Goal: Task Accomplishment & Management: Manage account settings

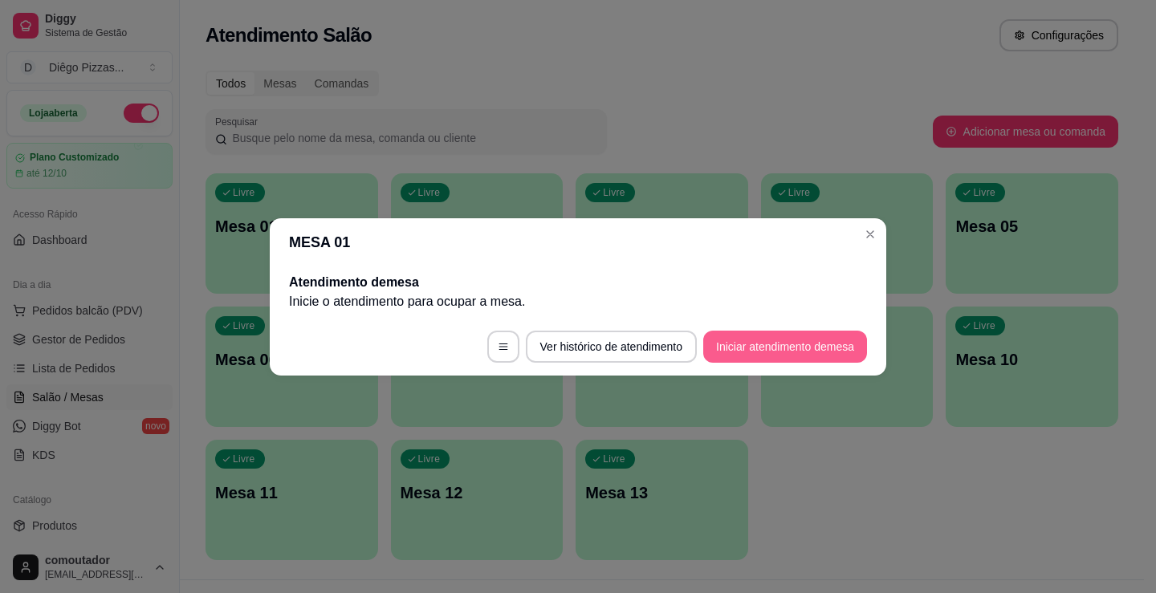
click at [761, 345] on button "Iniciar atendimento de mesa" at bounding box center [785, 347] width 164 height 32
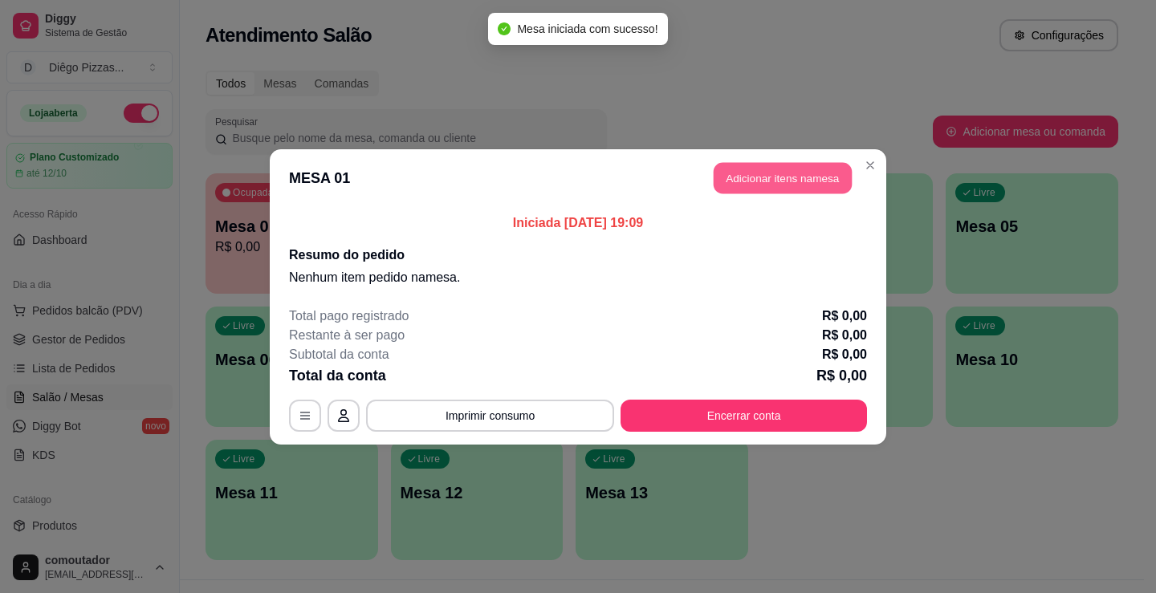
click at [790, 189] on button "Adicionar itens na mesa" at bounding box center [783, 177] width 138 height 31
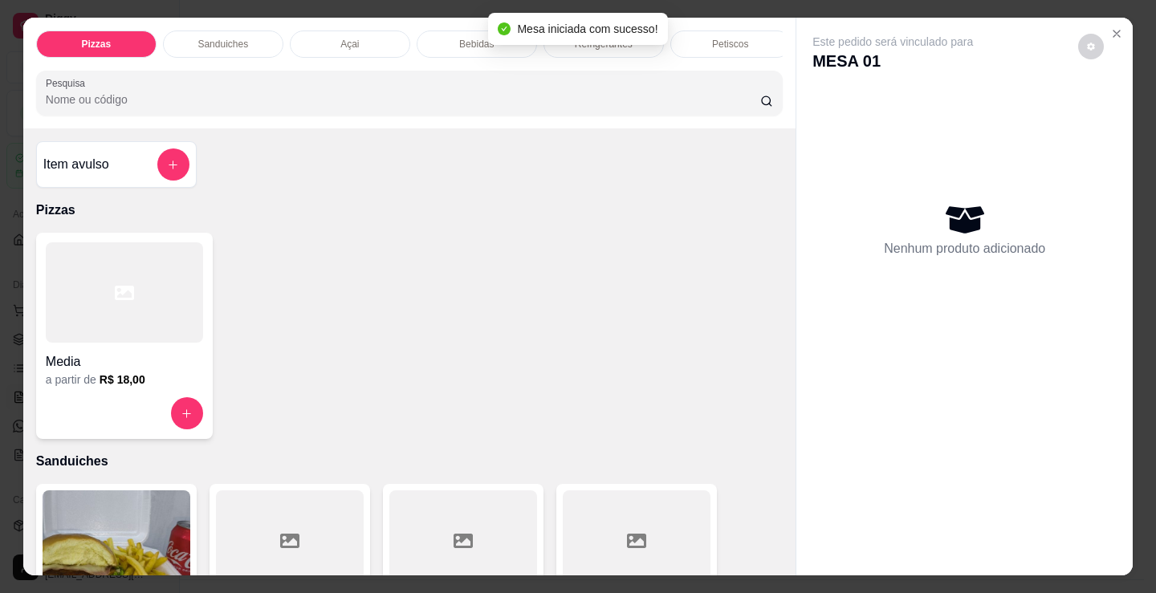
click at [462, 39] on p "Bebidas" at bounding box center [476, 44] width 35 height 13
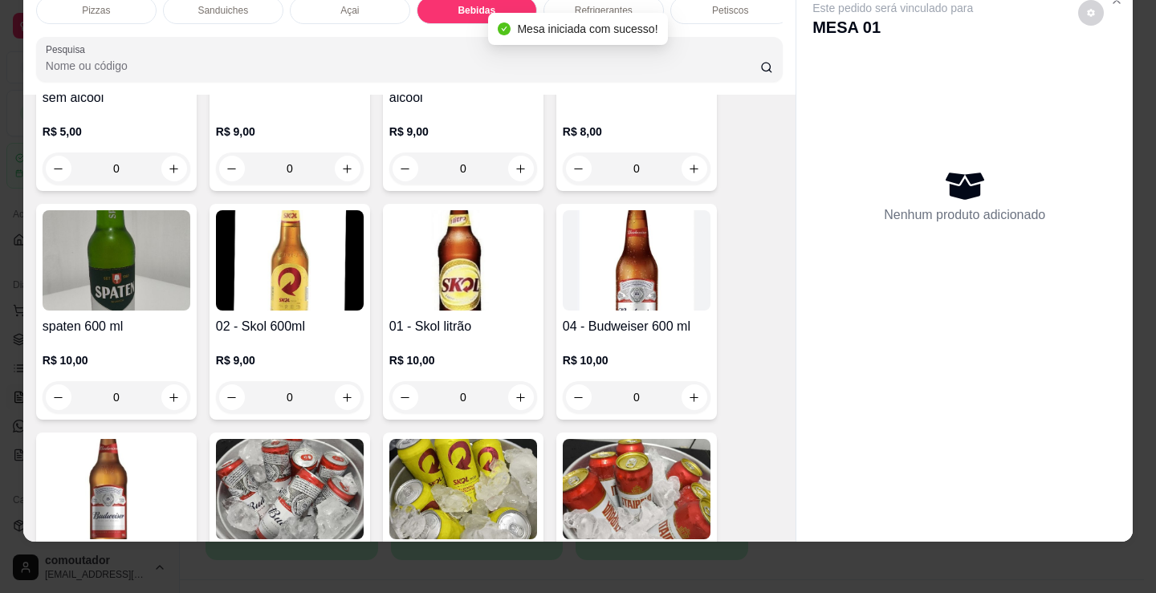
scroll to position [2390, 0]
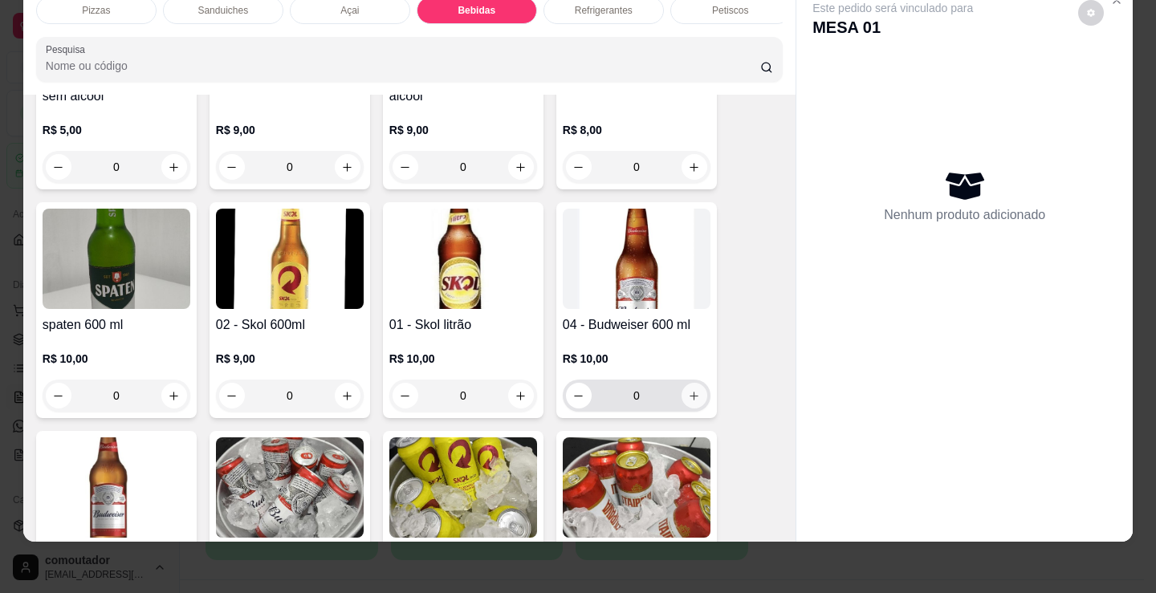
click at [681, 398] on button "increase-product-quantity" at bounding box center [694, 396] width 26 height 26
type input "1"
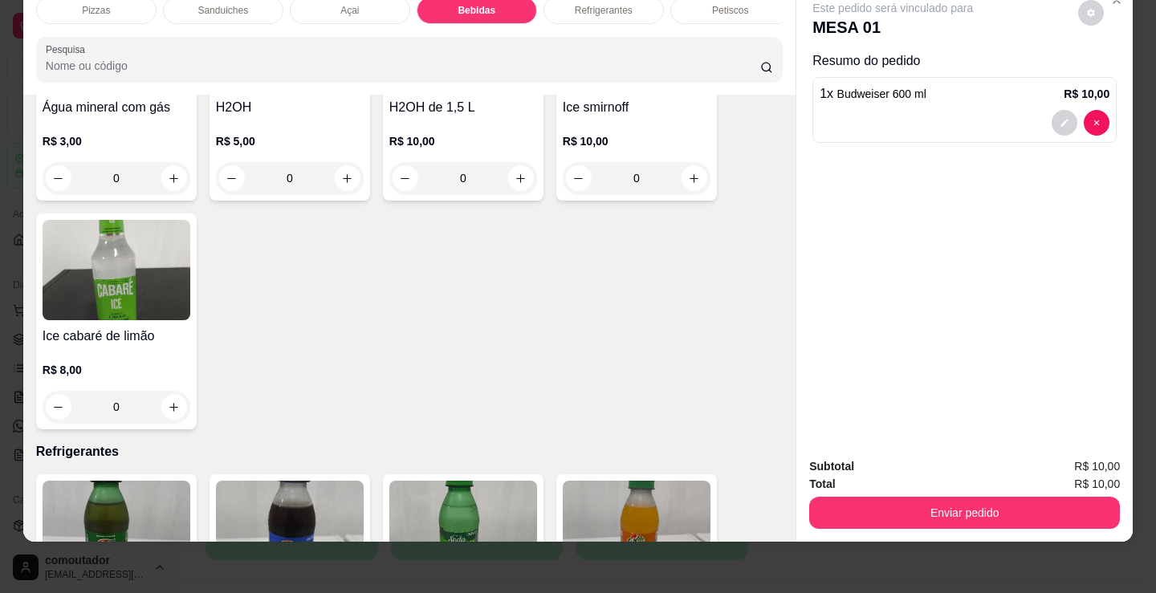
scroll to position [3835, 0]
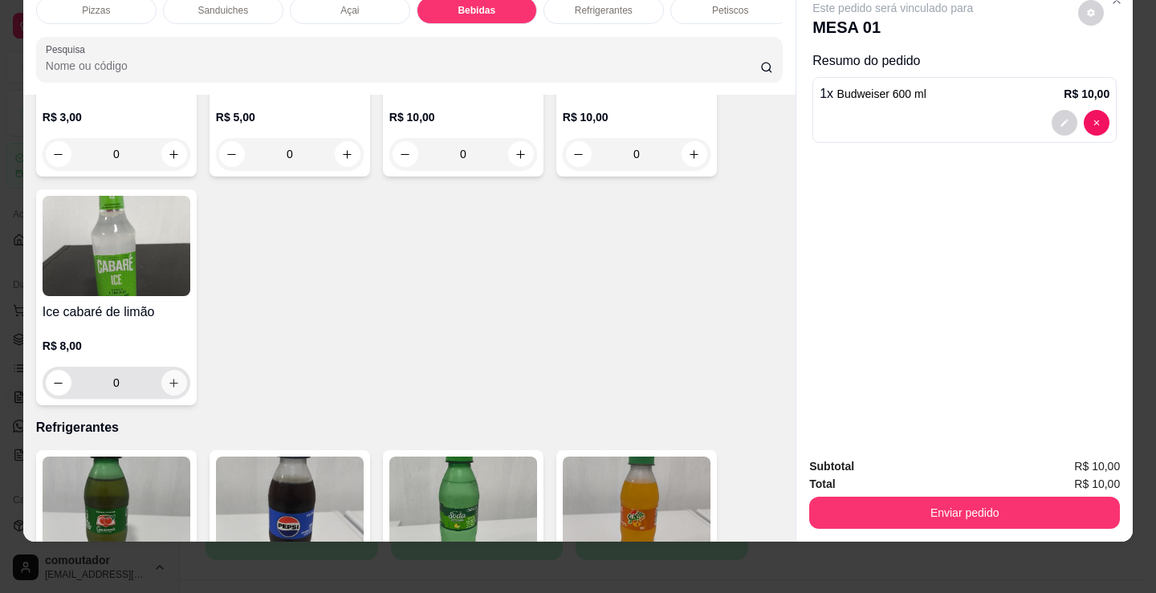
click at [161, 381] on button "increase-product-quantity" at bounding box center [174, 383] width 26 height 26
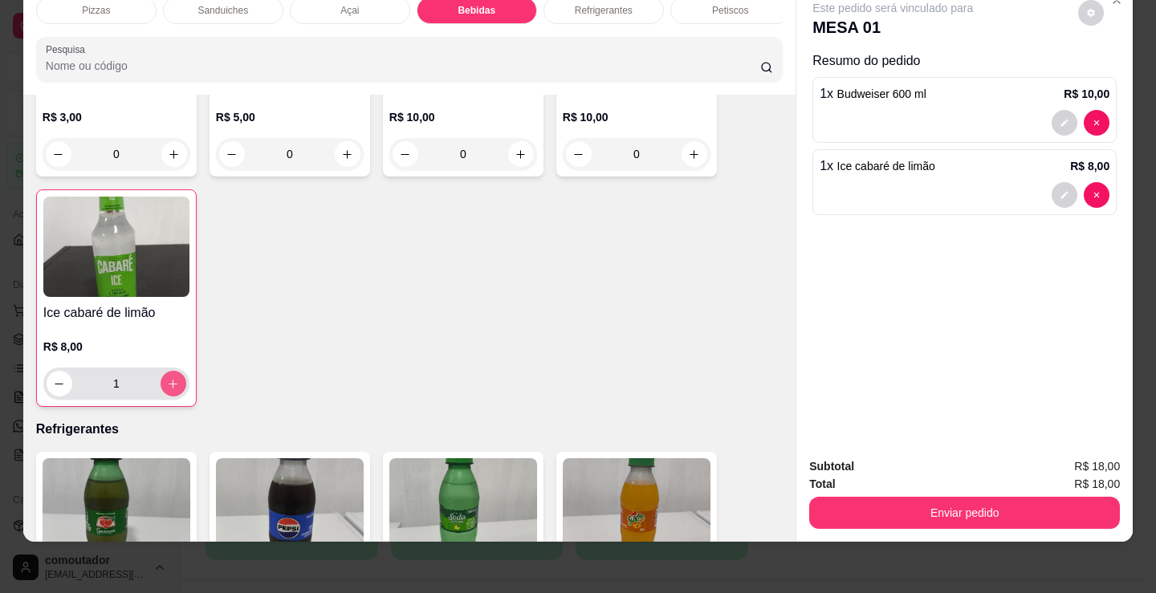
click at [167, 381] on icon "increase-product-quantity" at bounding box center [173, 384] width 12 height 12
type input "2"
click at [732, 9] on div "Petiscos" at bounding box center [730, 10] width 120 height 27
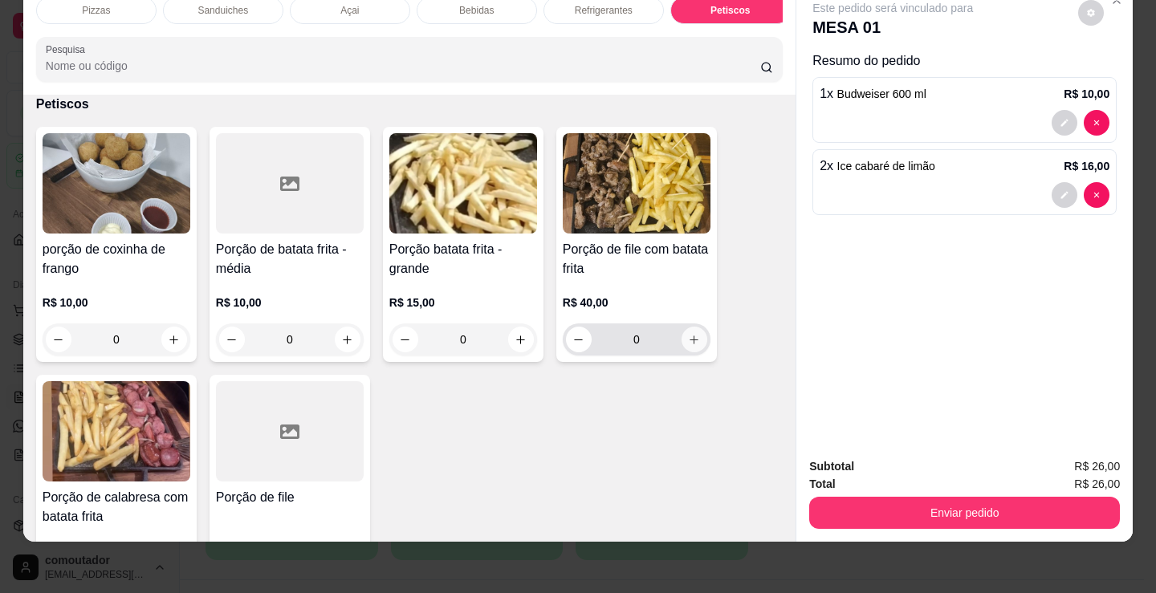
click at [688, 343] on icon "increase-product-quantity" at bounding box center [694, 340] width 12 height 12
type input "1"
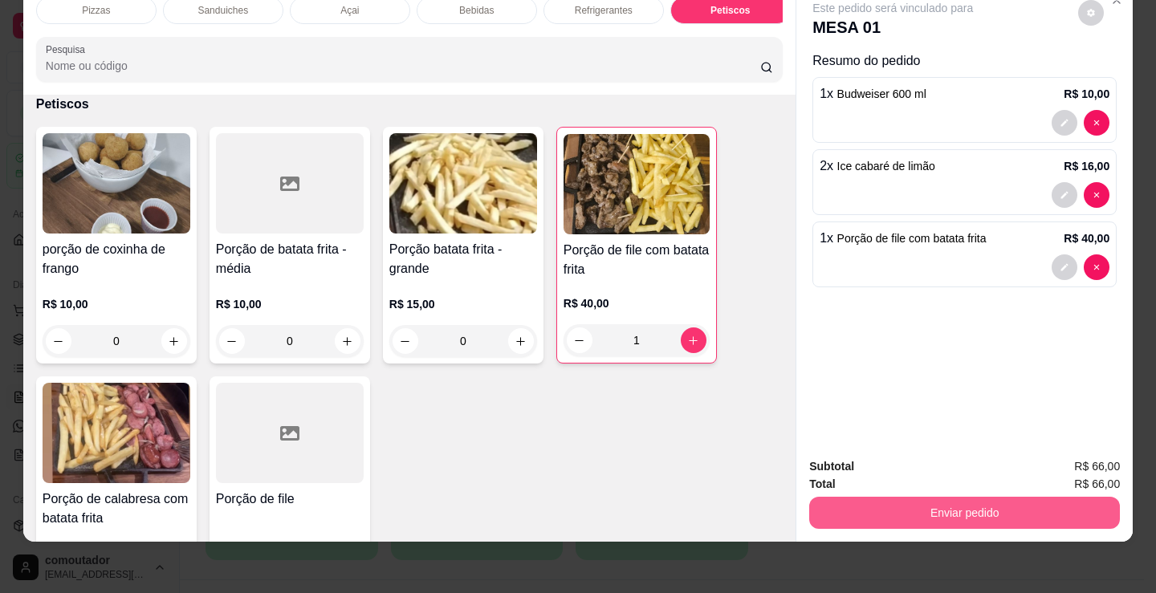
click at [860, 497] on button "Enviar pedido" at bounding box center [964, 513] width 311 height 32
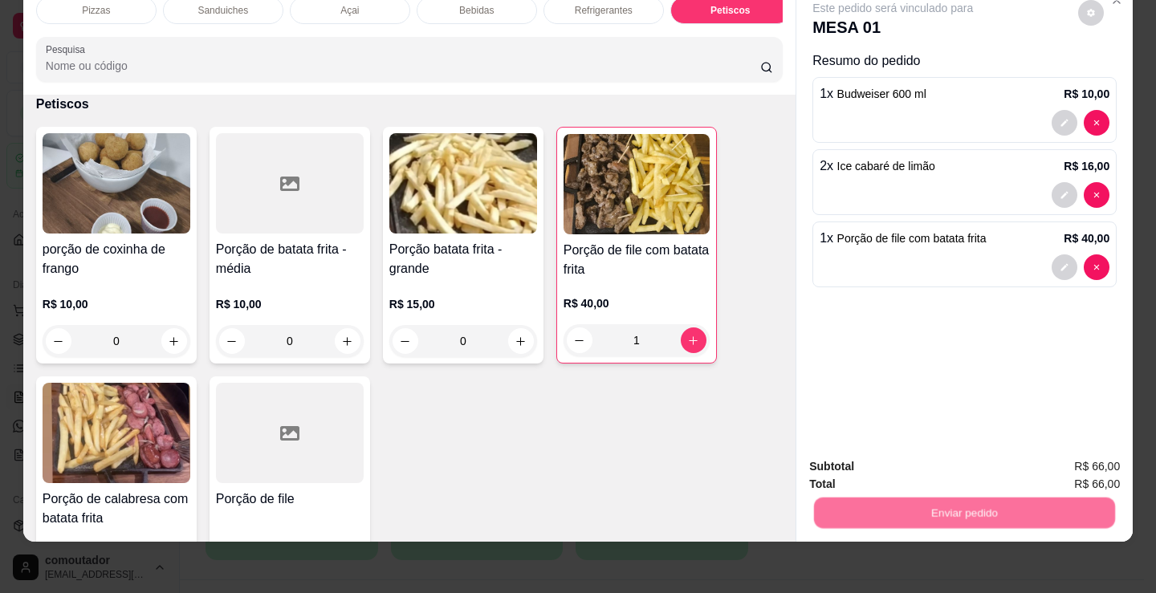
click at [864, 466] on button "Não registrar e enviar pedido" at bounding box center [911, 461] width 167 height 31
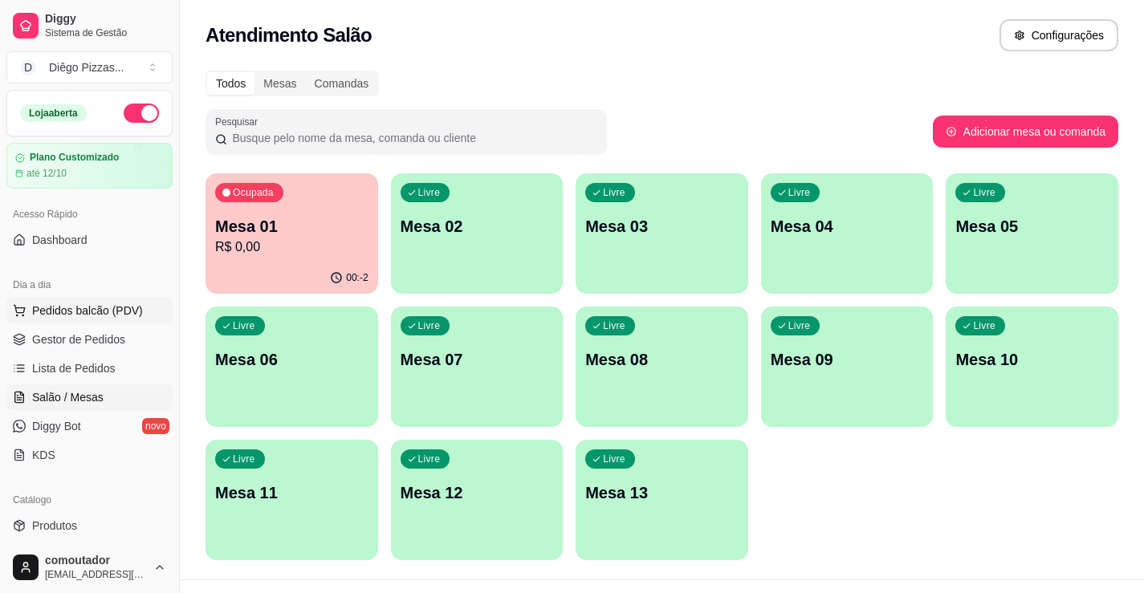
click at [53, 308] on span "Pedidos balcão (PDV)" at bounding box center [87, 311] width 111 height 16
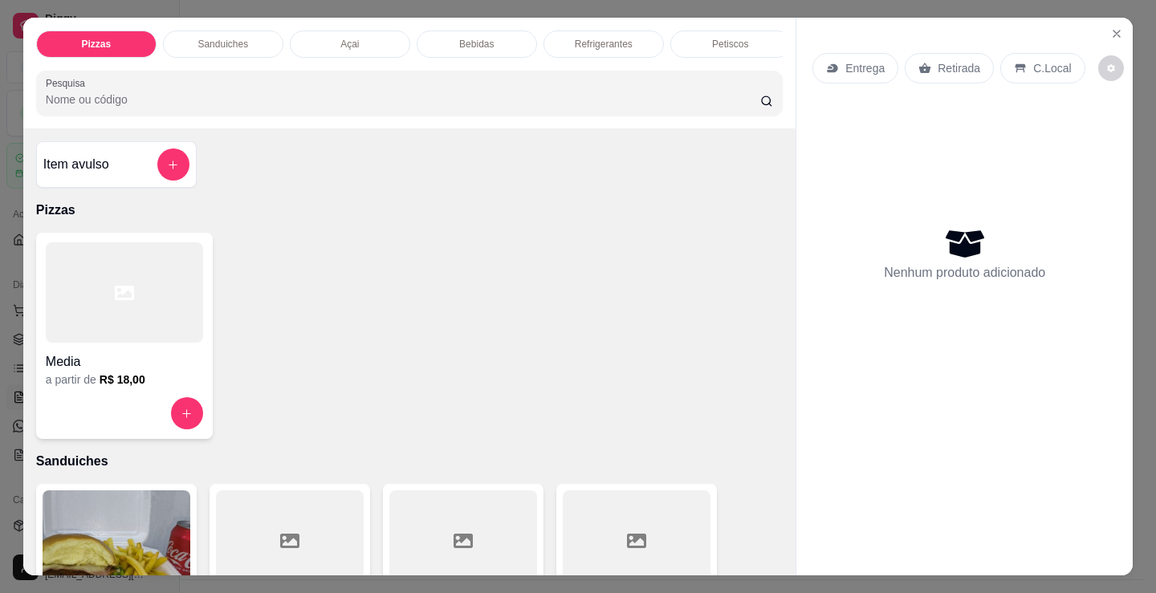
click at [722, 46] on div "Petiscos" at bounding box center [730, 44] width 120 height 27
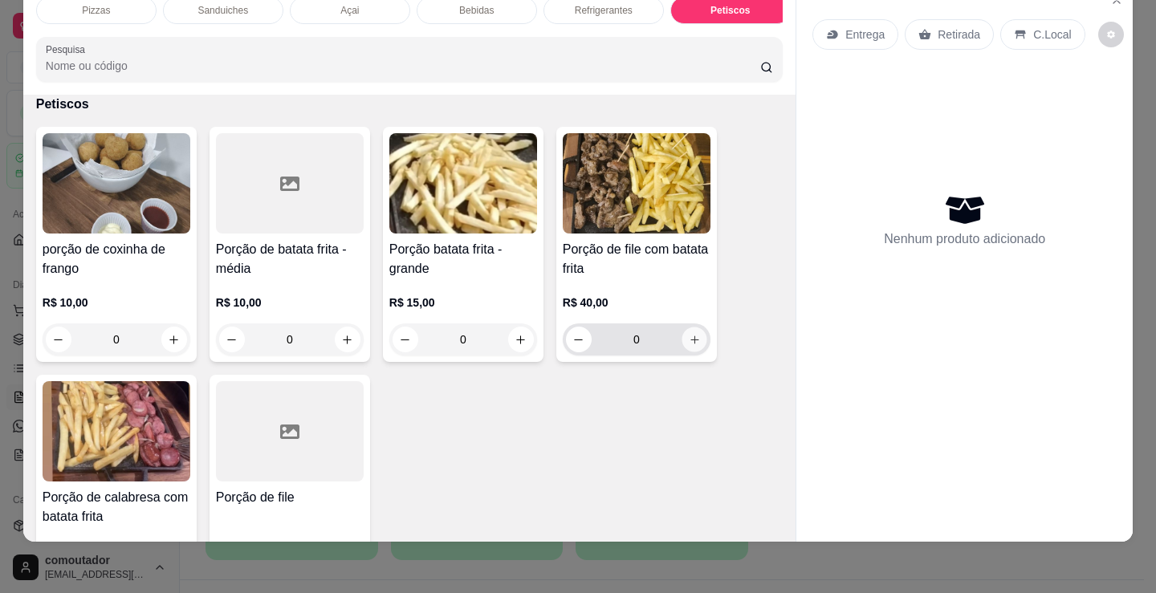
click at [698, 332] on button "increase-product-quantity" at bounding box center [693, 339] width 25 height 25
type input "1"
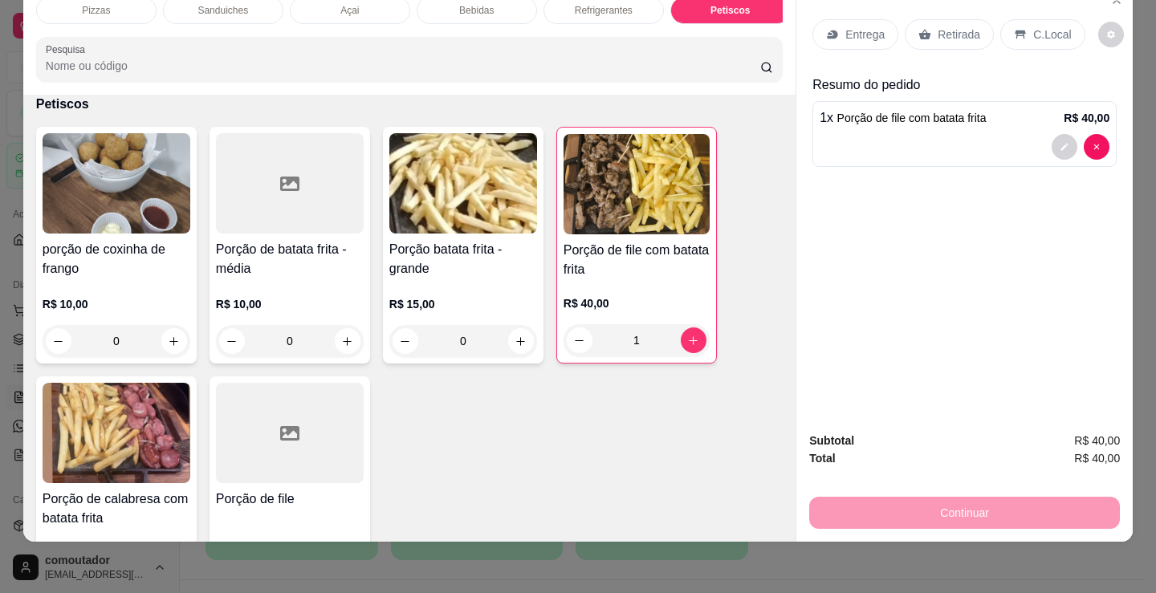
click at [1039, 26] on p "C.Local" at bounding box center [1052, 34] width 38 height 16
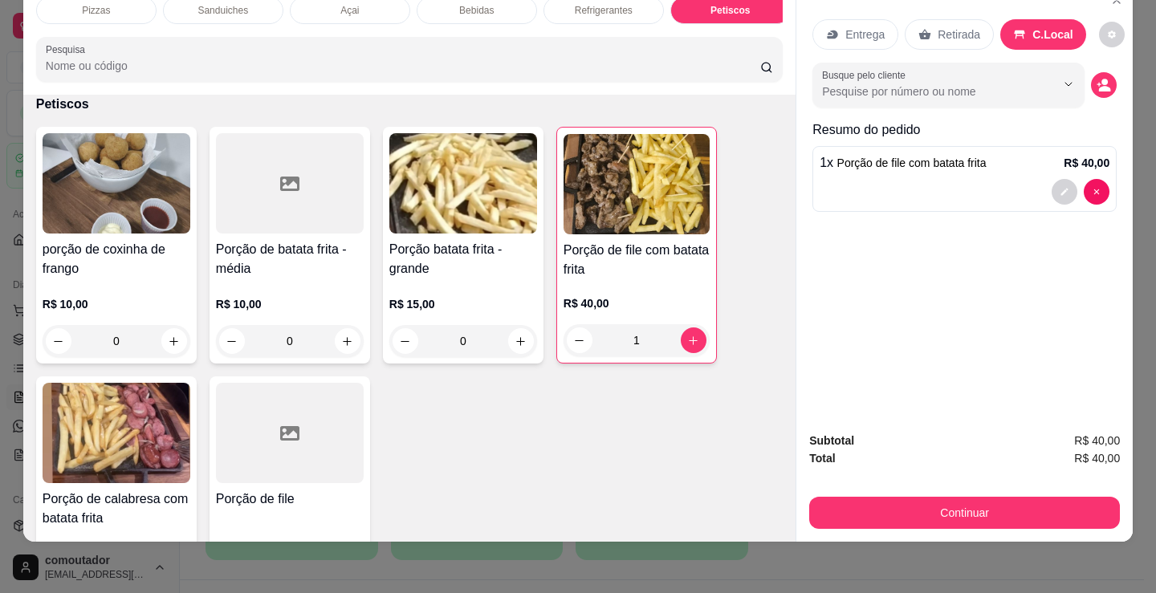
click at [1101, 86] on icon "decrease-product-quantity" at bounding box center [1105, 89] width 12 height 6
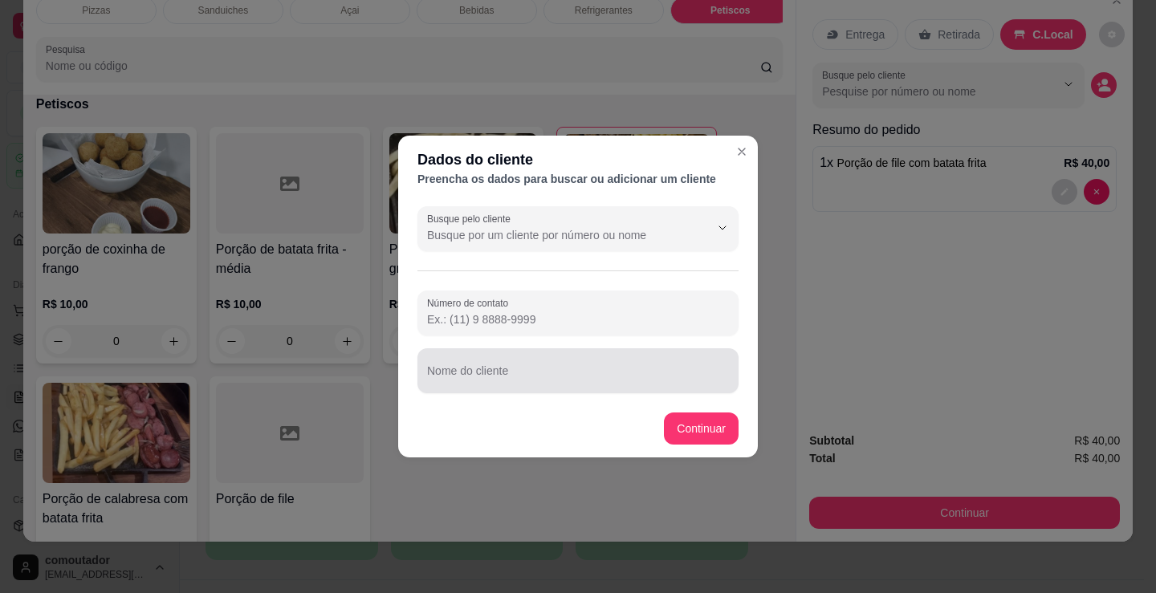
click at [581, 366] on div at bounding box center [578, 371] width 302 height 32
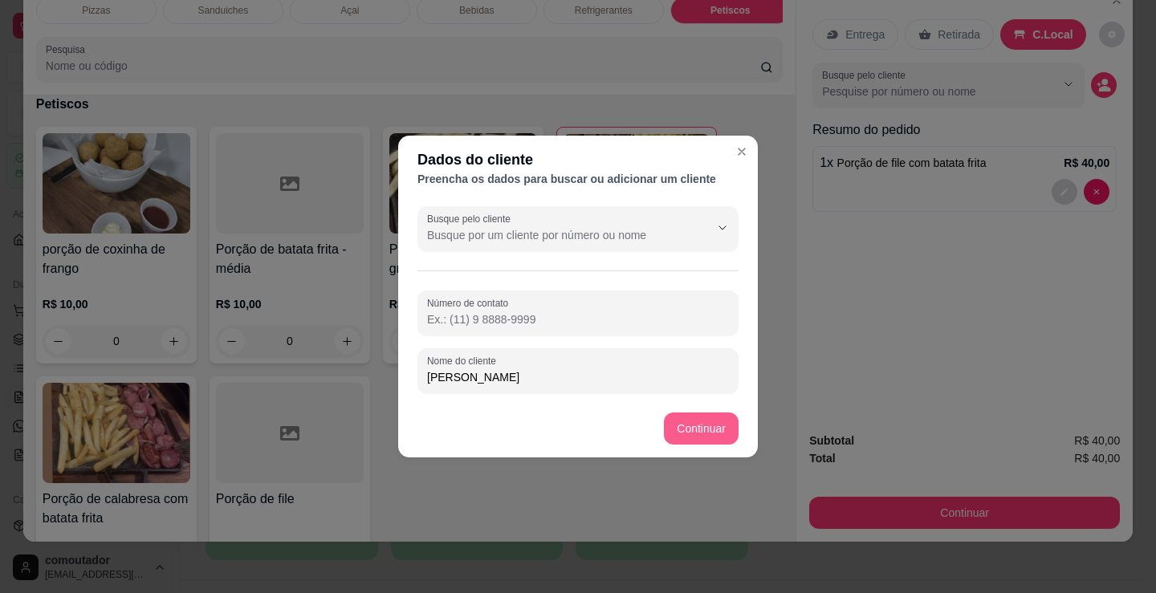
type input "[PERSON_NAME]"
drag, startPoint x: 746, startPoint y: 429, endPoint x: 733, endPoint y: 427, distance: 12.9
click at [742, 429] on footer "Continuar" at bounding box center [578, 429] width 360 height 58
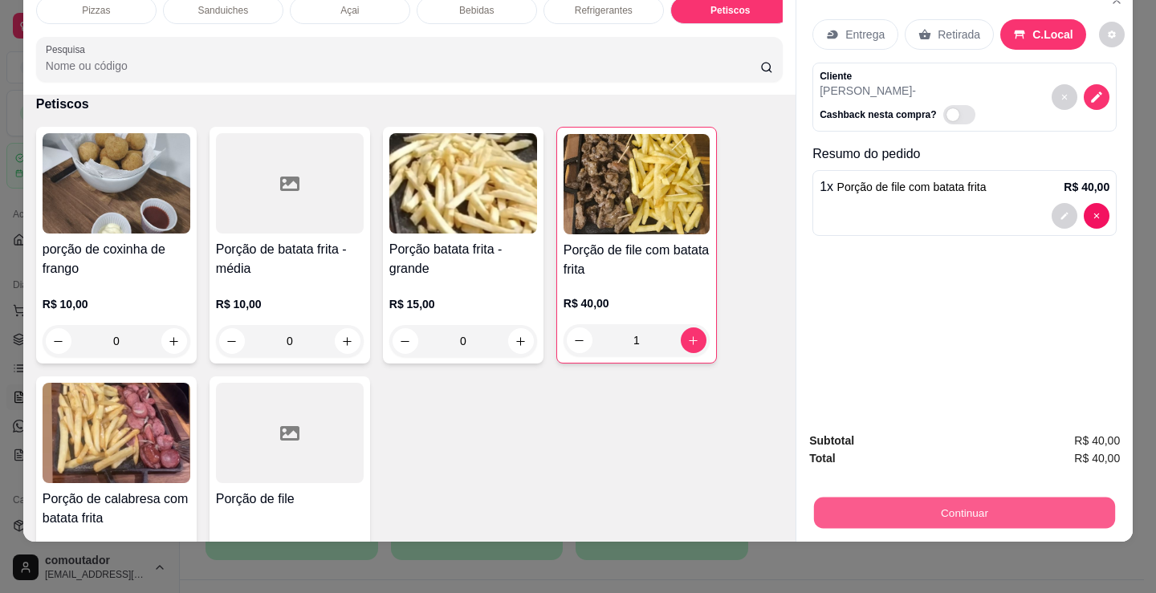
click at [899, 497] on button "Continuar" at bounding box center [964, 512] width 301 height 31
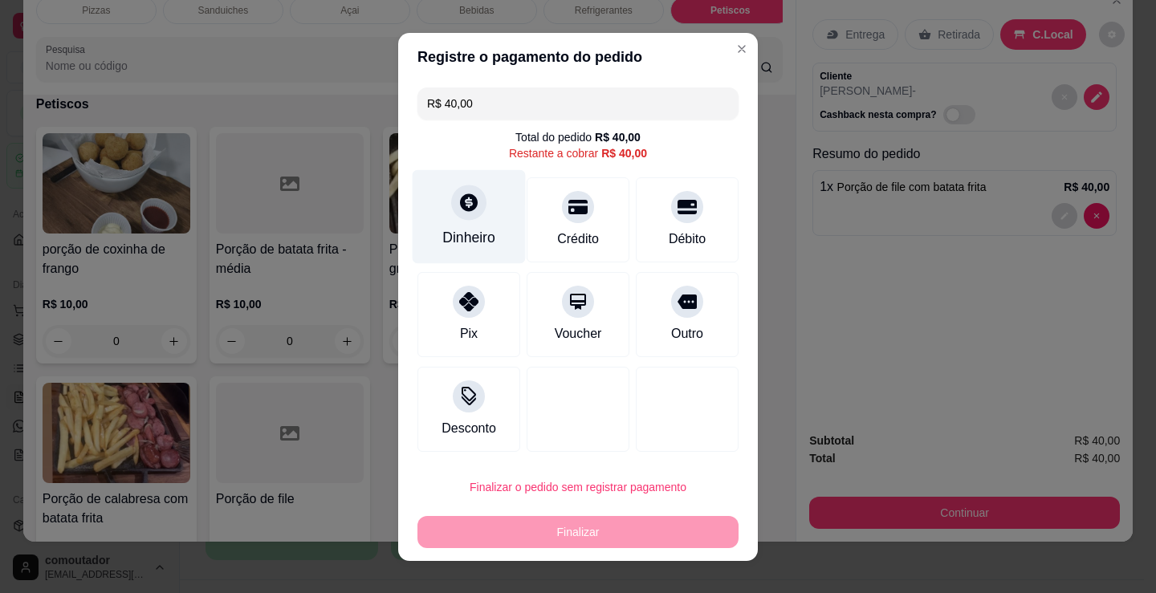
click at [483, 241] on div "Dinheiro" at bounding box center [468, 237] width 53 height 21
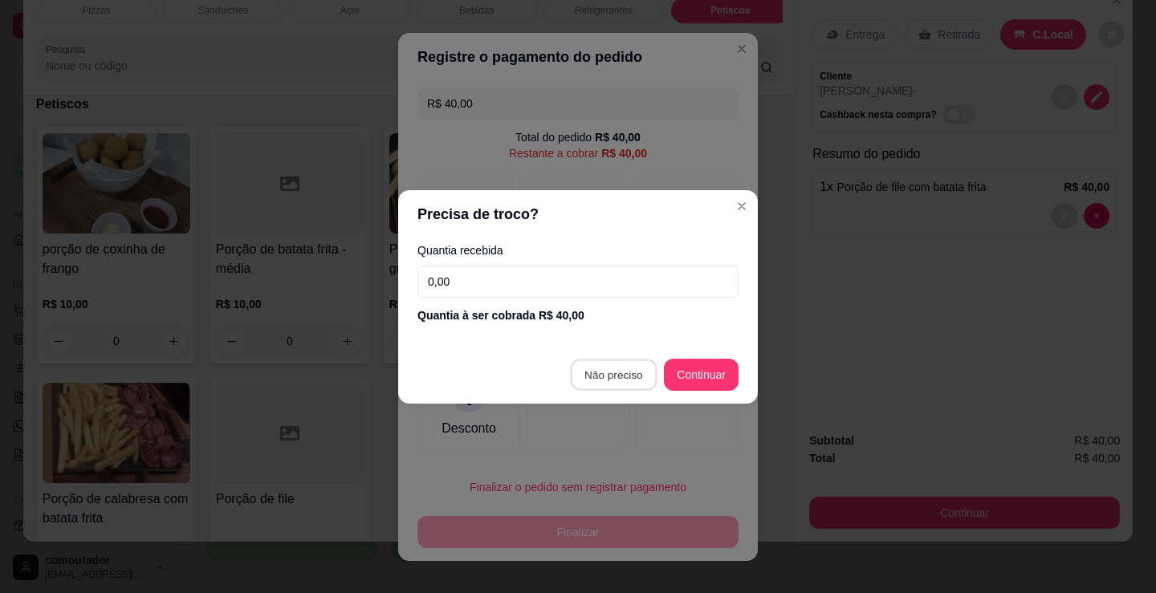
type input "R$ 0,00"
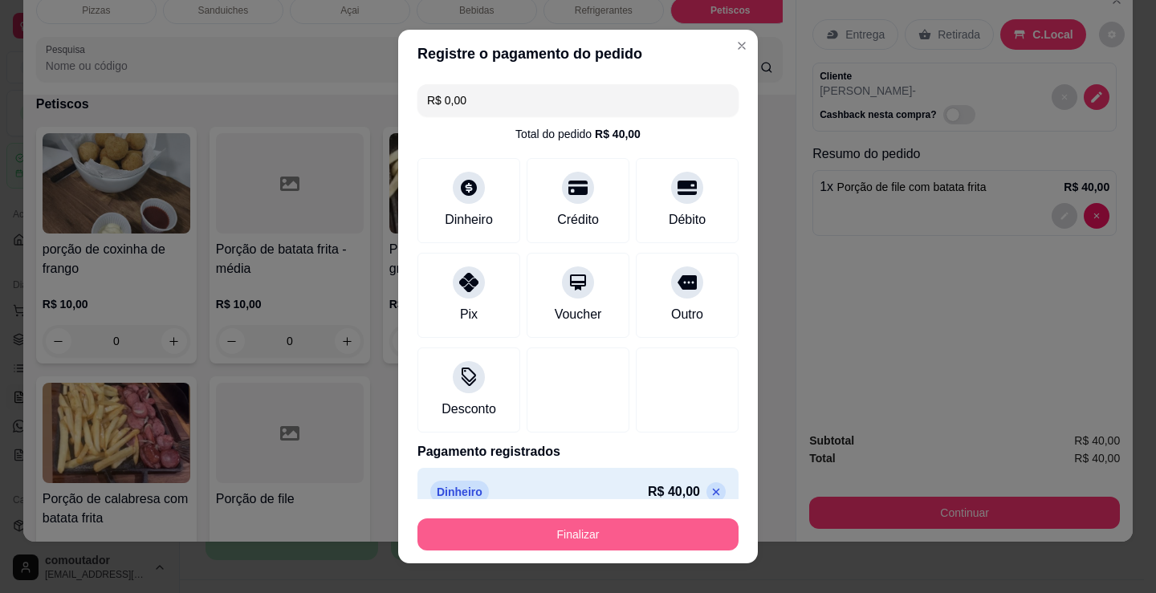
click at [637, 540] on button "Finalizar" at bounding box center [577, 535] width 321 height 32
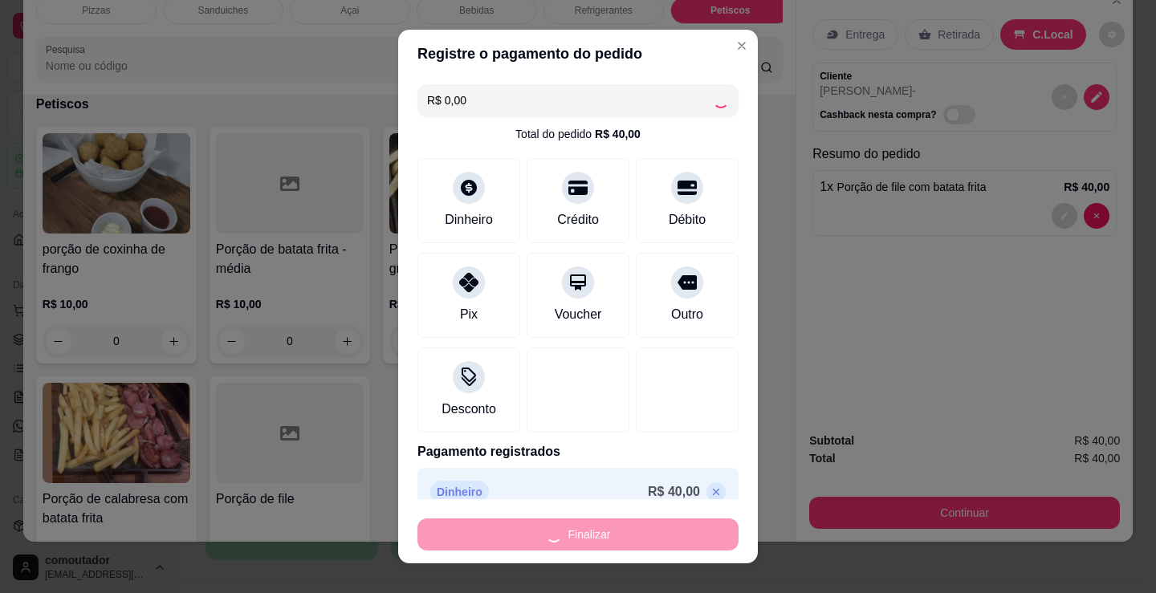
type input "0"
type input "-R$ 40,00"
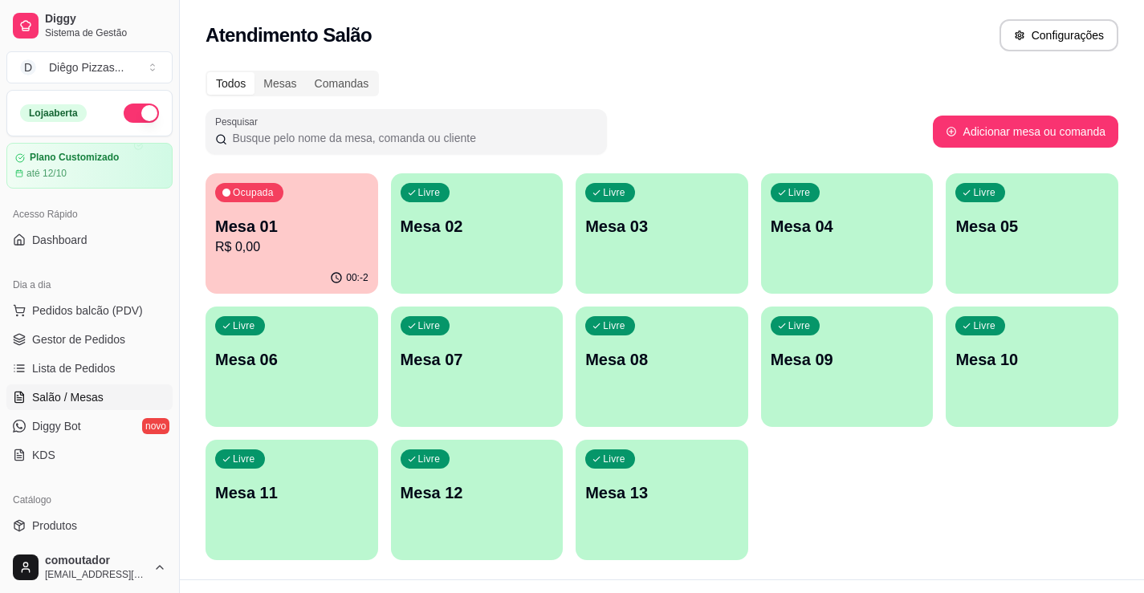
click at [291, 262] on div "Ocupada Mesa 01 R$ 0,00" at bounding box center [291, 217] width 173 height 89
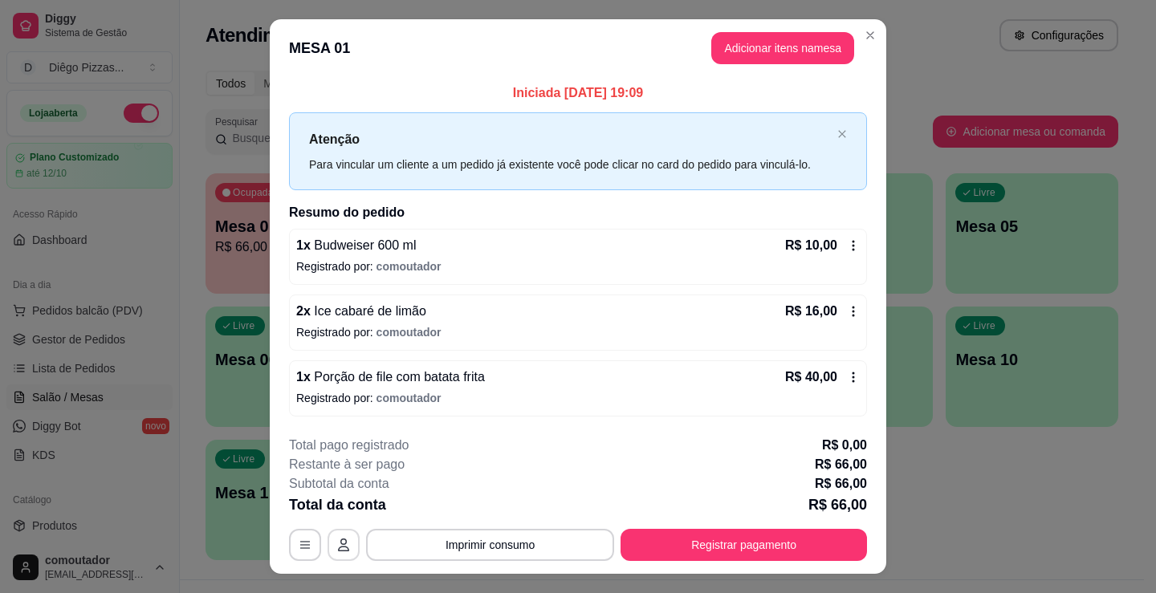
click at [347, 551] on button "button" at bounding box center [343, 545] width 32 height 32
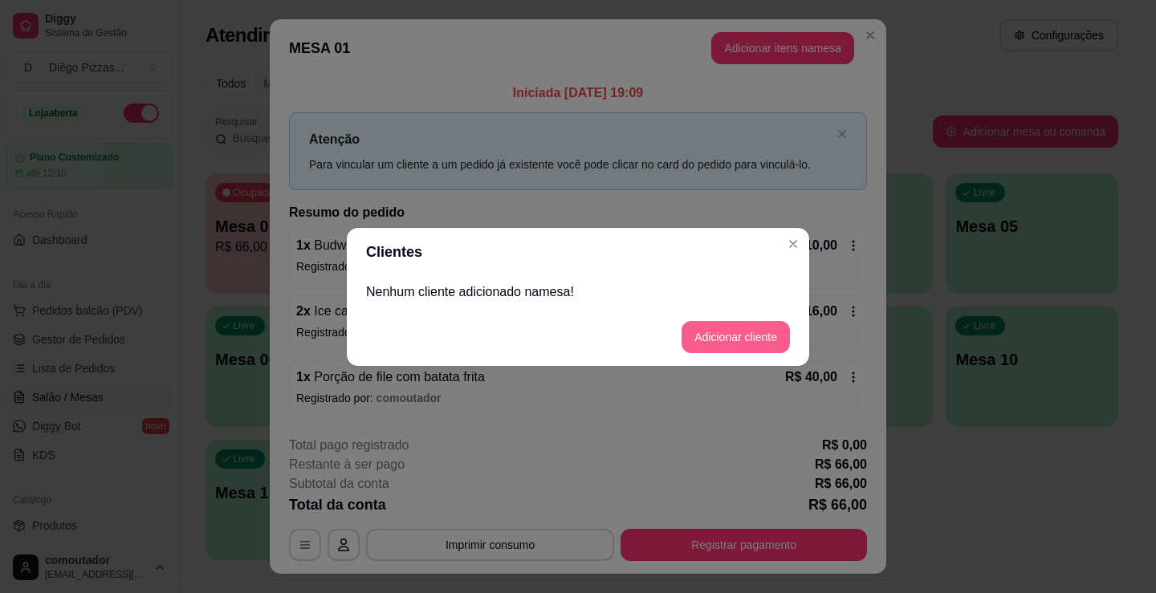
click at [706, 337] on button "Adicionar cliente" at bounding box center [735, 337] width 108 height 32
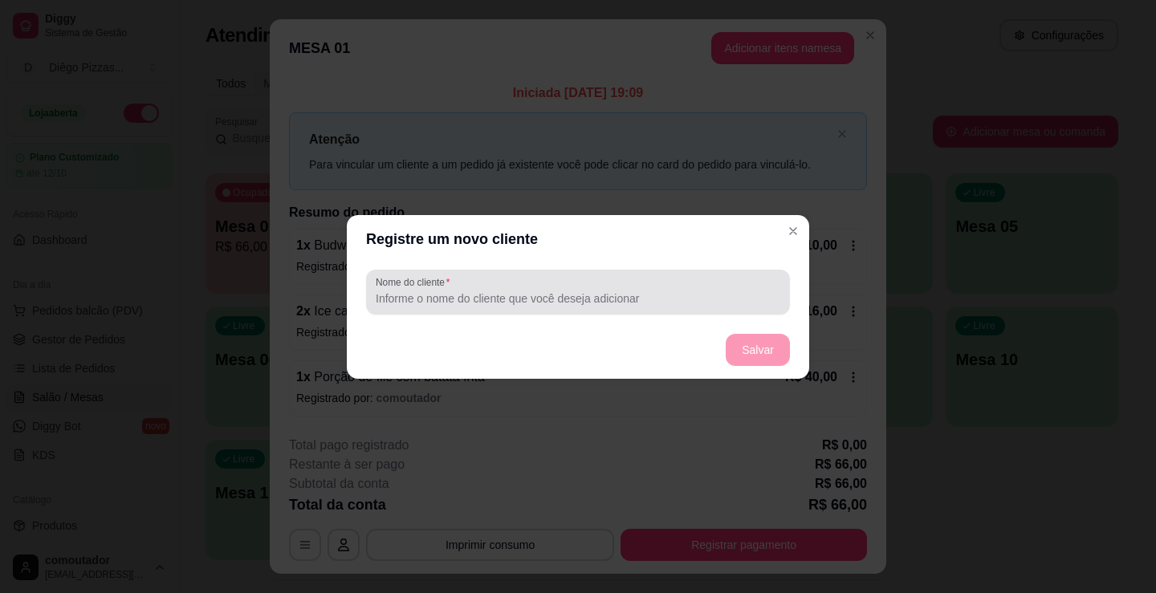
click at [527, 291] on input "Nome do cliente" at bounding box center [578, 299] width 405 height 16
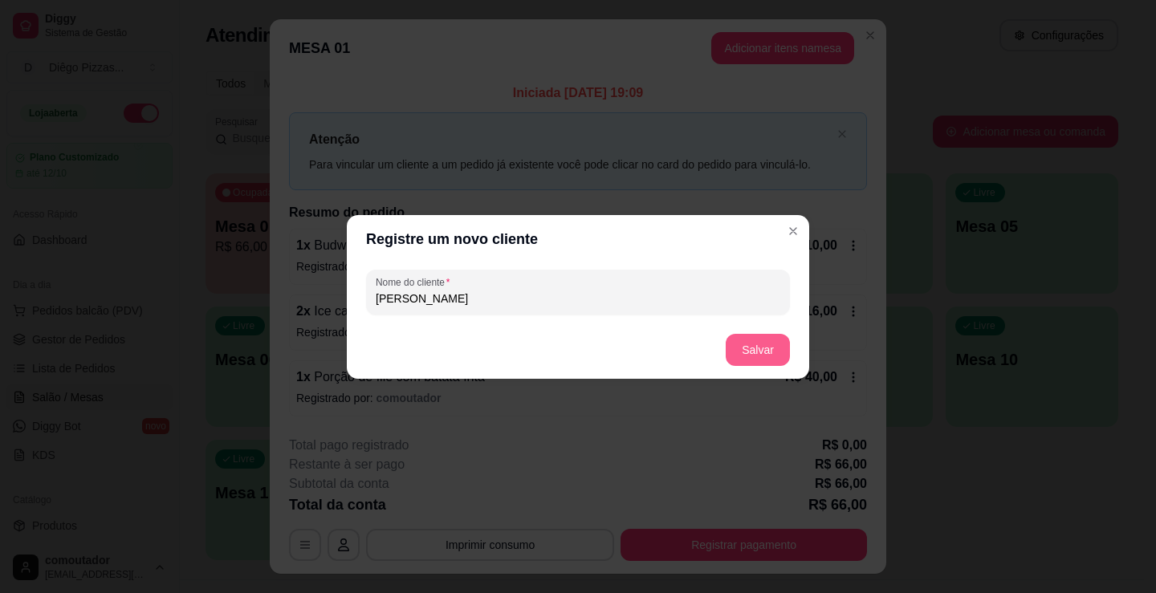
type input "[PERSON_NAME]"
click at [755, 334] on button "Salvar" at bounding box center [758, 350] width 64 height 32
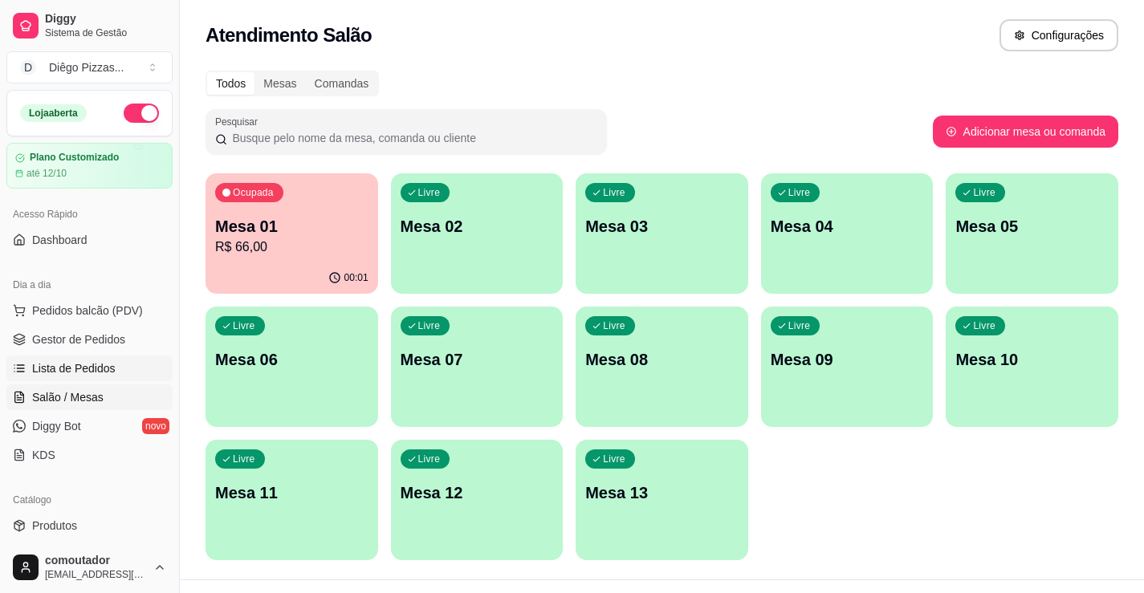
click at [55, 370] on span "Lista de Pedidos" at bounding box center [73, 368] width 83 height 16
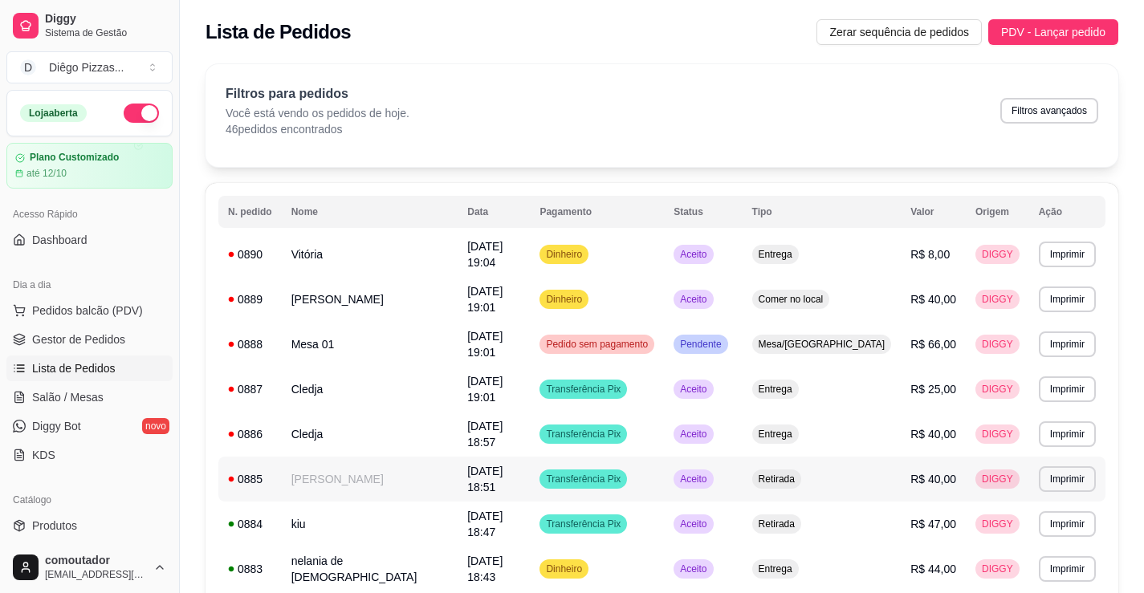
click at [325, 457] on td "[PERSON_NAME]" at bounding box center [370, 479] width 177 height 45
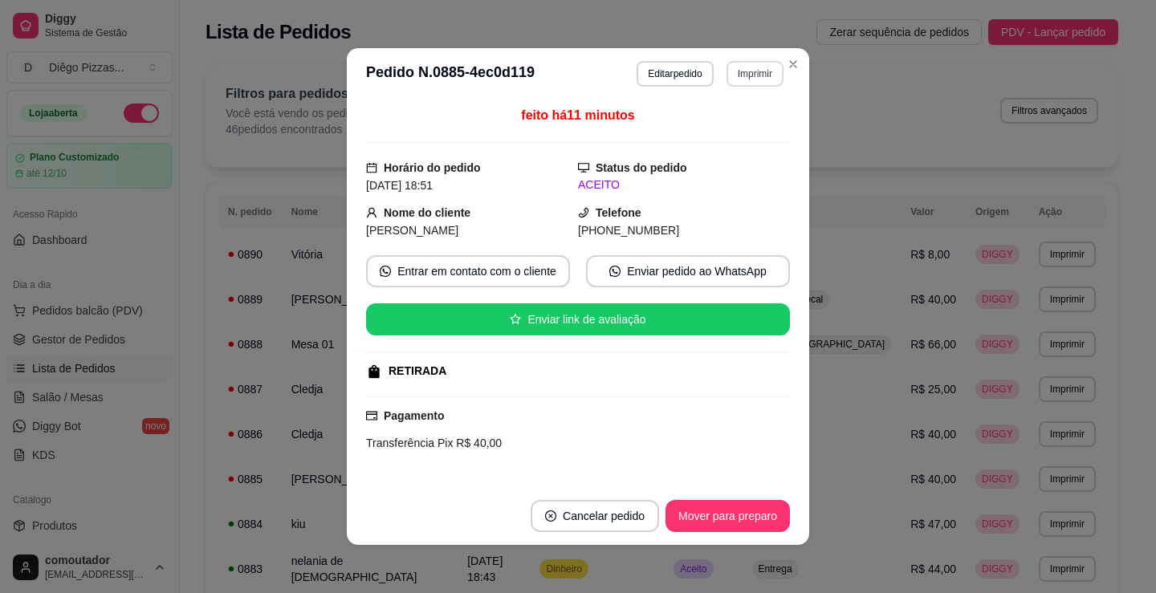
click at [734, 74] on button "Imprimir" at bounding box center [754, 74] width 57 height 26
click at [731, 128] on button "IMPRESSORA" at bounding box center [721, 129] width 112 height 25
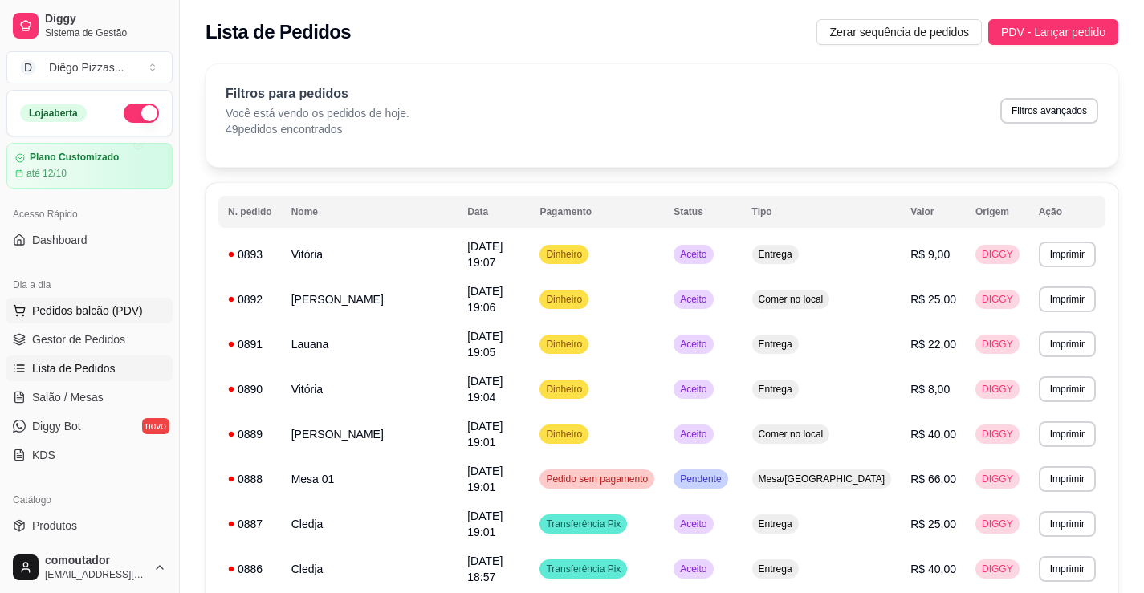
click at [135, 317] on span "Pedidos balcão (PDV)" at bounding box center [87, 311] width 111 height 16
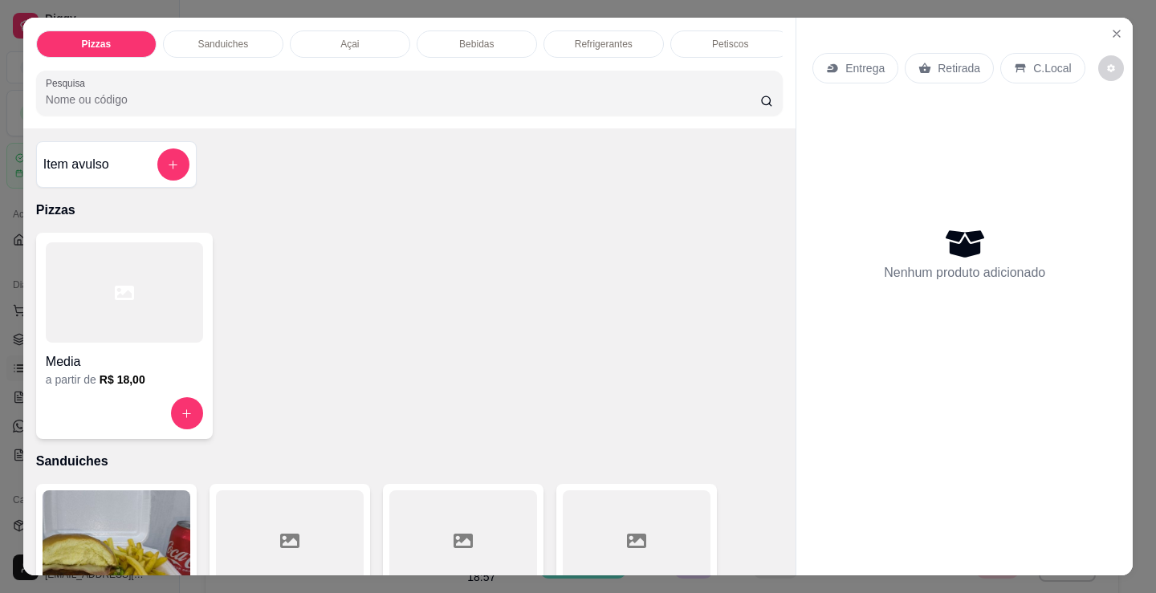
click at [719, 46] on div "Petiscos" at bounding box center [730, 44] width 120 height 27
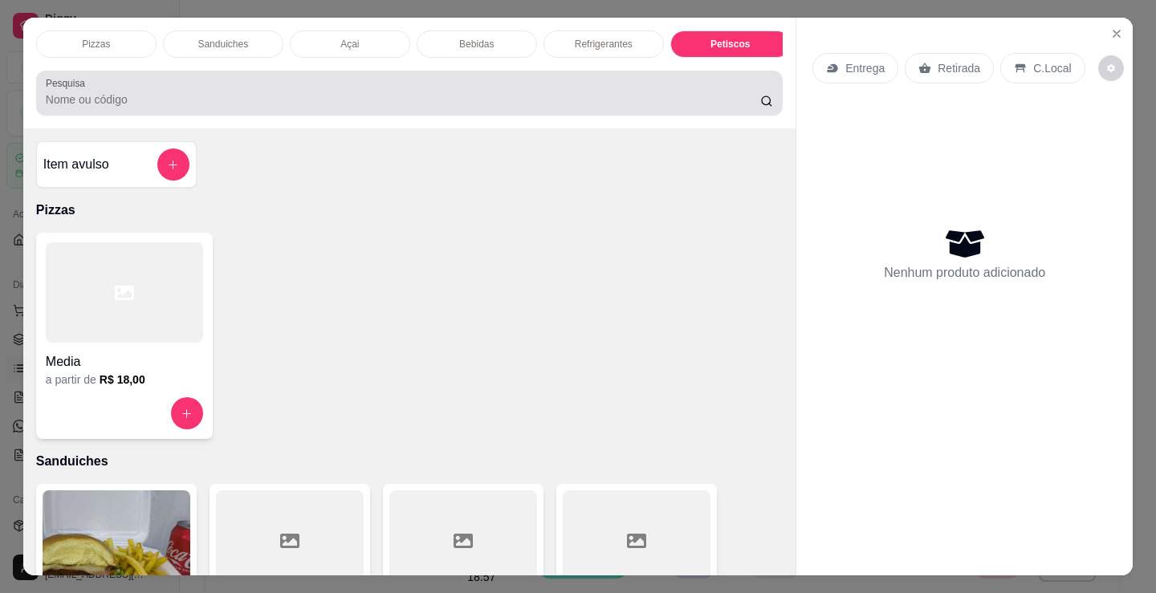
scroll to position [39, 0]
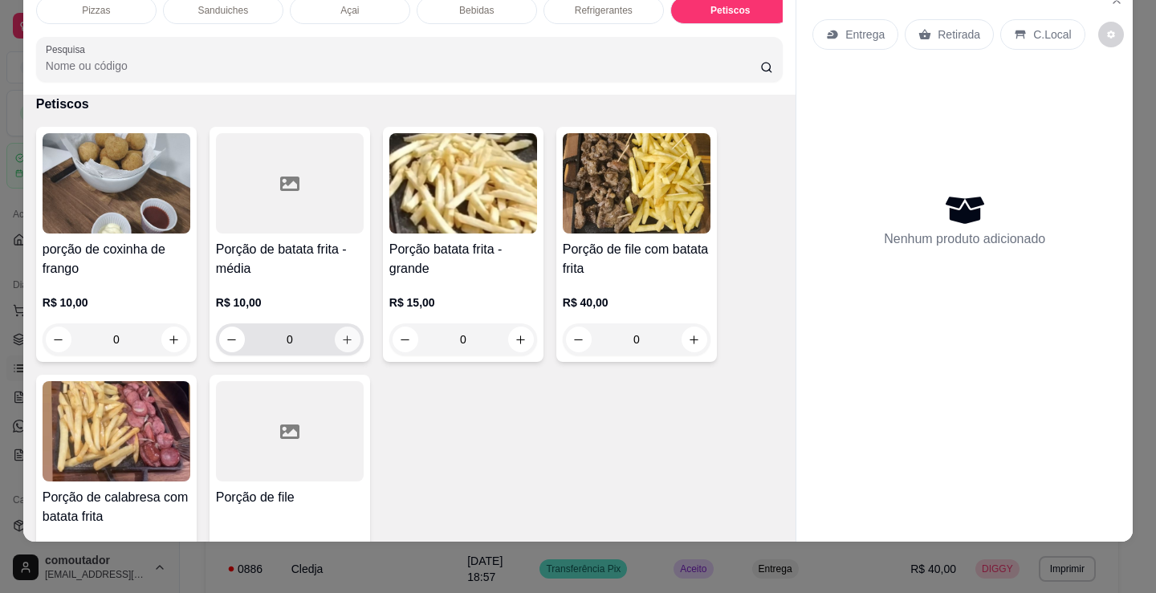
click at [341, 346] on icon "increase-product-quantity" at bounding box center [347, 340] width 12 height 12
type input "1"
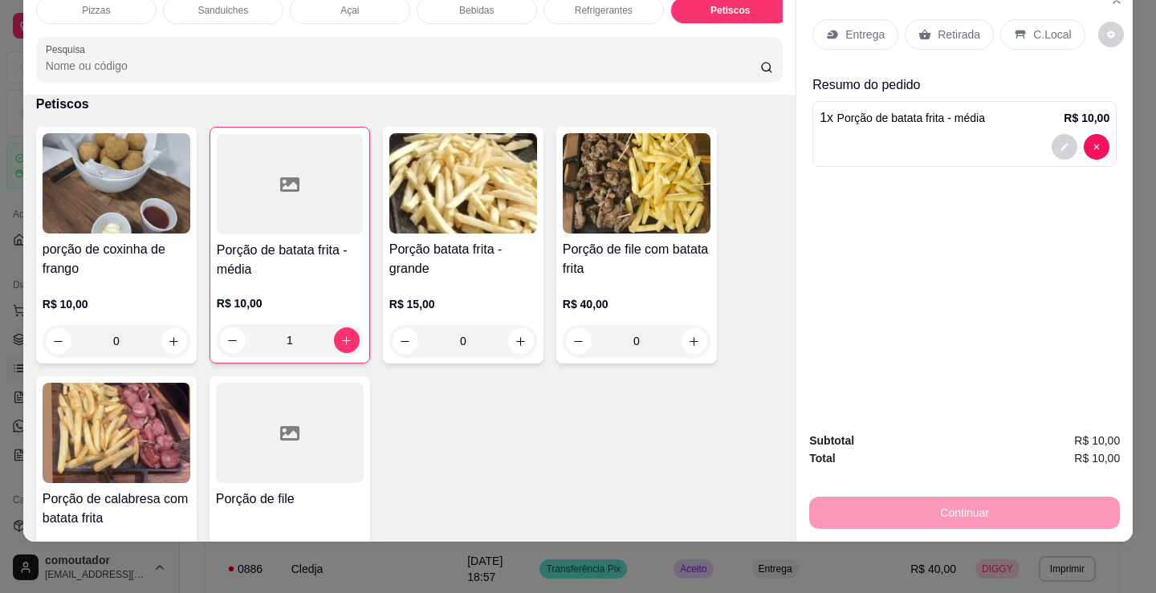
click at [1033, 26] on p "C.Local" at bounding box center [1052, 34] width 38 height 16
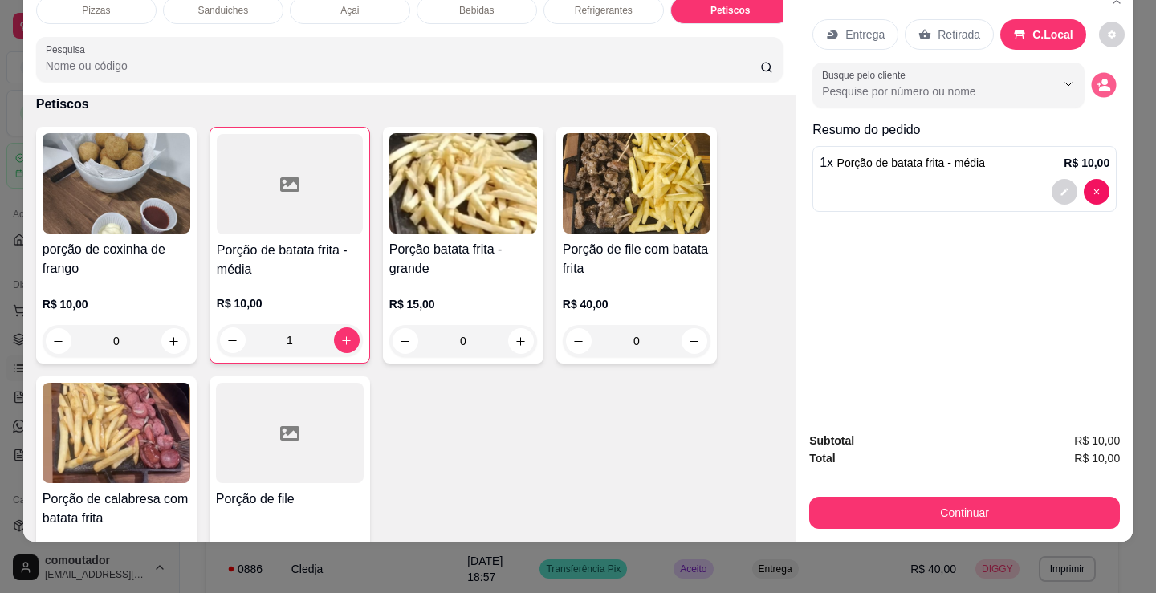
click at [1101, 79] on circle "decrease-product-quantity" at bounding box center [1104, 82] width 6 height 6
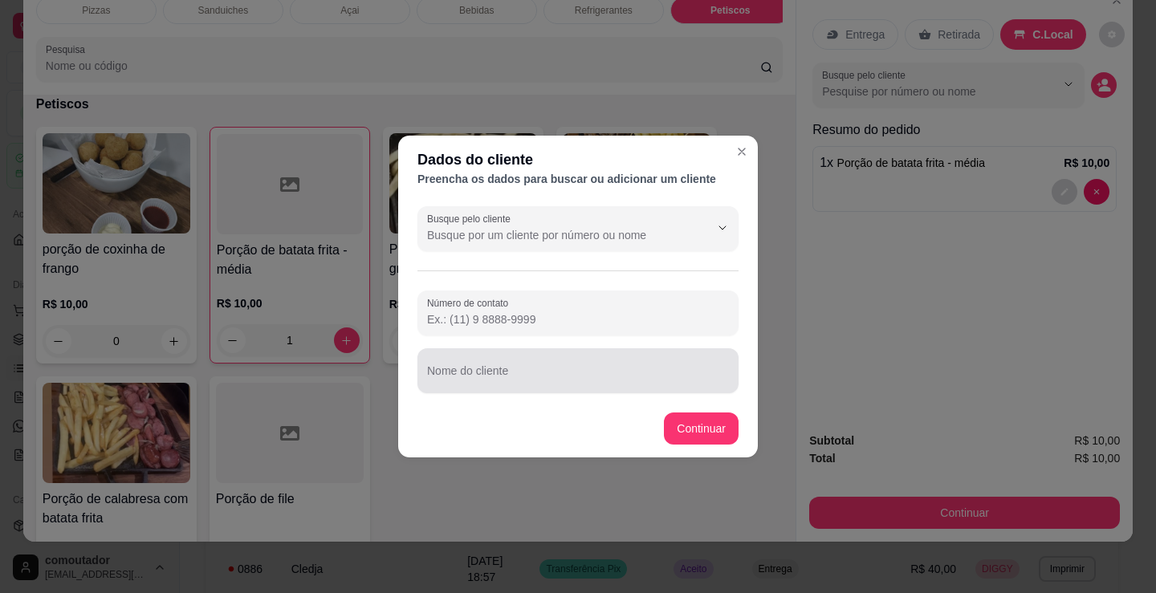
click at [612, 363] on div at bounding box center [578, 371] width 302 height 32
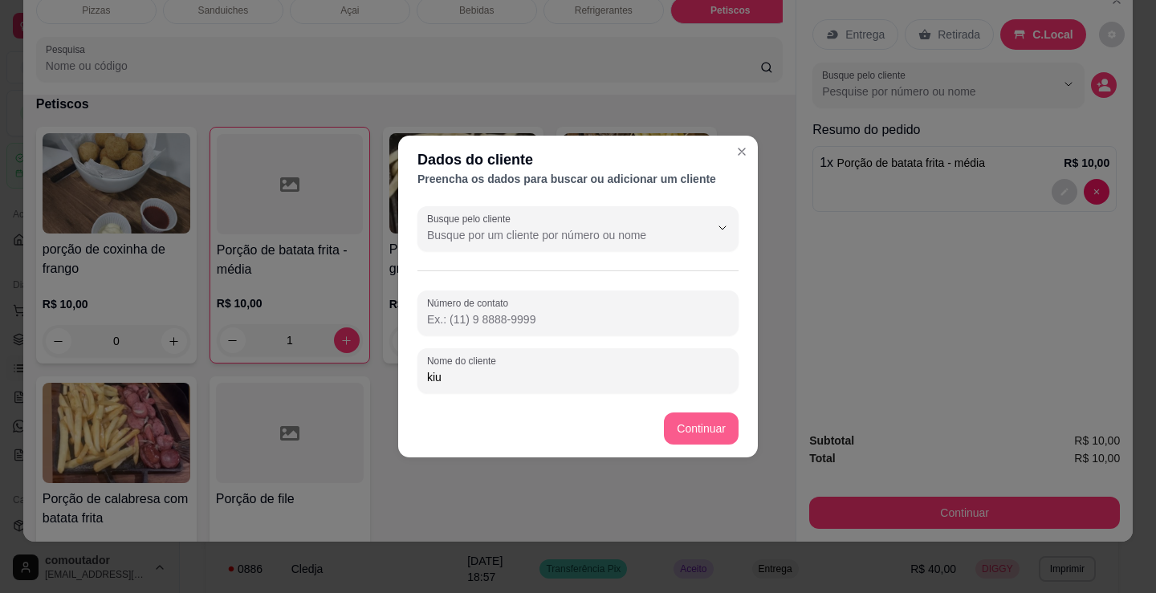
type input "kiu"
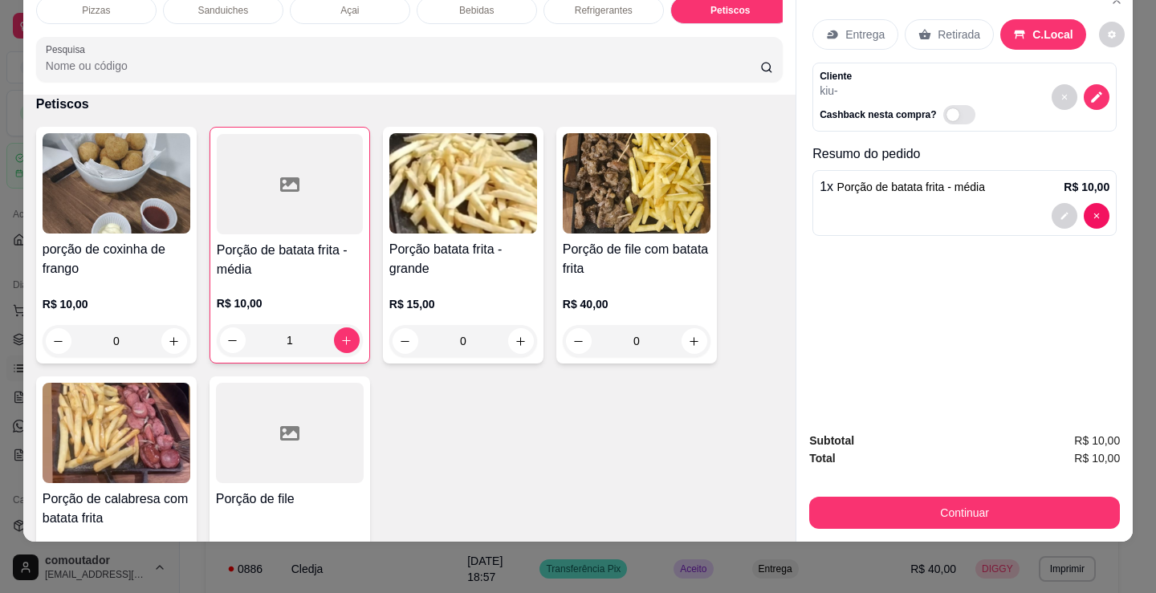
click at [916, 497] on button "Continuar" at bounding box center [964, 513] width 311 height 32
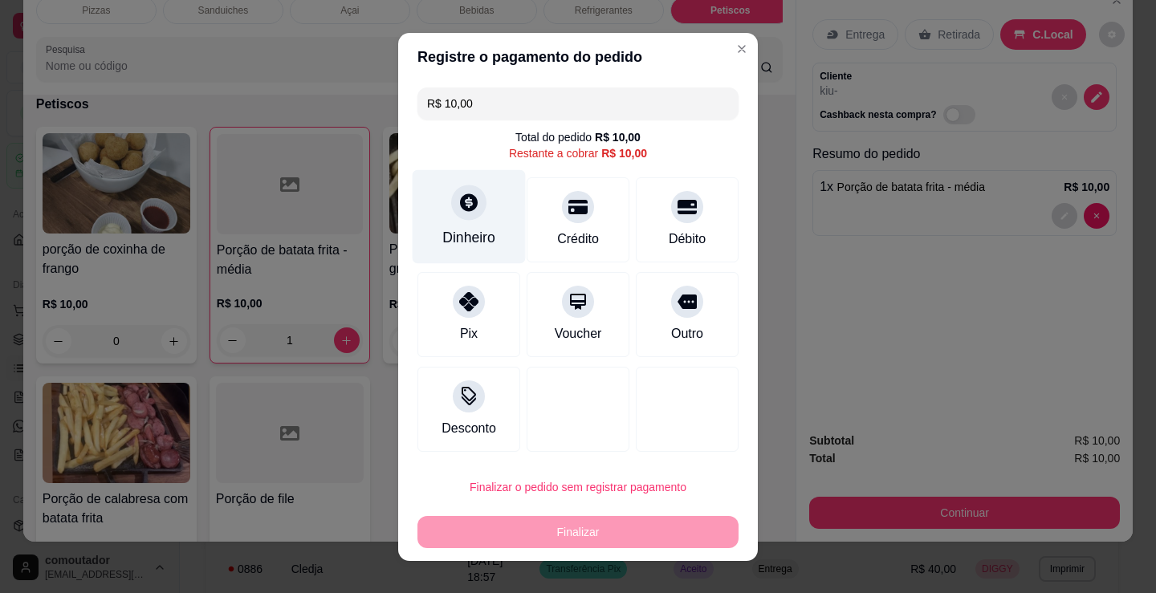
click at [456, 214] on div at bounding box center [468, 202] width 35 height 35
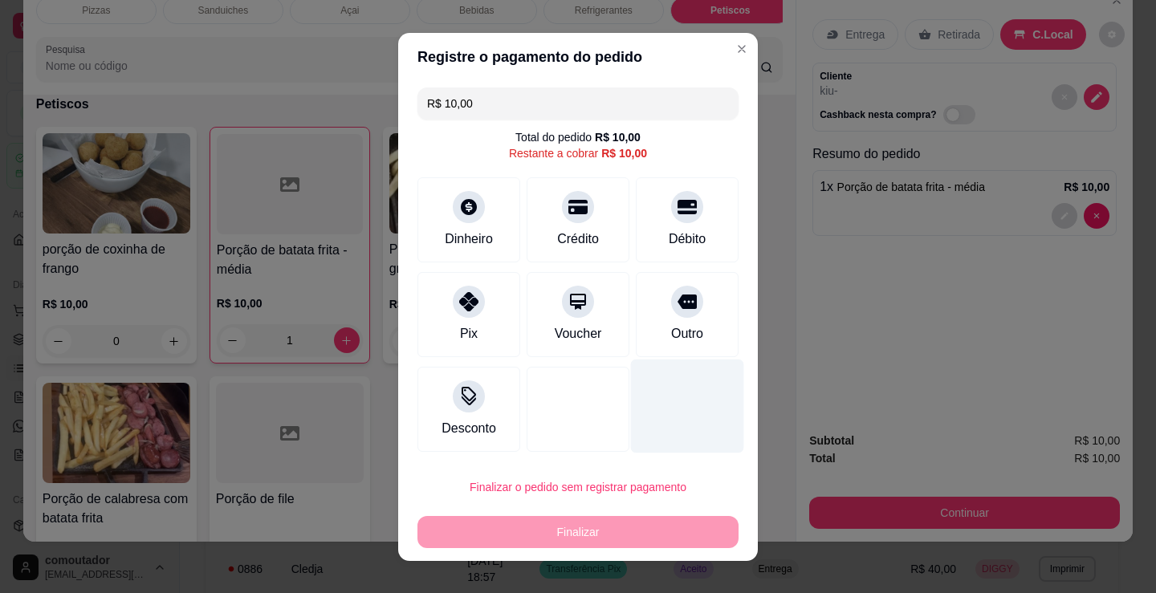
type input "R$ 0,00"
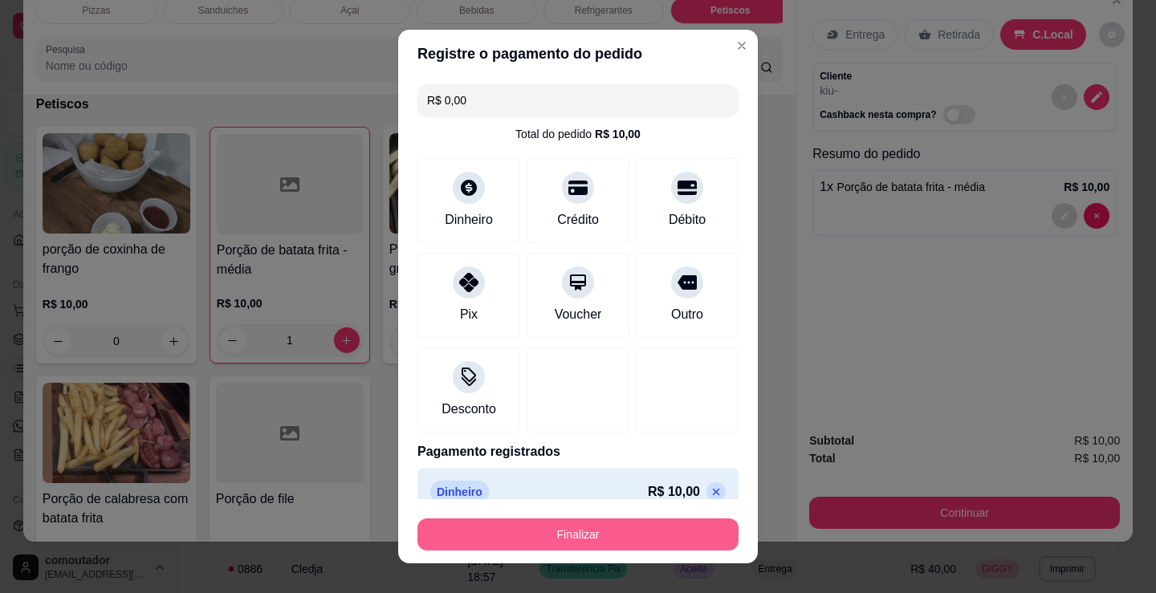
click at [560, 532] on button "Finalizar" at bounding box center [577, 535] width 321 height 32
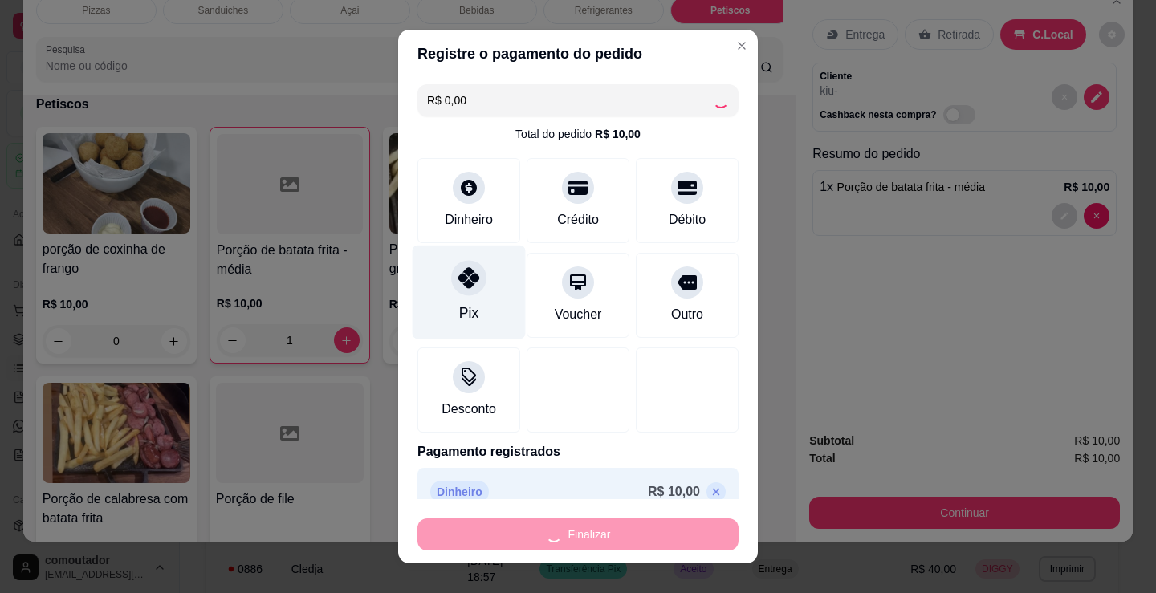
type input "0"
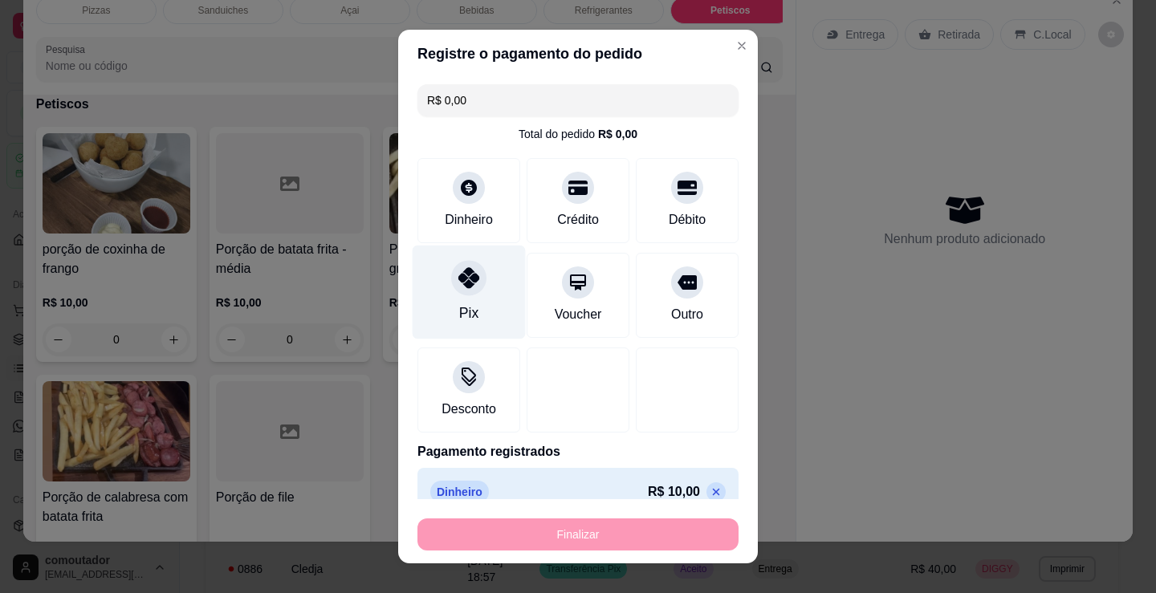
type input "-R$ 10,00"
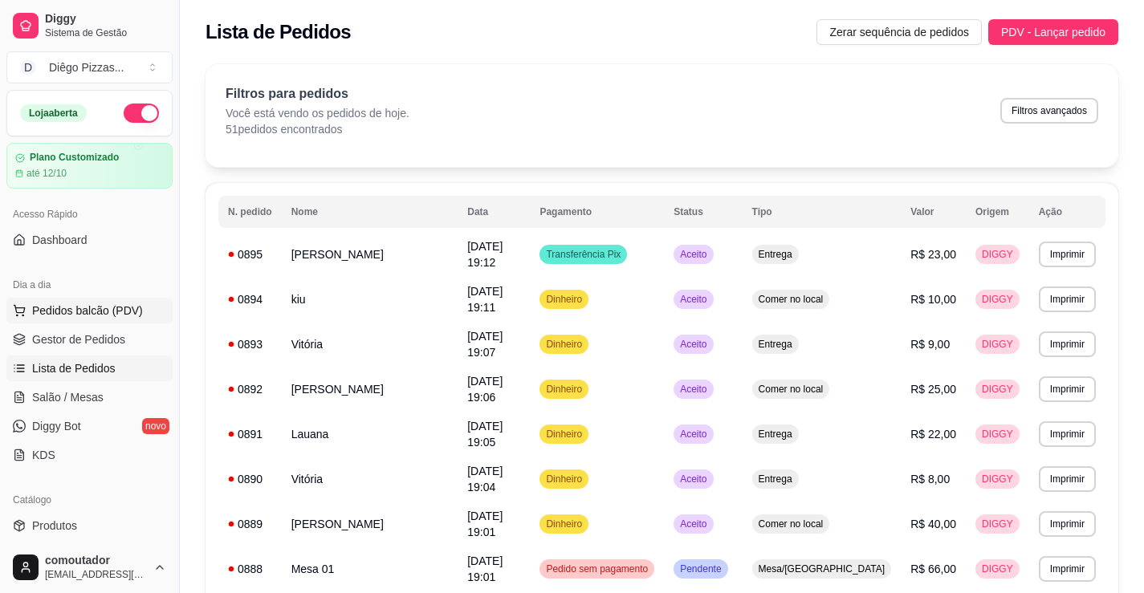
click at [132, 301] on button "Pedidos balcão (PDV)" at bounding box center [89, 311] width 166 height 26
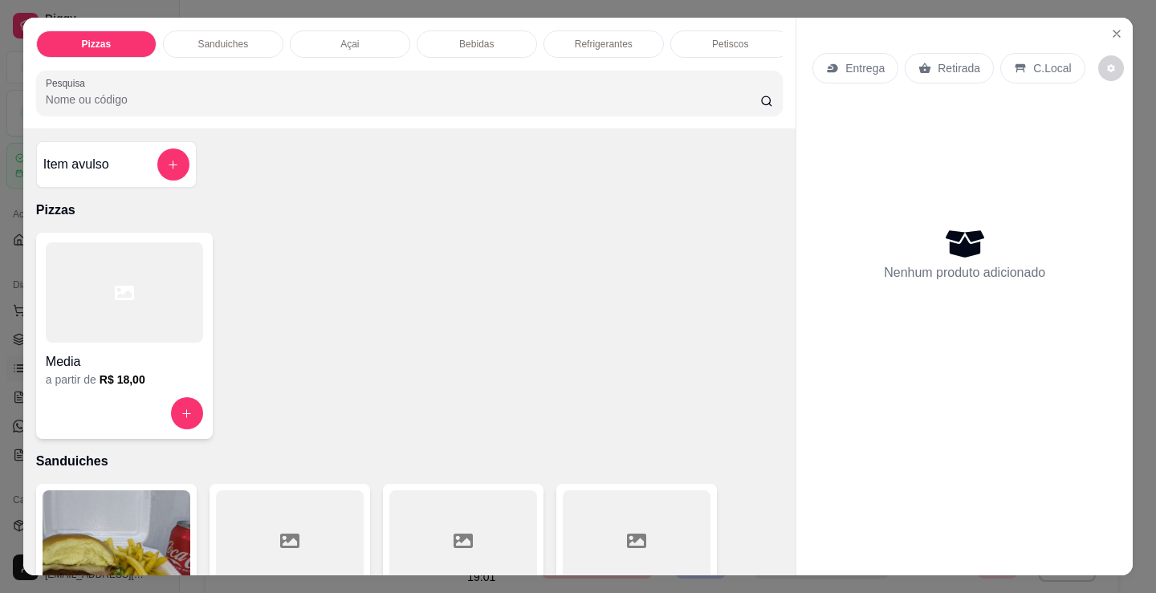
click at [181, 359] on h4 "Media" at bounding box center [124, 361] width 157 height 19
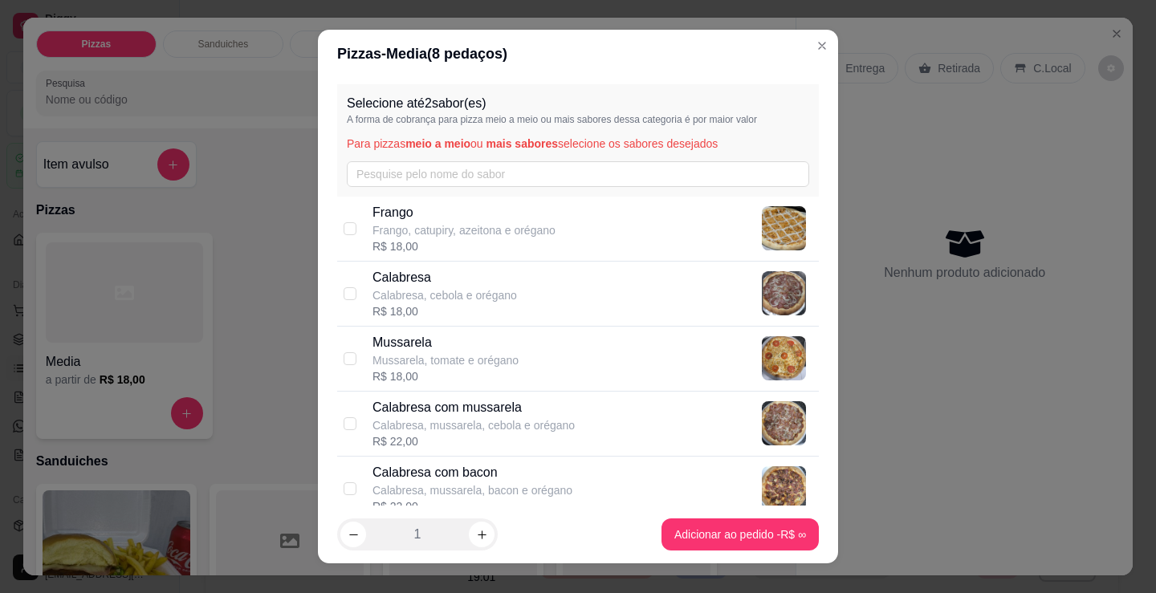
click at [548, 232] on div "[PERSON_NAME], catupiry, azeitona e orégano R$ 18,00" at bounding box center [592, 228] width 440 height 51
checkbox input "true"
click at [720, 516] on footer "1 Adicionar ao pedido R$ 18,00" at bounding box center [578, 535] width 520 height 58
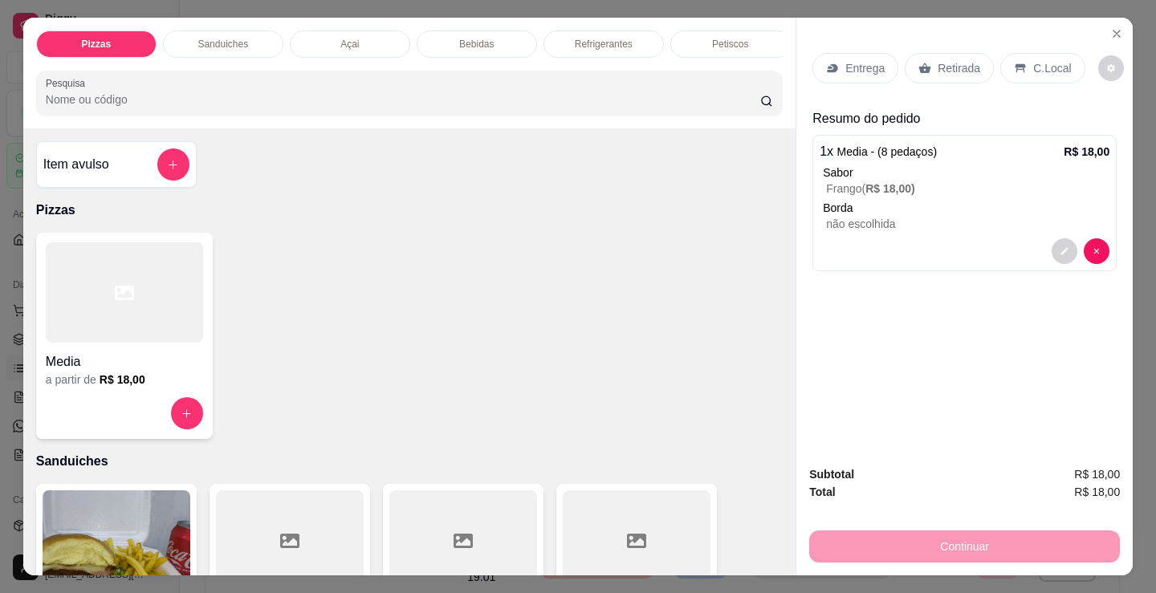
click at [124, 281] on div at bounding box center [124, 292] width 157 height 100
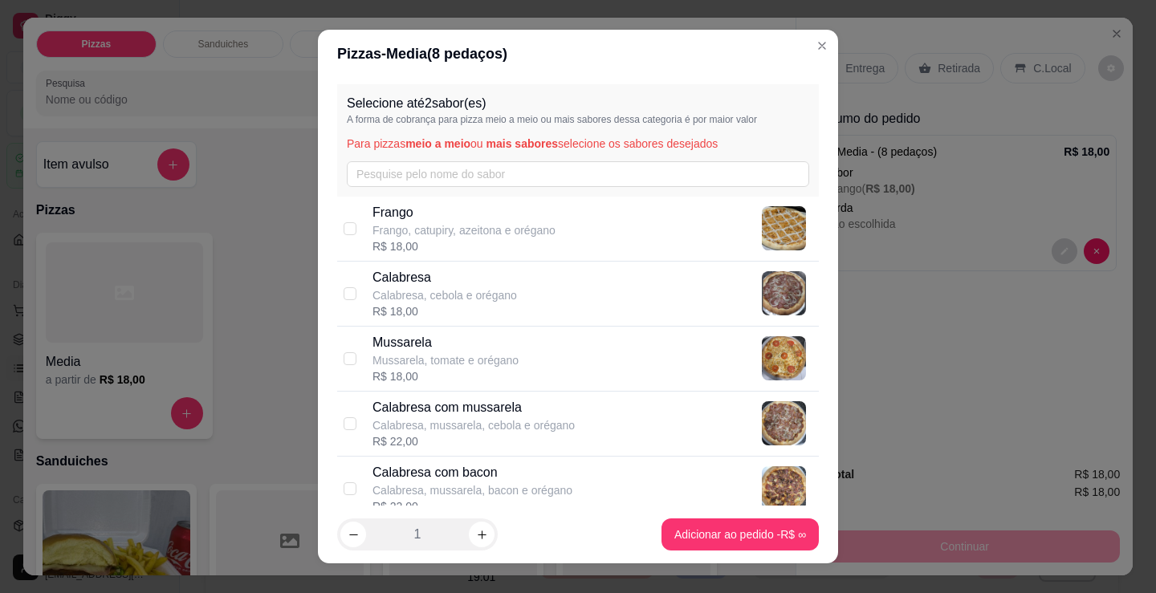
drag, startPoint x: 510, startPoint y: 428, endPoint x: 718, endPoint y: 473, distance: 212.7
click at [522, 425] on p "Calabresa, mussarela, cebola e orégano" at bounding box center [473, 425] width 202 height 16
checkbox input "true"
copy p "e"
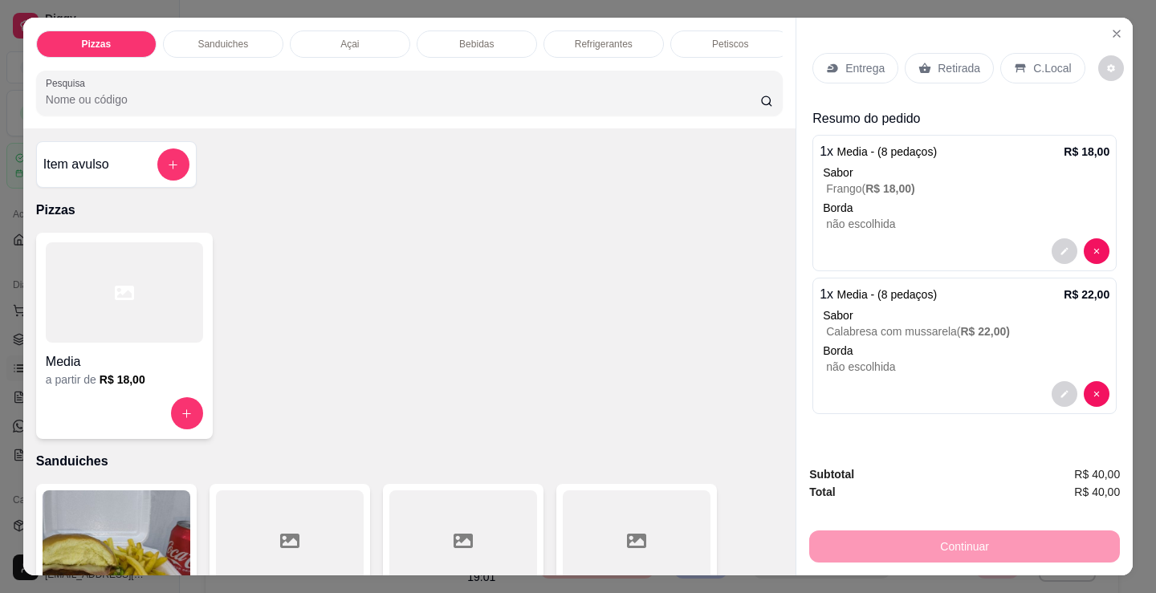
click at [127, 350] on div "Media" at bounding box center [124, 357] width 157 height 29
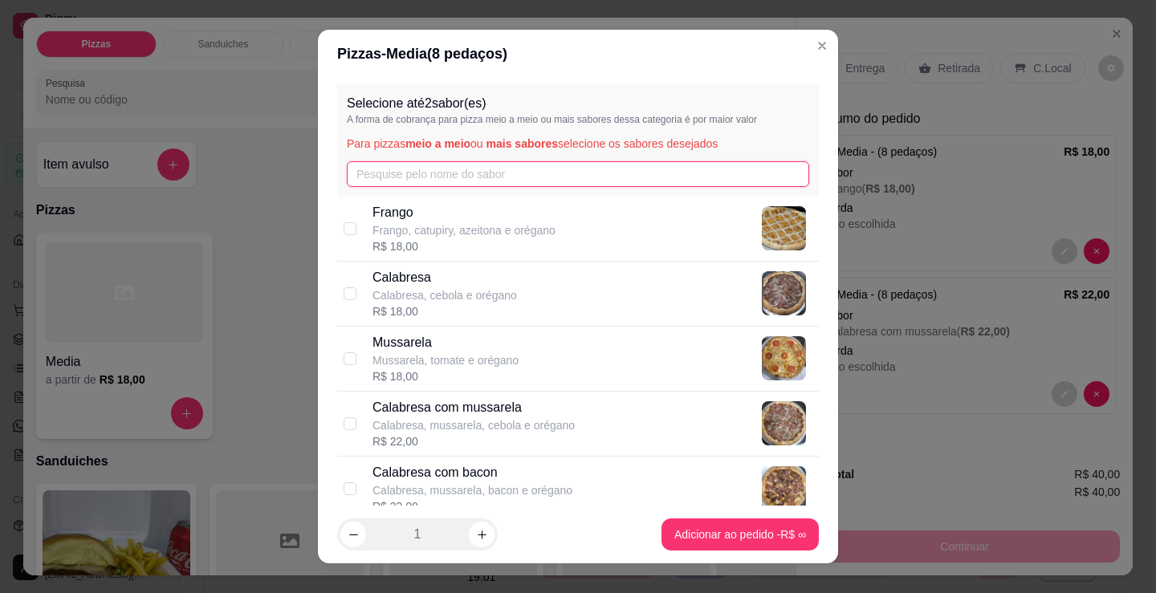
click at [413, 172] on input "text" at bounding box center [578, 174] width 462 height 26
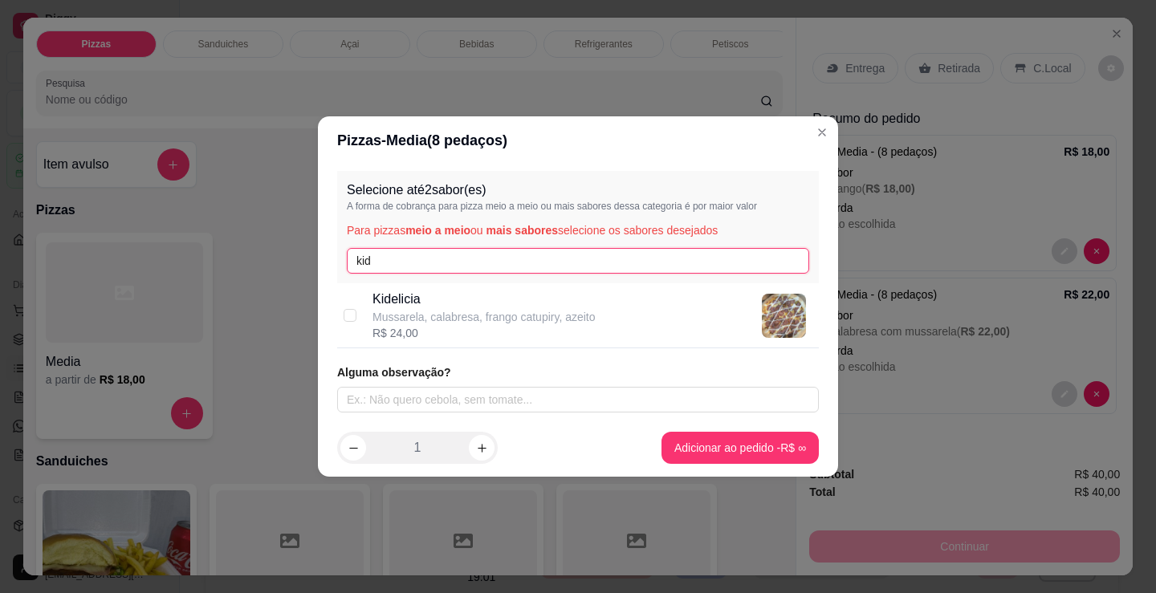
type input "kid"
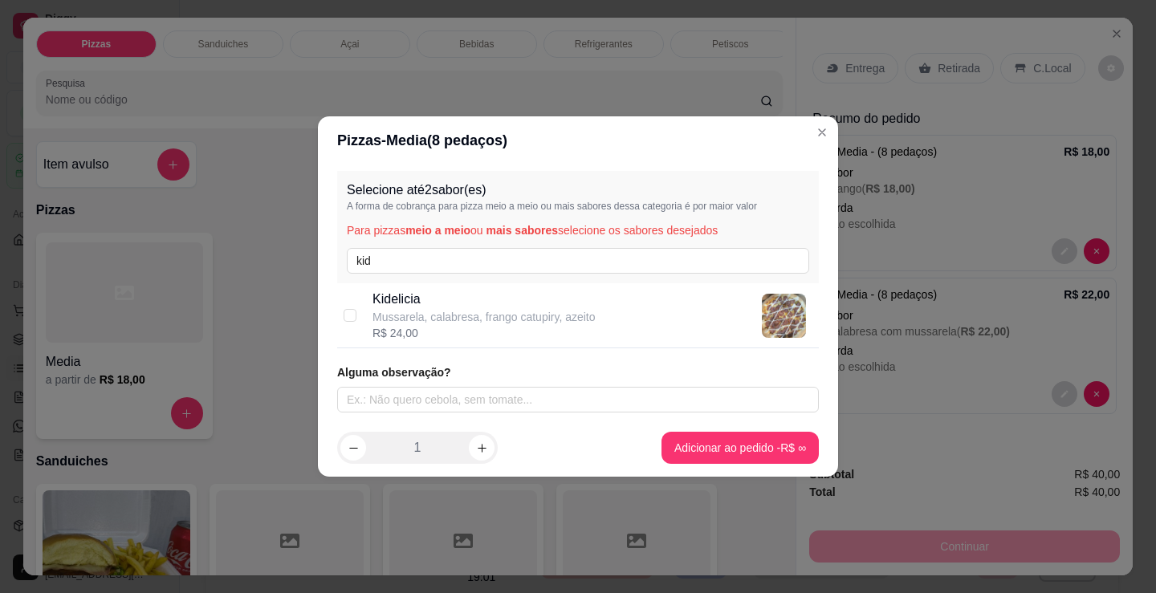
click at [588, 335] on div "R$ 24,00" at bounding box center [483, 333] width 223 height 16
checkbox input "true"
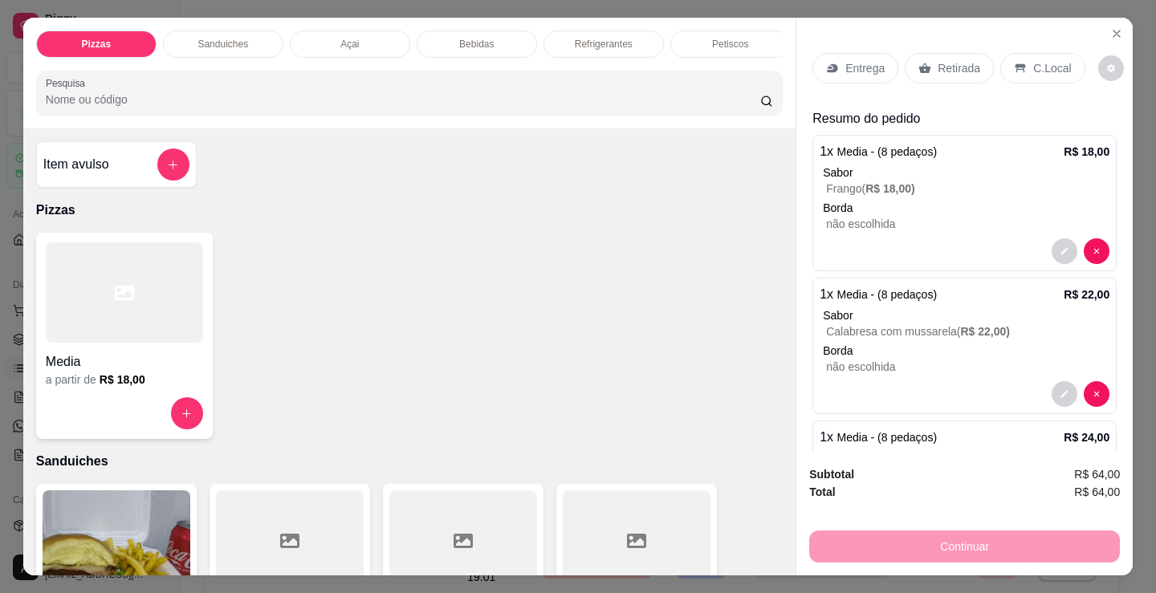
click at [482, 375] on div "Media a partir de R$ 18,00" at bounding box center [409, 336] width 746 height 206
click at [1032, 53] on div "C.Local" at bounding box center [1042, 68] width 84 height 31
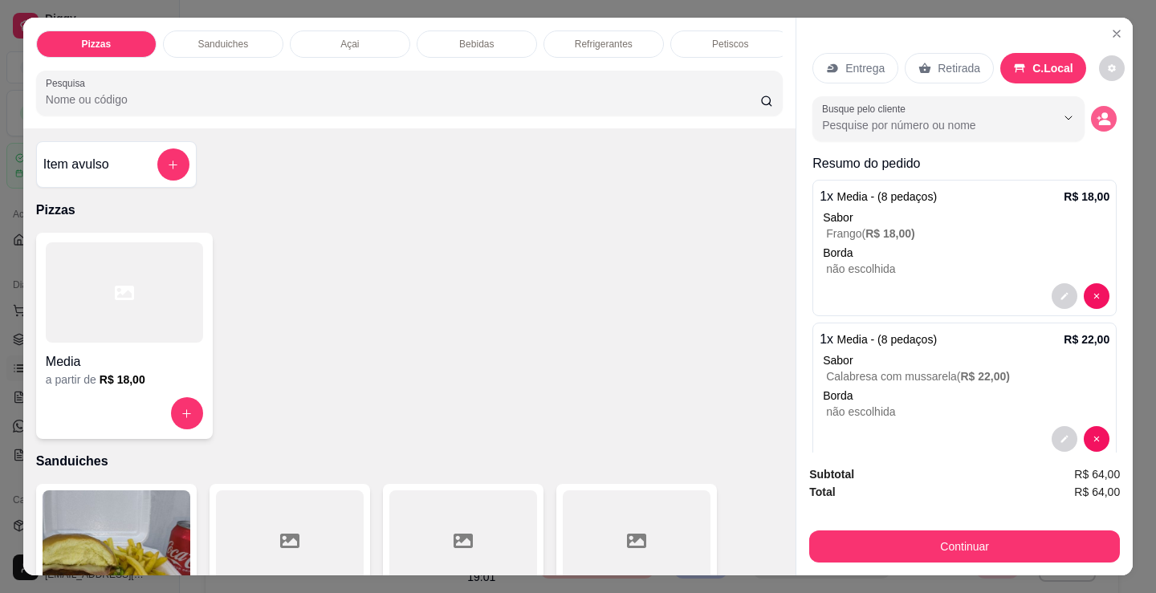
click at [1099, 120] on icon "decrease-product-quantity" at bounding box center [1105, 123] width 12 height 6
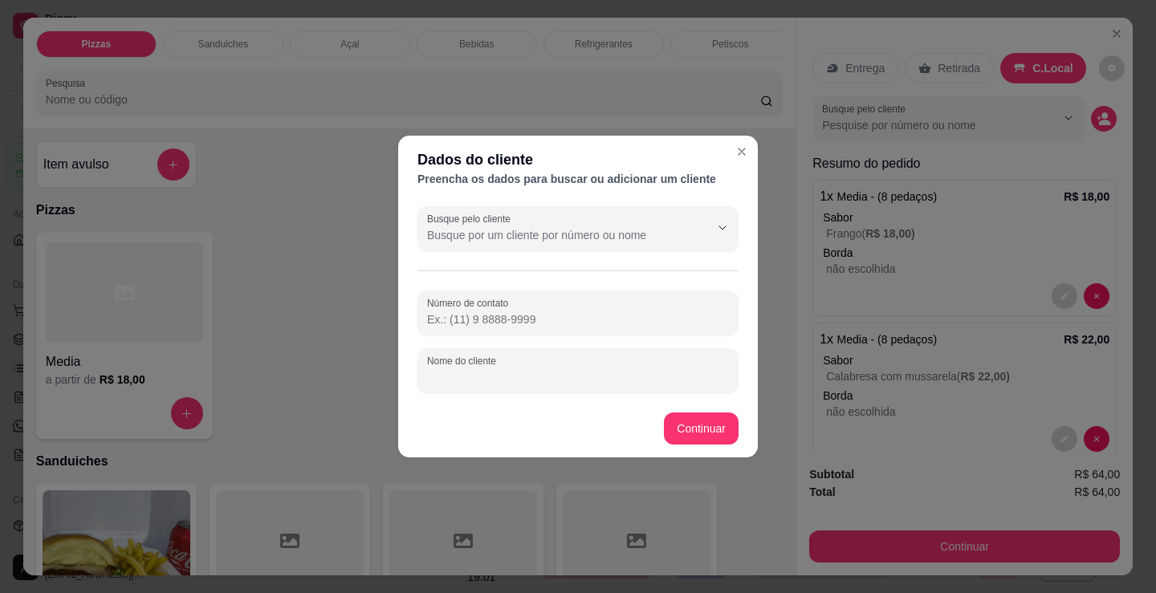
paste input "Taylyne"
type input "Taylyne"
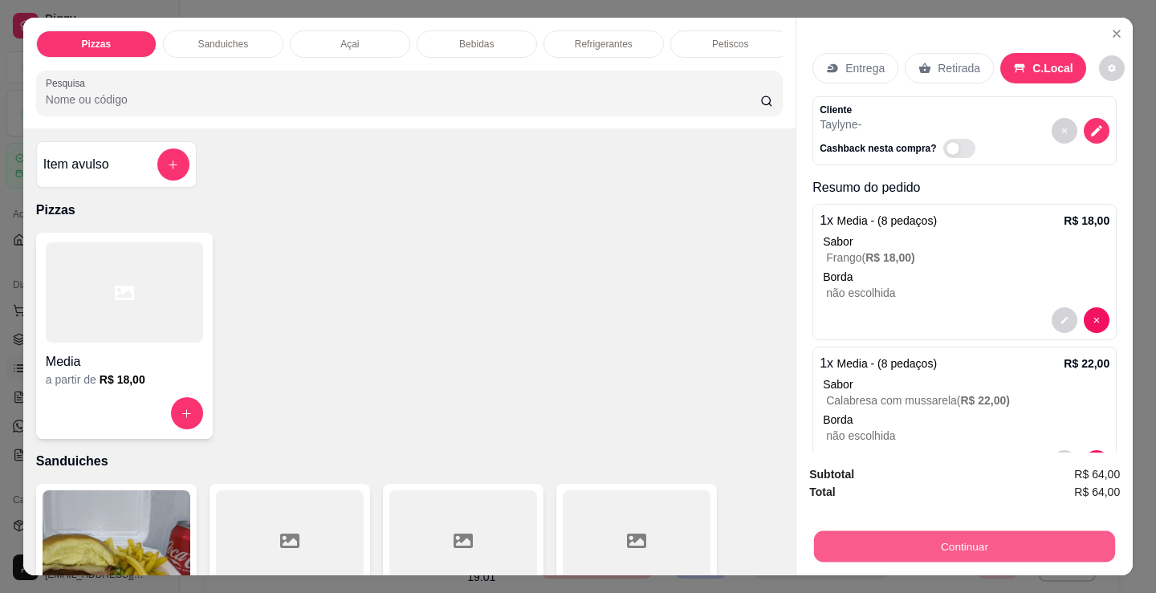
click at [939, 547] on button "Continuar" at bounding box center [964, 546] width 301 height 31
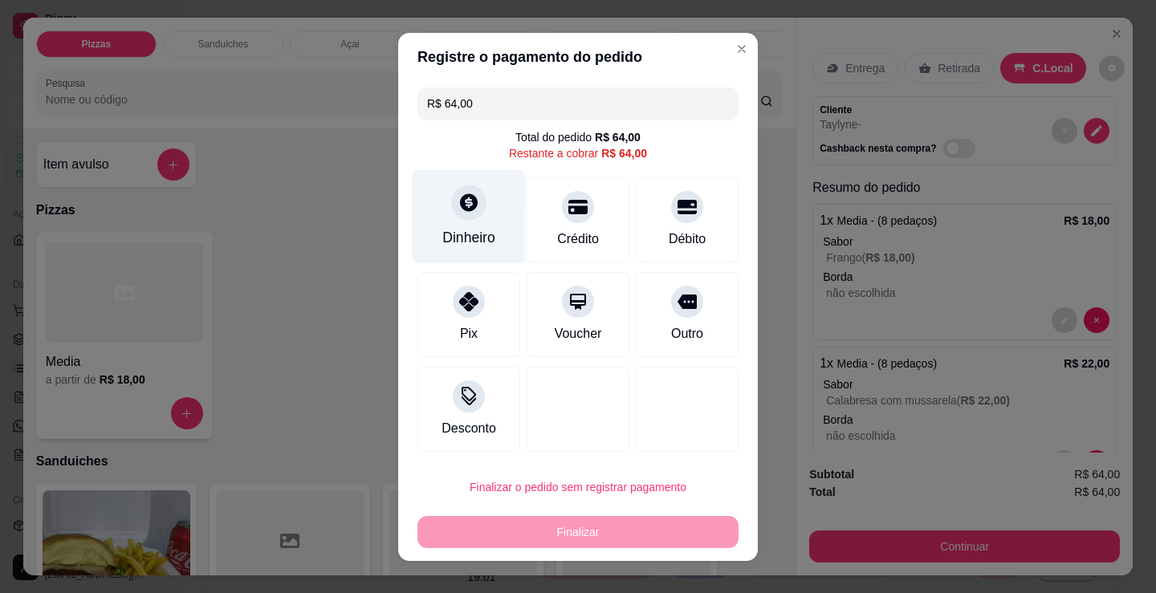
click at [445, 221] on div "Dinheiro" at bounding box center [469, 216] width 113 height 94
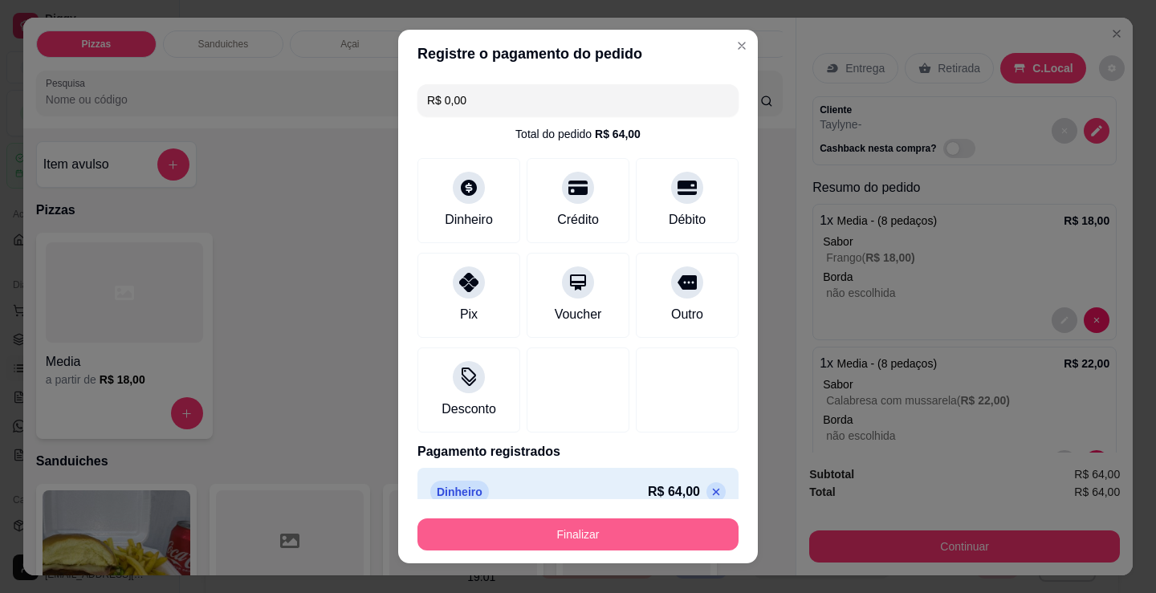
click at [638, 547] on button "Finalizar" at bounding box center [577, 535] width 321 height 32
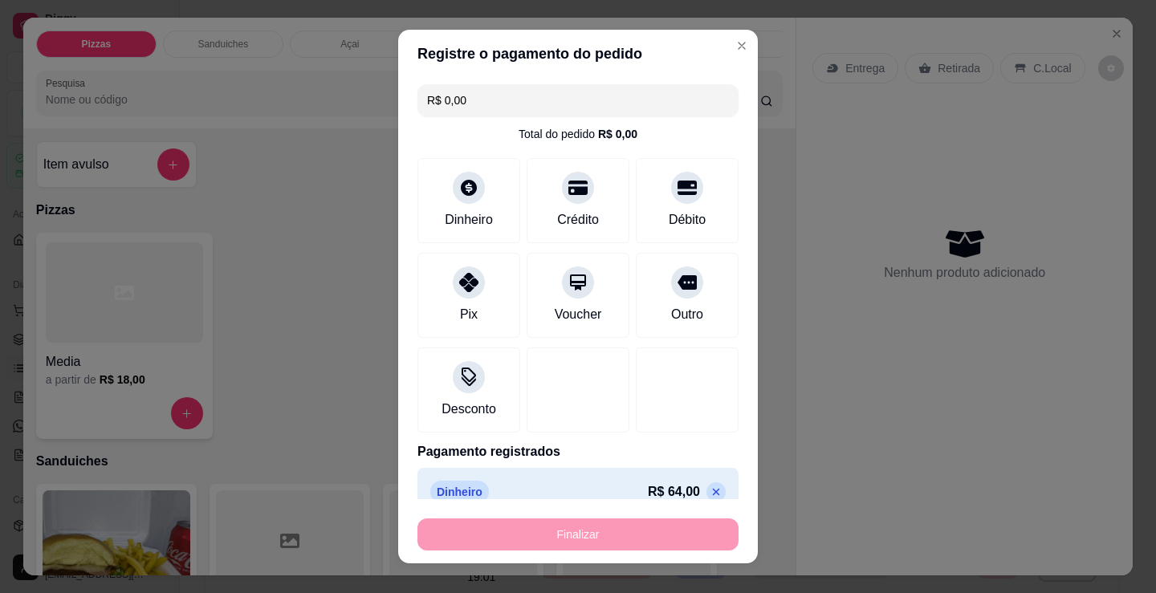
type input "-R$ 64,00"
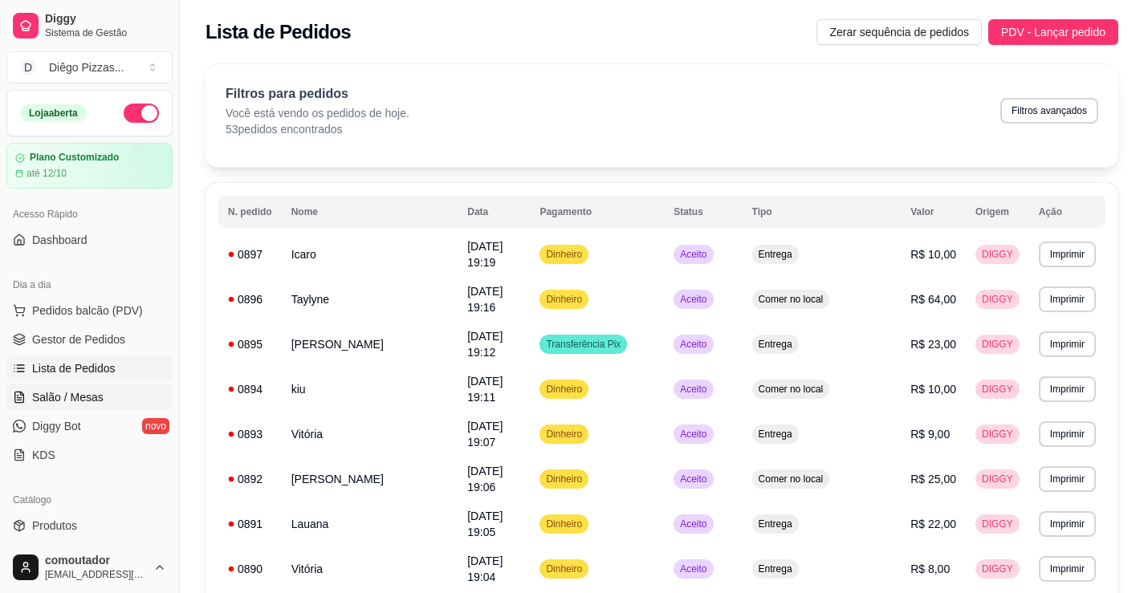
click at [111, 396] on link "Salão / Mesas" at bounding box center [89, 397] width 166 height 26
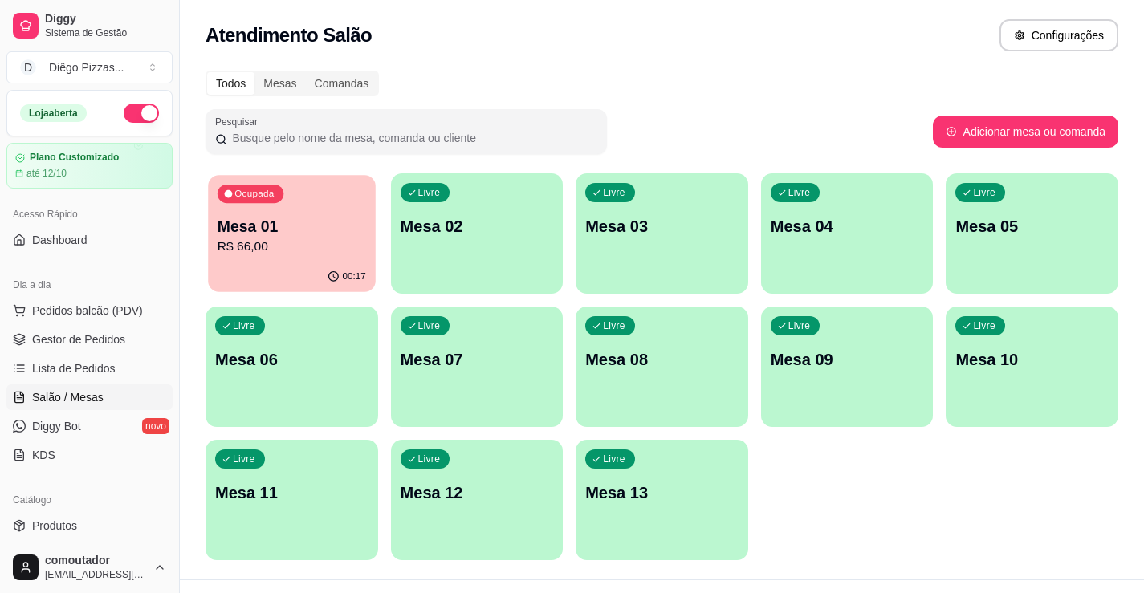
click at [346, 243] on p "R$ 66,00" at bounding box center [292, 247] width 148 height 18
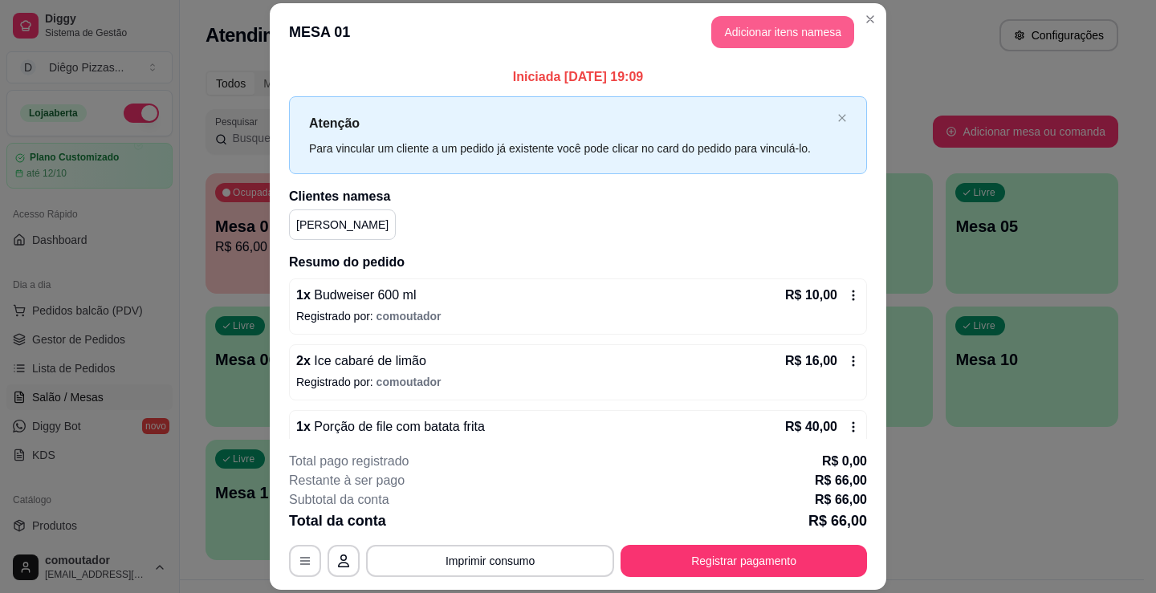
click at [738, 39] on button "Adicionar itens na mesa" at bounding box center [782, 32] width 143 height 32
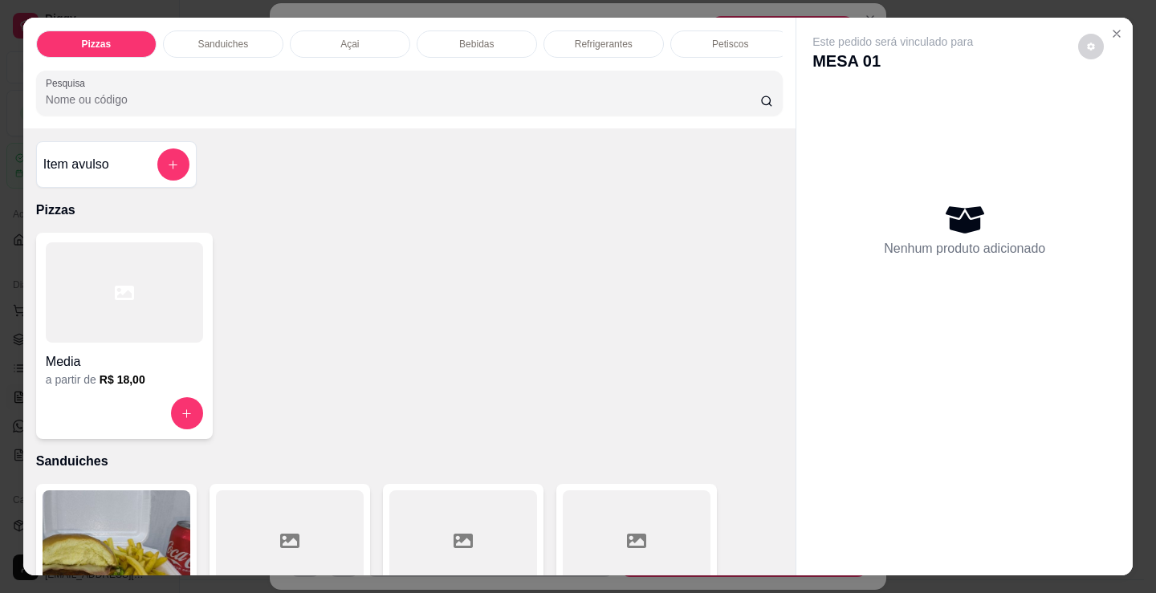
click at [498, 38] on div "Bebidas" at bounding box center [477, 44] width 120 height 27
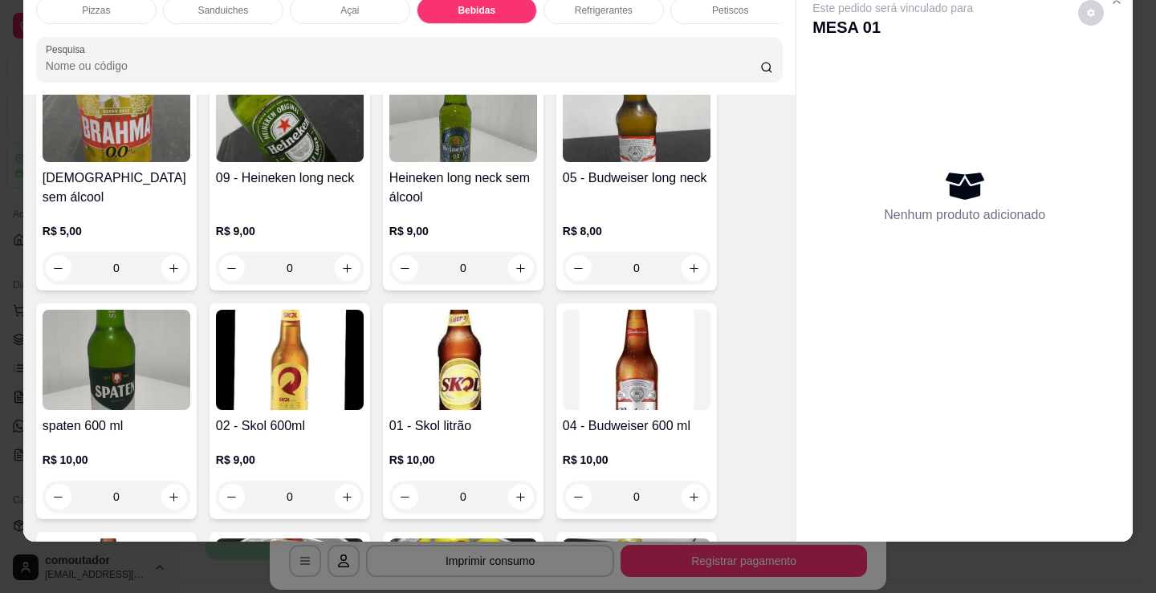
scroll to position [2390, 0]
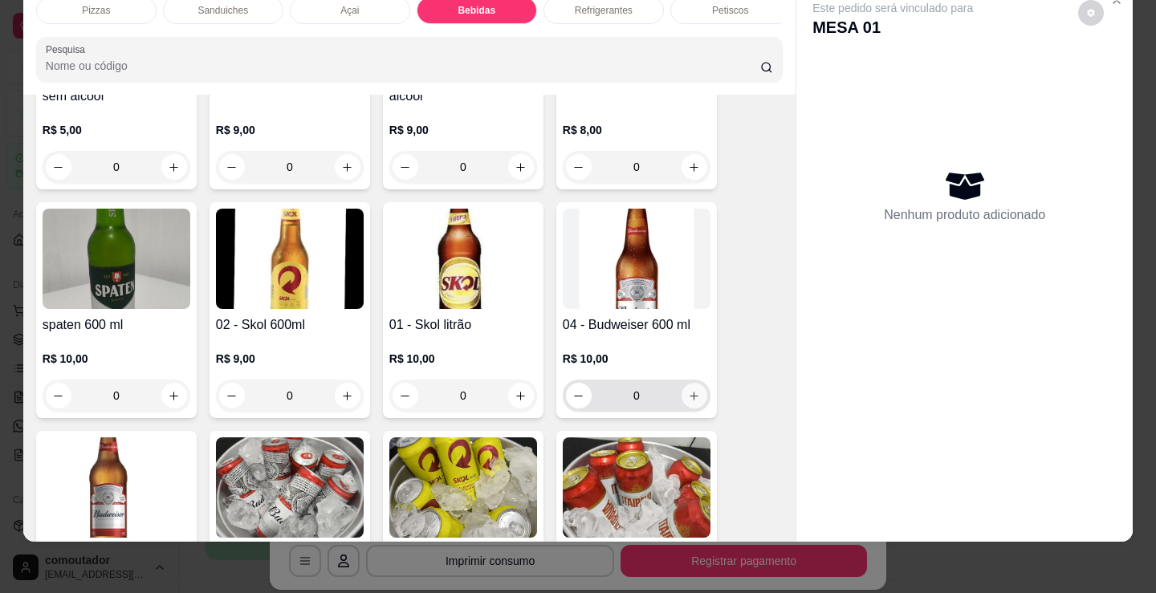
click at [688, 390] on icon "increase-product-quantity" at bounding box center [694, 396] width 12 height 12
type input "1"
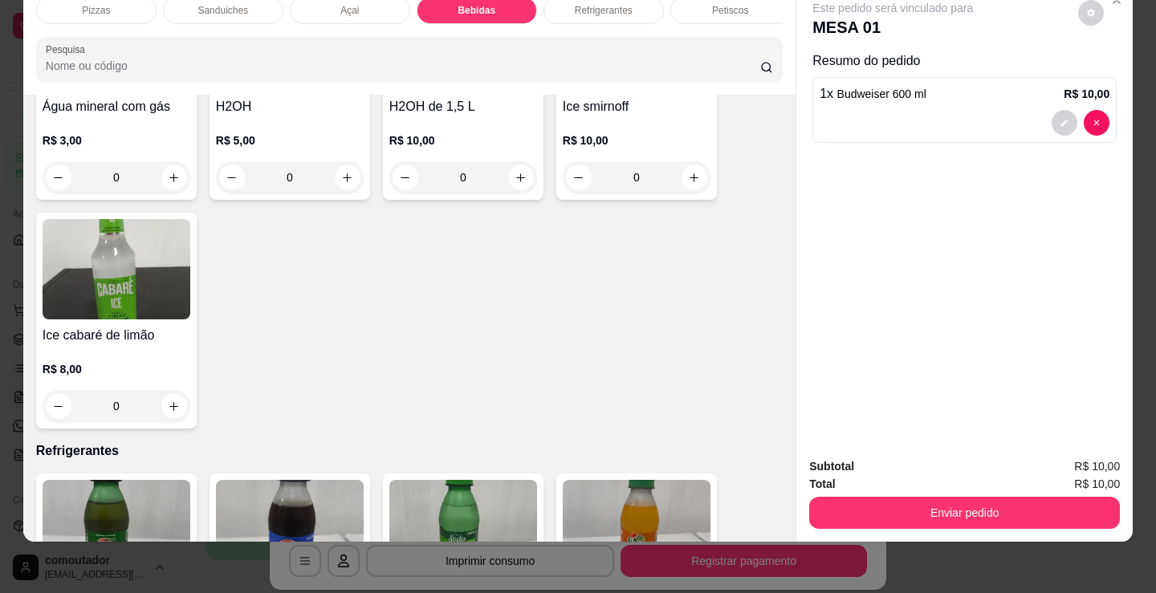
scroll to position [3835, 0]
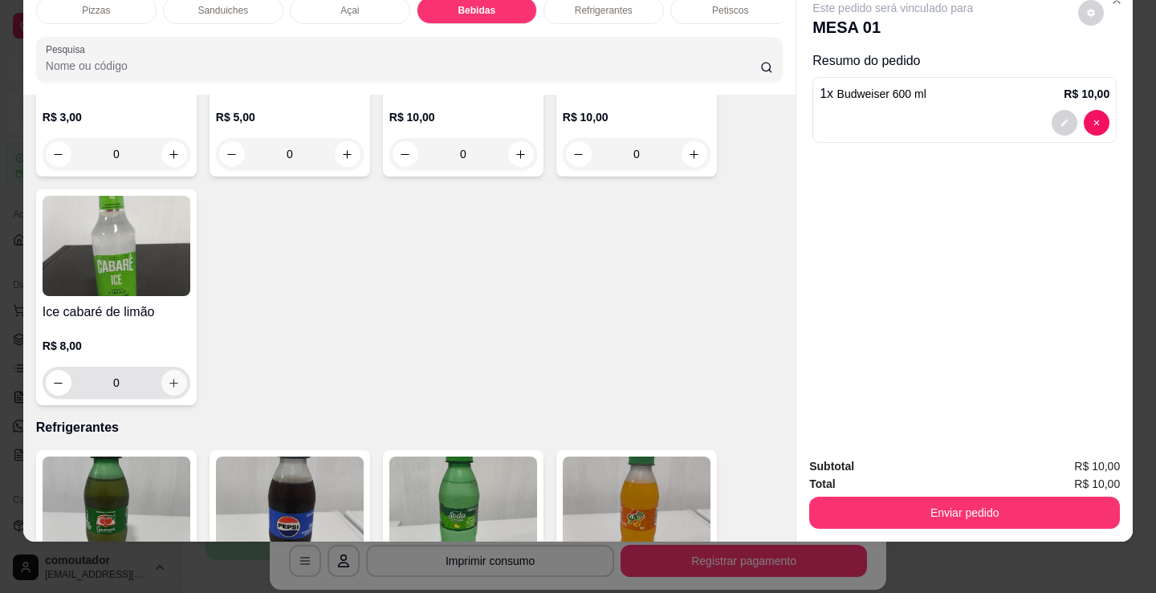
click at [168, 391] on button "increase-product-quantity" at bounding box center [174, 383] width 26 height 26
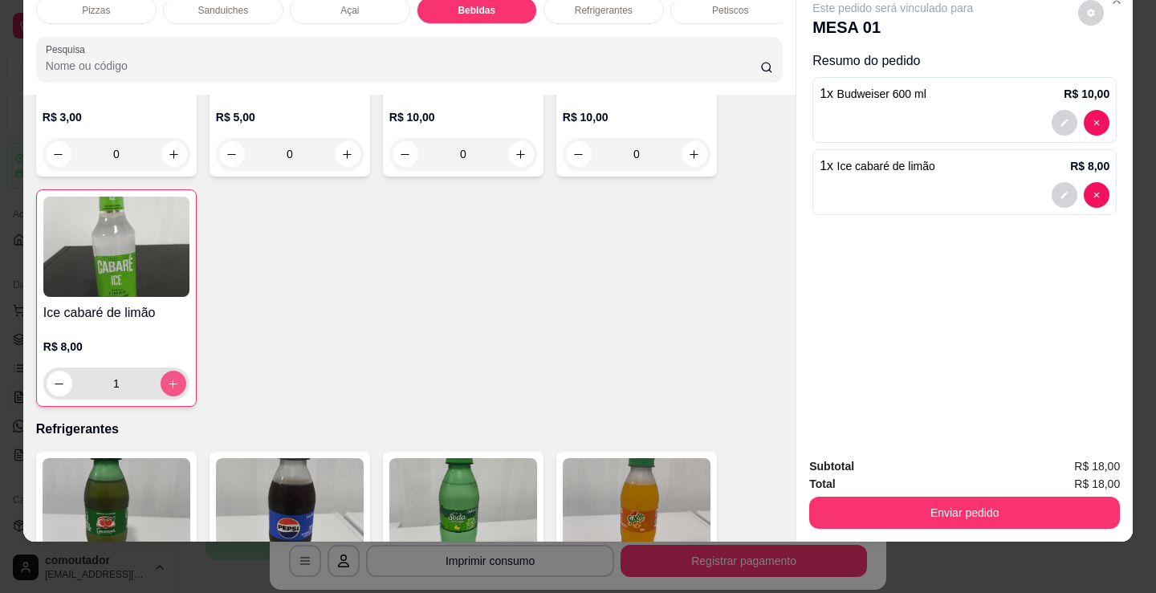
click at [168, 391] on button "increase-product-quantity" at bounding box center [174, 384] width 26 height 26
type input "2"
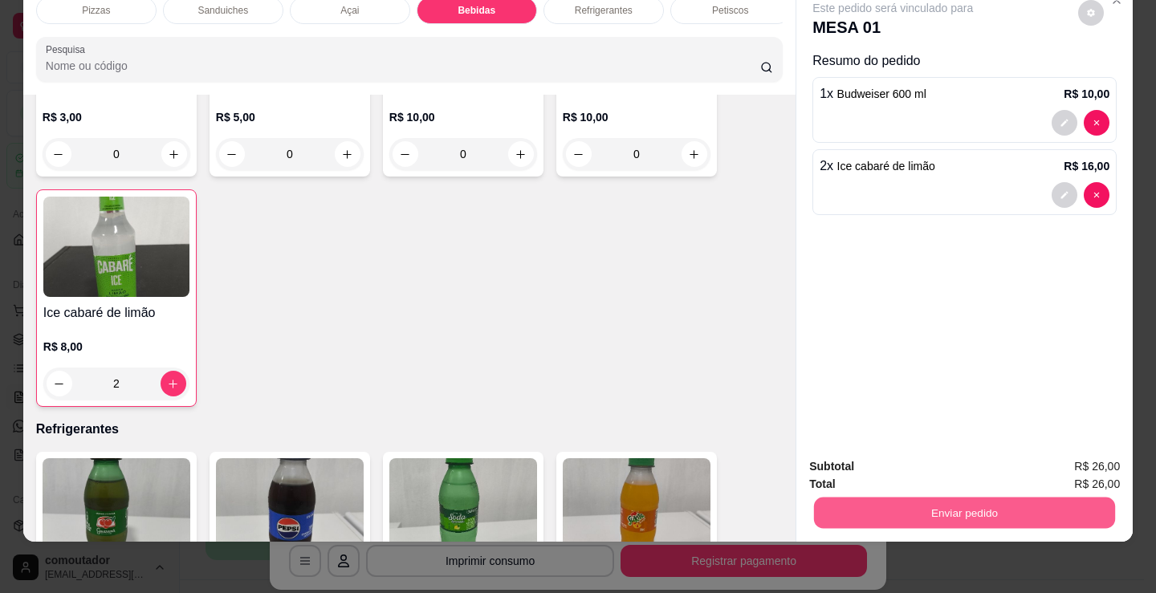
click at [986, 497] on button "Enviar pedido" at bounding box center [964, 512] width 301 height 31
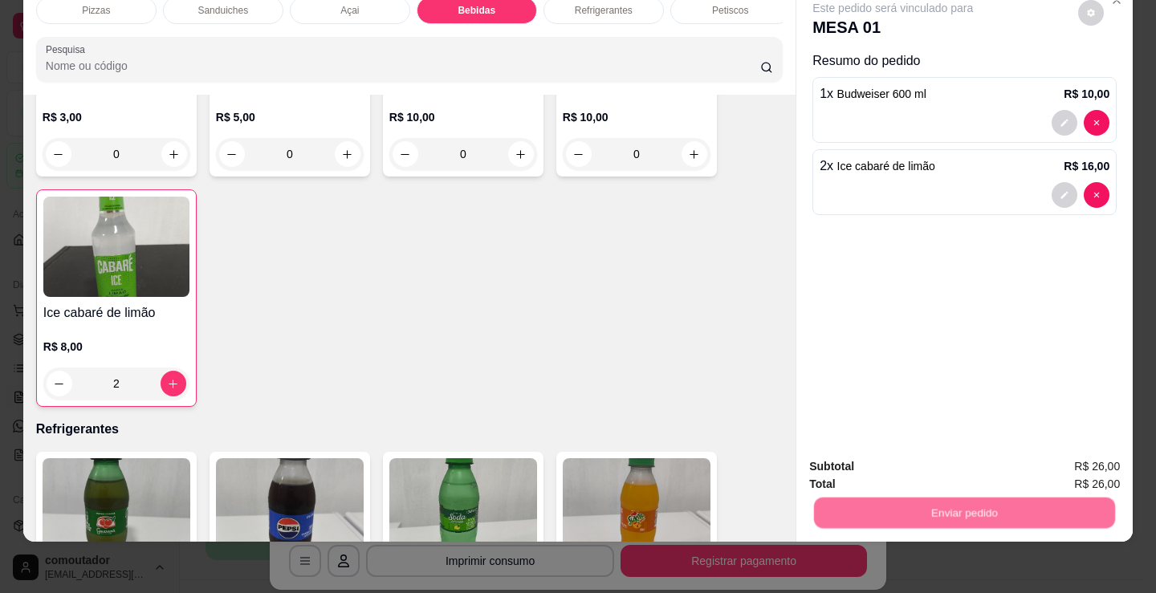
click at [931, 455] on button "Não registrar e enviar pedido" at bounding box center [911, 461] width 167 height 31
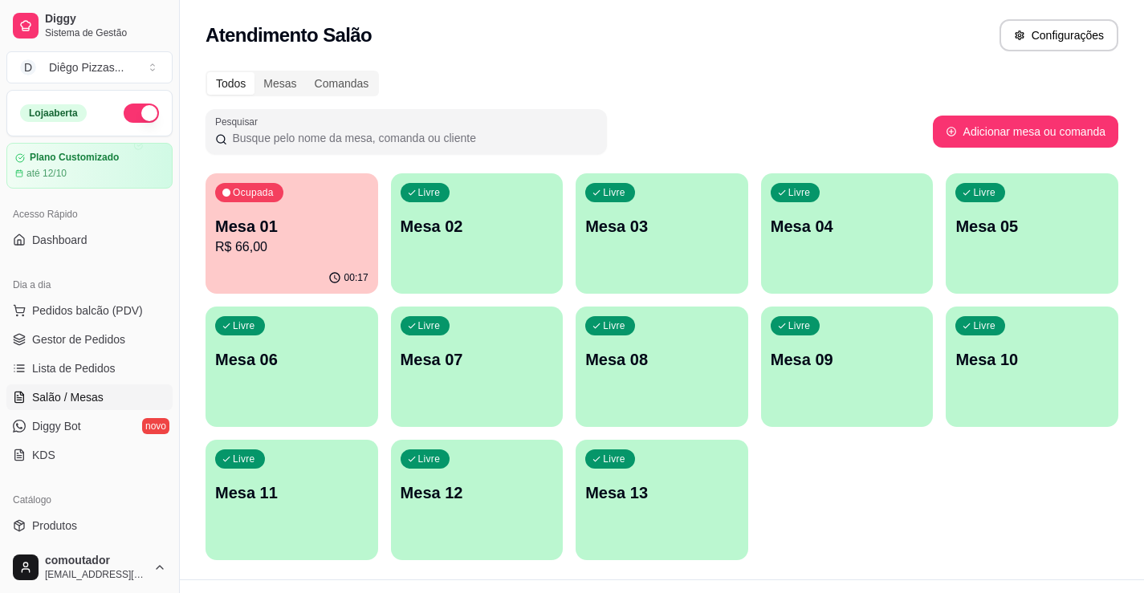
click at [516, 266] on div "Livre Mesa 02" at bounding box center [477, 223] width 173 height 101
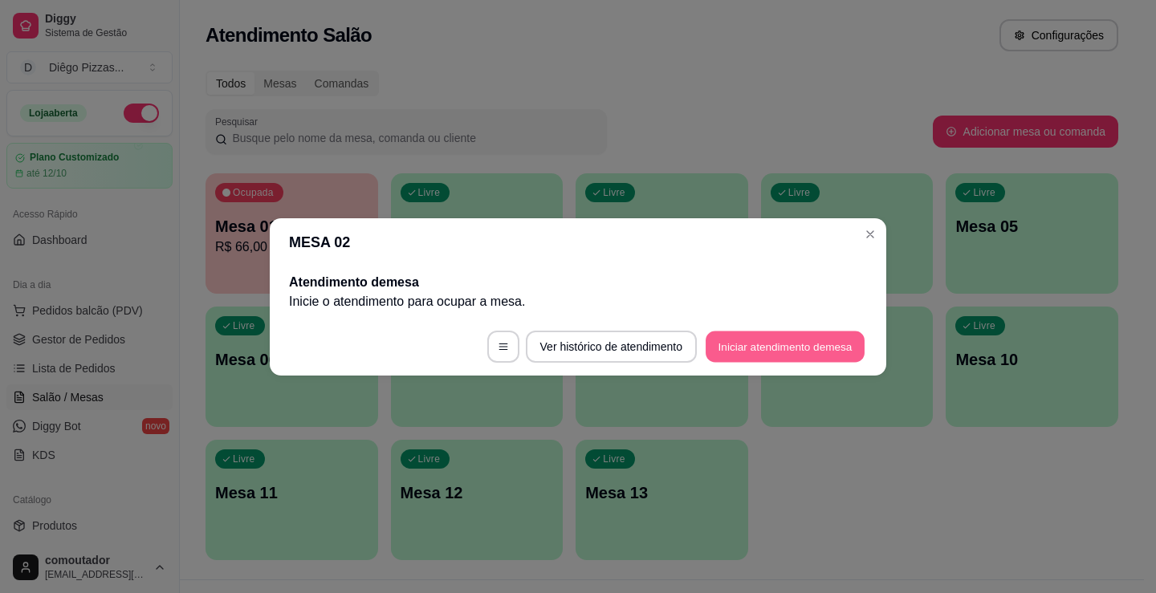
click at [793, 348] on button "Iniciar atendimento de mesa" at bounding box center [785, 346] width 159 height 31
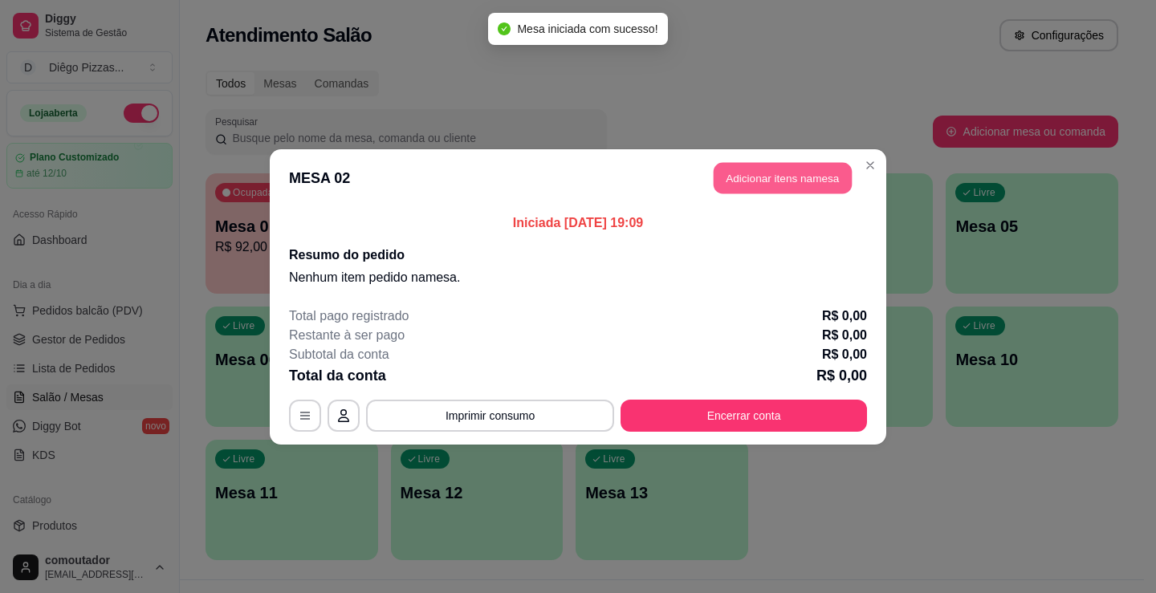
click at [750, 191] on button "Adicionar itens na mesa" at bounding box center [783, 177] width 138 height 31
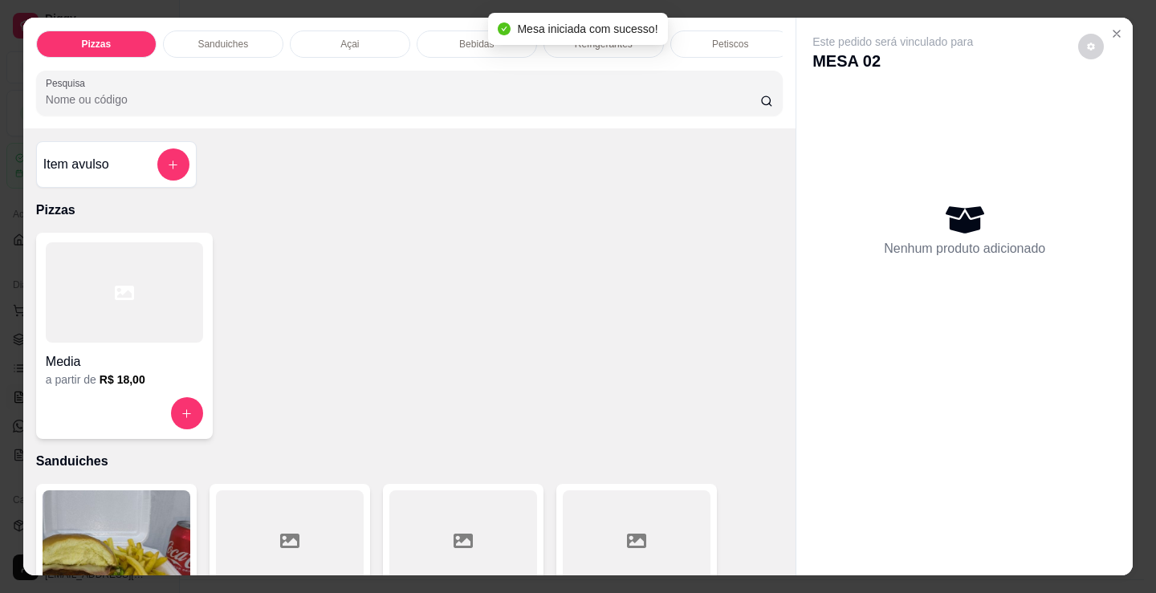
click at [467, 40] on p "Bebidas" at bounding box center [476, 44] width 35 height 13
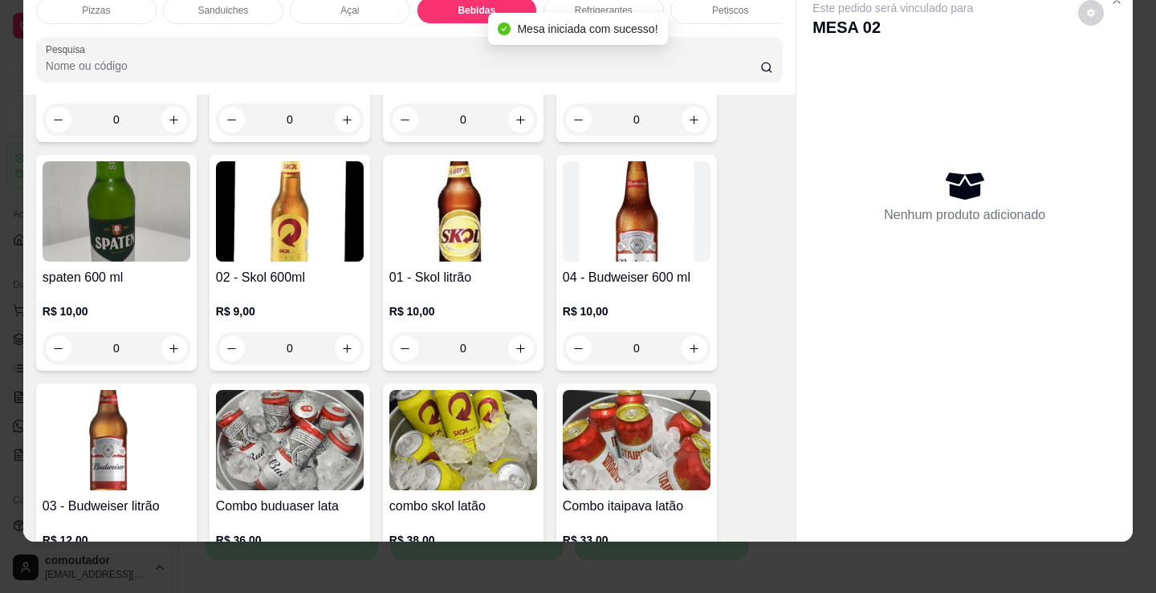
scroll to position [2471, 0]
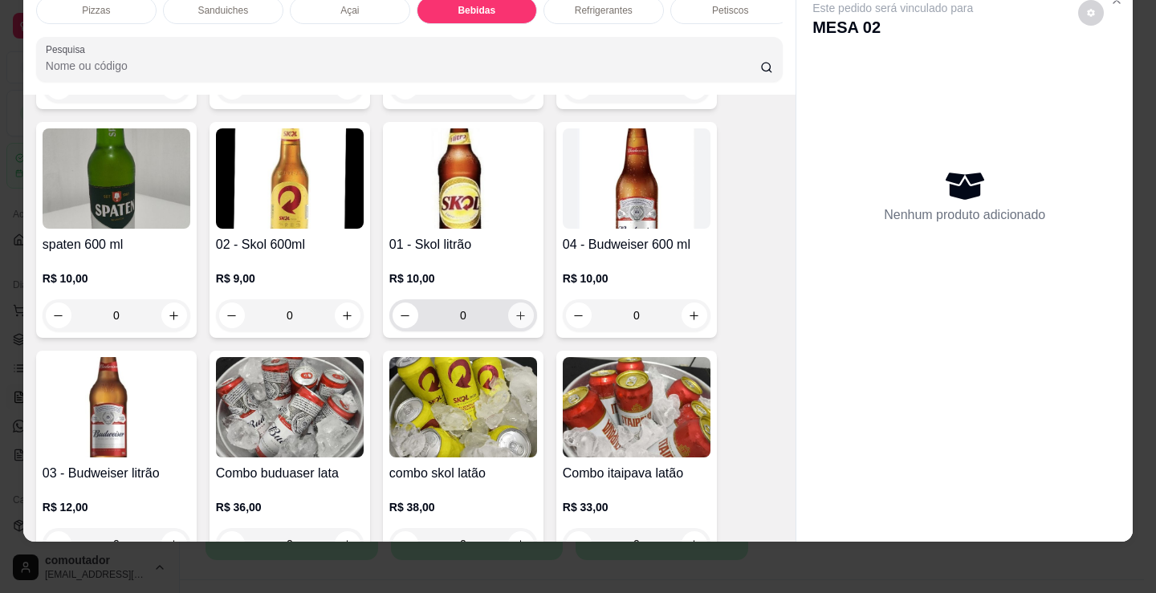
click at [515, 310] on icon "increase-product-quantity" at bounding box center [521, 316] width 12 height 12
type input "1"
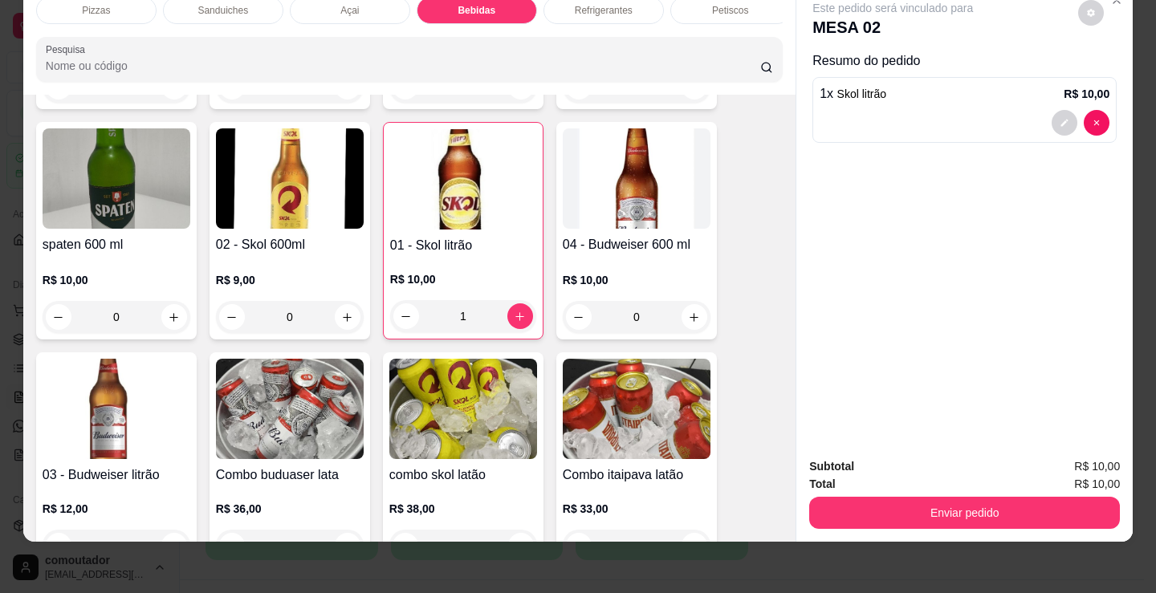
click at [748, 10] on div "Petiscos" at bounding box center [730, 10] width 120 height 27
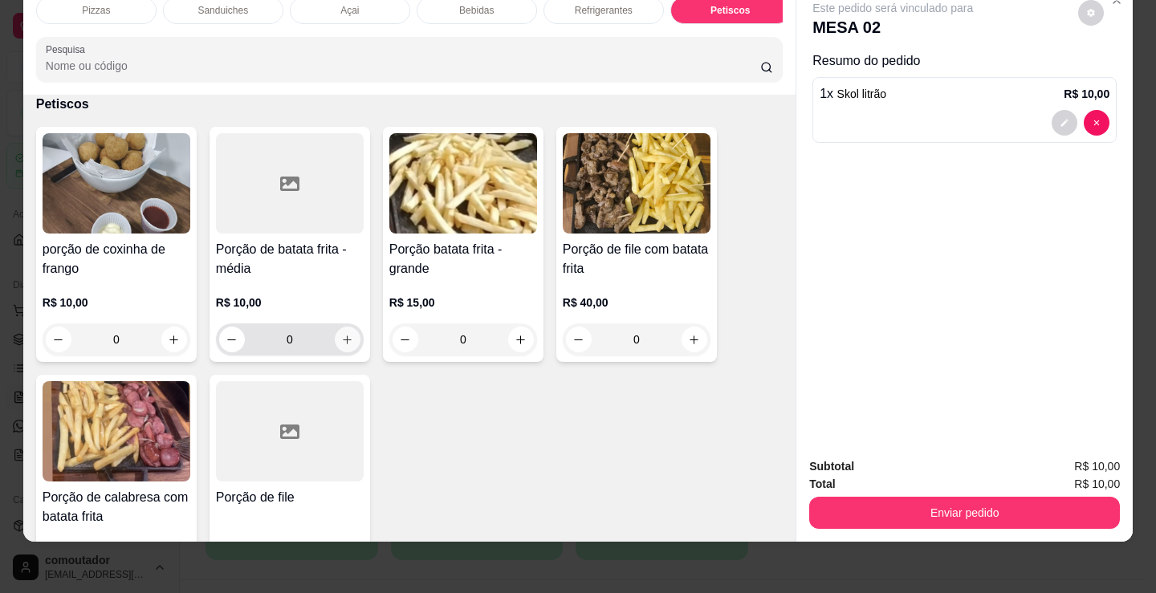
click at [341, 340] on icon "increase-product-quantity" at bounding box center [347, 340] width 12 height 12
type input "1"
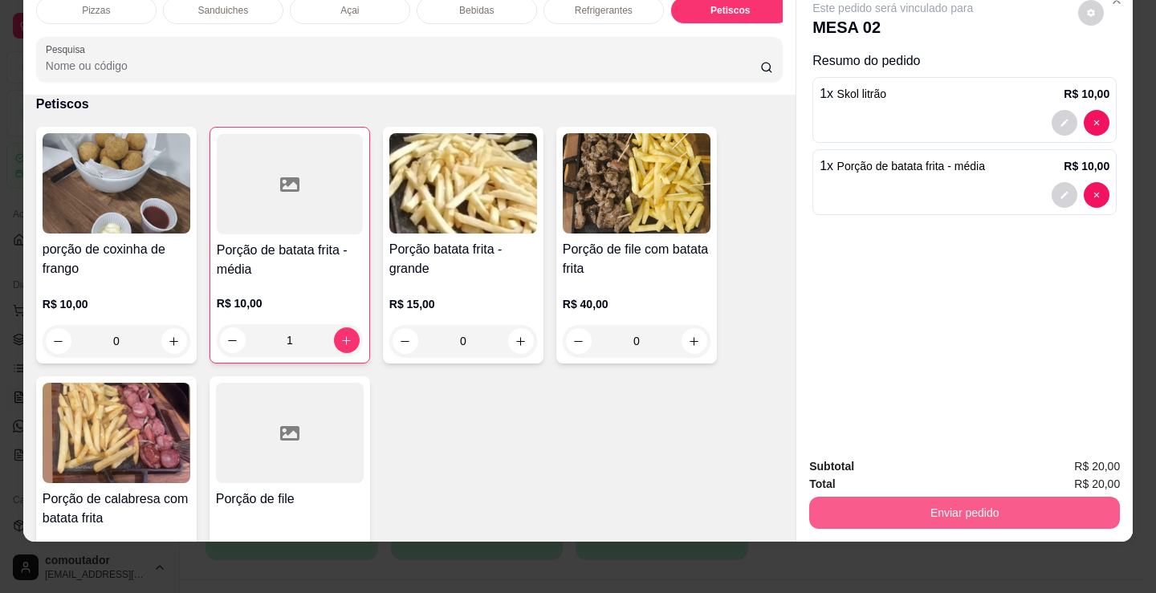
click at [957, 503] on button "Enviar pedido" at bounding box center [964, 513] width 311 height 32
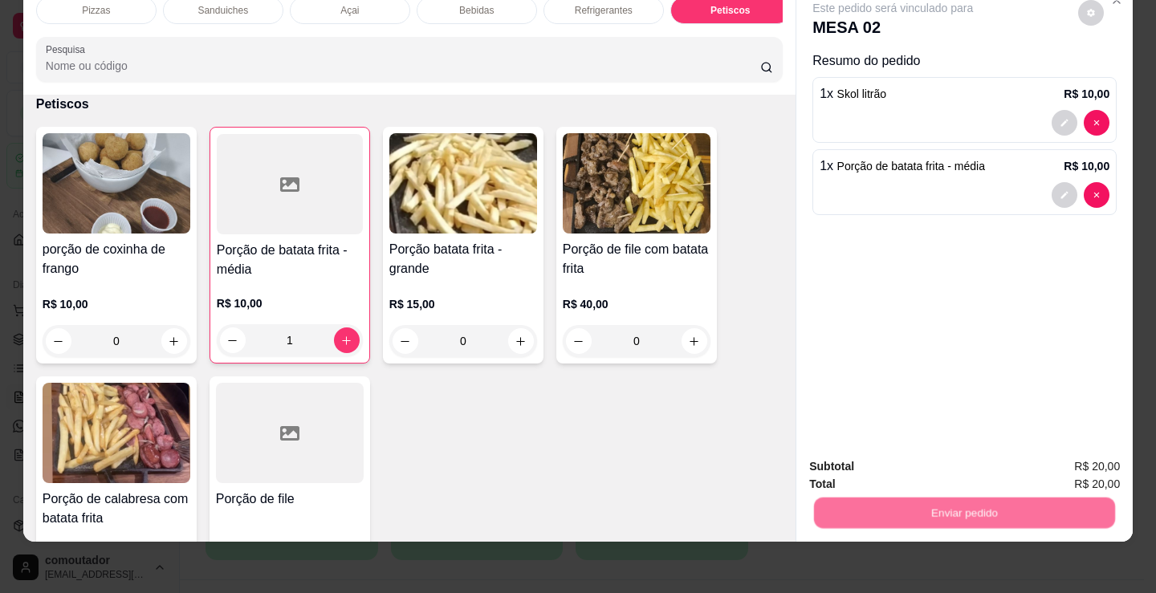
click at [901, 463] on button "Não registrar e enviar pedido" at bounding box center [912, 461] width 162 height 30
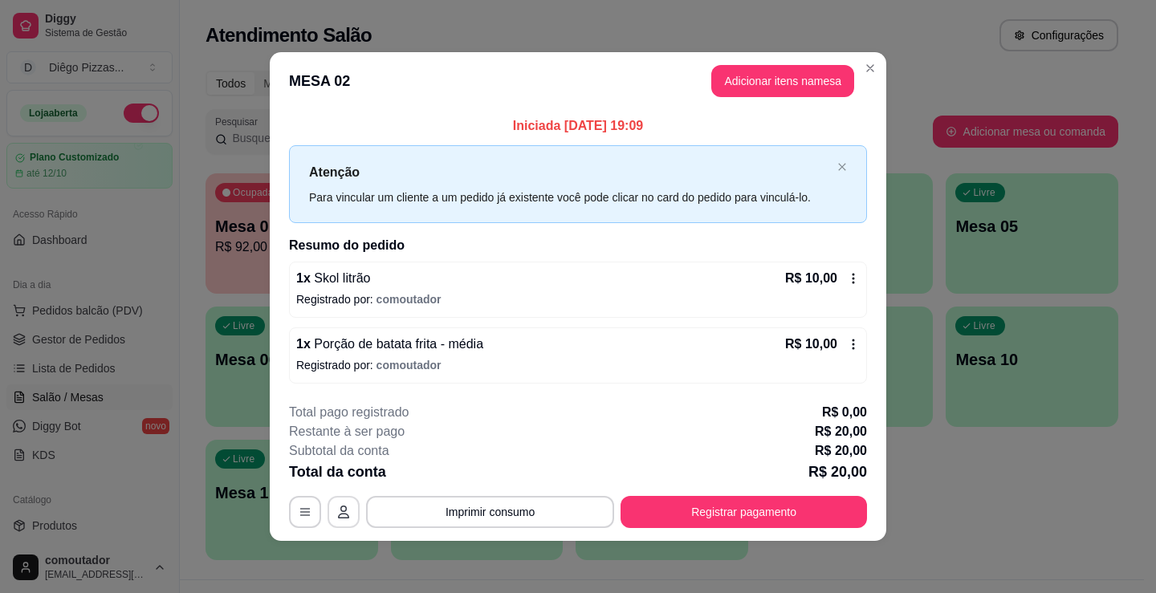
click at [336, 510] on button "button" at bounding box center [343, 512] width 32 height 32
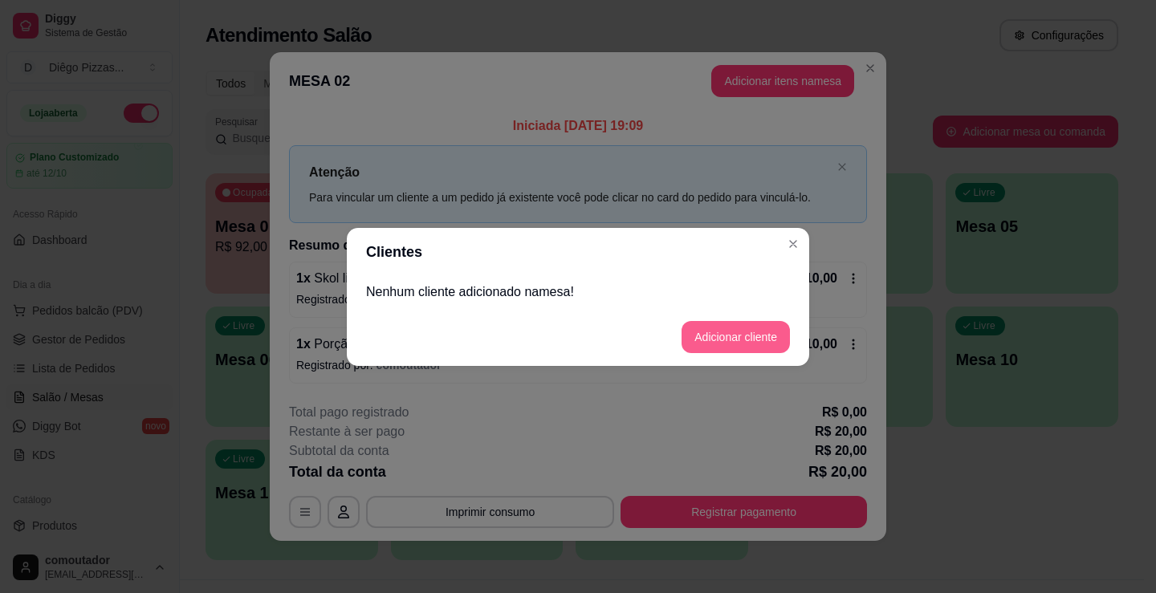
click at [709, 328] on button "Adicionar cliente" at bounding box center [735, 337] width 108 height 32
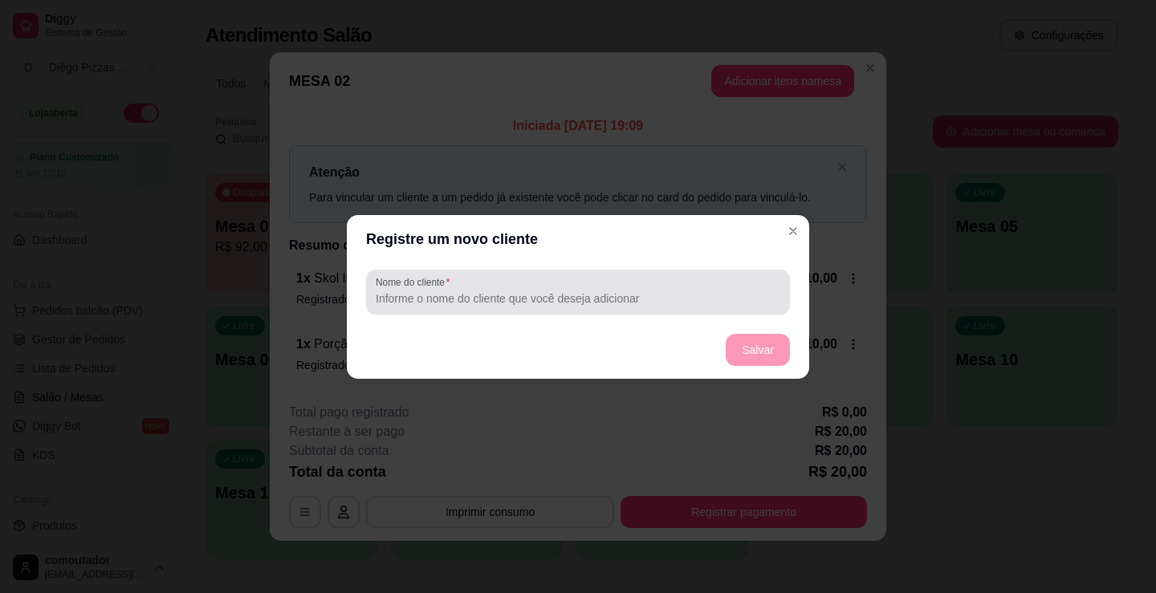
click at [648, 303] on input "Nome do cliente" at bounding box center [578, 299] width 405 height 16
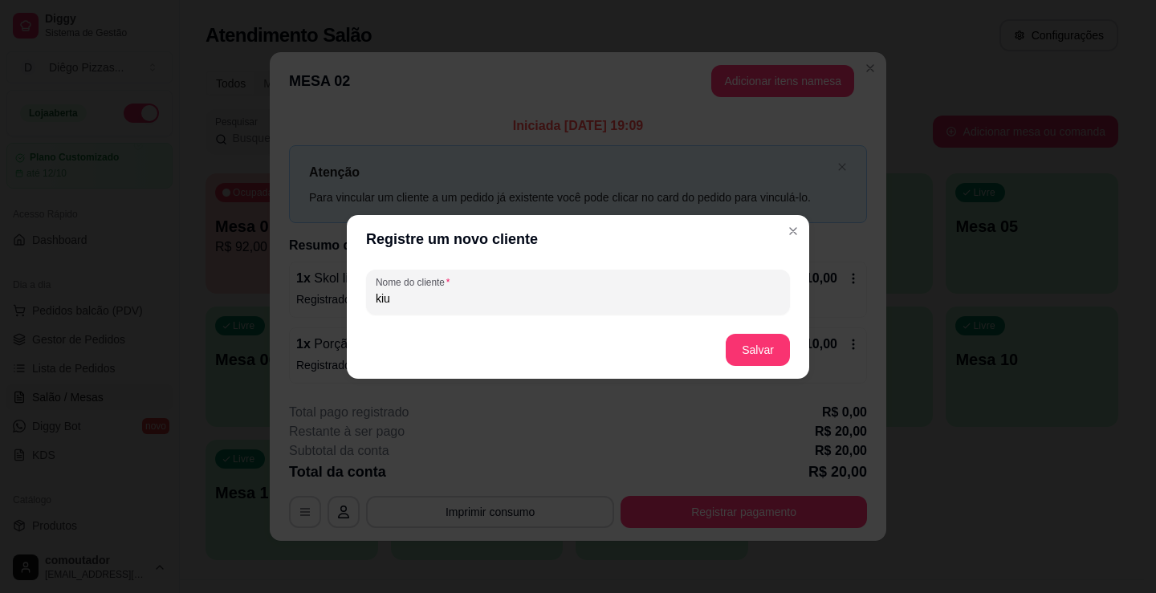
type input "kiu"
click at [768, 348] on button "Salvar" at bounding box center [757, 349] width 63 height 31
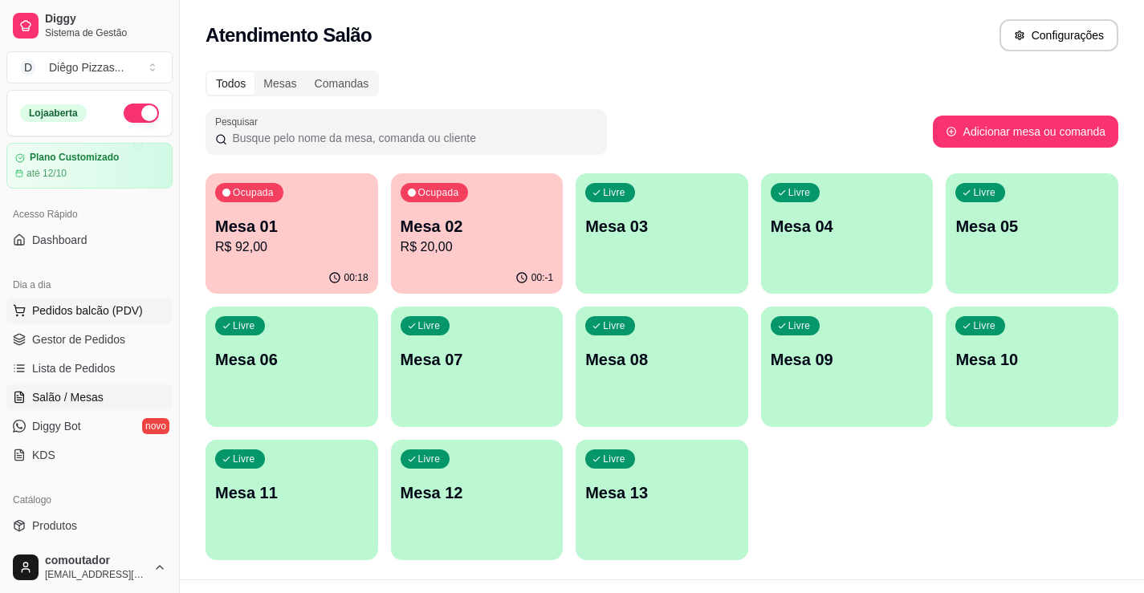
click at [122, 301] on button "Pedidos balcão (PDV)" at bounding box center [89, 311] width 166 height 26
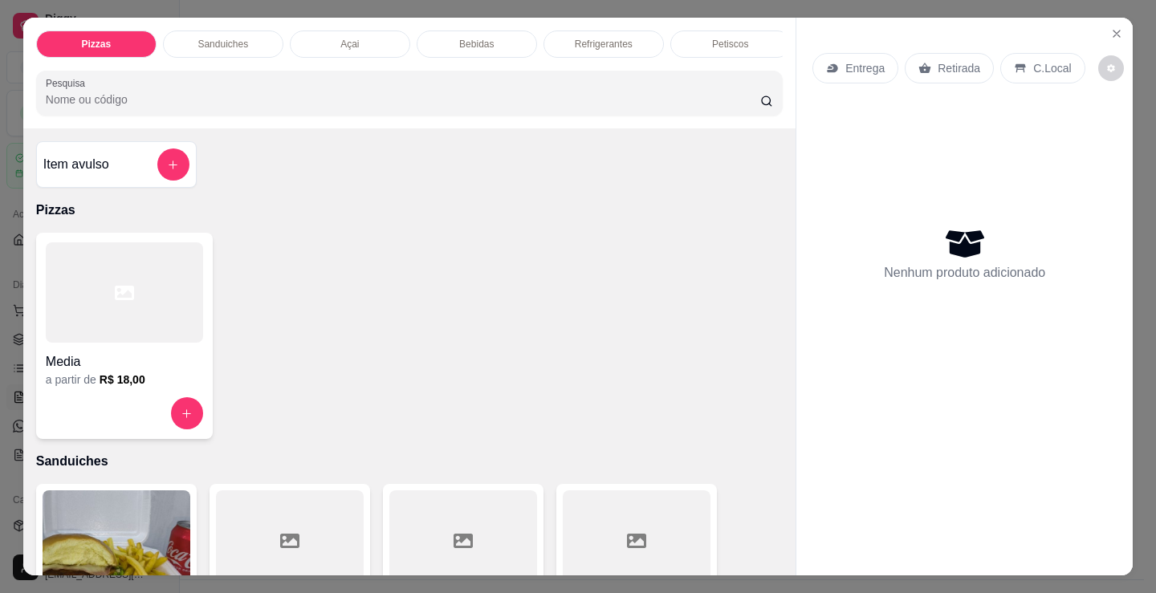
click at [140, 266] on div at bounding box center [124, 292] width 157 height 100
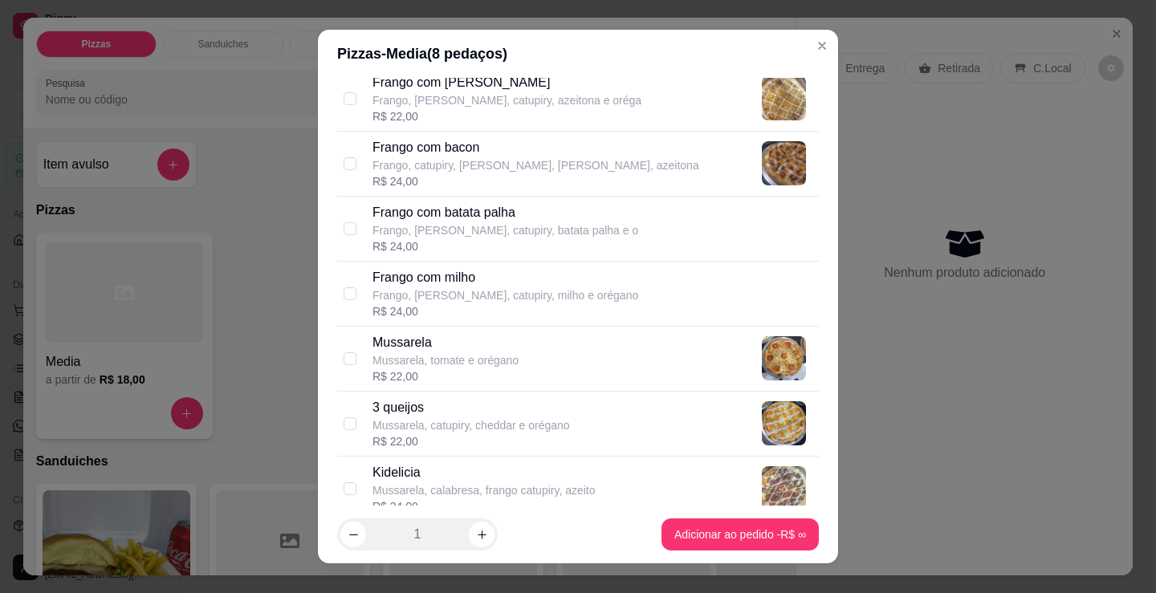
scroll to position [642, 0]
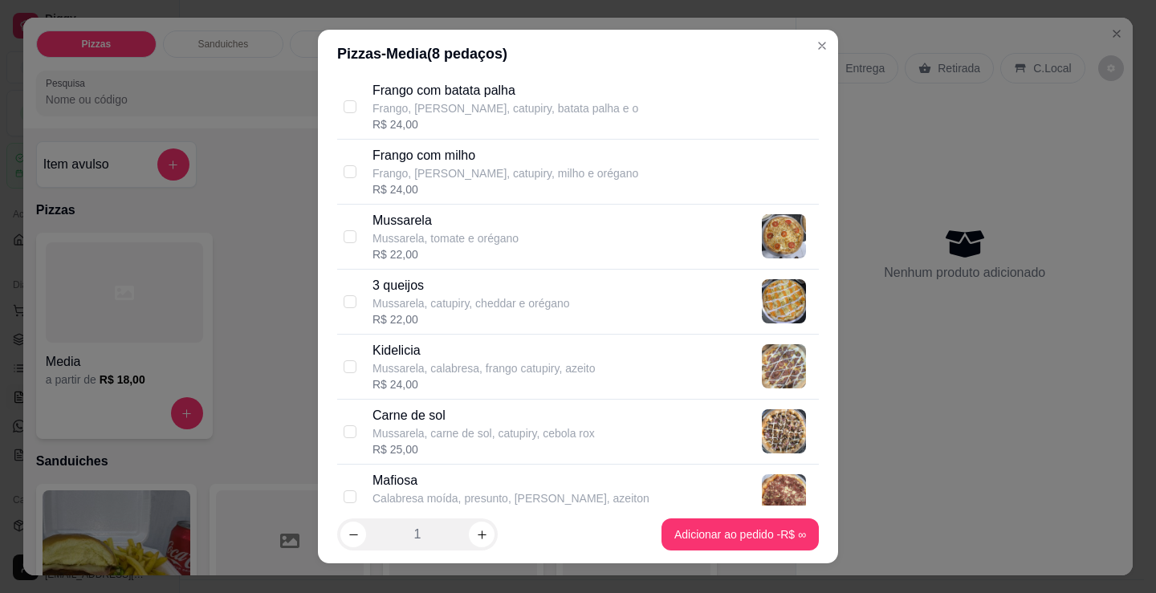
drag, startPoint x: 490, startPoint y: 263, endPoint x: 515, endPoint y: 268, distance: 25.3
click at [493, 263] on div "Mussarela Mussarela, tomate e orégano R$ 22,00" at bounding box center [578, 237] width 482 height 65
click at [478, 248] on div "R$ 22,00" at bounding box center [445, 254] width 146 height 16
checkbox input "false"
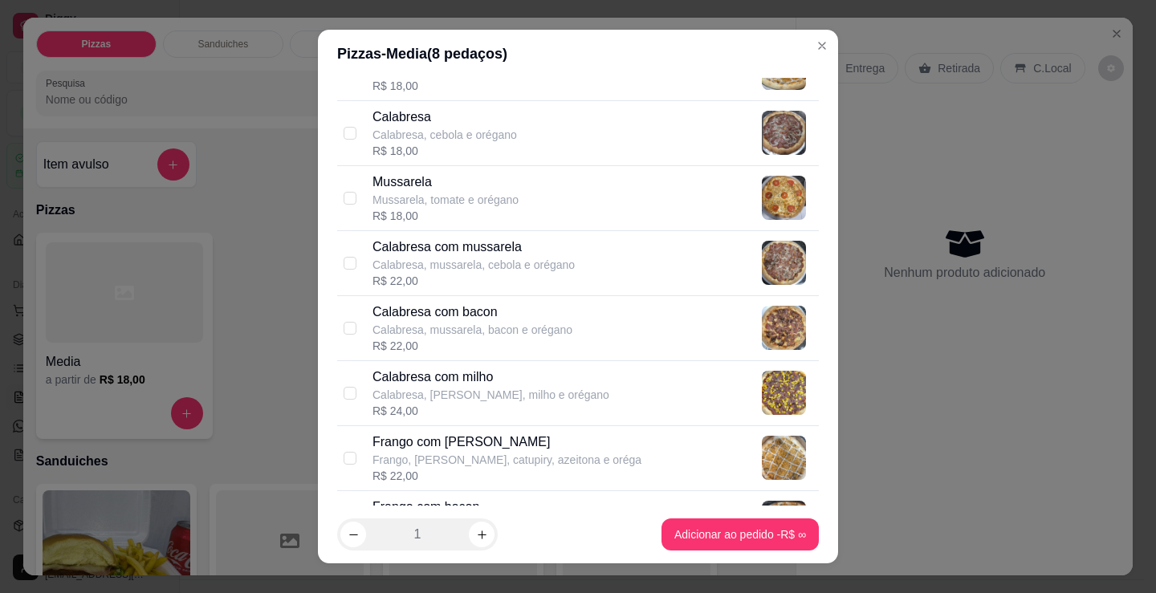
click at [453, 212] on div "R$ 18,00" at bounding box center [445, 216] width 146 height 16
checkbox input "true"
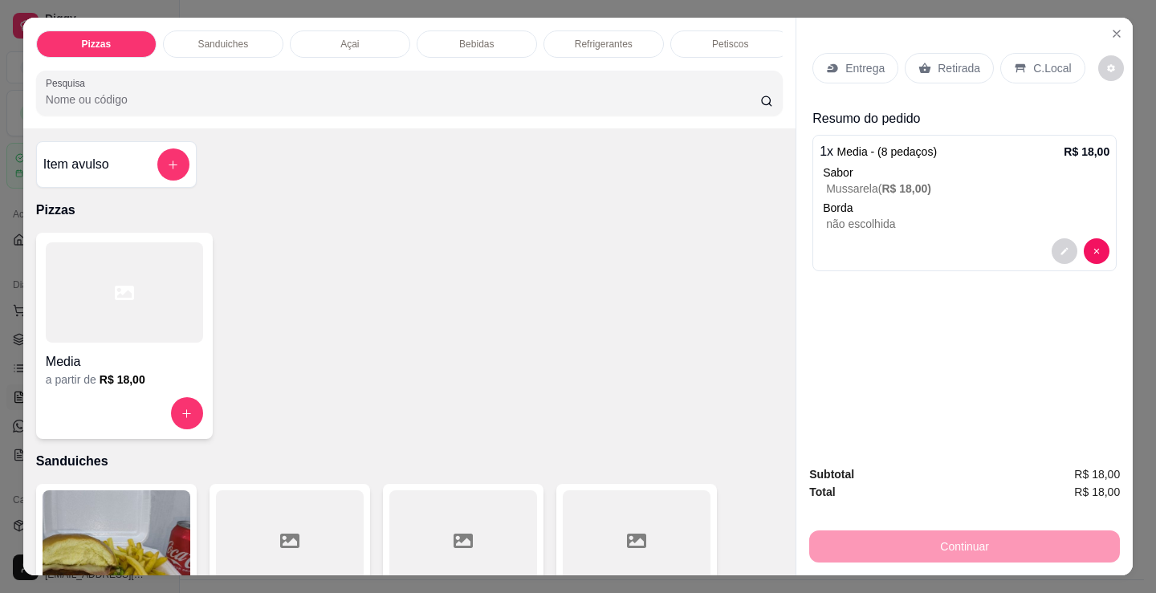
click at [879, 53] on div "Entrega" at bounding box center [855, 68] width 86 height 31
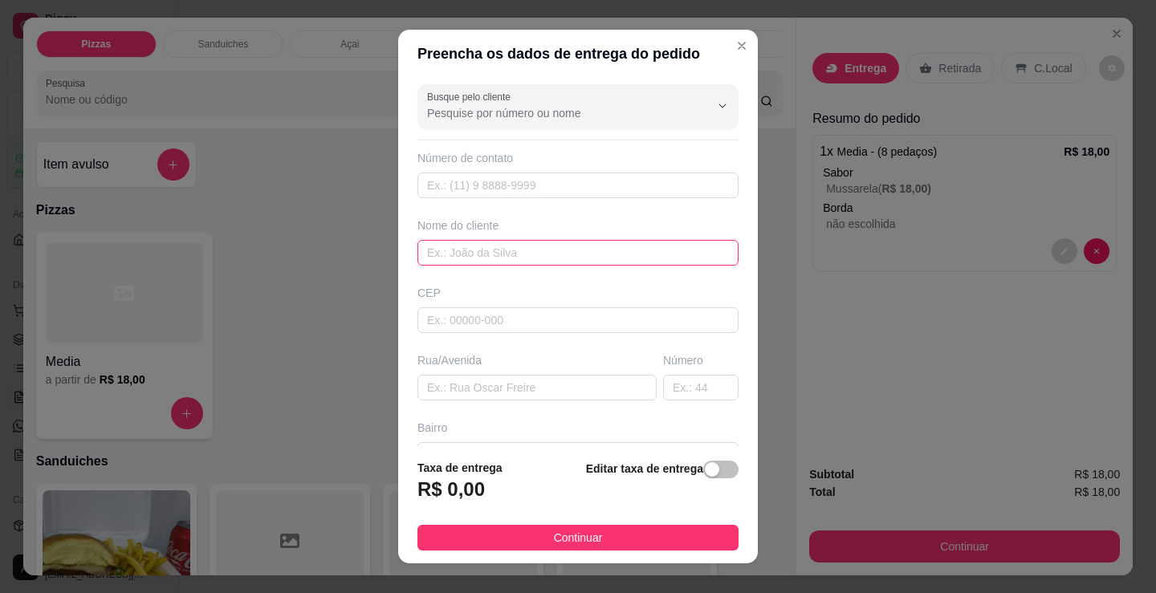
click at [524, 243] on input "text" at bounding box center [577, 253] width 321 height 26
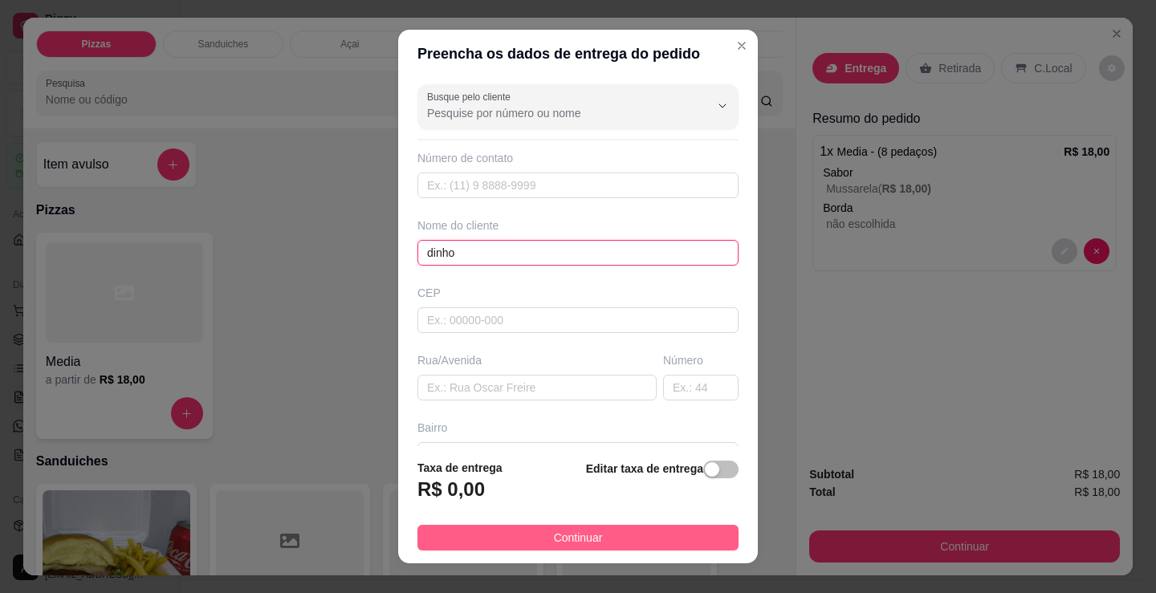
type input "dinho"
click at [661, 546] on button "Continuar" at bounding box center [577, 538] width 321 height 26
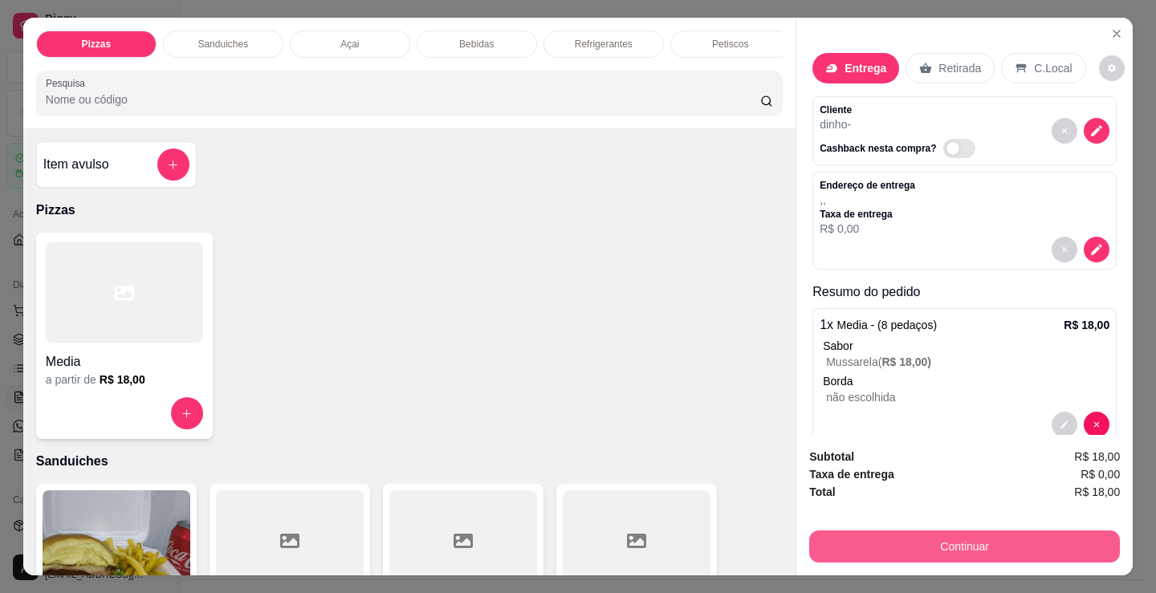
click at [889, 542] on button "Continuar" at bounding box center [964, 547] width 311 height 32
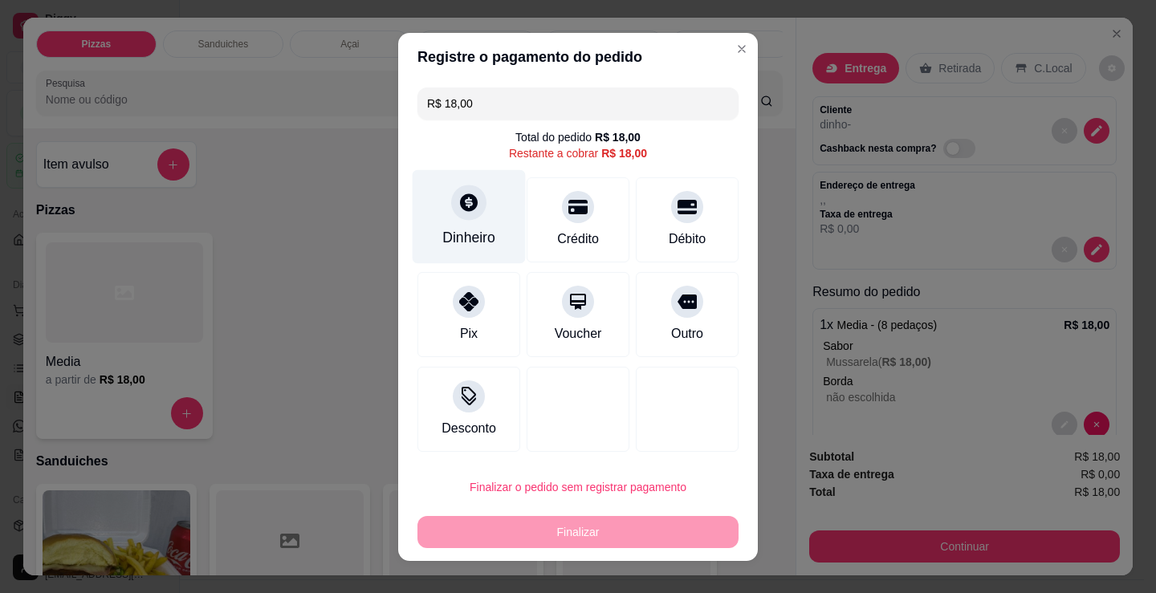
click at [446, 222] on div "Dinheiro" at bounding box center [469, 216] width 113 height 94
click at [510, 267] on input "0,00" at bounding box center [577, 282] width 321 height 32
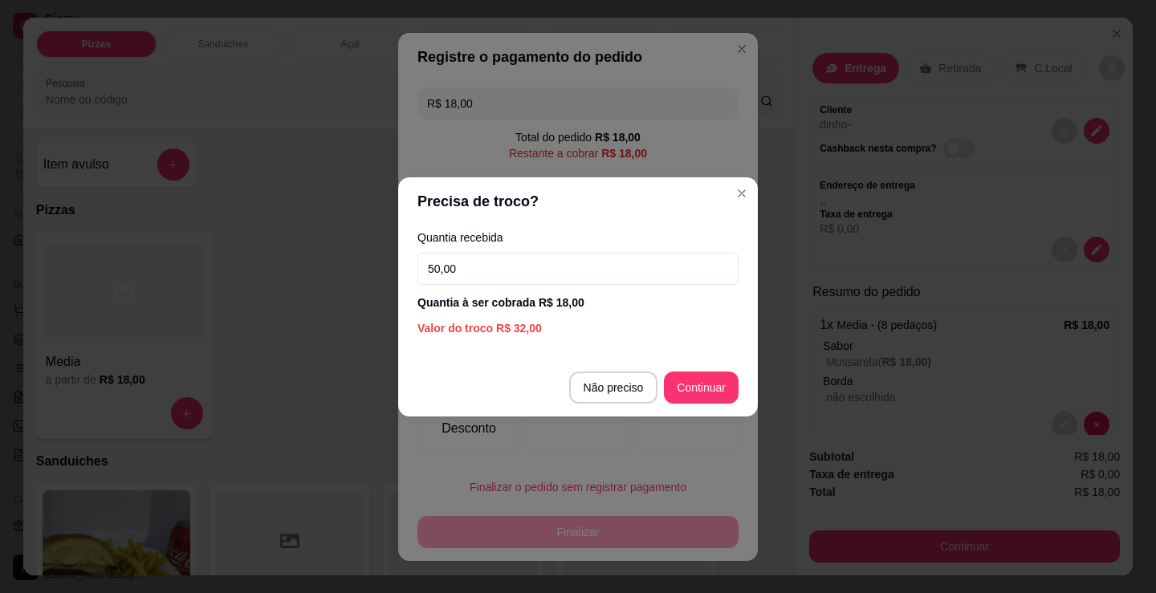
type input "50,00"
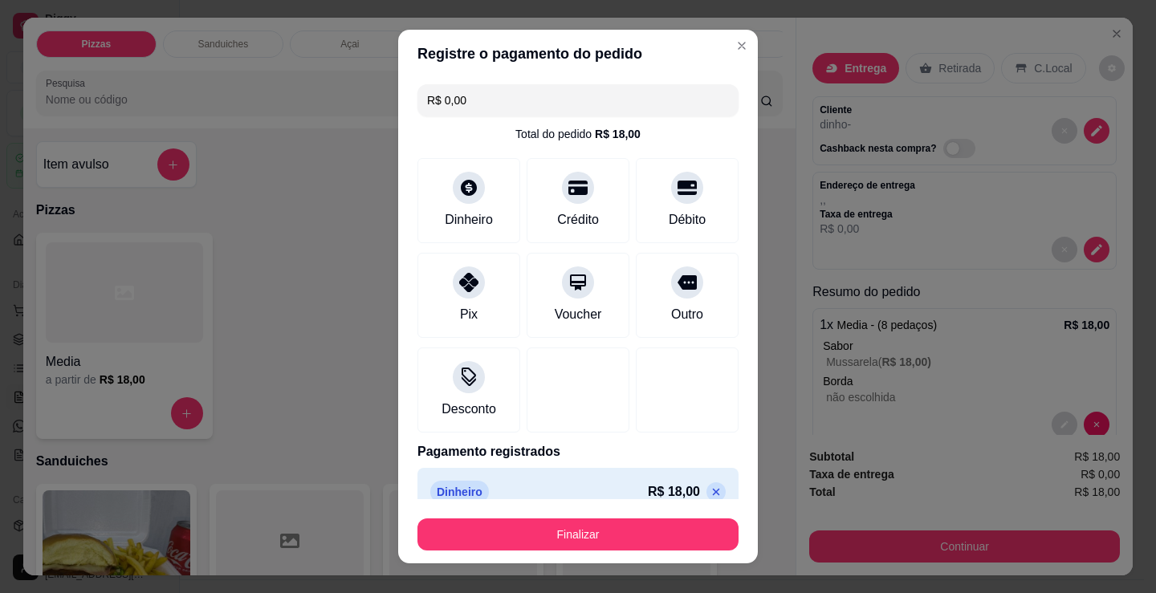
drag, startPoint x: 643, startPoint y: 505, endPoint x: 632, endPoint y: 529, distance: 26.2
click at [643, 507] on footer "Finalizar" at bounding box center [578, 531] width 360 height 64
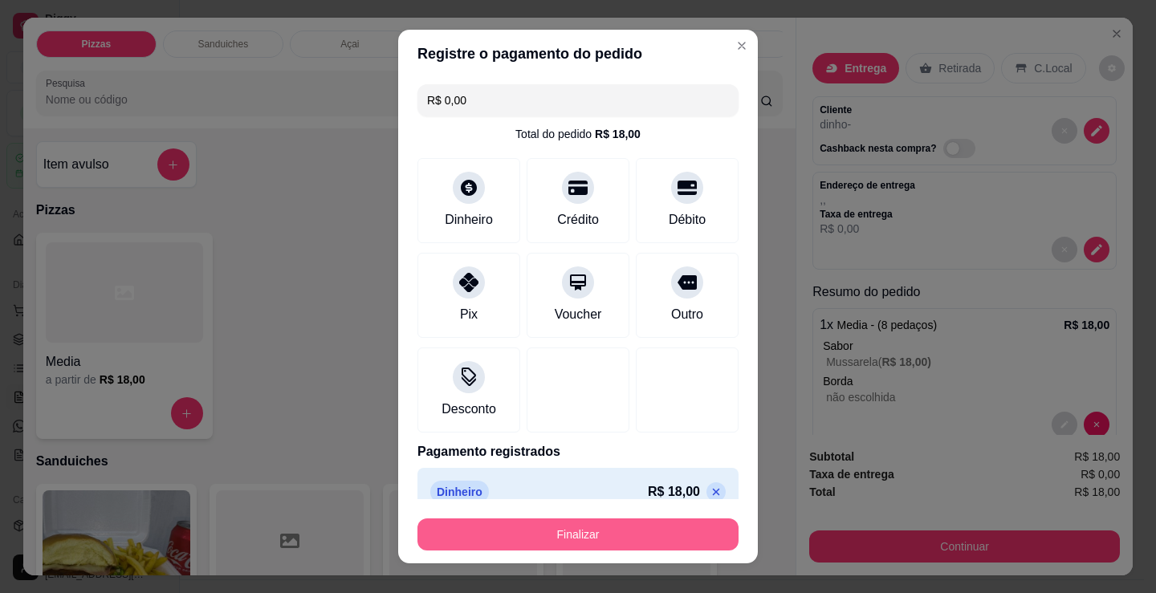
click at [632, 529] on button "Finalizar" at bounding box center [577, 535] width 321 height 32
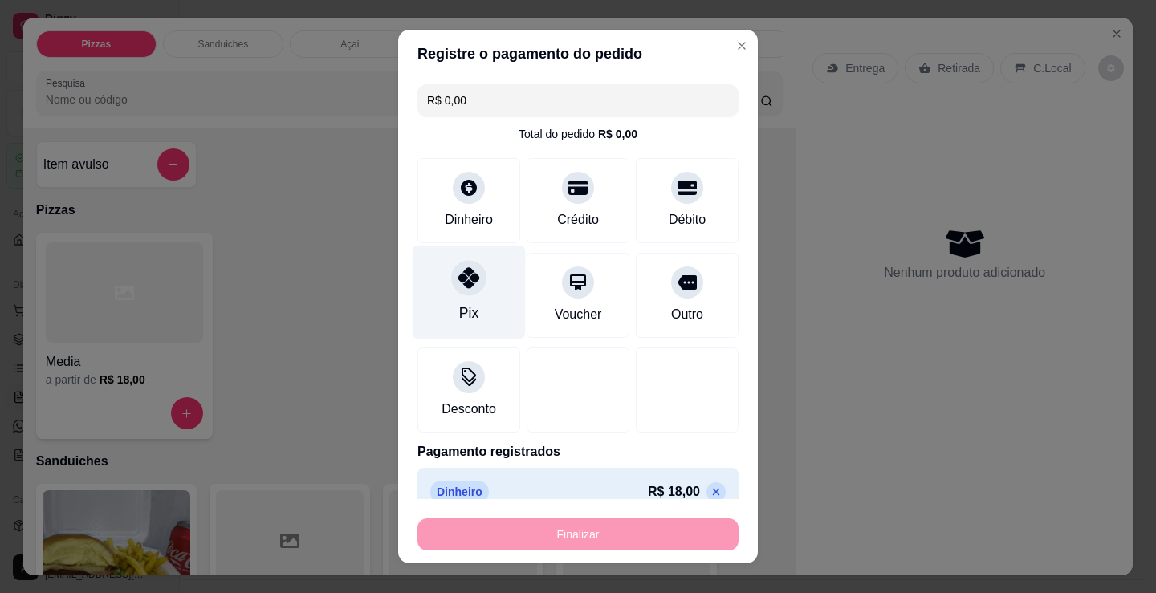
type input "-R$ 18,00"
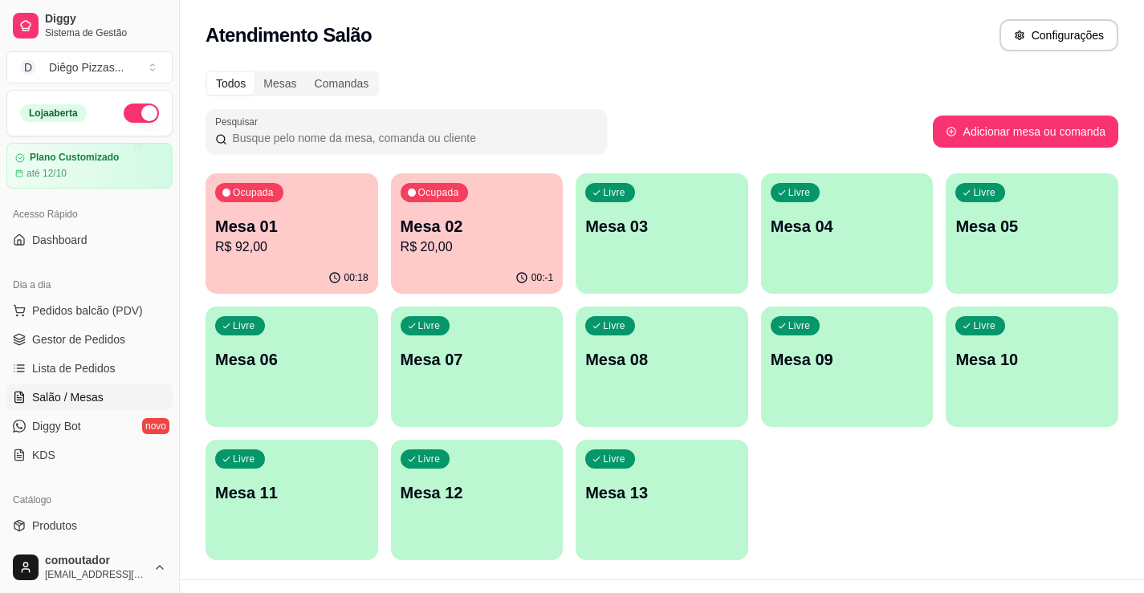
drag, startPoint x: 917, startPoint y: 509, endPoint x: 555, endPoint y: 336, distance: 401.4
click at [916, 509] on div "Ocupada Mesa 01 R$ 92,00 00:18 Ocupada Mesa 02 R$ 20,00 00:-1 Livre Mesa 03 Liv…" at bounding box center [661, 366] width 913 height 387
click at [455, 254] on p "R$ 20,00" at bounding box center [477, 247] width 153 height 19
click at [639, 209] on div "Livre Mesa 03" at bounding box center [662, 223] width 173 height 101
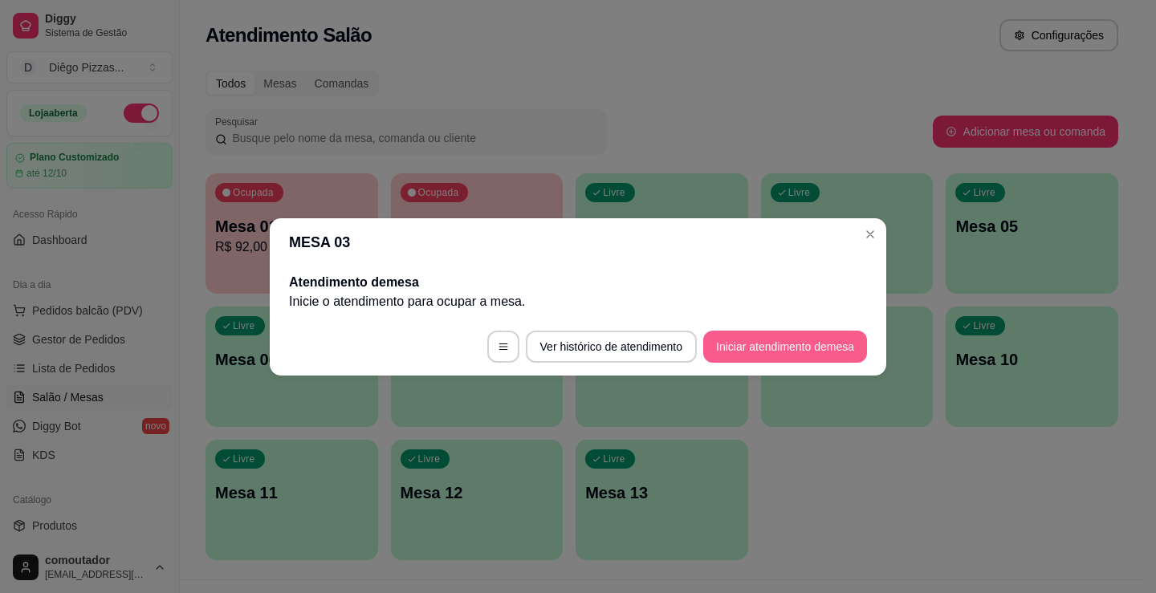
click at [807, 344] on button "Iniciar atendimento de mesa" at bounding box center [785, 347] width 164 height 32
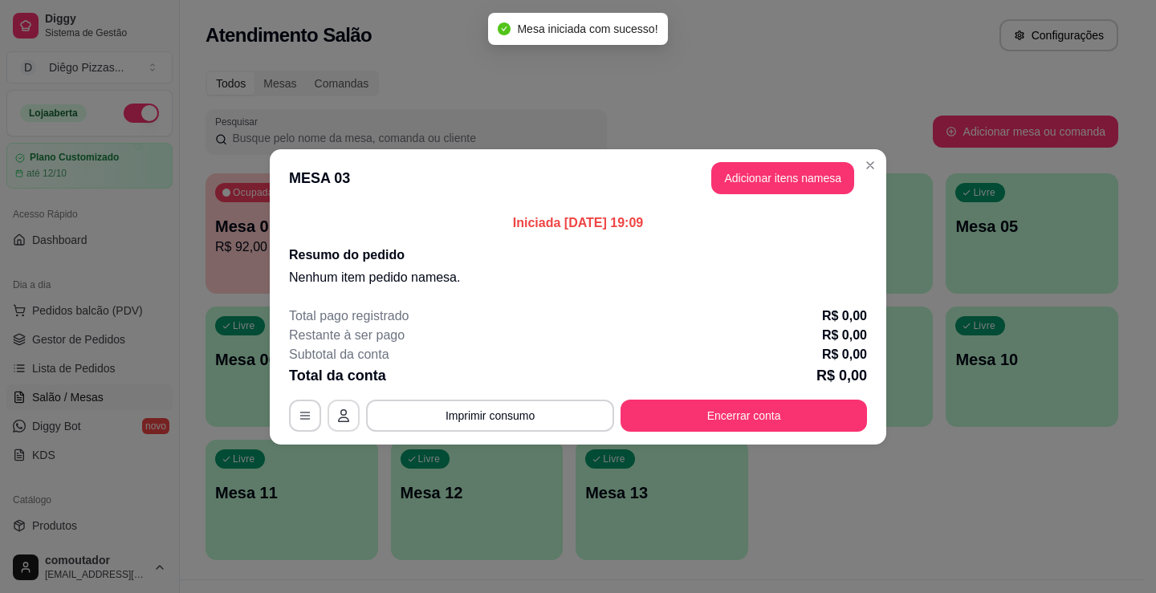
click at [335, 406] on button "button" at bounding box center [343, 416] width 32 height 32
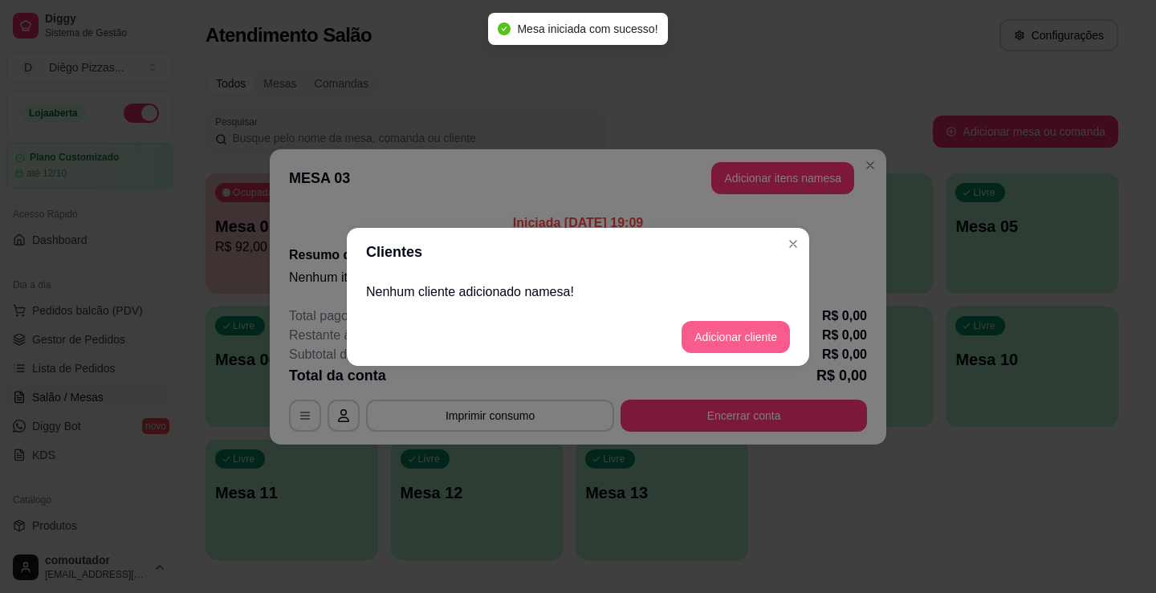
click at [733, 329] on button "Adicionar cliente" at bounding box center [735, 337] width 108 height 32
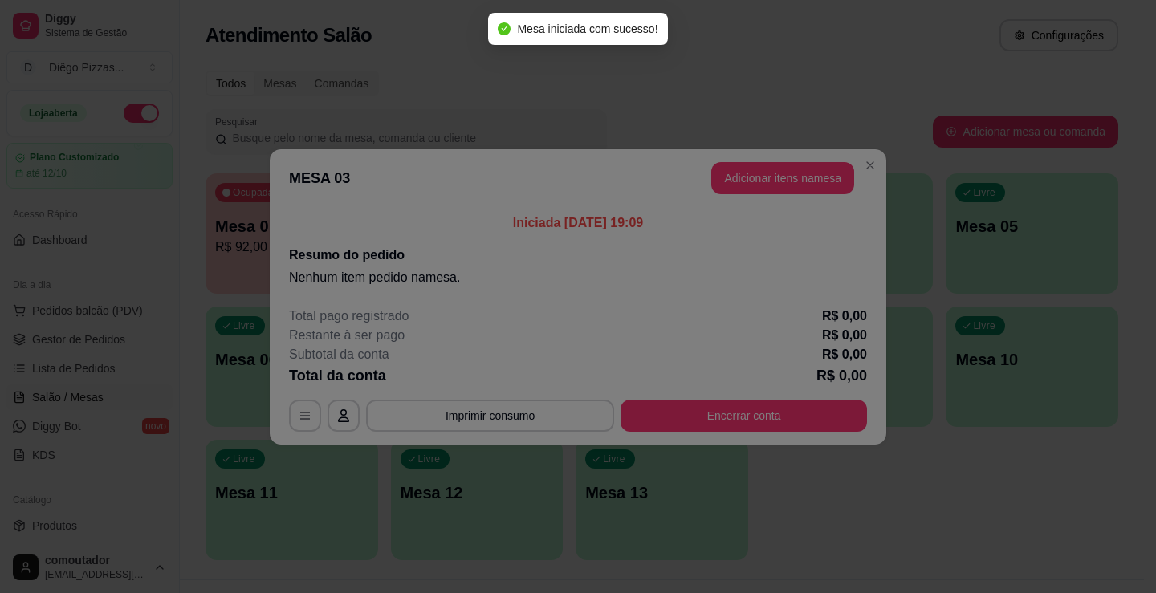
click at [569, 306] on input "Nome do cliente" at bounding box center [578, 298] width 405 height 16
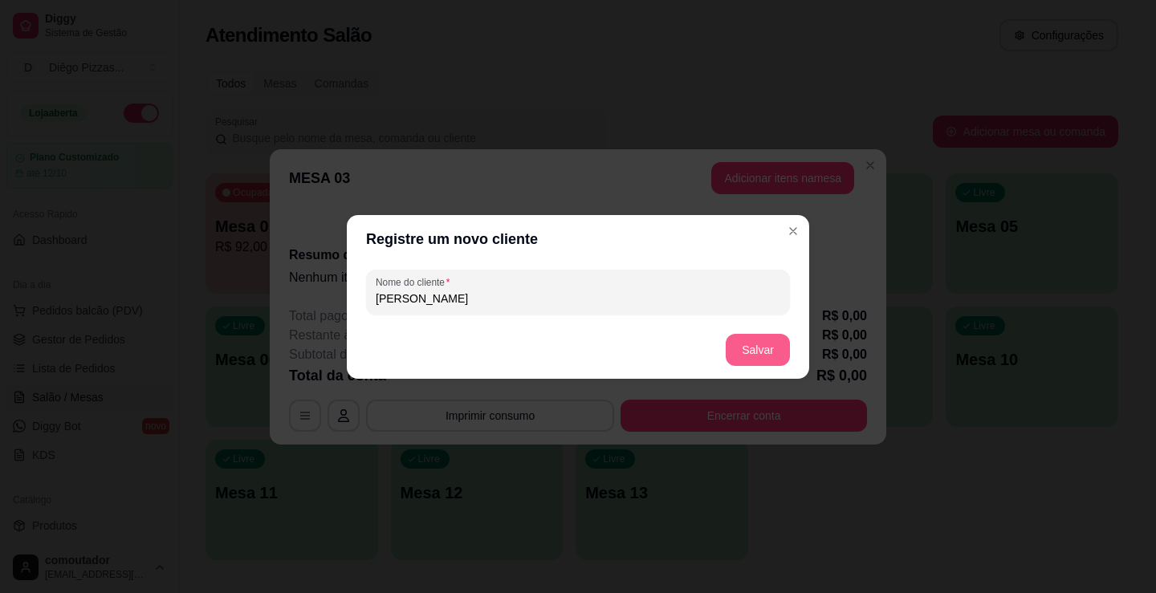
type input "[PERSON_NAME]"
click at [763, 350] on button "Salvar" at bounding box center [758, 350] width 64 height 32
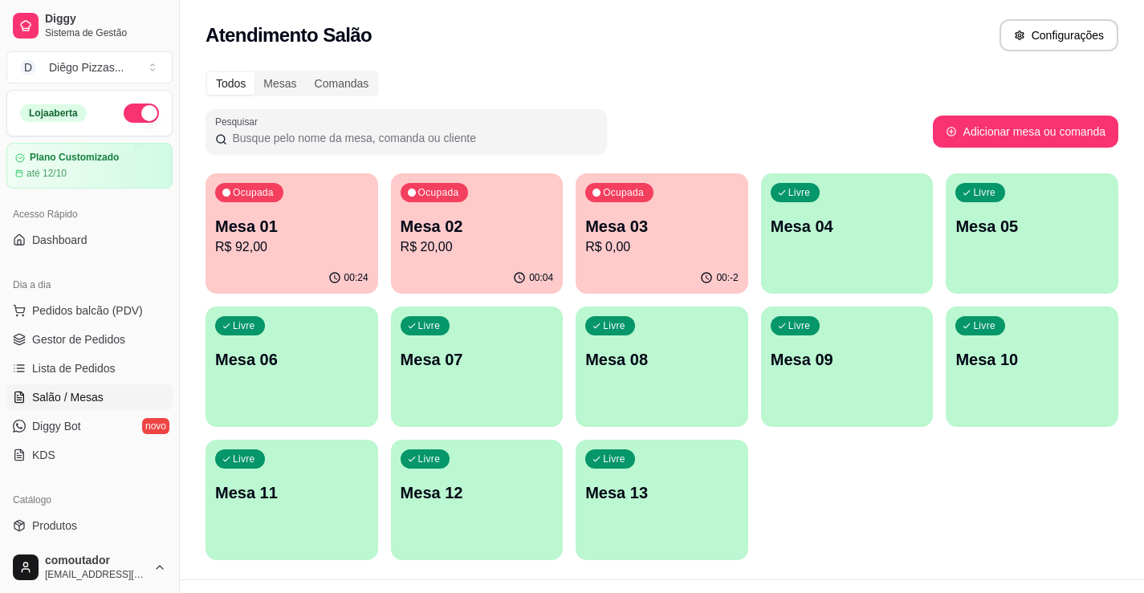
click at [877, 234] on p "Mesa 04" at bounding box center [847, 226] width 153 height 22
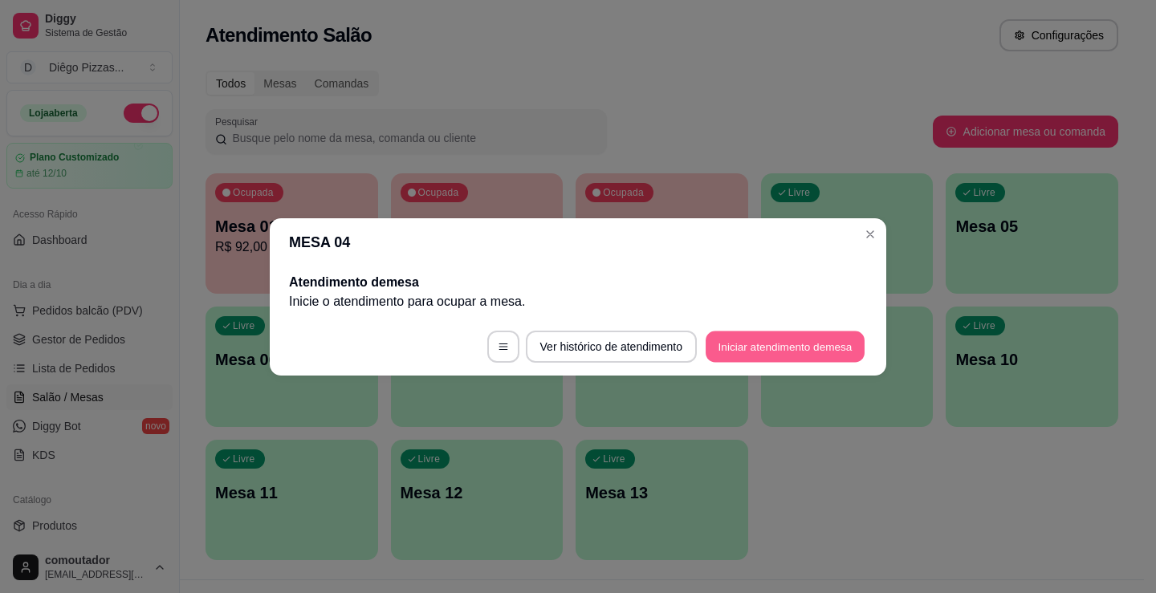
click at [841, 341] on button "Iniciar atendimento de mesa" at bounding box center [785, 346] width 159 height 31
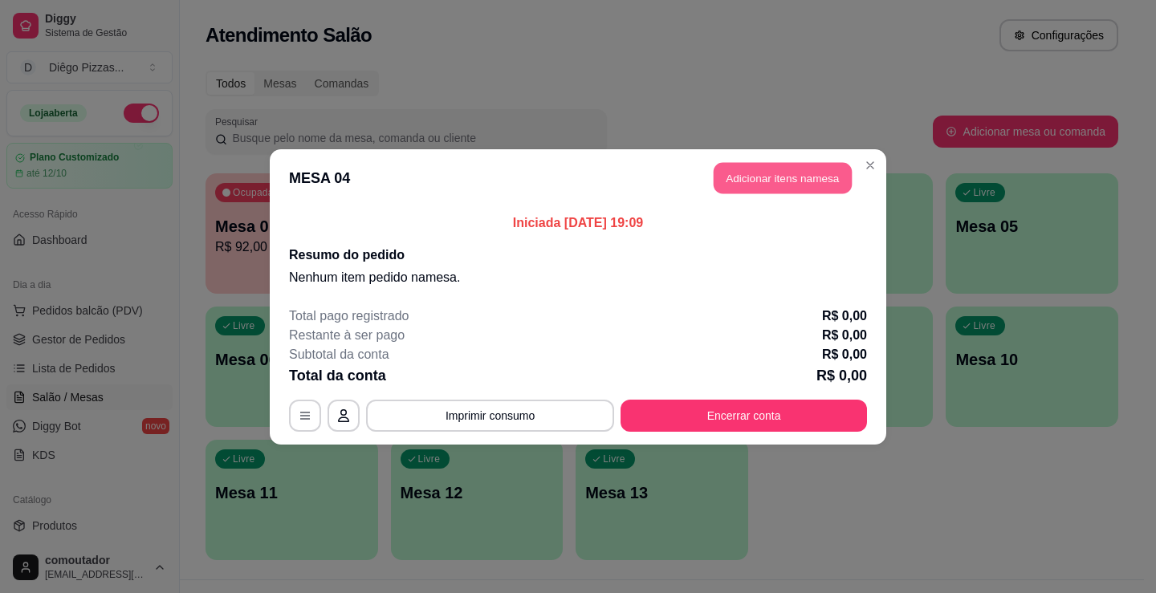
click at [813, 176] on button "Adicionar itens na mesa" at bounding box center [783, 177] width 138 height 31
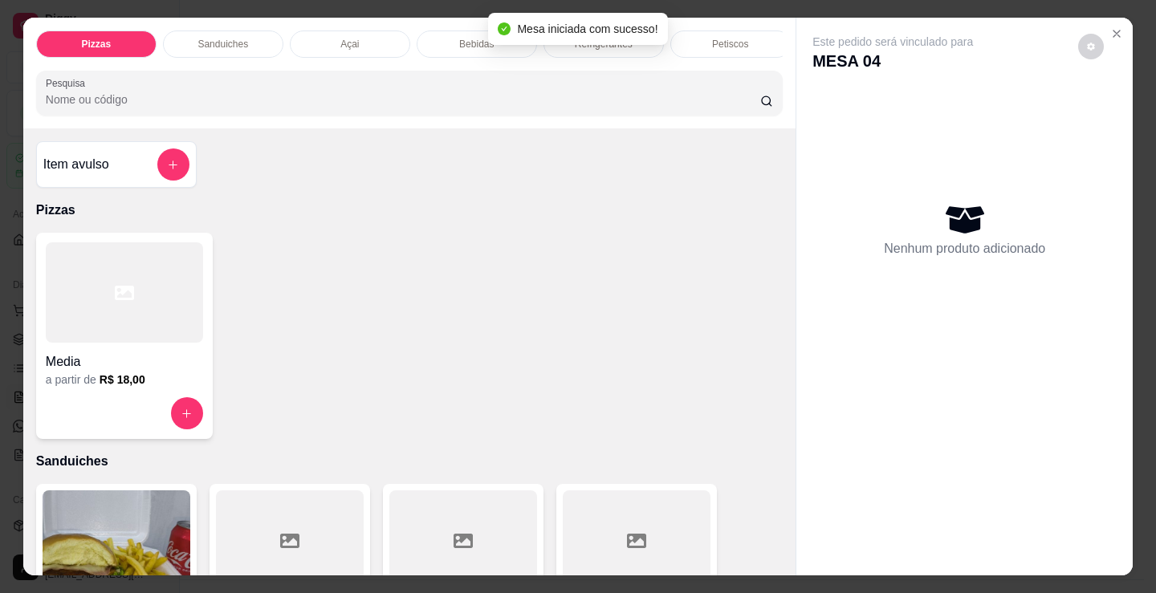
click at [462, 38] on p "Bebidas" at bounding box center [476, 44] width 35 height 13
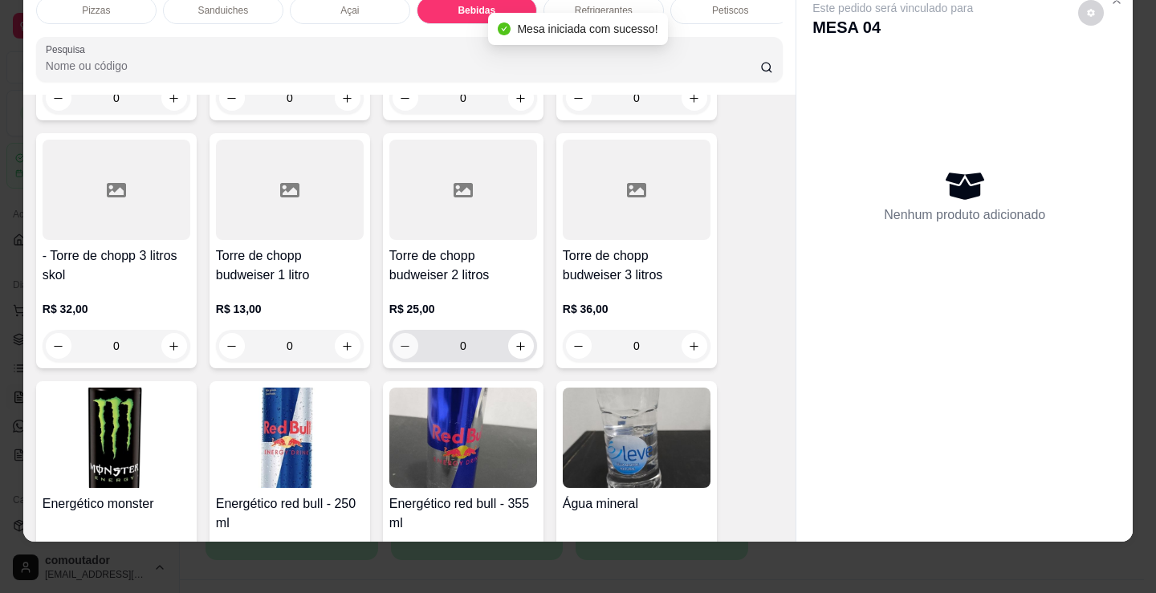
scroll to position [3193, 0]
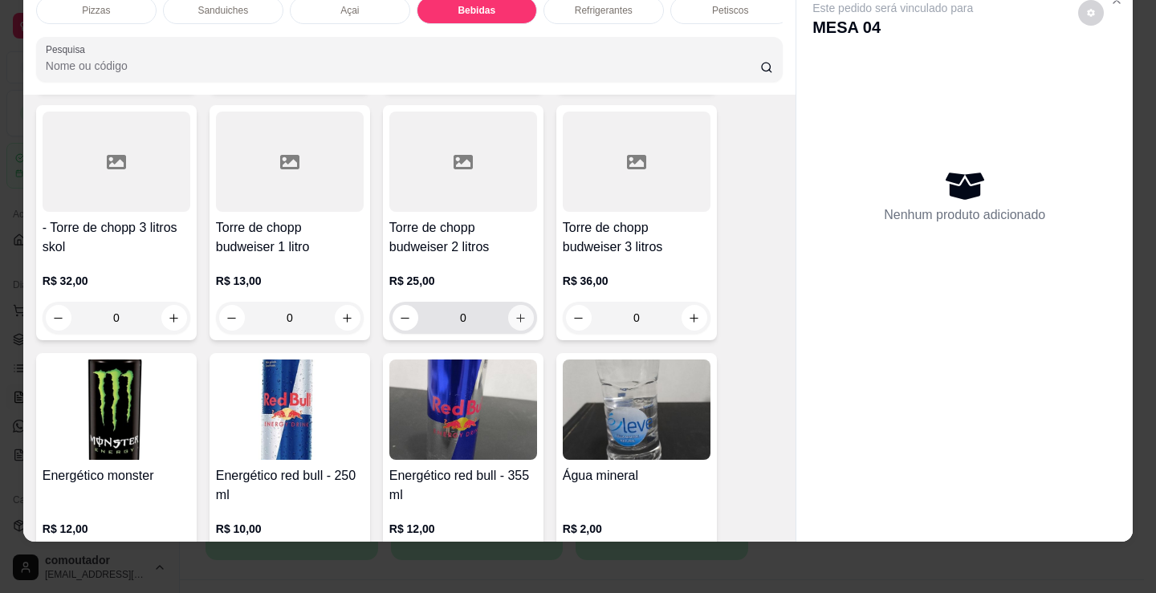
click at [515, 318] on icon "increase-product-quantity" at bounding box center [521, 318] width 12 height 12
type input "1"
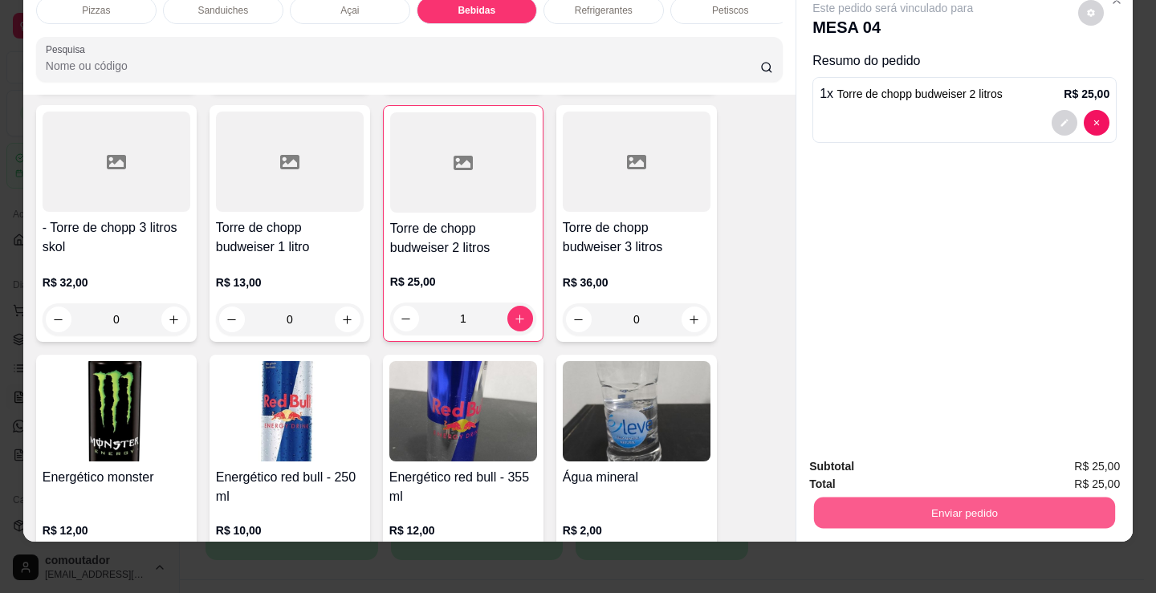
click at [908, 499] on button "Enviar pedido" at bounding box center [964, 512] width 301 height 31
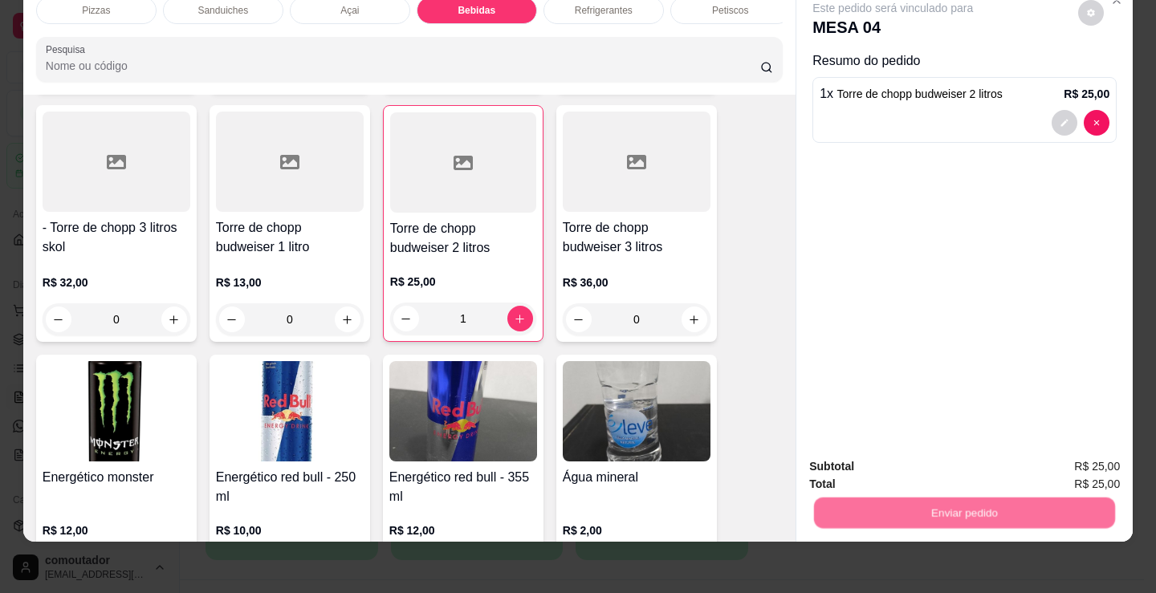
click at [897, 474] on button "Não registrar e enviar pedido" at bounding box center [911, 461] width 167 height 31
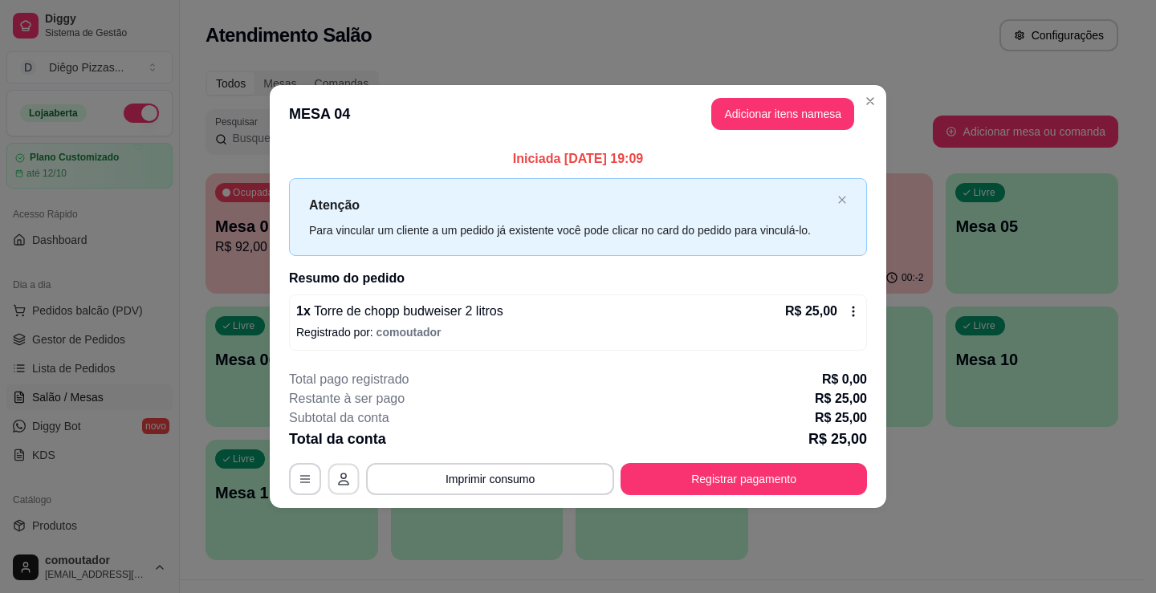
click at [353, 482] on button "button" at bounding box center [343, 479] width 31 height 31
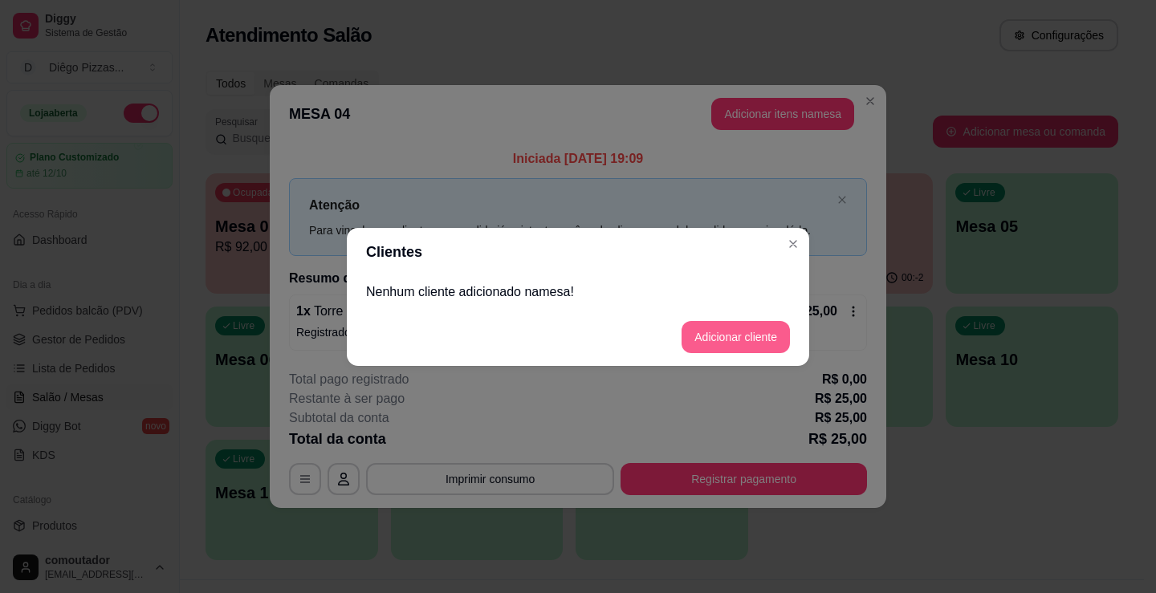
click at [700, 332] on button "Adicionar cliente" at bounding box center [735, 337] width 108 height 32
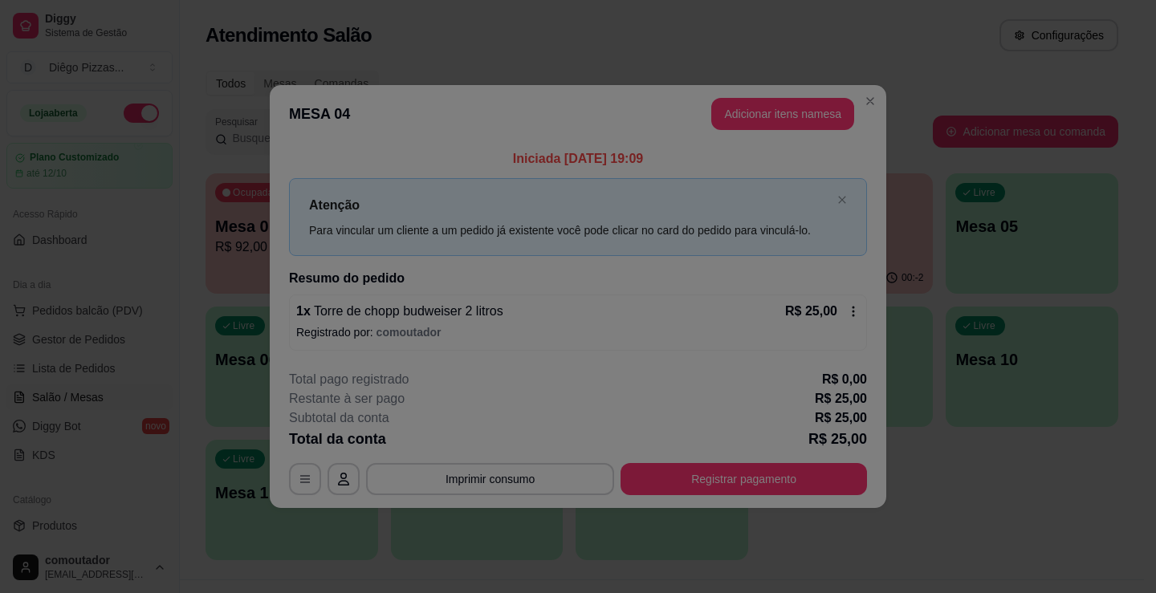
click at [619, 307] on div at bounding box center [577, 291] width 405 height 32
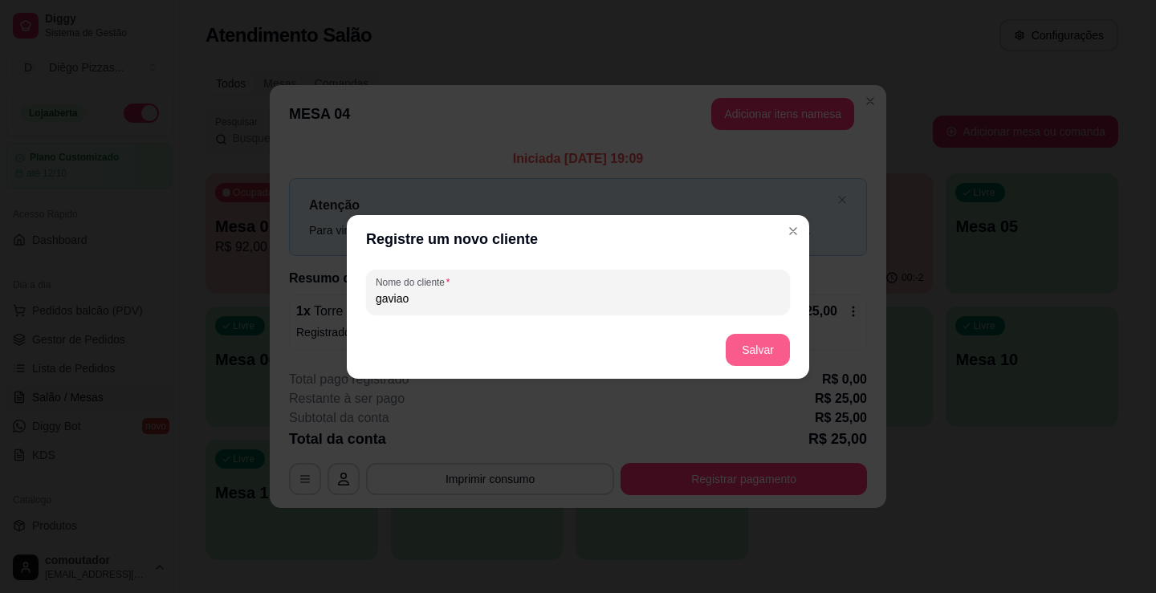
type input "gaviao"
click at [773, 358] on button "Salvar" at bounding box center [758, 350] width 64 height 32
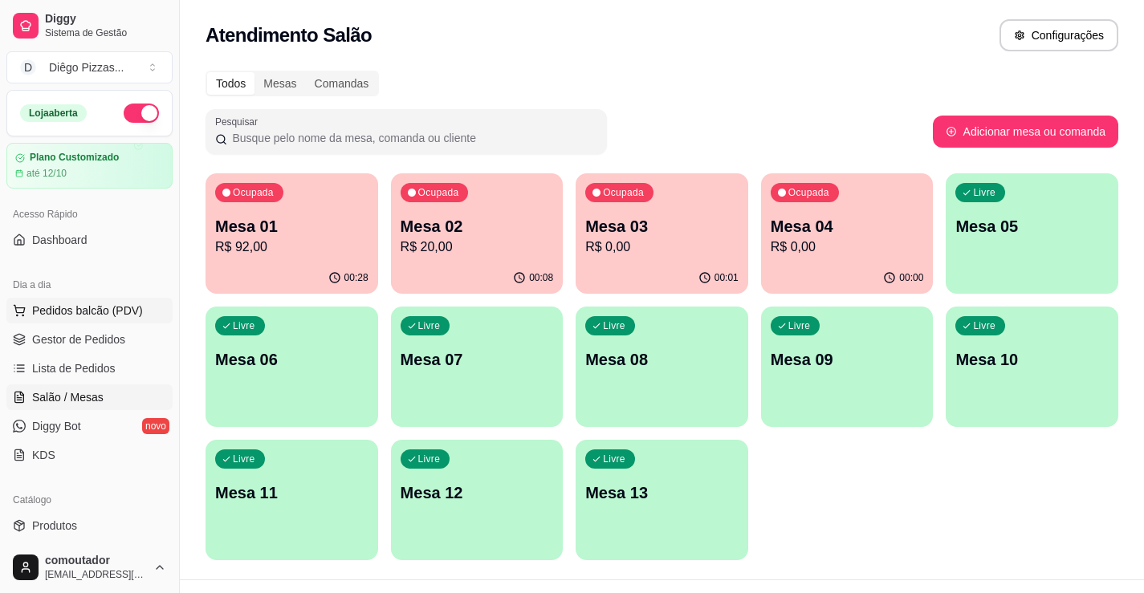
click at [123, 315] on span "Pedidos balcão (PDV)" at bounding box center [87, 311] width 111 height 16
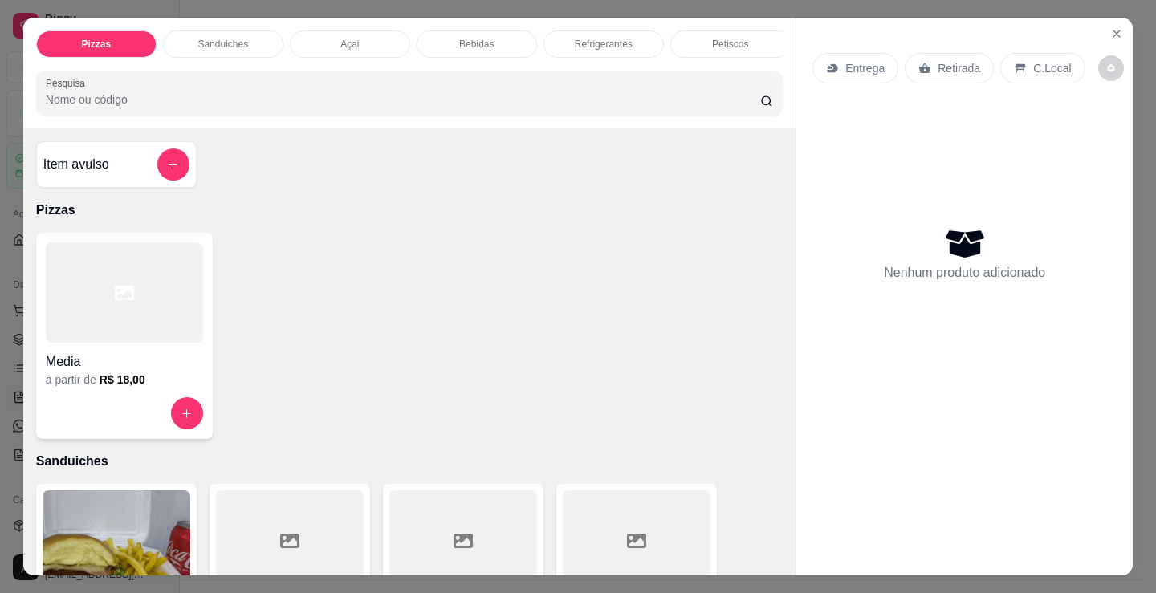
click at [358, 40] on div "Açai" at bounding box center [350, 44] width 120 height 27
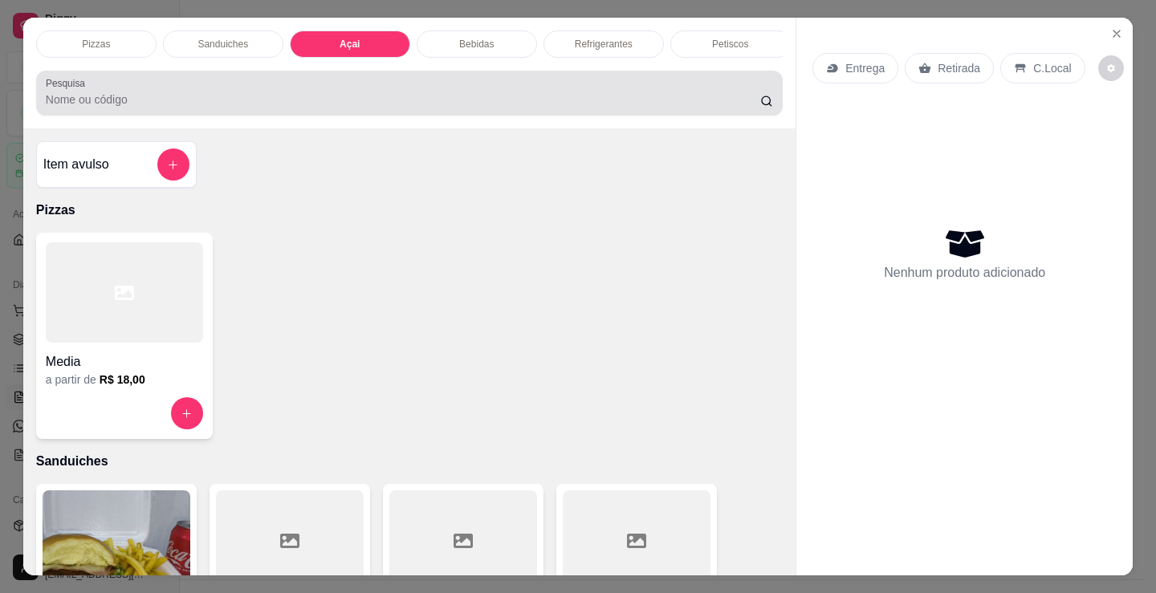
scroll to position [39, 0]
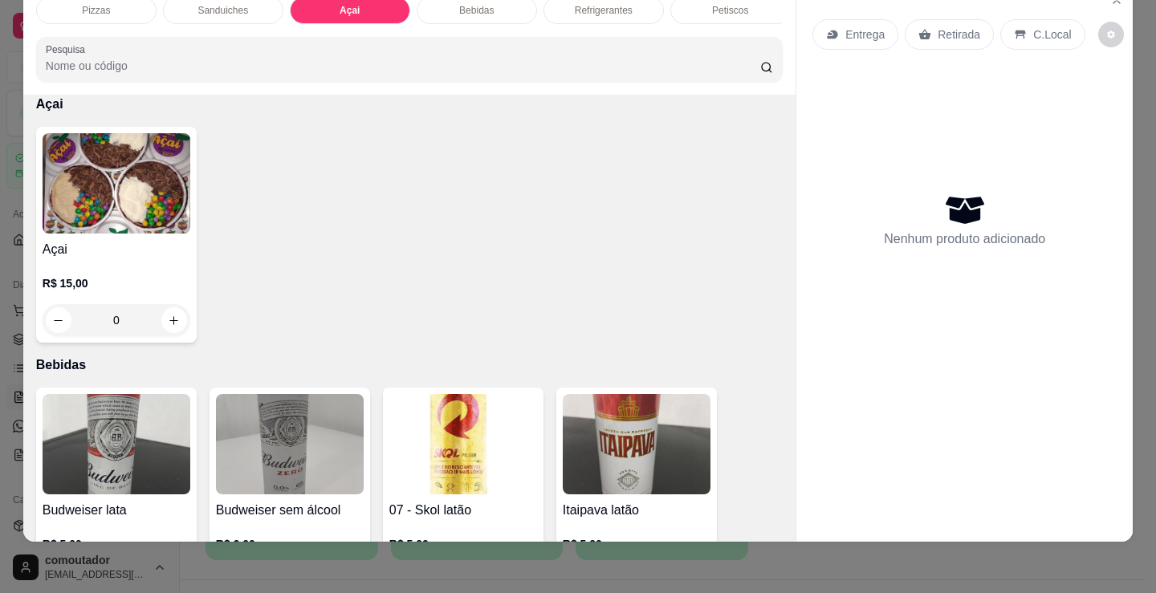
click at [132, 166] on img at bounding box center [117, 183] width 148 height 100
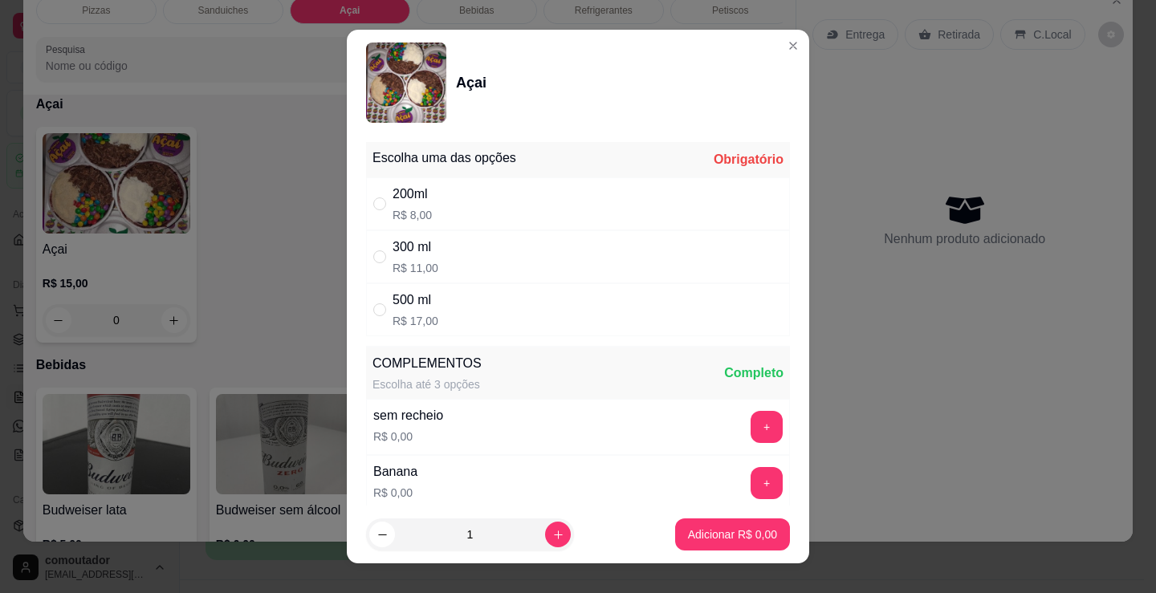
click at [428, 300] on div "500 ml" at bounding box center [416, 300] width 46 height 19
radio input "true"
click at [548, 535] on button "increase-product-quantity" at bounding box center [558, 535] width 26 height 26
click at [383, 531] on button "decrease-product-quantity" at bounding box center [381, 535] width 25 height 25
type input "1"
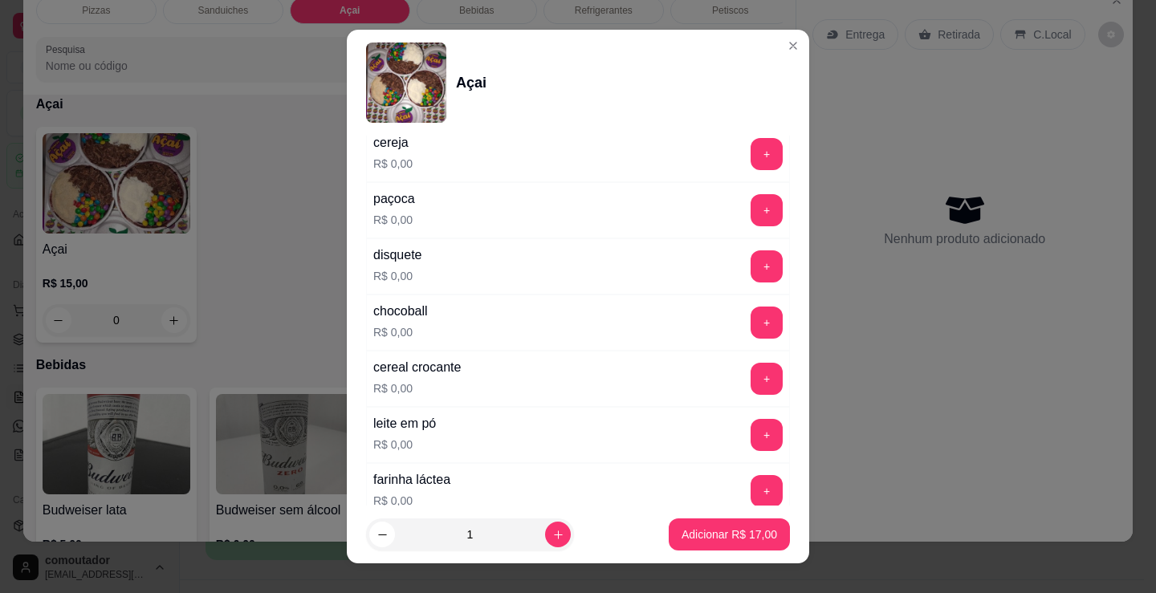
scroll to position [482, 0]
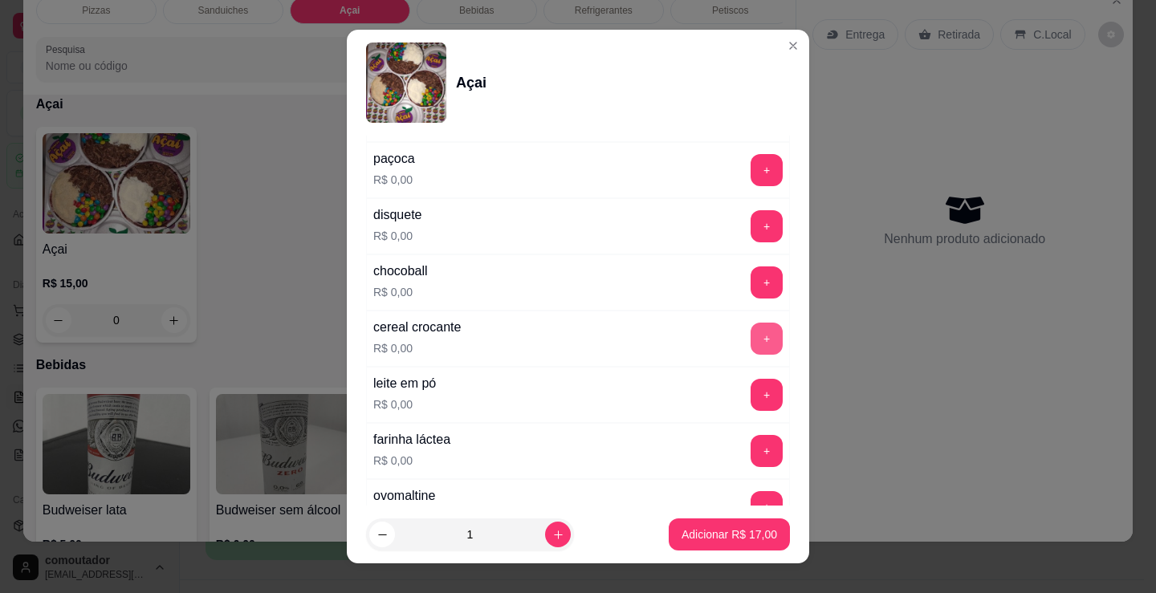
click at [750, 329] on button "+" at bounding box center [766, 339] width 32 height 32
click at [706, 535] on p "Adicionar R$ 17,00" at bounding box center [729, 535] width 96 height 16
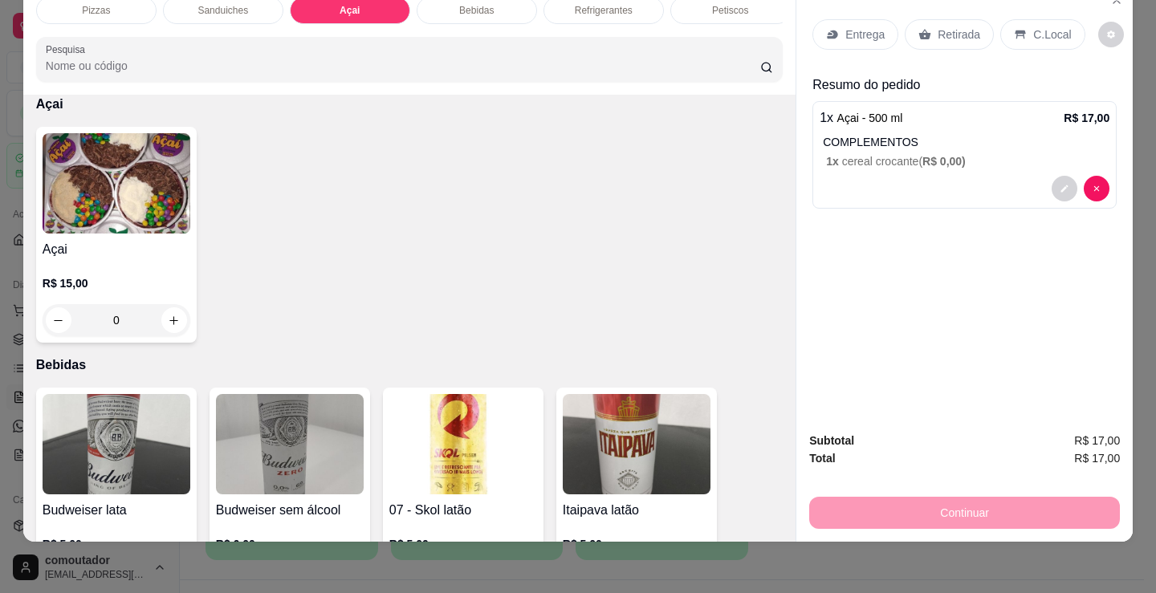
click at [110, 173] on img at bounding box center [117, 183] width 148 height 100
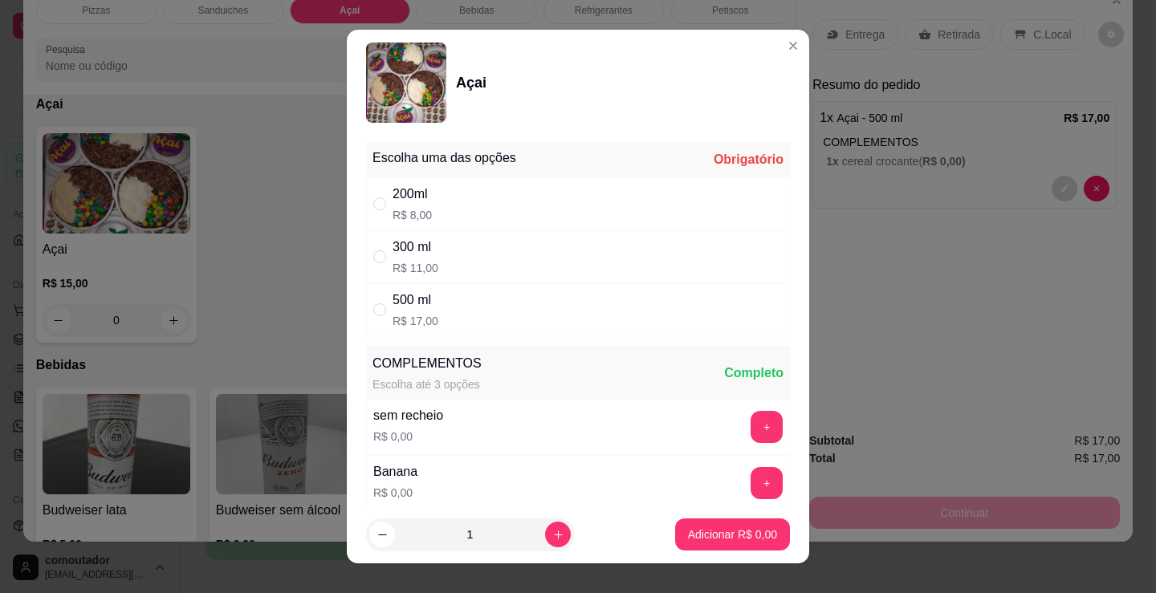
click at [465, 283] on div "500 ml R$ 17,00" at bounding box center [578, 309] width 424 height 53
radio input "true"
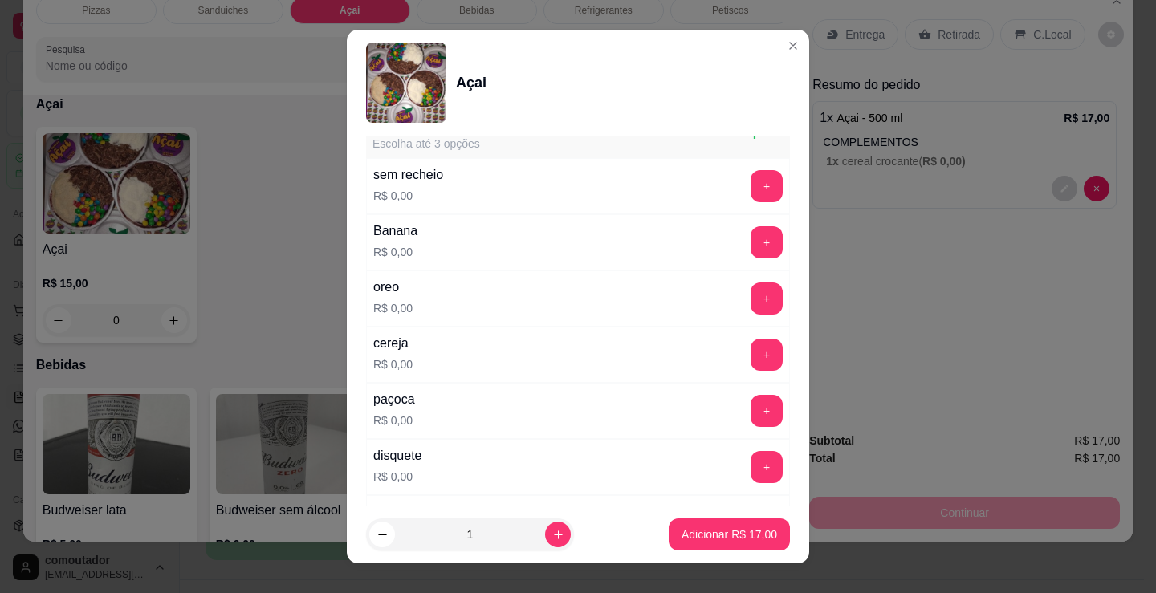
scroll to position [161, 0]
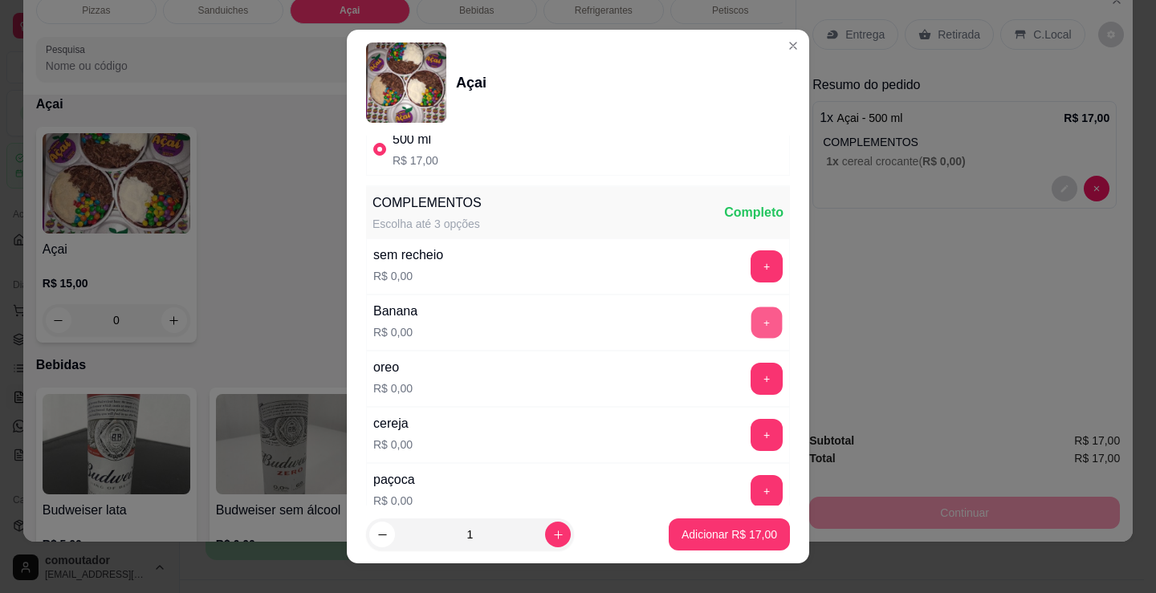
click at [751, 332] on button "+" at bounding box center [766, 322] width 31 height 31
click at [750, 479] on button "+" at bounding box center [766, 491] width 32 height 32
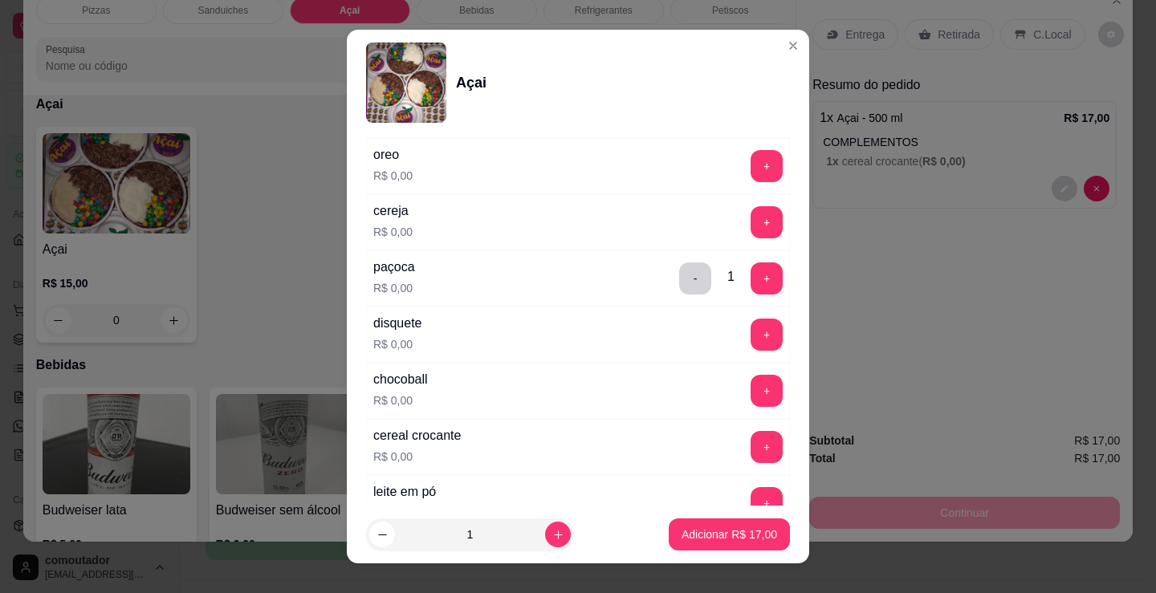
scroll to position [401, 0]
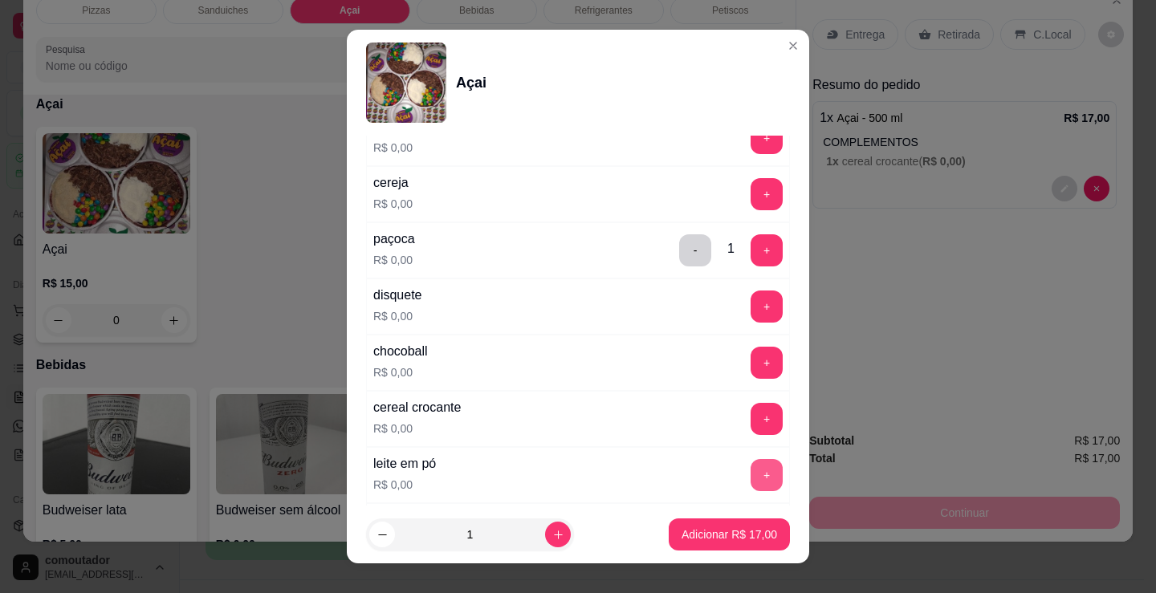
click at [750, 465] on button "+" at bounding box center [766, 475] width 32 height 32
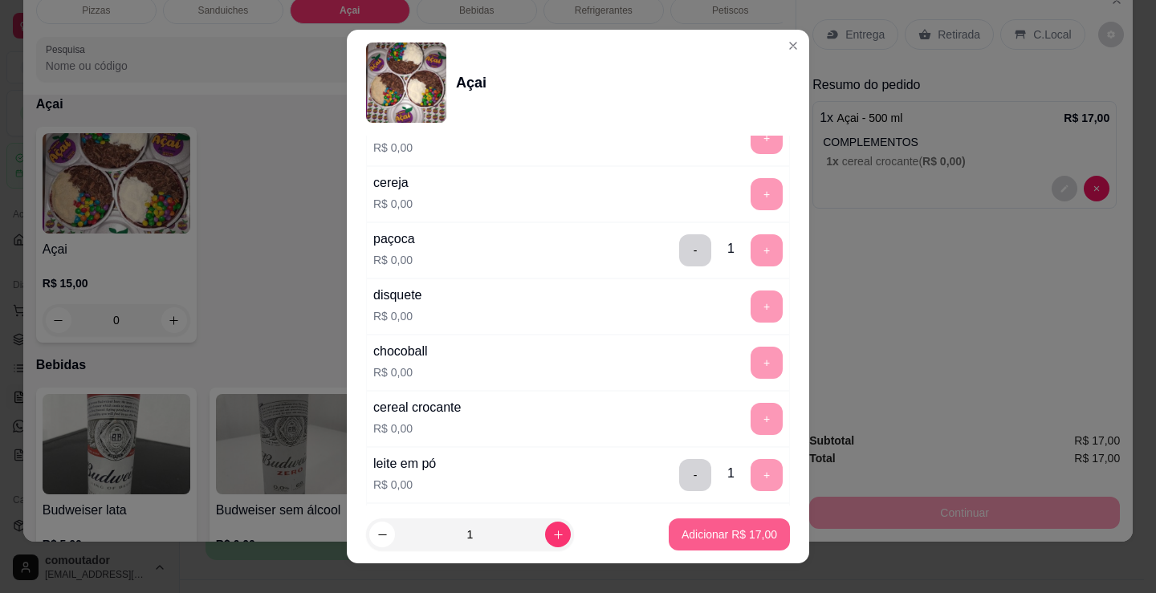
click at [700, 523] on button "Adicionar R$ 17,00" at bounding box center [729, 535] width 121 height 32
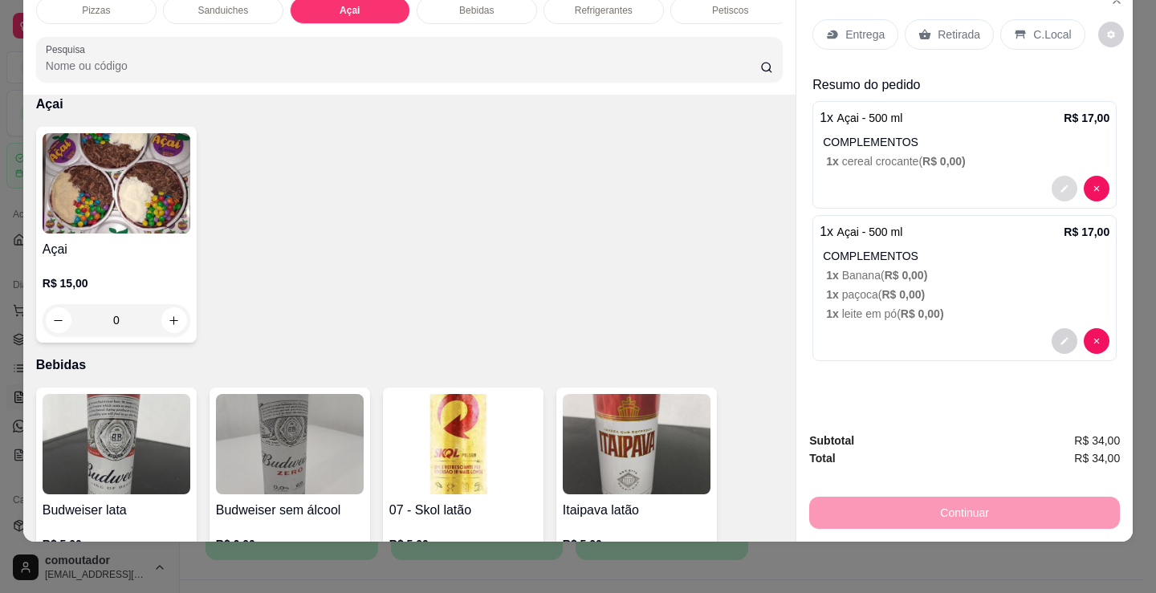
click at [1060, 184] on icon "decrease-product-quantity" at bounding box center [1065, 189] width 10 height 10
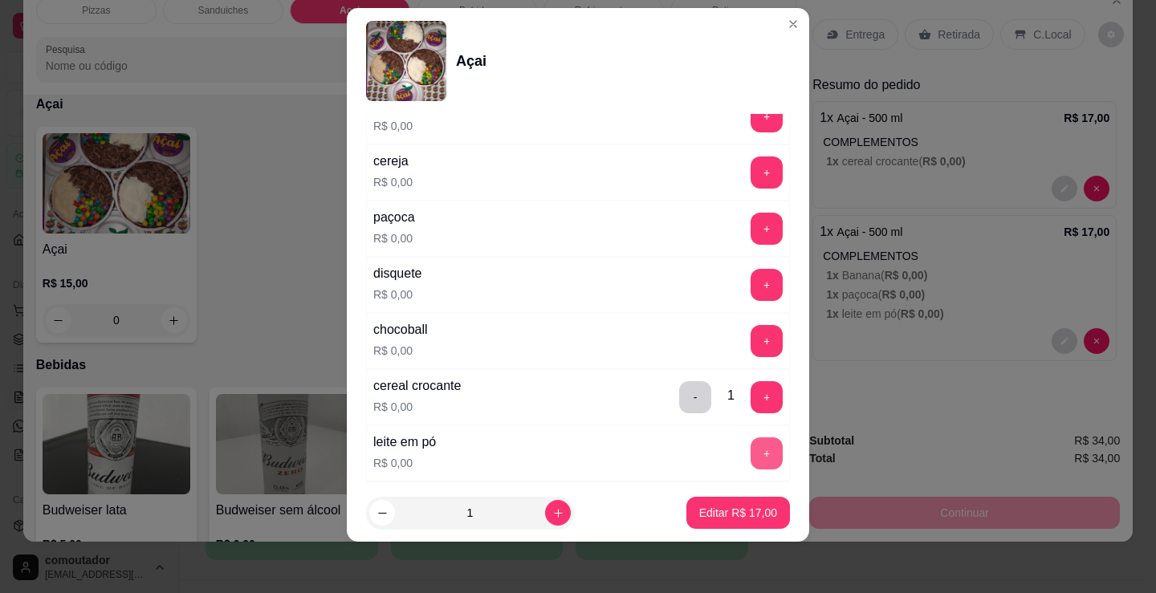
click at [750, 445] on button "+" at bounding box center [766, 453] width 32 height 32
click at [713, 518] on p "Editar R$ 17,00" at bounding box center [737, 512] width 75 height 15
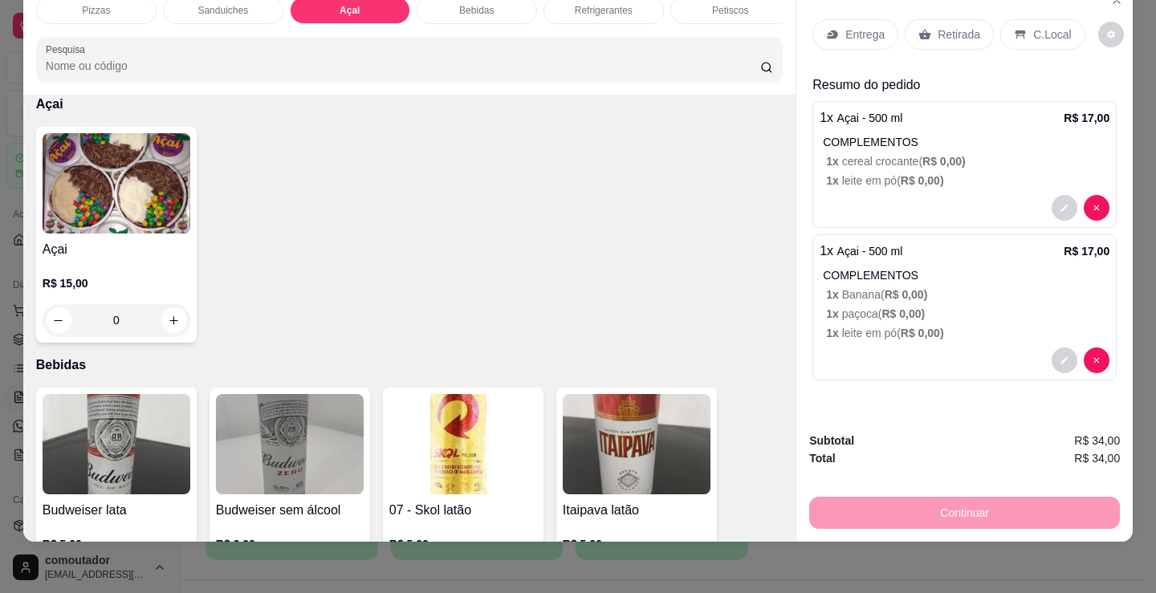
click at [1056, 26] on p "C.Local" at bounding box center [1052, 34] width 38 height 16
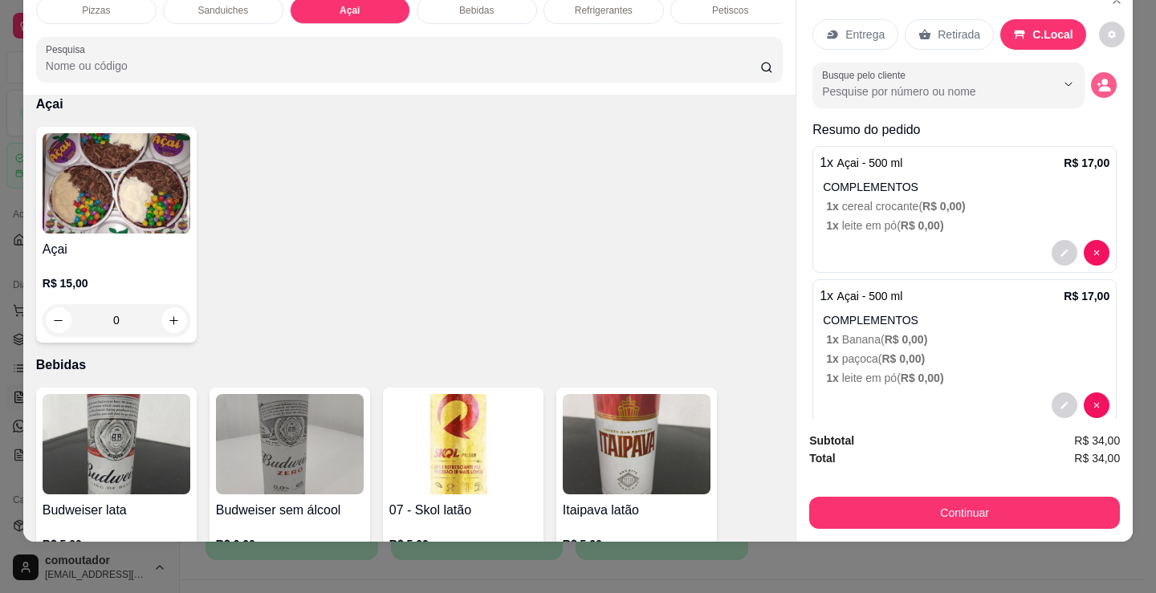
click at [1091, 72] on button "decrease-product-quantity" at bounding box center [1104, 85] width 26 height 26
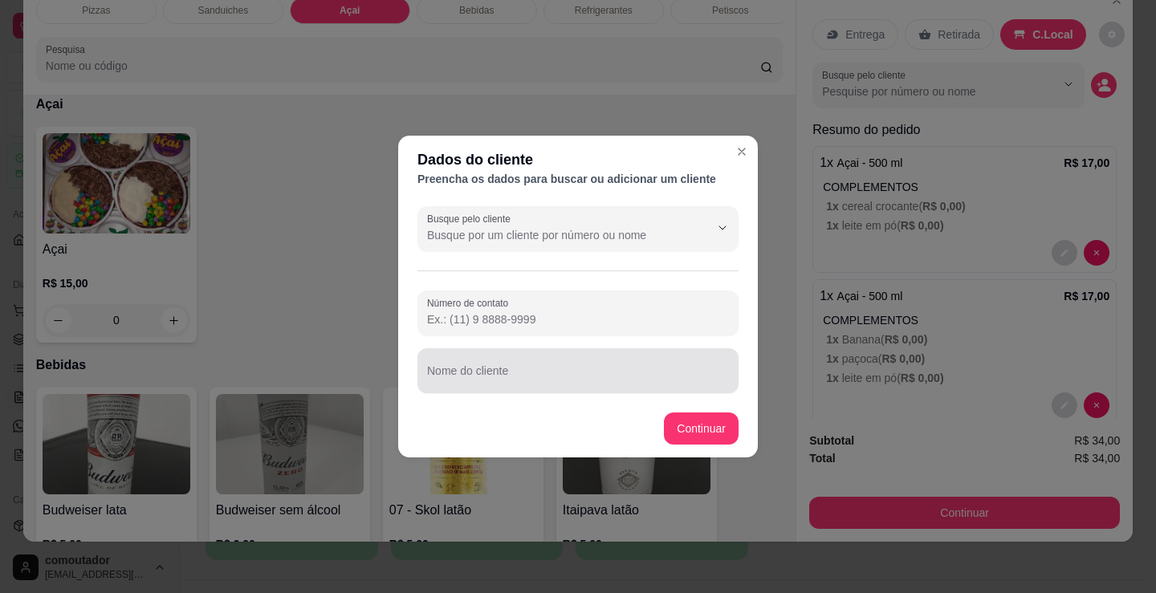
click at [591, 361] on div at bounding box center [578, 371] width 302 height 32
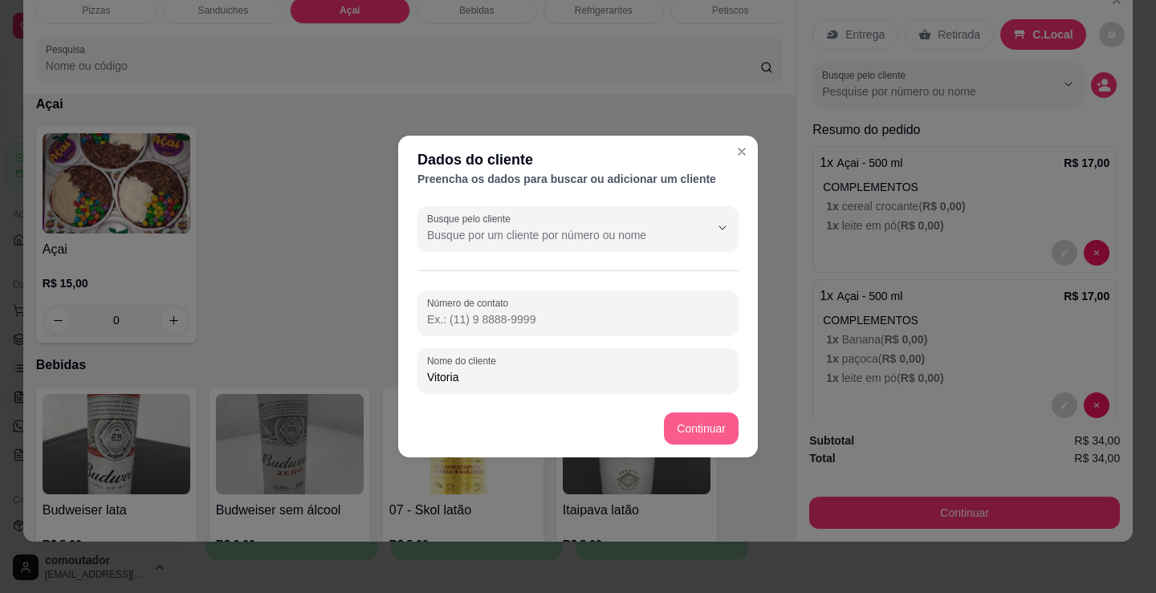
type input "Vitoria"
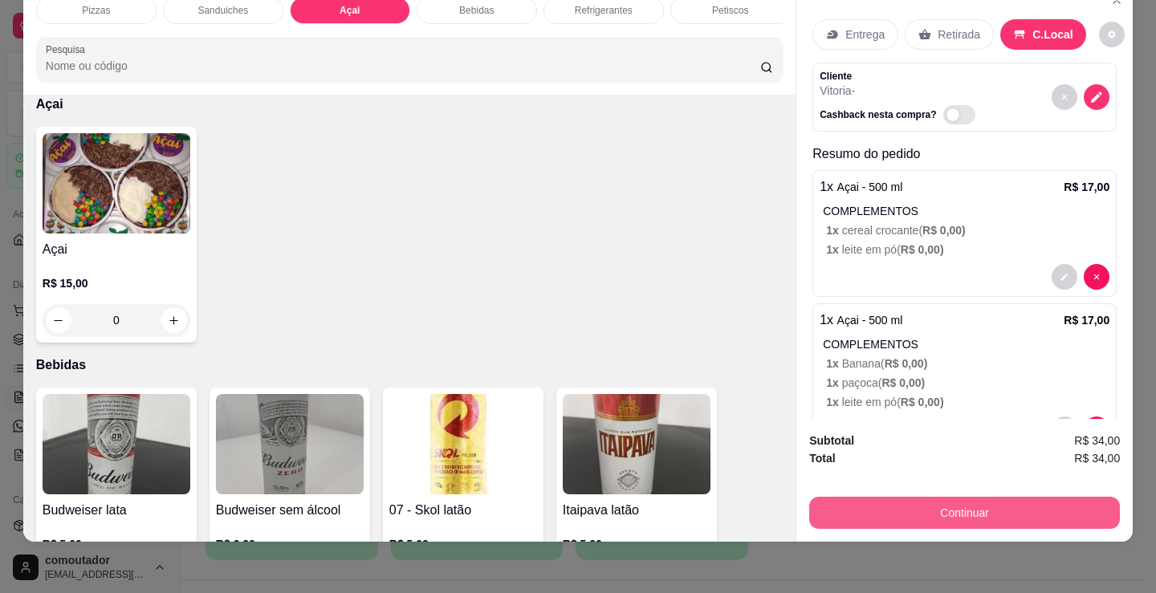
click at [940, 498] on button "Continuar" at bounding box center [964, 513] width 311 height 32
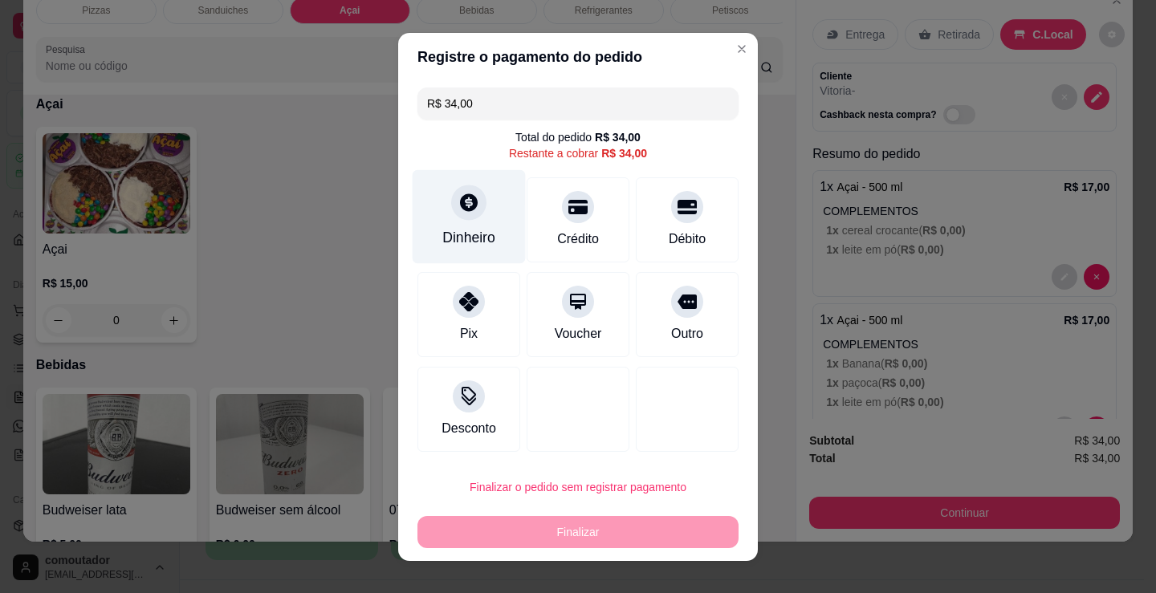
click at [458, 205] on icon at bounding box center [468, 202] width 21 height 21
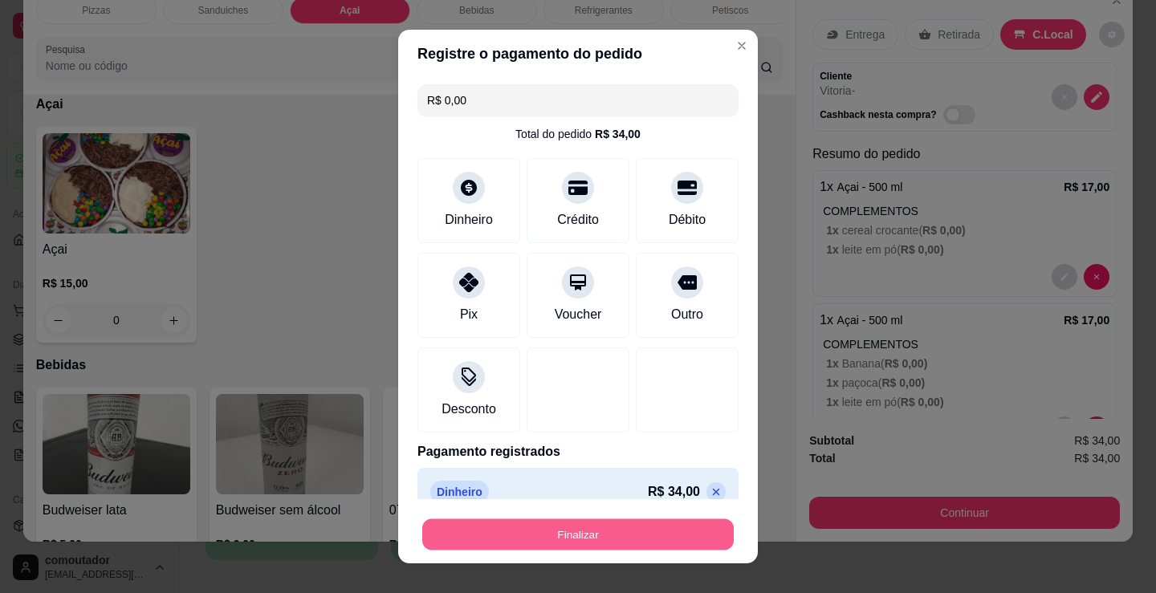
click at [580, 528] on button "Finalizar" at bounding box center [577, 534] width 311 height 31
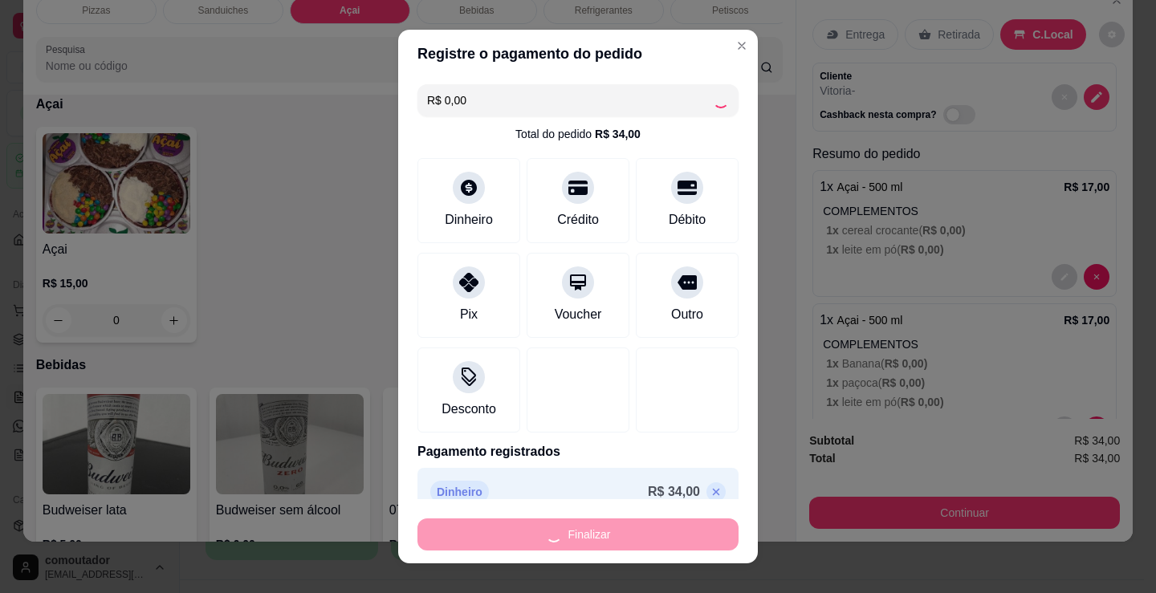
type input "-R$ 34,00"
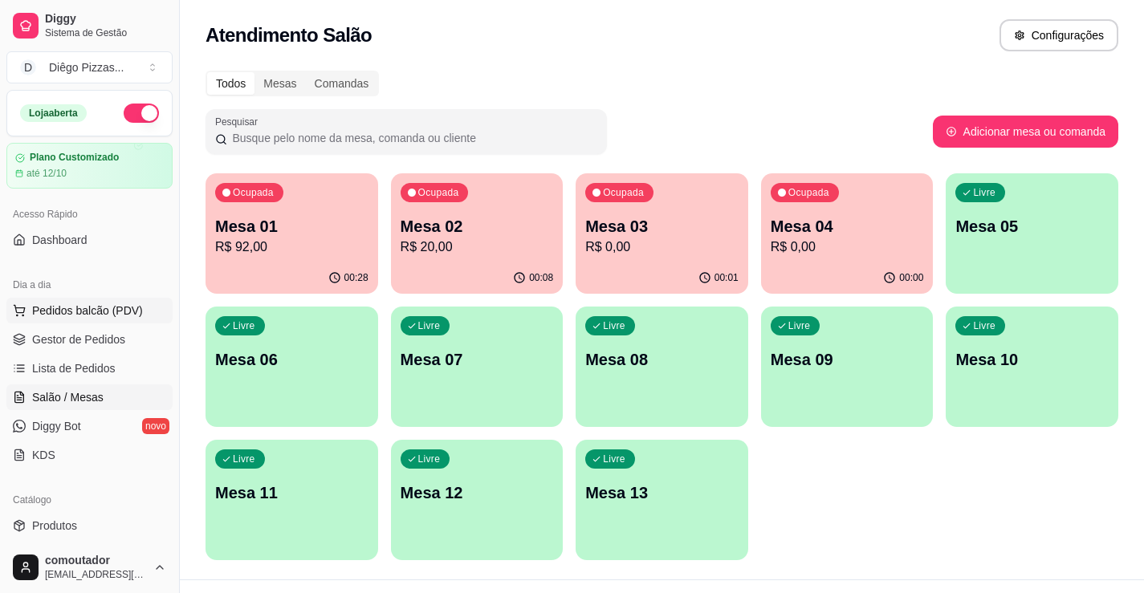
click at [82, 316] on span "Pedidos balcão (PDV)" at bounding box center [87, 311] width 111 height 16
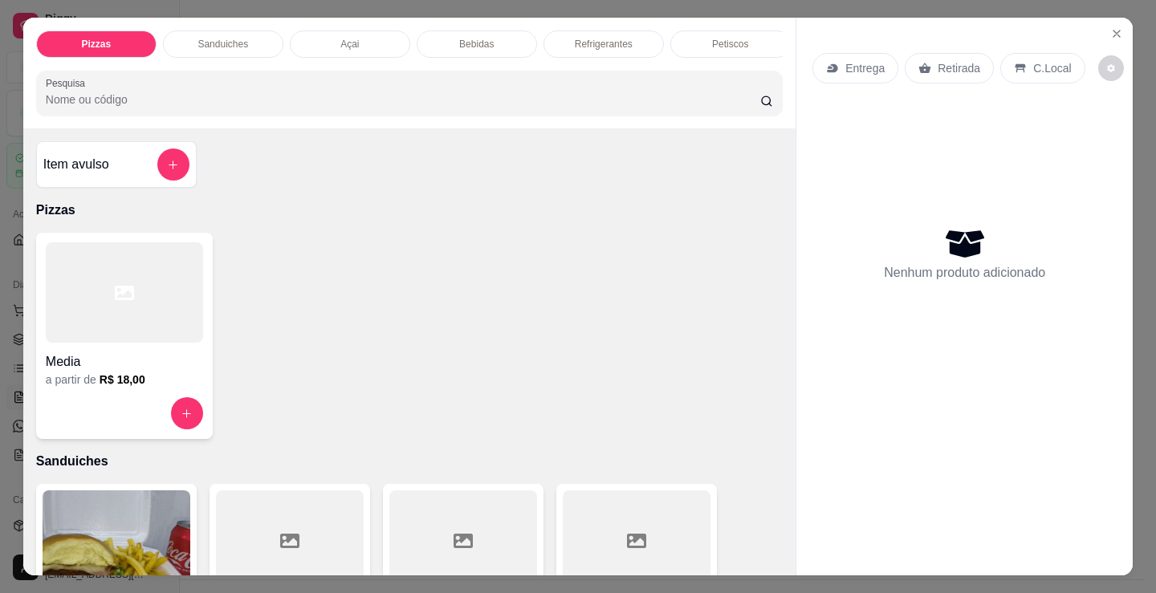
click at [236, 38] on p "Sanduiches" at bounding box center [222, 44] width 51 height 13
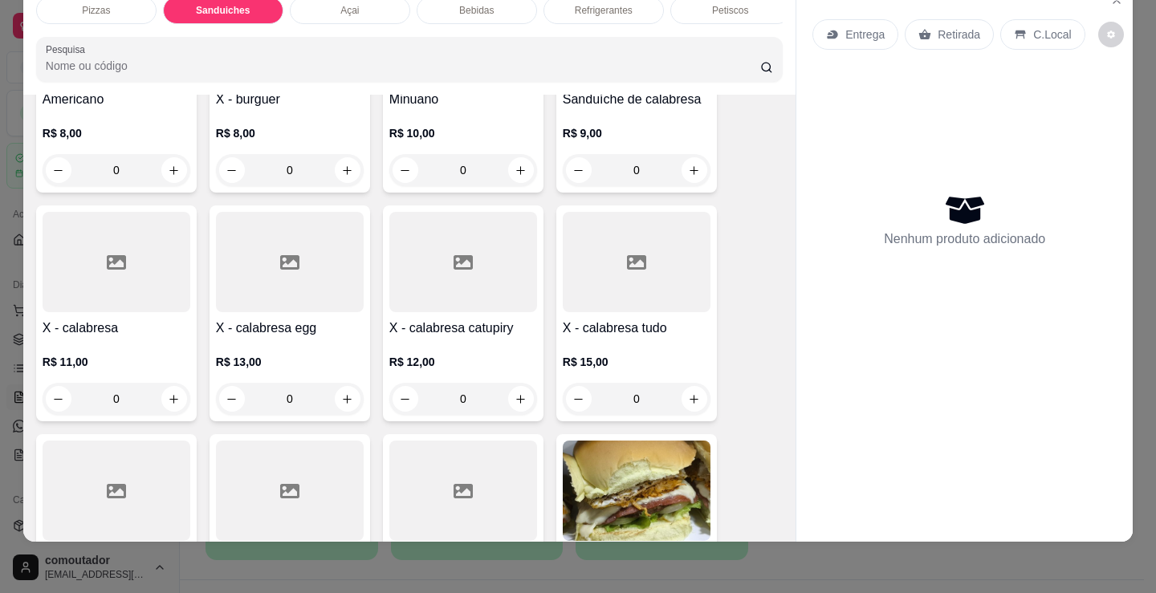
scroll to position [725, 0]
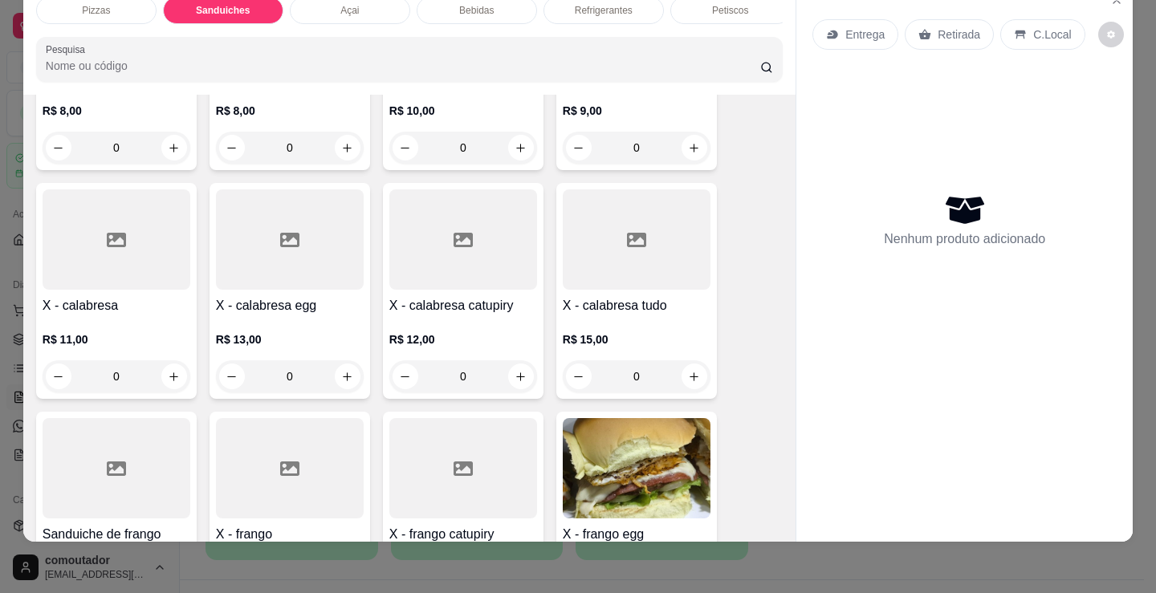
click at [689, 374] on div "0" at bounding box center [637, 376] width 148 height 32
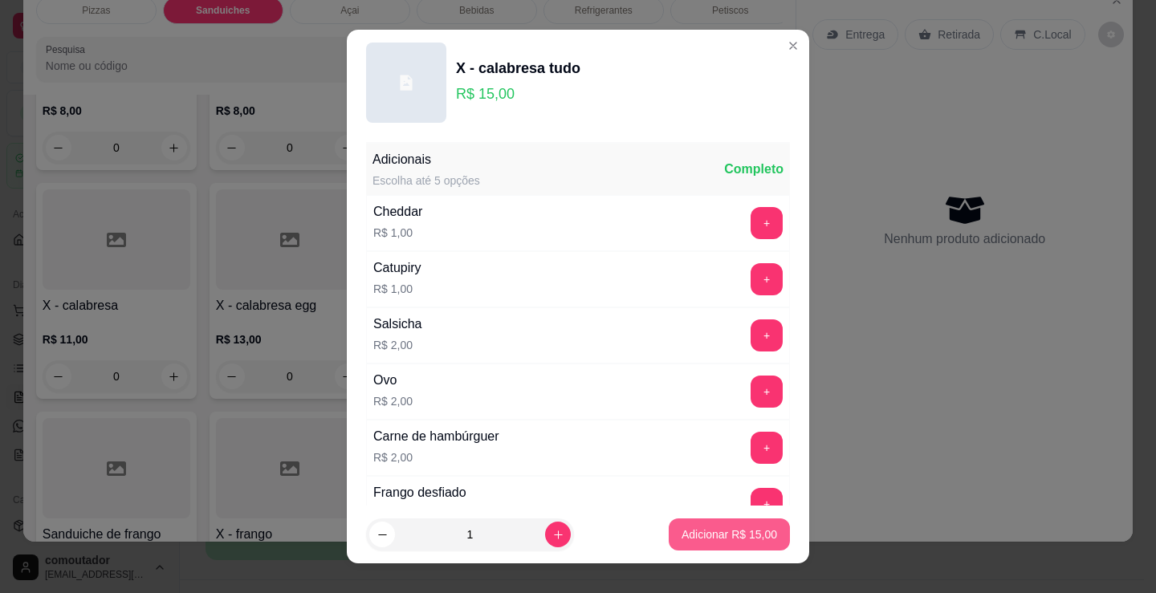
click at [710, 537] on p "Adicionar R$ 15,00" at bounding box center [729, 535] width 96 height 16
type input "1"
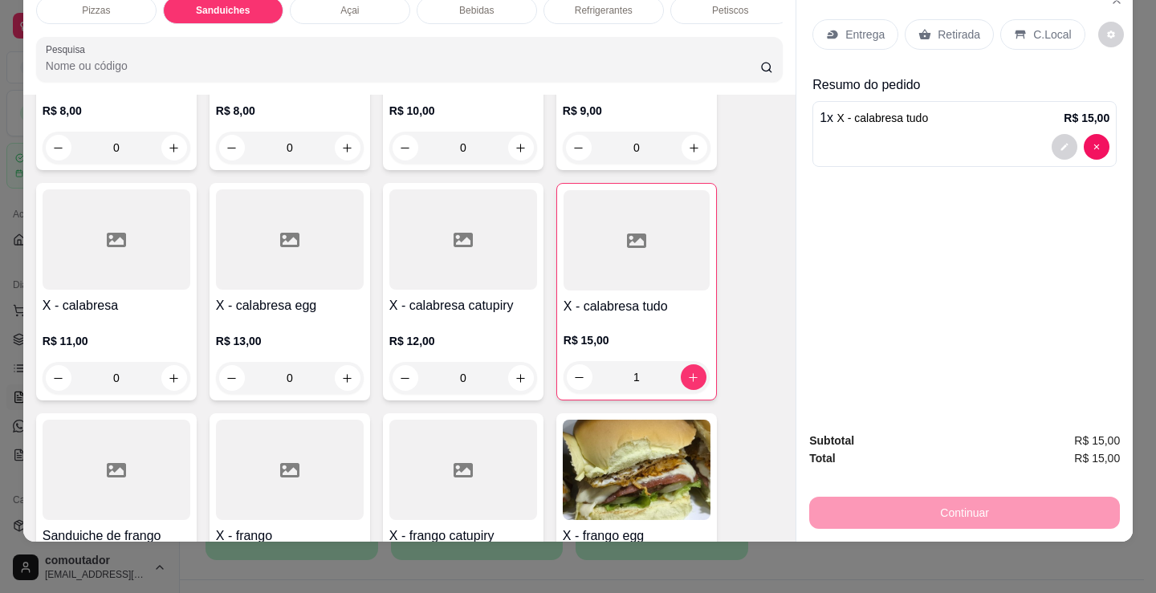
click at [577, 375] on div "1" at bounding box center [636, 377] width 146 height 32
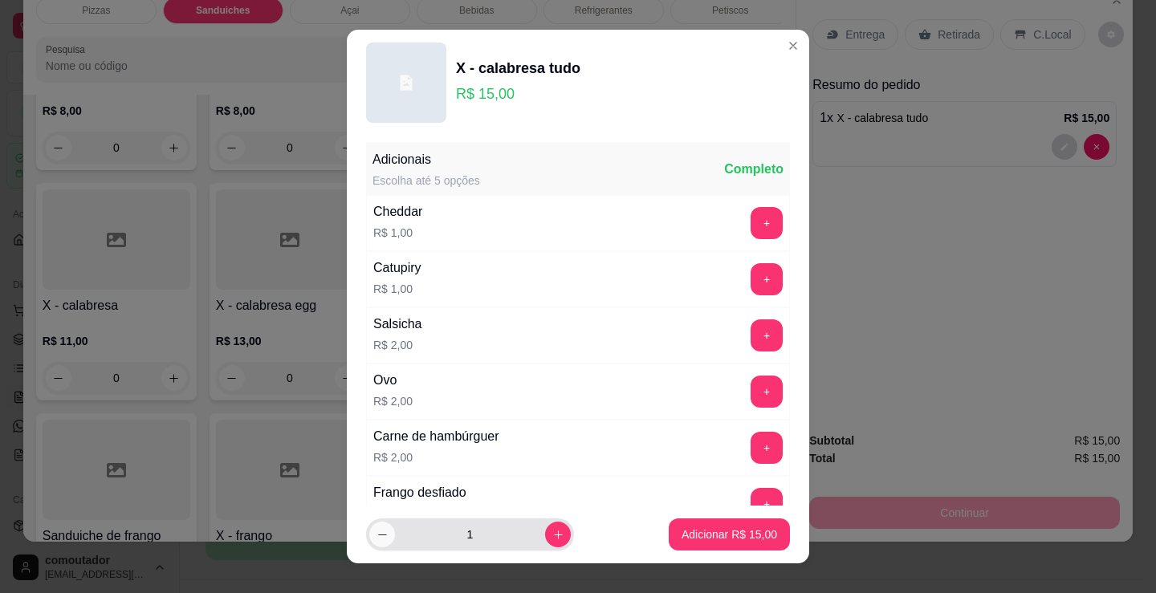
click at [380, 537] on icon "decrease-product-quantity" at bounding box center [382, 535] width 12 height 12
type input "0"
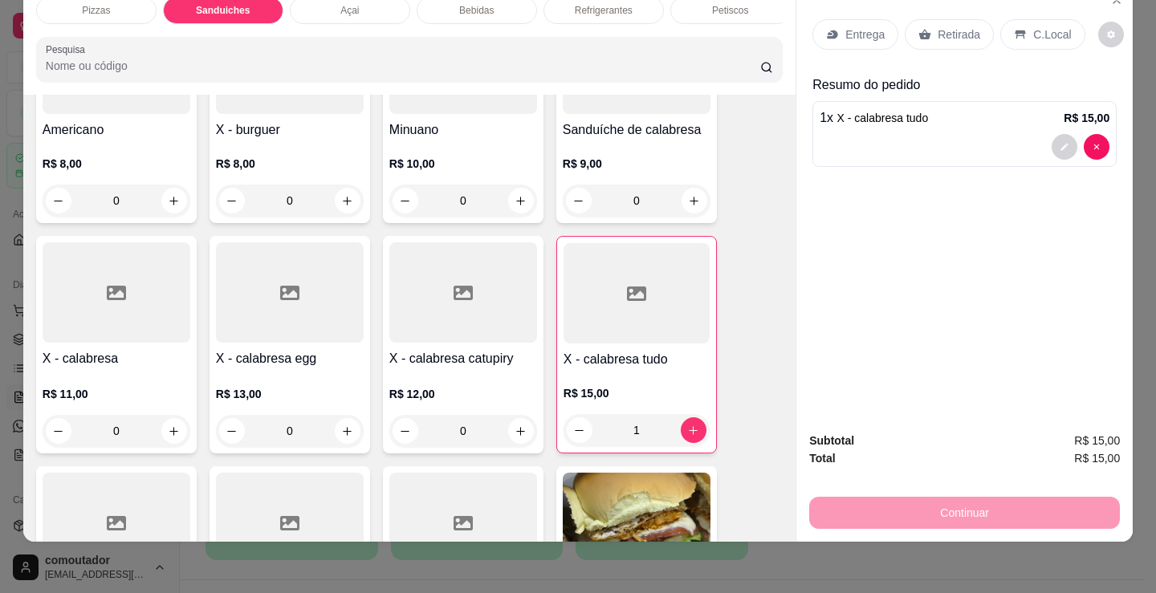
scroll to position [645, 0]
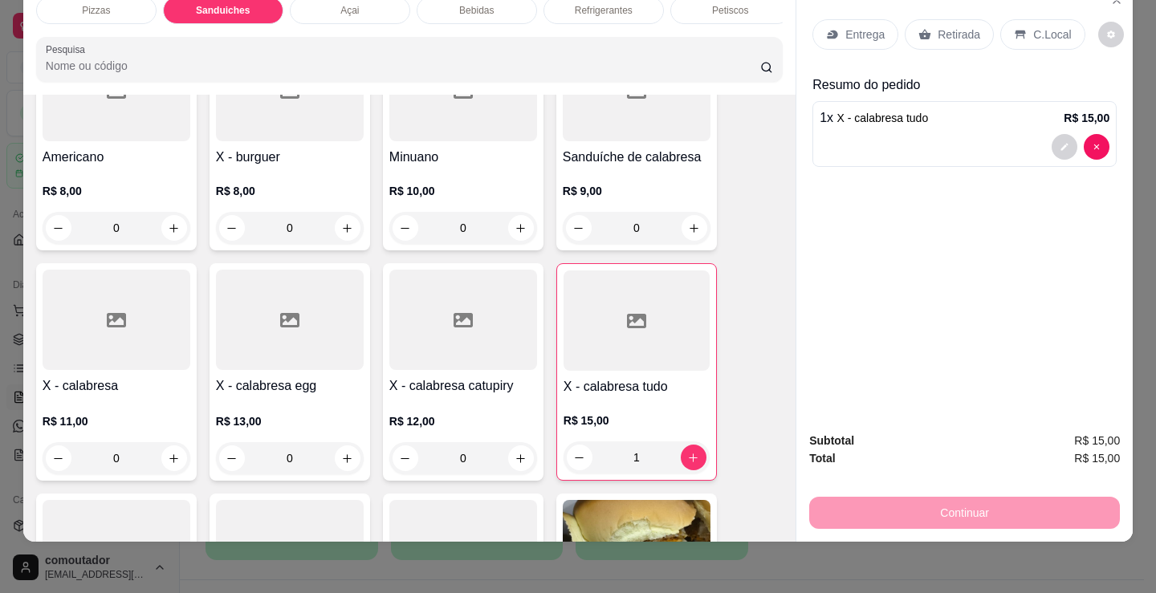
click at [576, 458] on div "1" at bounding box center [636, 457] width 146 height 32
type input "0"
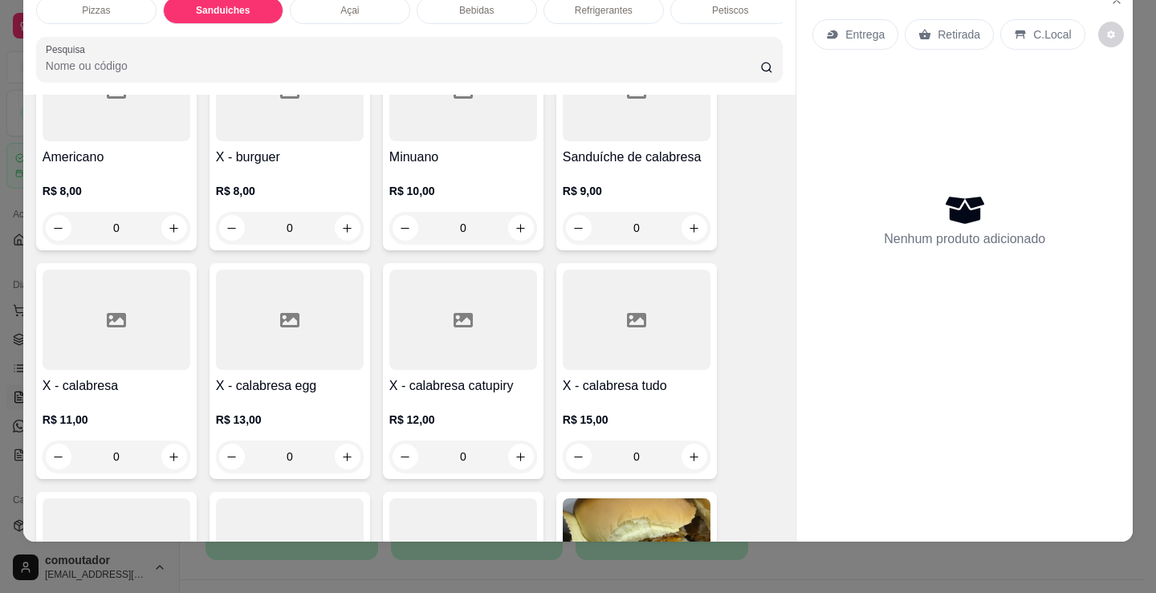
click at [659, 178] on div "R$ 9,00 0" at bounding box center [637, 205] width 148 height 77
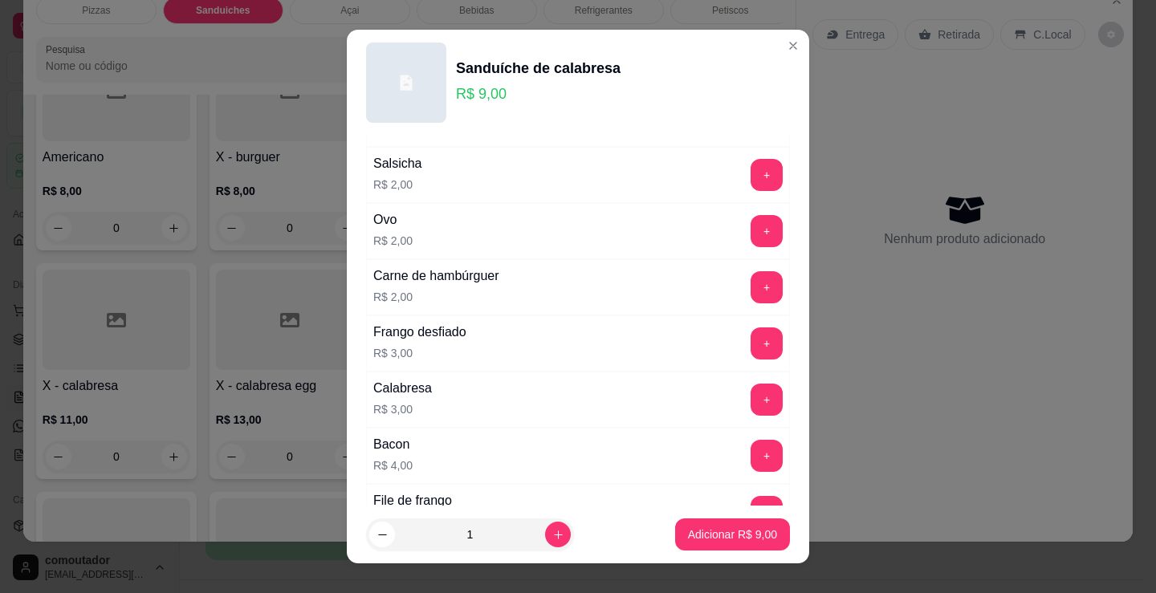
scroll to position [0, 0]
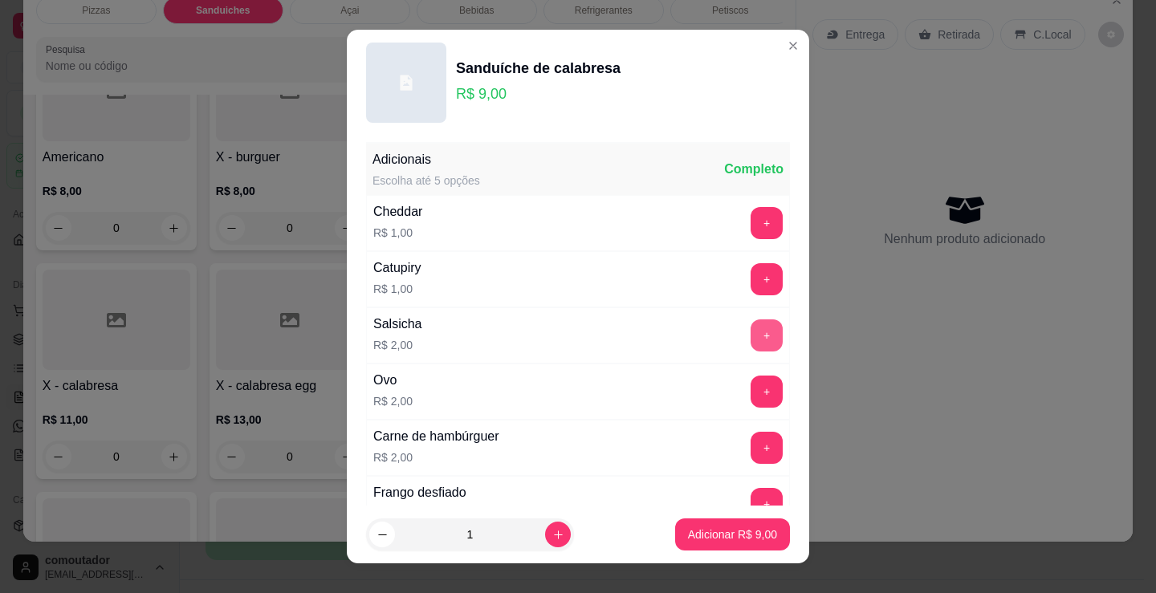
click at [750, 335] on button "+" at bounding box center [766, 335] width 32 height 32
click at [711, 531] on p "Adicionar R$ 11,00" at bounding box center [729, 534] width 93 height 15
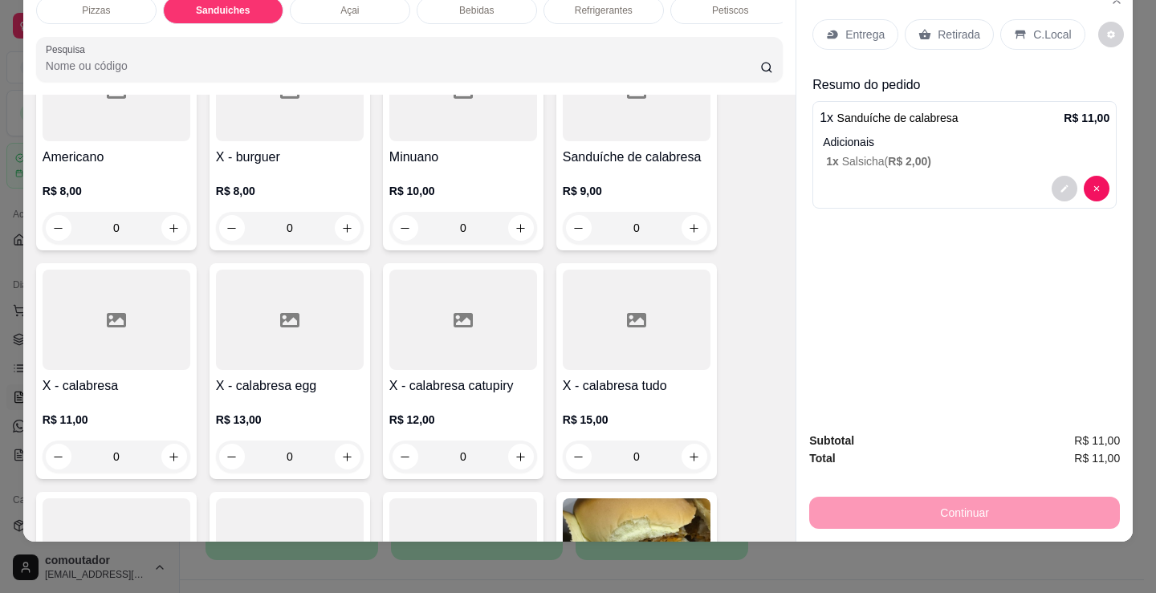
click at [859, 26] on p "Entrega" at bounding box center [864, 34] width 39 height 16
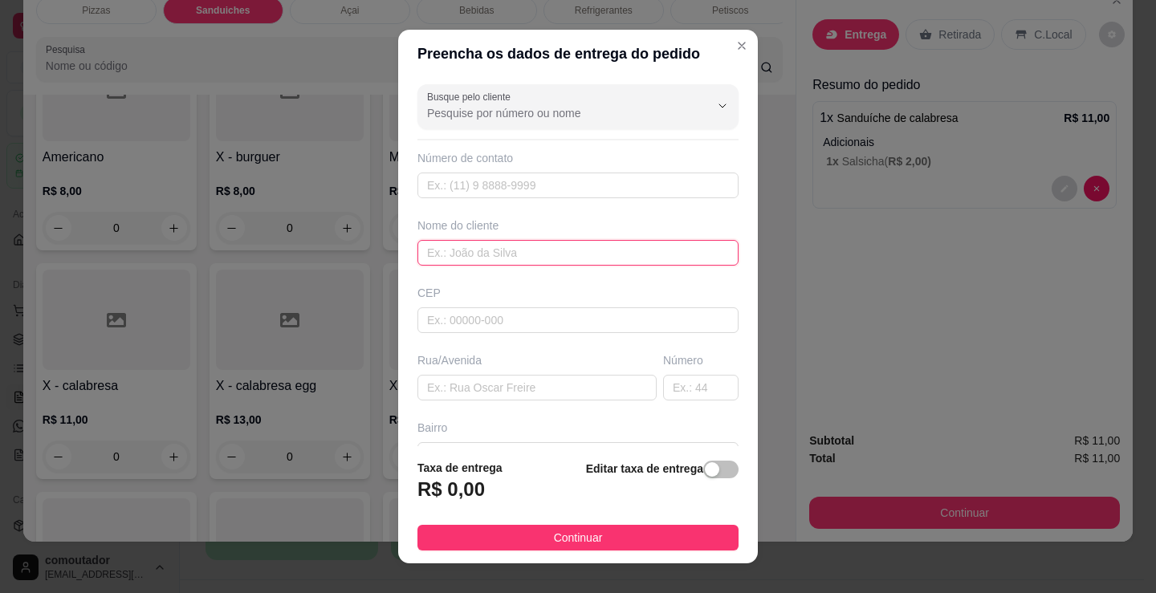
click at [562, 246] on input "text" at bounding box center [577, 253] width 321 height 26
type input "c"
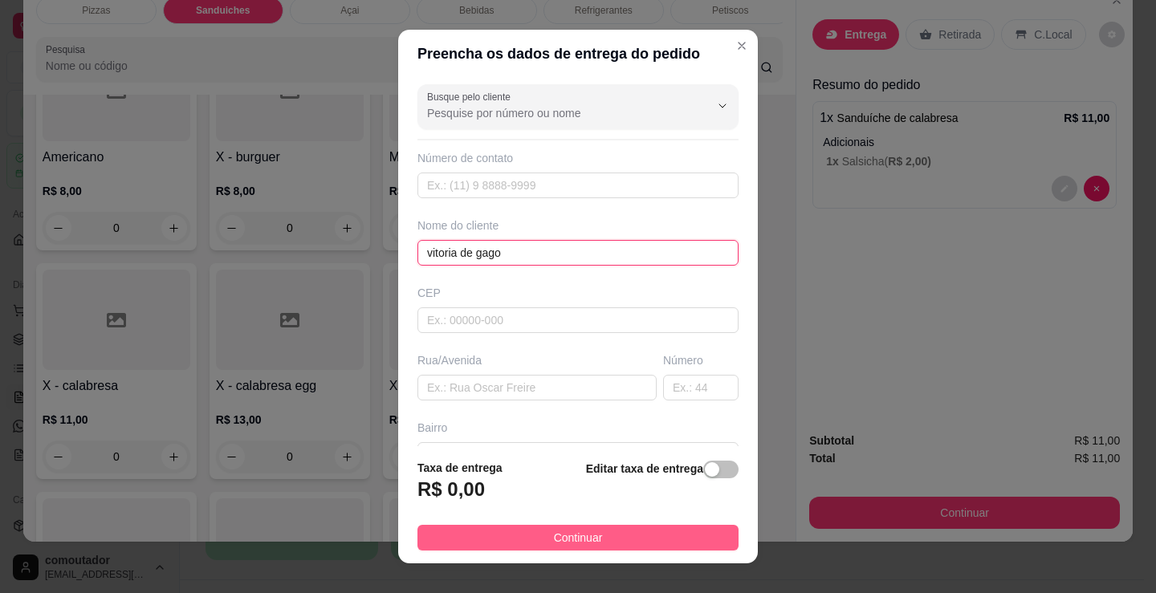
type input "vitoria de gago"
click at [576, 527] on button "Continuar" at bounding box center [577, 538] width 321 height 26
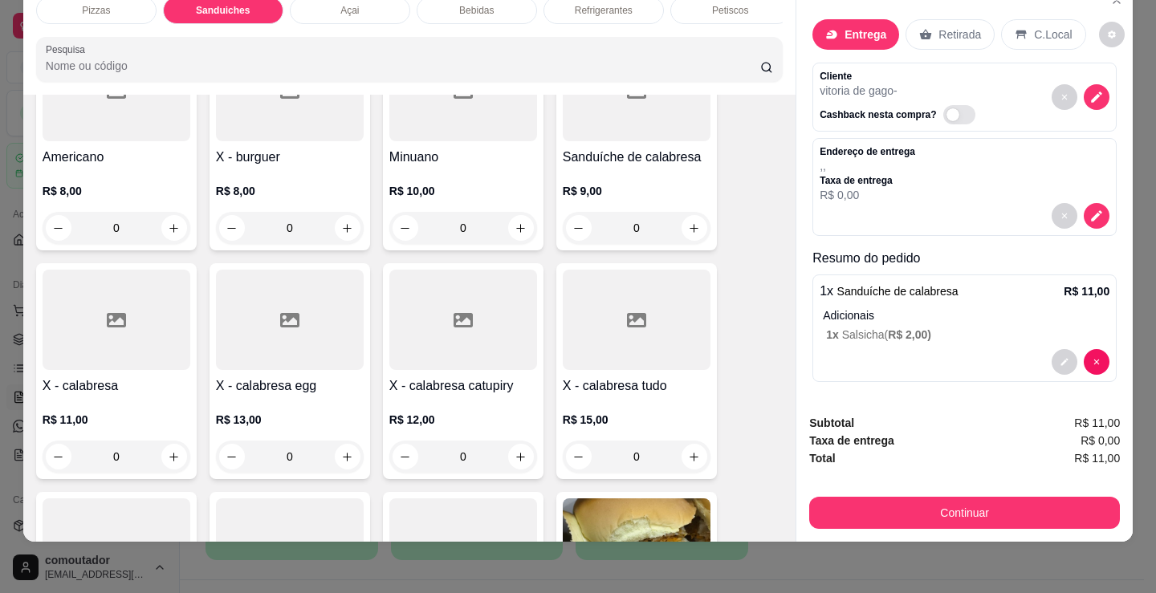
click at [862, 502] on button "Continuar" at bounding box center [964, 513] width 311 height 32
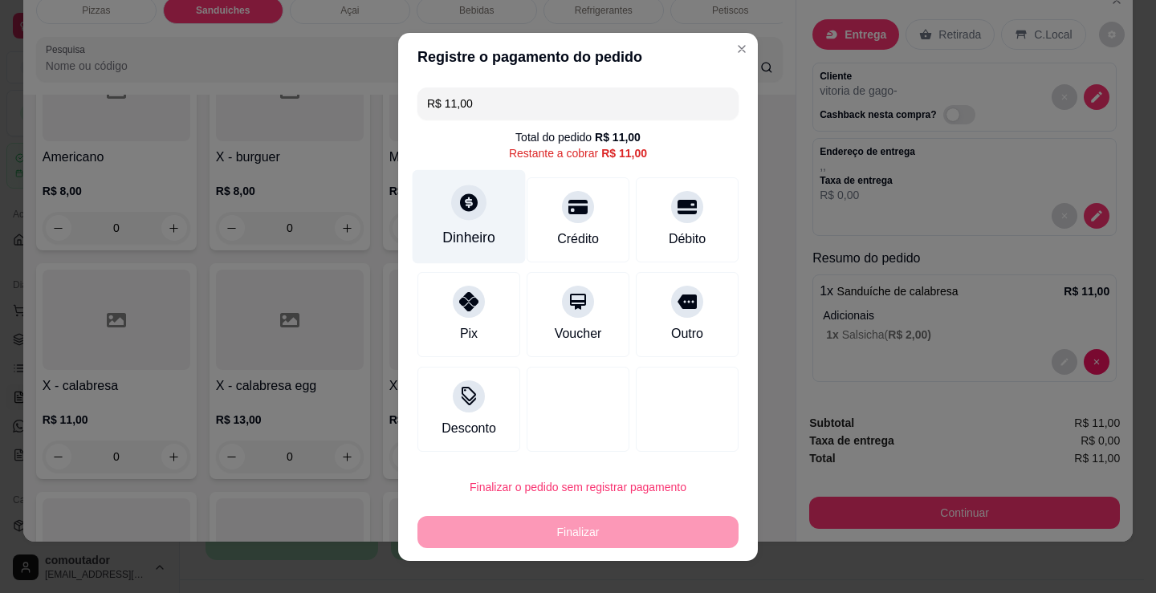
click at [467, 217] on div at bounding box center [468, 202] width 35 height 35
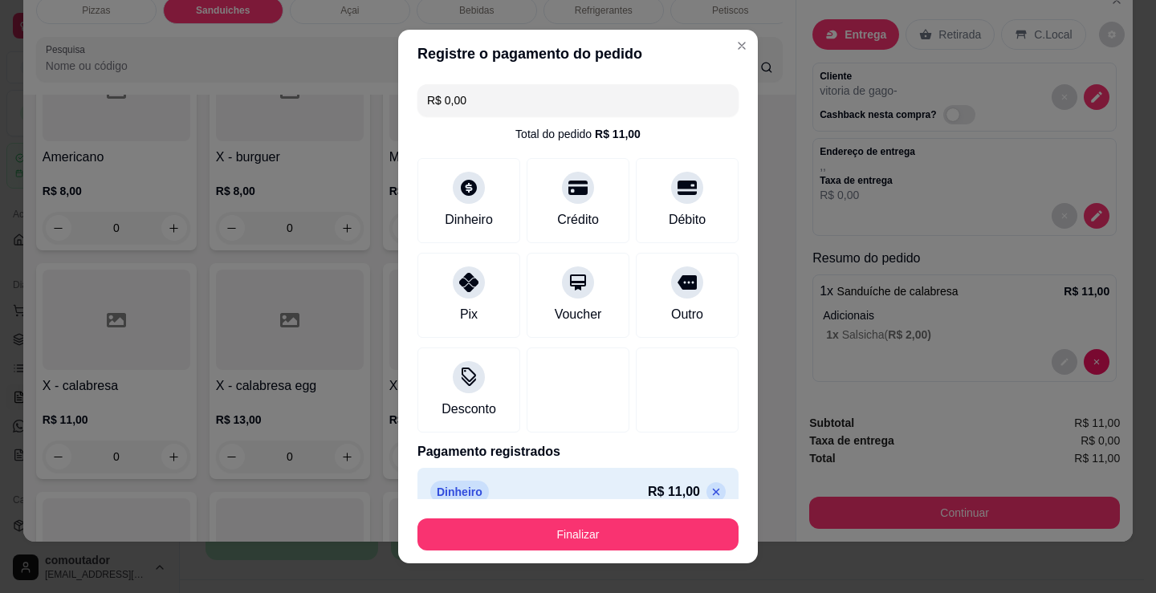
click at [633, 548] on button "Finalizar" at bounding box center [577, 535] width 321 height 32
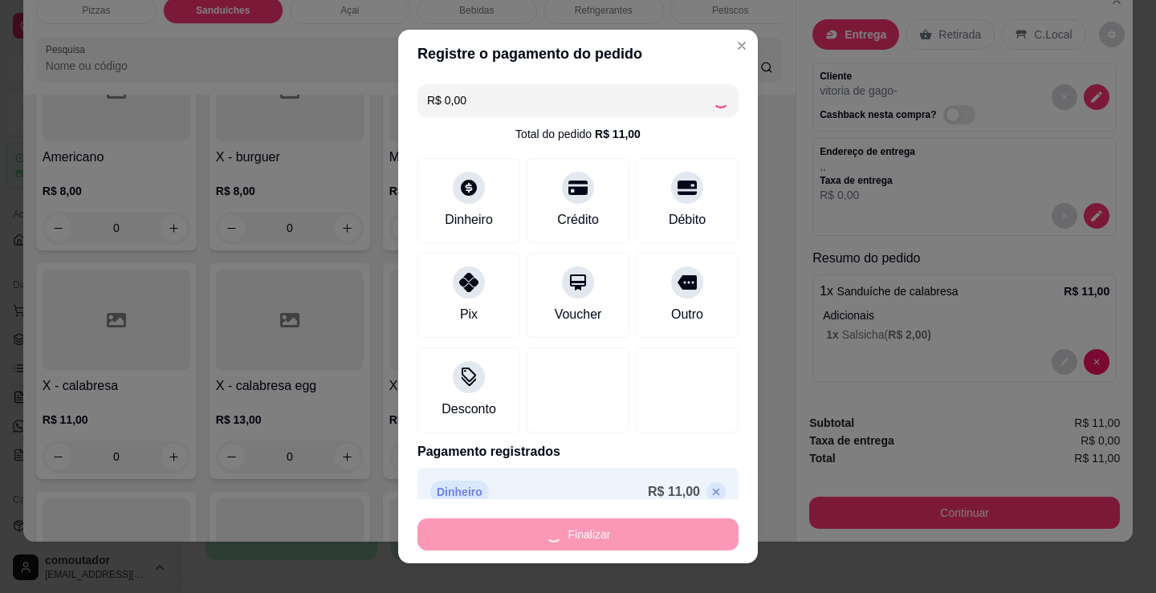
type input "-R$ 11,00"
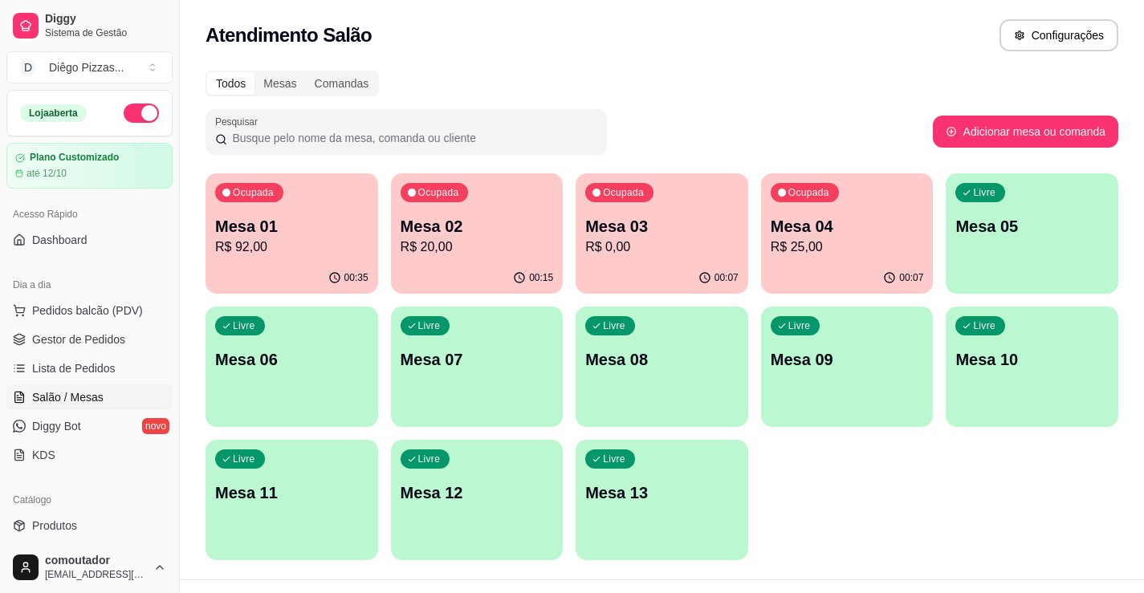
click at [1009, 242] on div "Livre Mesa 05" at bounding box center [1032, 223] width 173 height 101
click at [851, 270] on div "00:12" at bounding box center [846, 277] width 167 height 31
click at [686, 240] on p "R$ 0,00" at bounding box center [661, 247] width 153 height 19
click at [508, 218] on p "Mesa 02" at bounding box center [477, 226] width 153 height 22
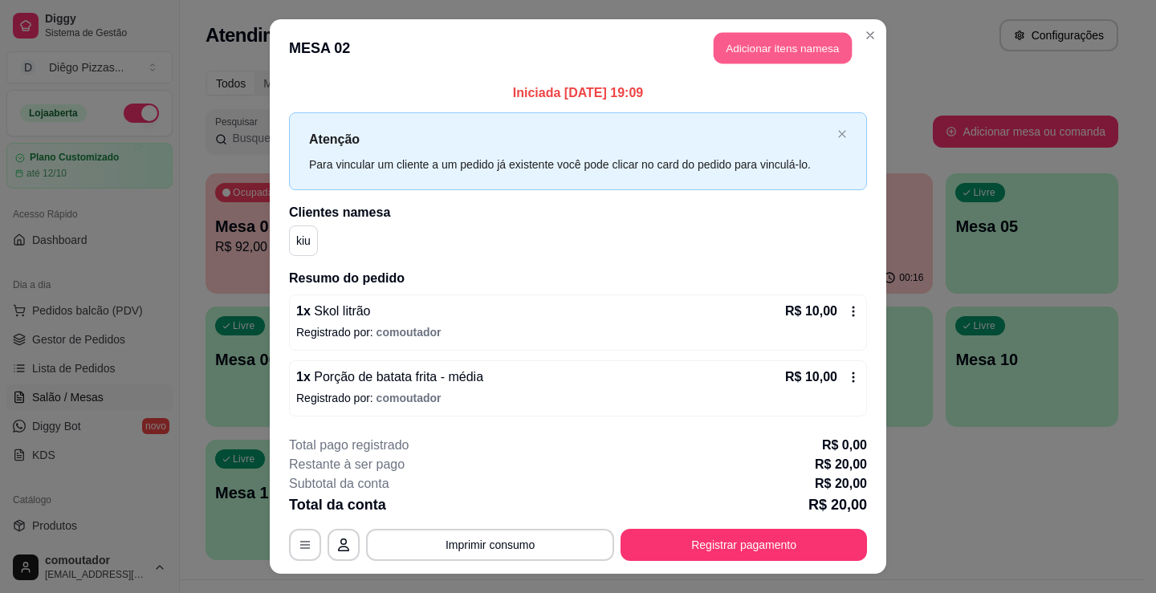
click at [746, 57] on button "Adicionar itens na mesa" at bounding box center [783, 48] width 138 height 31
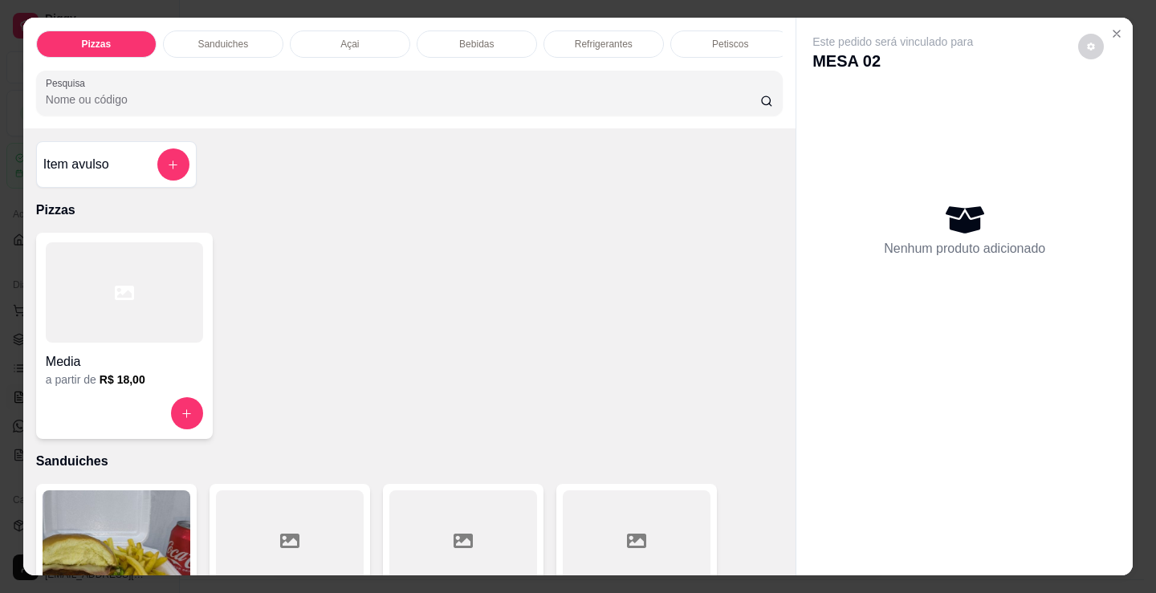
click at [483, 40] on p "Bebidas" at bounding box center [476, 44] width 35 height 13
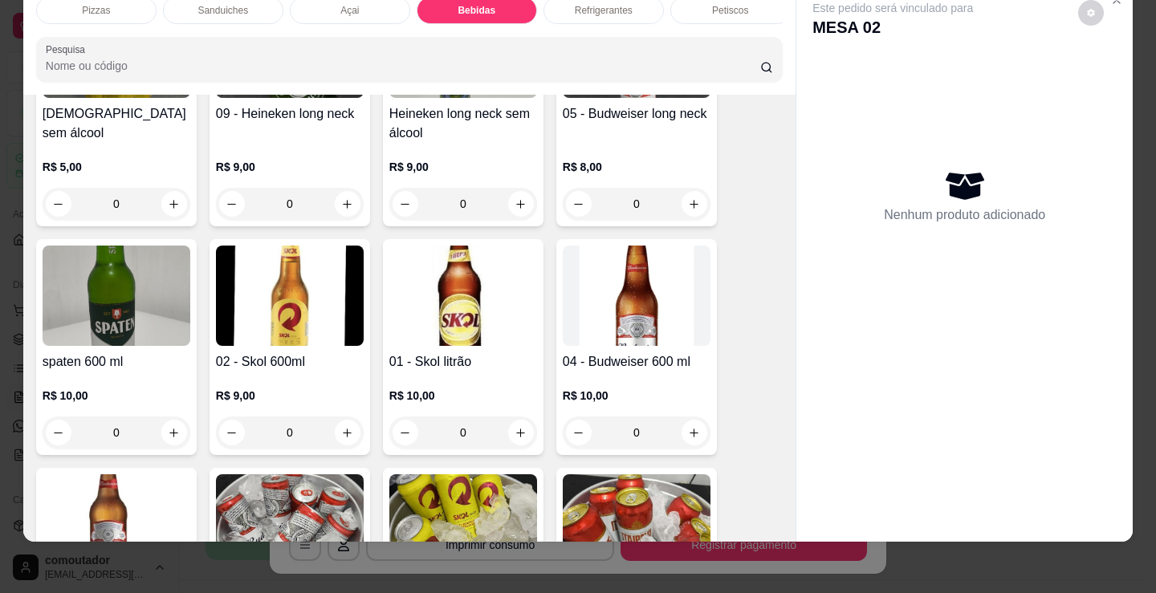
scroll to position [2551, 0]
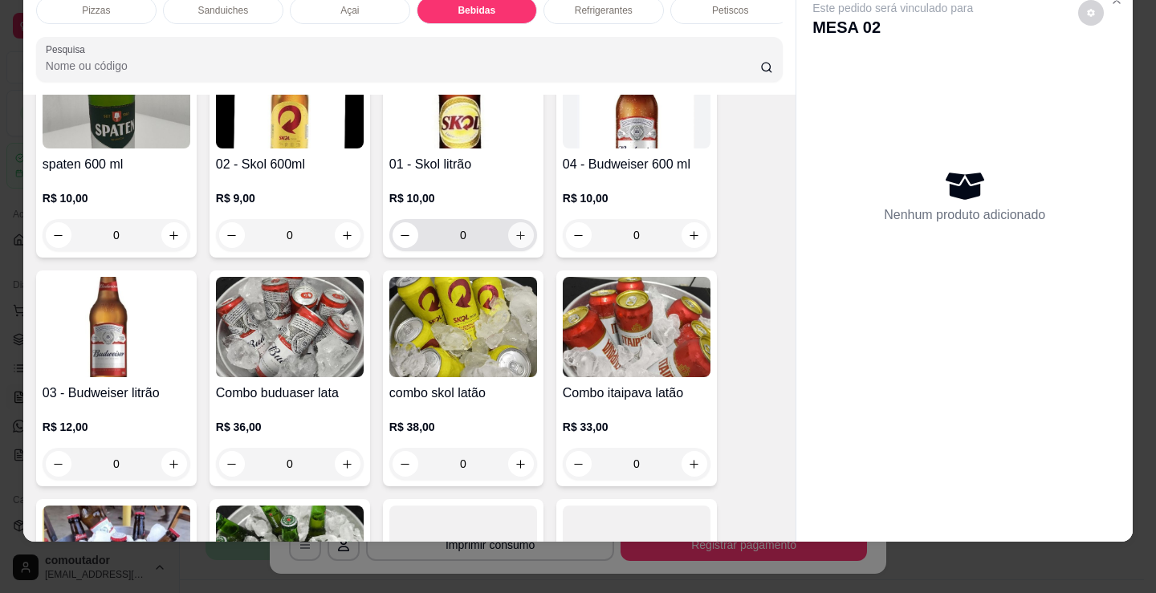
click at [515, 237] on icon "increase-product-quantity" at bounding box center [521, 236] width 12 height 12
type input "1"
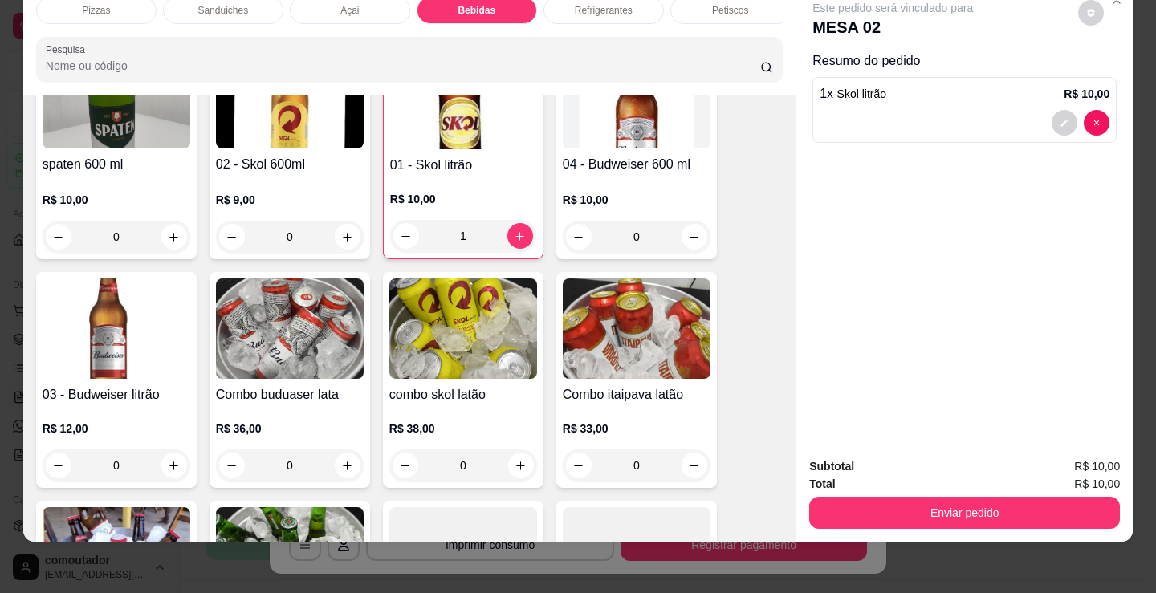
click at [588, 6] on div "Refrigerantes" at bounding box center [603, 10] width 120 height 27
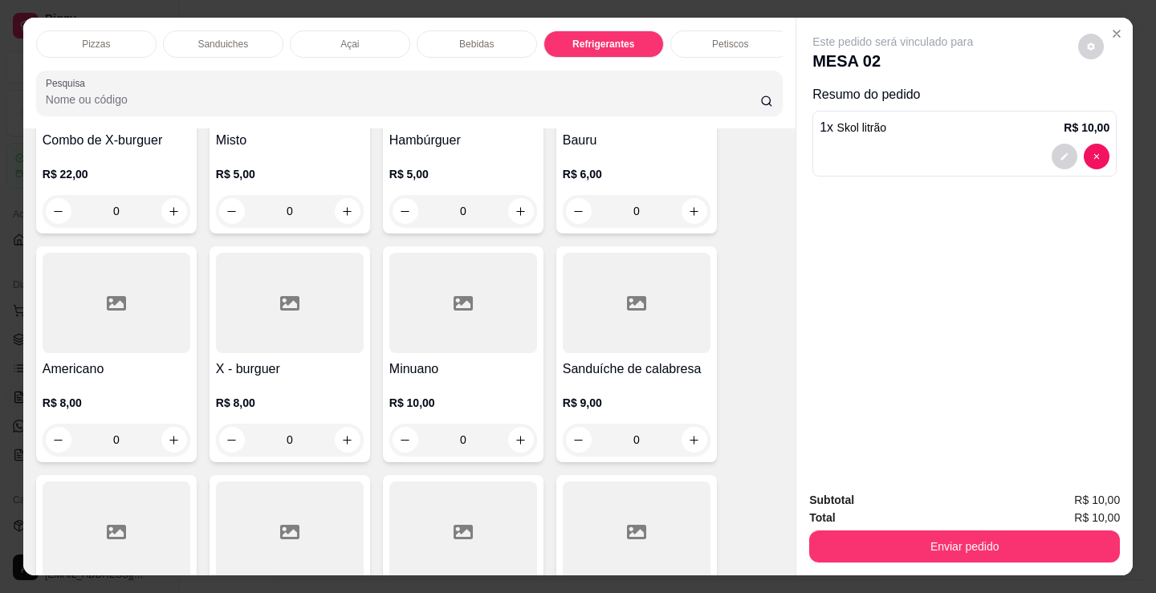
scroll to position [0, 0]
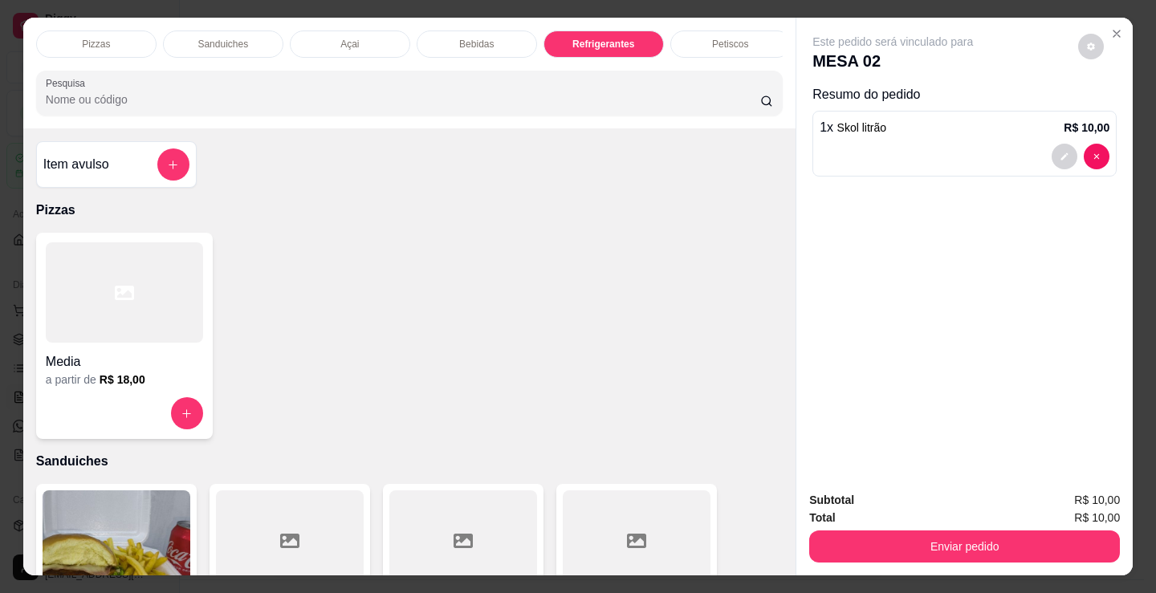
click at [87, 158] on div "Item avulso" at bounding box center [116, 164] width 146 height 32
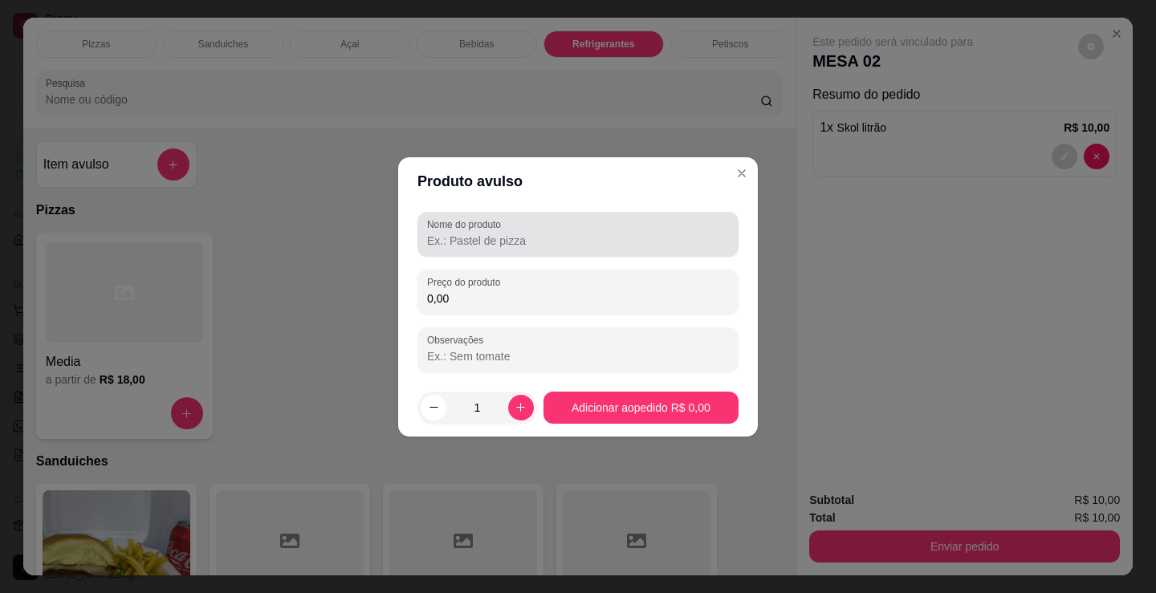
click at [473, 233] on input "Nome do produto" at bounding box center [578, 241] width 302 height 16
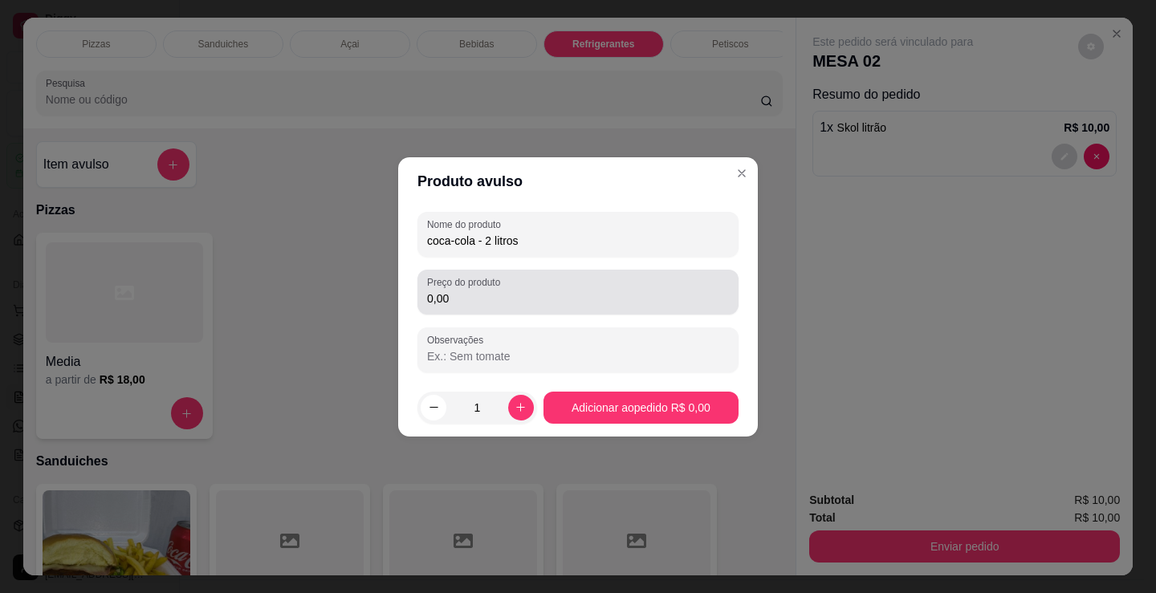
type input "coca-cola - 2 litros"
click at [498, 288] on label "Preço do produto" at bounding box center [466, 282] width 79 height 14
click at [498, 291] on input "0,00" at bounding box center [578, 299] width 302 height 16
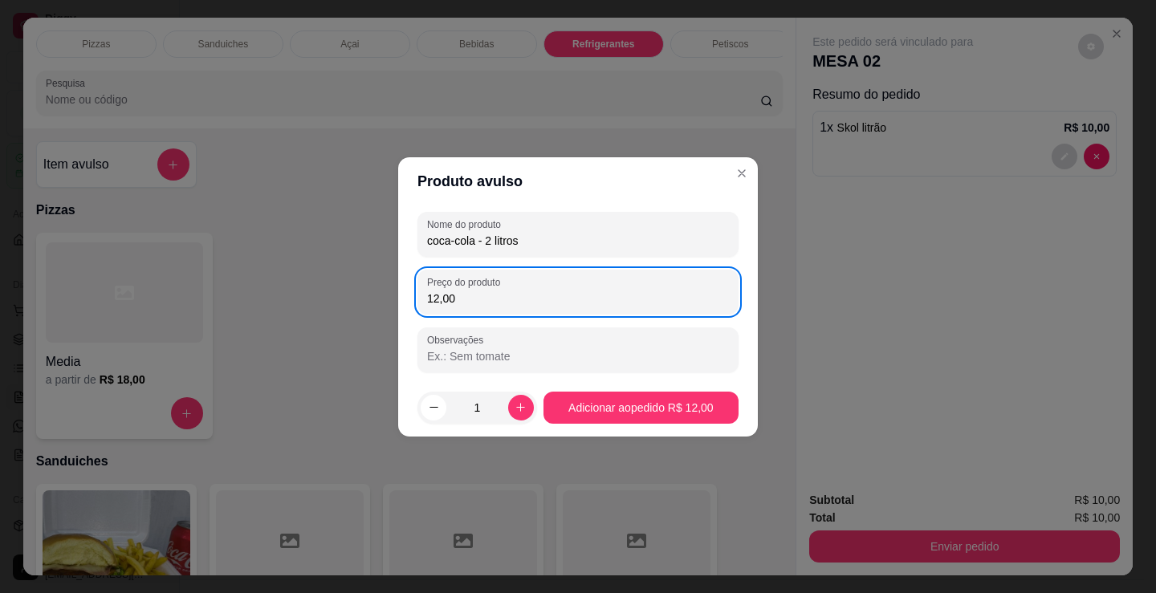
type input "12,00"
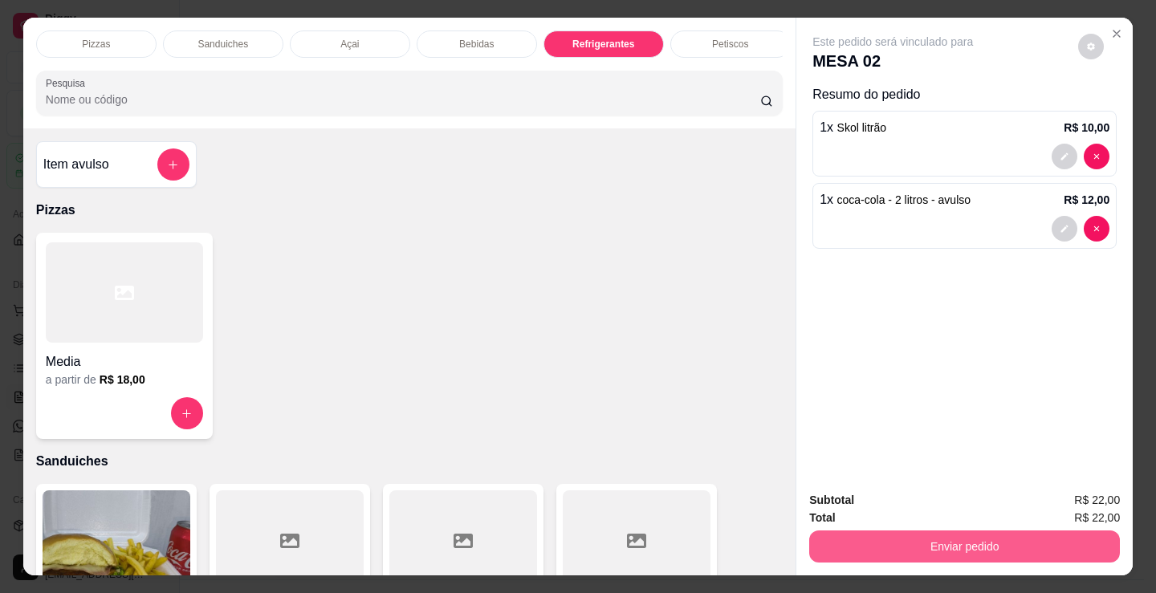
click at [891, 546] on button "Enviar pedido" at bounding box center [964, 547] width 311 height 32
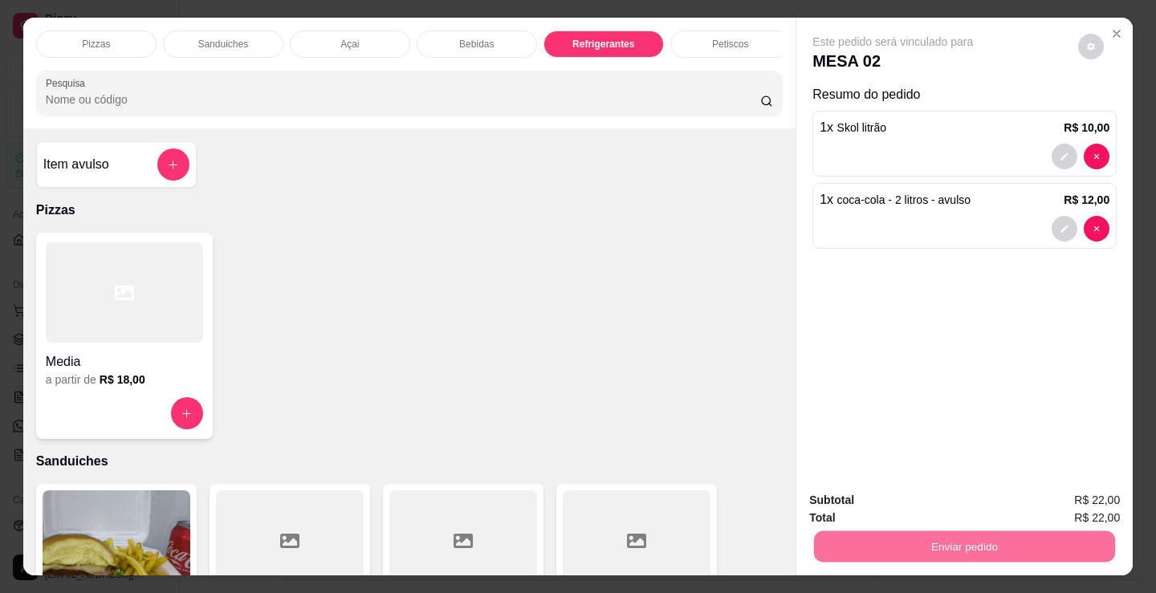
click at [896, 504] on button "Não registrar e enviar pedido" at bounding box center [911, 501] width 167 height 31
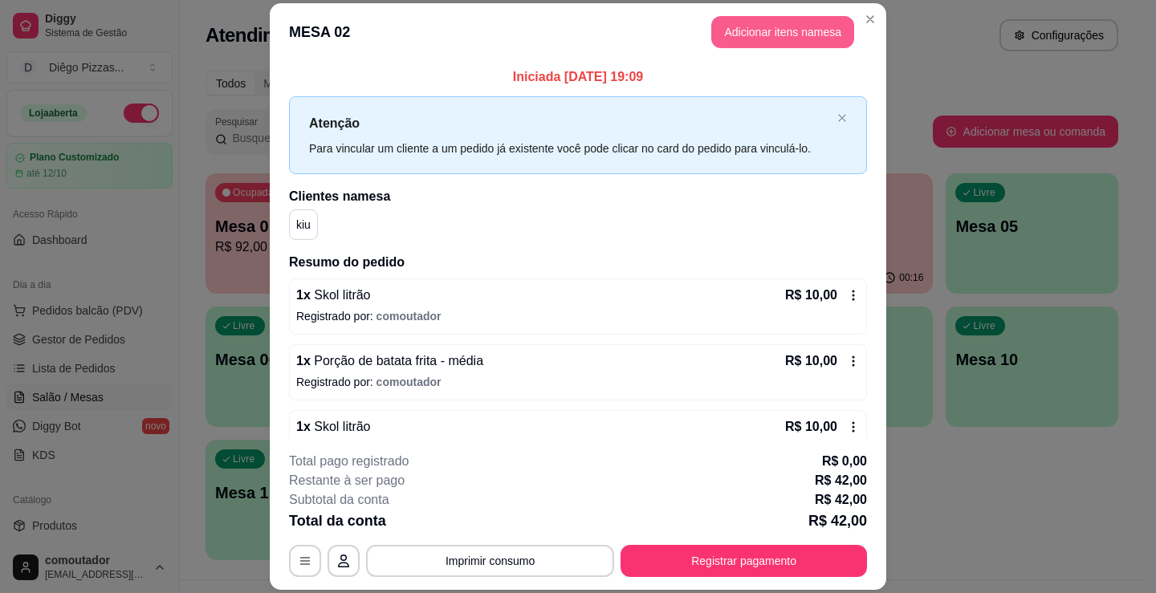
click at [722, 28] on button "Adicionar itens na mesa" at bounding box center [782, 32] width 143 height 32
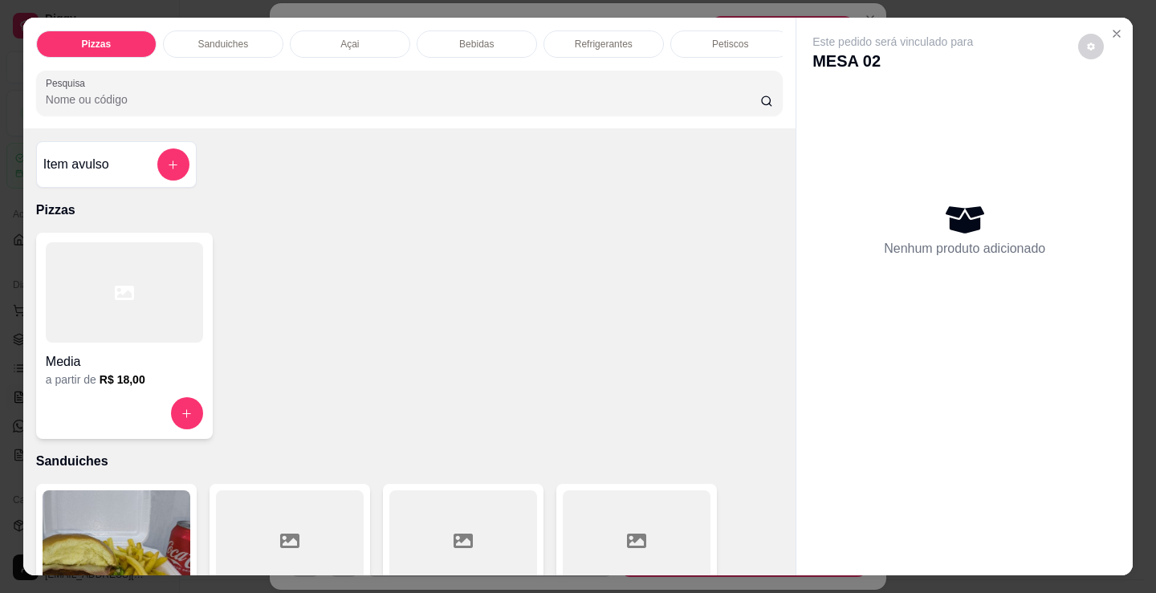
click at [109, 335] on div at bounding box center [124, 292] width 157 height 100
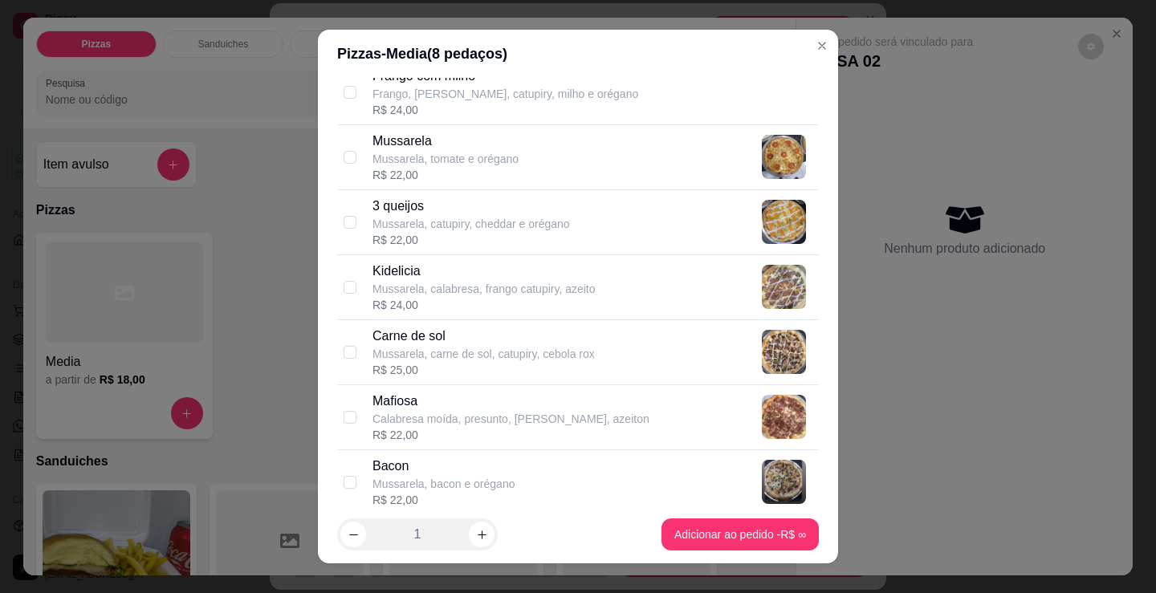
scroll to position [722, 0]
click at [528, 353] on p "Mussarela, carne de sol, catupiry, cebola rox" at bounding box center [483, 353] width 222 height 16
checkbox input "true"
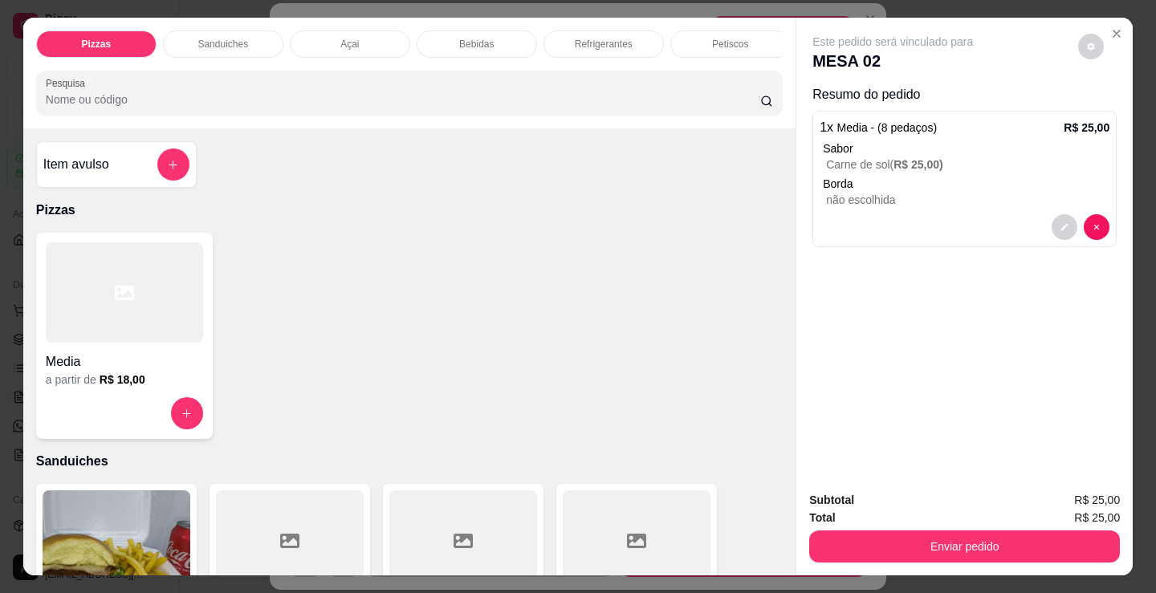
click at [142, 352] on div "Media" at bounding box center [124, 357] width 157 height 29
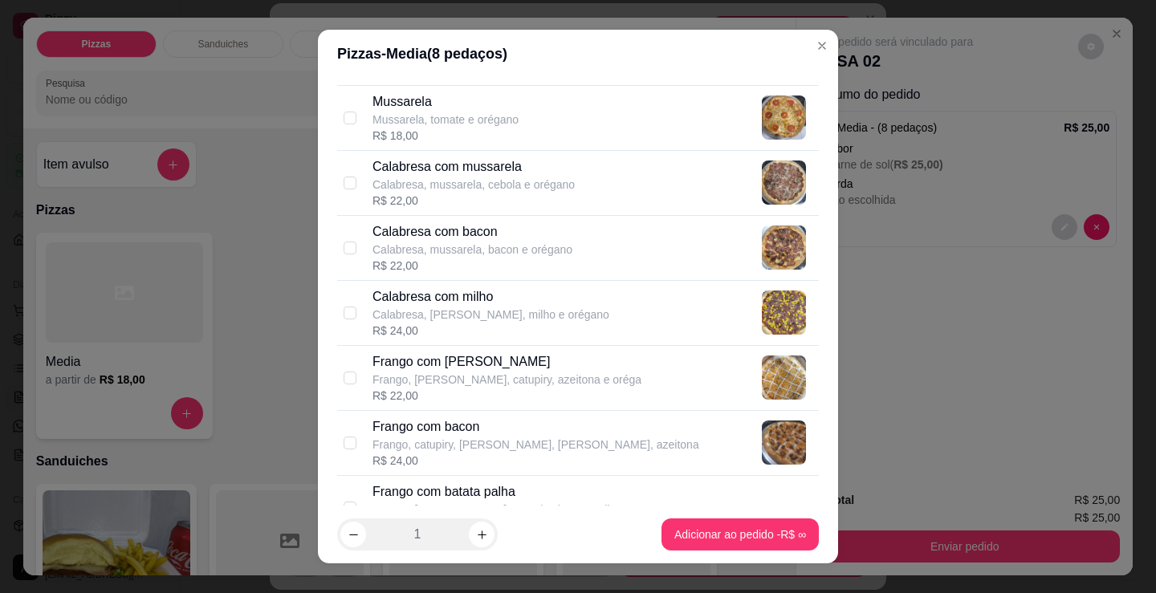
click at [466, 365] on p "Frango com [PERSON_NAME]" at bounding box center [506, 361] width 269 height 19
checkbox input "true"
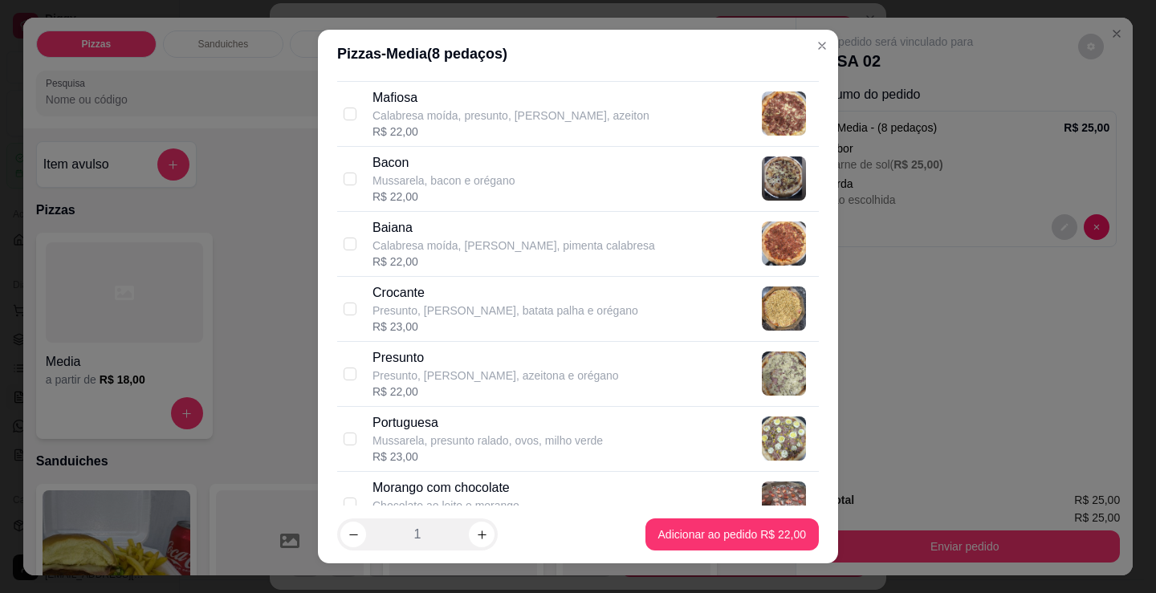
scroll to position [1043, 0]
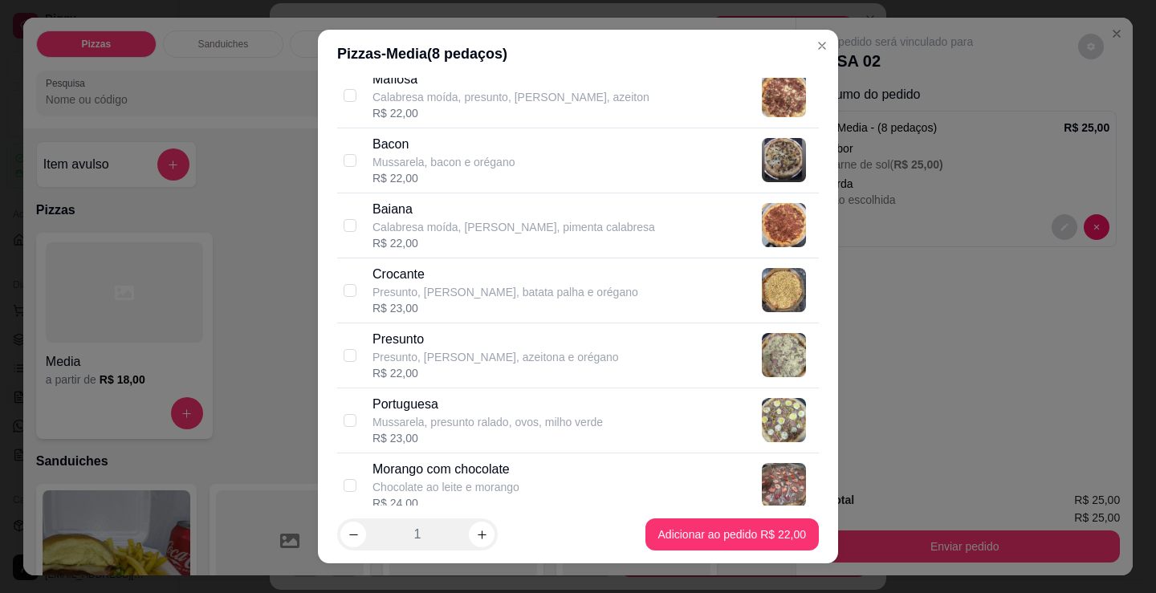
click at [481, 411] on p "Portuguesa" at bounding box center [487, 404] width 230 height 19
checkbox input "true"
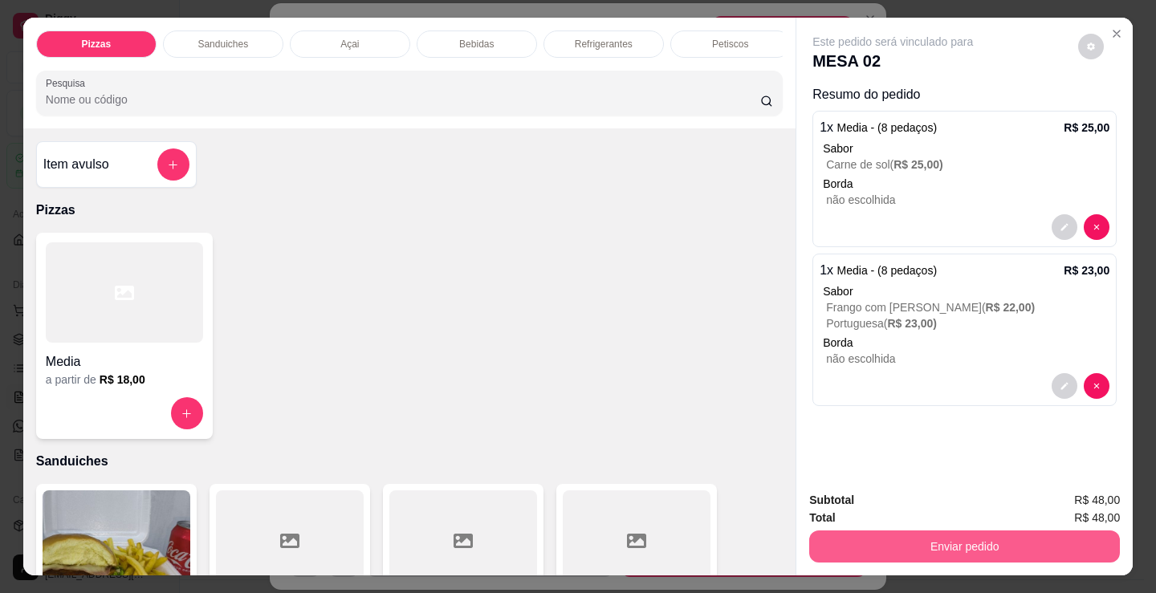
click at [906, 543] on button "Enviar pedido" at bounding box center [964, 547] width 311 height 32
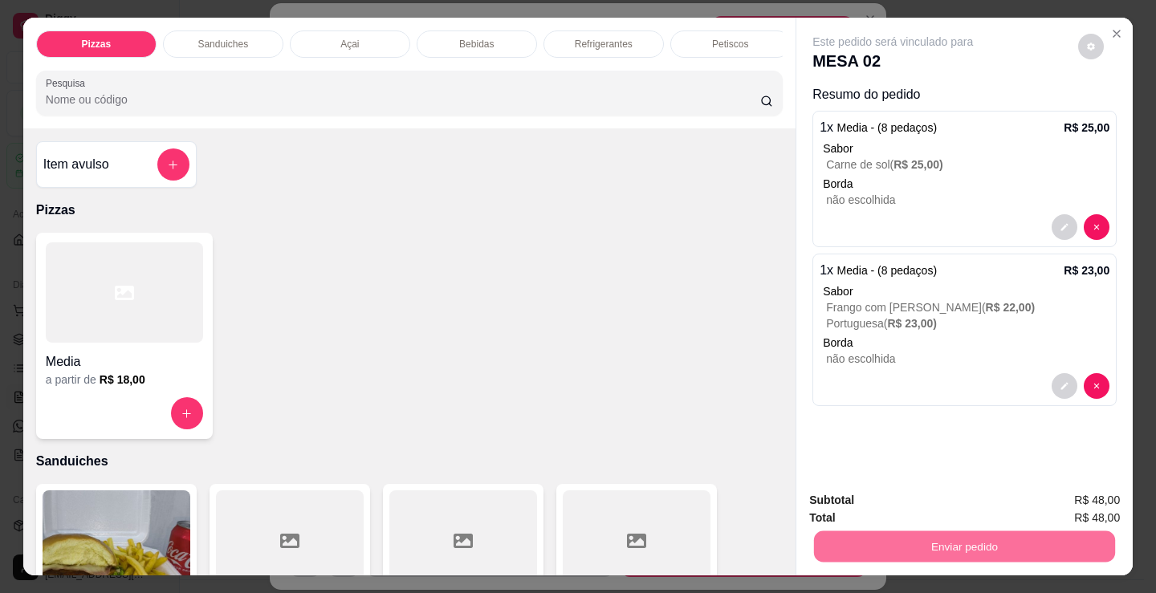
click at [900, 498] on button "Não registrar e enviar pedido" at bounding box center [911, 501] width 167 height 31
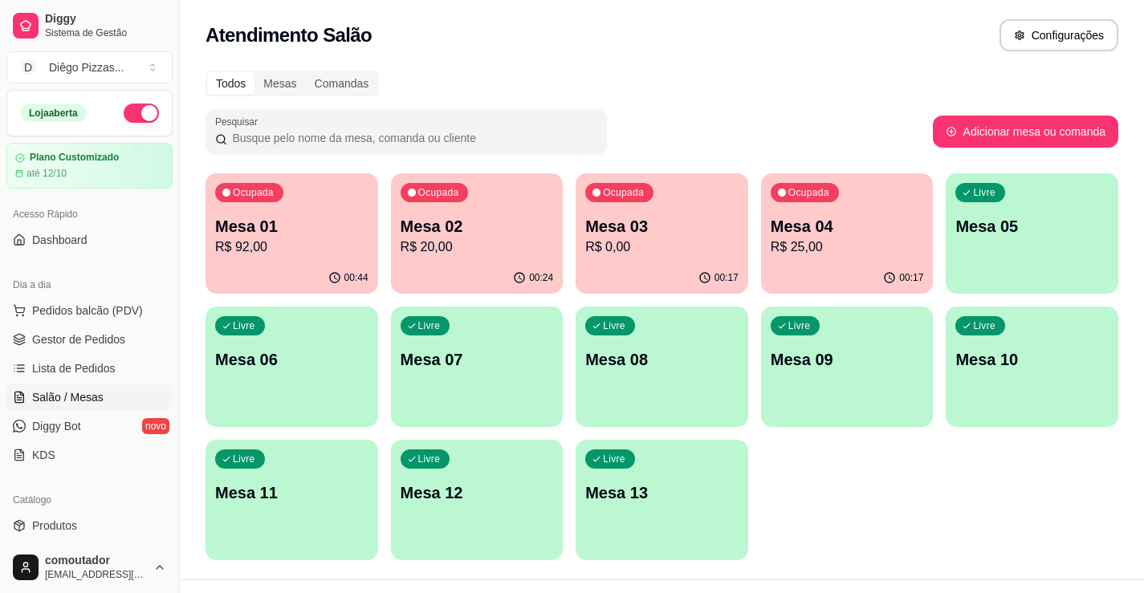
click at [325, 274] on div "00:44" at bounding box center [291, 277] width 173 height 31
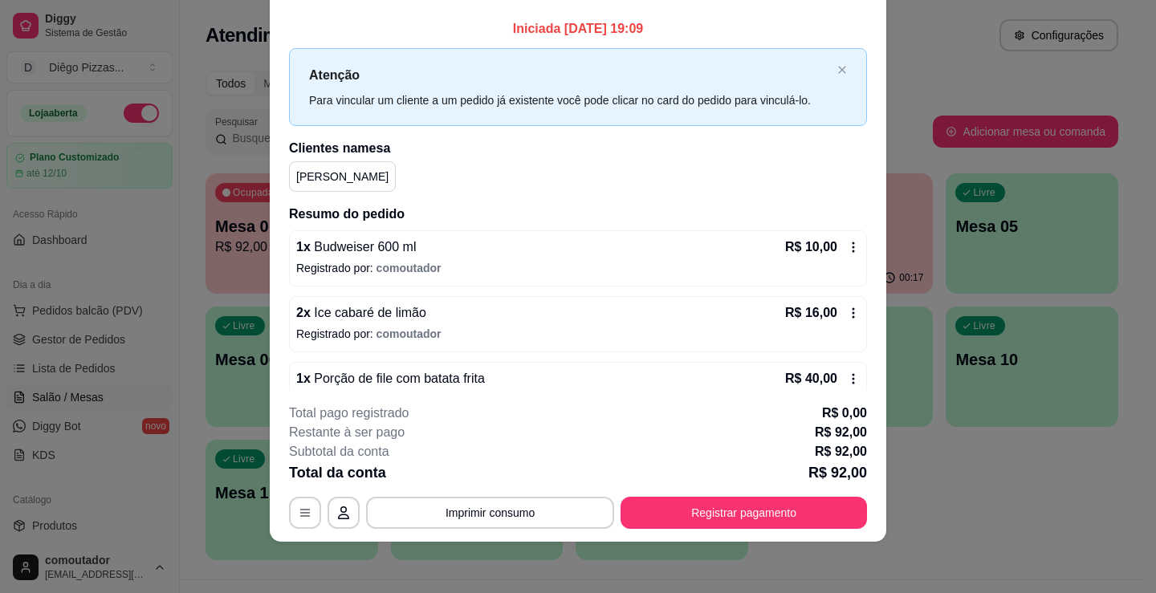
scroll to position [0, 0]
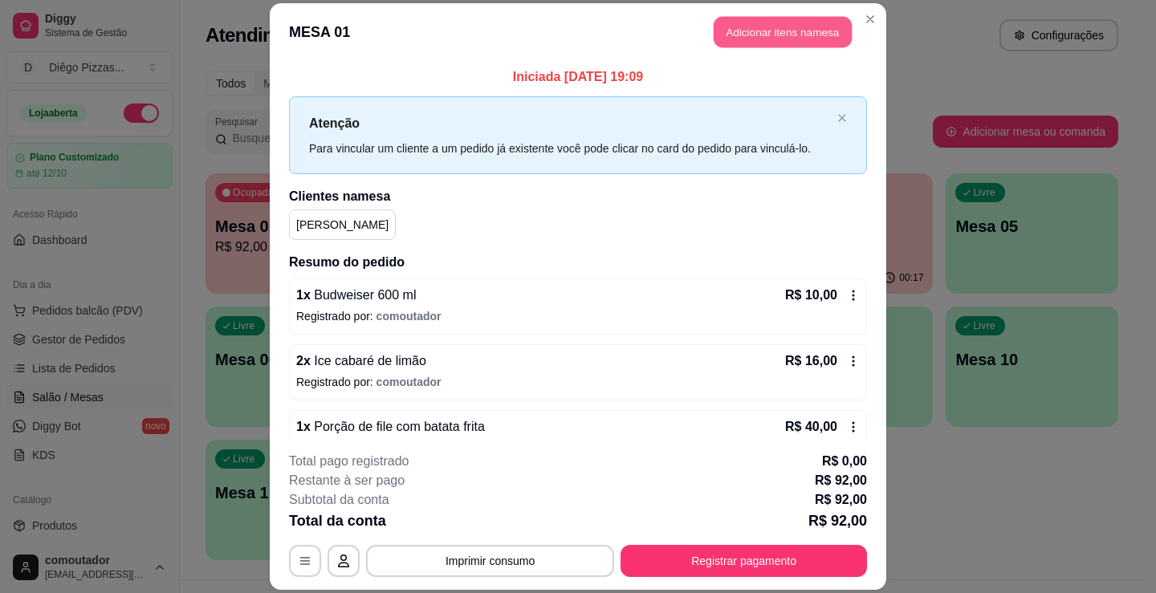
click at [738, 46] on button "Adicionar itens na mesa" at bounding box center [783, 31] width 138 height 31
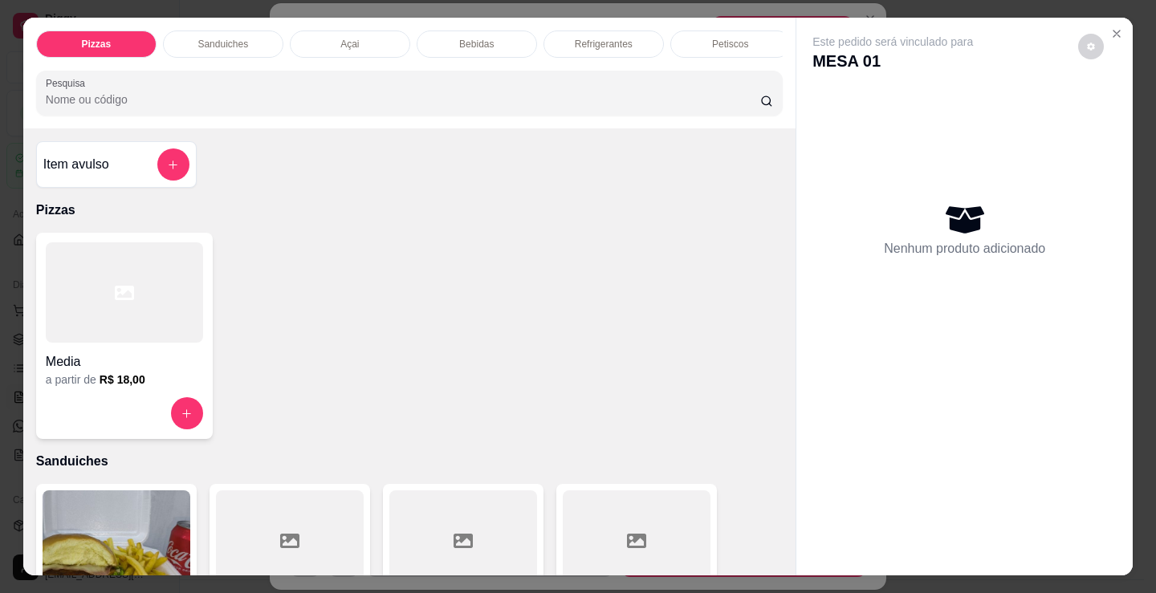
click at [498, 41] on div "Bebidas" at bounding box center [477, 44] width 120 height 27
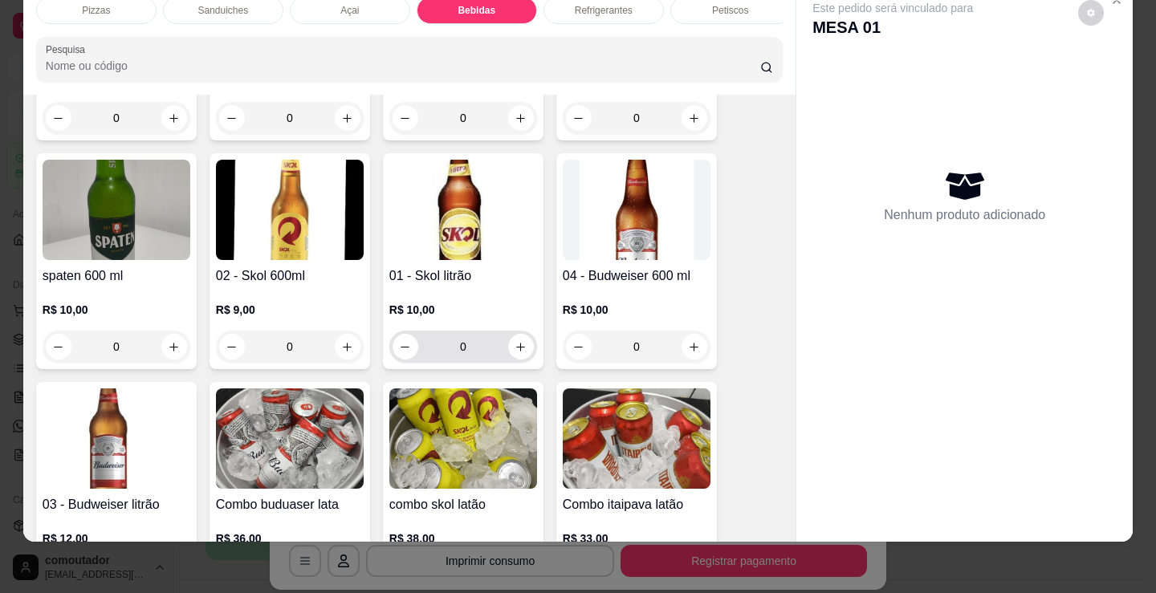
scroll to position [2390, 0]
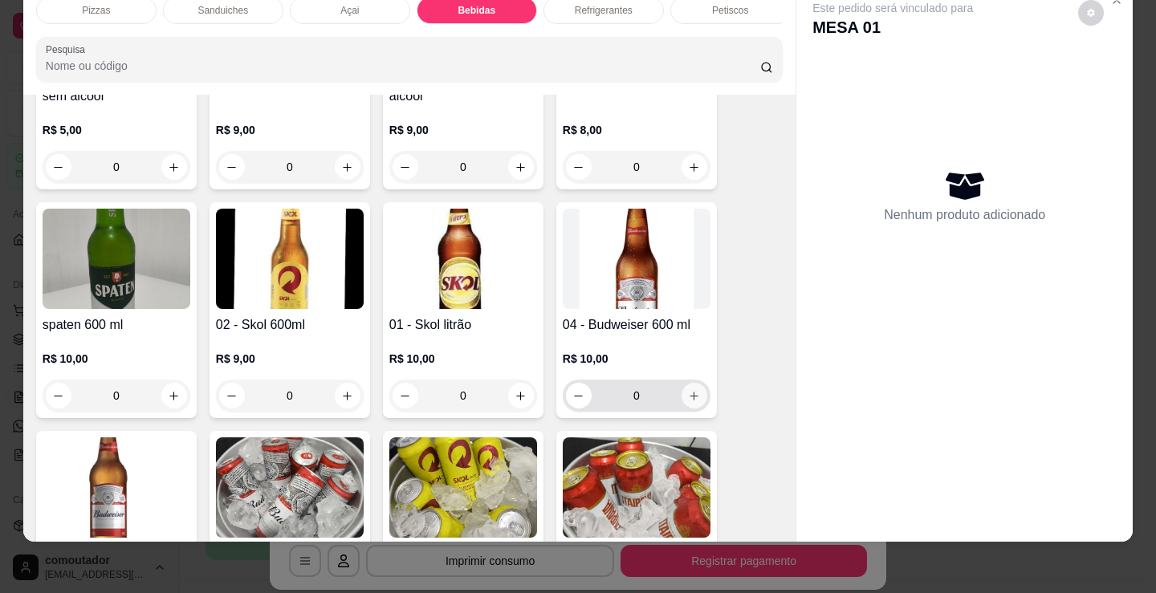
click at [690, 397] on icon "increase-product-quantity" at bounding box center [694, 396] width 9 height 9
type input "1"
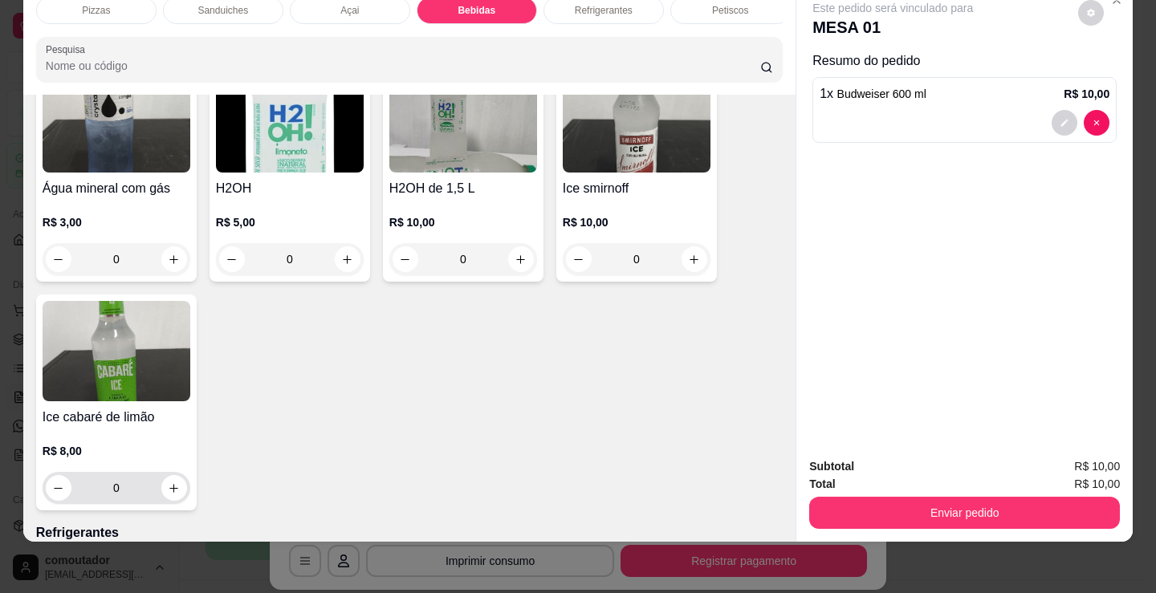
scroll to position [3835, 0]
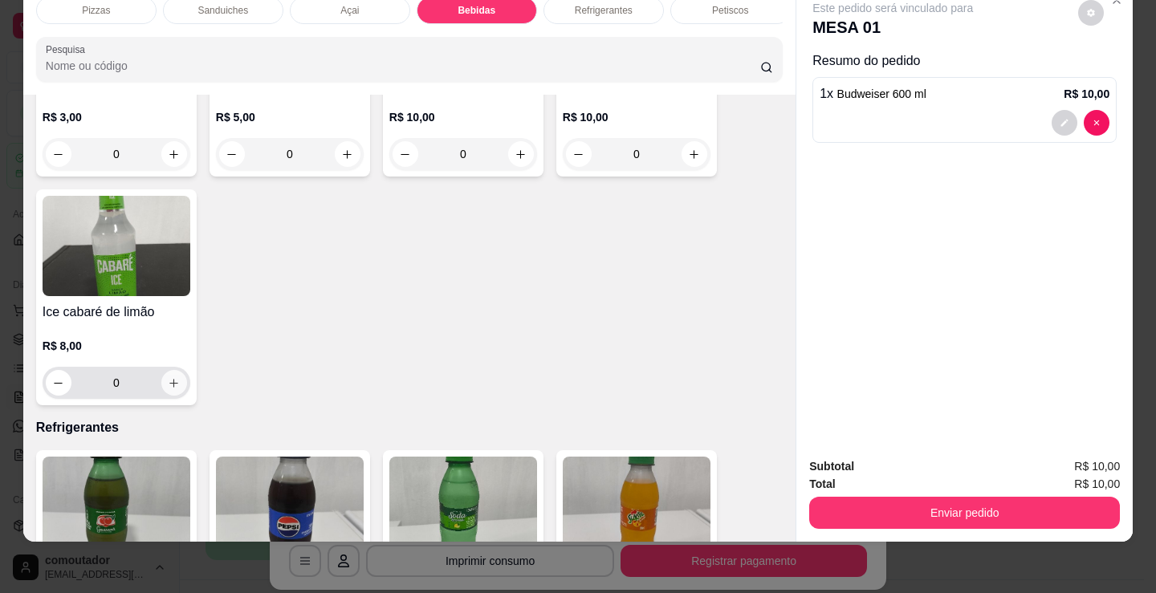
click at [172, 388] on icon "increase-product-quantity" at bounding box center [174, 383] width 12 height 12
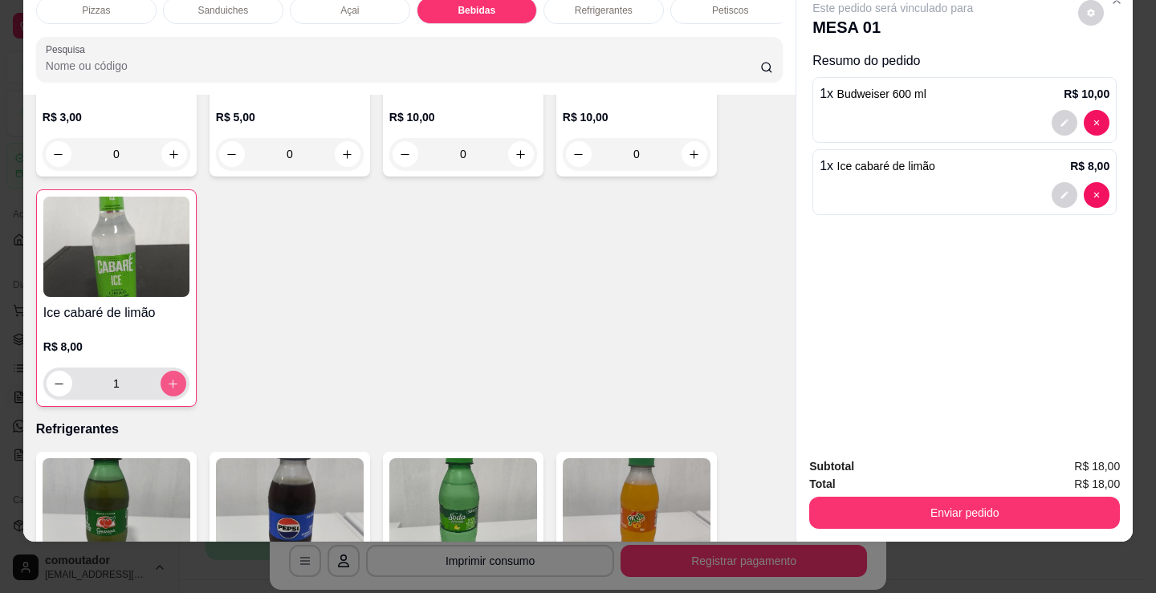
type input "1"
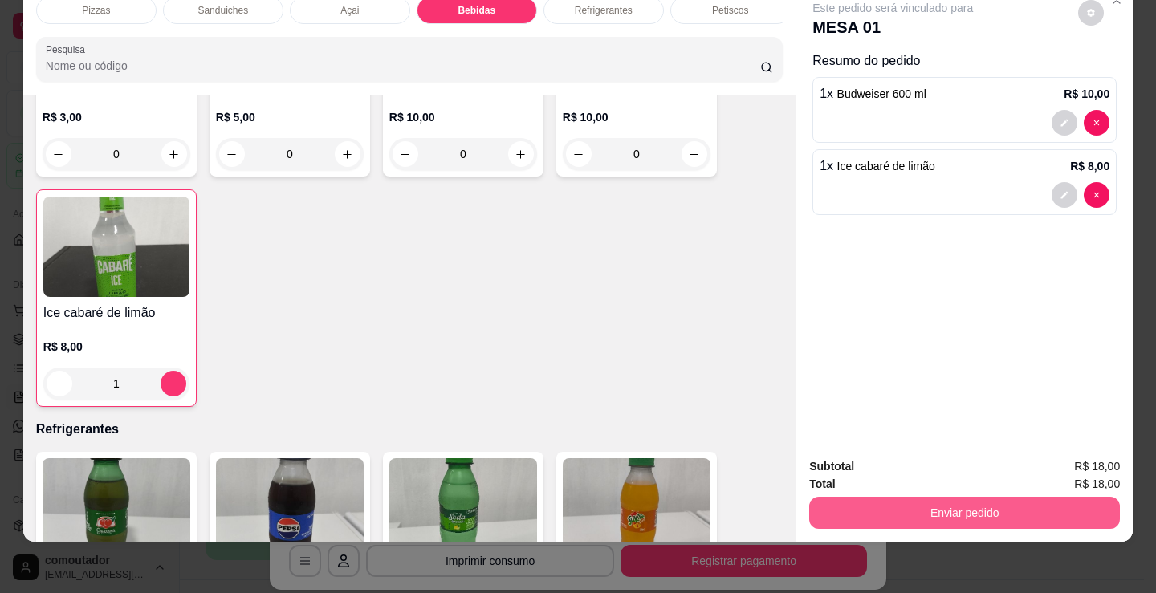
click at [856, 506] on button "Enviar pedido" at bounding box center [964, 513] width 311 height 32
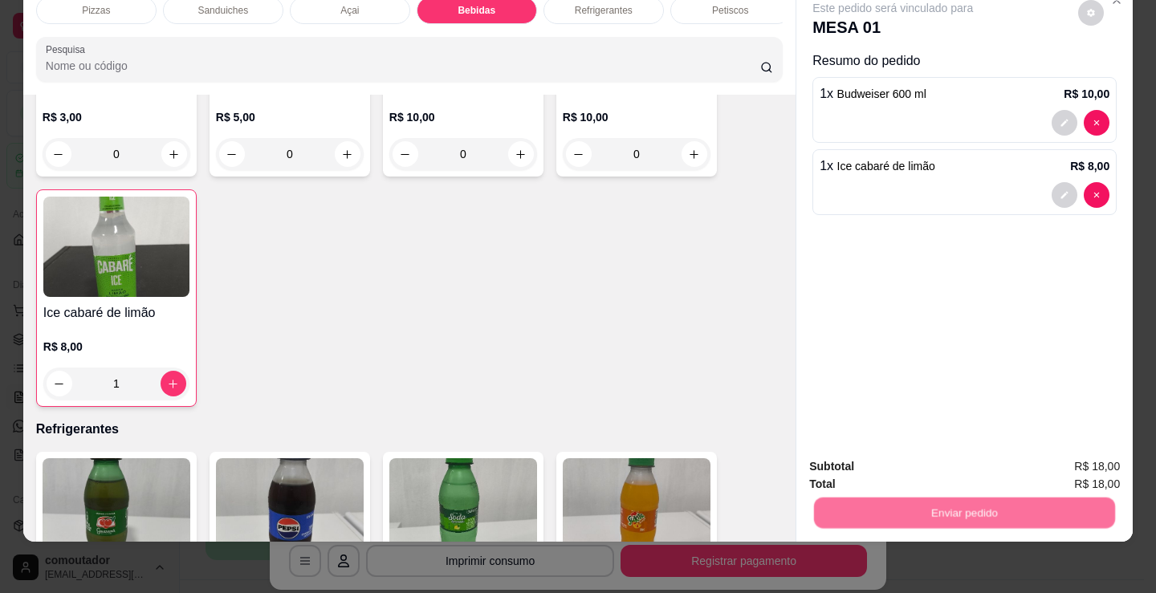
click at [867, 456] on button "Não registrar e enviar pedido" at bounding box center [912, 461] width 162 height 30
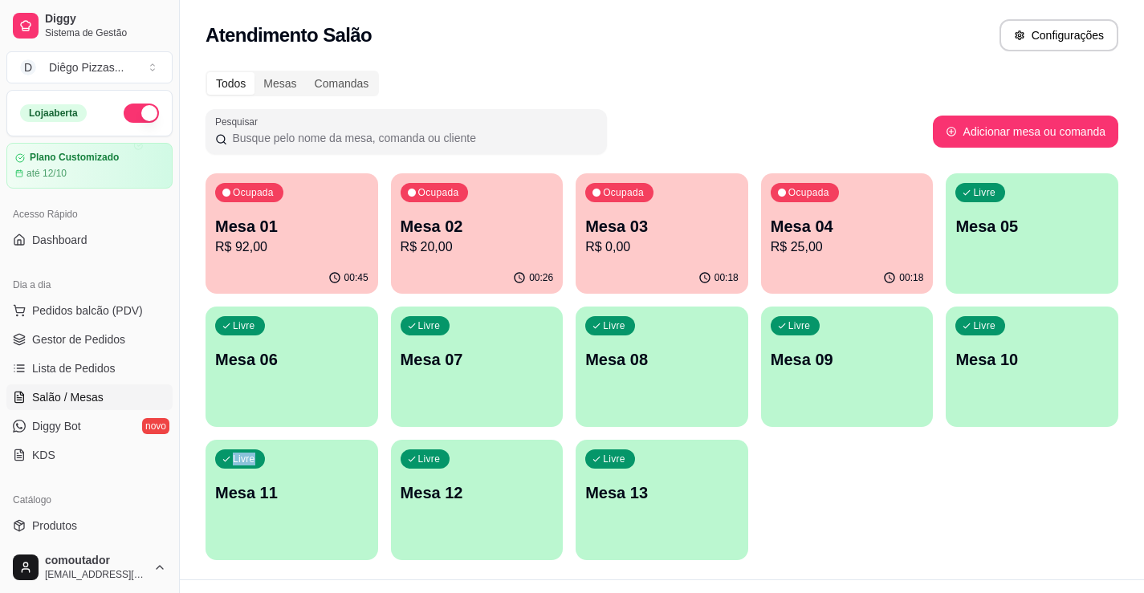
click at [1046, 508] on div "Ocupada Mesa 01 R$ 92,00 00:45 Ocupada Mesa 02 R$ 20,00 00:26 Ocupada Mesa 03 R…" at bounding box center [661, 366] width 913 height 387
click at [124, 301] on button "Pedidos balcão (PDV)" at bounding box center [89, 311] width 166 height 26
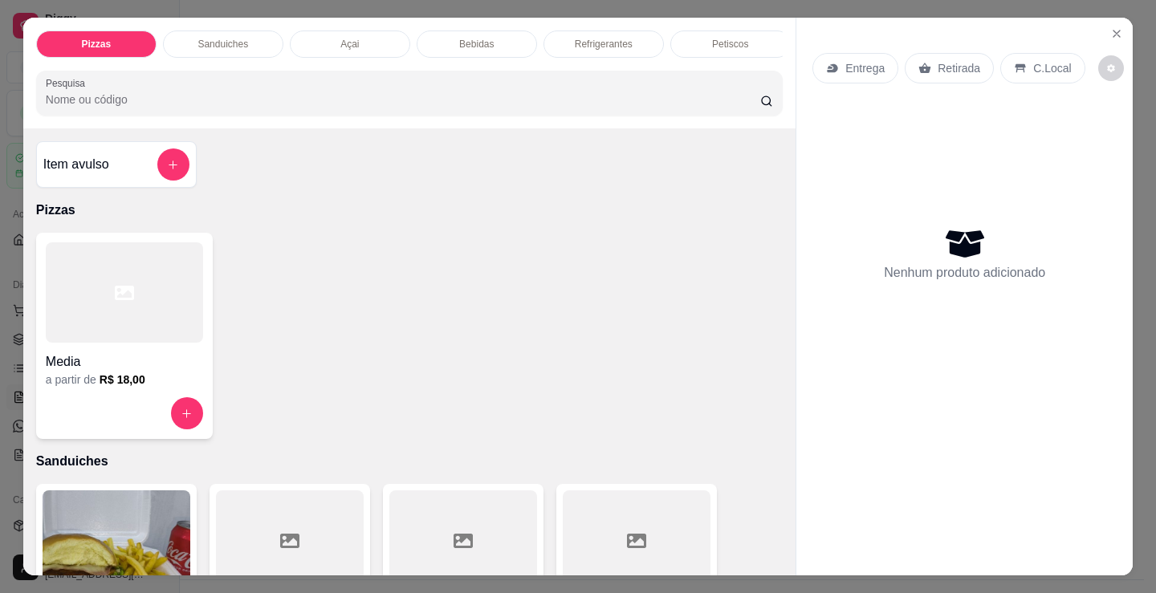
click at [146, 271] on div at bounding box center [124, 292] width 157 height 100
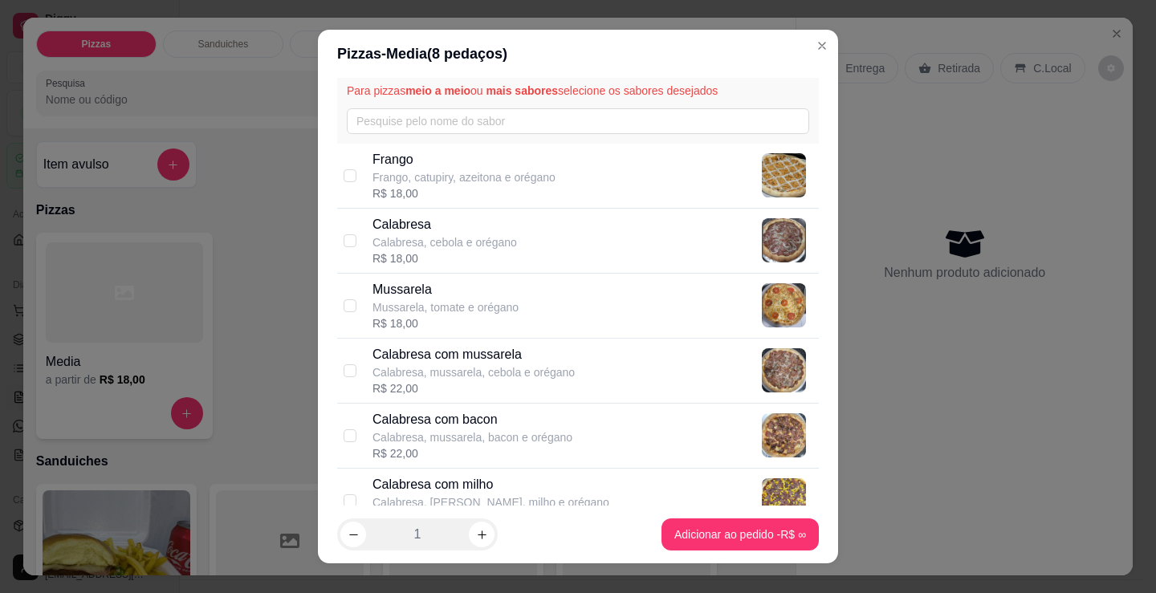
scroll to position [80, 0]
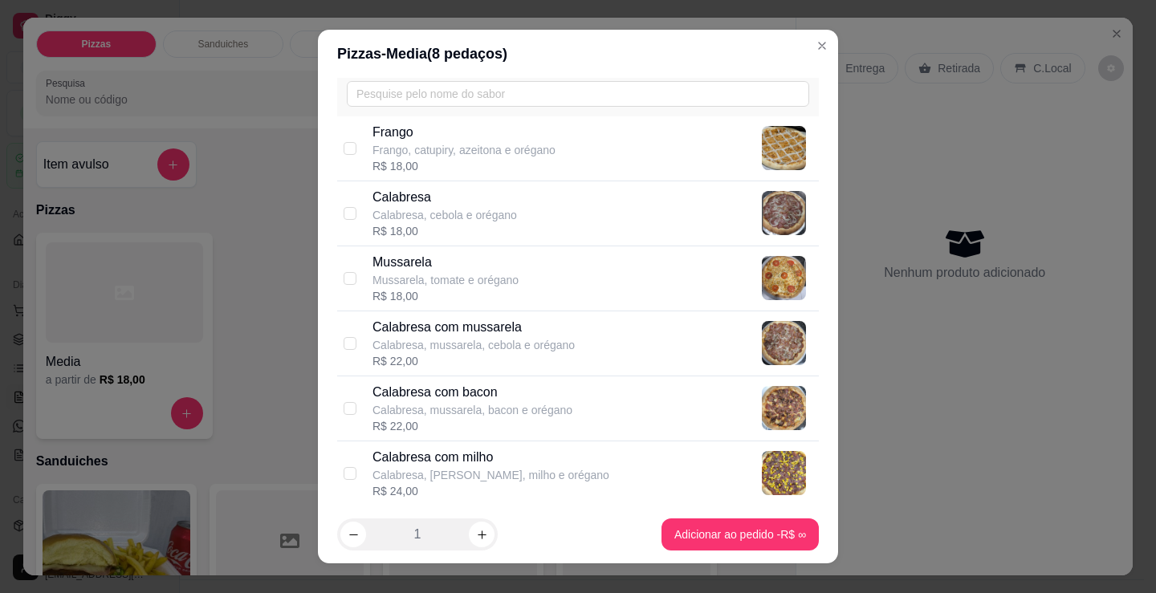
click at [576, 358] on div "Calabresa com mussarela Calabresa, mussarela, cebola e orégano R$ 22,00" at bounding box center [592, 343] width 440 height 51
checkbox input "true"
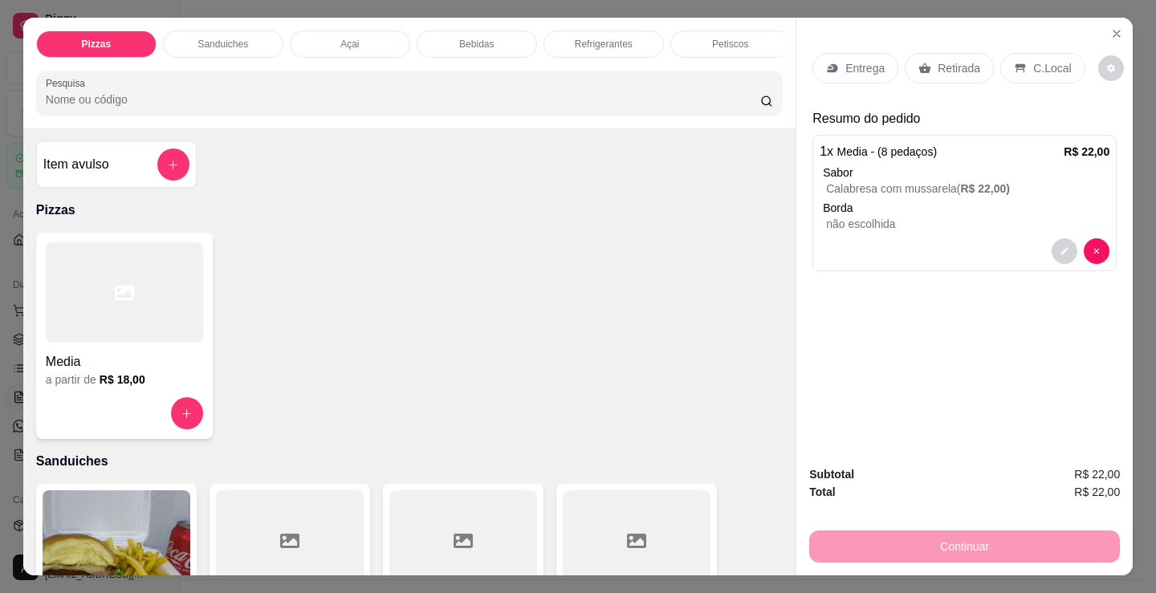
click at [1043, 60] on p "C.Local" at bounding box center [1052, 68] width 38 height 16
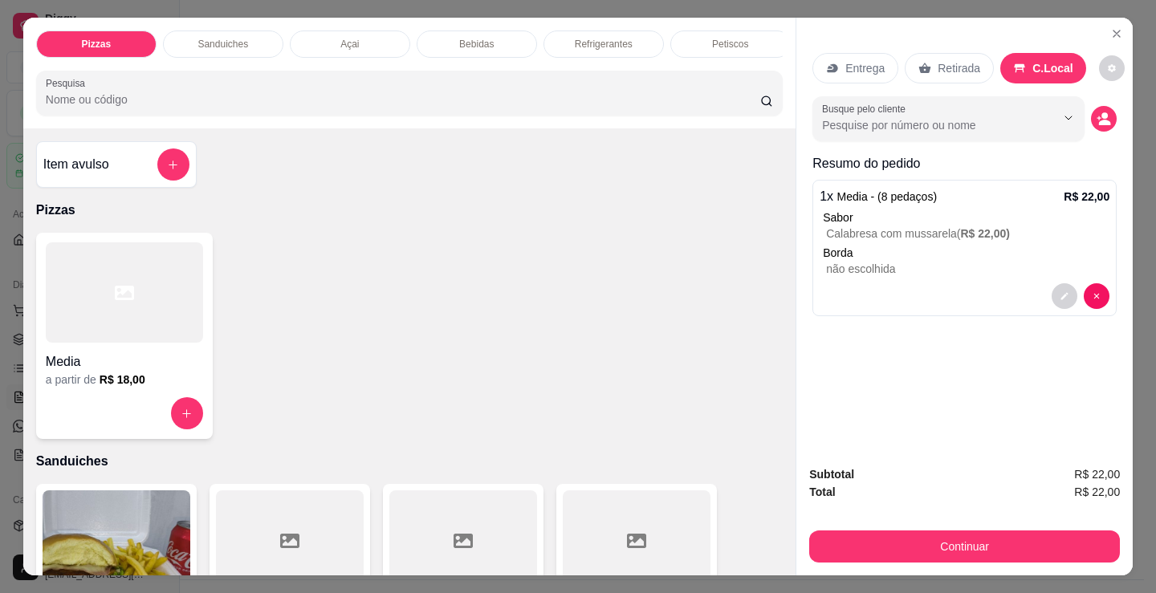
click at [938, 63] on p "Retirada" at bounding box center [959, 68] width 43 height 16
click at [1092, 113] on button "decrease-product-quantity" at bounding box center [1104, 119] width 26 height 26
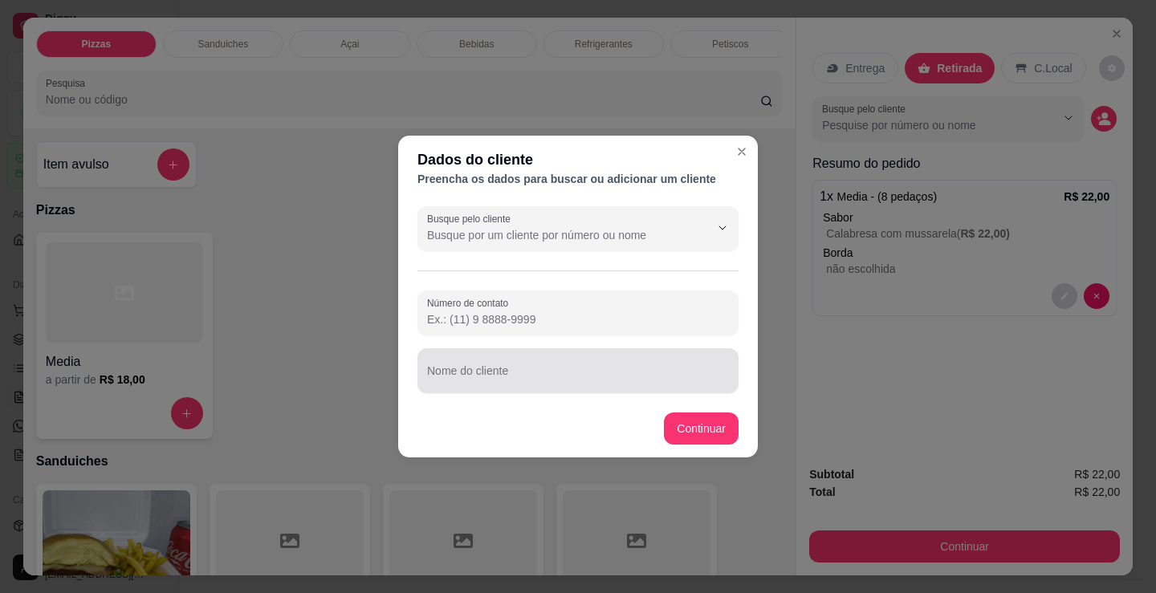
click at [533, 385] on div at bounding box center [578, 371] width 302 height 32
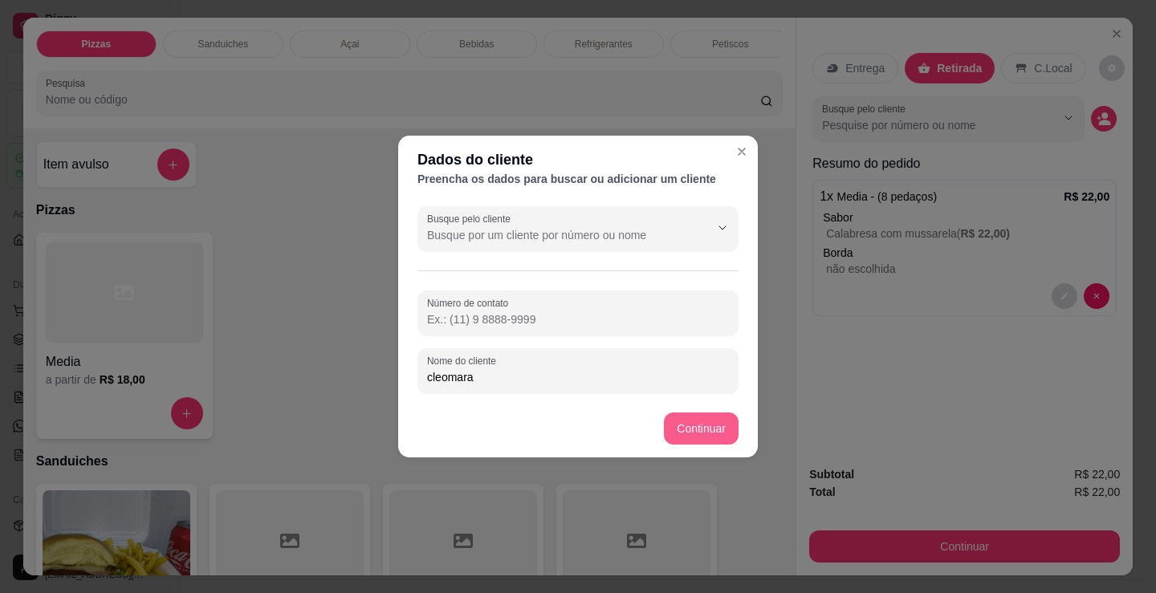
type input "cleomara"
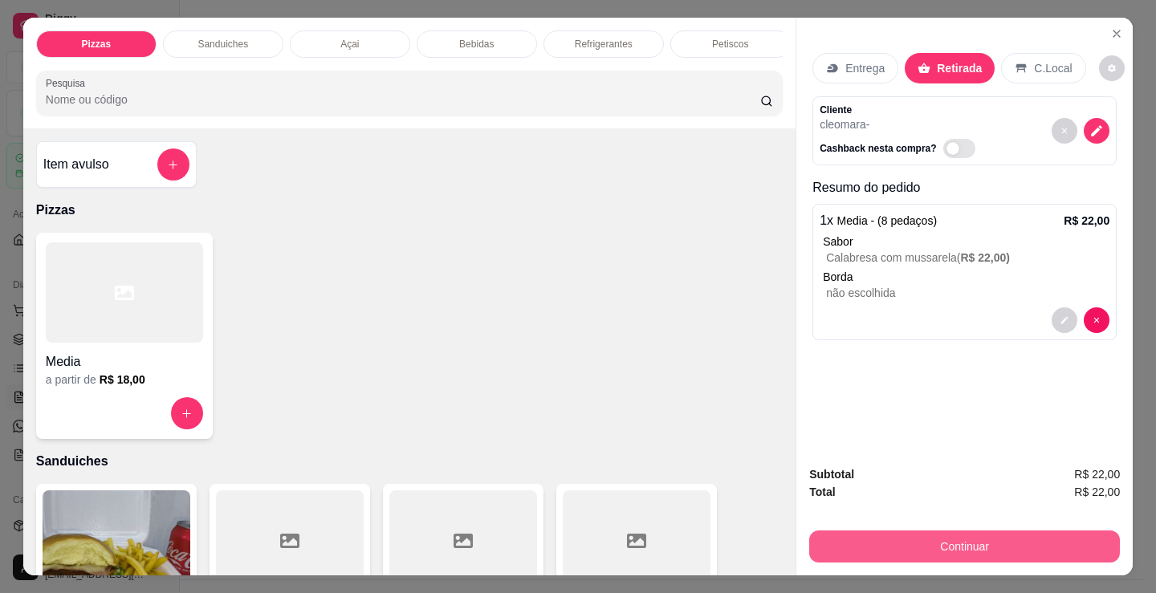
click at [915, 554] on button "Continuar" at bounding box center [964, 547] width 311 height 32
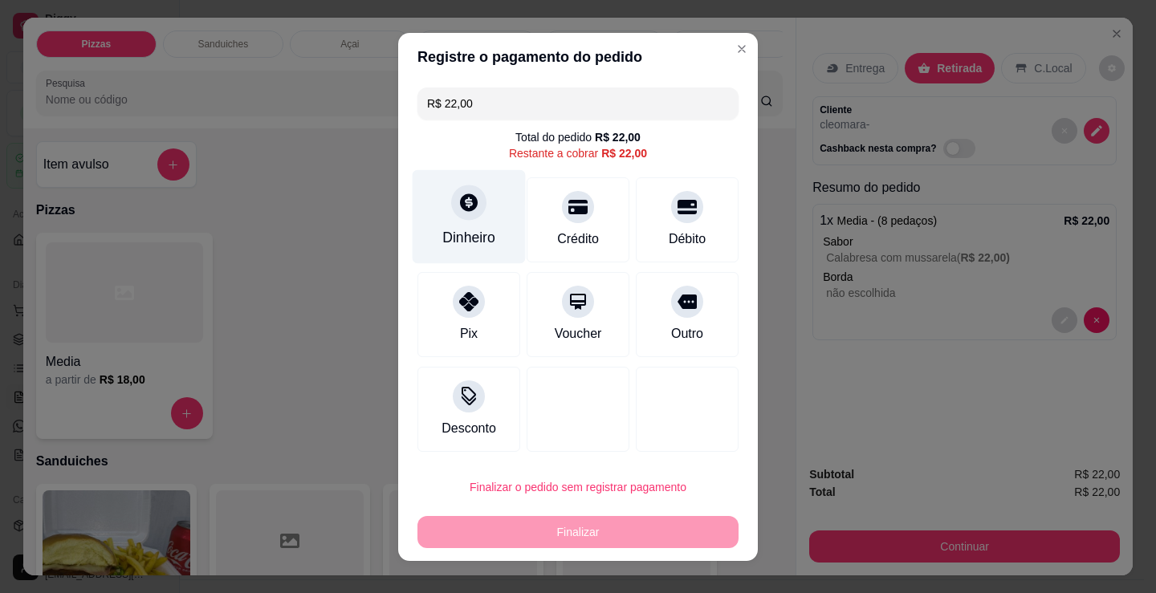
click at [460, 210] on icon at bounding box center [469, 202] width 18 height 18
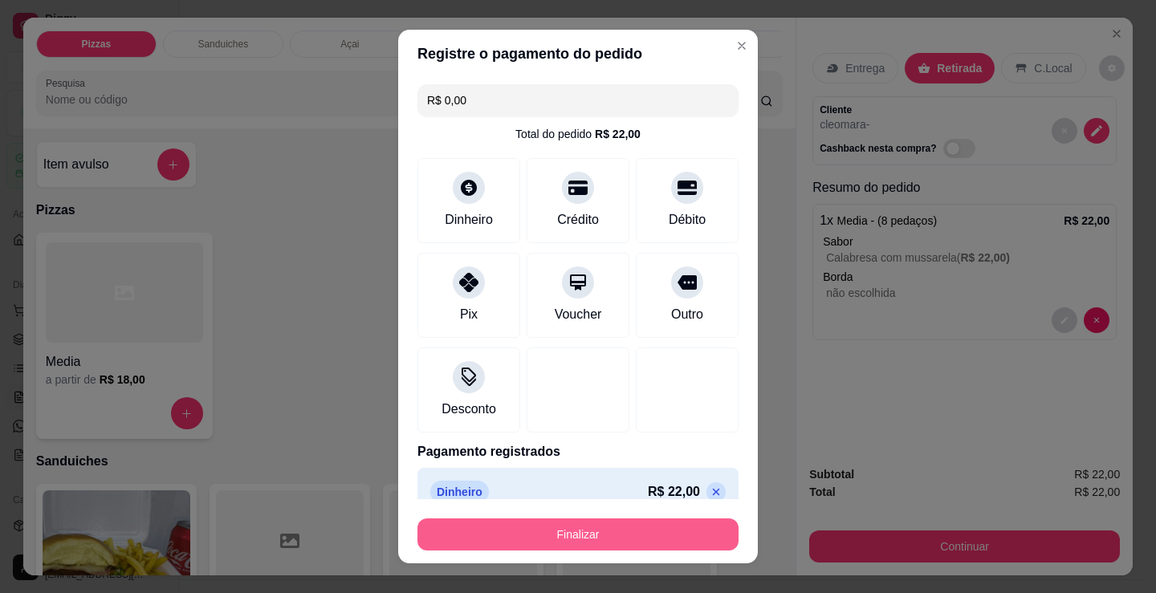
click at [611, 530] on button "Finalizar" at bounding box center [577, 535] width 321 height 32
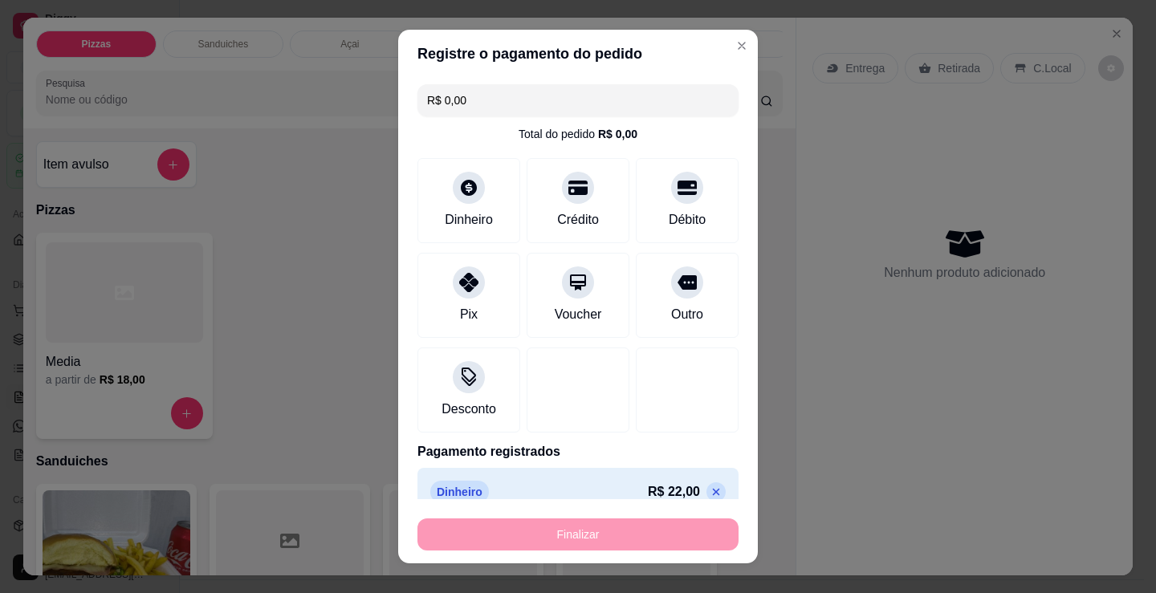
type input "-R$ 22,00"
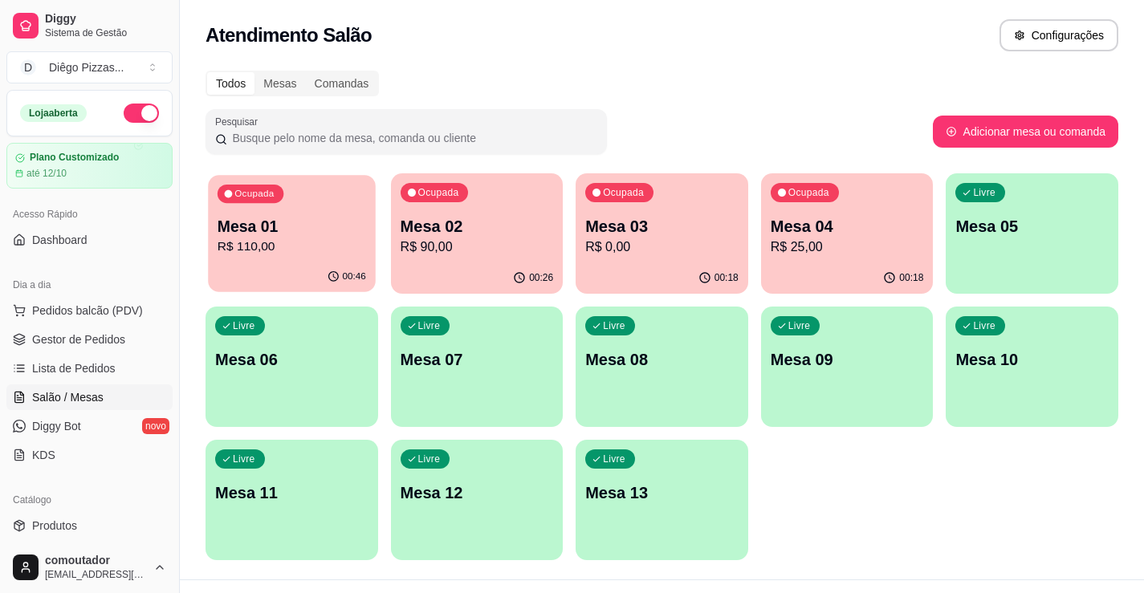
click at [352, 231] on p "Mesa 01" at bounding box center [292, 227] width 148 height 22
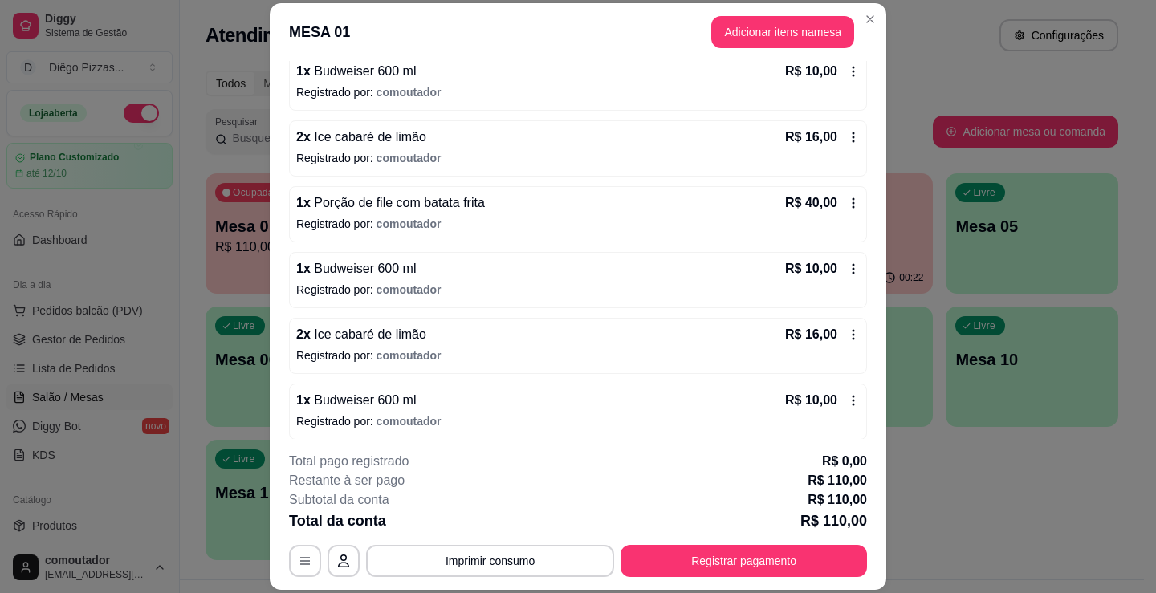
scroll to position [296, 0]
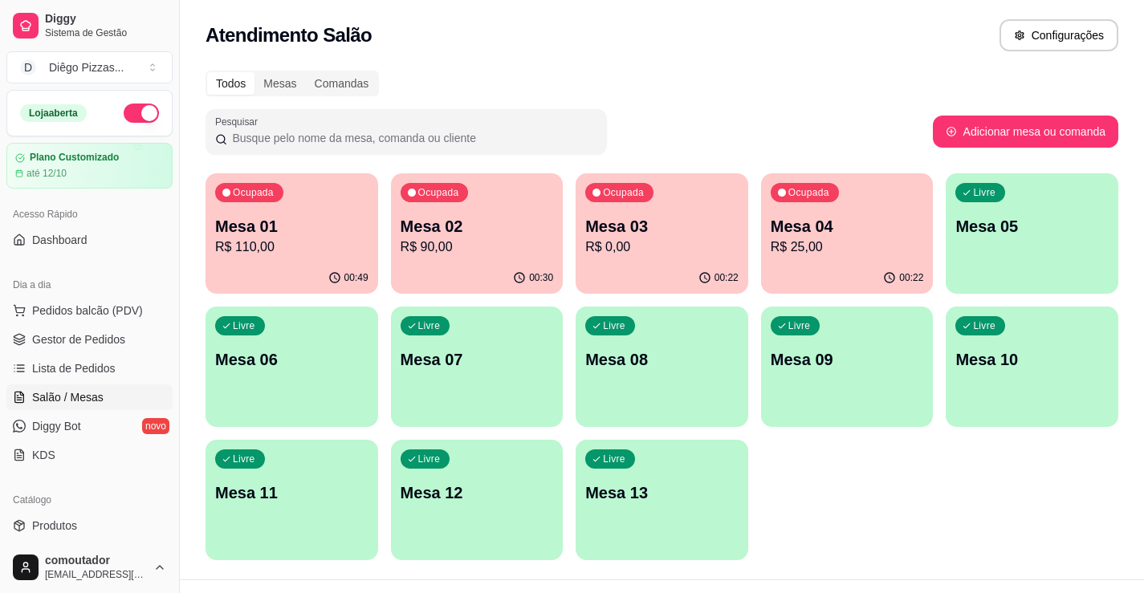
click at [452, 242] on p "R$ 90,00" at bounding box center [477, 247] width 153 height 19
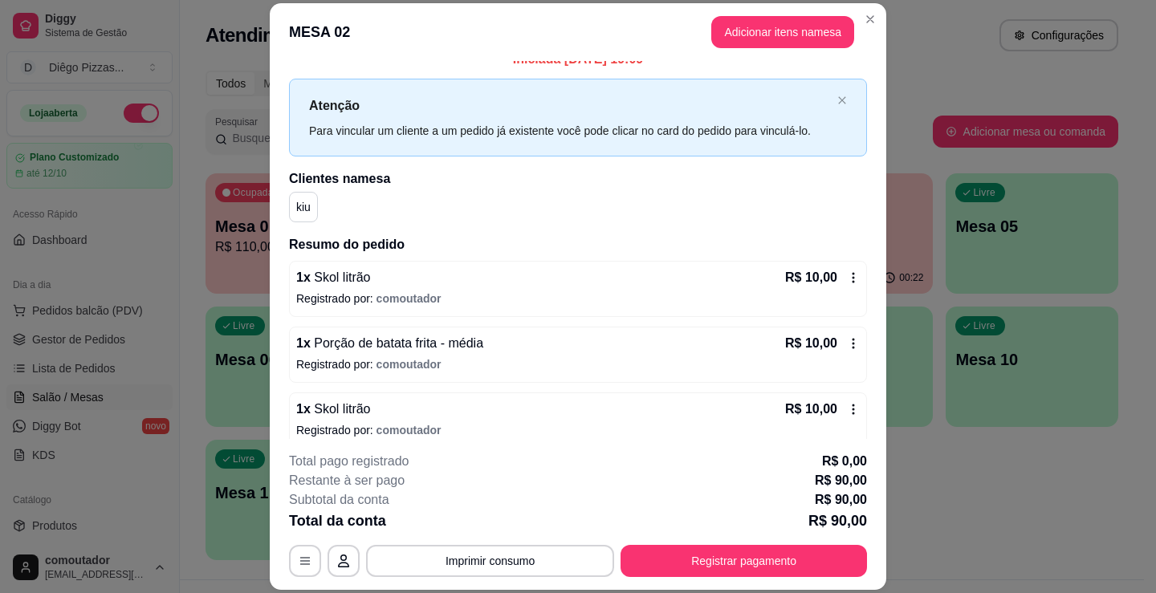
scroll to position [0, 0]
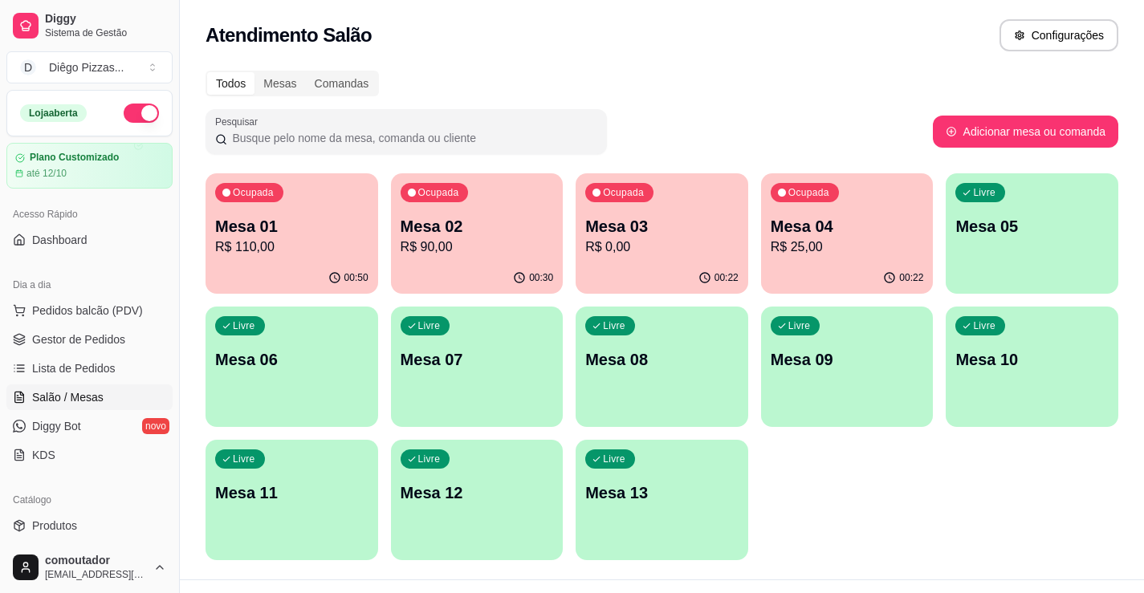
click at [628, 249] on p "R$ 0,00" at bounding box center [661, 247] width 153 height 19
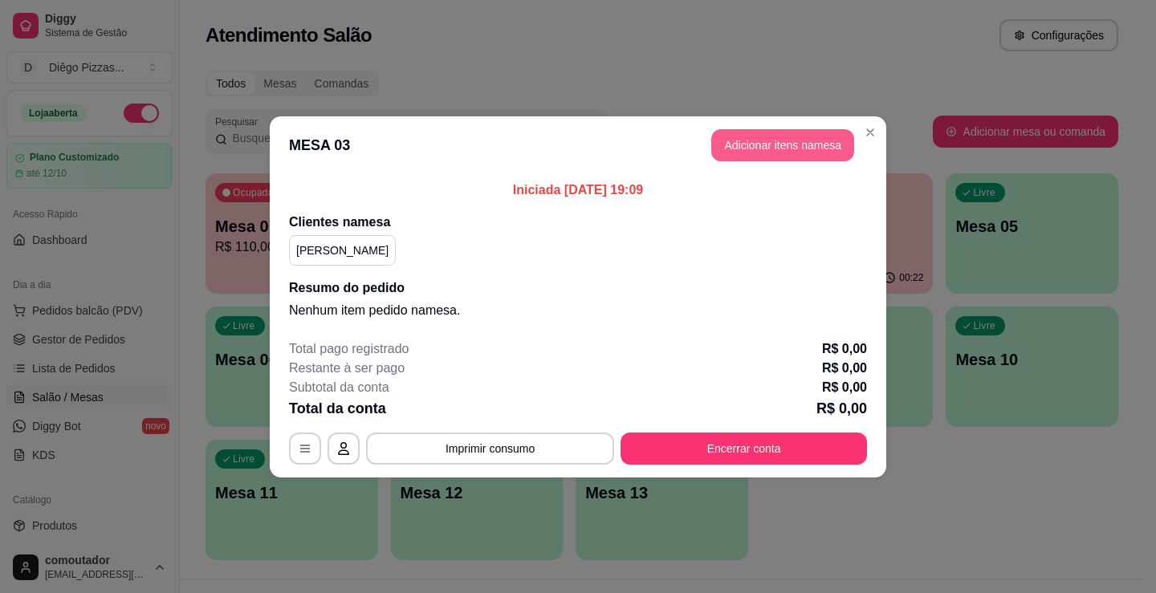
click at [748, 156] on button "Adicionar itens na mesa" at bounding box center [782, 145] width 143 height 32
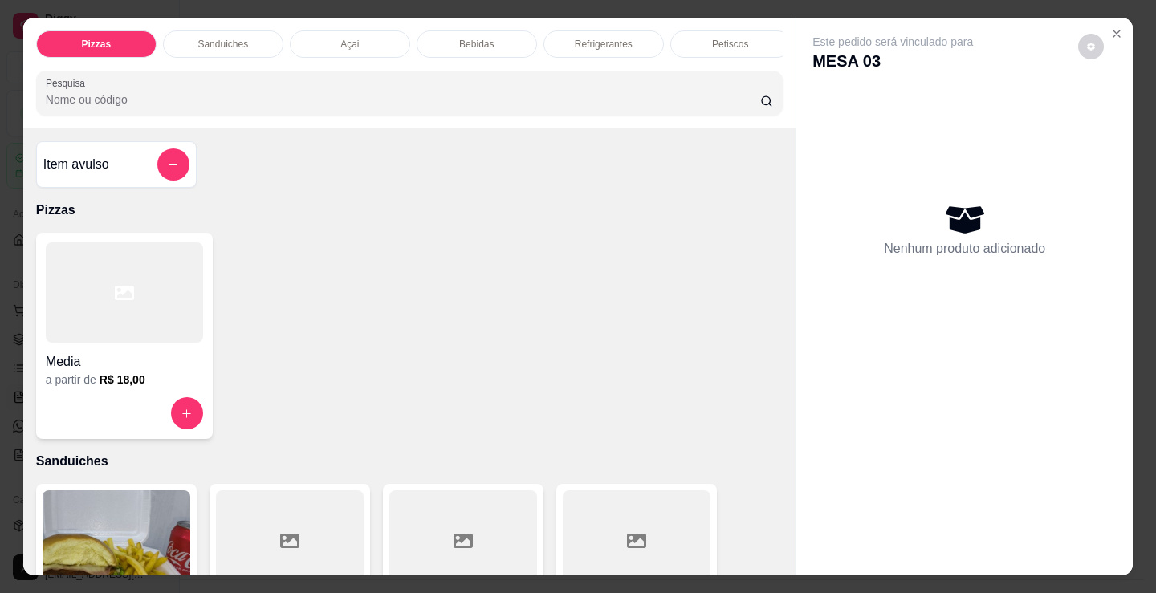
click at [576, 47] on div "Refrigerantes" at bounding box center [603, 44] width 120 height 27
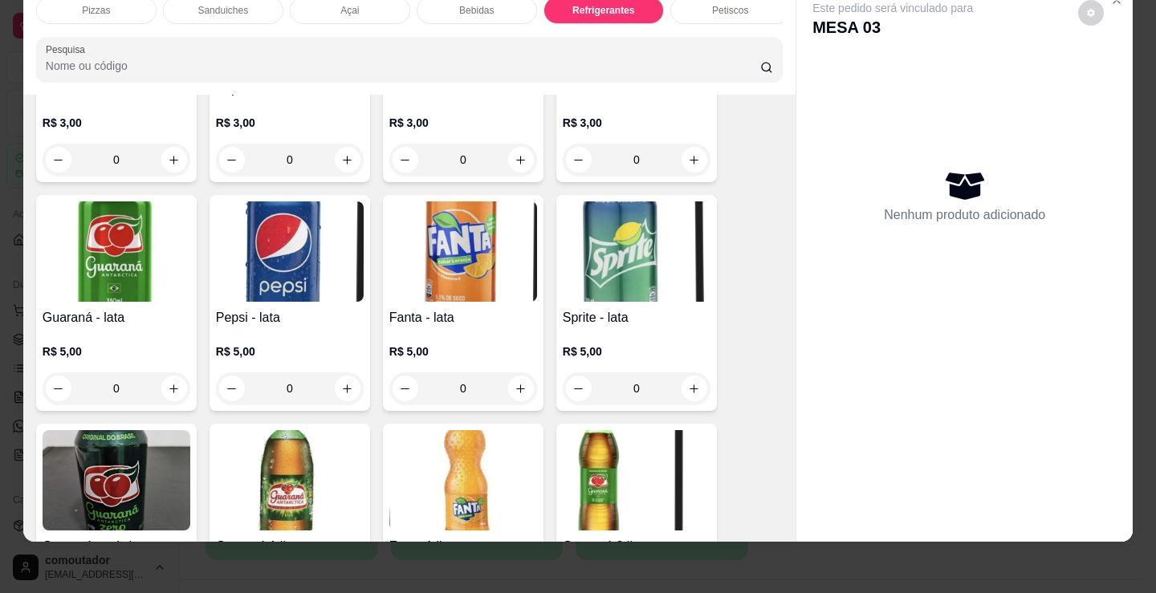
scroll to position [4478, 0]
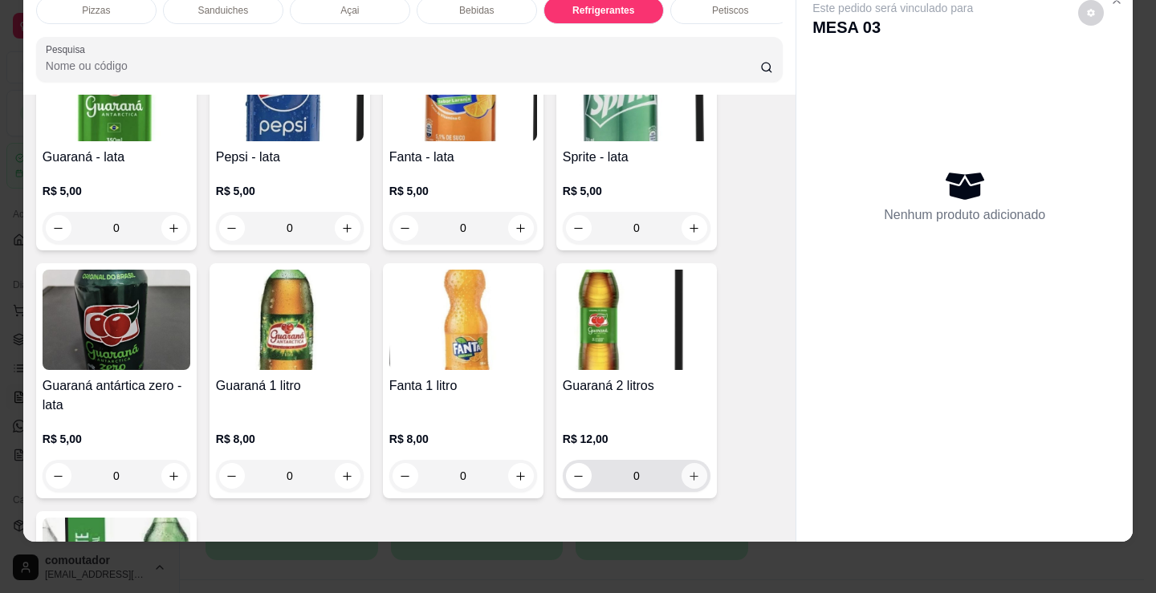
click at [681, 476] on button "increase-product-quantity" at bounding box center [694, 476] width 26 height 26
type input "1"
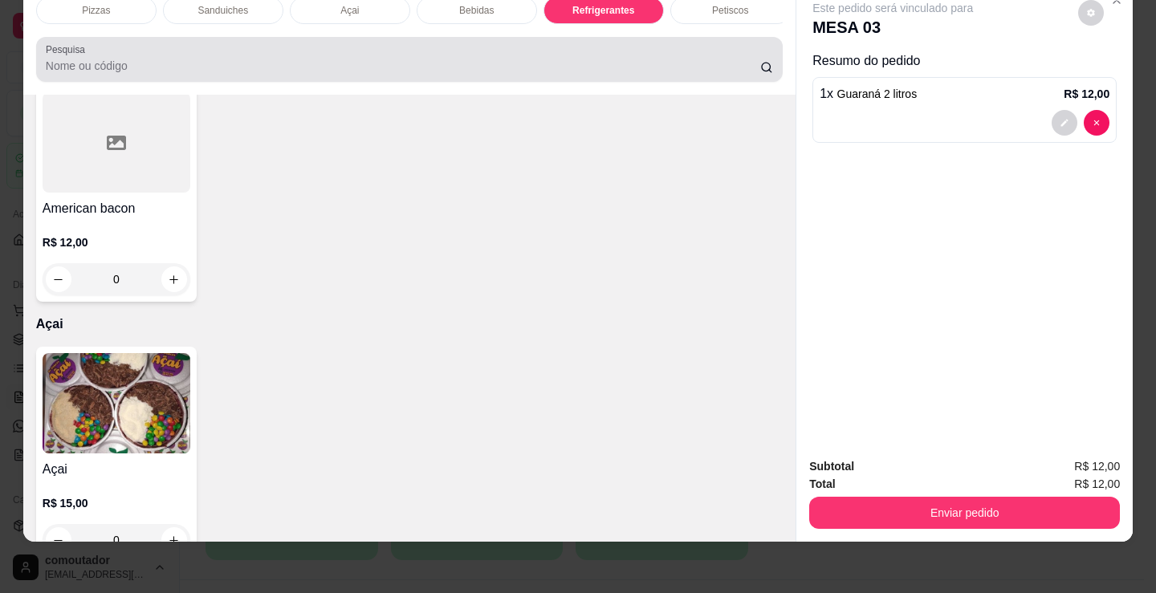
scroll to position [0, 0]
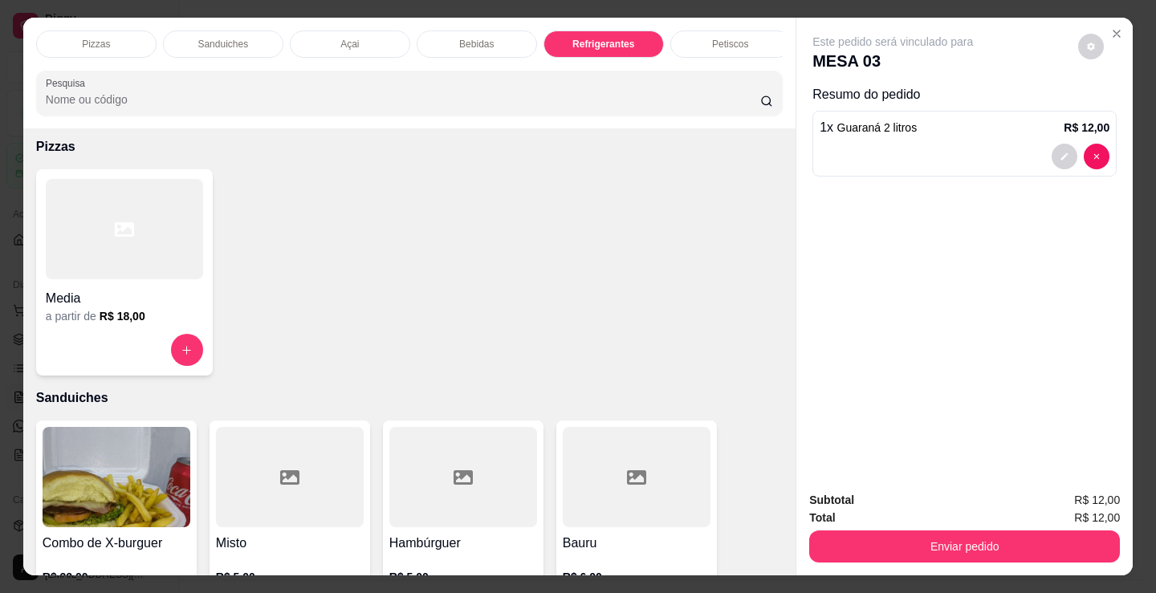
click at [119, 36] on div "Pizzas" at bounding box center [96, 44] width 120 height 27
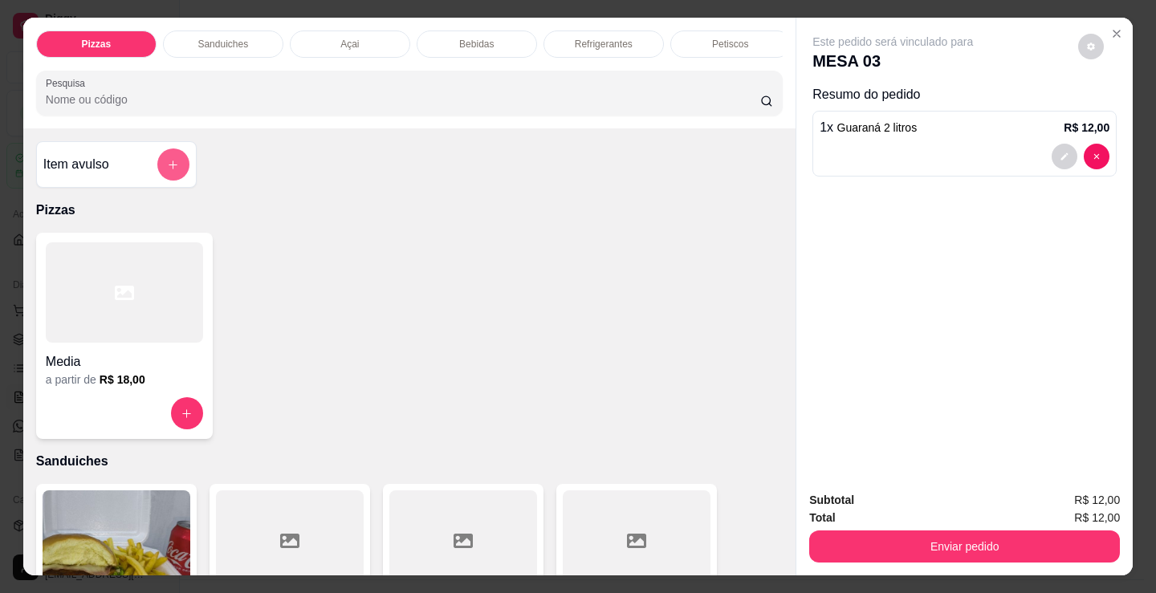
click at [157, 164] on button "add-separate-item" at bounding box center [173, 164] width 32 height 32
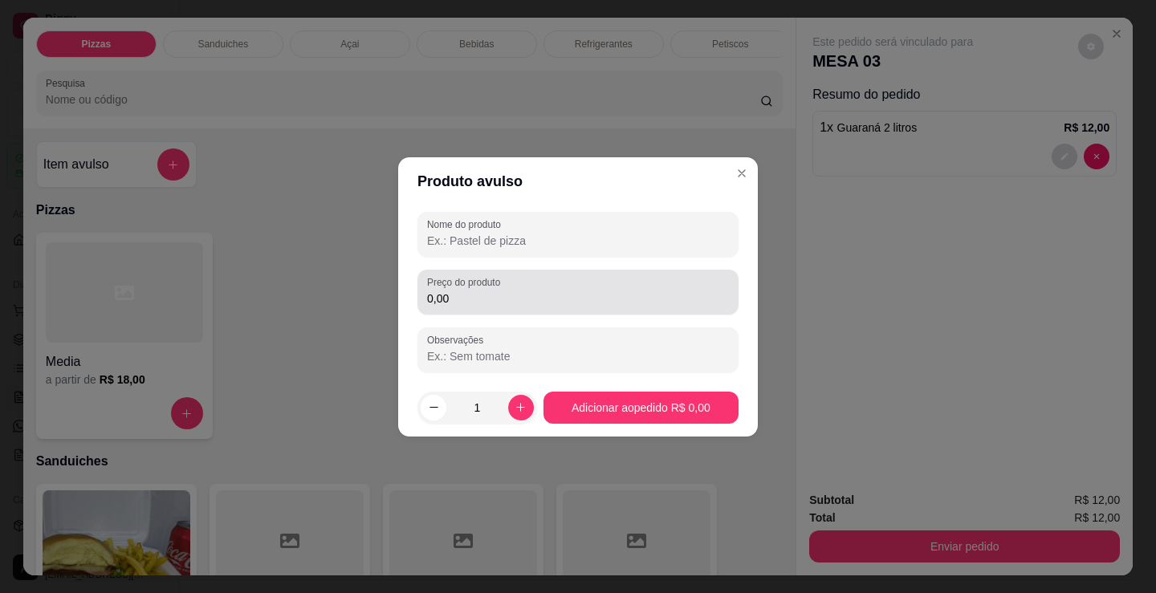
click at [502, 279] on label "Preço do produto" at bounding box center [466, 282] width 79 height 14
click at [502, 291] on input "0,00" at bounding box center [578, 299] width 302 height 16
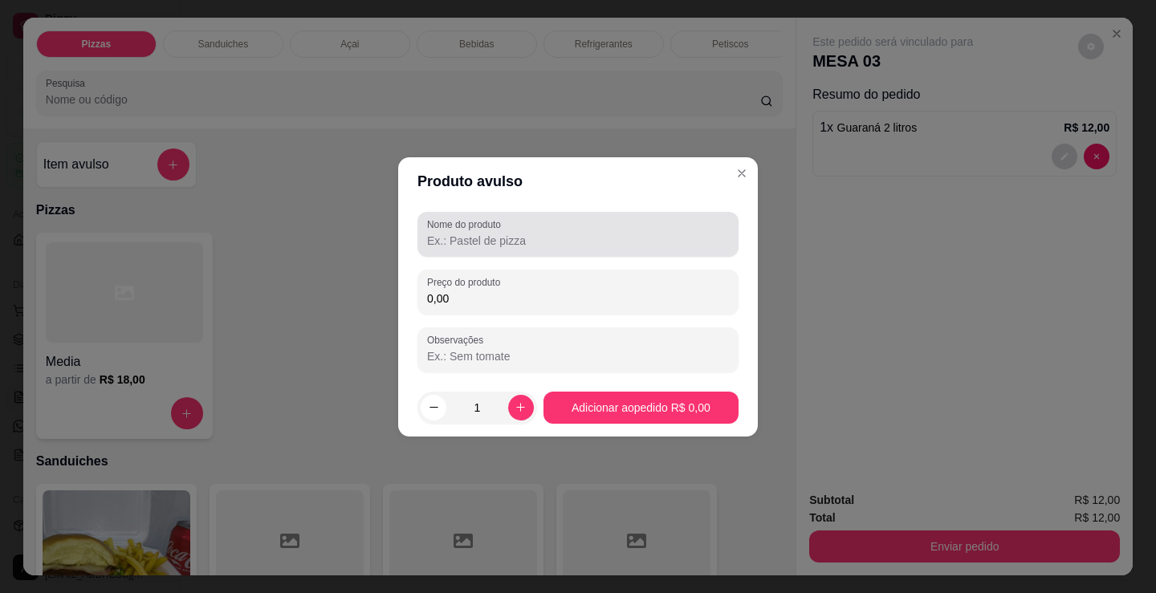
click at [484, 222] on label "Nome do produto" at bounding box center [466, 225] width 79 height 14
click at [484, 233] on input "Nome do produto" at bounding box center [578, 241] width 302 height 16
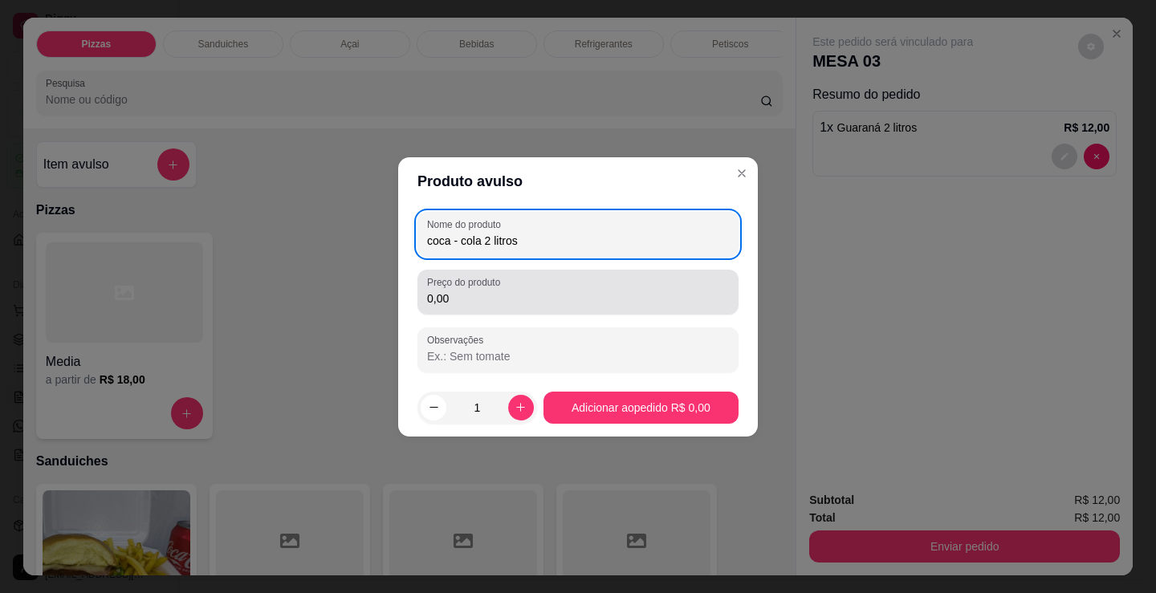
type input "coca - cola 2 litros"
click at [594, 309] on div "Preço do produto 0,00" at bounding box center [577, 292] width 321 height 45
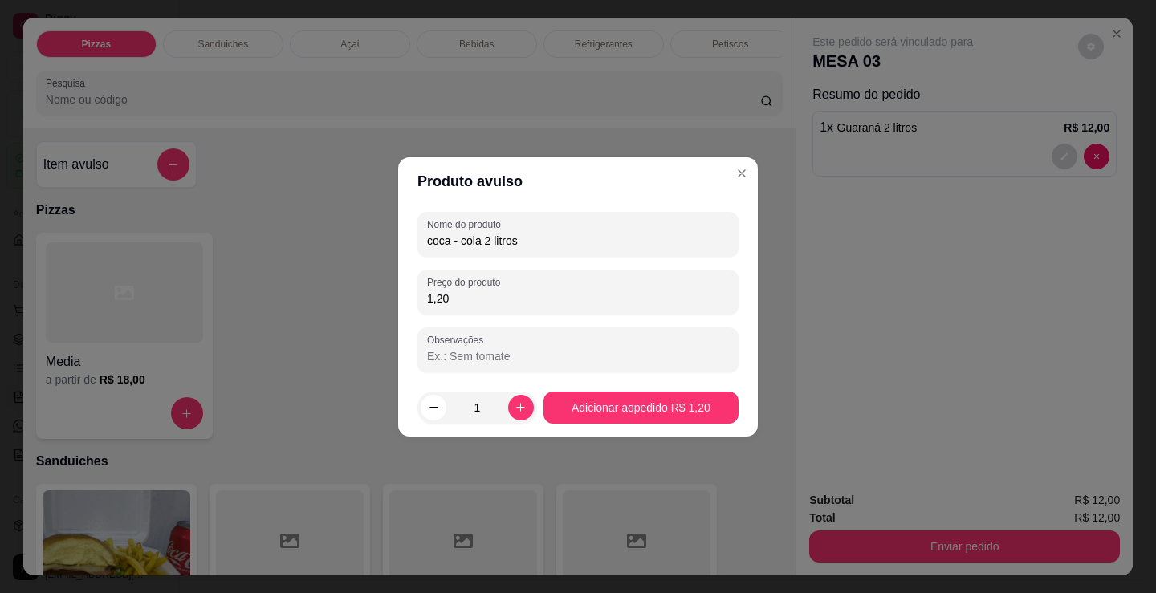
type input "12,00"
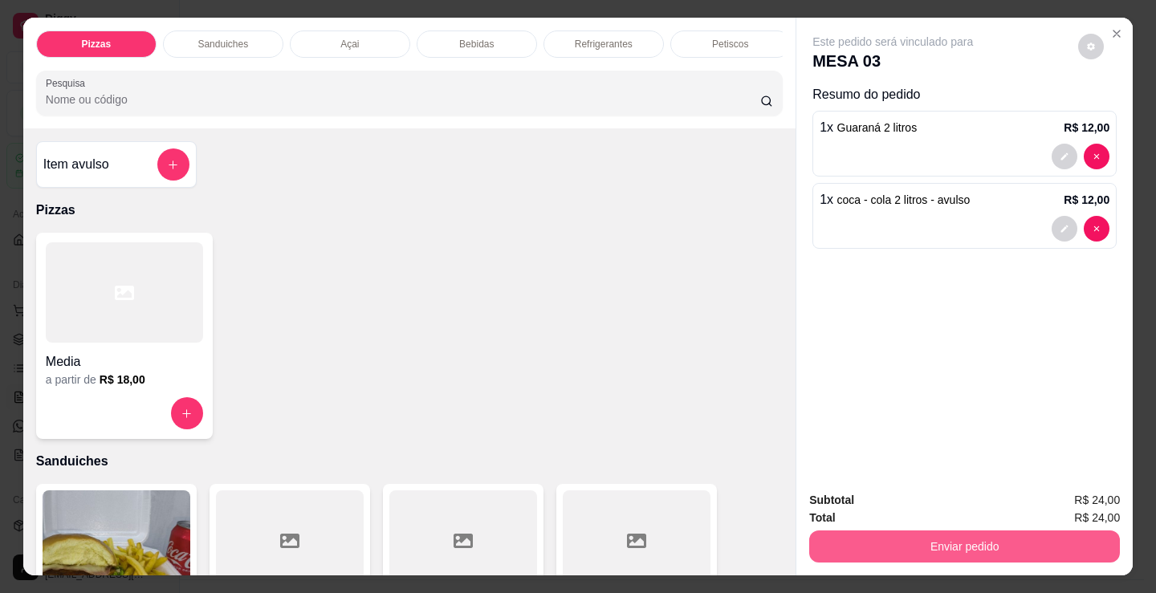
click at [862, 550] on button "Enviar pedido" at bounding box center [964, 547] width 311 height 32
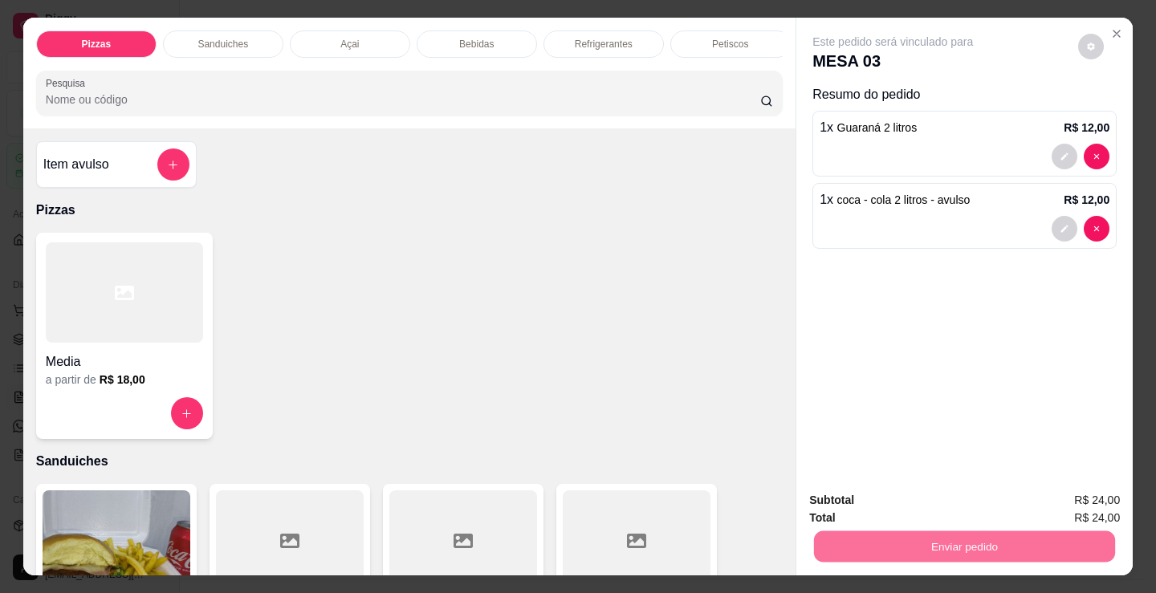
click at [916, 496] on button "Não registrar e enviar pedido" at bounding box center [911, 501] width 167 height 31
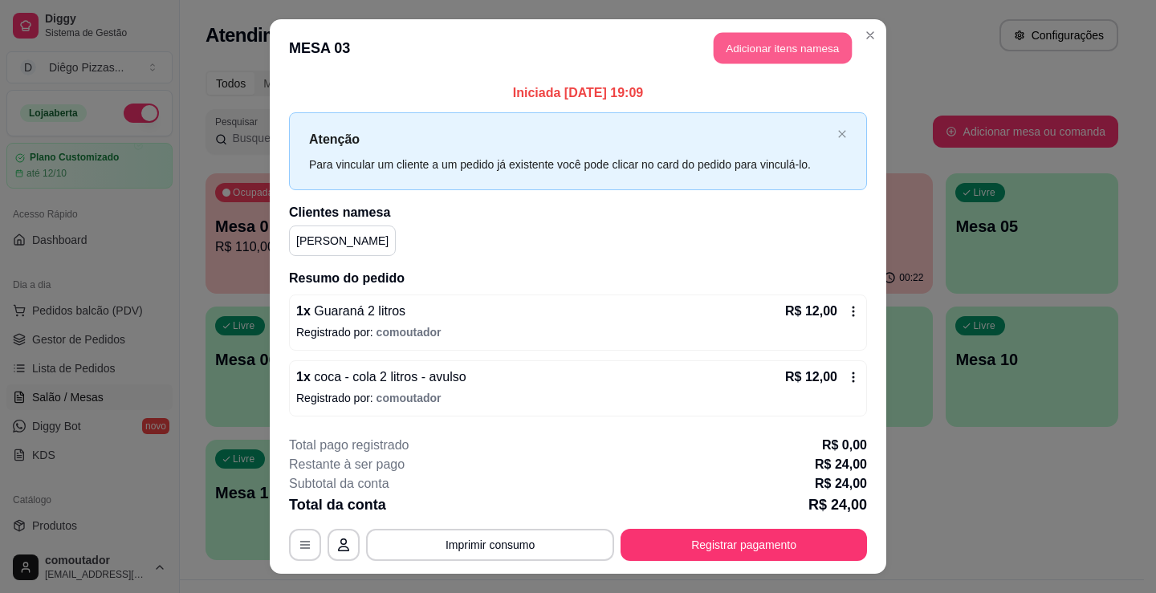
click at [741, 59] on button "Adicionar itens na mesa" at bounding box center [783, 48] width 138 height 31
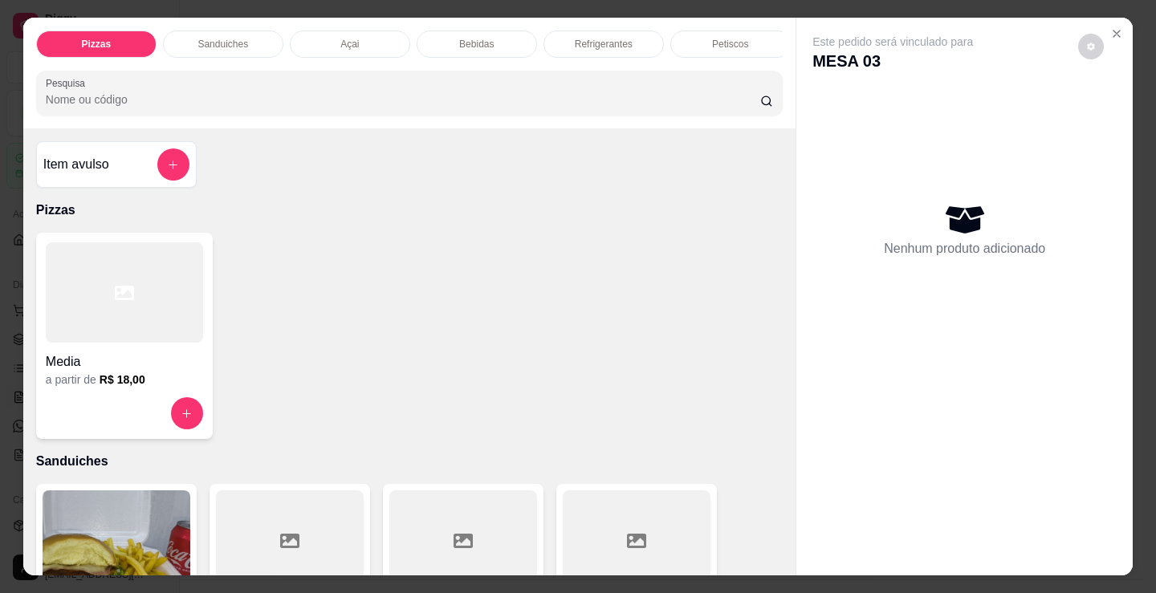
click at [67, 354] on div "Media" at bounding box center [124, 357] width 157 height 29
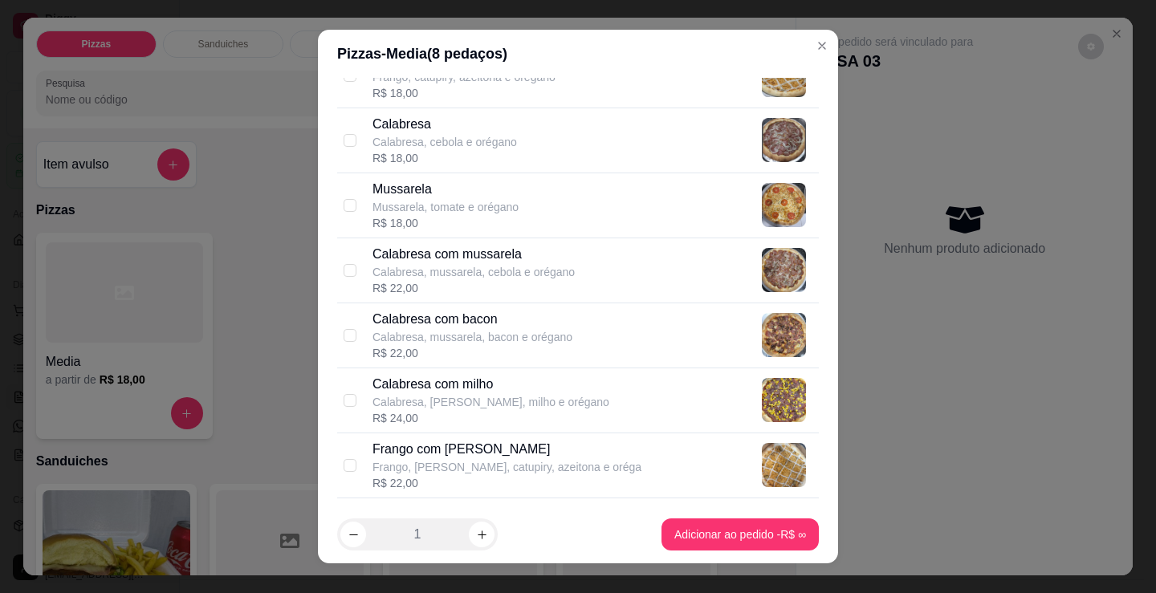
scroll to position [161, 0]
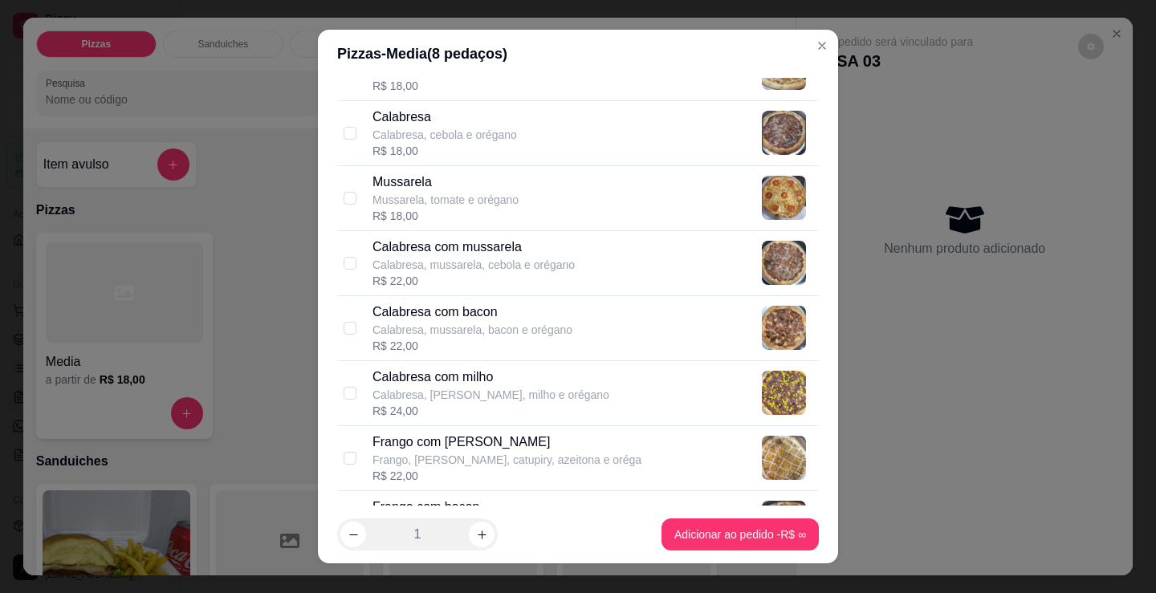
click at [502, 265] on p "Calabresa, mussarela, cebola e orégano" at bounding box center [473, 265] width 202 height 16
checkbox input "true"
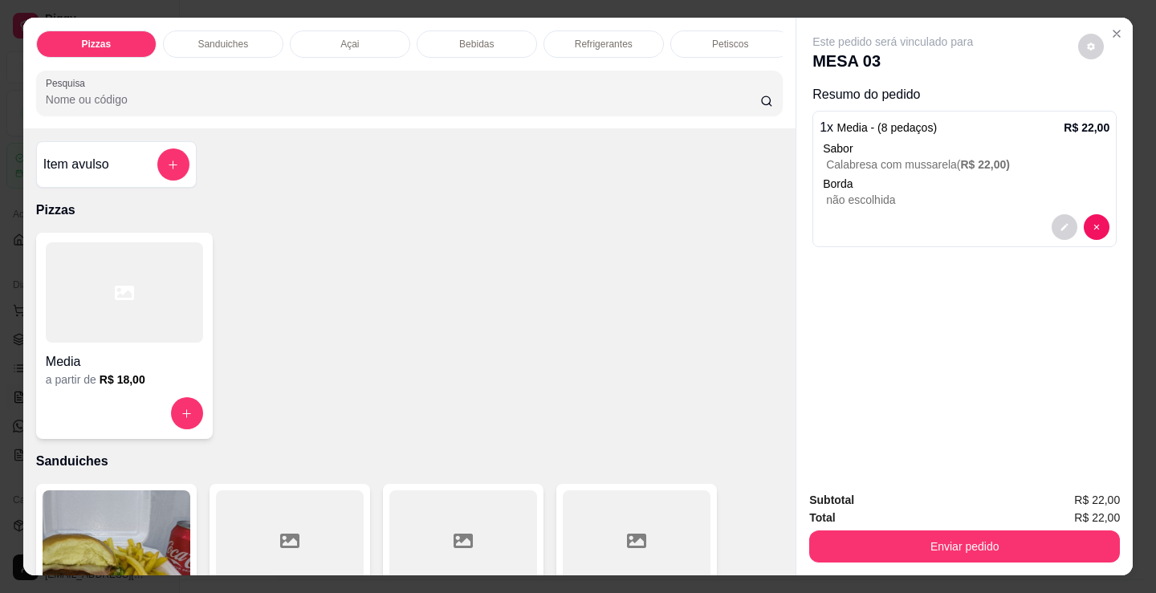
click at [132, 312] on div at bounding box center [124, 292] width 157 height 100
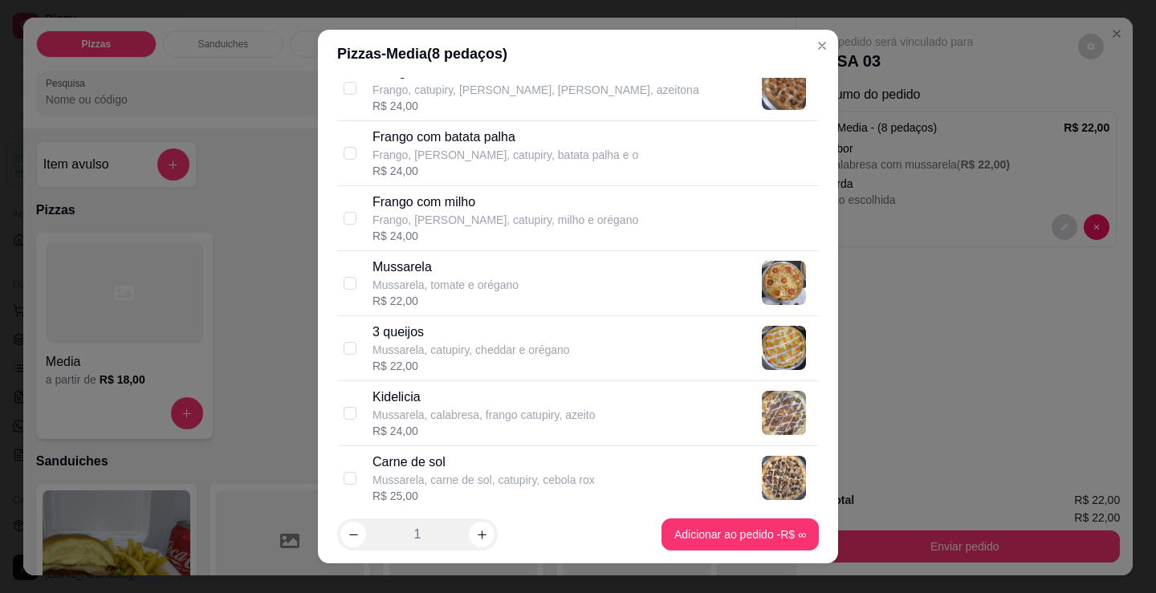
scroll to position [642, 0]
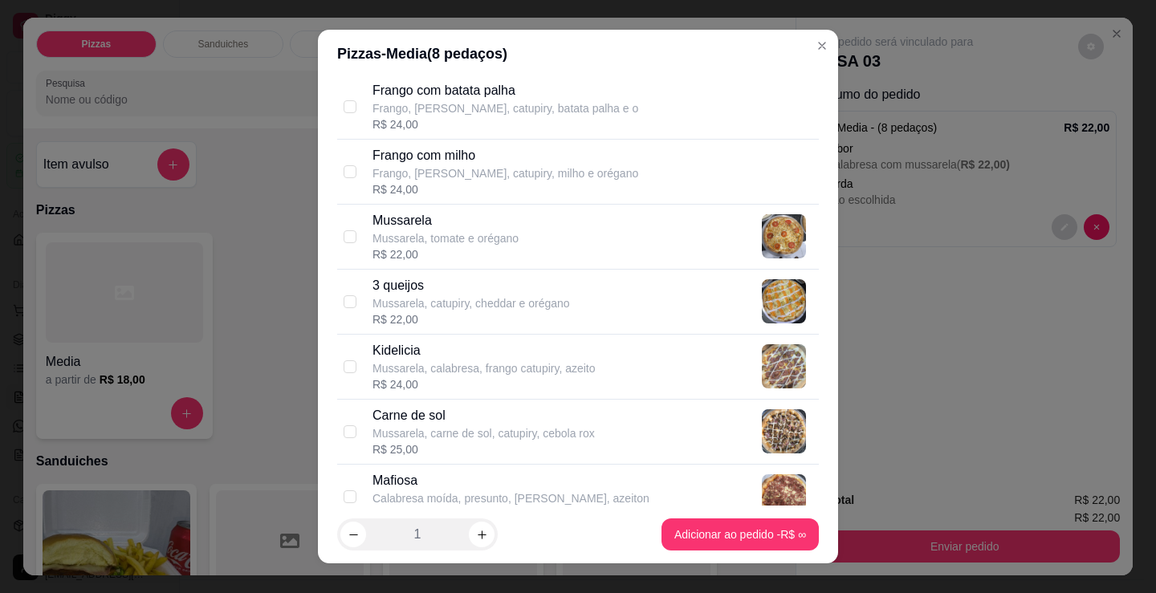
click at [441, 381] on div "R$ 24,00" at bounding box center [483, 384] width 223 height 16
checkbox input "true"
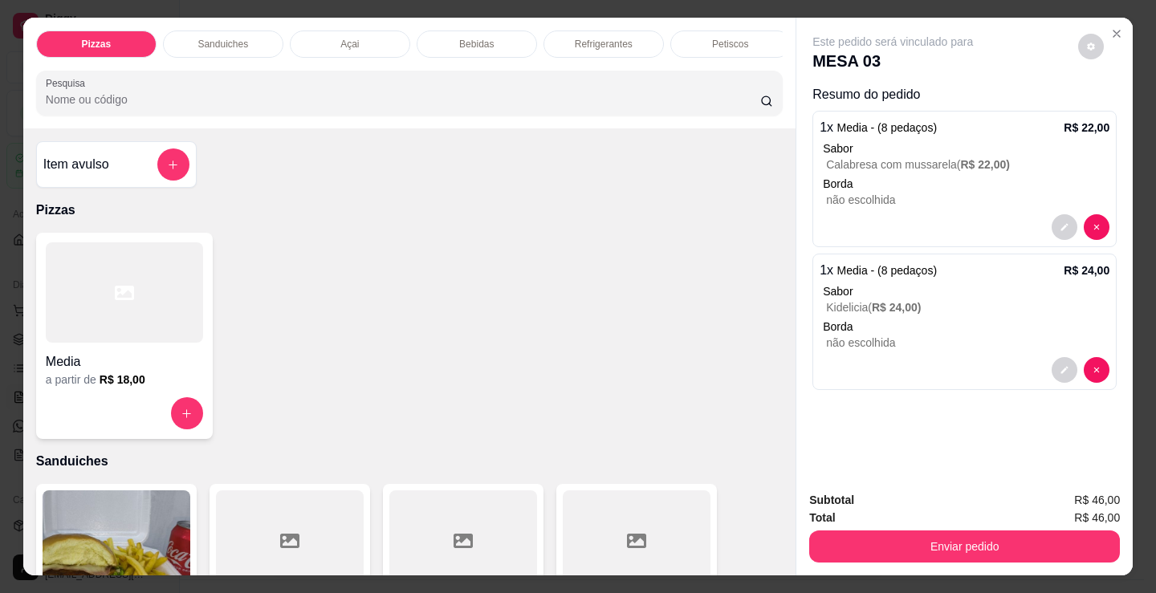
click at [161, 315] on div at bounding box center [124, 292] width 157 height 100
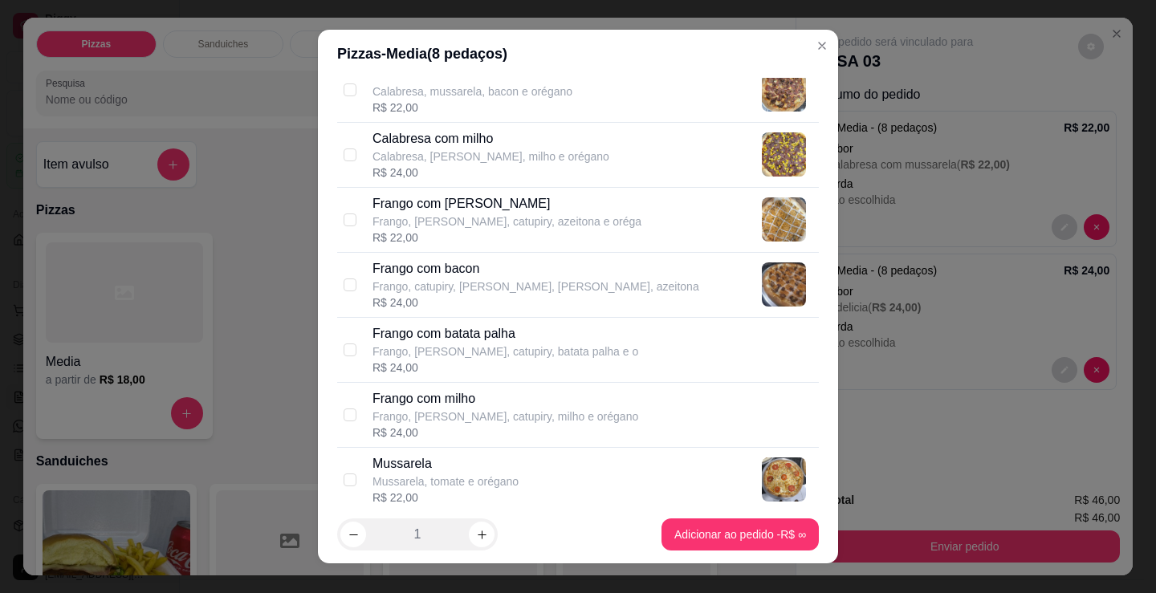
scroll to position [401, 0]
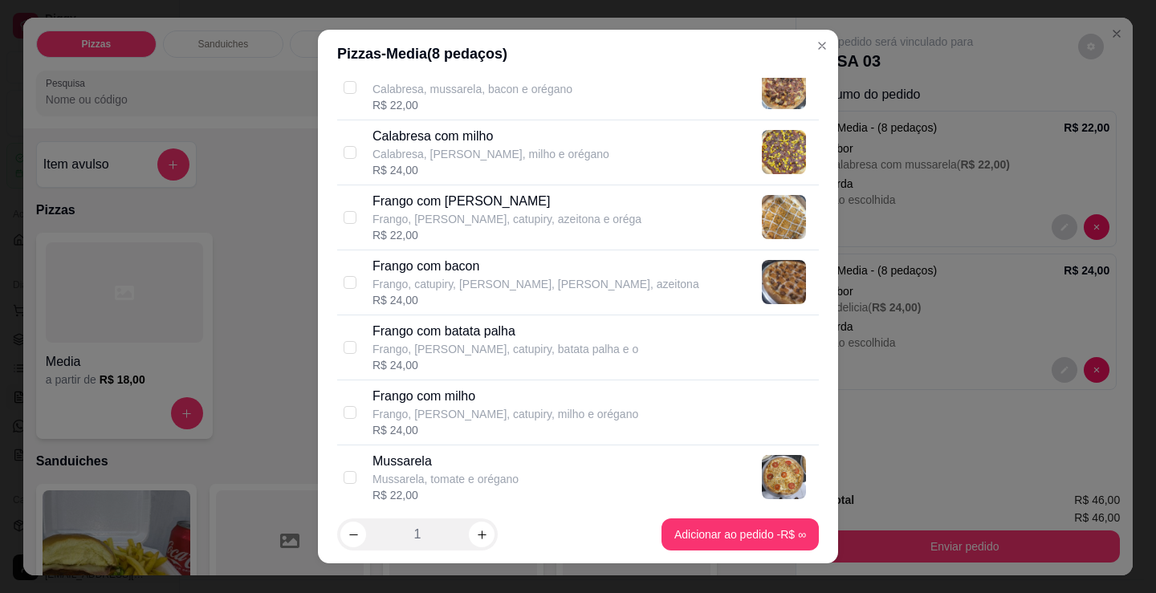
click at [476, 220] on p "Frango, [PERSON_NAME], catupiry, azeitona e oréga" at bounding box center [506, 219] width 269 height 16
checkbox input "true"
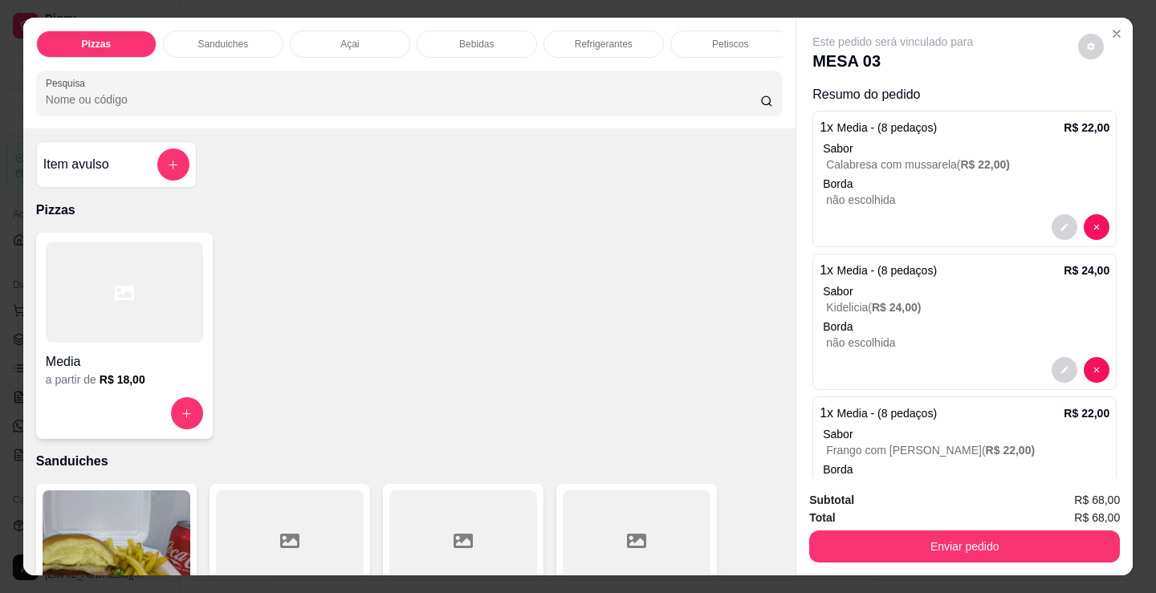
click at [136, 343] on div at bounding box center [124, 292] width 157 height 100
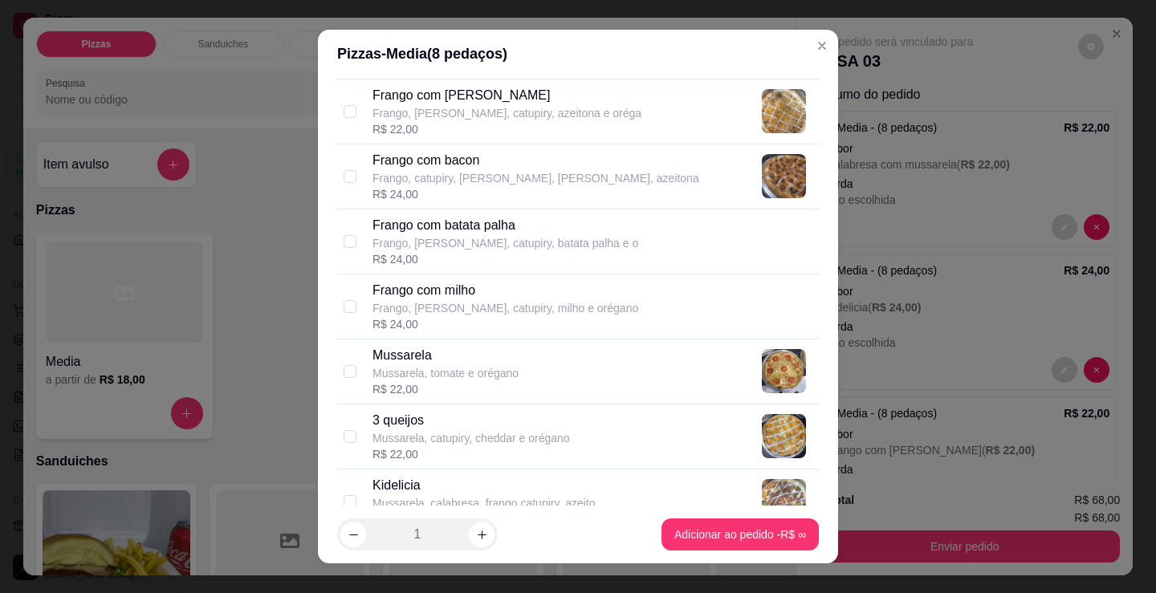
scroll to position [562, 0]
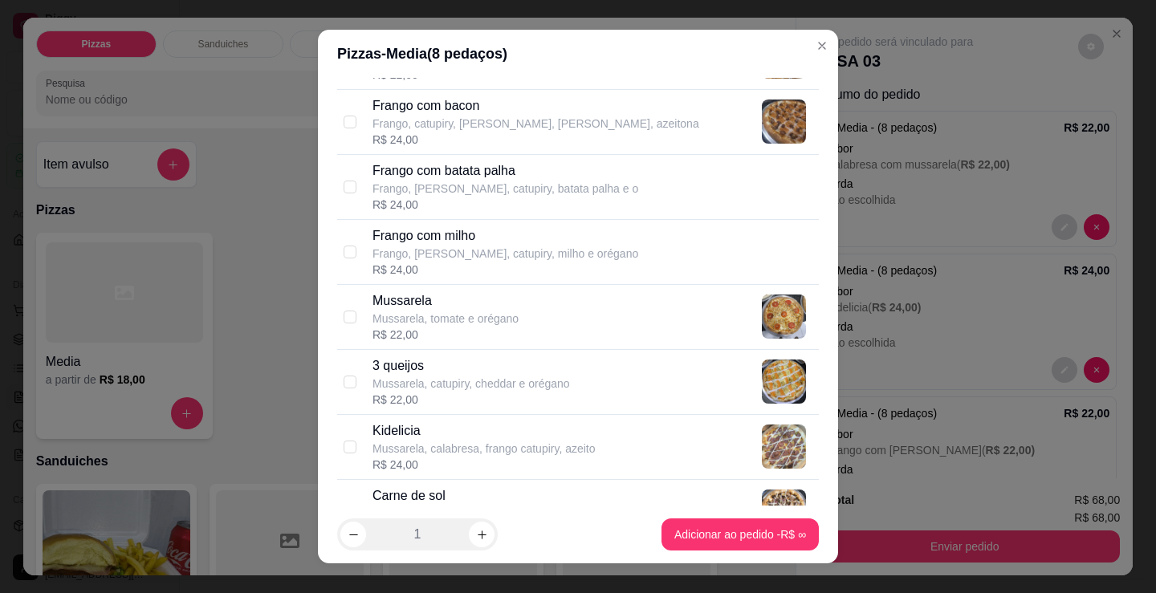
click at [473, 396] on div "R$ 22,00" at bounding box center [470, 400] width 197 height 16
checkbox input "true"
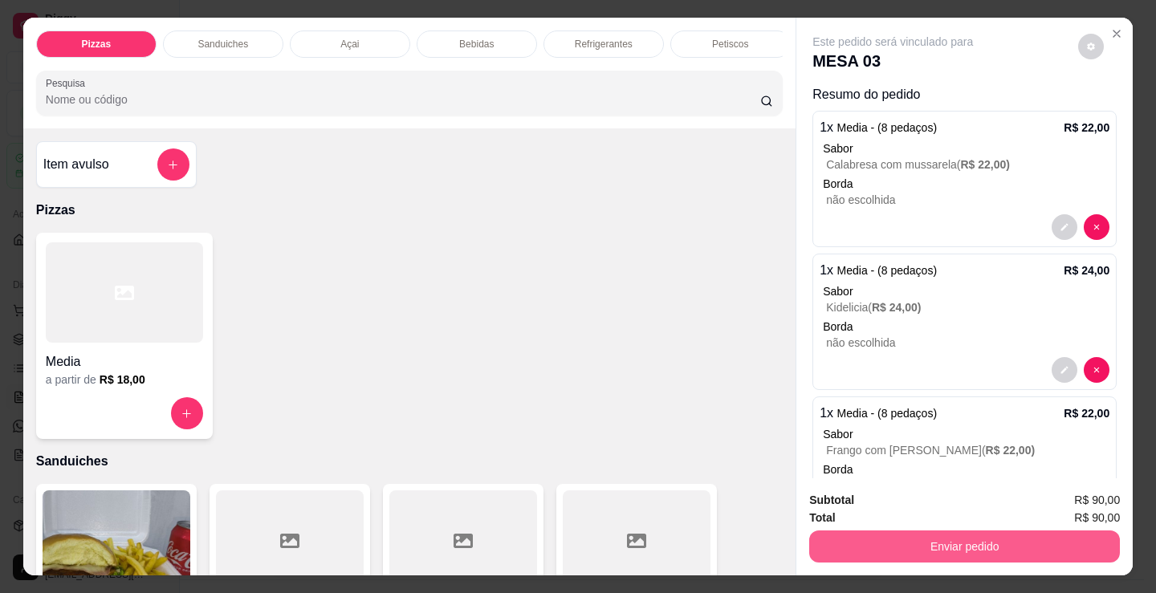
click at [825, 539] on button "Enviar pedido" at bounding box center [964, 547] width 311 height 32
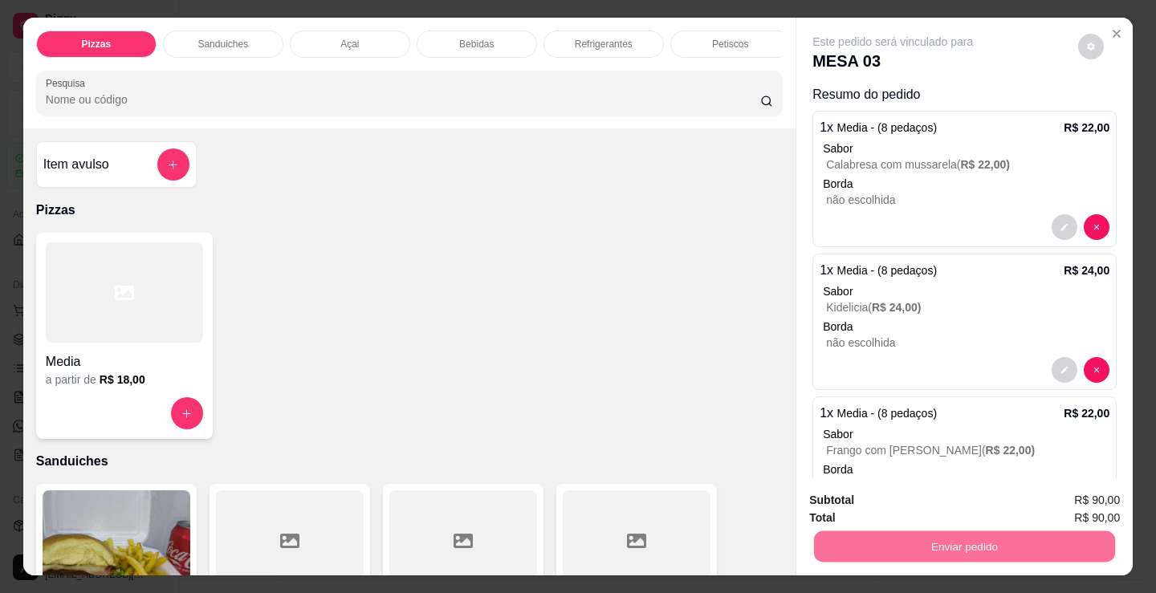
click at [831, 507] on button "Não registrar e enviar pedido" at bounding box center [912, 501] width 162 height 30
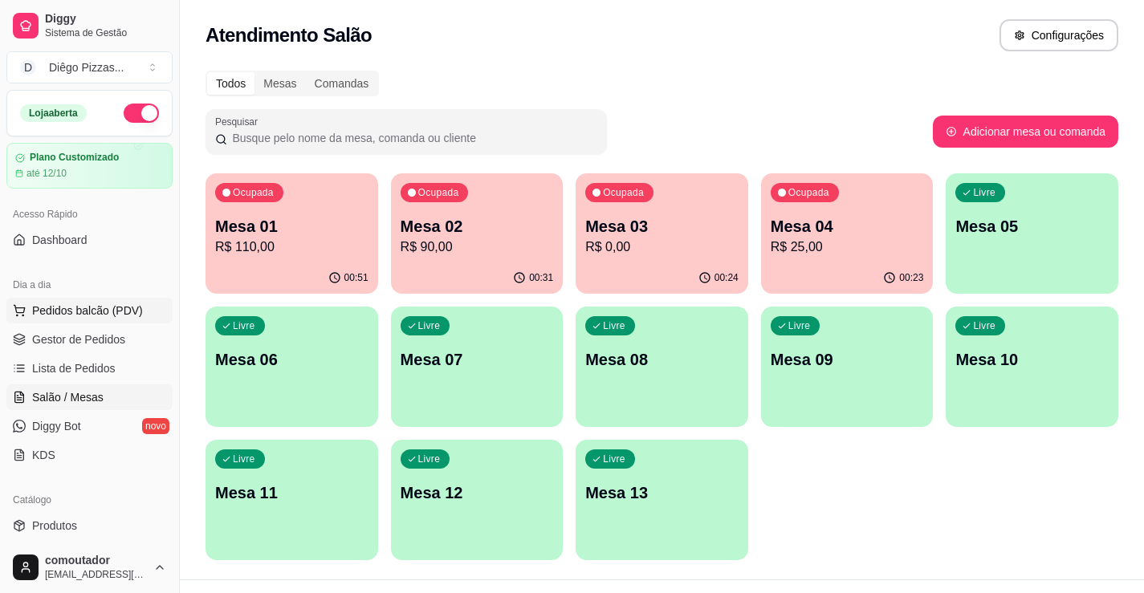
click at [108, 310] on span "Pedidos balcão (PDV)" at bounding box center [87, 311] width 111 height 16
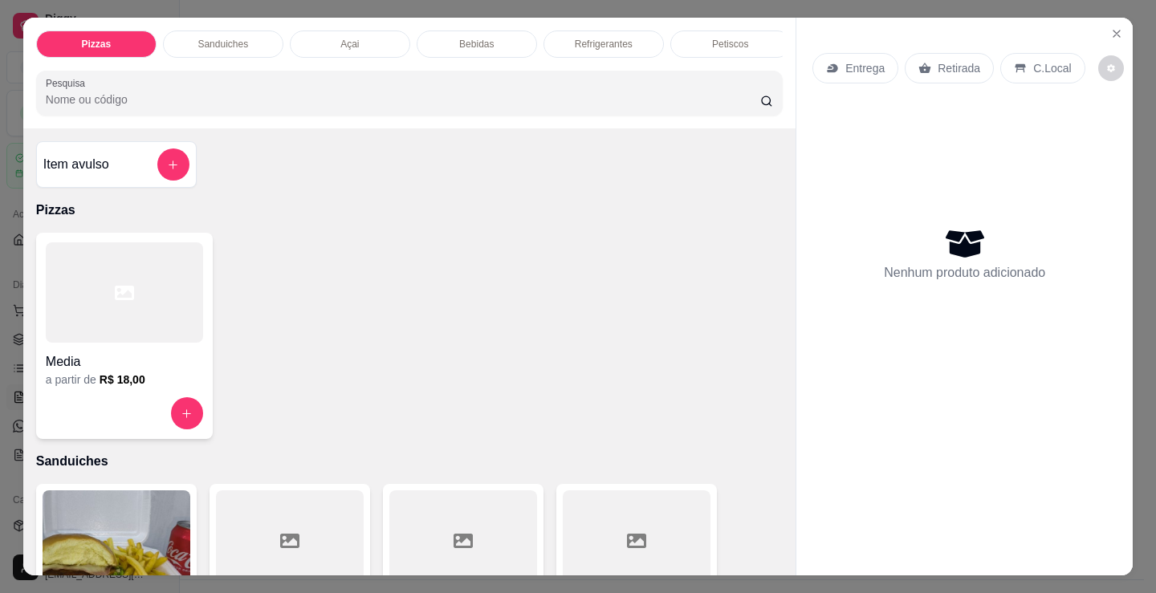
click at [172, 343] on div at bounding box center [124, 292] width 157 height 100
click at [529, 415] on p "Calabresa com mussarela" at bounding box center [473, 407] width 202 height 19
checkbox input "true"
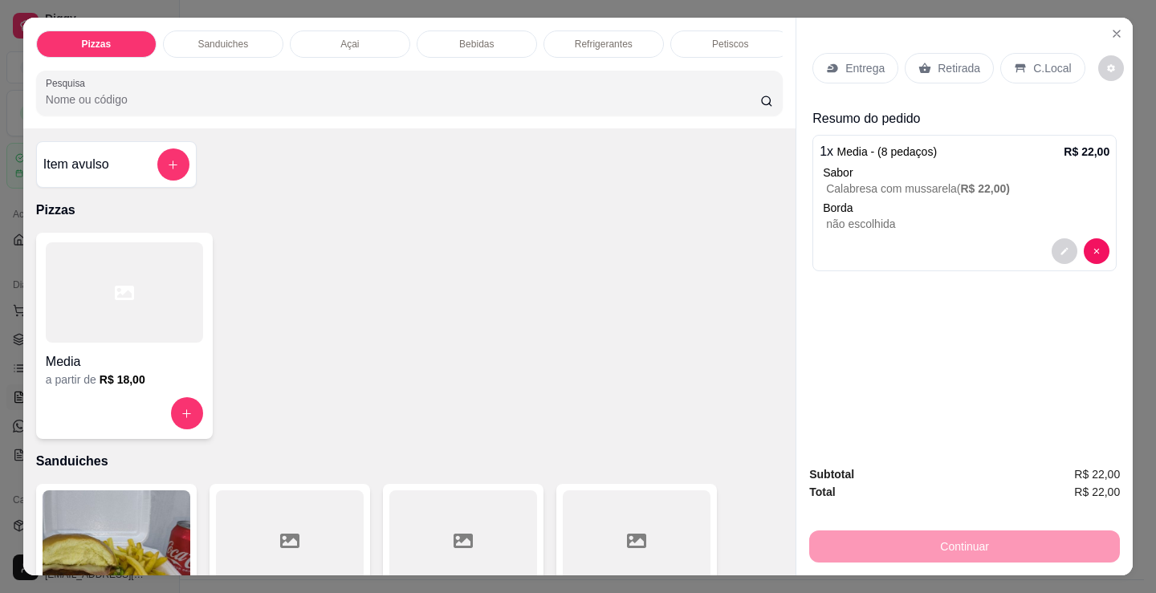
click at [865, 64] on p "Entrega" at bounding box center [864, 68] width 39 height 16
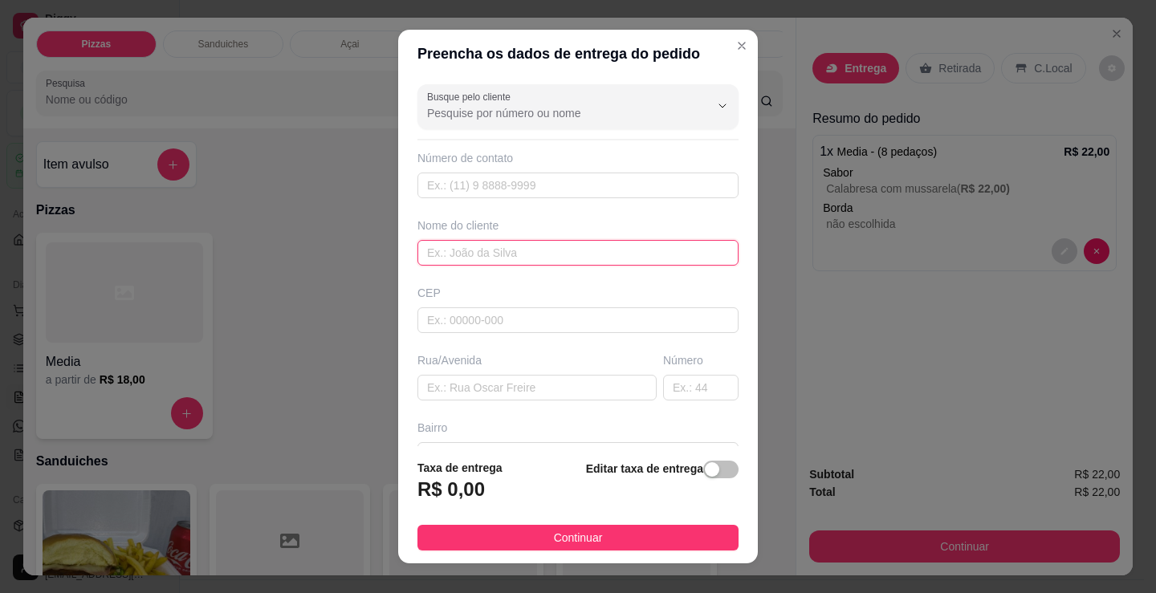
click at [604, 258] on input "text" at bounding box center [577, 253] width 321 height 26
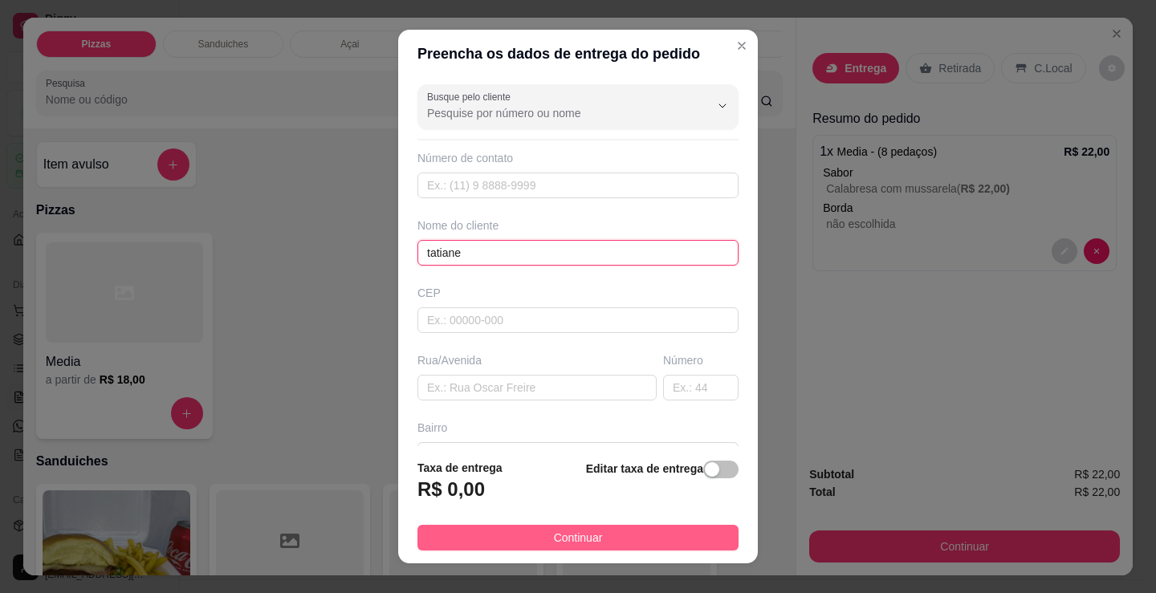
type input "tatiane"
click at [653, 549] on button "Continuar" at bounding box center [577, 538] width 321 height 26
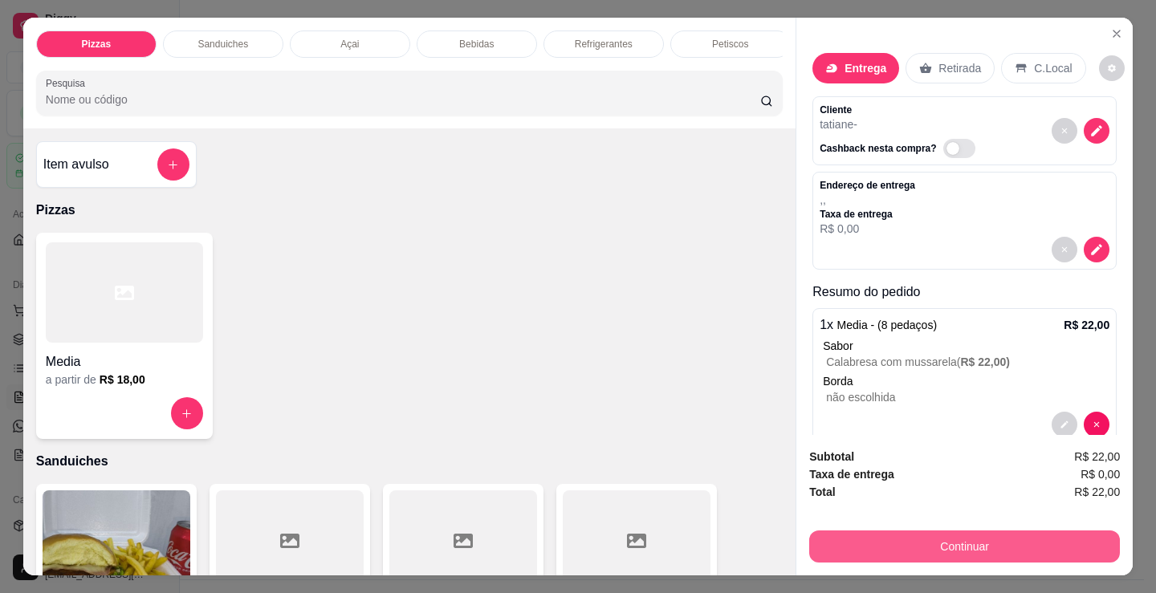
click at [848, 546] on button "Continuar" at bounding box center [964, 547] width 311 height 32
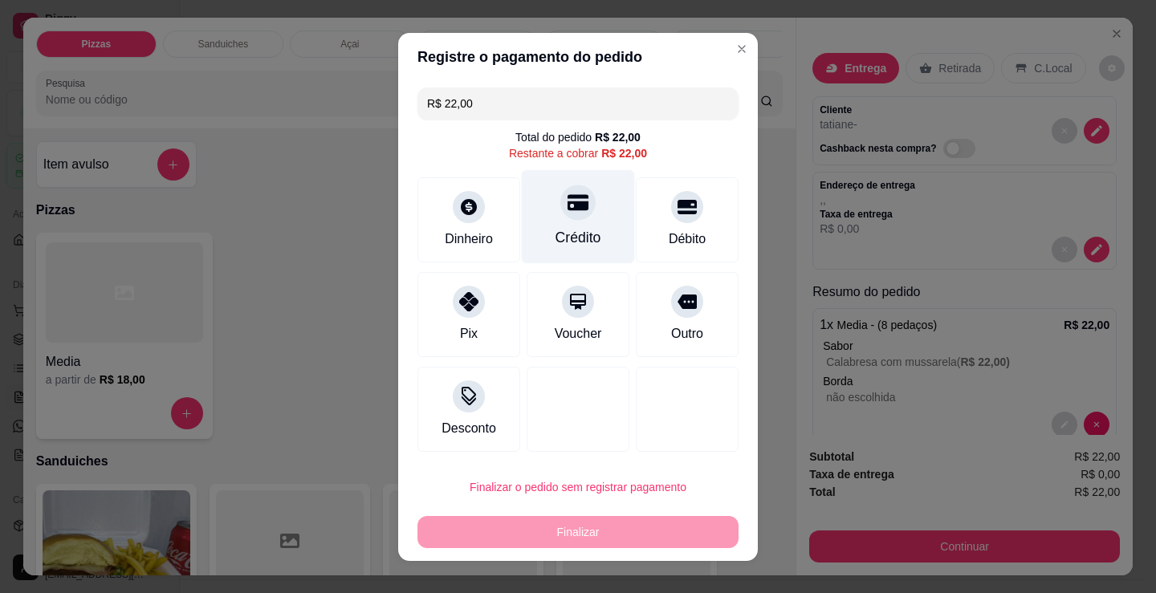
click at [568, 224] on div "Crédito" at bounding box center [578, 216] width 113 height 94
type input "R$ 0,00"
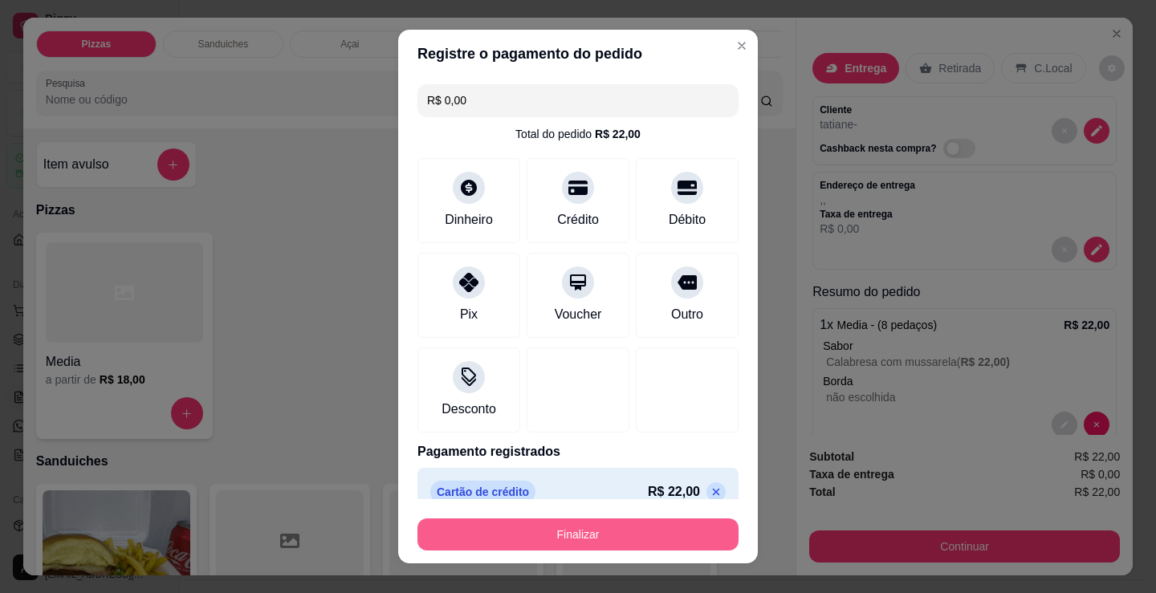
click at [628, 536] on button "Finalizar" at bounding box center [577, 535] width 321 height 32
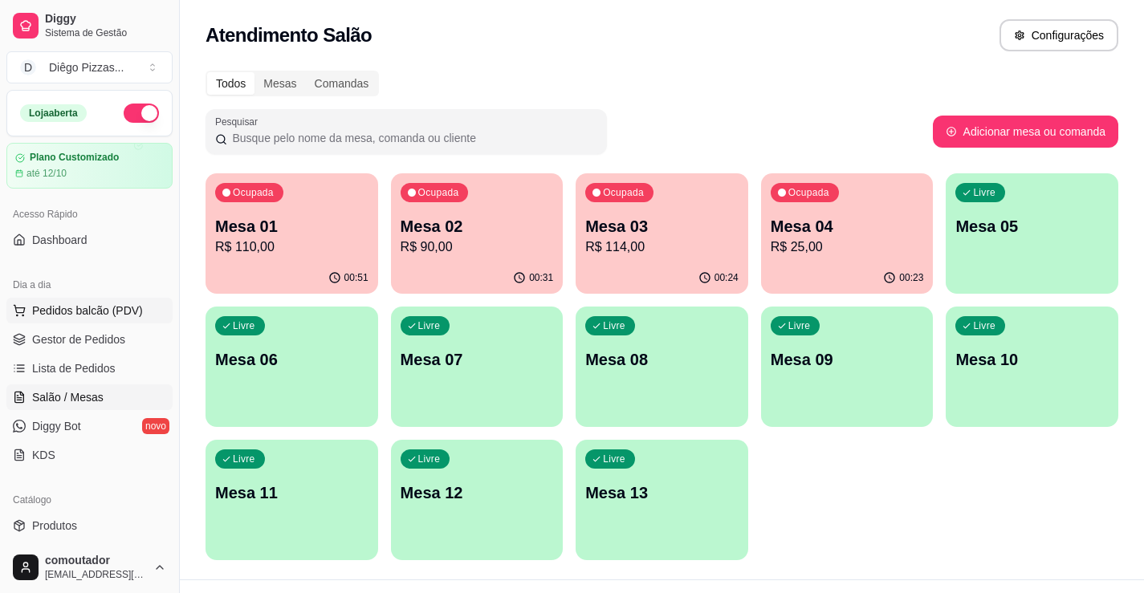
click at [120, 301] on button "Pedidos balcão (PDV)" at bounding box center [89, 311] width 166 height 26
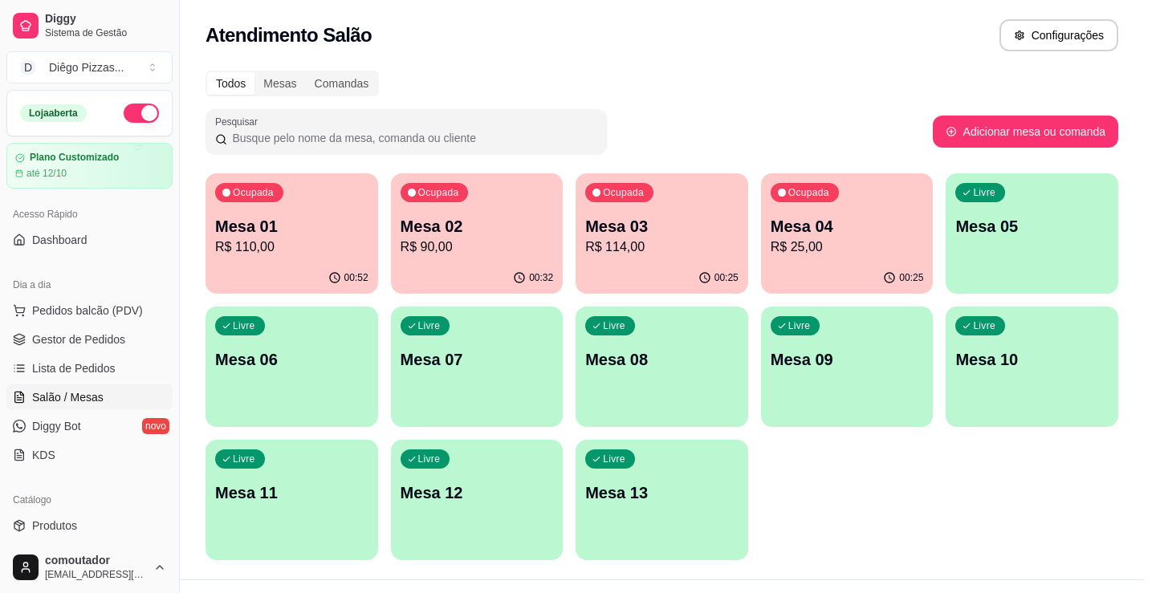
click at [159, 326] on div at bounding box center [124, 292] width 157 height 100
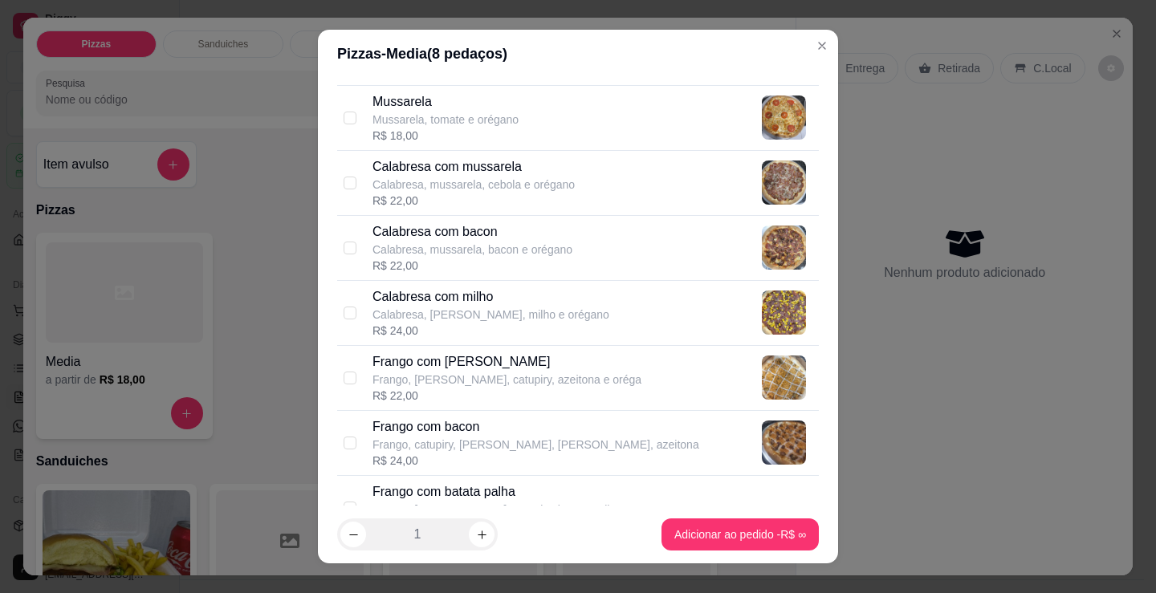
click at [478, 392] on div "R$ 22,00" at bounding box center [506, 396] width 269 height 16
checkbox input "true"
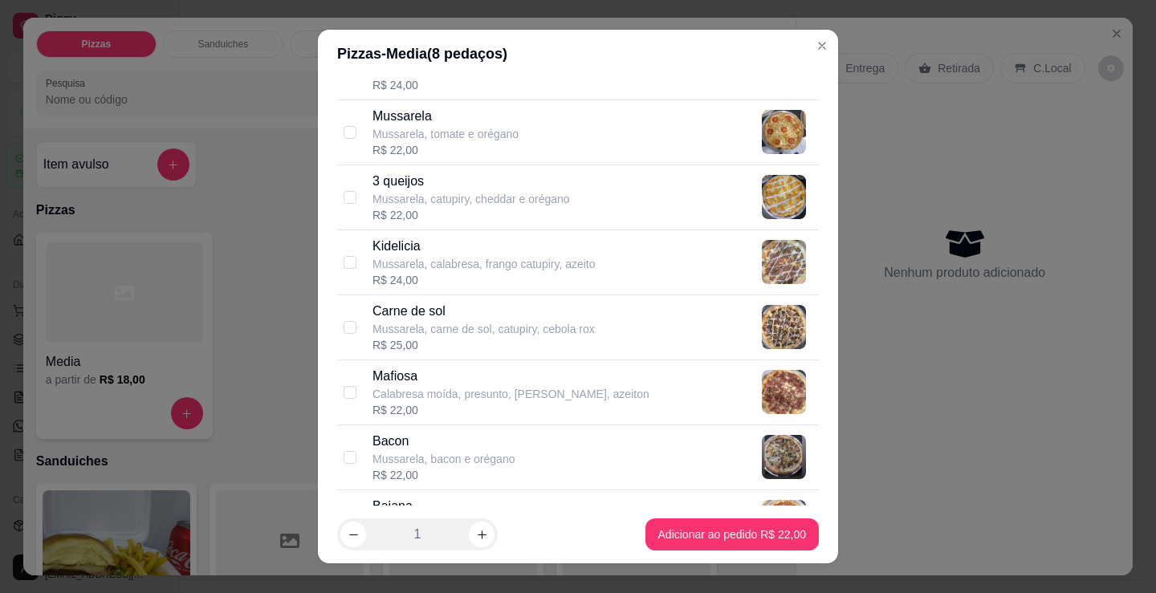
scroll to position [803, 0]
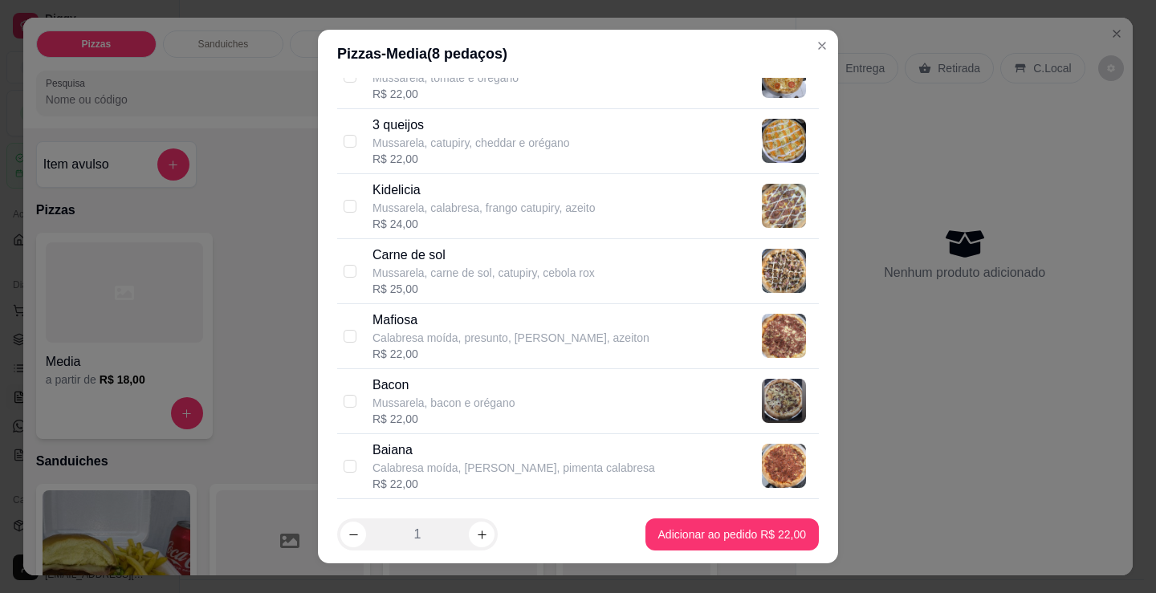
click at [474, 454] on p "Baiana" at bounding box center [513, 450] width 283 height 19
checkbox input "true"
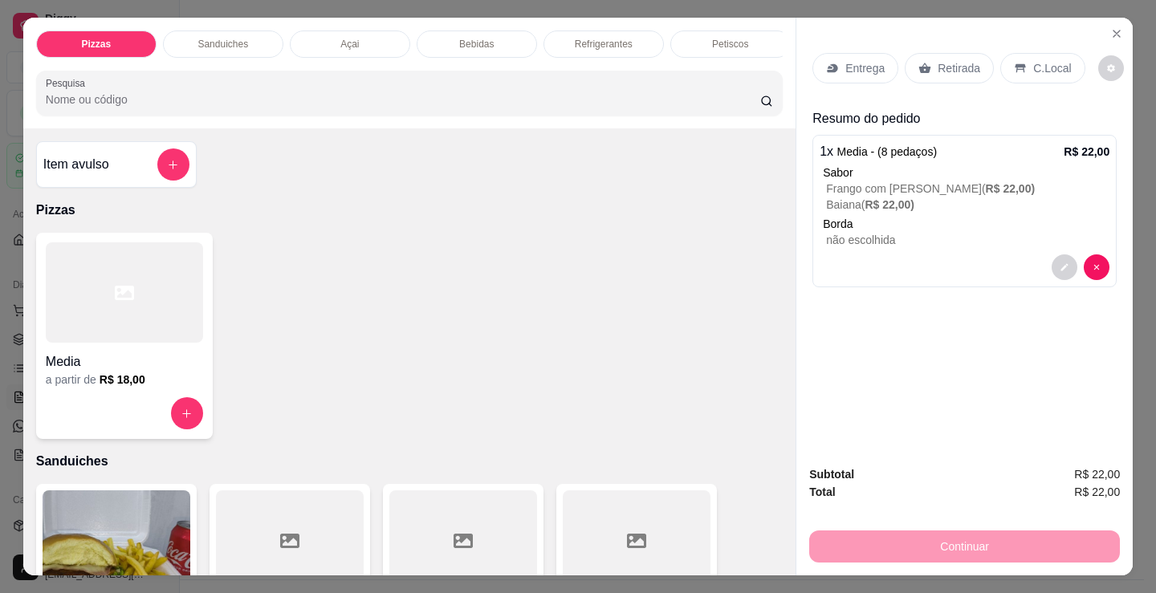
click at [151, 315] on div at bounding box center [124, 292] width 157 height 100
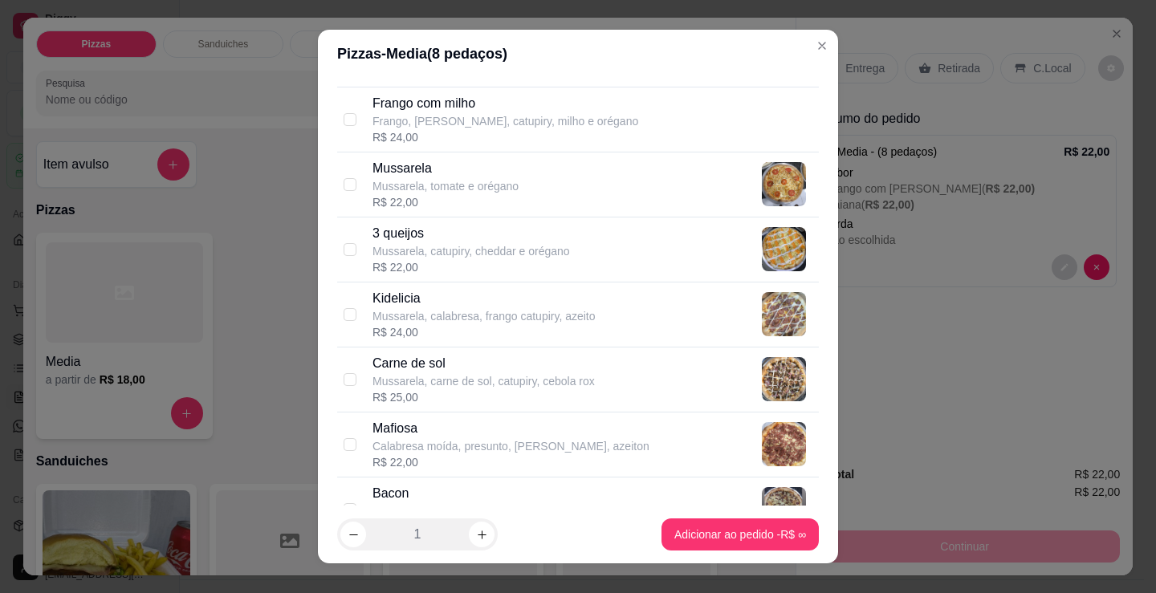
scroll to position [722, 0]
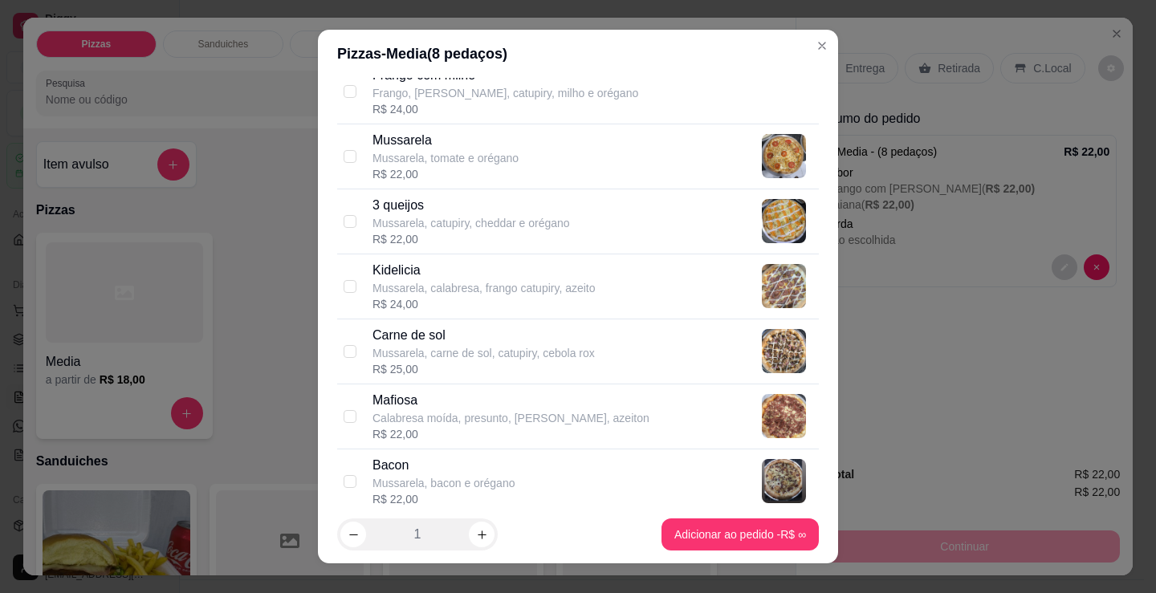
click at [390, 350] on p "Mussarela, carne de sol, catupiry, cebola rox" at bounding box center [483, 353] width 222 height 16
checkbox input "true"
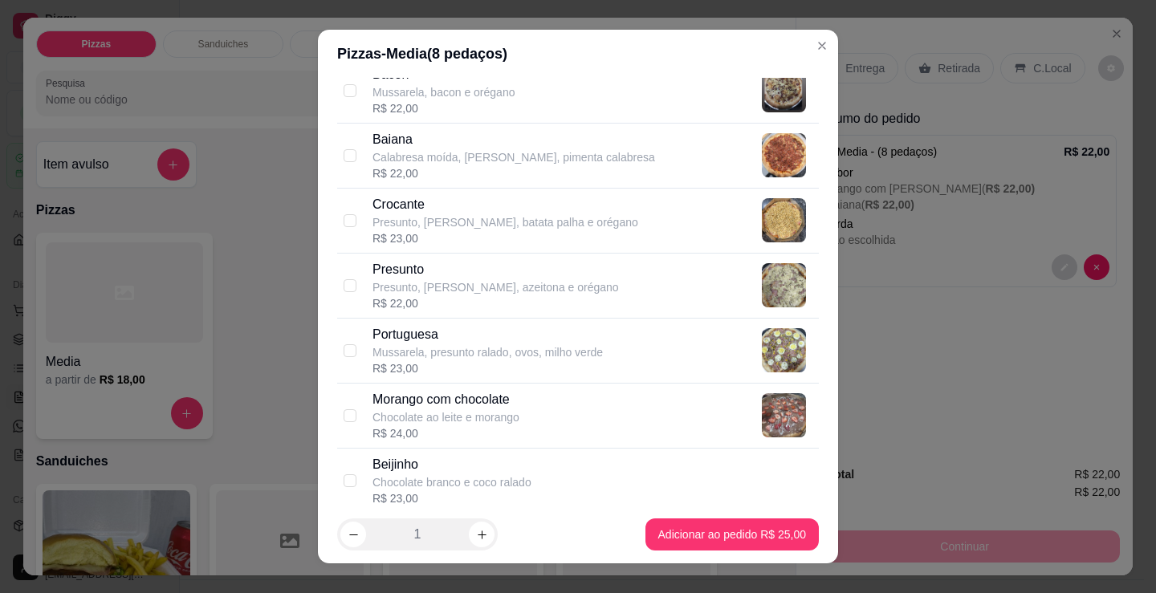
scroll to position [1124, 0]
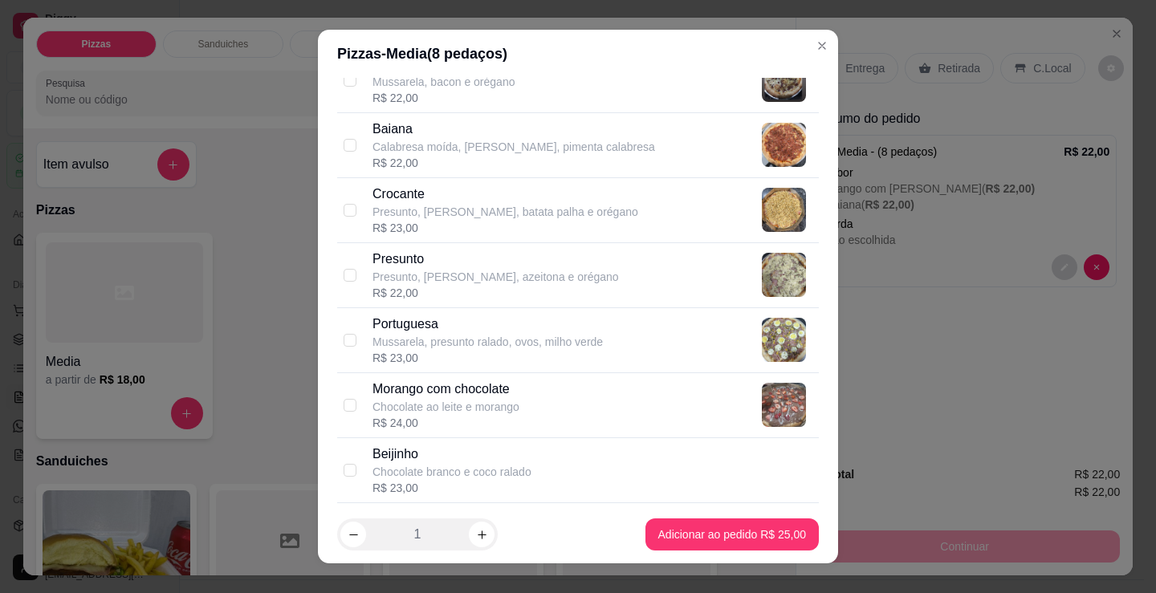
click at [429, 329] on p "Portuguesa" at bounding box center [487, 324] width 230 height 19
checkbox input "true"
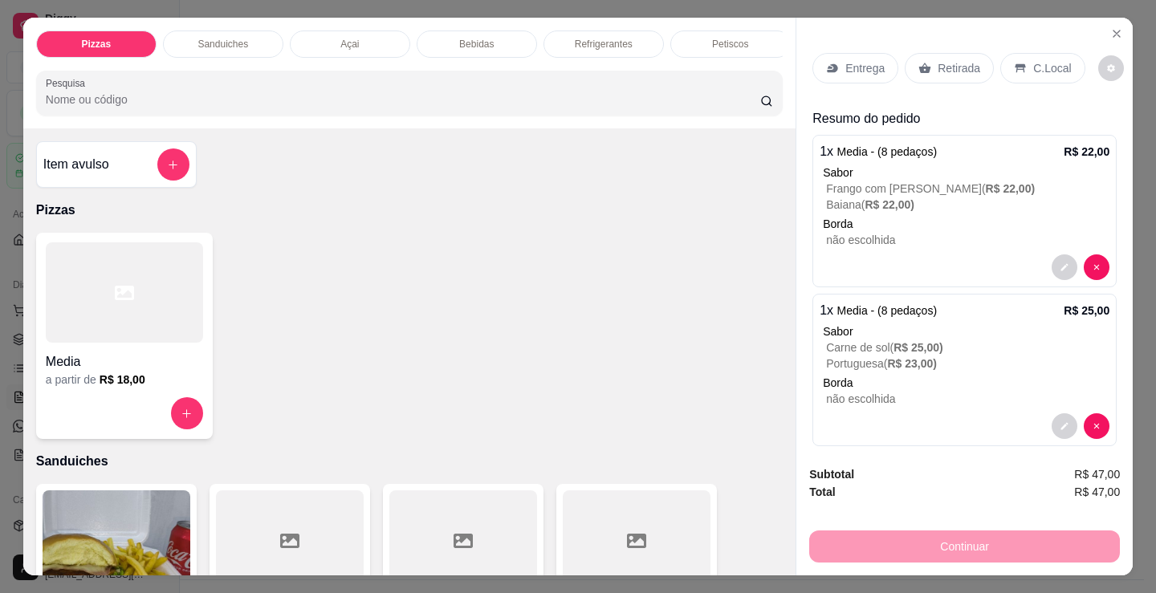
click at [1043, 60] on p "C.Local" at bounding box center [1052, 68] width 38 height 16
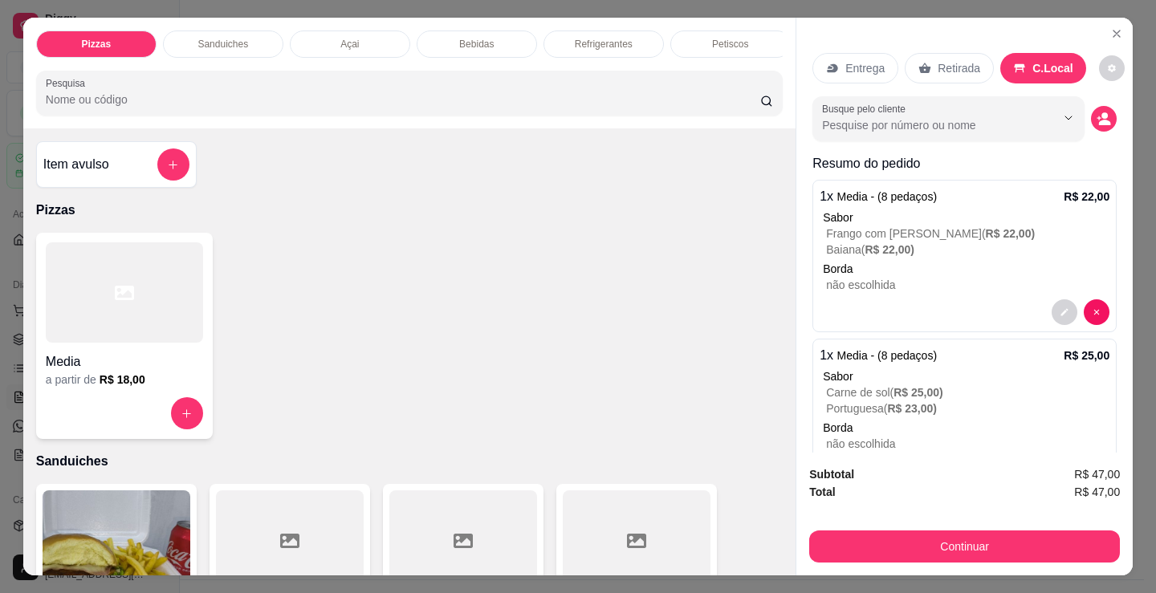
drag, startPoint x: 630, startPoint y: 376, endPoint x: 937, endPoint y: 248, distance: 332.4
click at [630, 376] on div "Media a partir de R$ 18,00" at bounding box center [409, 336] width 746 height 206
click at [1099, 120] on icon "decrease-product-quantity" at bounding box center [1105, 123] width 12 height 6
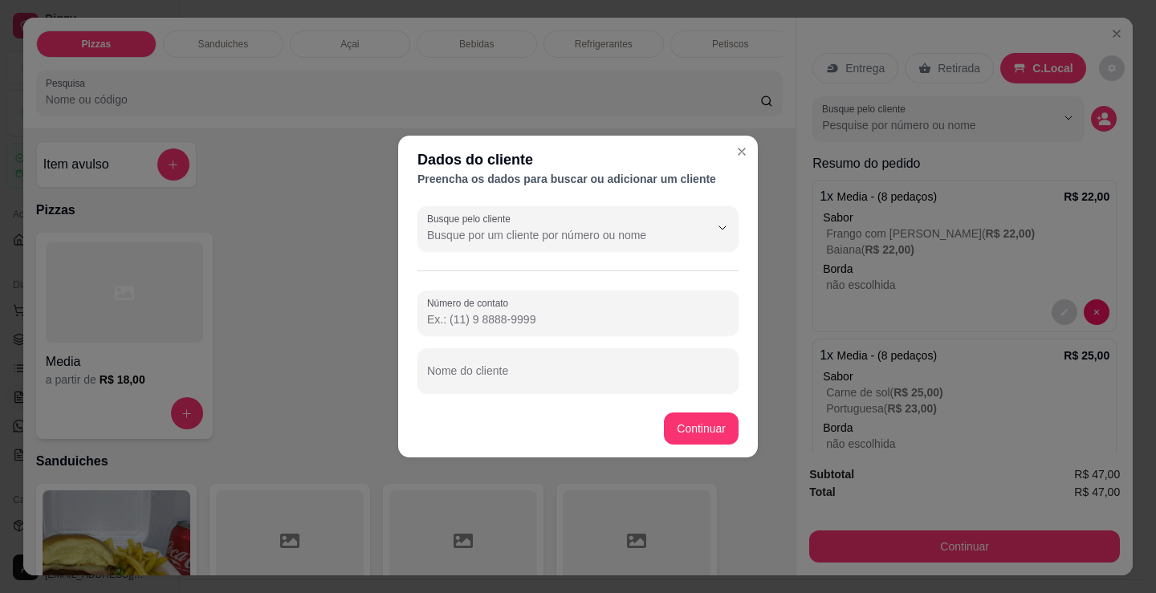
click at [616, 400] on footer "Continuar" at bounding box center [578, 429] width 360 height 58
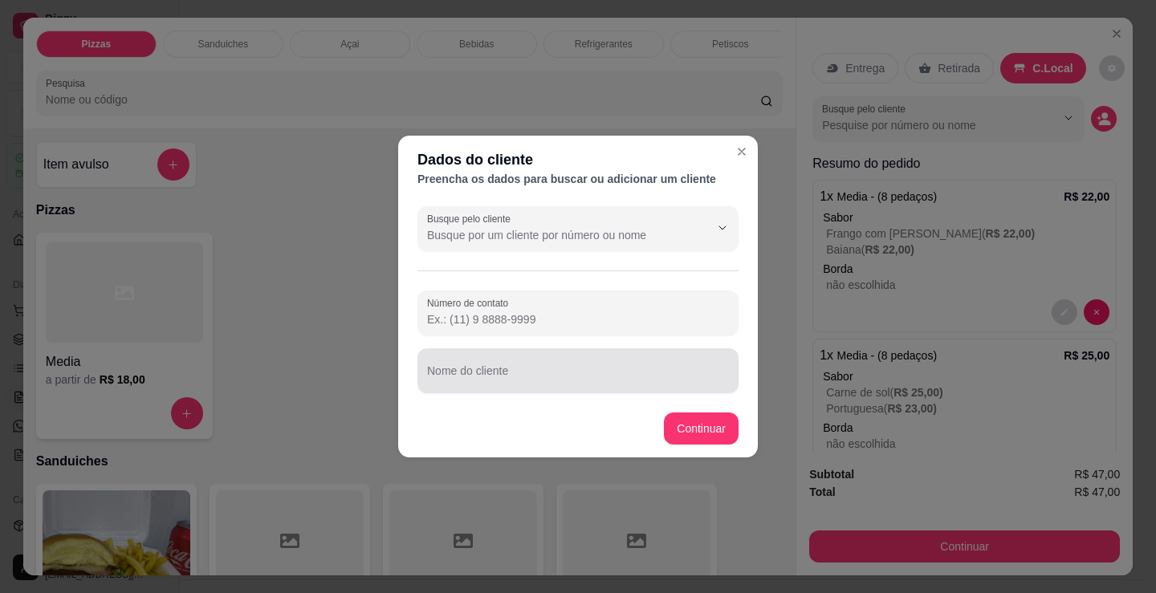
click at [620, 378] on input "Nome do cliente" at bounding box center [578, 377] width 302 height 16
type input "[PERSON_NAME]"
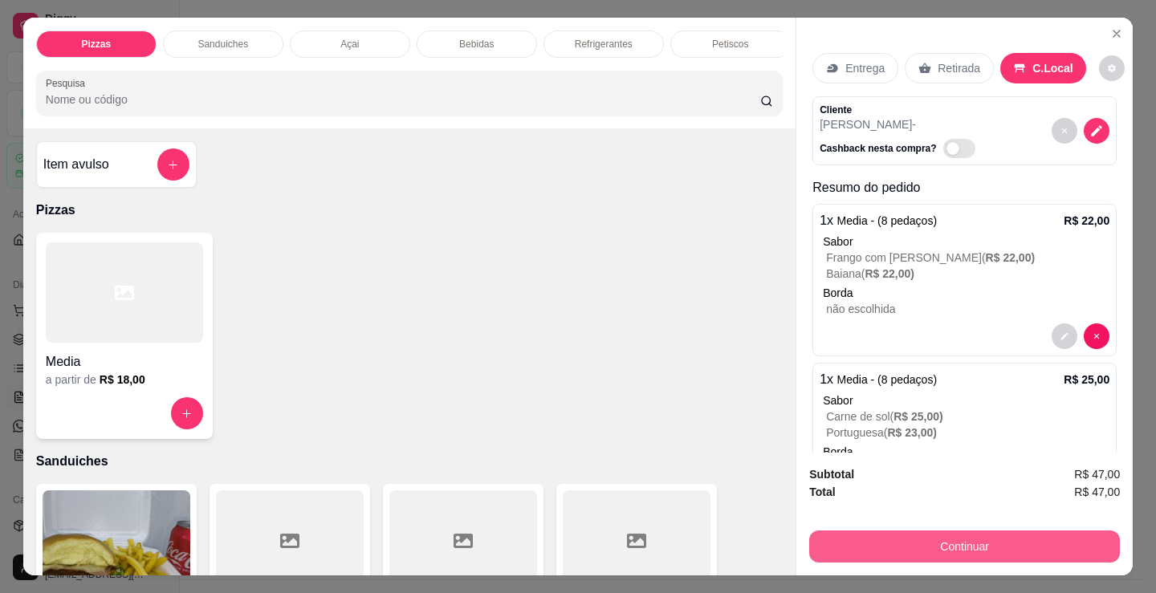
click at [891, 548] on button "Continuar" at bounding box center [964, 547] width 311 height 32
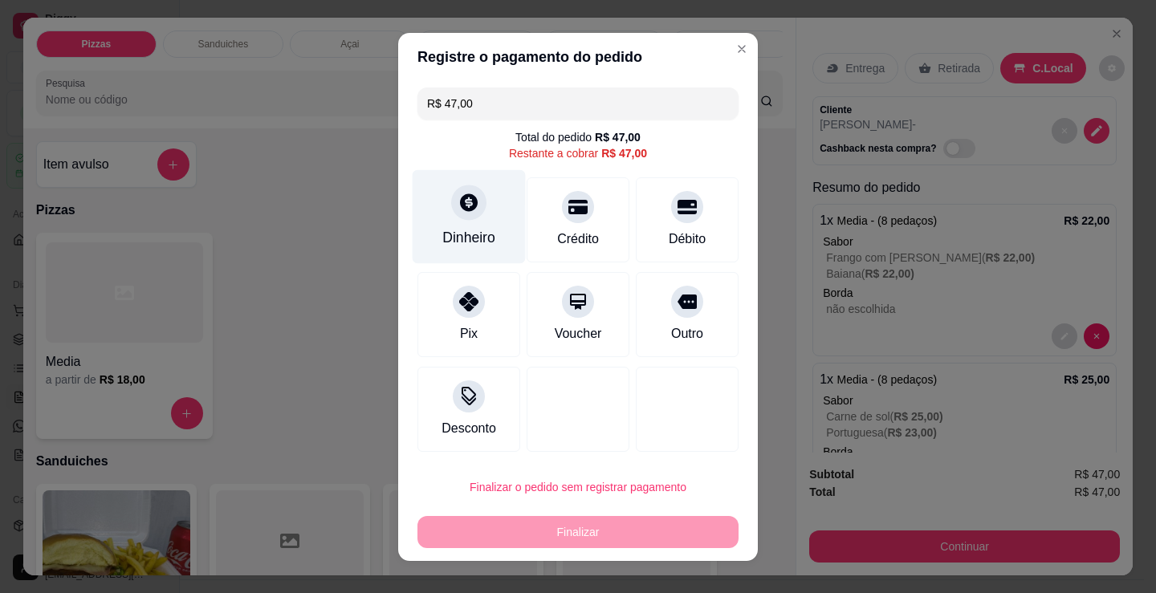
click at [458, 229] on div "Dinheiro" at bounding box center [468, 237] width 53 height 21
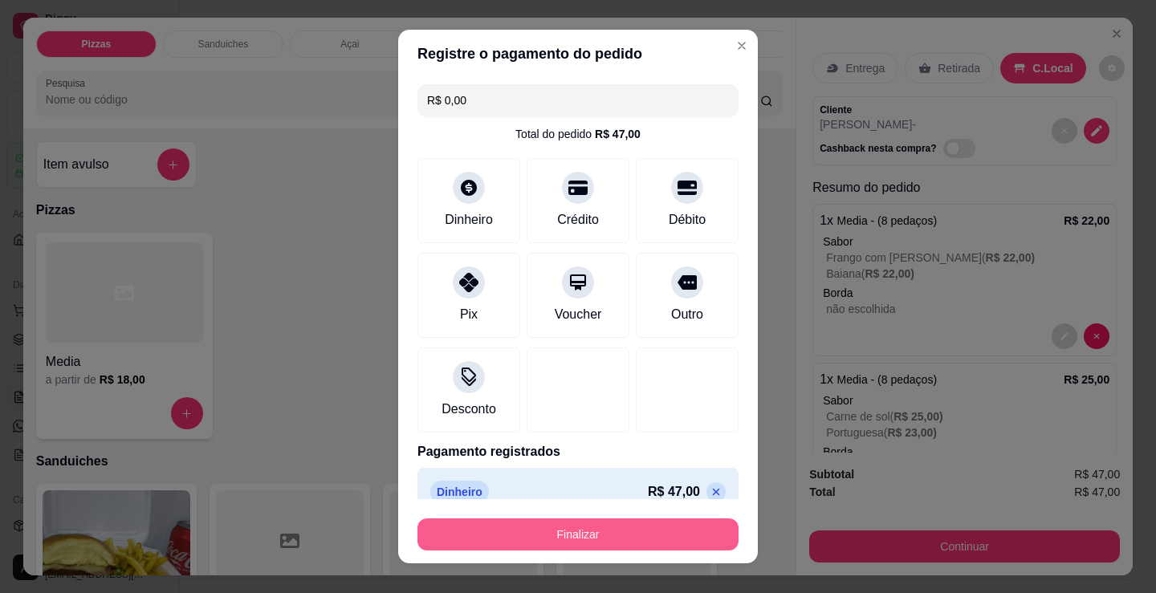
click at [628, 530] on button "Finalizar" at bounding box center [577, 535] width 321 height 32
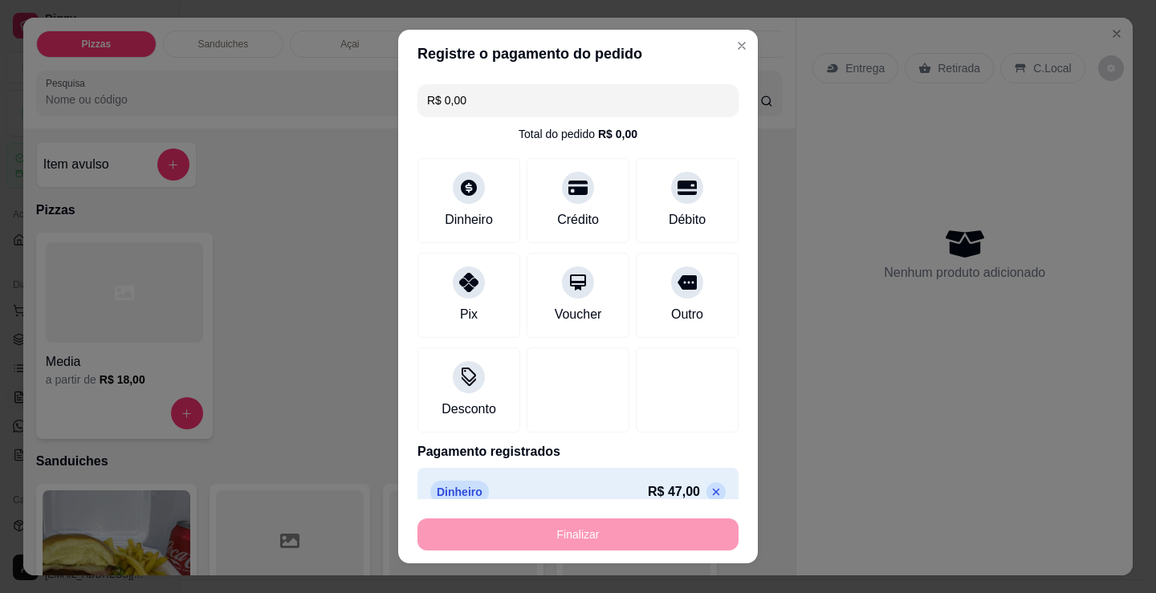
type input "-R$ 47,00"
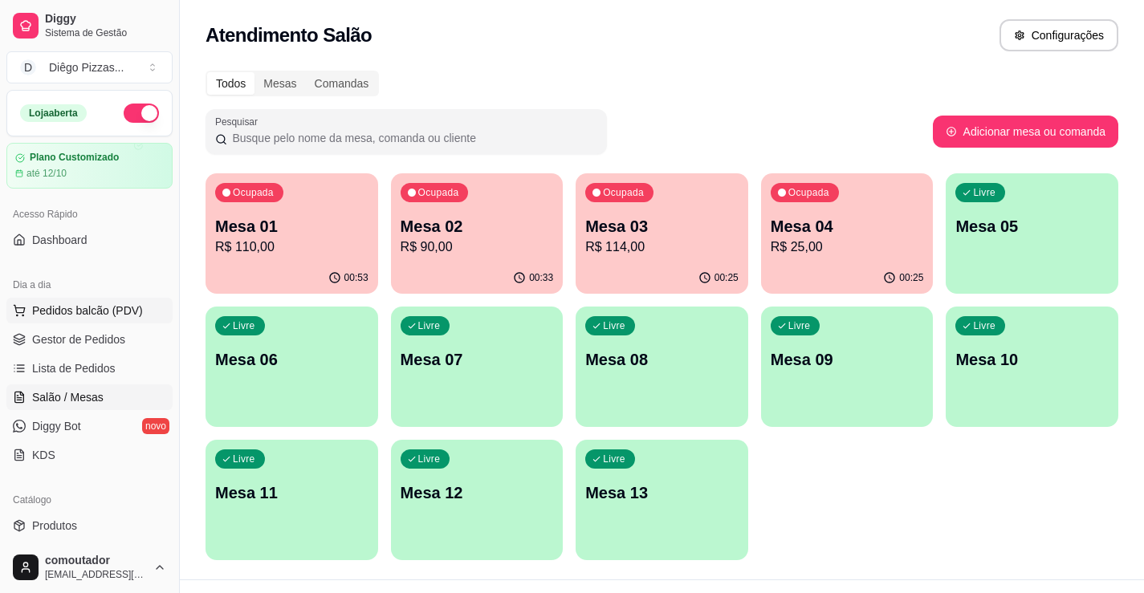
click at [118, 312] on span "Pedidos balcão (PDV)" at bounding box center [87, 311] width 111 height 16
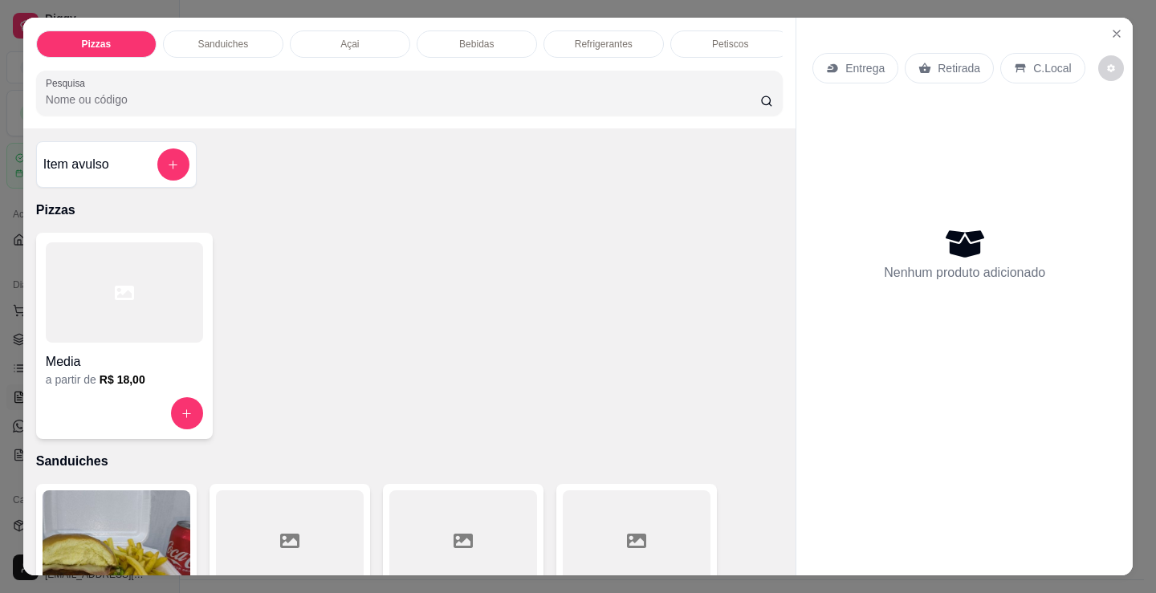
click at [221, 39] on p "Sanduiches" at bounding box center [222, 44] width 51 height 13
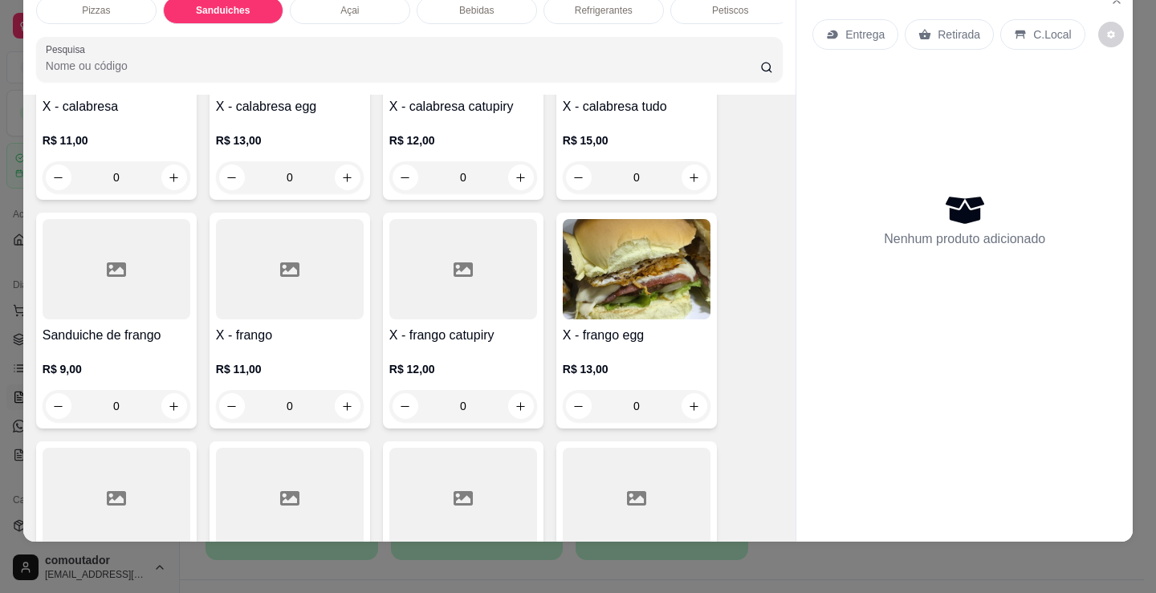
scroll to position [966, 0]
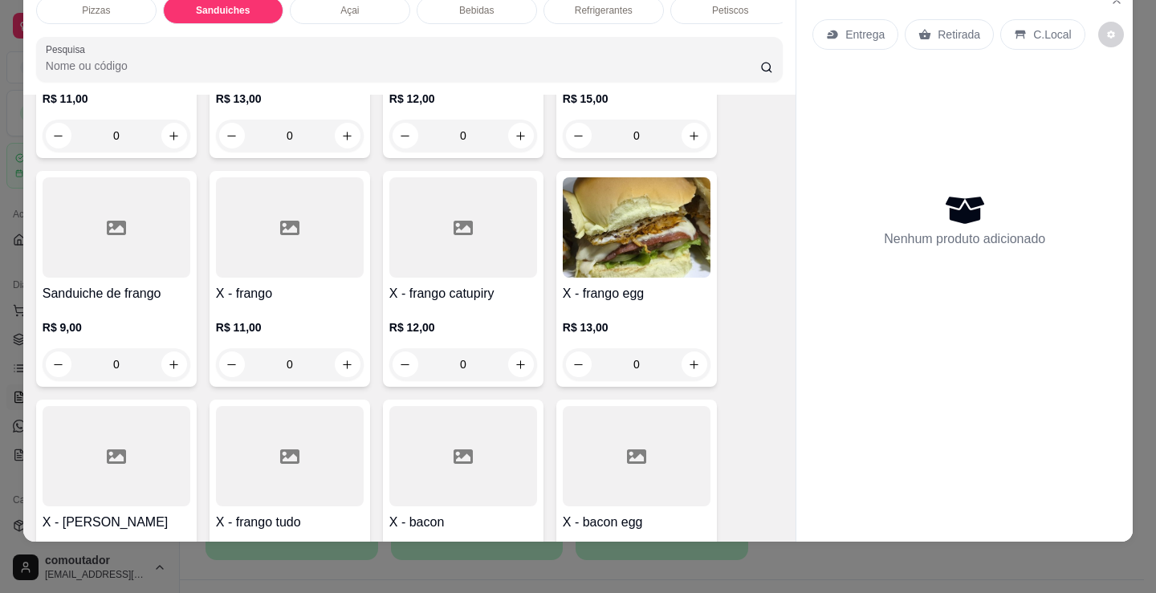
click at [512, 367] on div "0" at bounding box center [463, 364] width 148 height 32
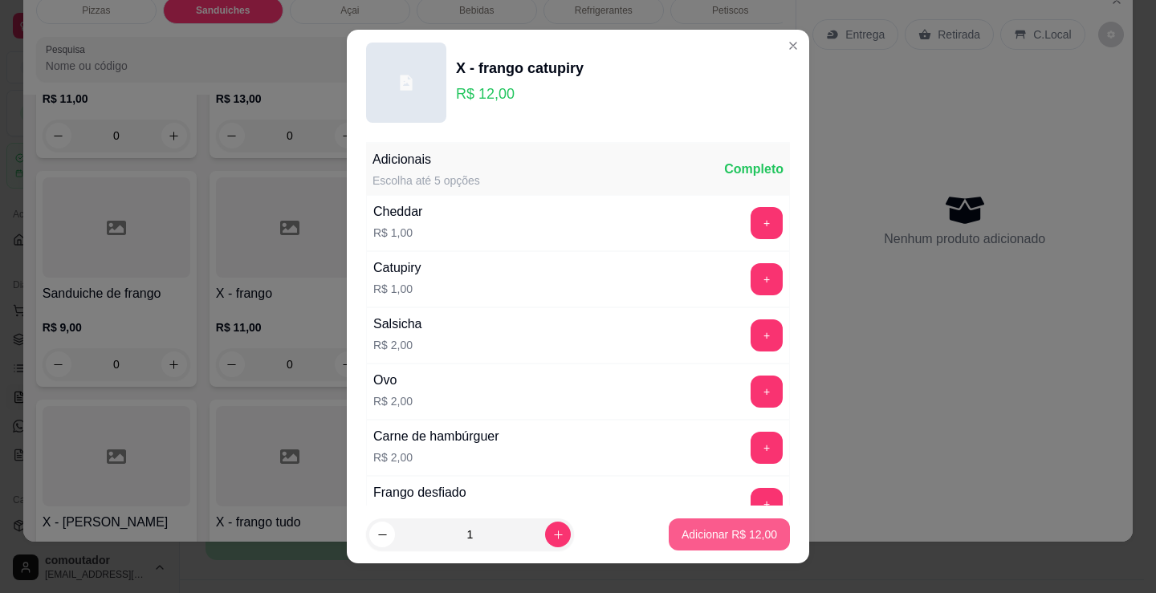
click at [737, 526] on button "Adicionar R$ 12,00" at bounding box center [729, 535] width 121 height 32
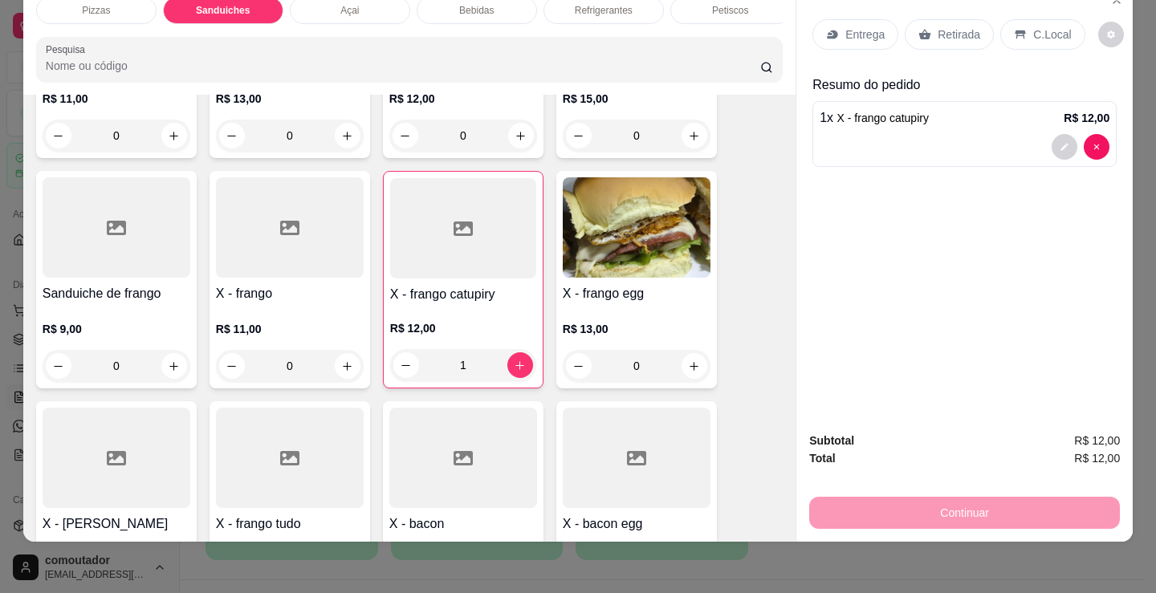
click at [470, 297] on h4 "X - frango catupiry" at bounding box center [463, 294] width 146 height 19
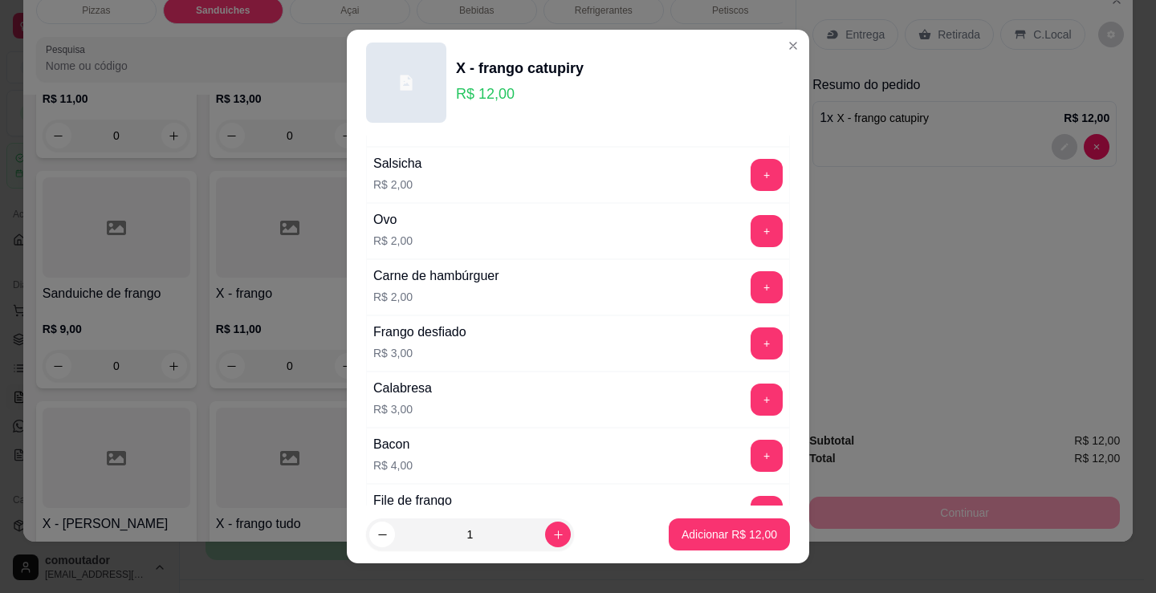
scroll to position [241, 0]
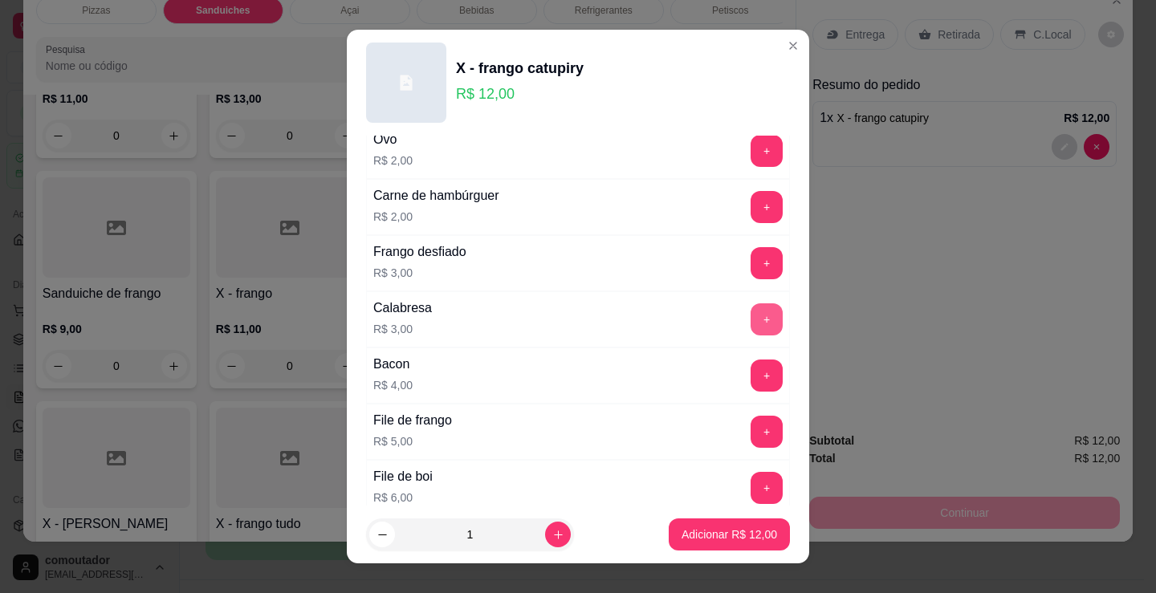
click at [750, 321] on button "+" at bounding box center [766, 319] width 32 height 32
click at [733, 527] on p "Adicionar R$ 15,00" at bounding box center [729, 535] width 96 height 16
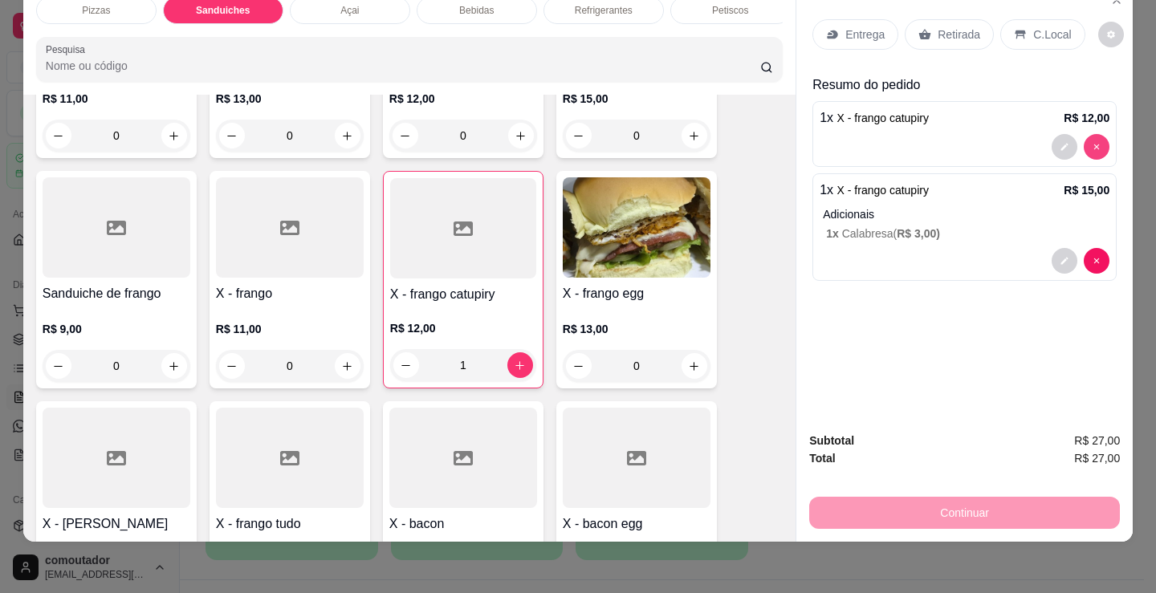
type input "0"
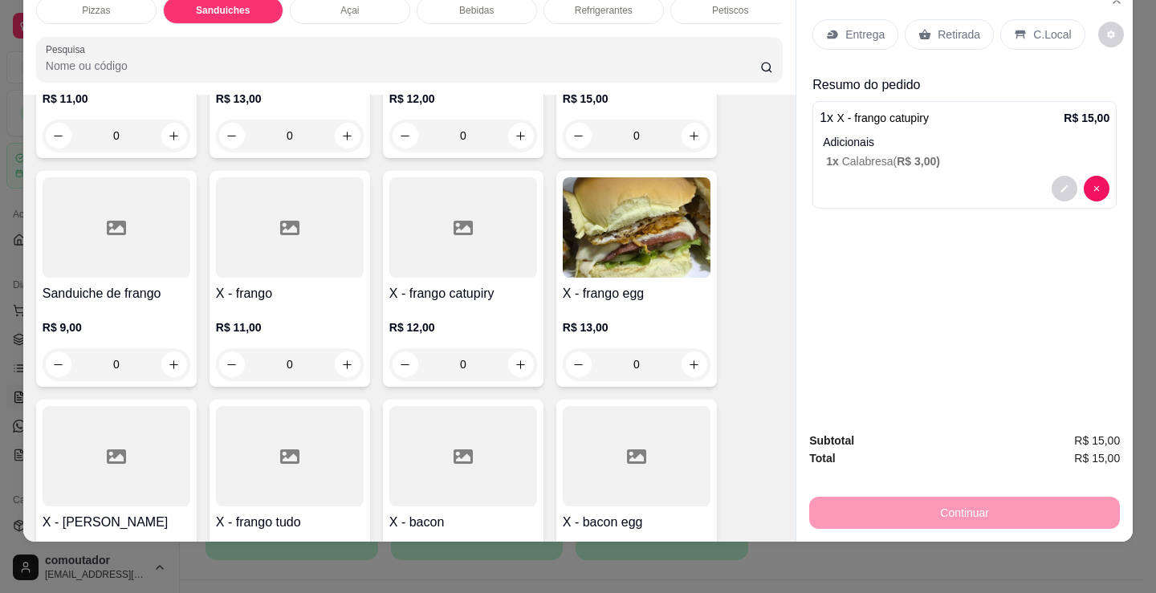
click at [845, 26] on p "Entrega" at bounding box center [864, 34] width 39 height 16
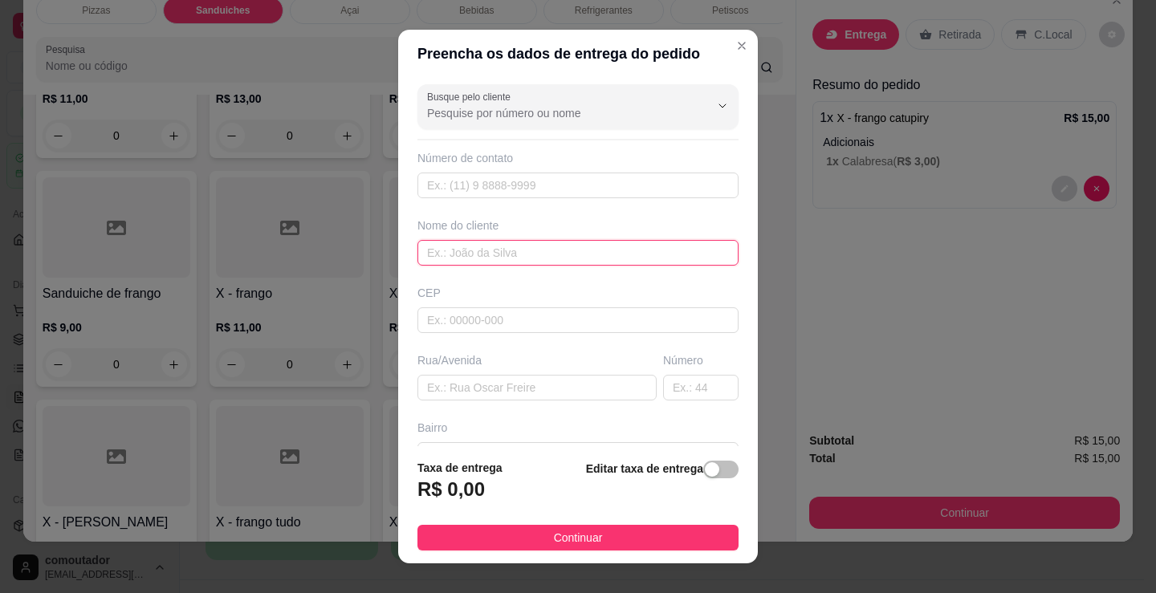
click at [543, 255] on input "text" at bounding box center [577, 253] width 321 height 26
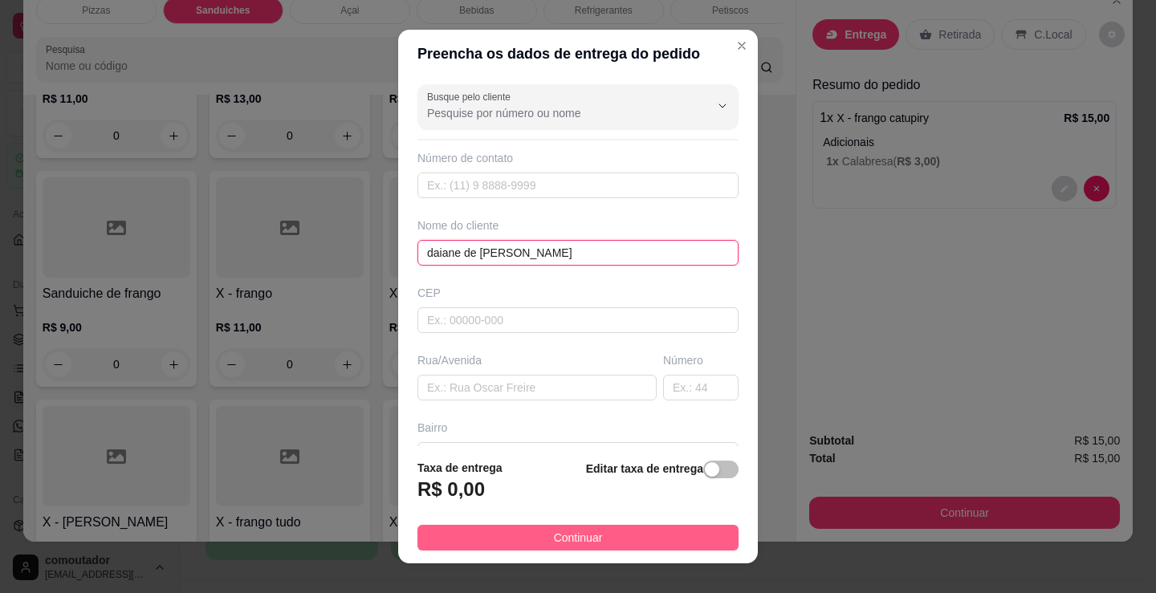
type input "daiane de [PERSON_NAME]"
click at [584, 540] on span "Continuar" at bounding box center [578, 538] width 49 height 18
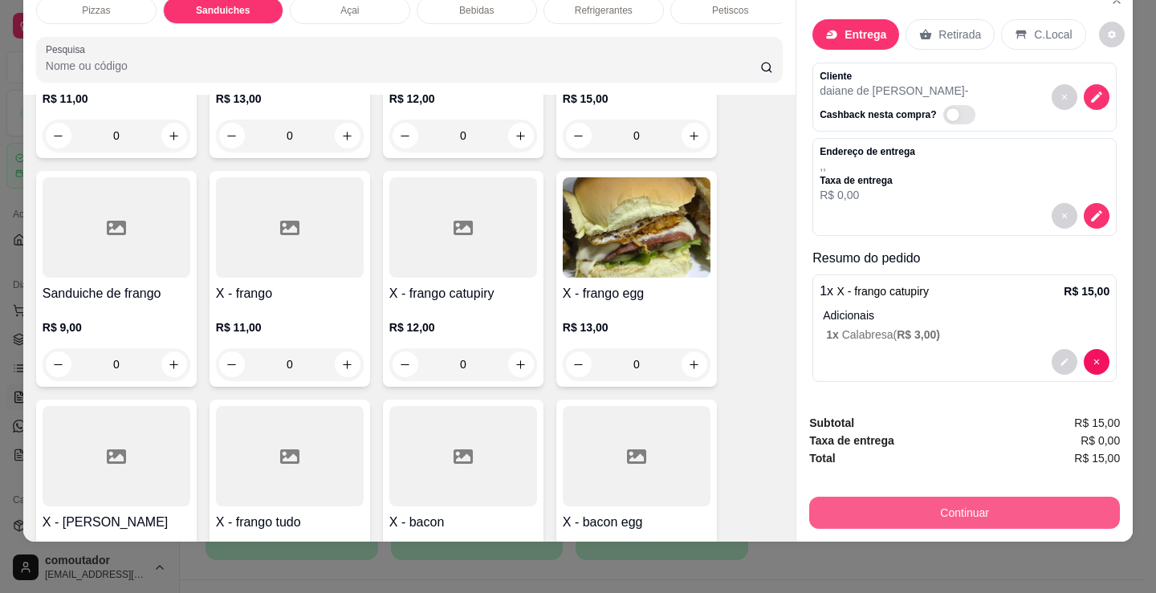
click at [954, 497] on button "Continuar" at bounding box center [964, 513] width 311 height 32
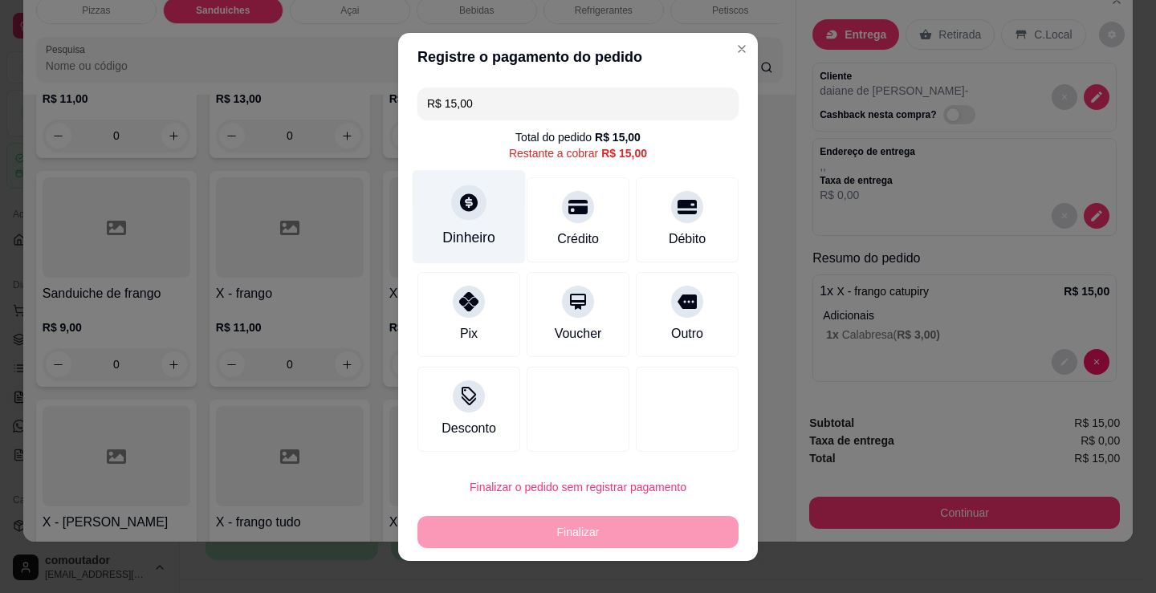
click at [478, 232] on div "Dinheiro" at bounding box center [468, 237] width 53 height 21
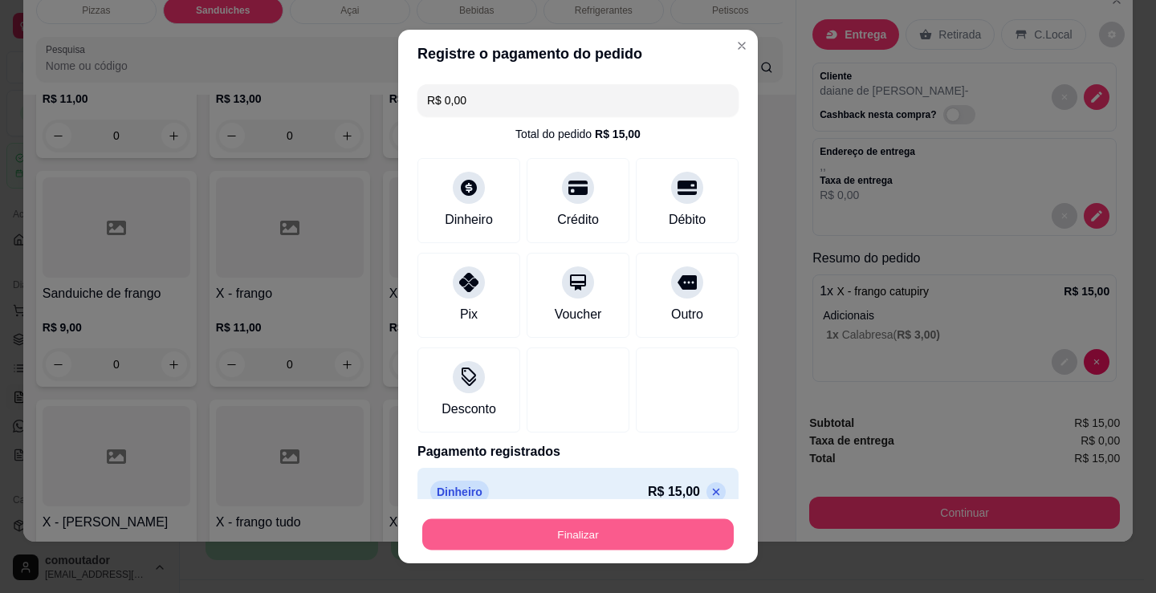
click at [616, 527] on button "Finalizar" at bounding box center [577, 534] width 311 height 31
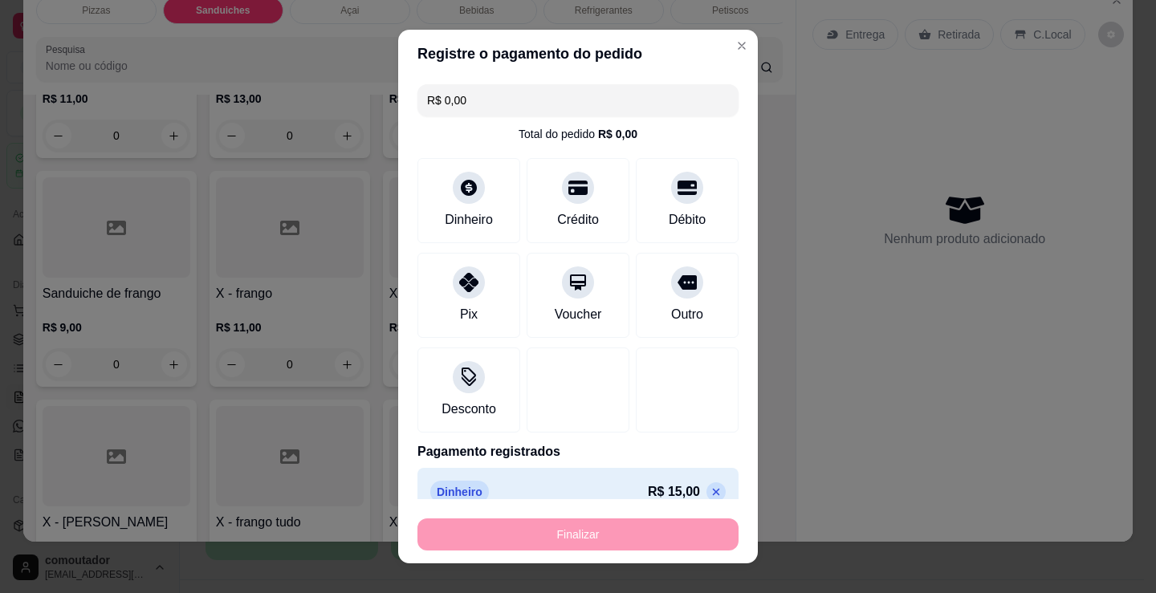
type input "-R$ 15,00"
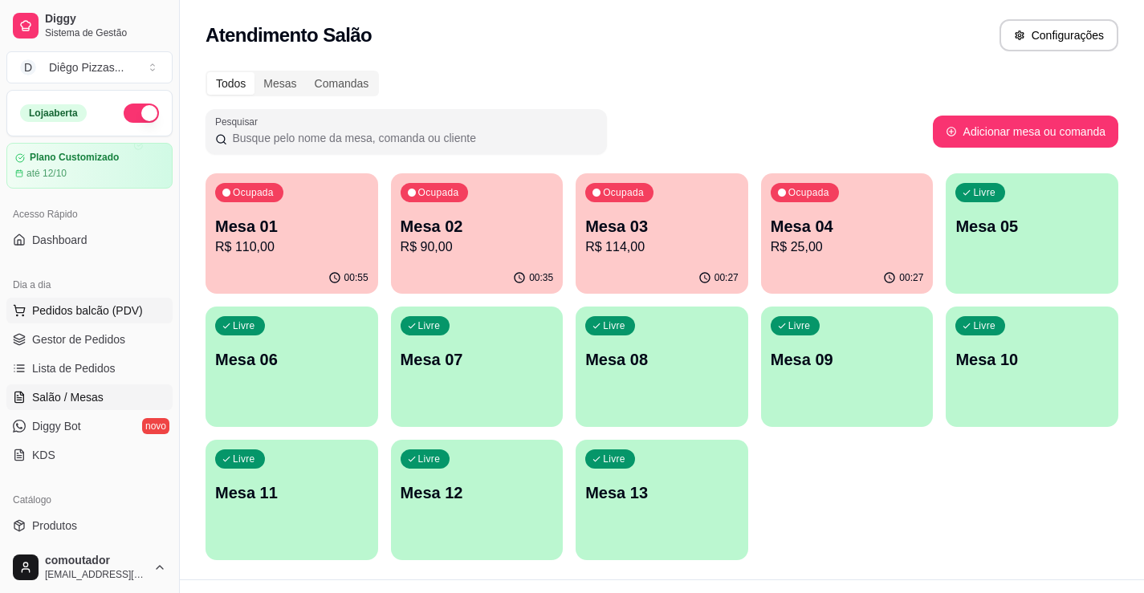
click at [84, 309] on span "Pedidos balcão (PDV)" at bounding box center [87, 311] width 111 height 16
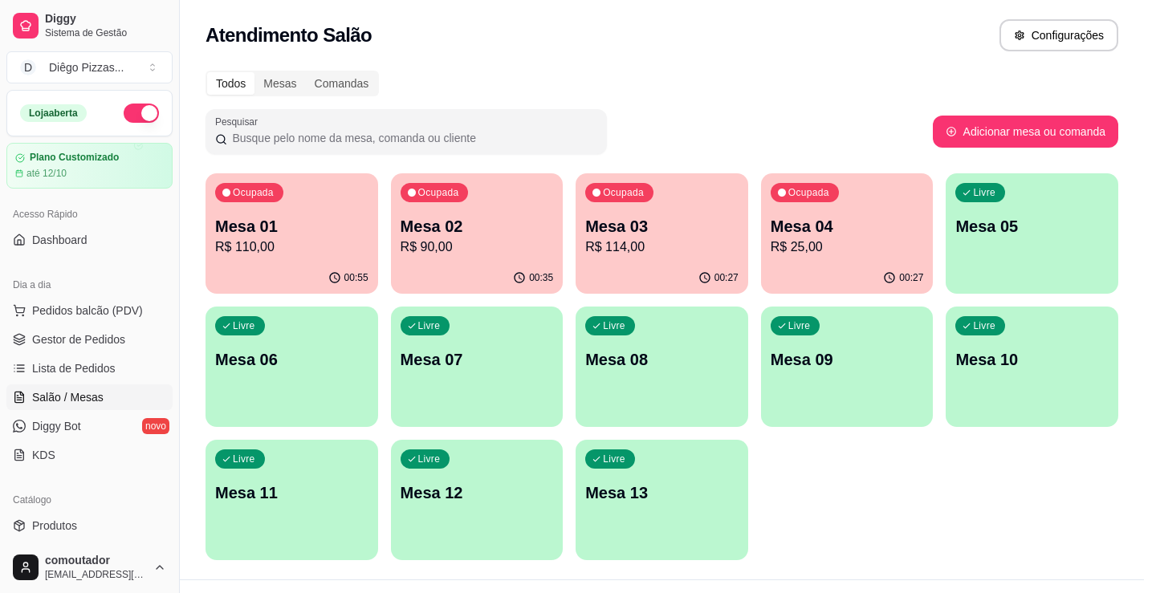
click at [85, 382] on div "Media a partir de R$ 18,00" at bounding box center [124, 336] width 177 height 206
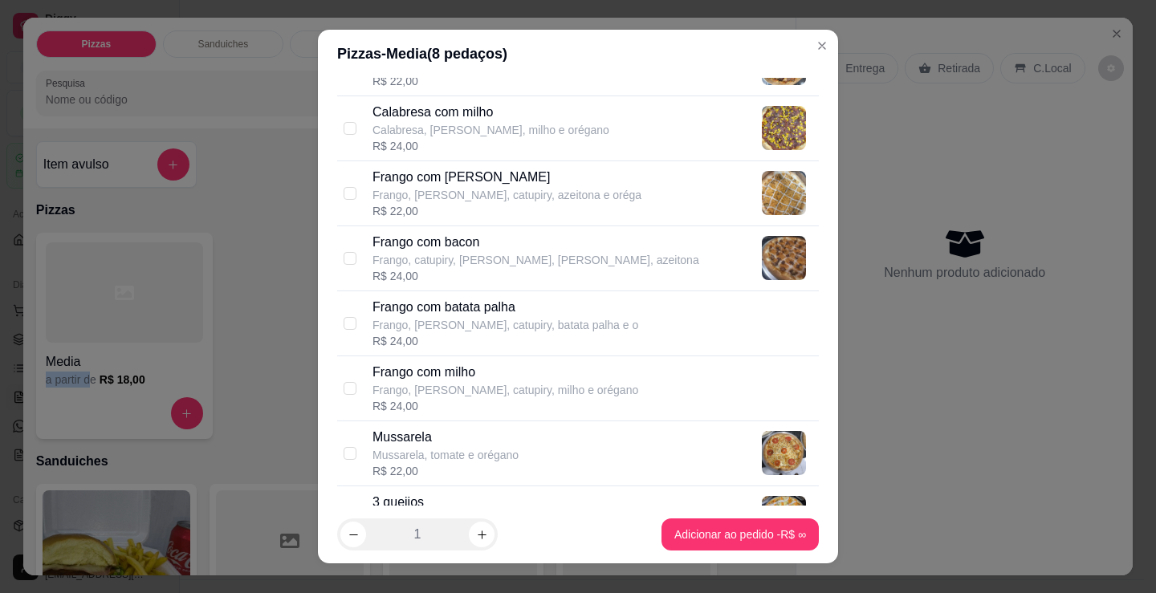
copy div "a partir d"
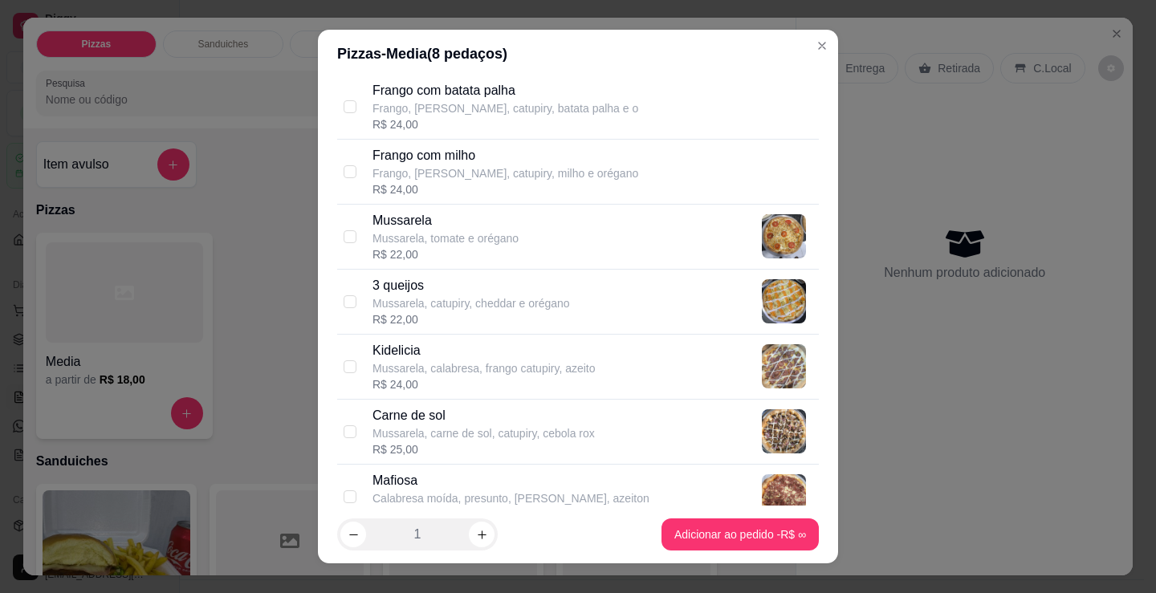
click at [532, 372] on p "Mussarela, calabresa, frango catupiry, azeito" at bounding box center [483, 368] width 223 height 16
checkbox input "true"
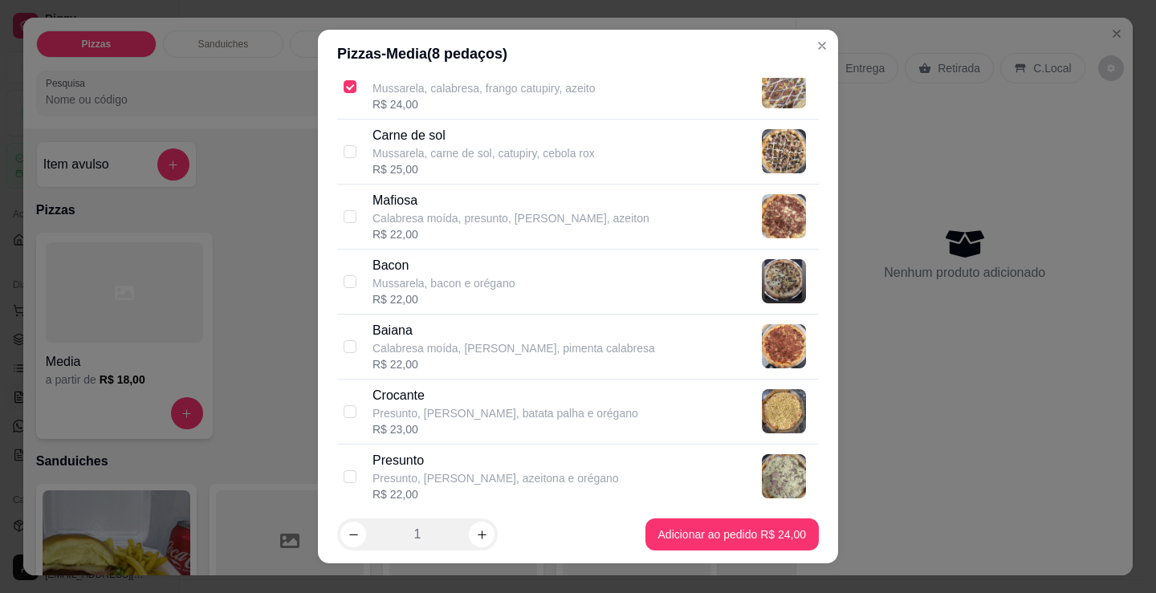
scroll to position [860, 0]
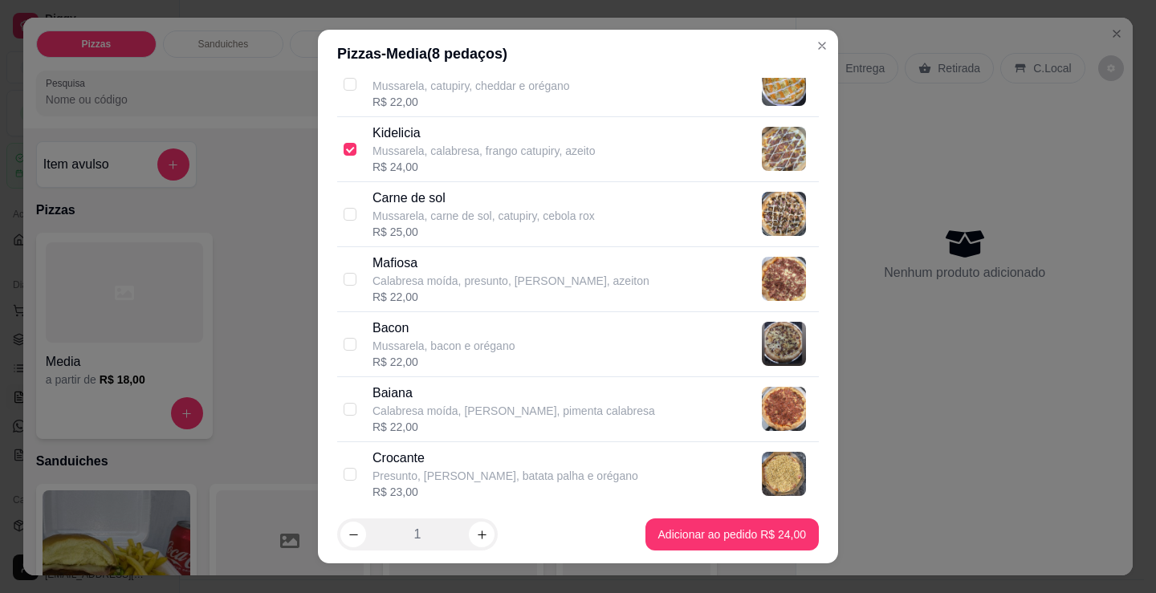
click at [474, 351] on p "Mussarela, bacon e orégano" at bounding box center [443, 346] width 142 height 16
click at [464, 405] on p "Calabresa moída, [PERSON_NAME], pimenta calabresa" at bounding box center [513, 411] width 283 height 16
checkbox input "false"
checkbox input "true"
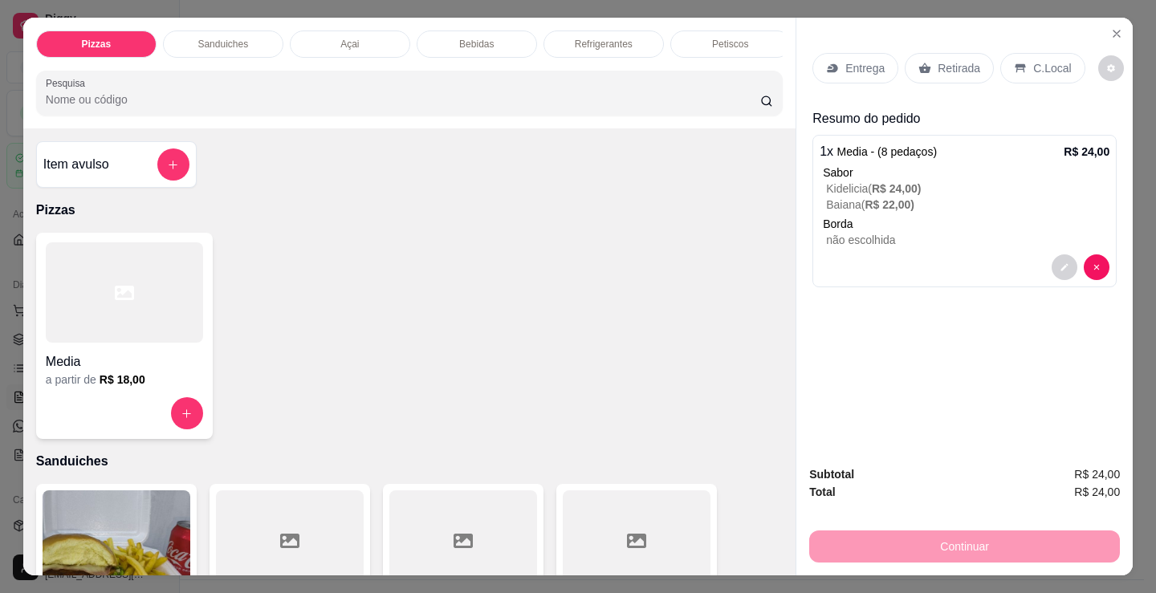
click at [1040, 61] on p "C.Local" at bounding box center [1052, 68] width 38 height 16
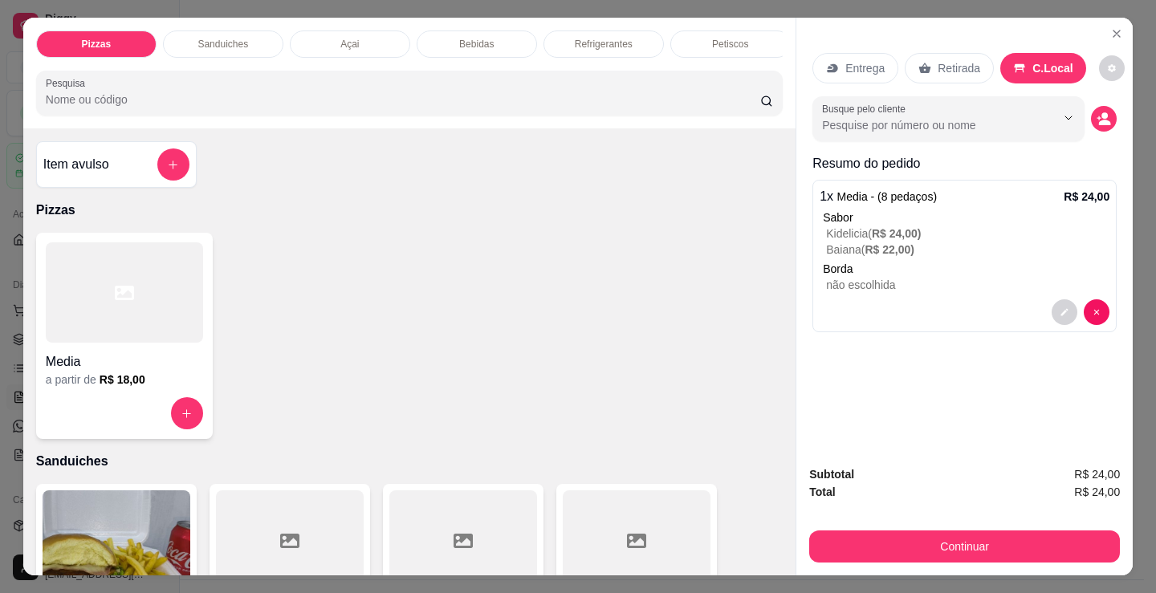
click at [1099, 120] on icon "decrease-product-quantity" at bounding box center [1105, 123] width 12 height 6
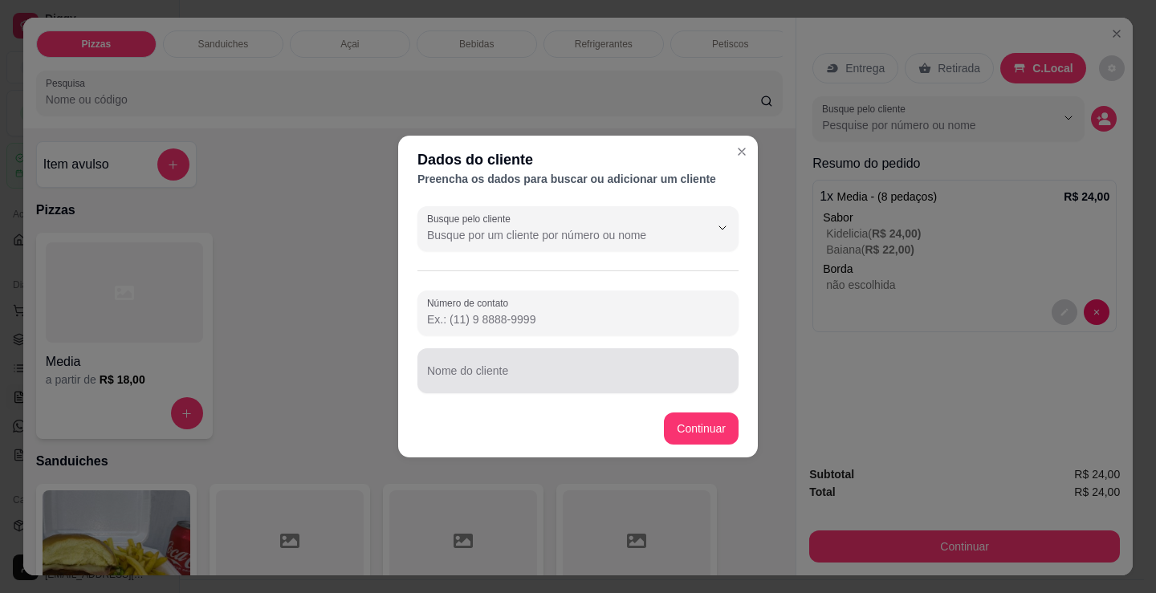
click at [585, 372] on input "Nome do cliente" at bounding box center [578, 377] width 302 height 16
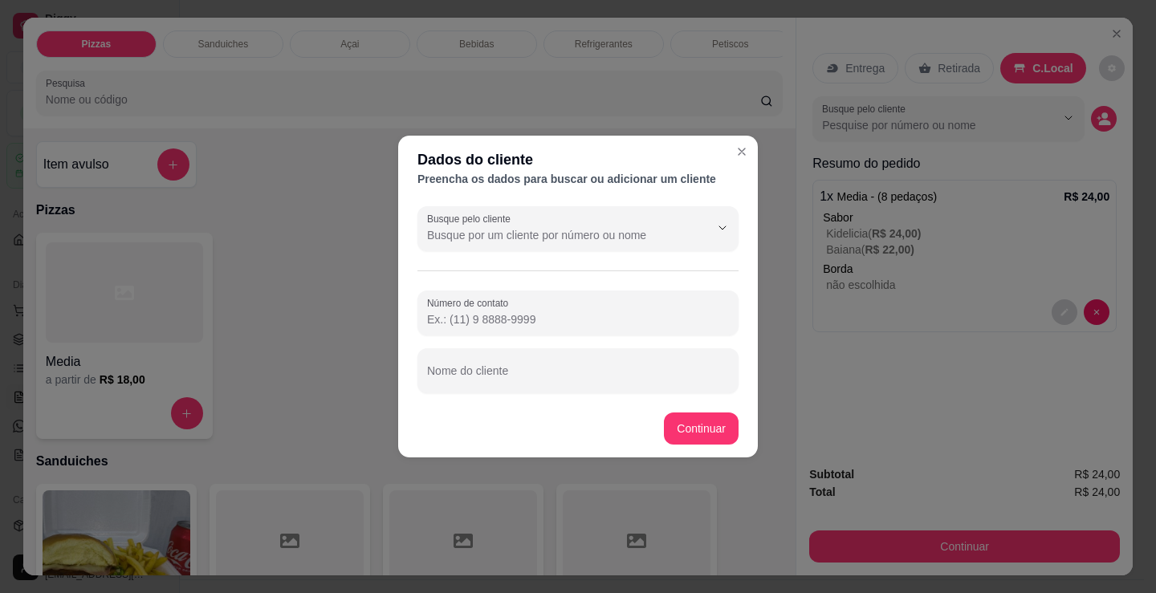
click at [591, 385] on div at bounding box center [578, 371] width 302 height 32
type input "[PERSON_NAME]"
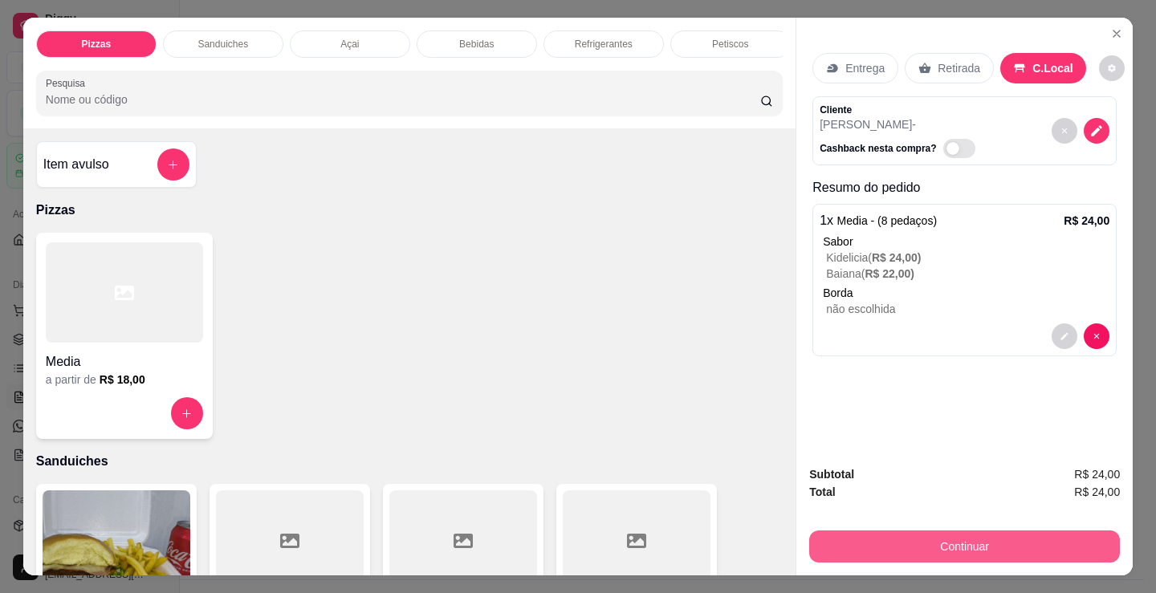
click at [871, 551] on button "Continuar" at bounding box center [964, 547] width 311 height 32
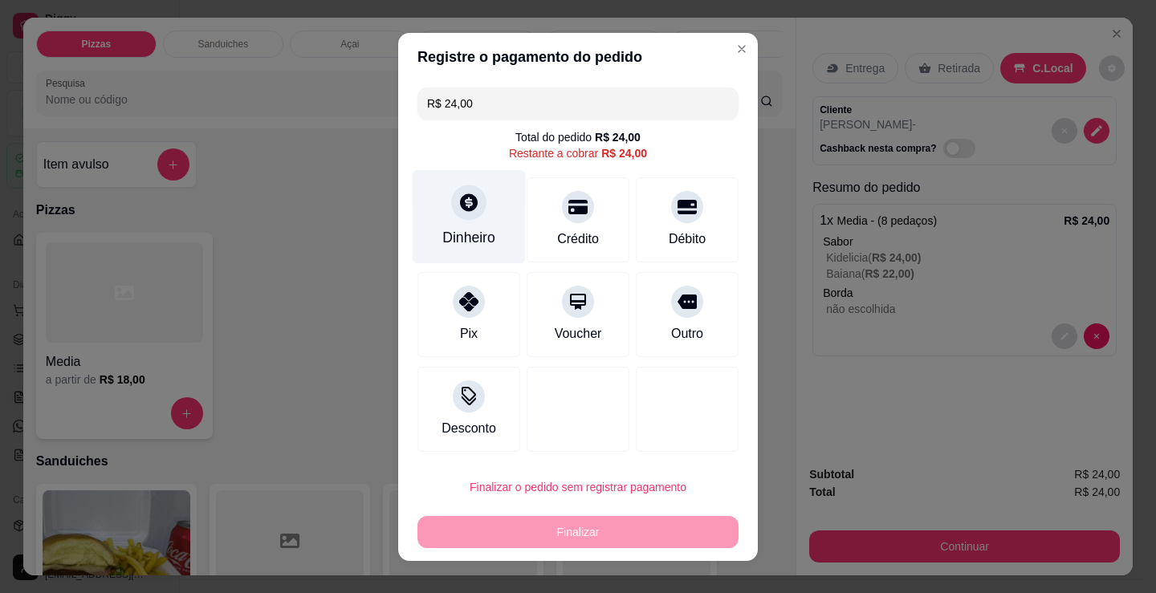
click at [483, 223] on div "Dinheiro" at bounding box center [469, 216] width 113 height 94
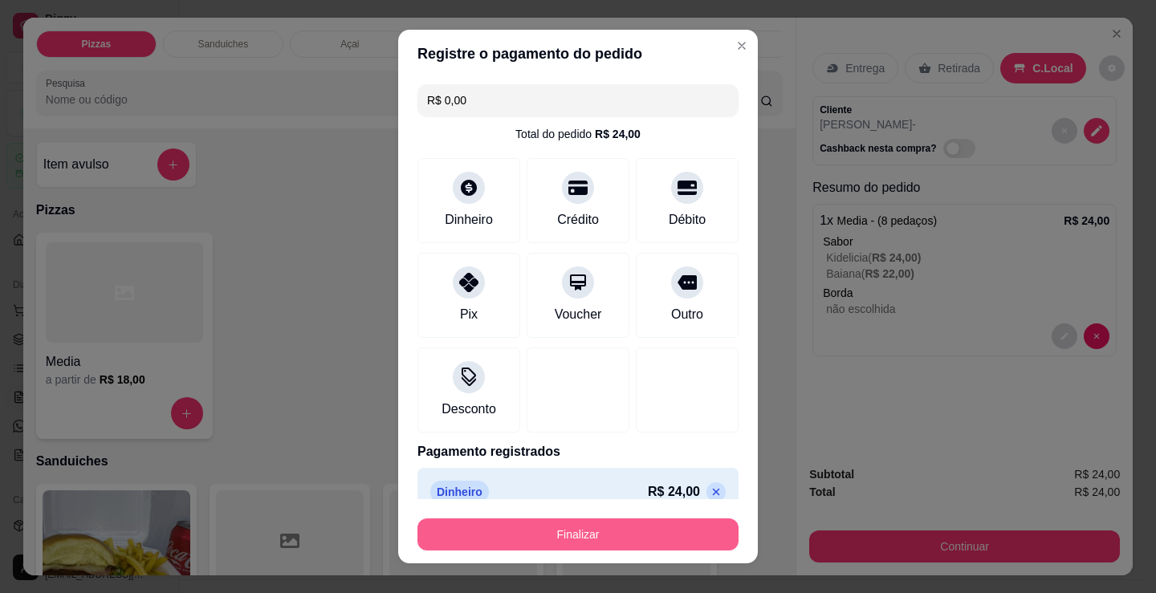
click at [623, 531] on button "Finalizar" at bounding box center [577, 535] width 321 height 32
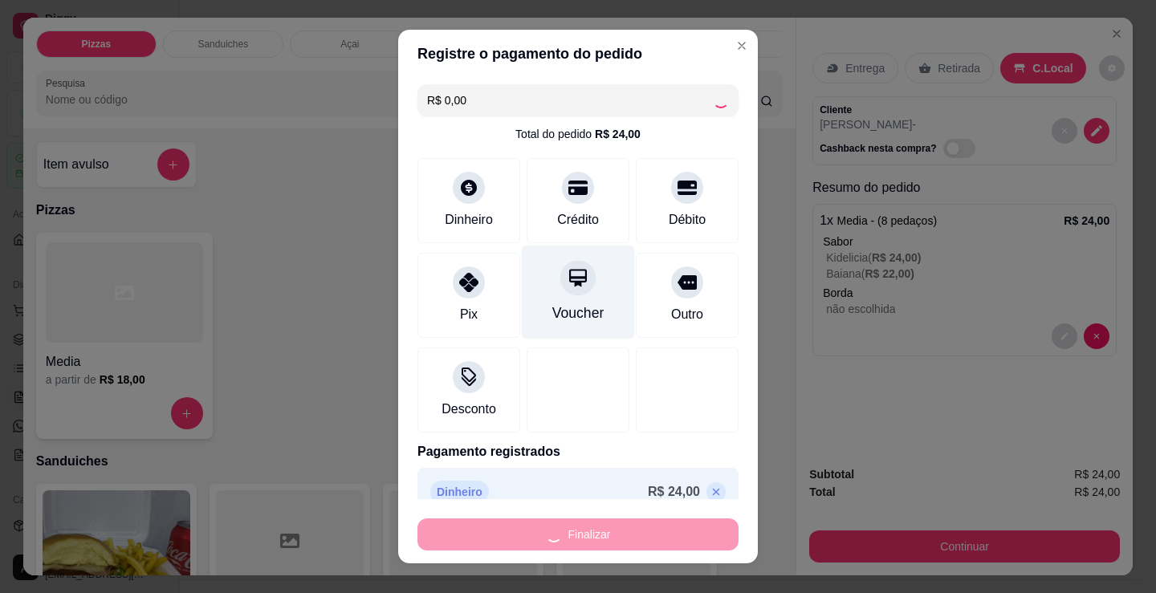
type input "-R$ 24,00"
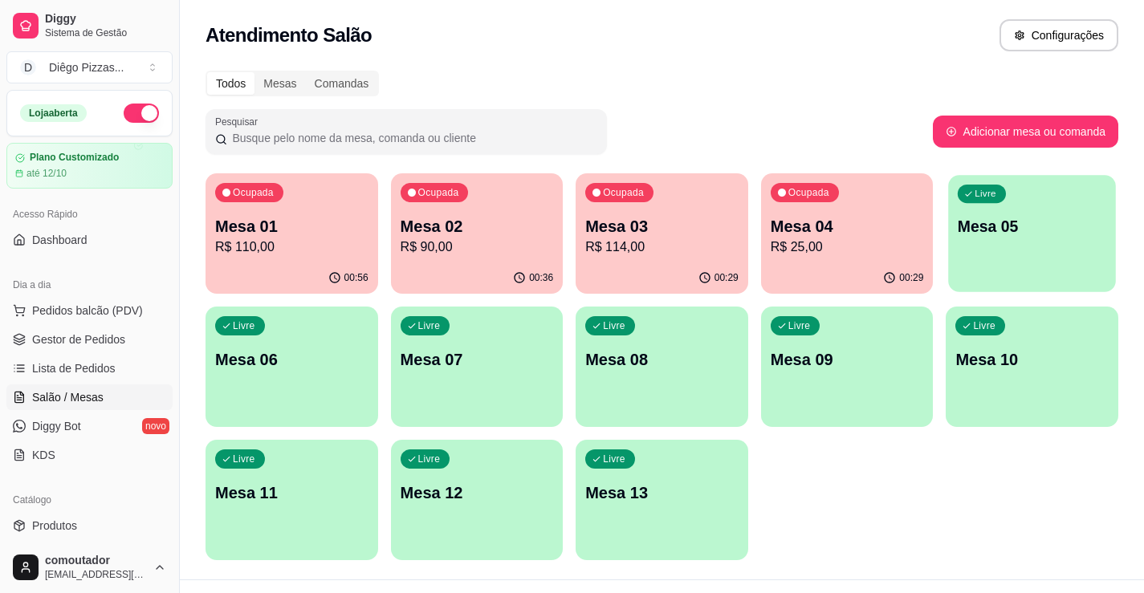
click at [1003, 235] on p "Mesa 05" at bounding box center [1032, 227] width 148 height 22
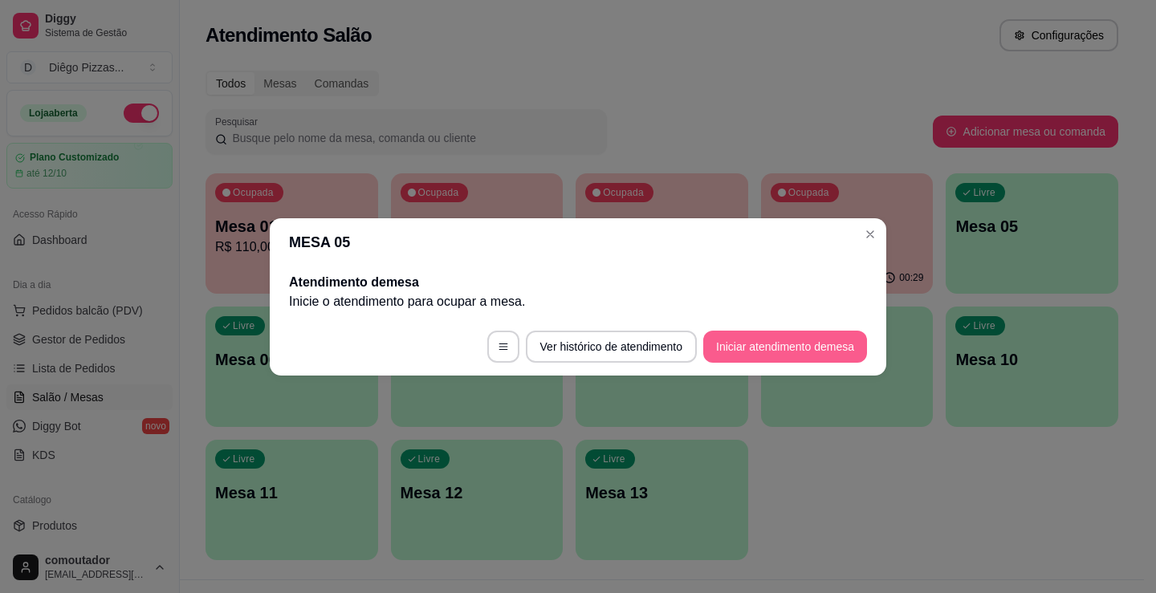
click at [779, 342] on button "Iniciar atendimento de mesa" at bounding box center [785, 347] width 164 height 32
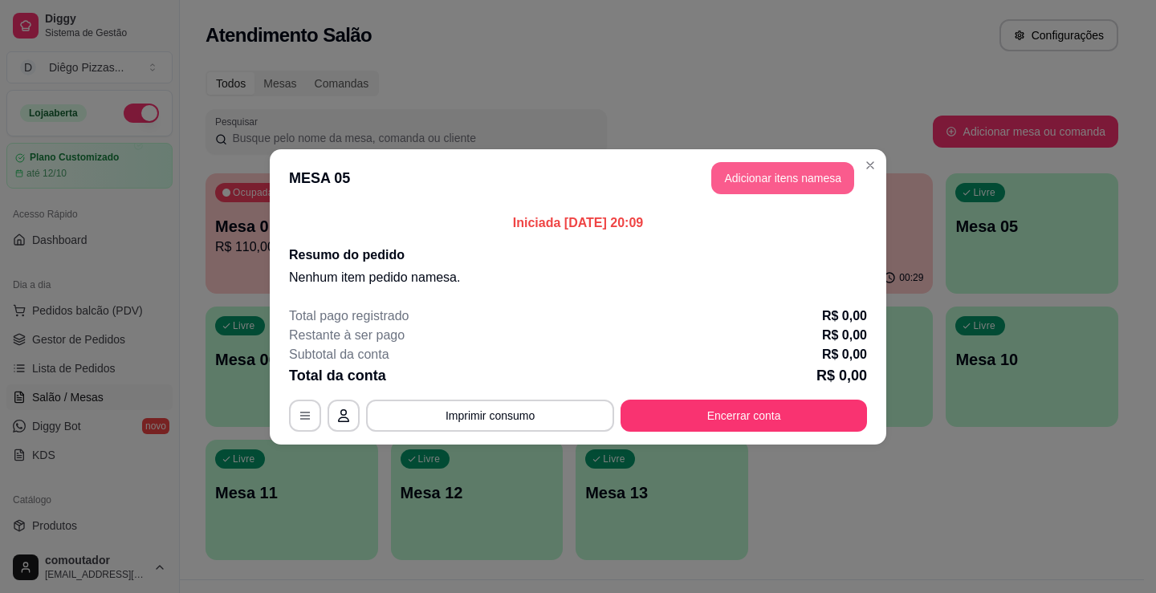
click at [810, 176] on button "Adicionar itens na mesa" at bounding box center [782, 178] width 143 height 32
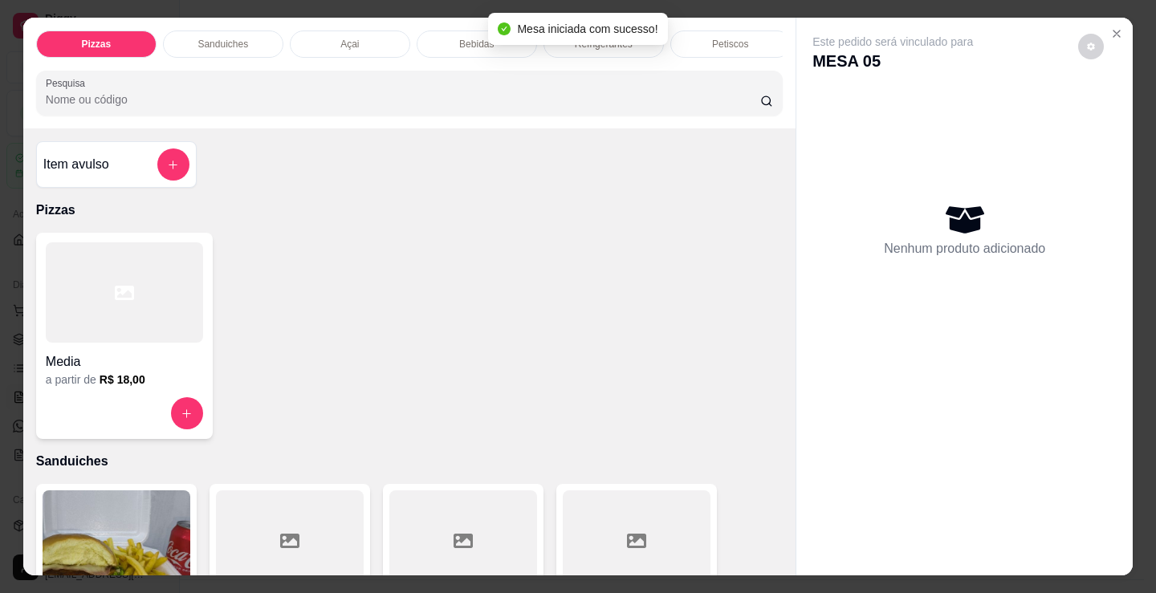
click at [734, 43] on p "Petiscos" at bounding box center [730, 44] width 36 height 13
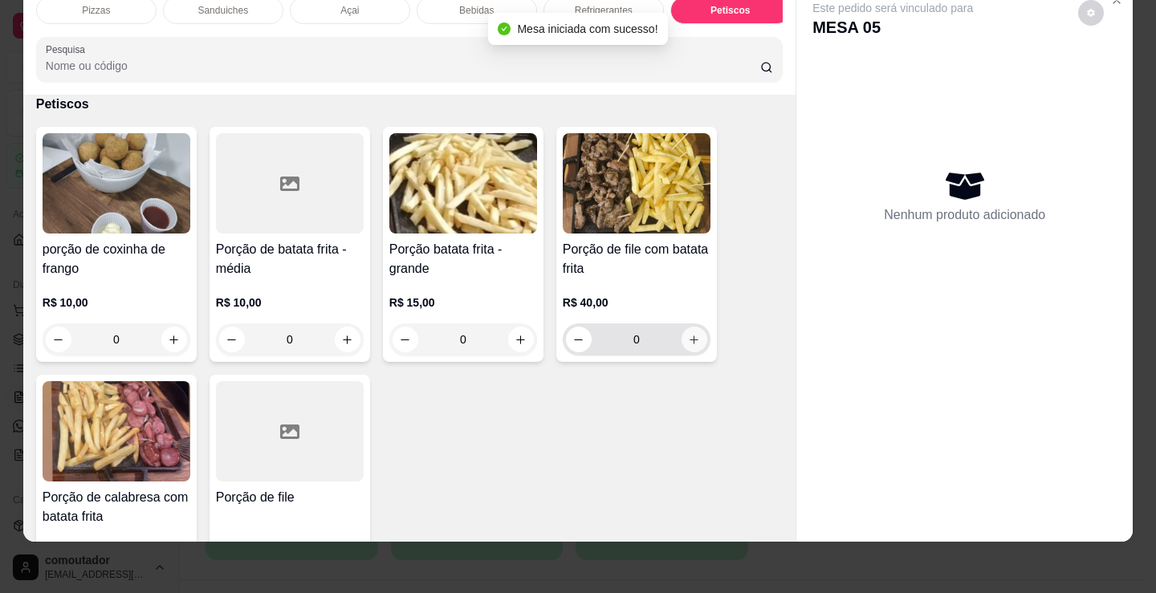
click at [690, 339] on icon "increase-product-quantity" at bounding box center [694, 340] width 9 height 9
type input "1"
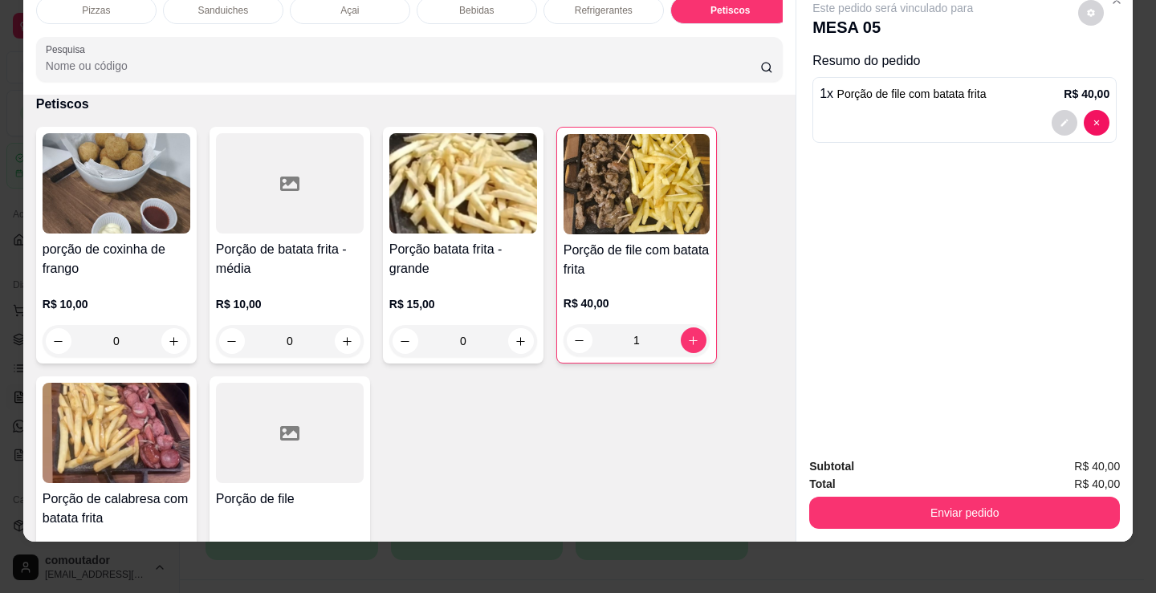
click at [474, 4] on p "Bebidas" at bounding box center [476, 10] width 35 height 13
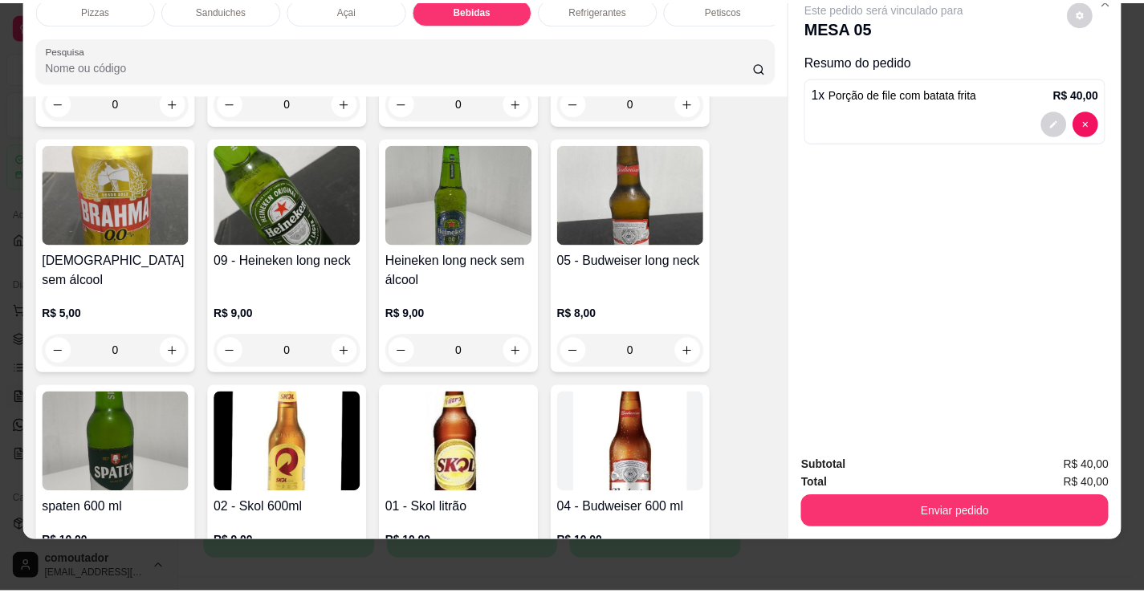
scroll to position [2230, 0]
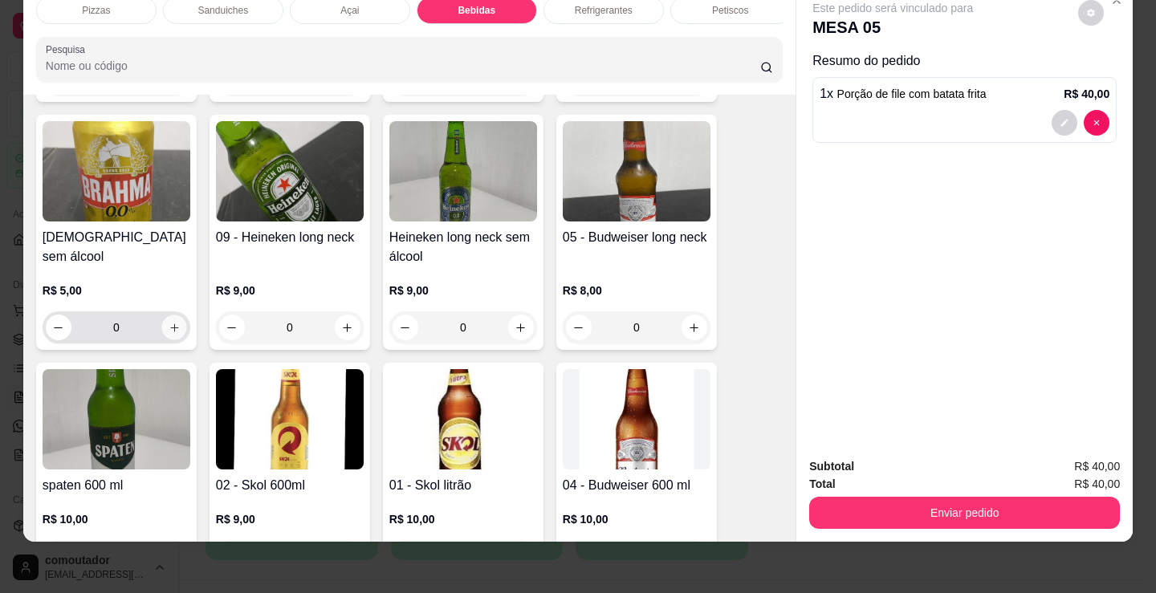
click at [172, 322] on icon "increase-product-quantity" at bounding box center [175, 328] width 12 height 12
type input "2"
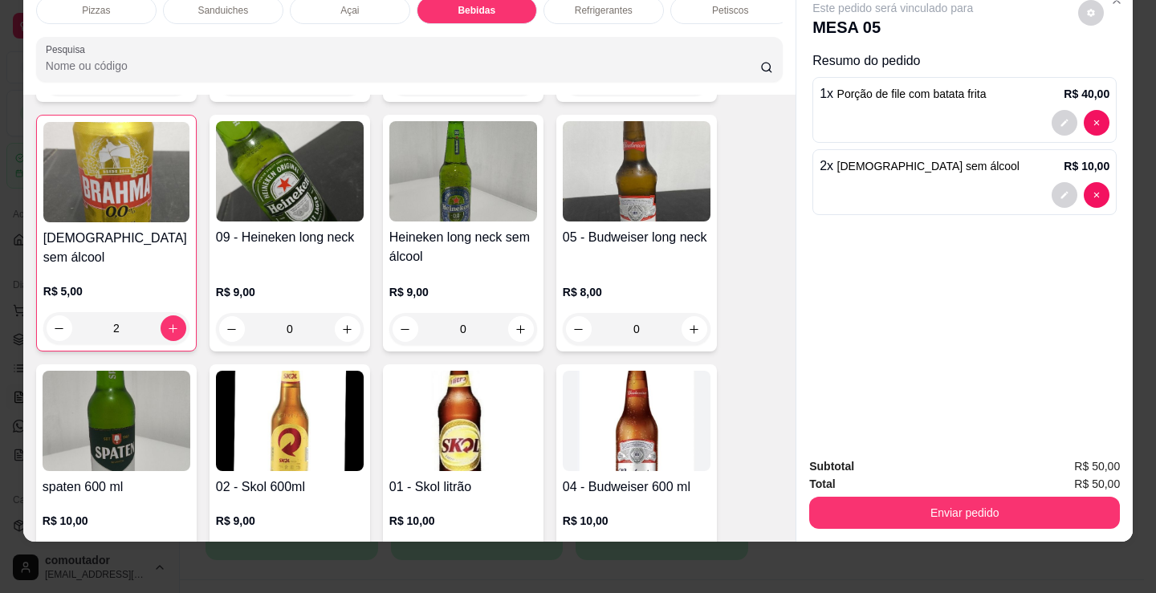
click at [1011, 506] on button "Enviar pedido" at bounding box center [964, 513] width 311 height 32
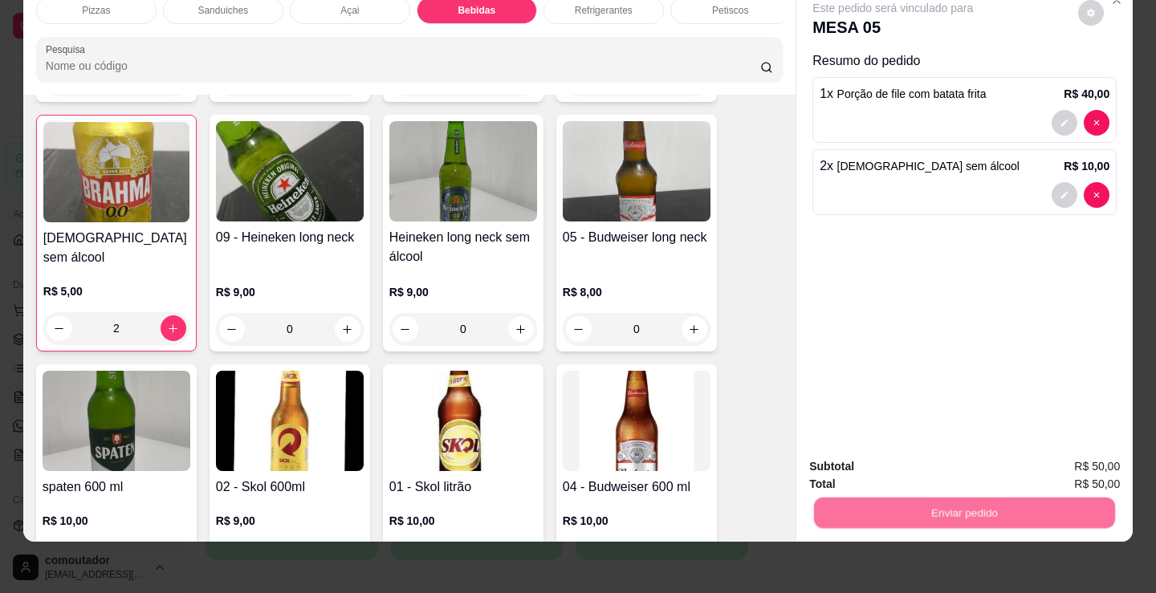
click at [933, 465] on button "Não registrar e enviar pedido" at bounding box center [911, 461] width 167 height 31
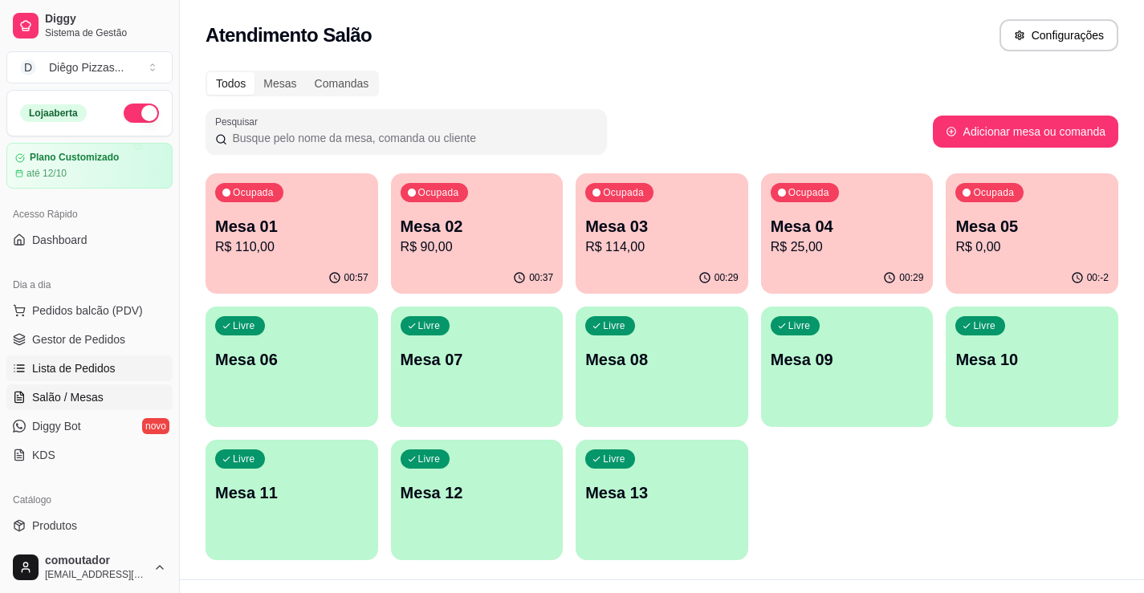
click at [70, 365] on span "Lista de Pedidos" at bounding box center [73, 368] width 83 height 16
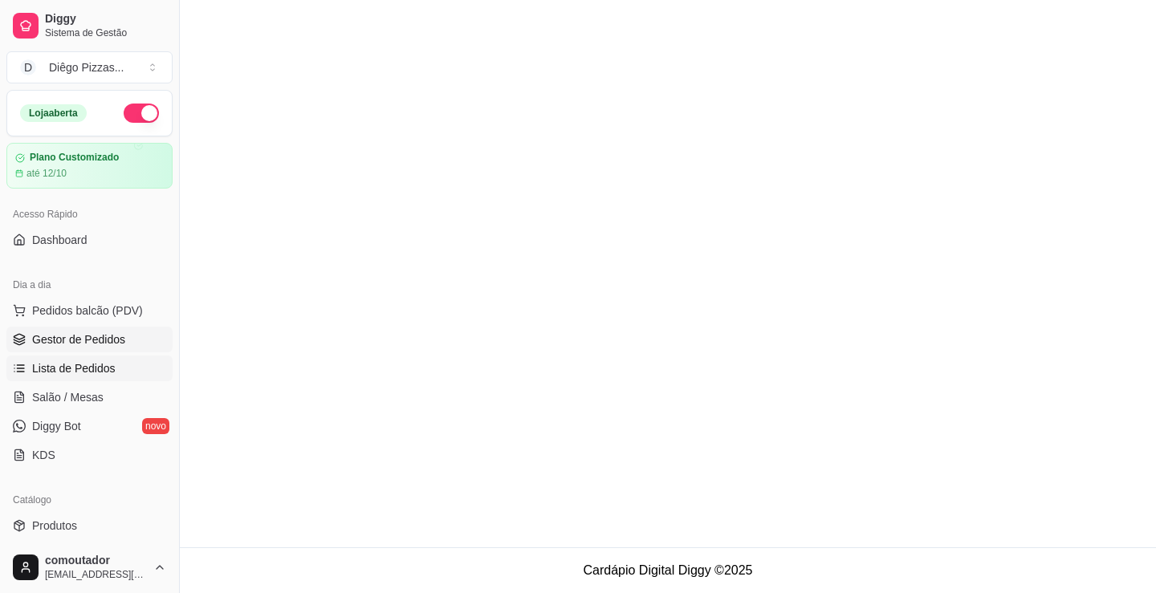
click at [85, 341] on span "Gestor de Pedidos" at bounding box center [78, 340] width 93 height 16
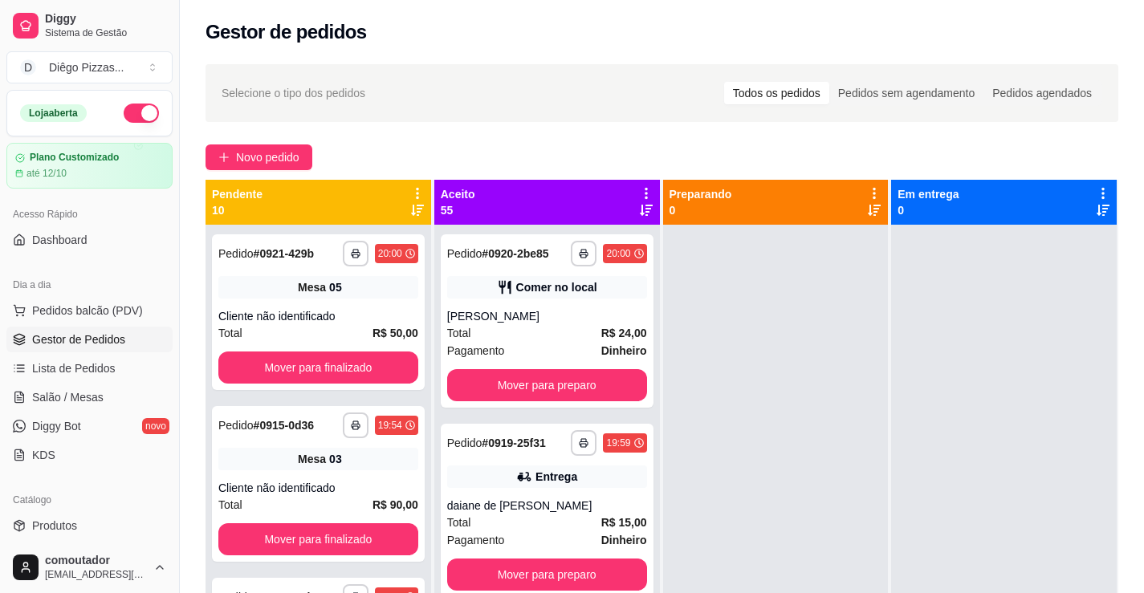
drag, startPoint x: 334, startPoint y: 129, endPoint x: 388, endPoint y: 149, distance: 57.4
click at [334, 129] on div "**********" at bounding box center [662, 424] width 964 height 738
click at [544, 317] on div "[PERSON_NAME]" at bounding box center [547, 316] width 200 height 16
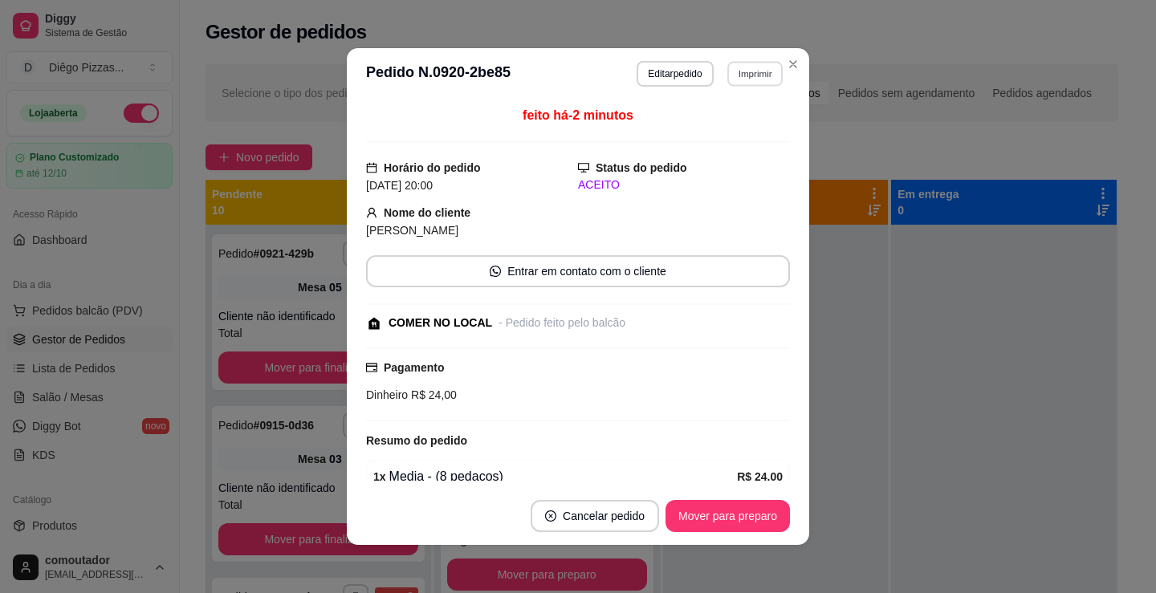
click at [758, 71] on button "Imprimir" at bounding box center [754, 73] width 55 height 25
click at [741, 132] on button "IMPRESSORA" at bounding box center [721, 129] width 112 height 25
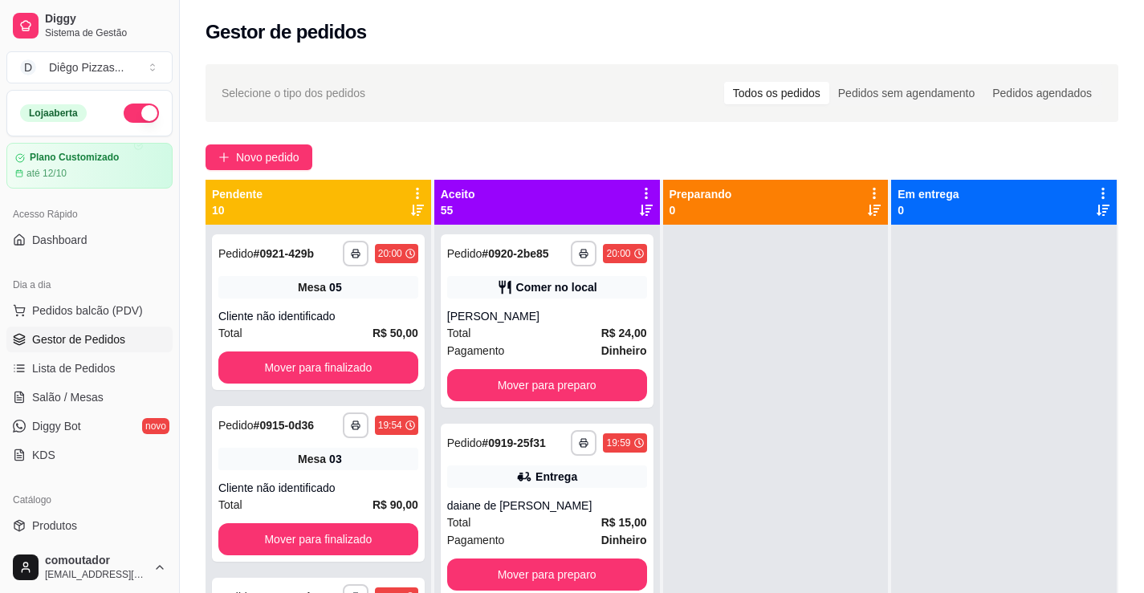
scroll to position [32, 0]
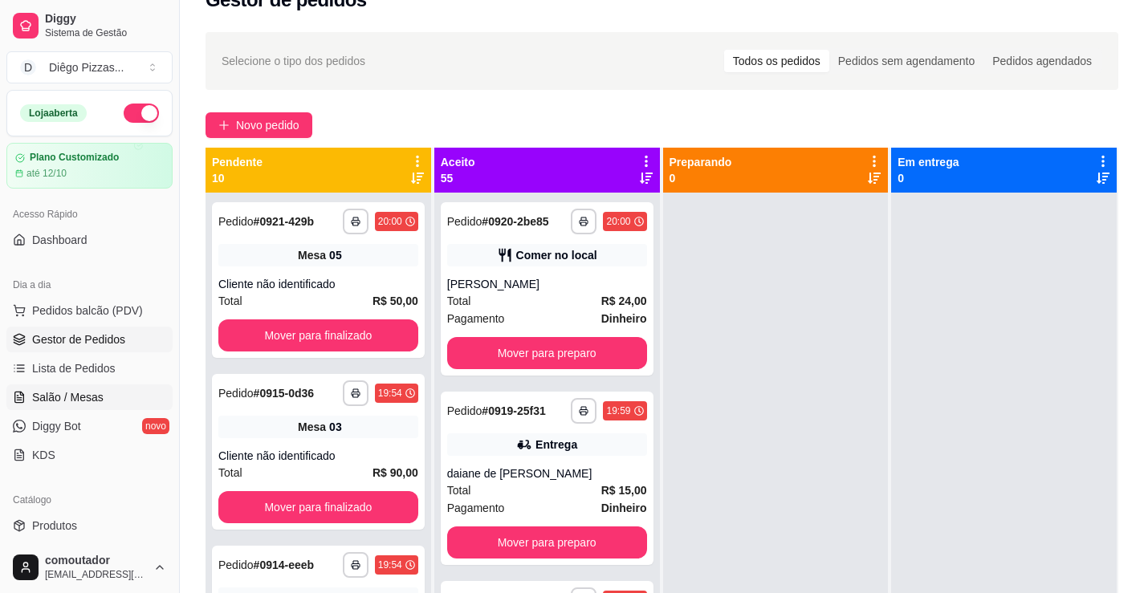
click at [136, 405] on link "Salão / Mesas" at bounding box center [89, 397] width 166 height 26
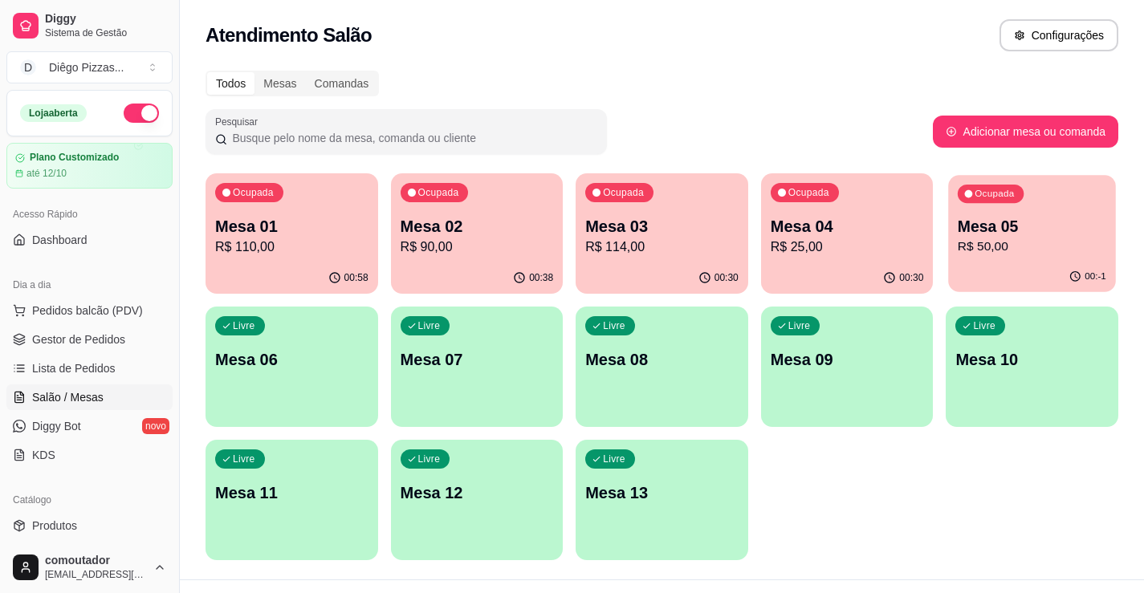
click at [976, 243] on p "R$ 50,00" at bounding box center [1032, 247] width 148 height 18
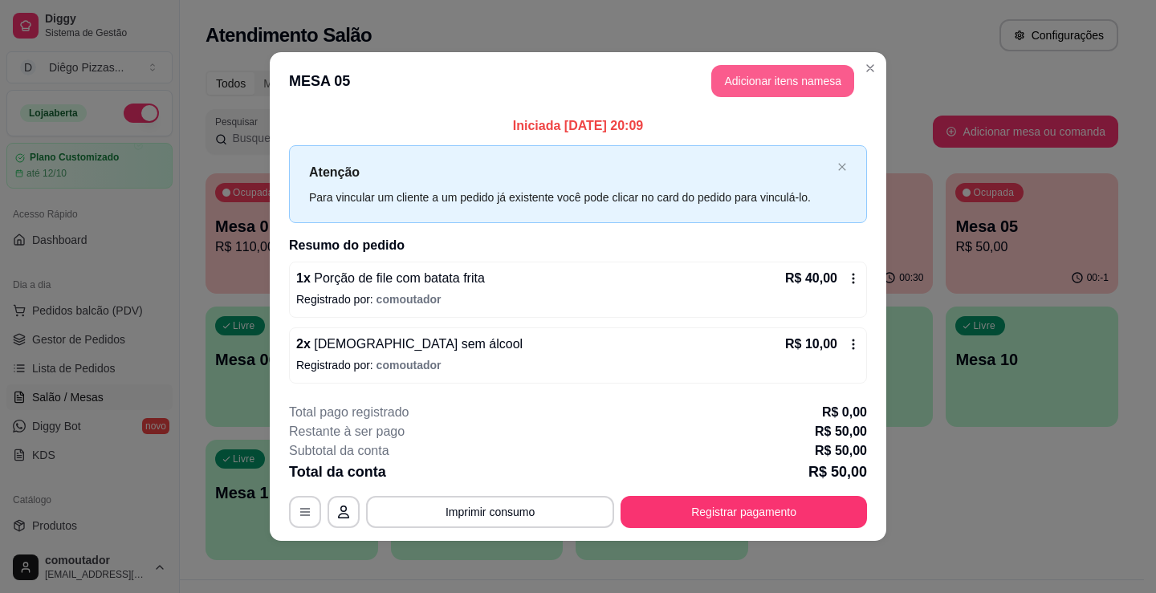
click at [809, 69] on button "Adicionar itens na mesa" at bounding box center [782, 81] width 143 height 32
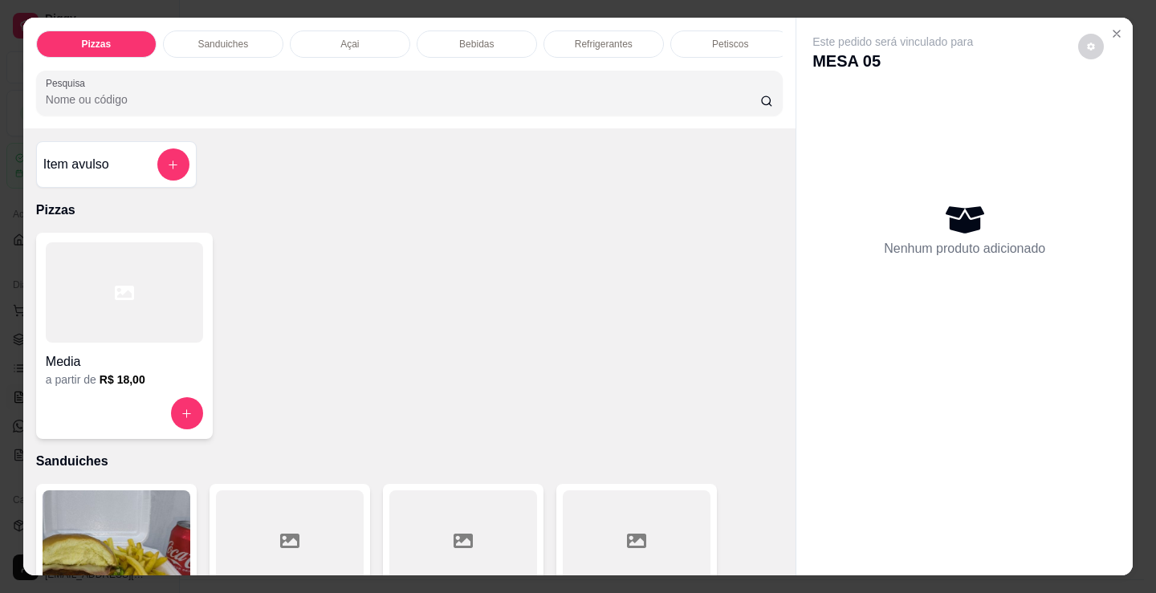
click at [575, 38] on p "Refrigerantes" at bounding box center [604, 44] width 58 height 13
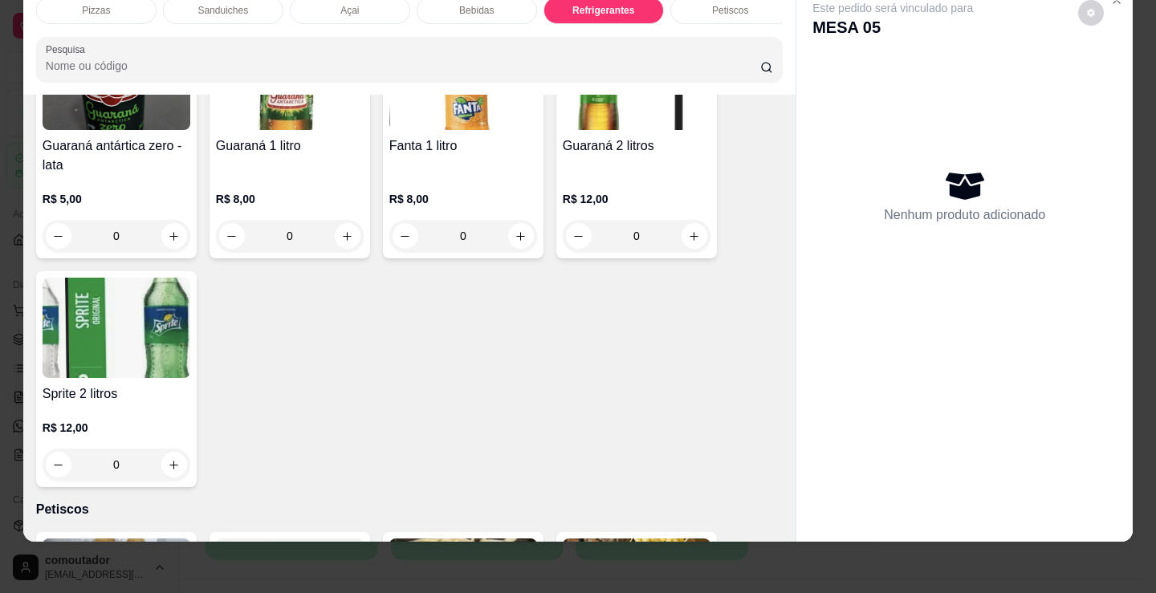
scroll to position [4799, 0]
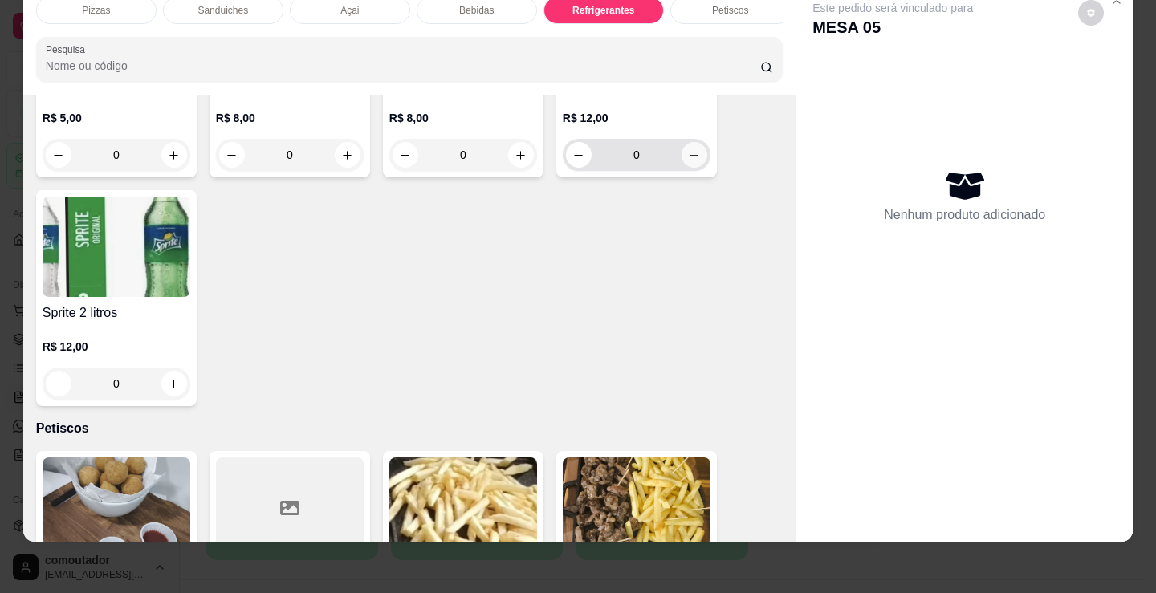
click at [688, 153] on icon "increase-product-quantity" at bounding box center [694, 155] width 12 height 12
type input "1"
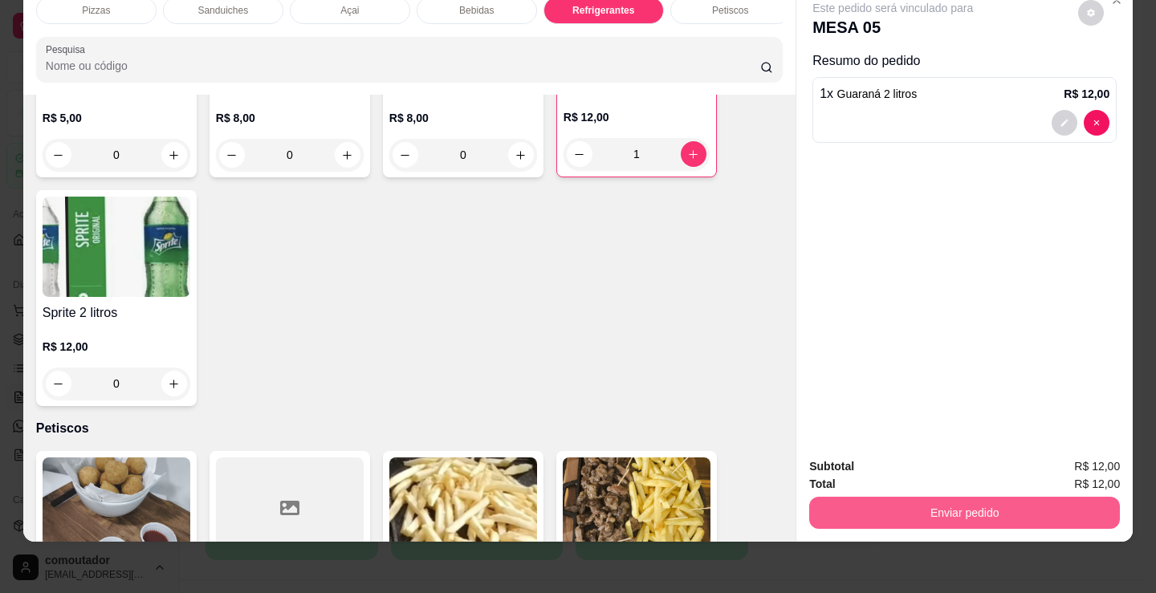
click at [991, 497] on button "Enviar pedido" at bounding box center [964, 513] width 311 height 32
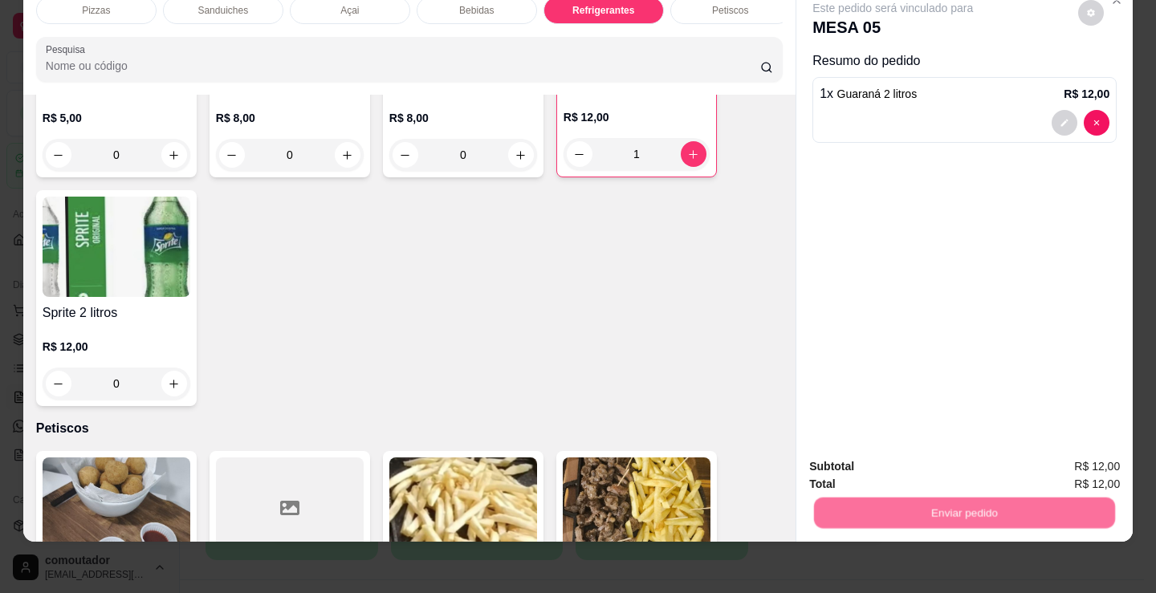
click at [943, 449] on button "Não registrar e enviar pedido" at bounding box center [911, 461] width 167 height 31
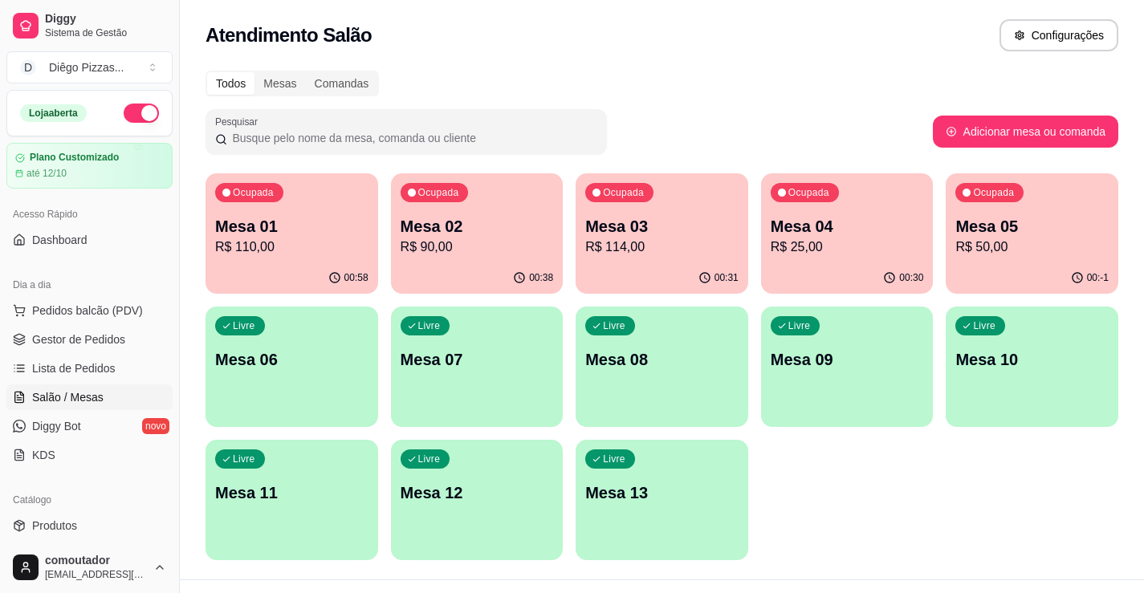
click at [974, 529] on div "Ocupada Mesa 01 R$ 110,00 00:58 Ocupada Mesa 02 R$ 90,00 00:38 Ocupada Mesa 03 …" at bounding box center [661, 366] width 913 height 387
click at [290, 368] on p "Mesa 06" at bounding box center [291, 359] width 153 height 22
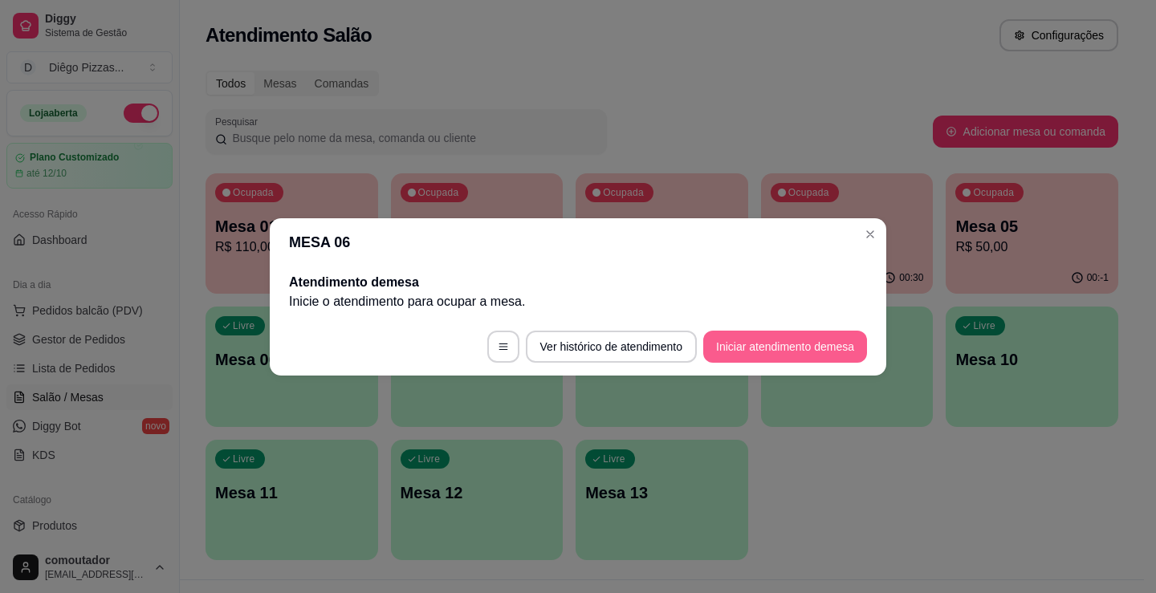
click at [787, 340] on button "Iniciar atendimento de mesa" at bounding box center [785, 347] width 164 height 32
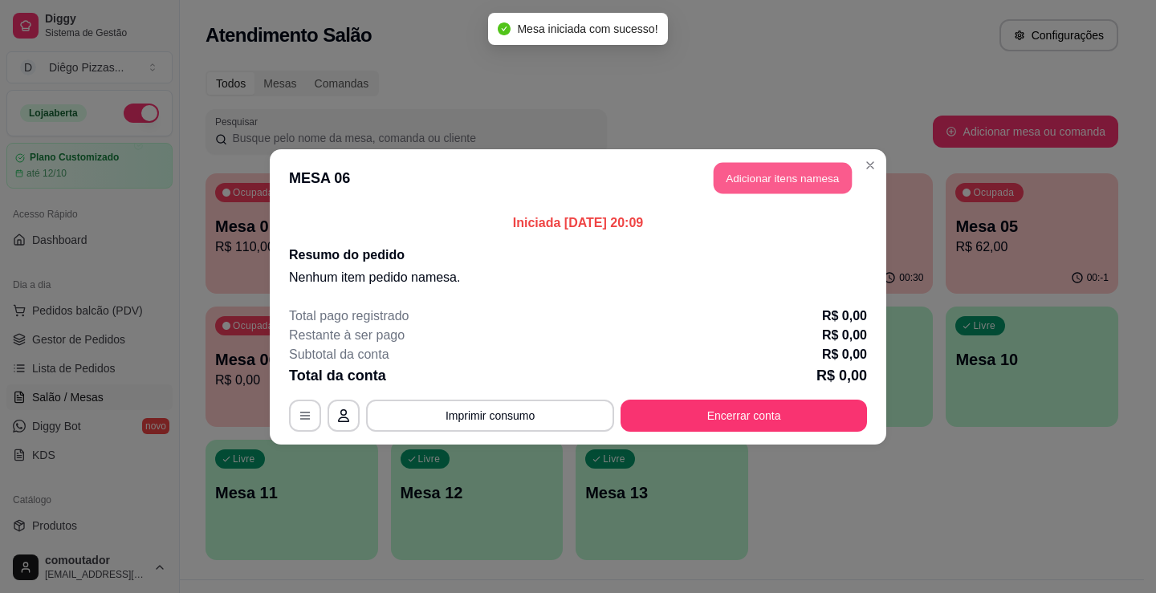
click at [799, 177] on button "Adicionar itens na mesa" at bounding box center [783, 177] width 138 height 31
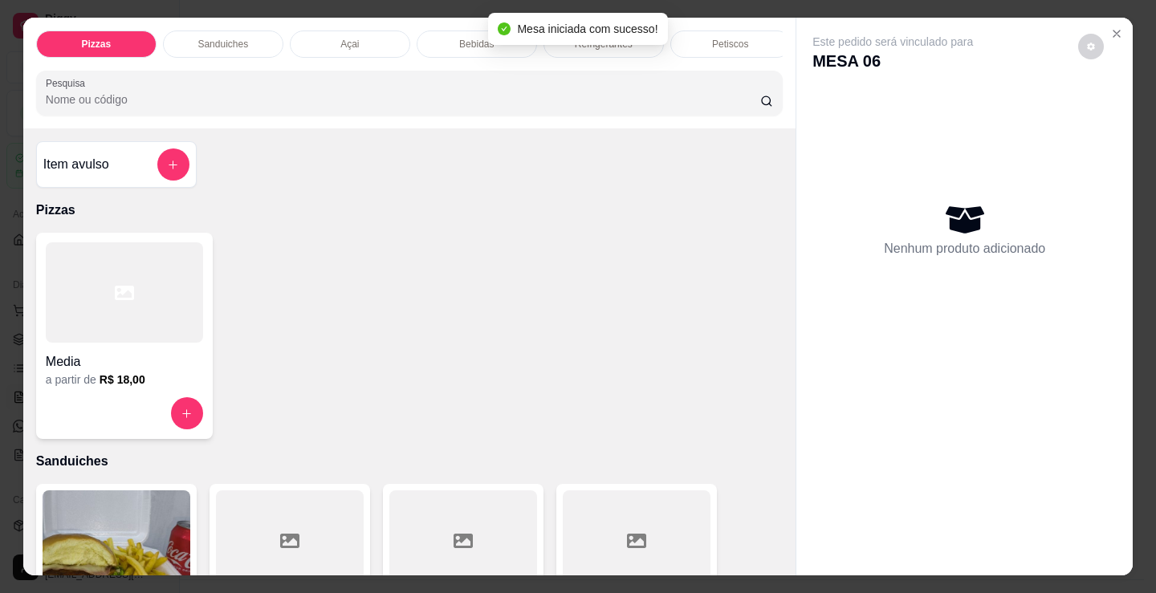
click at [317, 31] on div "Açai" at bounding box center [350, 44] width 120 height 27
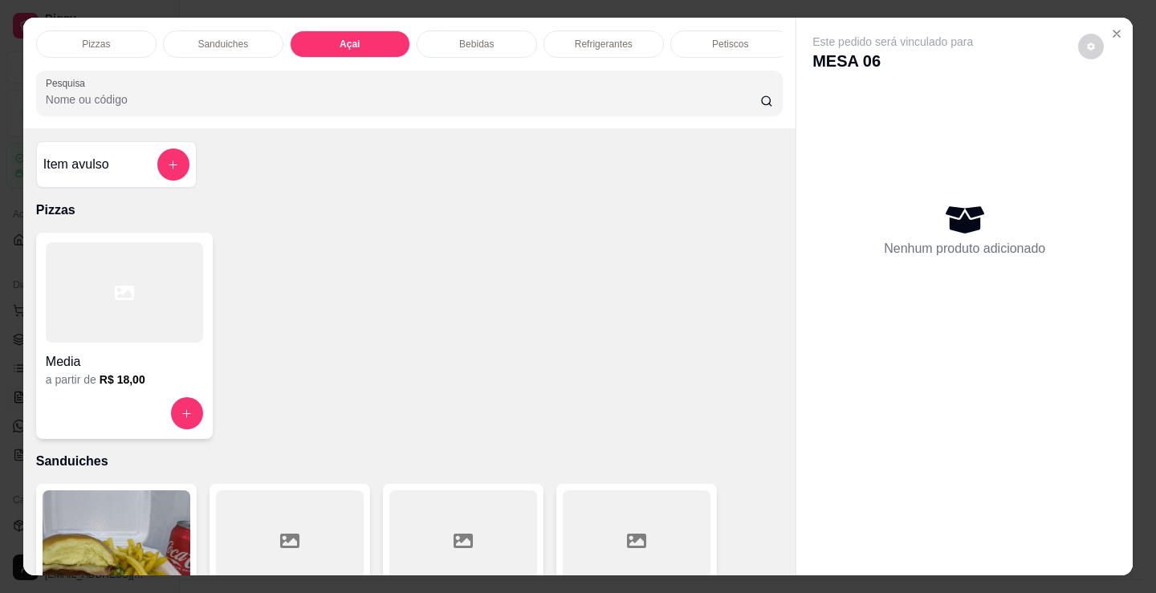
scroll to position [39, 0]
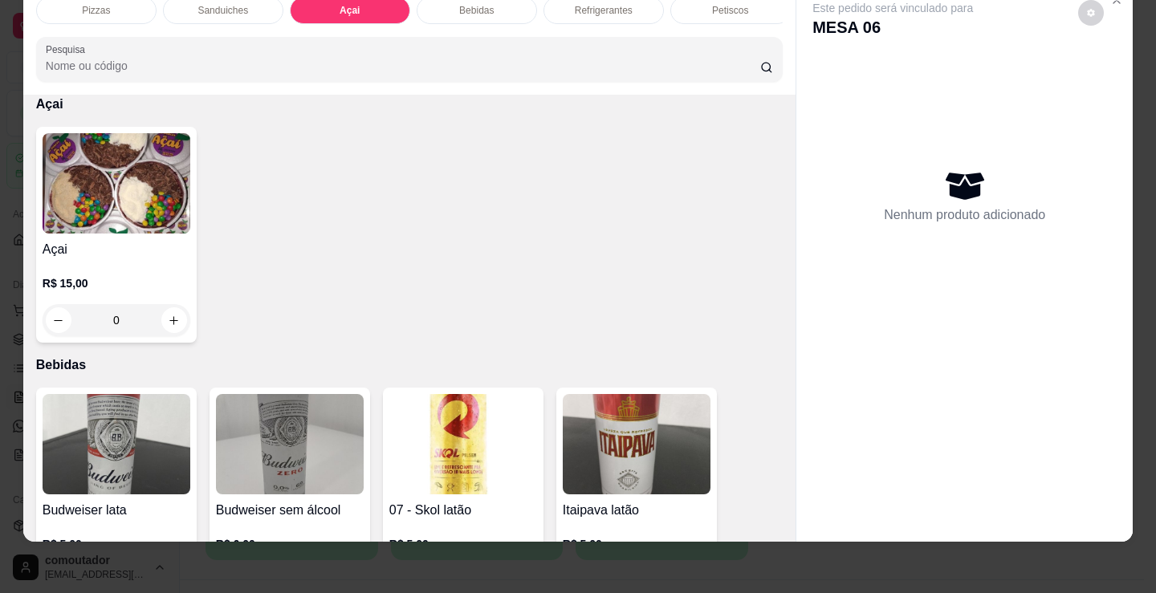
click at [132, 252] on h4 "Açai" at bounding box center [117, 249] width 148 height 19
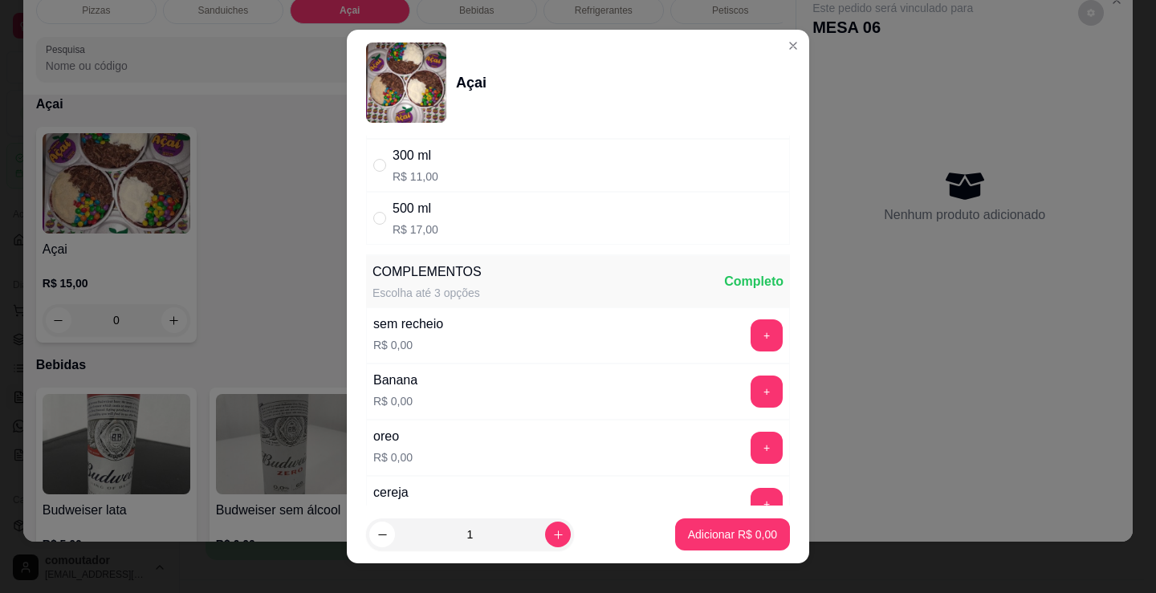
scroll to position [0, 0]
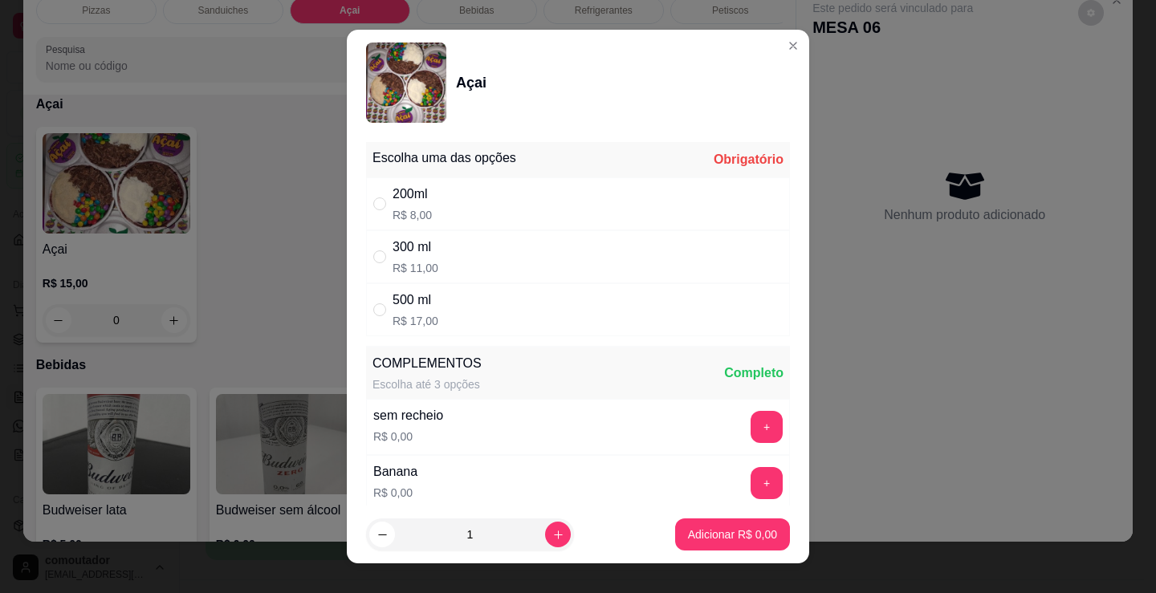
click at [508, 323] on div "500 ml R$ 17,00" at bounding box center [578, 309] width 424 height 53
radio input "true"
click at [552, 535] on icon "increase-product-quantity" at bounding box center [558, 535] width 12 height 12
type input "2"
click at [724, 552] on footer "2 Adicionar R$ 34,00" at bounding box center [578, 535] width 462 height 58
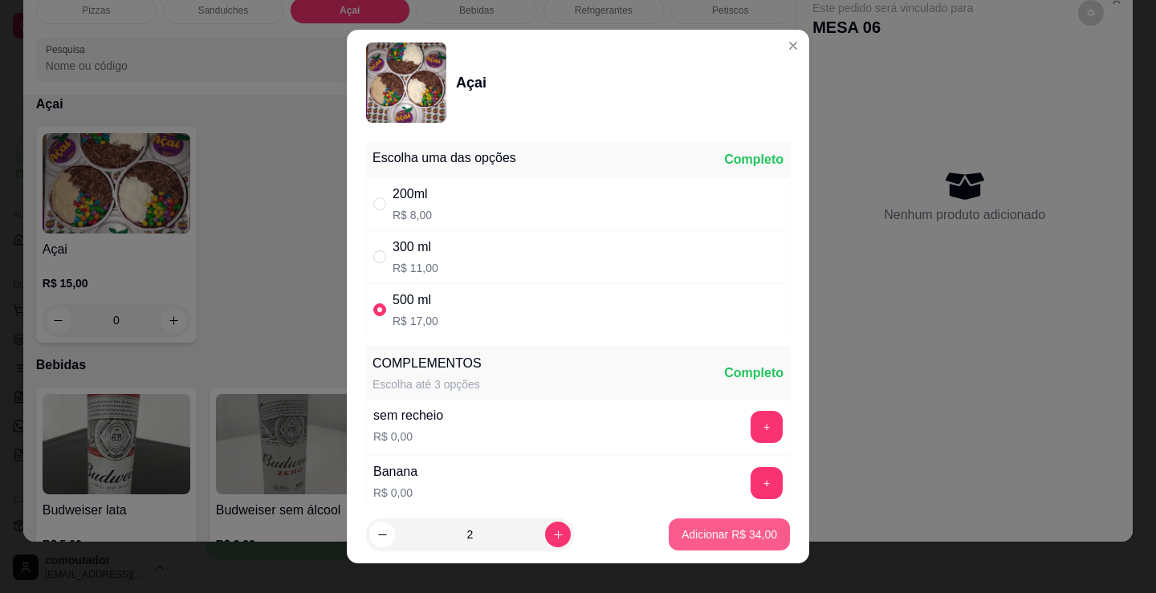
click at [710, 534] on p "Adicionar R$ 34,00" at bounding box center [729, 535] width 96 height 16
type input "2"
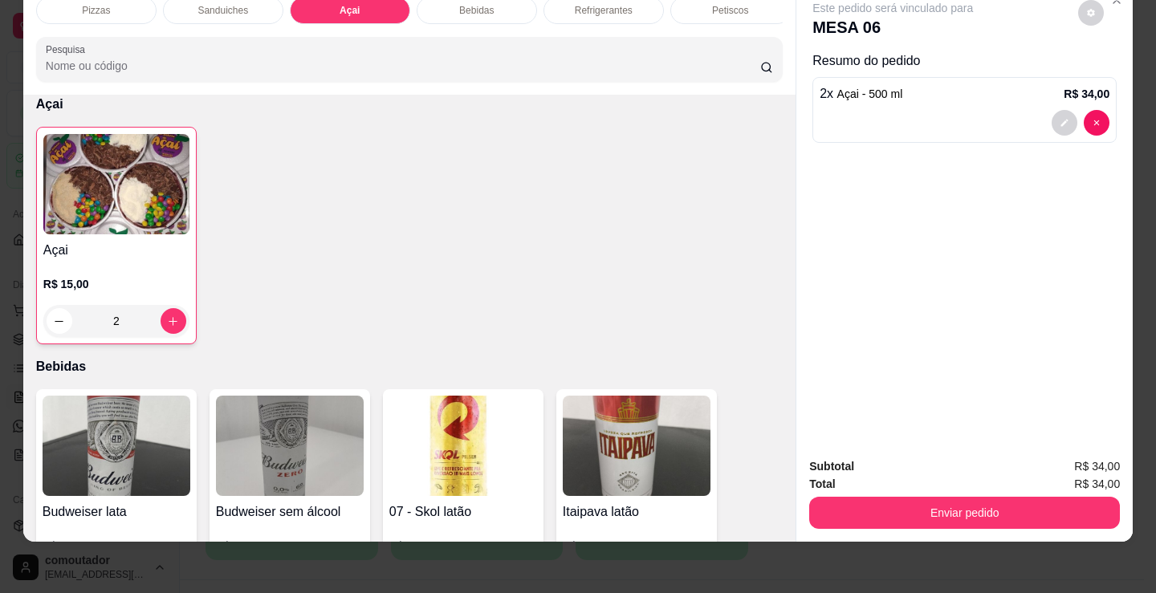
click at [234, 7] on div "Sanduiches" at bounding box center [223, 10] width 120 height 27
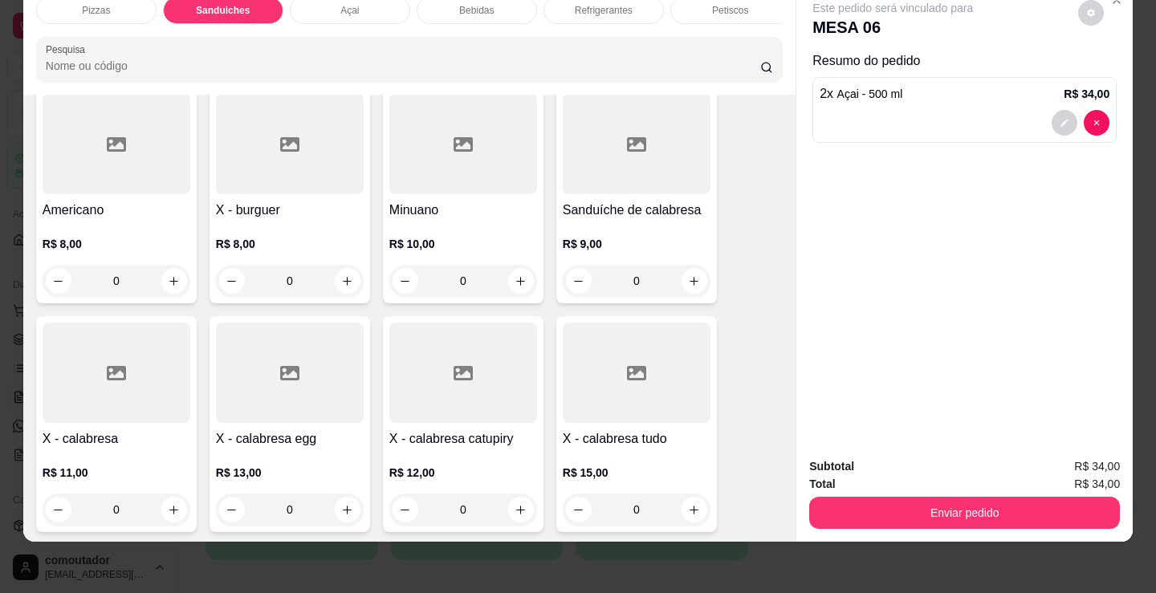
scroll to position [564, 0]
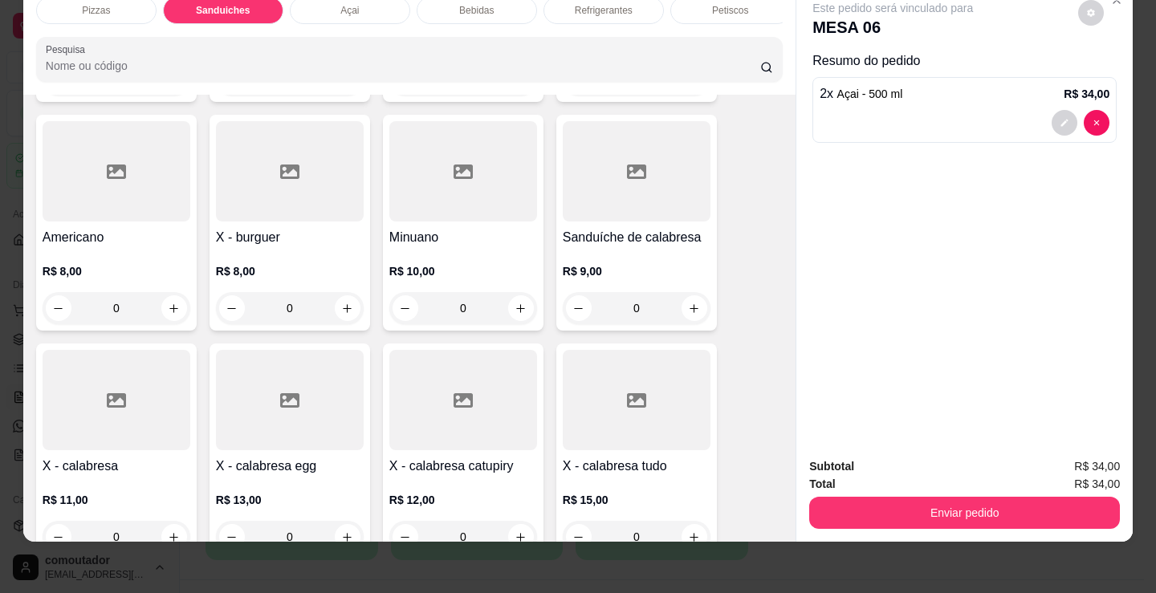
click at [684, 319] on div "0" at bounding box center [637, 308] width 148 height 32
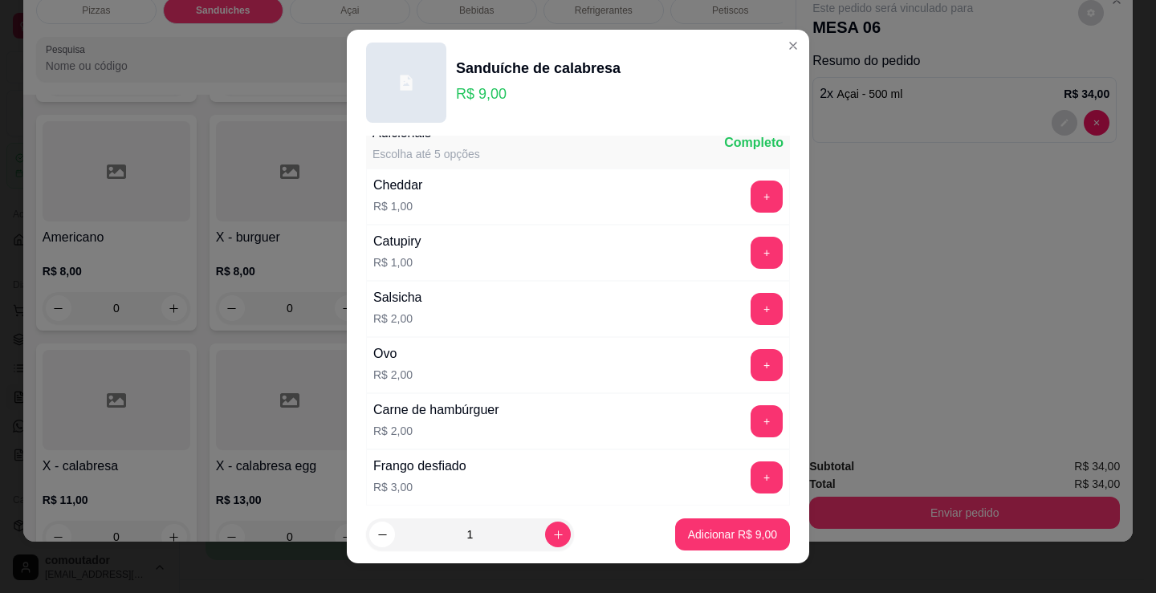
scroll to position [0, 0]
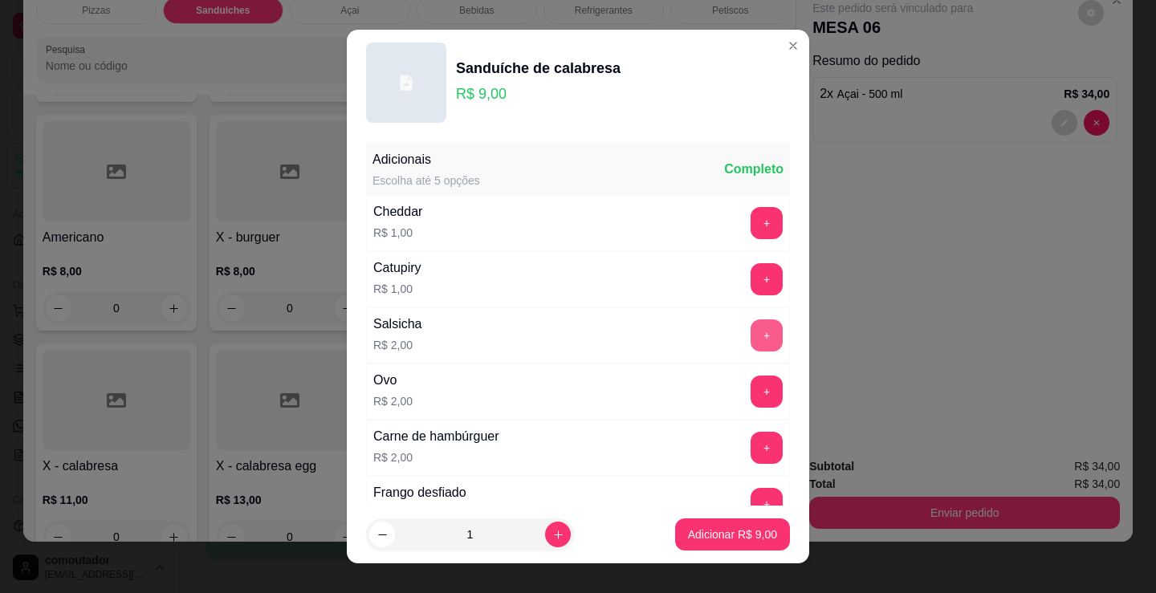
click at [750, 332] on button "+" at bounding box center [766, 335] width 32 height 32
click at [715, 526] on button "Adicionar R$ 11,00" at bounding box center [729, 535] width 121 height 32
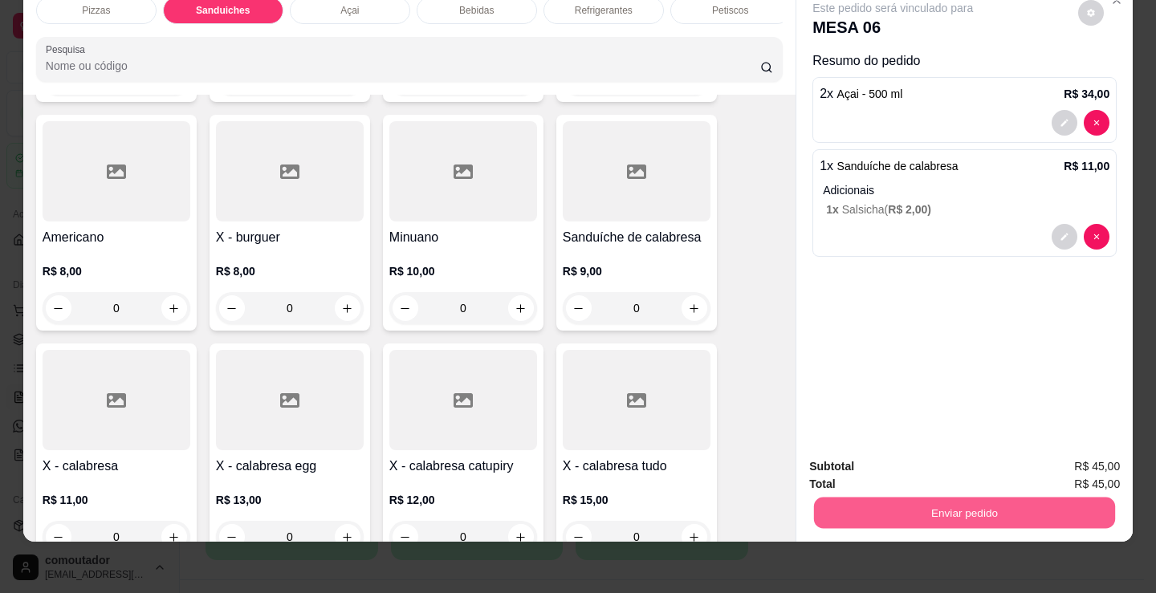
click at [893, 501] on button "Enviar pedido" at bounding box center [964, 512] width 301 height 31
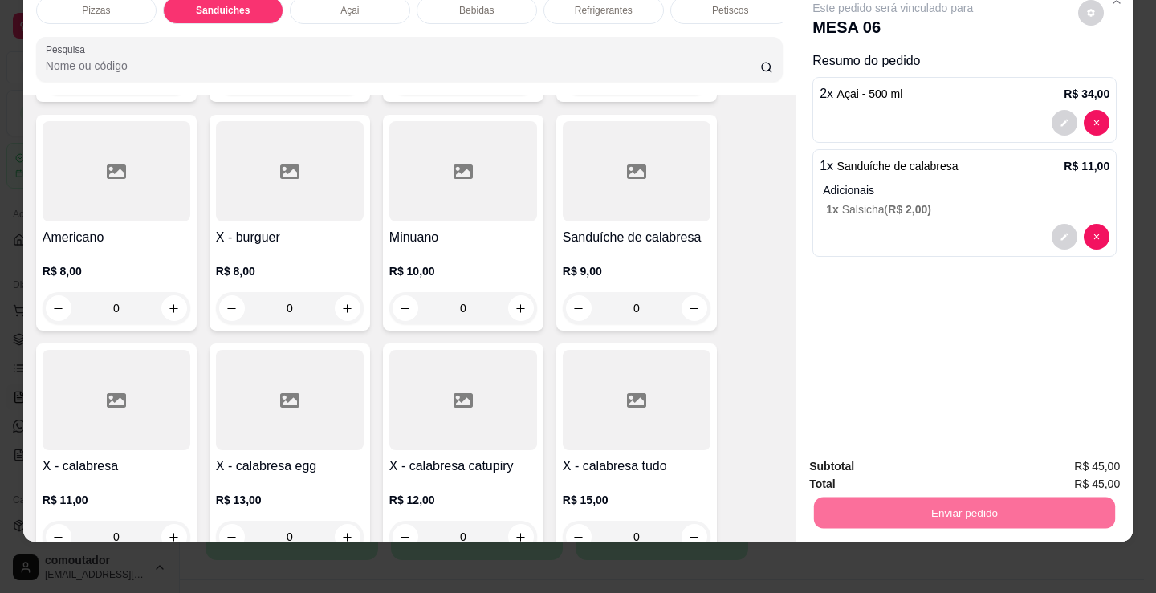
click at [860, 453] on button "Não registrar e enviar pedido" at bounding box center [912, 461] width 162 height 30
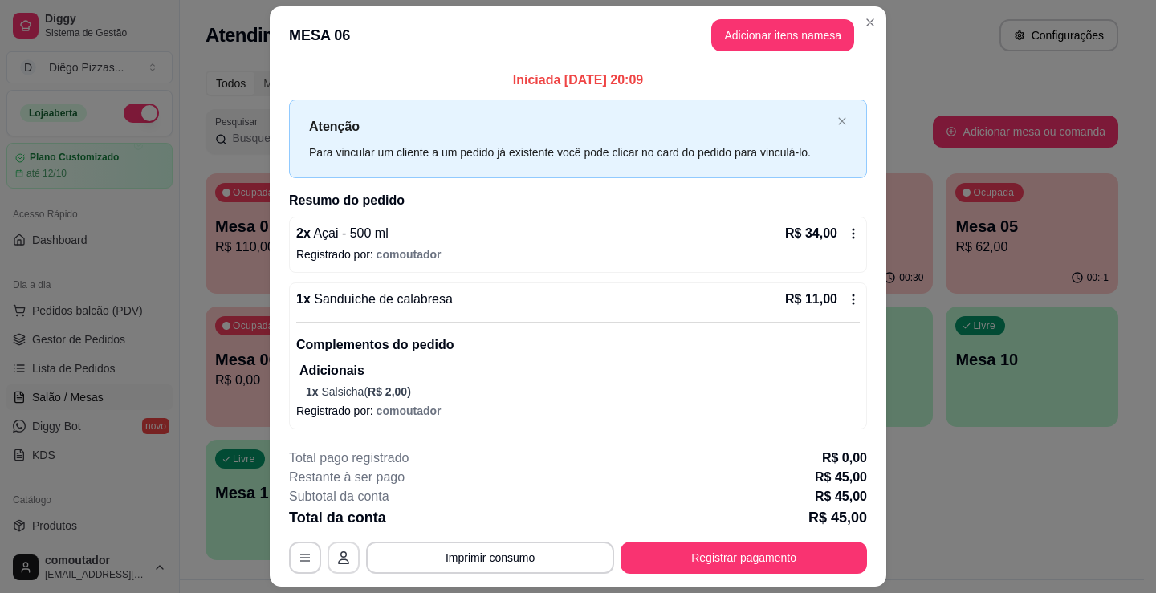
click at [332, 551] on button "button" at bounding box center [343, 558] width 32 height 32
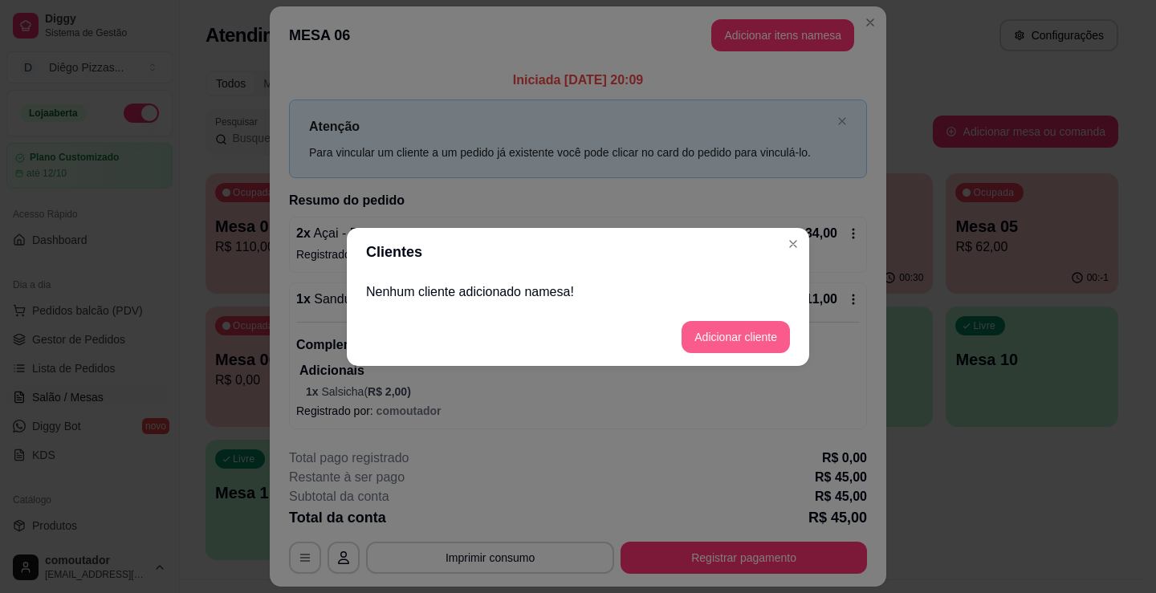
click at [729, 342] on button "Adicionar cliente" at bounding box center [735, 337] width 108 height 32
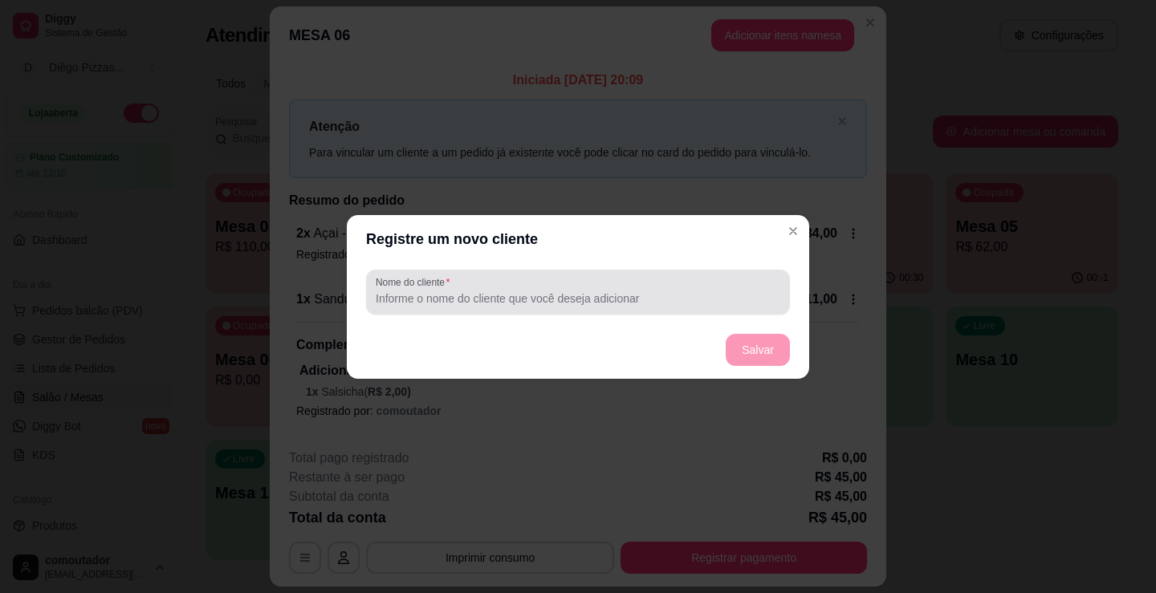
click at [466, 297] on input "Nome do cliente" at bounding box center [578, 299] width 405 height 16
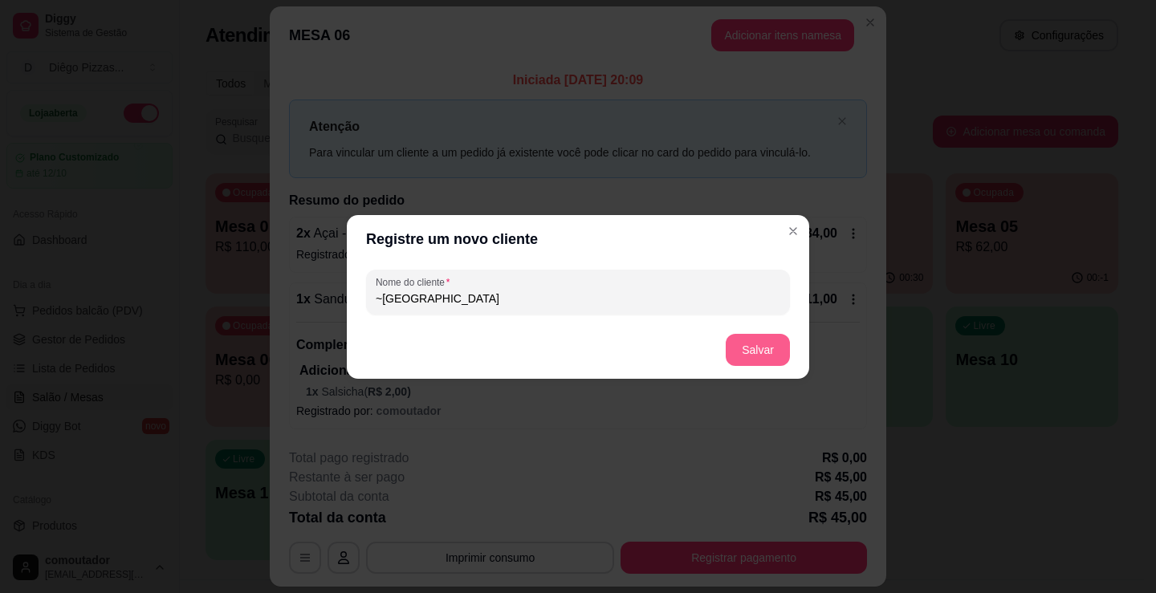
type input "~[GEOGRAPHIC_DATA]"
click at [739, 353] on button "Salvar" at bounding box center [758, 350] width 64 height 32
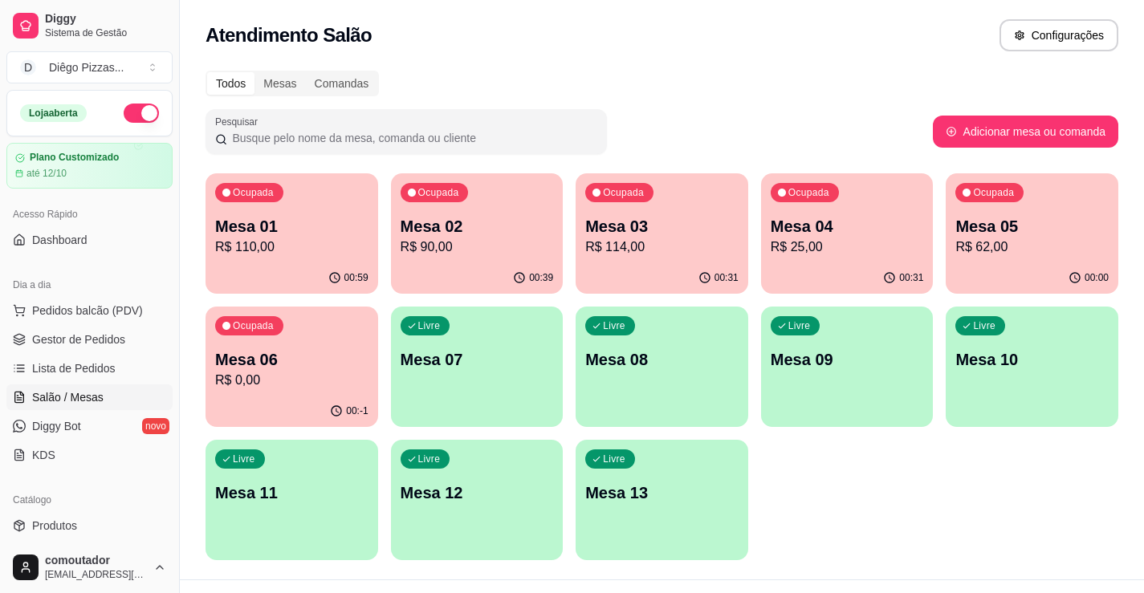
click at [882, 503] on div "Ocupada Mesa 01 R$ 110,00 00:59 Ocupada Mesa 02 R$ 90,00 00:39 Ocupada Mesa 03 …" at bounding box center [661, 366] width 913 height 387
click at [43, 314] on span "Pedidos balcão (PDV)" at bounding box center [87, 311] width 111 height 16
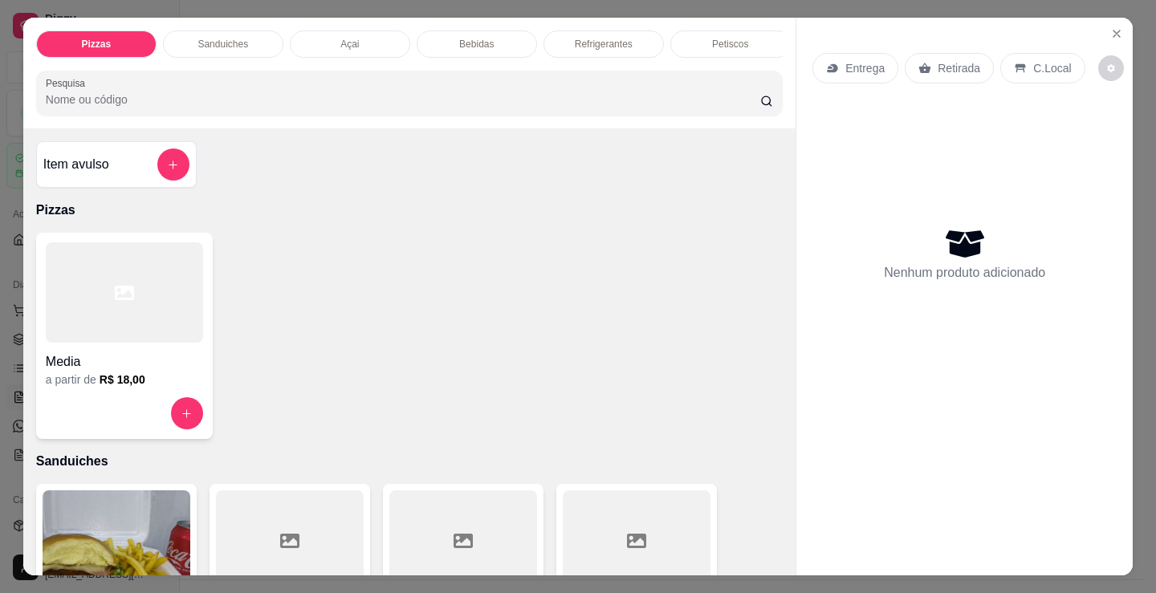
click at [698, 45] on div "Petiscos" at bounding box center [730, 44] width 120 height 27
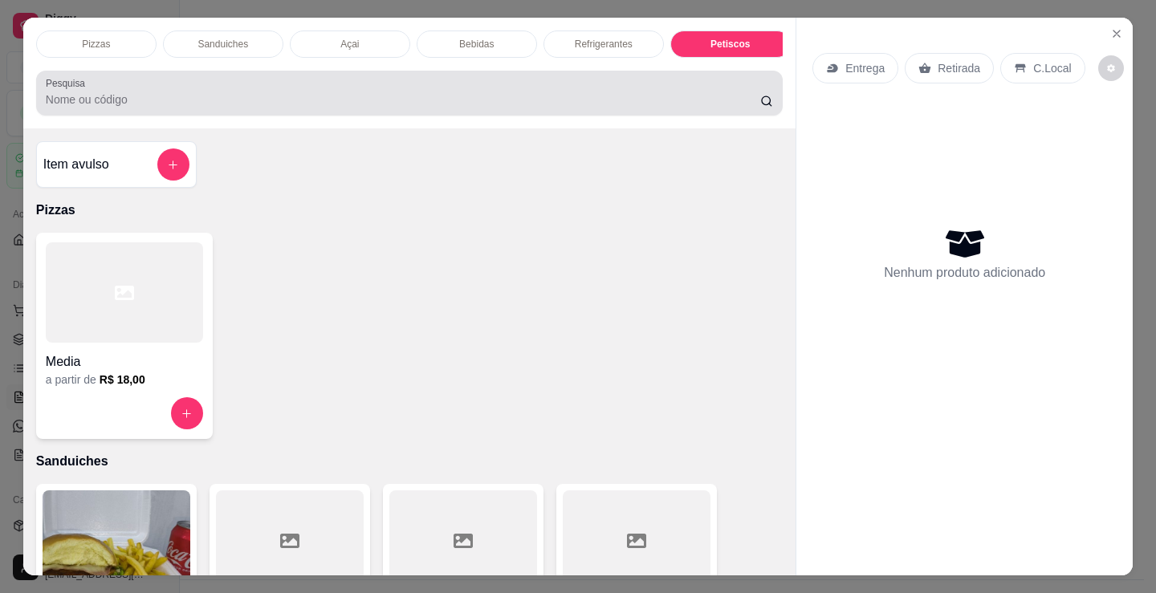
scroll to position [39, 0]
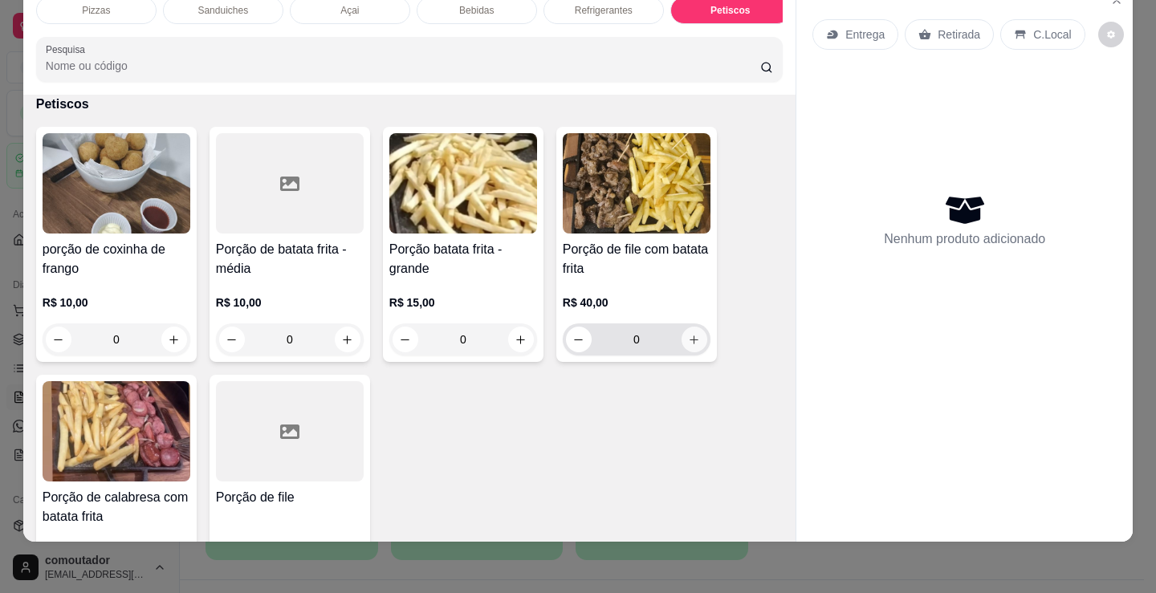
click at [695, 332] on button "increase-product-quantity" at bounding box center [694, 340] width 26 height 26
type input "1"
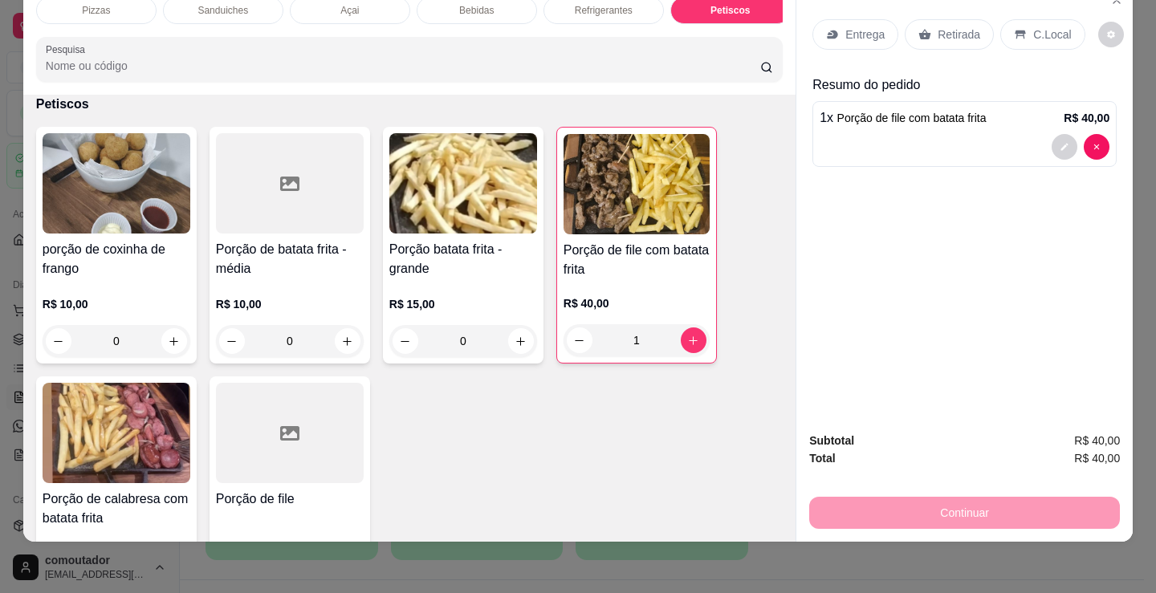
click at [1040, 26] on p "C.Local" at bounding box center [1052, 34] width 38 height 16
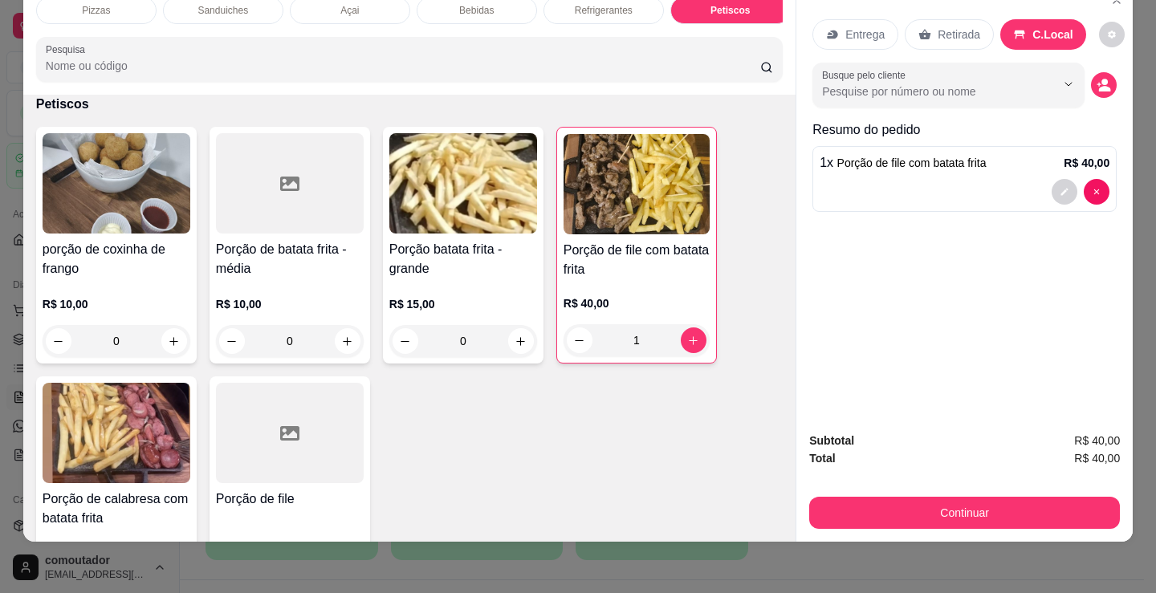
click at [1096, 78] on icon "decrease-product-quantity" at bounding box center [1103, 85] width 14 height 14
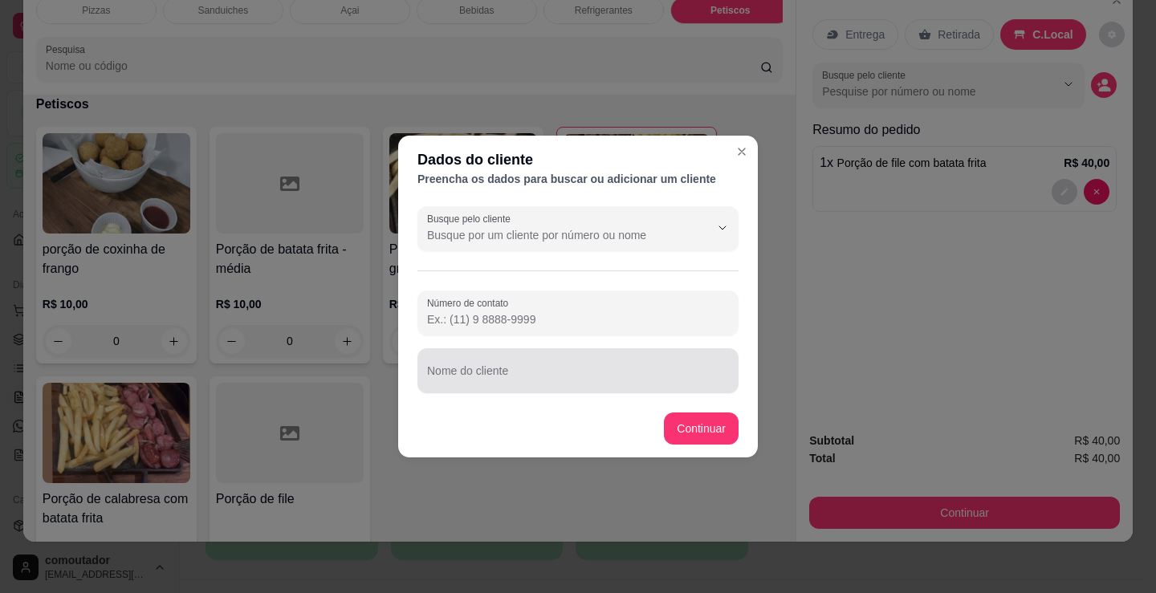
click at [665, 389] on div "Nome do cliente" at bounding box center [577, 370] width 321 height 45
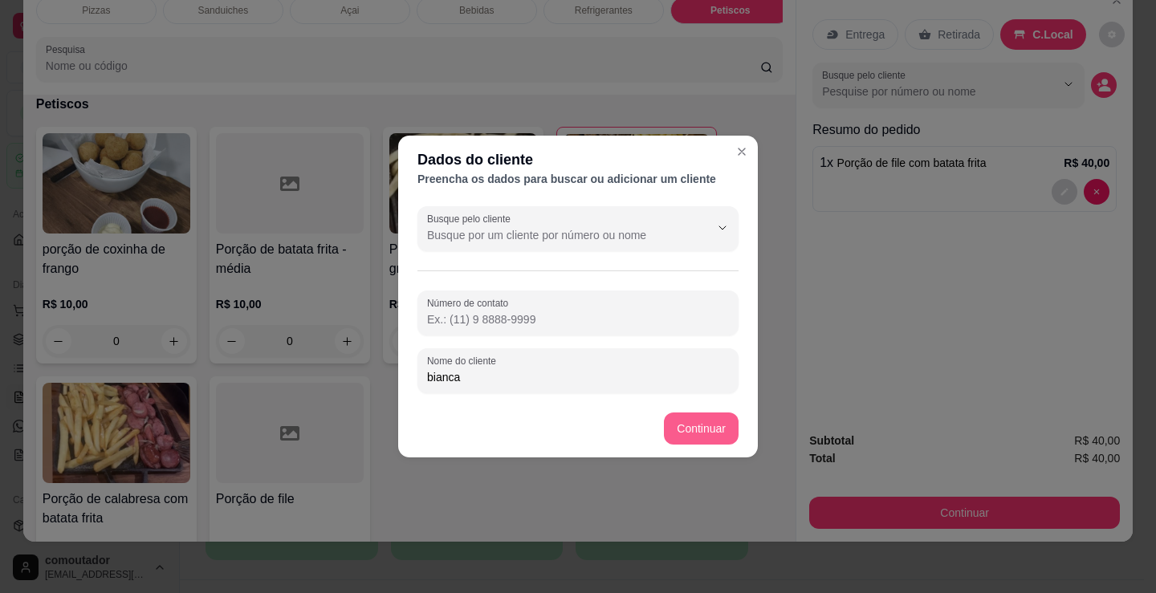
type input "bianca"
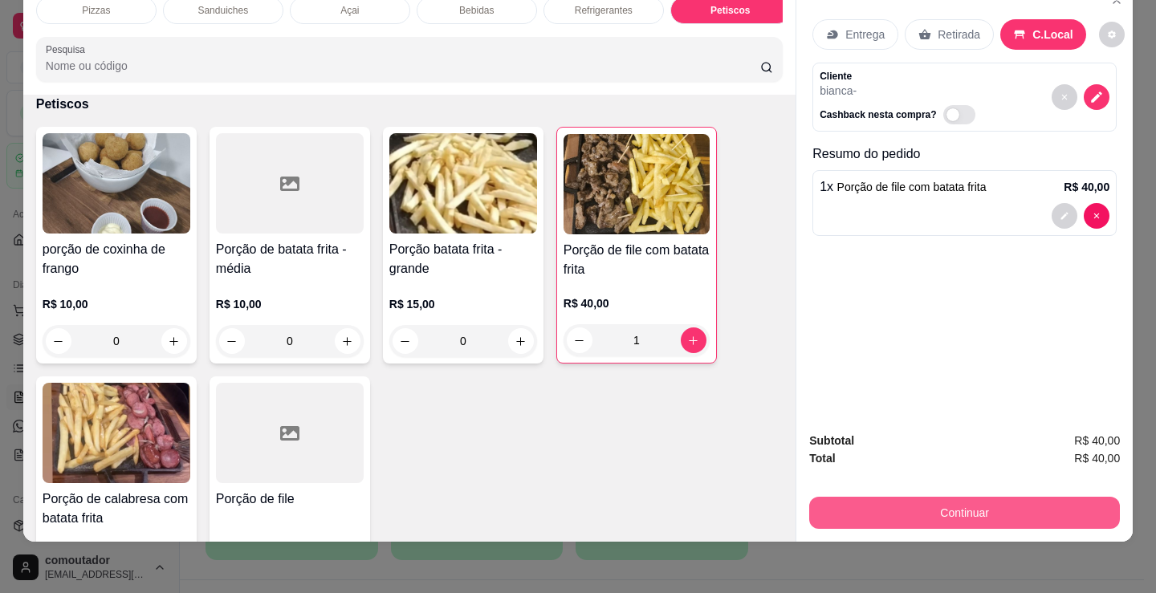
click at [978, 497] on button "Continuar" at bounding box center [964, 513] width 311 height 32
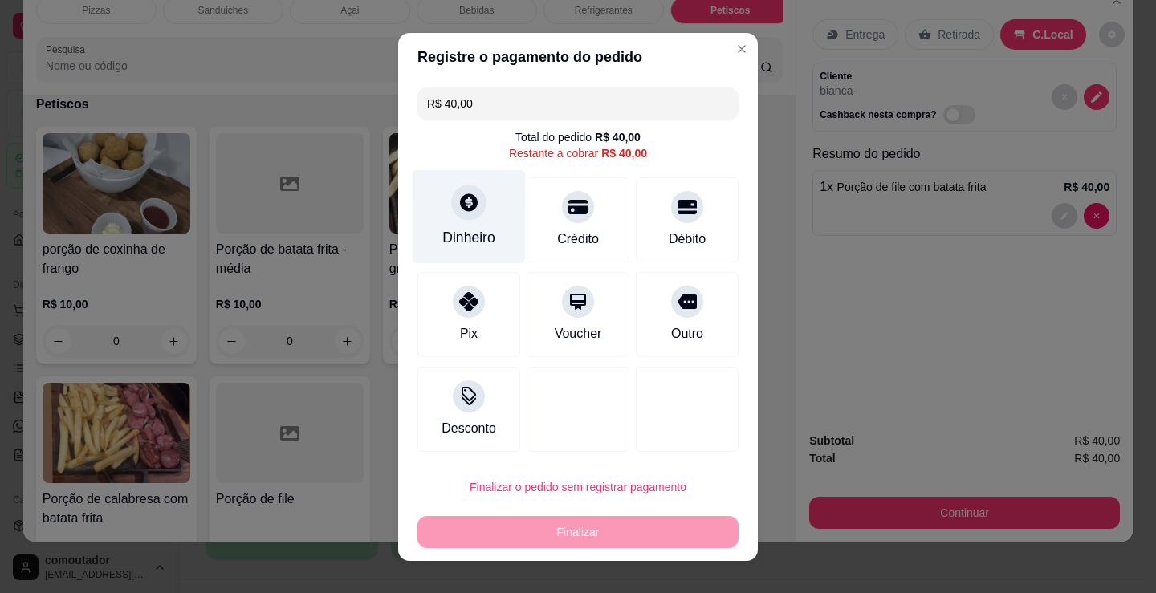
click at [459, 229] on div "Dinheiro" at bounding box center [468, 237] width 53 height 21
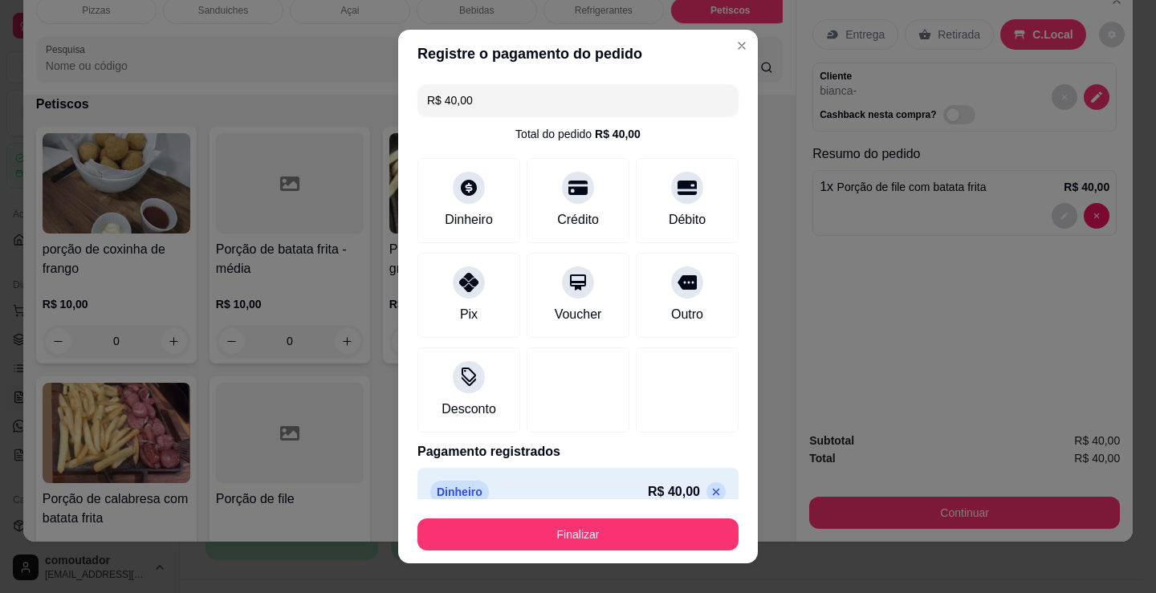
type input "R$ 0,00"
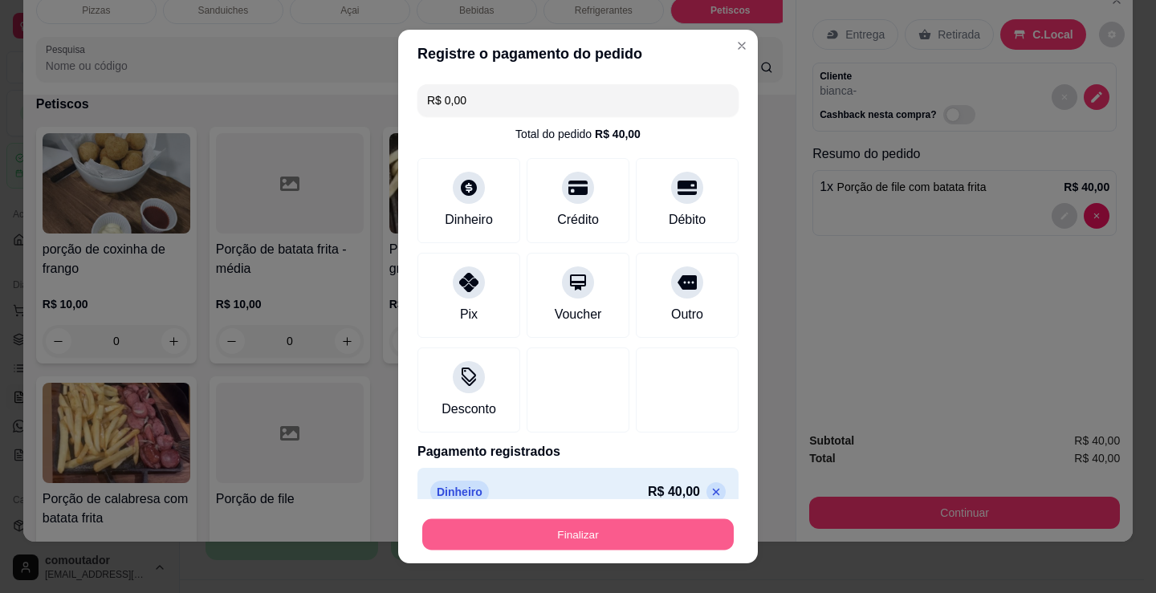
click at [620, 546] on button "Finalizar" at bounding box center [577, 534] width 311 height 31
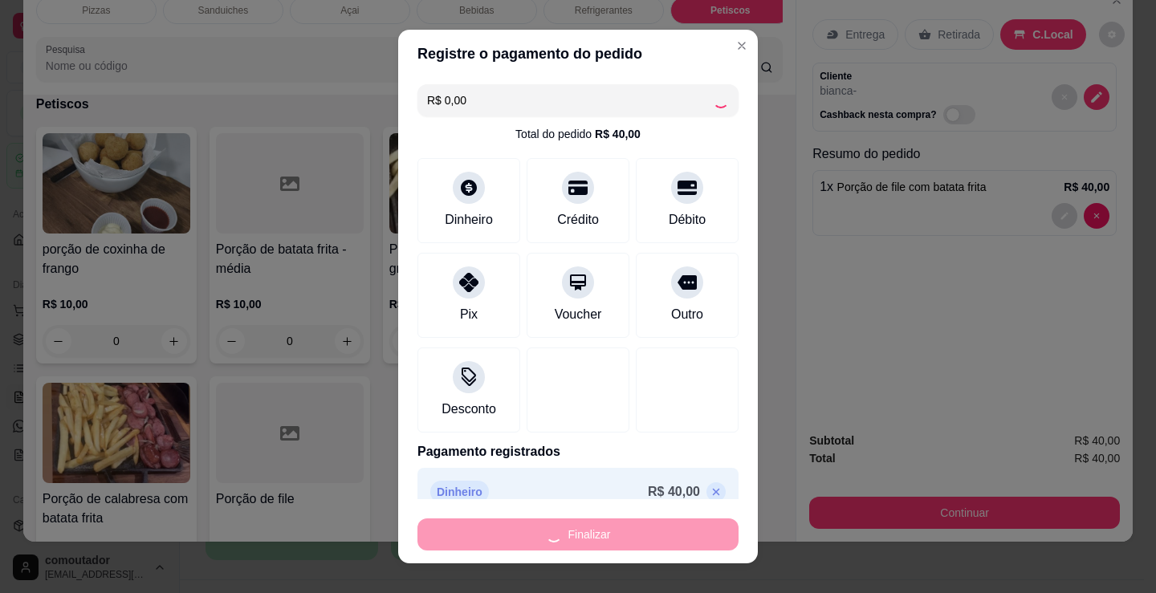
type input "0"
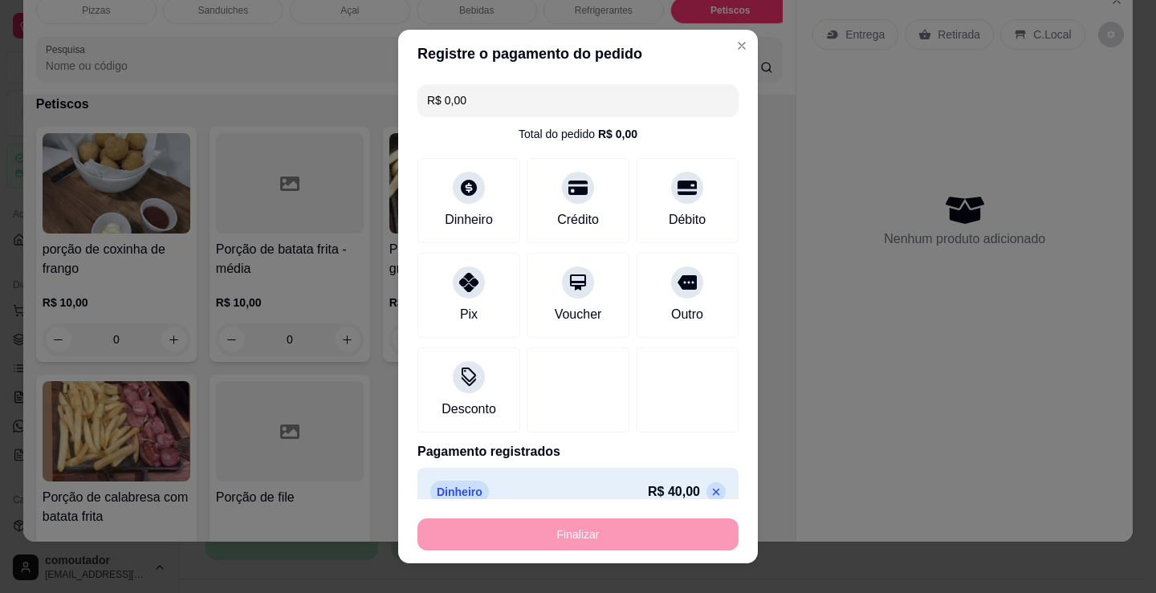
type input "-R$ 40,00"
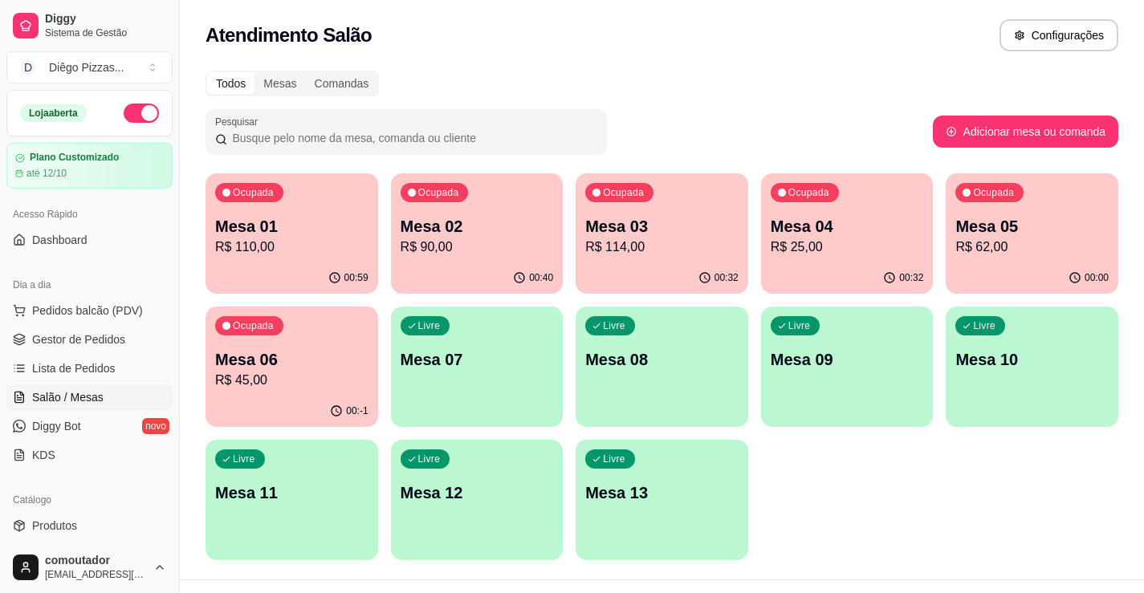
click at [854, 505] on div "Ocupada Mesa 01 R$ 110,00 00:59 Ocupada Mesa 02 R$ 90,00 00:40 Ocupada Mesa 03 …" at bounding box center [661, 366] width 913 height 387
click at [92, 306] on span "Pedidos balcão (PDV)" at bounding box center [87, 311] width 111 height 16
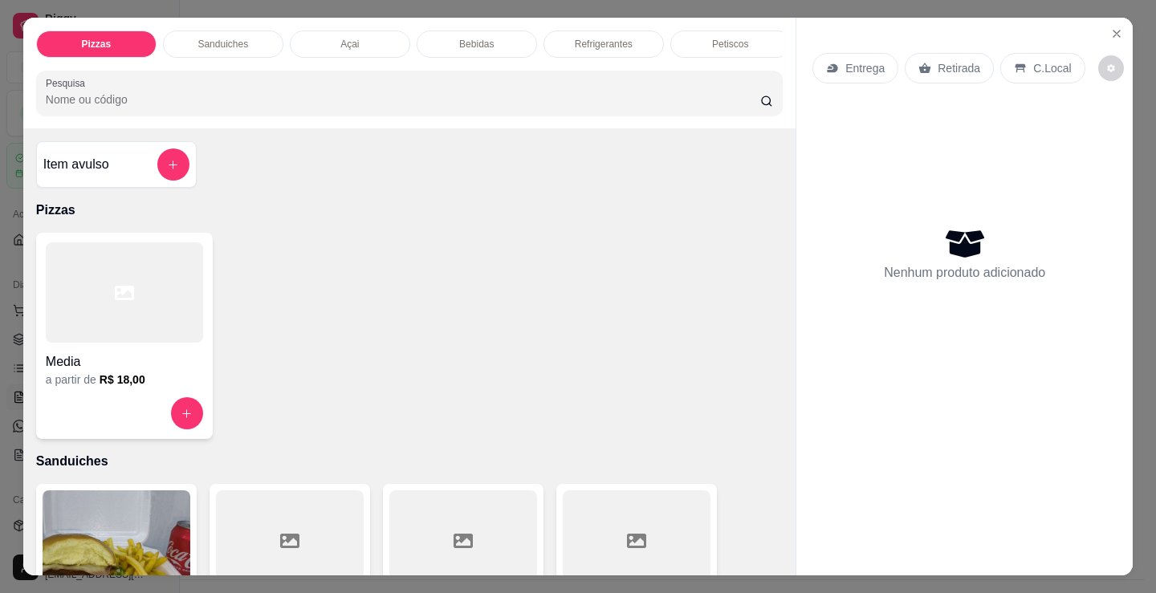
click at [140, 320] on div at bounding box center [124, 292] width 157 height 100
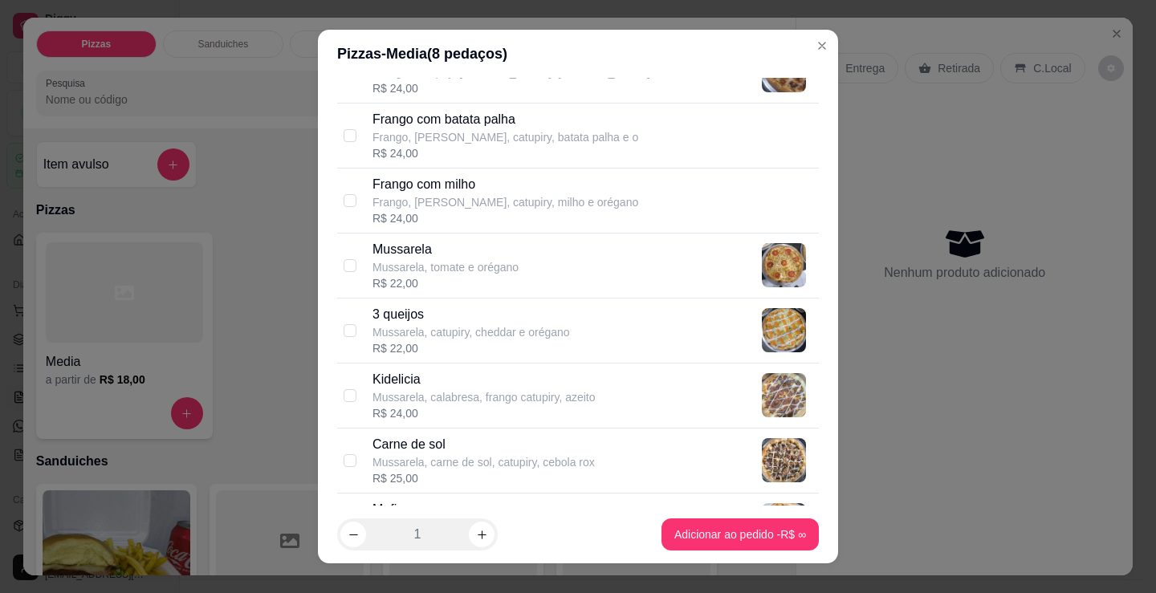
scroll to position [642, 0]
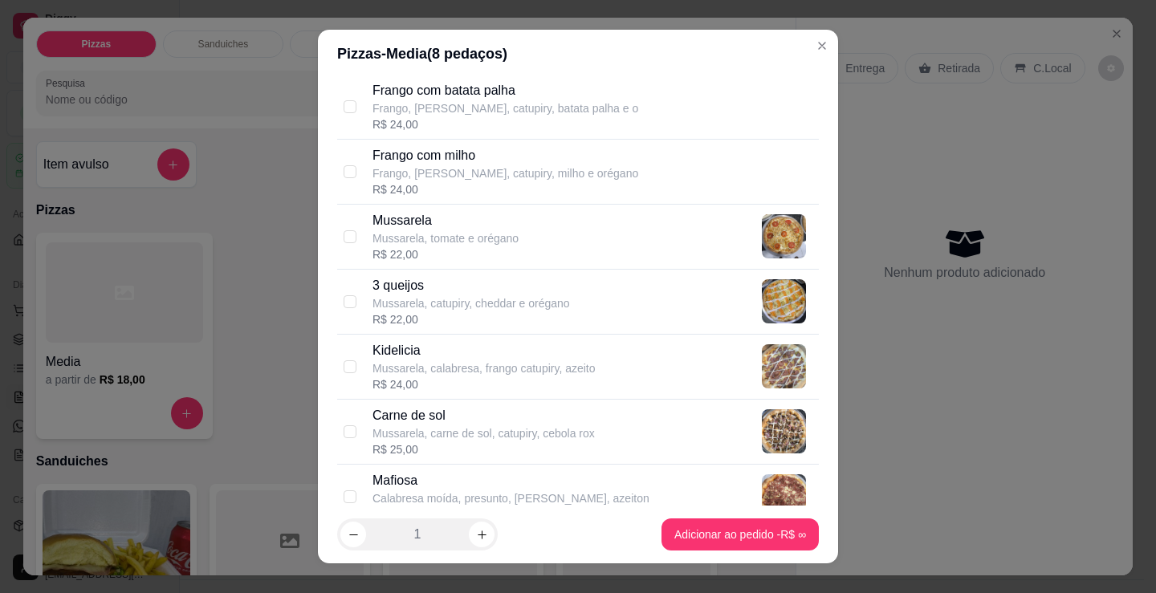
click at [431, 306] on p "Mussarela, catupiry, cheddar e orégano" at bounding box center [470, 303] width 197 height 16
checkbox input "true"
click at [463, 430] on p "Mussarela, carne de sol, catupiry, cebola rox" at bounding box center [483, 433] width 222 height 16
checkbox input "true"
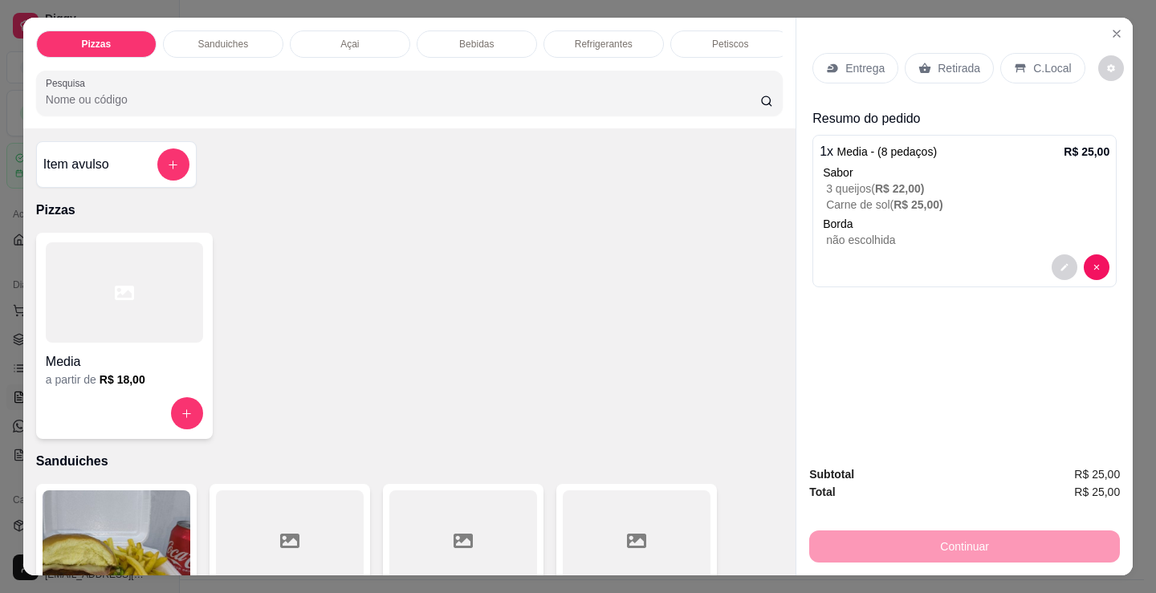
click at [1036, 60] on p "C.Local" at bounding box center [1052, 68] width 38 height 16
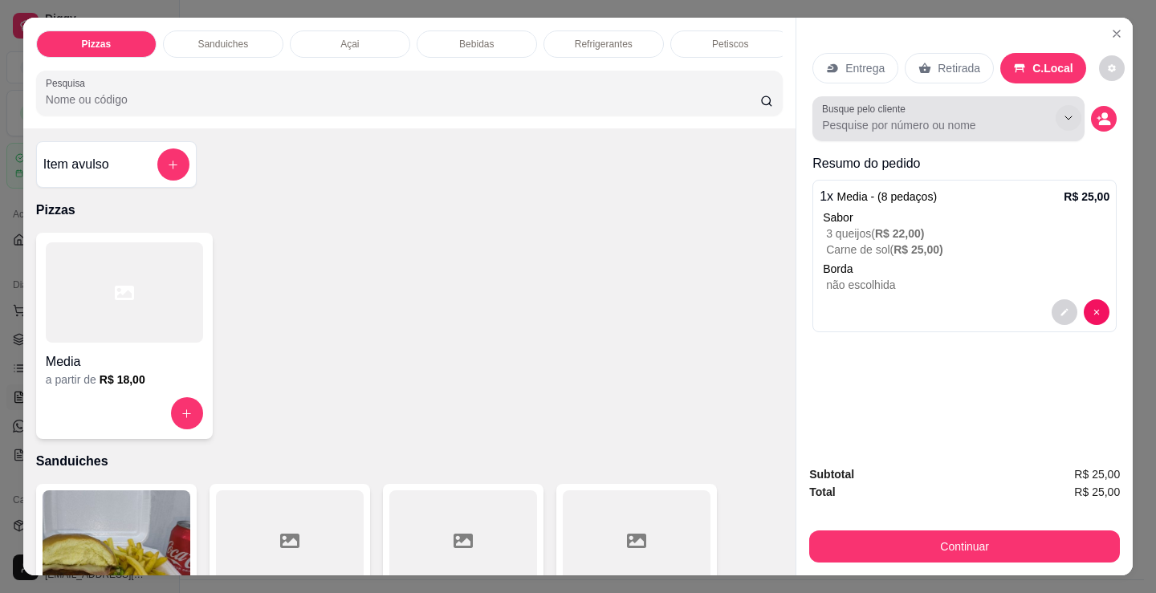
click at [1096, 112] on icon "decrease-product-quantity" at bounding box center [1103, 119] width 14 height 14
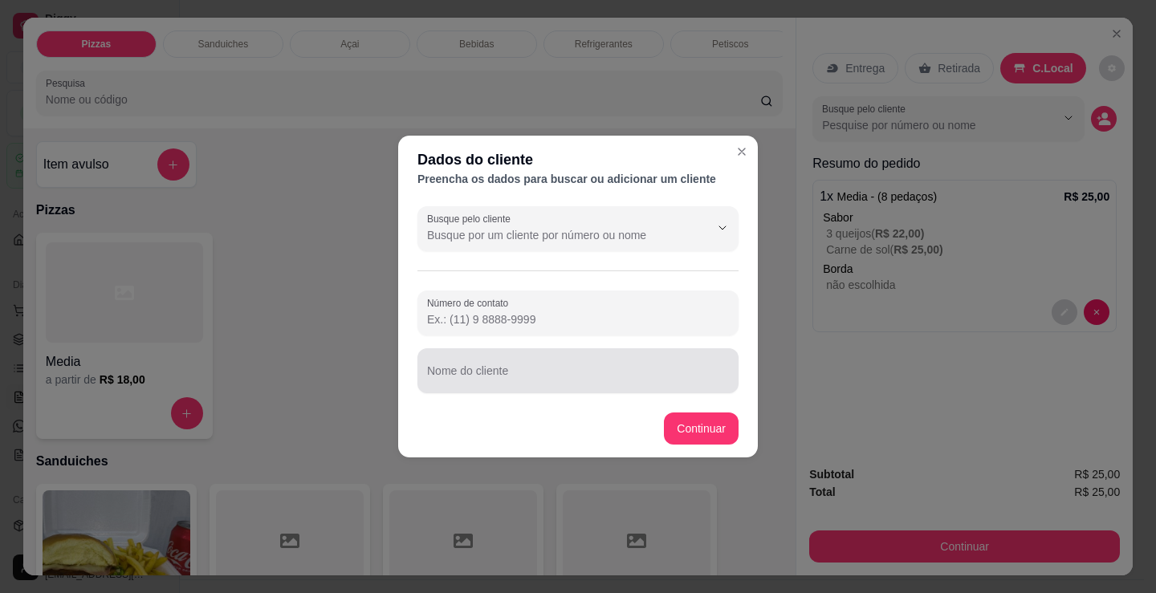
click at [550, 389] on div "Nome do cliente" at bounding box center [577, 370] width 321 height 45
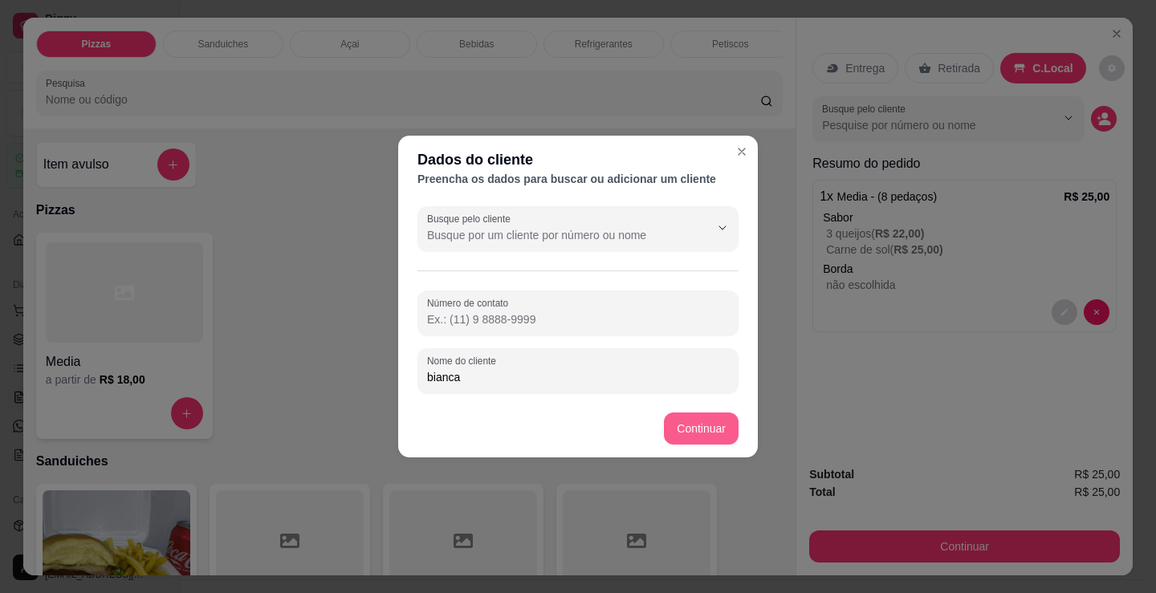
type input "bianca"
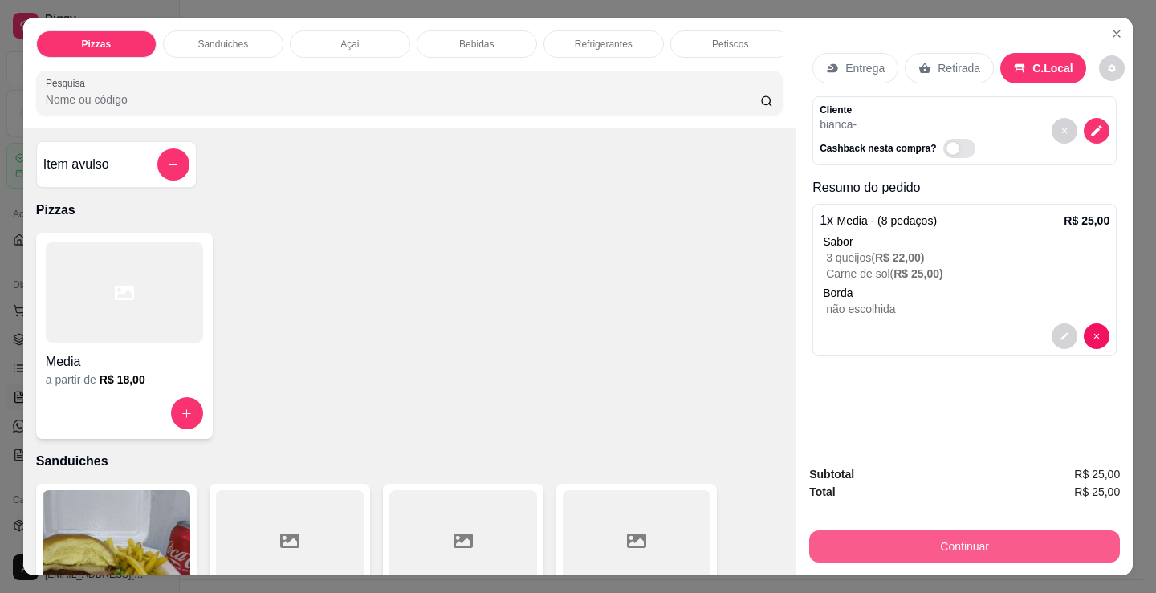
click at [825, 534] on button "Continuar" at bounding box center [964, 547] width 311 height 32
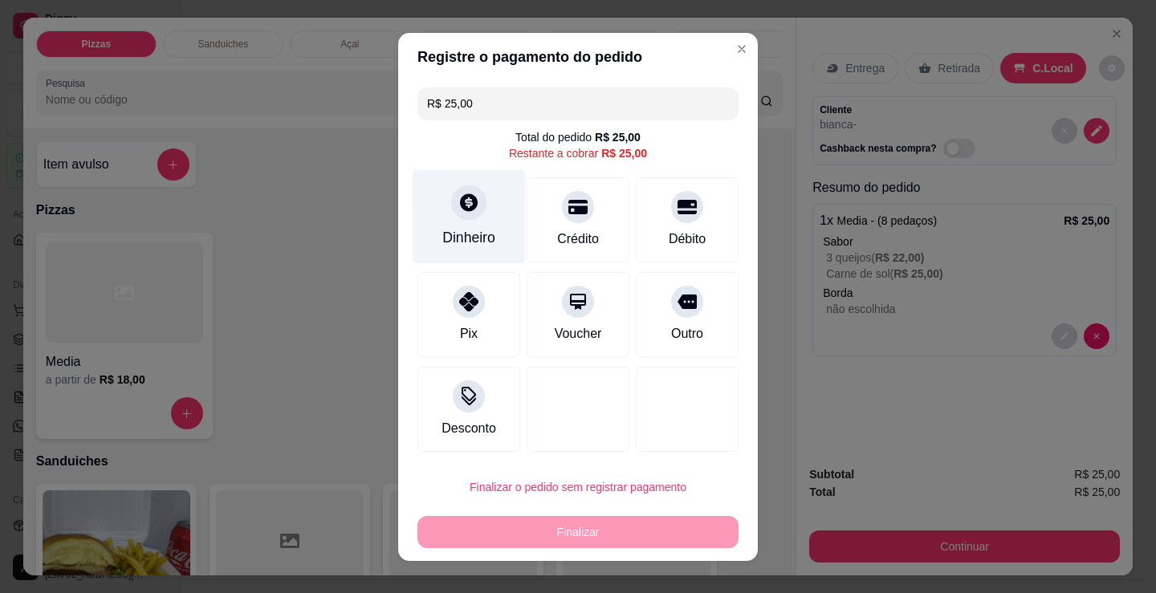
click at [482, 245] on div "Dinheiro" at bounding box center [468, 237] width 53 height 21
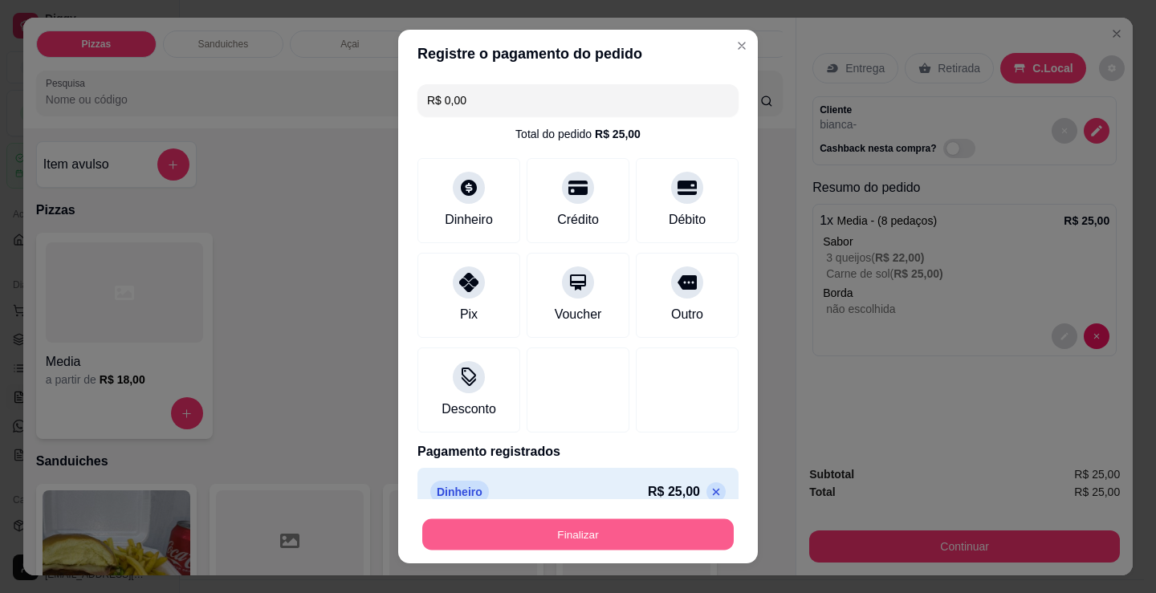
click at [582, 537] on button "Finalizar" at bounding box center [577, 534] width 311 height 31
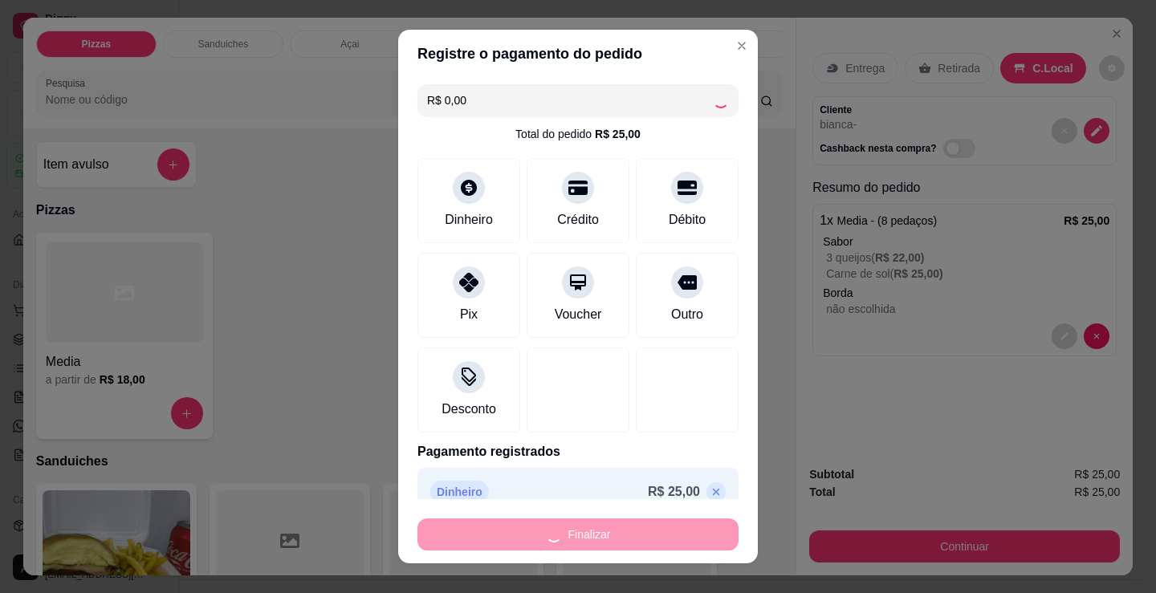
type input "-R$ 25,00"
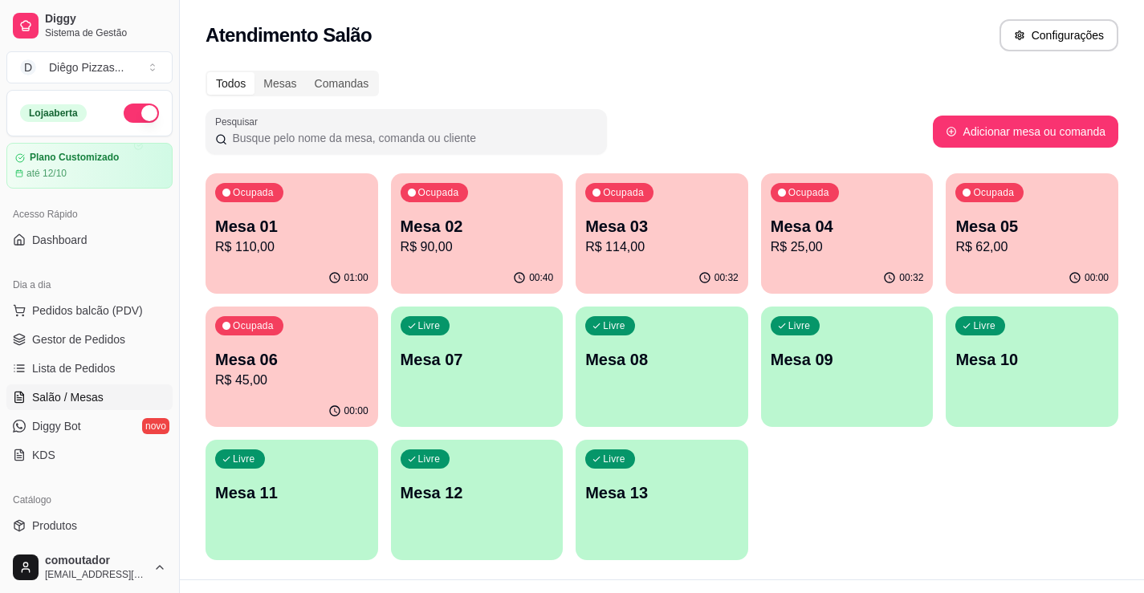
click at [345, 351] on p "Mesa 06" at bounding box center [291, 359] width 153 height 22
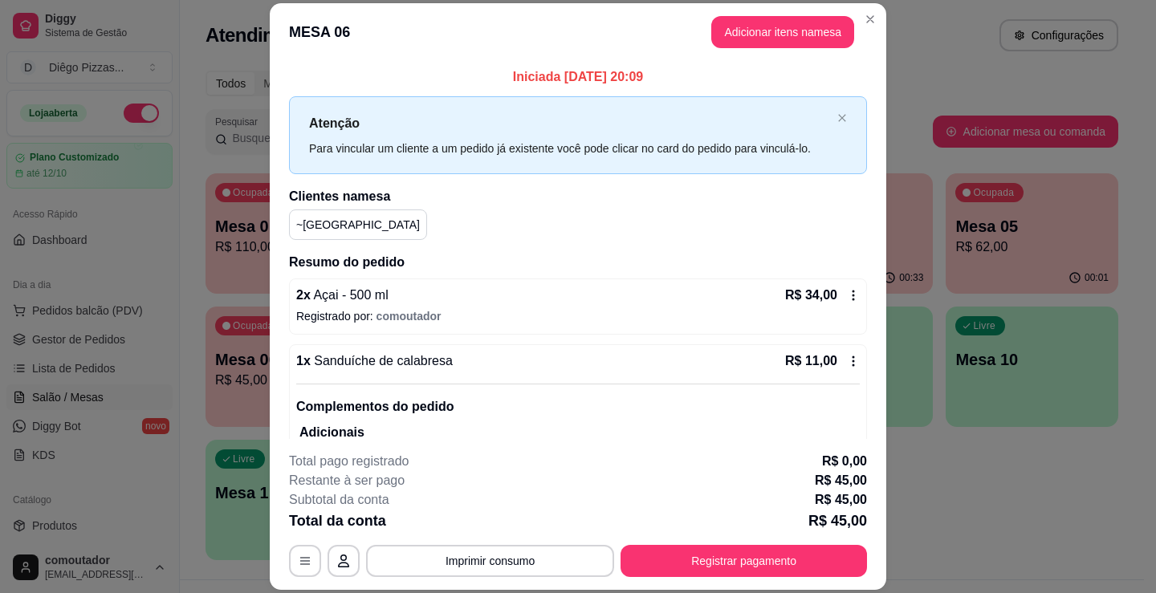
scroll to position [58, 0]
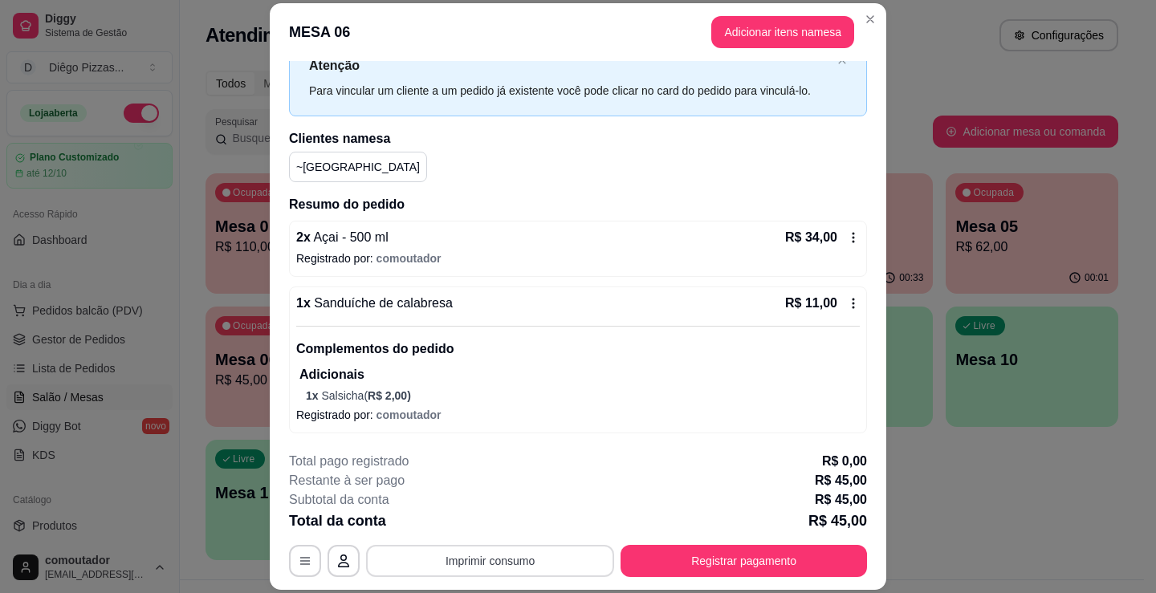
click at [506, 559] on button "Imprimir consumo" at bounding box center [490, 561] width 248 height 32
click at [500, 527] on button "IMPRESSORA" at bounding box center [489, 523] width 112 height 25
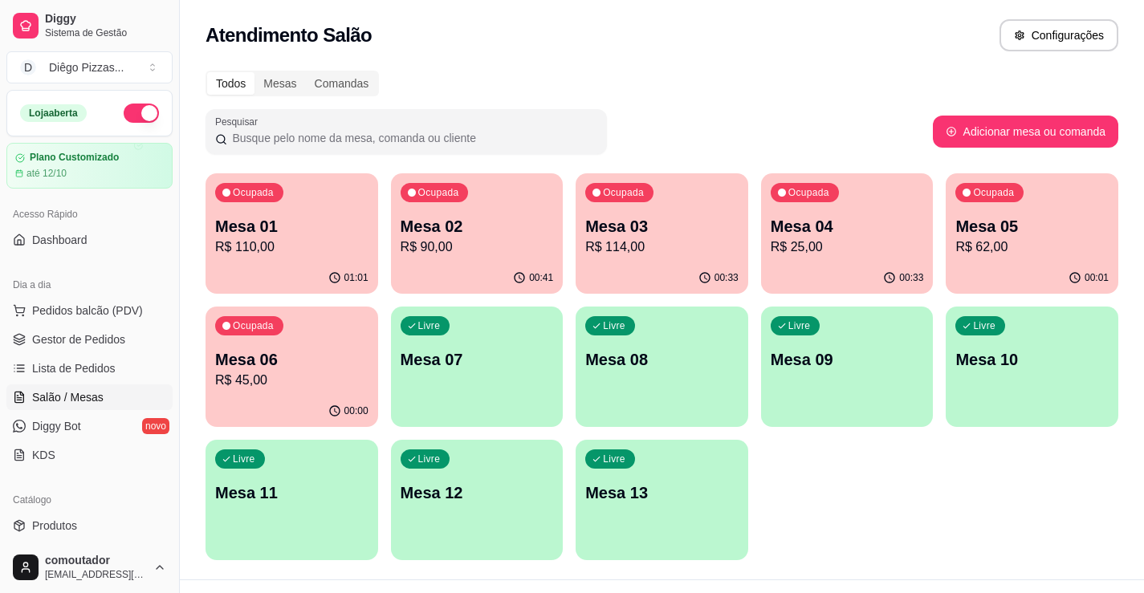
click at [684, 259] on div "Ocupada Mesa 03 R$ 114,00" at bounding box center [662, 217] width 173 height 89
click at [807, 236] on p "Mesa 04" at bounding box center [847, 226] width 153 height 22
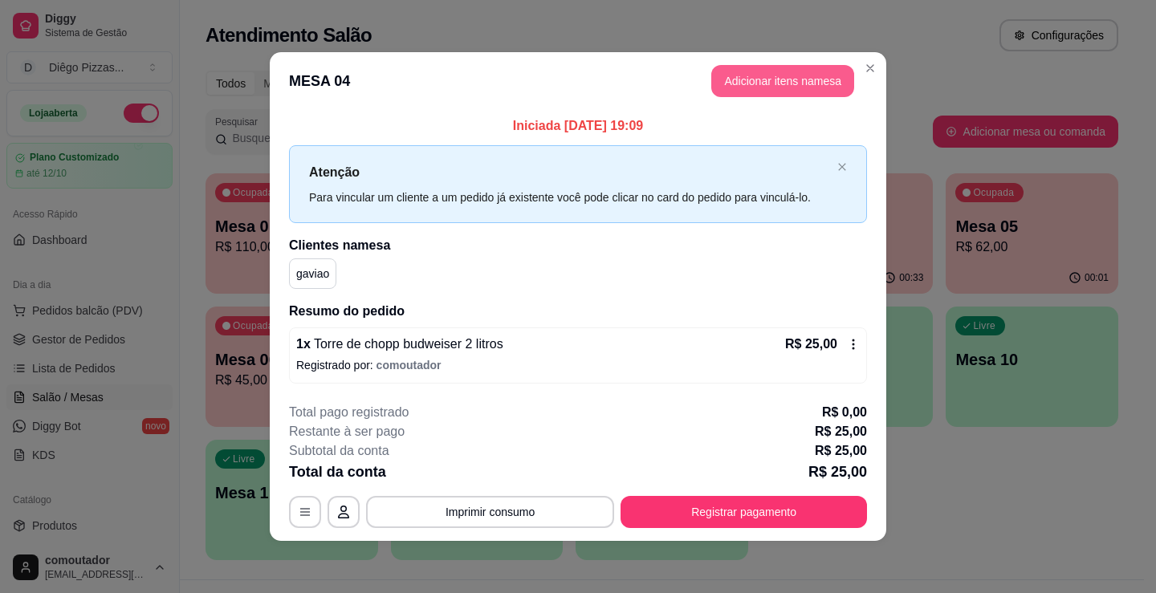
click at [763, 86] on button "Adicionar itens na mesa" at bounding box center [782, 81] width 143 height 32
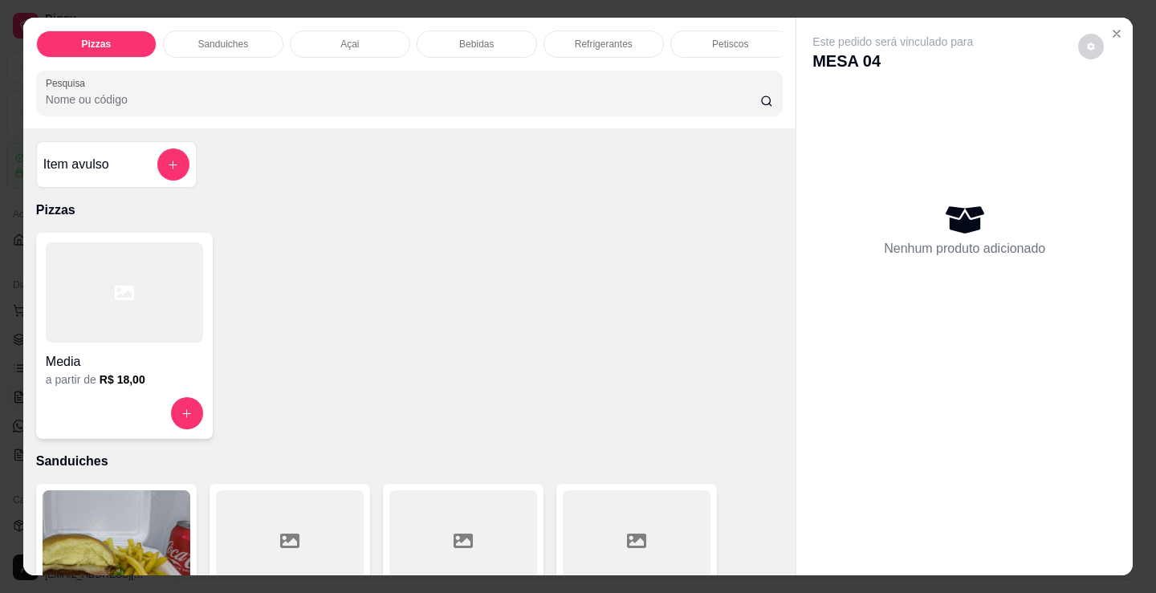
click at [616, 31] on div "Refrigerantes" at bounding box center [603, 44] width 120 height 27
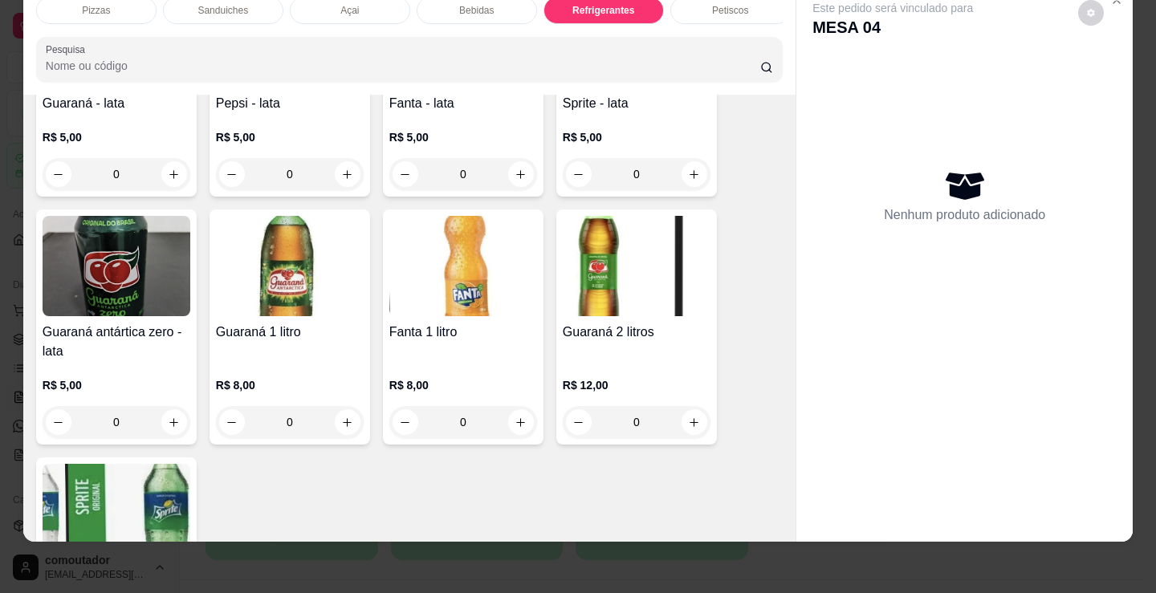
scroll to position [4558, 0]
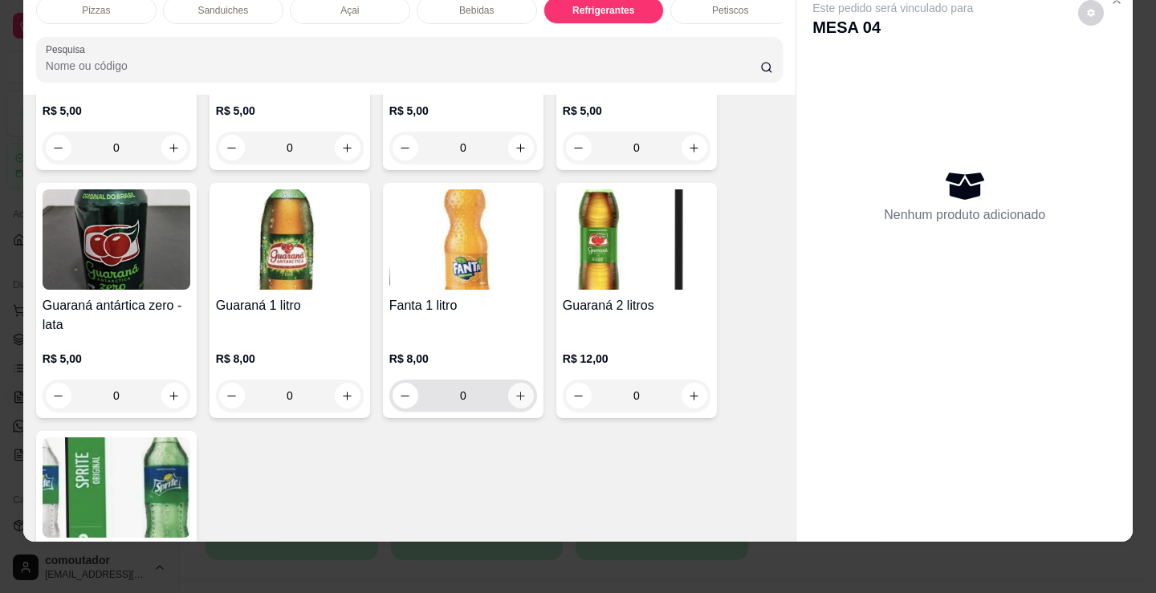
click at [514, 385] on button "increase-product-quantity" at bounding box center [521, 396] width 26 height 26
type input "1"
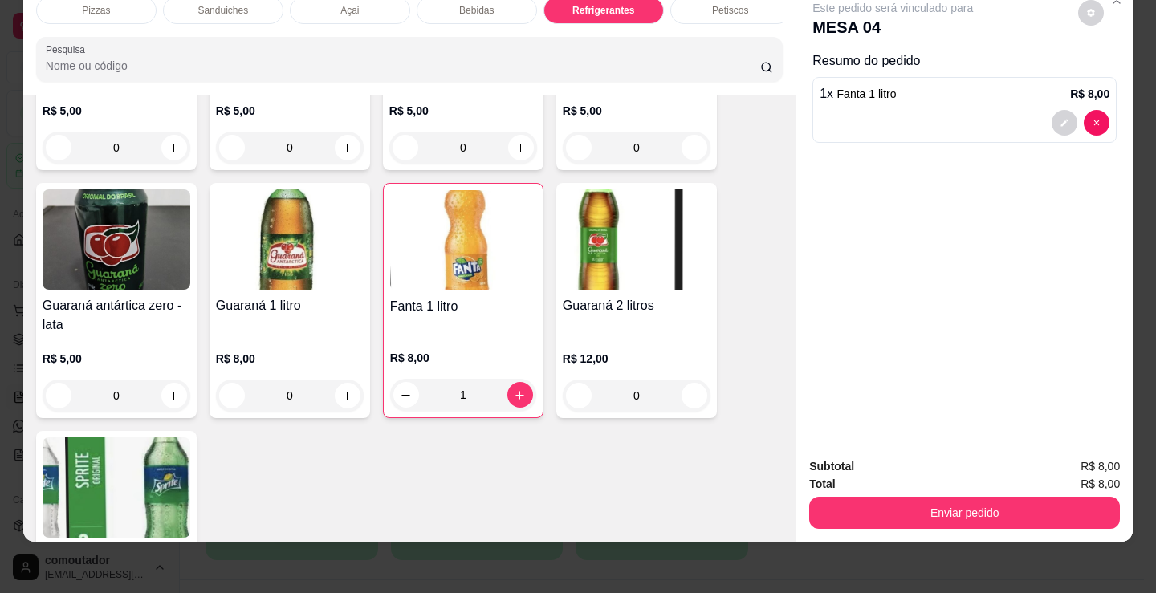
click at [1007, 510] on button "Enviar pedido" at bounding box center [964, 513] width 311 height 32
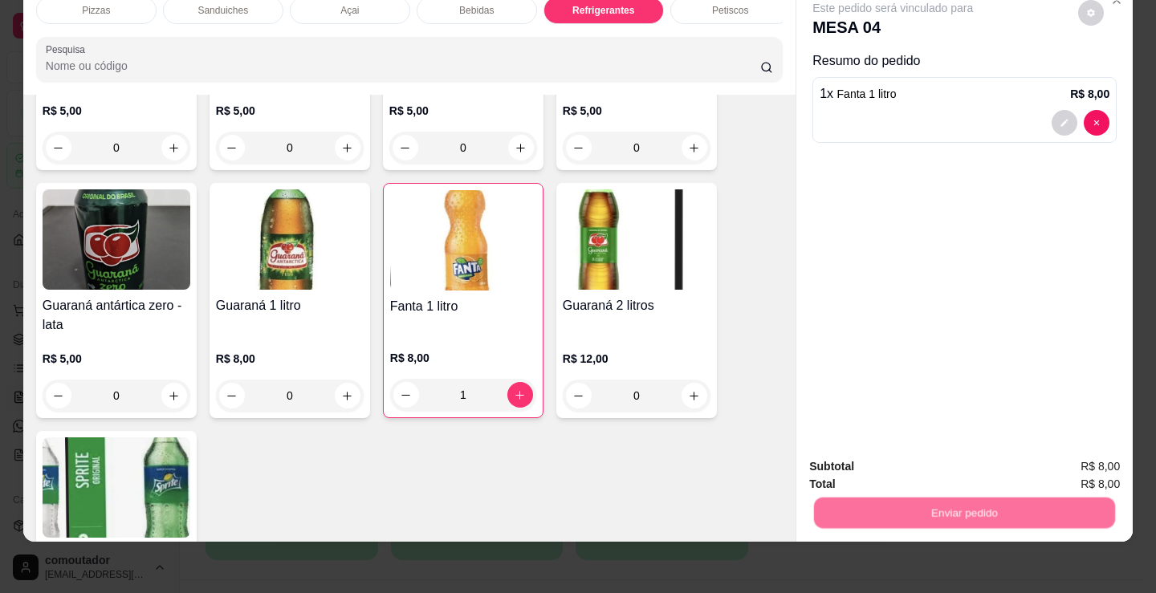
click at [897, 455] on button "Não registrar e enviar pedido" at bounding box center [911, 461] width 167 height 31
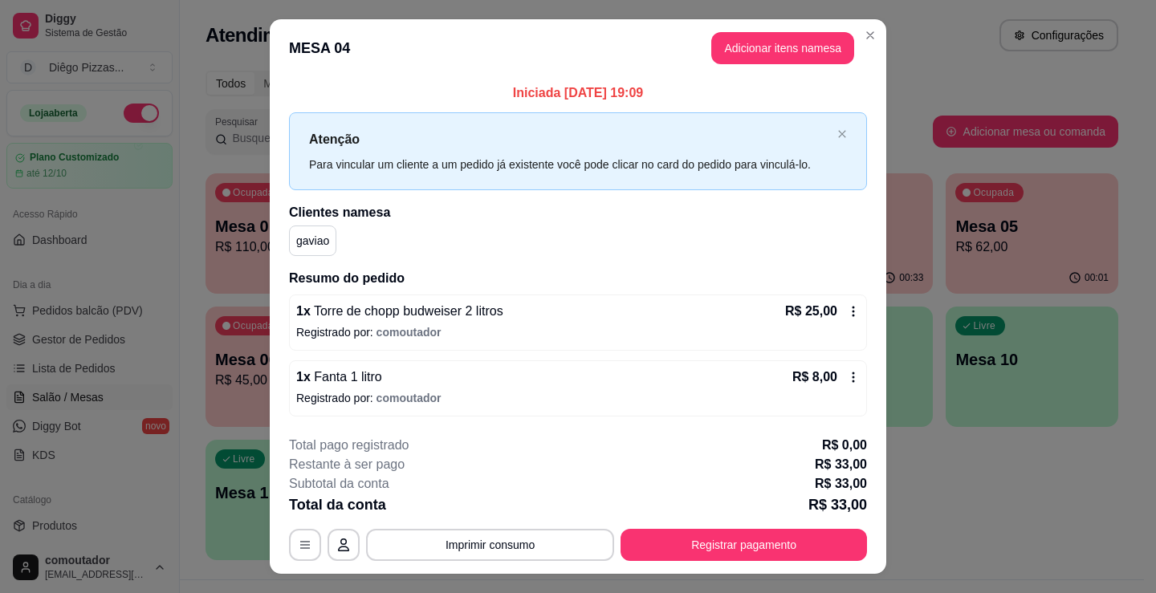
click at [785, 60] on button "Adicionar itens na mesa" at bounding box center [782, 48] width 143 height 32
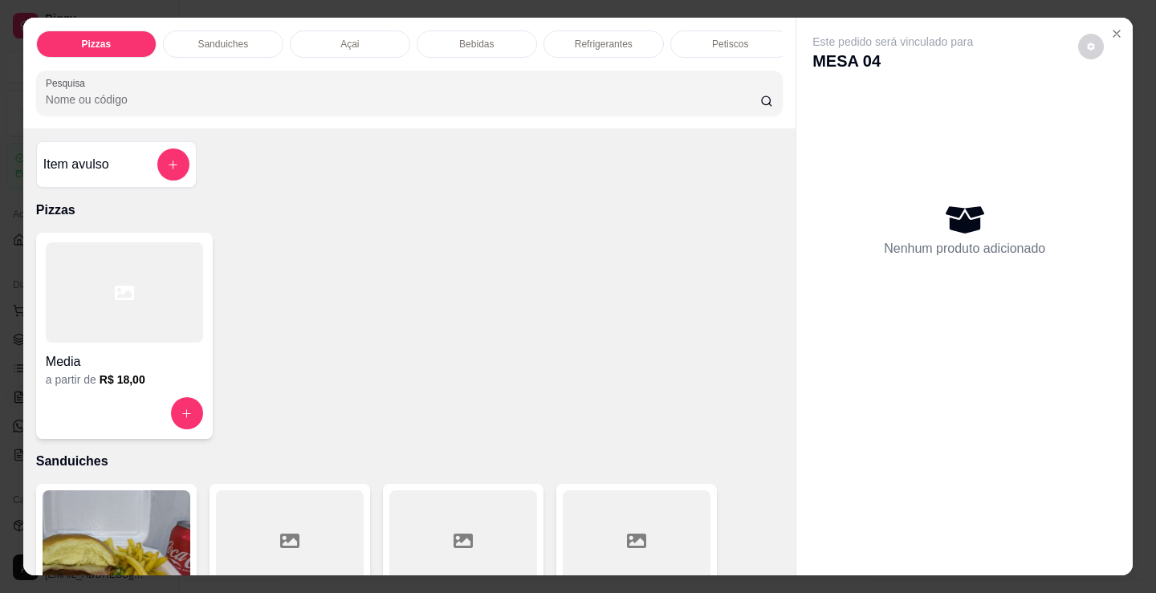
click at [724, 20] on div "Pizzas Sanduiches Açai Bebidas Refrigerantes Petiscos doces Cigarros utensílios…" at bounding box center [409, 73] width 772 height 111
click at [722, 38] on p "Petiscos" at bounding box center [730, 44] width 36 height 13
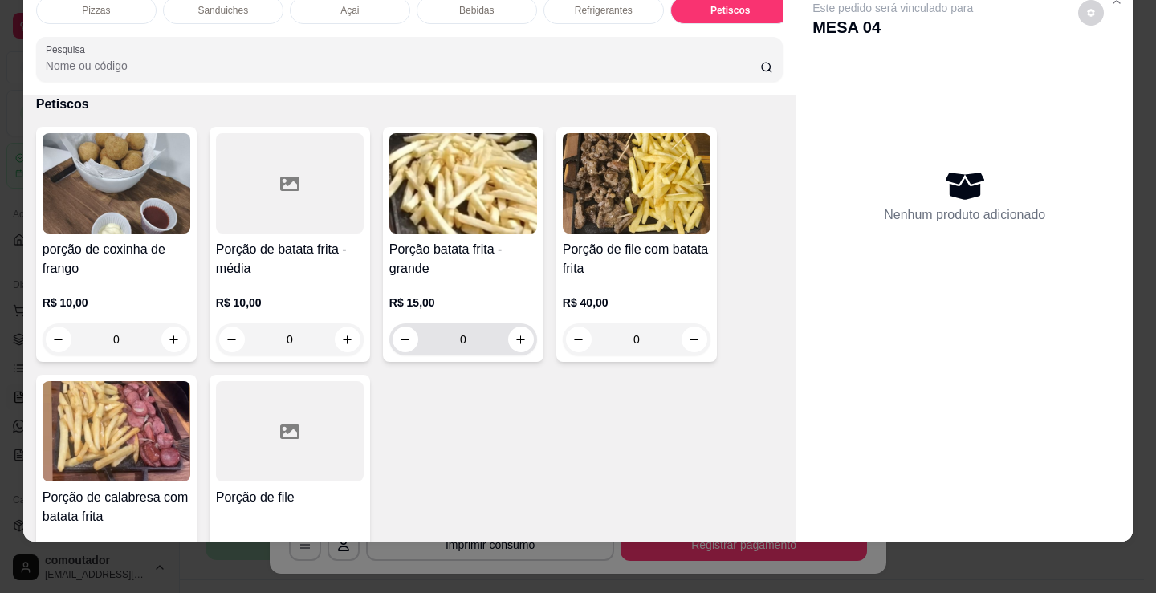
click at [501, 338] on input "0" at bounding box center [463, 339] width 90 height 32
click at [519, 329] on div "0" at bounding box center [463, 339] width 141 height 32
click at [519, 333] on button "increase-product-quantity" at bounding box center [521, 340] width 26 height 26
type input "1"
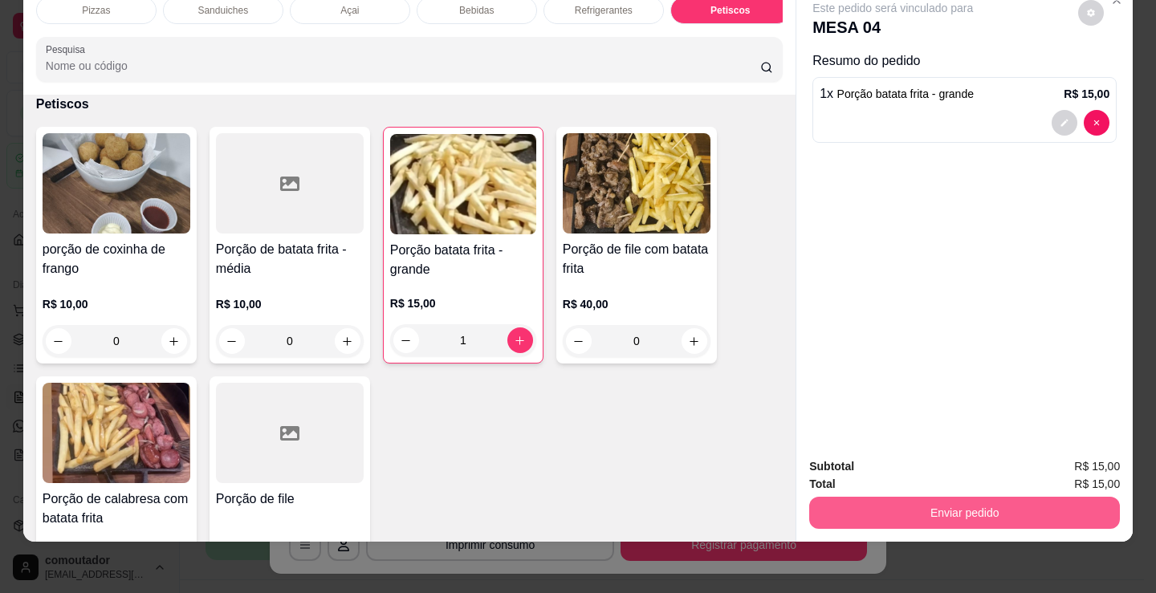
click at [1015, 509] on button "Enviar pedido" at bounding box center [964, 513] width 311 height 32
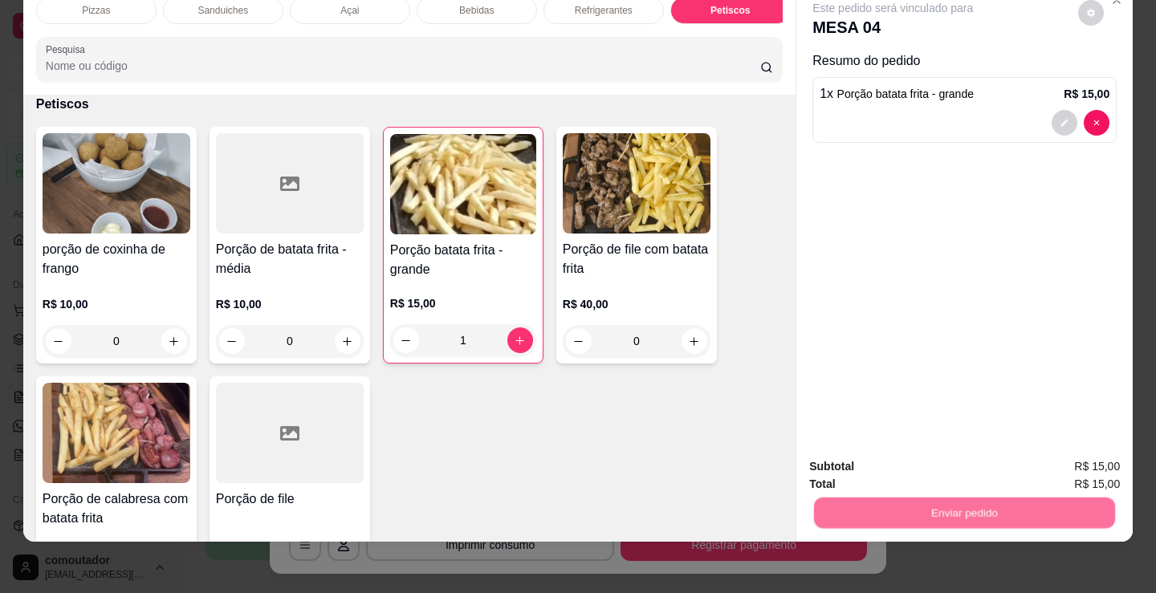
click at [929, 468] on button "Não registrar e enviar pedido" at bounding box center [911, 461] width 167 height 31
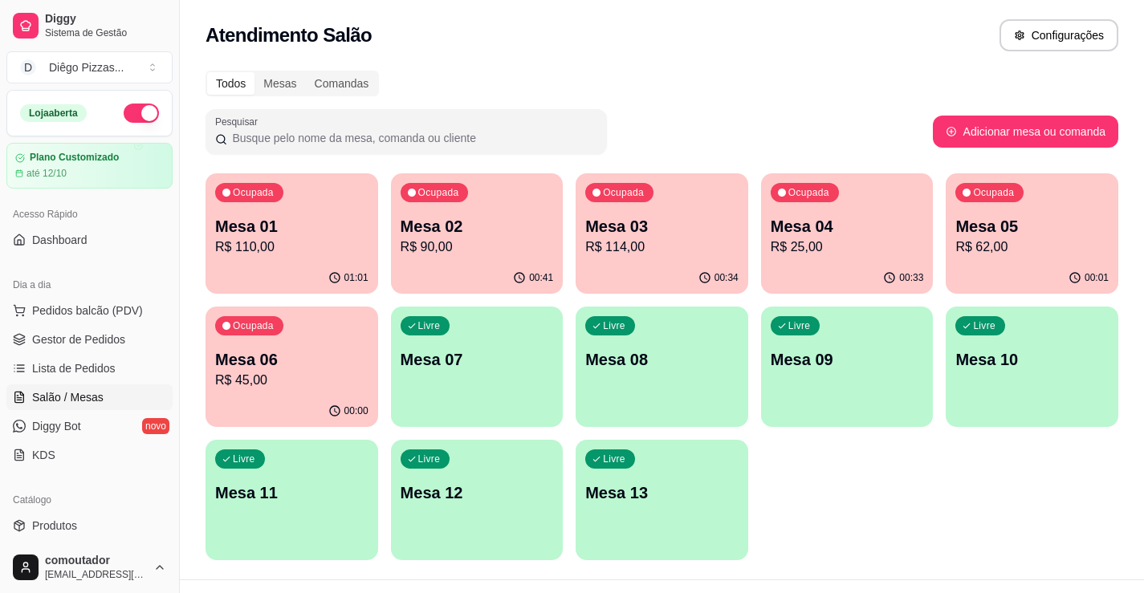
click at [474, 359] on p "Mesa 07" at bounding box center [477, 359] width 153 height 22
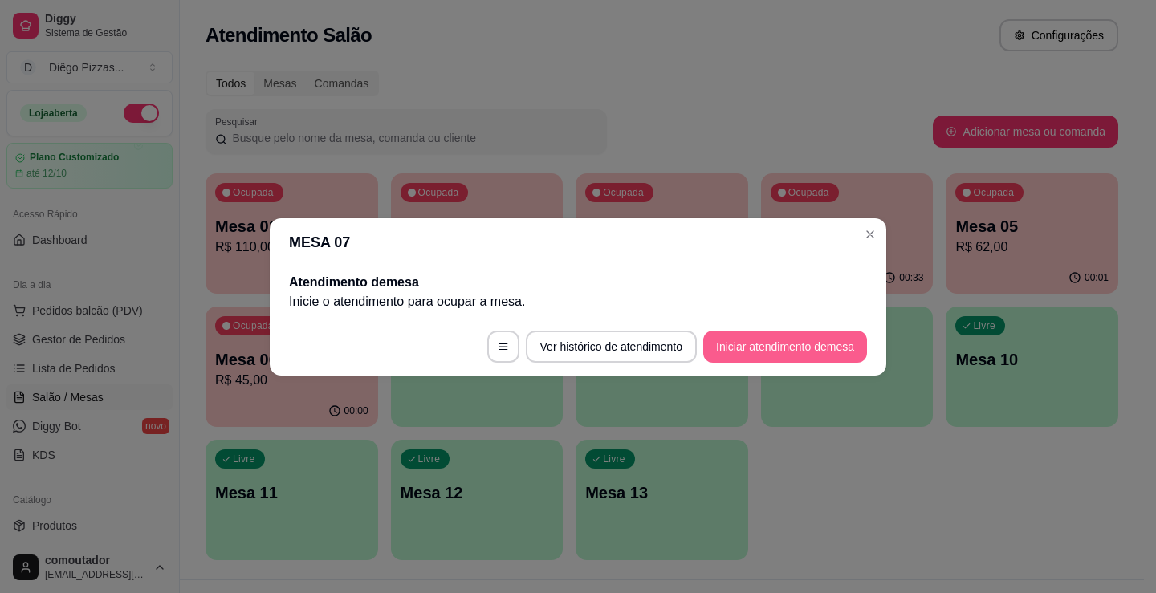
click at [752, 346] on button "Iniciar atendimento de mesa" at bounding box center [785, 347] width 164 height 32
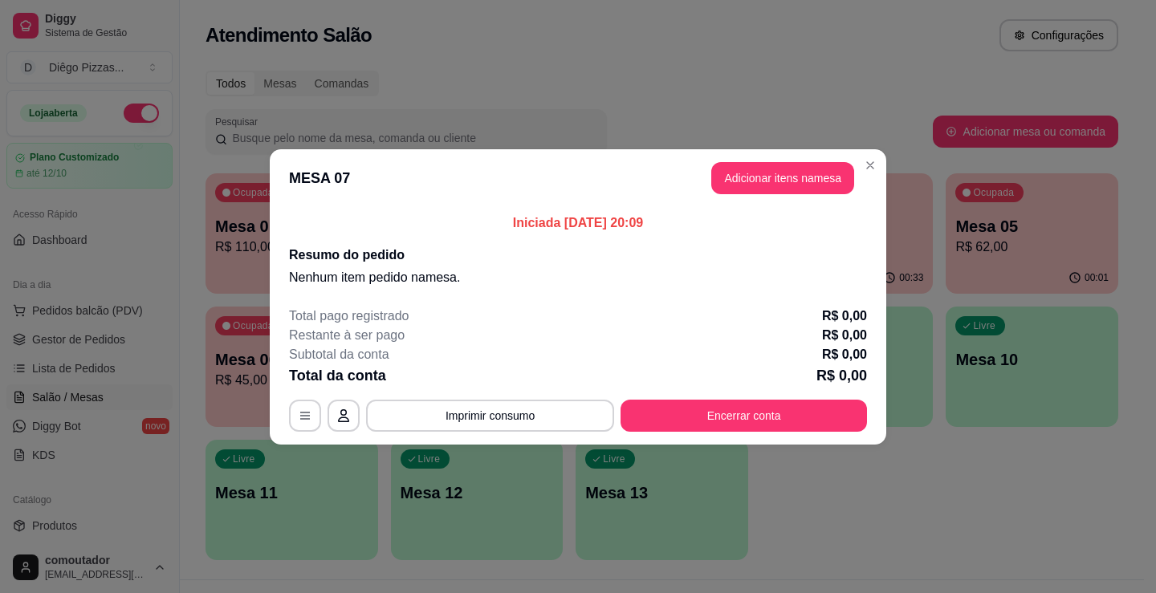
click at [759, 152] on header "MESA 07 Adicionar itens na mesa" at bounding box center [578, 178] width 616 height 58
click at [759, 169] on button "Adicionar itens na mesa" at bounding box center [782, 178] width 143 height 32
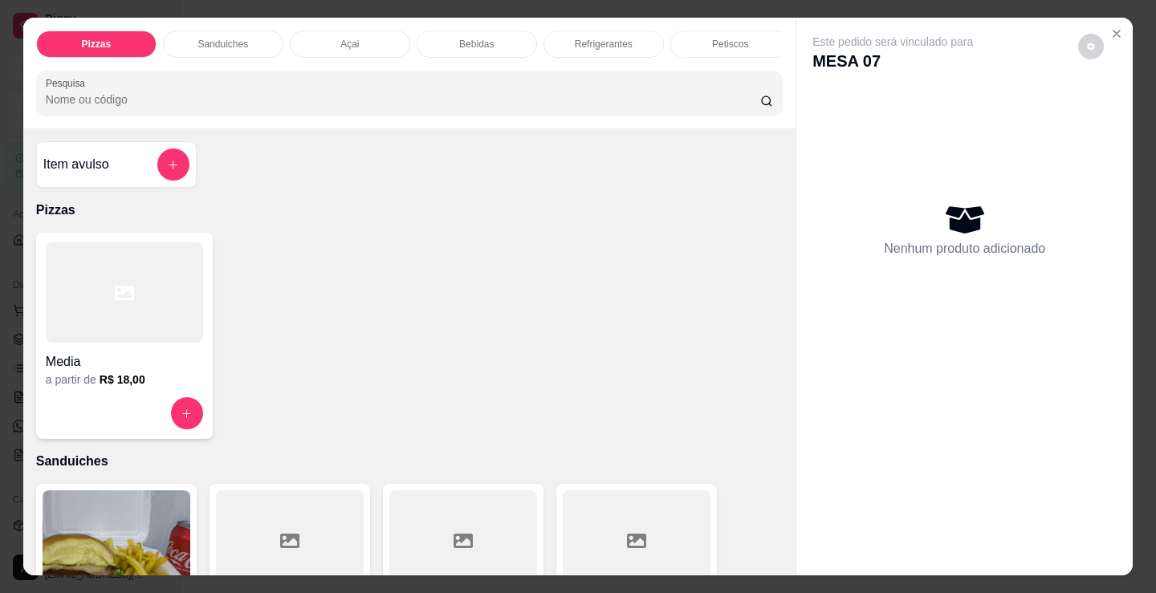
click at [450, 31] on div "Bebidas" at bounding box center [477, 44] width 120 height 27
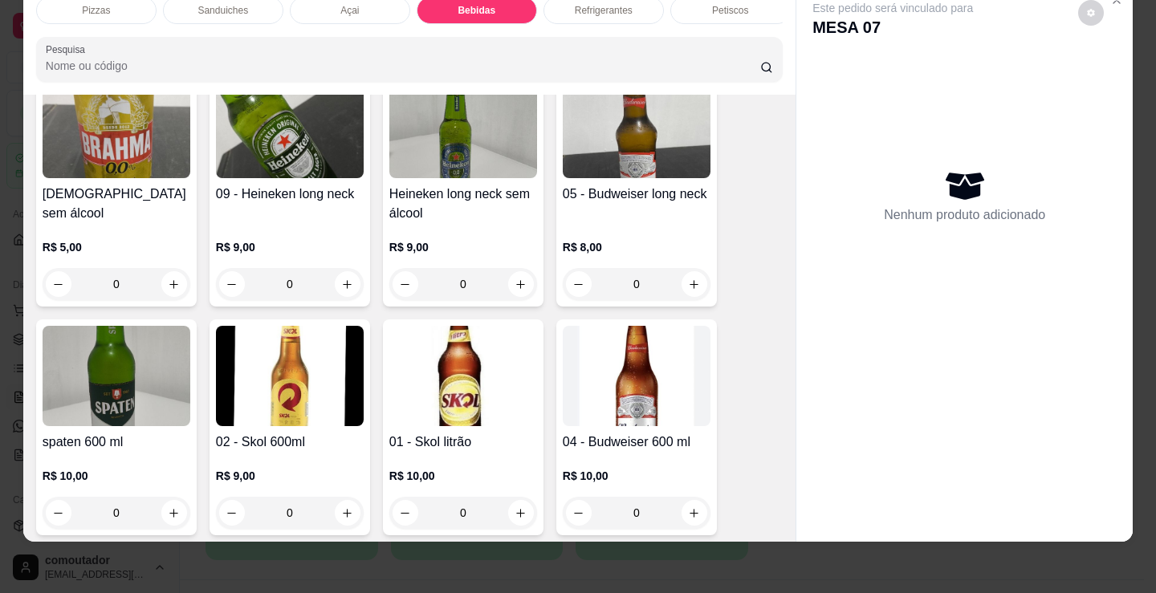
scroll to position [2310, 0]
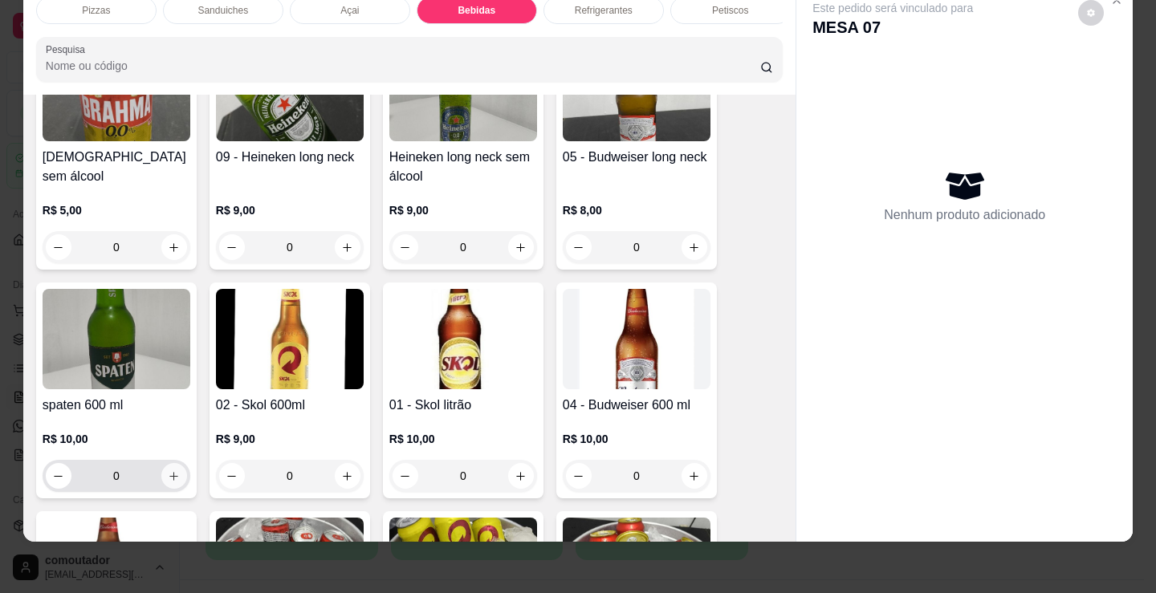
click at [162, 486] on button "increase-product-quantity" at bounding box center [174, 476] width 26 height 26
type input "1"
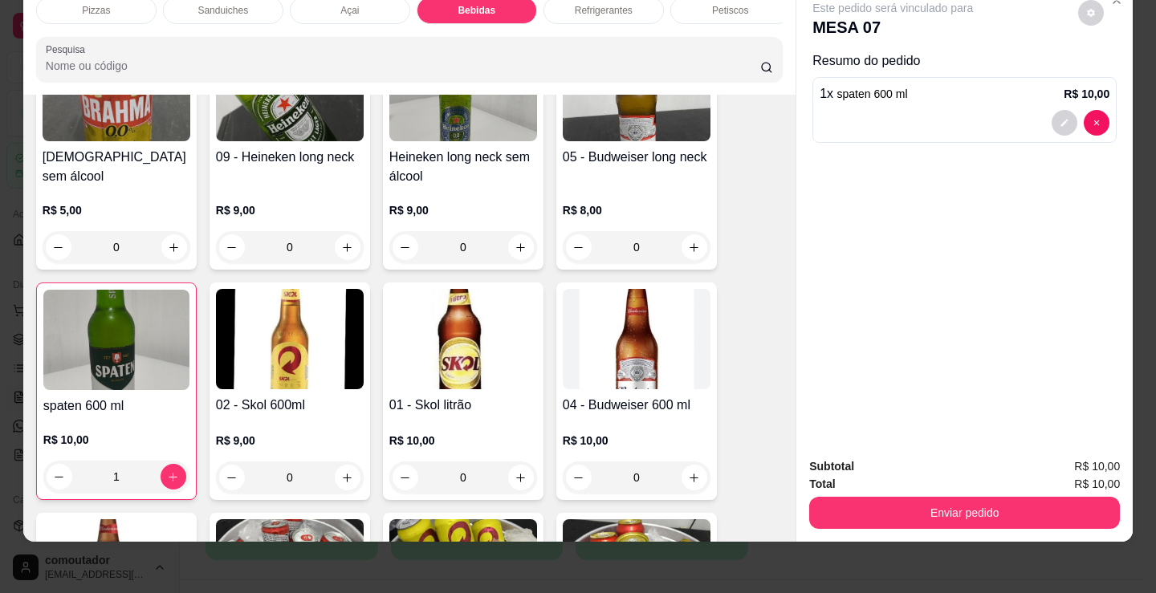
click at [750, 4] on div "Petiscos" at bounding box center [730, 10] width 120 height 27
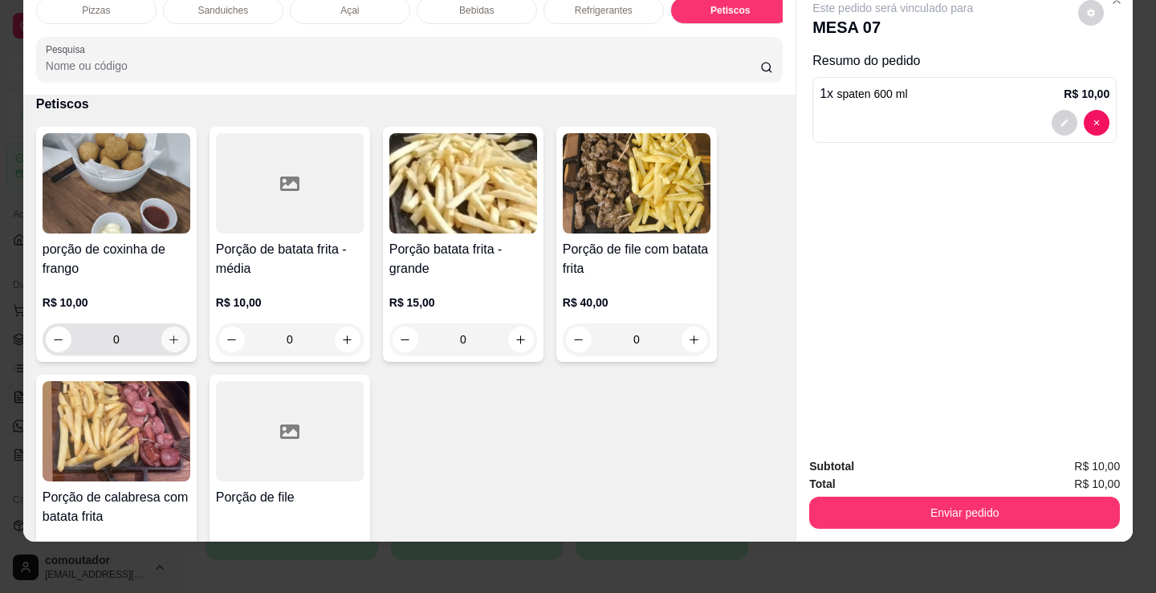
click at [170, 343] on icon "increase-product-quantity" at bounding box center [174, 340] width 9 height 9
type input "1"
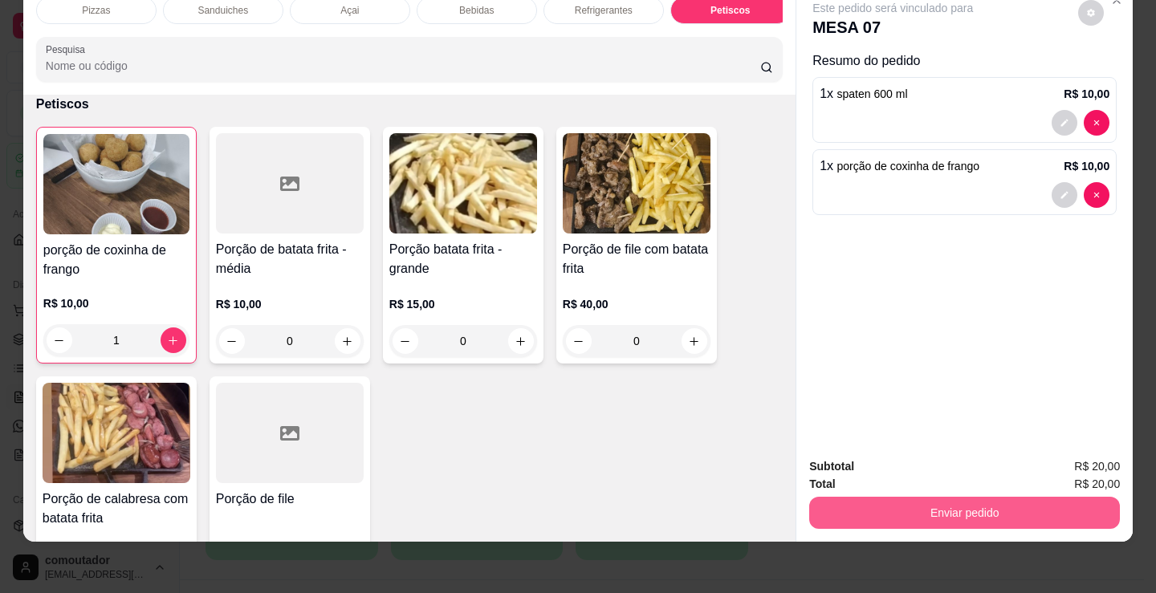
click at [947, 499] on button "Enviar pedido" at bounding box center [964, 513] width 311 height 32
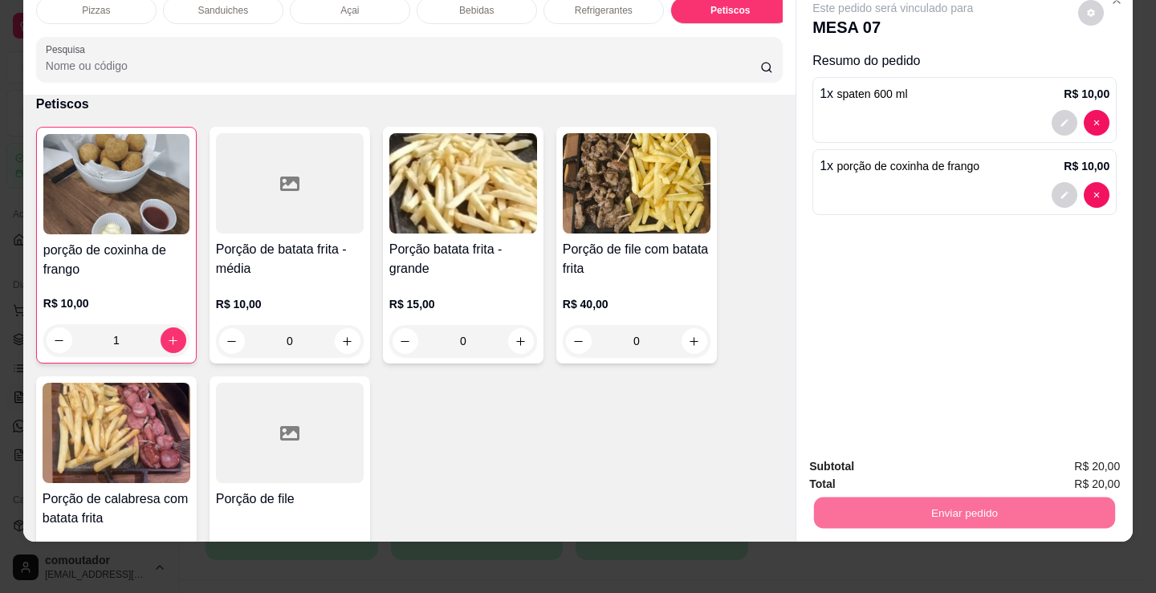
click at [872, 461] on button "Não registrar e enviar pedido" at bounding box center [911, 461] width 167 height 31
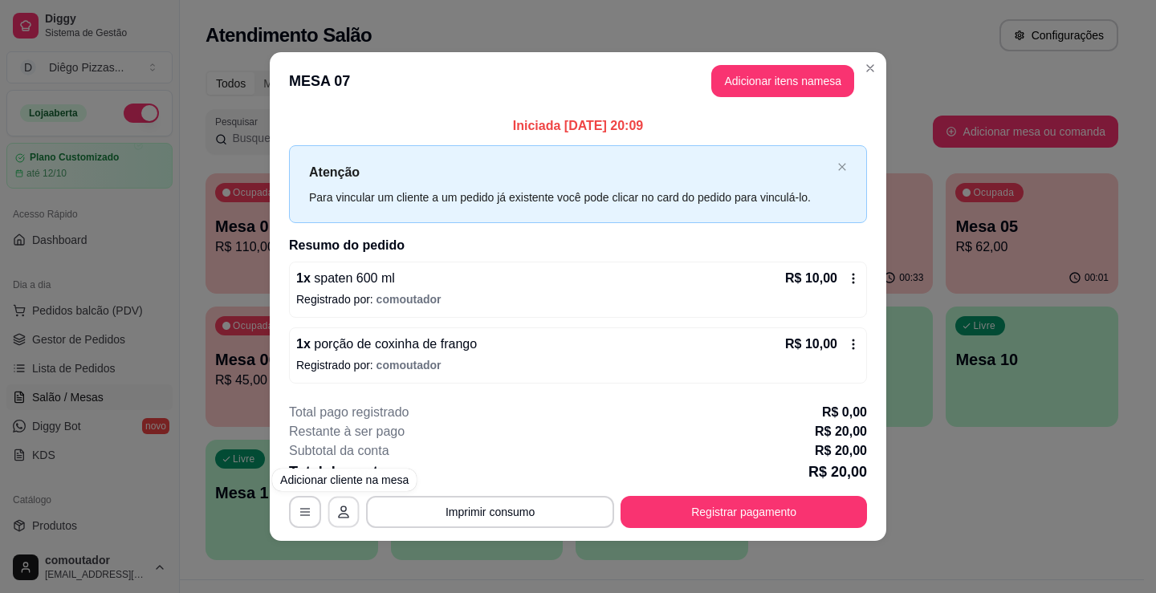
click at [347, 514] on icon "button" at bounding box center [343, 512] width 13 height 13
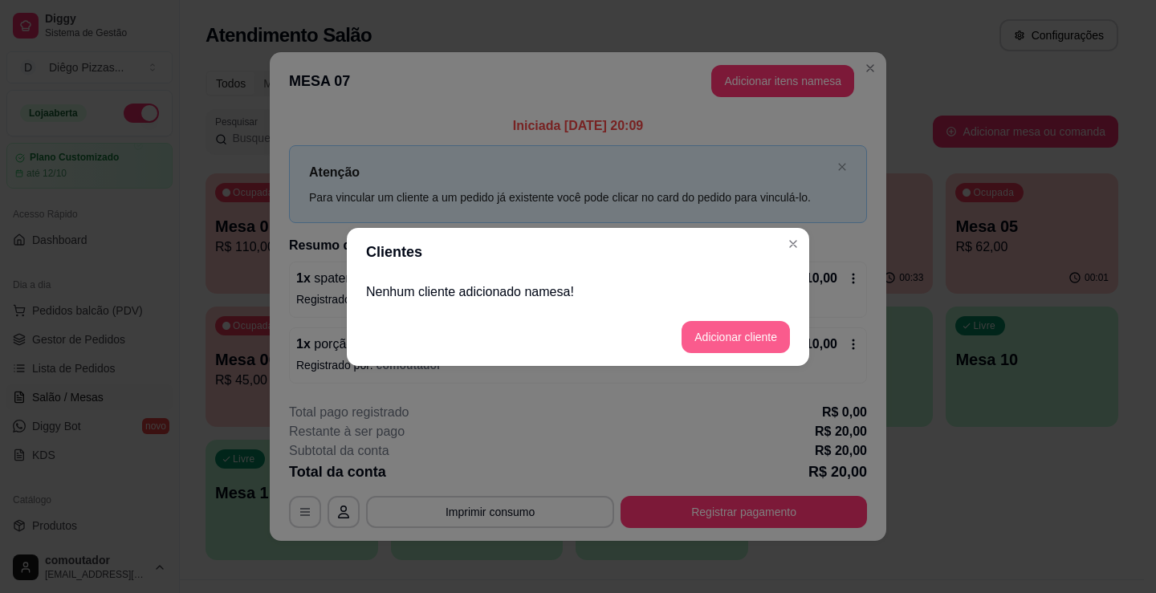
click at [726, 332] on button "Adicionar cliente" at bounding box center [735, 337] width 108 height 32
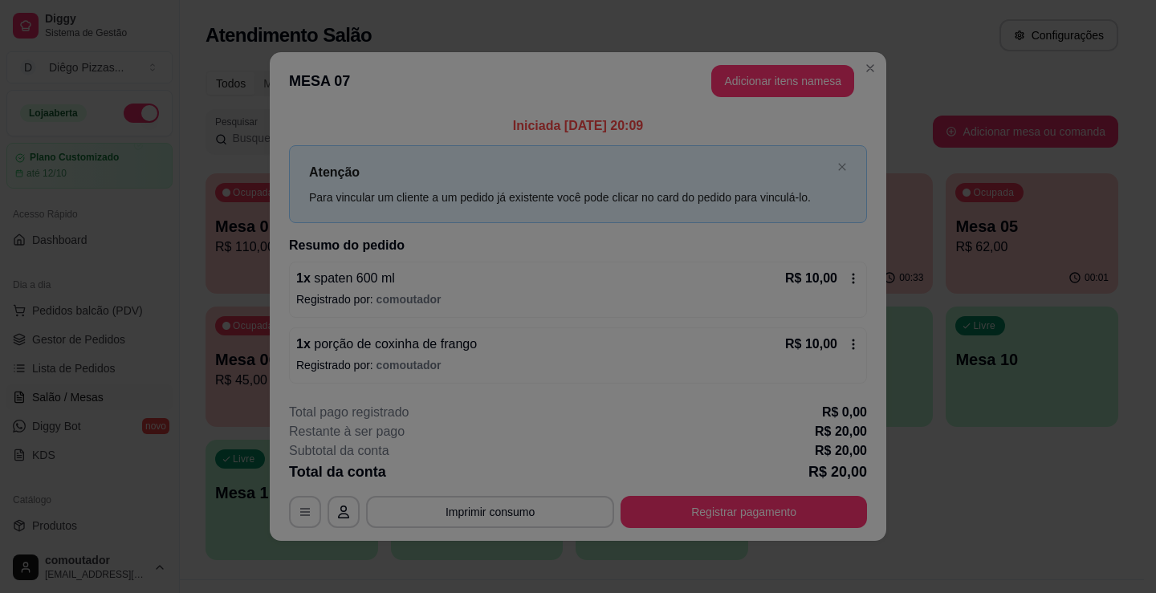
click at [441, 277] on label "Nome do cliente" at bounding box center [415, 282] width 79 height 14
click at [441, 290] on input "Nome do cliente" at bounding box center [578, 298] width 405 height 16
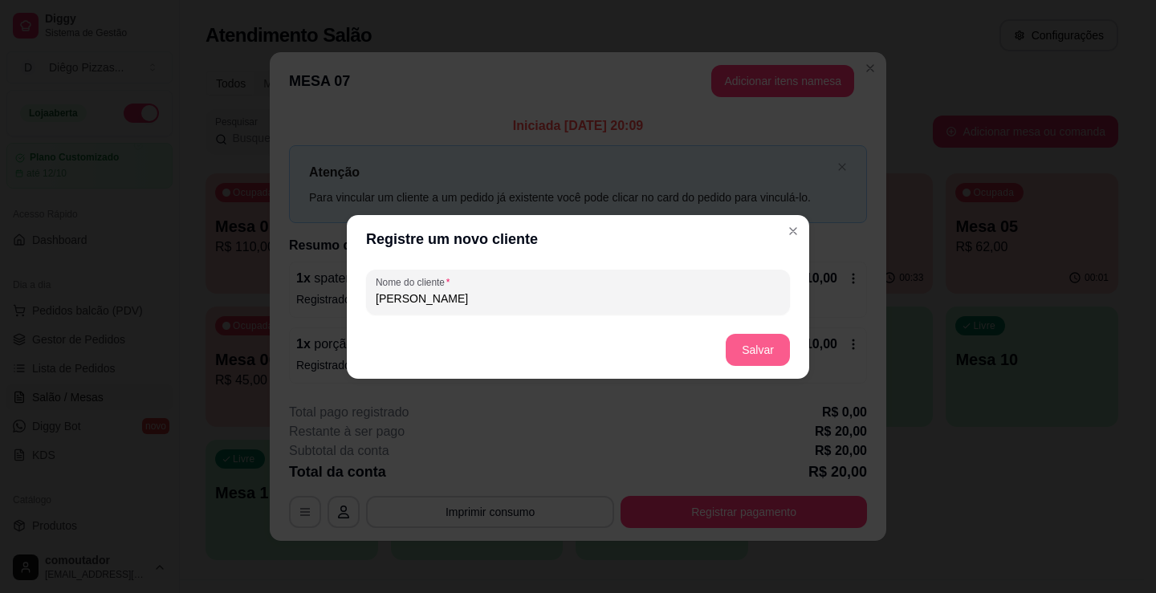
type input "[PERSON_NAME]"
click at [746, 340] on button "Salvar" at bounding box center [758, 350] width 64 height 32
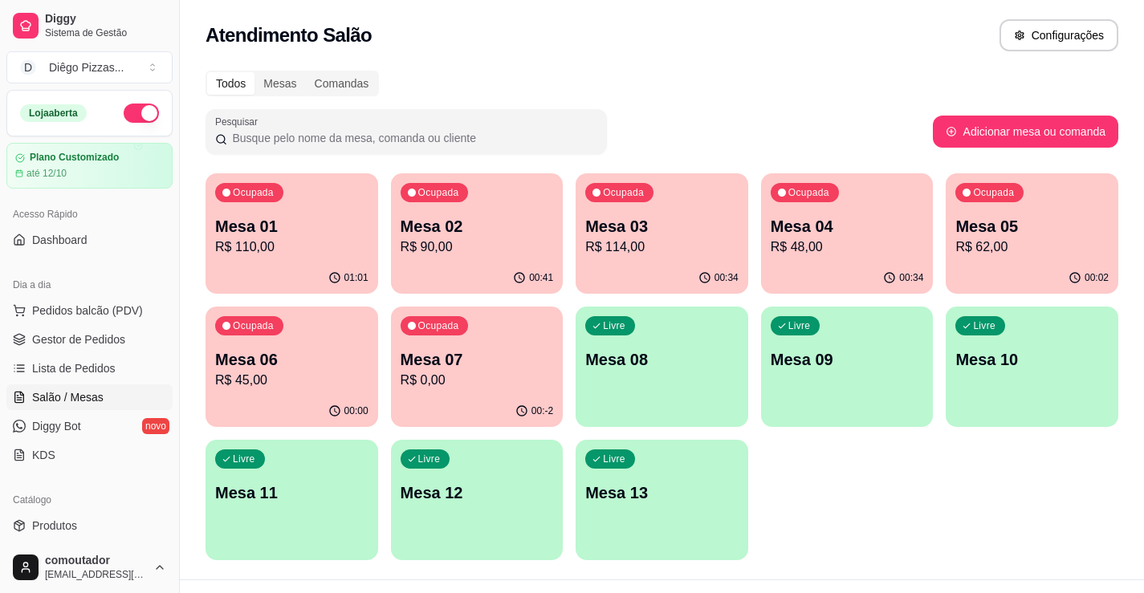
drag, startPoint x: 893, startPoint y: 506, endPoint x: 632, endPoint y: 421, distance: 274.6
click at [892, 506] on div "Ocupada Mesa 01 R$ 110,00 01:01 Ocupada Mesa 02 R$ 90,00 00:41 Ocupada Mesa 03 …" at bounding box center [661, 366] width 913 height 387
click at [408, 248] on p "R$ 90,00" at bounding box center [476, 247] width 148 height 18
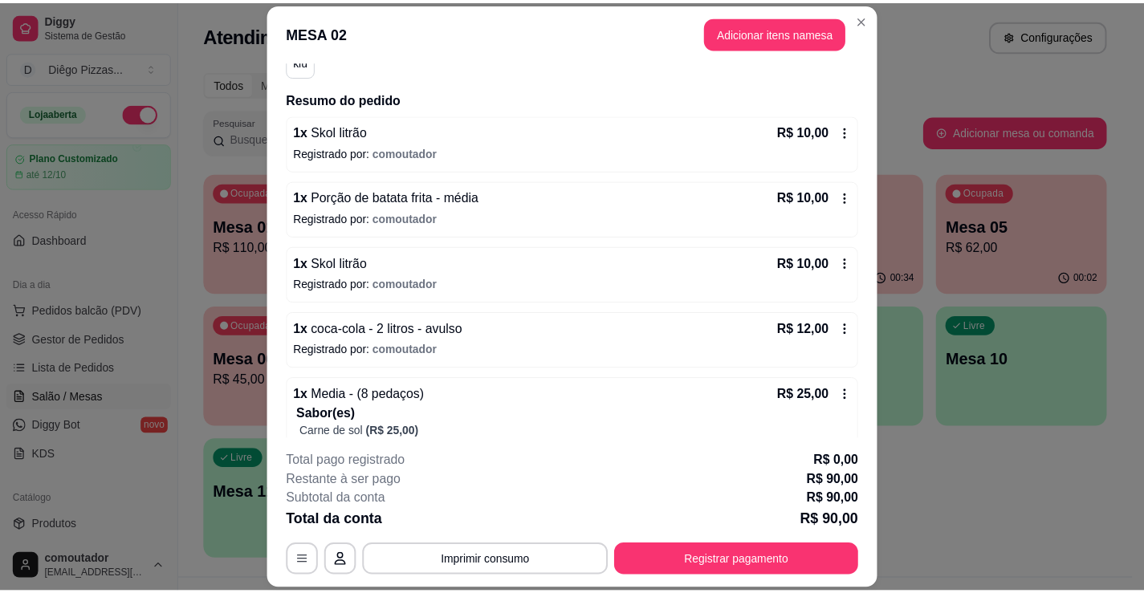
scroll to position [401, 0]
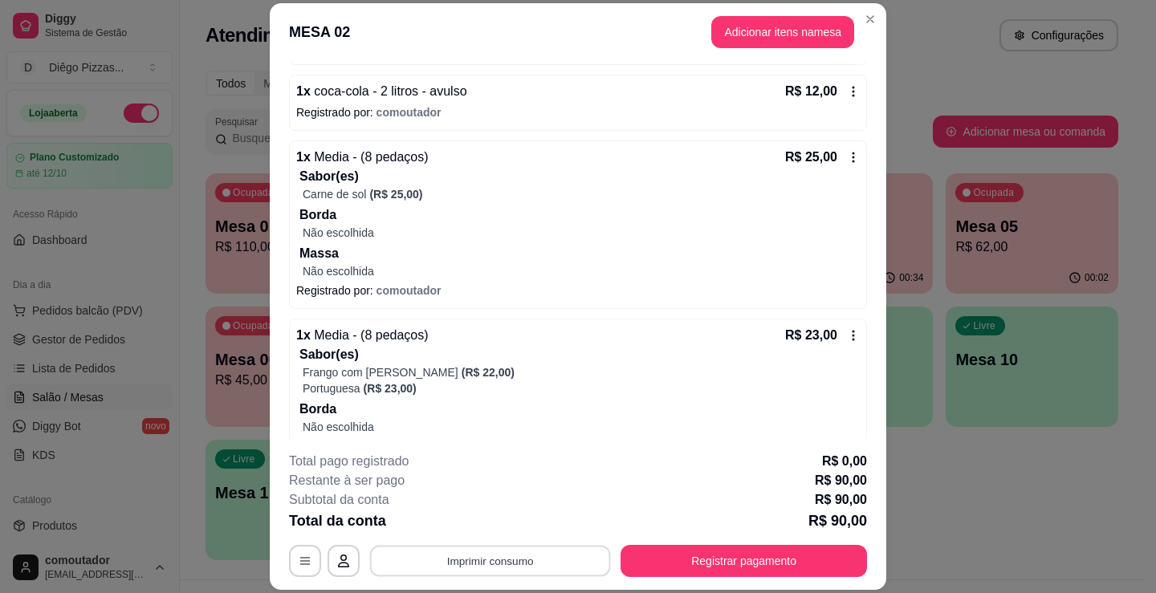
click at [489, 560] on button "Imprimir consumo" at bounding box center [490, 561] width 241 height 31
click at [475, 525] on button "IMPRESSORA" at bounding box center [489, 524] width 116 height 26
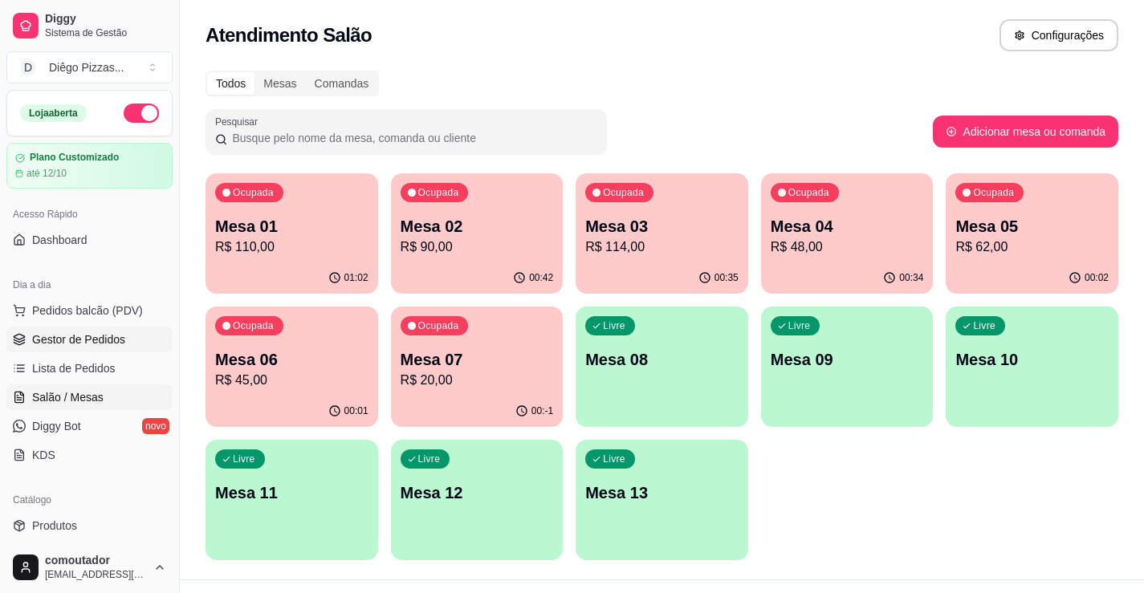
click at [87, 344] on span "Gestor de Pedidos" at bounding box center [78, 340] width 93 height 16
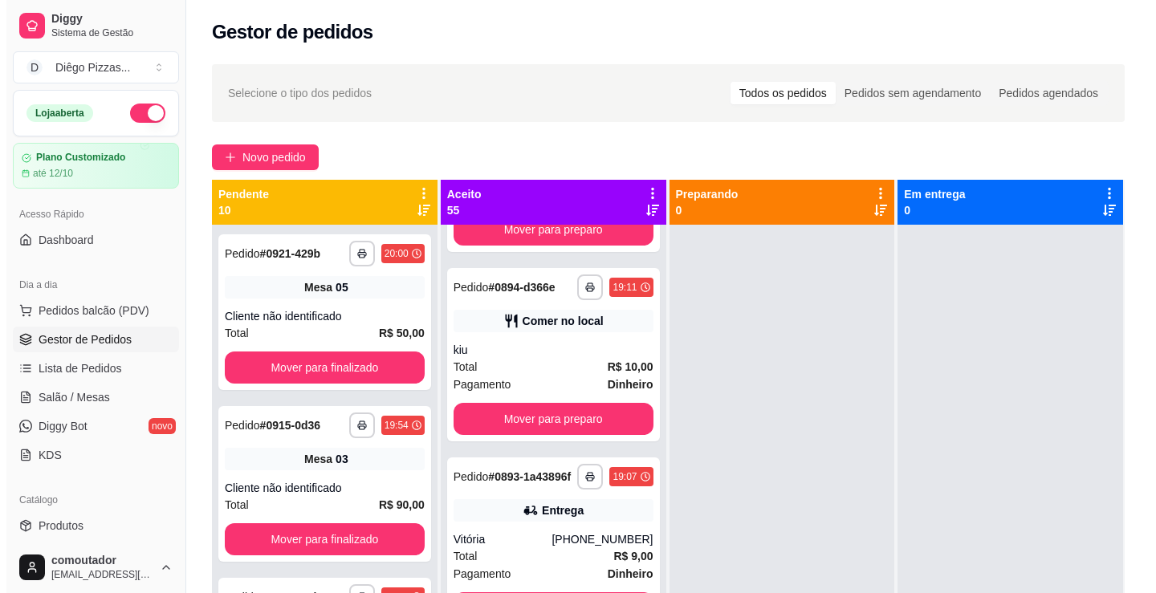
scroll to position [3451, 0]
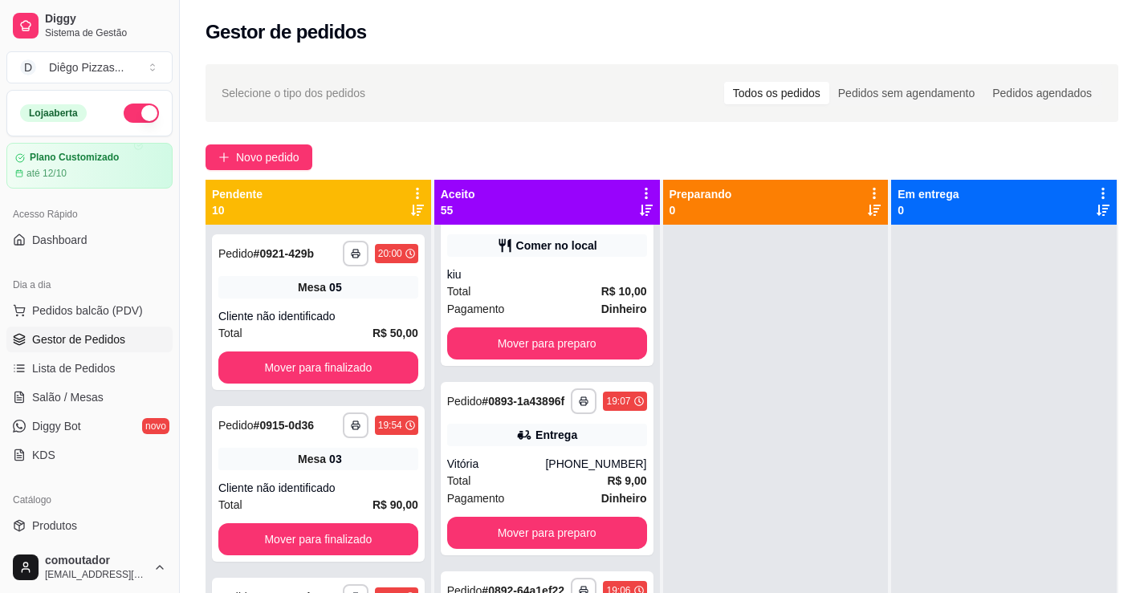
click at [498, 283] on div "kiu" at bounding box center [547, 274] width 200 height 16
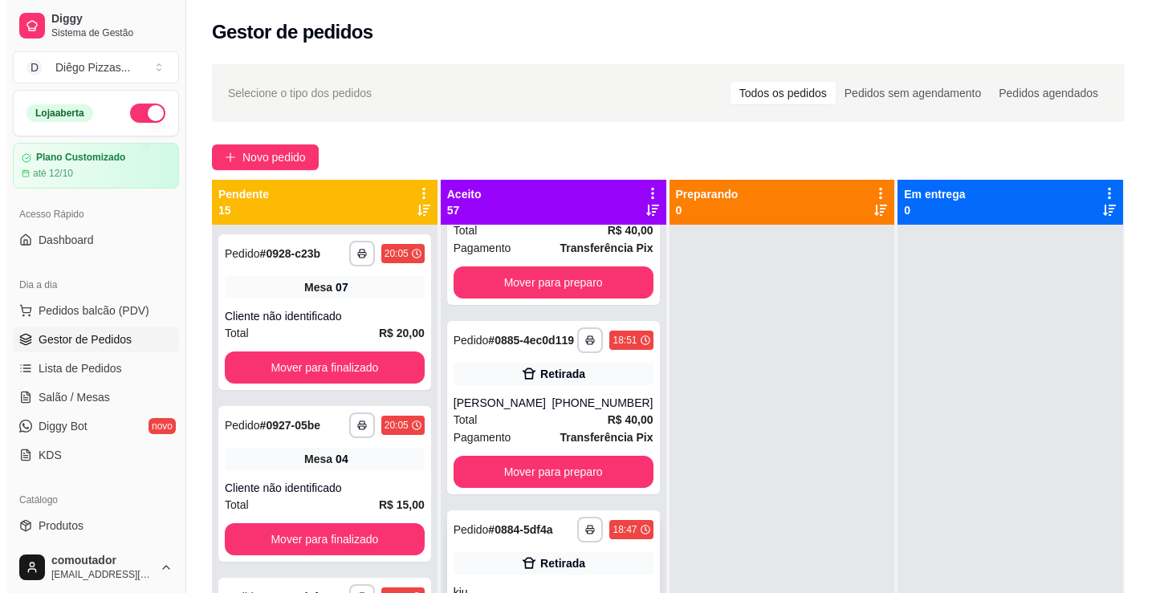
scroll to position [5596, 0]
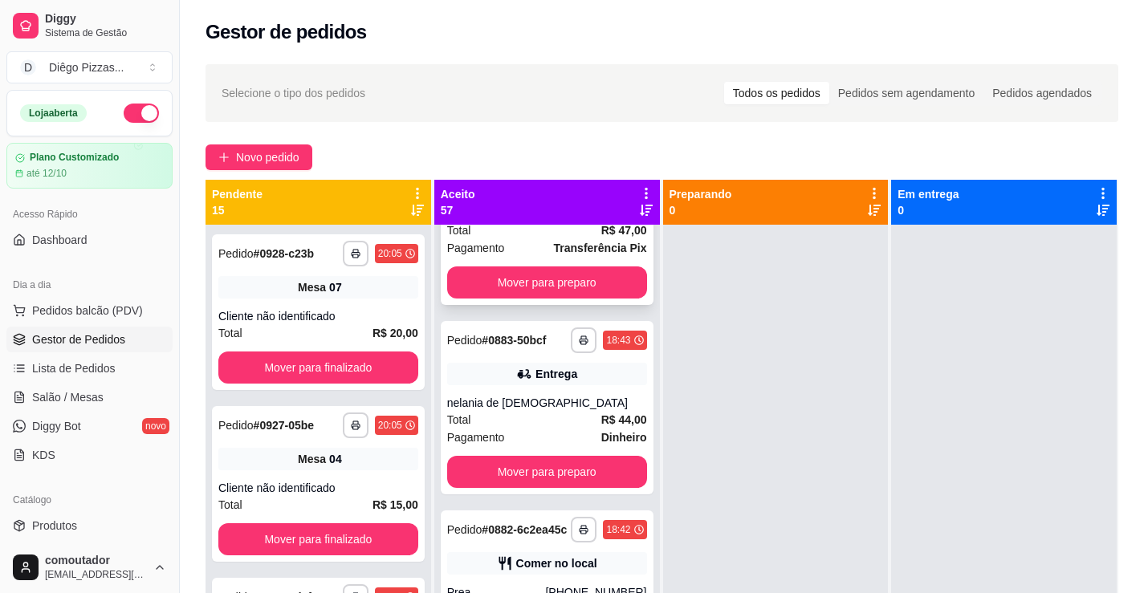
click at [571, 222] on div "kiu" at bounding box center [547, 213] width 200 height 16
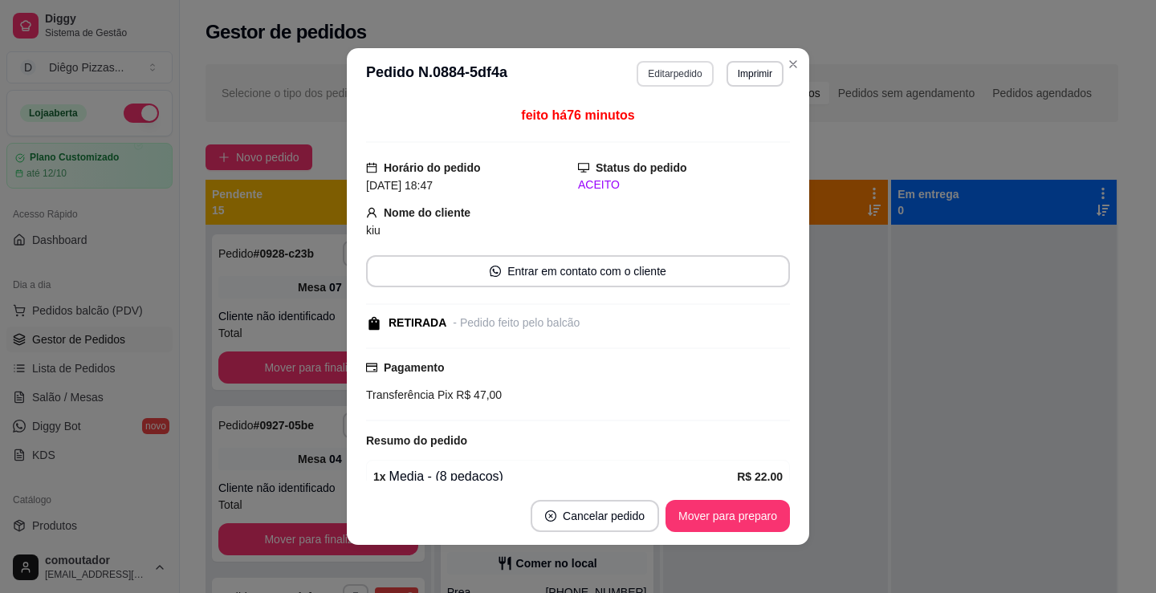
click at [652, 73] on button "Editar pedido" at bounding box center [675, 74] width 76 height 26
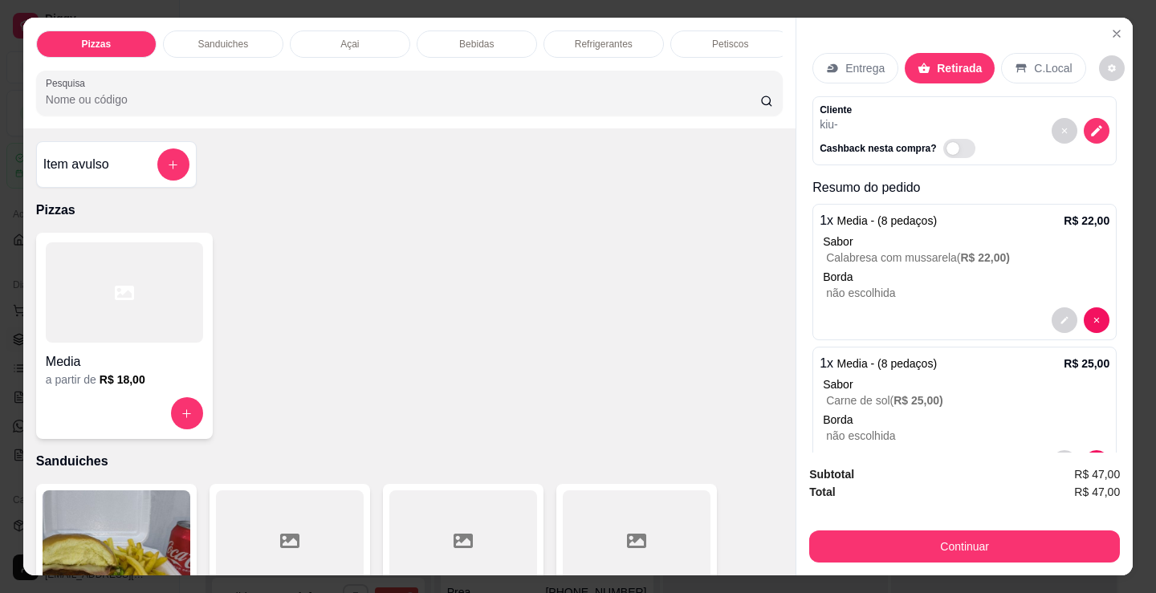
click at [476, 31] on div "Bebidas" at bounding box center [477, 44] width 120 height 27
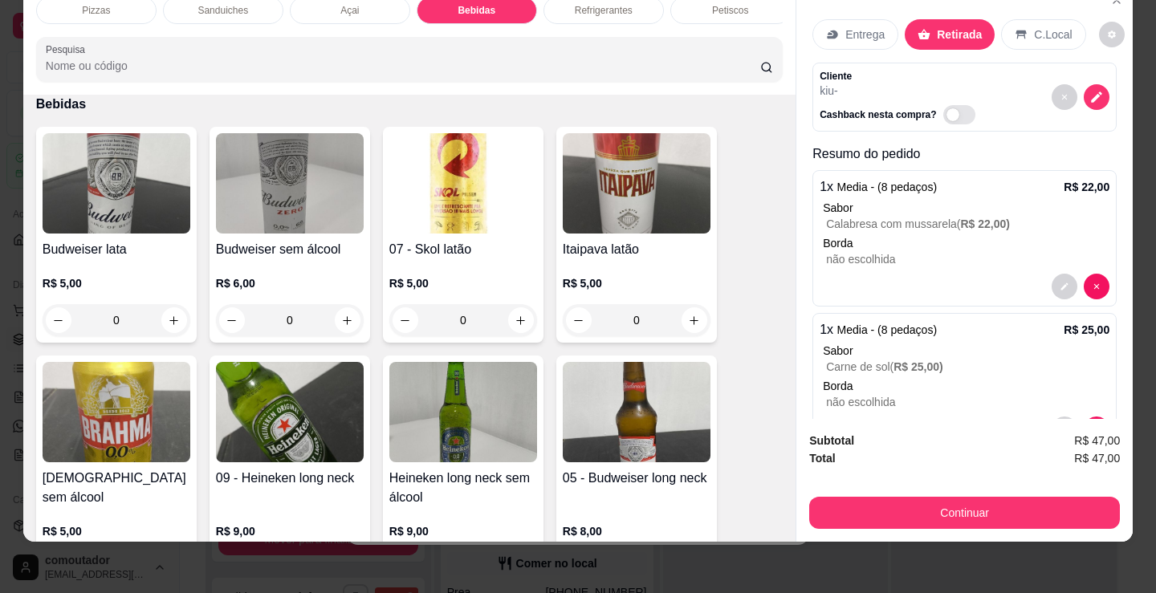
click at [577, 10] on div "Refrigerantes" at bounding box center [603, 10] width 120 height 27
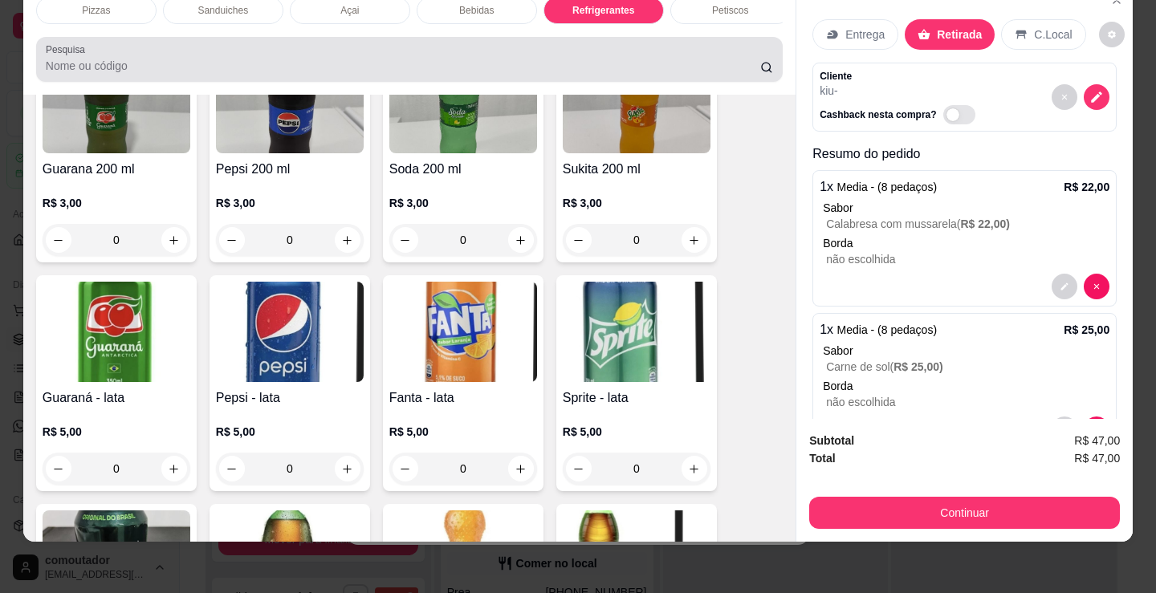
scroll to position [0, 0]
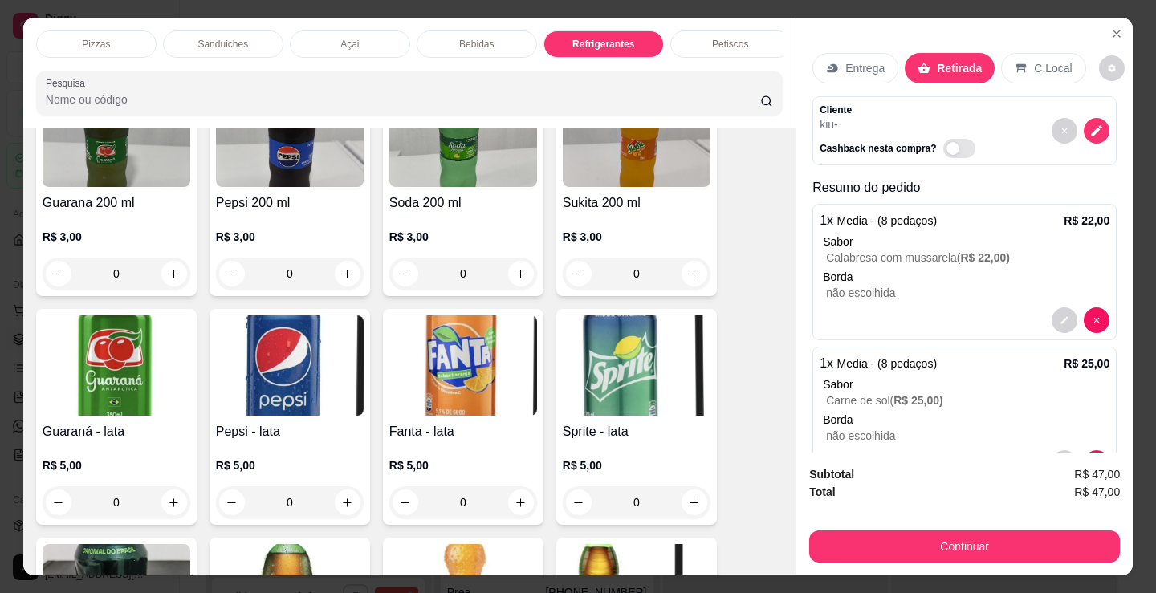
click at [75, 42] on div "Pizzas" at bounding box center [96, 44] width 120 height 27
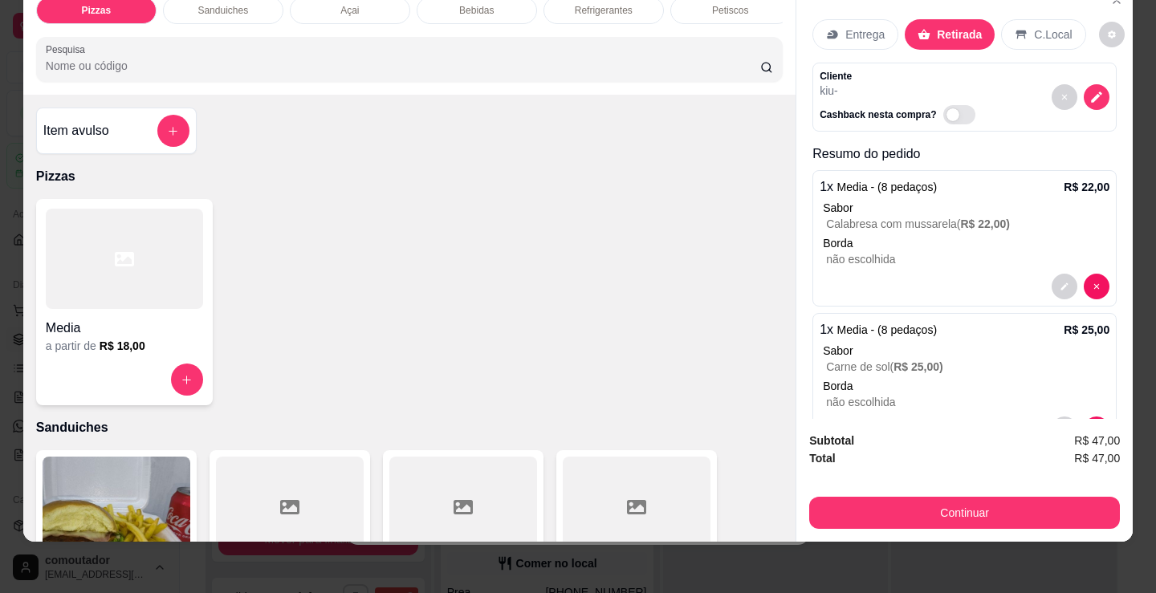
click at [106, 140] on div "Item avulso" at bounding box center [116, 131] width 146 height 32
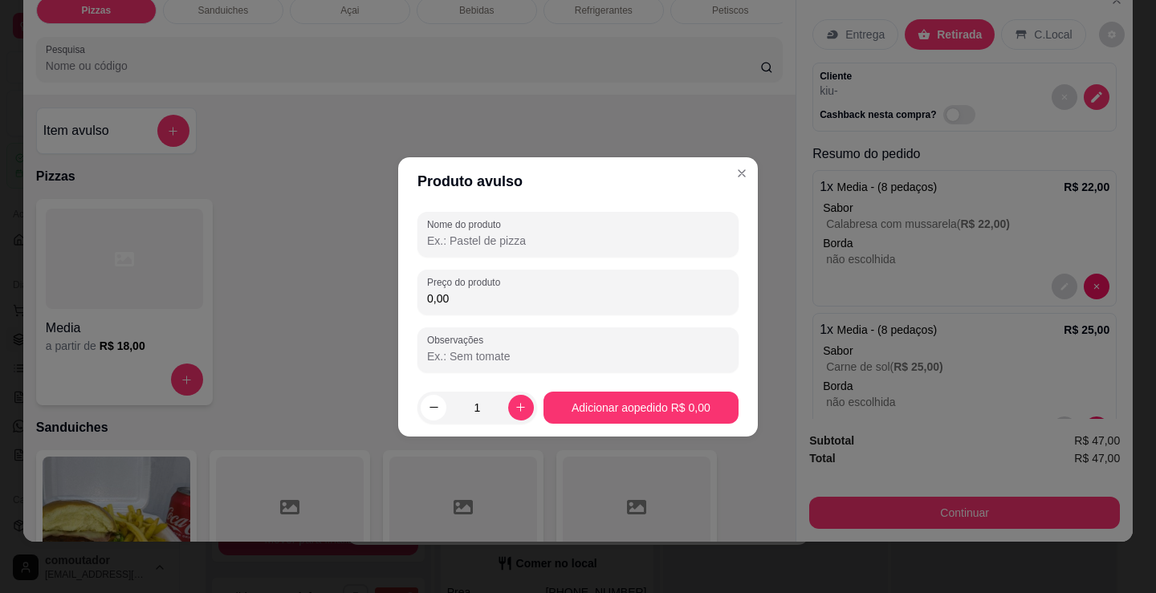
click at [539, 360] on input "Observações" at bounding box center [578, 356] width 302 height 16
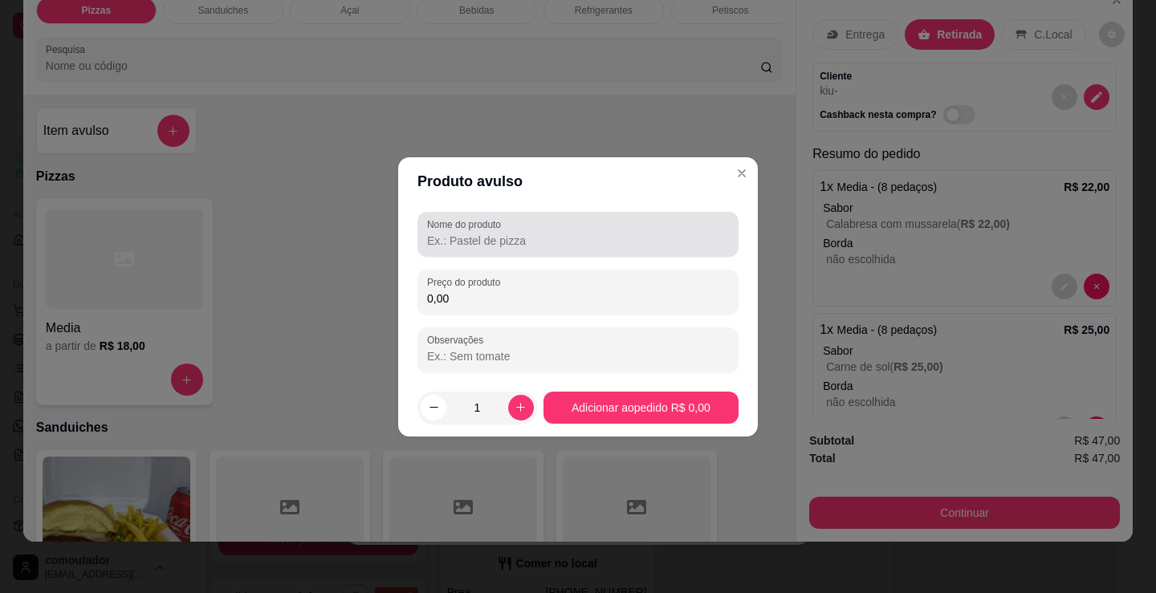
click at [448, 225] on label "Nome do produto" at bounding box center [466, 225] width 79 height 14
click at [448, 233] on input "Nome do produto" at bounding box center [578, 241] width 302 height 16
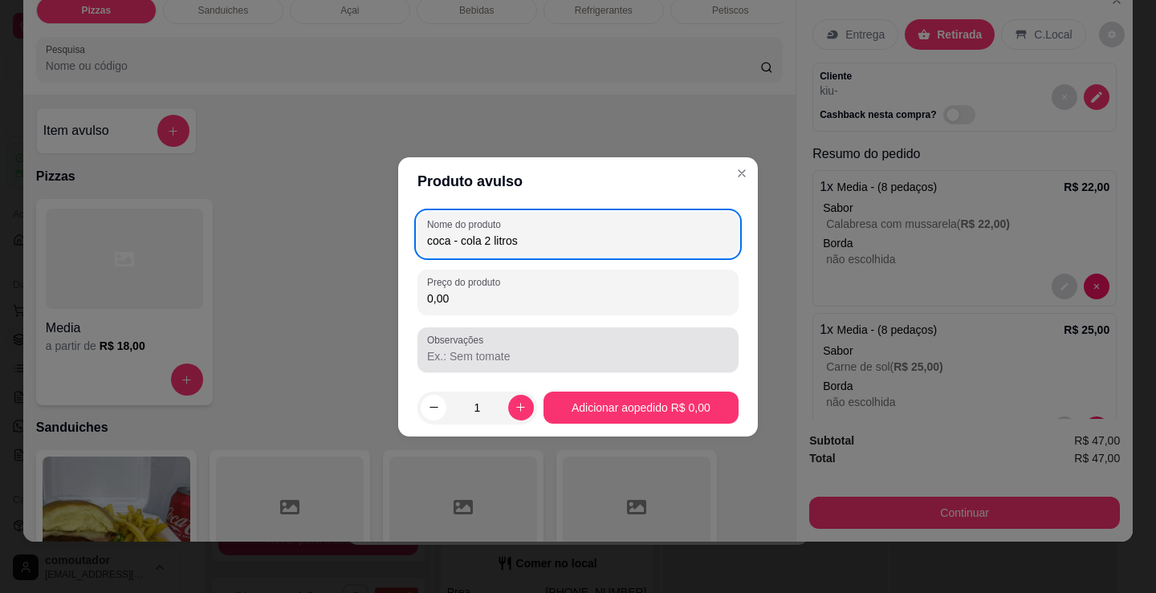
type input "coca - cola 2 litros"
click at [569, 311] on div "Preço do produto 0,00" at bounding box center [577, 292] width 321 height 45
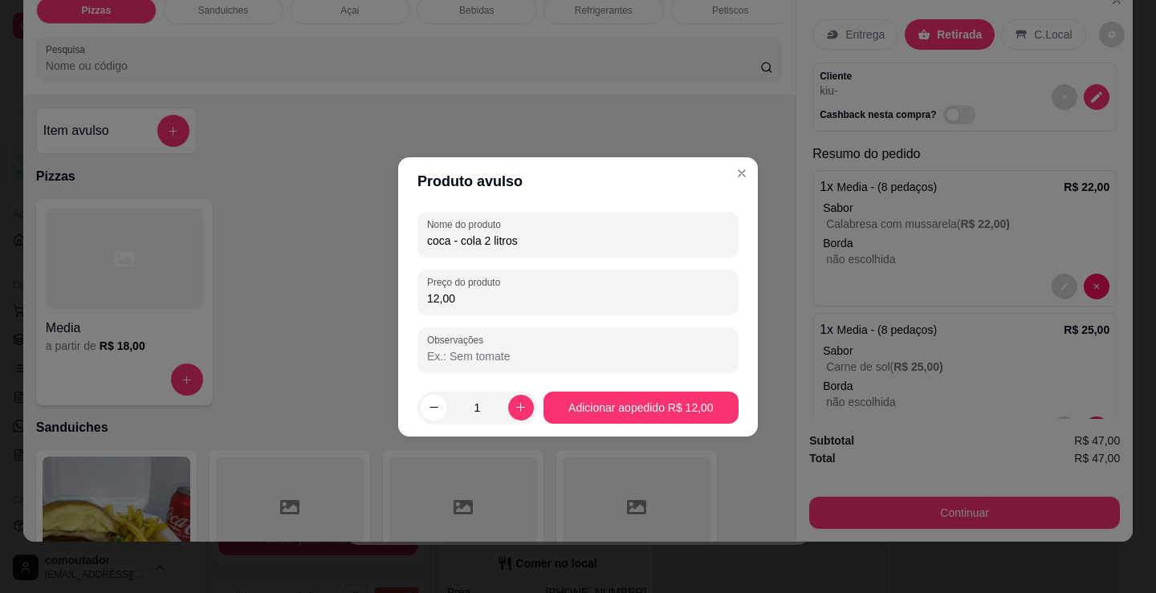
type input "12,00"
drag, startPoint x: 677, startPoint y: 431, endPoint x: 670, endPoint y: 412, distance: 20.6
click at [677, 429] on footer "1 Adicionar ao pedido R$ 12,00" at bounding box center [578, 408] width 360 height 58
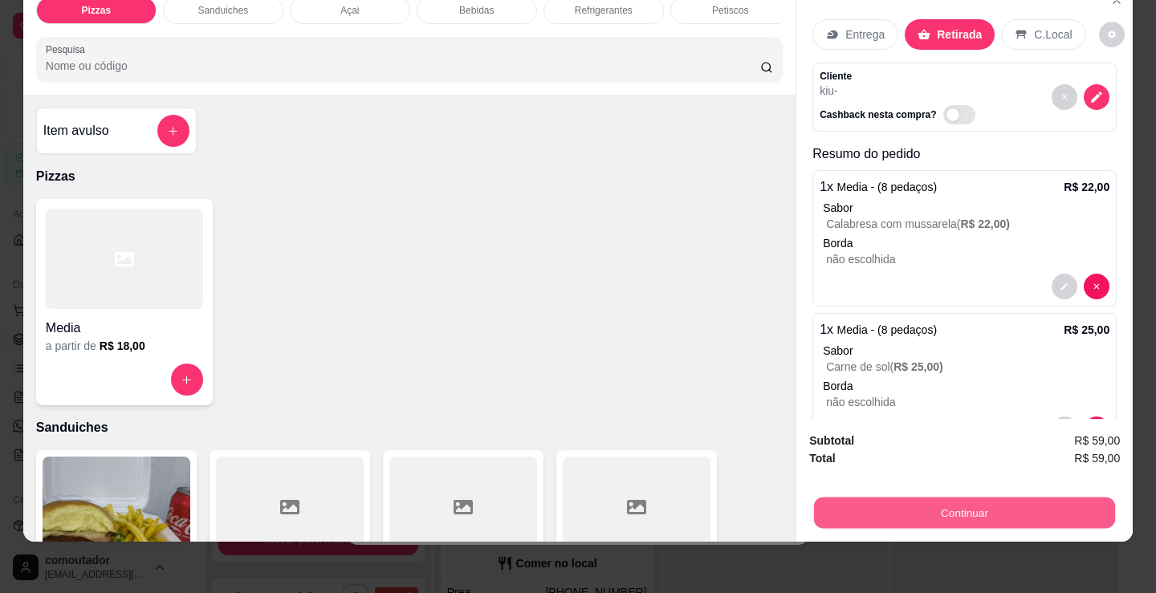
click at [944, 504] on button "Continuar" at bounding box center [964, 512] width 301 height 31
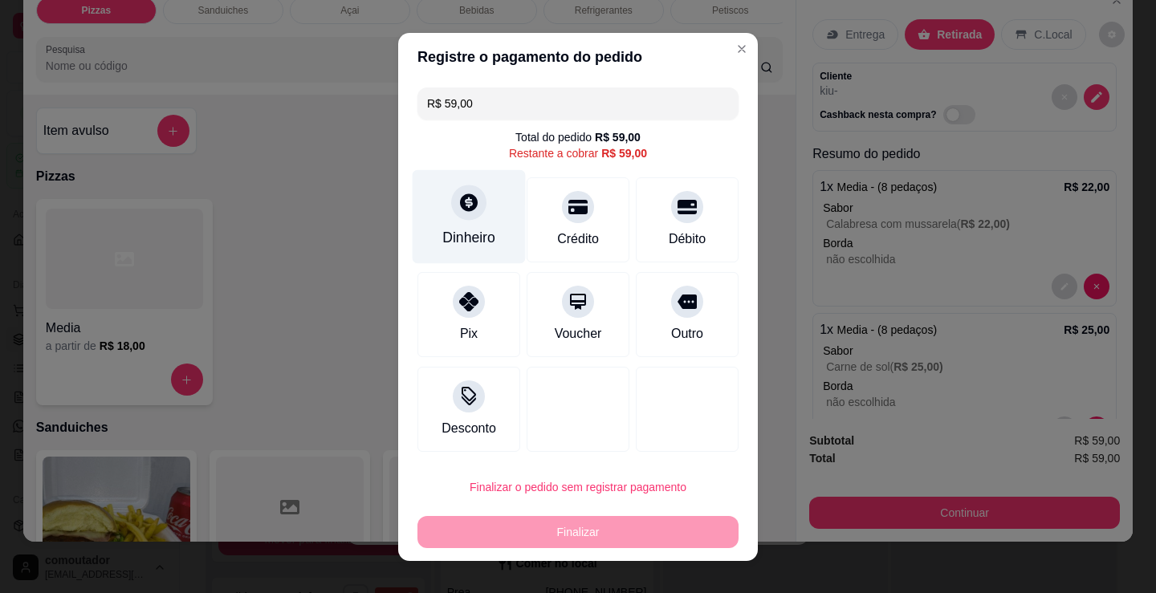
click at [451, 208] on div at bounding box center [468, 202] width 35 height 35
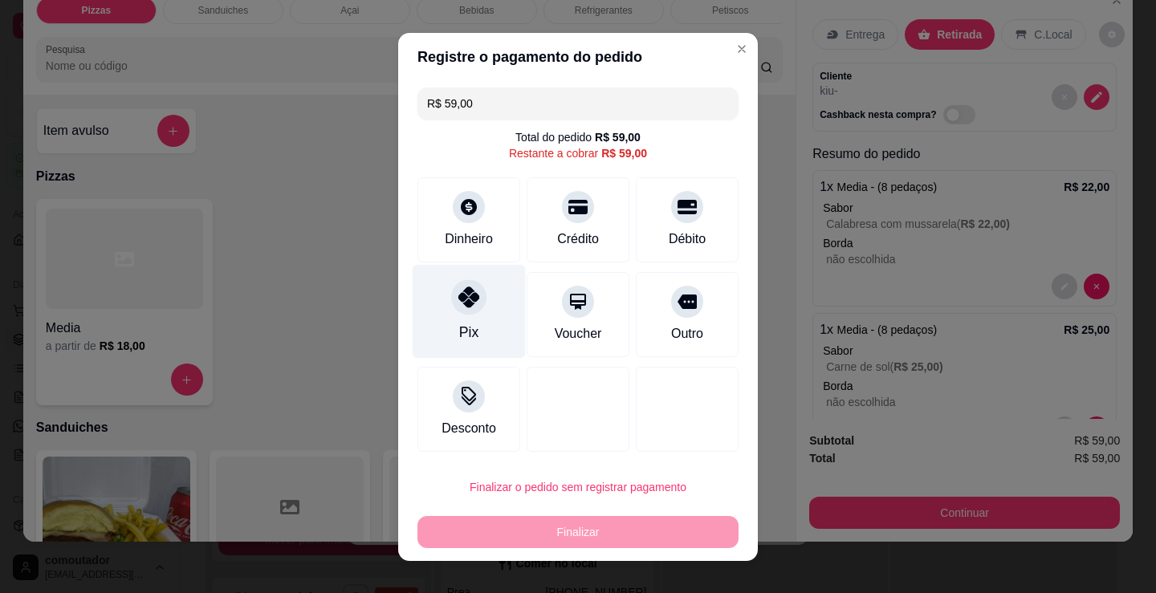
click at [463, 311] on div at bounding box center [468, 296] width 35 height 35
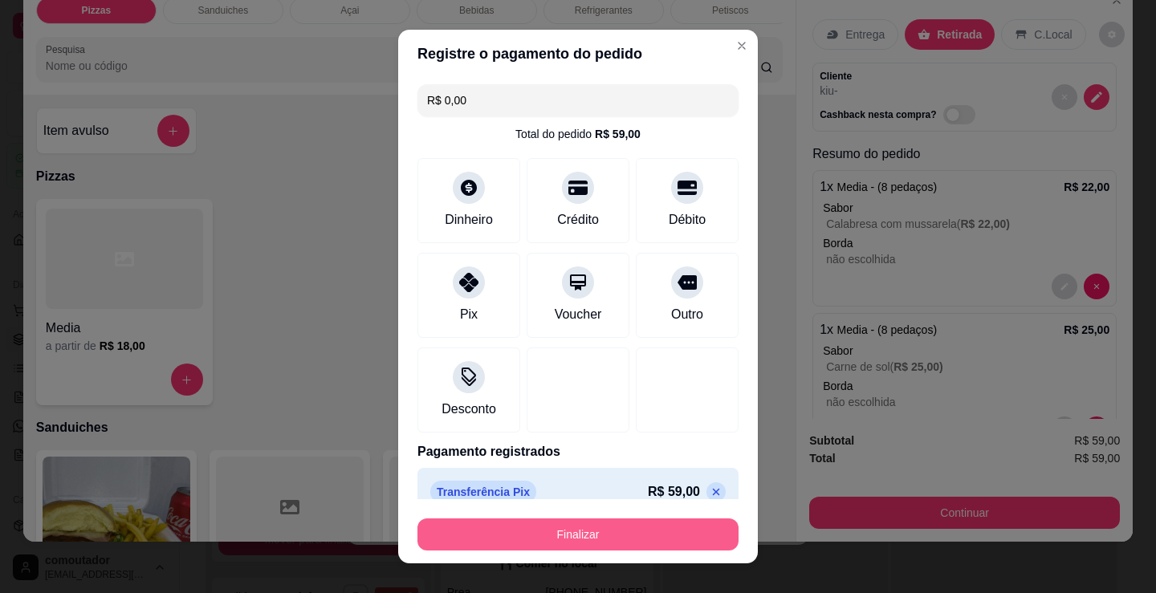
click at [543, 535] on button "Finalizar" at bounding box center [577, 535] width 321 height 32
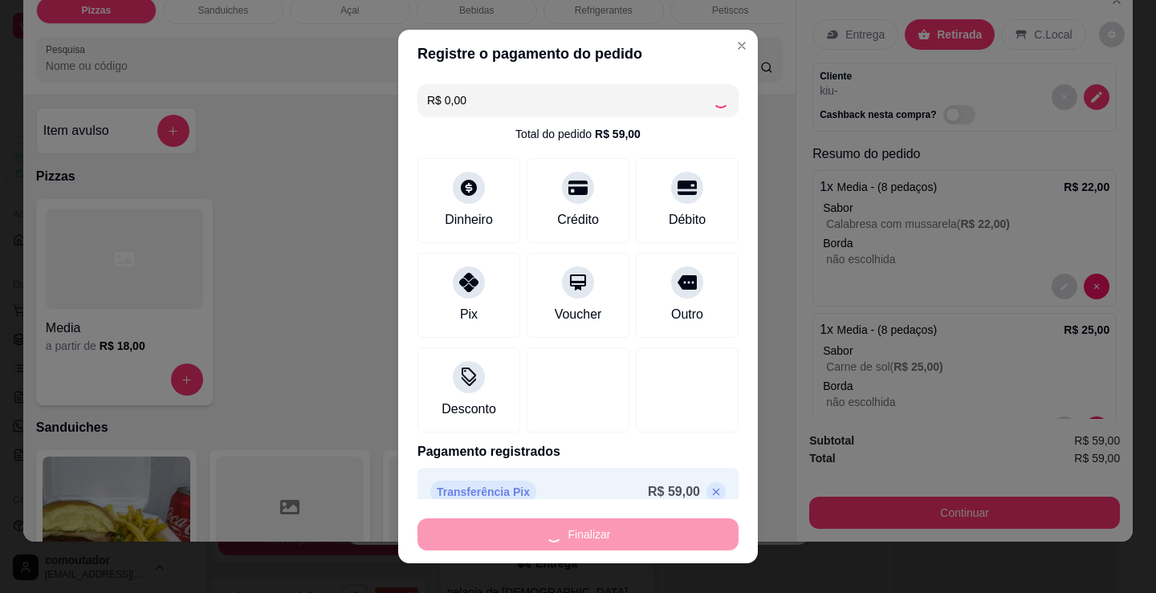
type input "-R$ 59,00"
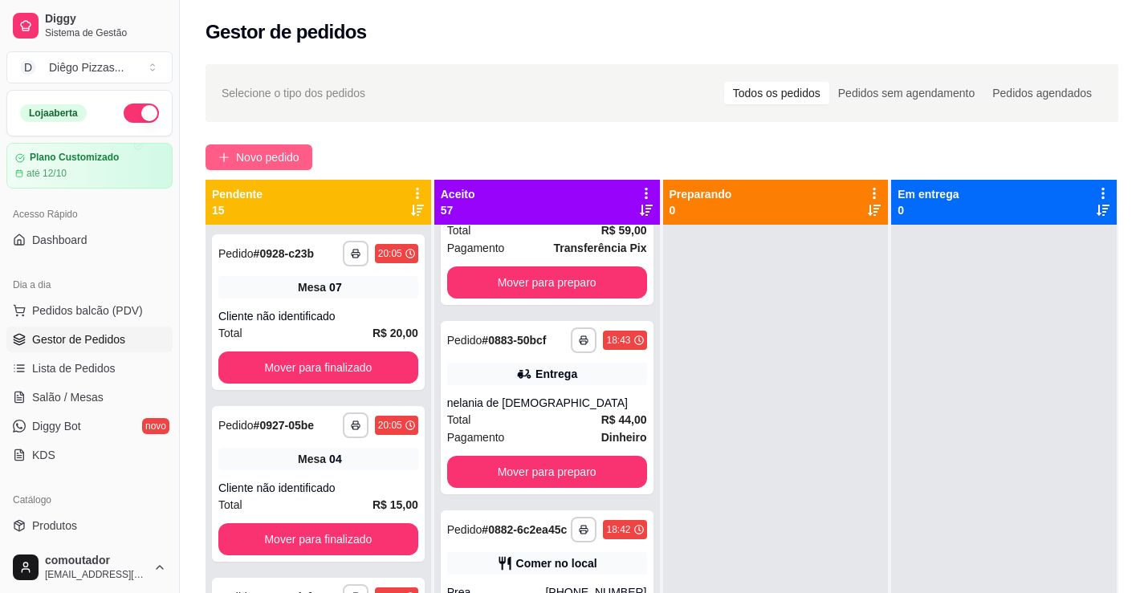
click at [251, 157] on span "Novo pedido" at bounding box center [267, 157] width 63 height 18
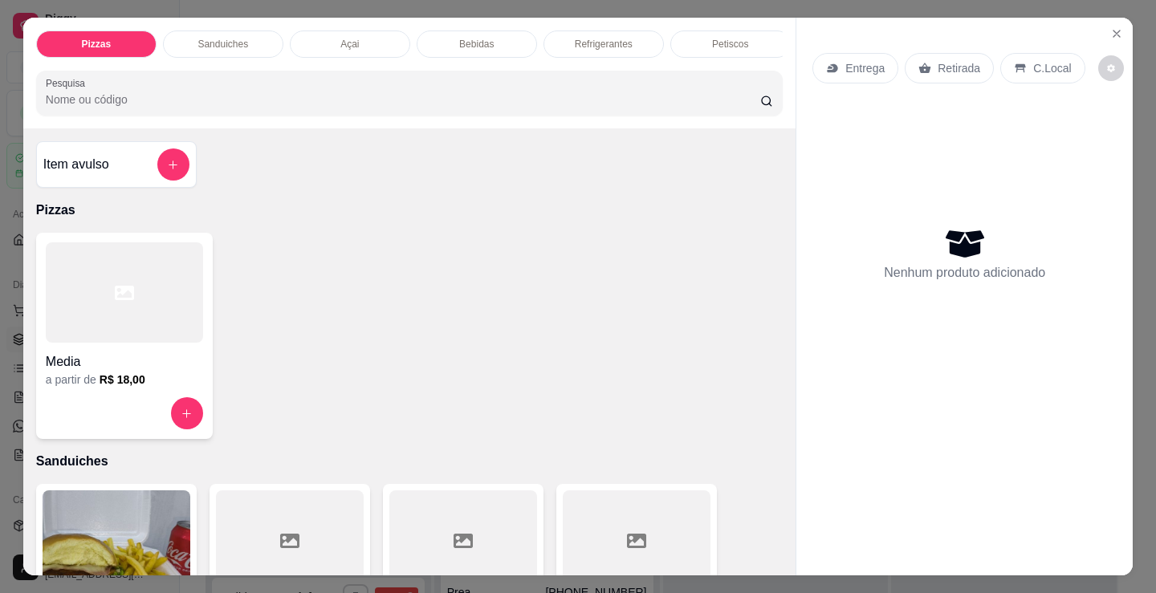
click at [131, 329] on div at bounding box center [124, 292] width 157 height 100
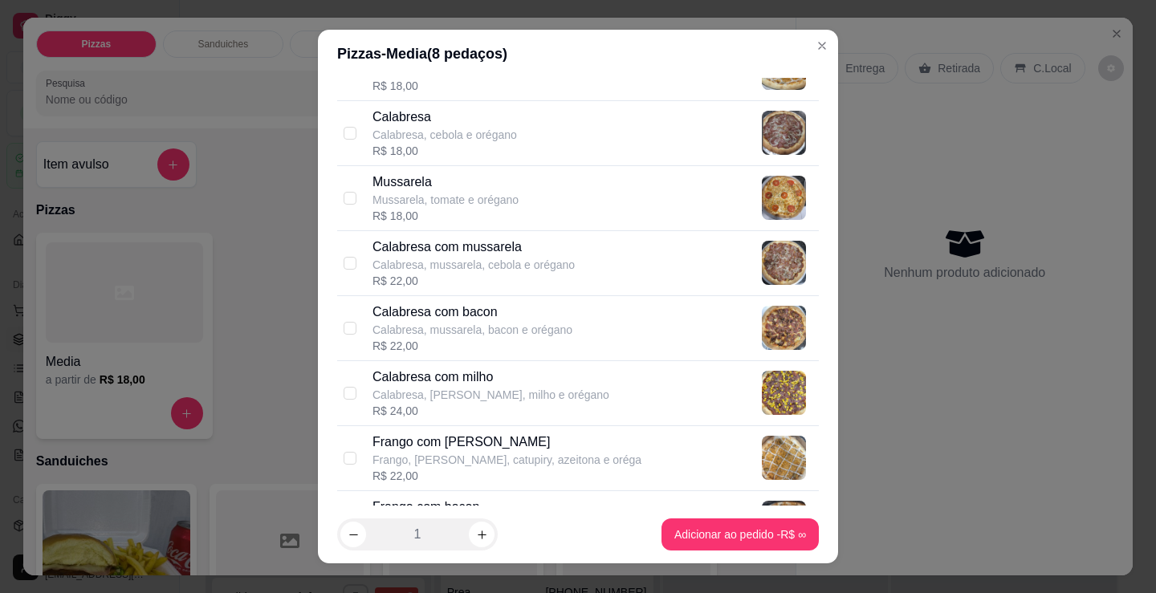
click at [501, 254] on p "Calabresa com mussarela" at bounding box center [473, 247] width 202 height 19
checkbox input "true"
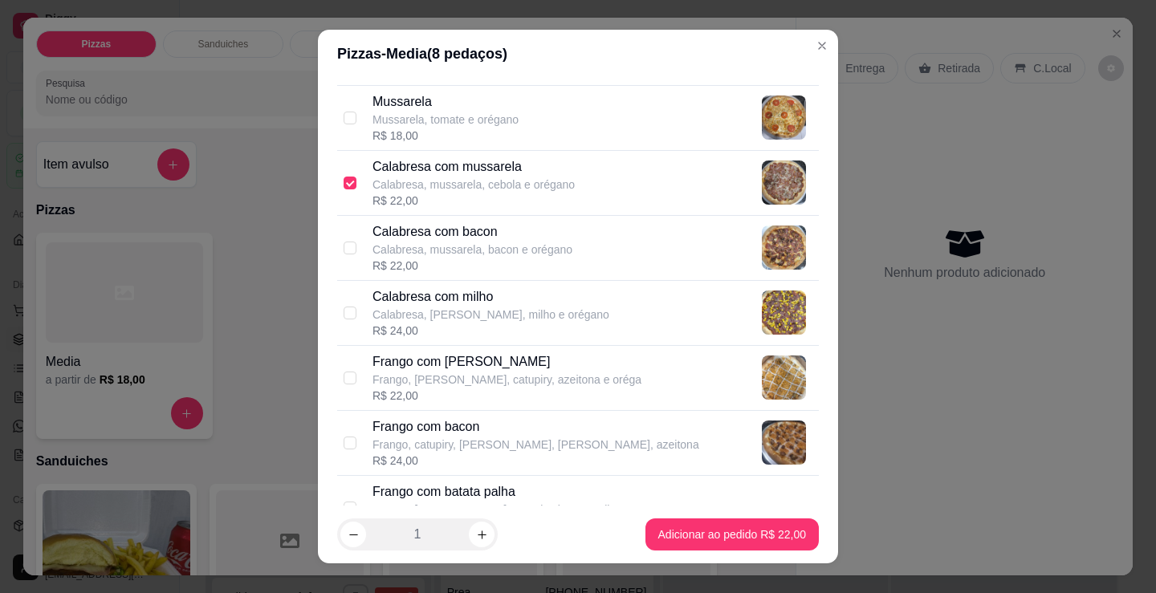
click at [513, 425] on p "Frango com bacon" at bounding box center [535, 426] width 327 height 19
checkbox input "true"
click at [492, 394] on div "R$ 22,00" at bounding box center [506, 396] width 269 height 16
checkbox input "true"
checkbox input "false"
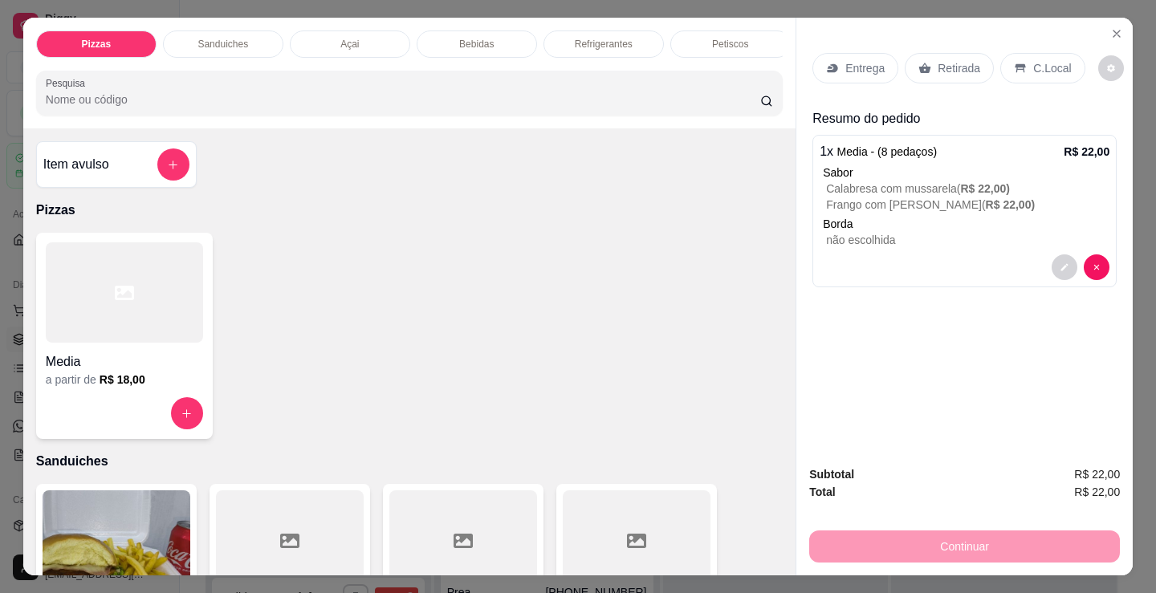
click at [942, 53] on div "Retirada" at bounding box center [949, 68] width 89 height 31
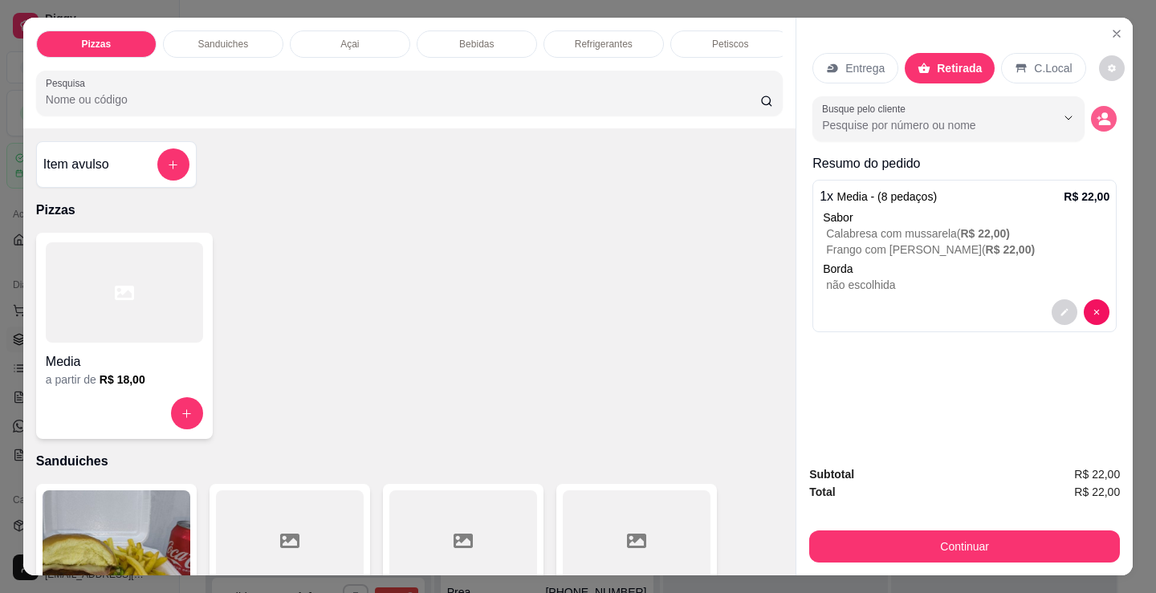
click at [1100, 120] on button "decrease-product-quantity" at bounding box center [1104, 119] width 26 height 26
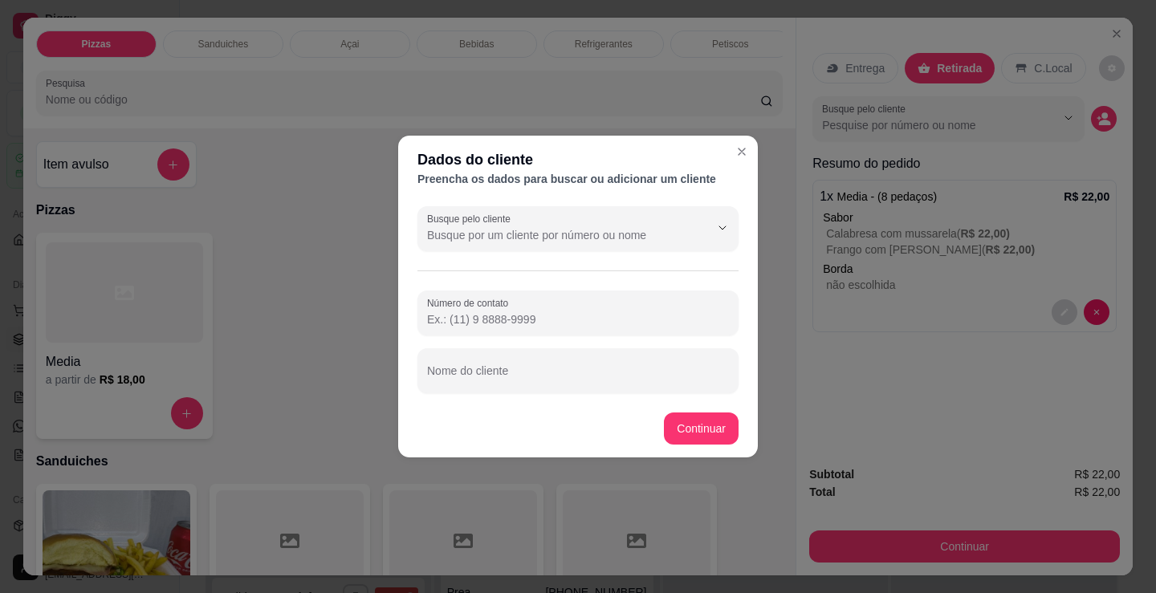
click at [620, 372] on input "Nome do cliente" at bounding box center [578, 377] width 302 height 16
type input "[PERSON_NAME]"
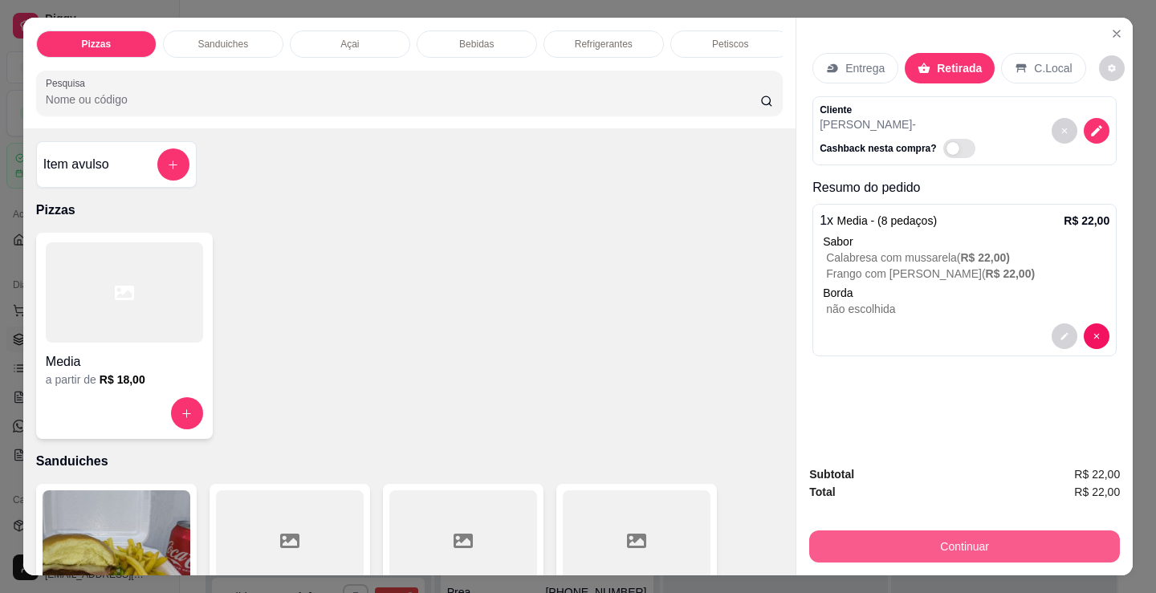
click at [965, 551] on button "Continuar" at bounding box center [964, 547] width 311 height 32
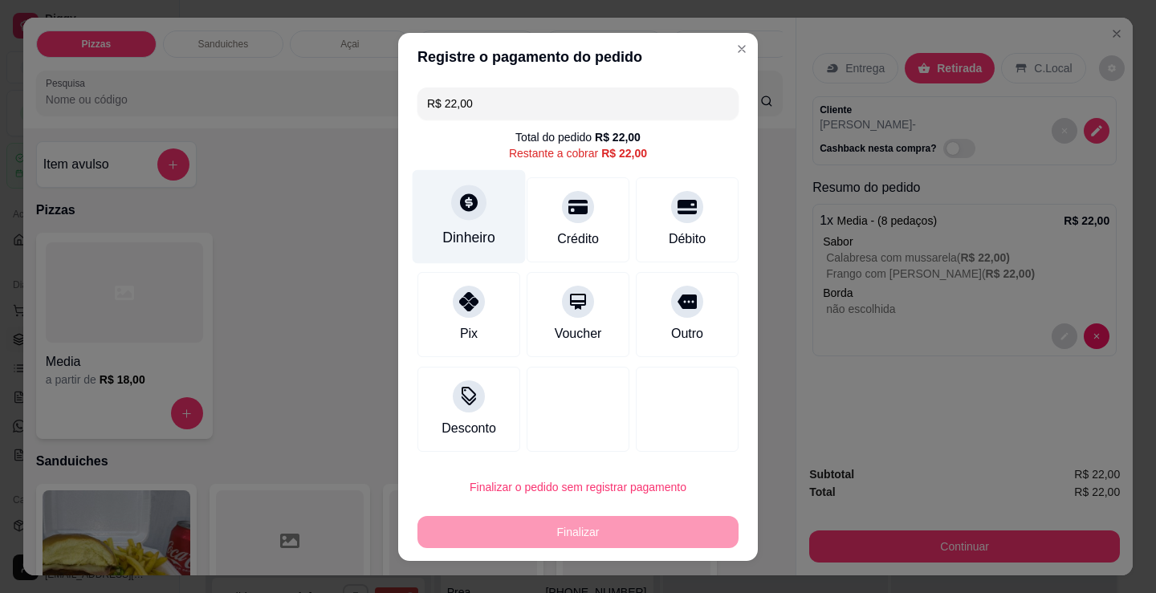
click at [471, 215] on div at bounding box center [468, 202] width 35 height 35
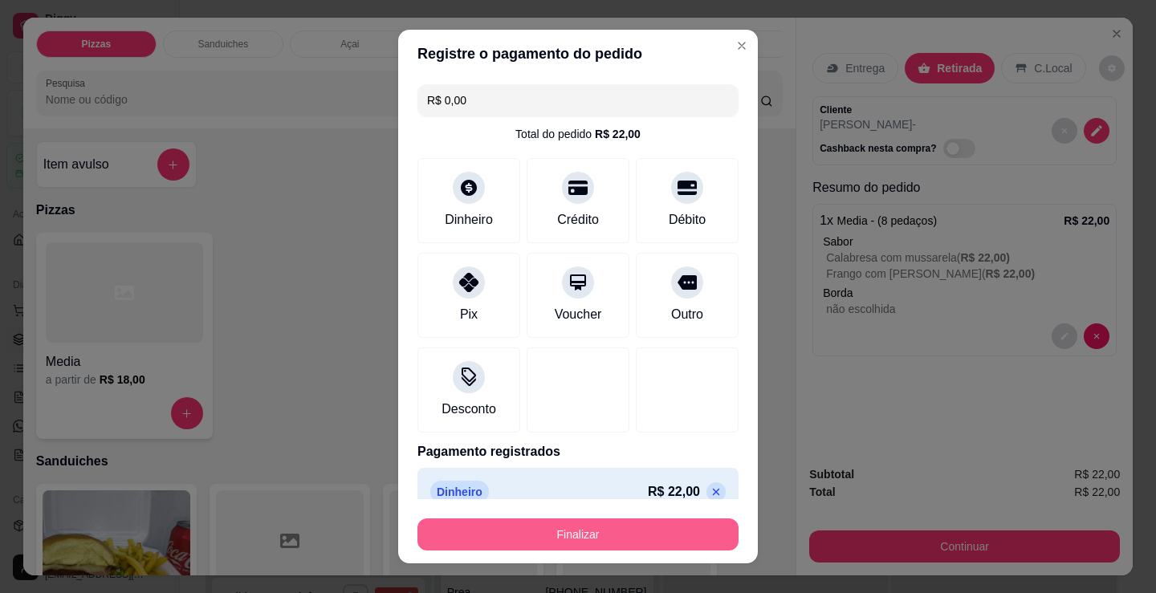
click at [600, 532] on button "Finalizar" at bounding box center [577, 535] width 321 height 32
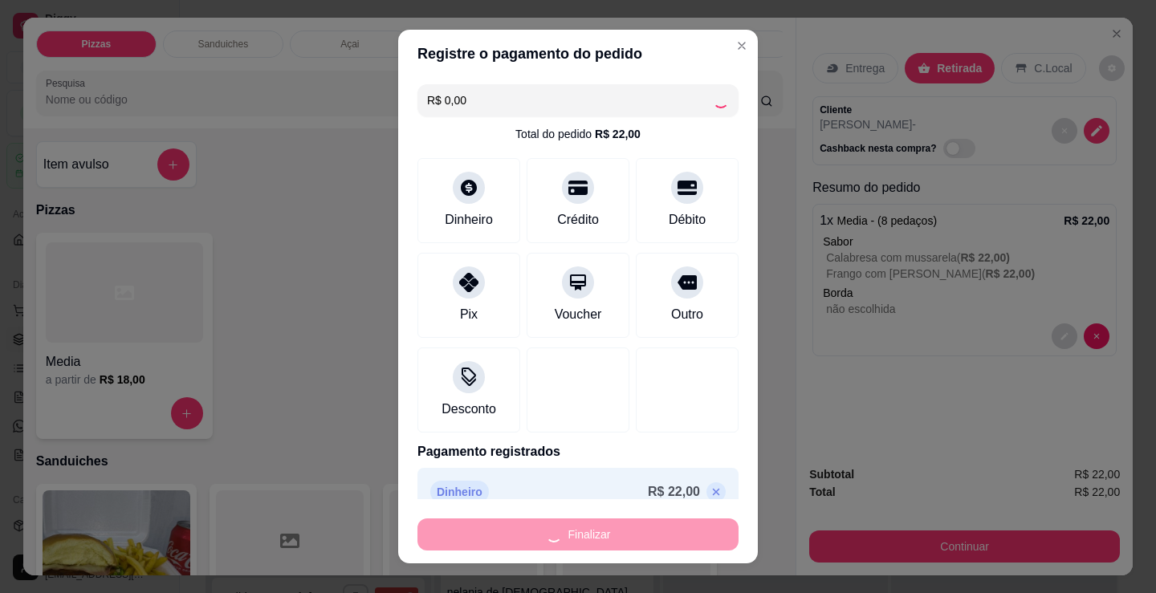
scroll to position [5786, 0]
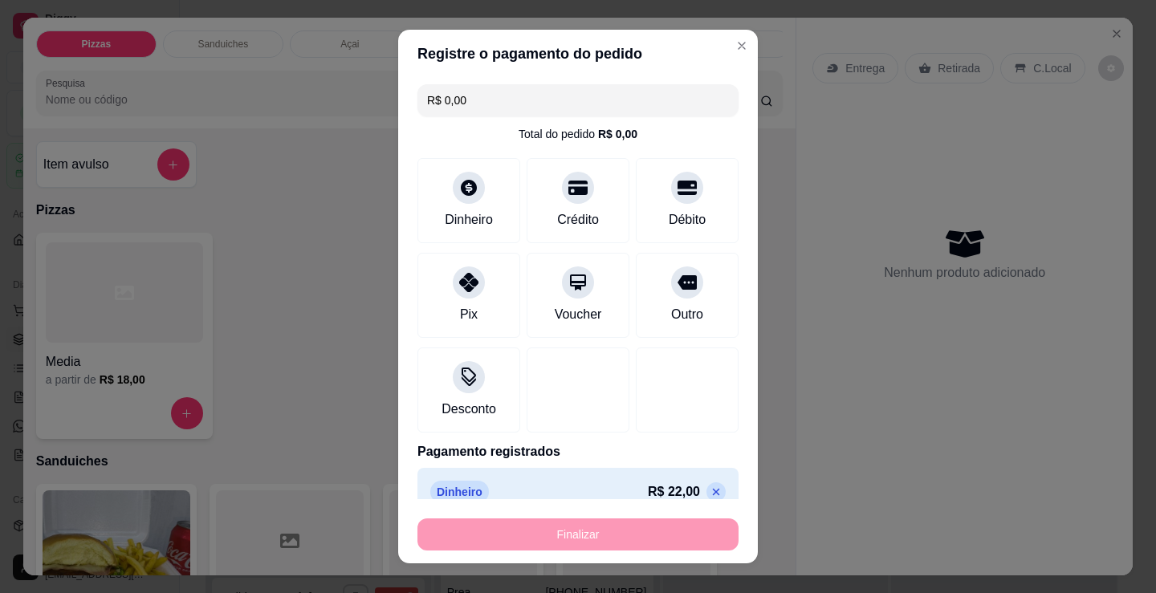
type input "-R$ 22,00"
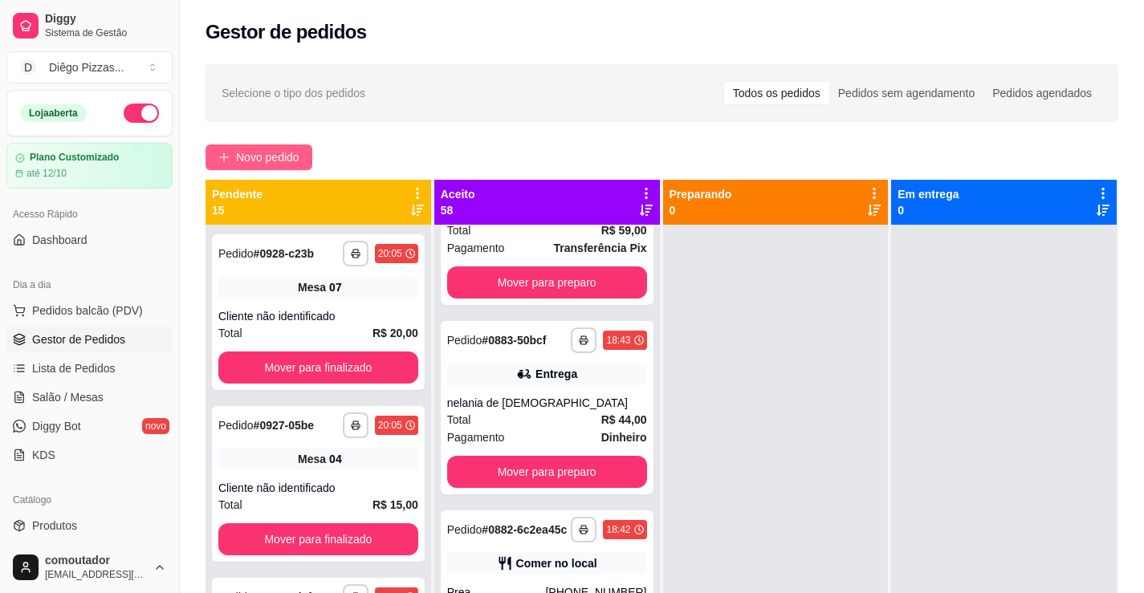
click at [254, 149] on span "Novo pedido" at bounding box center [267, 157] width 63 height 18
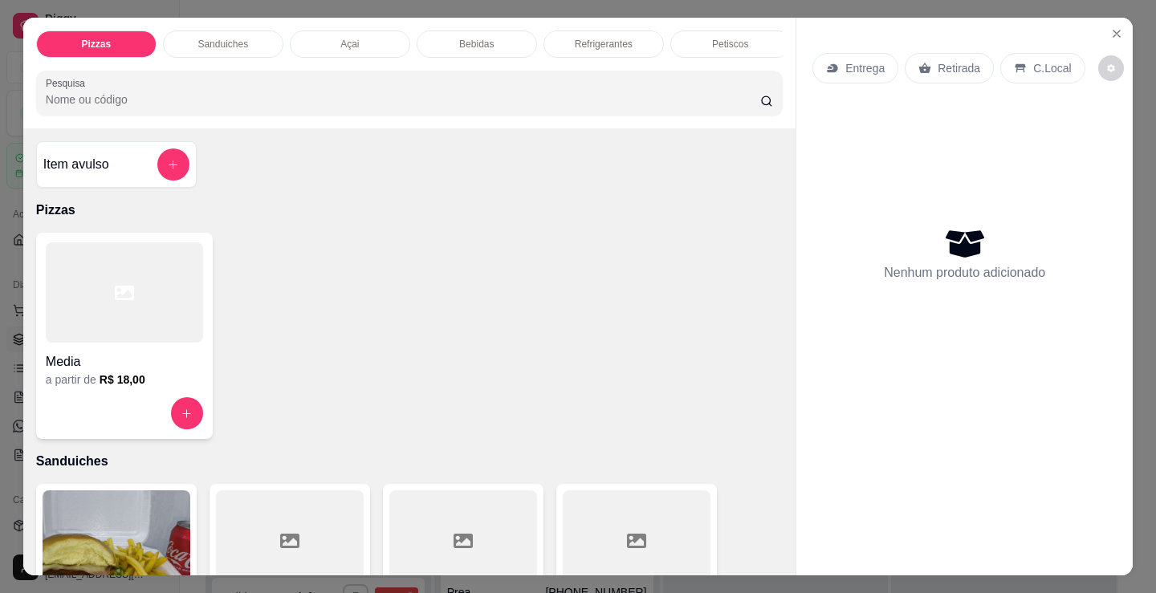
click at [362, 47] on div "Açai" at bounding box center [350, 44] width 120 height 27
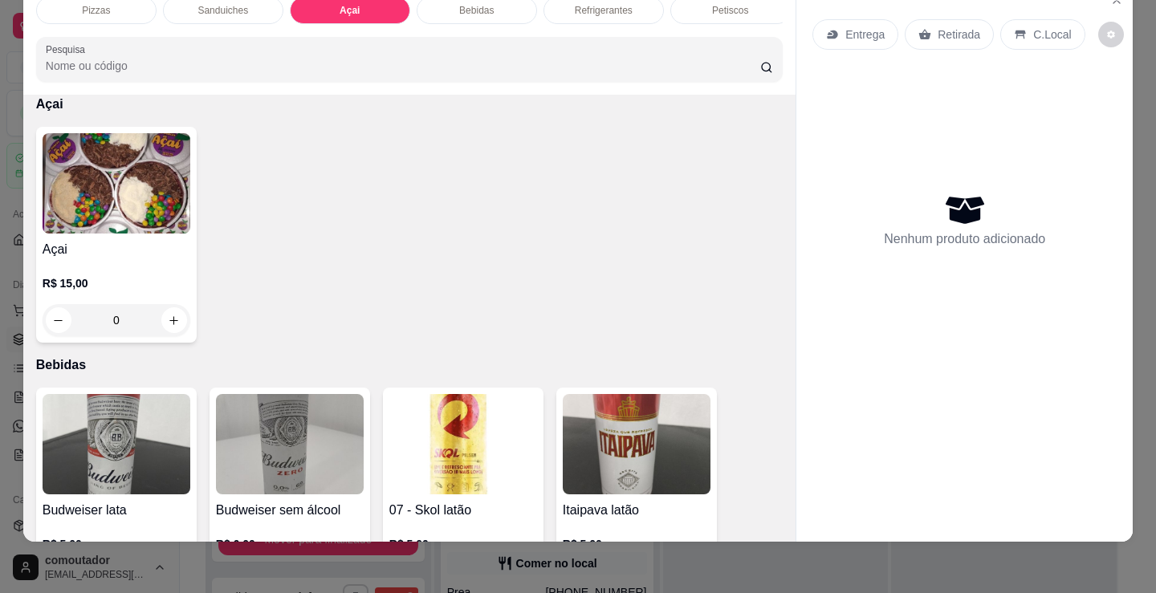
click at [115, 271] on div "R$ 15,00 0" at bounding box center [117, 297] width 148 height 77
click at [412, 196] on div "200ml" at bounding box center [412, 194] width 39 height 19
radio input "true"
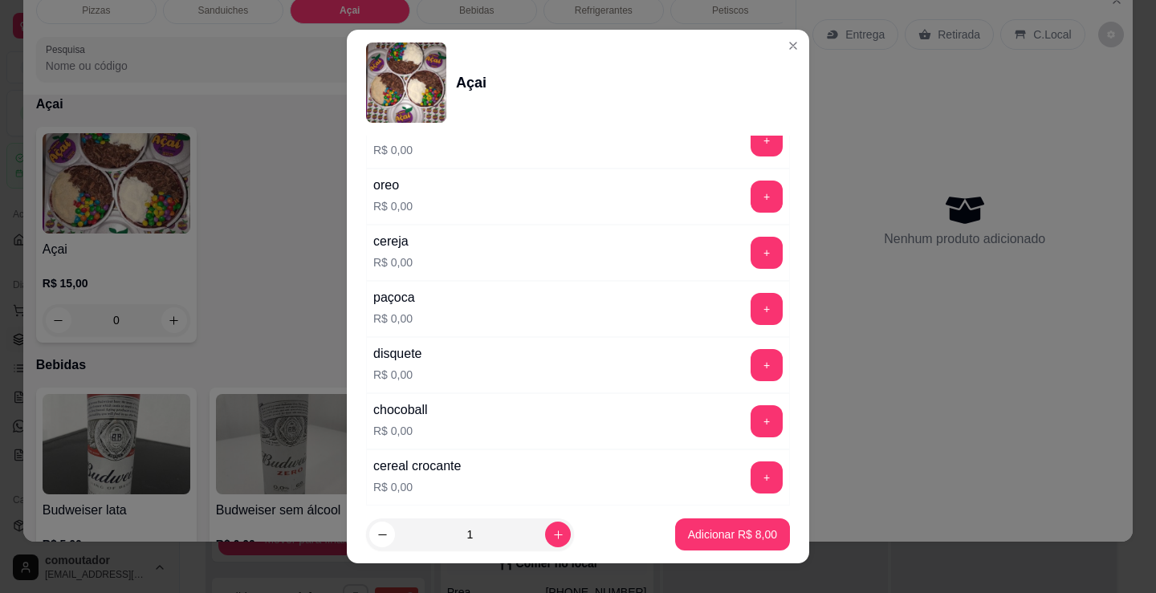
scroll to position [401, 0]
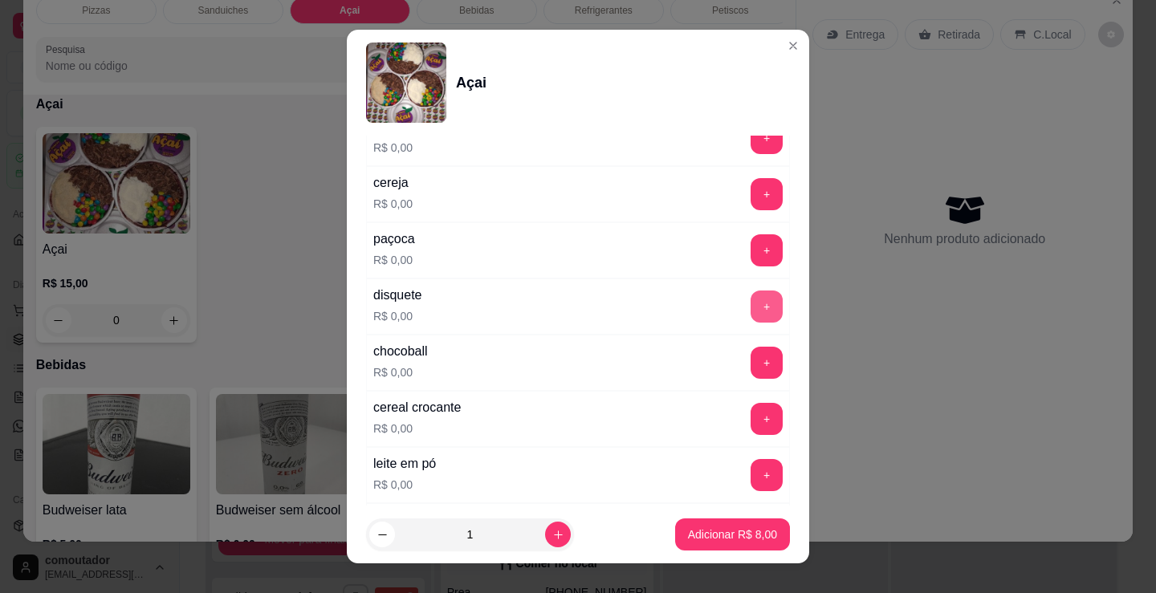
click at [750, 302] on button "+" at bounding box center [766, 307] width 32 height 32
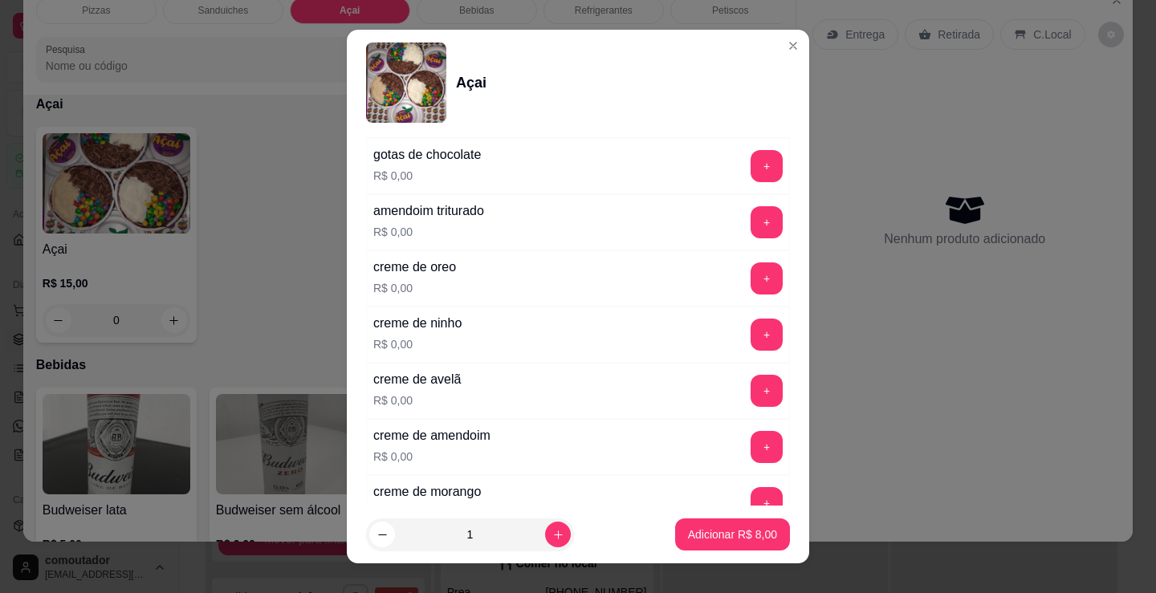
scroll to position [963, 0]
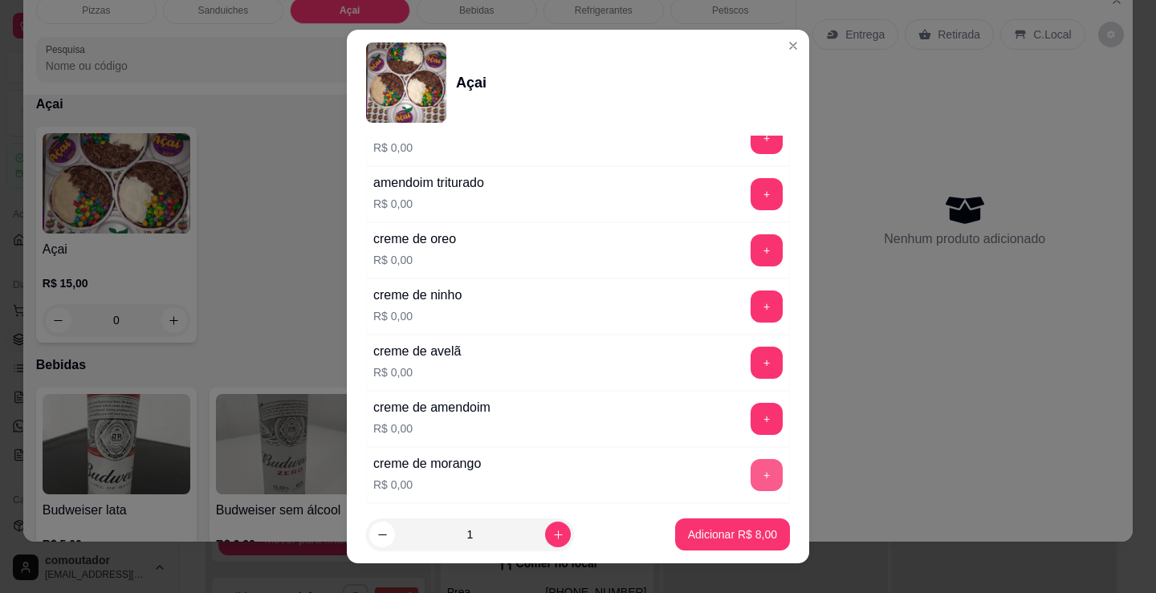
click at [750, 478] on button "+" at bounding box center [766, 475] width 32 height 32
click at [750, 356] on button "+" at bounding box center [766, 363] width 32 height 32
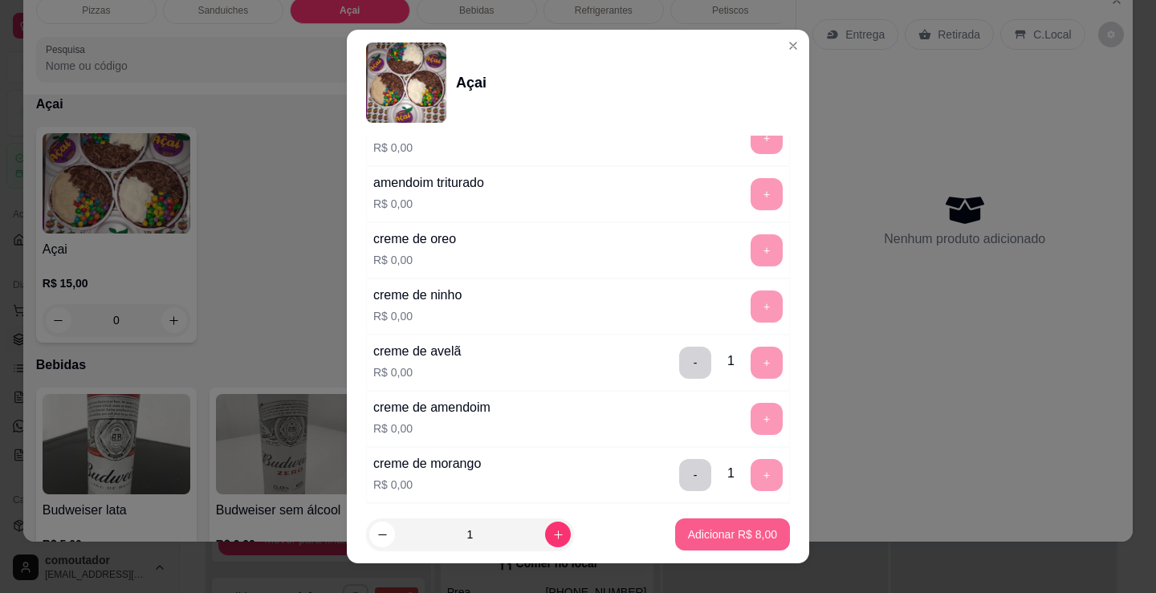
click at [734, 518] on footer "1 Adicionar R$ 8,00" at bounding box center [578, 535] width 462 height 58
click at [759, 535] on p "Adicionar R$ 8,00" at bounding box center [732, 534] width 87 height 15
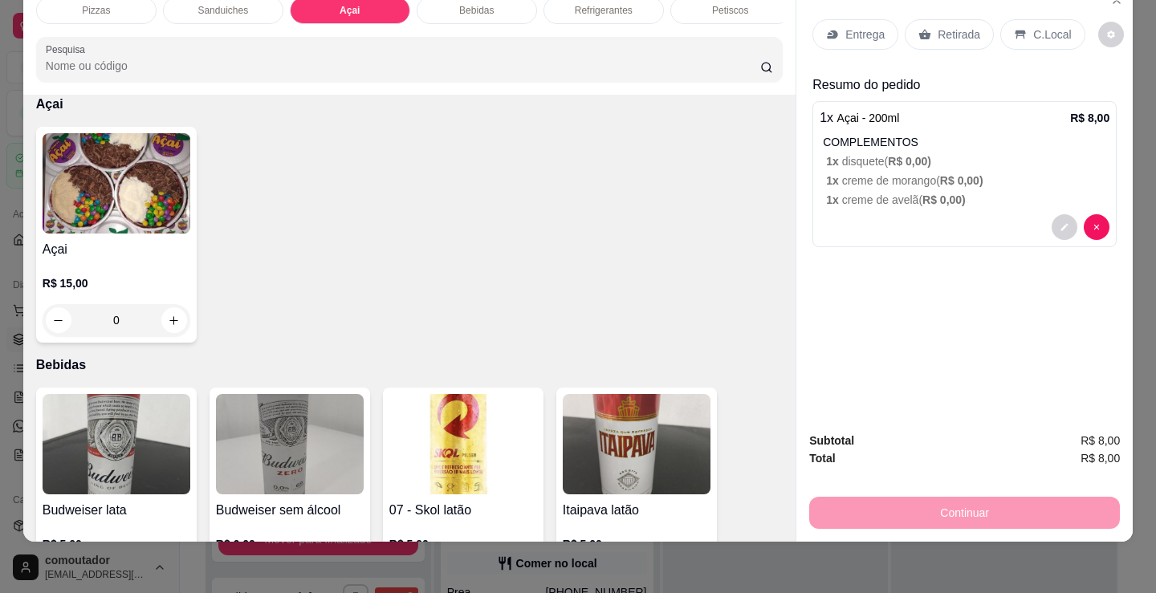
click at [1053, 26] on p "C.Local" at bounding box center [1052, 34] width 38 height 16
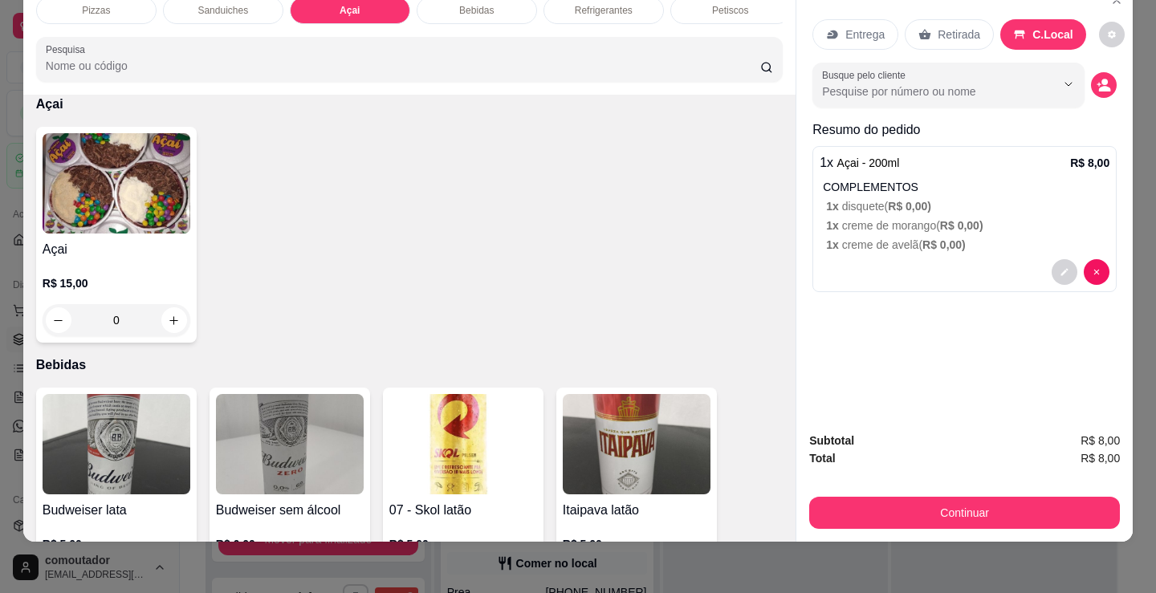
click at [1104, 85] on div "Busque pelo cliente" at bounding box center [964, 85] width 304 height 45
click at [1104, 86] on icon "decrease-product-quantity" at bounding box center [1104, 89] width 11 height 6
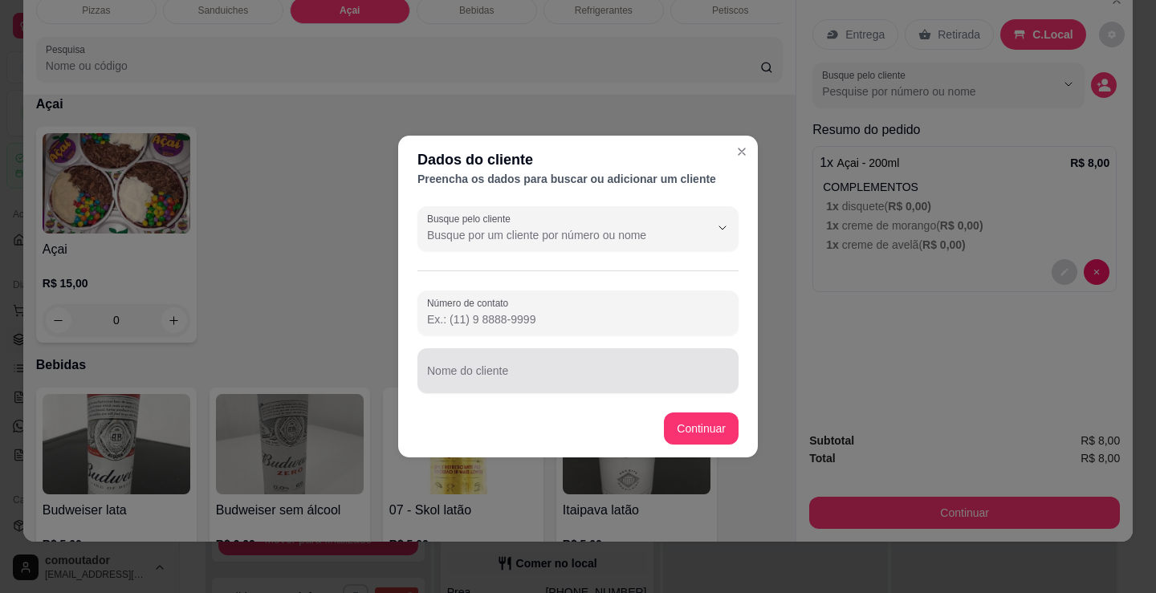
click at [484, 359] on div at bounding box center [578, 371] width 302 height 32
type input "[PERSON_NAME]"
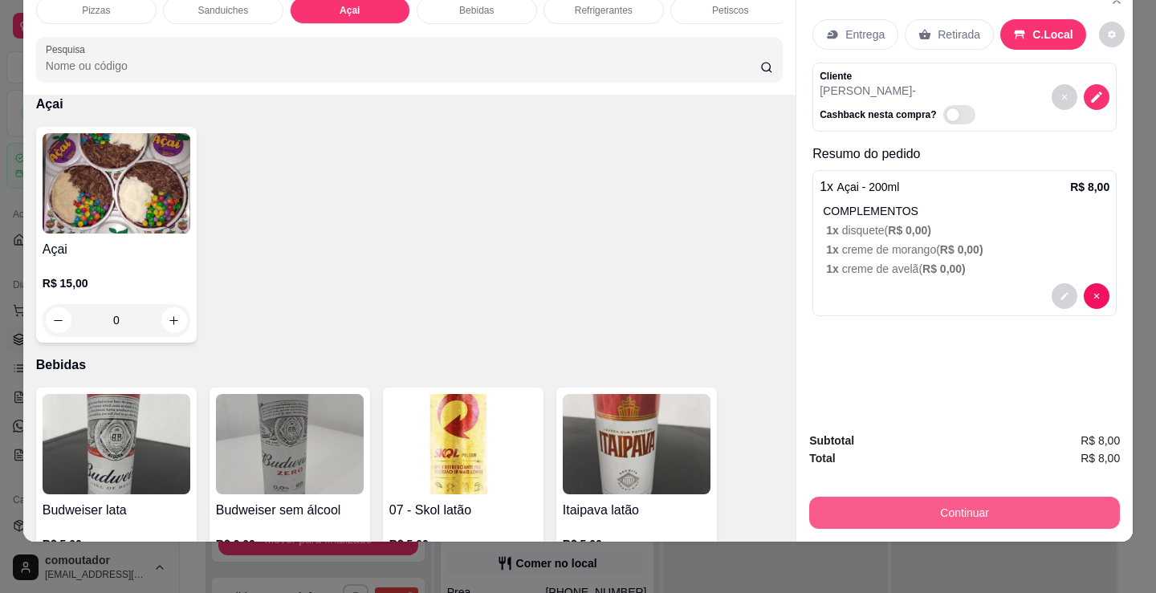
click at [872, 505] on button "Continuar" at bounding box center [964, 513] width 311 height 32
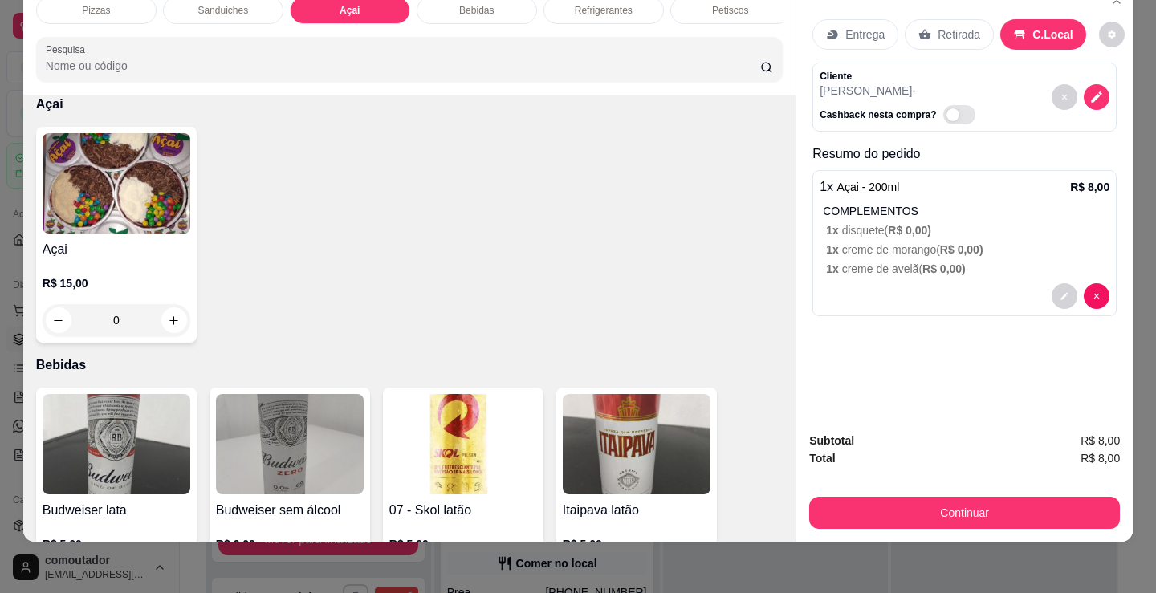
click at [438, 218] on div "Dinheiro" at bounding box center [468, 216] width 113 height 94
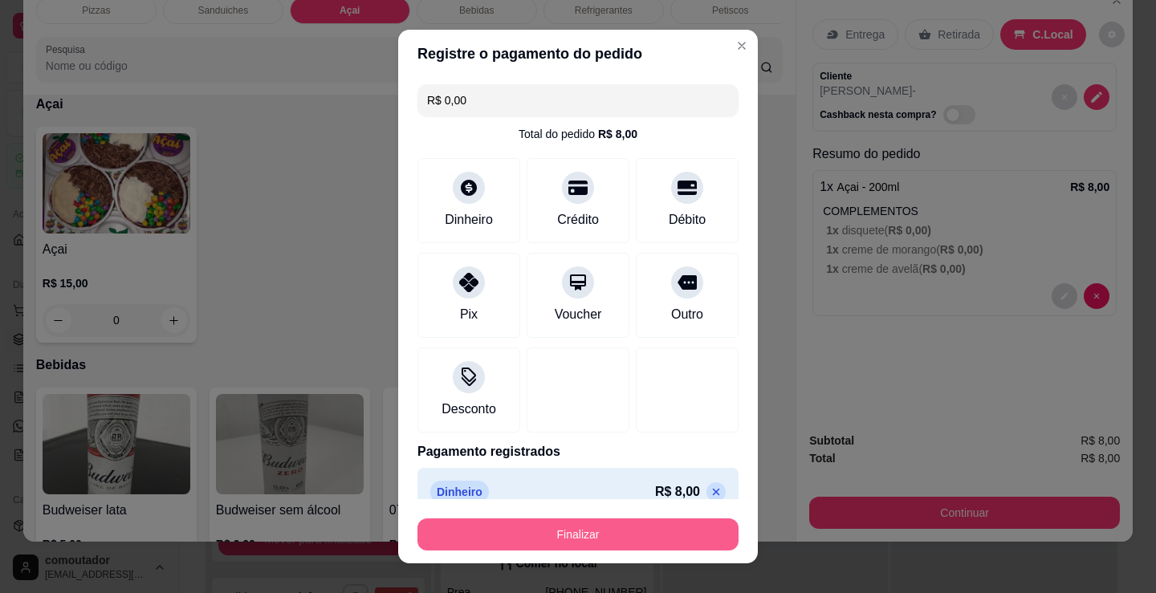
click at [580, 523] on button "Finalizar" at bounding box center [577, 535] width 321 height 32
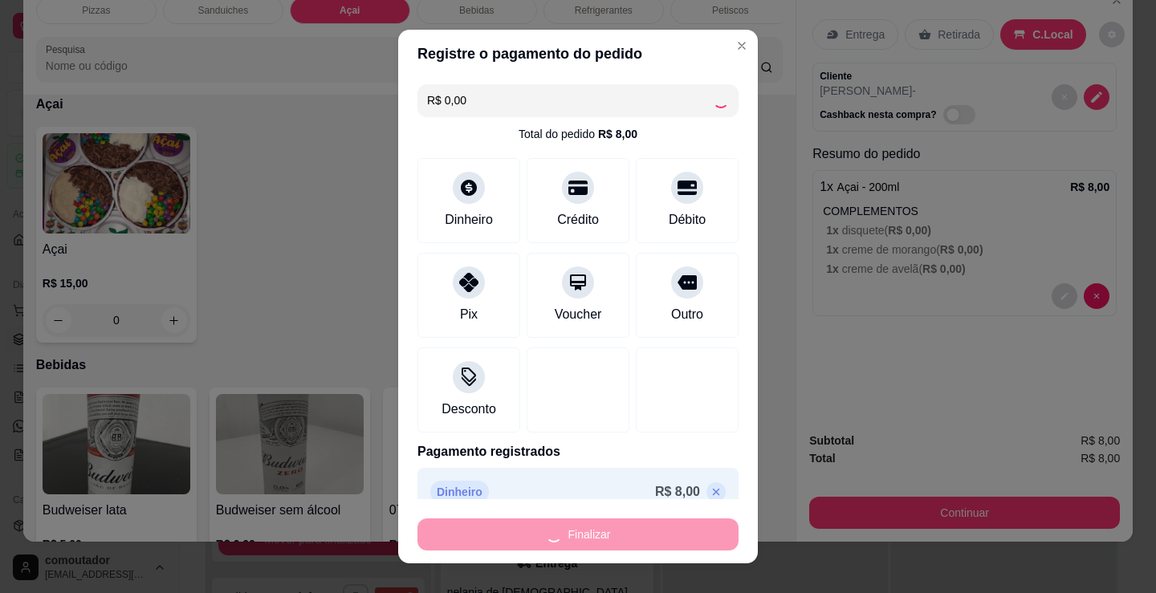
scroll to position [5975, 0]
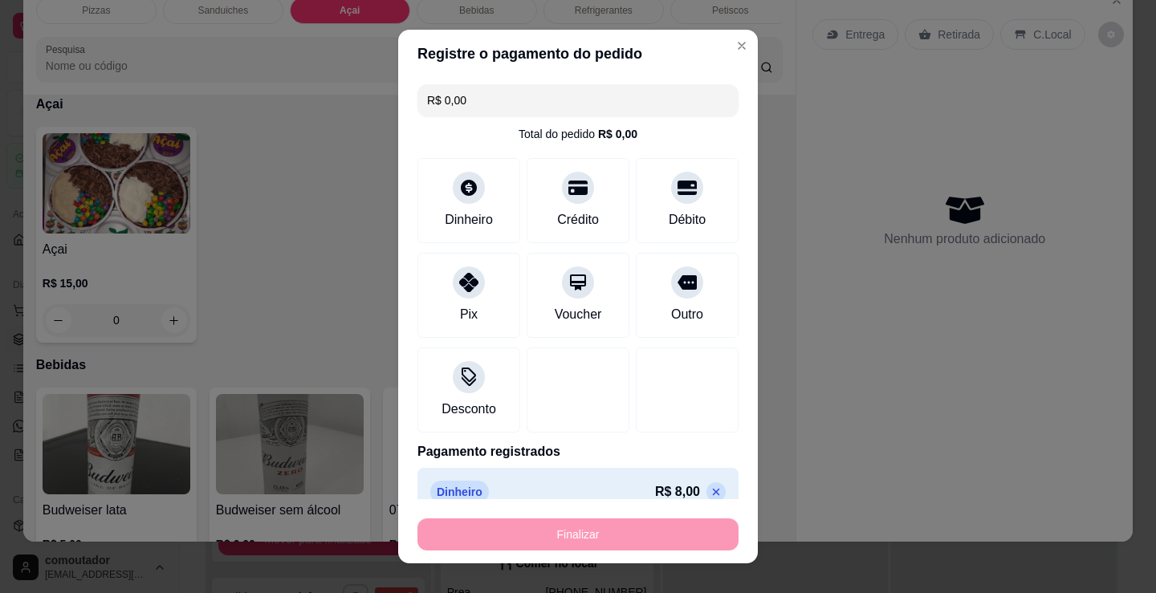
type input "-R$ 8,00"
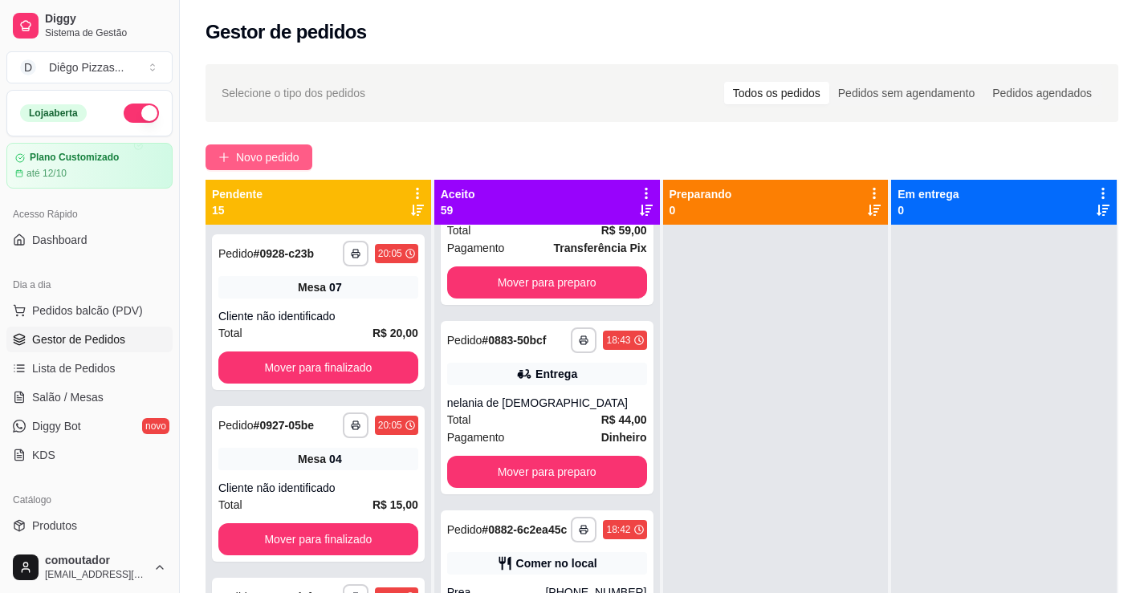
click at [243, 161] on span "Novo pedido" at bounding box center [267, 157] width 63 height 18
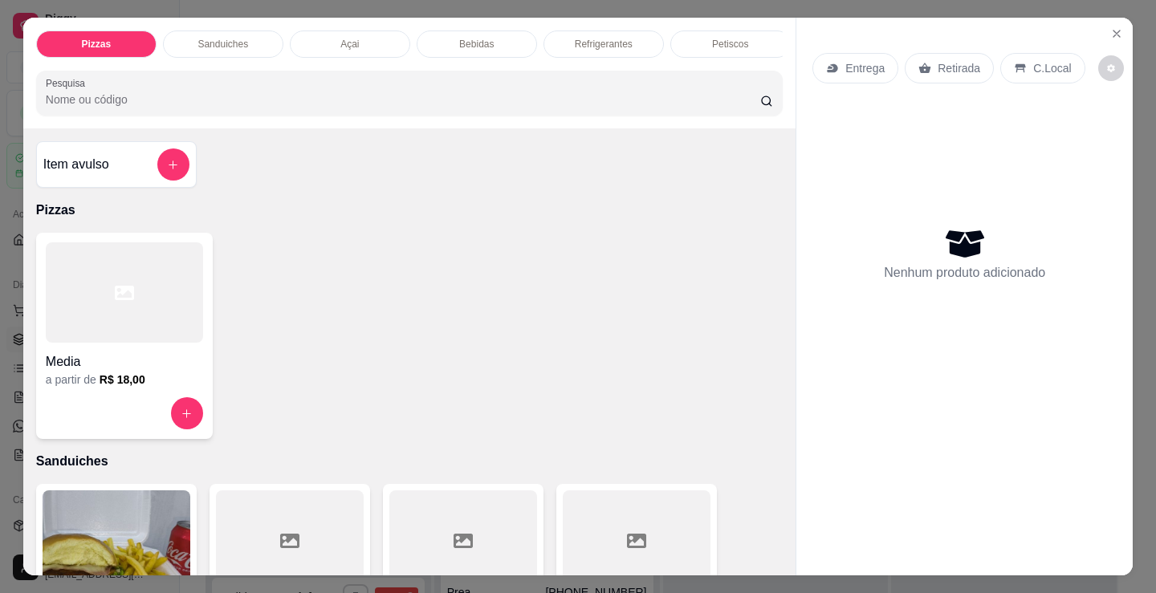
click at [732, 38] on p "Petiscos" at bounding box center [730, 44] width 36 height 13
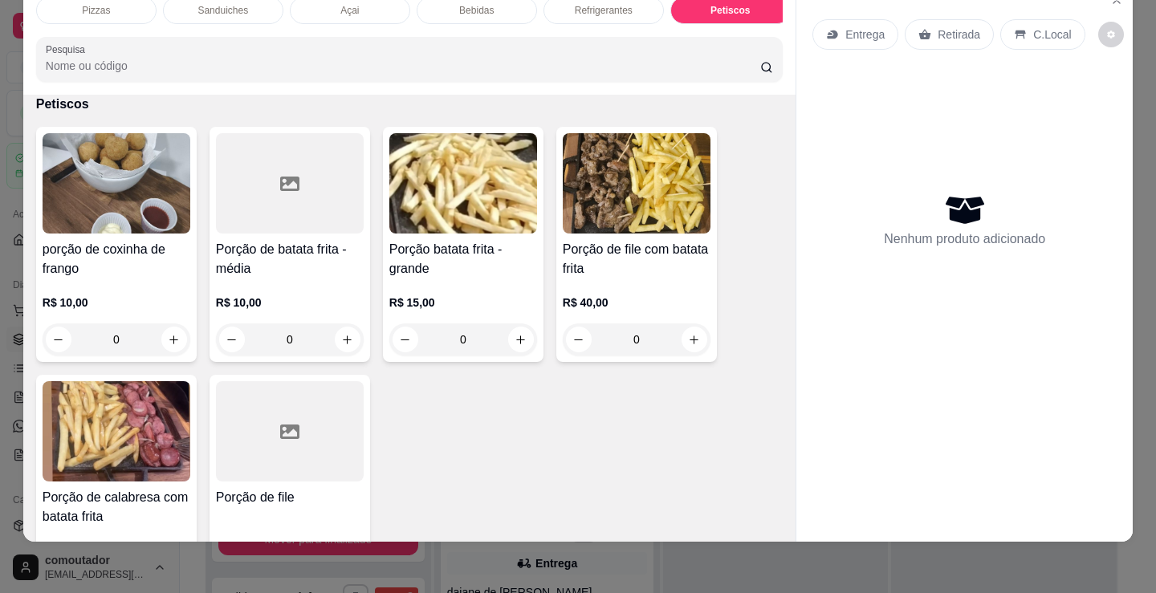
scroll to position [5786, 0]
click at [161, 336] on button "increase-product-quantity" at bounding box center [174, 340] width 26 height 26
type input "1"
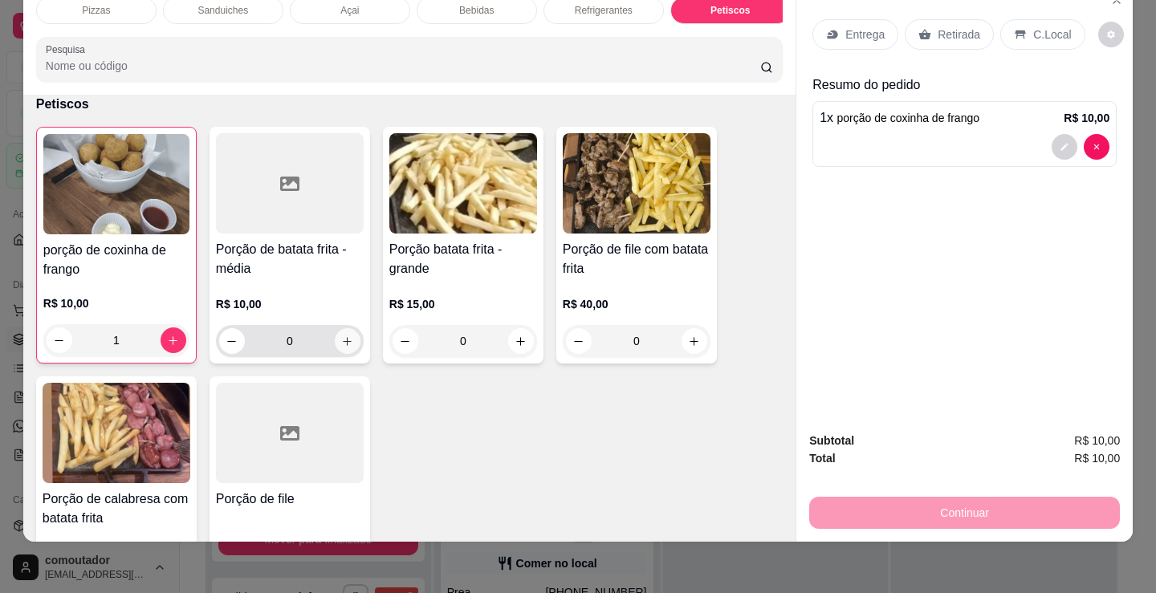
click at [345, 344] on icon "increase-product-quantity" at bounding box center [347, 342] width 12 height 12
type input "1"
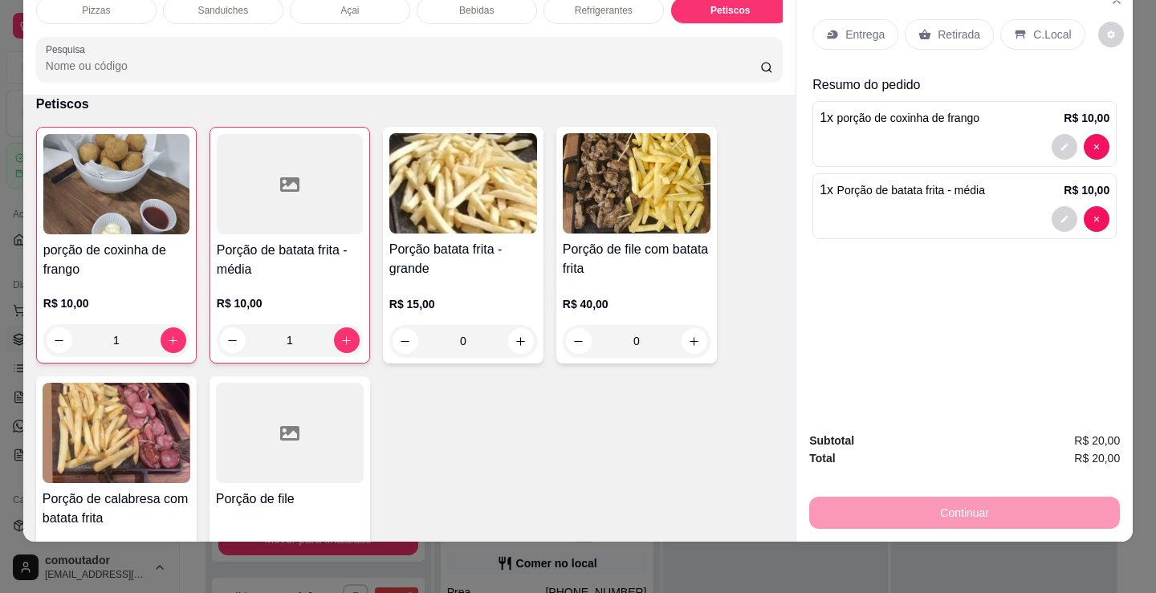
click at [1059, 19] on div "C.Local" at bounding box center [1042, 34] width 84 height 31
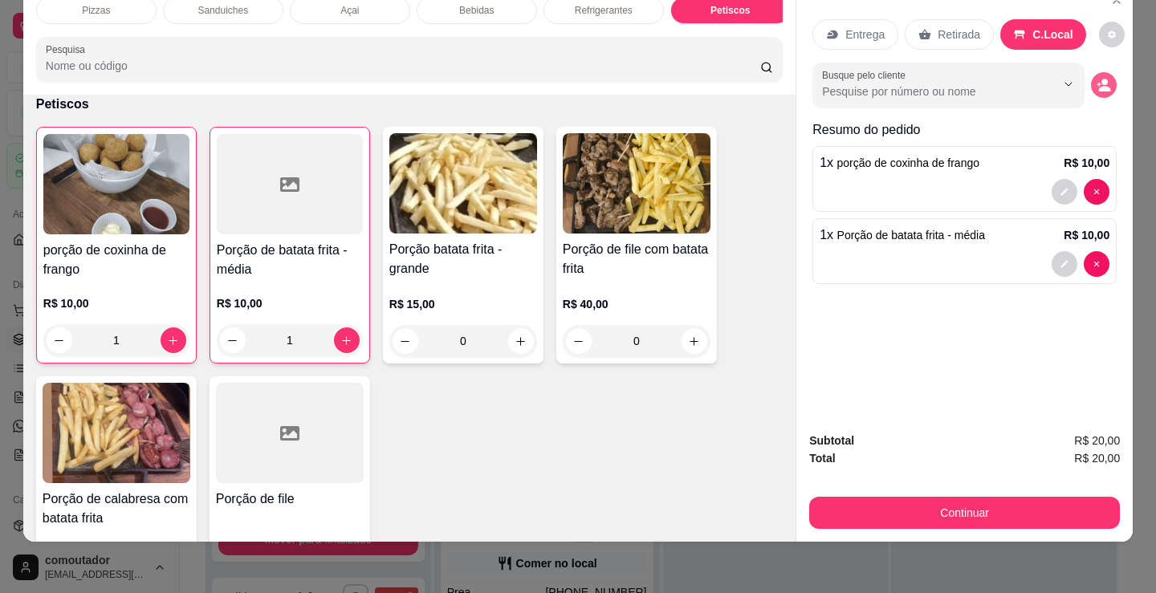
click at [1103, 86] on icon "decrease-product-quantity" at bounding box center [1105, 89] width 12 height 6
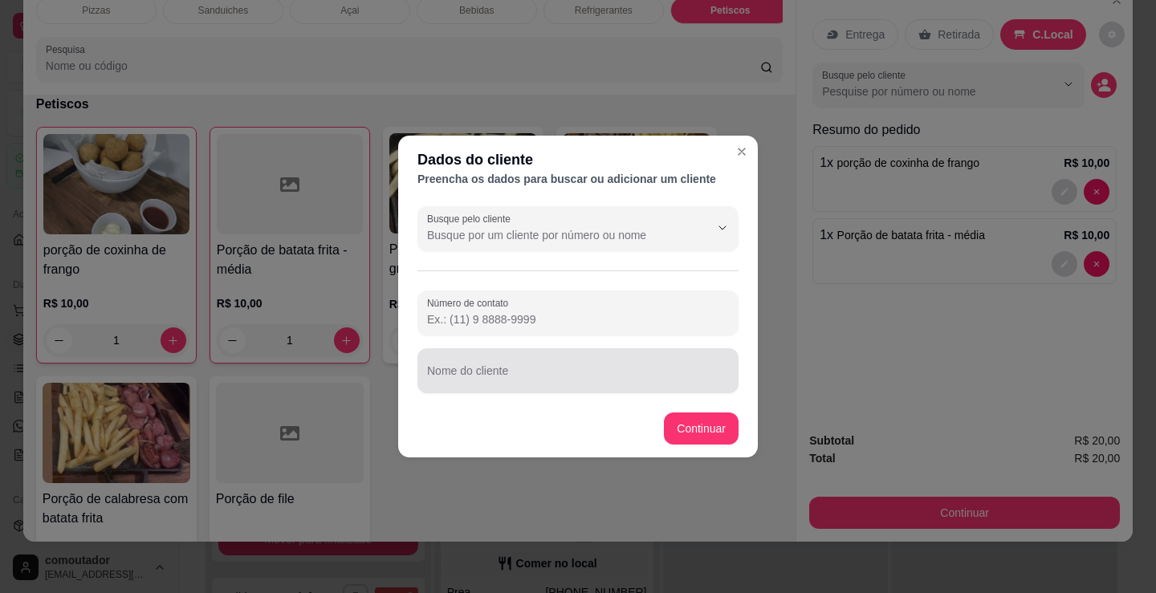
click at [562, 388] on div "Nome do cliente" at bounding box center [577, 370] width 321 height 45
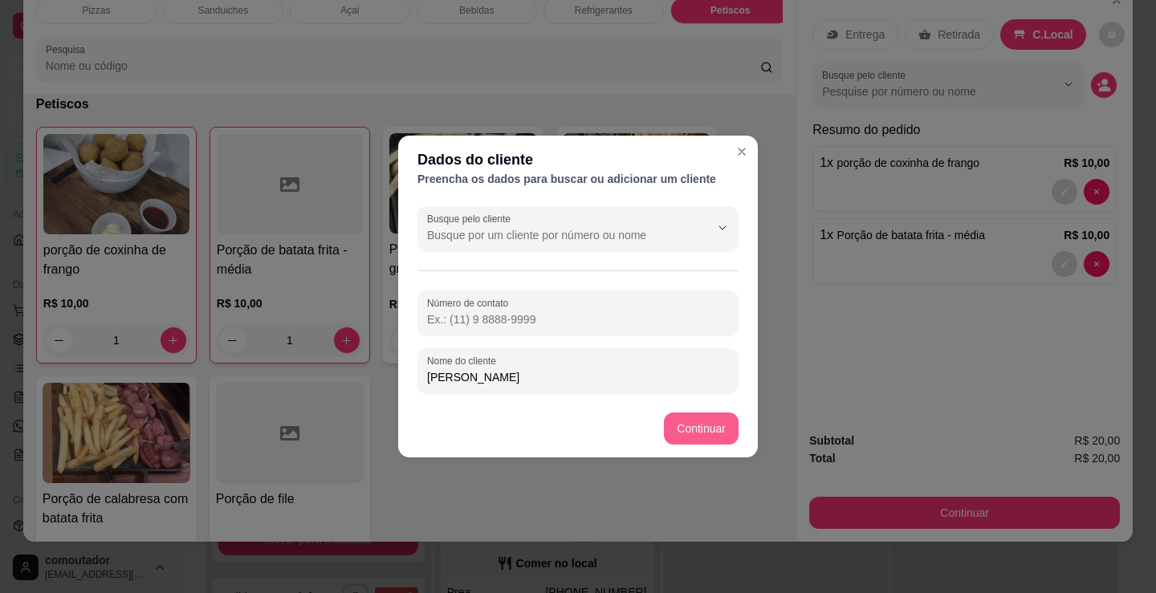
type input "[PERSON_NAME]"
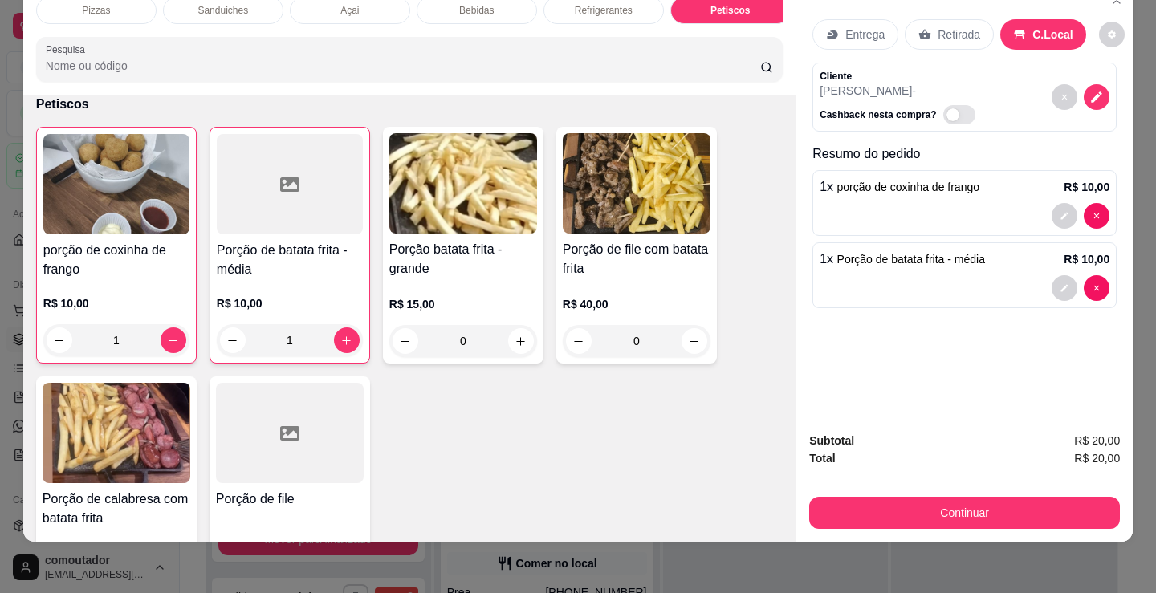
click at [863, 497] on button "Continuar" at bounding box center [964, 513] width 311 height 32
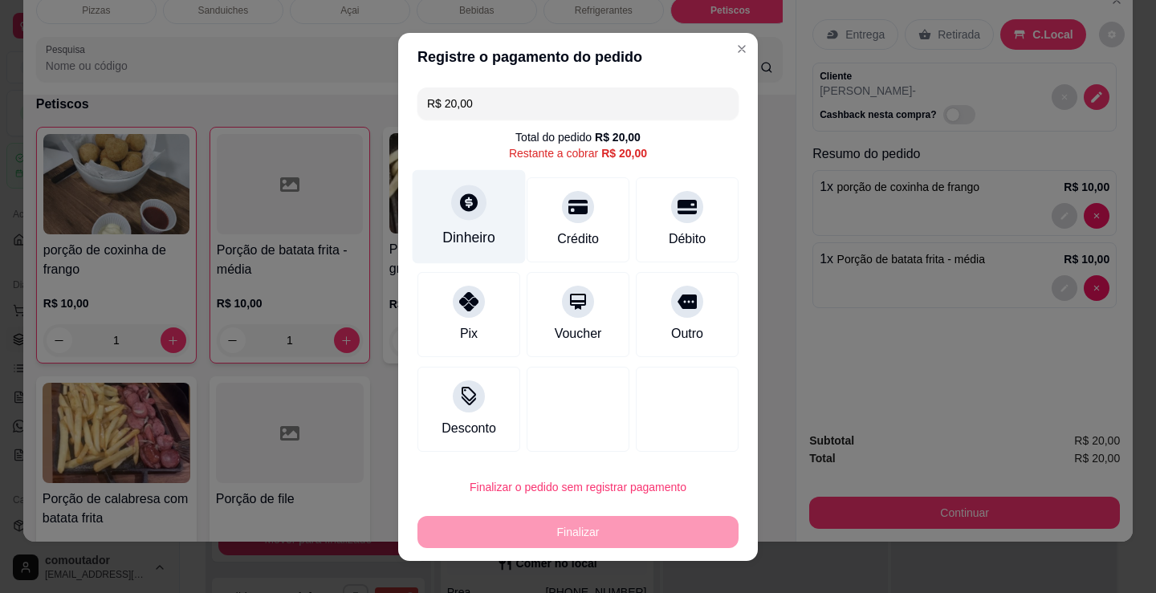
click at [467, 194] on icon at bounding box center [468, 202] width 21 height 21
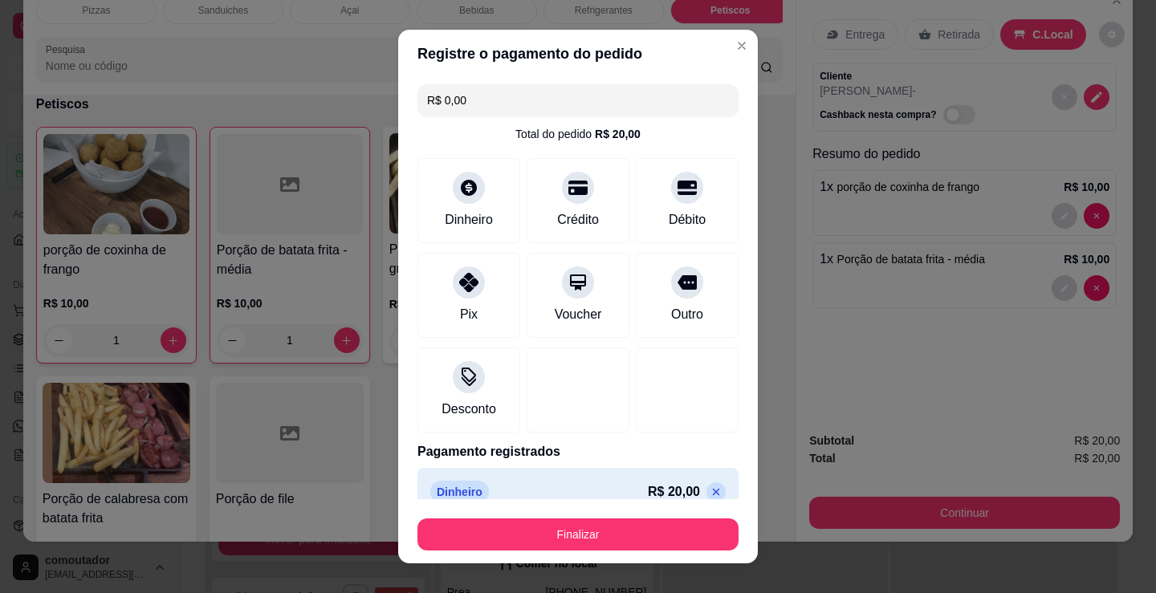
type input "R$ 0,00"
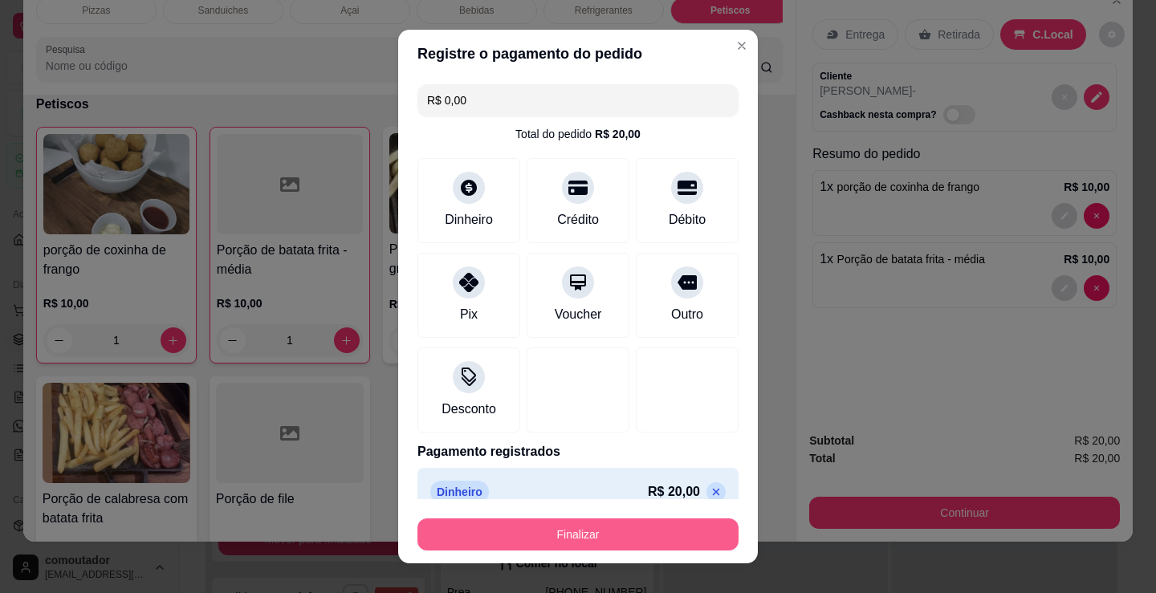
click at [572, 527] on button "Finalizar" at bounding box center [577, 535] width 321 height 32
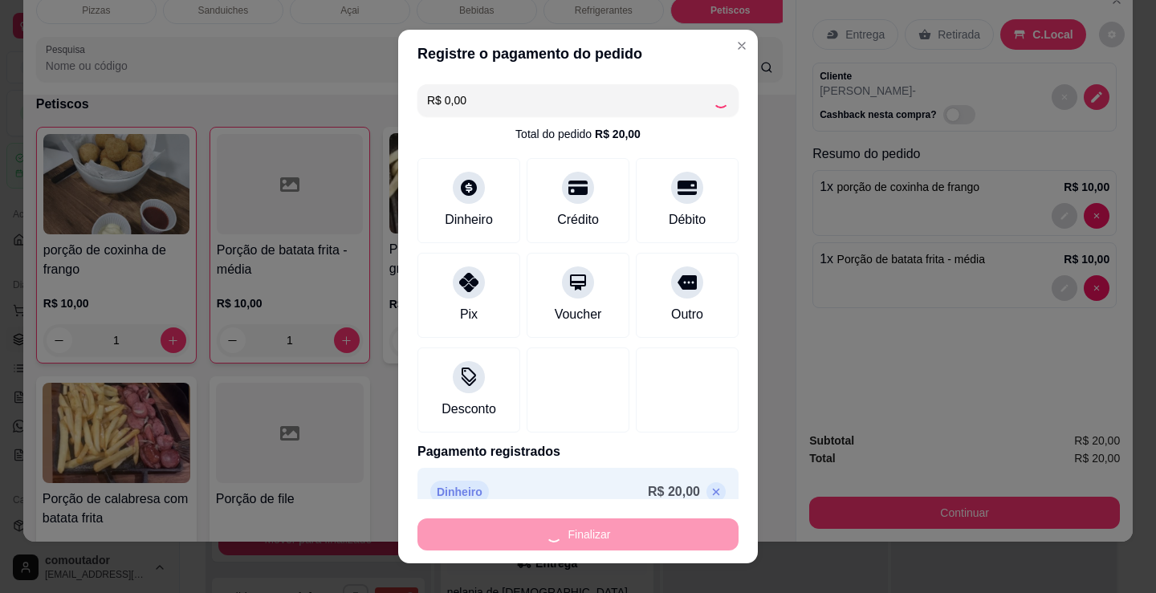
type input "0"
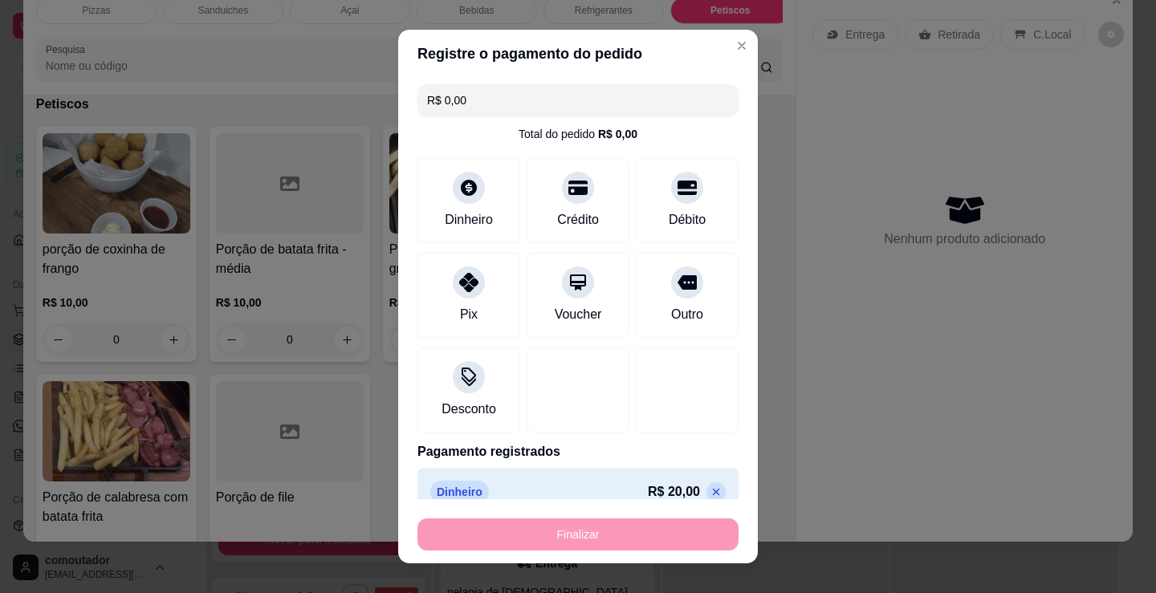
type input "-R$ 20,00"
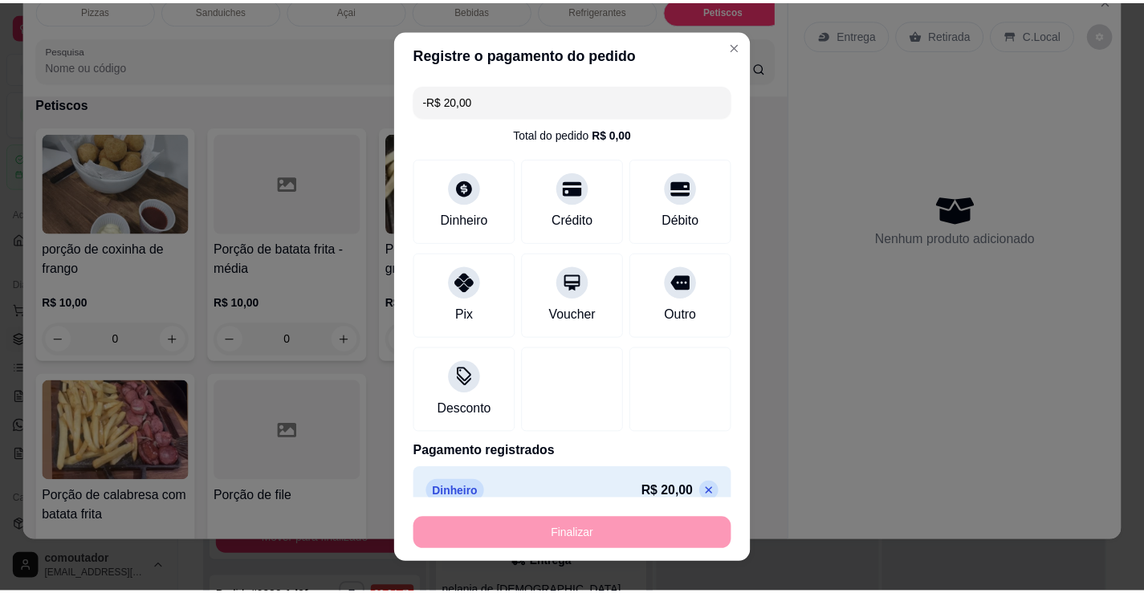
scroll to position [5975, 0]
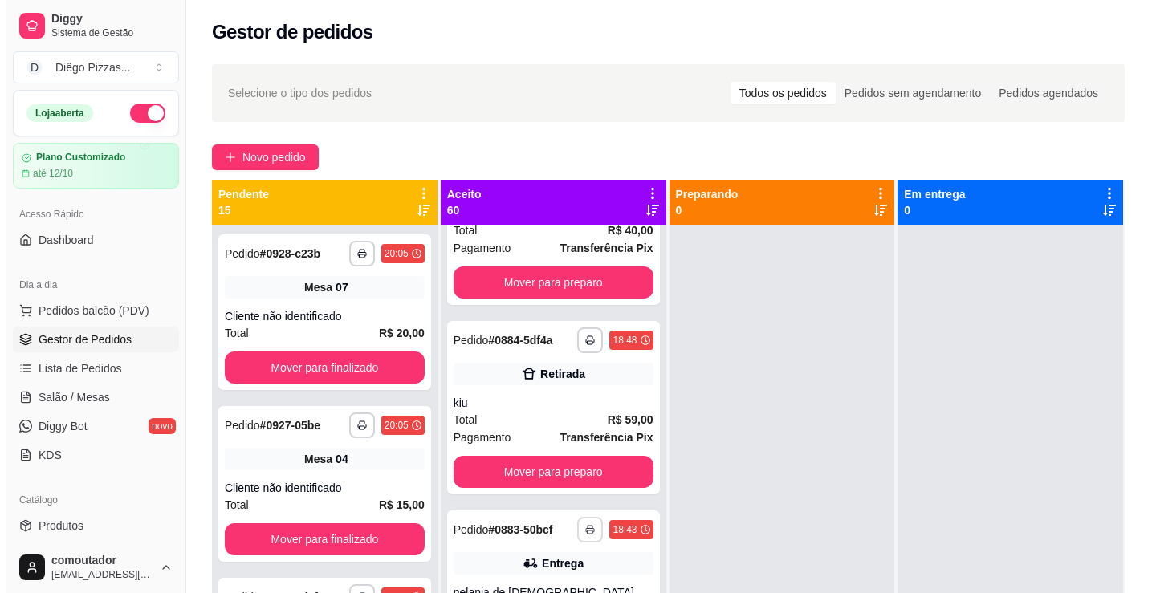
scroll to position [6164, 0]
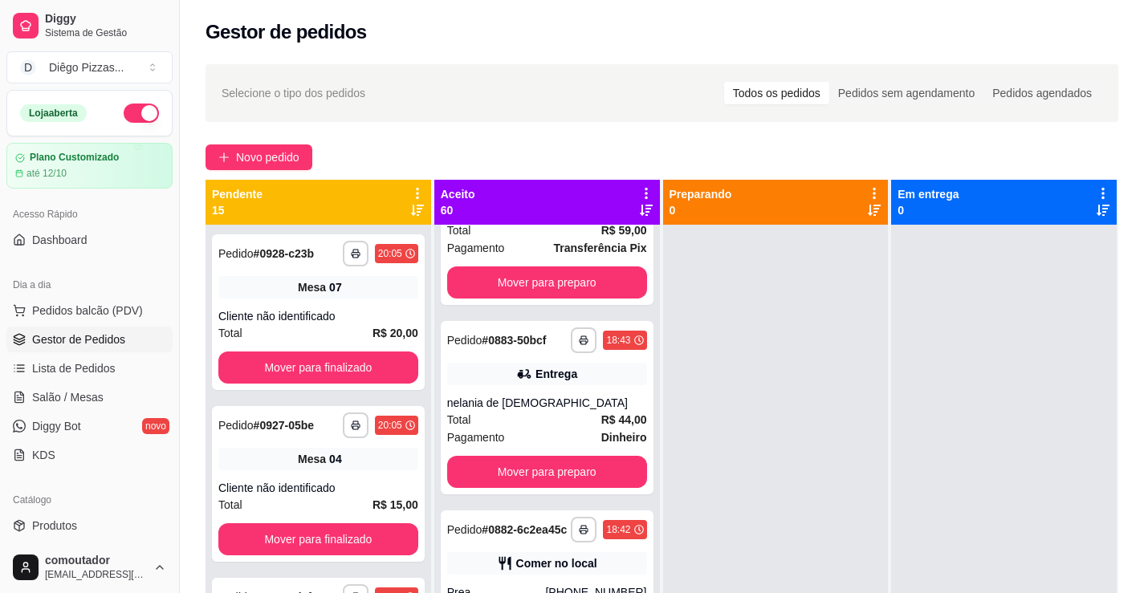
click at [724, 524] on div at bounding box center [776, 521] width 226 height 593
click at [93, 385] on link "Salão / Mesas" at bounding box center [89, 397] width 166 height 26
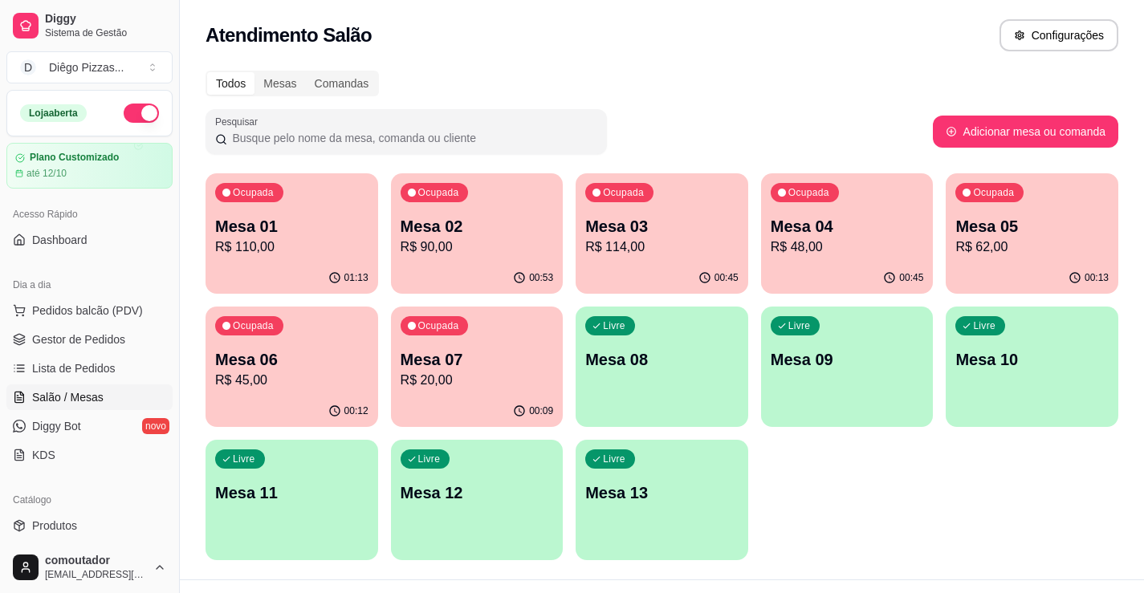
click at [409, 377] on p "R$ 20,00" at bounding box center [477, 380] width 153 height 19
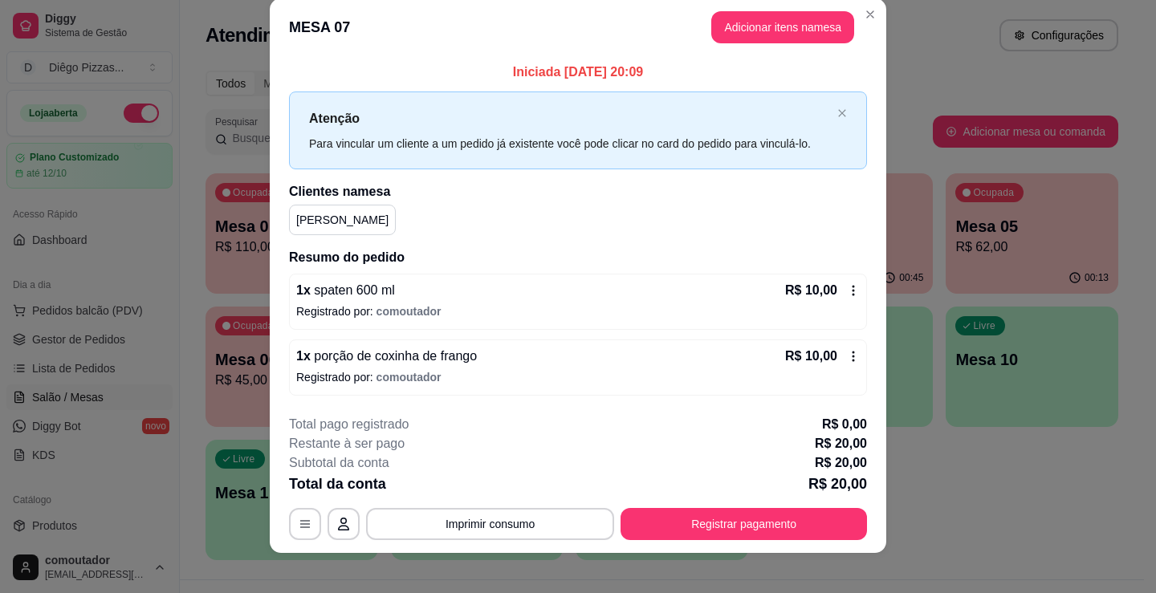
scroll to position [32, 0]
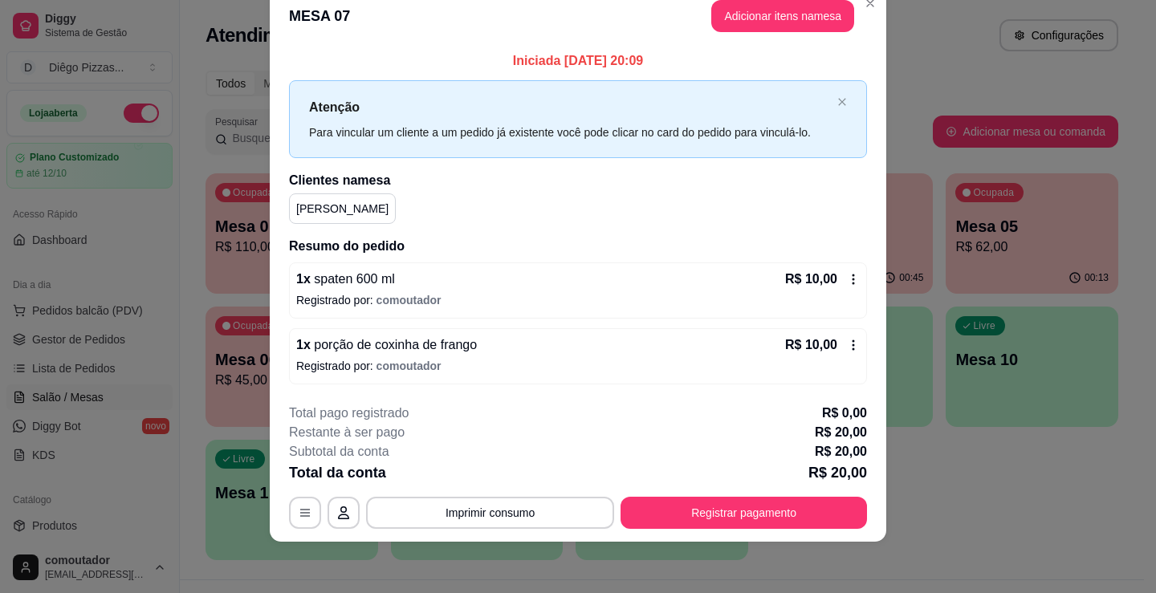
click at [756, 25] on button "Adicionar itens na mesa" at bounding box center [782, 16] width 143 height 32
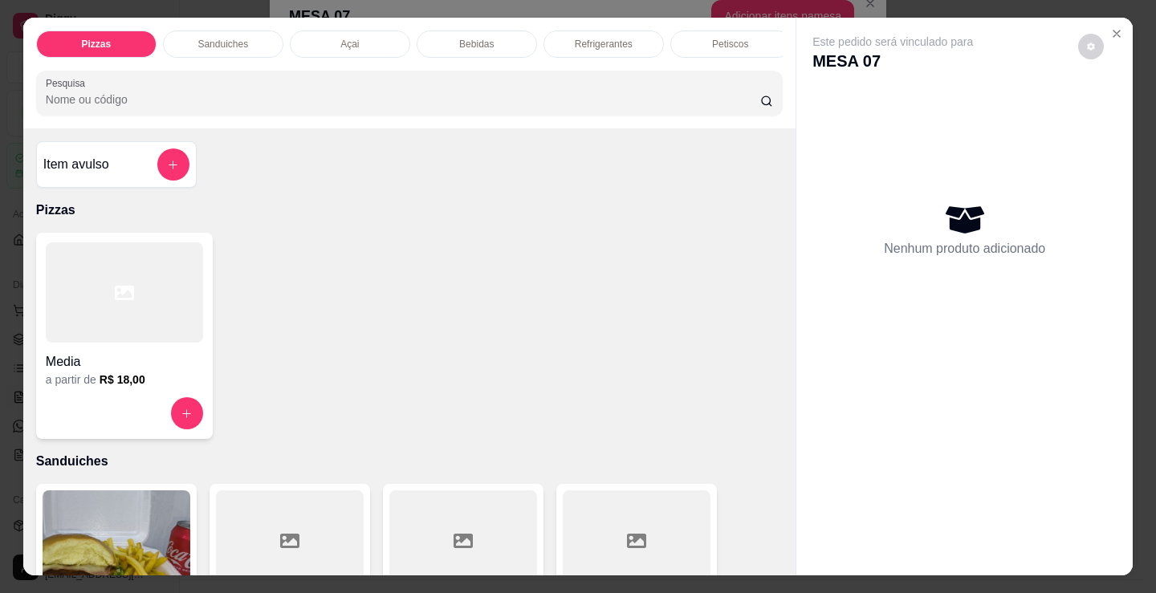
click at [734, 39] on p "Petiscos" at bounding box center [730, 44] width 36 height 13
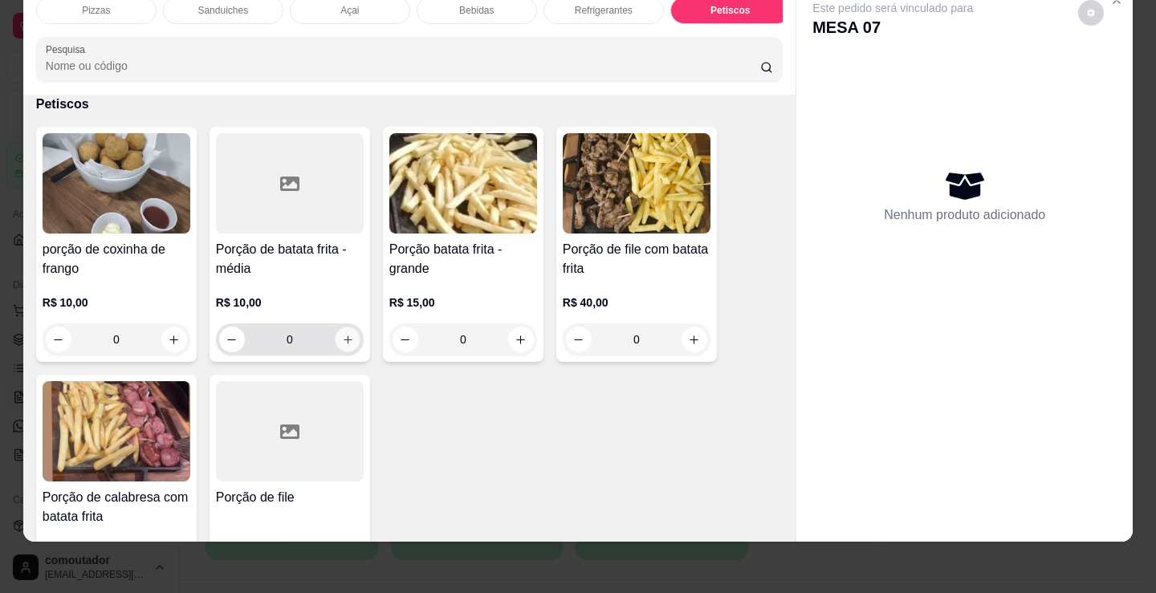
click at [342, 337] on icon "increase-product-quantity" at bounding box center [348, 340] width 12 height 12
type input "1"
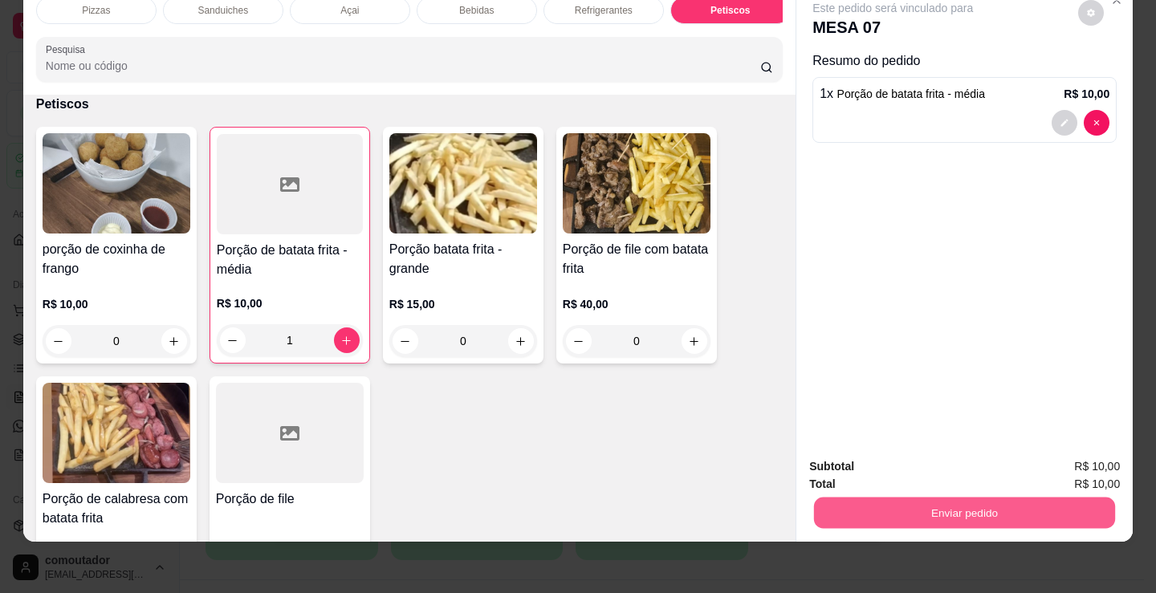
click at [881, 499] on button "Enviar pedido" at bounding box center [964, 512] width 301 height 31
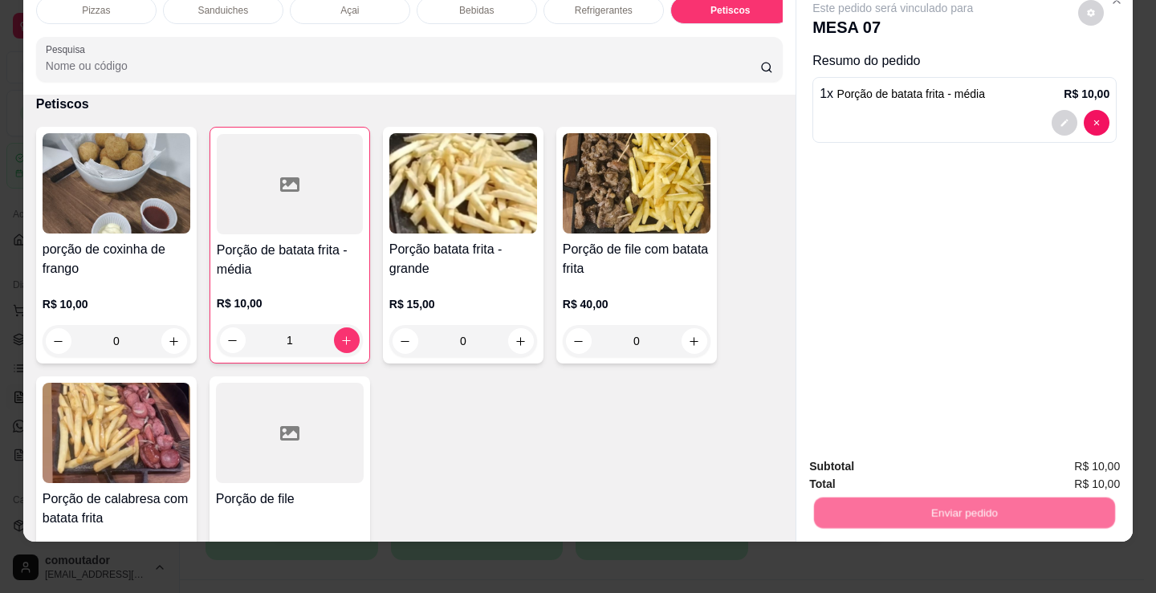
click at [870, 470] on button "Não registrar e enviar pedido" at bounding box center [911, 461] width 167 height 31
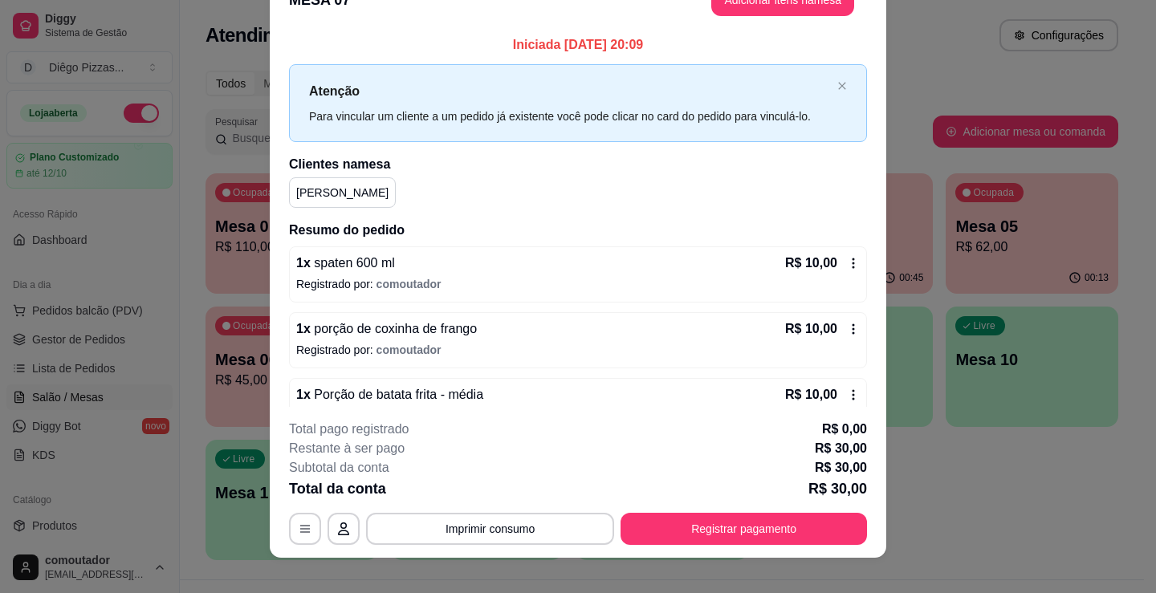
scroll to position [16, 0]
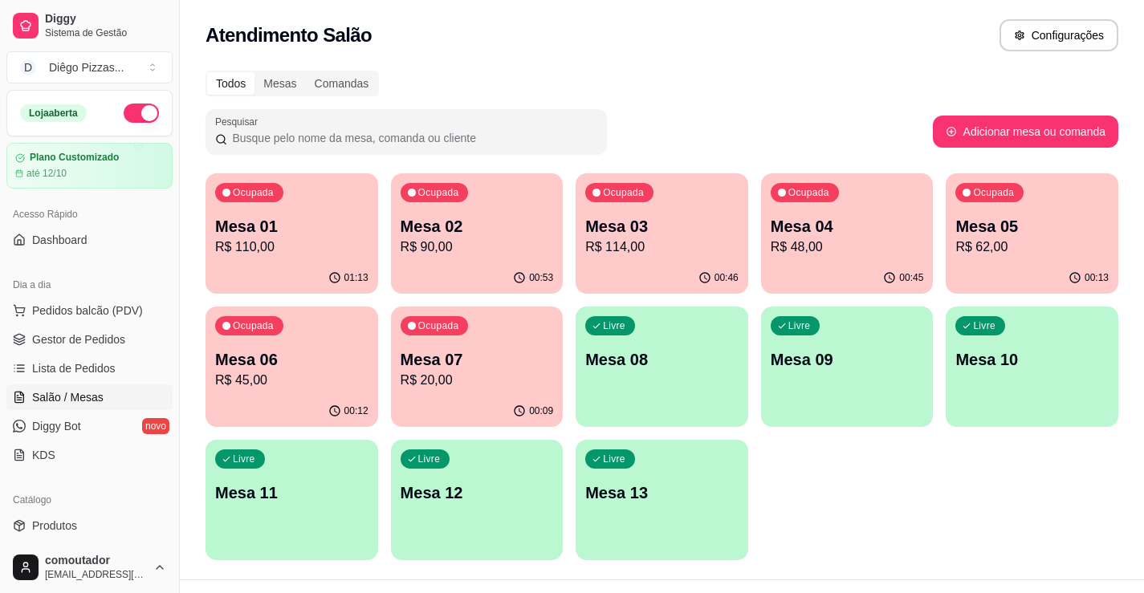
click at [259, 405] on div "00:12" at bounding box center [291, 411] width 173 height 31
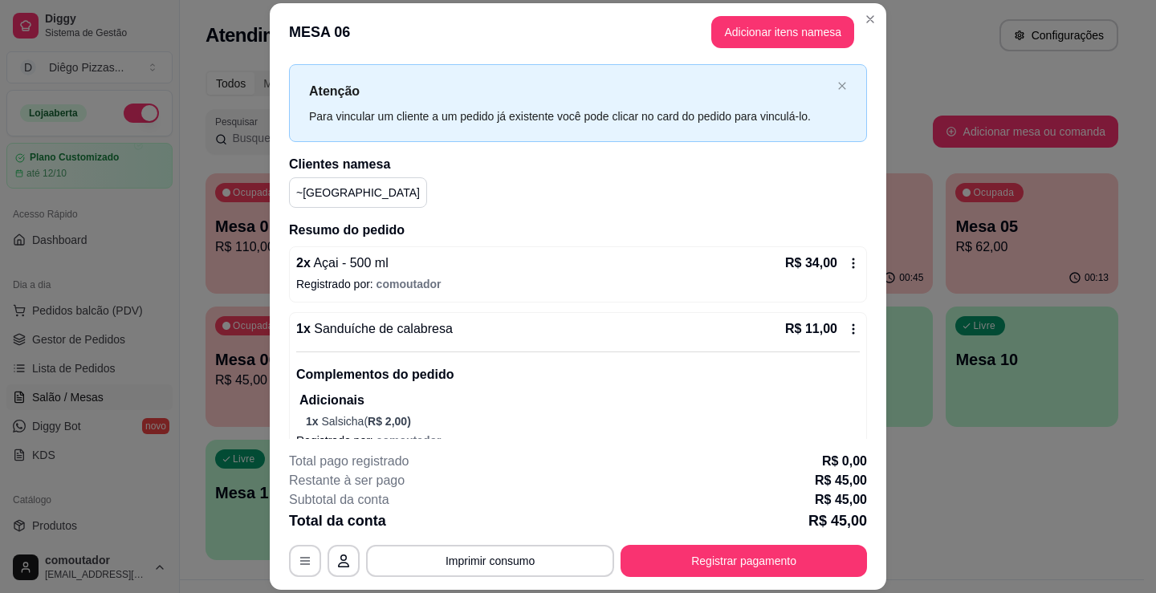
scroll to position [58, 0]
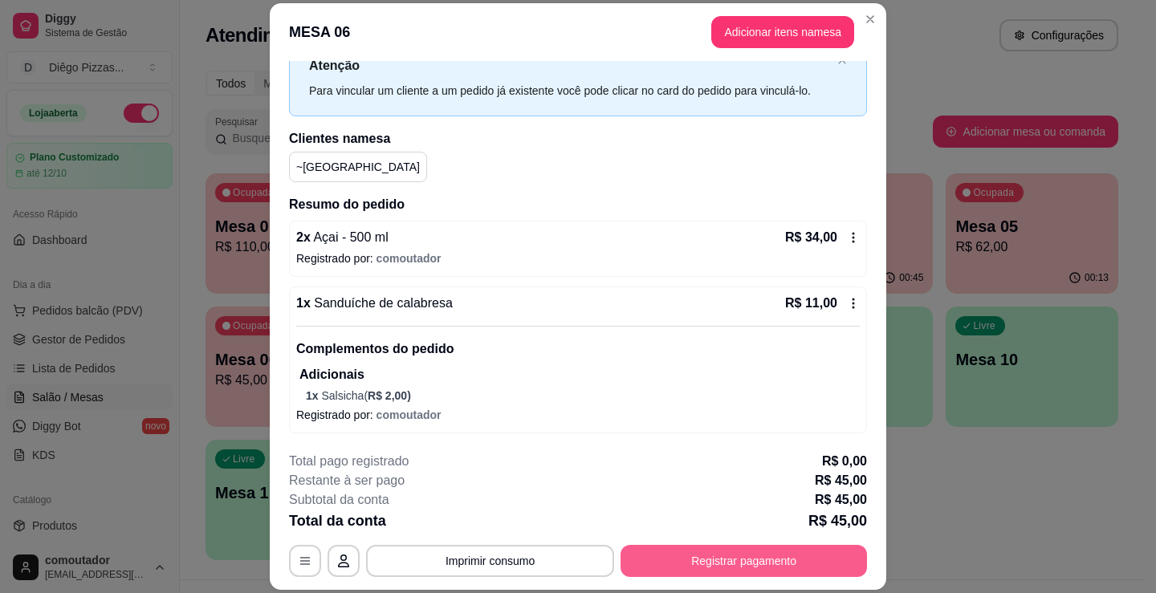
click at [690, 548] on div "**********" at bounding box center [578, 514] width 578 height 125
click at [687, 554] on button "Registrar pagamento" at bounding box center [743, 561] width 246 height 32
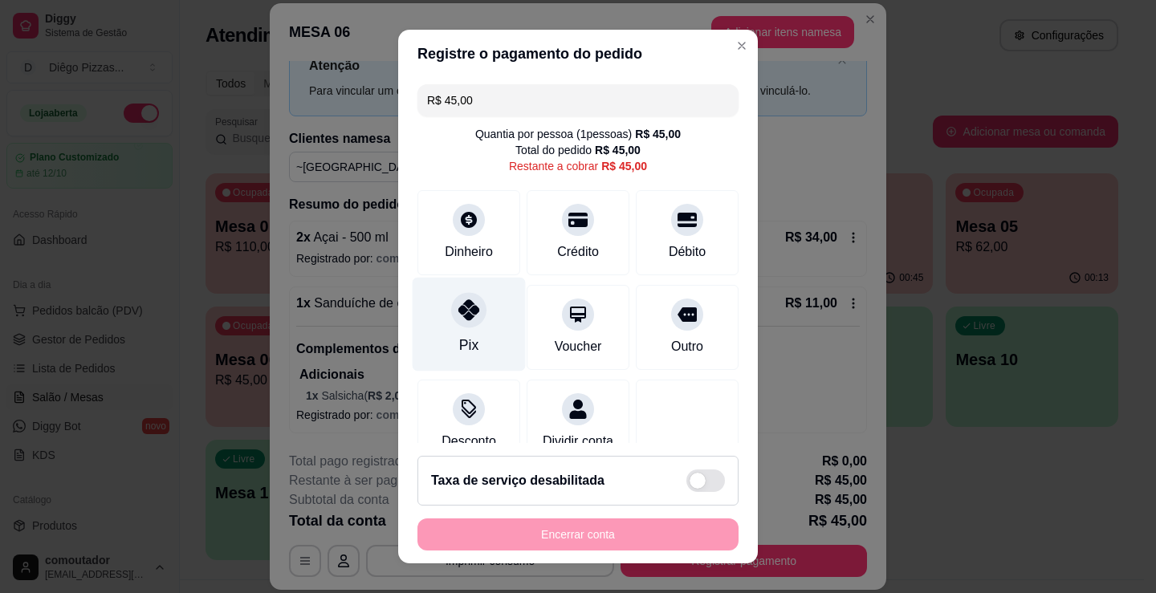
click at [473, 326] on div "Pix" at bounding box center [469, 325] width 113 height 94
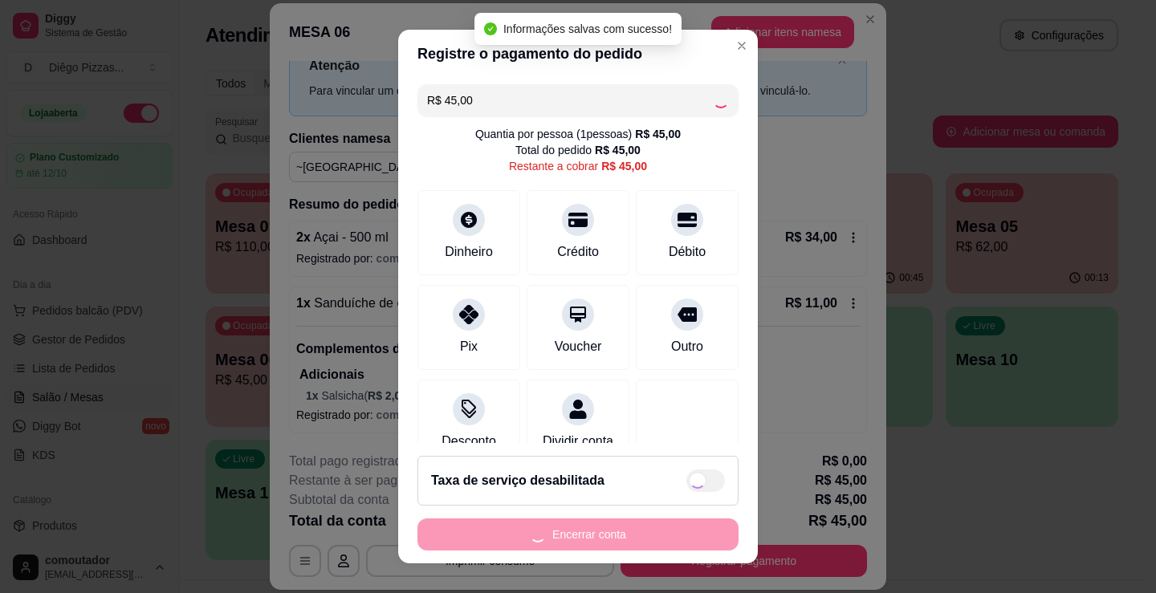
type input "R$ 0,00"
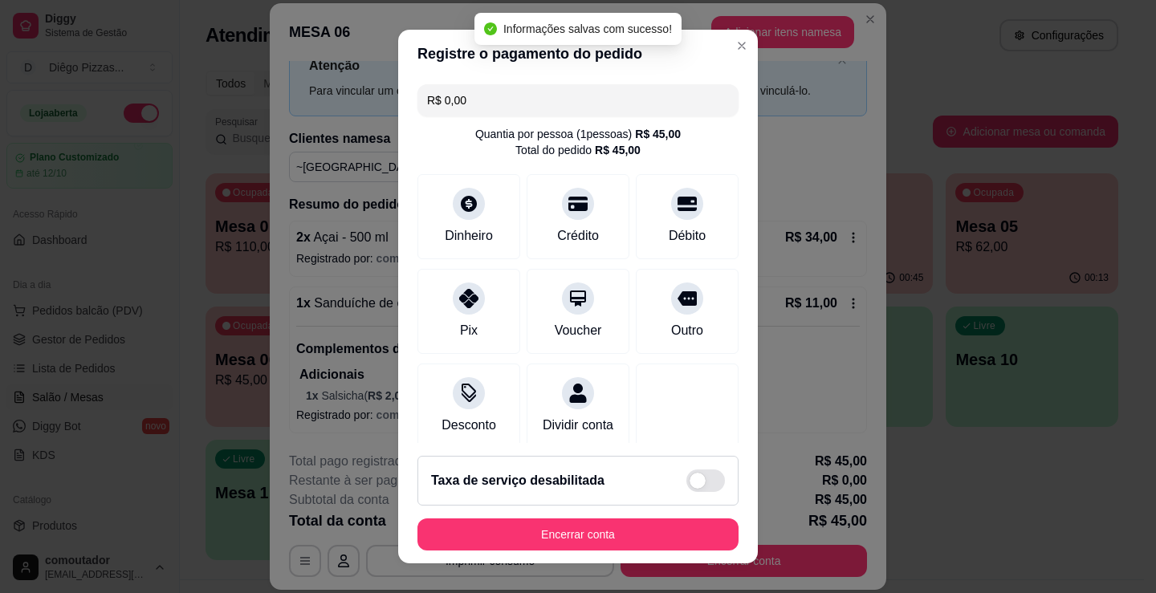
click at [563, 531] on button "Encerrar conta" at bounding box center [577, 535] width 321 height 32
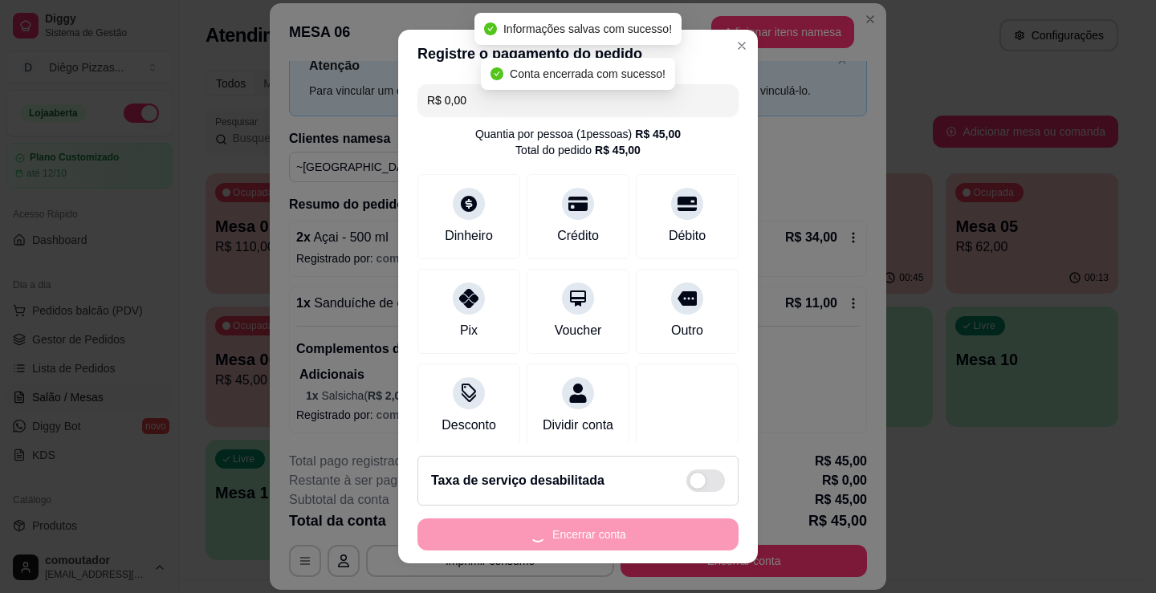
scroll to position [0, 0]
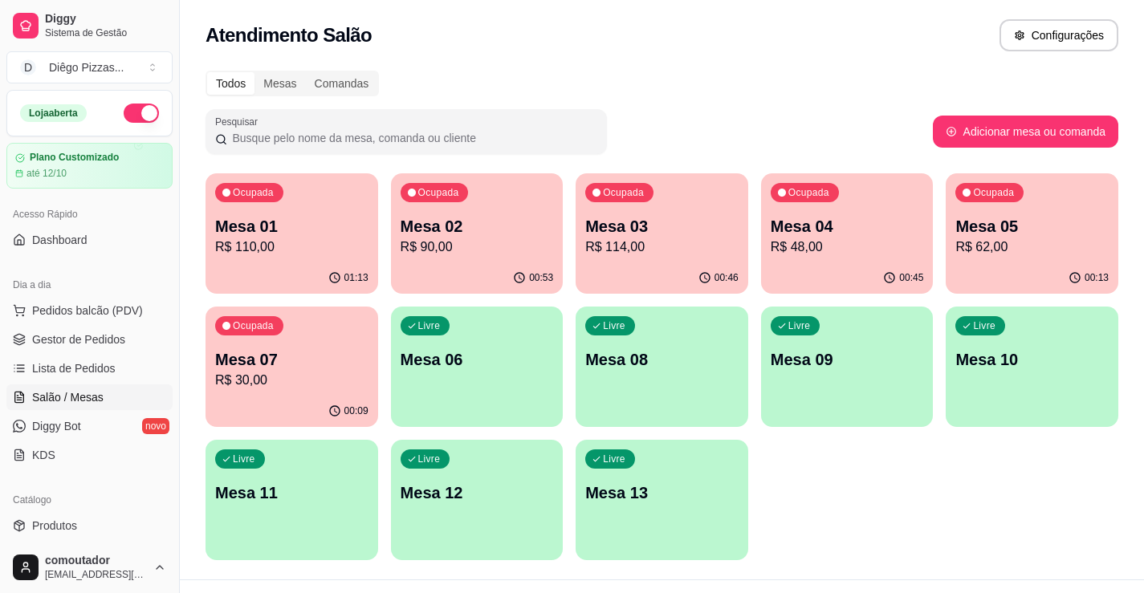
click at [984, 247] on p "R$ 62,00" at bounding box center [1031, 247] width 153 height 19
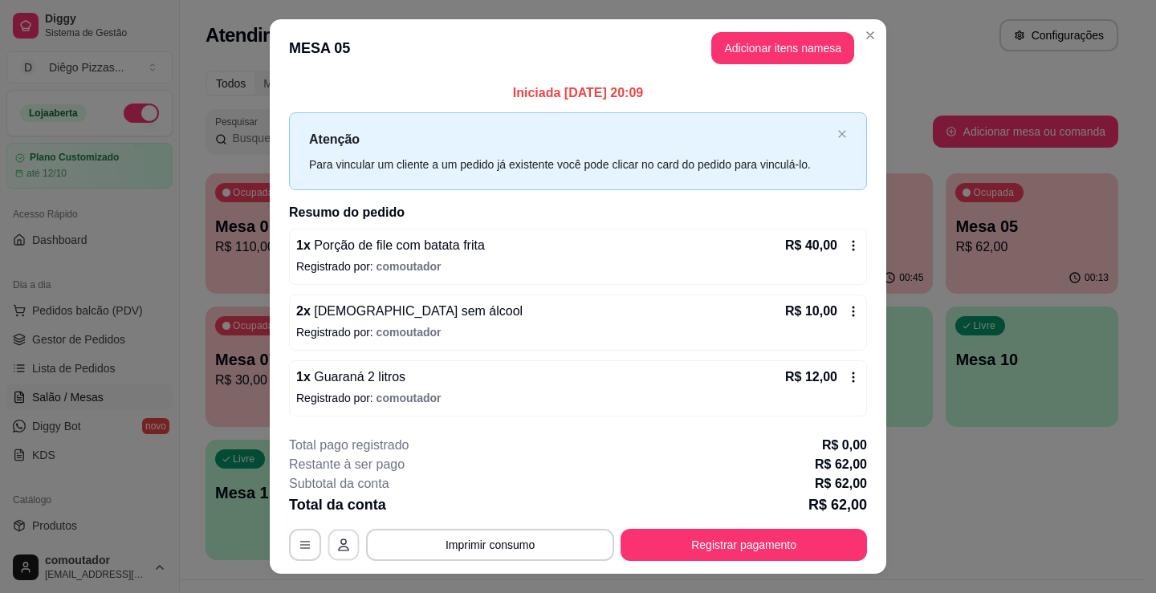
click at [332, 553] on button "button" at bounding box center [343, 545] width 31 height 31
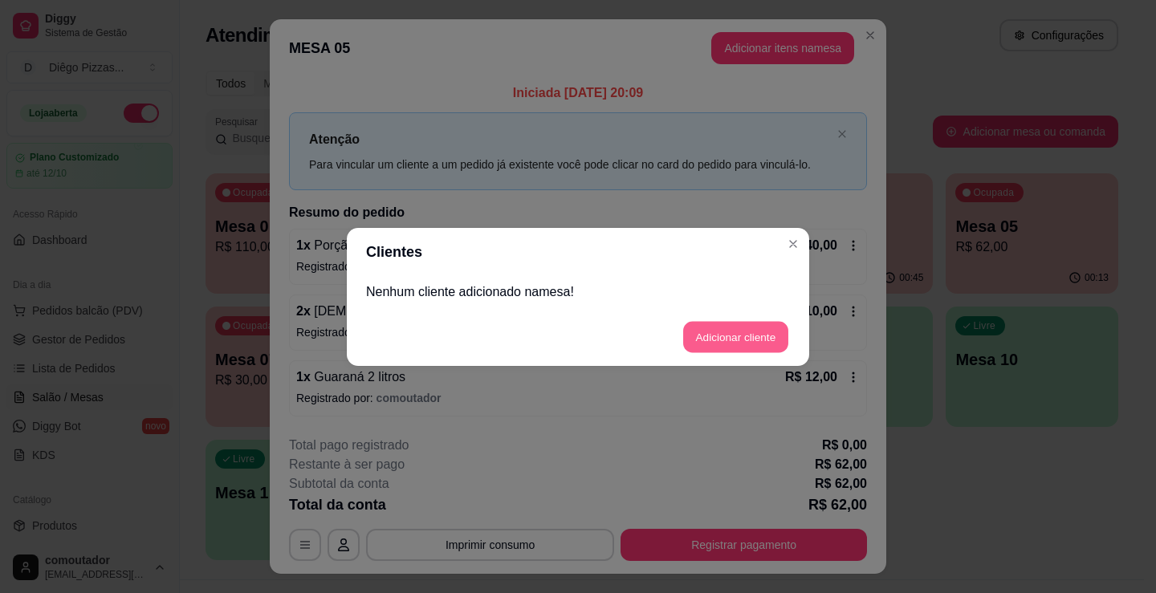
click at [765, 332] on button "Adicionar cliente" at bounding box center [735, 336] width 105 height 31
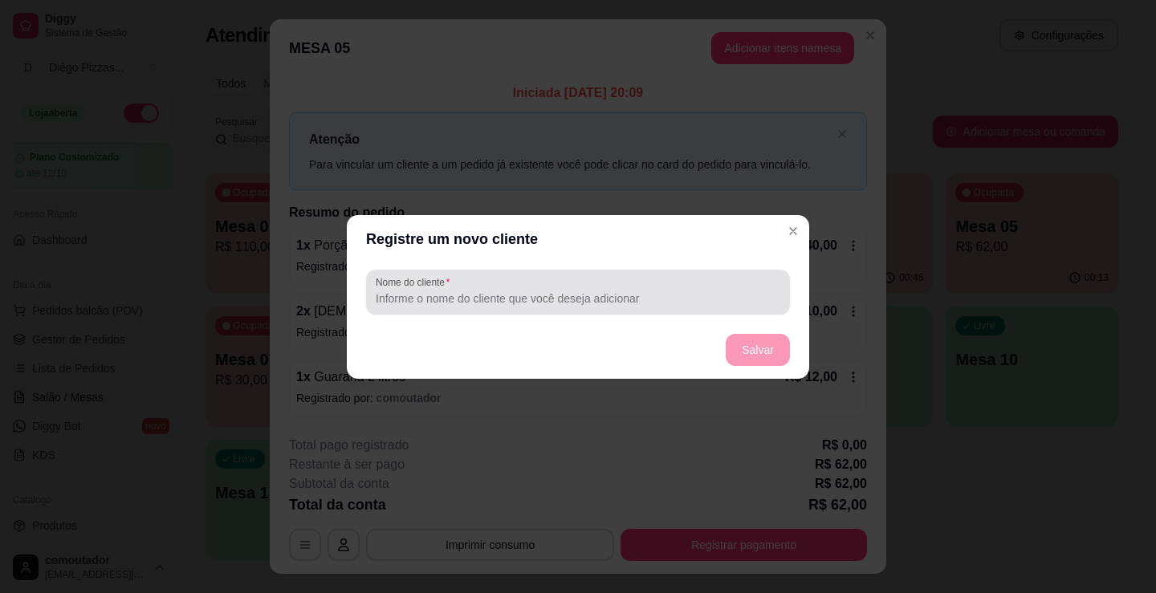
click at [669, 302] on input "Nome do cliente" at bounding box center [578, 299] width 405 height 16
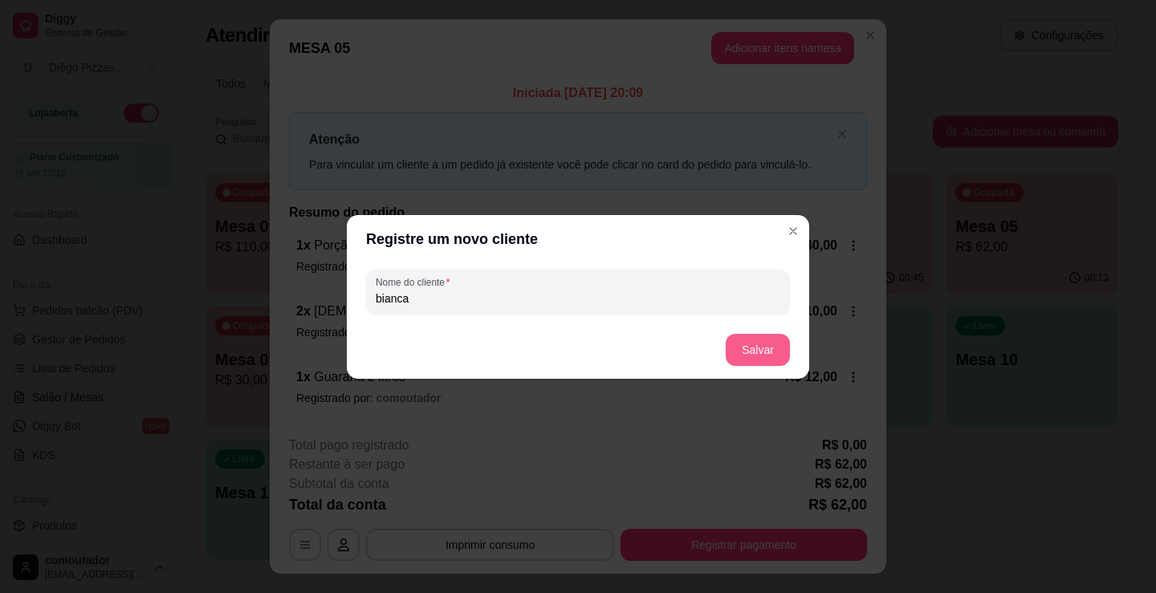
type input "bianca"
click at [746, 349] on button "Salvar" at bounding box center [758, 350] width 64 height 32
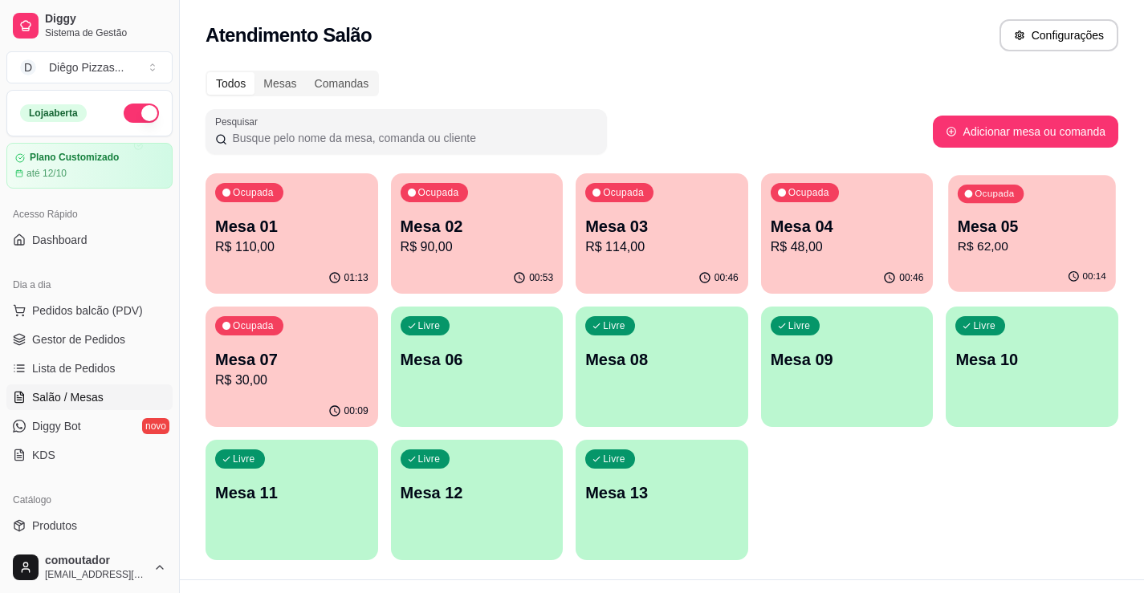
click at [993, 216] on p "Mesa 05" at bounding box center [1032, 227] width 148 height 22
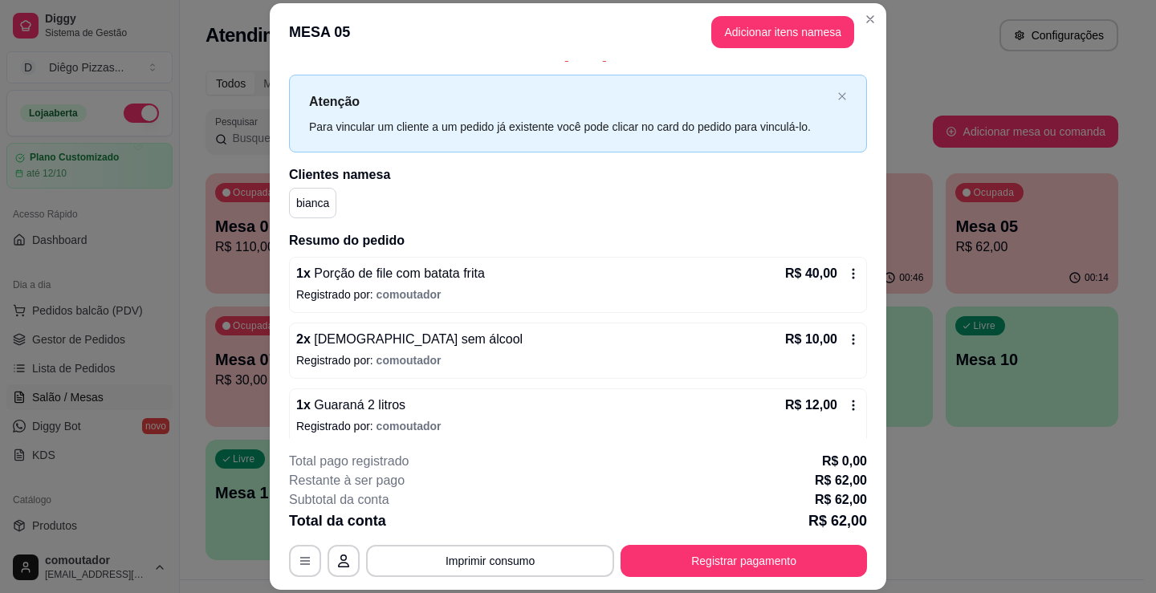
scroll to position [33, 0]
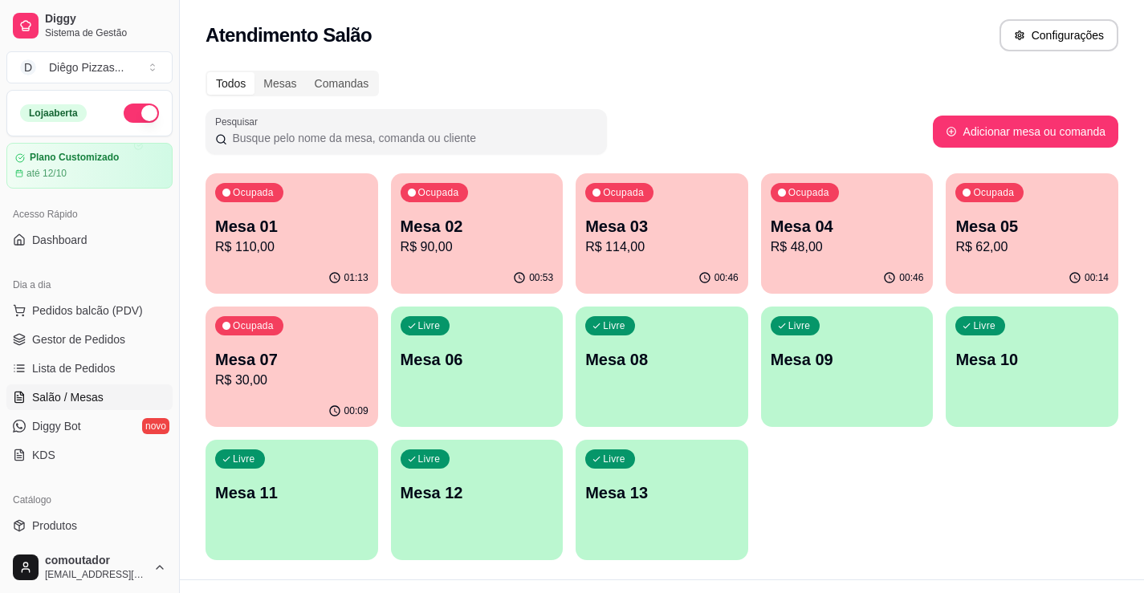
click at [871, 222] on p "Mesa 04" at bounding box center [847, 226] width 153 height 22
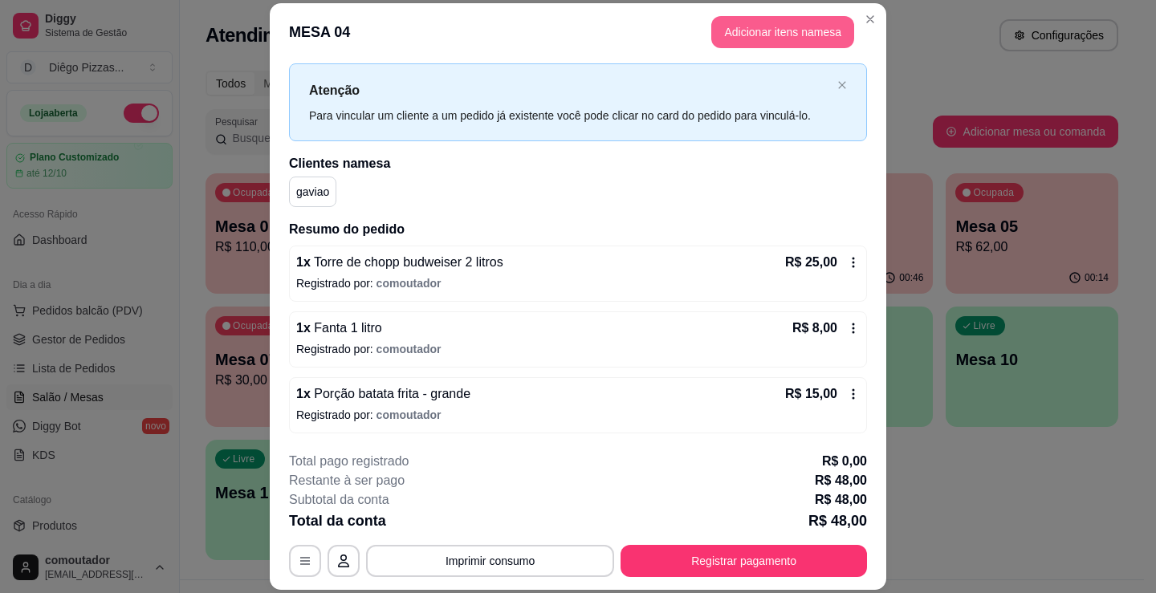
click at [734, 39] on button "Adicionar itens na mesa" at bounding box center [782, 32] width 143 height 32
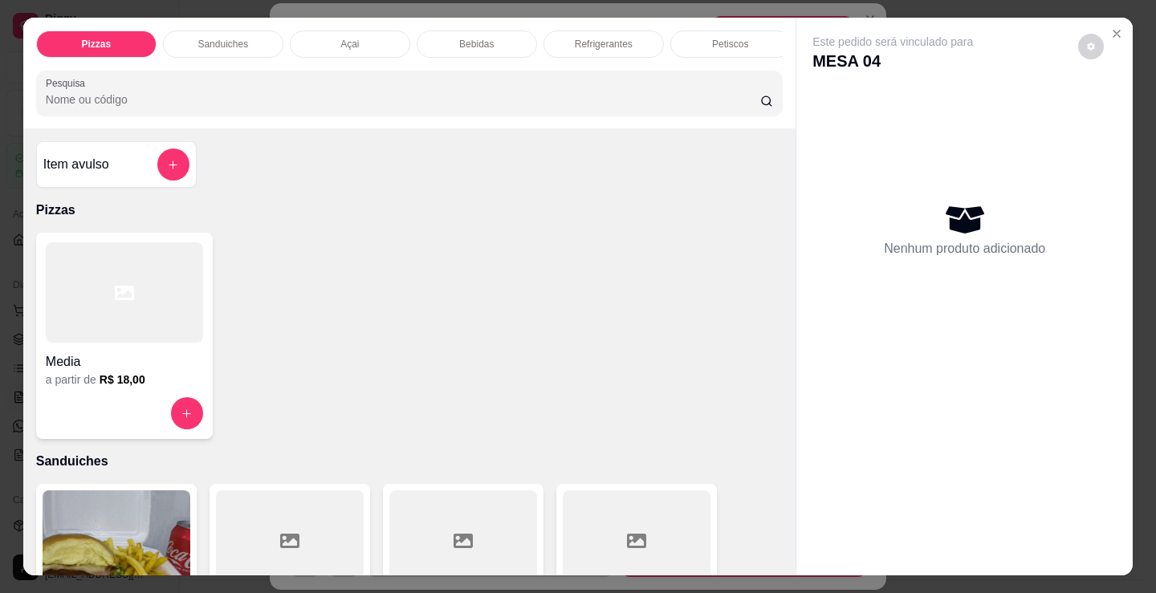
click at [162, 329] on div at bounding box center [124, 292] width 157 height 100
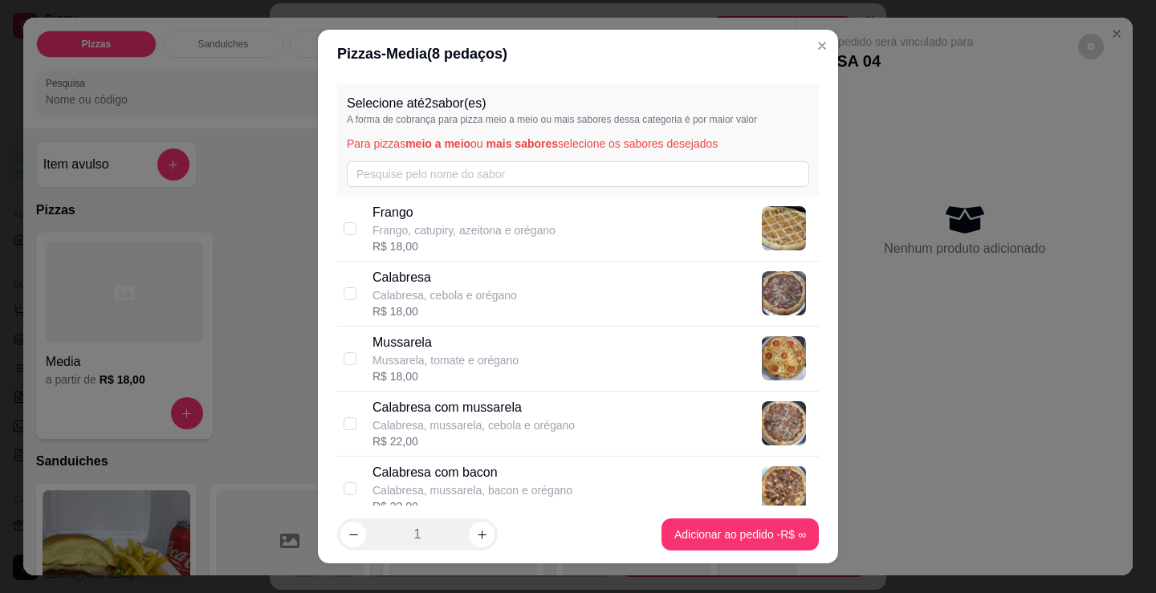
click at [550, 413] on p "Calabresa com mussarela" at bounding box center [473, 407] width 202 height 19
checkbox input "true"
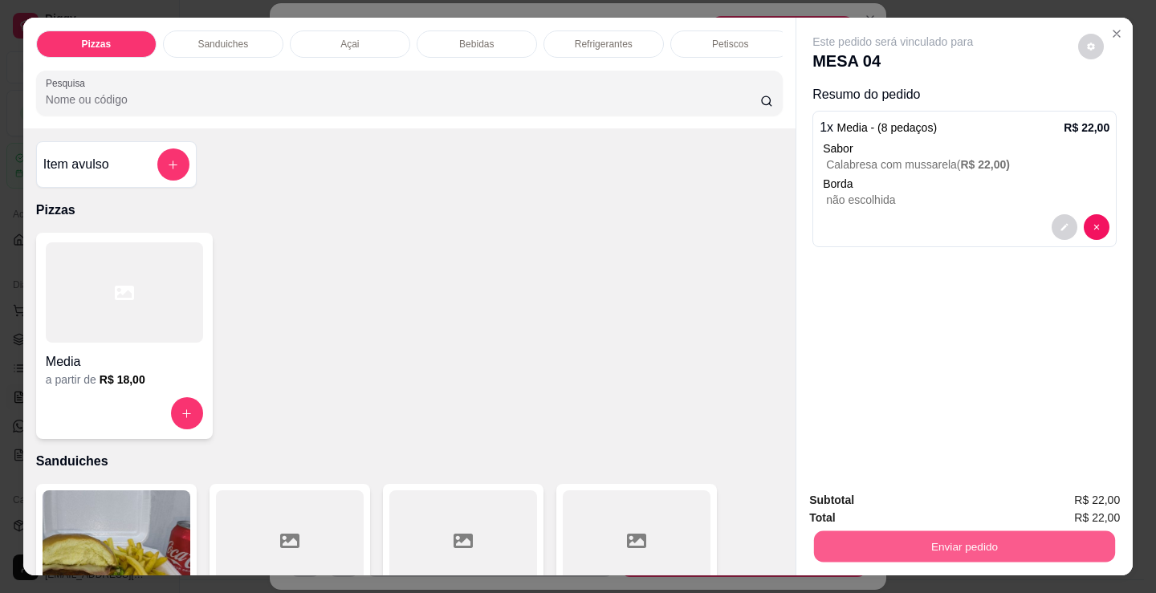
click at [889, 535] on button "Enviar pedido" at bounding box center [964, 546] width 301 height 31
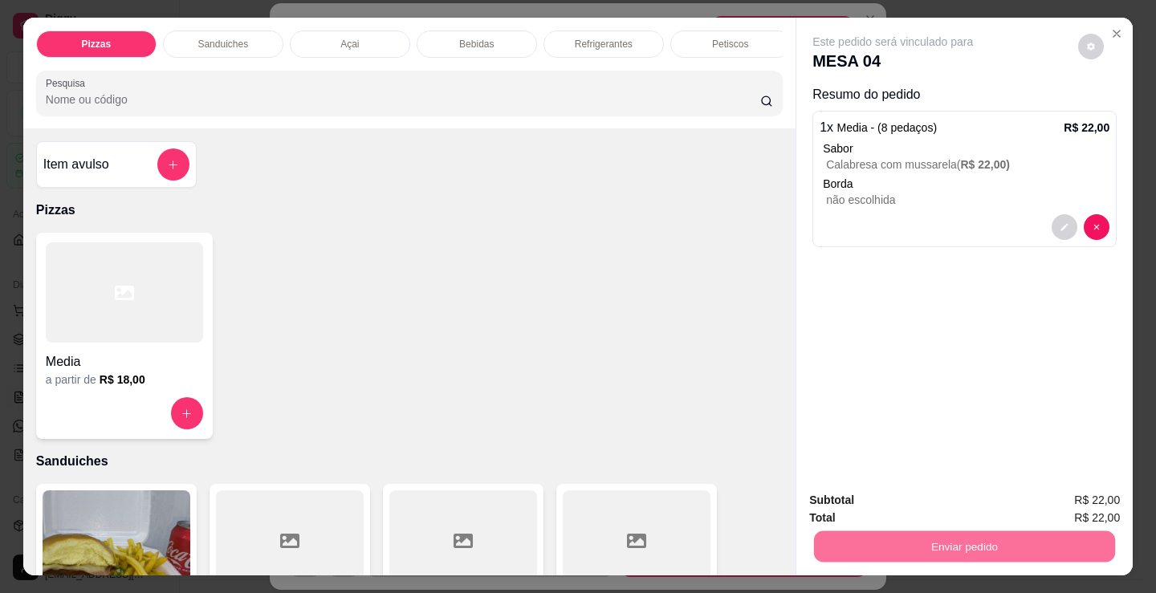
click at [878, 495] on button "Não registrar e enviar pedido" at bounding box center [911, 501] width 167 height 31
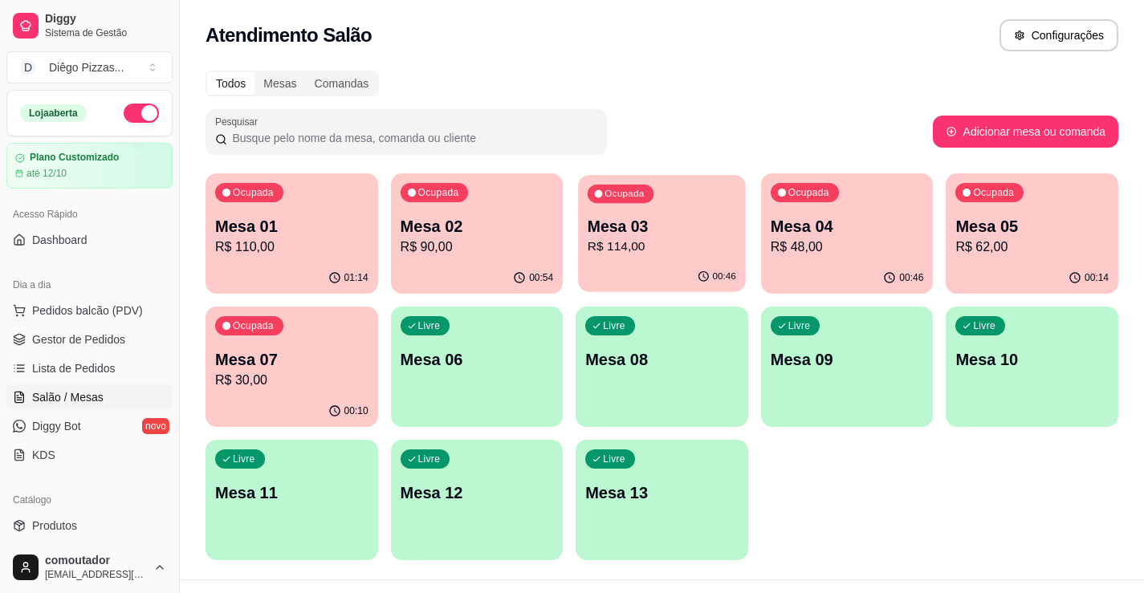
click at [701, 270] on div "00:46" at bounding box center [661, 277] width 167 height 31
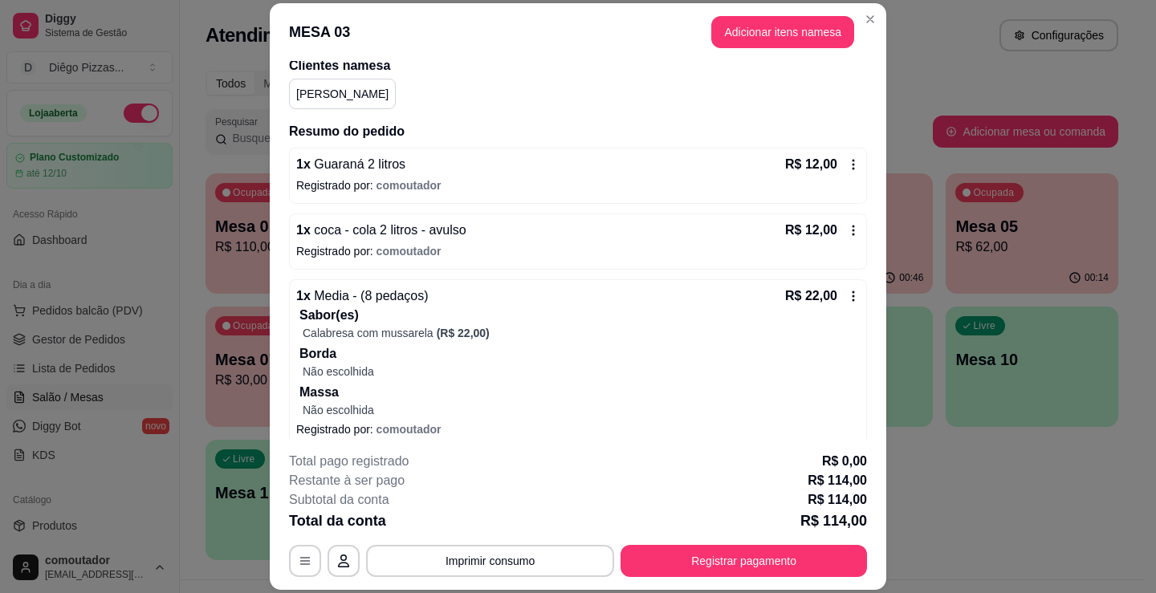
scroll to position [161, 0]
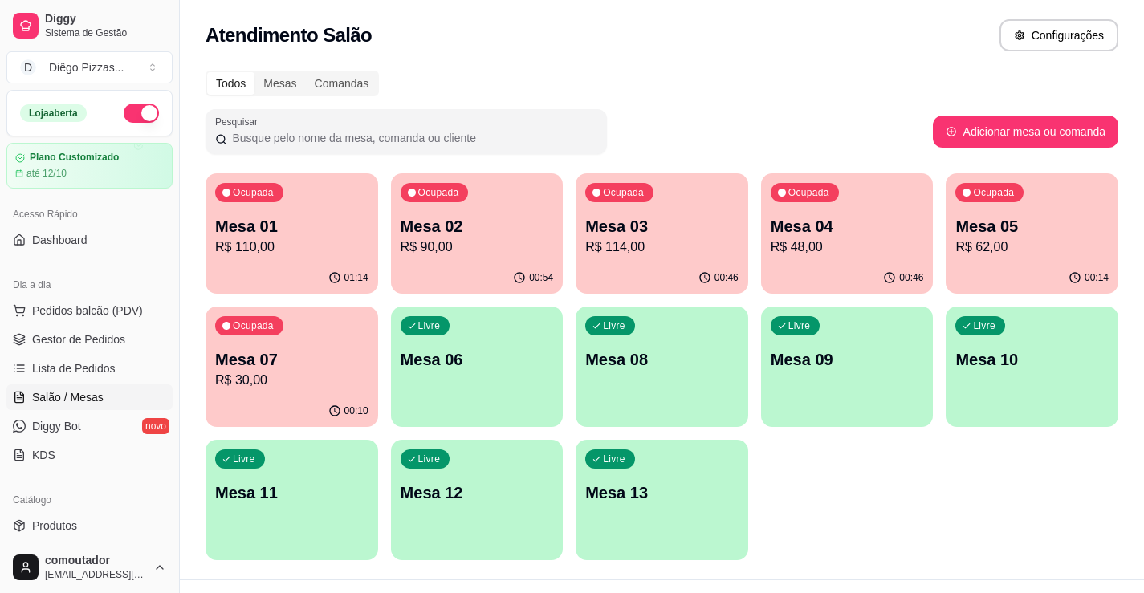
click at [503, 236] on p "Mesa 02" at bounding box center [477, 226] width 153 height 22
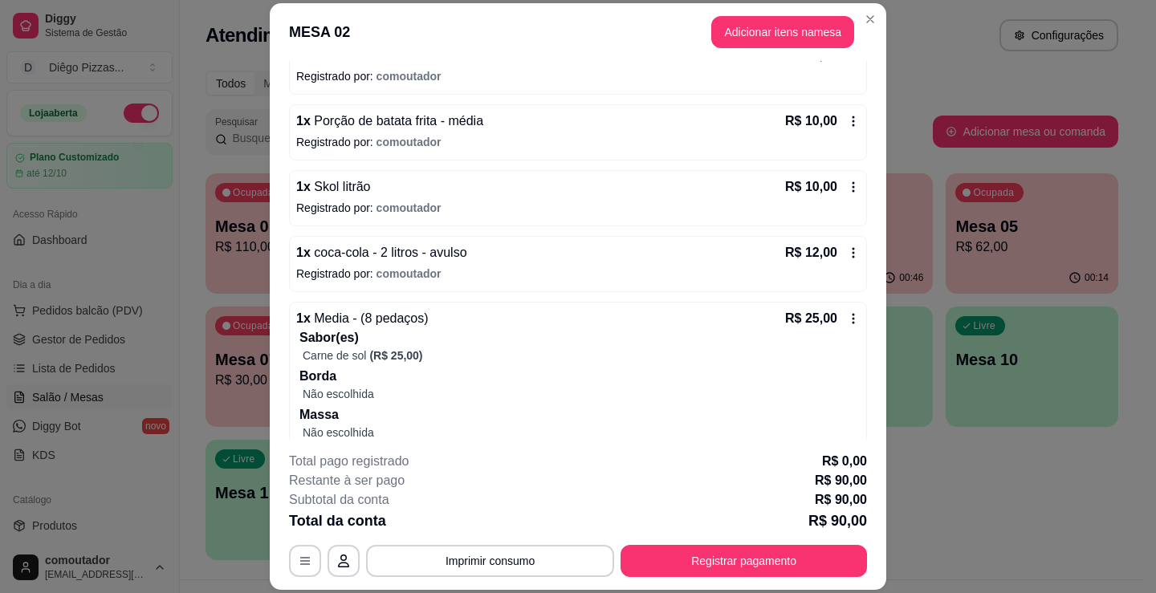
scroll to position [241, 0]
click at [714, 556] on button "Registrar pagamento" at bounding box center [743, 561] width 246 height 32
click at [468, 235] on div "Dinheiro" at bounding box center [469, 230] width 113 height 94
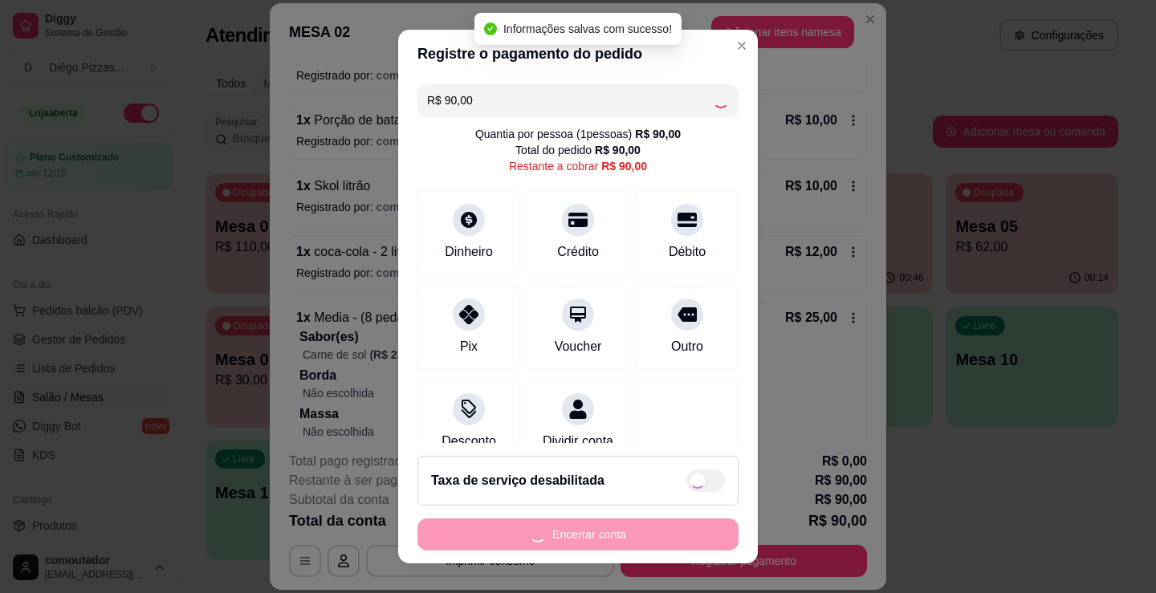
type input "R$ 0,00"
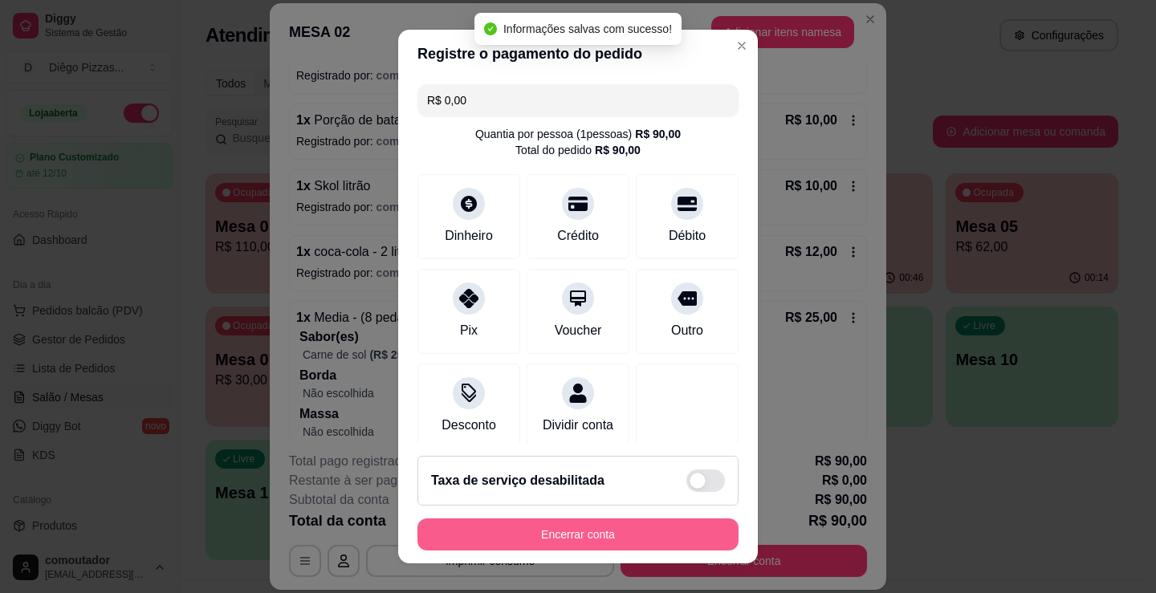
click at [612, 538] on button "Encerrar conta" at bounding box center [577, 535] width 321 height 32
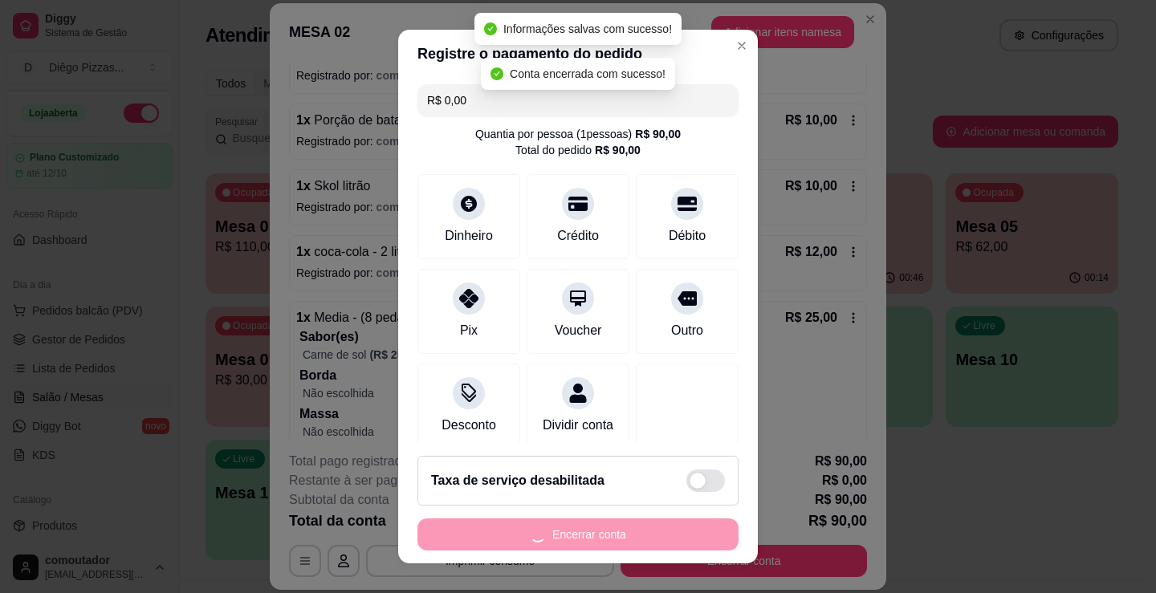
scroll to position [0, 0]
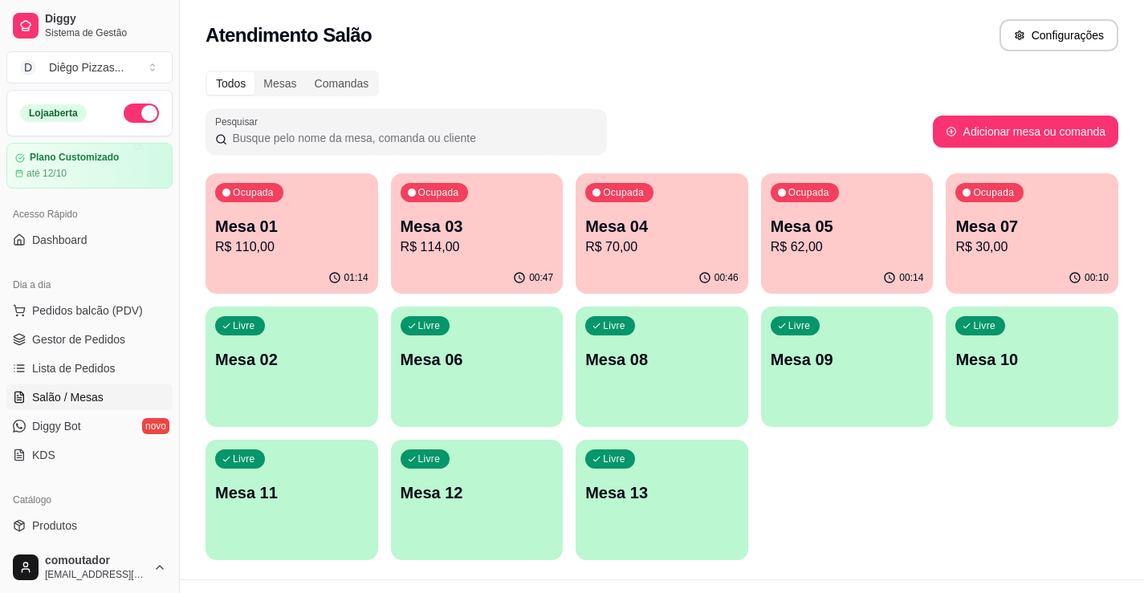
click at [281, 238] on p "R$ 110,00" at bounding box center [291, 247] width 153 height 19
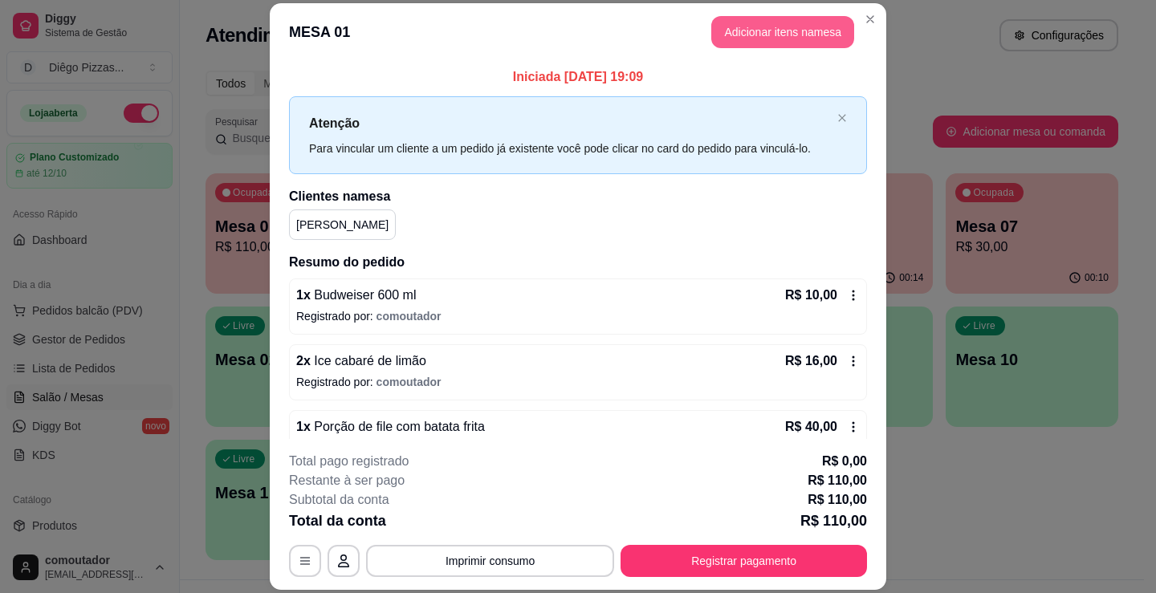
click at [743, 32] on button "Adicionar itens na mesa" at bounding box center [782, 32] width 143 height 32
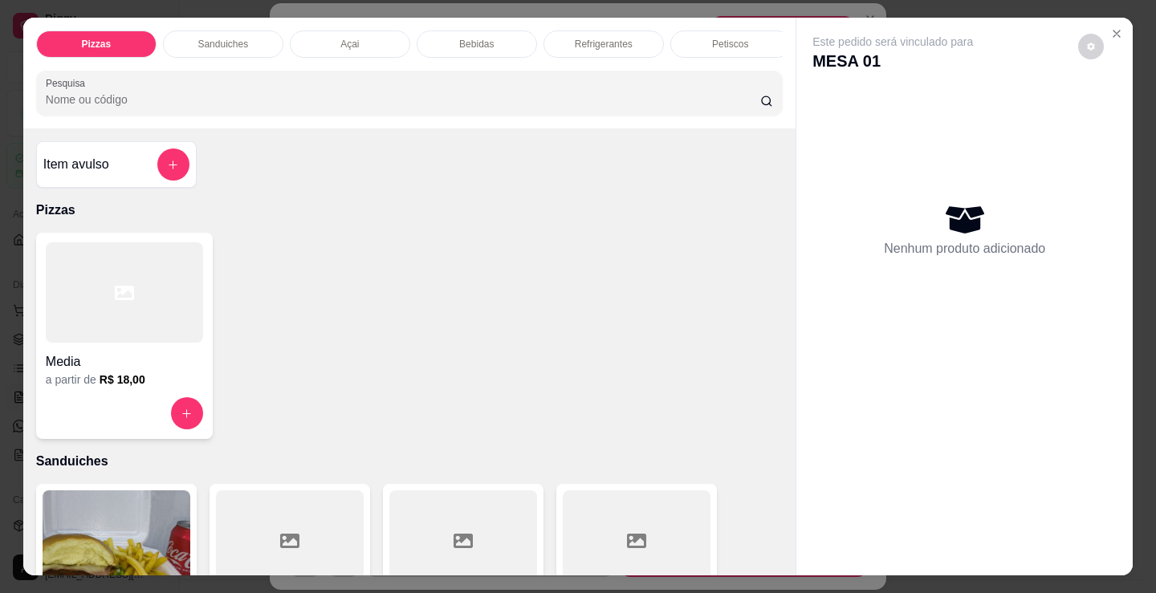
click at [497, 35] on div "Bebidas" at bounding box center [477, 44] width 120 height 27
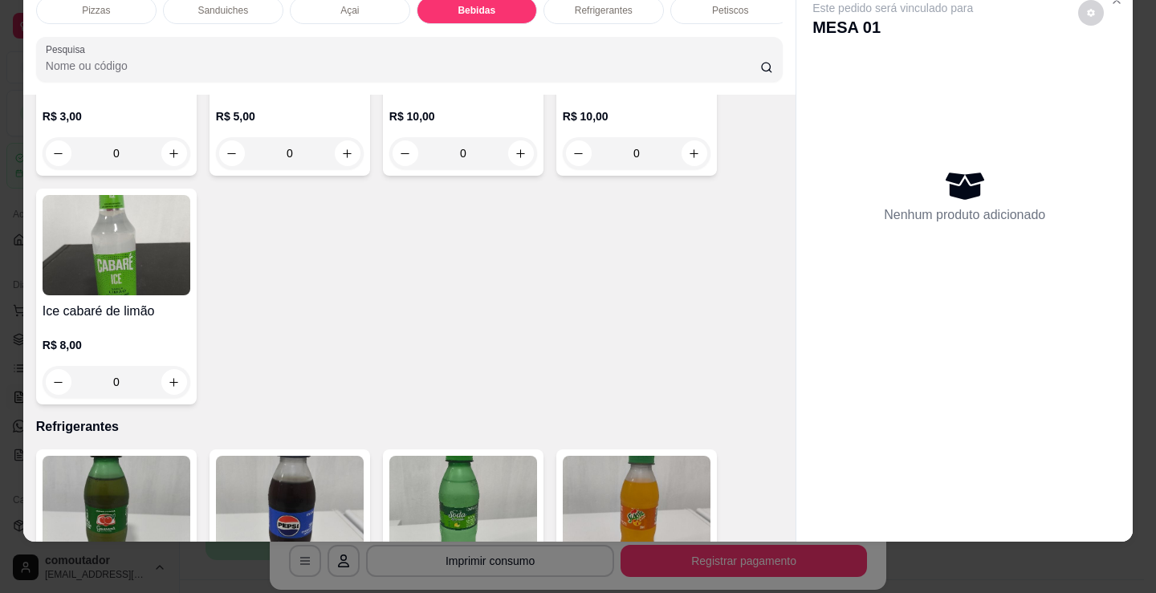
scroll to position [3835, 0]
click at [168, 389] on button "increase-product-quantity" at bounding box center [174, 381] width 26 height 26
type input "1"
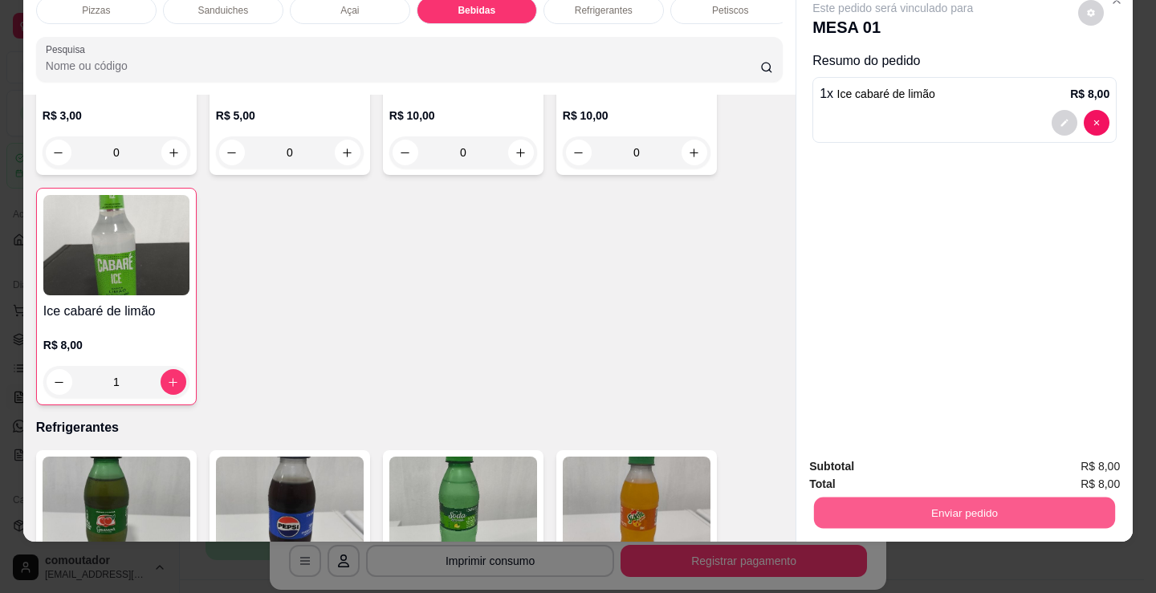
click at [928, 506] on button "Enviar pedido" at bounding box center [964, 512] width 301 height 31
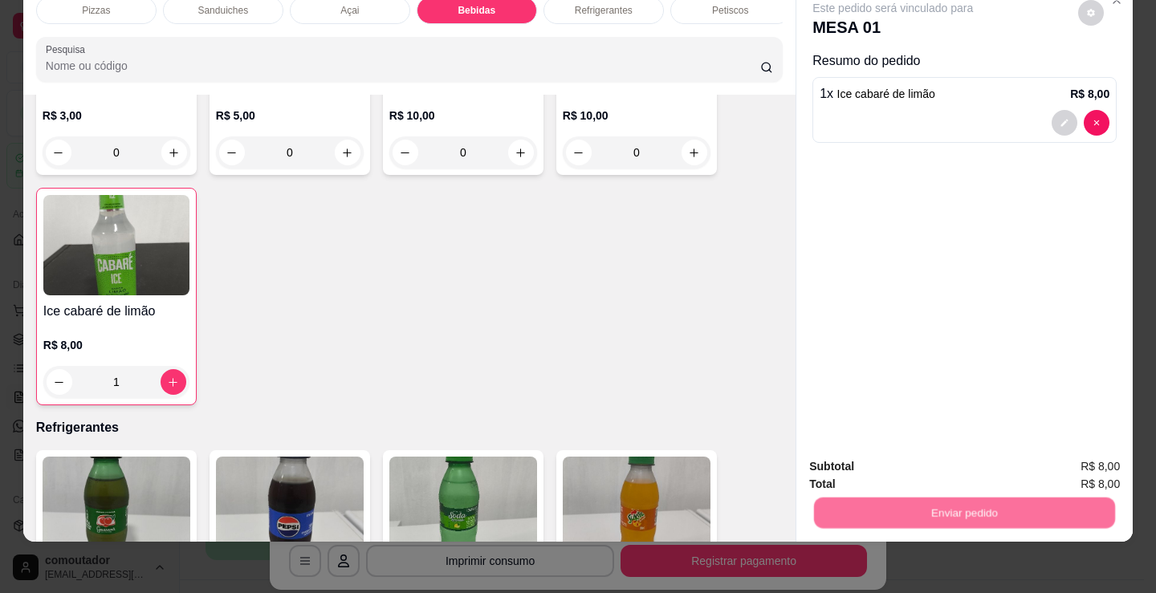
click at [904, 462] on button "Não registrar e enviar pedido" at bounding box center [912, 461] width 162 height 30
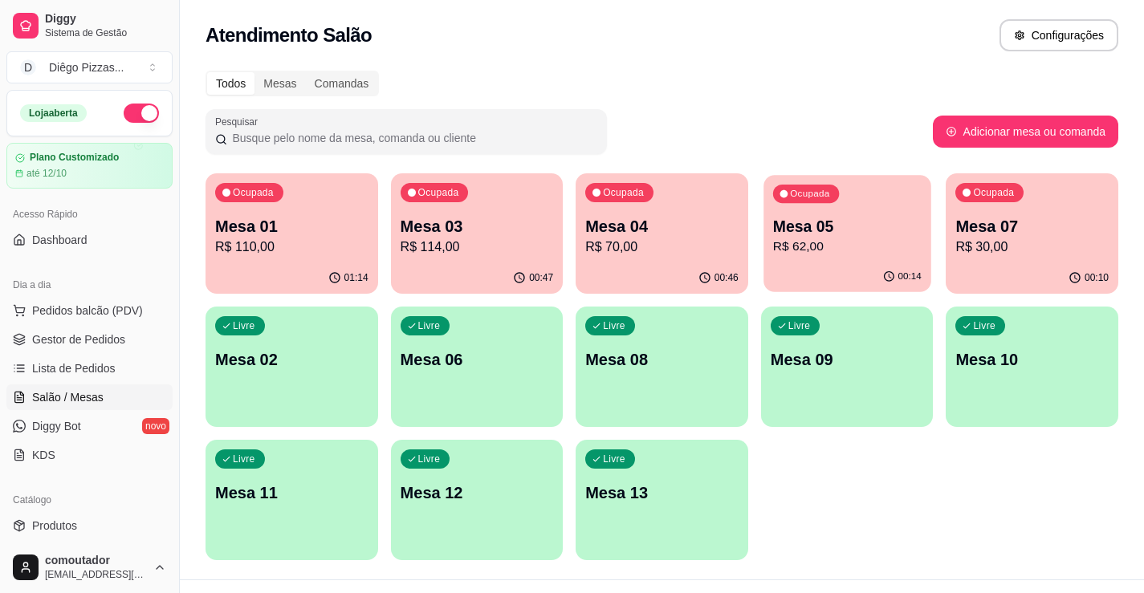
click at [835, 226] on p "Mesa 05" at bounding box center [847, 227] width 148 height 22
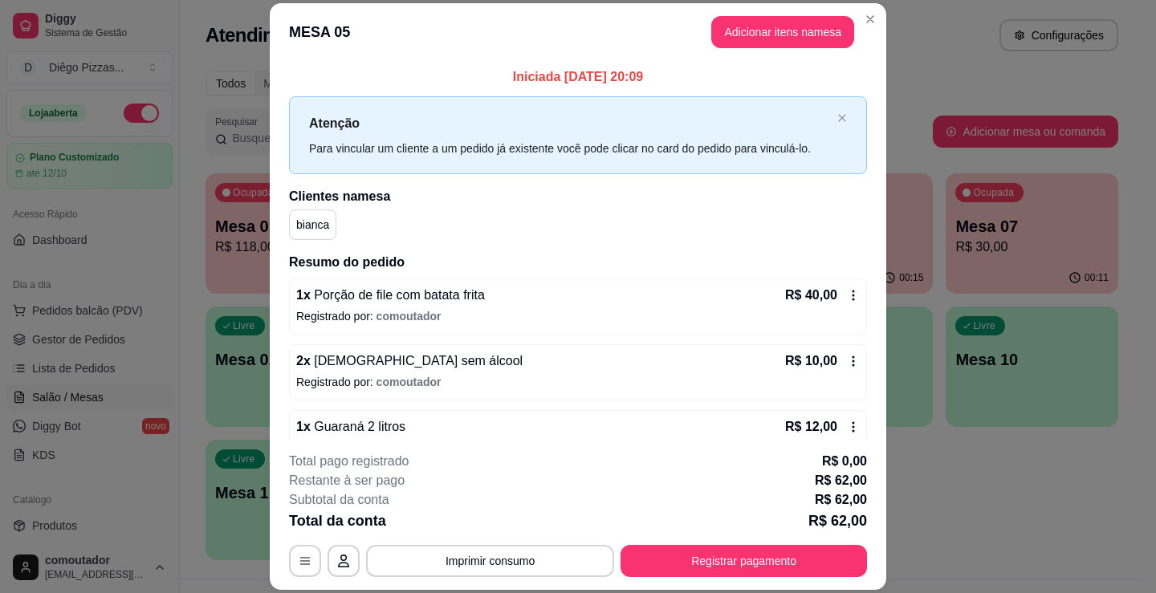
click at [748, 31] on button "Adicionar itens na mesa" at bounding box center [782, 32] width 143 height 32
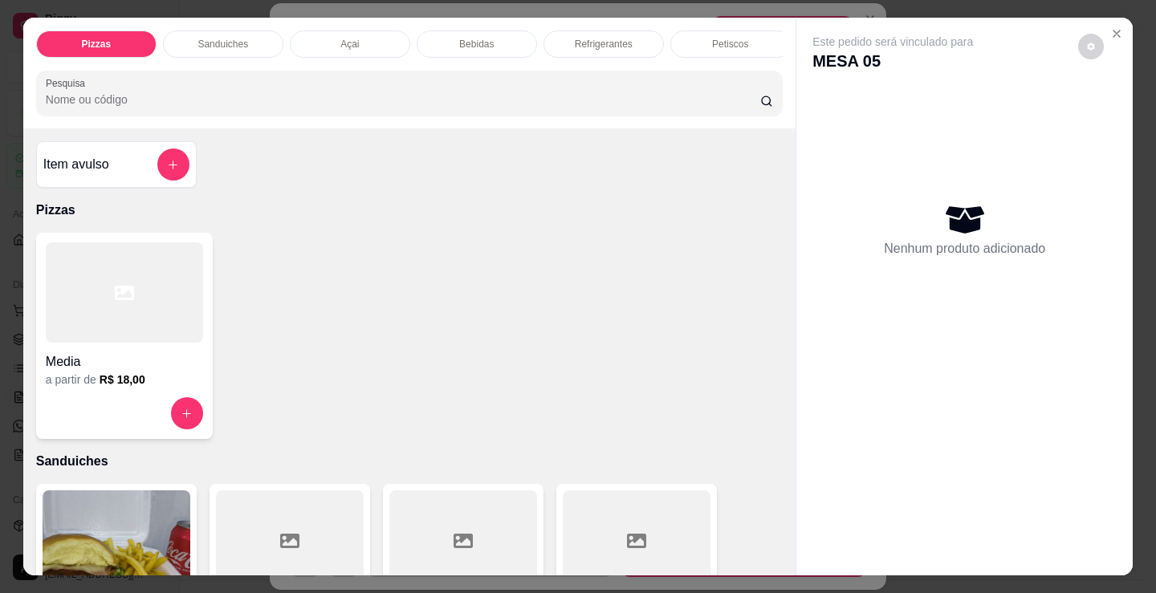
click at [500, 36] on div "Bebidas" at bounding box center [477, 44] width 120 height 27
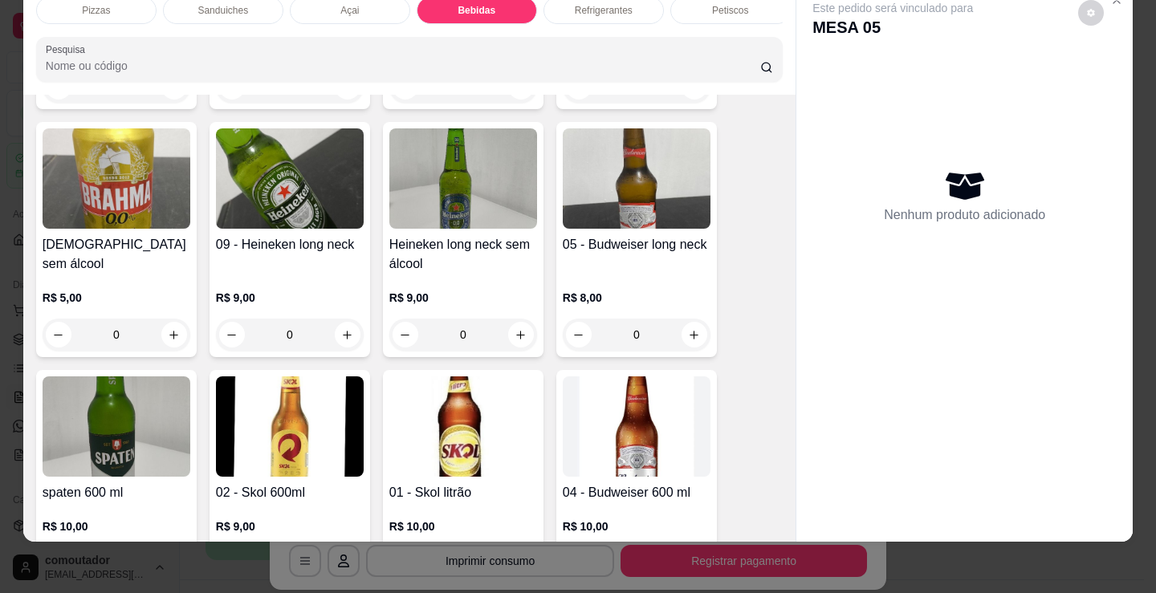
scroll to position [2230, 0]
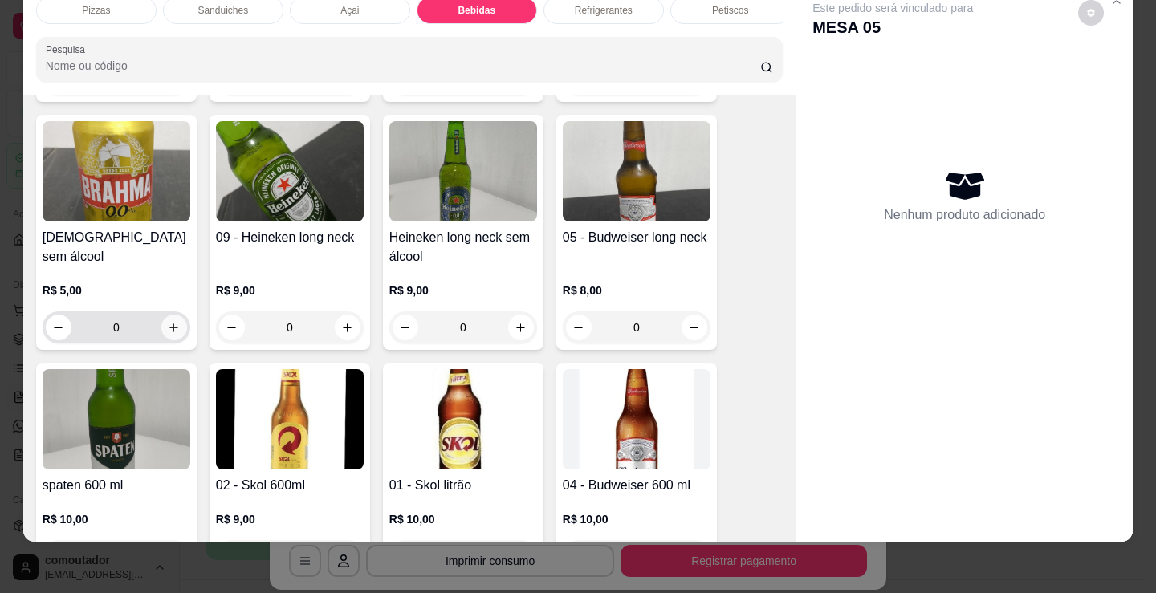
click at [168, 334] on icon "increase-product-quantity" at bounding box center [174, 328] width 12 height 12
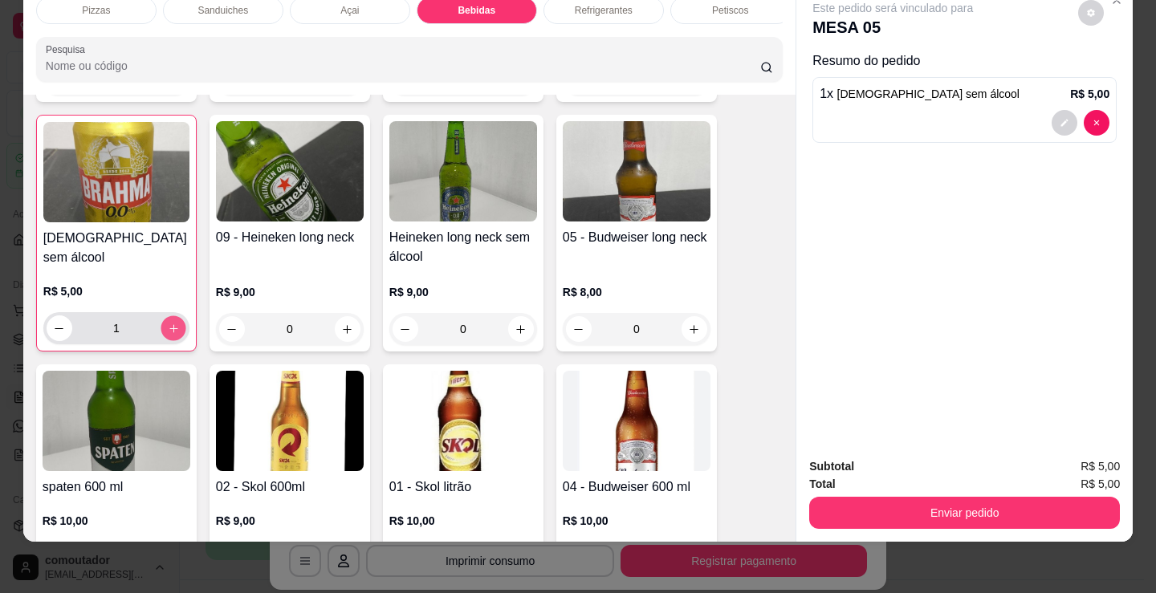
click at [165, 335] on button "increase-product-quantity" at bounding box center [173, 328] width 25 height 25
type input "2"
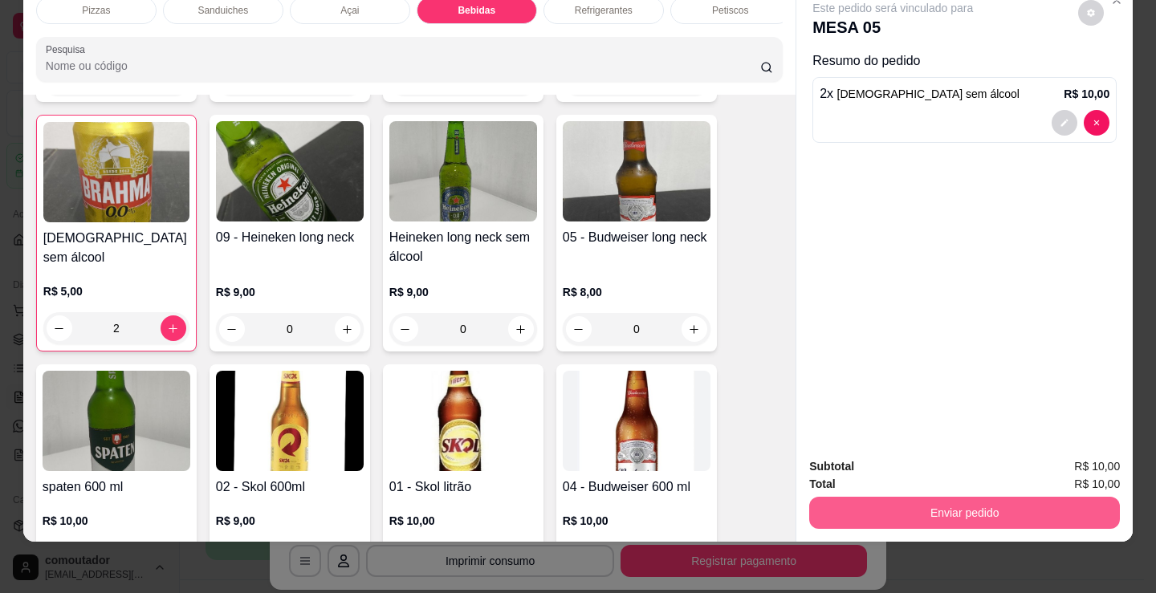
click at [948, 505] on button "Enviar pedido" at bounding box center [964, 513] width 311 height 32
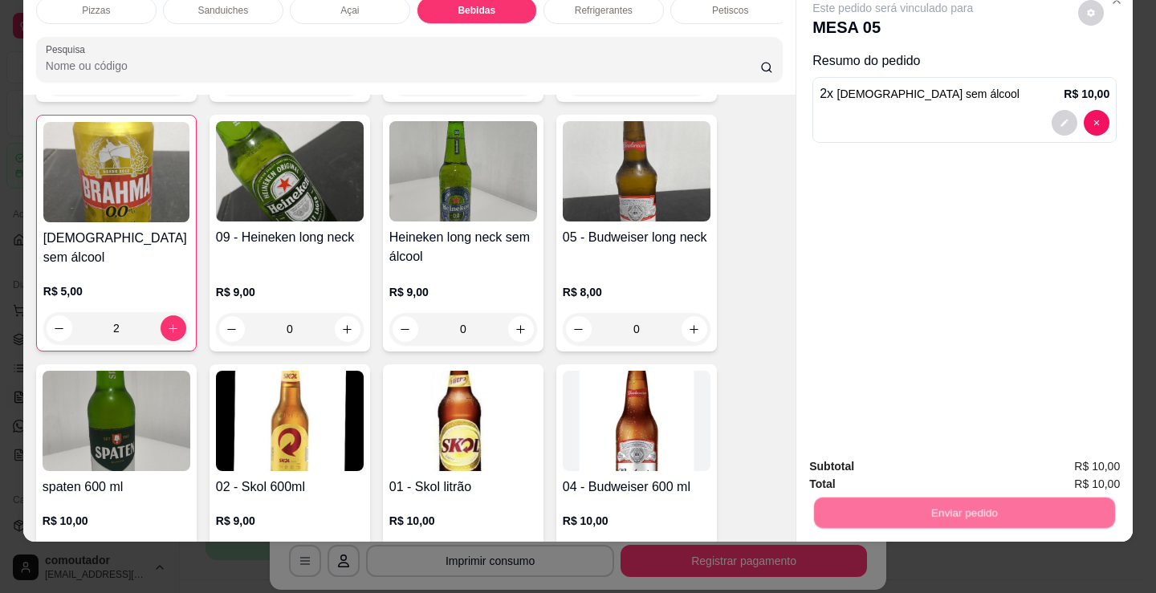
click at [893, 455] on button "Não registrar e enviar pedido" at bounding box center [911, 461] width 167 height 31
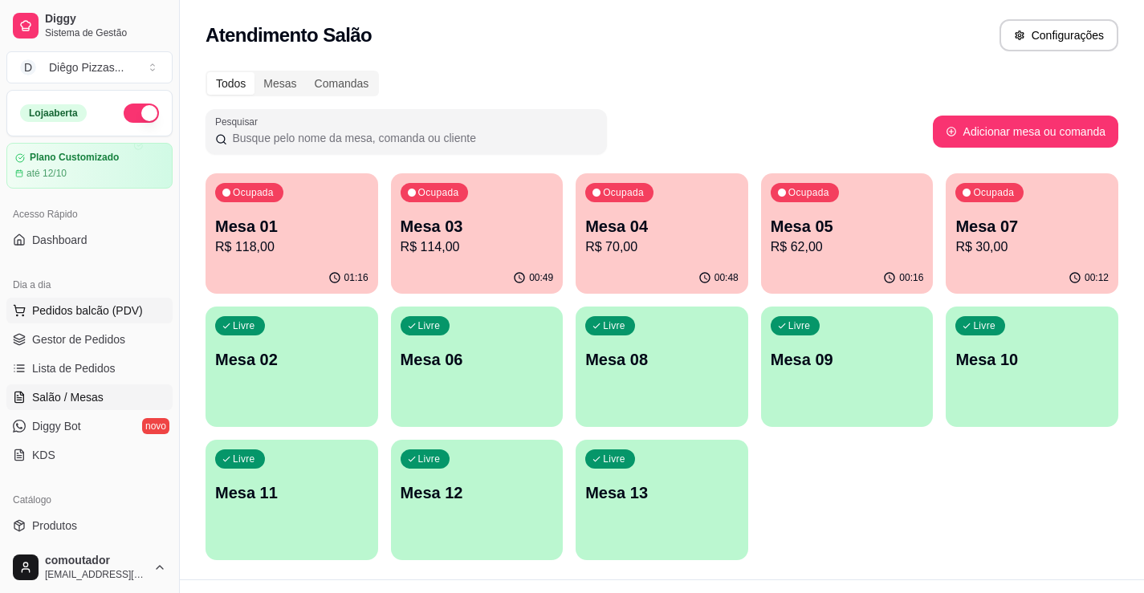
click at [87, 302] on button "Pedidos balcão (PDV)" at bounding box center [89, 311] width 166 height 26
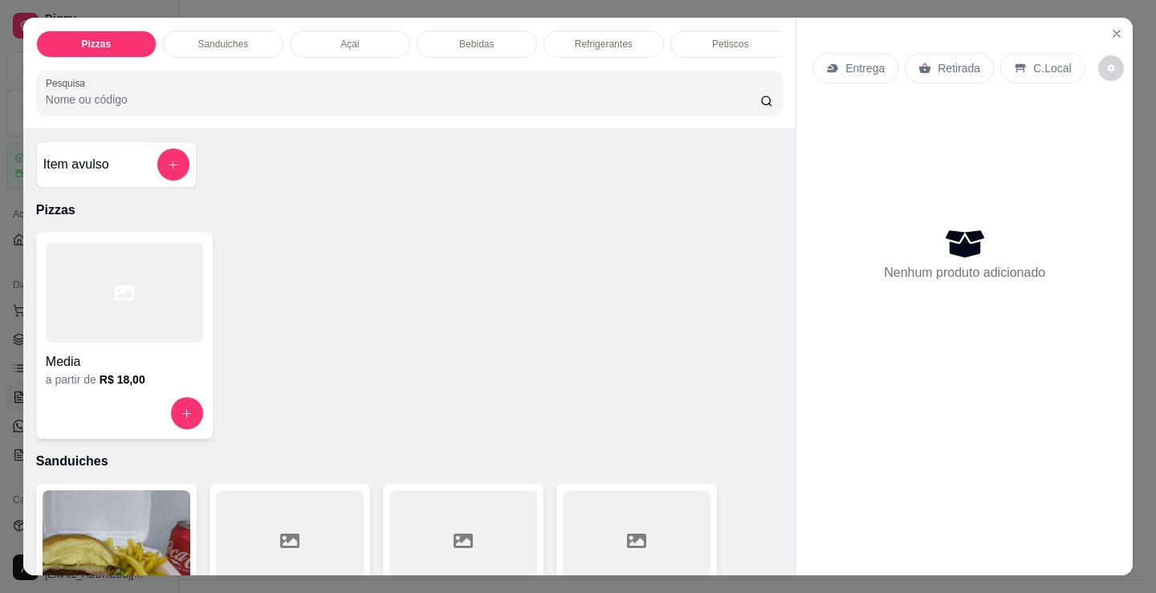
click at [694, 43] on div "Petiscos" at bounding box center [730, 44] width 120 height 27
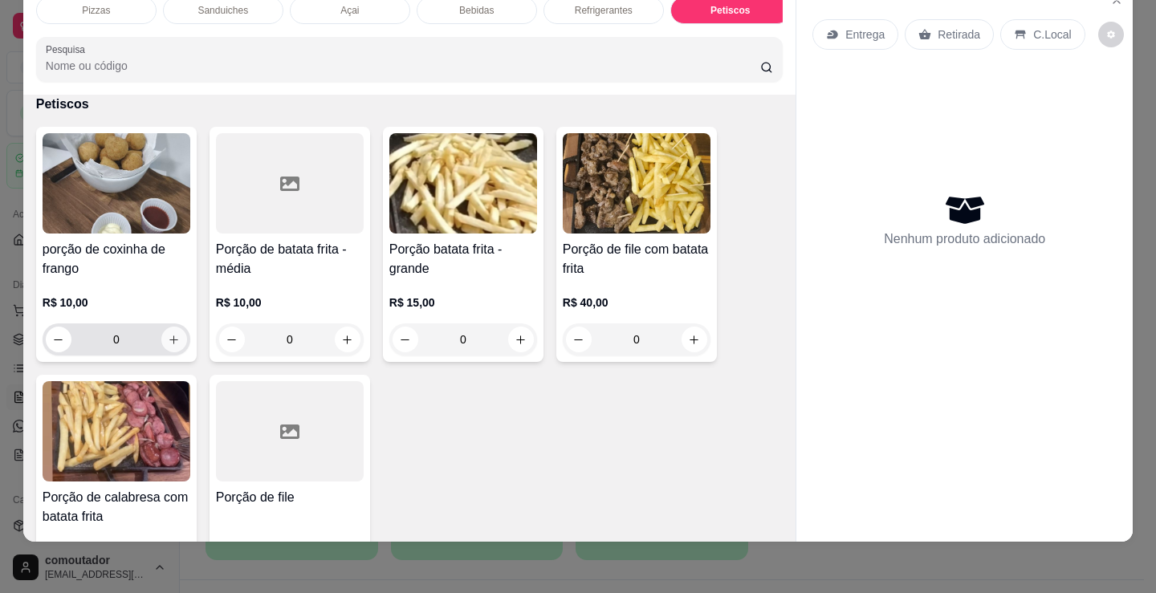
click at [172, 336] on icon "increase-product-quantity" at bounding box center [174, 340] width 12 height 12
type input "1"
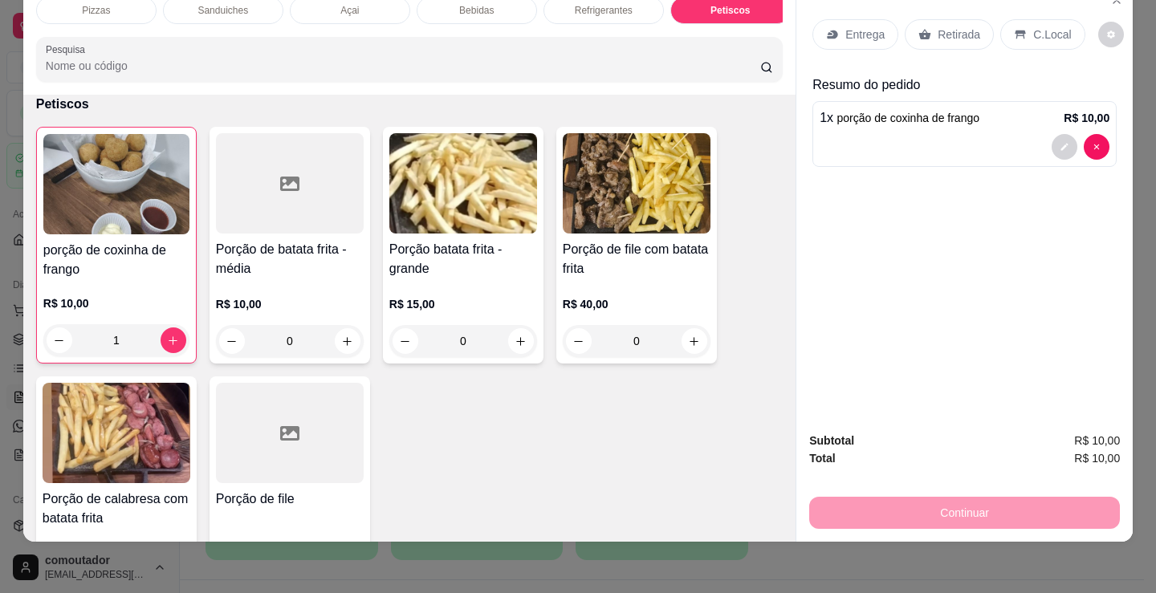
click at [1033, 28] on p "C.Local" at bounding box center [1052, 34] width 38 height 16
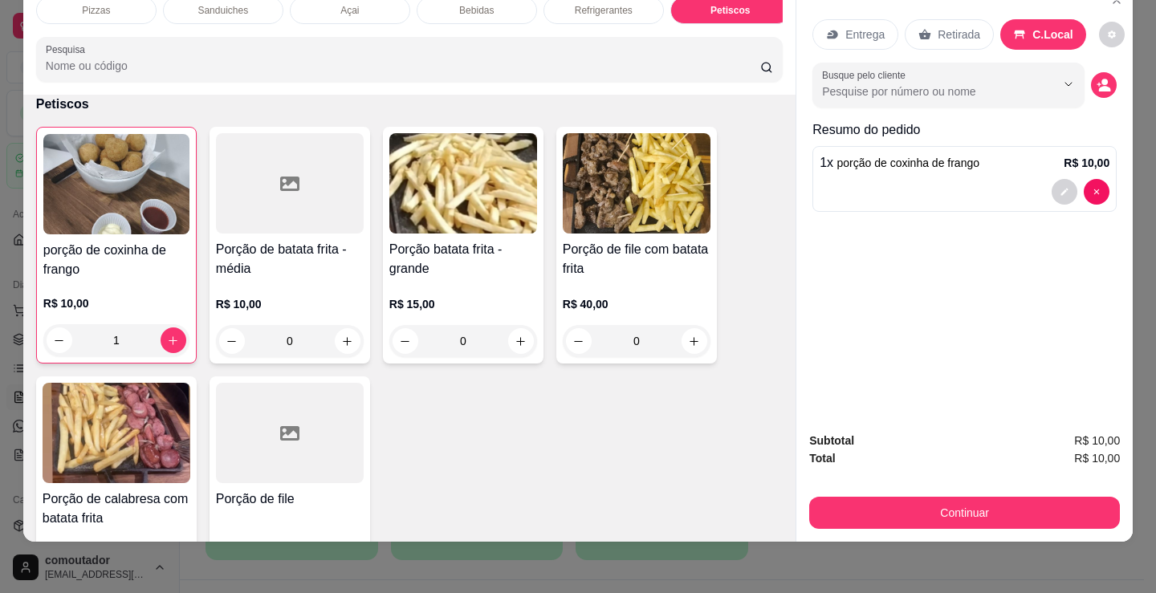
click at [1102, 78] on icon "decrease-product-quantity" at bounding box center [1103, 85] width 14 height 14
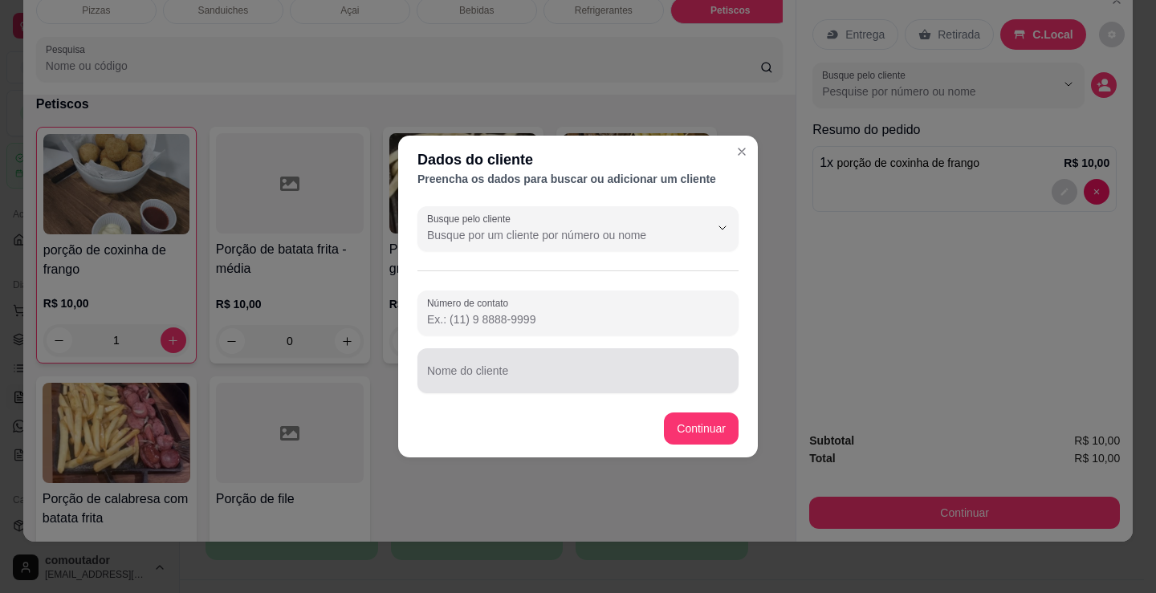
click at [588, 391] on div "Nome do cliente" at bounding box center [577, 370] width 321 height 45
type input "[PERSON_NAME]"
drag, startPoint x: 711, startPoint y: 396, endPoint x: 711, endPoint y: 423, distance: 27.3
click at [711, 418] on section "Dados do cliente Preencha os dados para buscar ou adicionar um cliente Busque p…" at bounding box center [578, 297] width 360 height 322
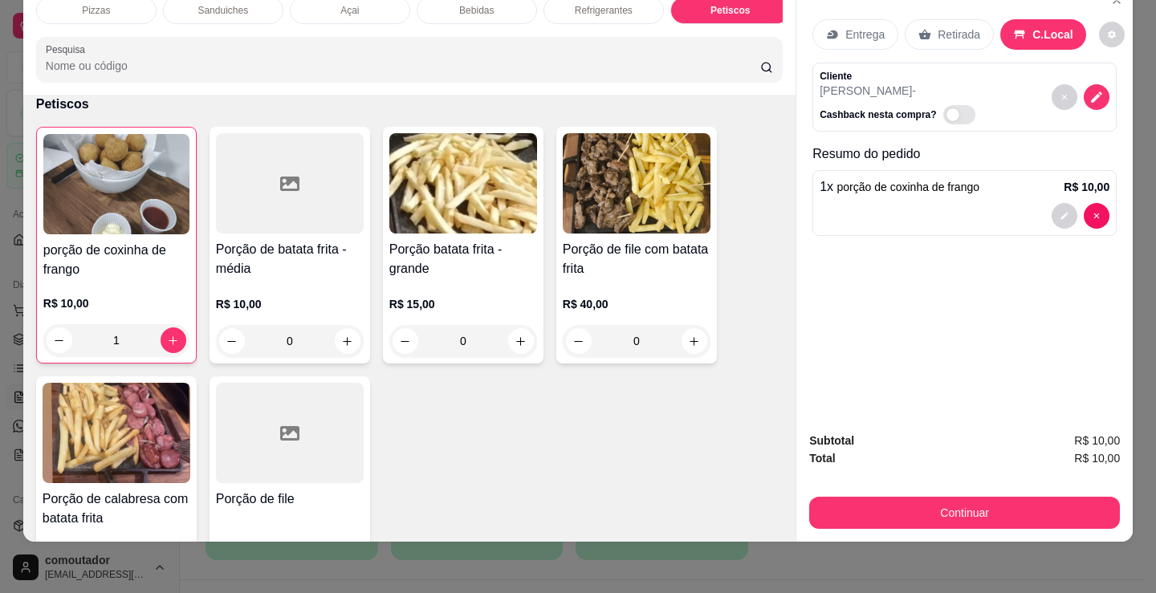
click at [901, 479] on div "Subtotal R$ 10,00 Total R$ 10,00 Continuar" at bounding box center [964, 480] width 311 height 97
click at [902, 497] on button "Continuar" at bounding box center [964, 513] width 311 height 32
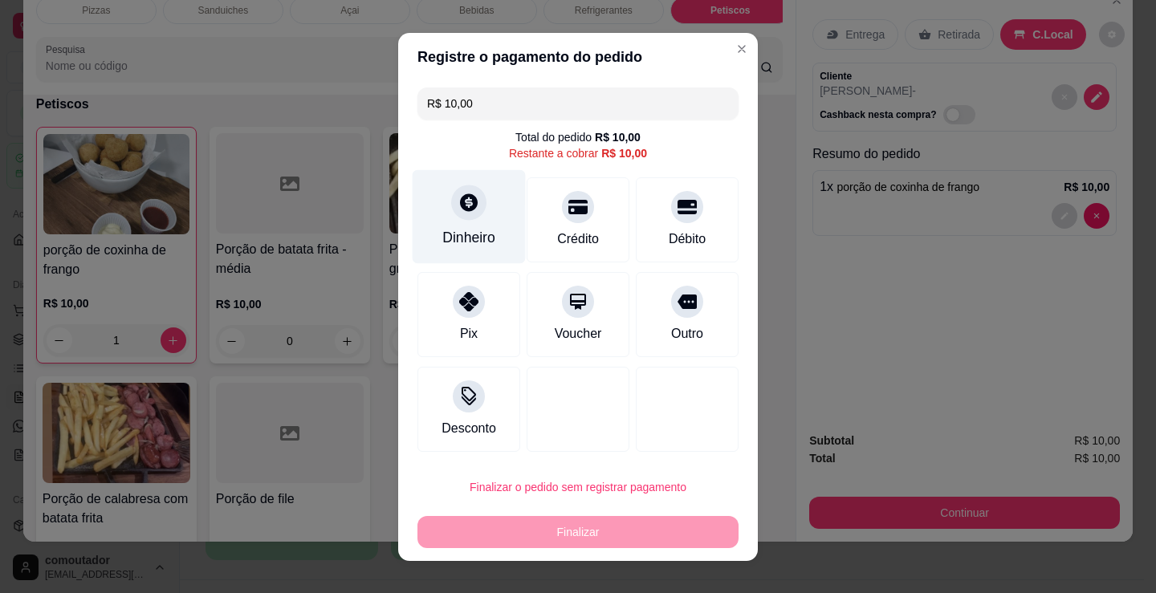
click at [451, 191] on div "Dinheiro" at bounding box center [469, 216] width 113 height 94
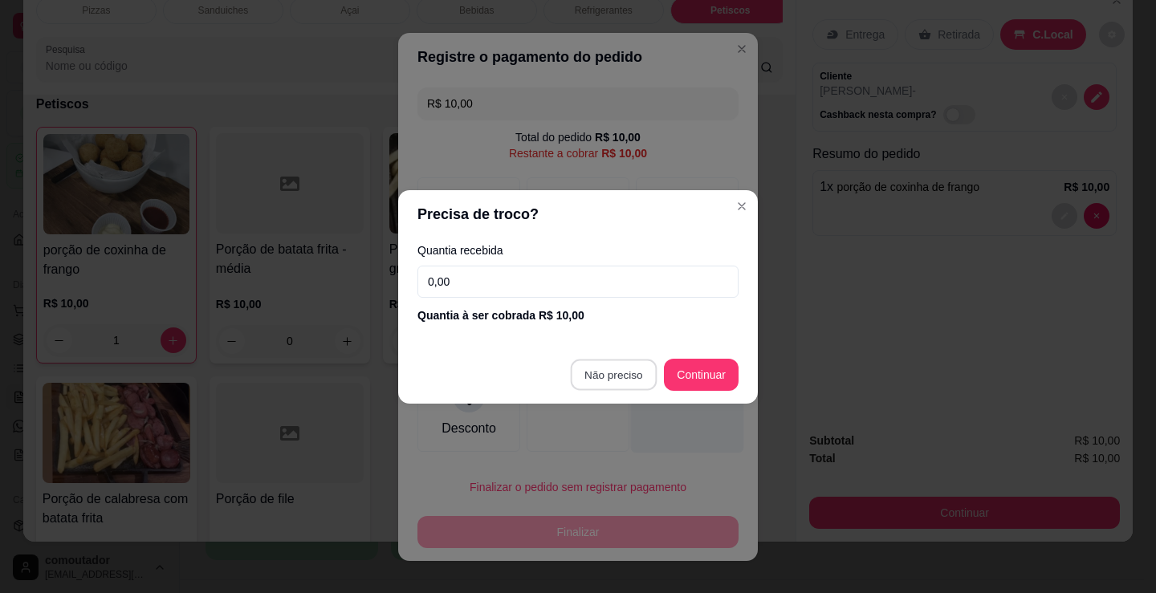
type input "R$ 0,00"
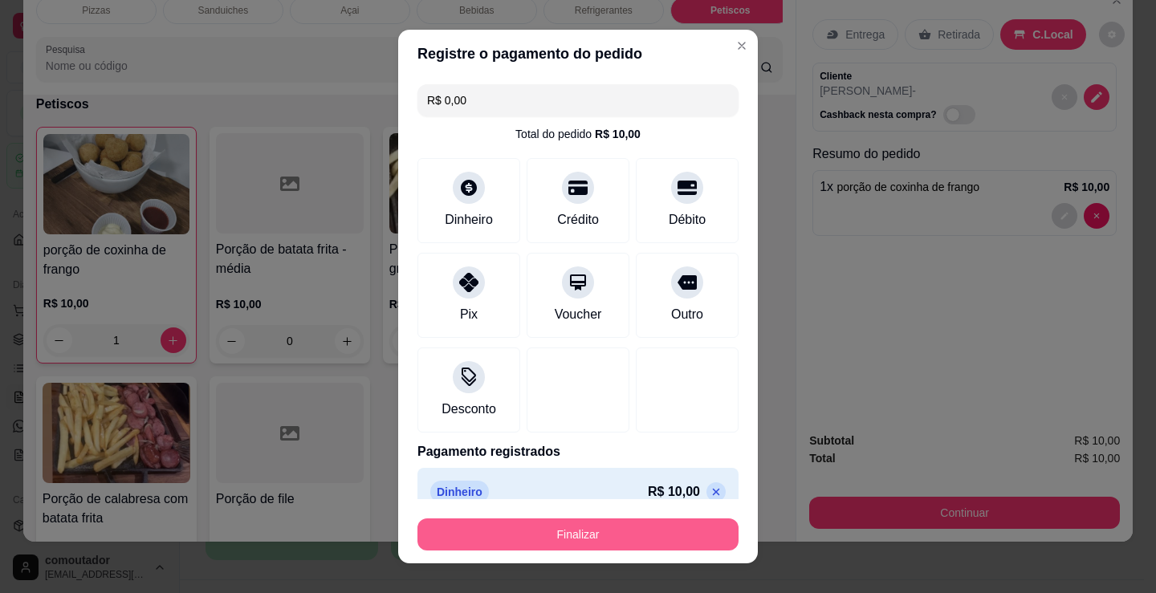
click at [612, 523] on button "Finalizar" at bounding box center [577, 535] width 321 height 32
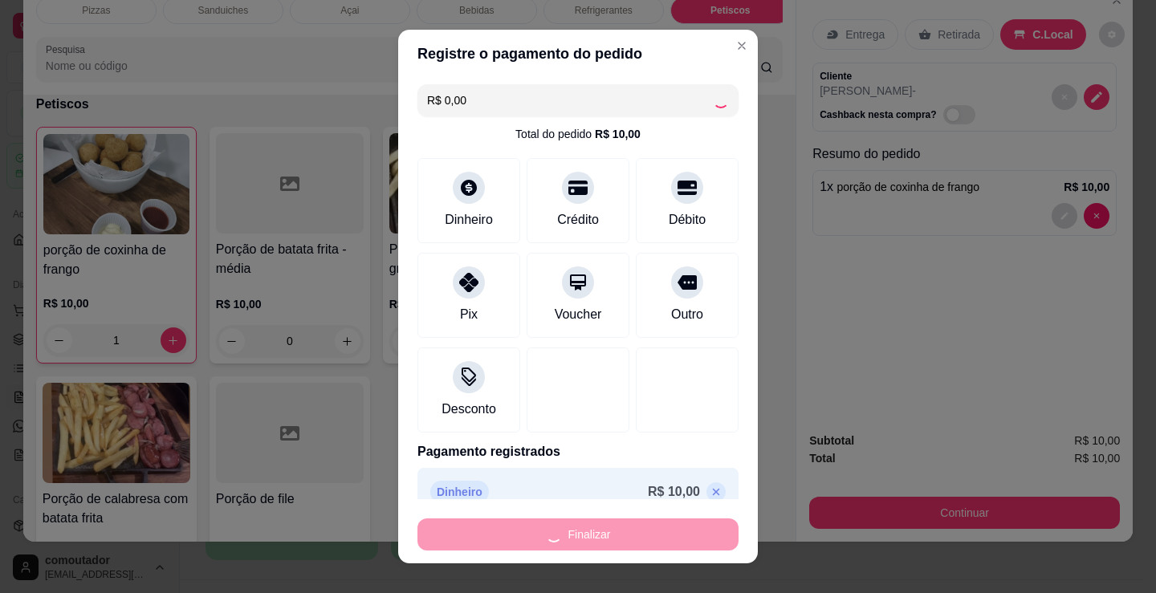
type input "0"
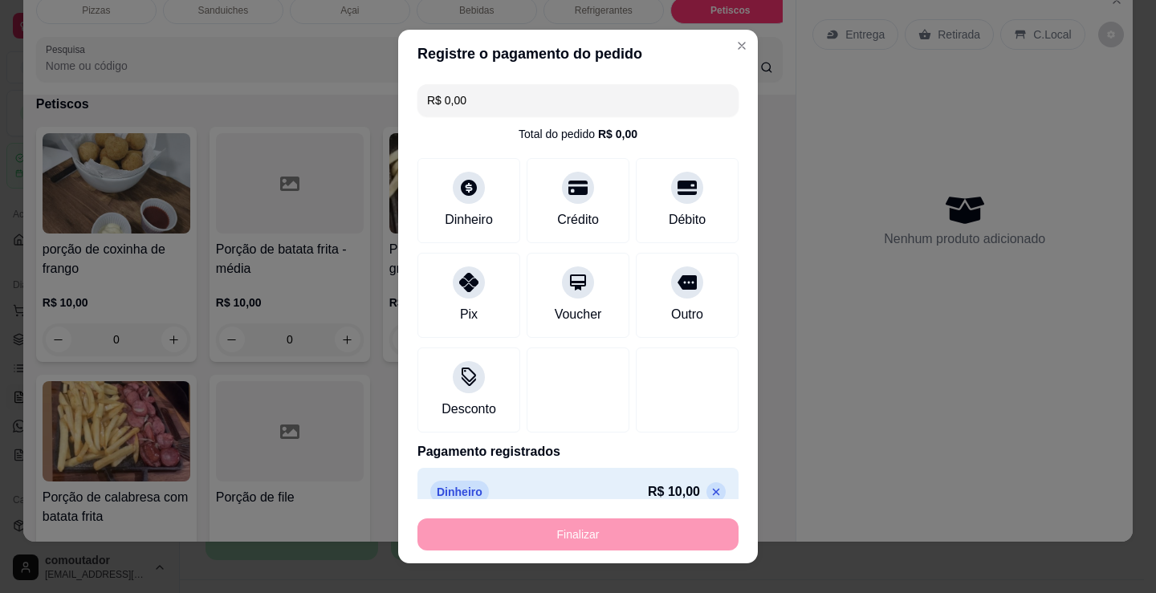
type input "-R$ 10,00"
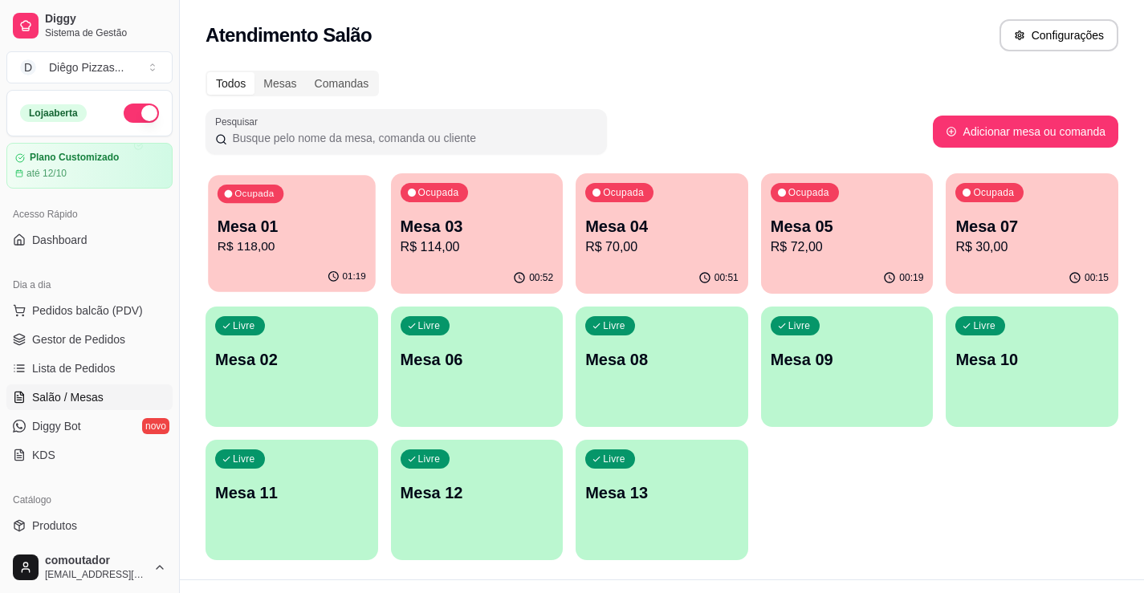
click at [235, 230] on p "Mesa 01" at bounding box center [292, 227] width 148 height 22
click at [466, 246] on p "R$ 114,00" at bounding box center [477, 247] width 153 height 19
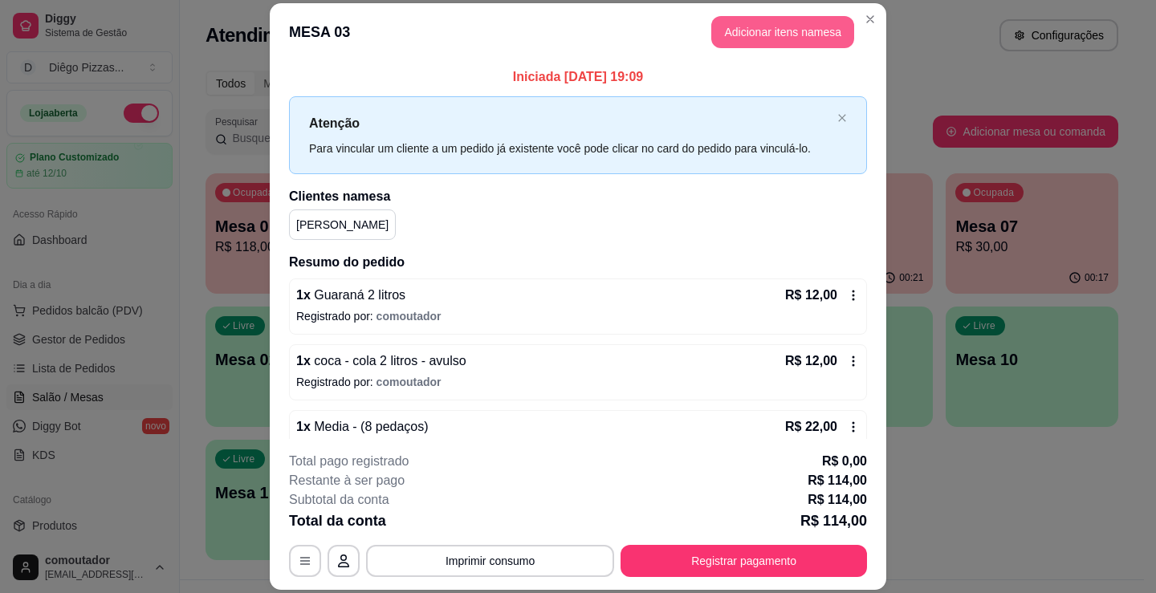
click at [740, 47] on button "Adicionar itens na mesa" at bounding box center [782, 32] width 143 height 32
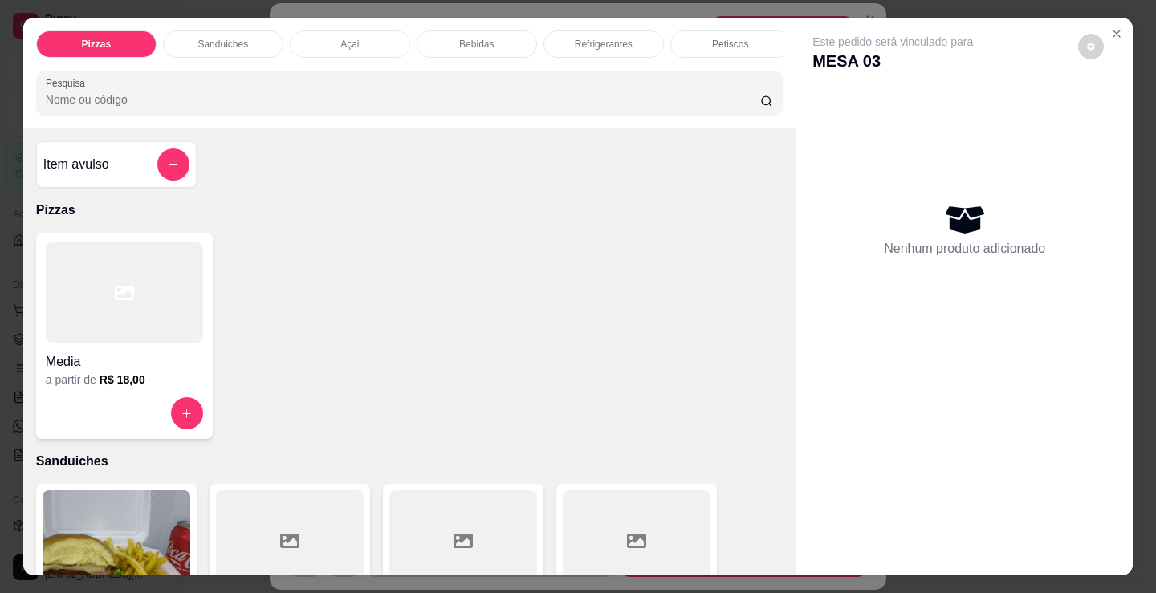
click at [466, 43] on p "Bebidas" at bounding box center [476, 44] width 35 height 13
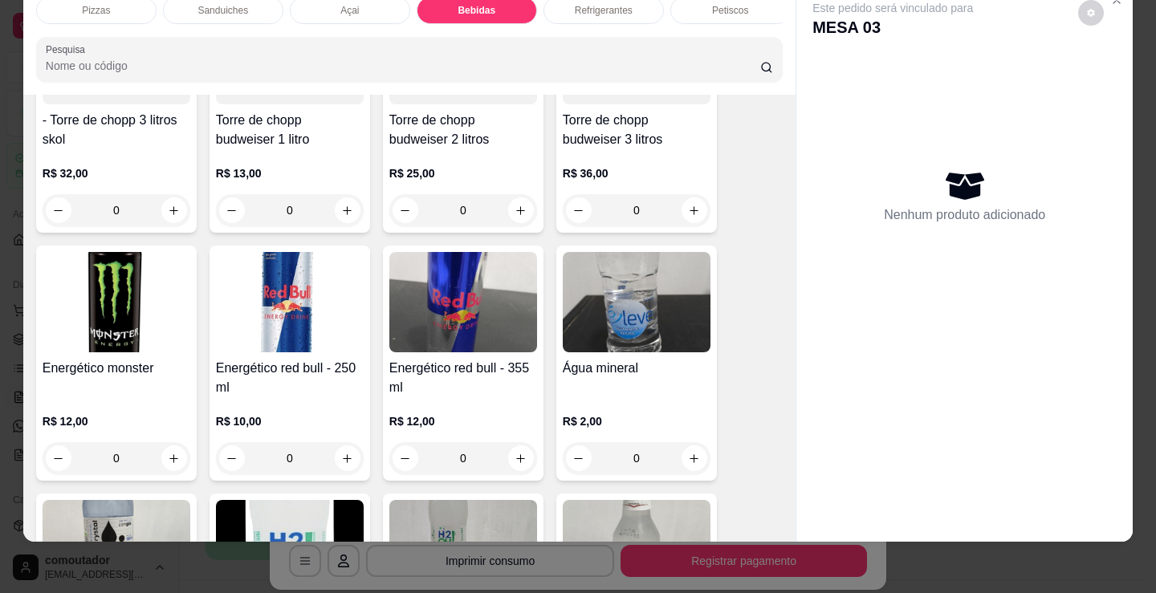
scroll to position [3434, 0]
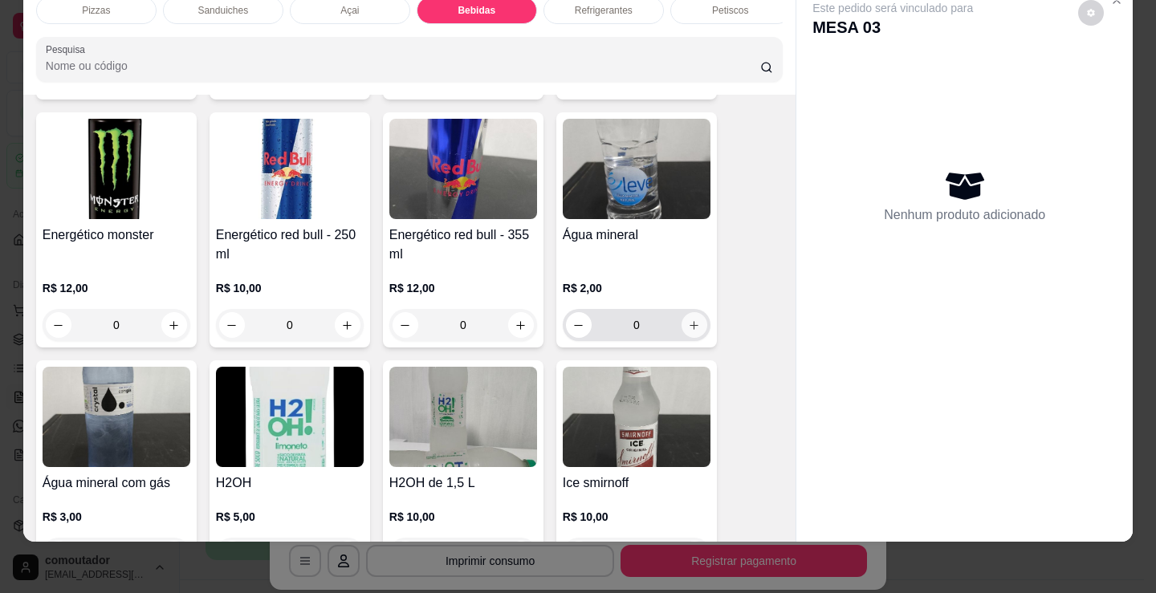
click at [690, 324] on icon "increase-product-quantity" at bounding box center [694, 325] width 12 height 12
type input "1"
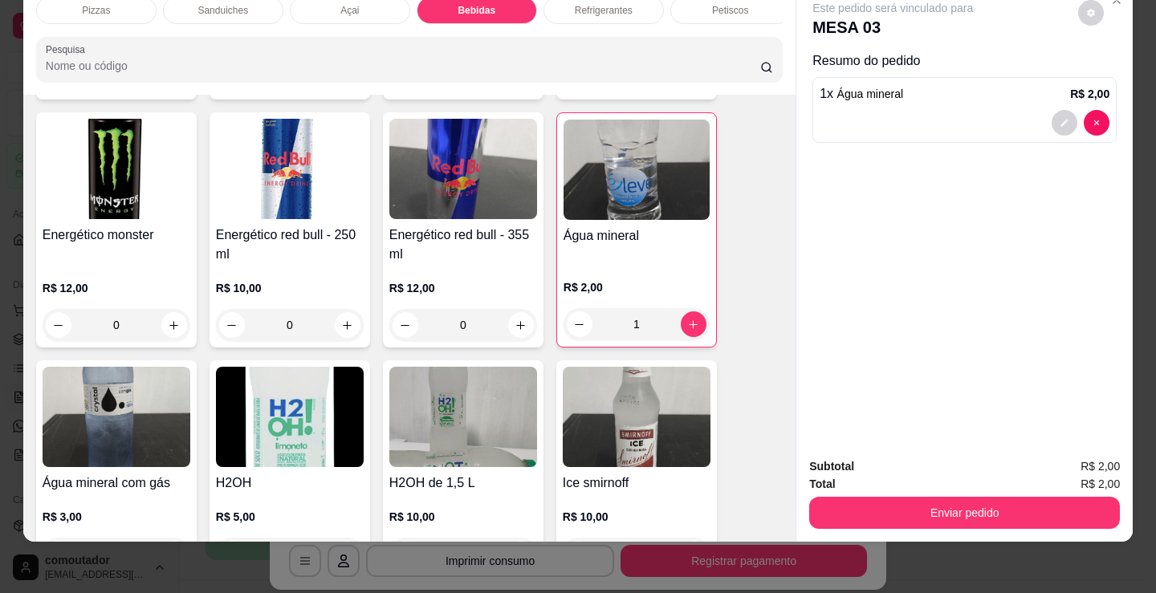
click at [613, 26] on div "Pizzas Sanduiches Açai Bebidas Refrigerantes Petiscos doces Cigarros utensílios…" at bounding box center [409, 39] width 772 height 111
click at [632, 25] on div "Pizzas Sanduiches Açai Bebidas Refrigerantes Petiscos doces Cigarros utensílios…" at bounding box center [409, 39] width 772 height 111
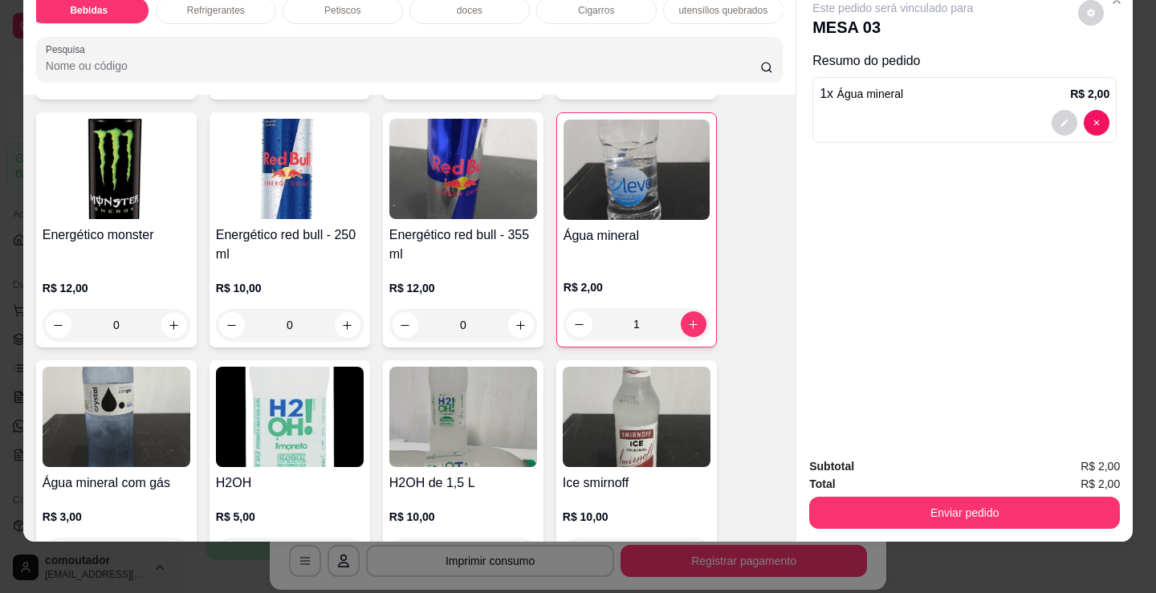
click at [458, 4] on p "doces" at bounding box center [470, 10] width 26 height 13
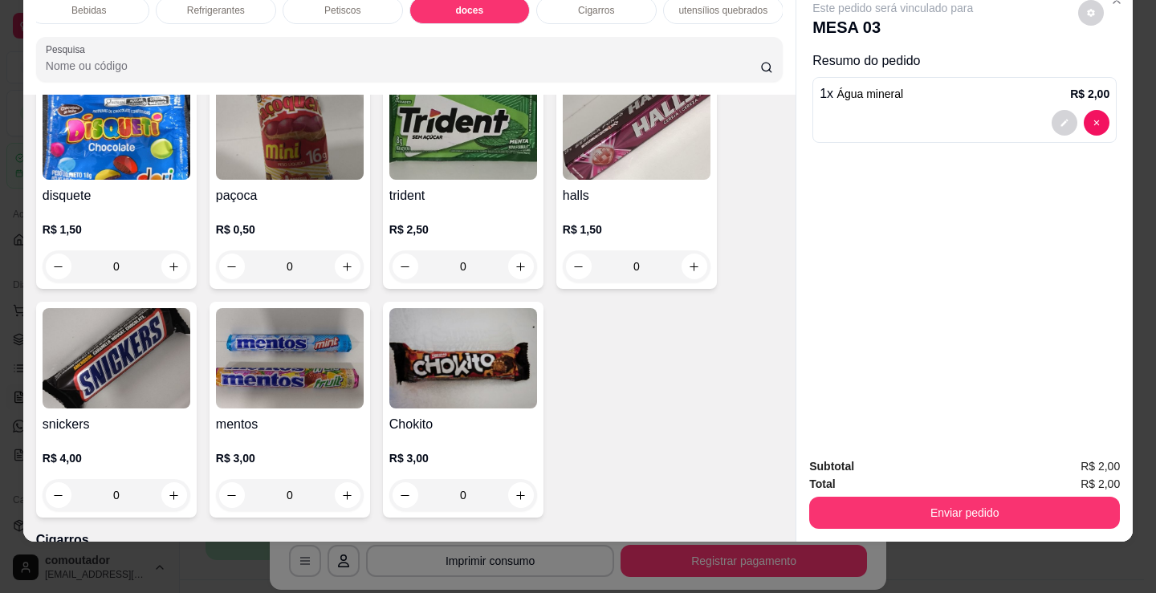
scroll to position [5732, 0]
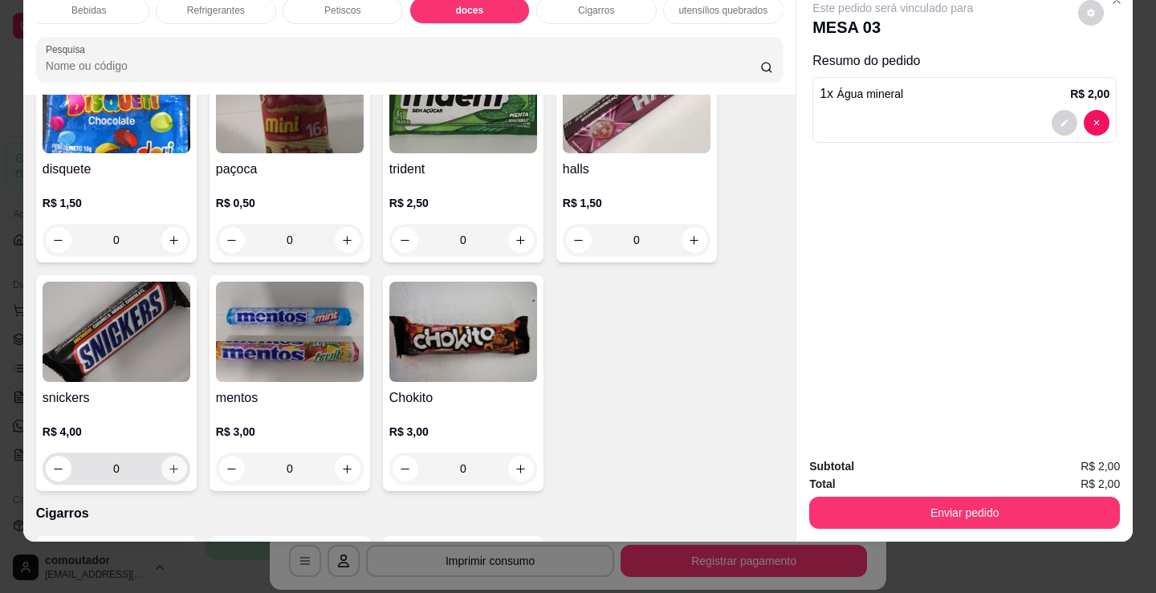
click at [168, 473] on icon "increase-product-quantity" at bounding box center [174, 469] width 12 height 12
click at [168, 473] on icon "increase-product-quantity" at bounding box center [174, 470] width 12 height 12
type input "2"
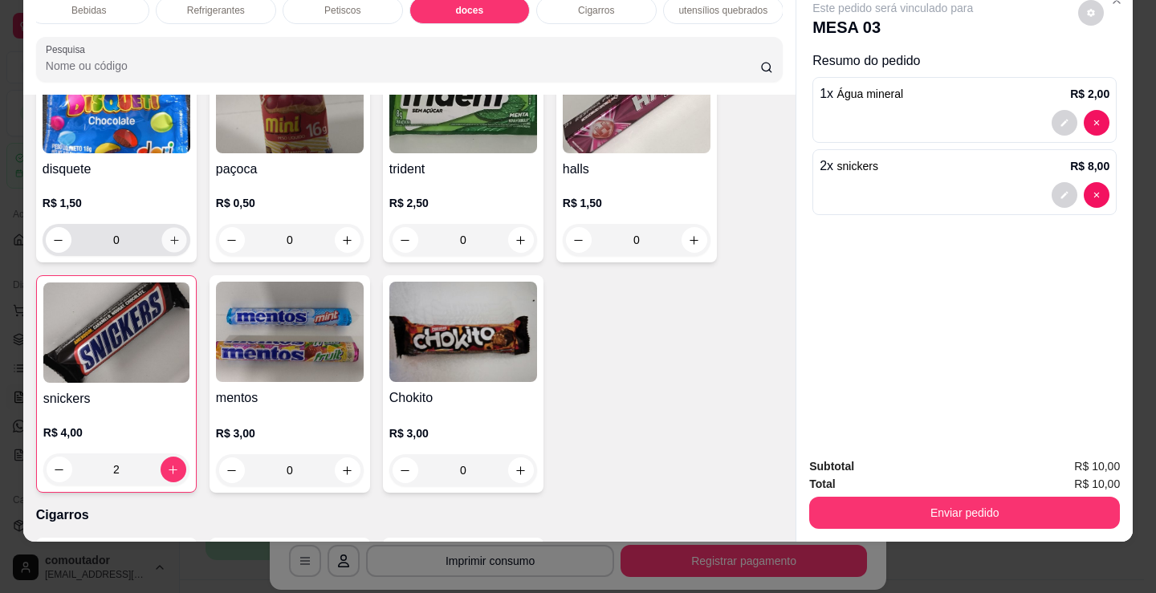
click at [169, 242] on icon "increase-product-quantity" at bounding box center [175, 240] width 12 height 12
type input "1"
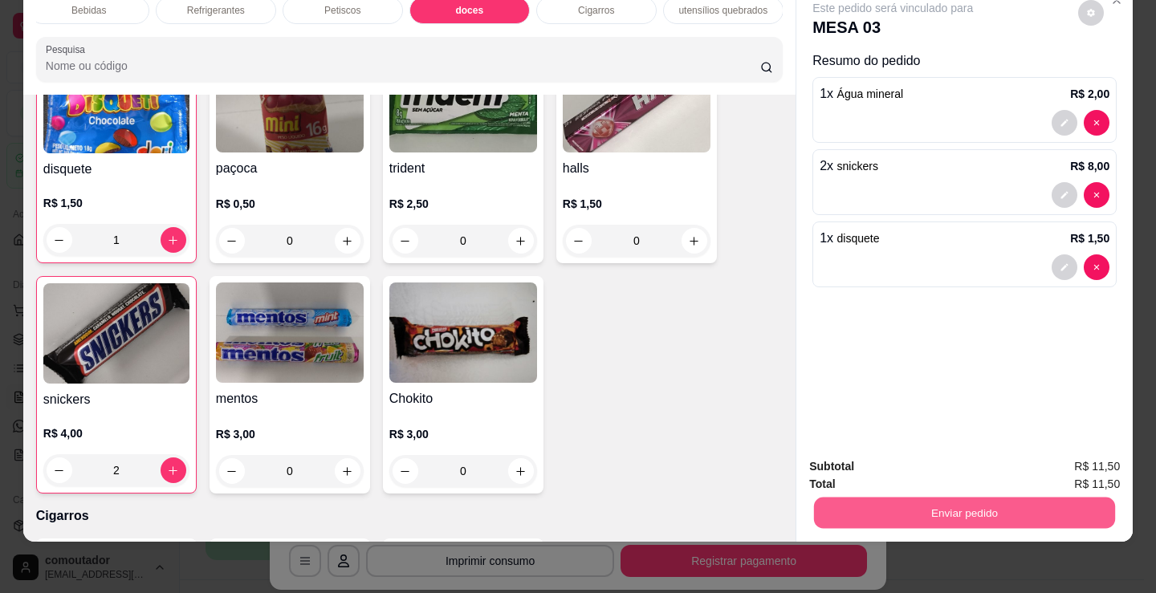
click at [860, 514] on button "Enviar pedido" at bounding box center [964, 512] width 301 height 31
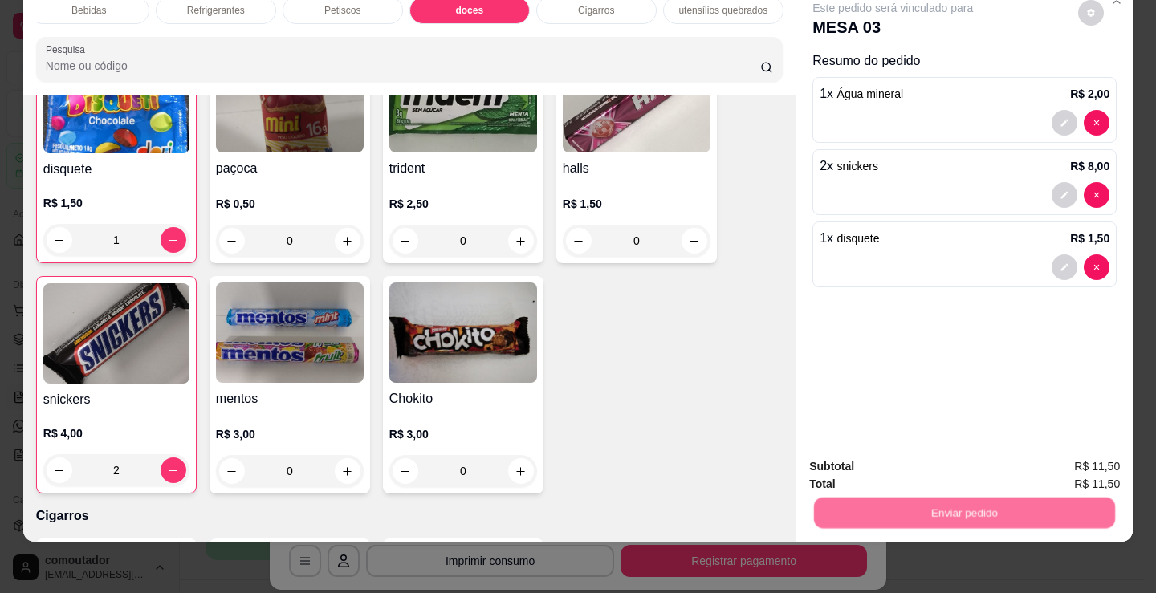
click at [851, 470] on button "Não registrar e enviar pedido" at bounding box center [911, 461] width 167 height 31
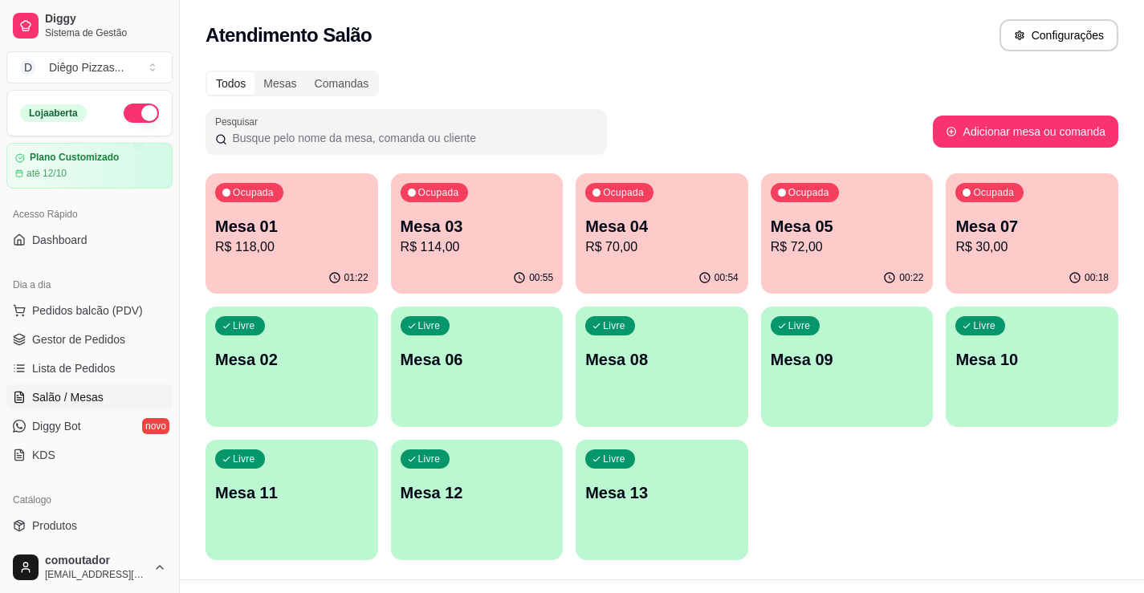
click at [479, 255] on p "R$ 114,00" at bounding box center [477, 247] width 153 height 19
click at [285, 191] on div "Ocupada Mesa 01 R$ 118,00" at bounding box center [291, 218] width 167 height 87
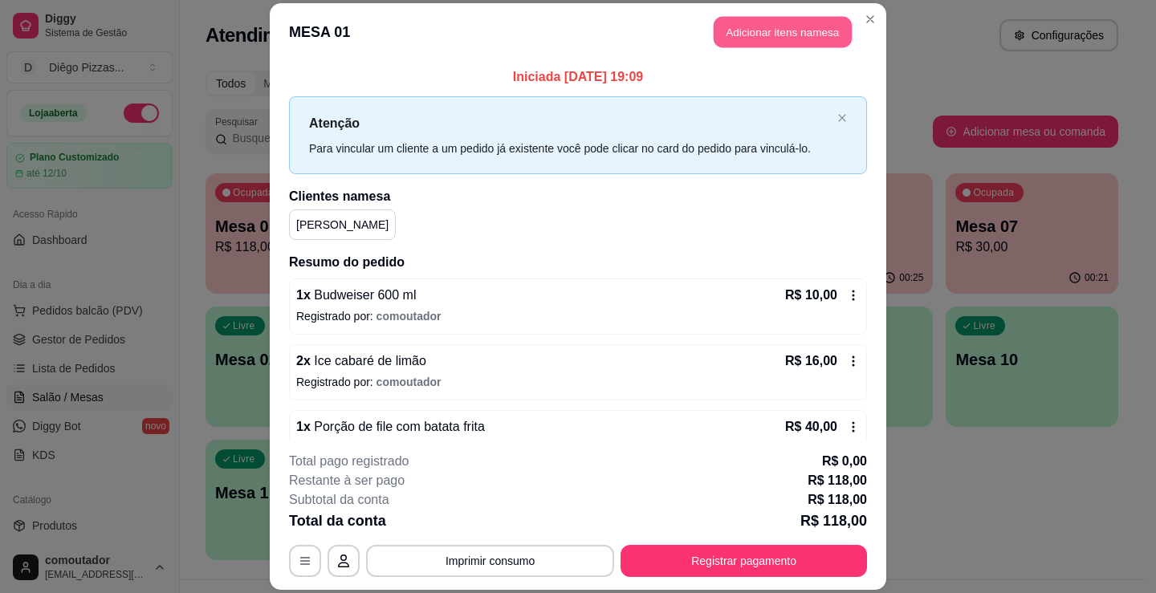
click at [775, 43] on button "Adicionar itens na mesa" at bounding box center [783, 31] width 138 height 31
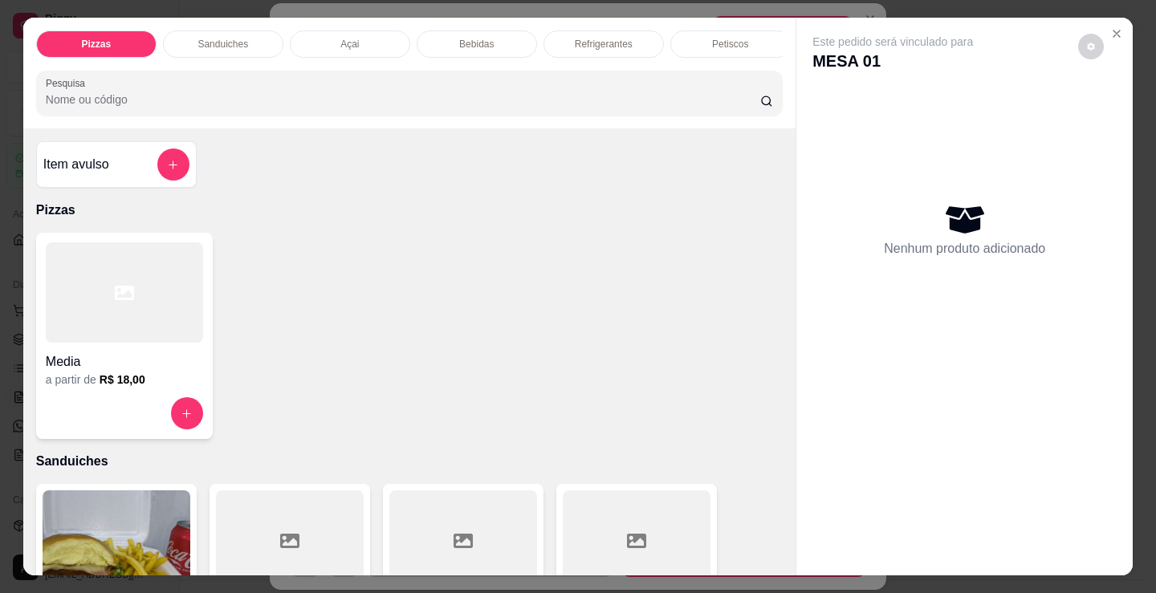
click at [518, 31] on div "Bebidas" at bounding box center [477, 44] width 120 height 27
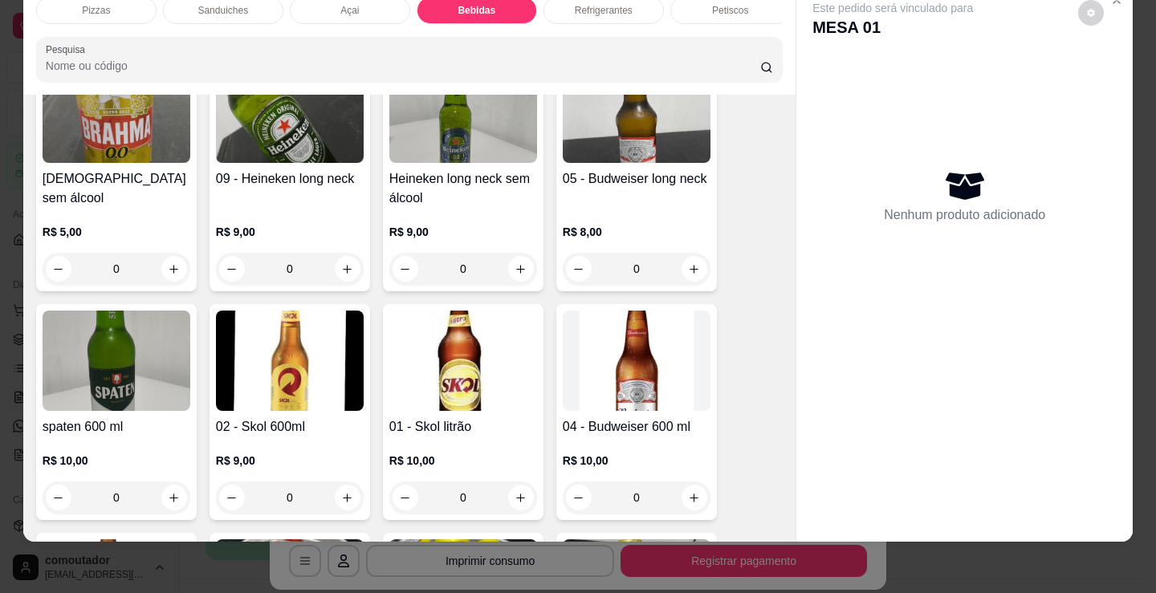
scroll to position [2310, 0]
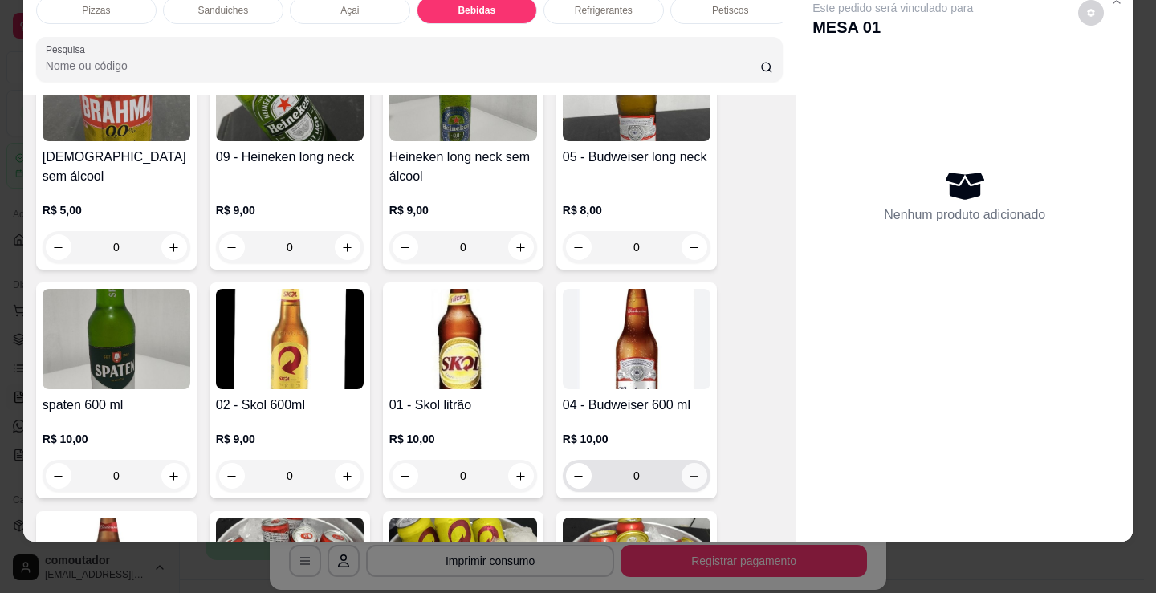
click at [689, 481] on icon "increase-product-quantity" at bounding box center [694, 476] width 12 height 12
type input "1"
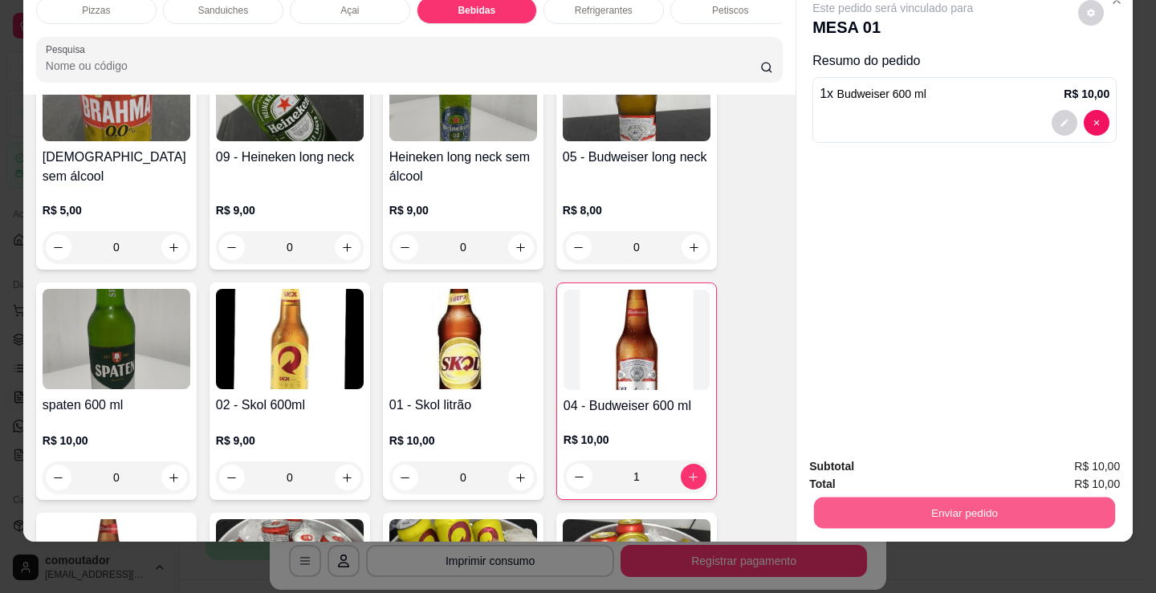
click at [852, 512] on button "Enviar pedido" at bounding box center [964, 512] width 301 height 31
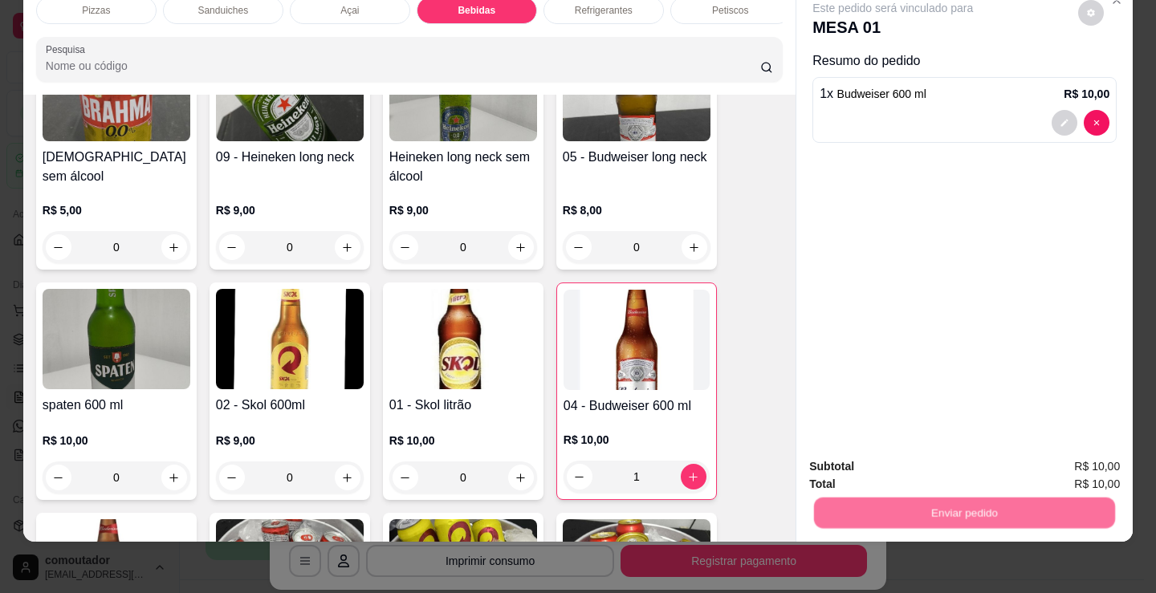
click at [851, 458] on button "Não registrar e enviar pedido" at bounding box center [911, 461] width 167 height 31
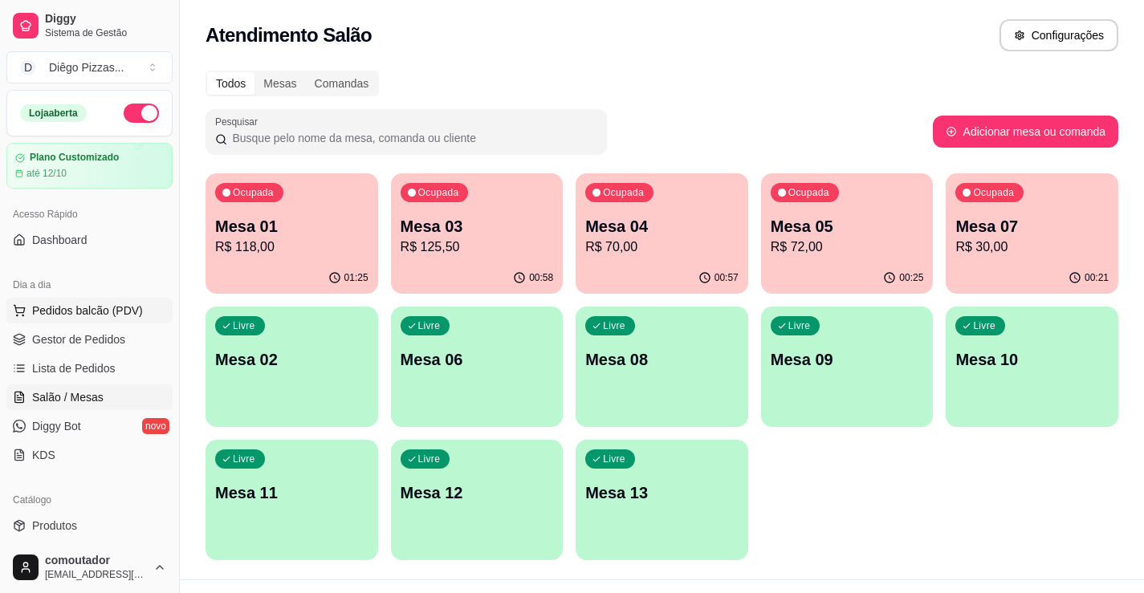
click at [79, 312] on span "Pedidos balcão (PDV)" at bounding box center [87, 311] width 111 height 16
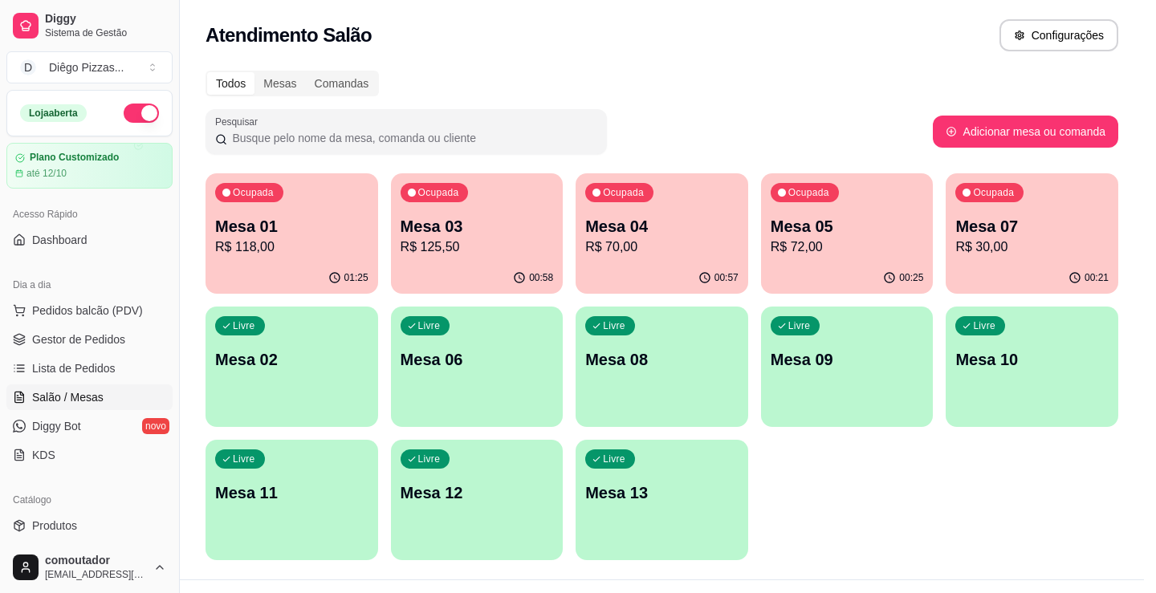
click at [79, 319] on div at bounding box center [123, 292] width 157 height 100
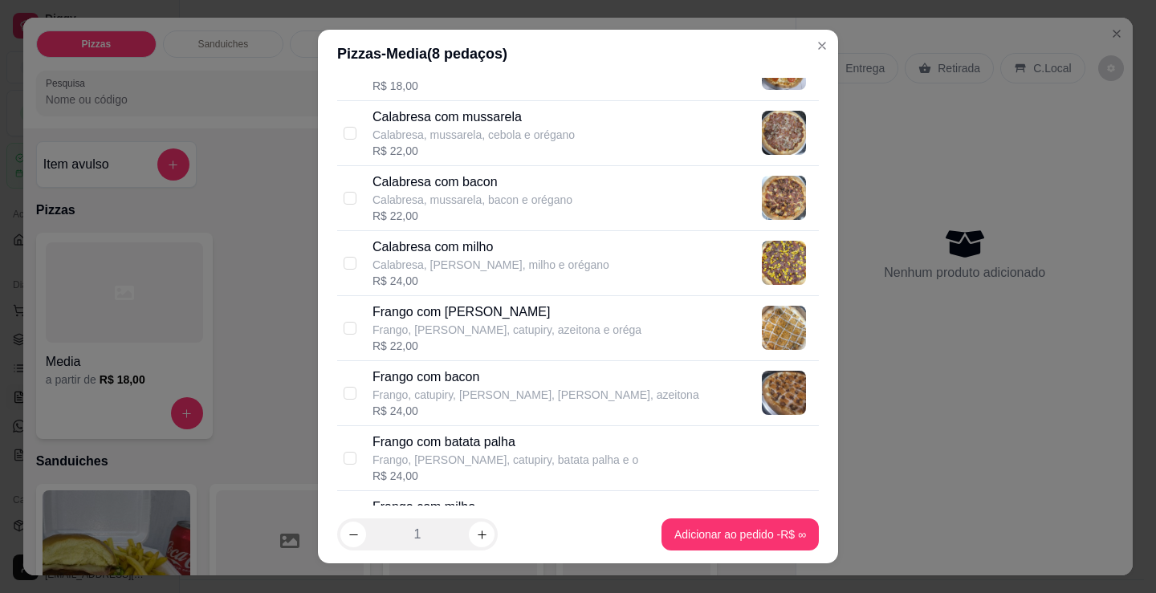
scroll to position [321, 0]
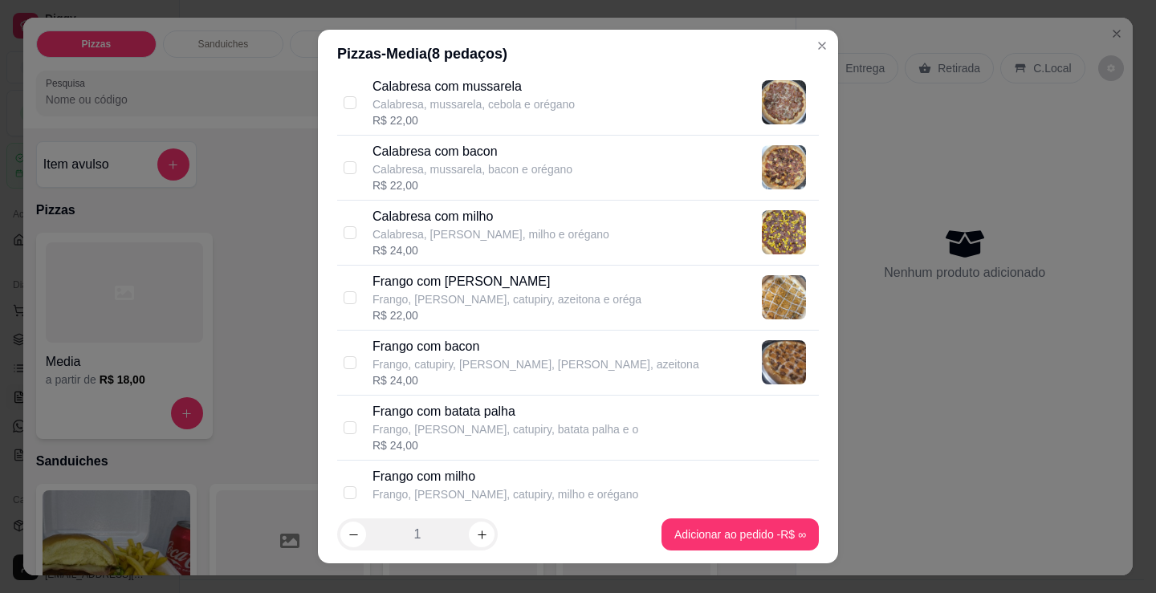
click at [356, 306] on div "Frango com [PERSON_NAME], [PERSON_NAME], catupiry, azeitona e oréga R$ 22,00" at bounding box center [578, 298] width 482 height 65
checkbox input "true"
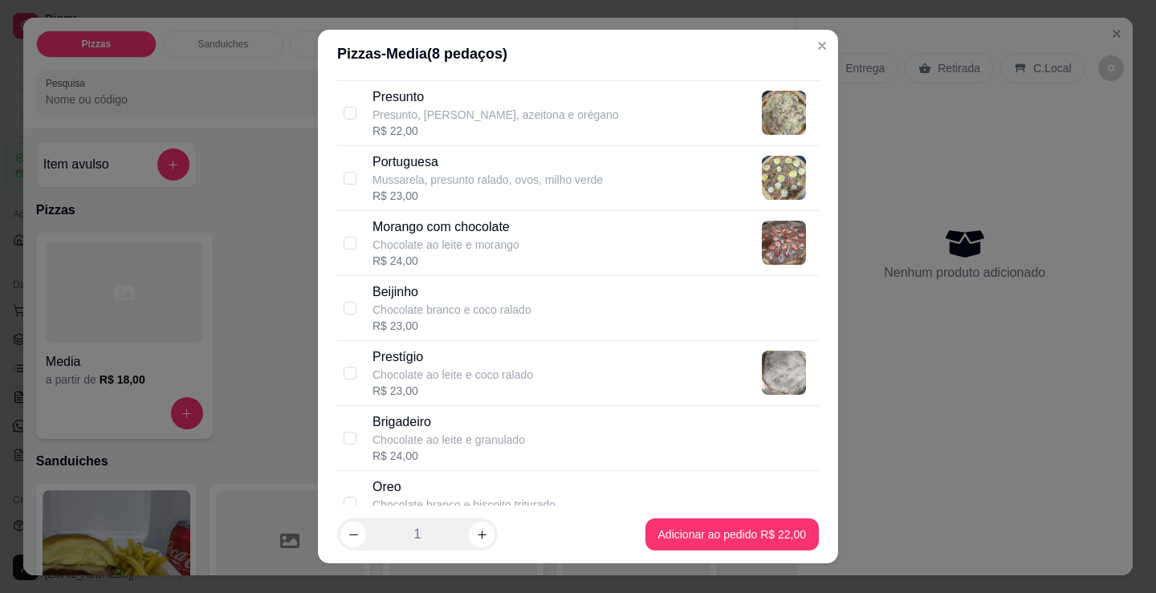
scroll to position [1582, 0]
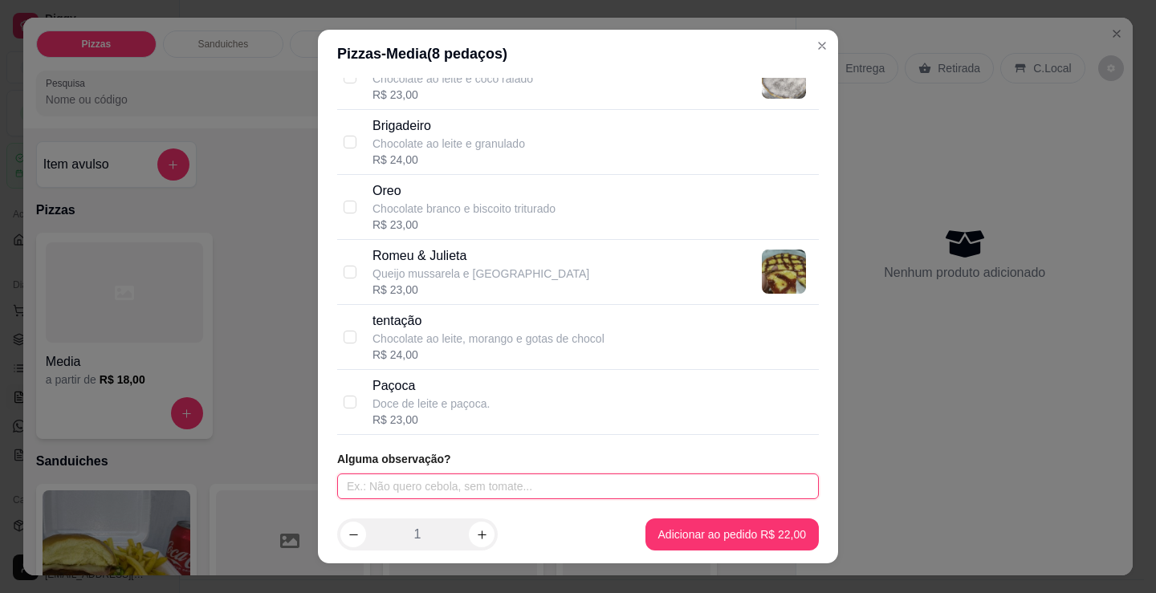
click at [545, 484] on input "text" at bounding box center [578, 487] width 482 height 26
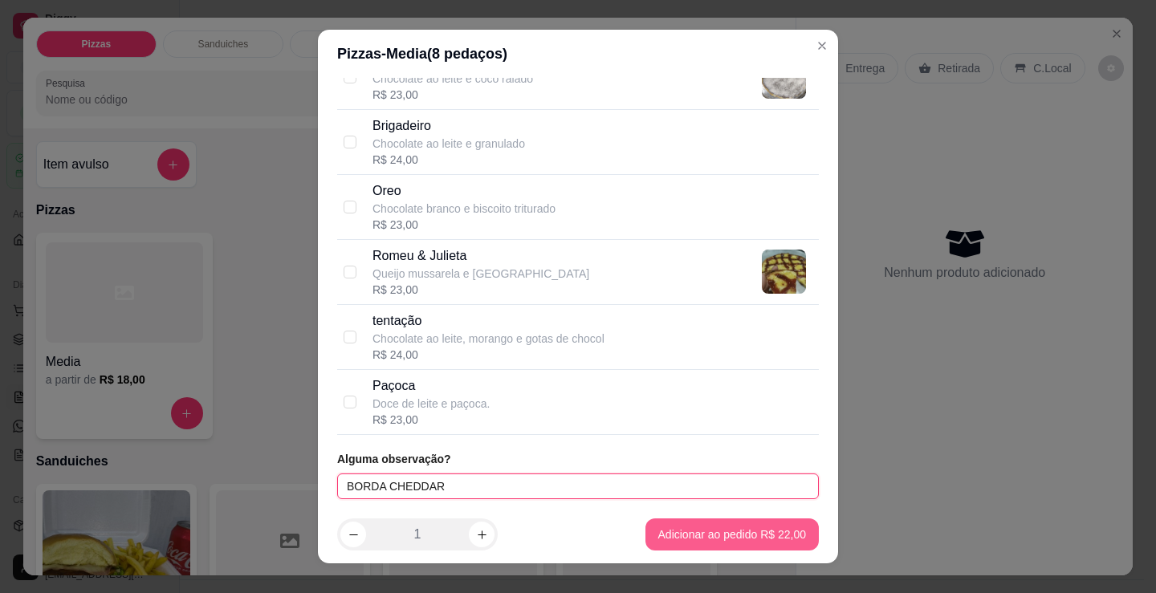
type input "BORDA CHEDDAR"
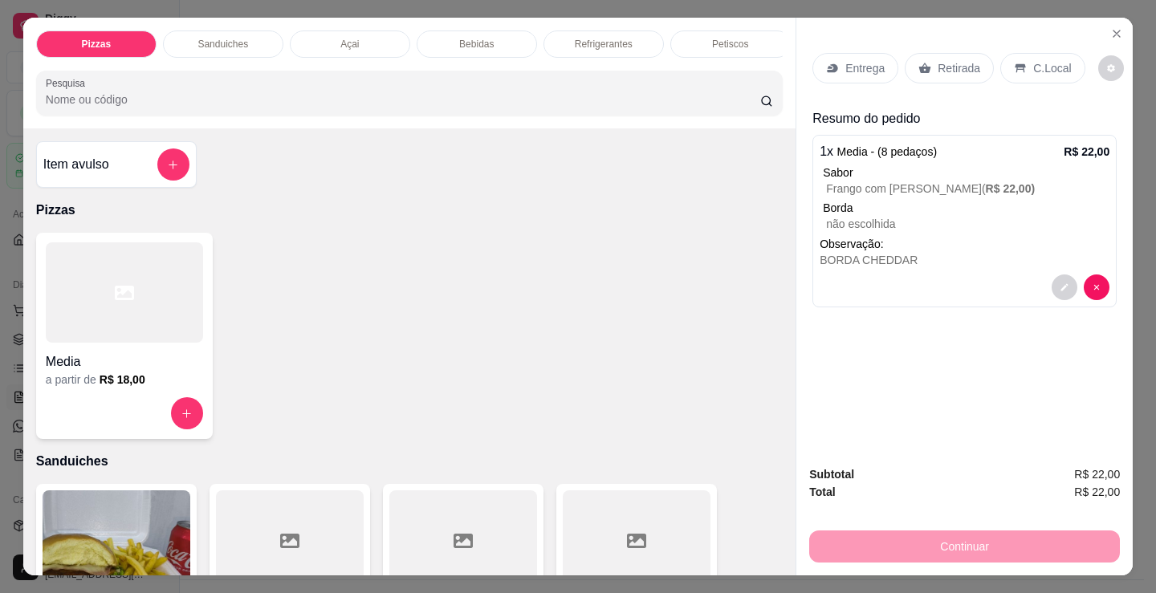
click at [850, 60] on p "Entrega" at bounding box center [864, 68] width 39 height 16
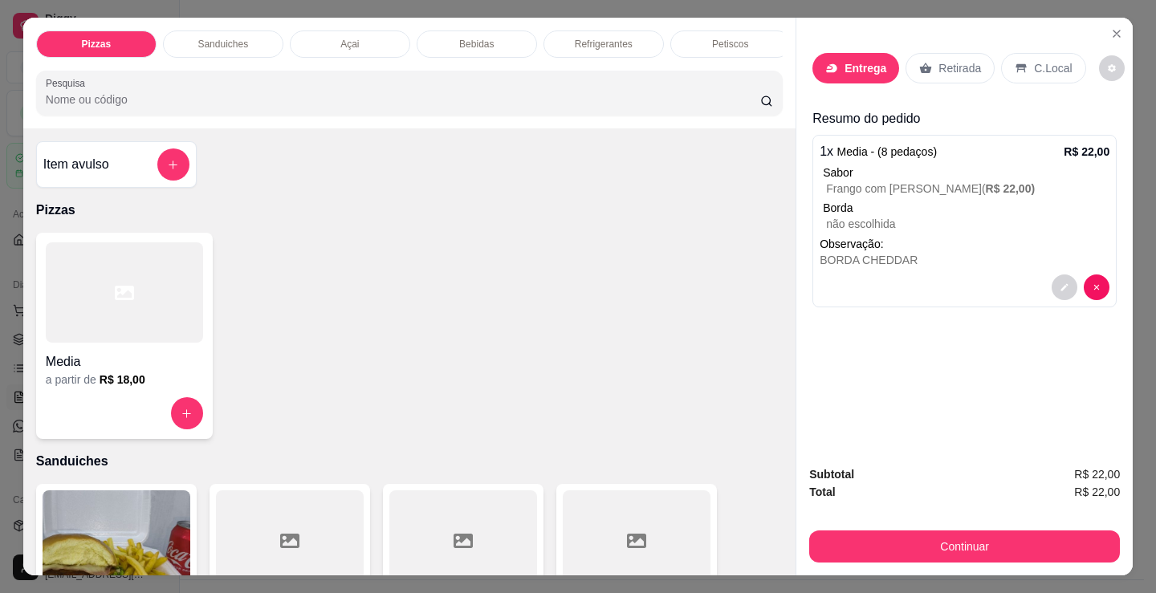
click at [508, 254] on input "text" at bounding box center [577, 253] width 321 height 26
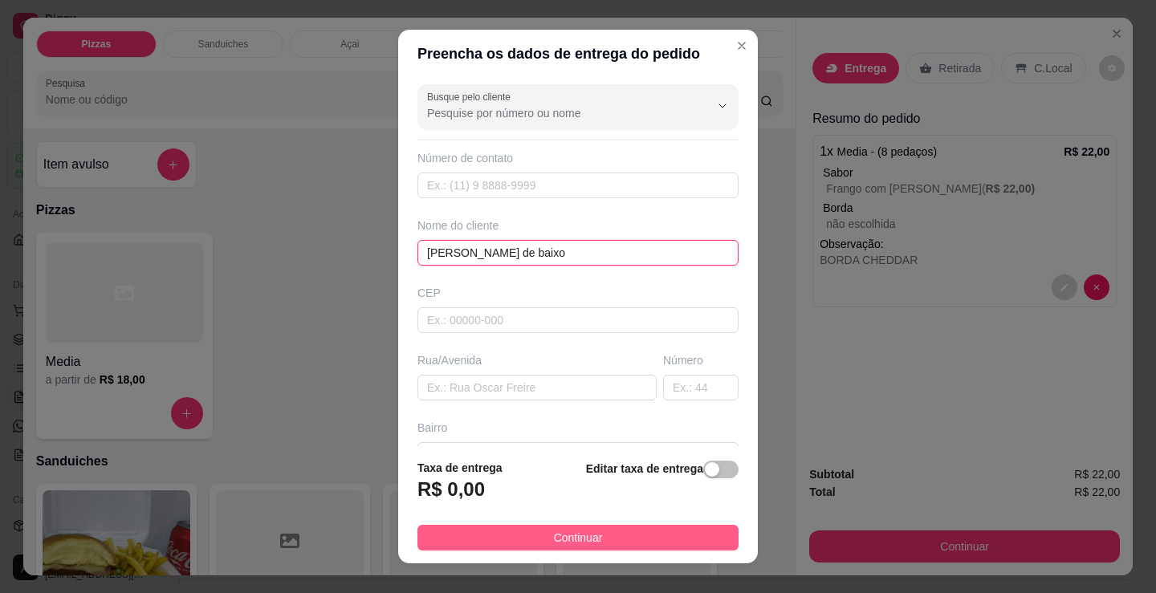
type input "[PERSON_NAME] de baixo"
click at [600, 533] on button "Continuar" at bounding box center [577, 538] width 321 height 26
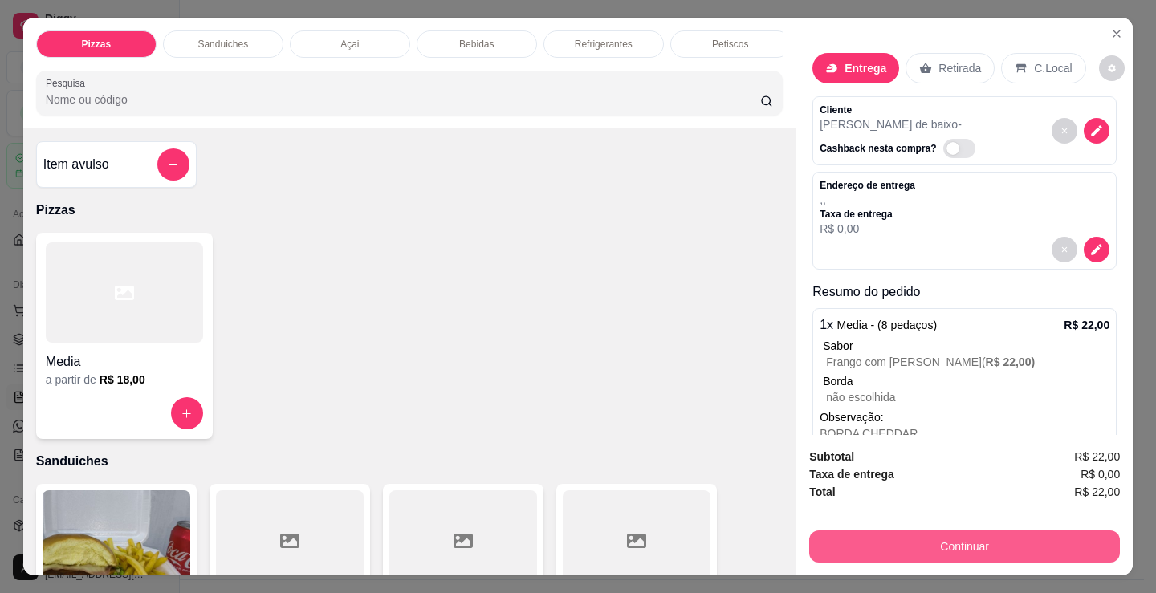
click at [889, 531] on button "Continuar" at bounding box center [964, 547] width 311 height 32
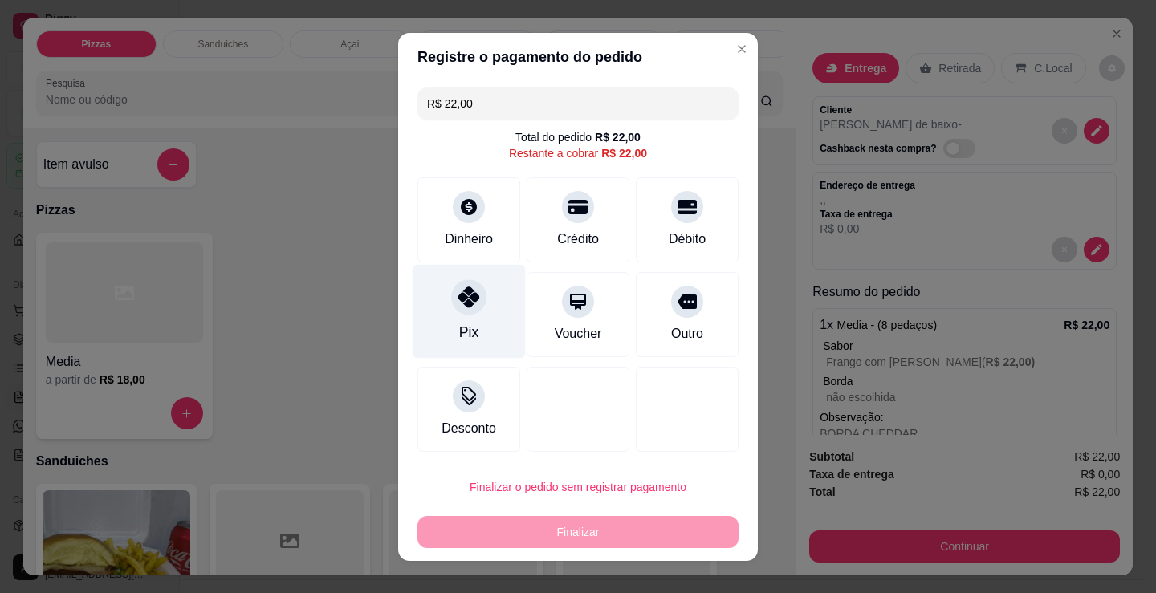
drag, startPoint x: 413, startPoint y: 334, endPoint x: 435, endPoint y: 318, distance: 27.0
click at [413, 334] on div "Pix" at bounding box center [469, 311] width 113 height 94
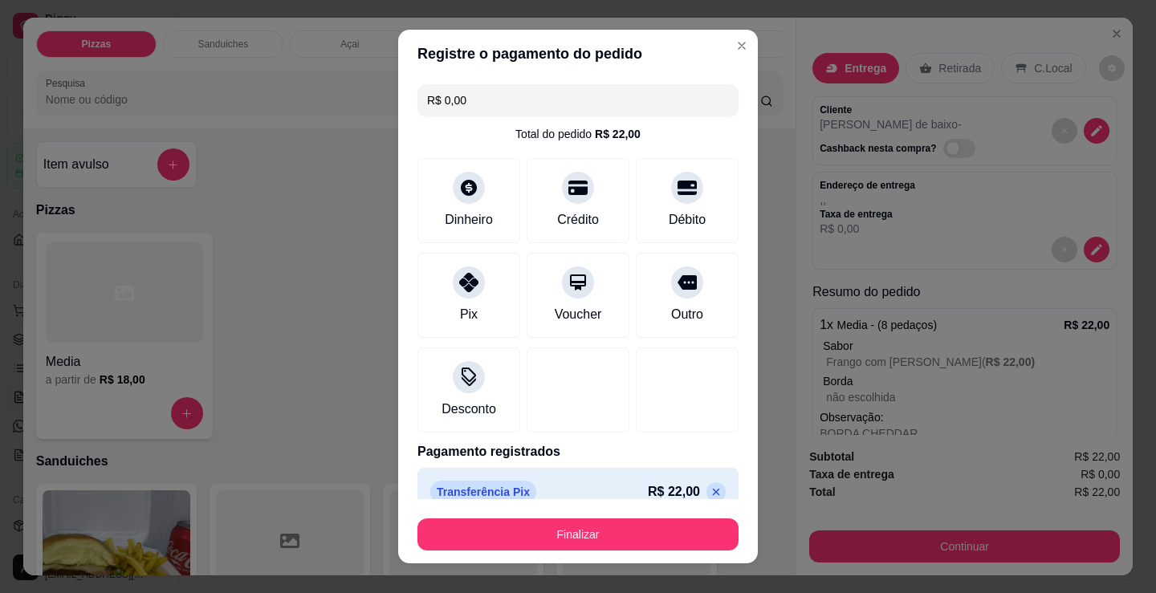
click at [692, 499] on footer "Finalizar" at bounding box center [578, 531] width 360 height 64
click at [710, 494] on icon at bounding box center [716, 492] width 13 height 13
type input "R$ 22,00"
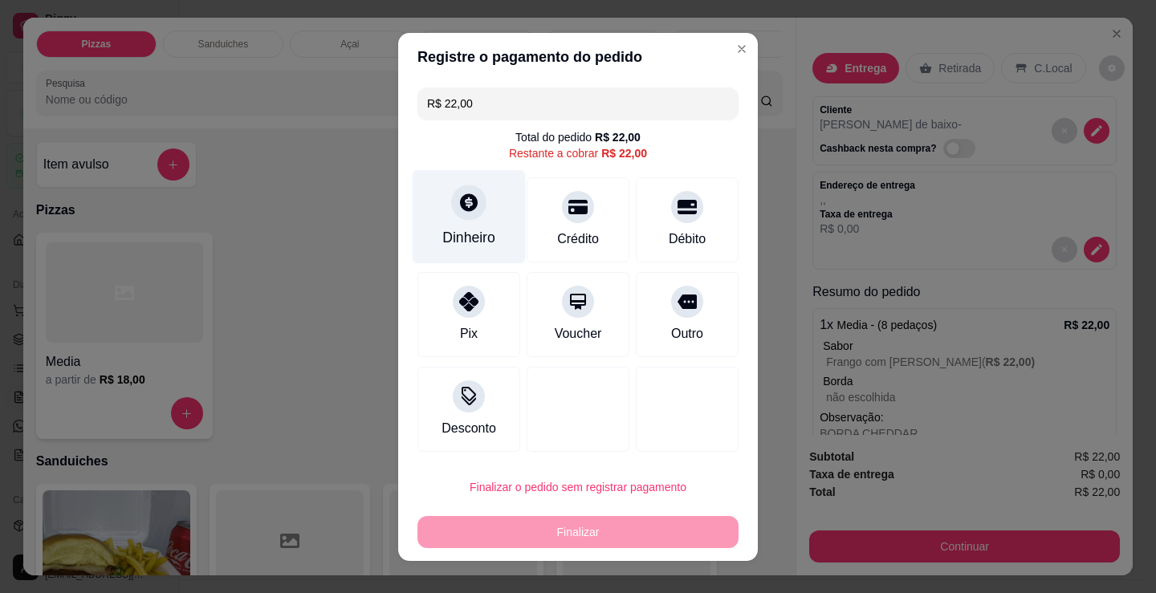
click at [459, 220] on div at bounding box center [468, 202] width 35 height 35
click at [538, 274] on input "0,00" at bounding box center [577, 281] width 321 height 32
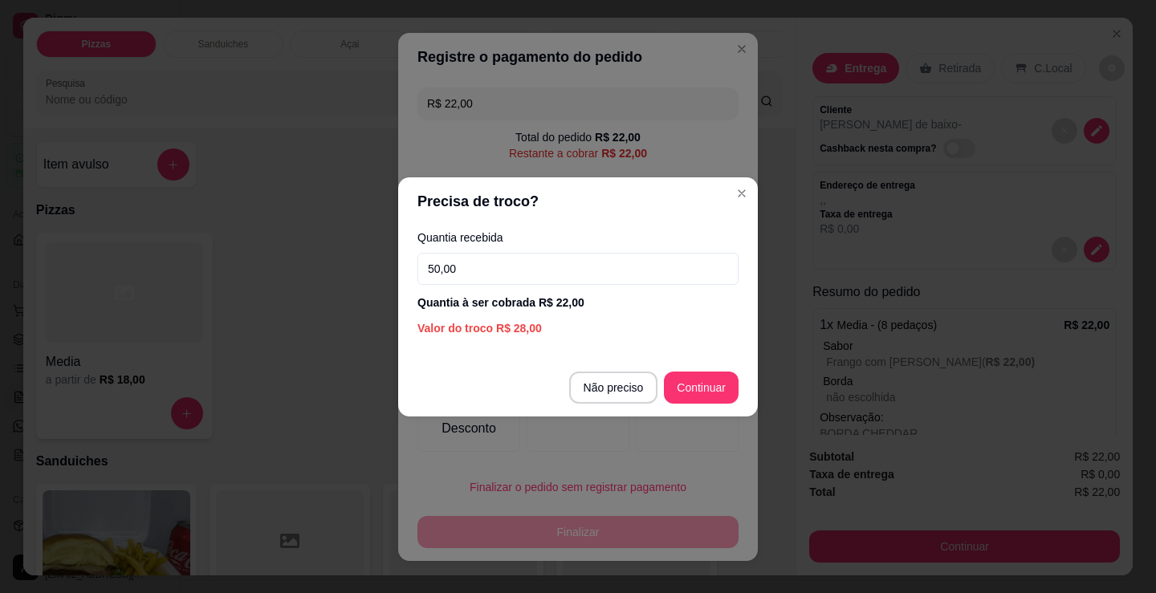
type input "50,00"
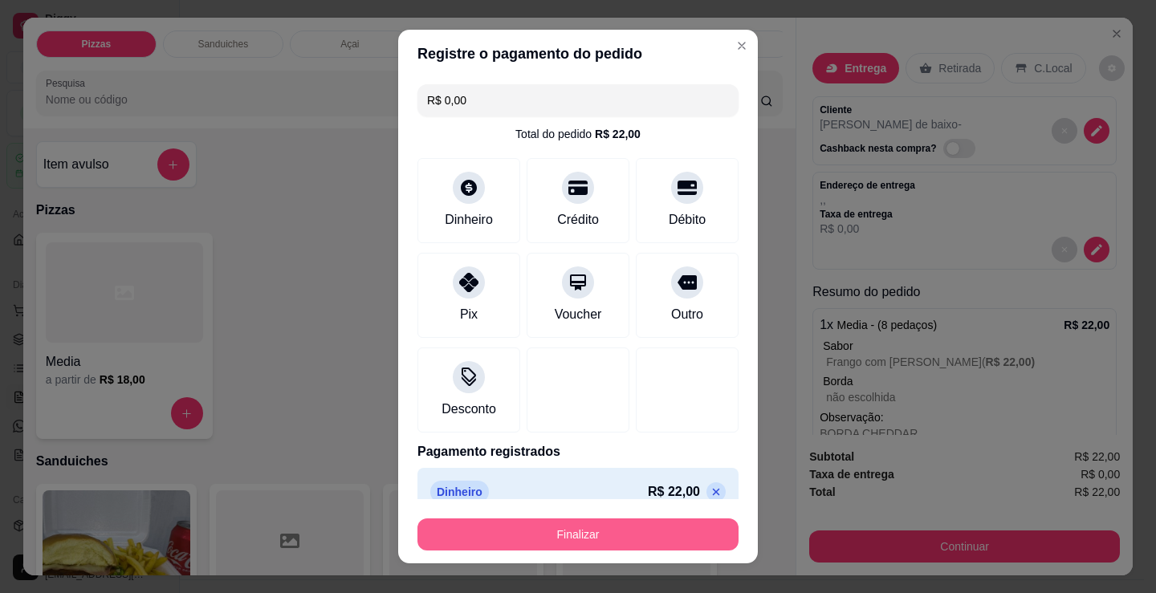
click at [641, 519] on button "Finalizar" at bounding box center [577, 535] width 321 height 32
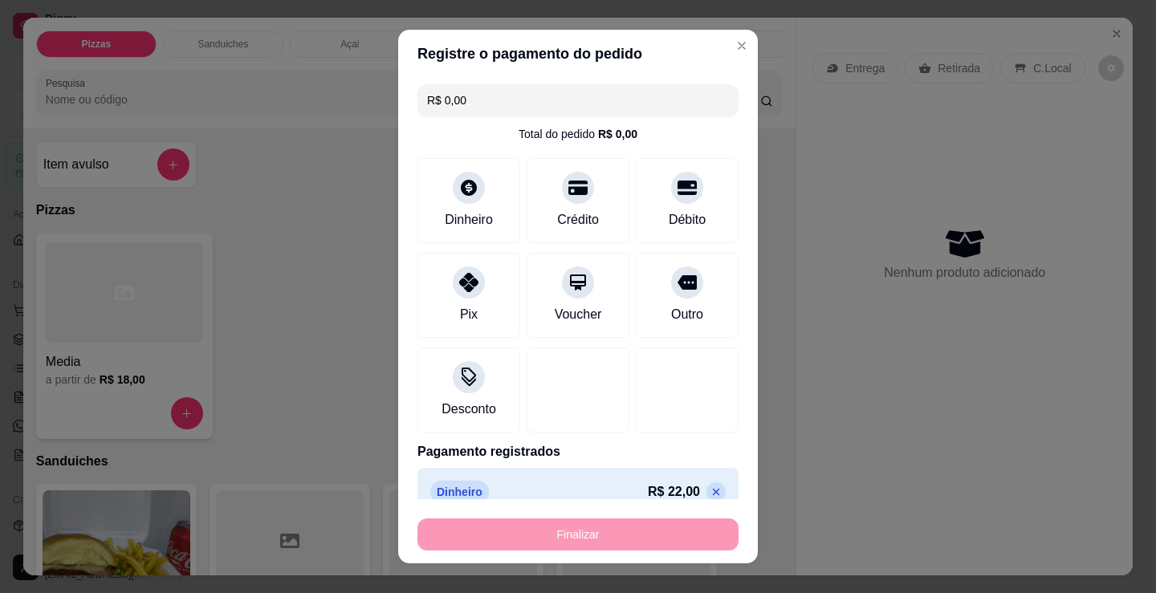
type input "-R$ 22,00"
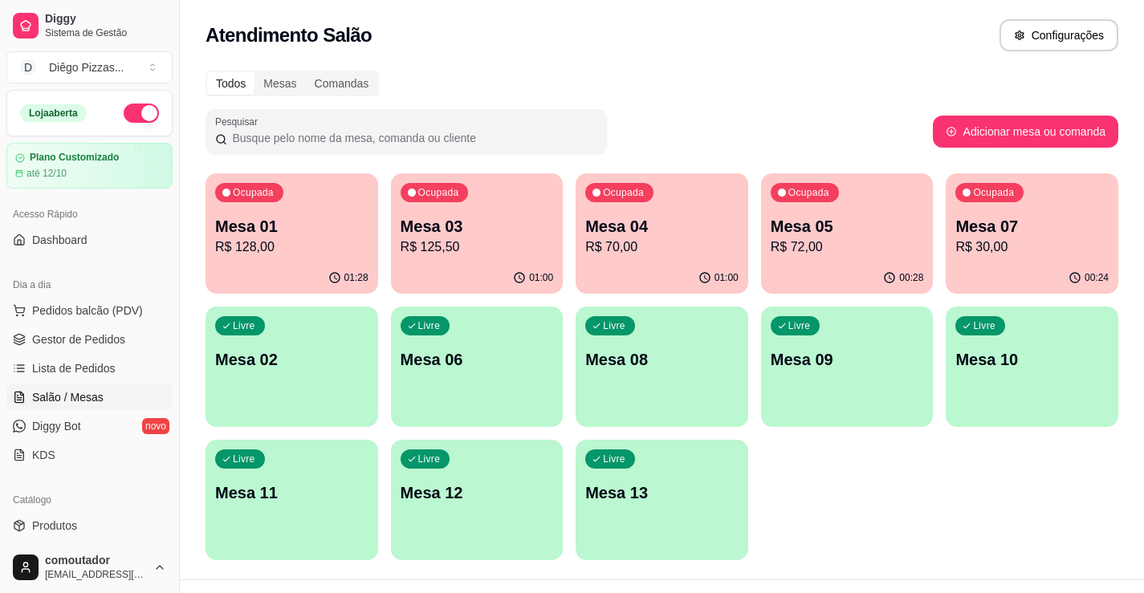
drag, startPoint x: 896, startPoint y: 513, endPoint x: 868, endPoint y: 506, distance: 28.8
click at [896, 513] on div "Ocupada Mesa 01 R$ 128,00 01:28 Ocupada Mesa 03 R$ 125,50 01:00 Ocupada Mesa 04…" at bounding box center [661, 366] width 913 height 387
click at [89, 308] on span "Pedidos balcão (PDV)" at bounding box center [87, 311] width 111 height 16
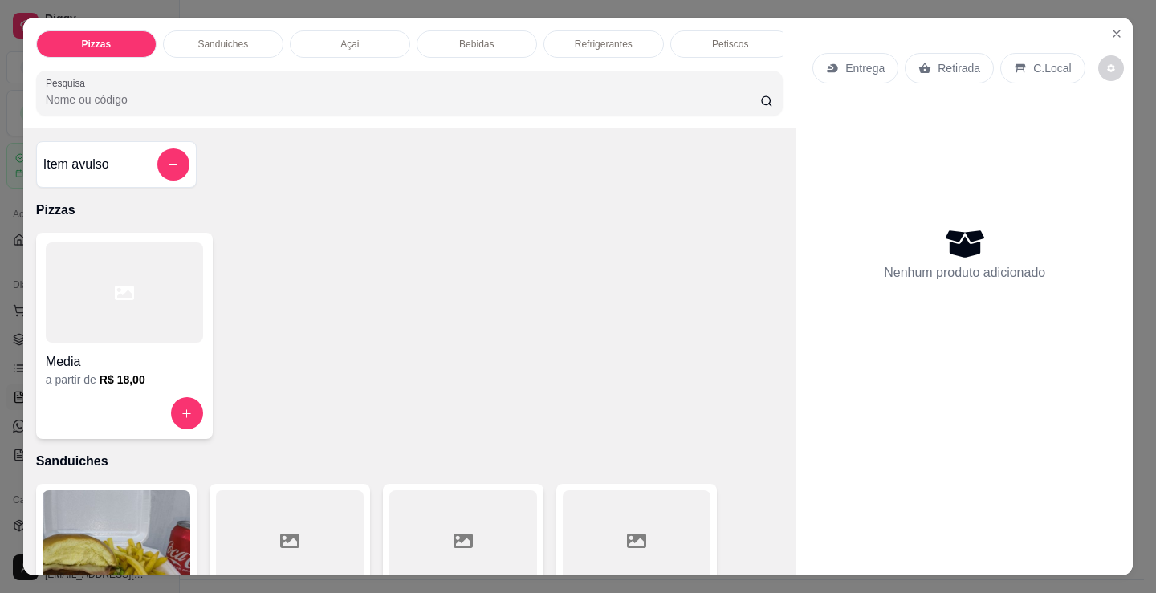
click at [724, 42] on p "Petiscos" at bounding box center [730, 44] width 36 height 13
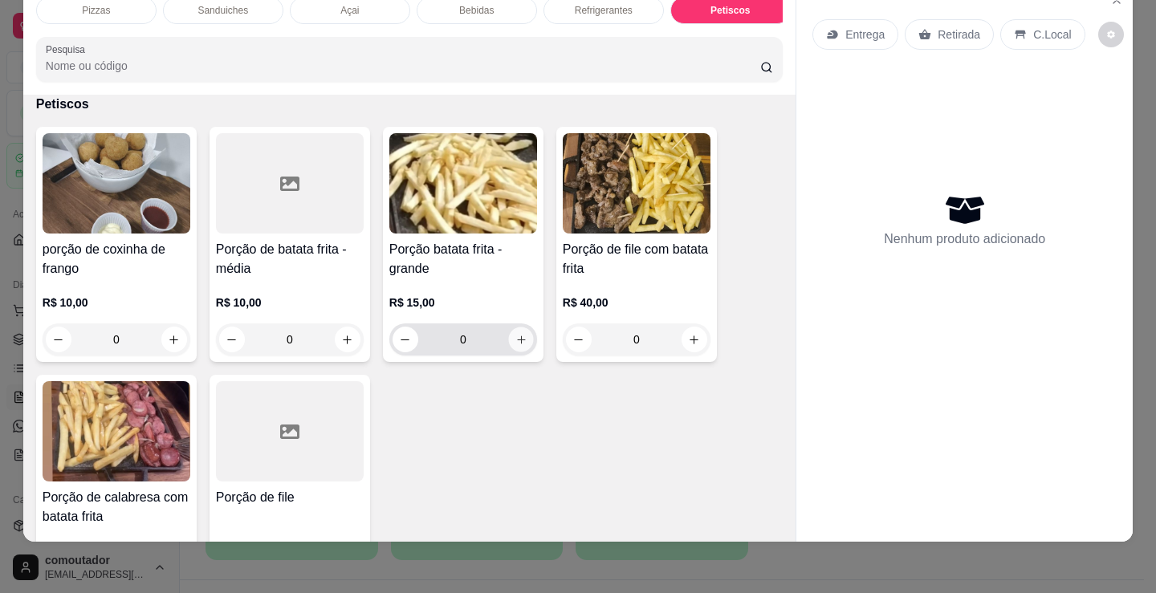
click at [515, 337] on icon "increase-product-quantity" at bounding box center [521, 340] width 12 height 12
type input "1"
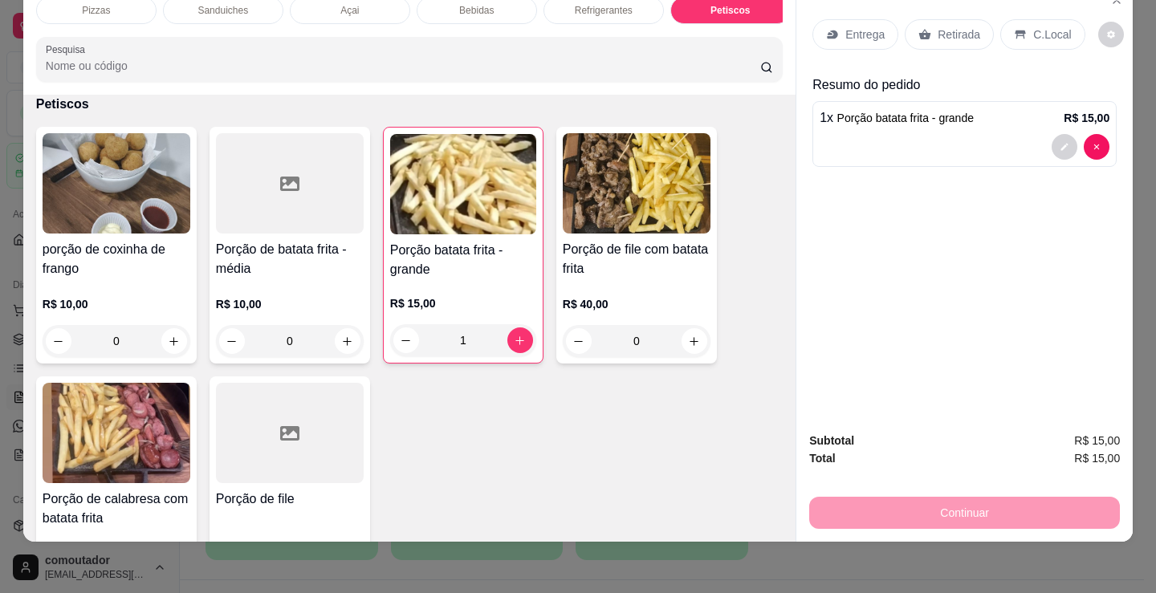
click at [864, 26] on p "Entrega" at bounding box center [864, 34] width 39 height 16
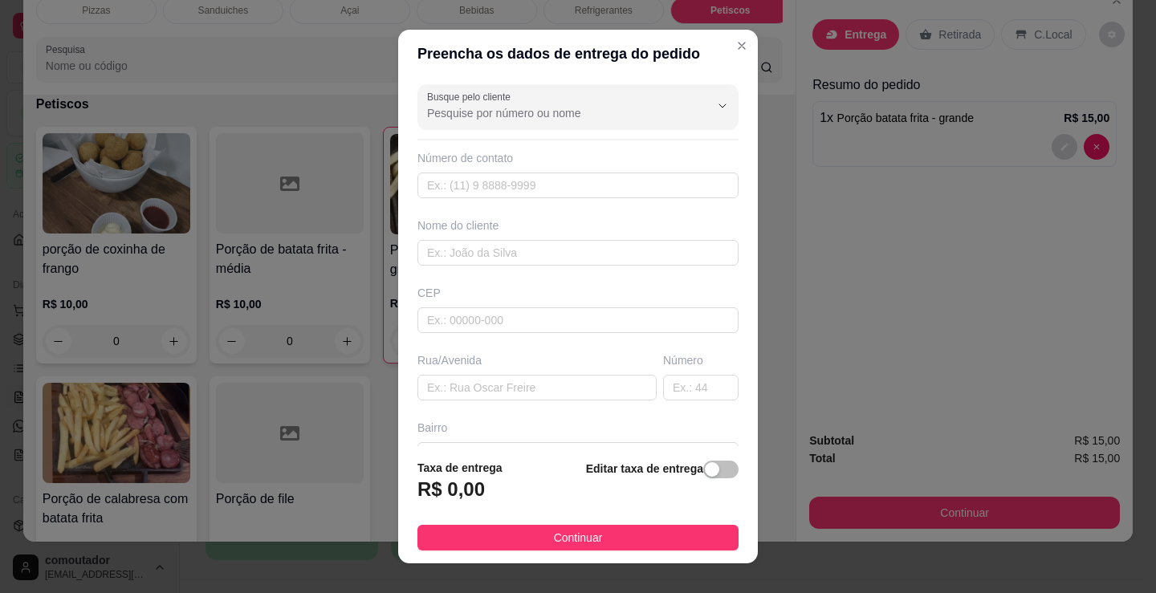
click at [560, 234] on div "Nome do cliente" at bounding box center [577, 242] width 327 height 48
click at [557, 242] on input "text" at bounding box center [577, 253] width 321 height 26
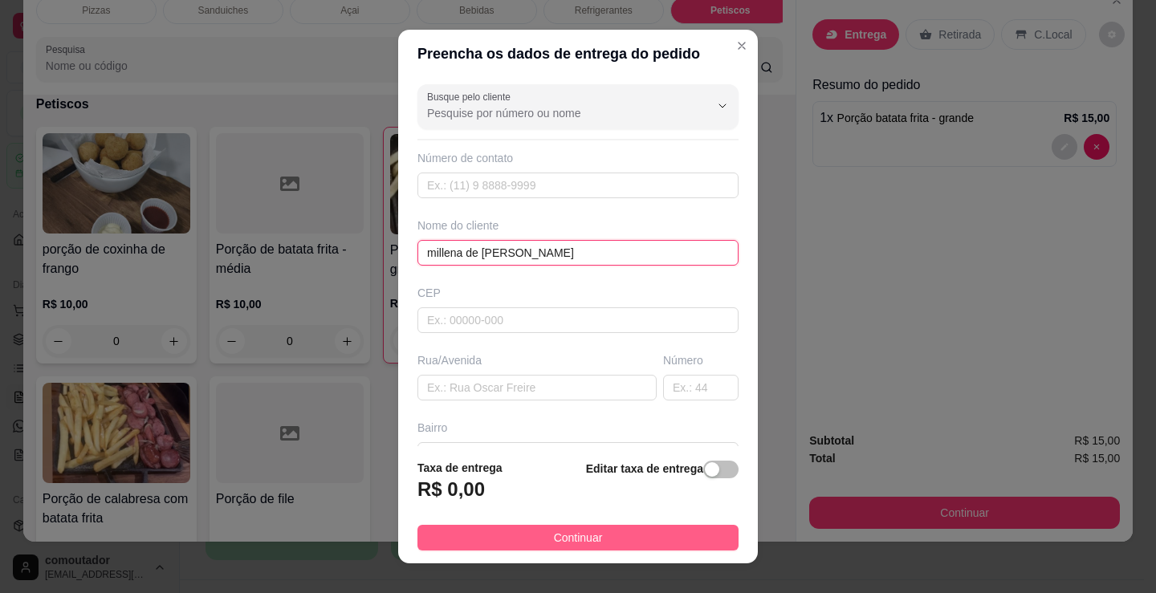
type input "millena de [PERSON_NAME]"
click at [555, 527] on button "Continuar" at bounding box center [577, 538] width 321 height 26
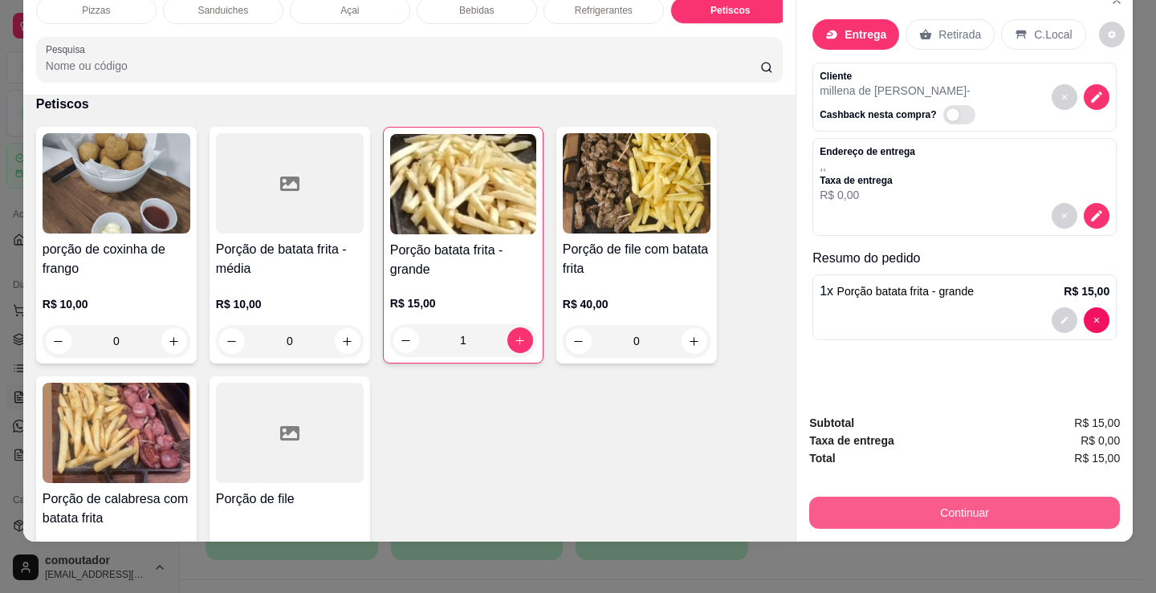
click at [869, 510] on button "Continuar" at bounding box center [964, 513] width 311 height 32
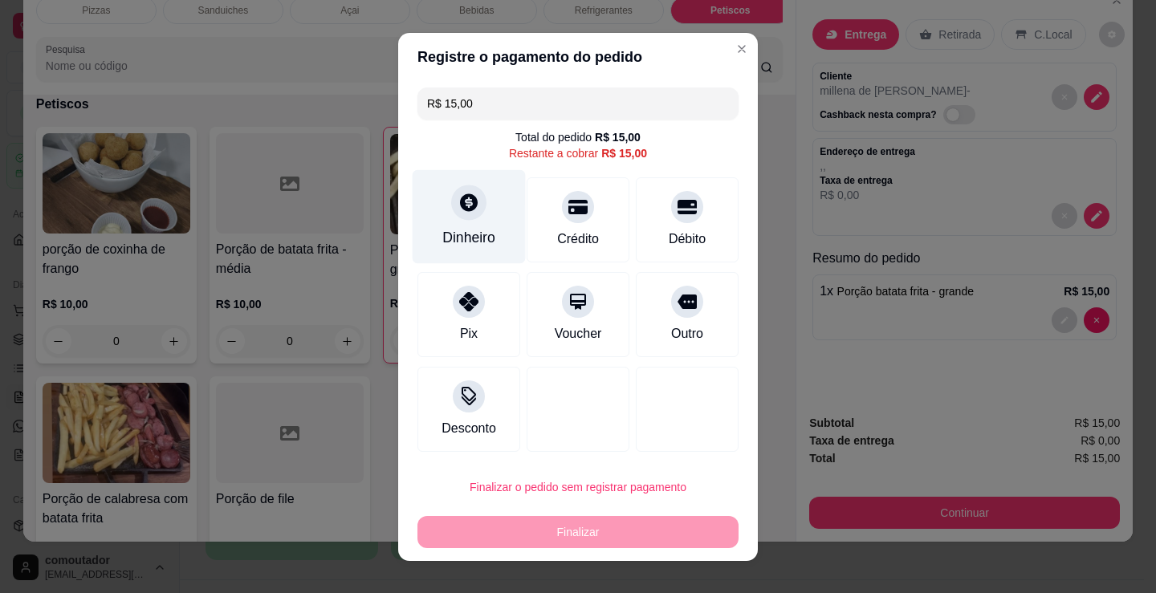
click at [483, 207] on div "Dinheiro" at bounding box center [469, 216] width 113 height 94
drag, startPoint x: 494, startPoint y: 248, endPoint x: 494, endPoint y: 257, distance: 8.8
click at [494, 250] on label "Quantia recebida" at bounding box center [578, 249] width 322 height 11
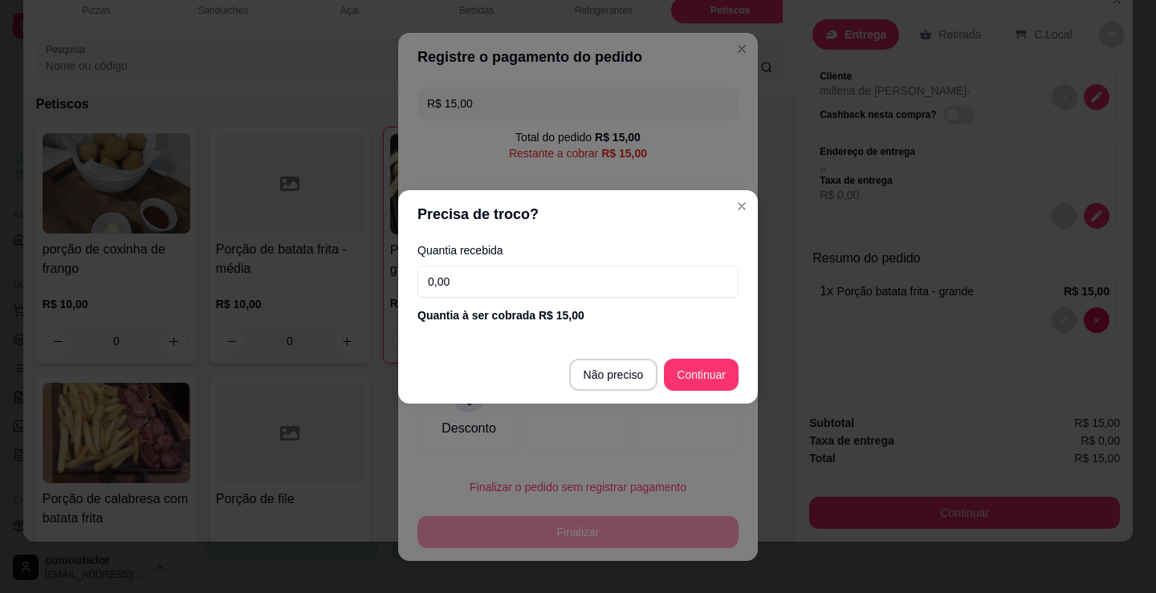
click at [496, 270] on input "0,00" at bounding box center [577, 282] width 321 height 32
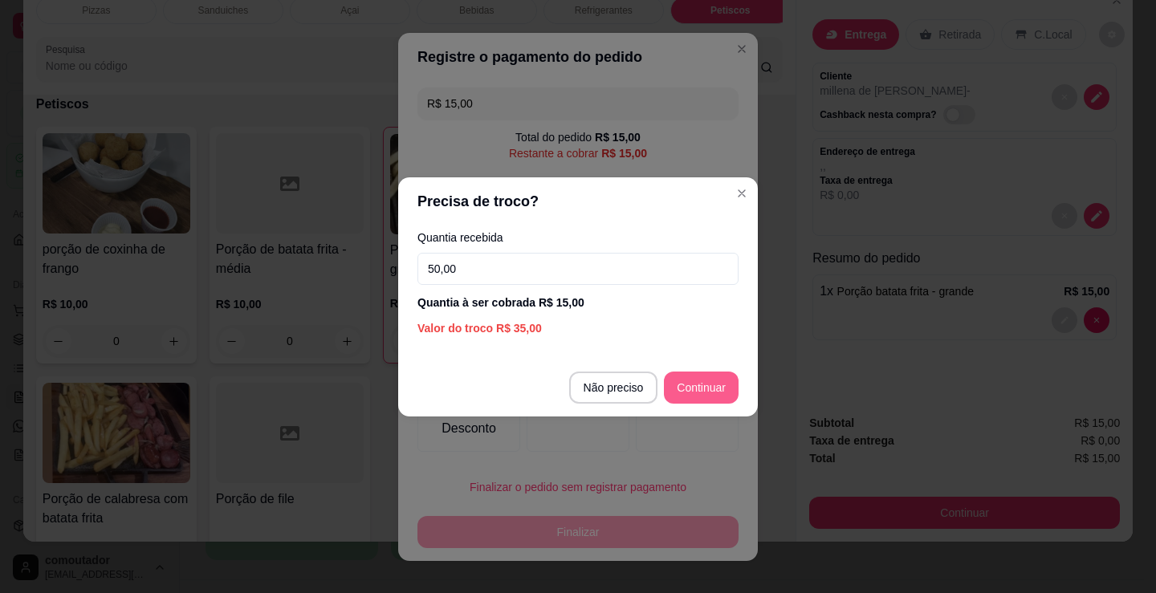
type input "50,00"
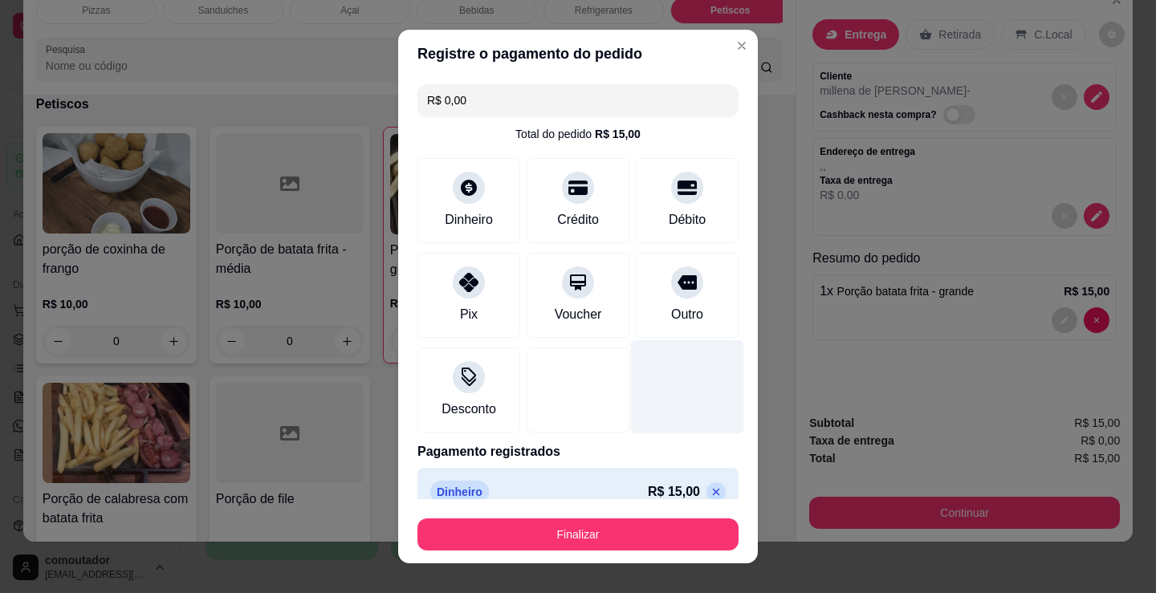
type input "R$ 0,00"
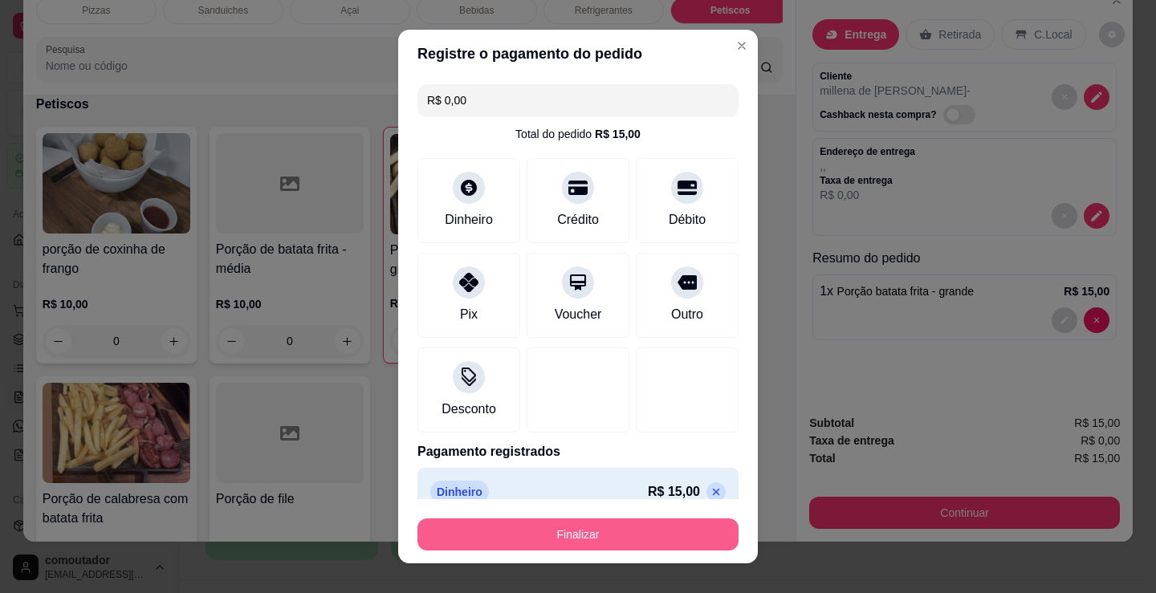
click at [620, 532] on button "Finalizar" at bounding box center [577, 535] width 321 height 32
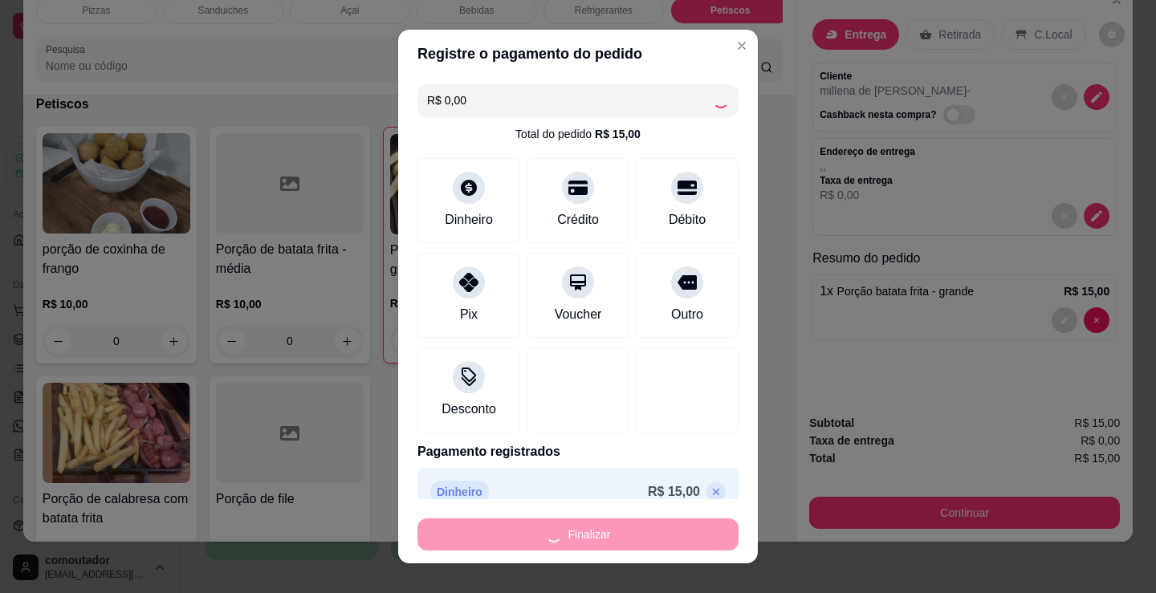
type input "0"
type input "-R$ 15,00"
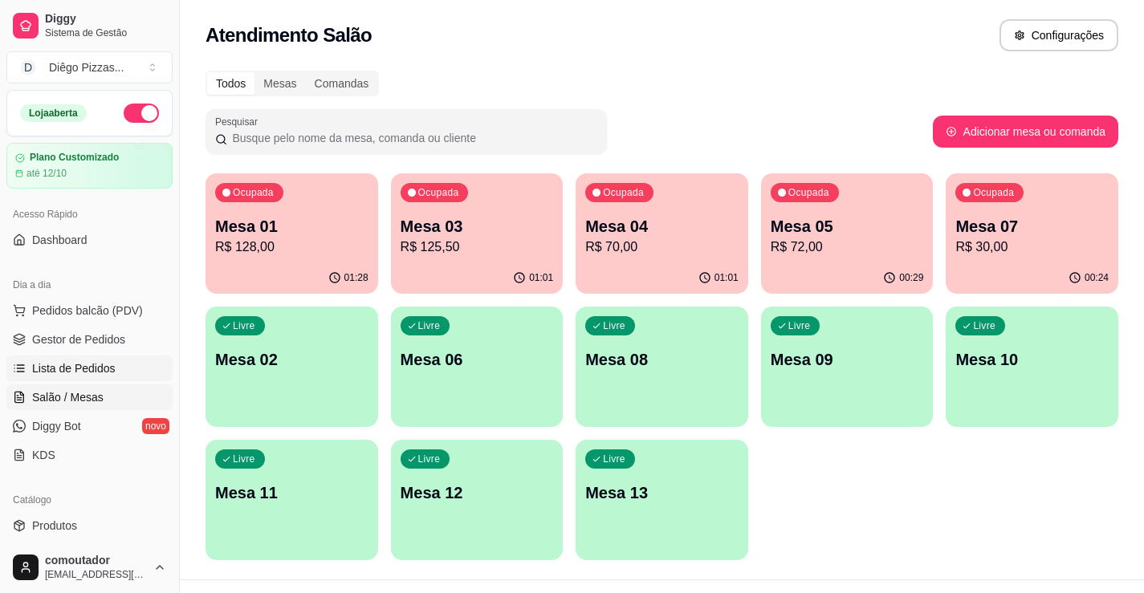
click at [25, 372] on icon at bounding box center [19, 368] width 13 height 13
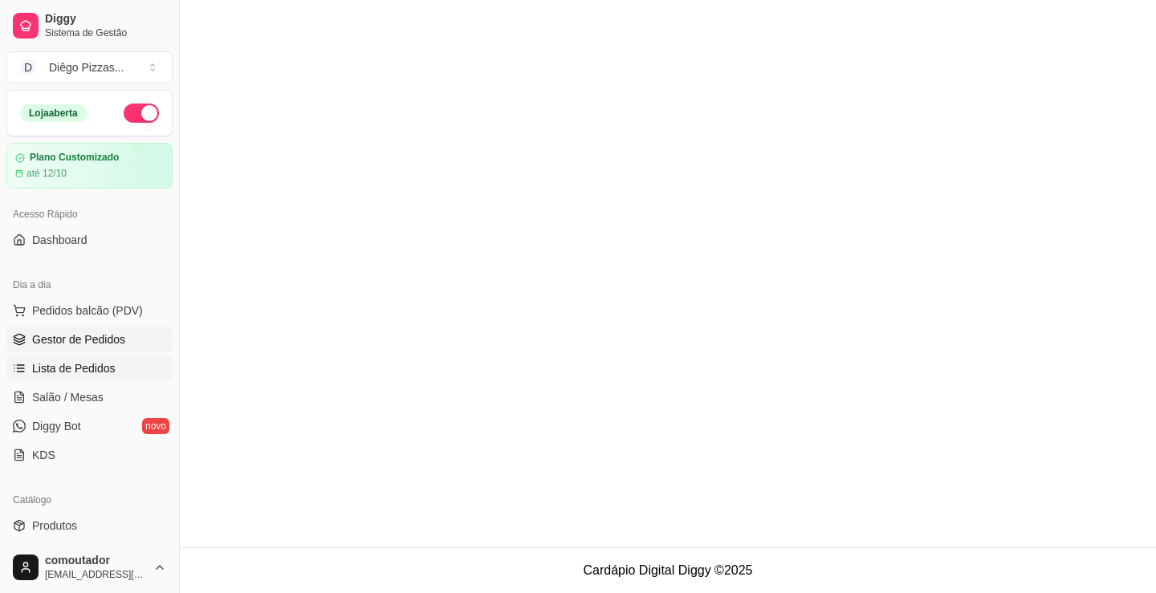
click at [39, 340] on span "Gestor de Pedidos" at bounding box center [78, 340] width 93 height 16
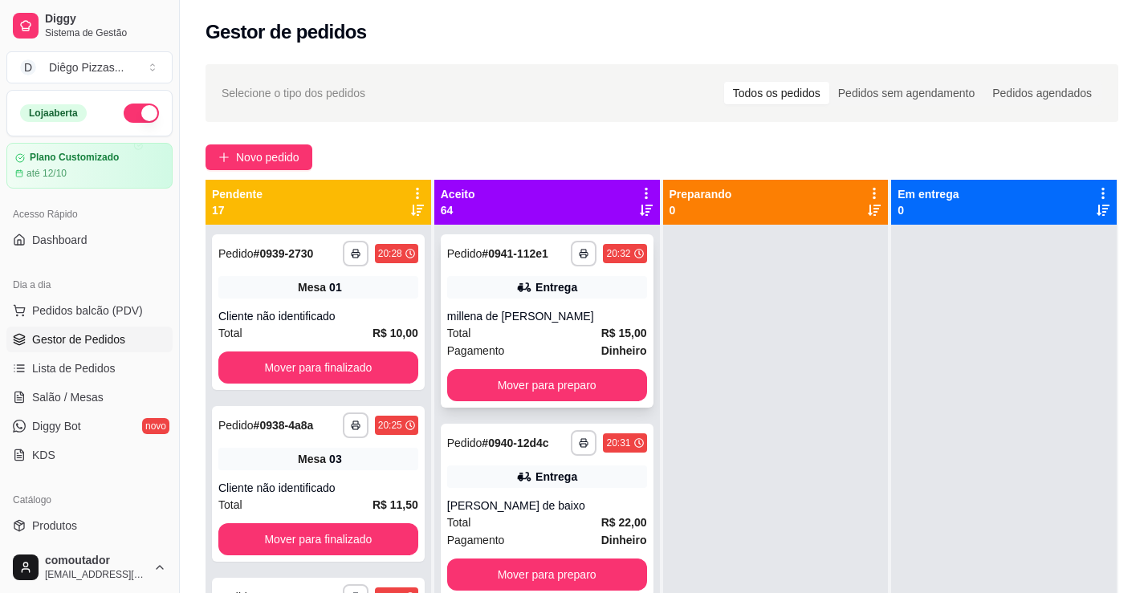
click at [478, 298] on div "Entrega" at bounding box center [547, 287] width 200 height 22
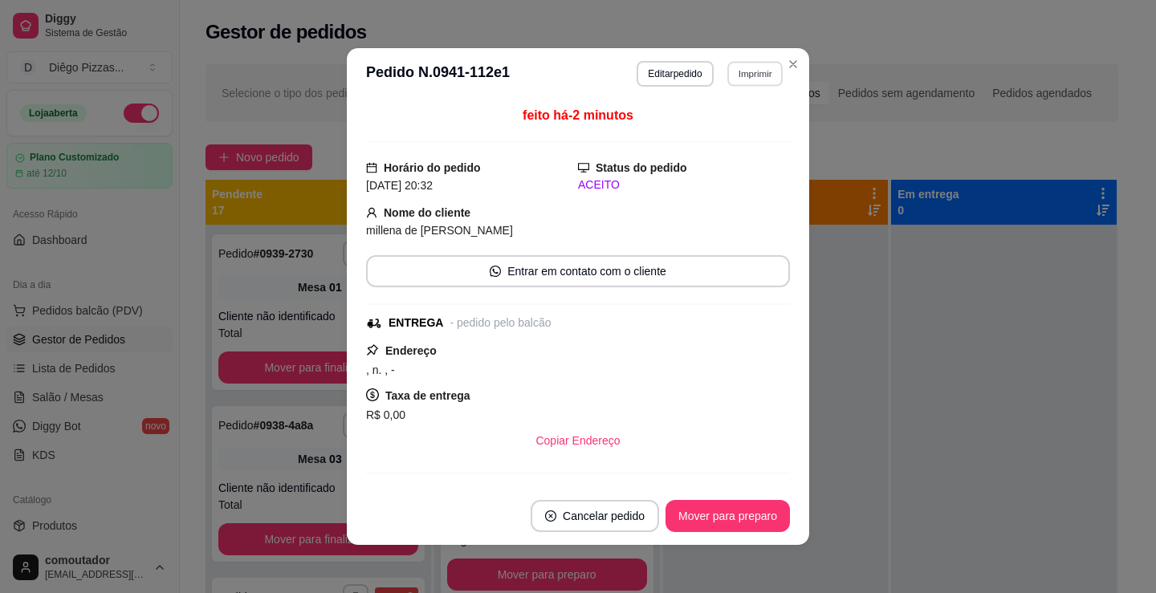
click at [754, 67] on button "Imprimir" at bounding box center [754, 73] width 55 height 25
click at [723, 135] on button "IMPRESSORA" at bounding box center [721, 130] width 116 height 26
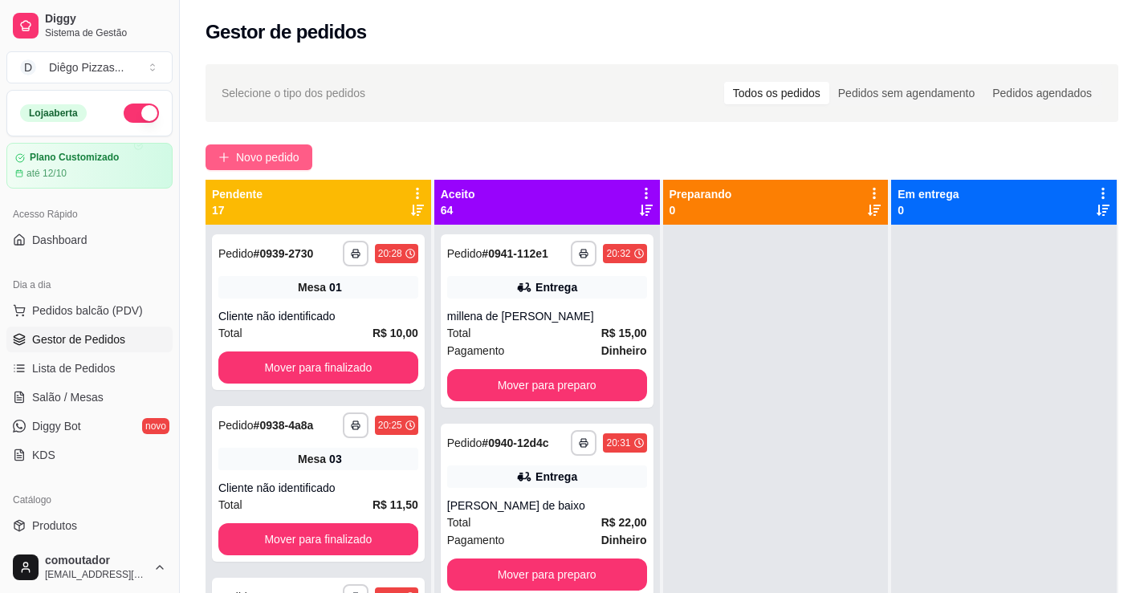
click at [268, 158] on span "Novo pedido" at bounding box center [267, 157] width 63 height 18
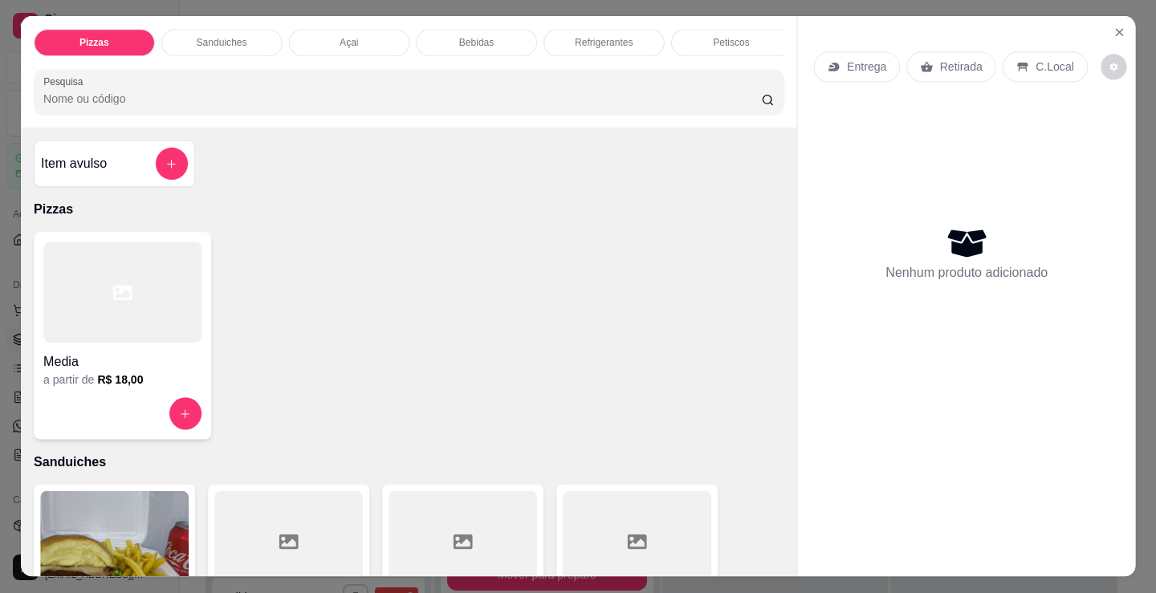
click at [83, 344] on div at bounding box center [122, 292] width 158 height 101
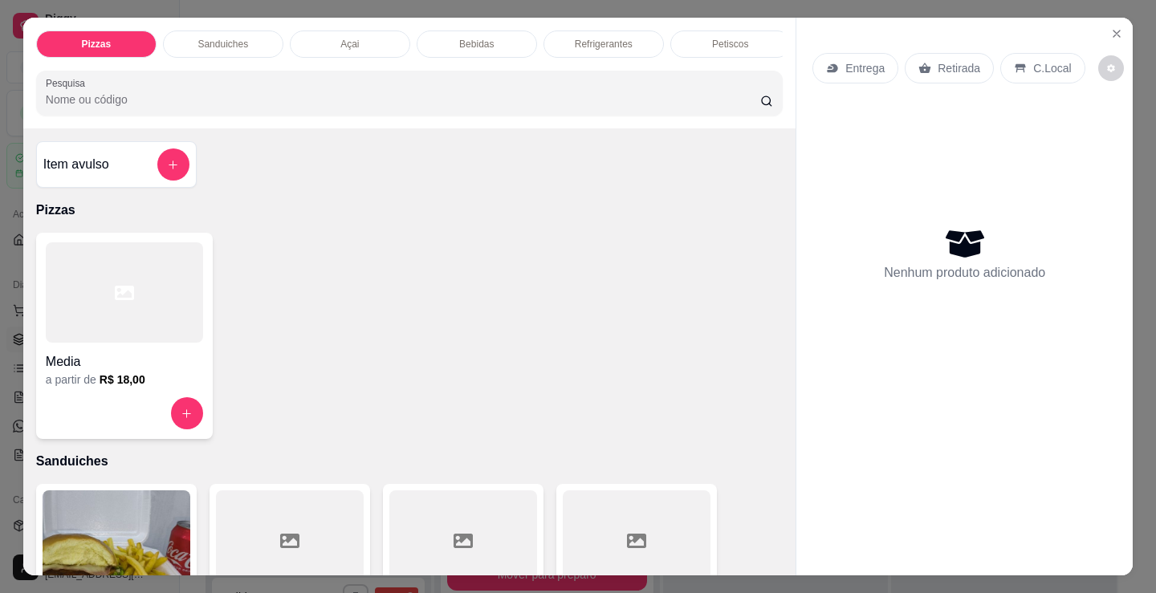
click at [734, 39] on p "Petiscos" at bounding box center [730, 44] width 36 height 13
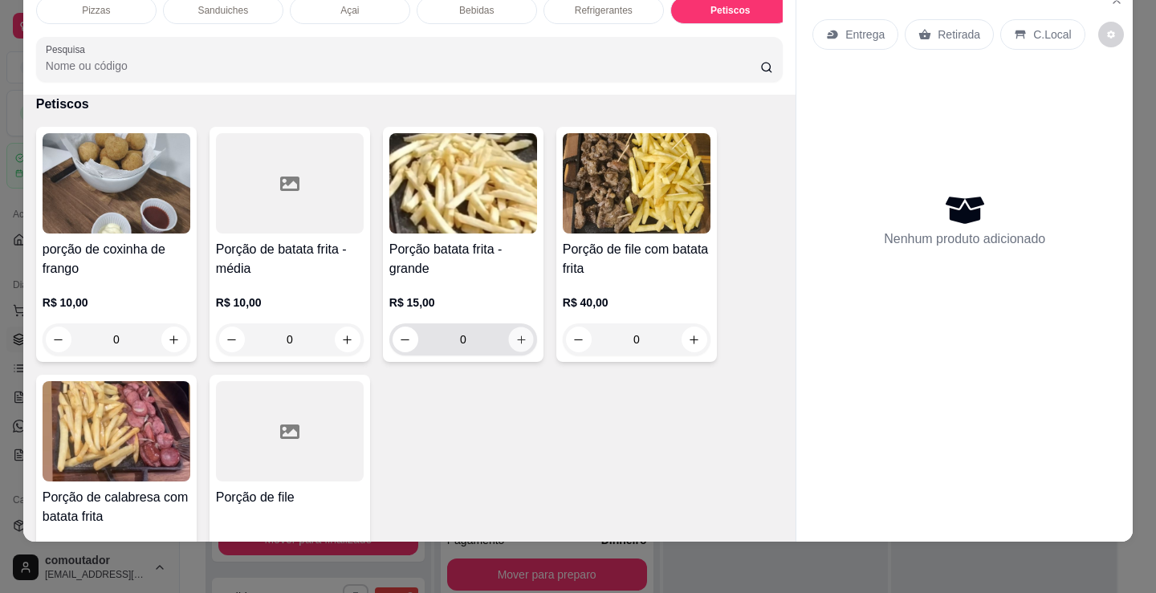
click at [508, 344] on button "increase-product-quantity" at bounding box center [520, 339] width 25 height 25
type input "1"
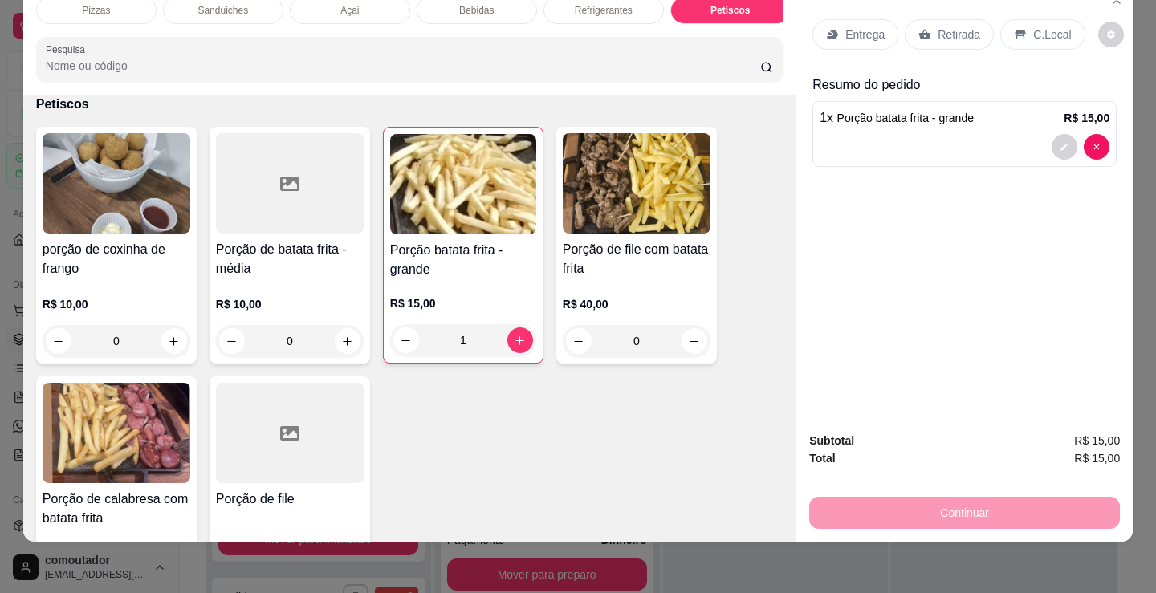
click at [866, 26] on p "Entrega" at bounding box center [864, 34] width 39 height 16
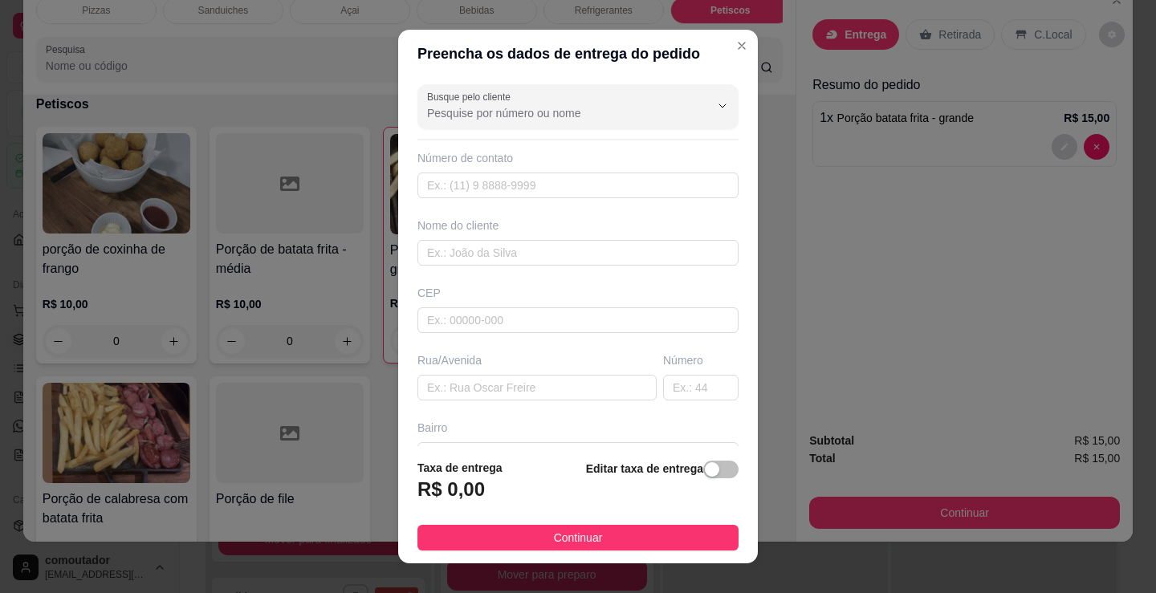
click at [1035, 27] on p "C.Local" at bounding box center [1053, 34] width 38 height 16
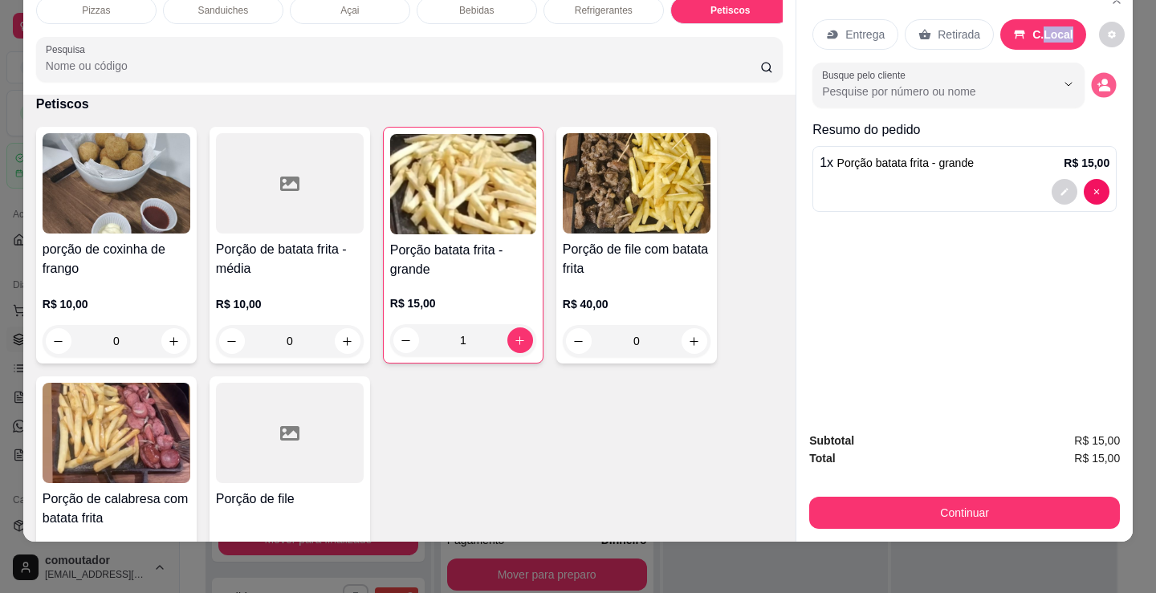
click at [1099, 78] on icon "decrease-product-quantity" at bounding box center [1103, 85] width 14 height 14
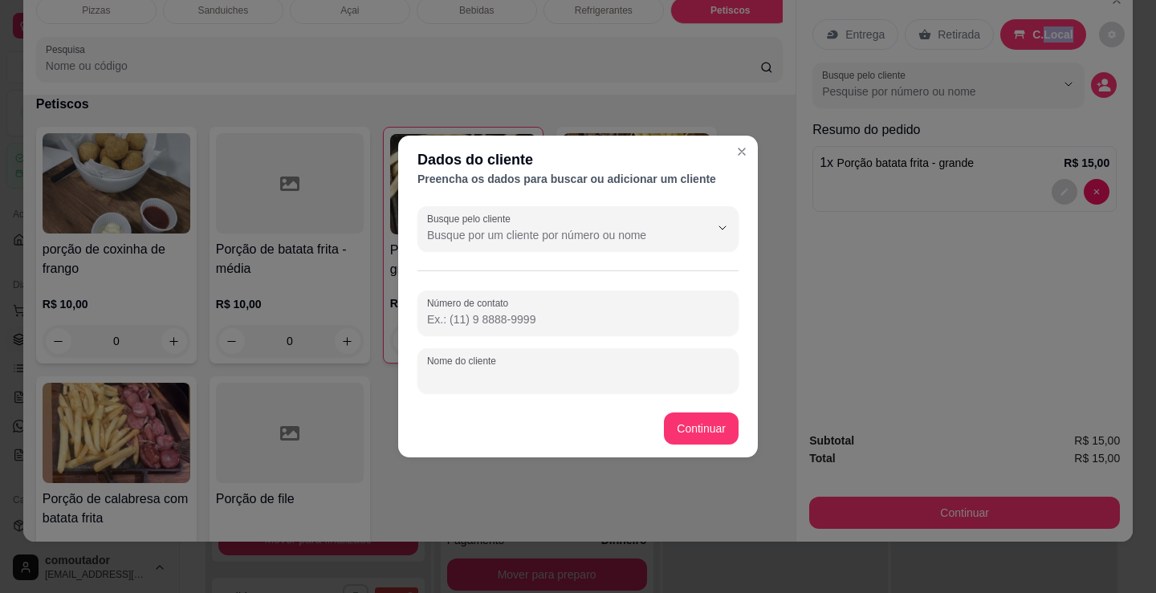
click at [472, 380] on input "Nome do cliente" at bounding box center [578, 377] width 302 height 16
type input "[DEMOGRAPHIC_DATA]"
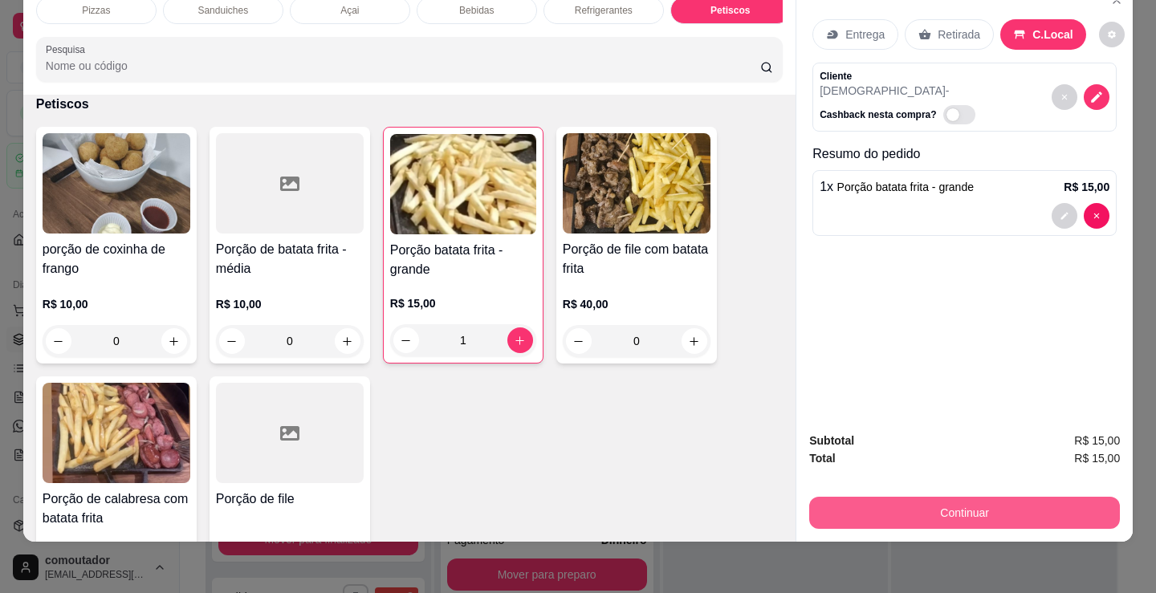
click at [811, 505] on button "Continuar" at bounding box center [964, 513] width 311 height 32
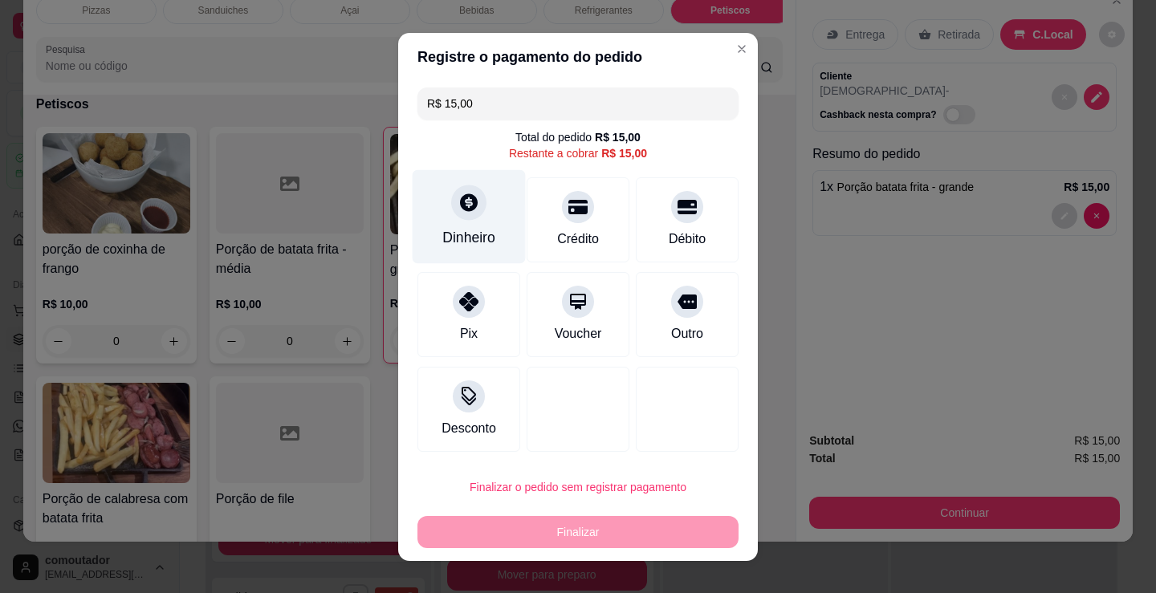
click at [442, 232] on div "Dinheiro" at bounding box center [468, 237] width 53 height 21
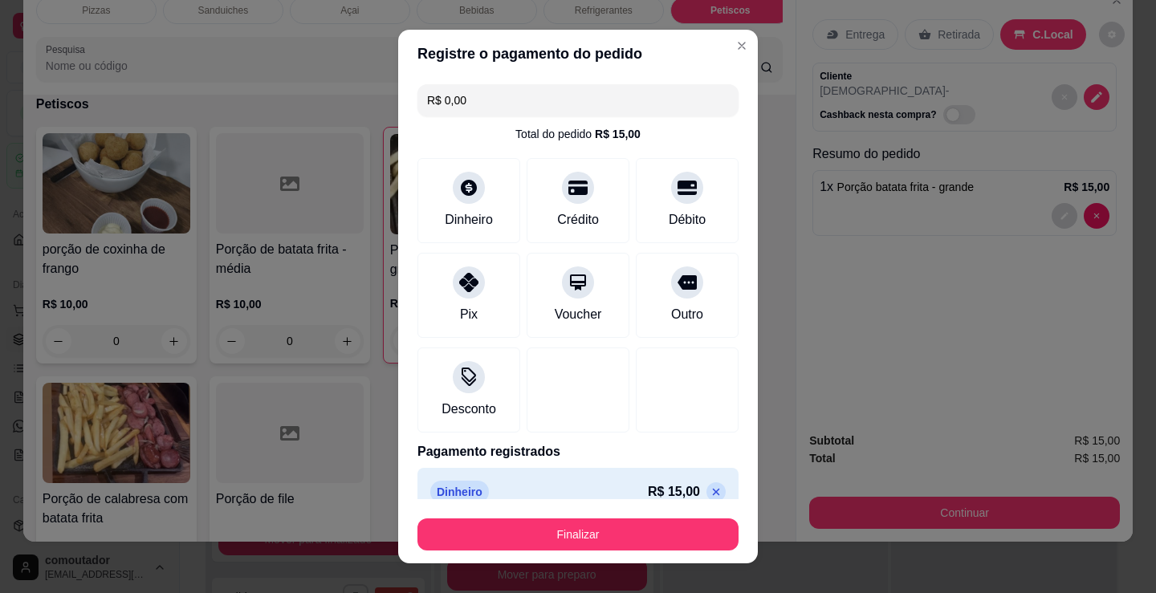
type input "R$ 0,00"
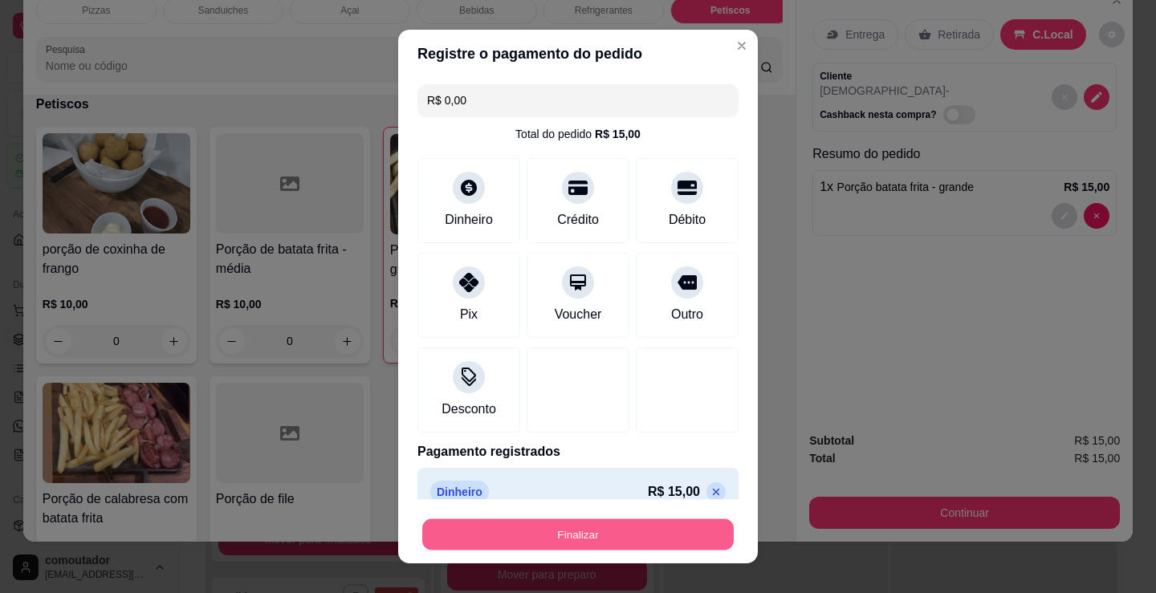
click at [612, 539] on button "Finalizar" at bounding box center [577, 534] width 311 height 31
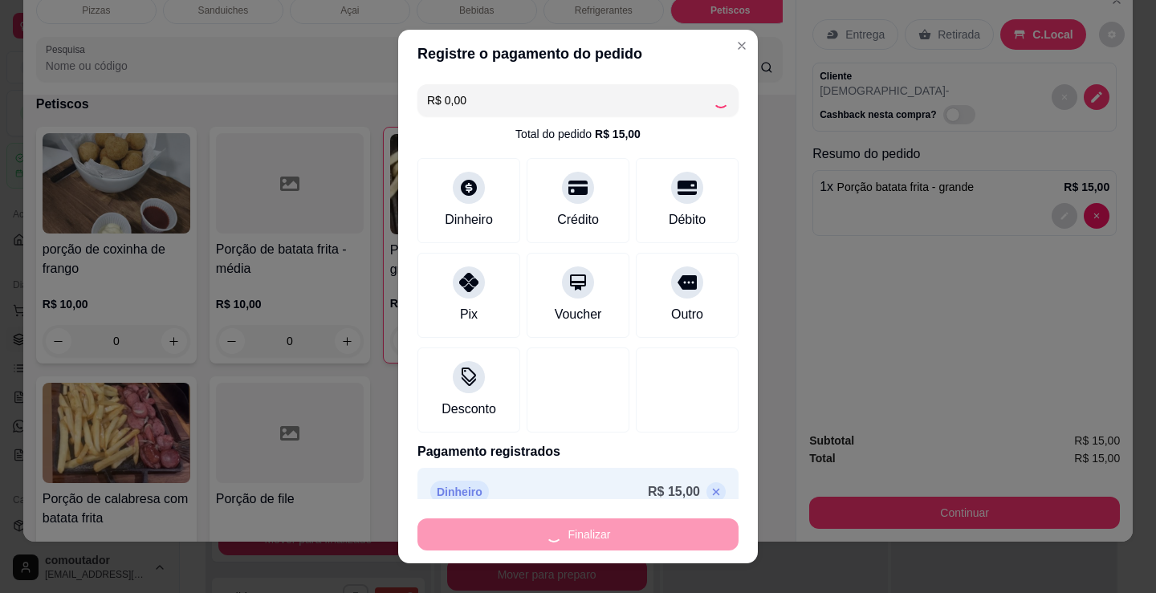
type input "0"
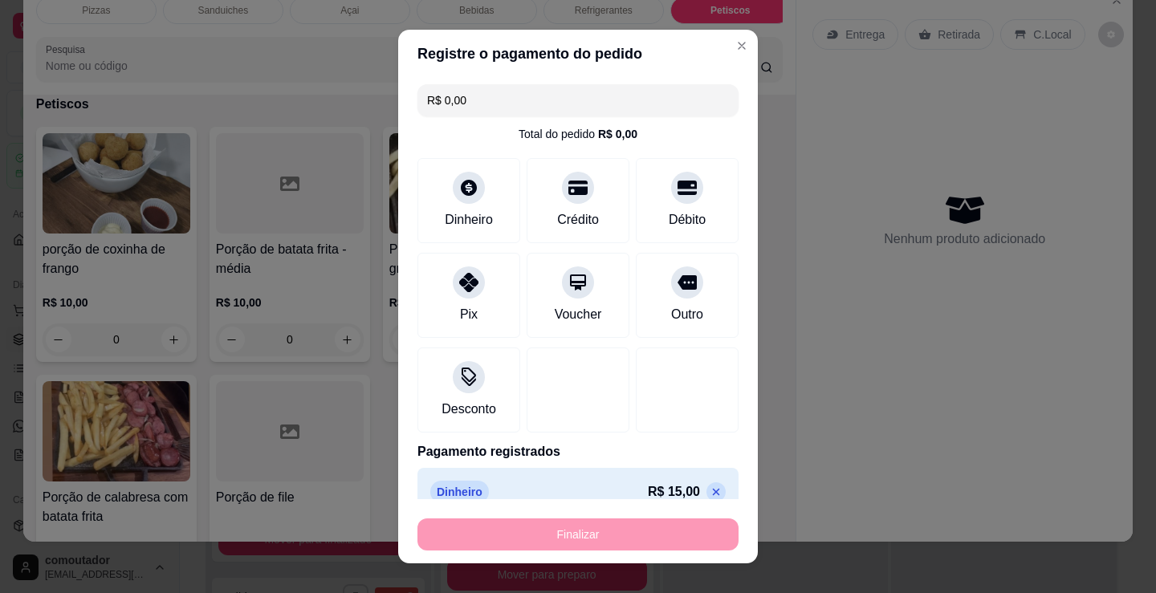
type input "-R$ 15,00"
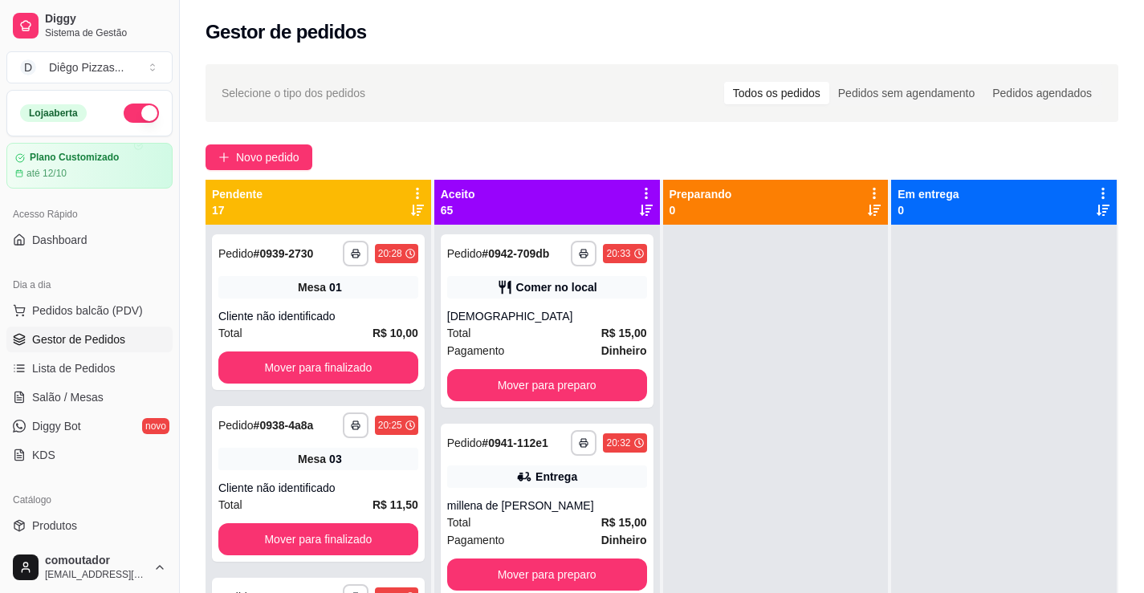
click at [878, 469] on div at bounding box center [776, 521] width 226 height 593
click at [415, 191] on icon at bounding box center [417, 193] width 14 height 14
click at [374, 225] on div "Mover pedidos de etapa Com essa opção você tem a opção de mover todos os pedido…" at bounding box center [316, 235] width 190 height 43
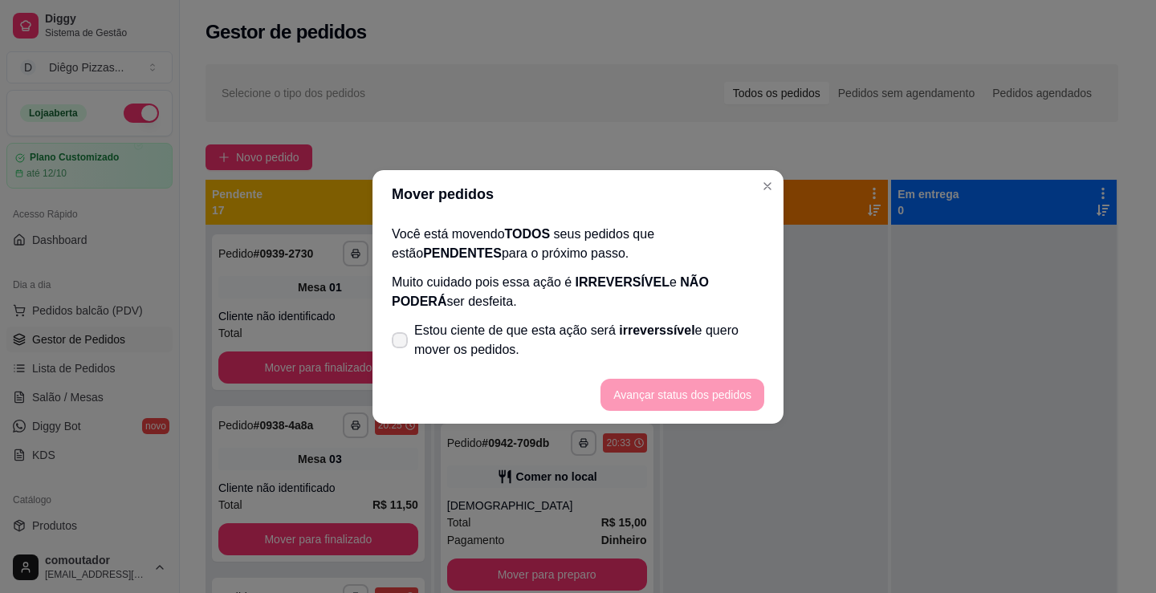
click at [452, 330] on span "Estou ciente de que esta ação será irreverssível e quero mover os pedidos." at bounding box center [589, 340] width 350 height 39
click at [401, 343] on input "Estou ciente de que esta ação será irreverssível e quero mover os pedidos." at bounding box center [396, 348] width 10 height 10
checkbox input "true"
click at [694, 388] on button "Avançar status dos pedidos" at bounding box center [682, 395] width 164 height 32
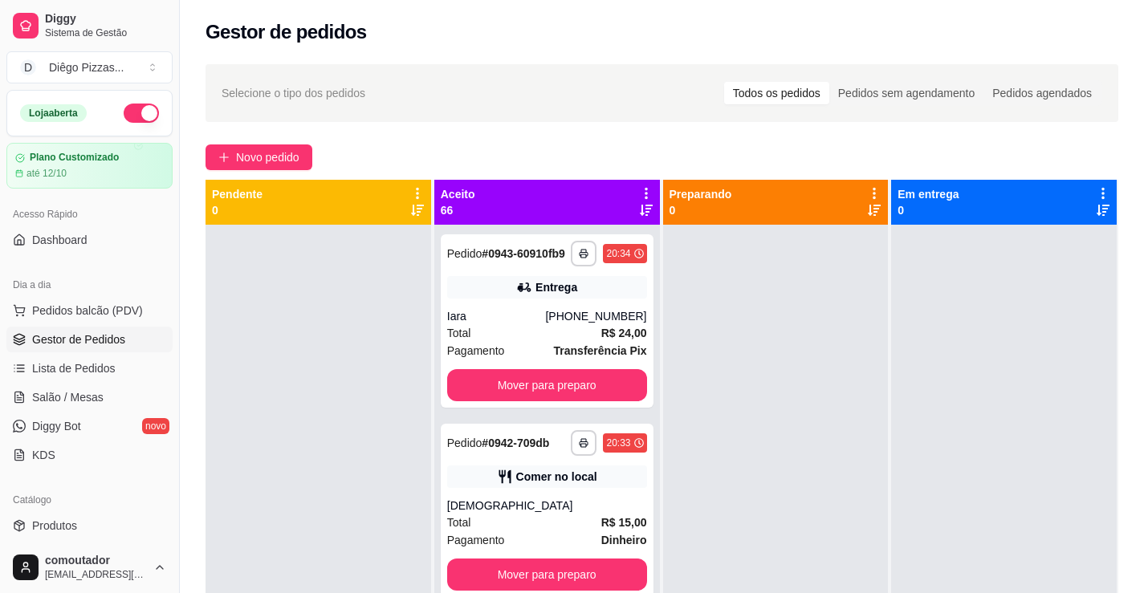
click at [939, 303] on div at bounding box center [1004, 521] width 226 height 593
click at [117, 395] on link "Salão / Mesas" at bounding box center [89, 397] width 166 height 26
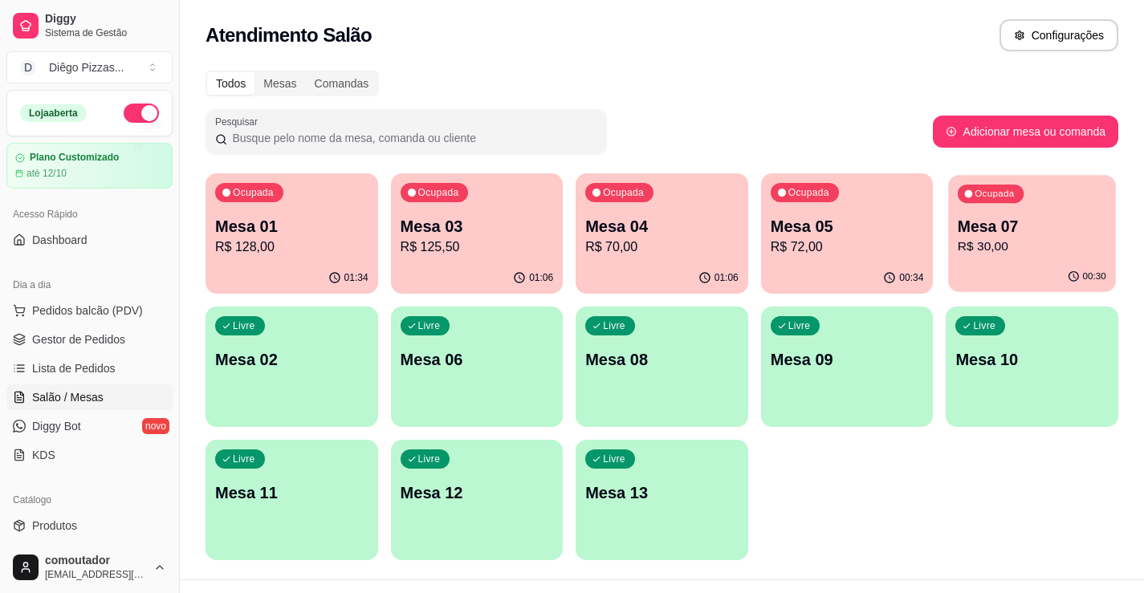
click at [1045, 223] on p "Mesa 07" at bounding box center [1032, 227] width 148 height 22
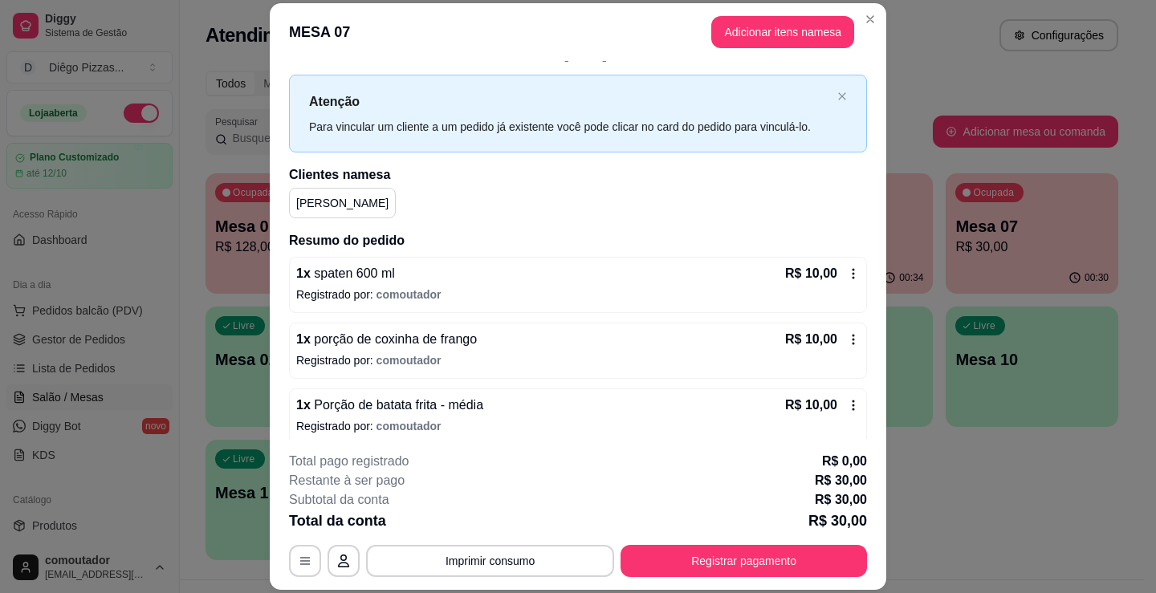
scroll to position [33, 0]
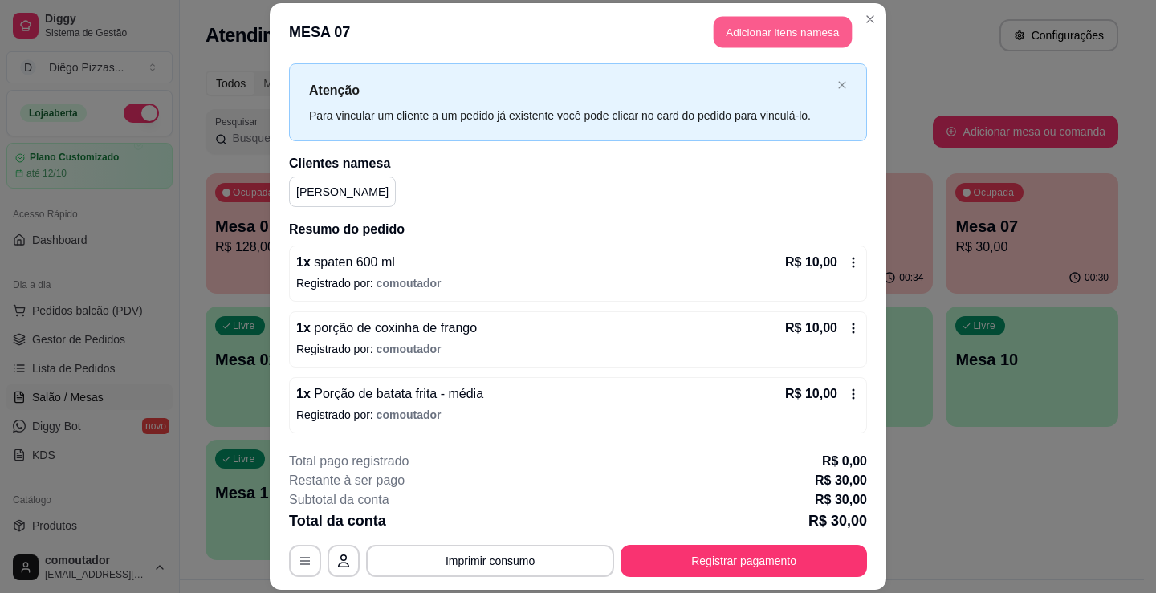
click at [772, 40] on button "Adicionar itens na mesa" at bounding box center [783, 31] width 138 height 31
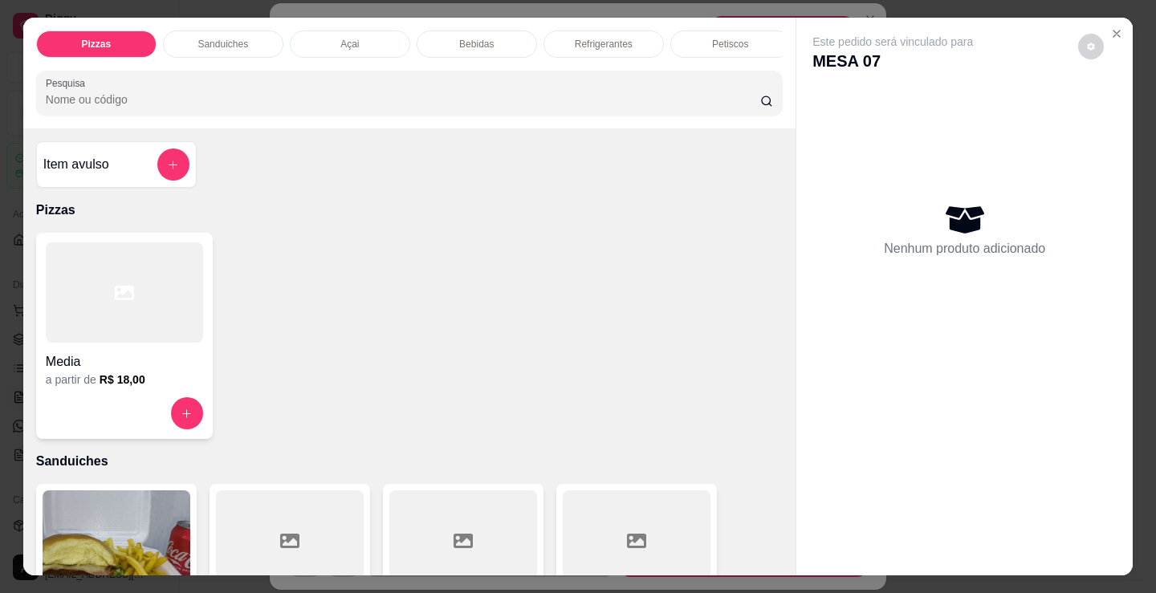
click at [575, 38] on p "Refrigerantes" at bounding box center [604, 44] width 58 height 13
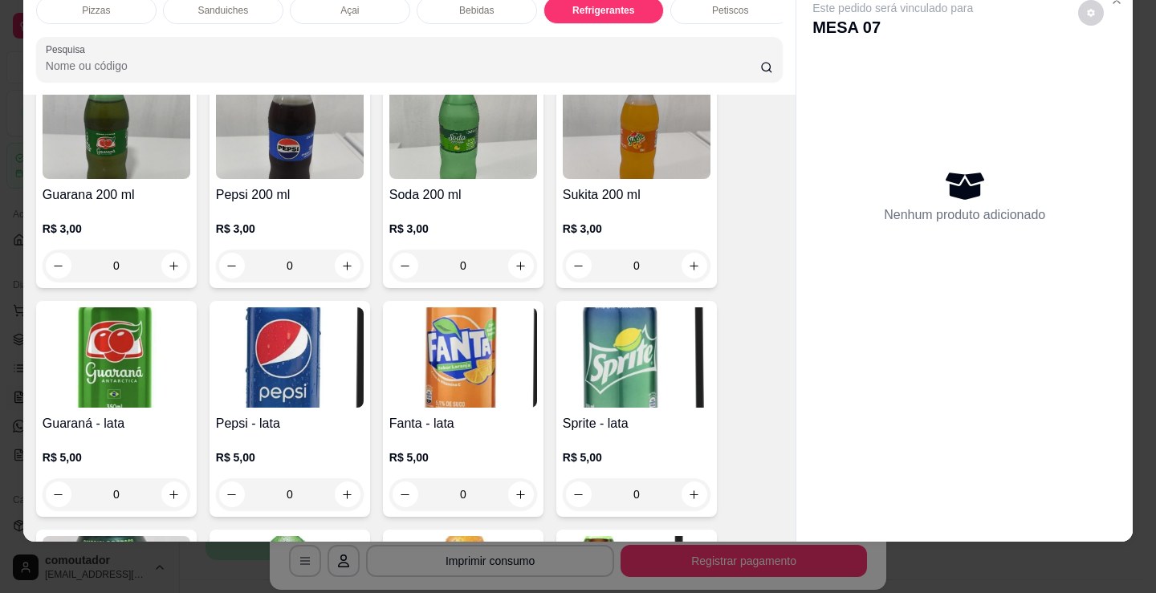
scroll to position [4237, 0]
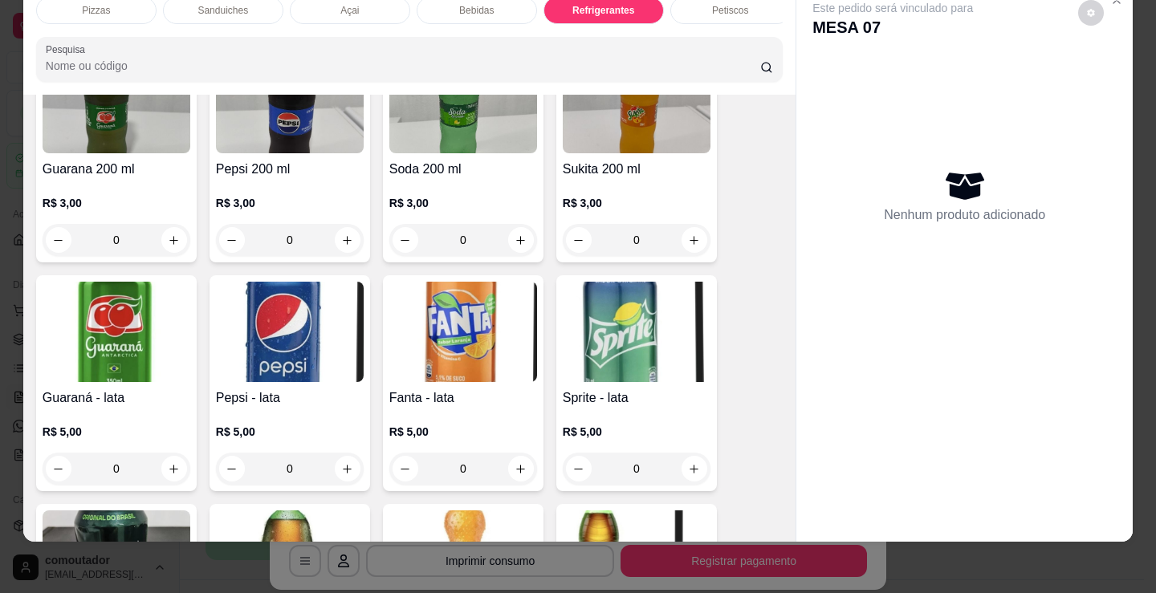
click at [178, 468] on button "increase-product-quantity" at bounding box center [174, 469] width 26 height 26
type input "1"
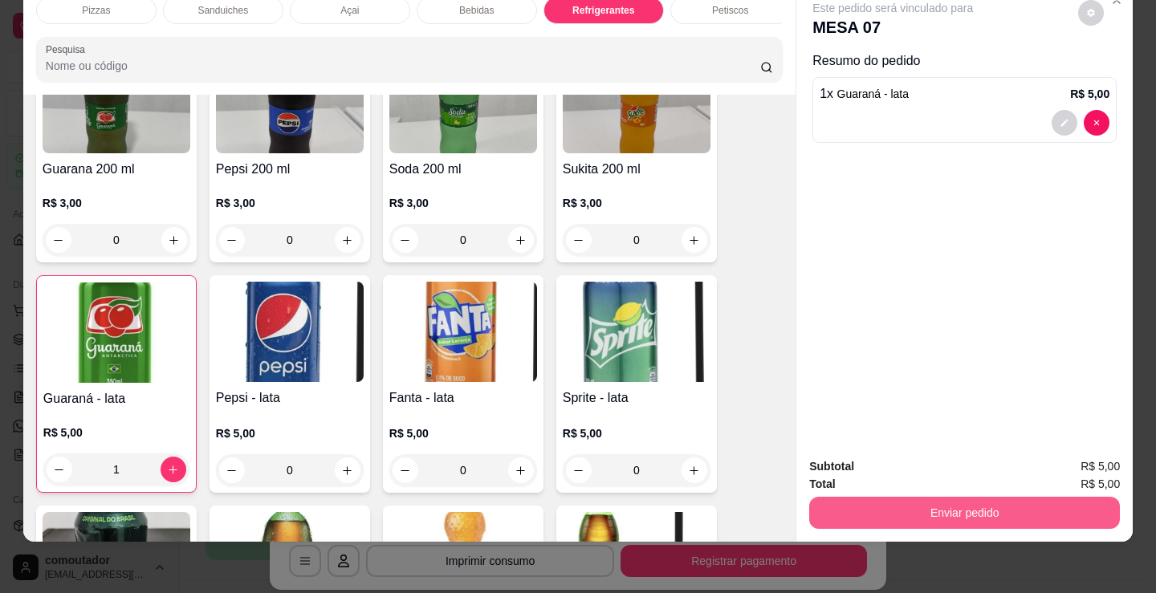
click at [1007, 498] on button "Enviar pedido" at bounding box center [964, 513] width 311 height 32
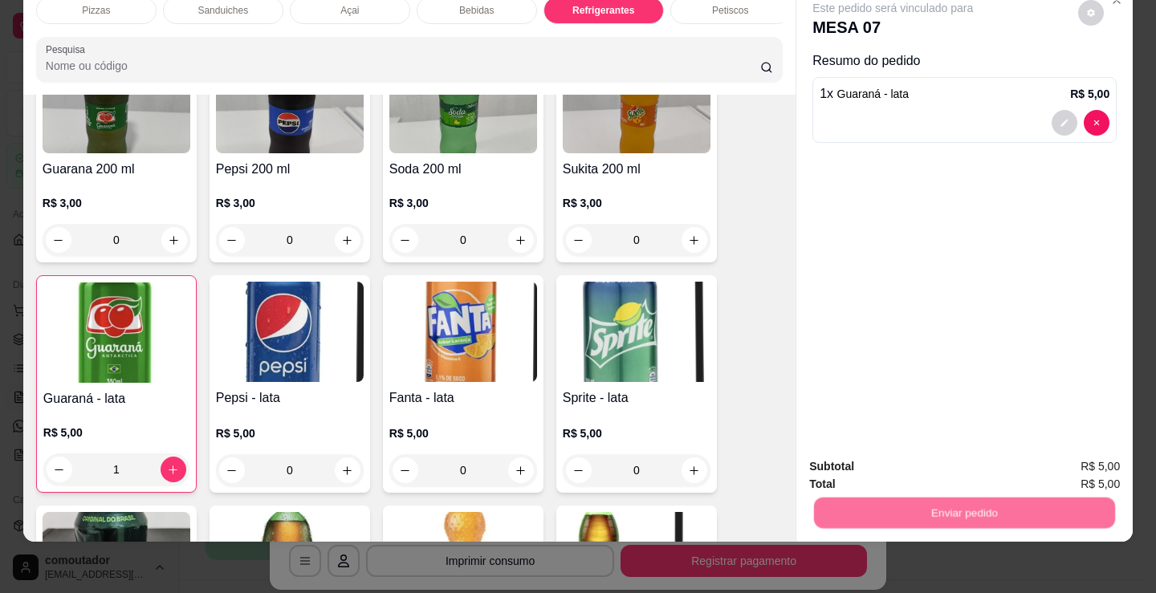
click at [948, 472] on button "Não registrar e enviar pedido" at bounding box center [911, 461] width 167 height 31
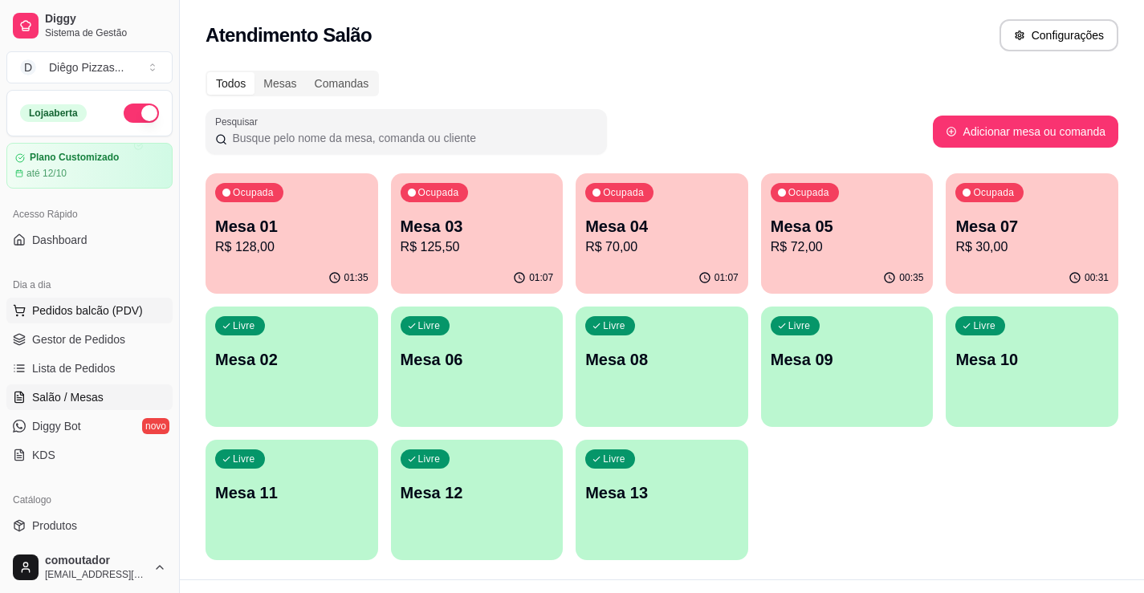
click at [98, 299] on button "Pedidos balcão (PDV)" at bounding box center [89, 311] width 166 height 26
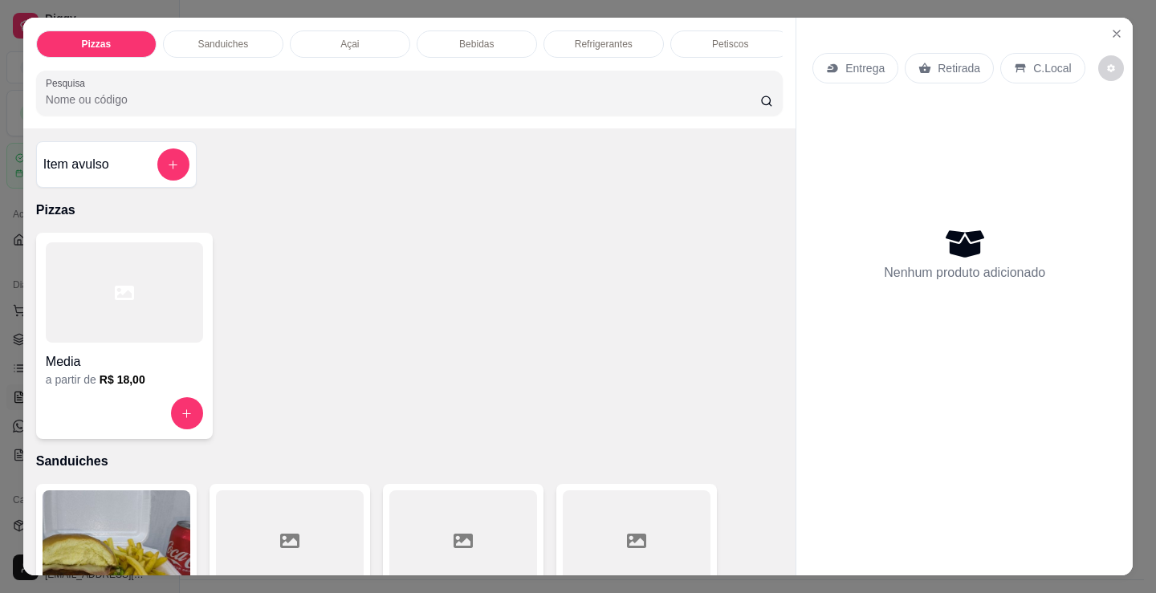
click at [348, 31] on div "Açai" at bounding box center [350, 44] width 120 height 27
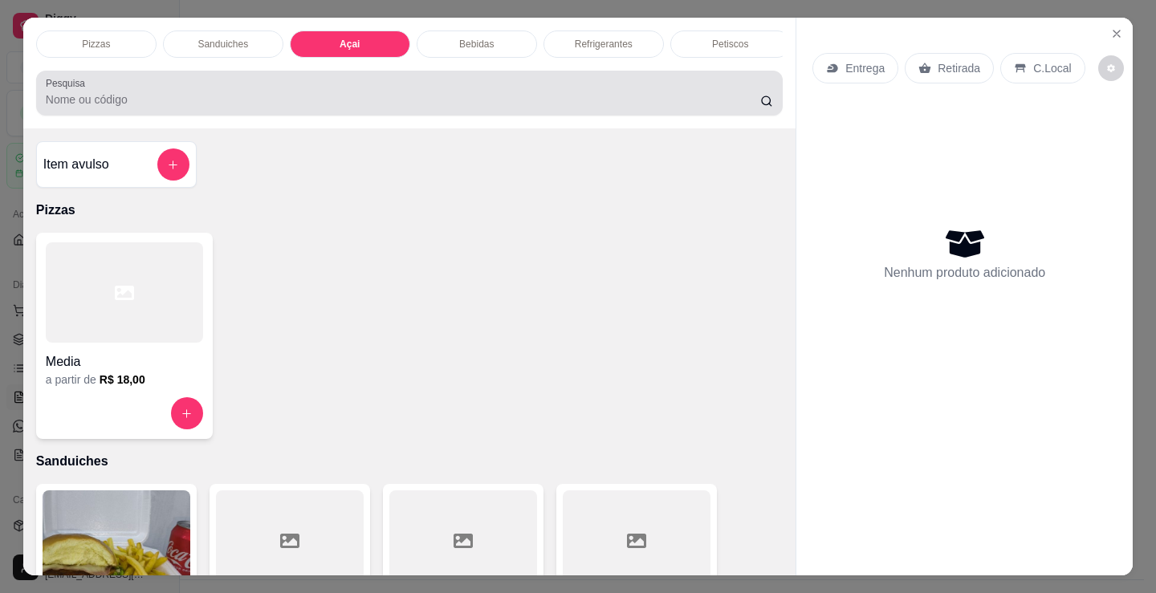
scroll to position [39, 0]
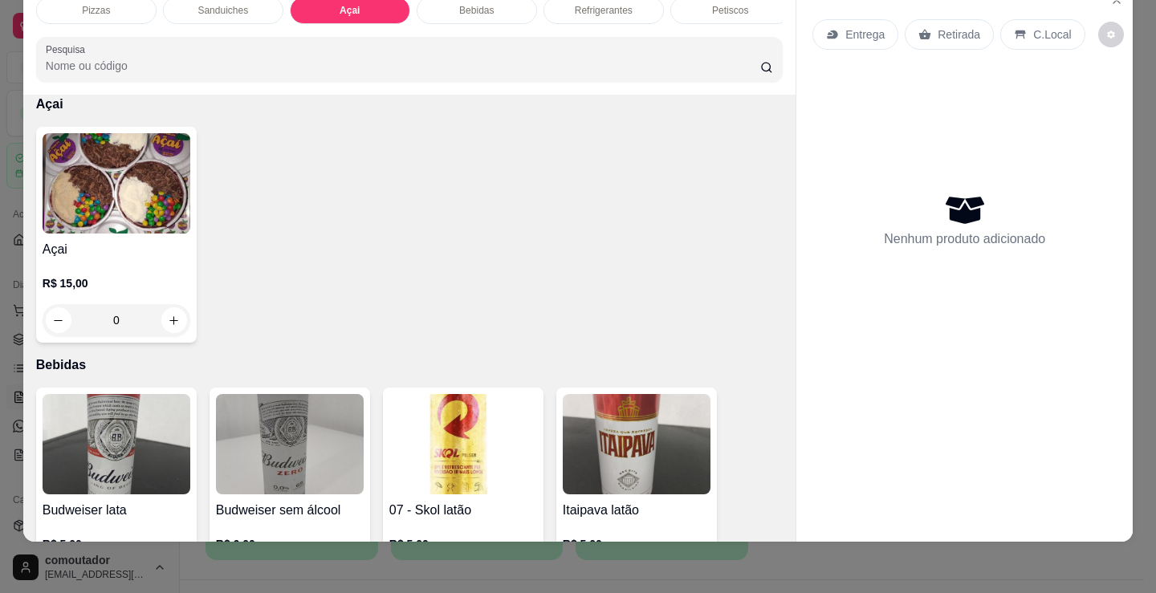
click at [128, 216] on img at bounding box center [117, 183] width 148 height 100
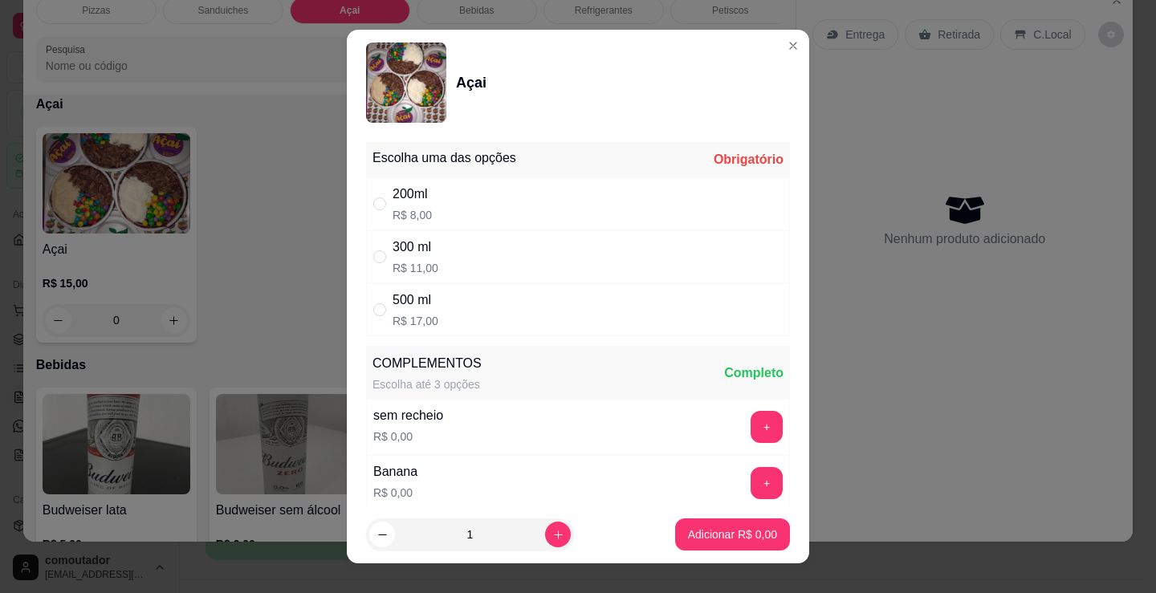
click at [409, 210] on p "R$ 8,00" at bounding box center [412, 215] width 39 height 16
radio input "true"
click at [552, 529] on icon "increase-product-quantity" at bounding box center [558, 535] width 12 height 12
type input "2"
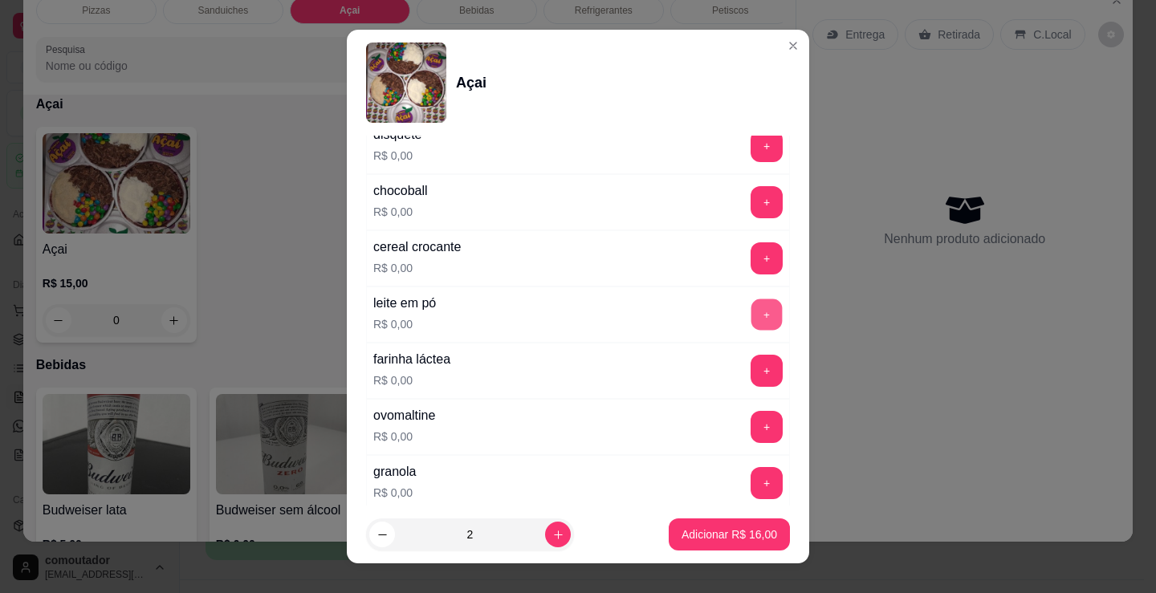
click at [751, 311] on button "+" at bounding box center [766, 314] width 31 height 31
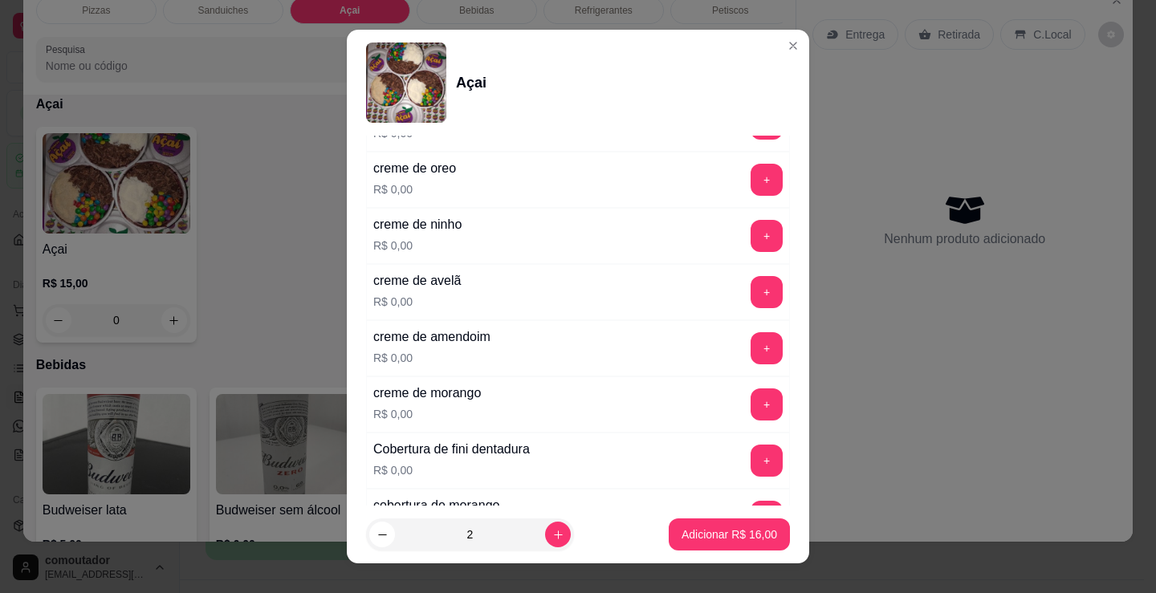
scroll to position [1043, 0]
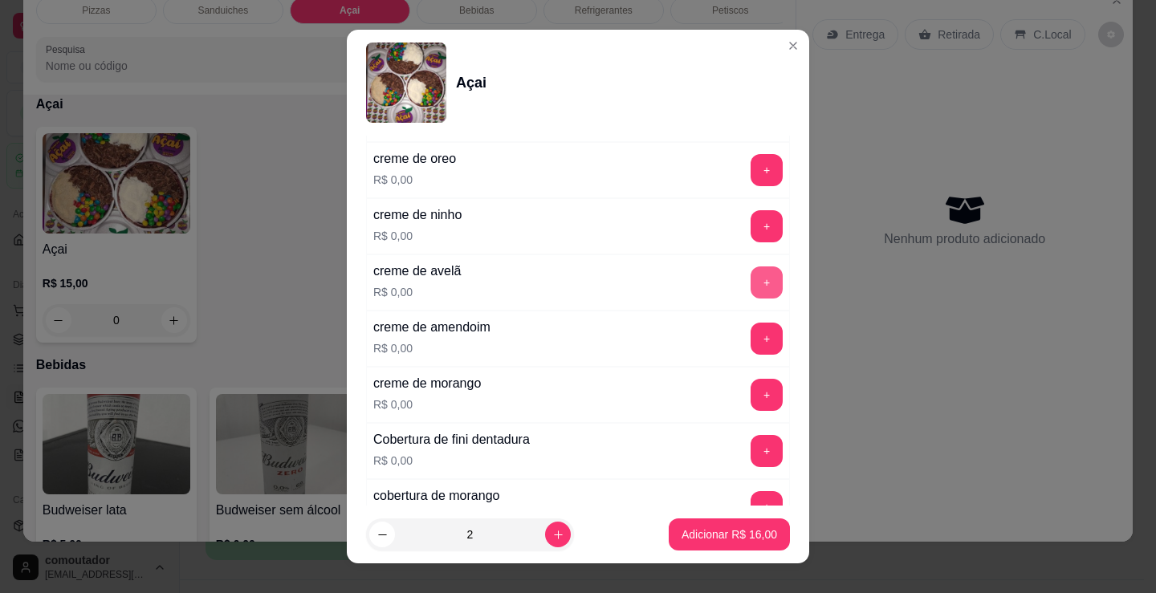
click at [750, 283] on button "+" at bounding box center [766, 282] width 32 height 32
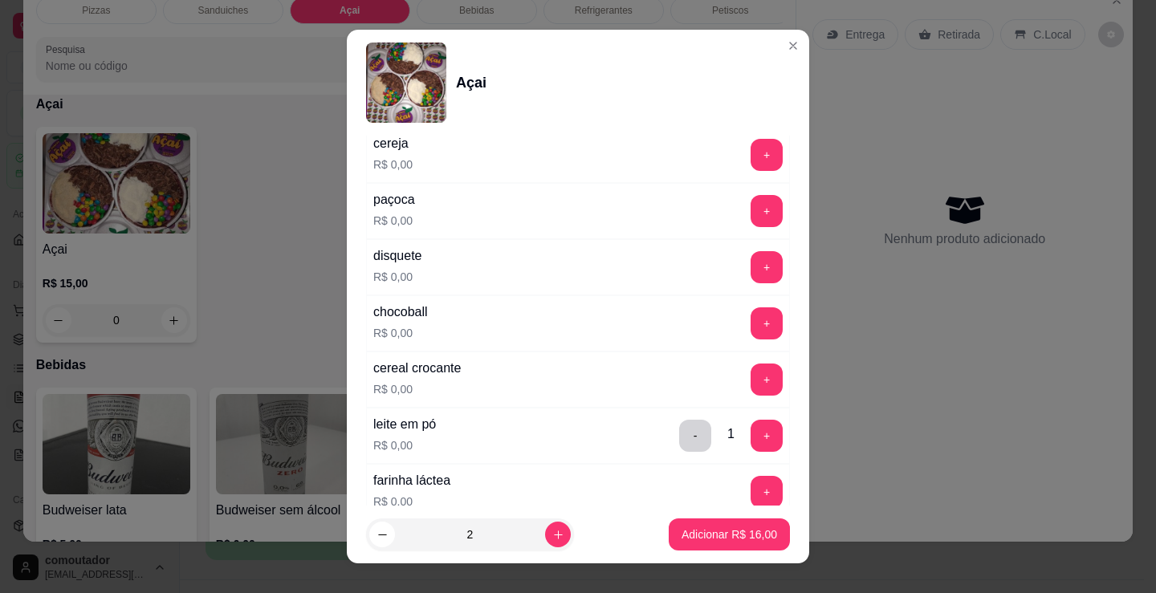
scroll to position [401, 0]
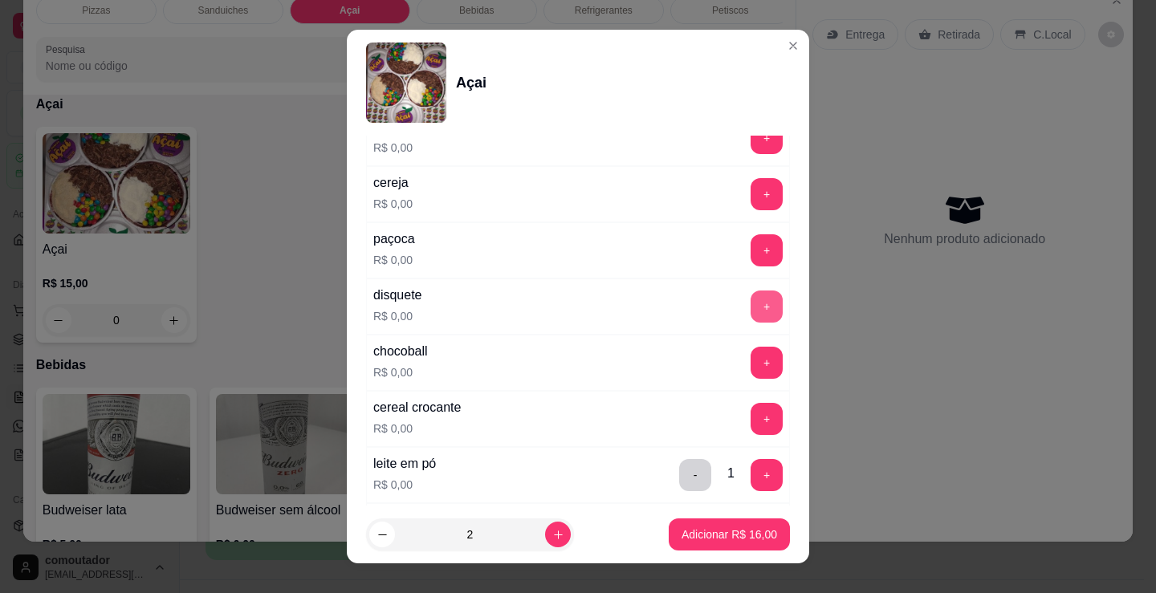
click at [756, 303] on div "+" at bounding box center [766, 307] width 45 height 32
click at [750, 311] on button "+" at bounding box center [766, 307] width 32 height 32
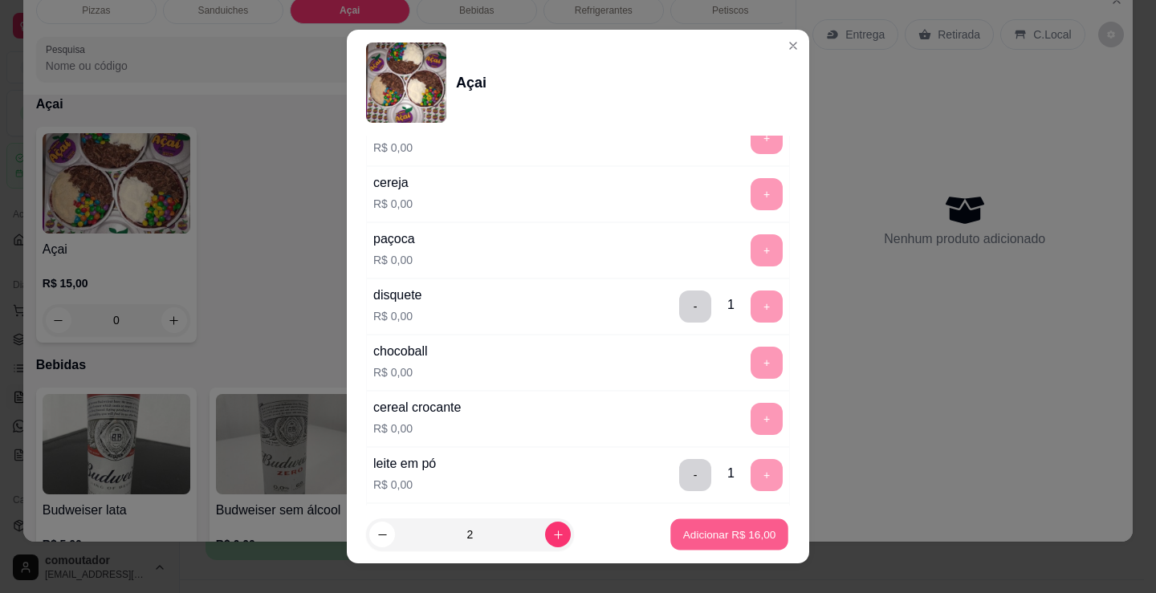
click at [721, 526] on button "Adicionar R$ 16,00" at bounding box center [729, 534] width 118 height 31
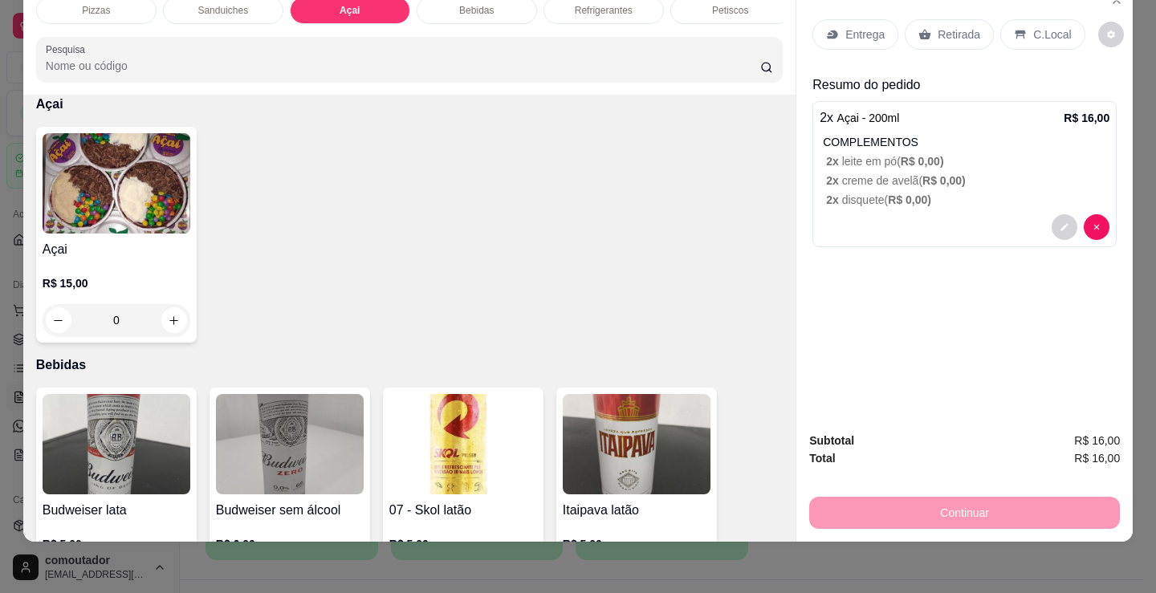
click at [1033, 26] on p "C.Local" at bounding box center [1052, 34] width 38 height 16
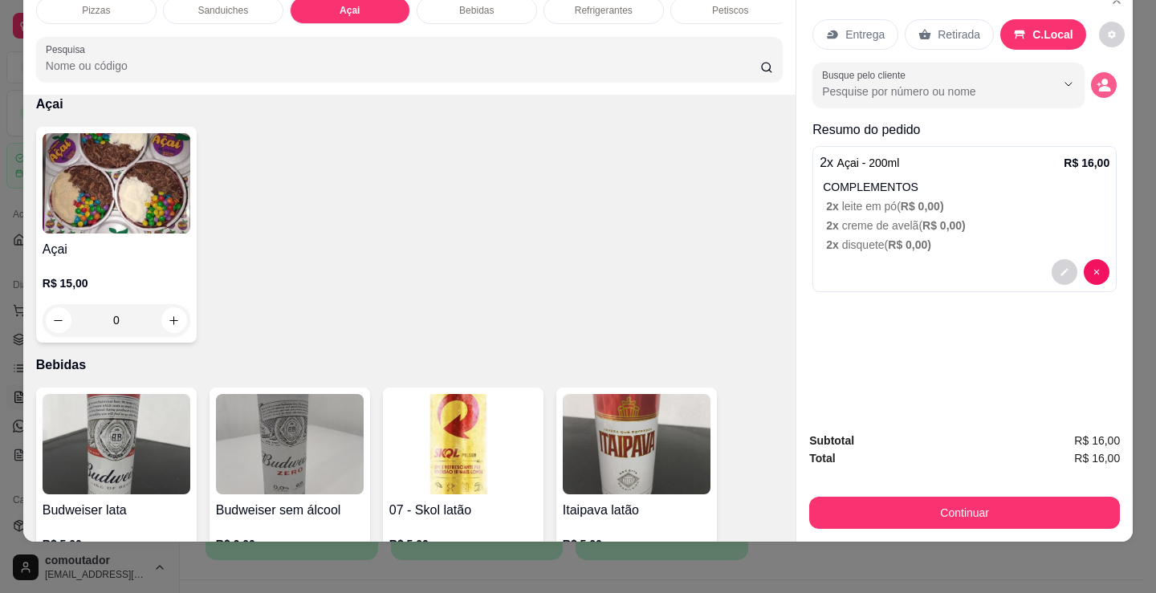
click at [1091, 78] on button "decrease-product-quantity" at bounding box center [1104, 85] width 26 height 26
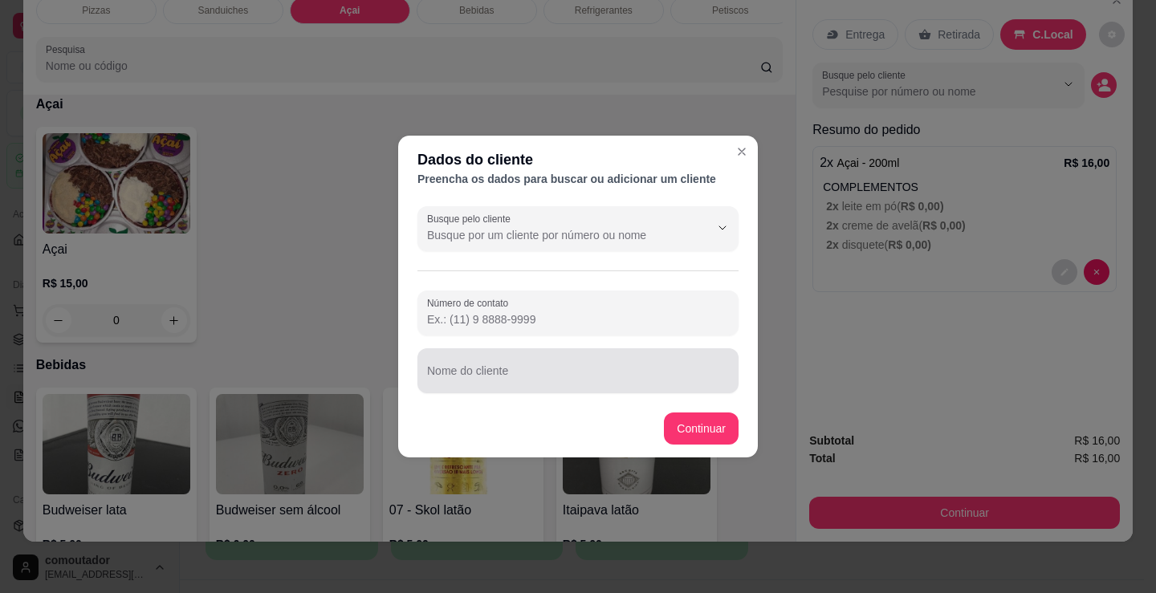
click at [557, 393] on div "Busque pelo cliente Número de contato Nome do cliente" at bounding box center [578, 300] width 360 height 200
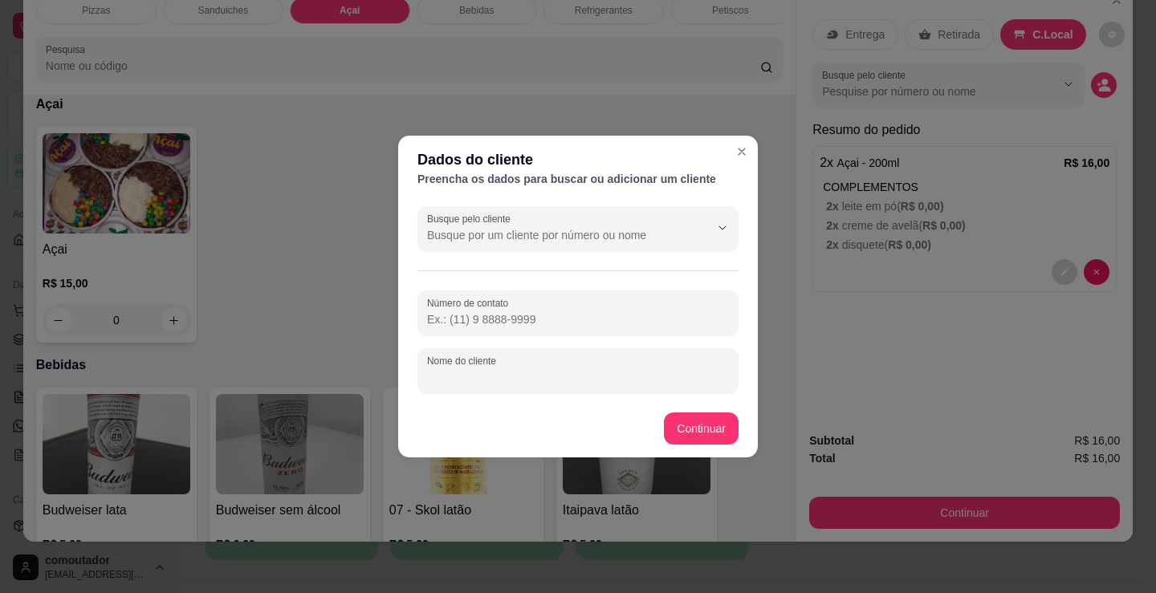
click at [557, 381] on input "Nome do cliente" at bounding box center [578, 377] width 302 height 16
type input "[PERSON_NAME]"
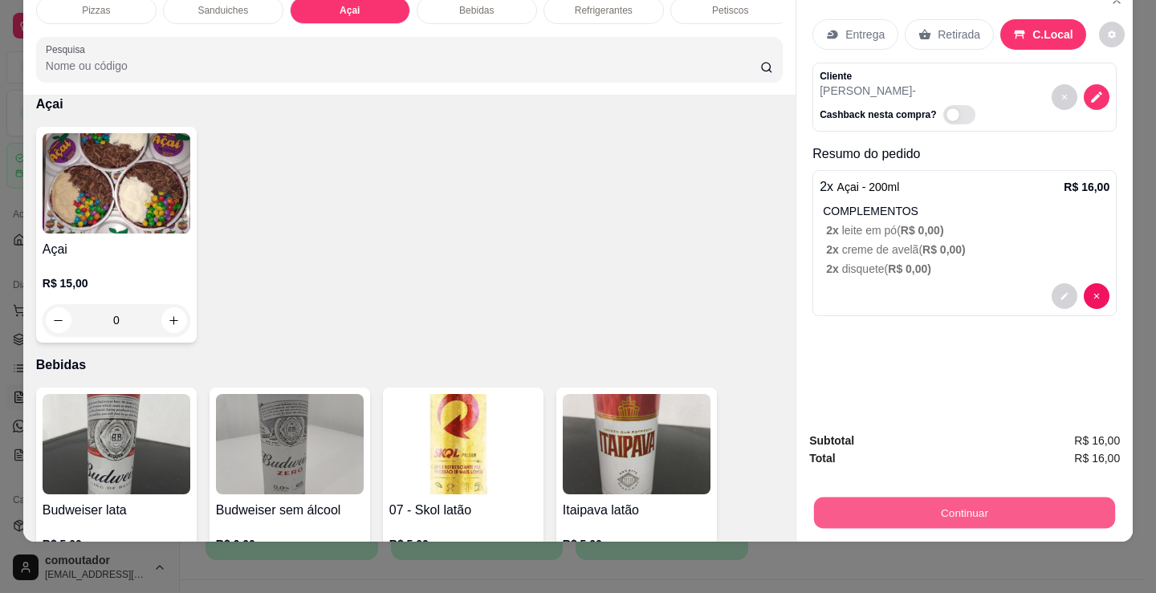
click at [901, 505] on button "Continuar" at bounding box center [964, 512] width 301 height 31
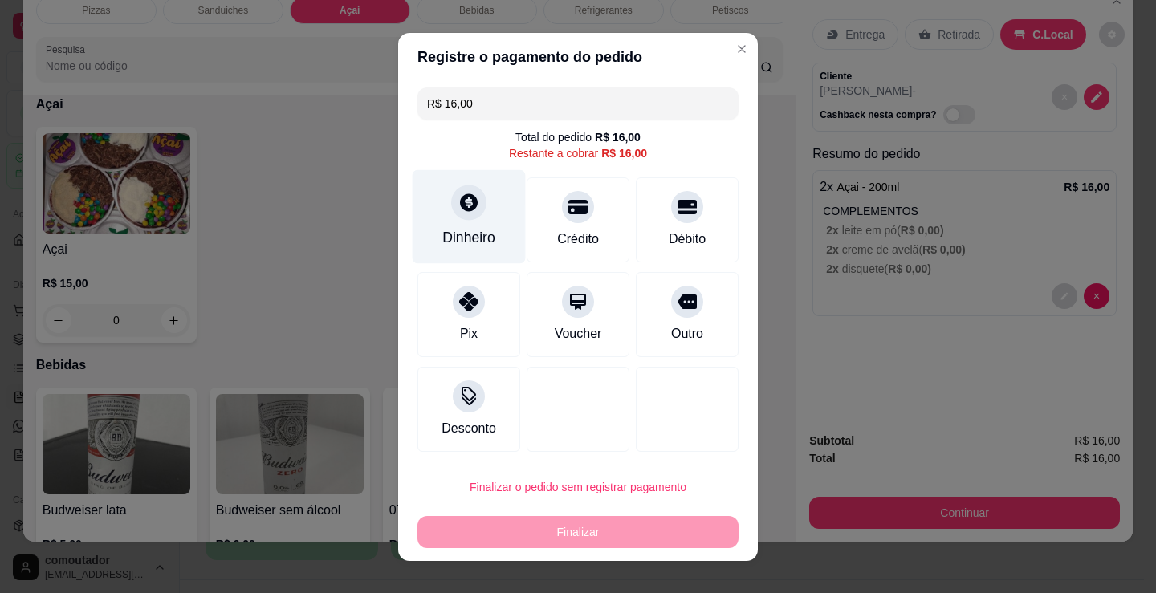
click at [451, 214] on div at bounding box center [468, 202] width 35 height 35
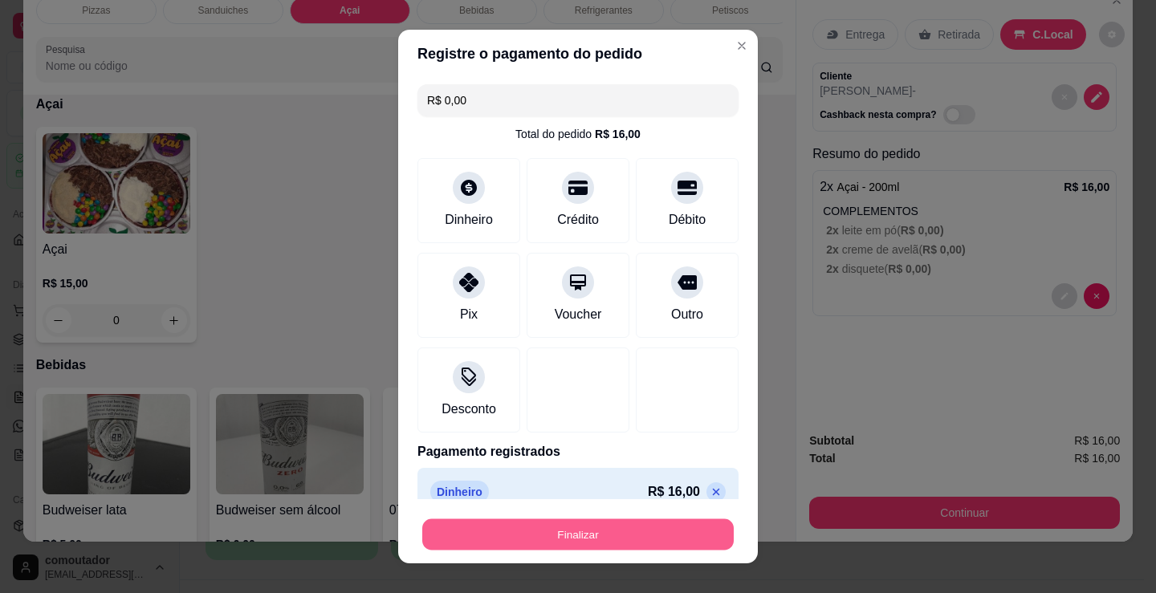
click at [619, 539] on button "Finalizar" at bounding box center [577, 534] width 311 height 31
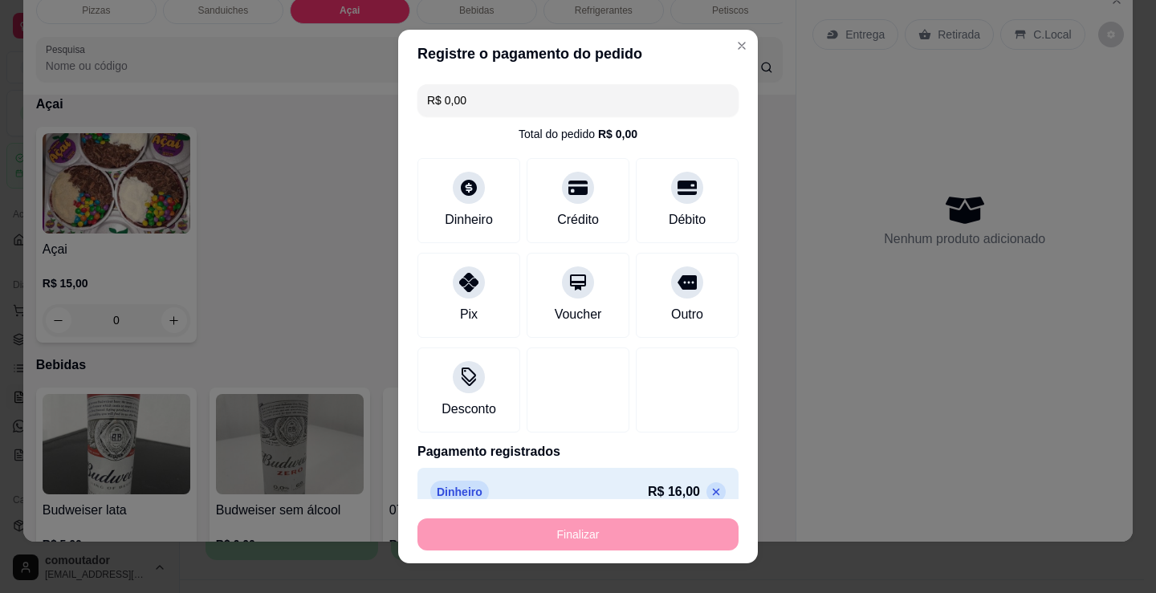
type input "-R$ 16,00"
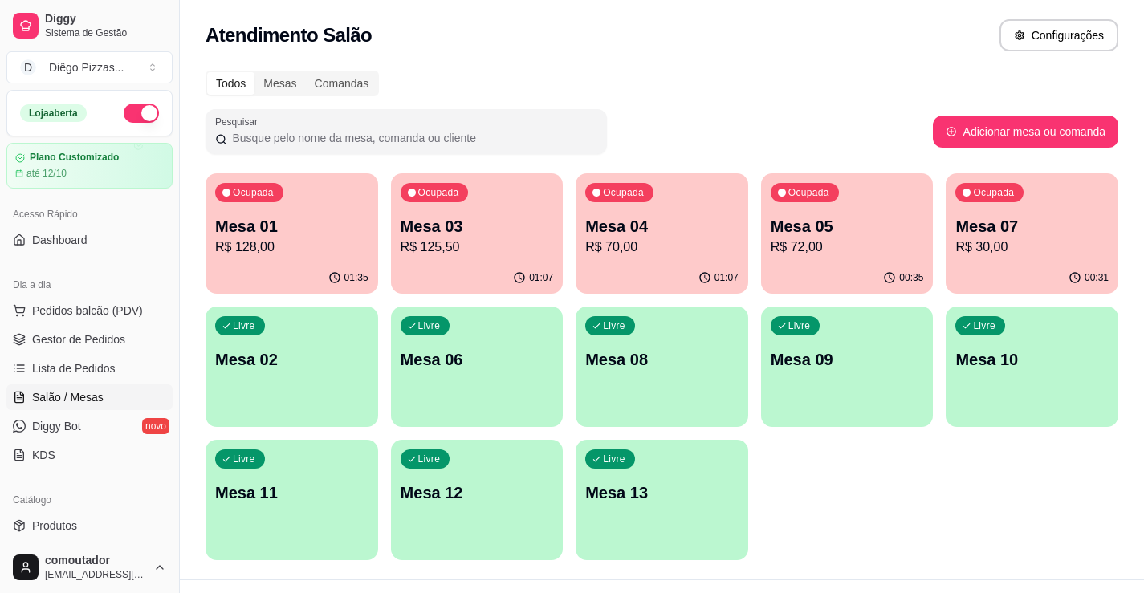
click at [323, 273] on div "01:35" at bounding box center [291, 277] width 173 height 31
click at [467, 268] on div "01:08" at bounding box center [477, 277] width 173 height 31
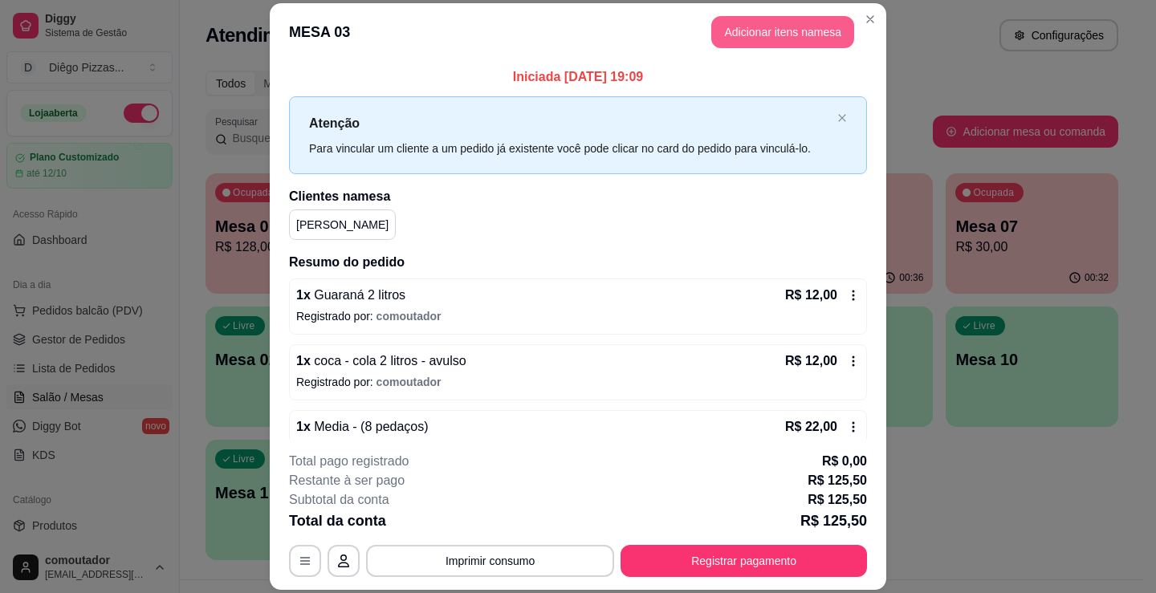
click at [746, 39] on button "Adicionar itens na mesa" at bounding box center [782, 32] width 143 height 32
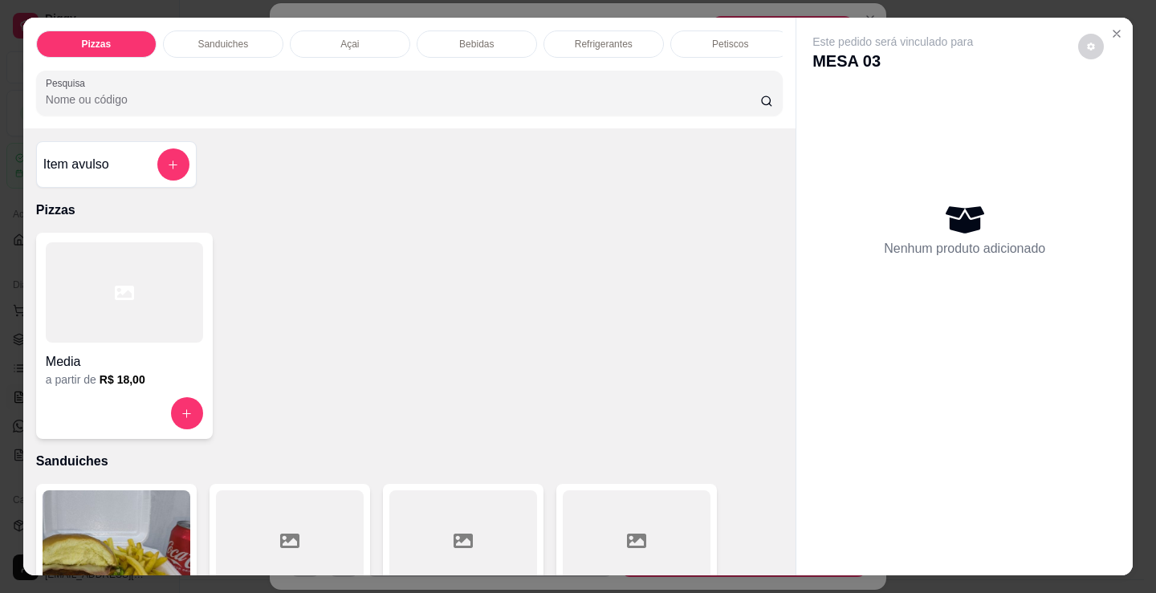
click at [364, 31] on div "Açai" at bounding box center [350, 44] width 120 height 27
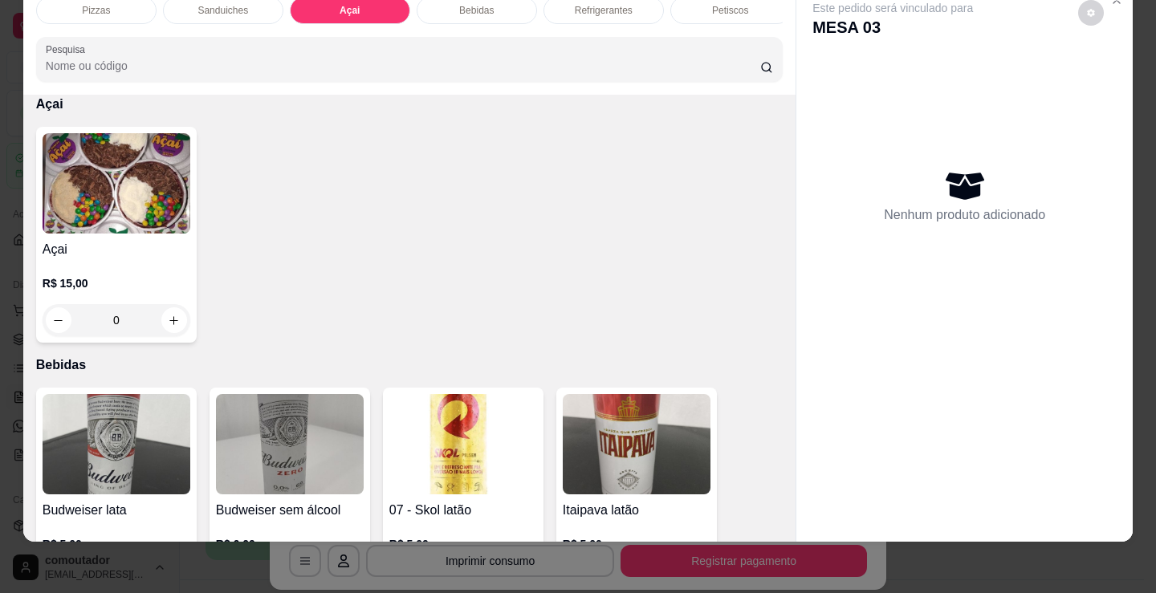
click at [173, 189] on img at bounding box center [117, 183] width 148 height 100
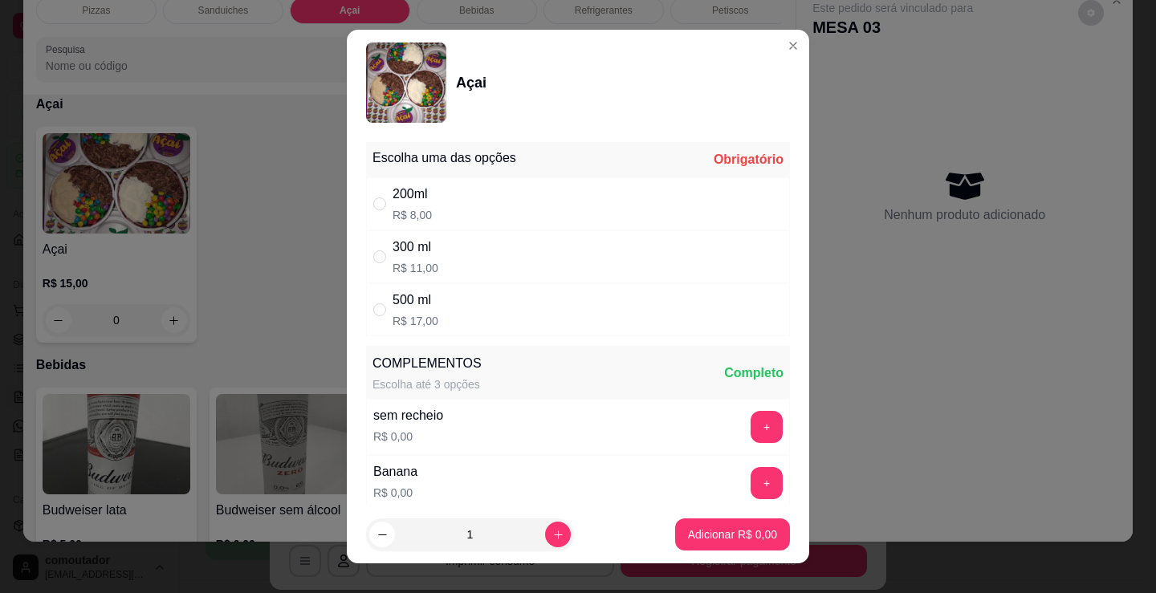
drag, startPoint x: 584, startPoint y: 197, endPoint x: 470, endPoint y: 377, distance: 213.3
click at [584, 198] on div "200ml R$ 8,00" at bounding box center [578, 203] width 424 height 53
radio input "true"
click at [552, 529] on icon "increase-product-quantity" at bounding box center [558, 535] width 12 height 12
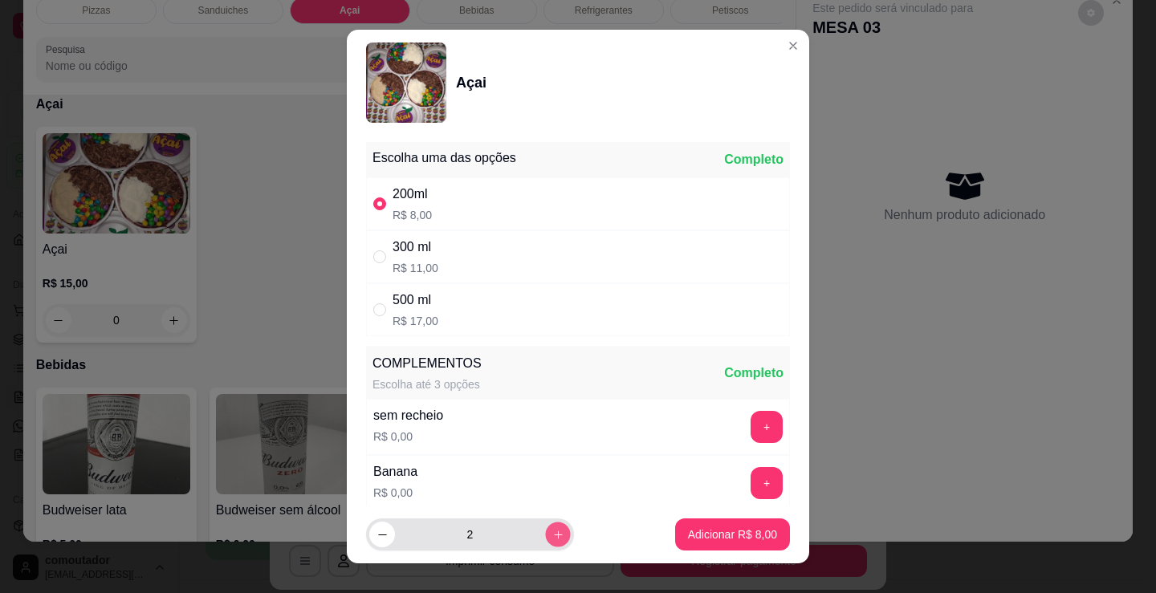
type input "3"
click at [723, 531] on p "Adicionar R$ 24,00" at bounding box center [729, 535] width 96 height 16
type input "3"
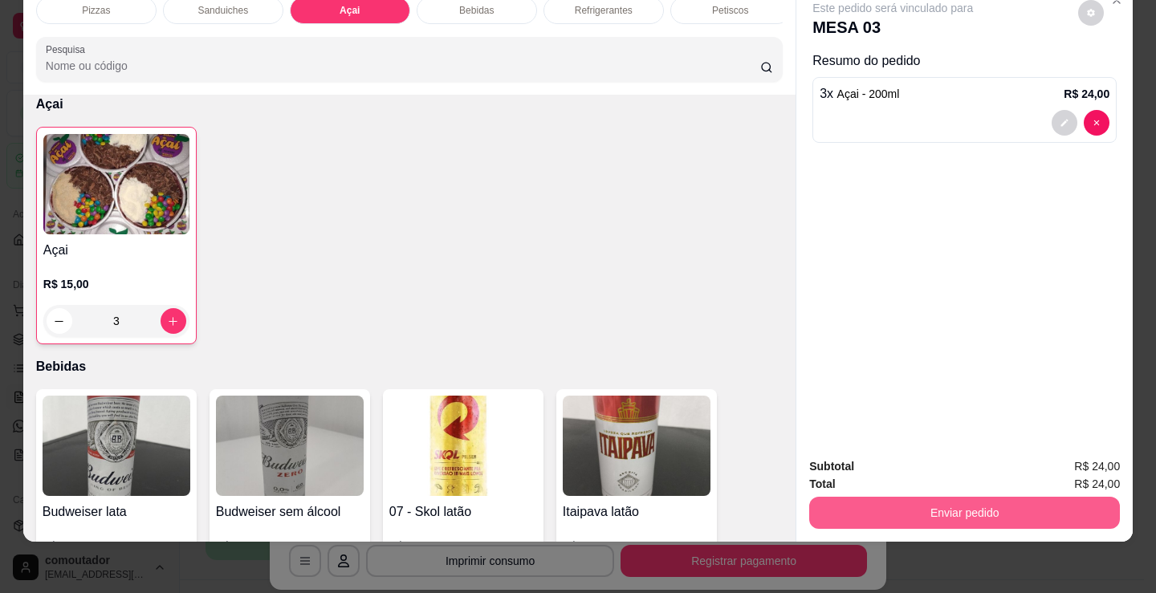
click at [905, 509] on button "Enviar pedido" at bounding box center [964, 513] width 311 height 32
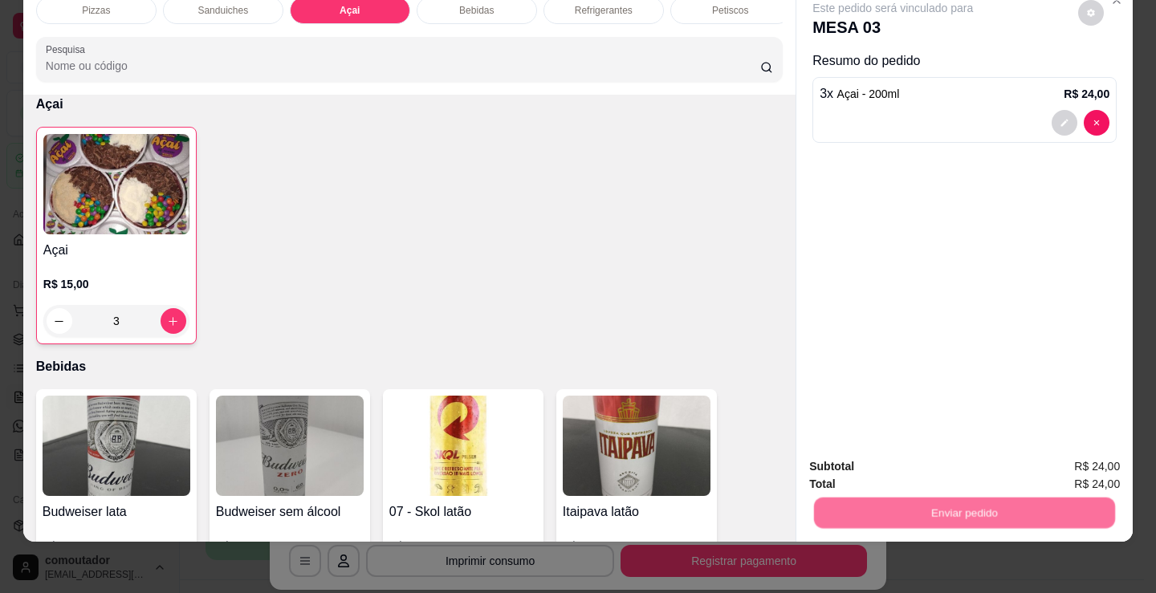
click at [850, 469] on button "Não registrar e enviar pedido" at bounding box center [912, 461] width 162 height 30
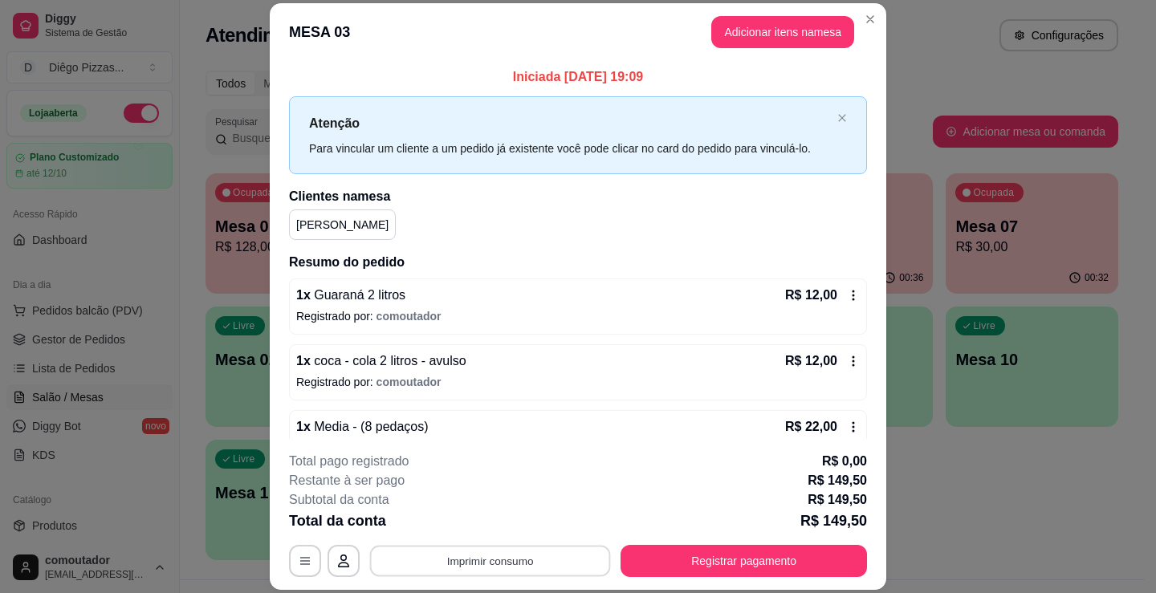
click at [540, 548] on button "Imprimir consumo" at bounding box center [490, 561] width 241 height 31
click at [506, 525] on button "IMPRESSORA" at bounding box center [489, 524] width 116 height 26
click at [734, 47] on button "Adicionar itens na mesa" at bounding box center [782, 32] width 143 height 32
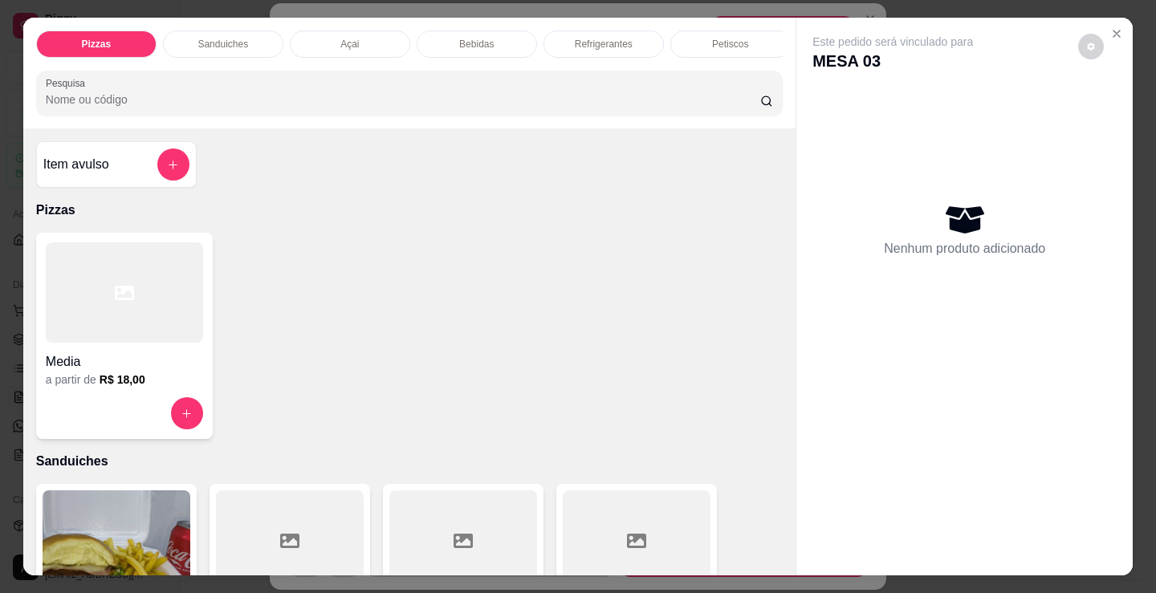
click at [191, 32] on div "Sanduiches" at bounding box center [223, 44] width 120 height 27
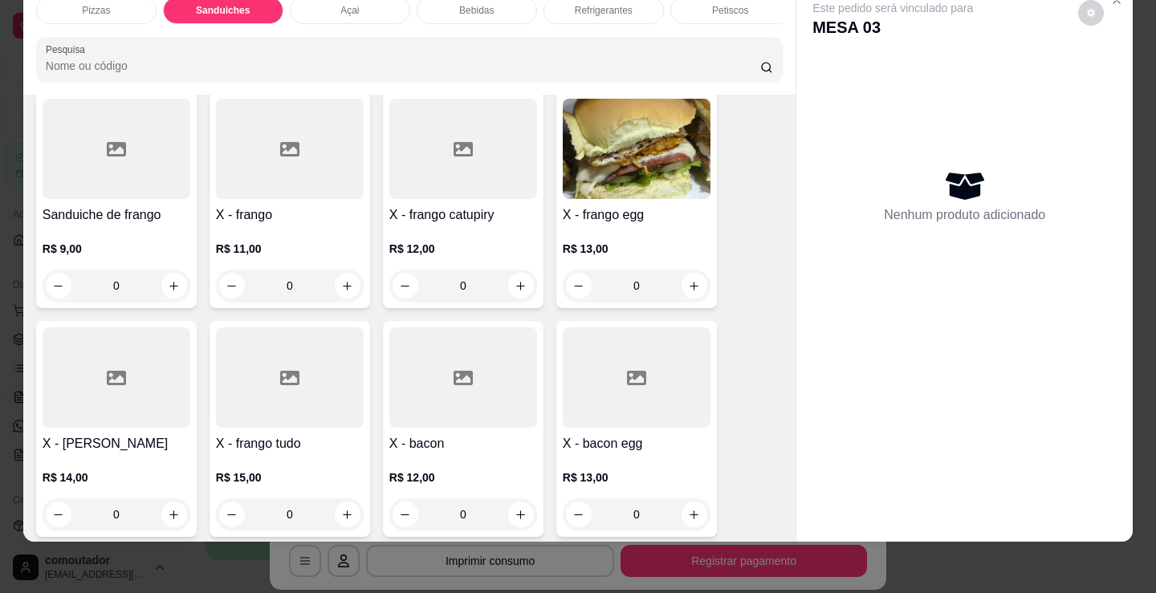
scroll to position [1046, 0]
click at [696, 283] on div "0" at bounding box center [637, 284] width 148 height 32
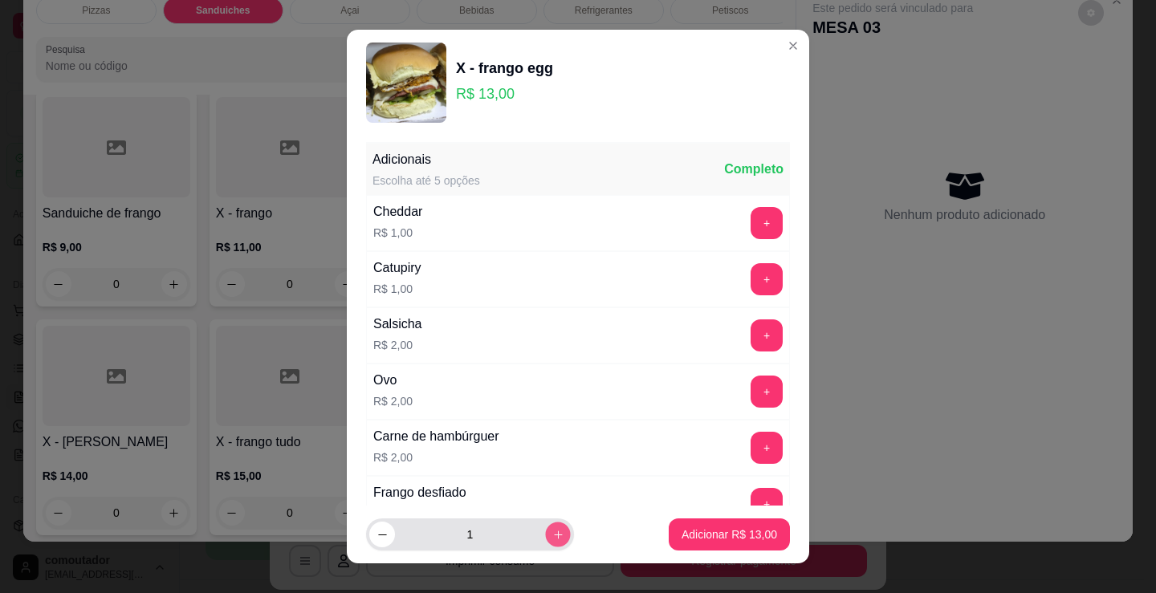
click at [552, 539] on icon "increase-product-quantity" at bounding box center [558, 535] width 12 height 12
type input "2"
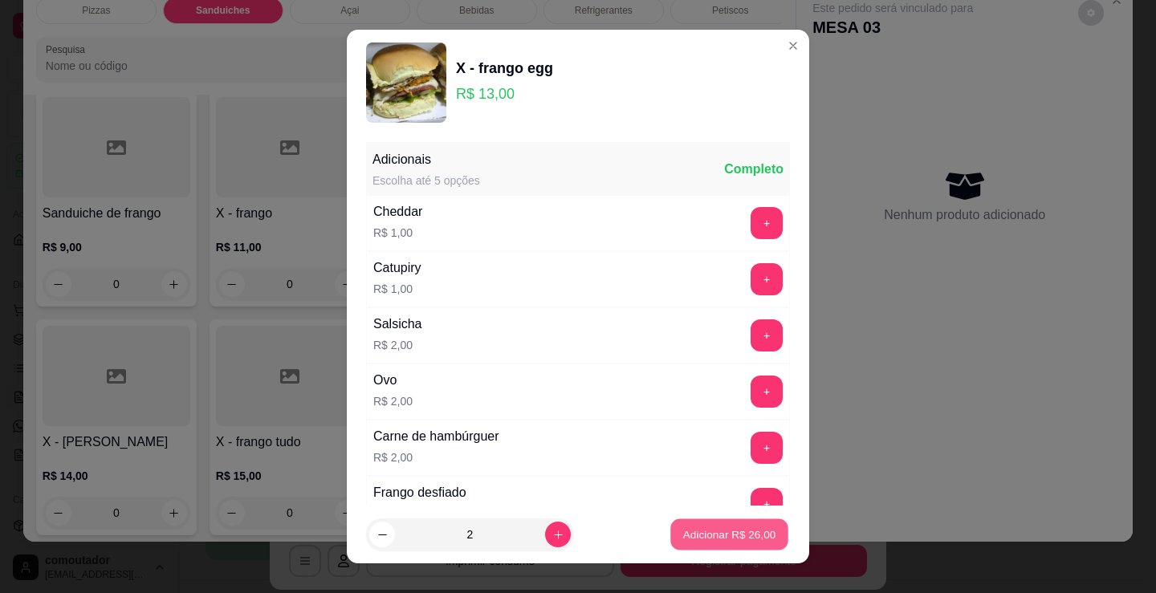
click at [683, 530] on p "Adicionar R$ 26,00" at bounding box center [729, 534] width 93 height 15
type input "2"
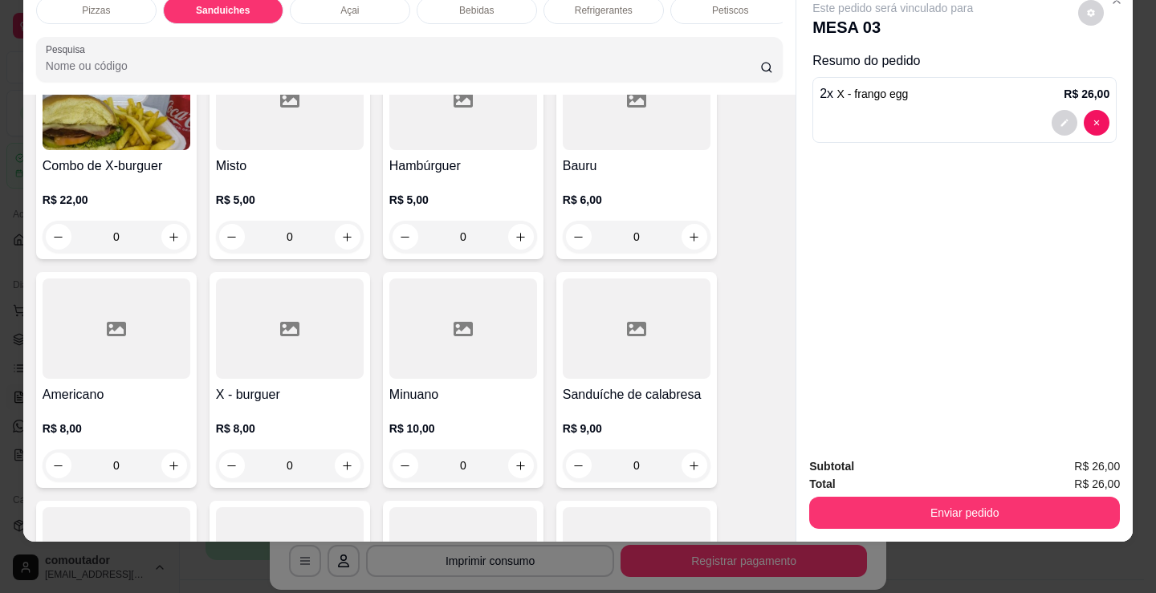
scroll to position [484, 0]
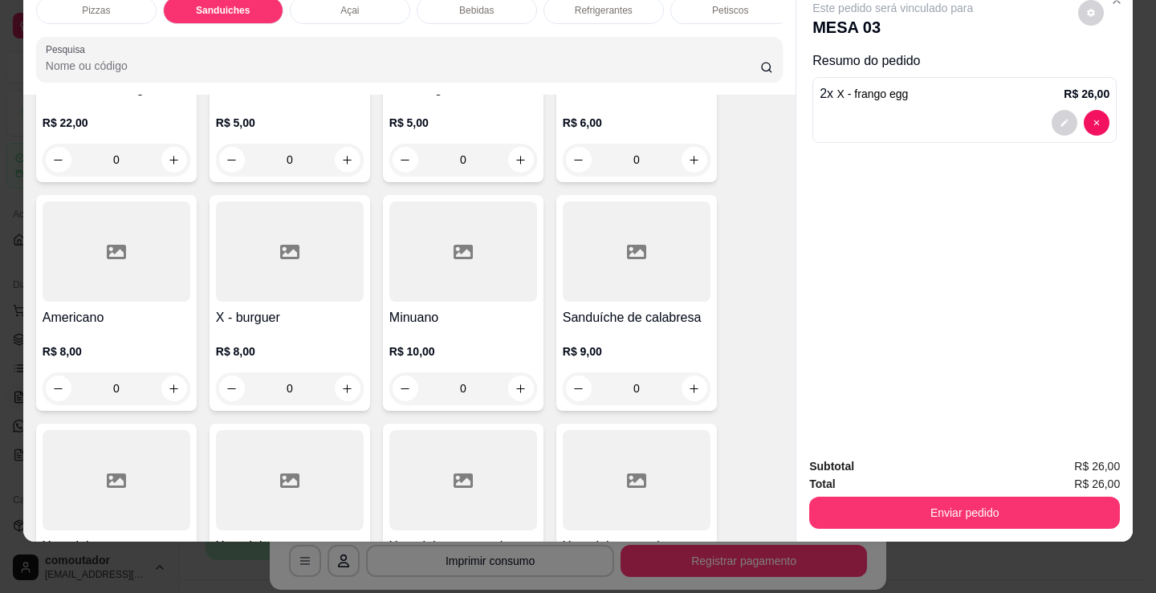
click at [344, 388] on div "0" at bounding box center [290, 388] width 148 height 32
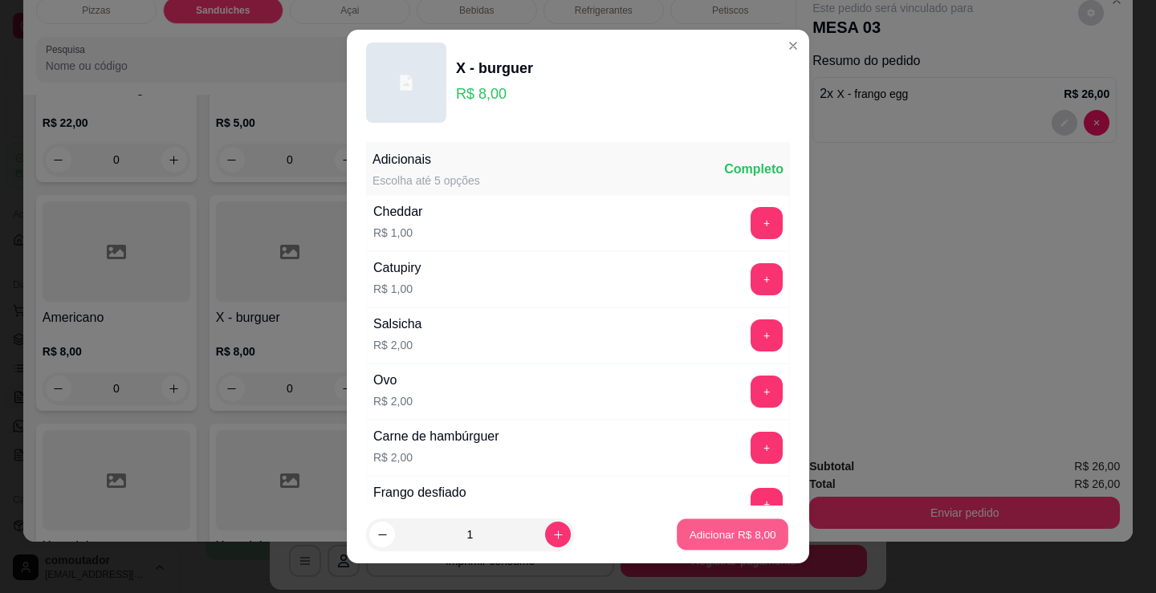
click at [738, 542] on p "Adicionar R$ 8,00" at bounding box center [732, 534] width 87 height 15
type input "1"
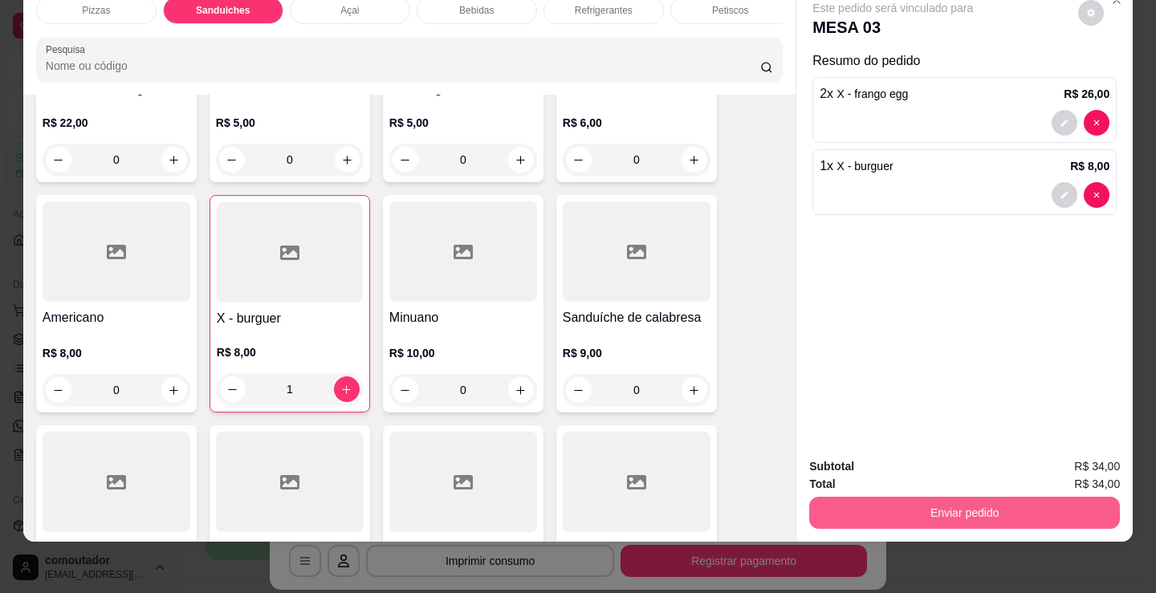
click at [879, 498] on button "Enviar pedido" at bounding box center [964, 513] width 311 height 32
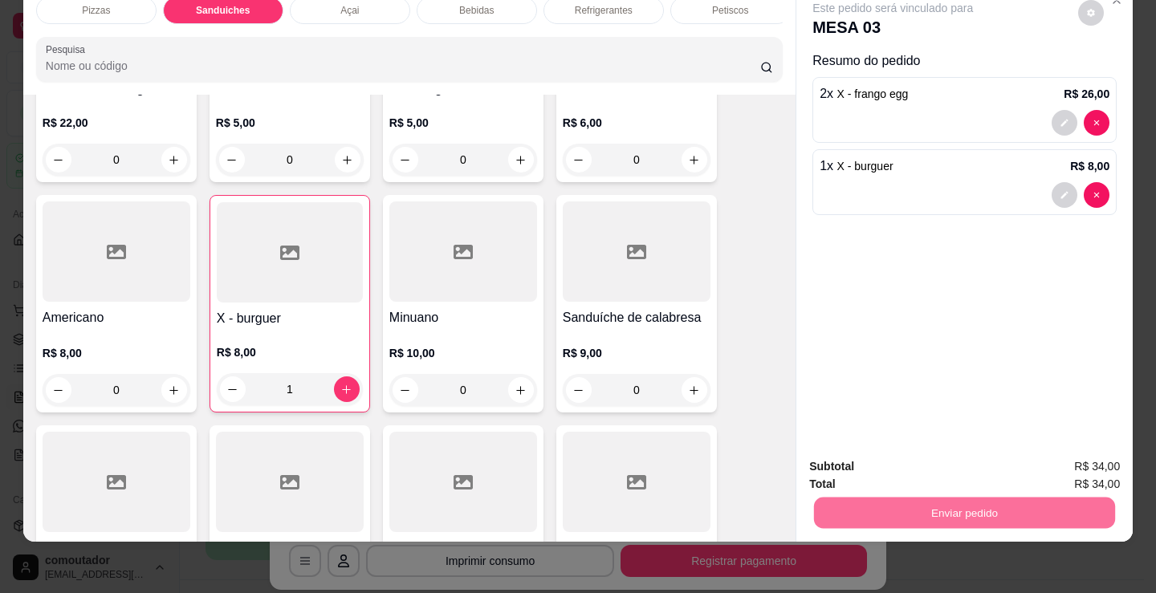
click at [872, 461] on button "Não registrar e enviar pedido" at bounding box center [911, 461] width 167 height 31
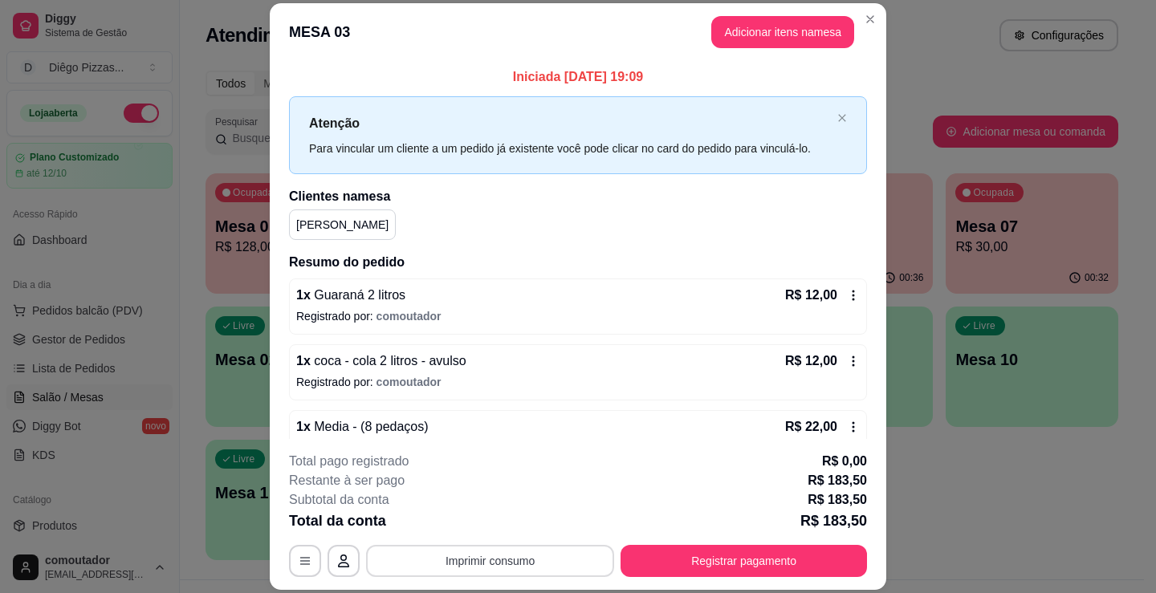
click at [508, 567] on button "Imprimir consumo" at bounding box center [490, 561] width 248 height 32
click at [506, 522] on button "IMPRESSORA" at bounding box center [489, 524] width 116 height 26
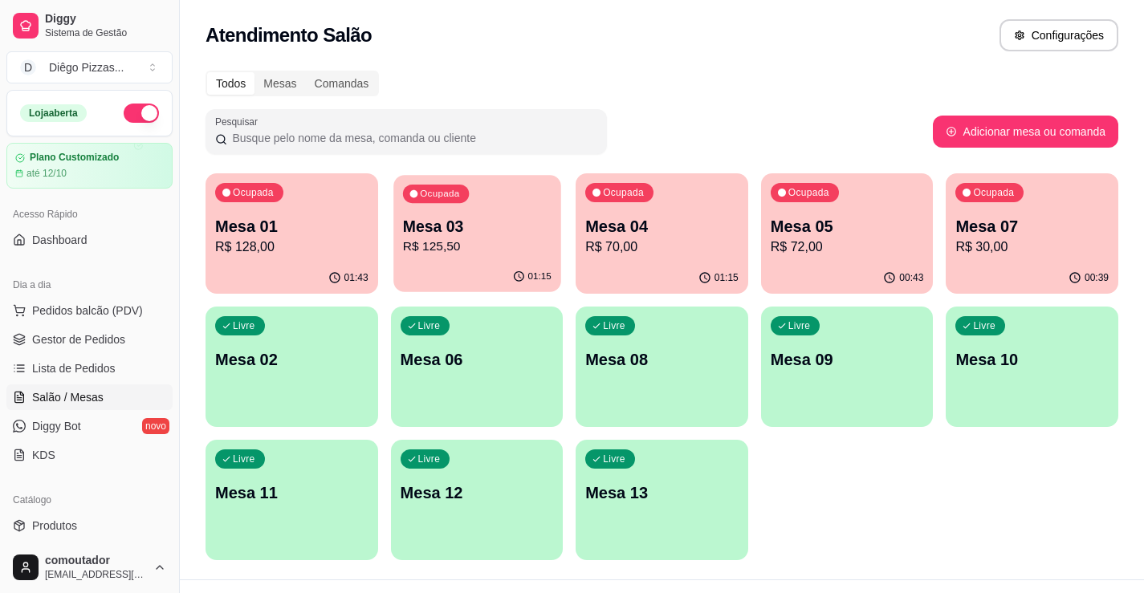
click at [468, 271] on div "01:15" at bounding box center [476, 277] width 167 height 31
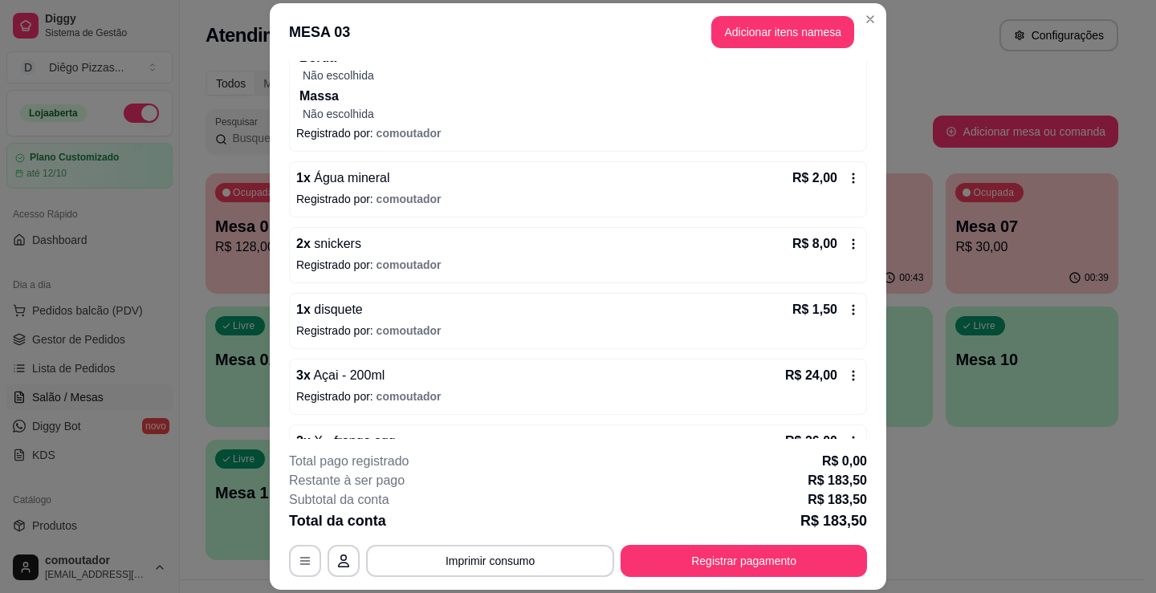
scroll to position [1043, 0]
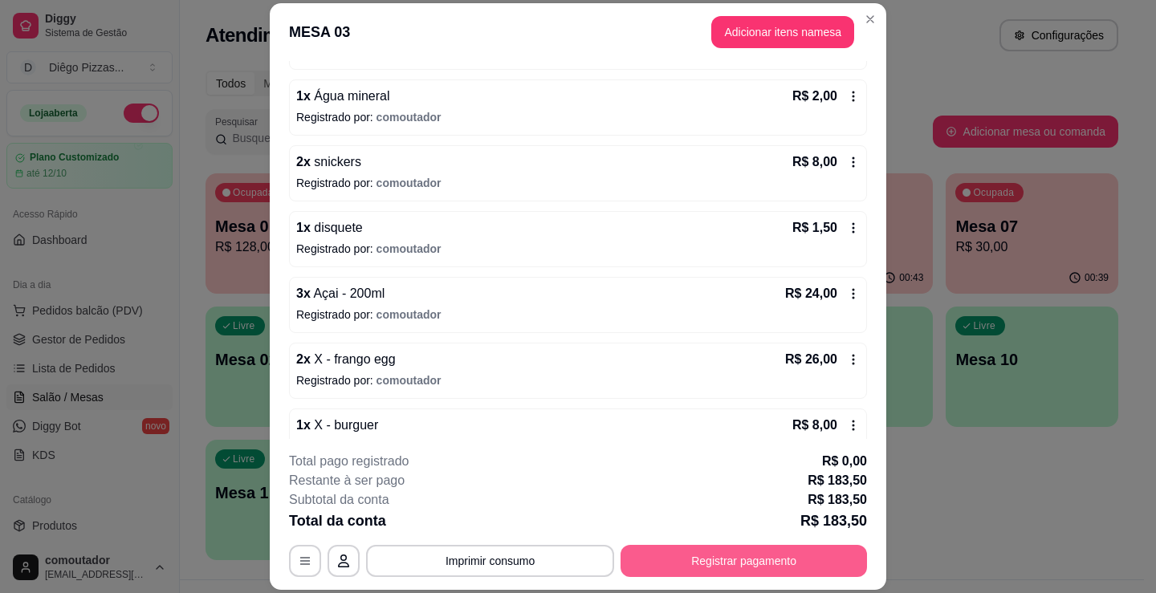
click at [705, 556] on button "Registrar pagamento" at bounding box center [743, 561] width 246 height 32
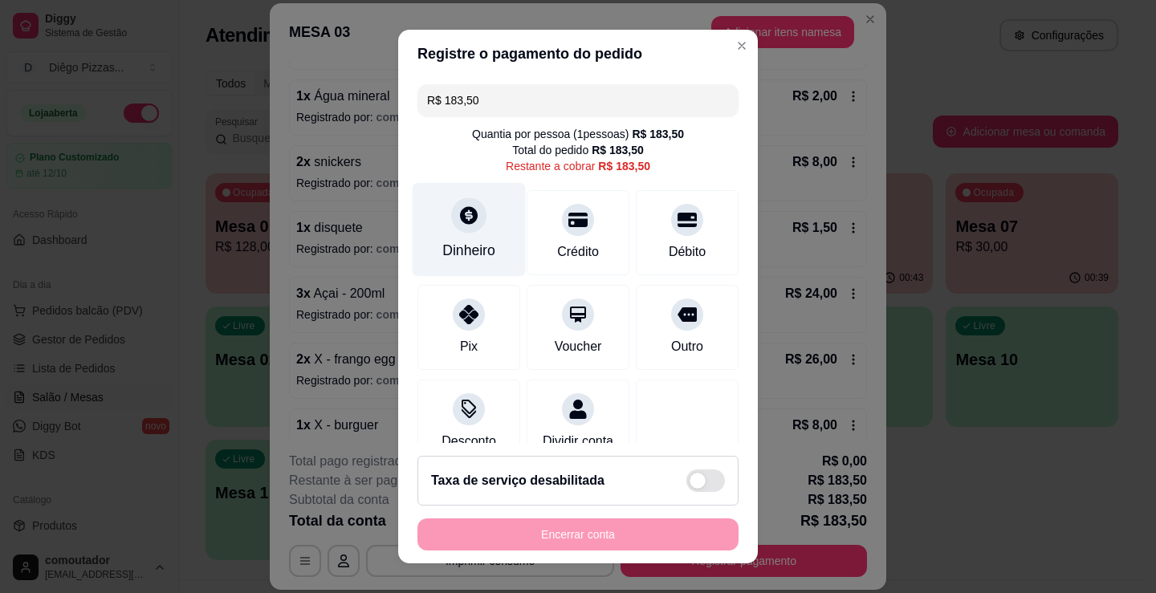
click at [456, 235] on div "Dinheiro" at bounding box center [469, 230] width 113 height 94
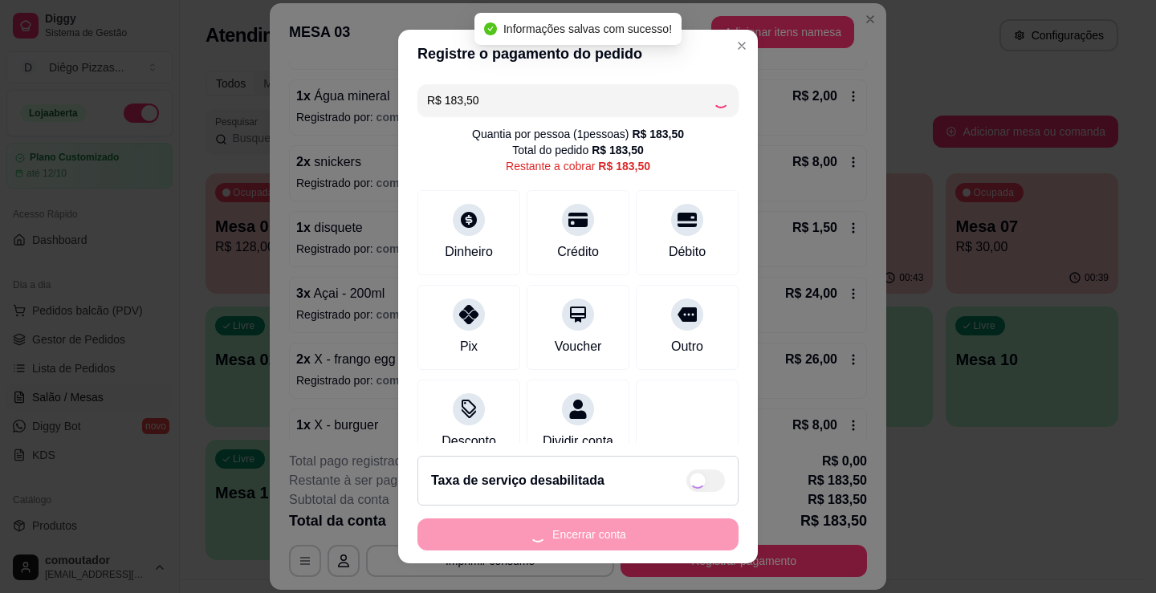
type input "R$ 0,00"
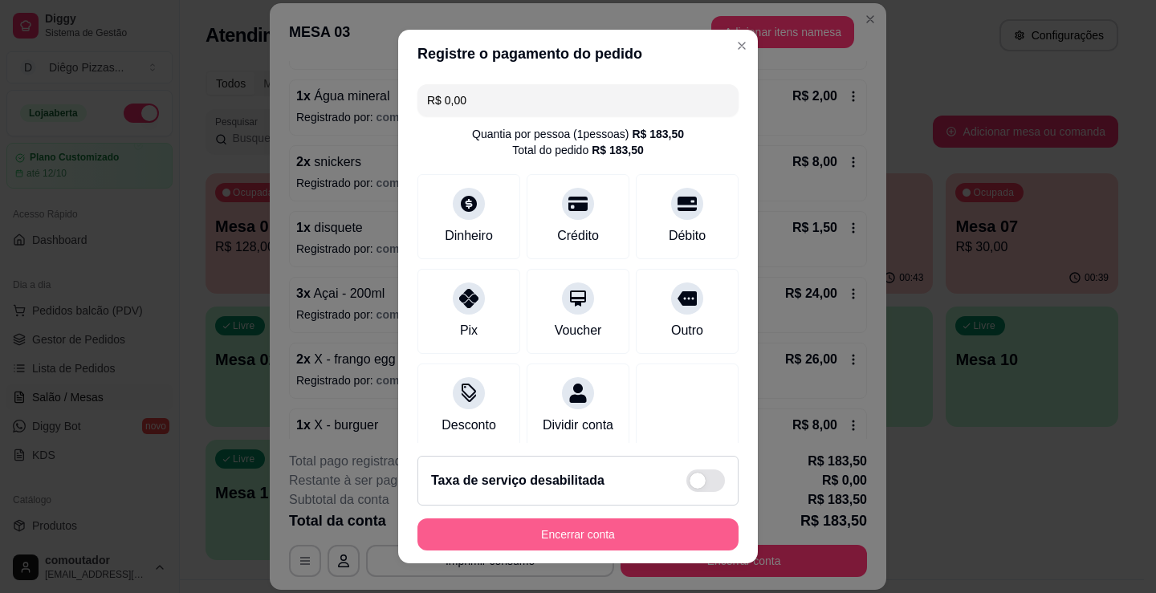
click at [604, 536] on button "Encerrar conta" at bounding box center [577, 535] width 321 height 32
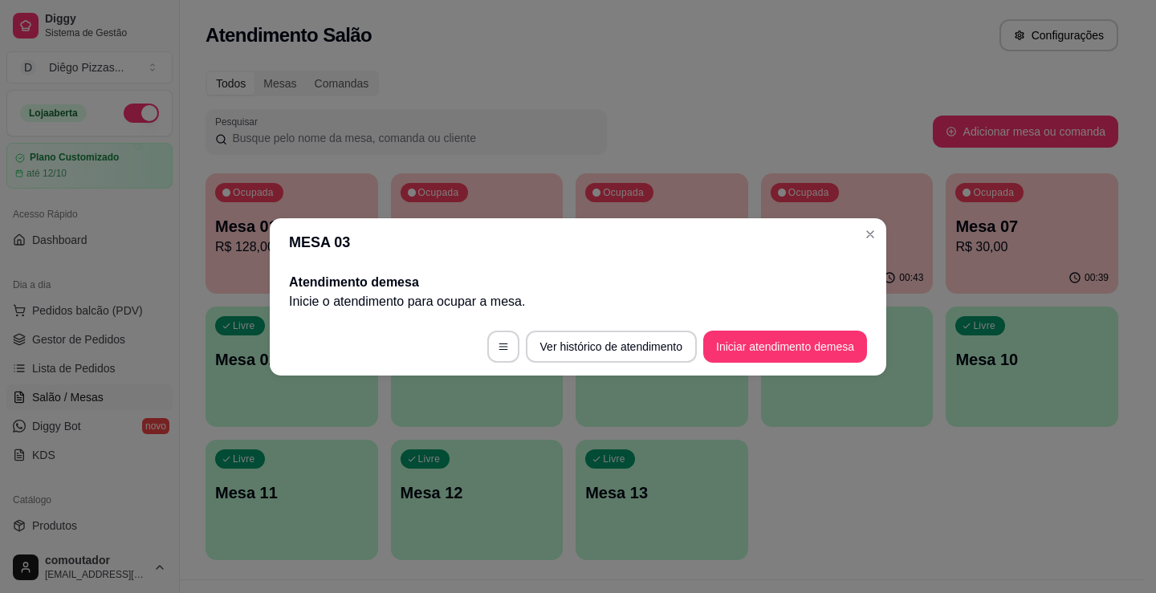
scroll to position [0, 0]
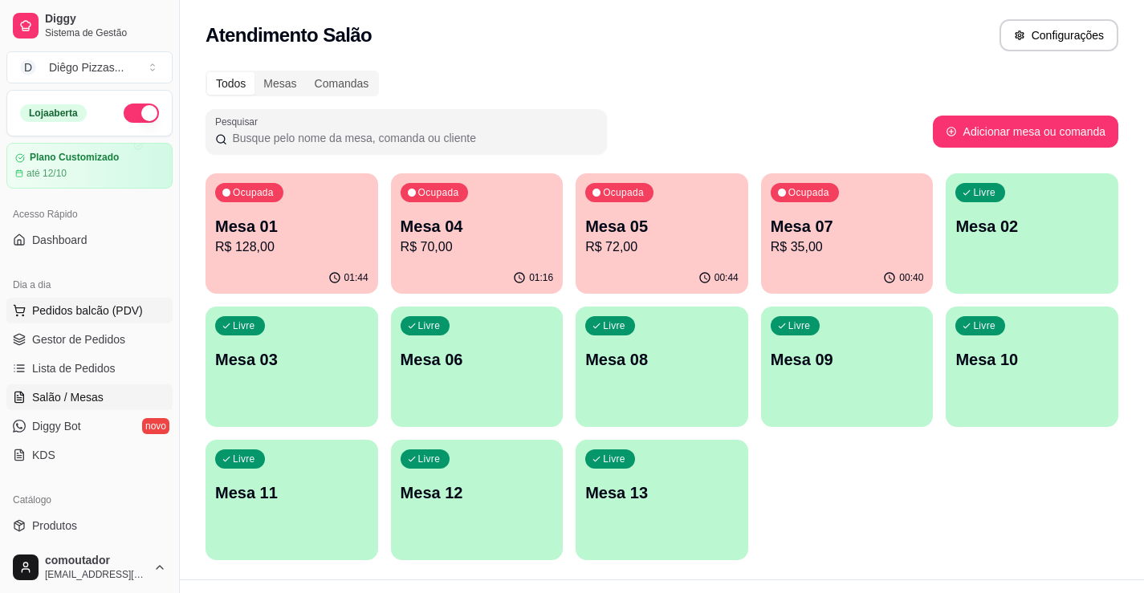
click at [107, 306] on span "Pedidos balcão (PDV)" at bounding box center [87, 311] width 111 height 16
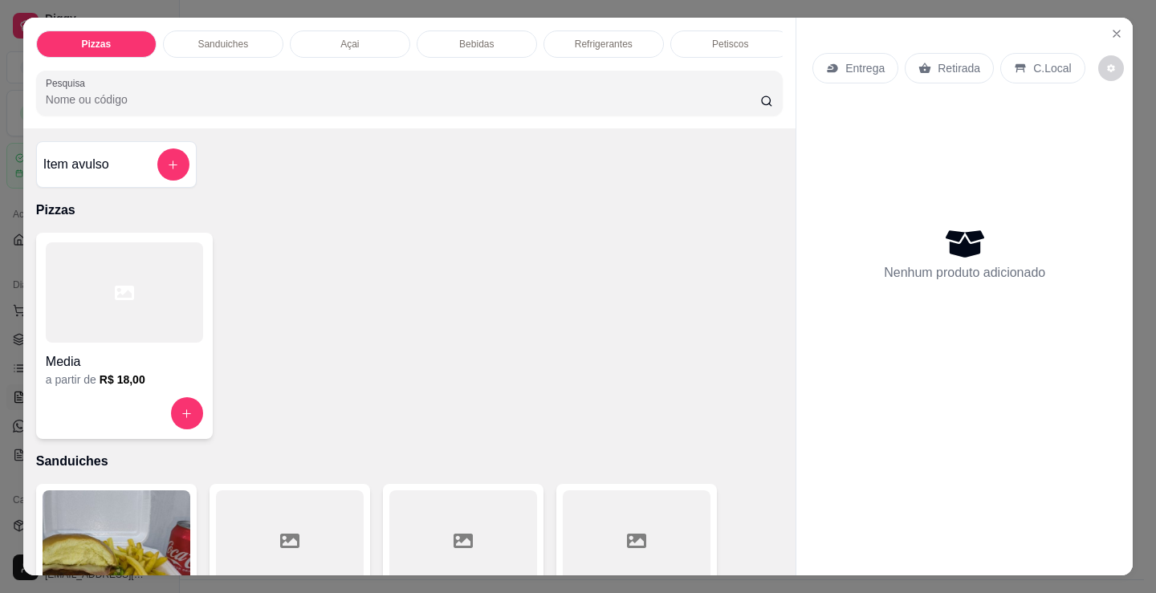
click at [673, 35] on div "Petiscos" at bounding box center [730, 44] width 120 height 27
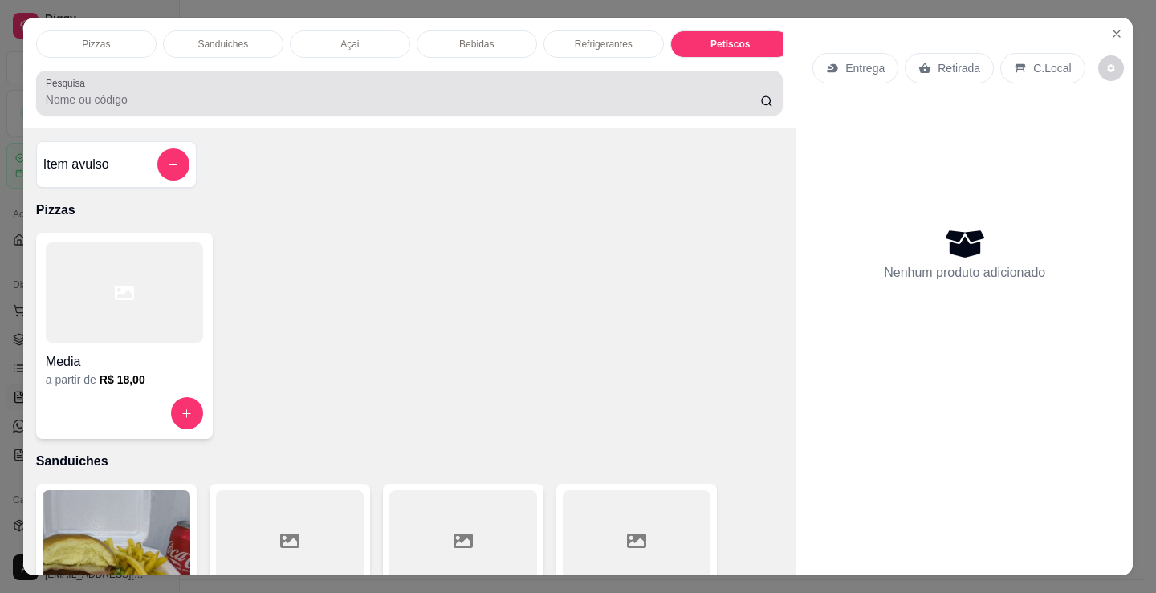
scroll to position [39, 0]
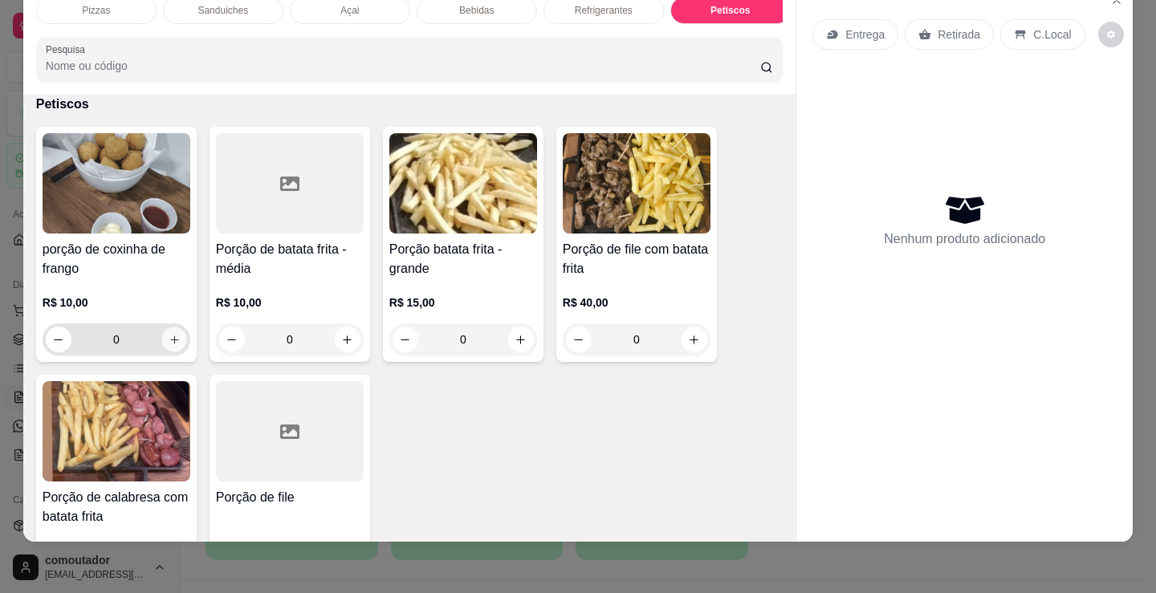
click at [169, 347] on button "increase-product-quantity" at bounding box center [173, 339] width 25 height 25
type input "1"
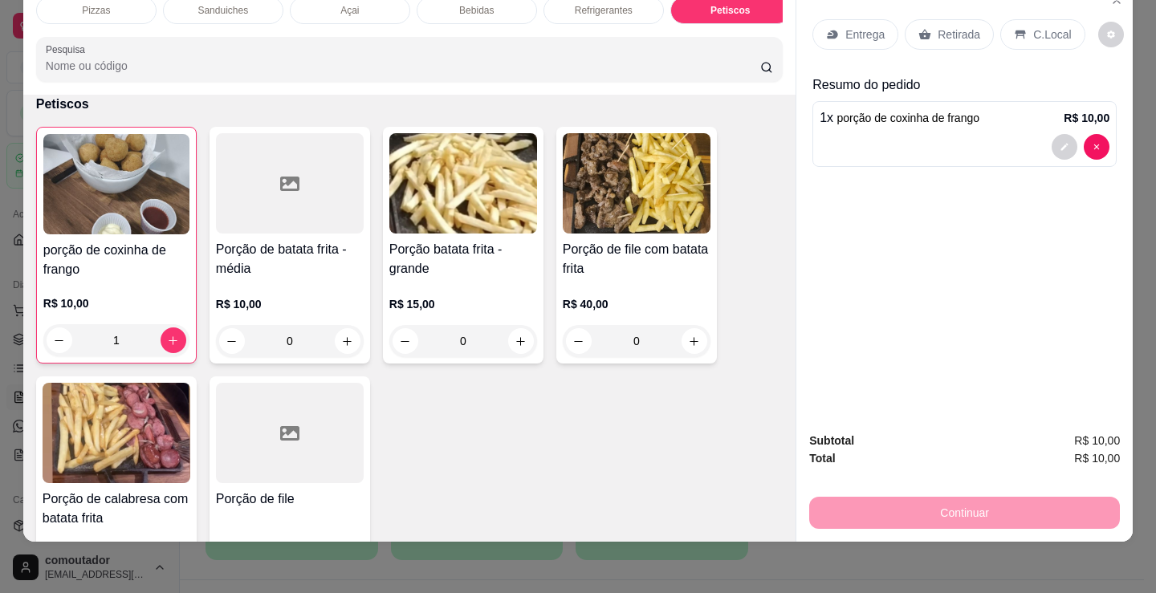
click at [1022, 24] on div "C.Local" at bounding box center [1042, 34] width 84 height 31
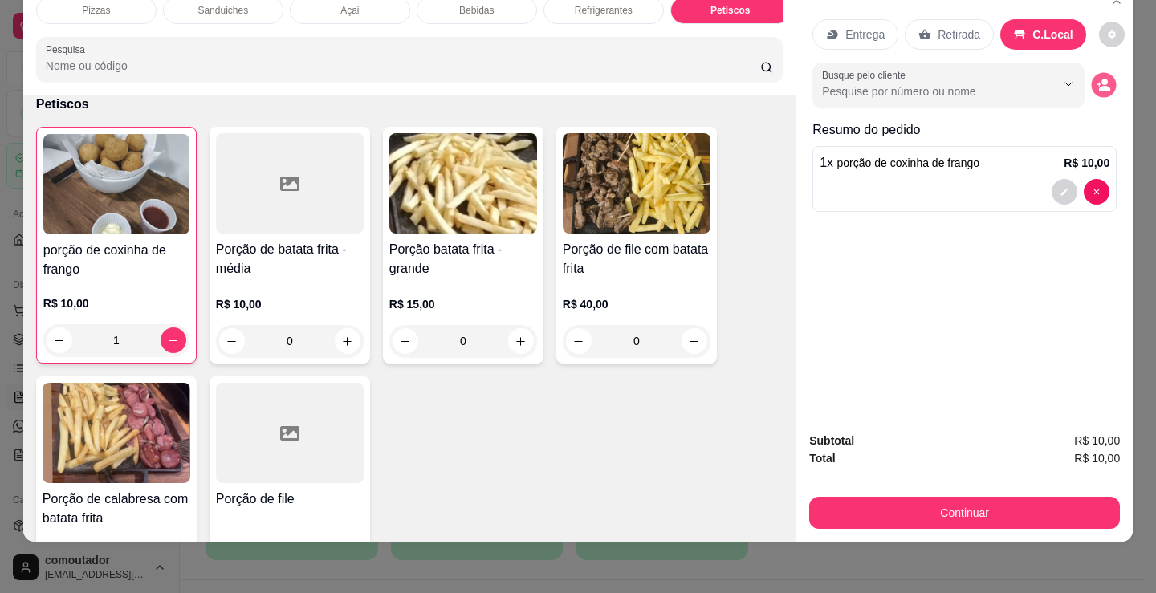
click at [1106, 76] on button "decrease-product-quantity" at bounding box center [1104, 85] width 25 height 25
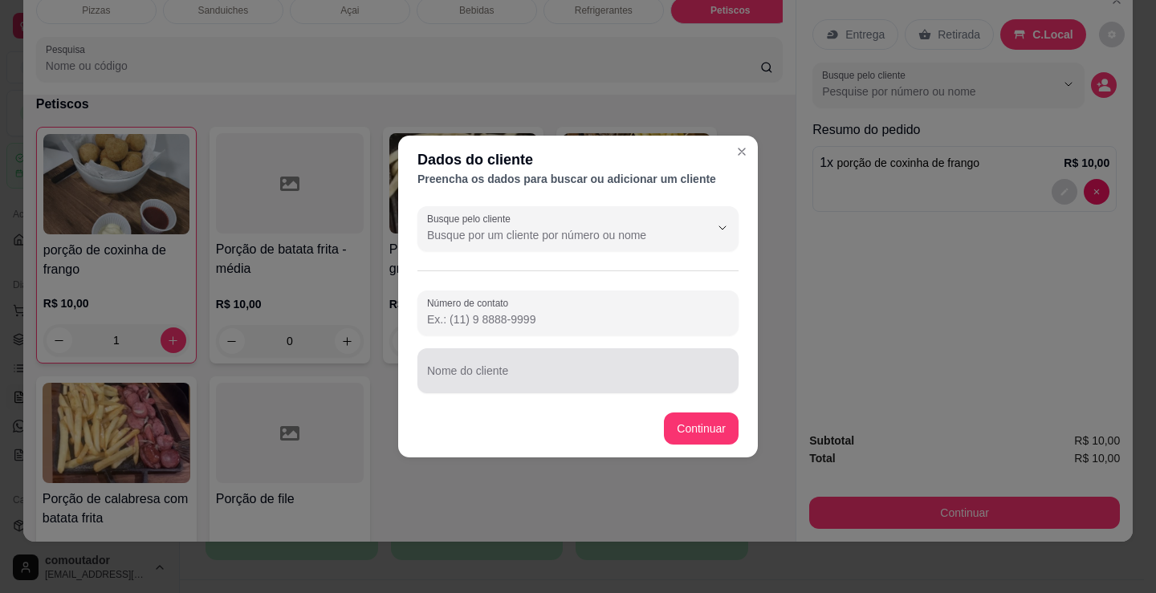
click at [485, 389] on div "Nome do cliente" at bounding box center [577, 370] width 321 height 45
type input "bianca"
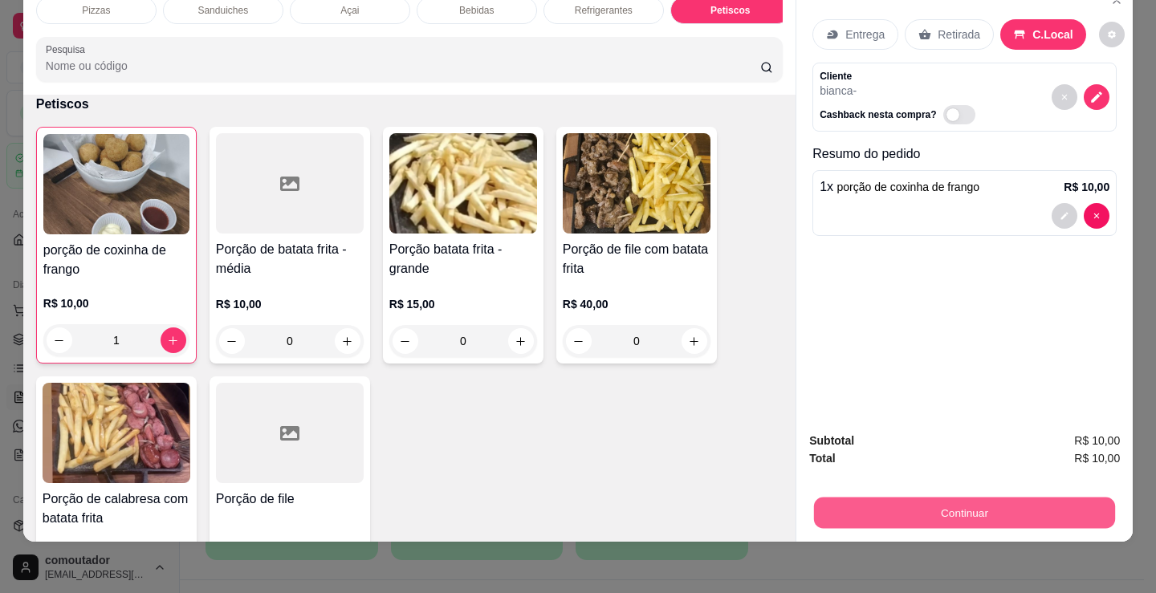
click at [846, 510] on button "Continuar" at bounding box center [964, 512] width 301 height 31
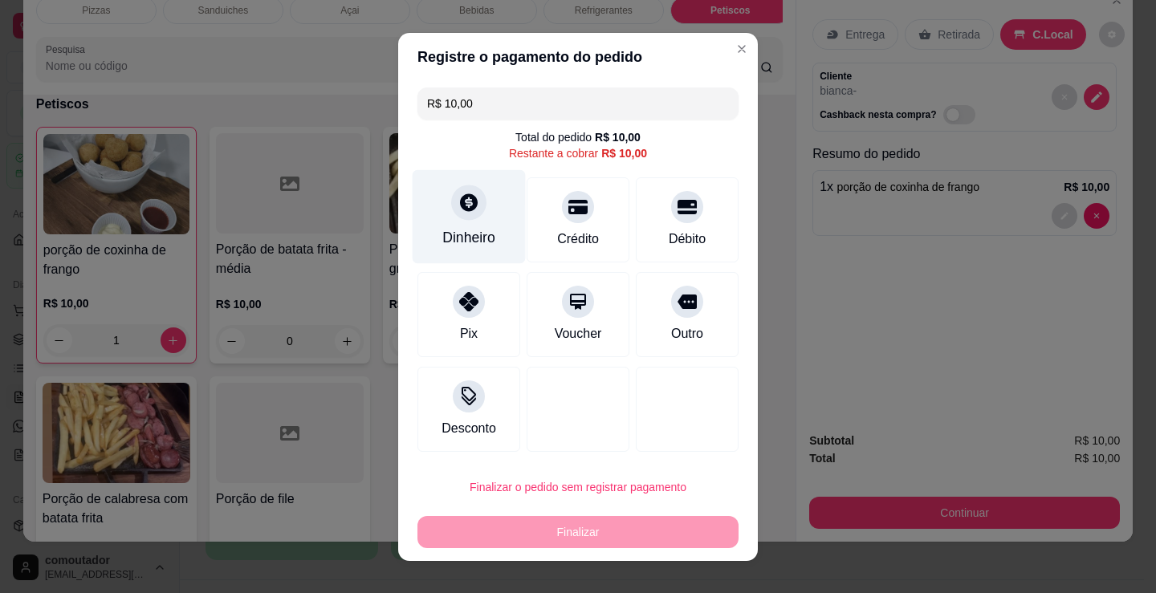
click at [445, 236] on div "Dinheiro" at bounding box center [468, 237] width 53 height 21
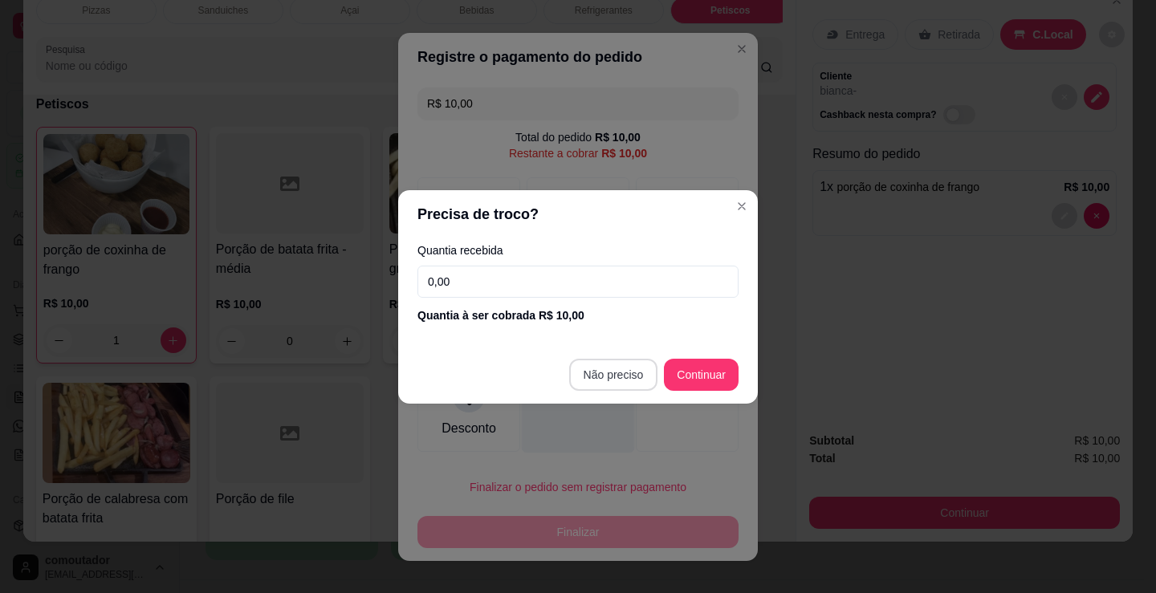
type input "R$ 0,00"
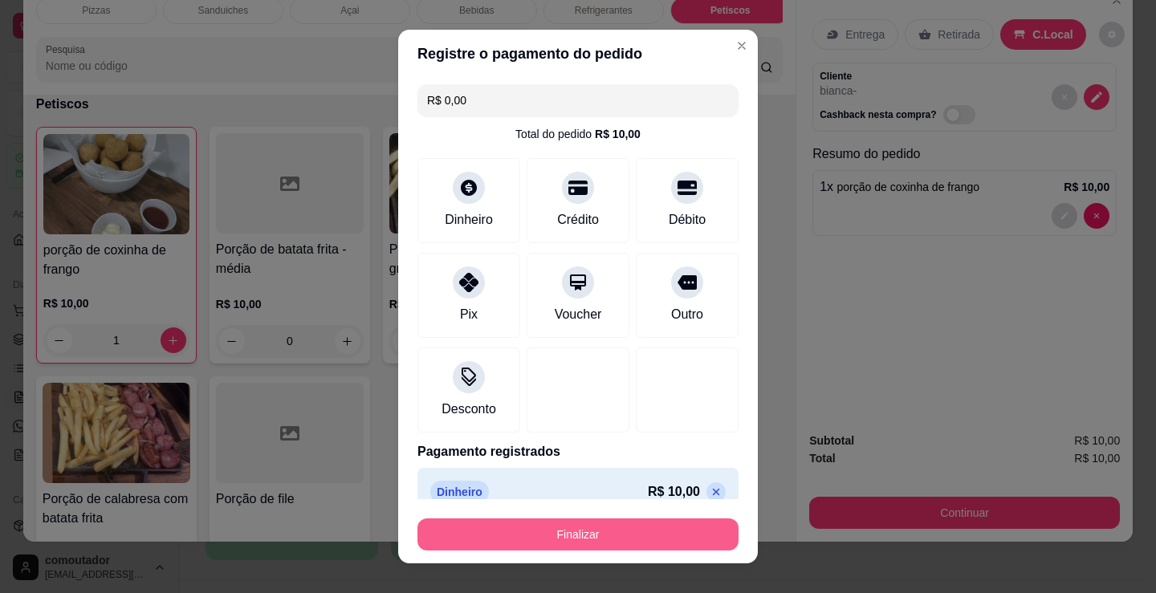
click at [576, 535] on button "Finalizar" at bounding box center [577, 535] width 321 height 32
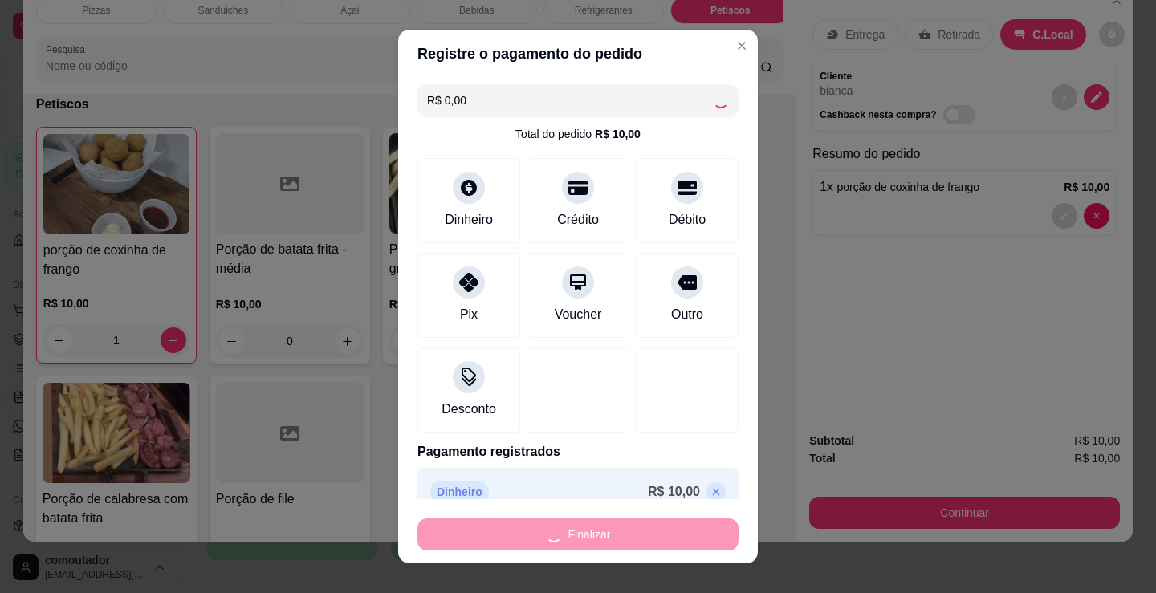
type input "0"
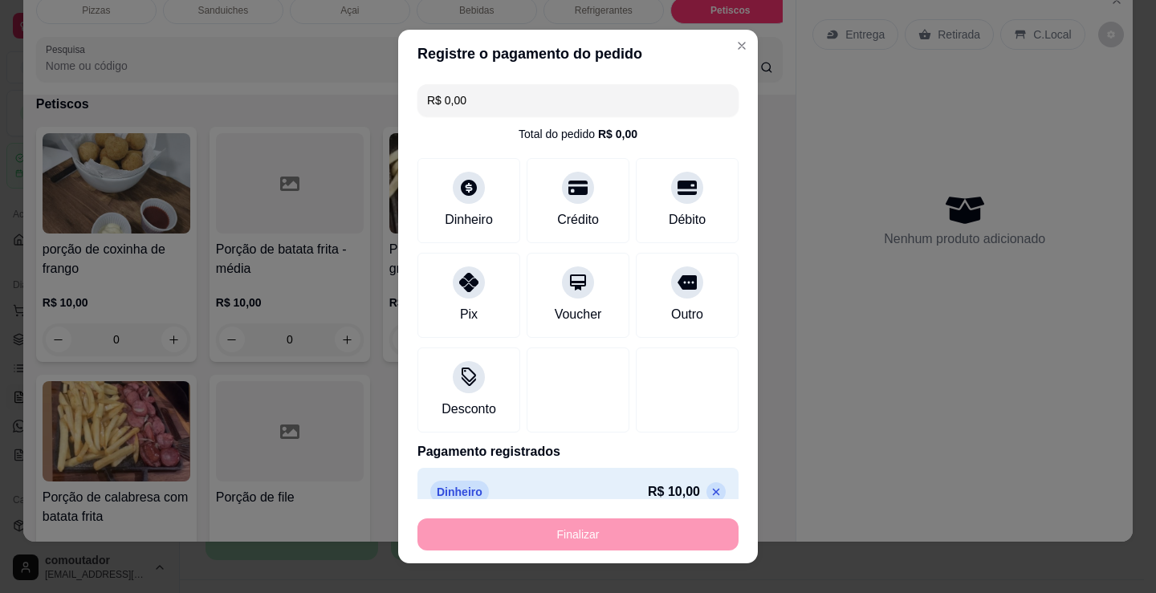
type input "-R$ 10,00"
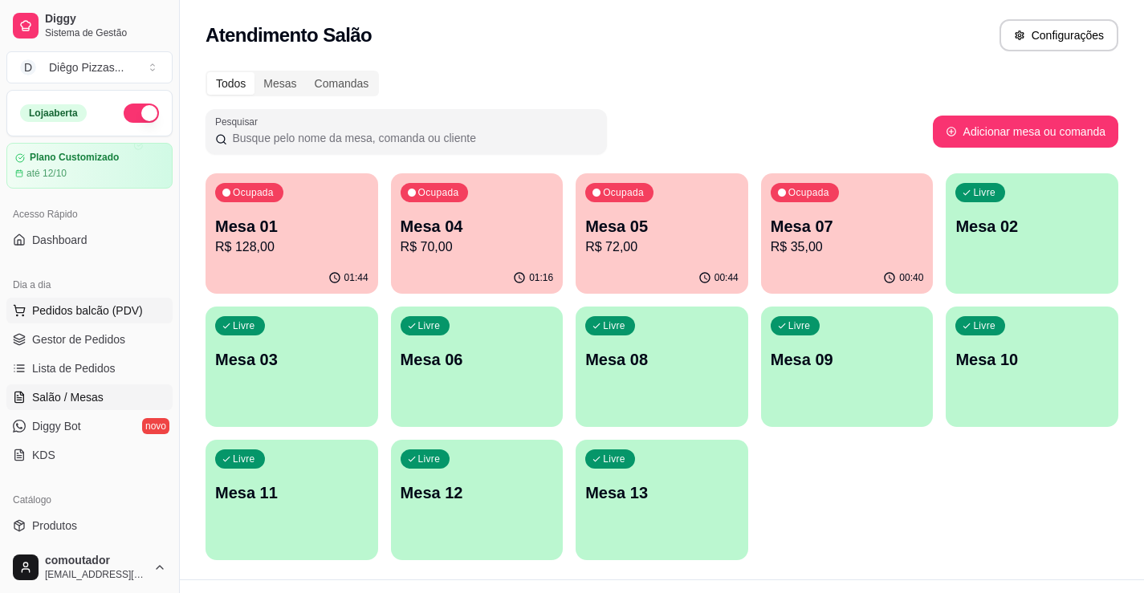
click at [118, 310] on span "Pedidos balcão (PDV)" at bounding box center [87, 311] width 111 height 16
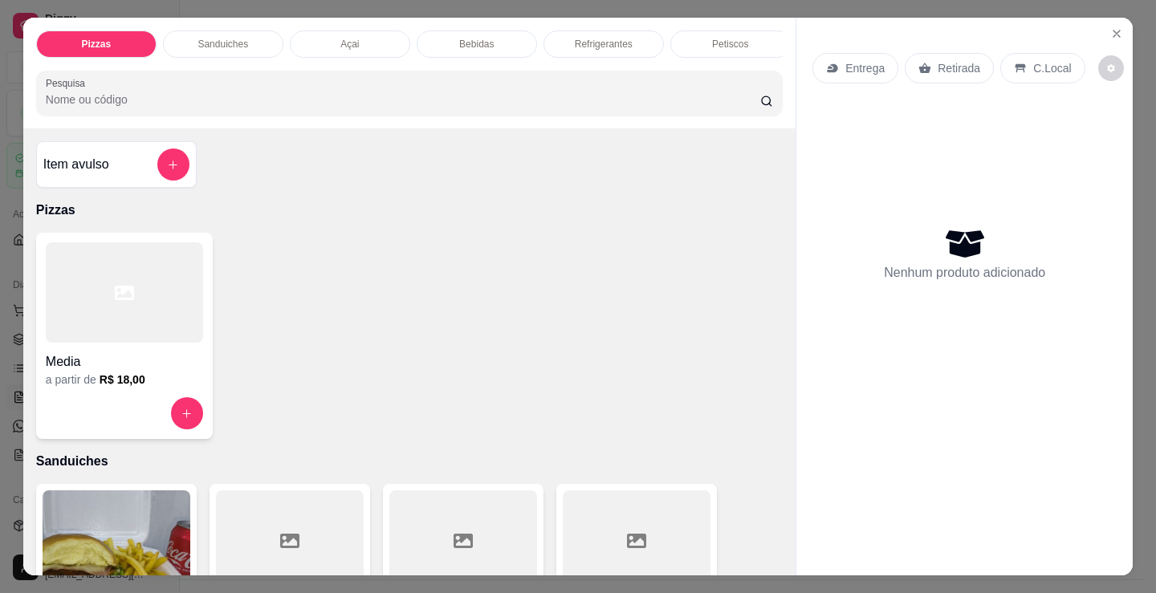
click at [717, 39] on p "Petiscos" at bounding box center [730, 44] width 36 height 13
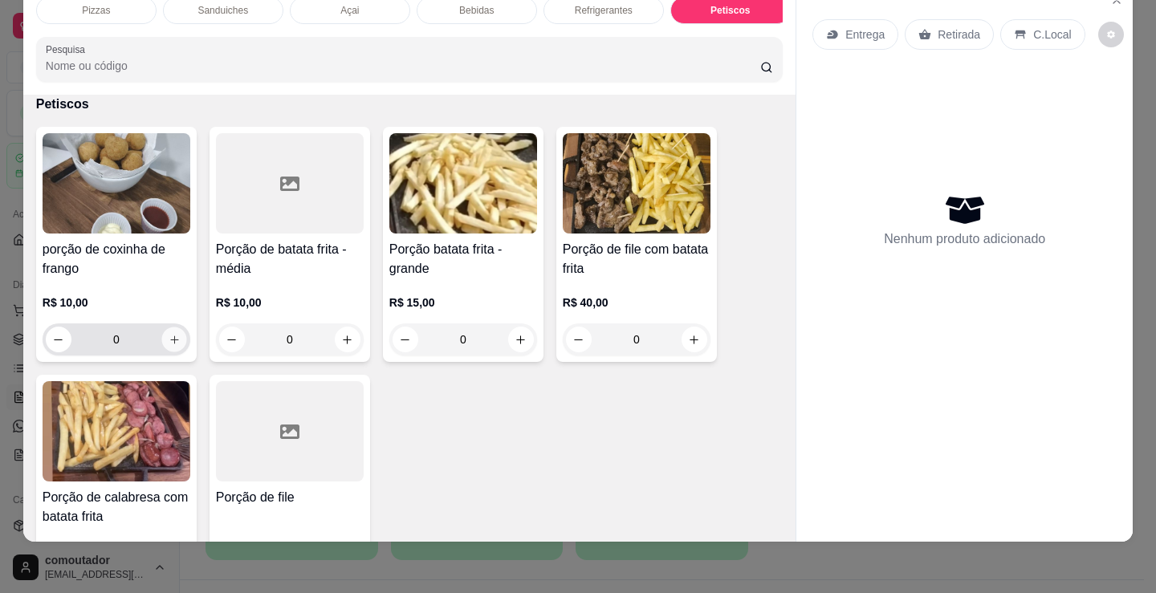
click at [169, 338] on icon "increase-product-quantity" at bounding box center [175, 340] width 12 height 12
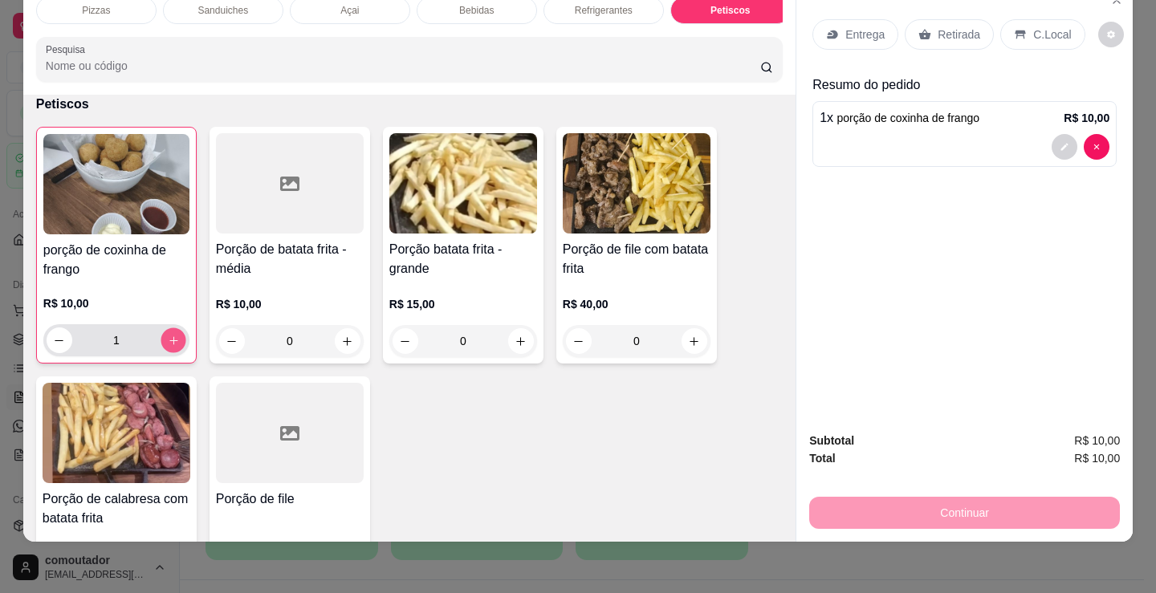
click at [168, 338] on icon "increase-product-quantity" at bounding box center [174, 341] width 12 height 12
type input "2"
drag, startPoint x: 1035, startPoint y: 9, endPoint x: 1020, endPoint y: 31, distance: 27.2
click at [1036, 19] on div "C.Local" at bounding box center [1042, 34] width 84 height 31
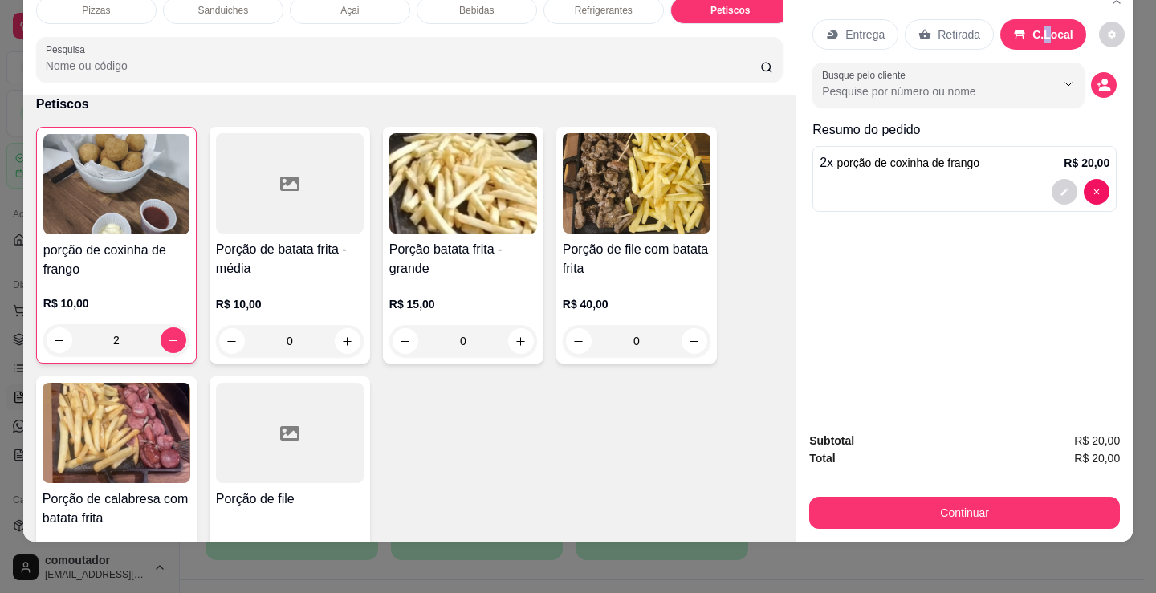
click at [1099, 78] on icon "decrease-product-quantity" at bounding box center [1103, 85] width 14 height 14
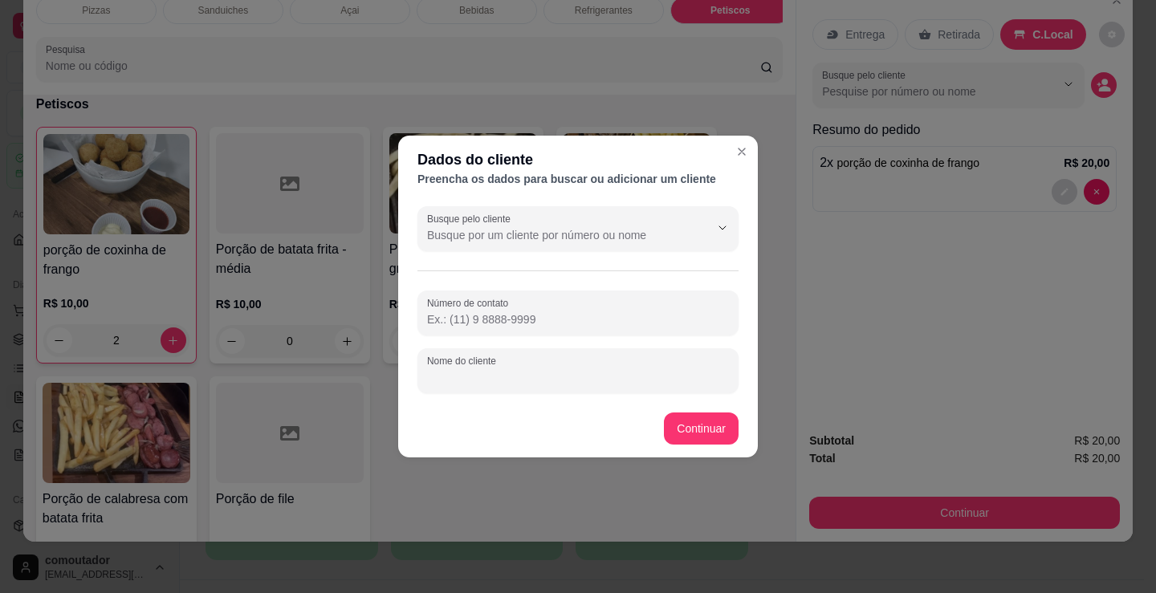
click at [567, 372] on input "Nome do cliente" at bounding box center [578, 377] width 302 height 16
type input "piscina de fatima"
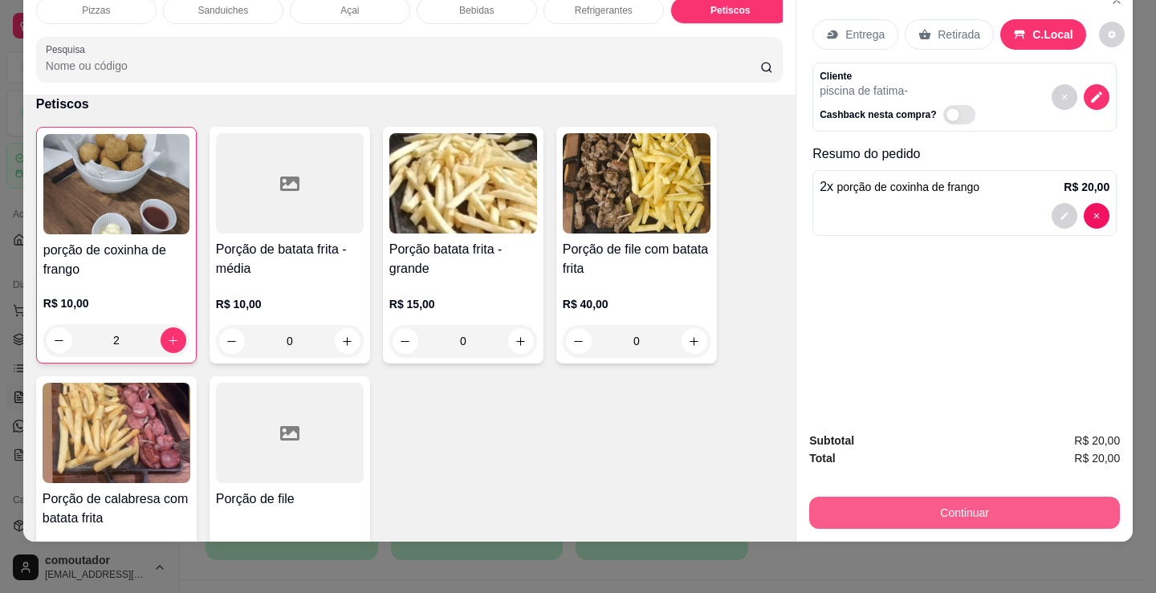
click at [819, 508] on button "Continuar" at bounding box center [964, 513] width 311 height 32
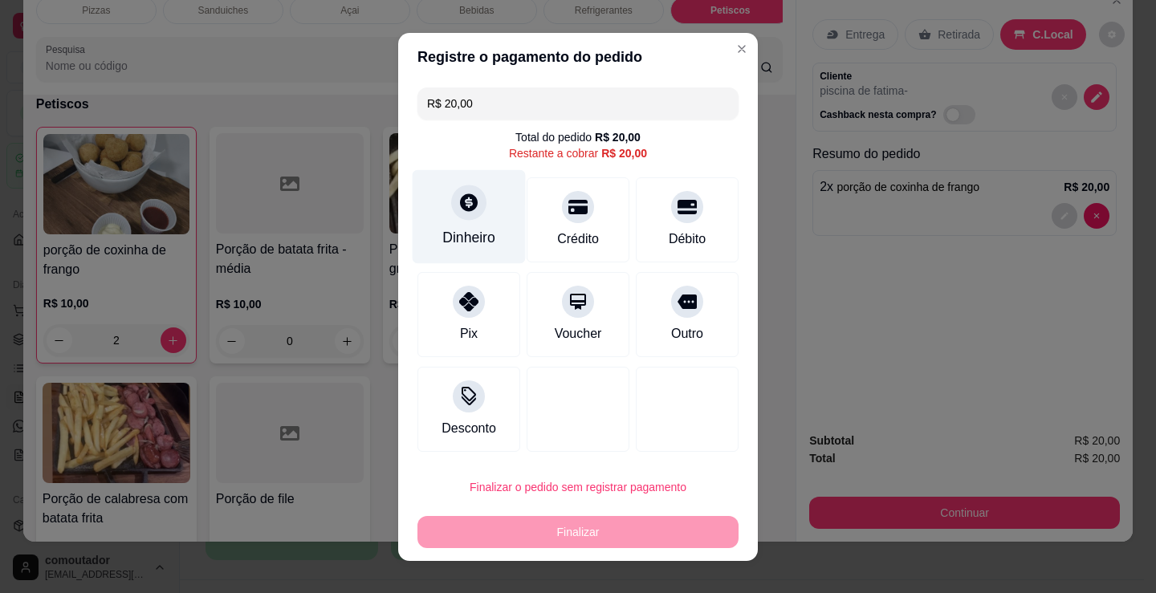
click at [460, 193] on icon at bounding box center [468, 202] width 21 height 21
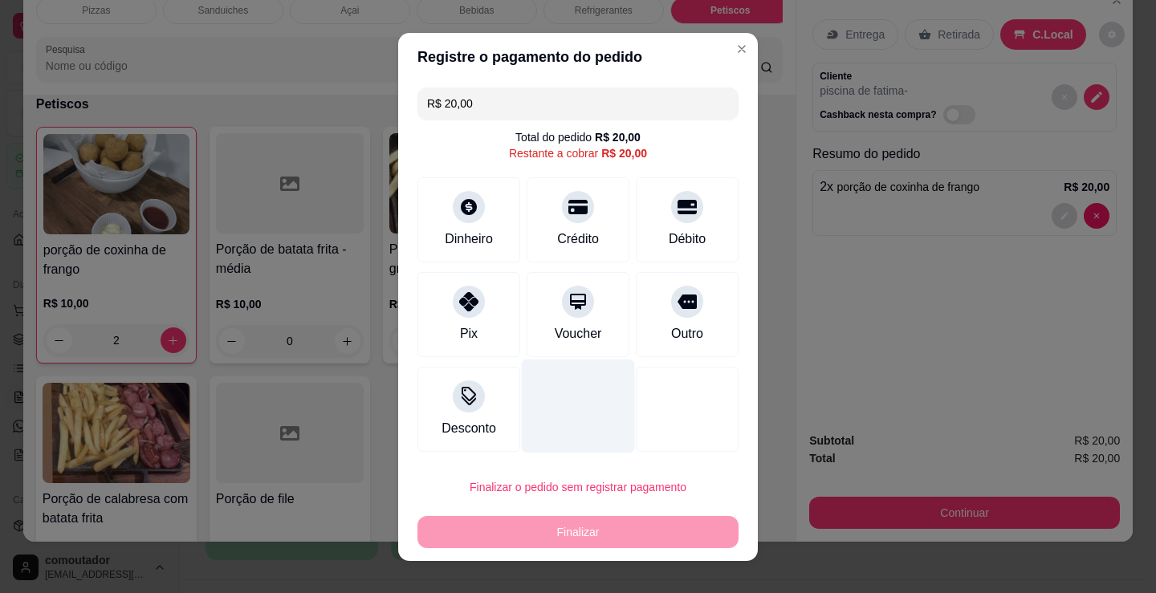
type input "R$ 0,00"
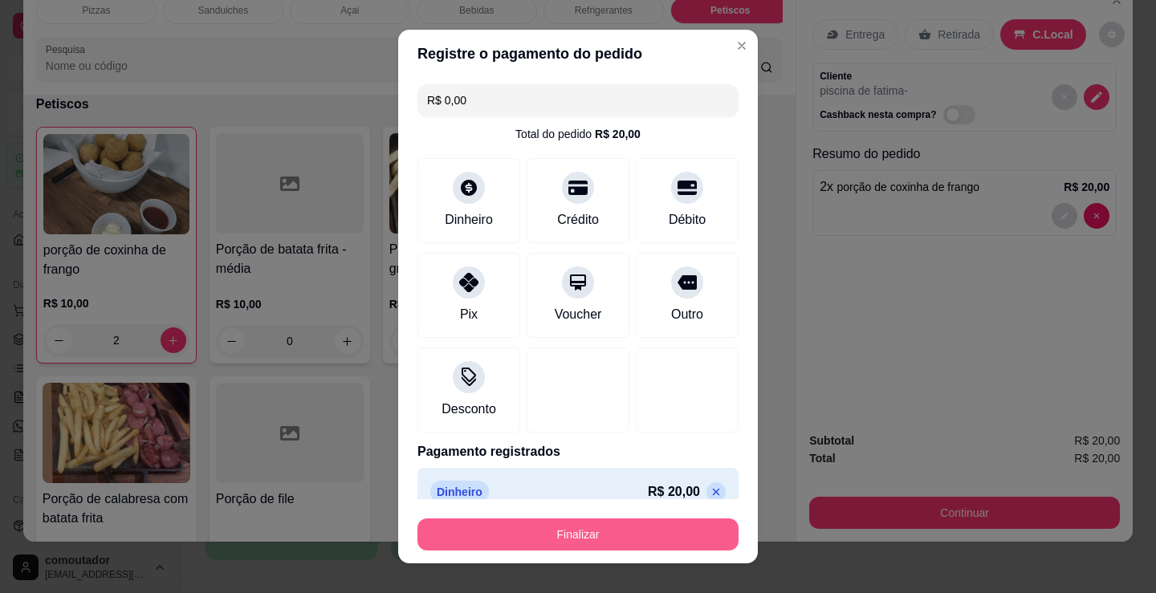
click at [578, 539] on button "Finalizar" at bounding box center [577, 535] width 321 height 32
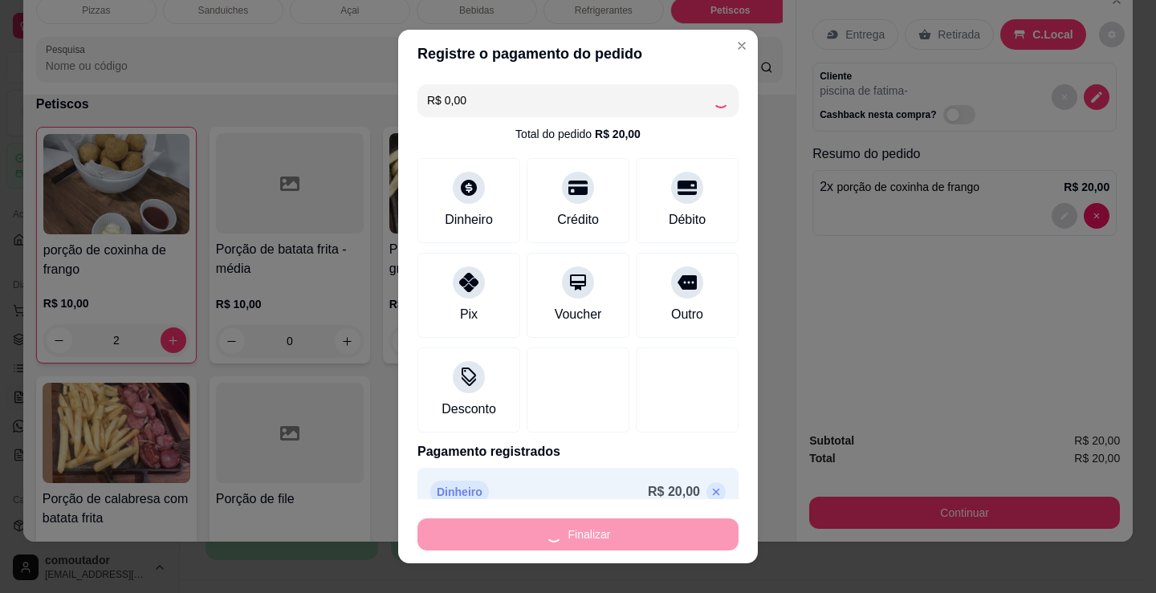
type input "0"
type input "-R$ 20,00"
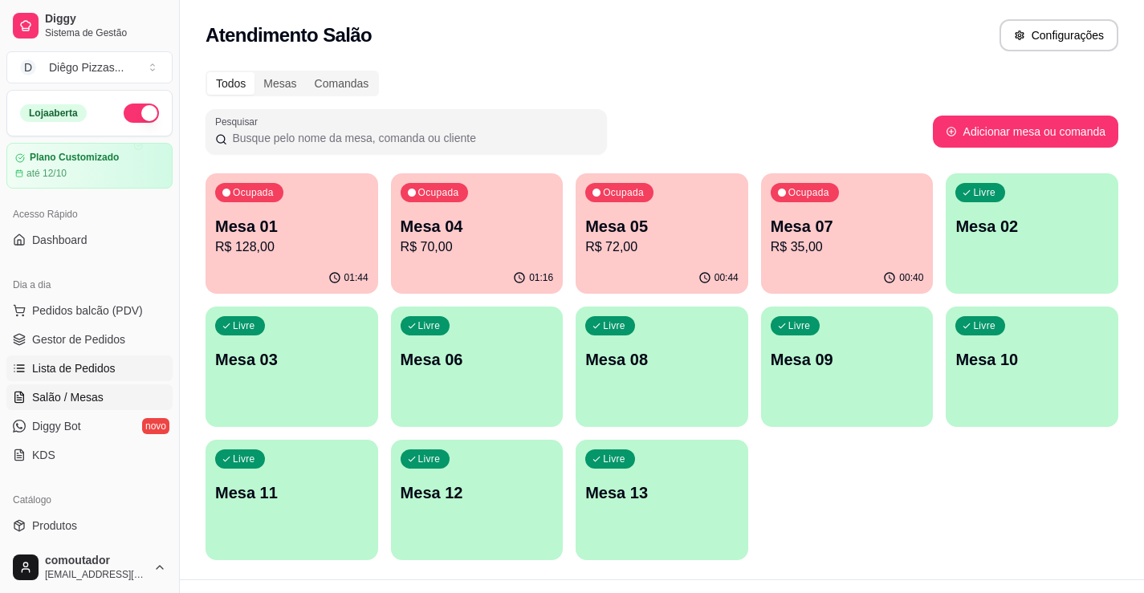
click at [96, 371] on span "Lista de Pedidos" at bounding box center [73, 368] width 83 height 16
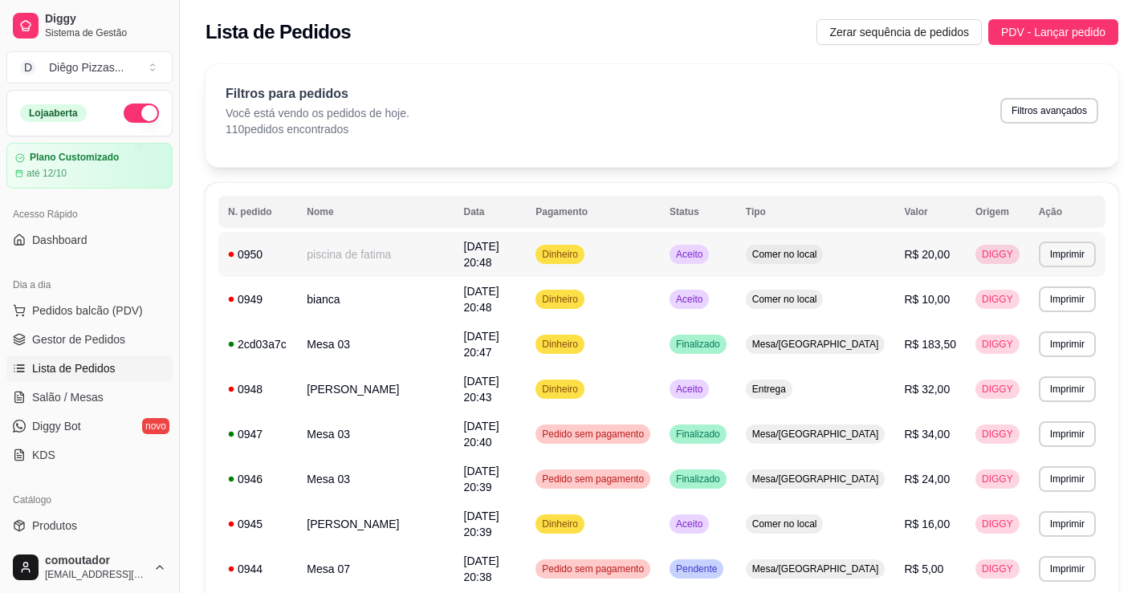
click at [374, 258] on td "piscina de fatima" at bounding box center [375, 254] width 157 height 45
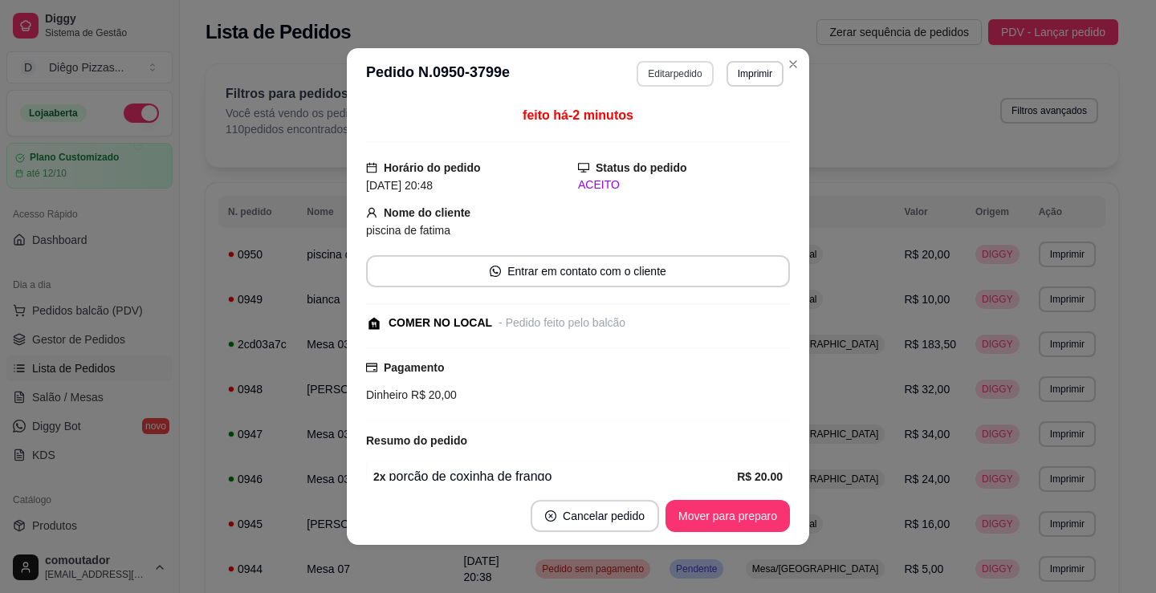
click at [664, 74] on button "Editar pedido" at bounding box center [675, 74] width 76 height 26
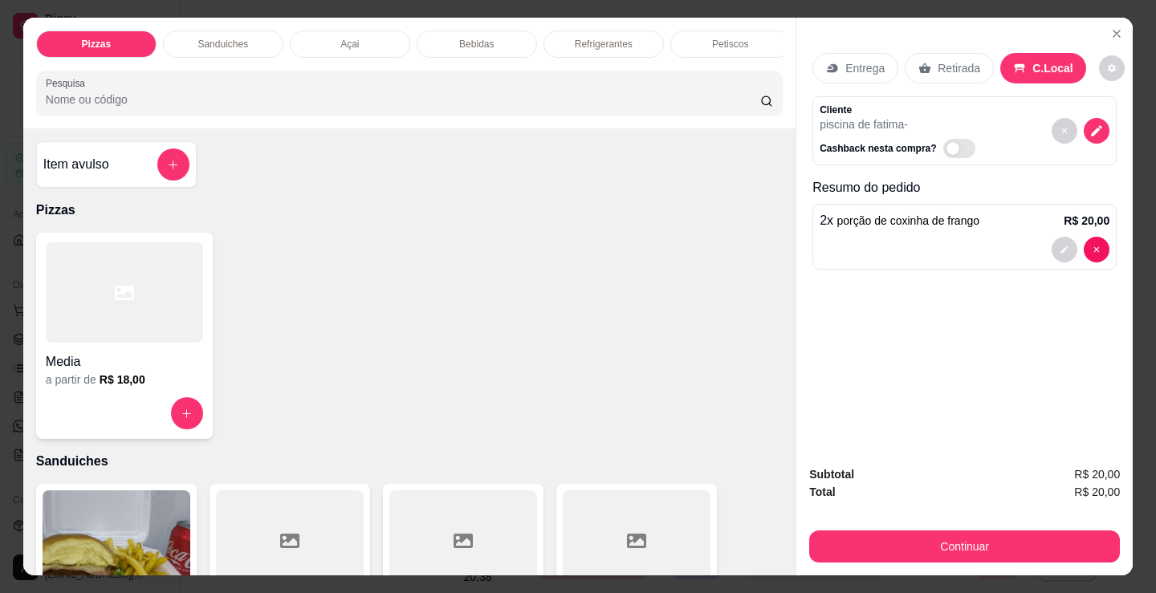
click at [703, 43] on div "Petiscos" at bounding box center [730, 44] width 120 height 27
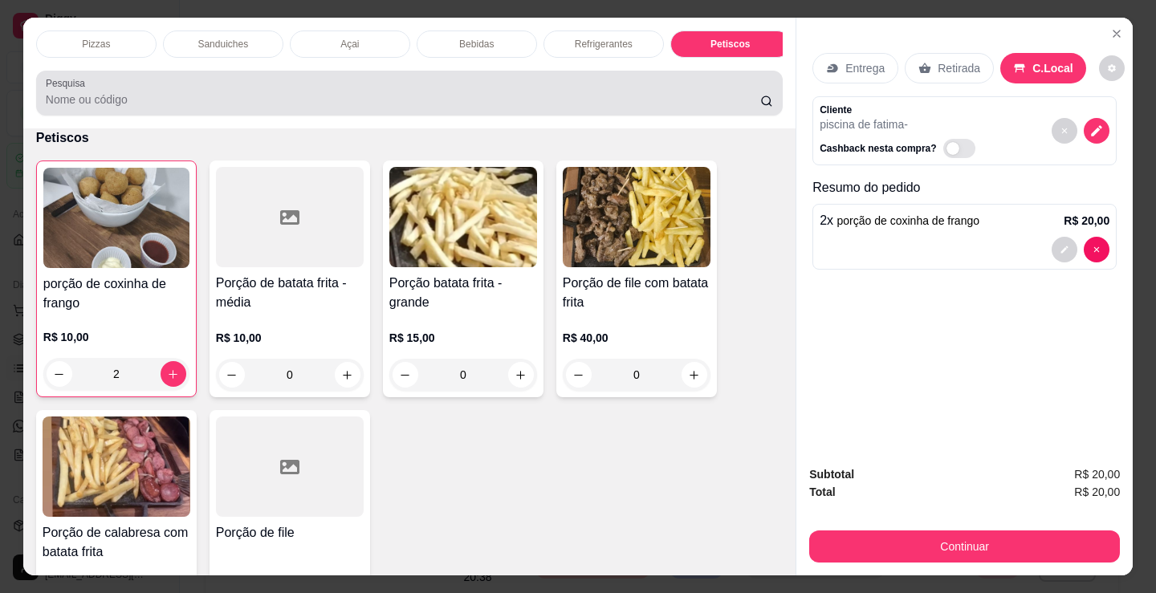
scroll to position [39, 0]
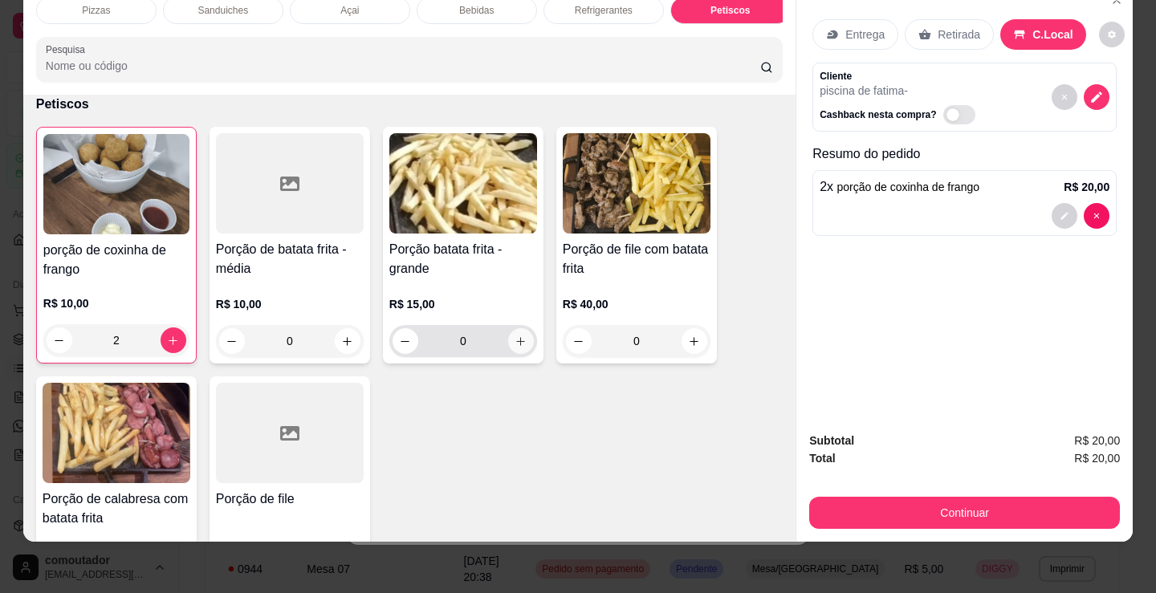
click at [522, 349] on button "increase-product-quantity" at bounding box center [521, 341] width 26 height 26
type input "1"
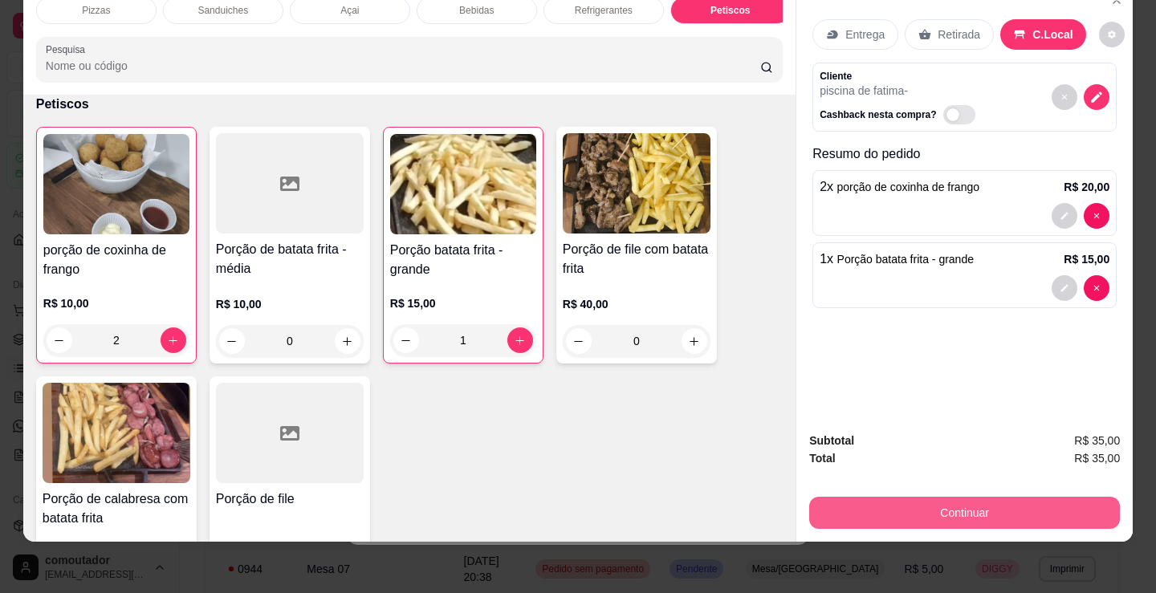
click at [888, 497] on button "Continuar" at bounding box center [964, 513] width 311 height 32
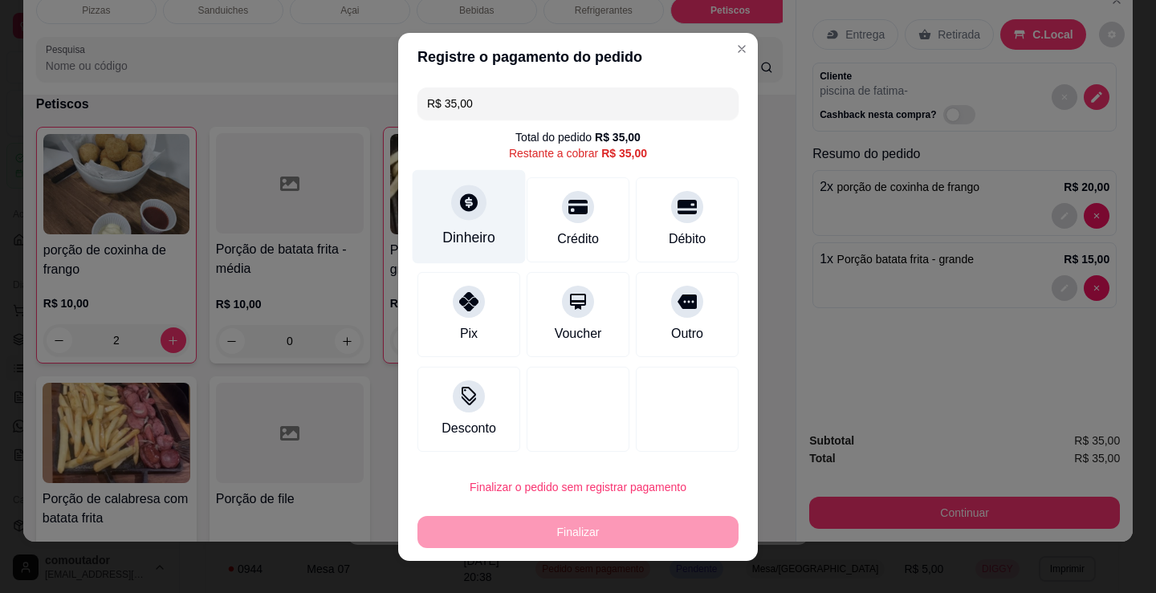
click at [454, 230] on div "Dinheiro" at bounding box center [468, 237] width 53 height 21
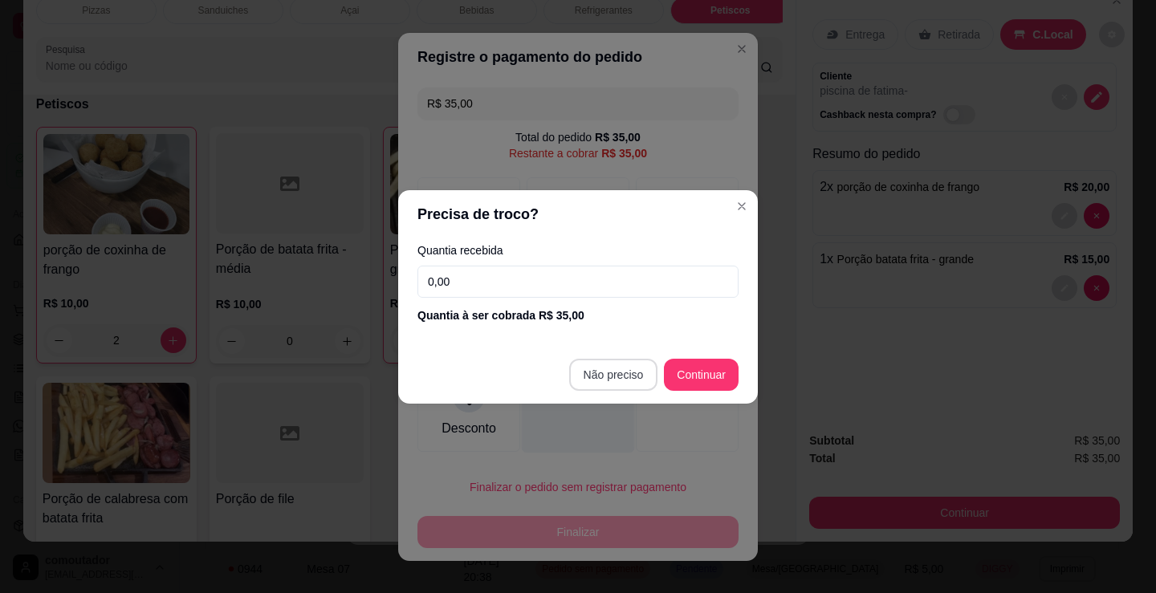
type input "R$ 0,00"
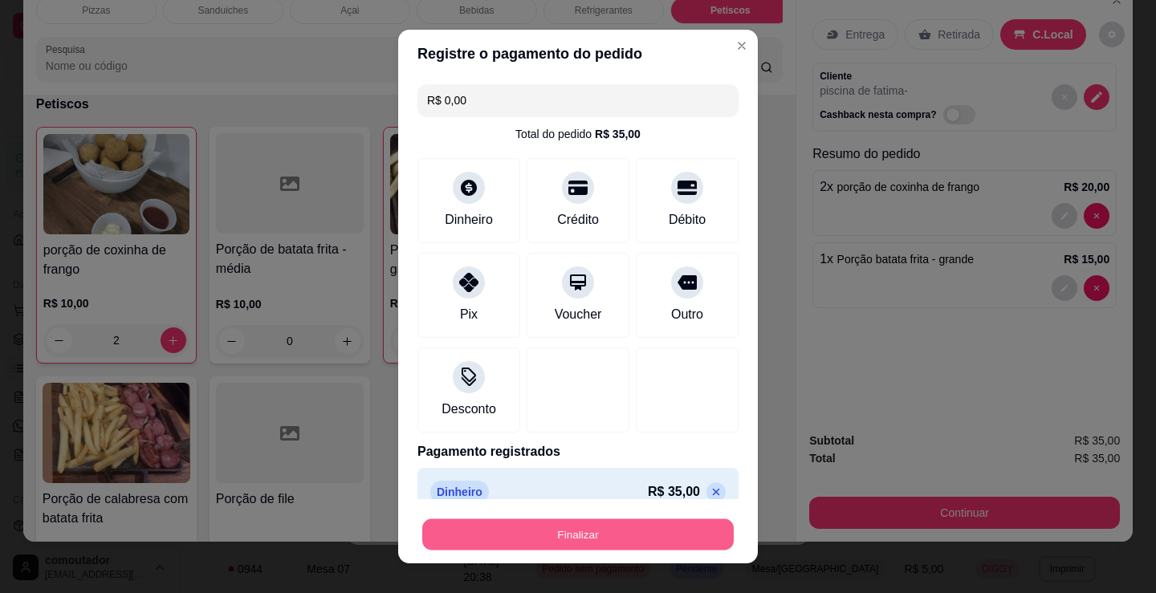
click at [583, 531] on button "Finalizar" at bounding box center [577, 534] width 311 height 31
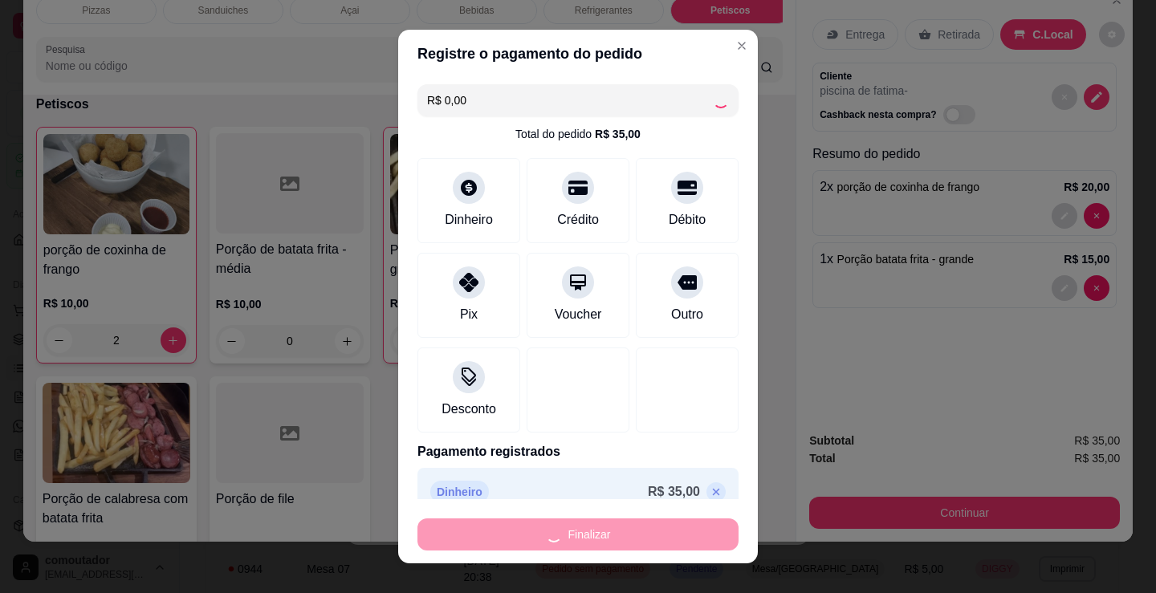
type input "0"
type input "-R$ 35,00"
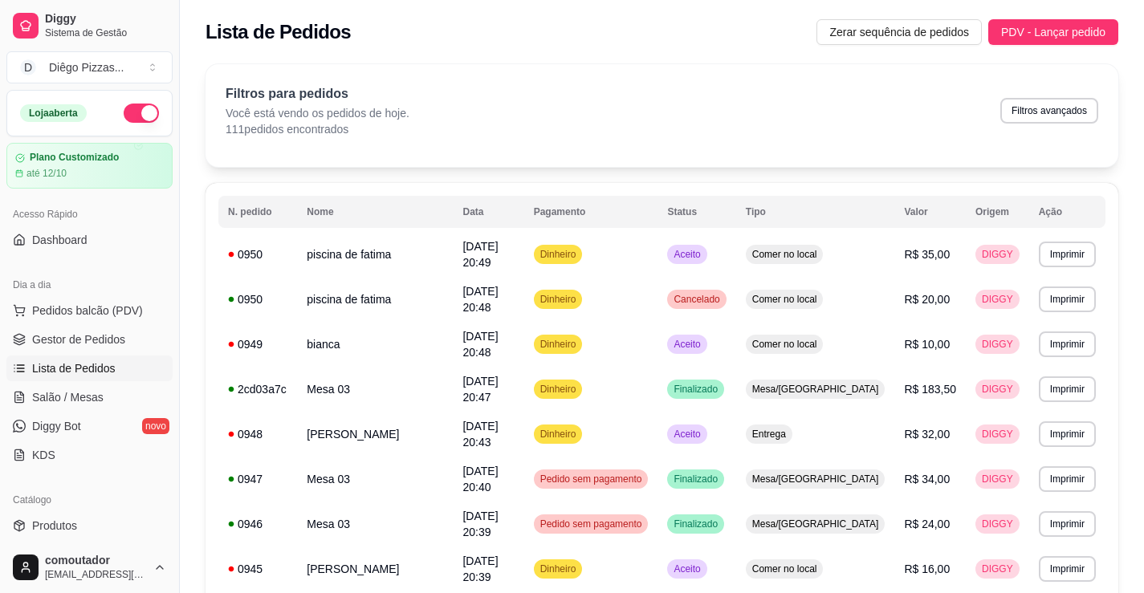
click at [105, 413] on ul "Pedidos balcão (PDV) Gestor de Pedidos Lista de Pedidos Salão / Mesas Diggy Bot…" at bounding box center [89, 383] width 166 height 170
click at [111, 398] on link "Salão / Mesas" at bounding box center [89, 397] width 166 height 26
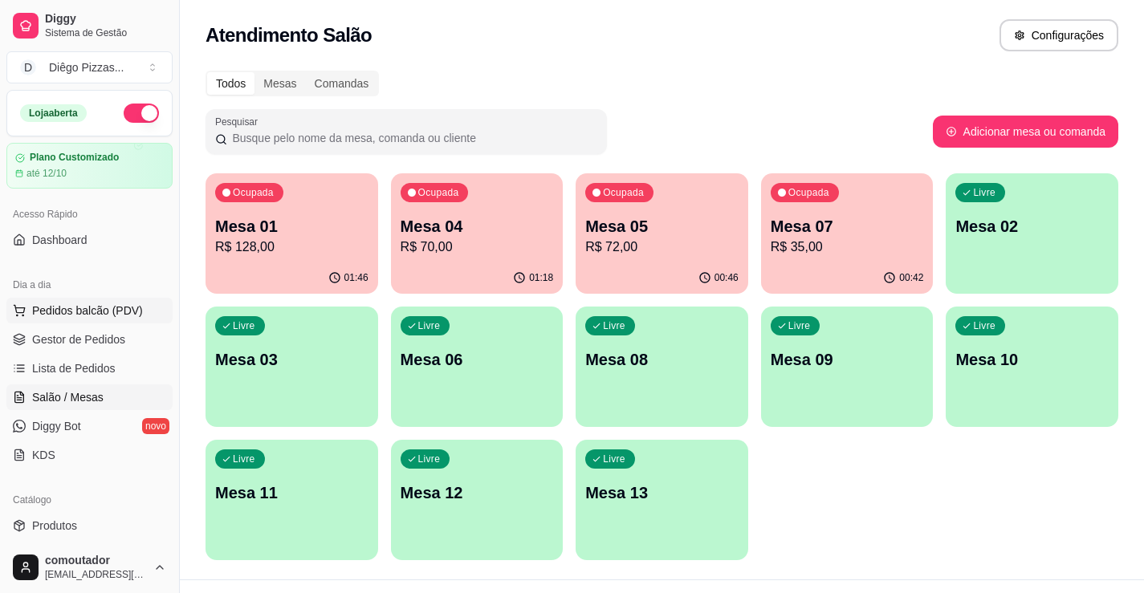
click at [124, 310] on span "Pedidos balcão (PDV)" at bounding box center [87, 311] width 111 height 16
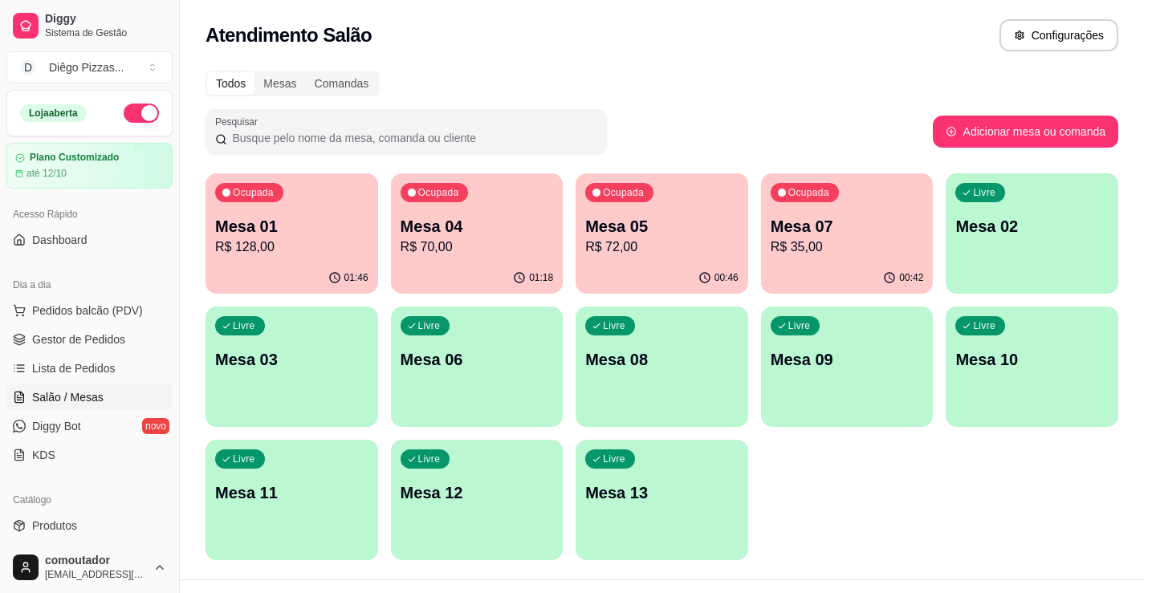
click at [89, 298] on div at bounding box center [124, 292] width 157 height 100
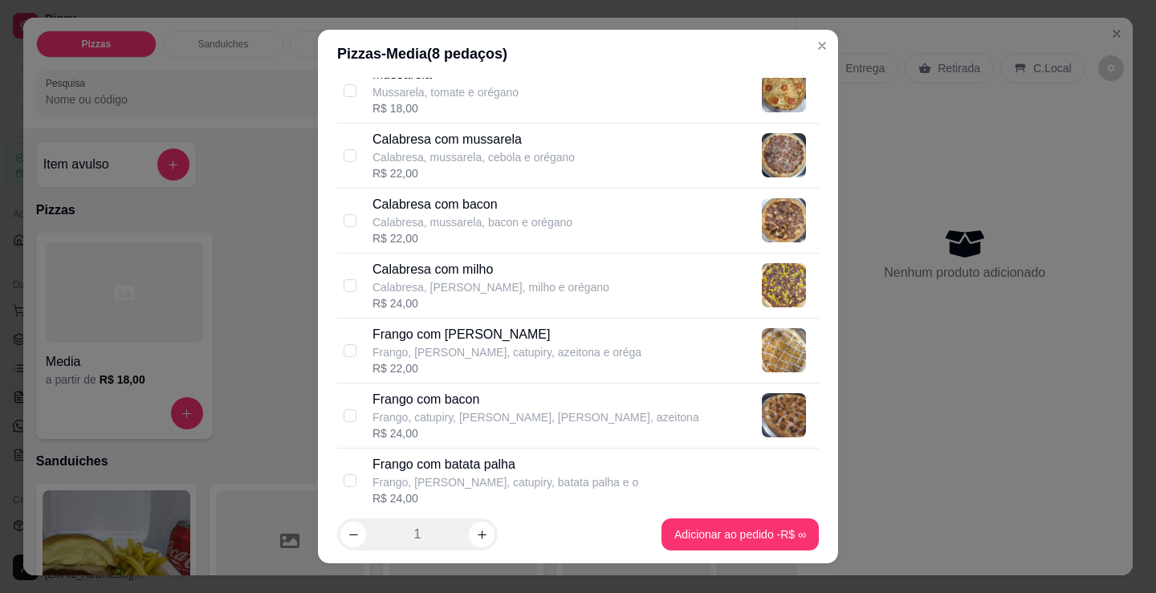
scroll to position [321, 0]
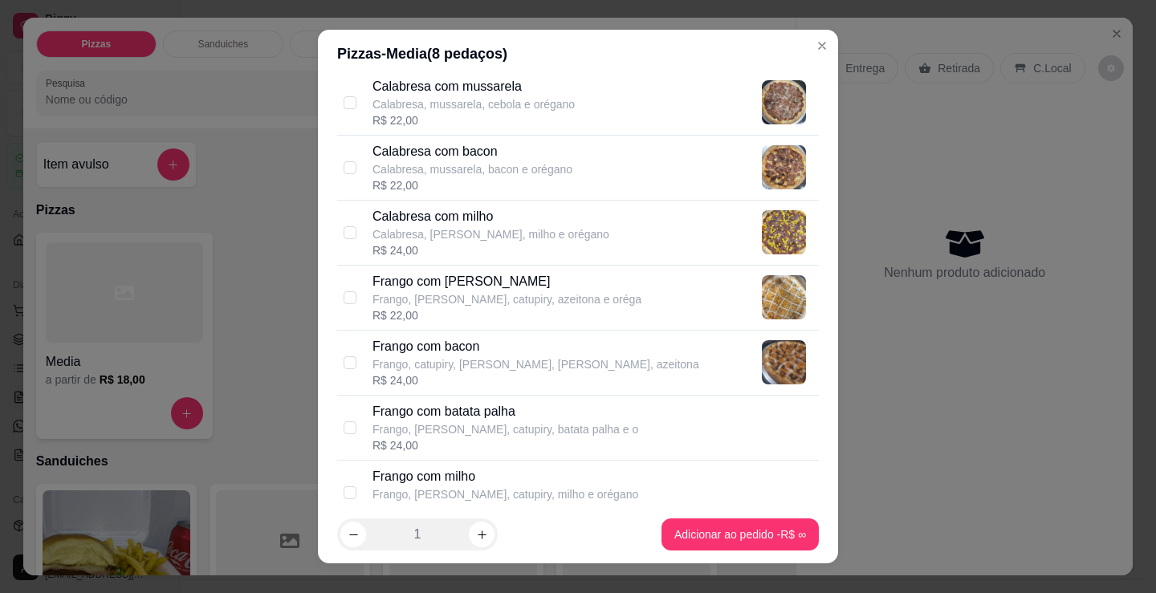
click at [468, 373] on div "R$ 24,00" at bounding box center [535, 380] width 327 height 16
checkbox input "true"
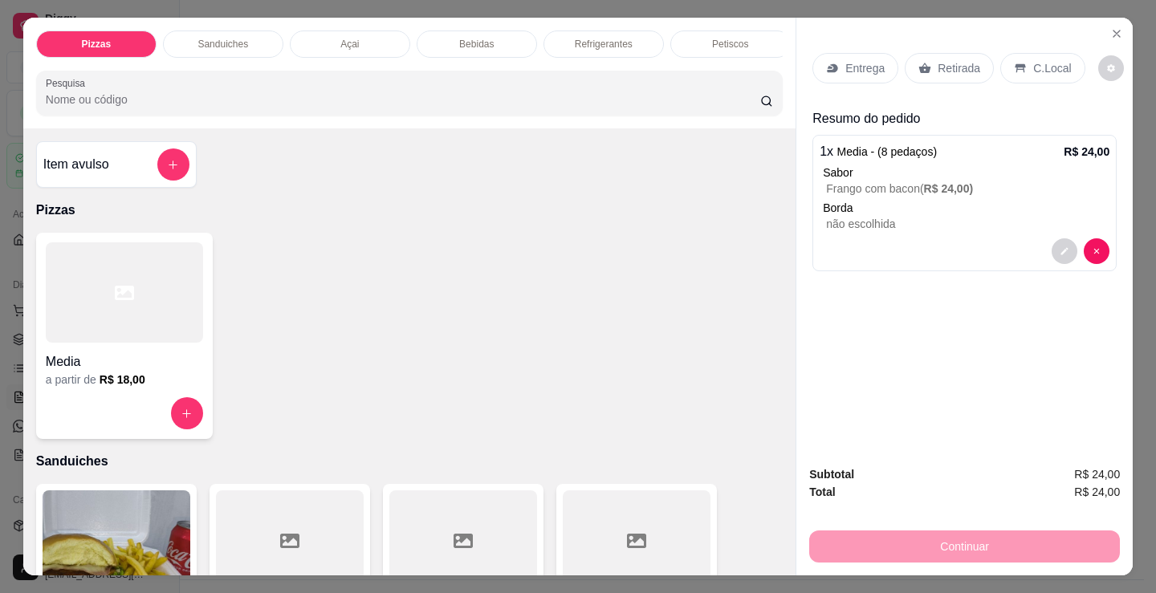
click at [1064, 58] on div "C.Local" at bounding box center [1042, 68] width 84 height 31
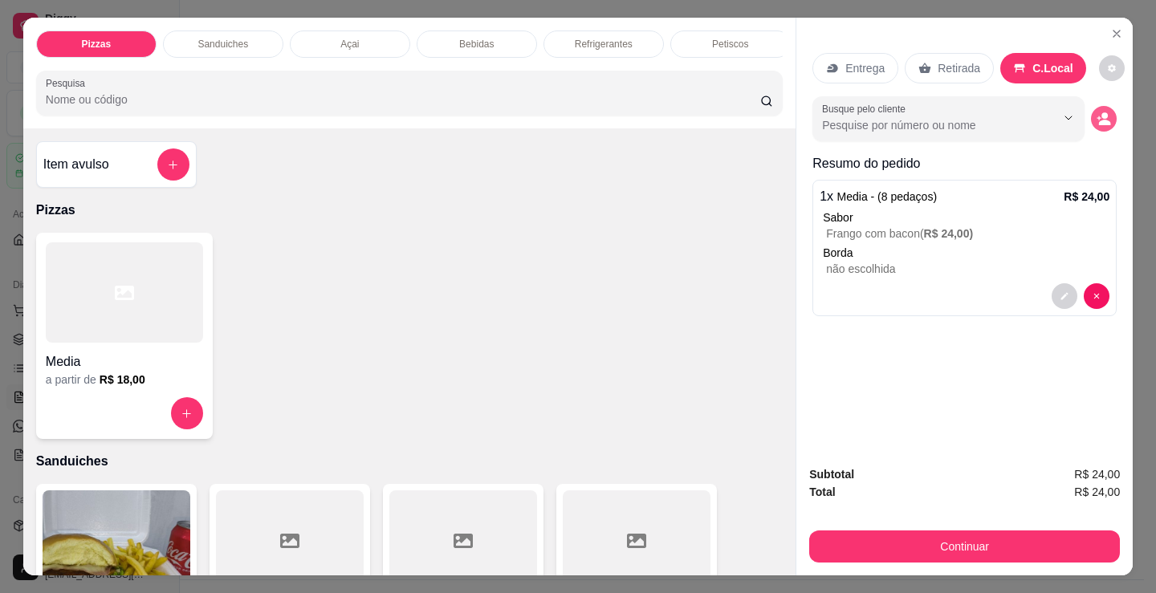
click at [1096, 120] on icon "decrease-product-quantity" at bounding box center [1103, 119] width 14 height 14
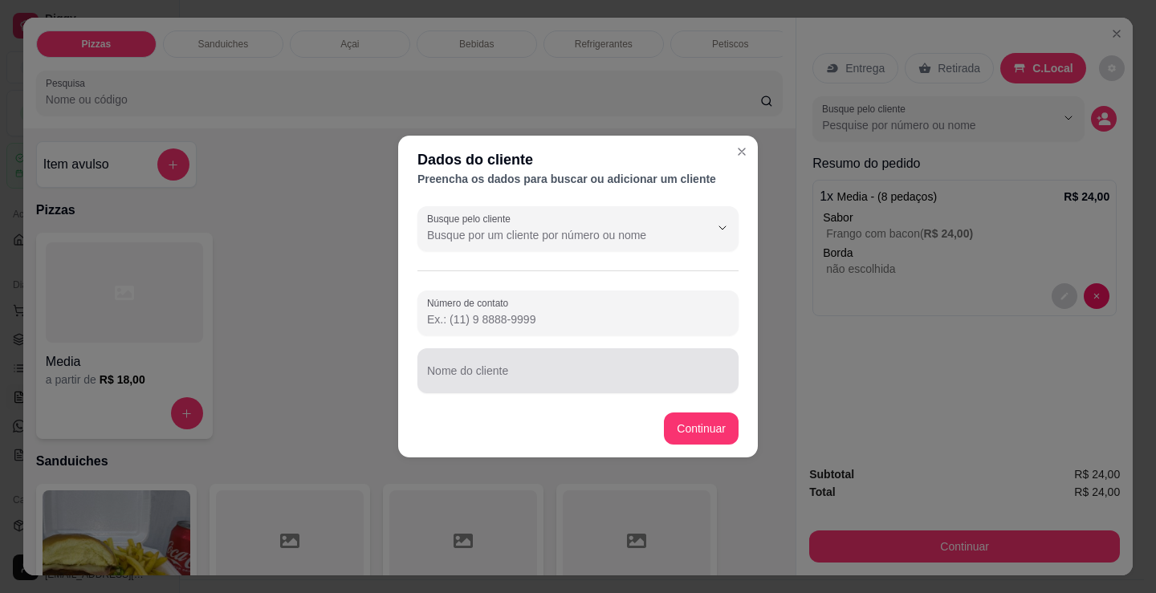
click at [492, 368] on div at bounding box center [578, 371] width 302 height 32
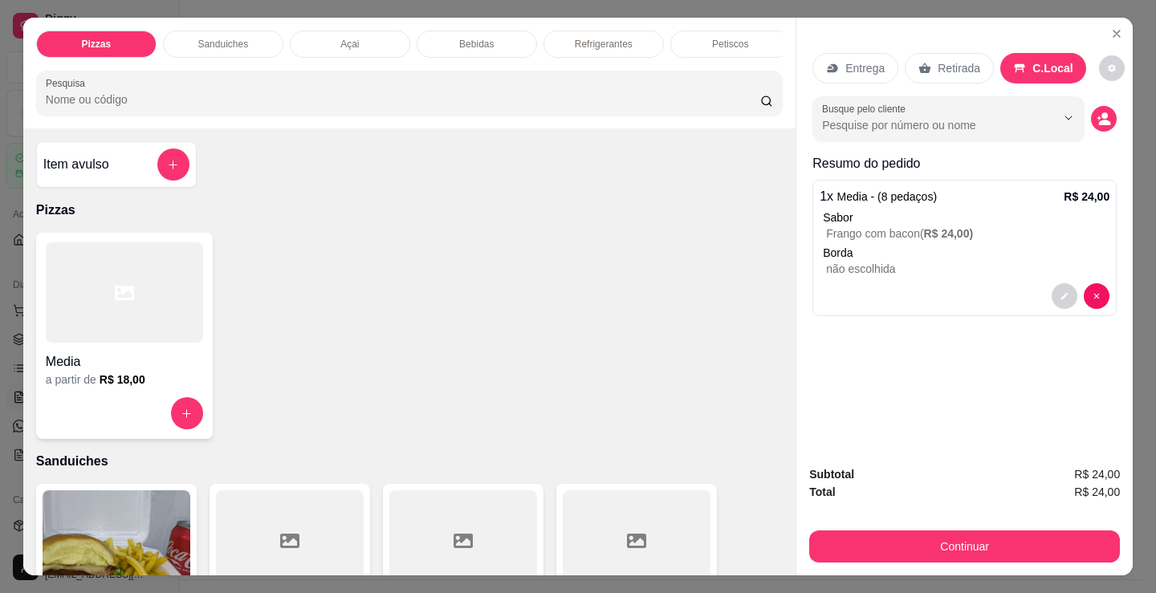
click at [702, 429] on div "Media a partir de R$ 18,00" at bounding box center [409, 336] width 746 height 206
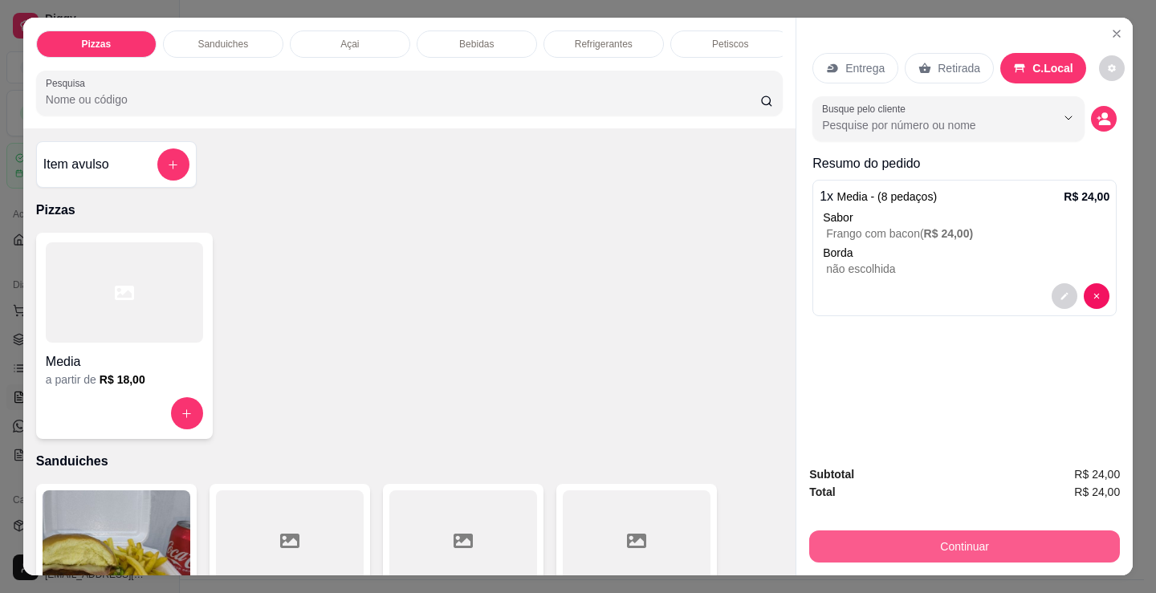
click at [874, 542] on button "Continuar" at bounding box center [964, 547] width 311 height 32
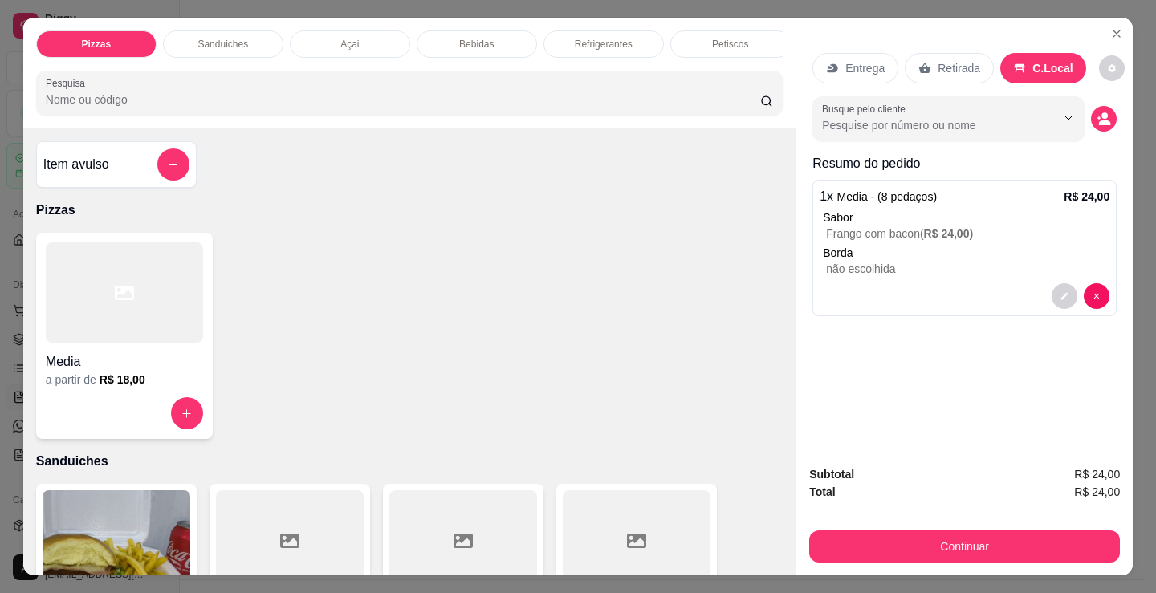
click at [940, 53] on div "Retirada" at bounding box center [949, 68] width 89 height 31
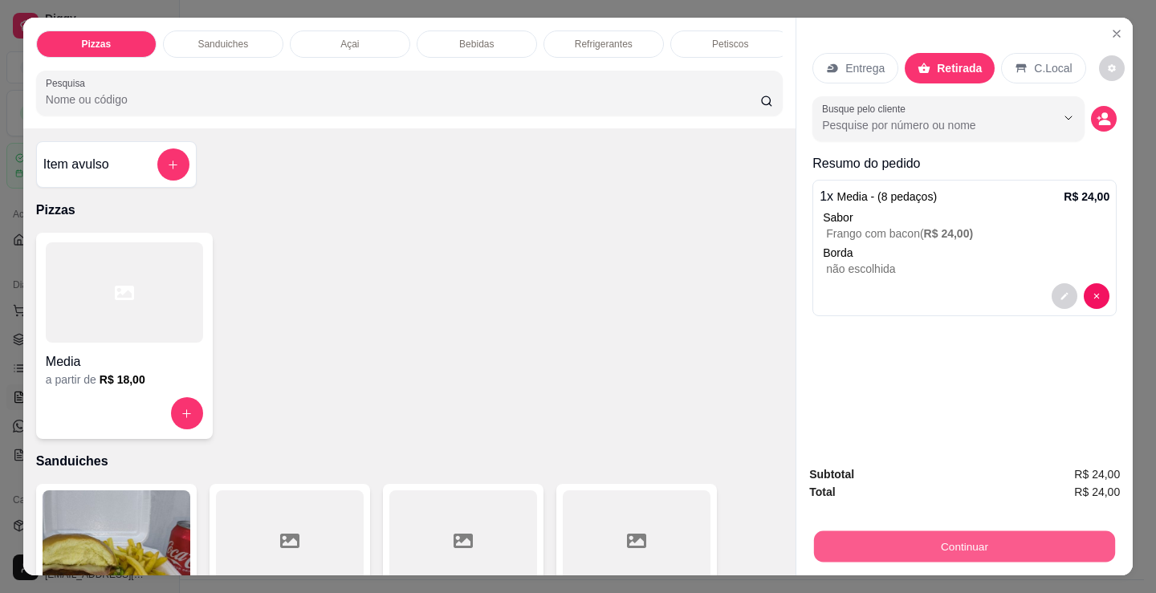
click at [961, 531] on button "Continuar" at bounding box center [964, 546] width 301 height 31
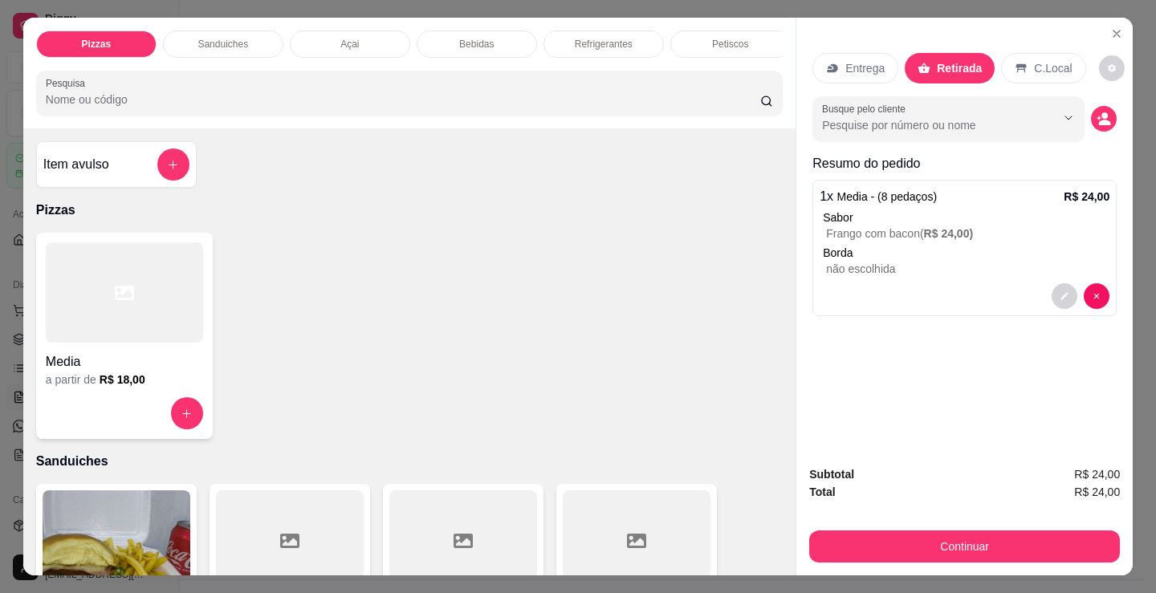
click at [469, 201] on icon at bounding box center [468, 202] width 21 height 21
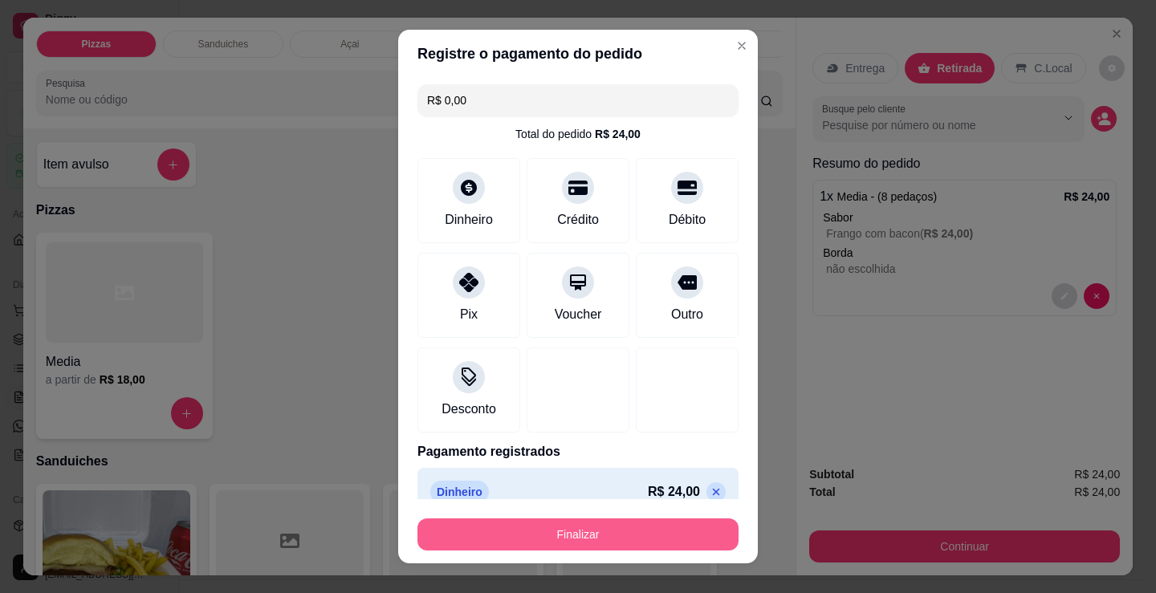
click at [595, 529] on button "Finalizar" at bounding box center [577, 535] width 321 height 32
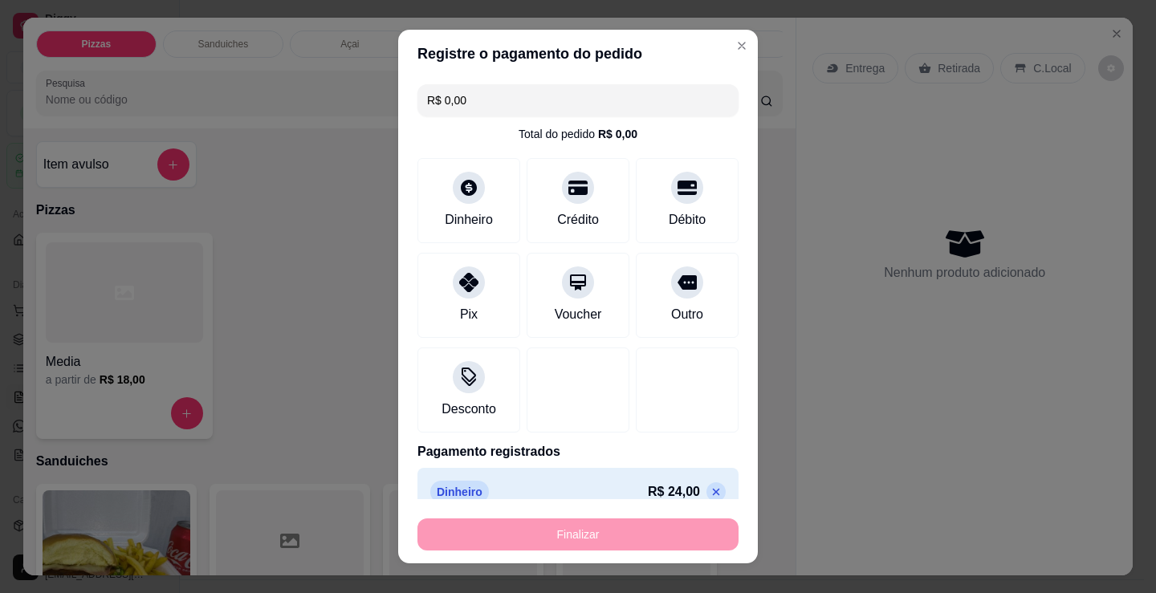
type input "-R$ 24,00"
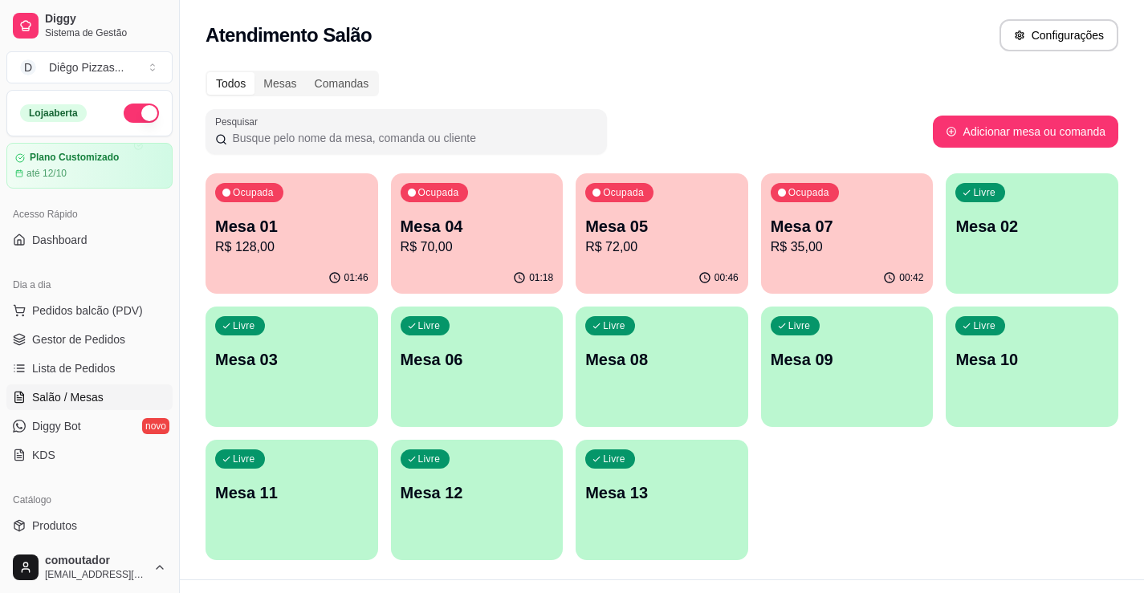
click at [708, 248] on p "R$ 72,00" at bounding box center [661, 247] width 153 height 19
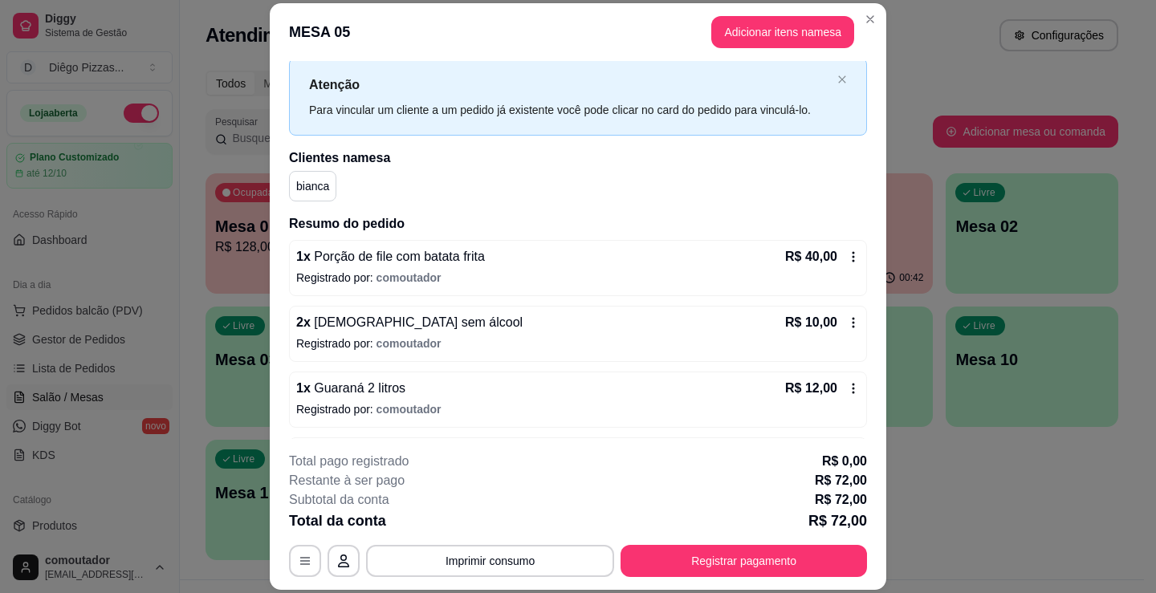
scroll to position [99, 0]
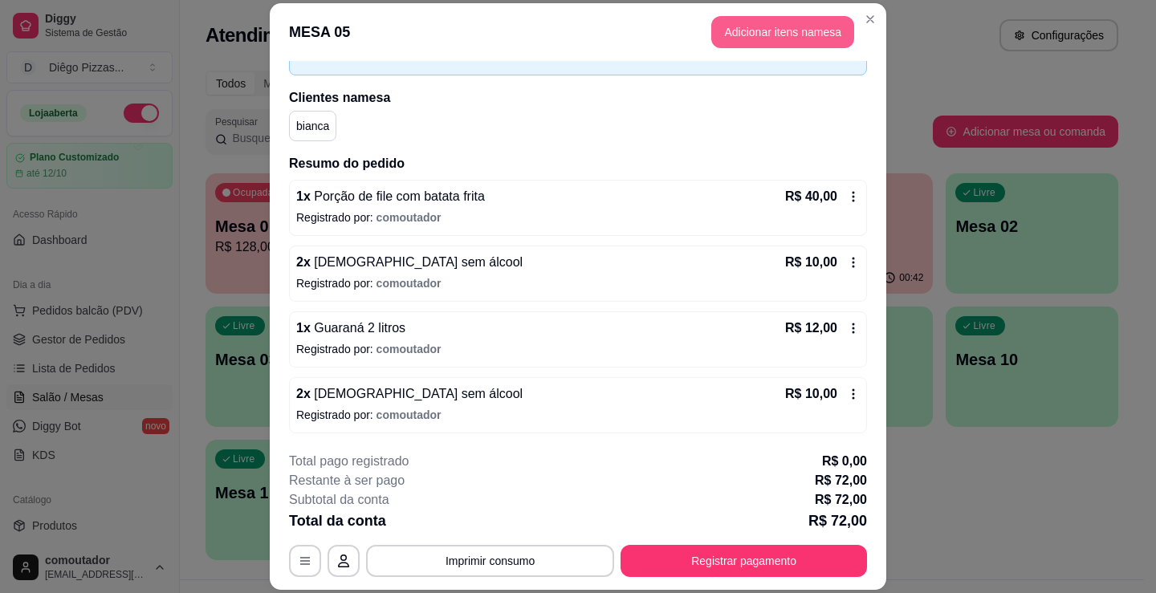
click at [754, 25] on button "Adicionar itens na mesa" at bounding box center [782, 32] width 143 height 32
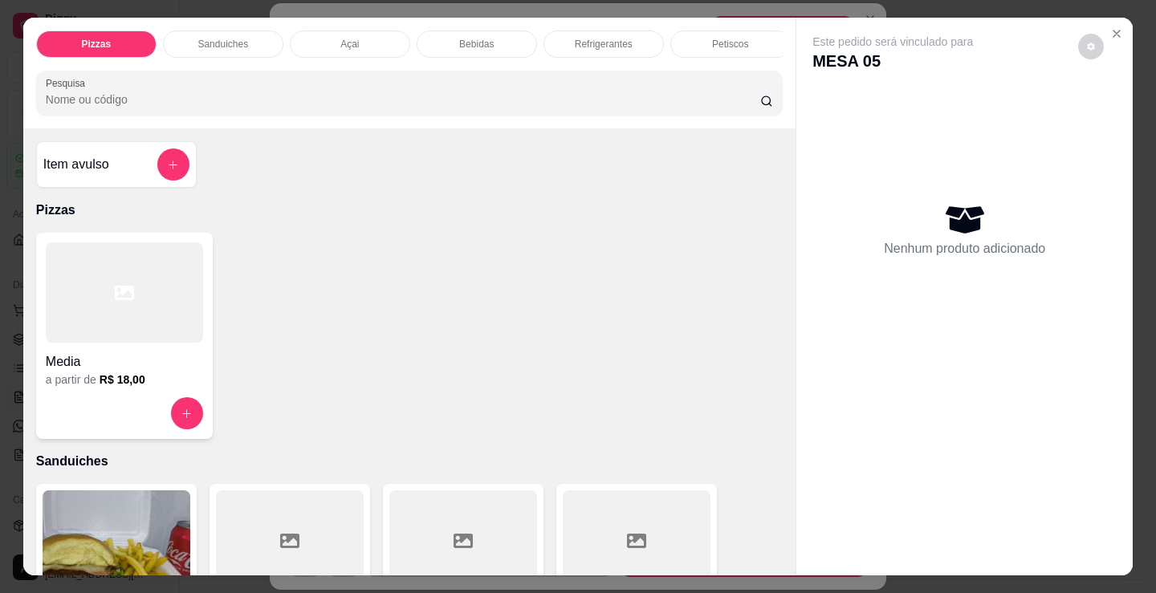
click at [480, 38] on p "Bebidas" at bounding box center [476, 44] width 35 height 13
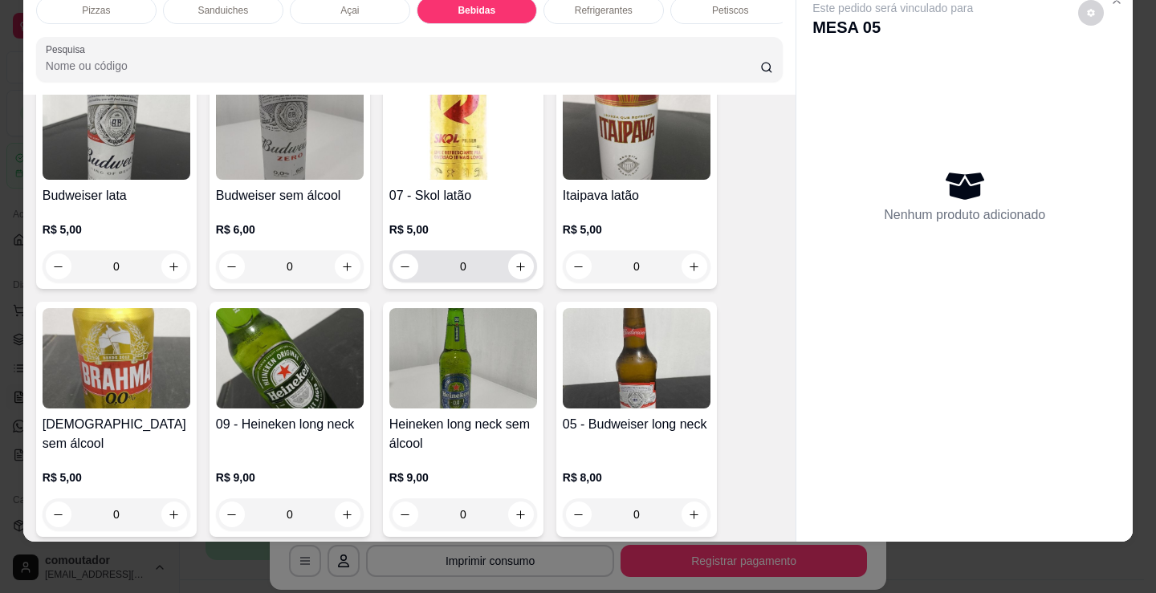
scroll to position [2069, 0]
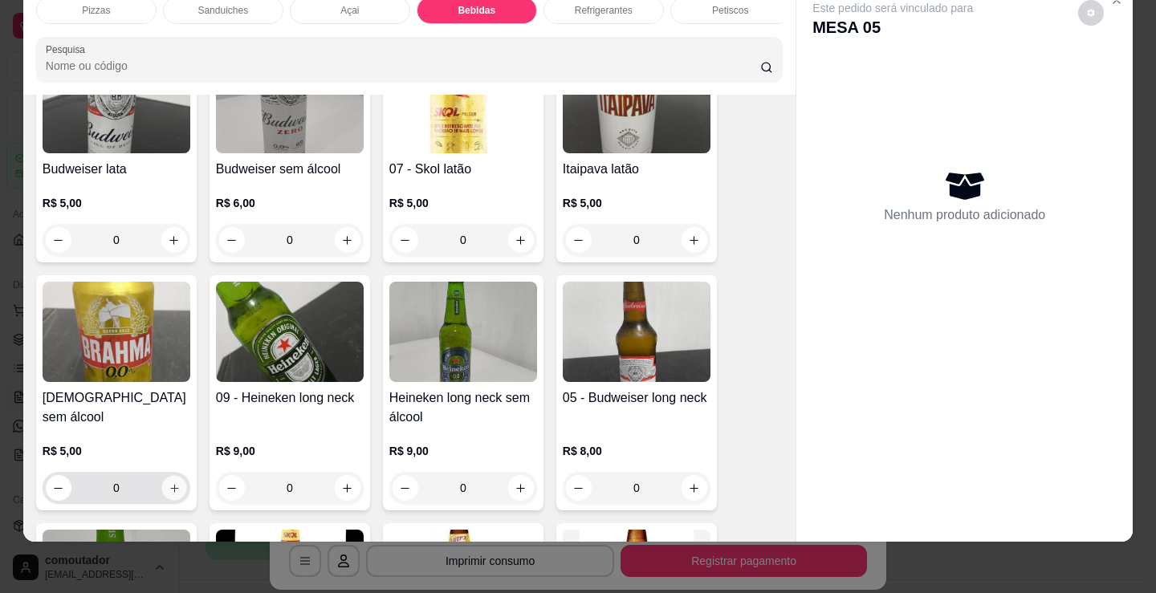
click at [164, 482] on button "increase-product-quantity" at bounding box center [173, 488] width 25 height 25
click at [169, 482] on icon "increase-product-quantity" at bounding box center [175, 488] width 12 height 12
type input "2"
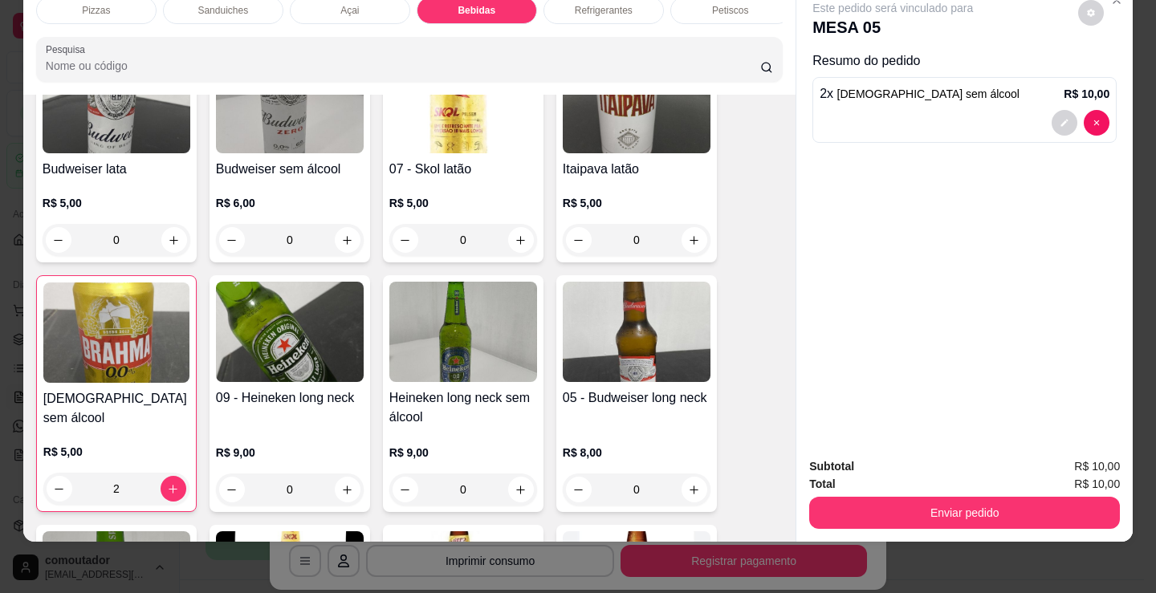
click at [721, 6] on div "Petiscos" at bounding box center [730, 10] width 120 height 27
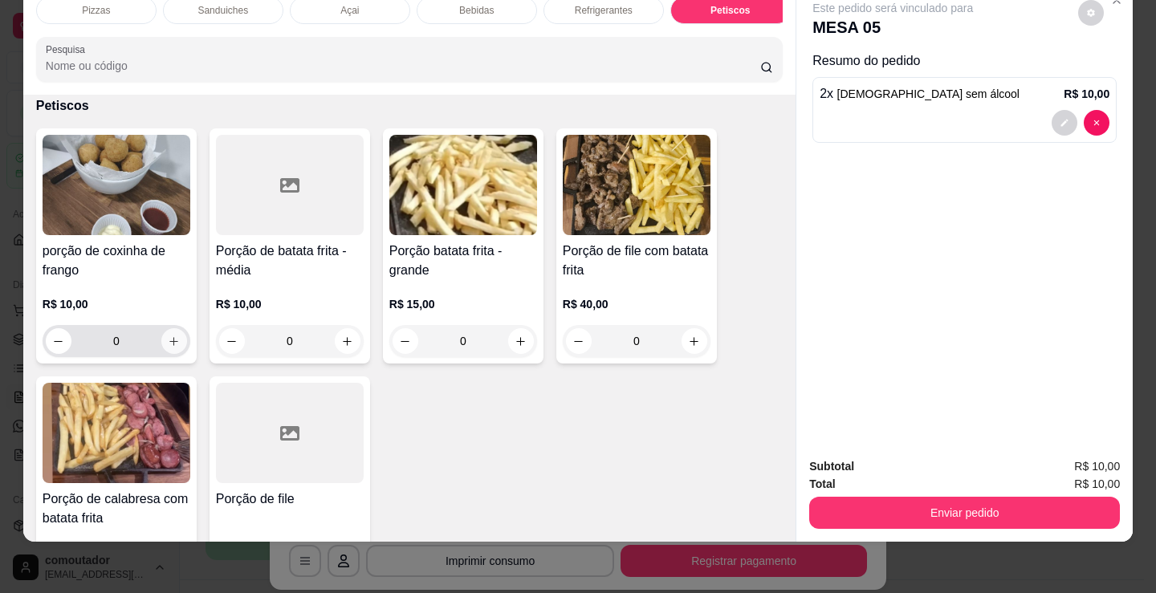
click at [168, 344] on icon "increase-product-quantity" at bounding box center [174, 342] width 12 height 12
type input "1"
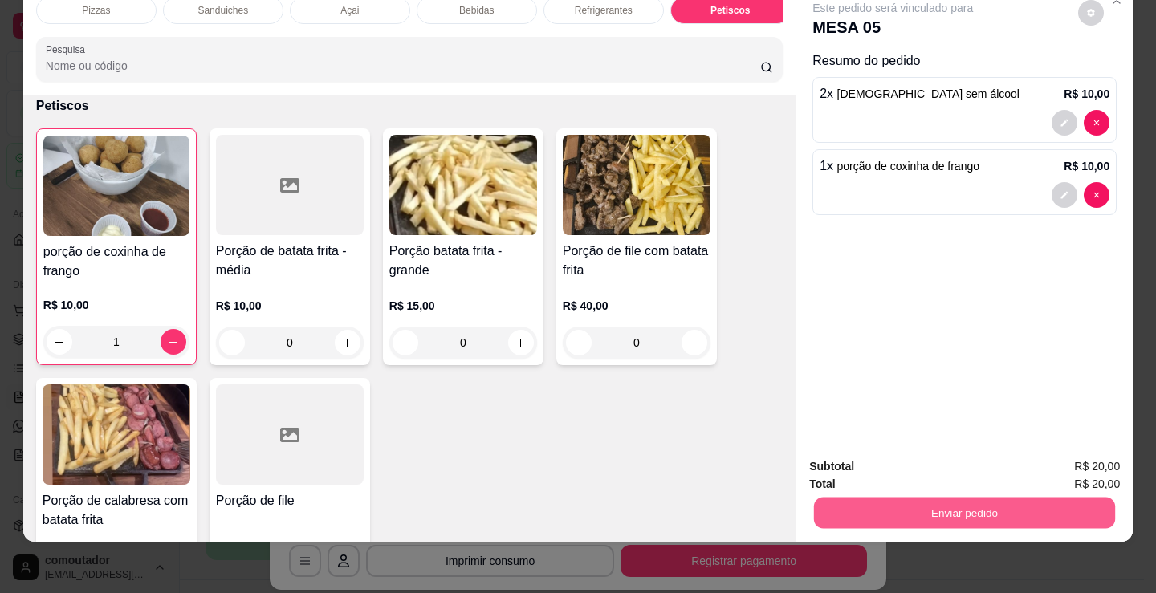
click at [901, 501] on button "Enviar pedido" at bounding box center [964, 512] width 301 height 31
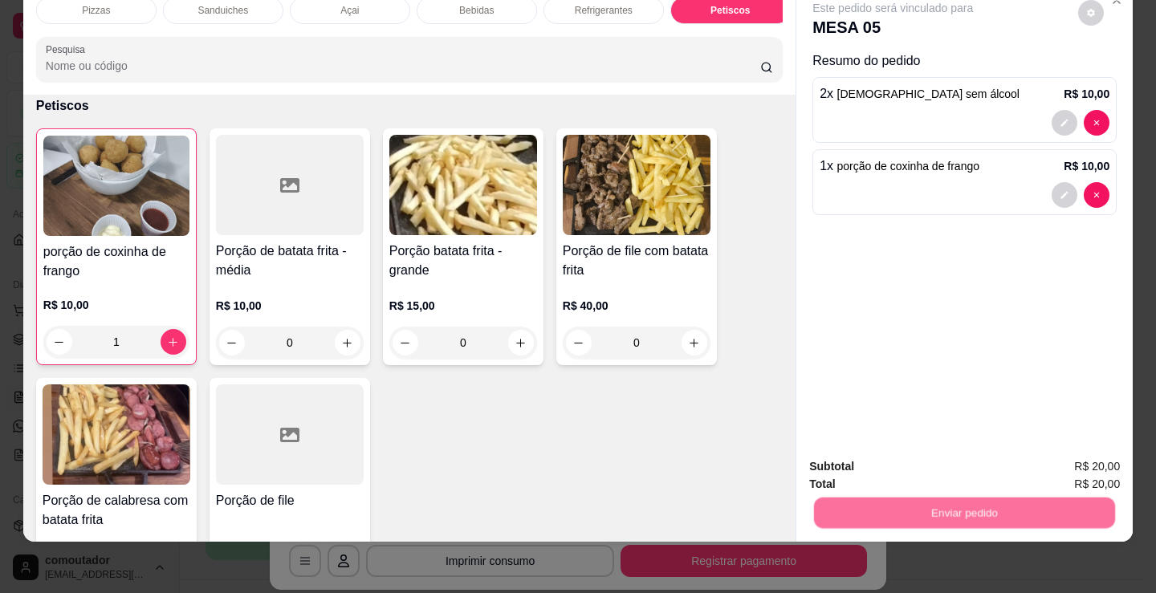
click at [887, 459] on button "Não registrar e enviar pedido" at bounding box center [911, 461] width 167 height 31
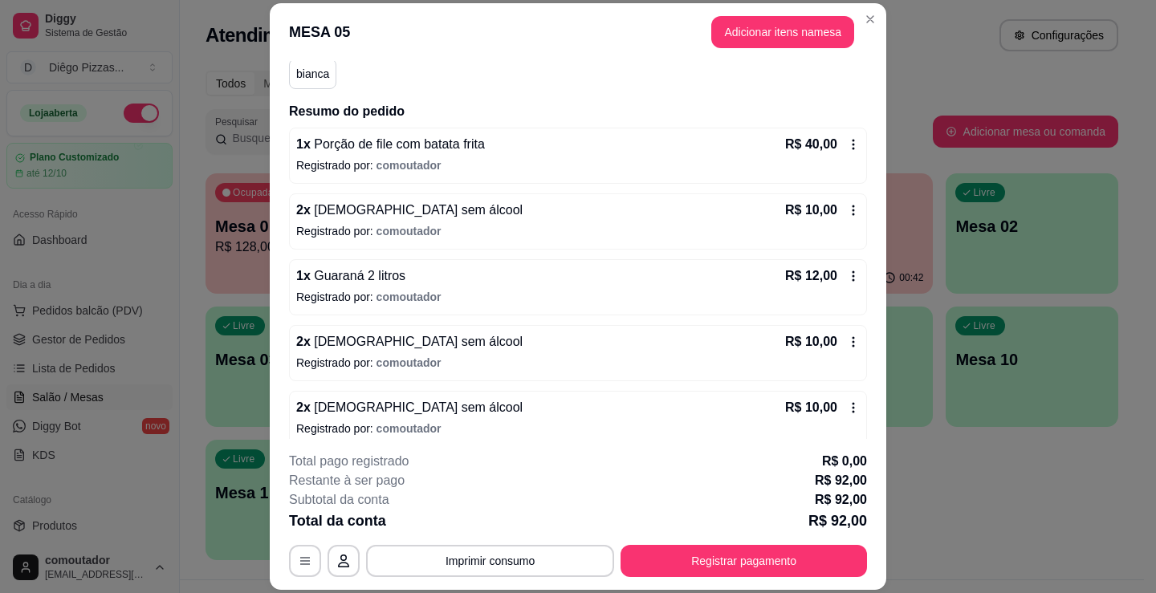
scroll to position [179, 0]
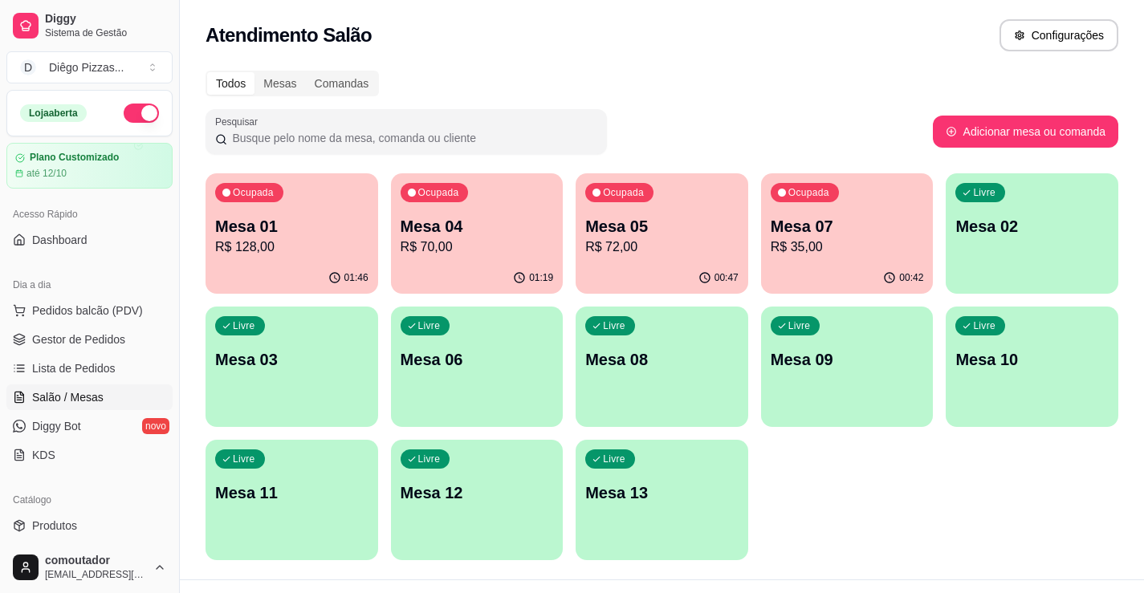
click at [848, 250] on p "R$ 35,00" at bounding box center [847, 247] width 153 height 19
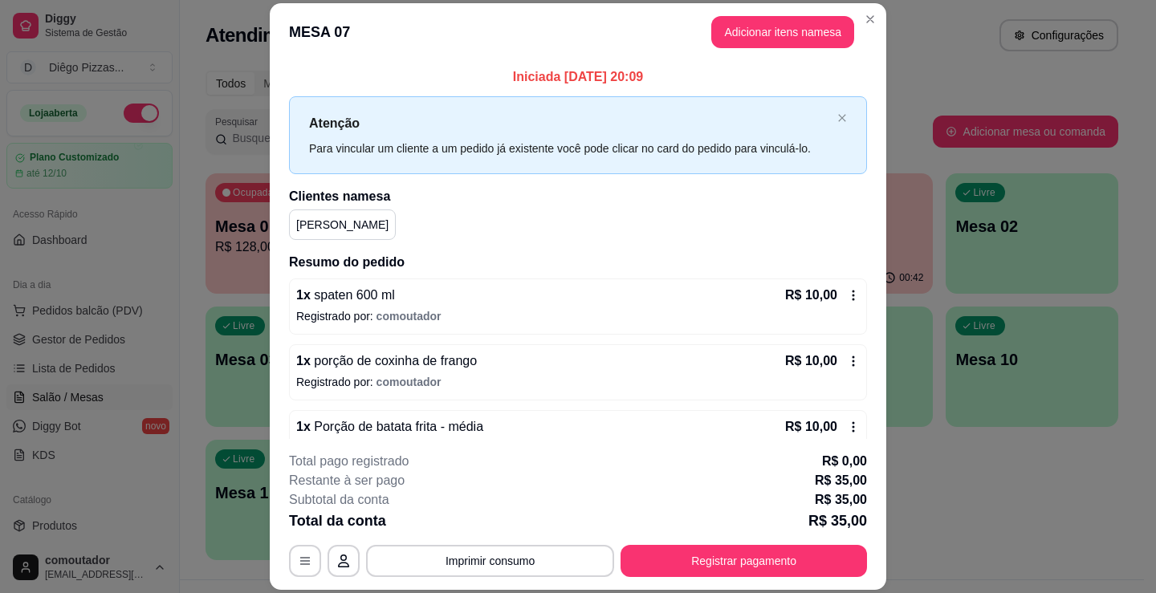
scroll to position [99, 0]
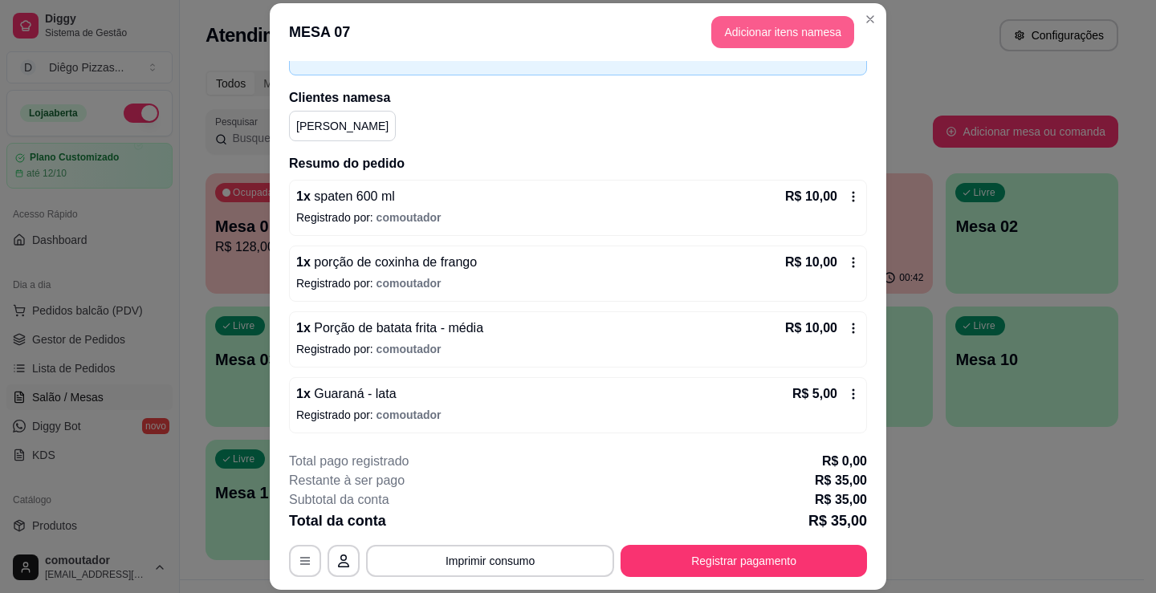
click at [722, 37] on button "Adicionar itens na mesa" at bounding box center [782, 32] width 143 height 32
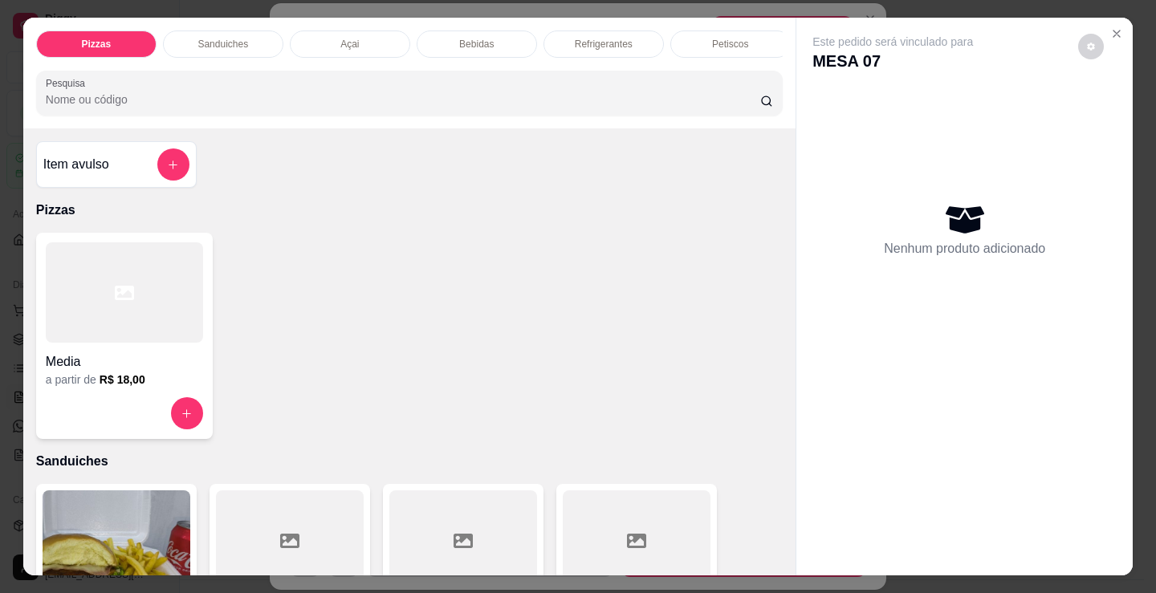
click at [481, 38] on p "Bebidas" at bounding box center [476, 44] width 35 height 13
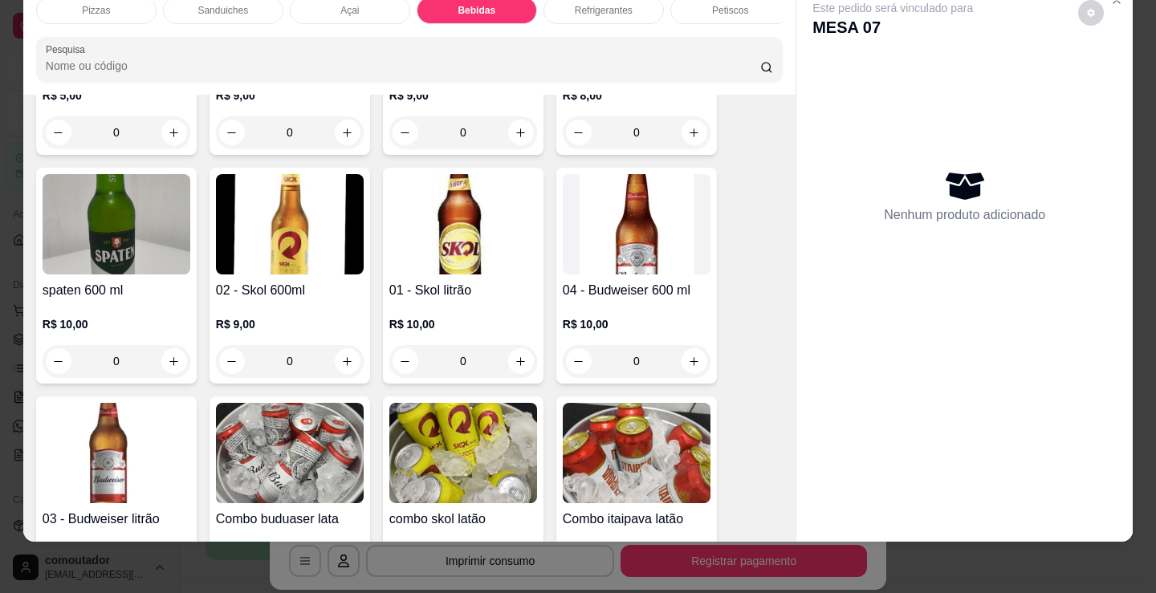
scroll to position [2471, 0]
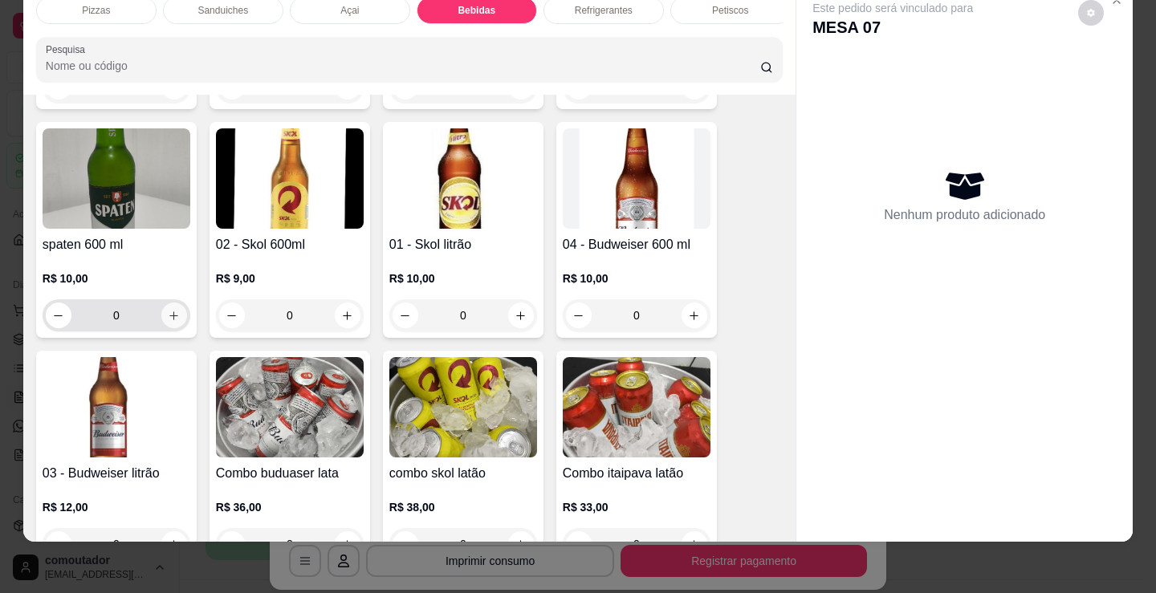
click at [161, 307] on button "increase-product-quantity" at bounding box center [174, 316] width 26 height 26
type input "1"
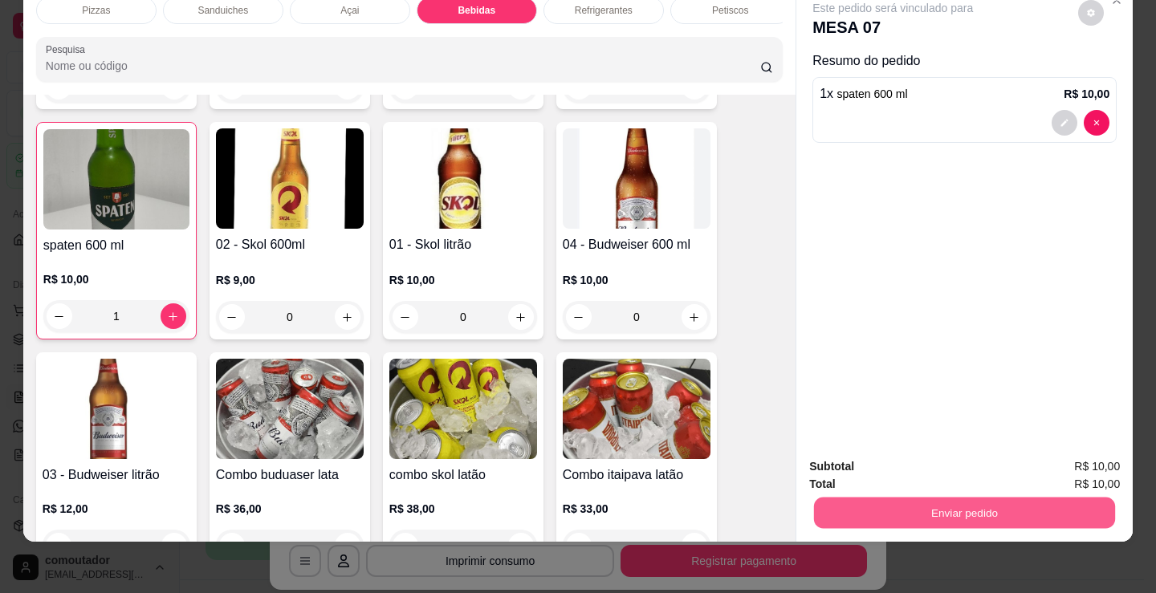
click at [1012, 502] on button "Enviar pedido" at bounding box center [964, 512] width 301 height 31
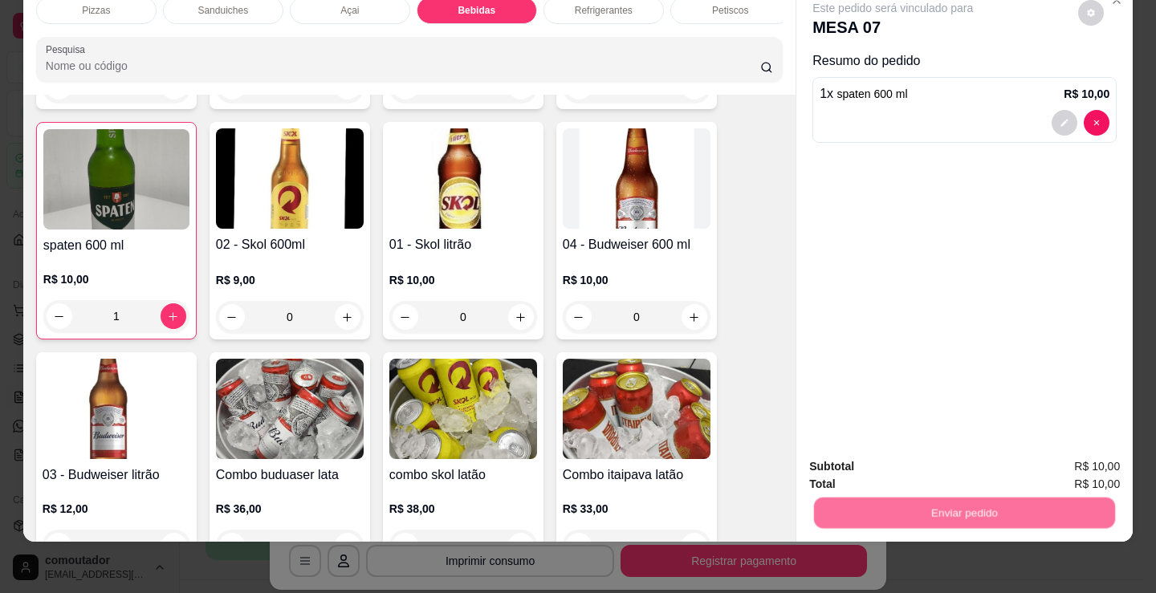
click at [861, 441] on div "Deseja registrar o cliente que fez esse pedido? Essa é uma forma de identificar…" at bounding box center [958, 442] width 275 height 69
click at [877, 457] on button "Não registrar e enviar pedido" at bounding box center [912, 461] width 162 height 30
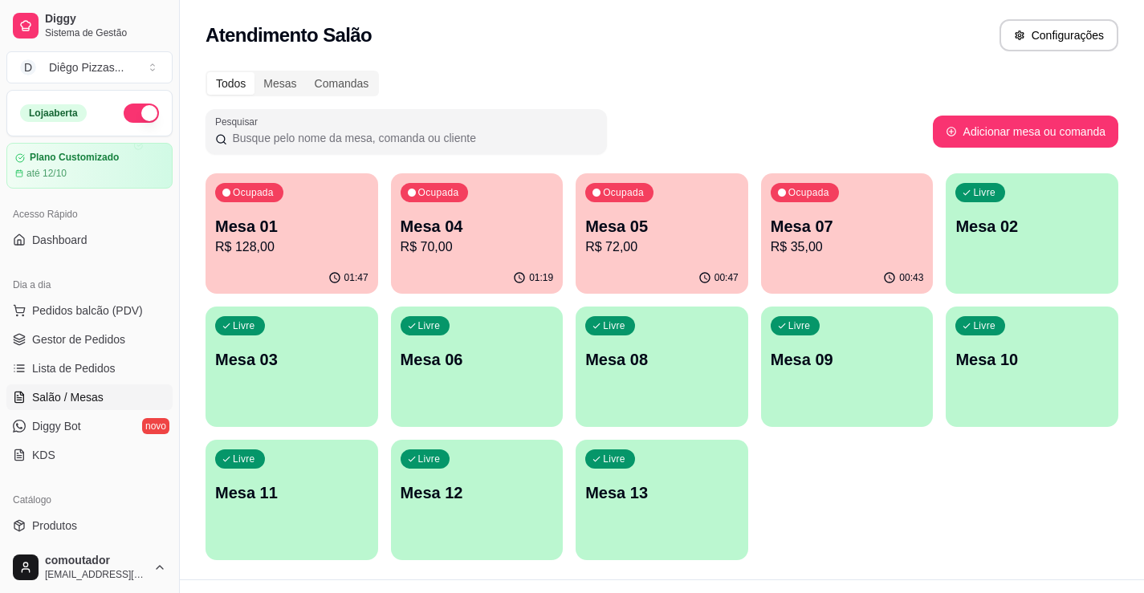
click at [698, 252] on p "R$ 72,00" at bounding box center [661, 247] width 153 height 19
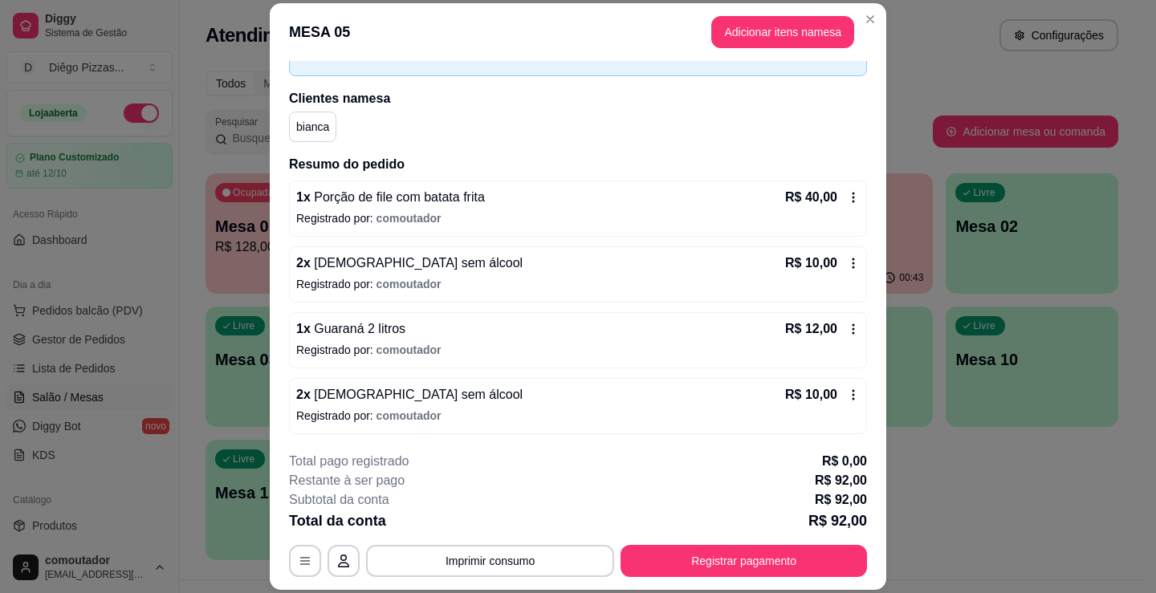
scroll to position [230, 0]
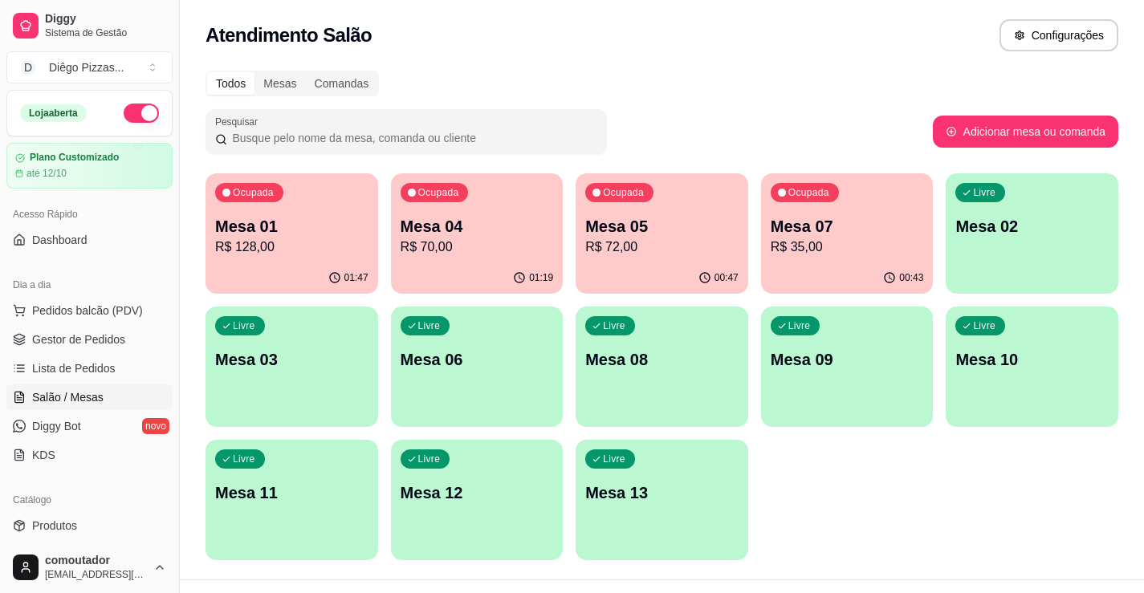
click at [799, 203] on div "Ocupada Mesa 07 R$ 35,00" at bounding box center [847, 217] width 173 height 89
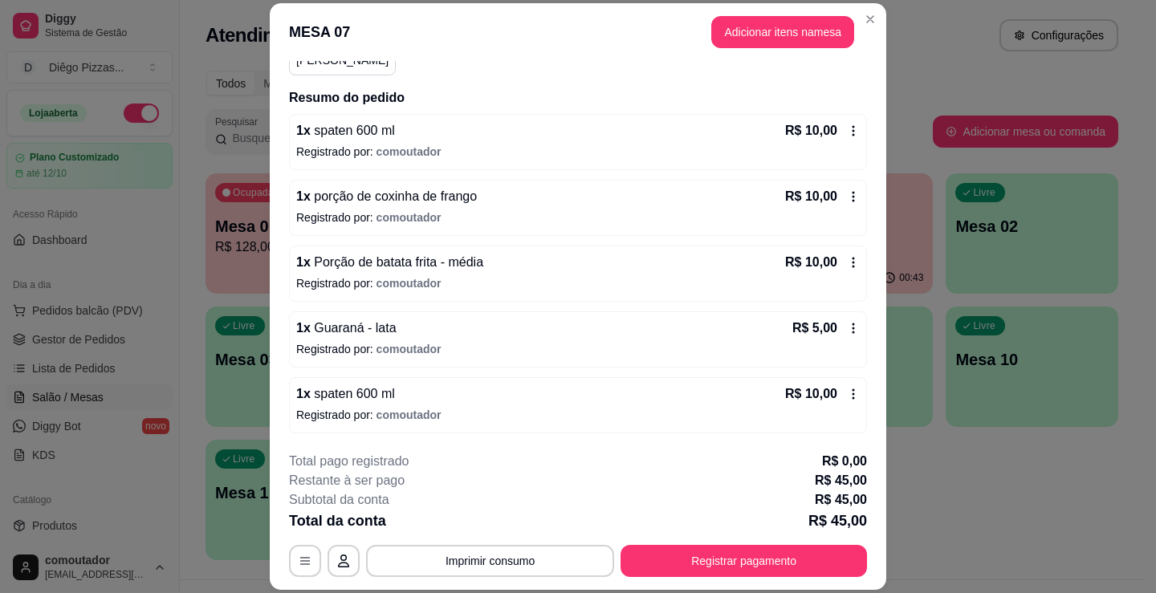
scroll to position [48, 0]
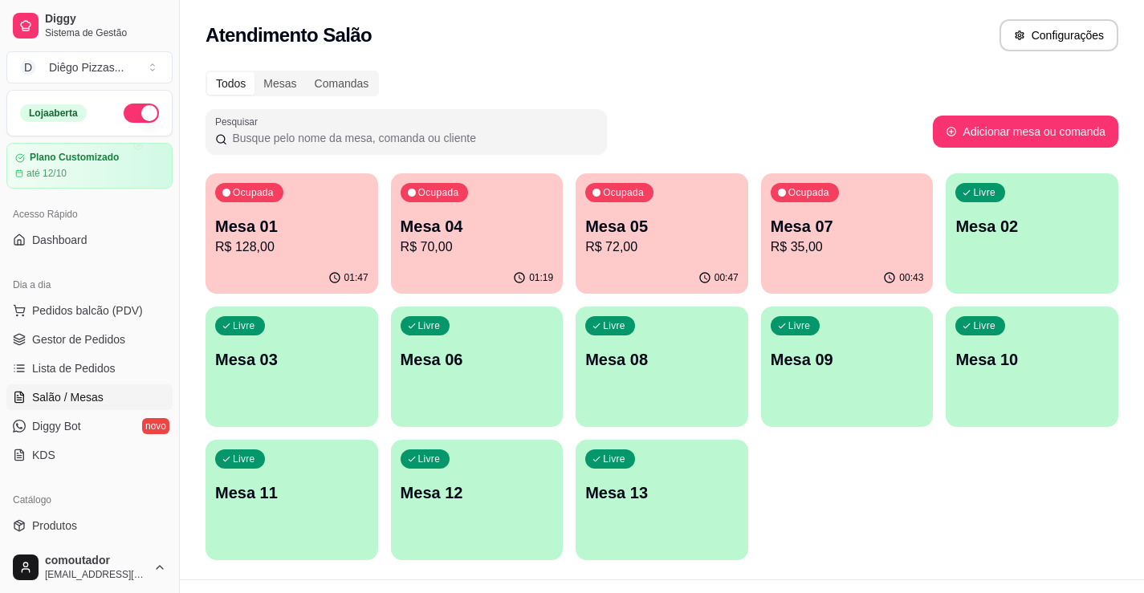
click at [307, 278] on div "01:47" at bounding box center [291, 277] width 173 height 31
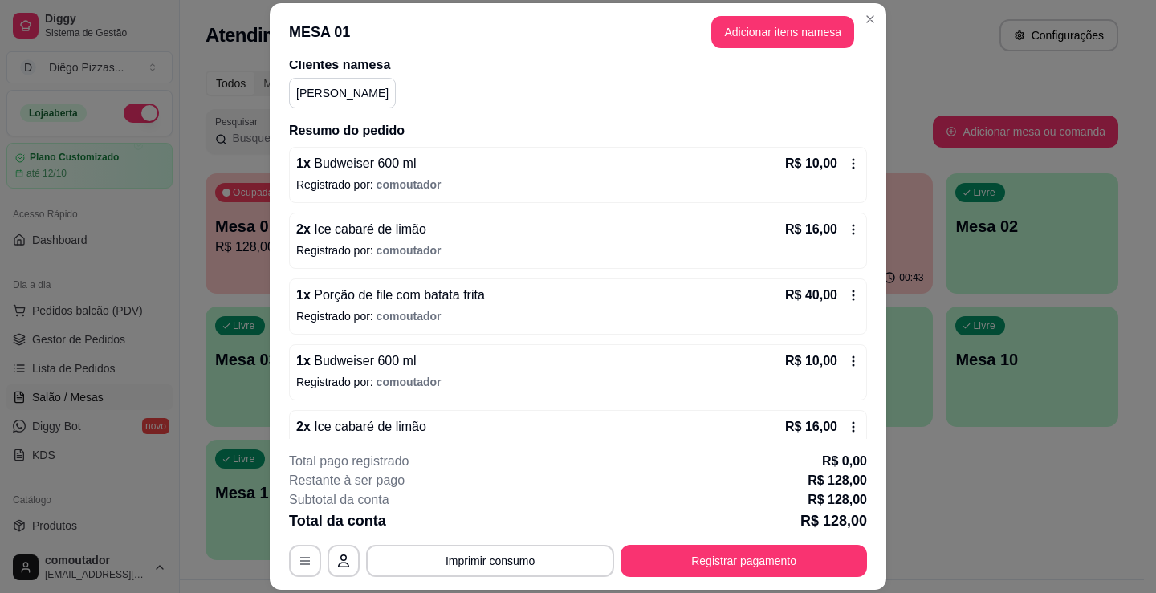
scroll to position [0, 0]
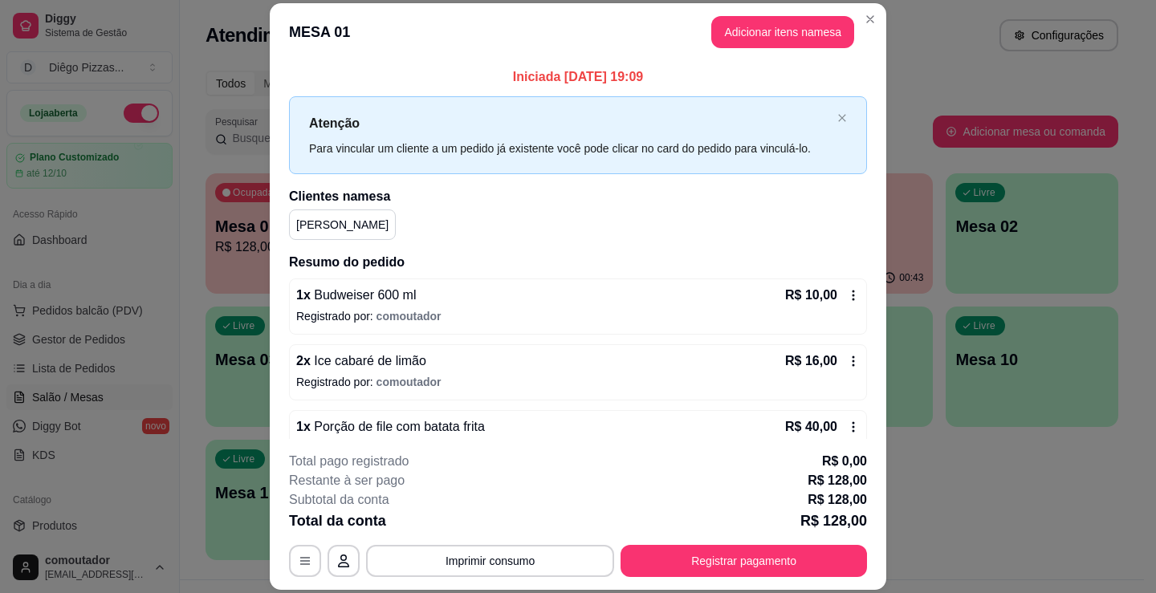
click at [741, 29] on button "Adicionar itens na mesa" at bounding box center [782, 32] width 143 height 32
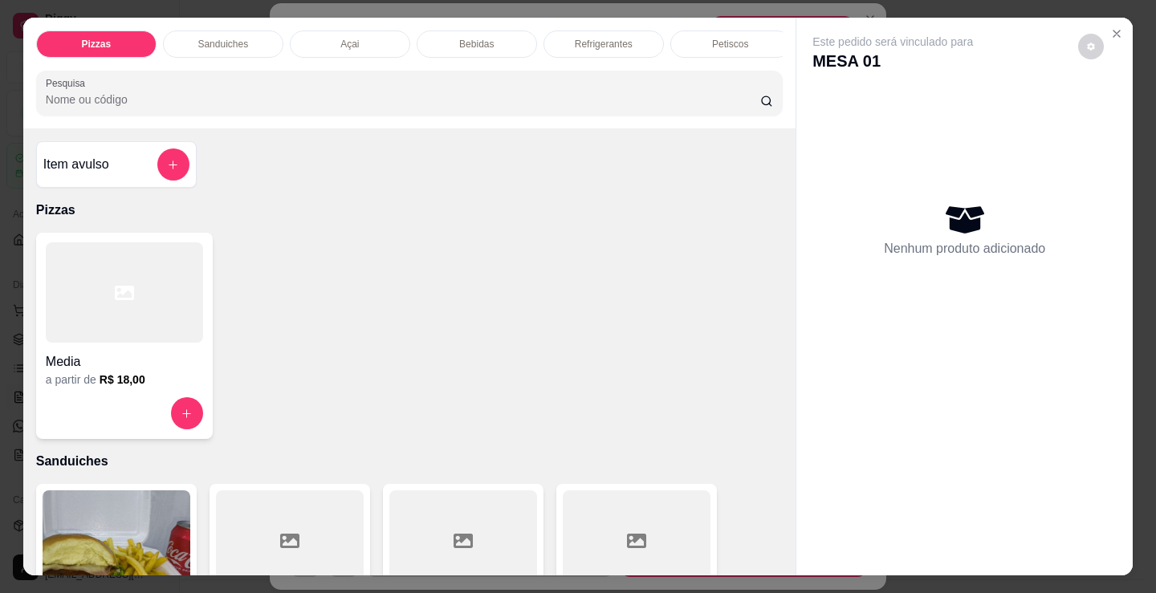
click at [482, 38] on p "Bebidas" at bounding box center [476, 44] width 35 height 13
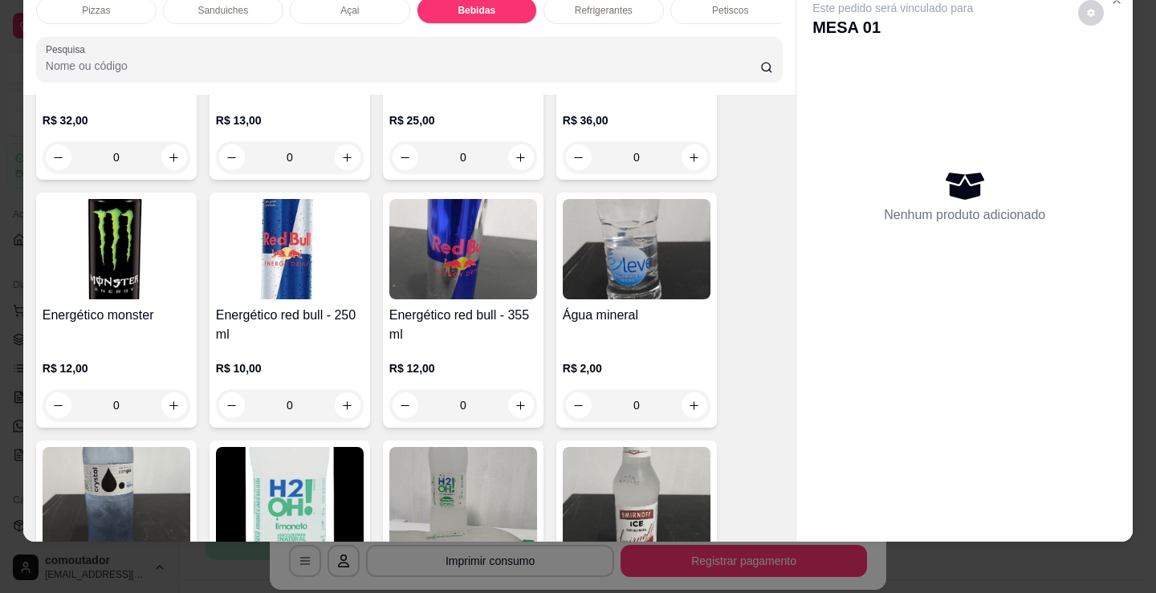
scroll to position [3755, 0]
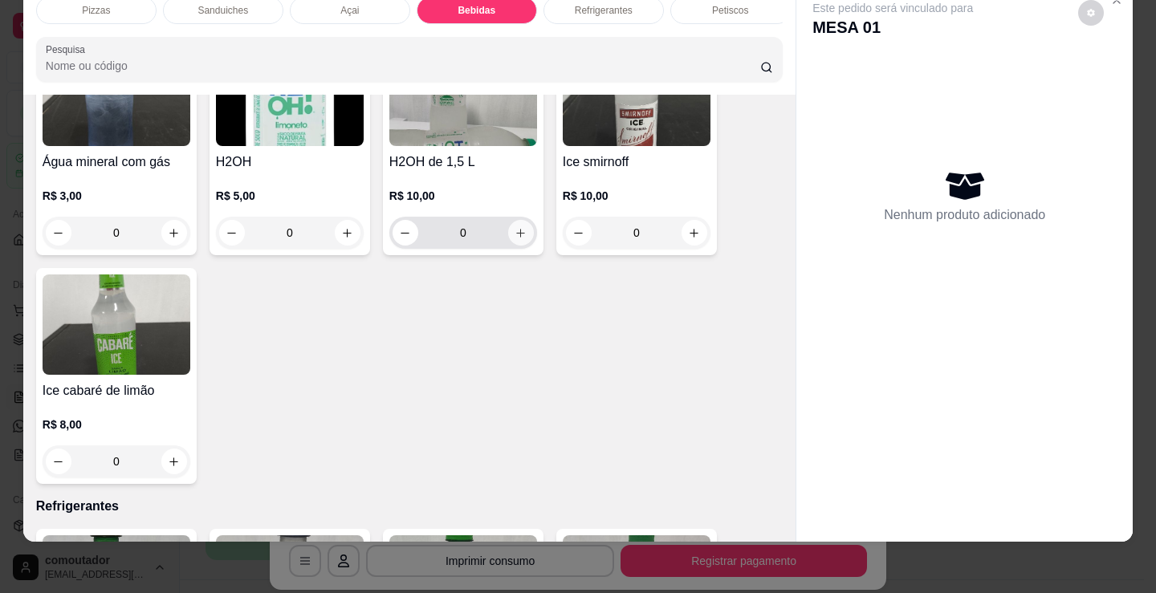
click at [515, 234] on icon "increase-product-quantity" at bounding box center [521, 233] width 12 height 12
type input "1"
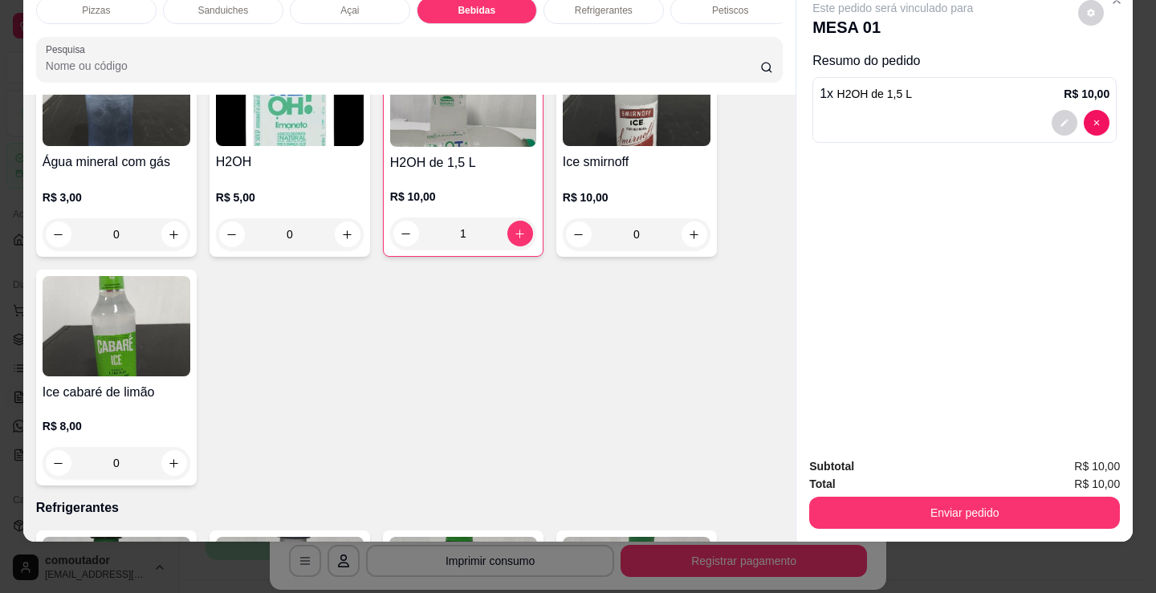
click at [113, 7] on div "Pizzas" at bounding box center [96, 10] width 120 height 27
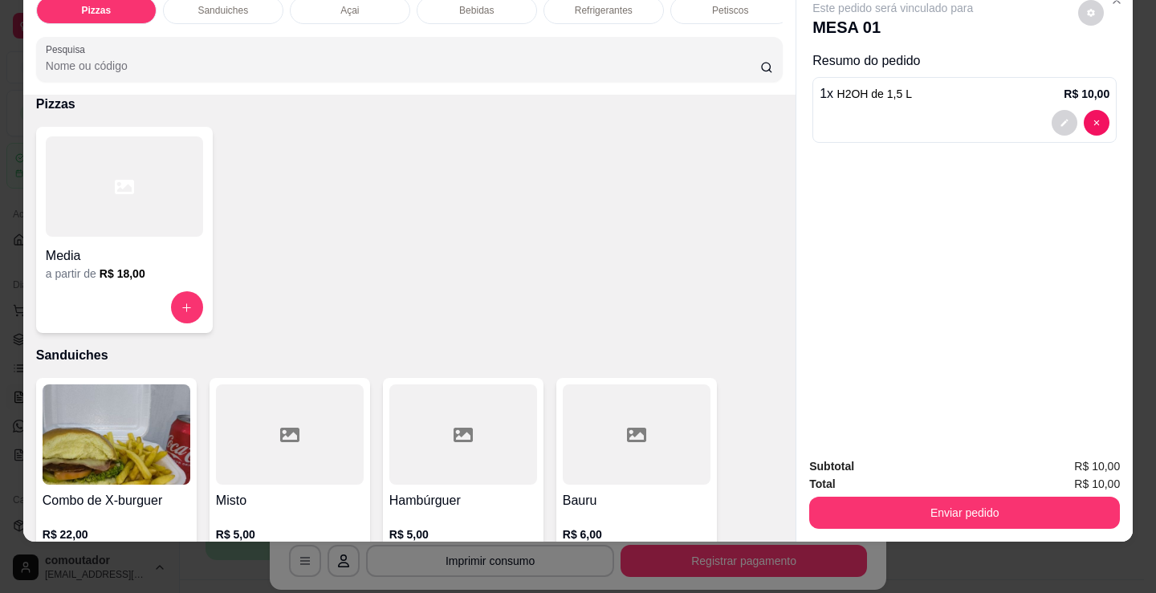
click at [114, 238] on div "Media" at bounding box center [124, 251] width 157 height 29
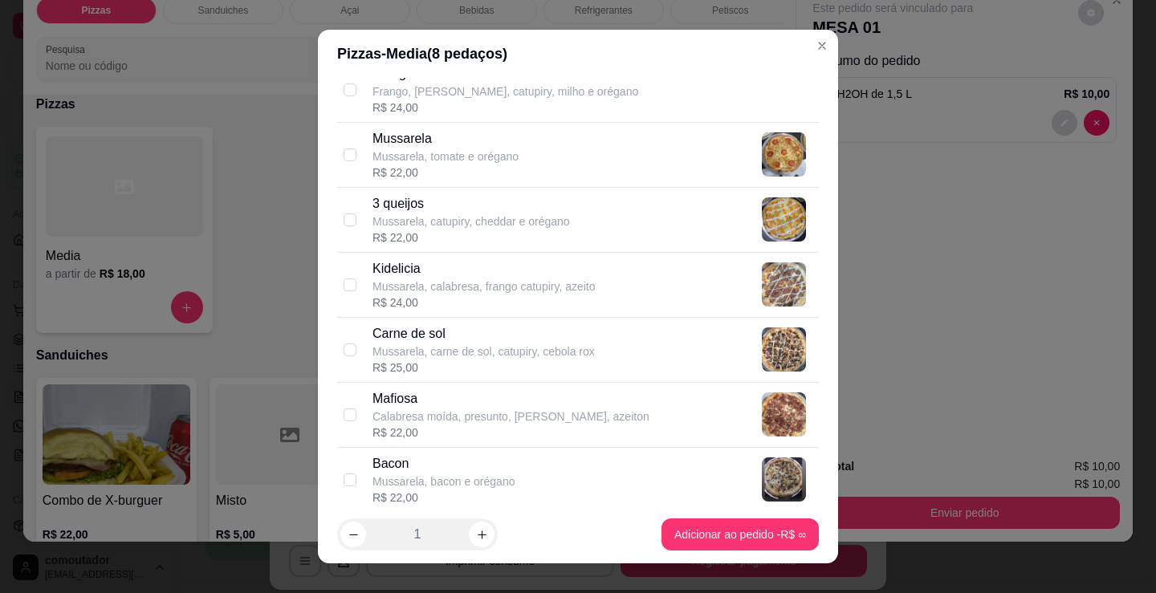
scroll to position [803, 0]
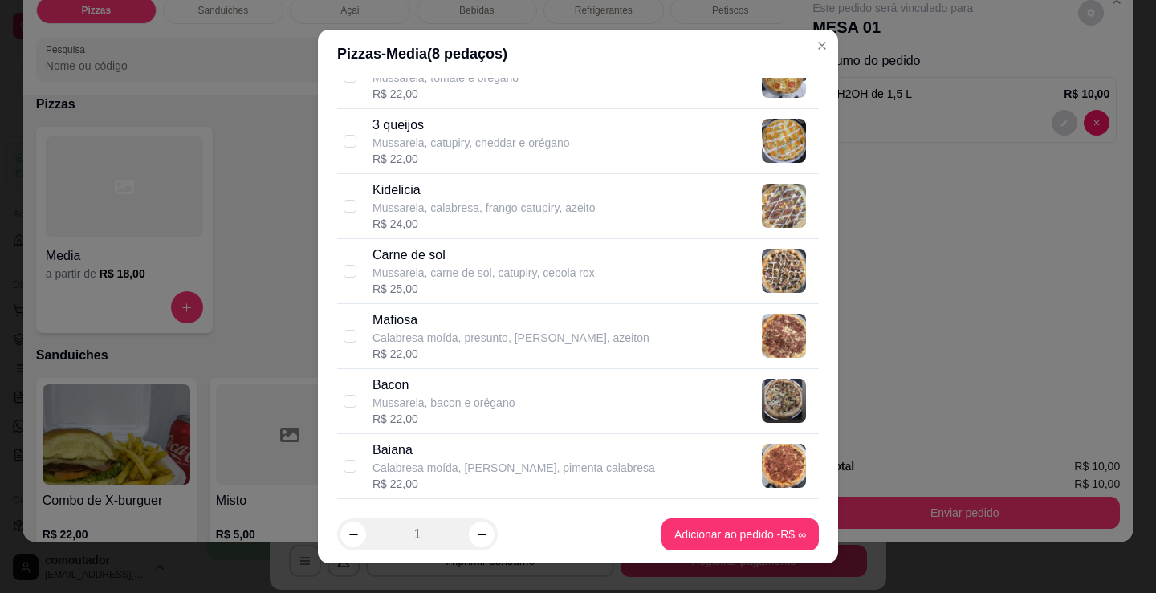
click at [477, 218] on div "R$ 24,00" at bounding box center [483, 224] width 223 height 16
checkbox input "true"
click at [480, 270] on p "Mussarela, carne de sol, catupiry, cebola rox" at bounding box center [483, 273] width 222 height 16
checkbox input "true"
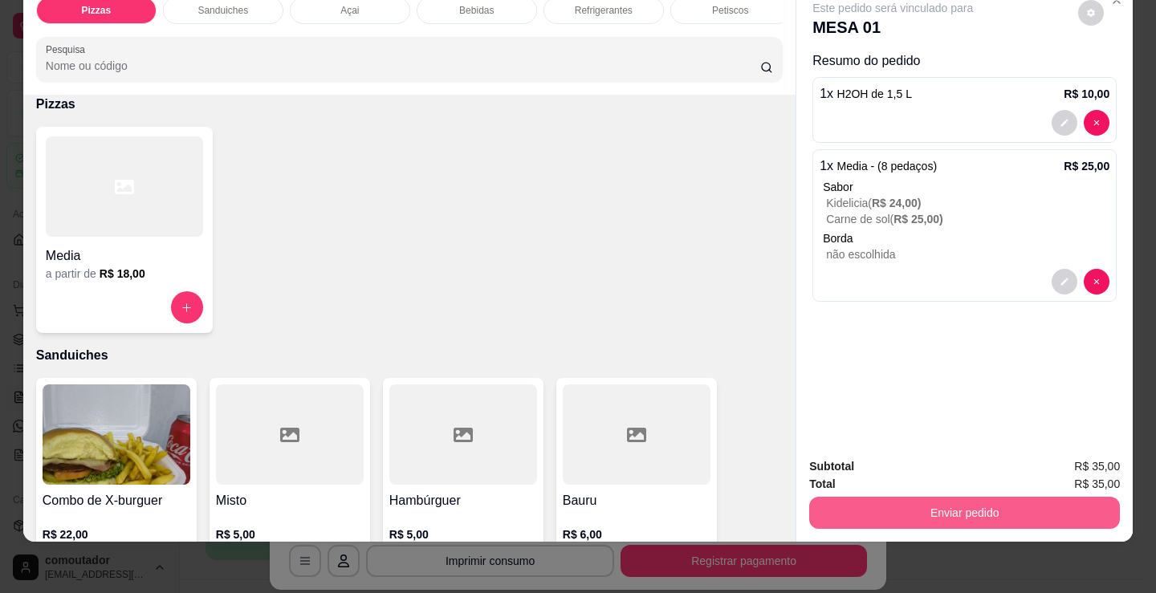
click at [872, 497] on button "Enviar pedido" at bounding box center [964, 513] width 311 height 32
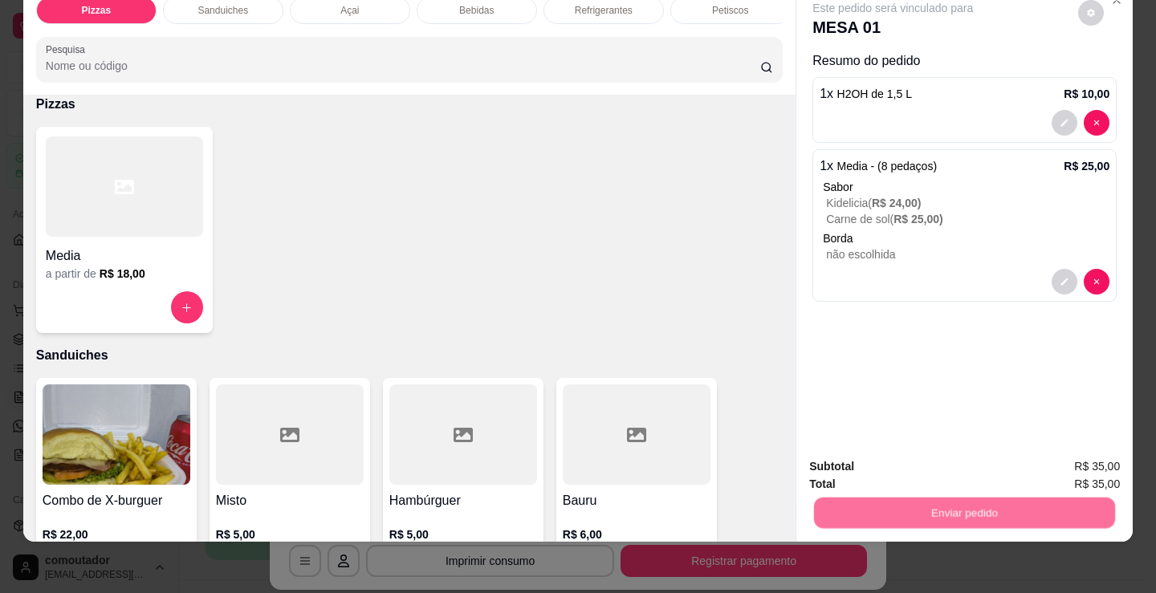
click at [828, 462] on button "Não registrar e enviar pedido" at bounding box center [911, 461] width 167 height 31
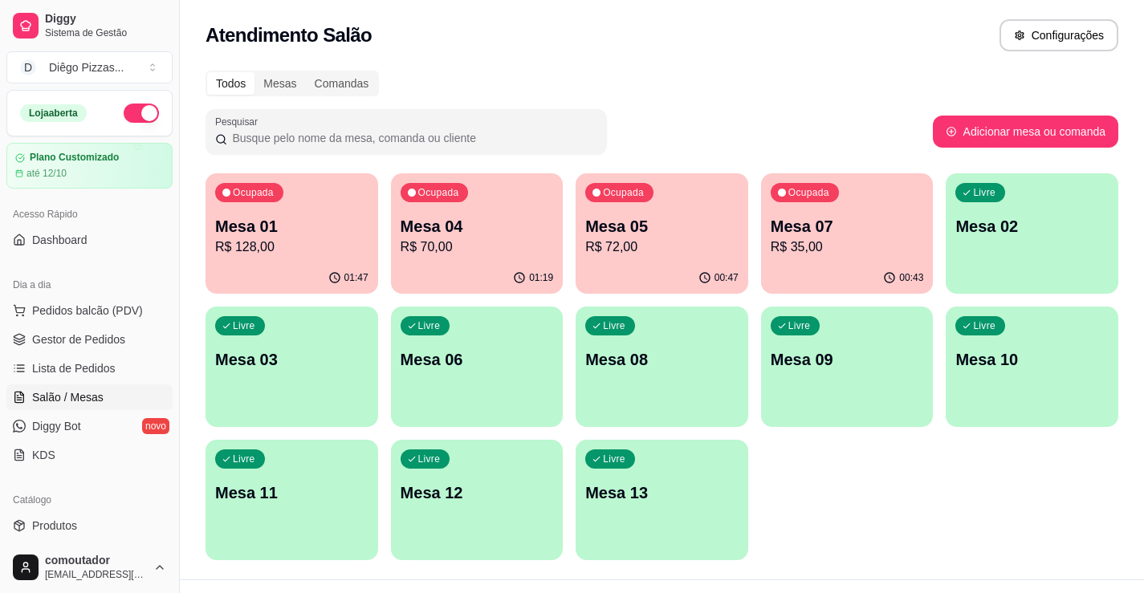
click at [419, 242] on p "R$ 70,00" at bounding box center [477, 247] width 153 height 19
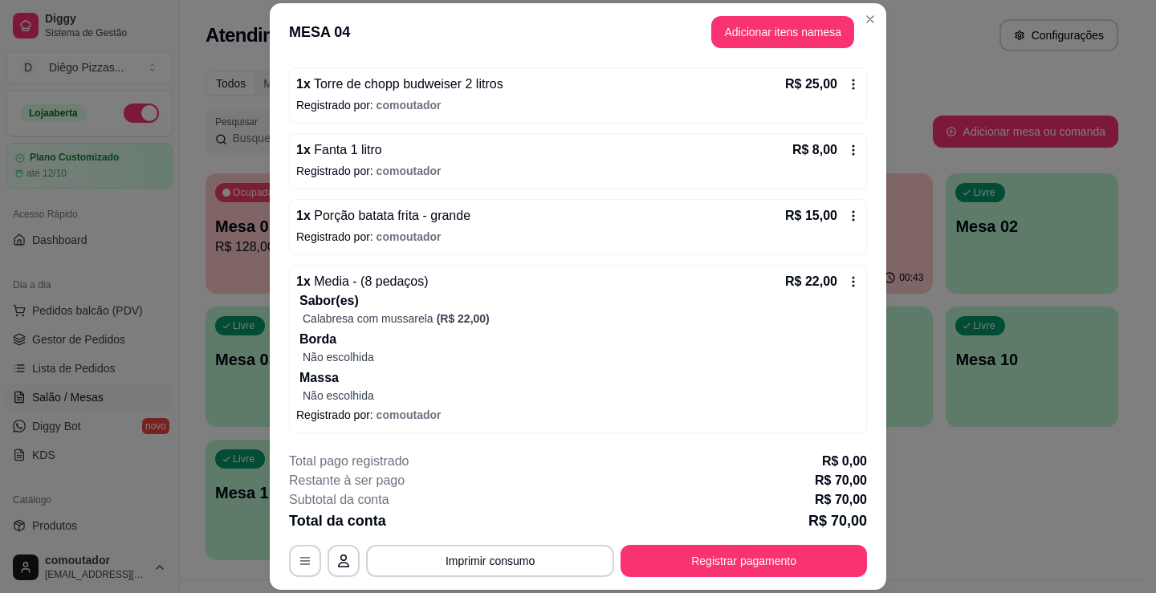
scroll to position [131, 0]
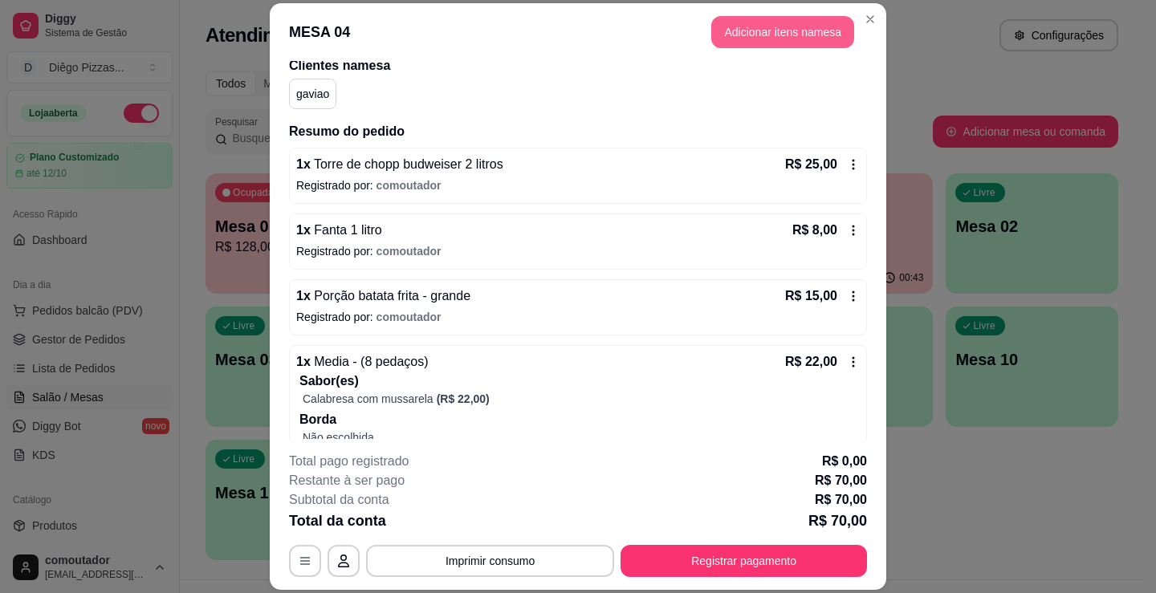
click at [738, 36] on button "Adicionar itens na mesa" at bounding box center [782, 32] width 143 height 32
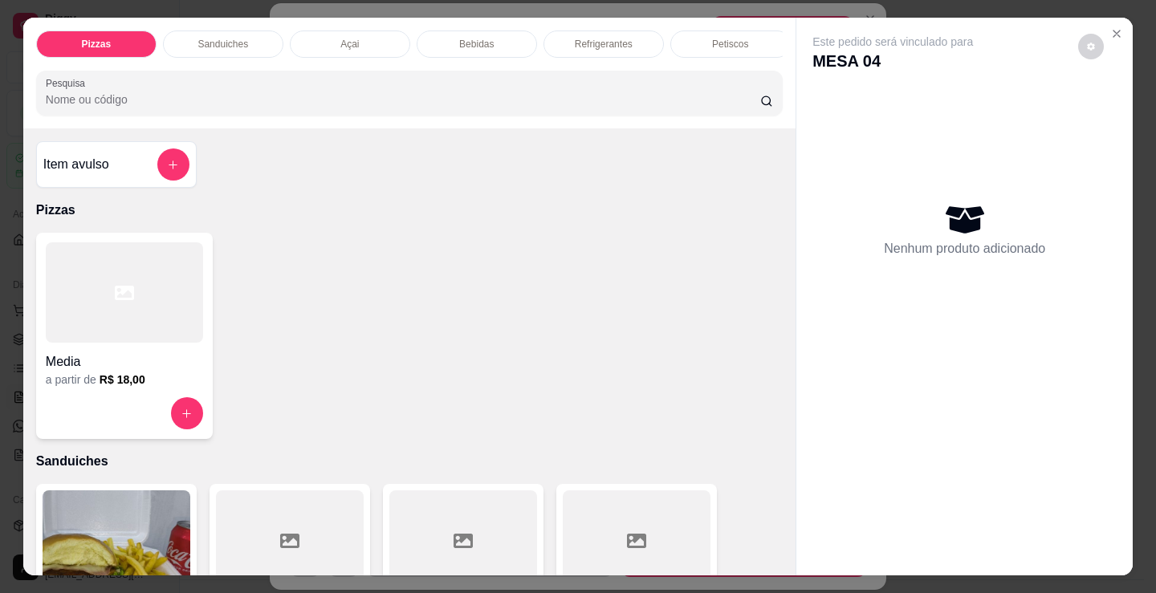
click at [585, 38] on p "Refrigerantes" at bounding box center [604, 44] width 58 height 13
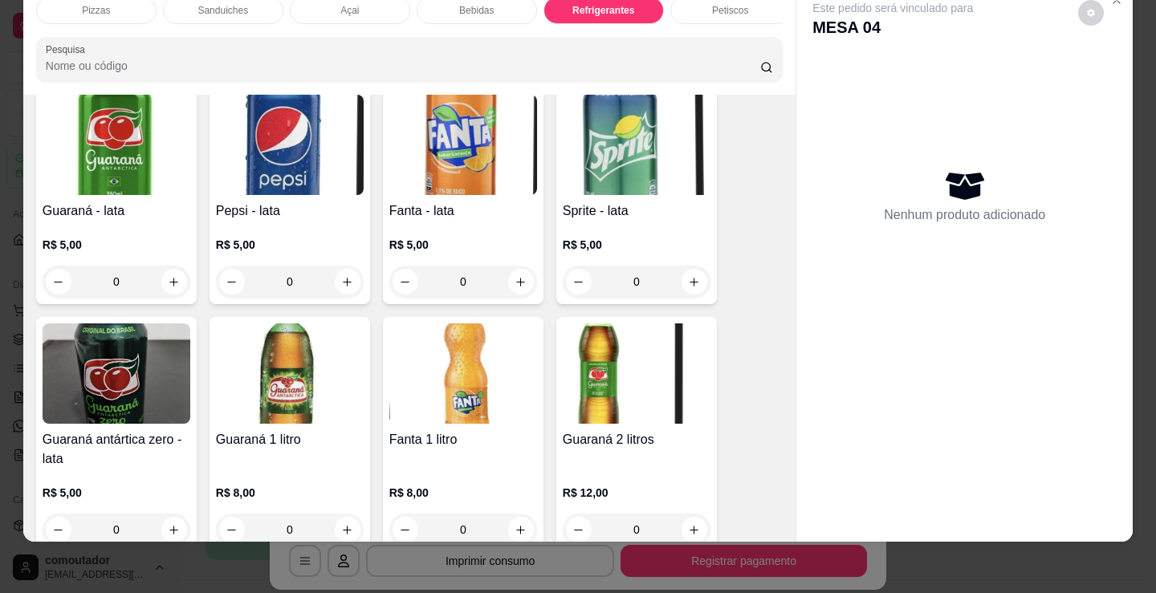
scroll to position [4478, 0]
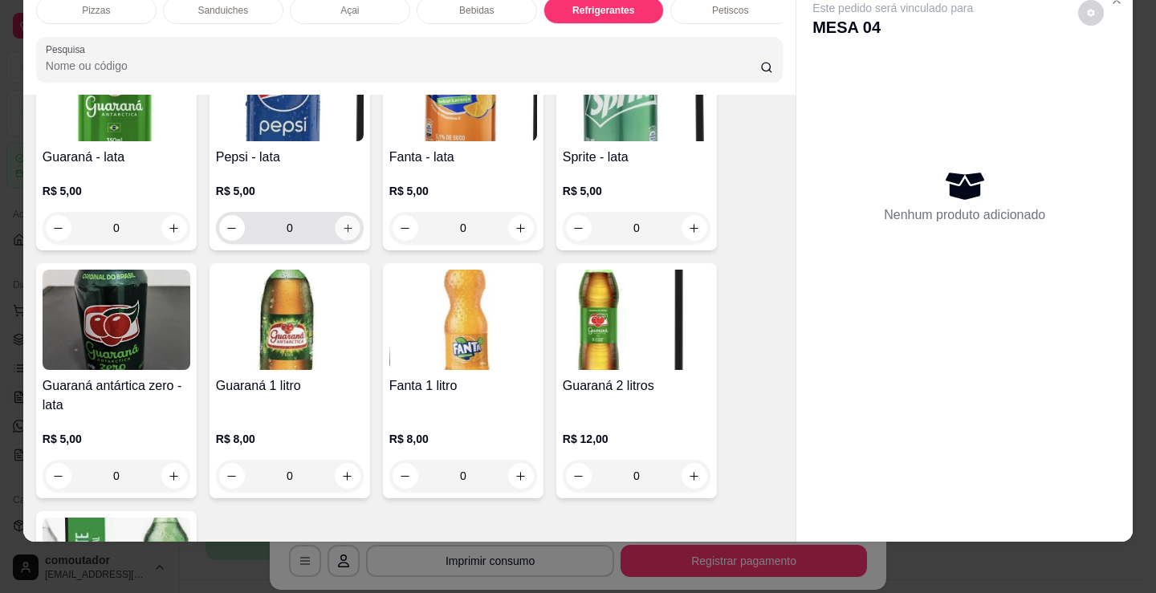
click at [344, 229] on icon "increase-product-quantity" at bounding box center [348, 228] width 8 height 8
type input "1"
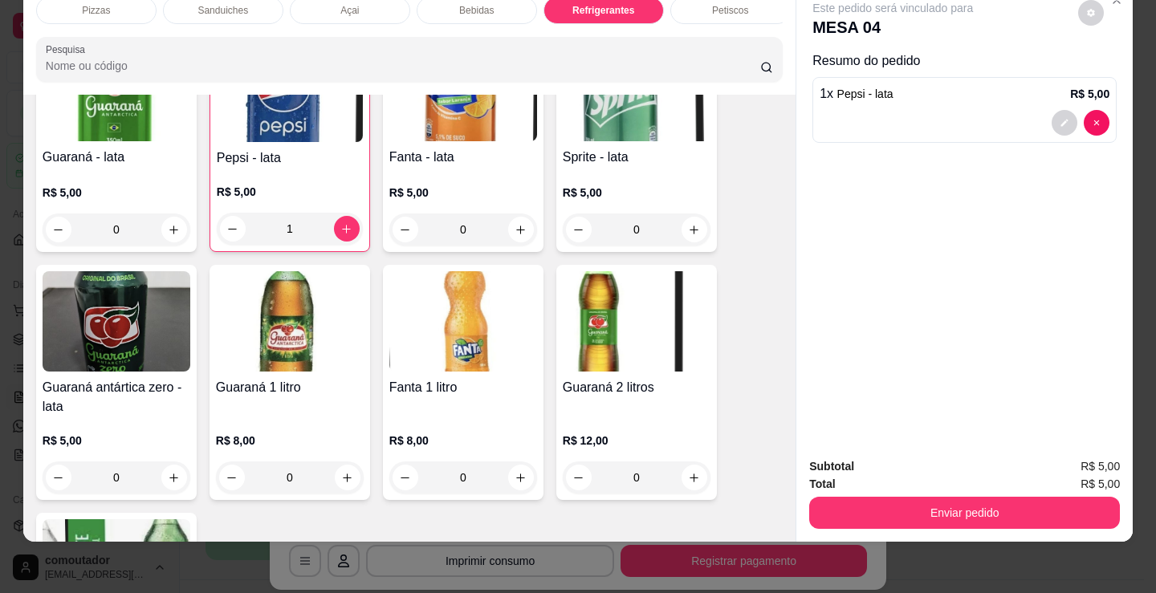
click at [867, 497] on button "Enviar pedido" at bounding box center [964, 513] width 311 height 32
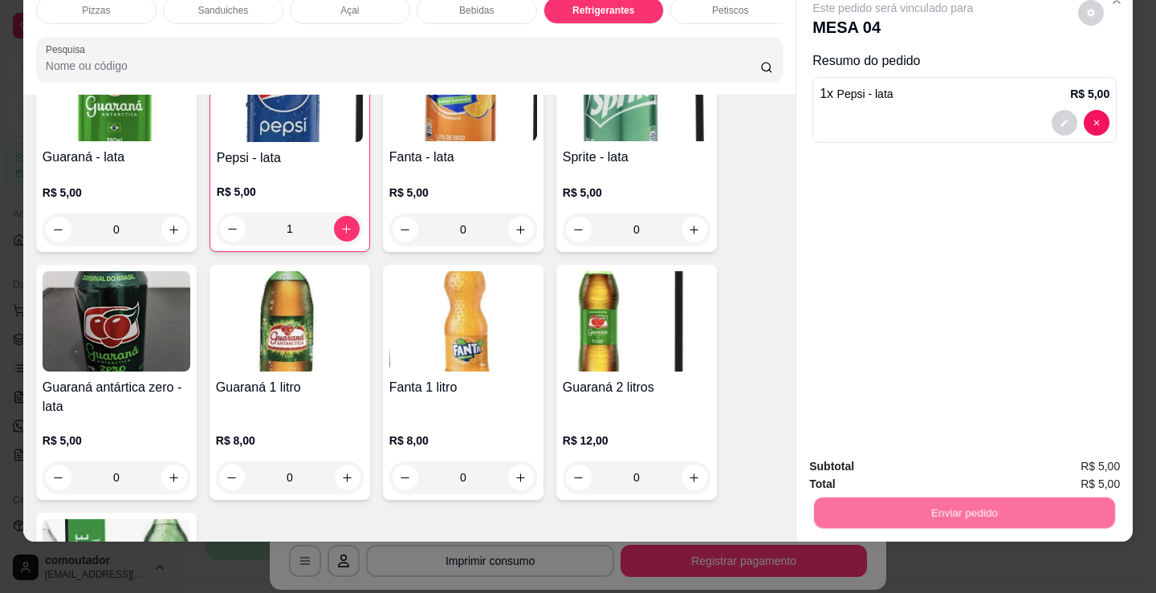
click at [865, 471] on button "Não registrar e enviar pedido" at bounding box center [911, 461] width 167 height 31
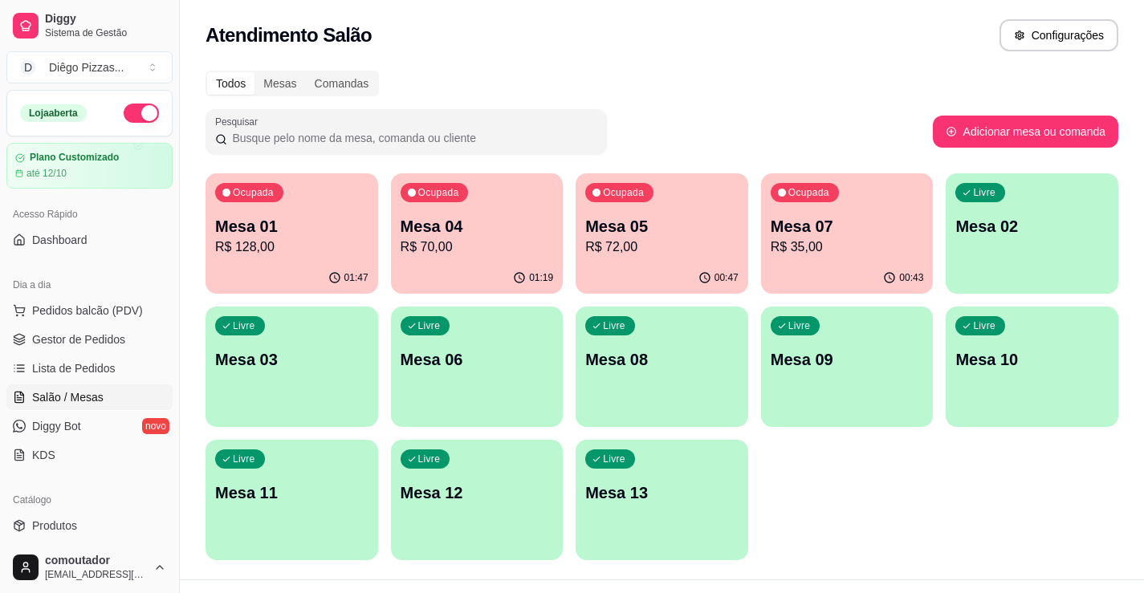
click at [646, 238] on p "R$ 72,00" at bounding box center [661, 247] width 153 height 19
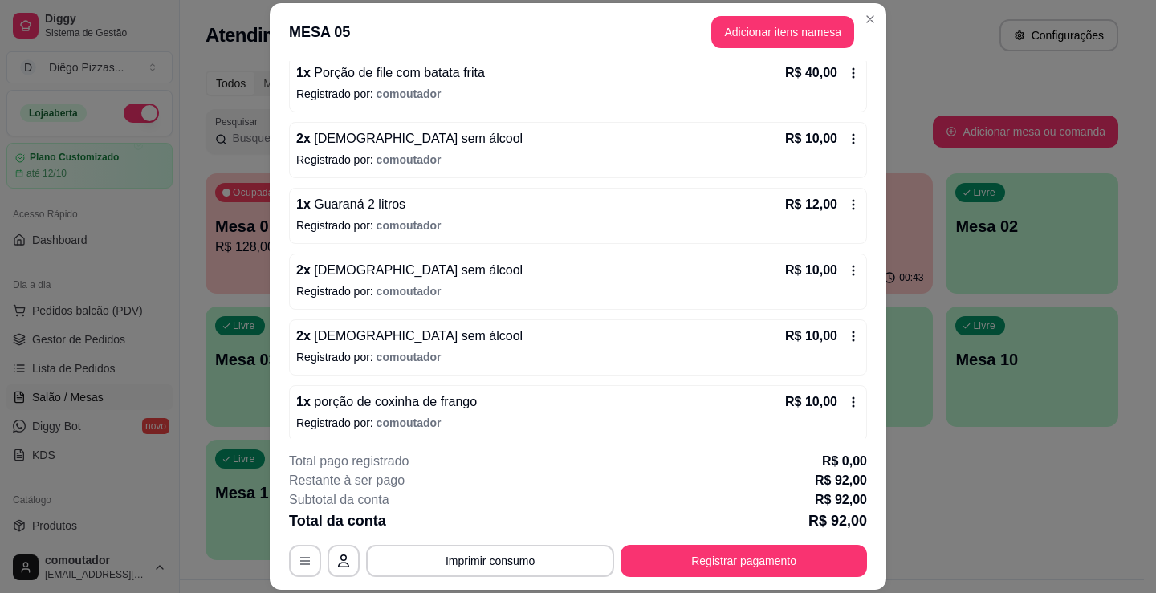
scroll to position [230, 0]
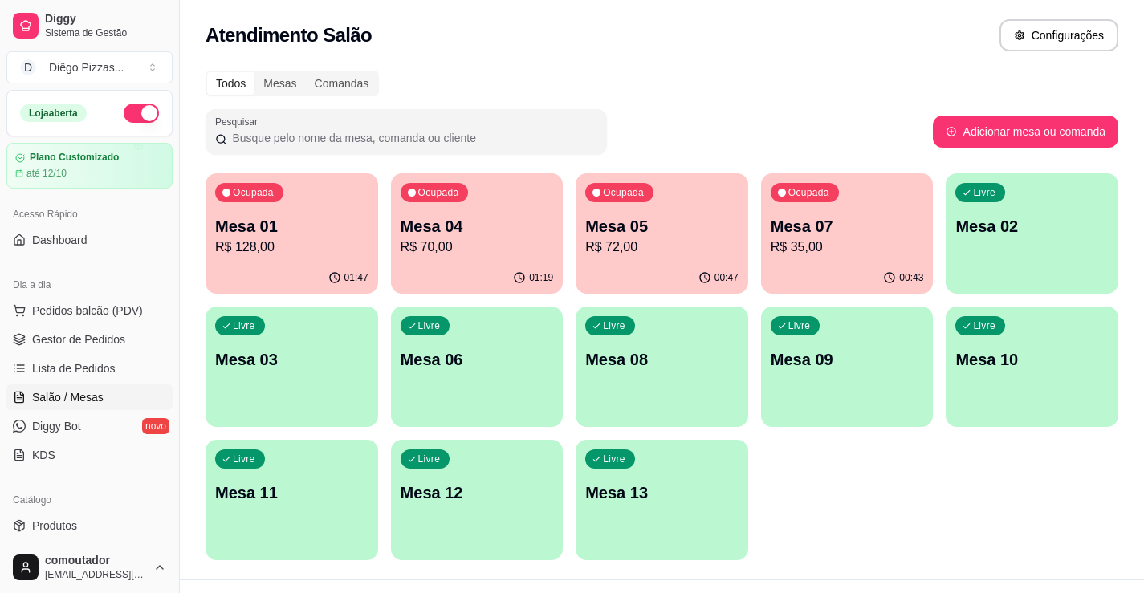
click at [872, 279] on div "00:43" at bounding box center [847, 277] width 173 height 31
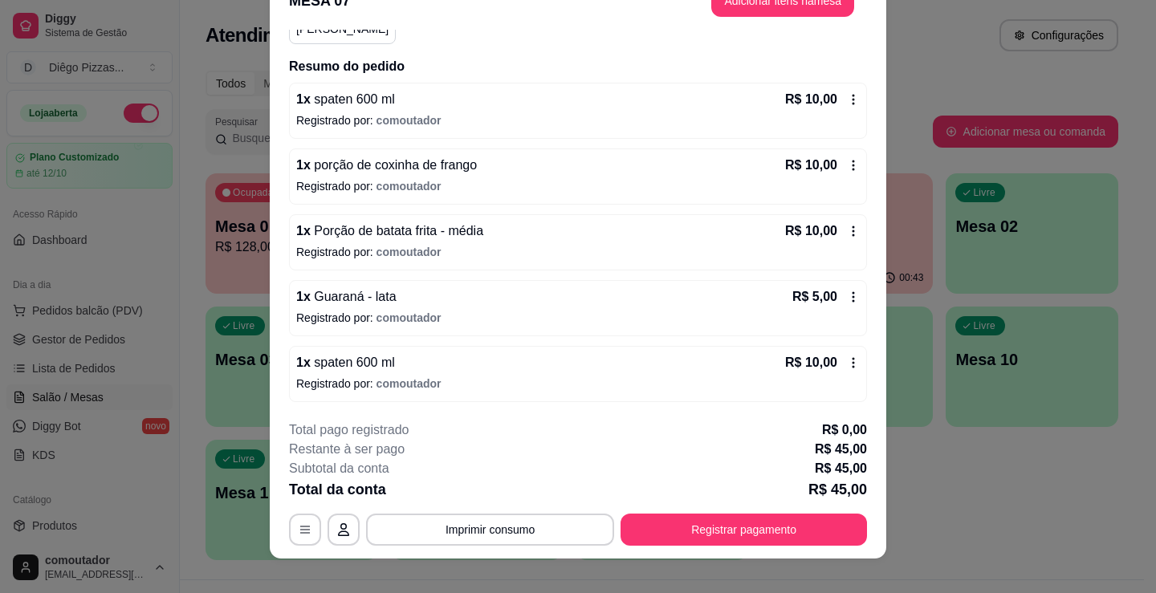
scroll to position [48, 0]
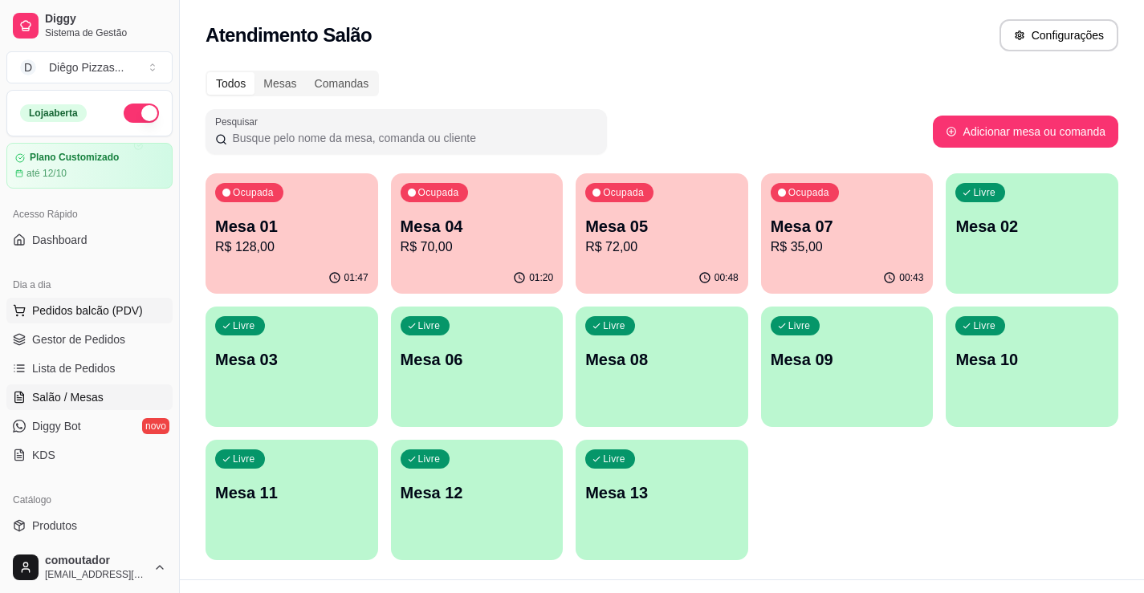
click at [89, 311] on span "Pedidos balcão (PDV)" at bounding box center [87, 311] width 111 height 16
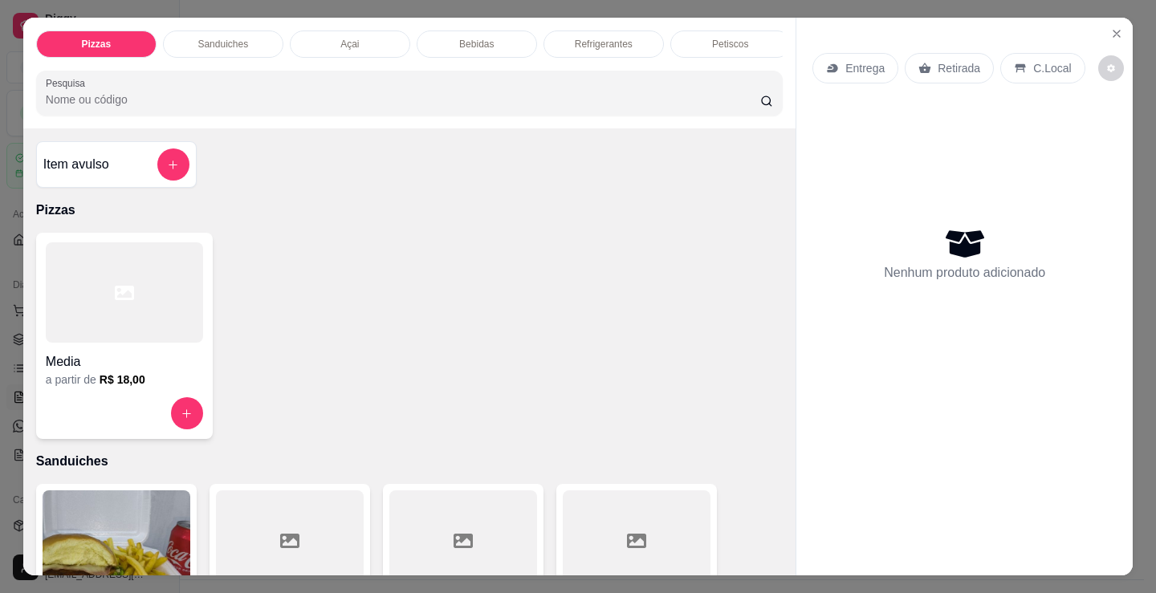
click at [161, 315] on div at bounding box center [124, 292] width 157 height 100
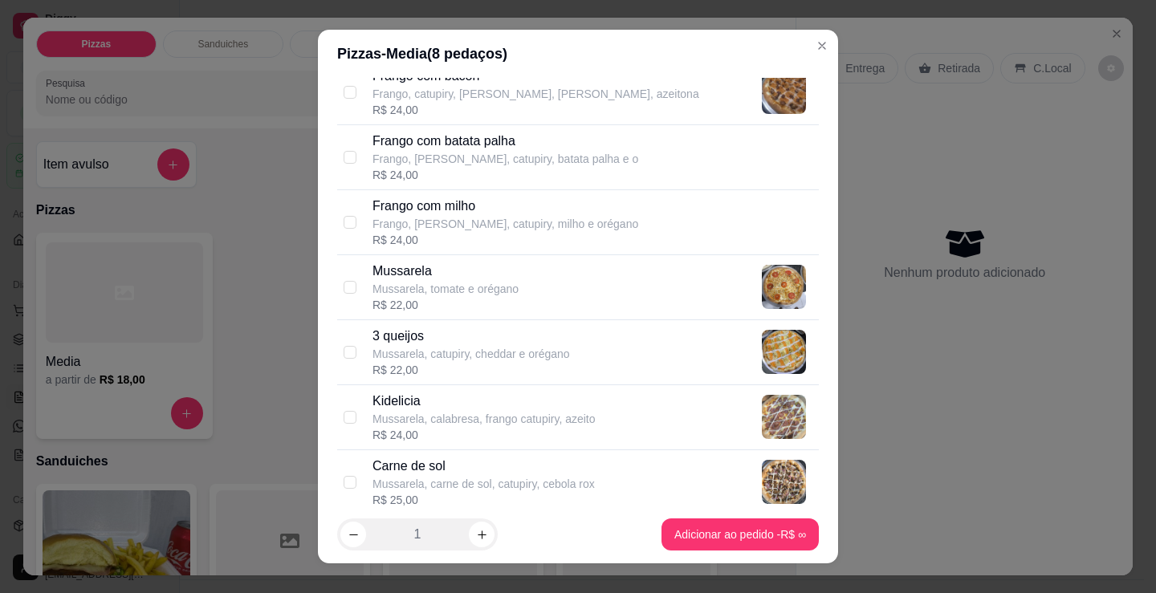
scroll to position [642, 0]
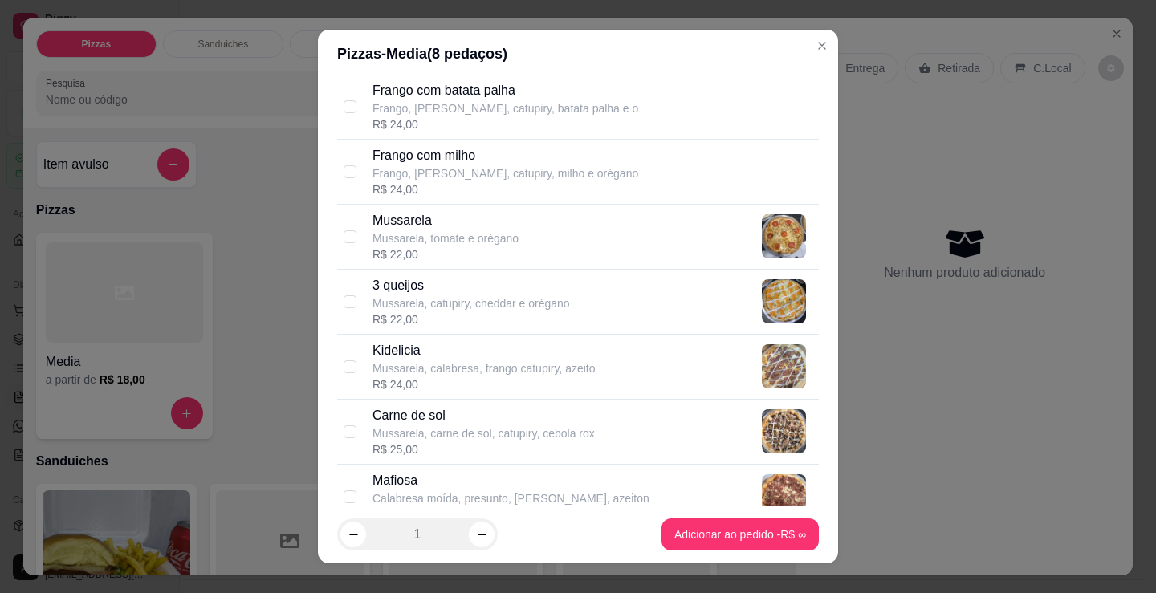
click at [527, 436] on p "Mussarela, carne de sol, catupiry, cebola rox" at bounding box center [483, 433] width 222 height 16
checkbox input "true"
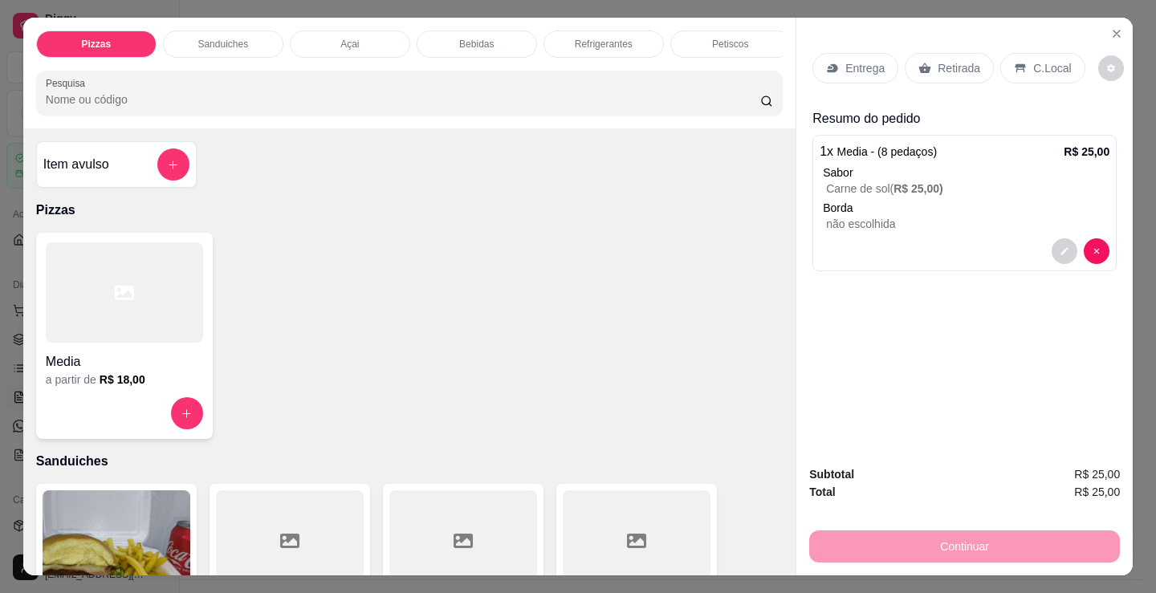
click at [178, 341] on div at bounding box center [124, 292] width 157 height 100
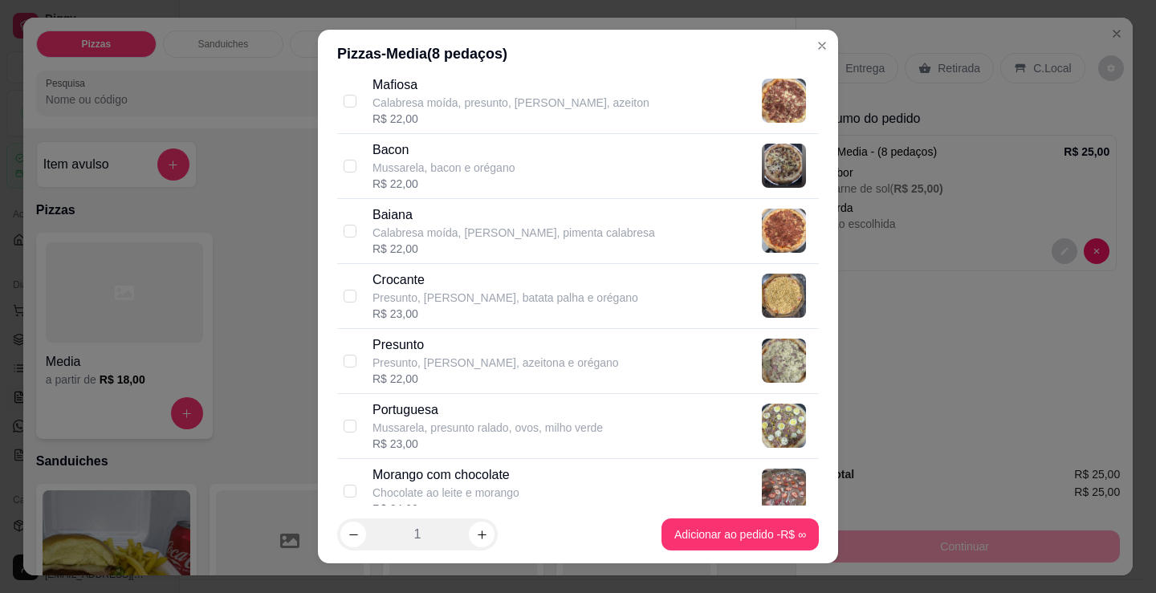
scroll to position [1043, 0]
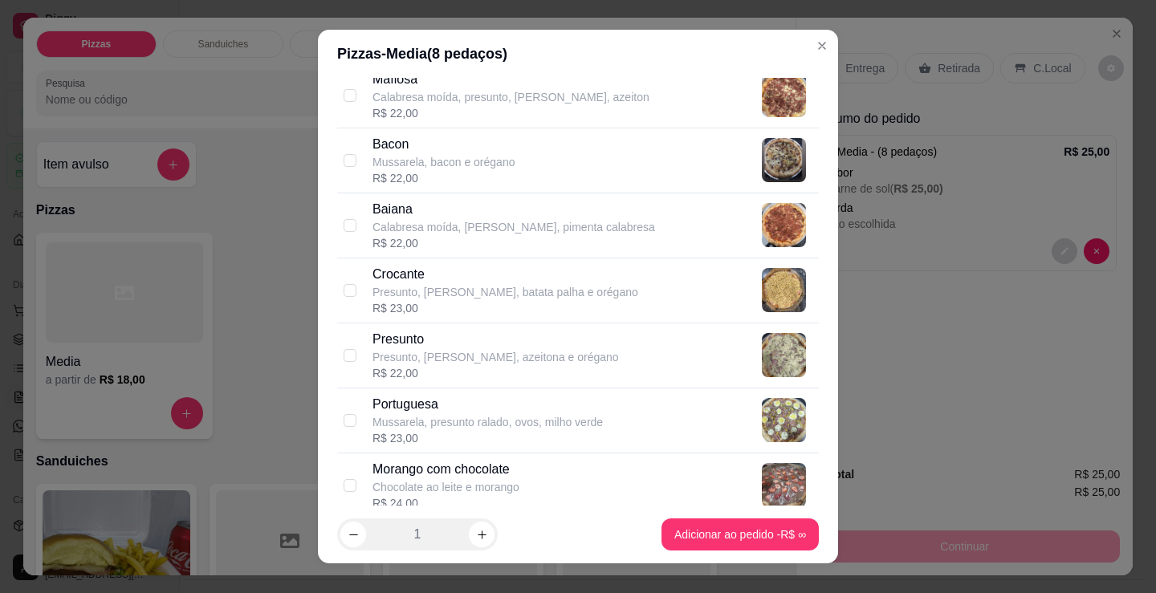
click at [535, 354] on p "Presunto, [PERSON_NAME], azeitona e orégano" at bounding box center [495, 357] width 246 height 16
checkbox input "true"
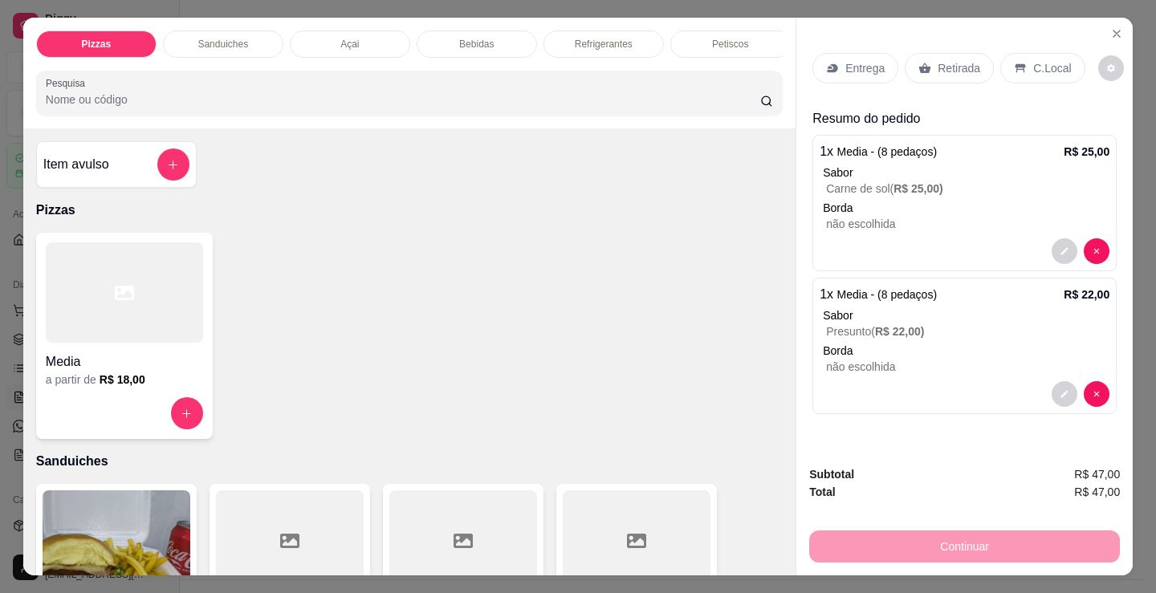
click at [883, 327] on span "R$ 22,00 )" at bounding box center [900, 331] width 50 height 13
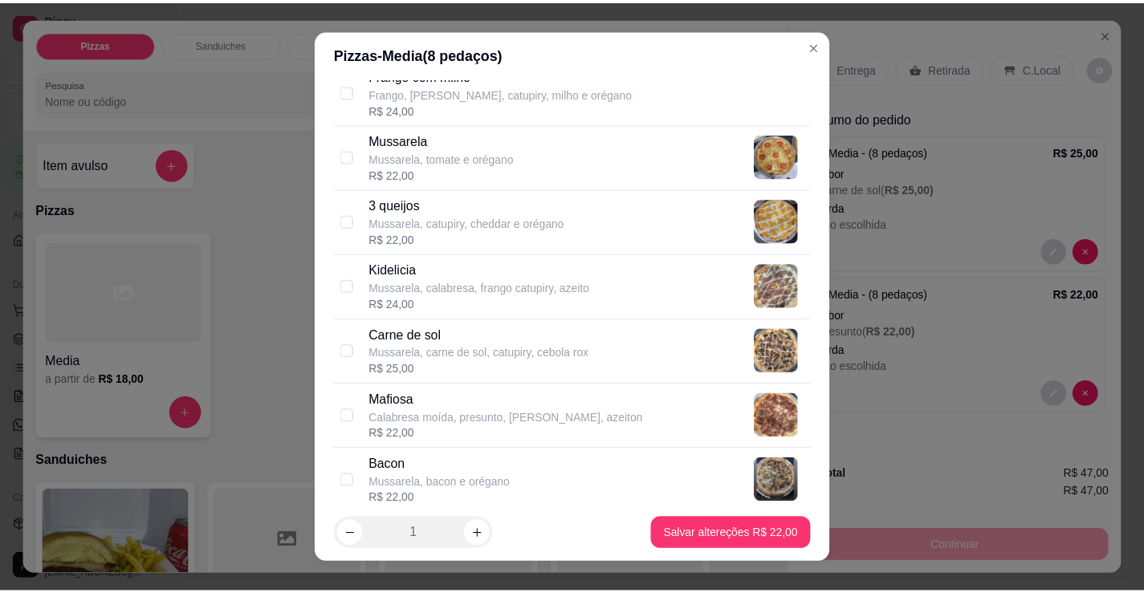
scroll to position [642, 0]
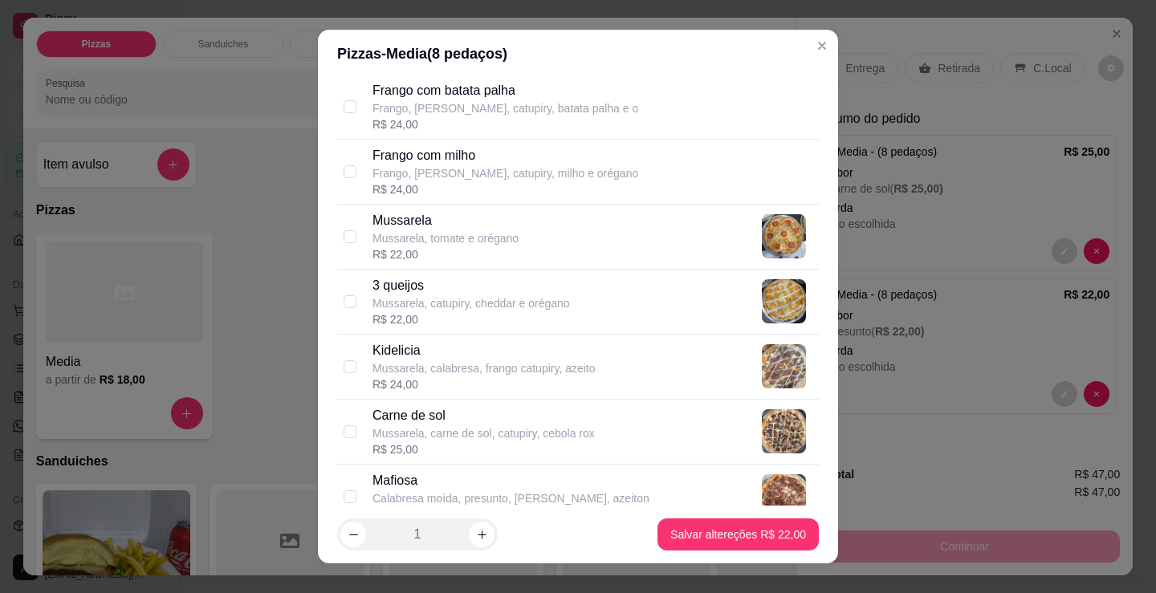
click at [426, 242] on p "Mussarela, tomate e orégano" at bounding box center [445, 238] width 146 height 16
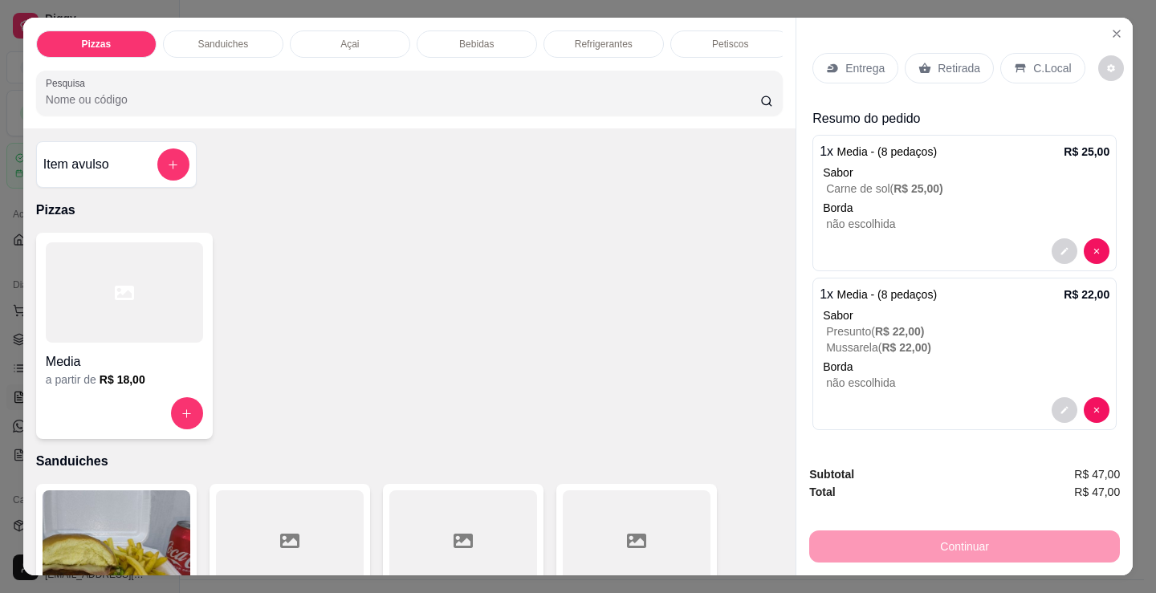
click at [1045, 60] on p "C.Local" at bounding box center [1052, 68] width 38 height 16
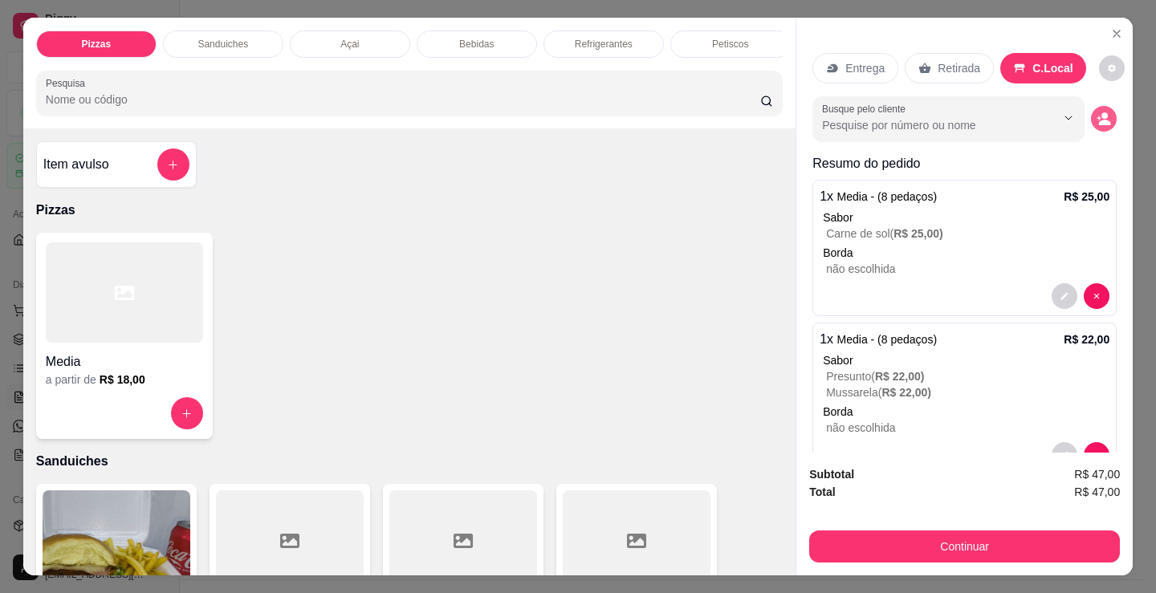
click at [1096, 112] on icon "decrease-product-quantity" at bounding box center [1103, 119] width 14 height 14
click at [572, 362] on div at bounding box center [578, 371] width 302 height 32
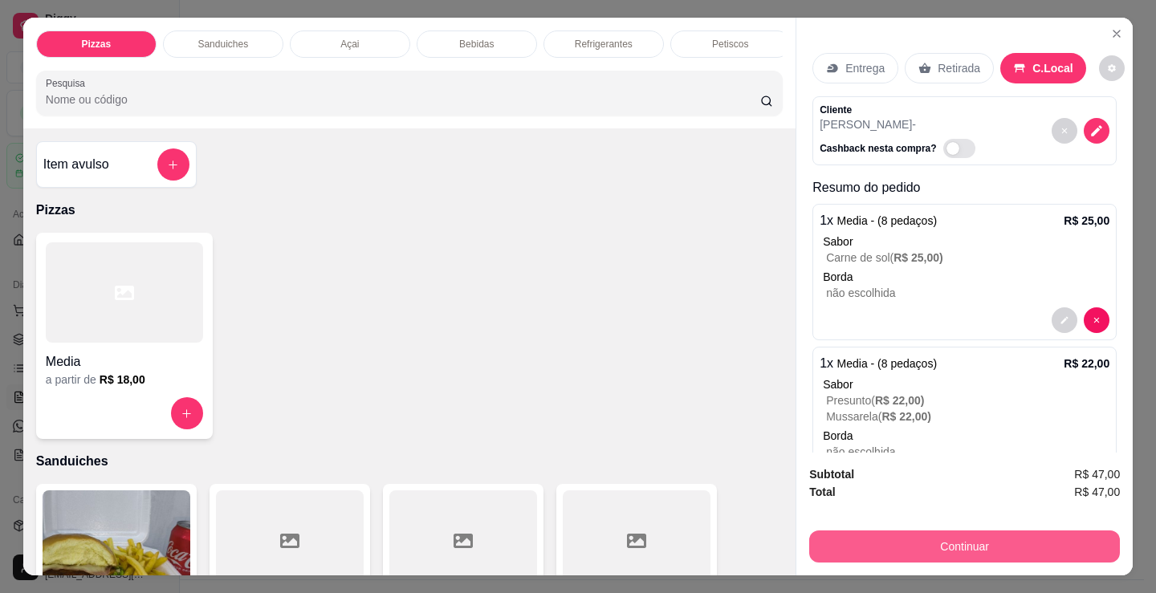
click at [852, 543] on button "Continuar" at bounding box center [964, 547] width 311 height 32
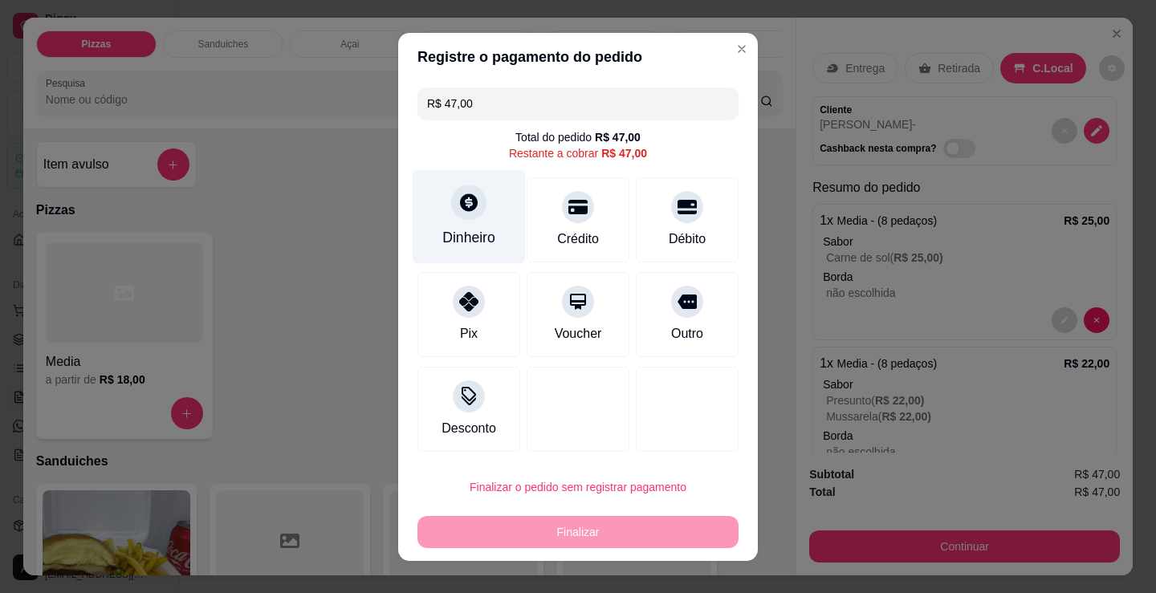
click at [437, 201] on div "Dinheiro" at bounding box center [469, 216] width 113 height 94
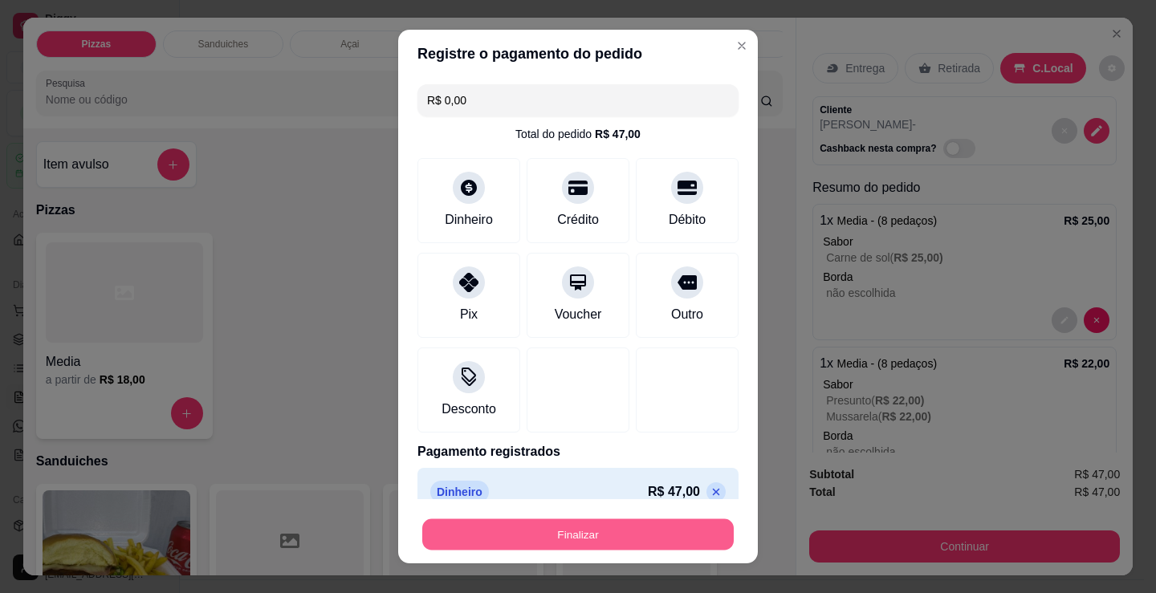
click at [591, 524] on button "Finalizar" at bounding box center [577, 534] width 311 height 31
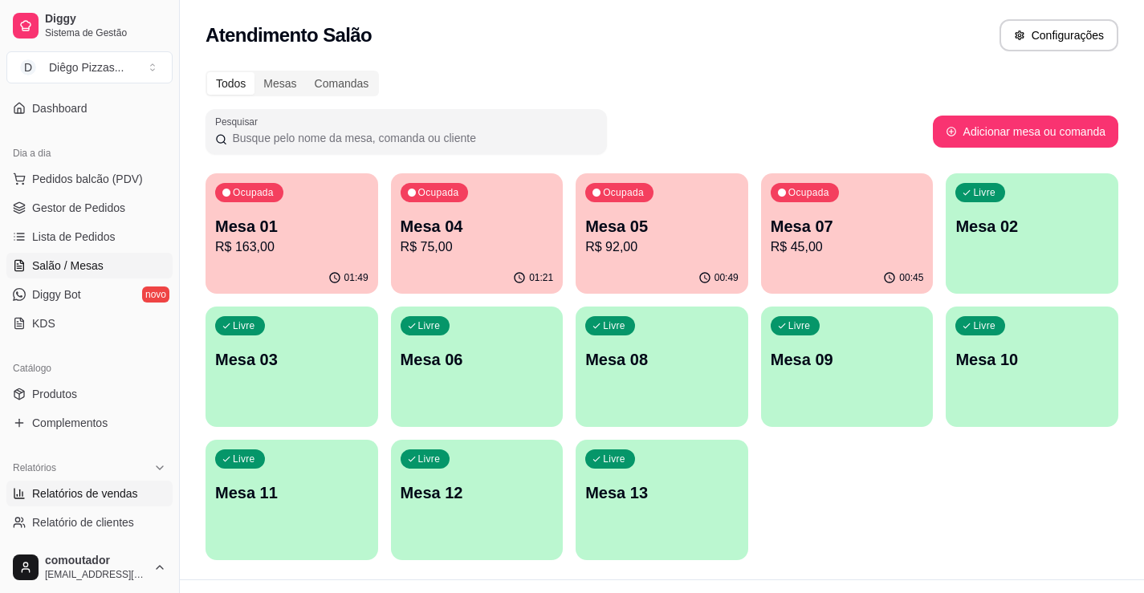
scroll to position [161, 0]
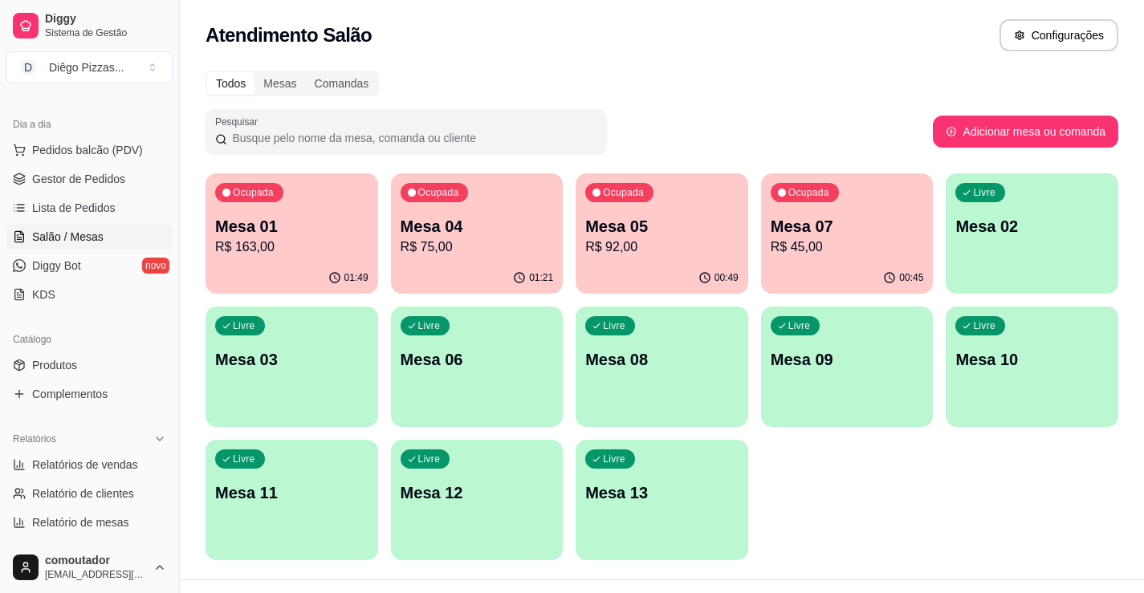
drag, startPoint x: 82, startPoint y: 360, endPoint x: 121, endPoint y: 347, distance: 41.6
click at [82, 360] on link "Produtos" at bounding box center [89, 365] width 166 height 26
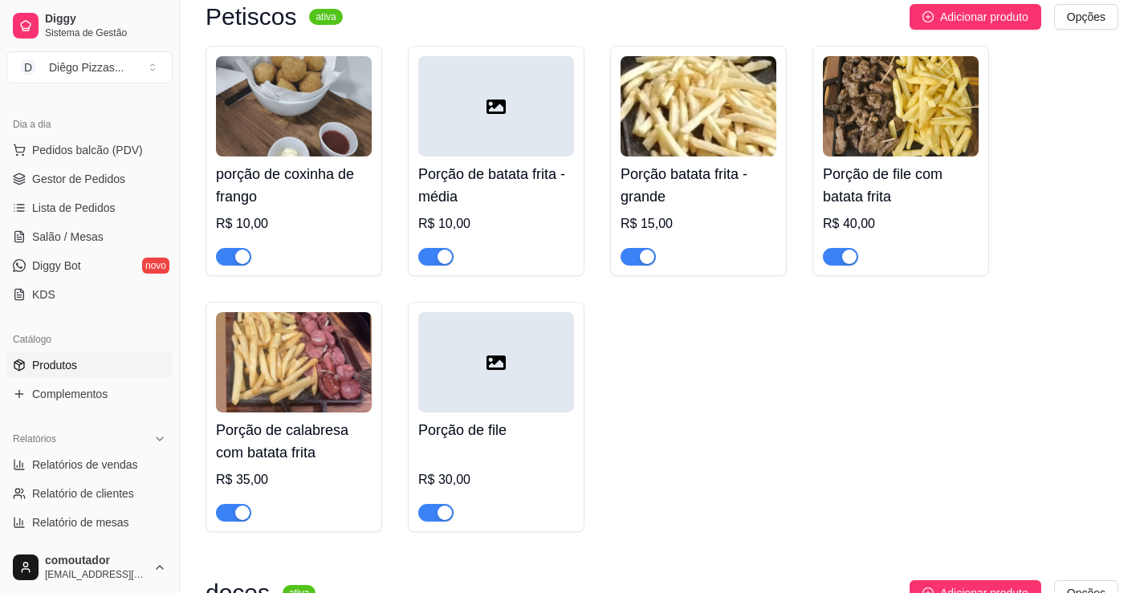
scroll to position [6903, 0]
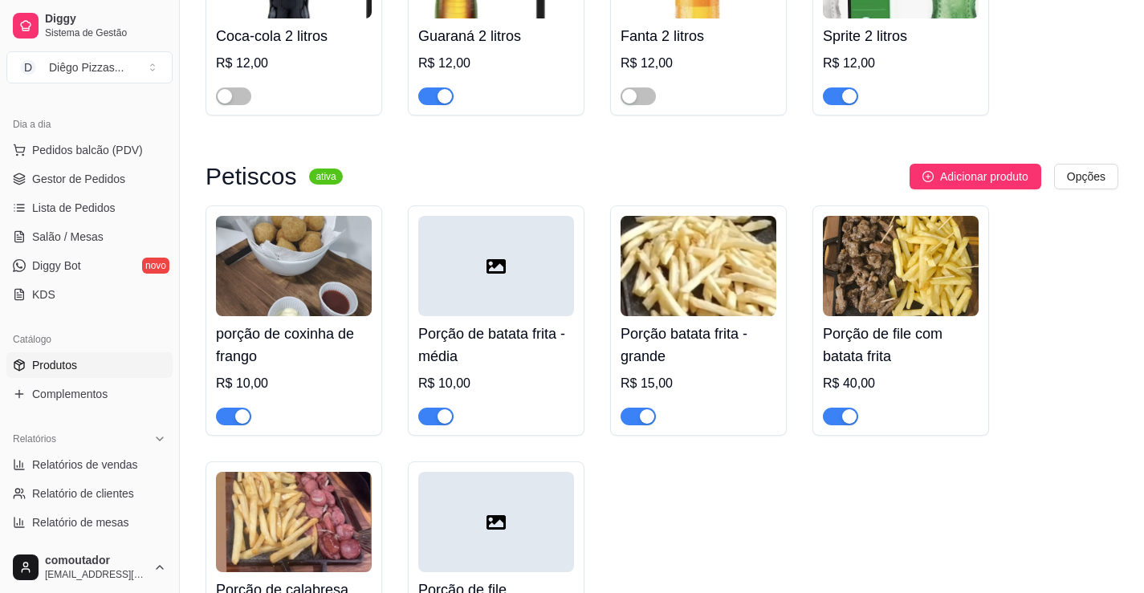
click at [249, 409] on div "button" at bounding box center [242, 416] width 14 height 14
click at [71, 231] on span "Salão / Mesas" at bounding box center [67, 237] width 71 height 16
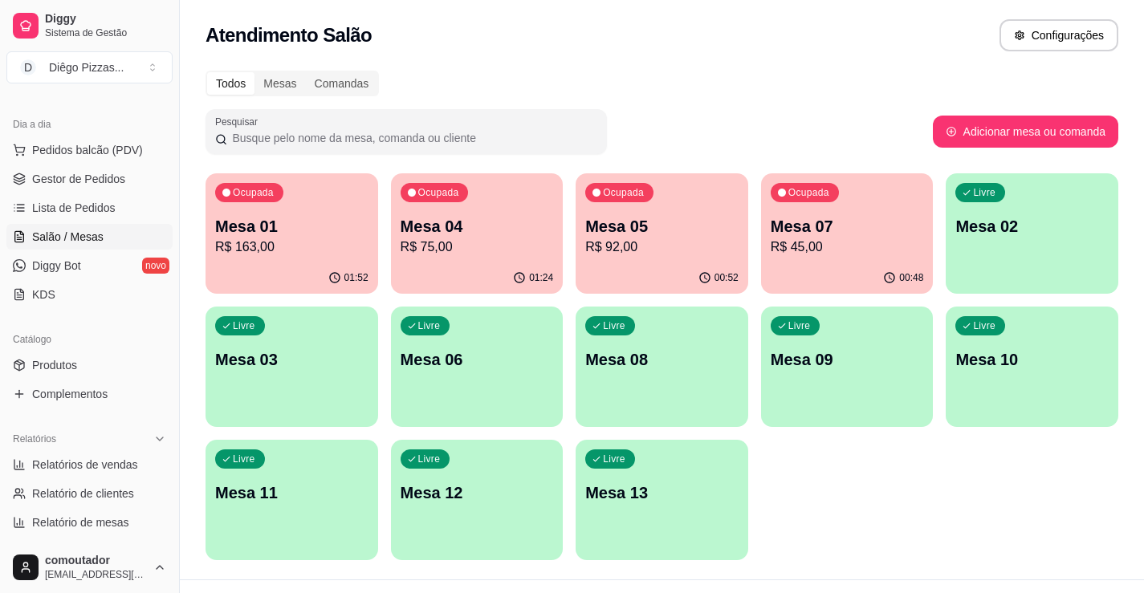
click at [815, 229] on p "Mesa 07" at bounding box center [847, 226] width 153 height 22
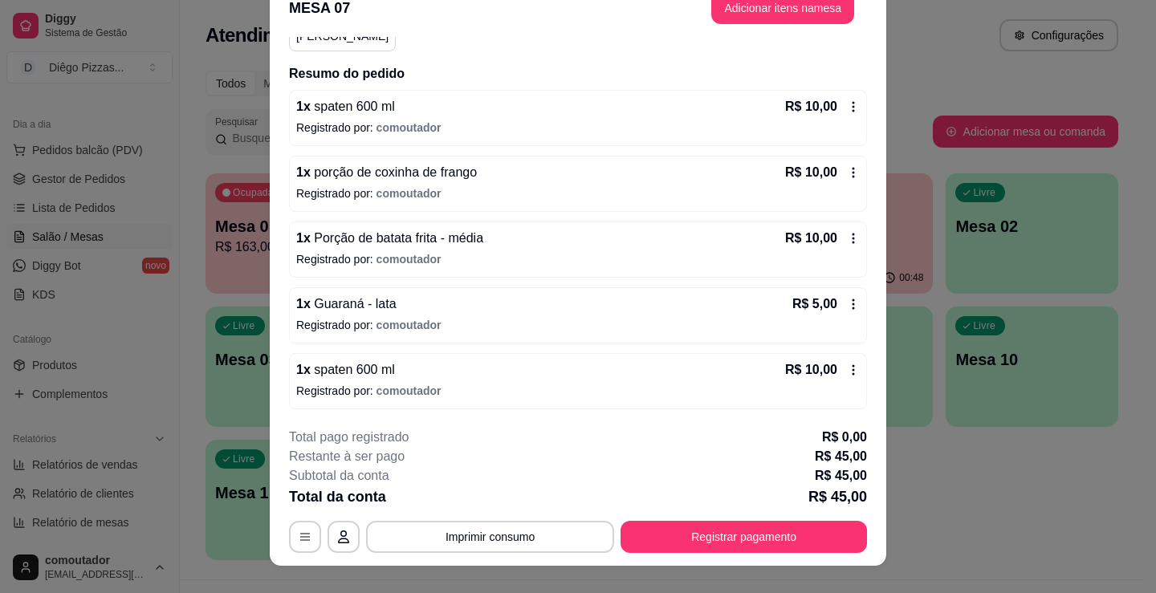
scroll to position [48, 0]
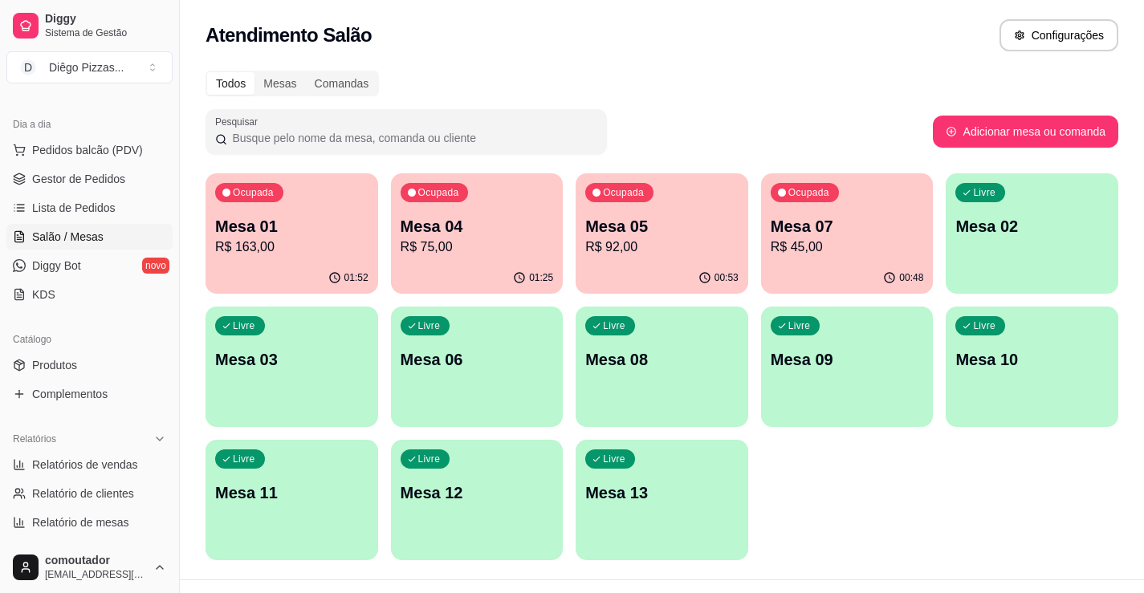
click at [1019, 240] on div "Livre Mesa 02" at bounding box center [1032, 223] width 173 height 101
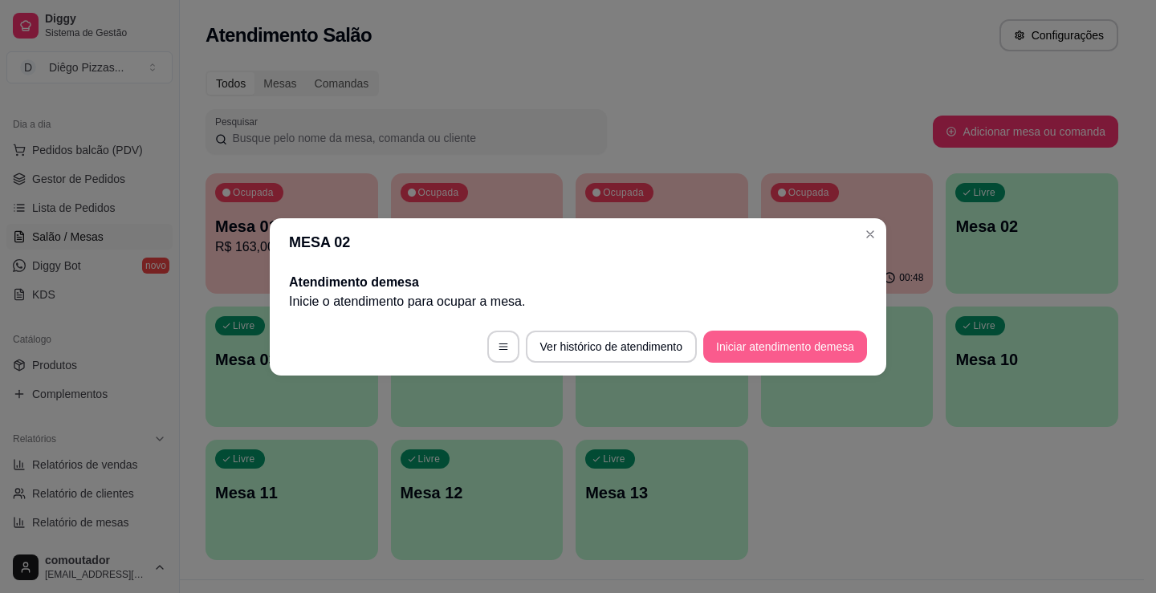
click at [818, 340] on button "Iniciar atendimento de mesa" at bounding box center [785, 347] width 164 height 32
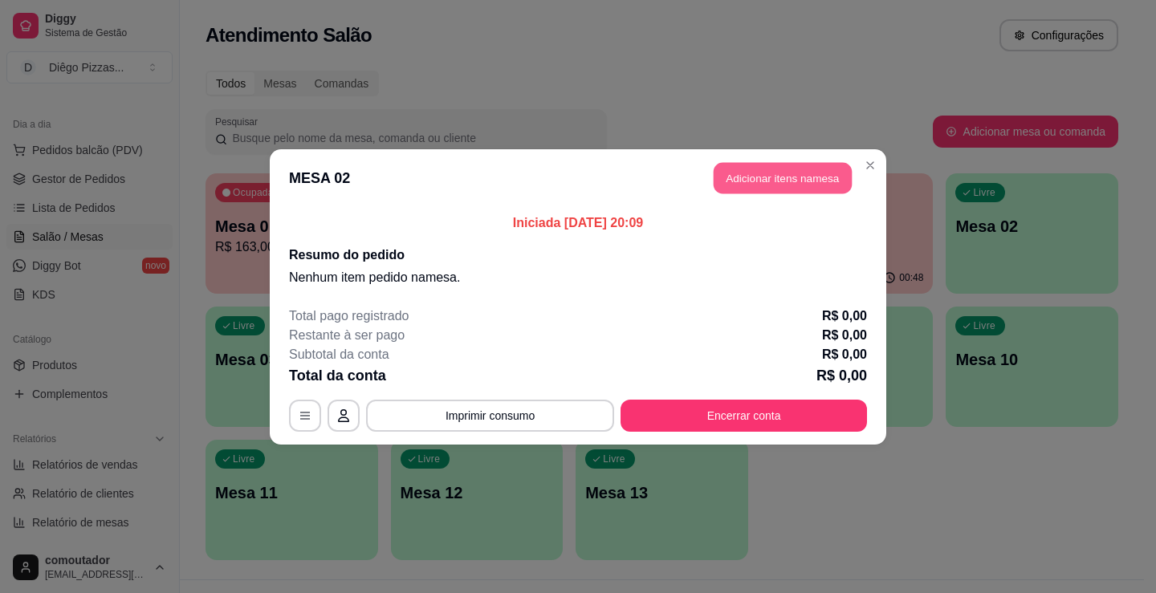
click at [739, 174] on button "Adicionar itens na mesa" at bounding box center [783, 177] width 138 height 31
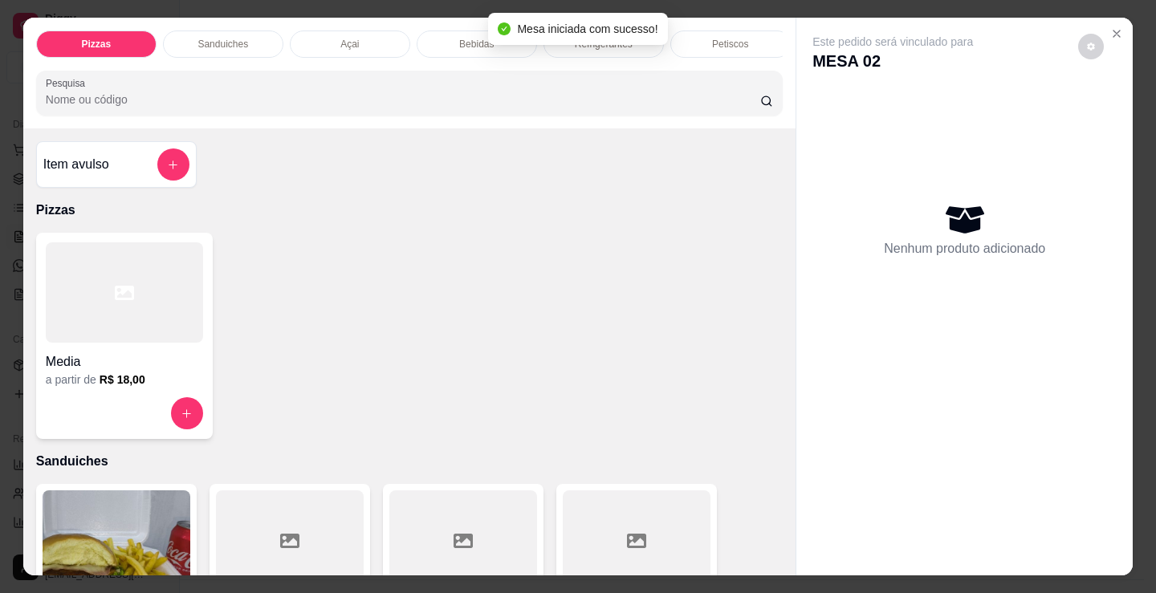
click at [450, 47] on div "Bebidas" at bounding box center [477, 44] width 120 height 27
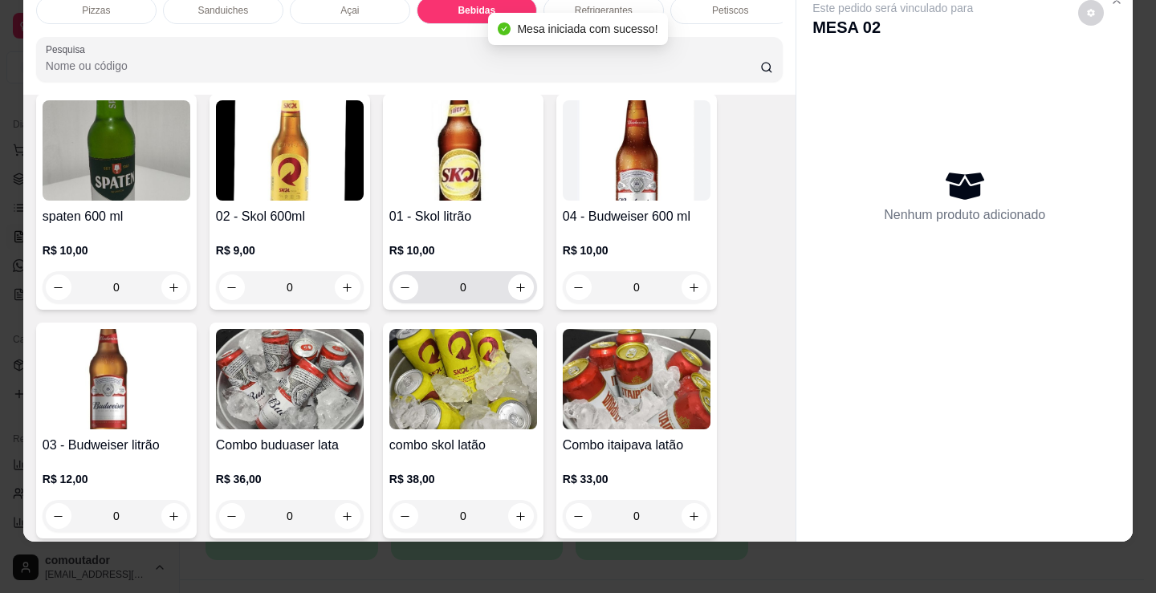
scroll to position [2471, 0]
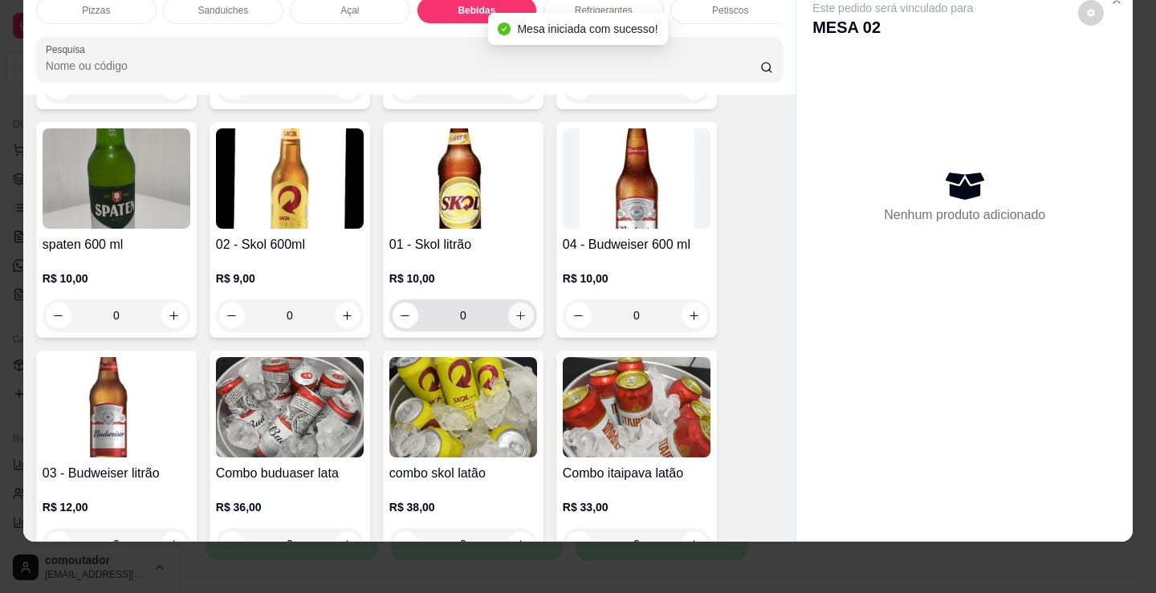
click at [508, 322] on button "increase-product-quantity" at bounding box center [521, 316] width 26 height 26
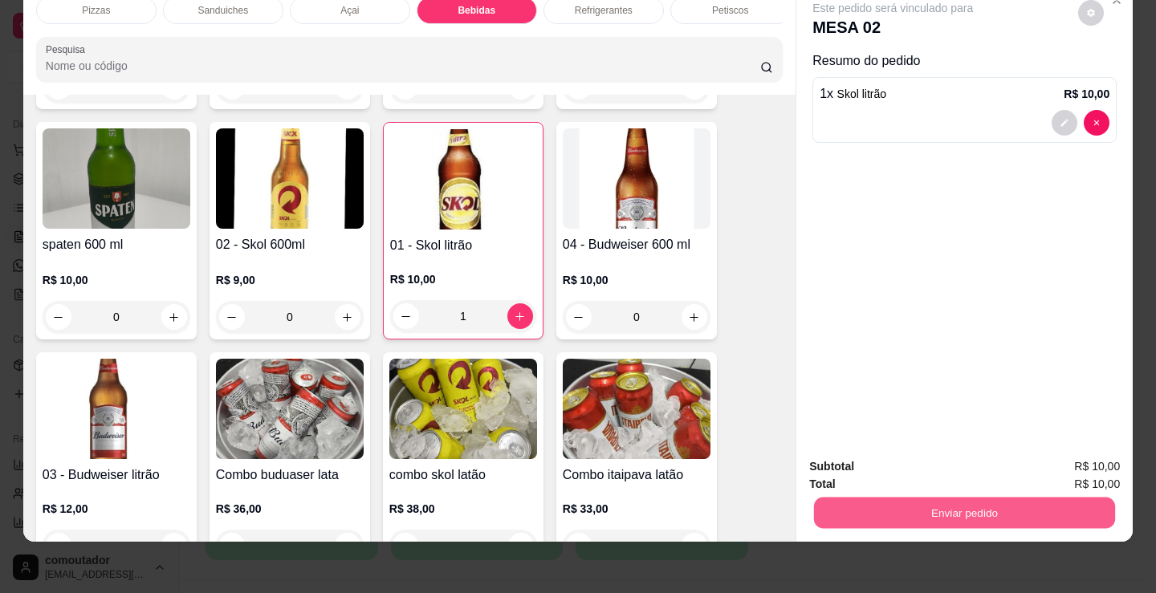
click at [1016, 507] on button "Enviar pedido" at bounding box center [964, 512] width 301 height 31
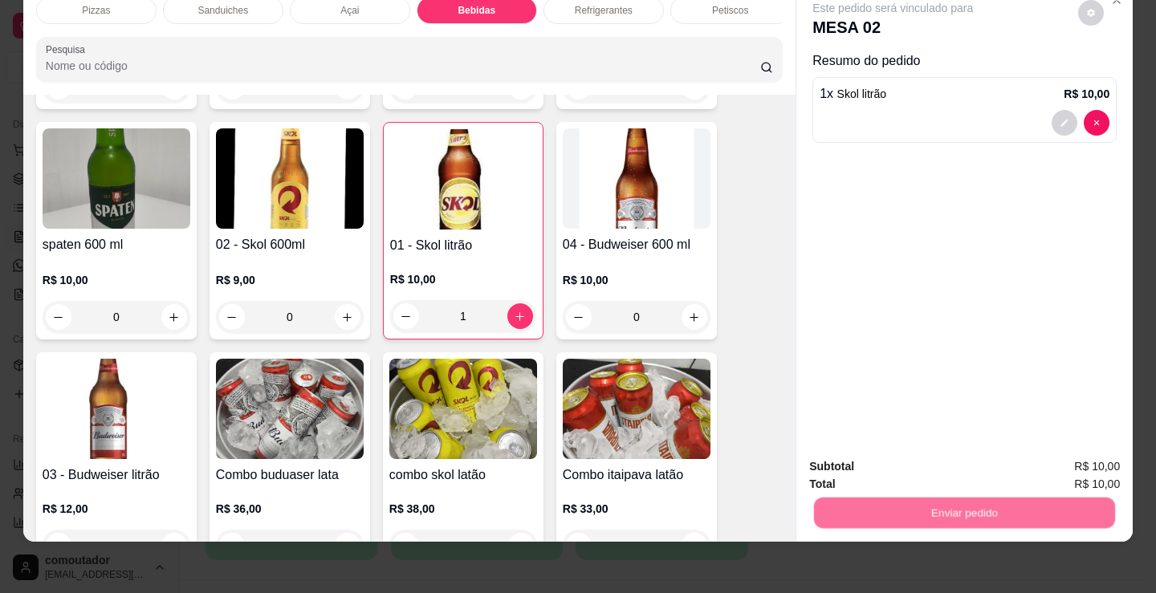
click at [869, 446] on button "Não registrar e enviar pedido" at bounding box center [911, 461] width 167 height 31
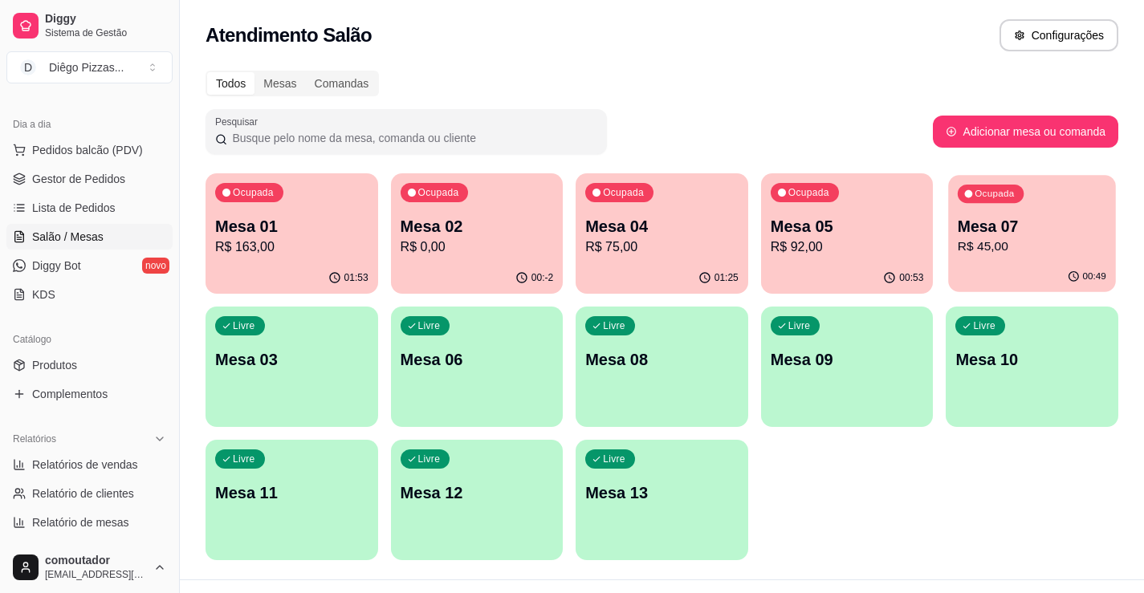
click at [1029, 257] on div "Ocupada Mesa 07 R$ 45,00" at bounding box center [1032, 218] width 167 height 87
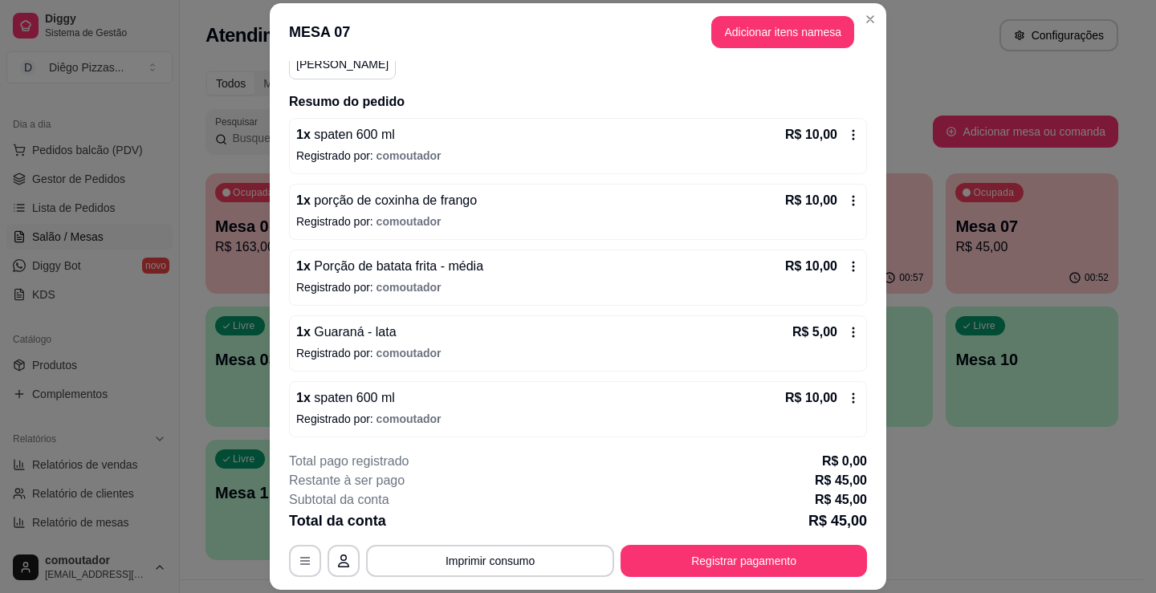
scroll to position [165, 0]
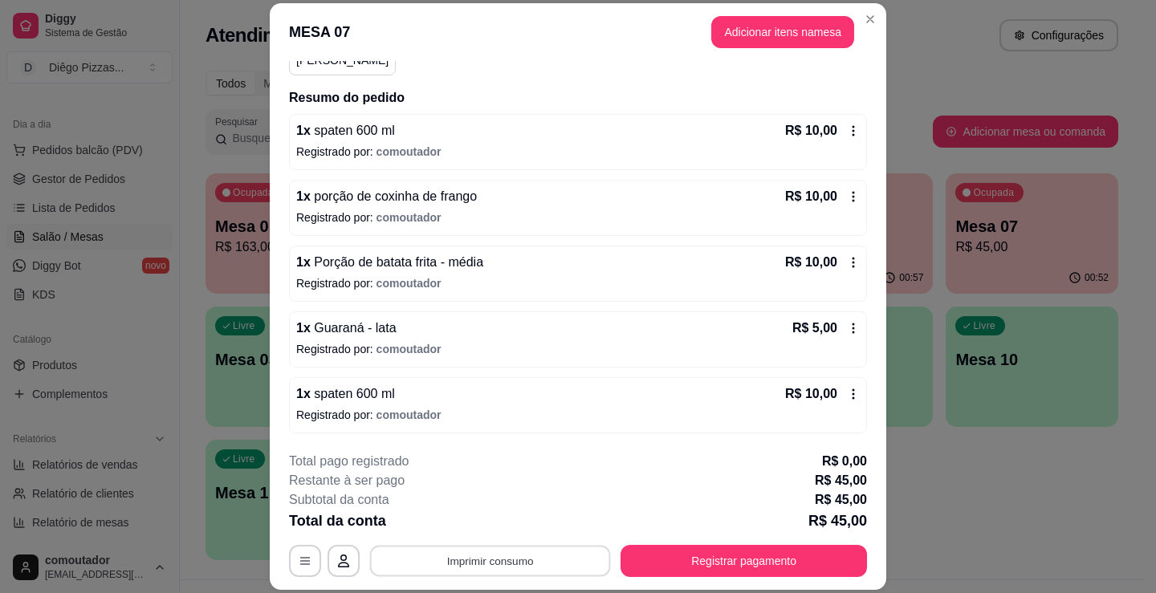
click at [465, 563] on button "Imprimir consumo" at bounding box center [490, 561] width 241 height 31
click at [492, 529] on button "IMPRESSORA" at bounding box center [489, 524] width 116 height 26
click at [759, 31] on button "Adicionar itens na mesa" at bounding box center [782, 32] width 143 height 32
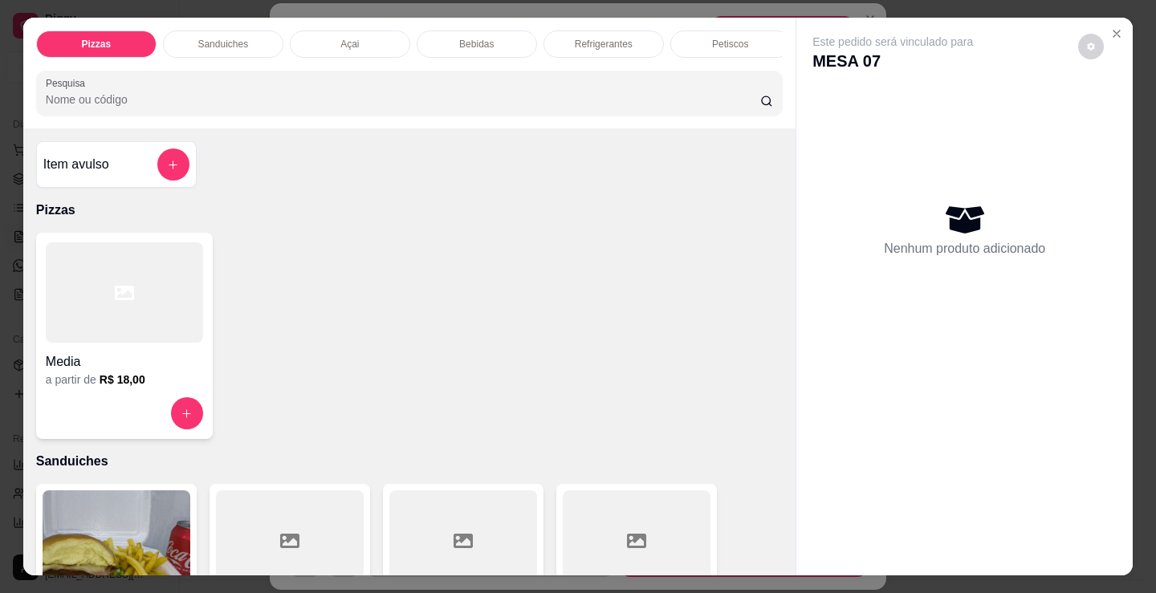
click at [595, 38] on p "Refrigerantes" at bounding box center [604, 44] width 58 height 13
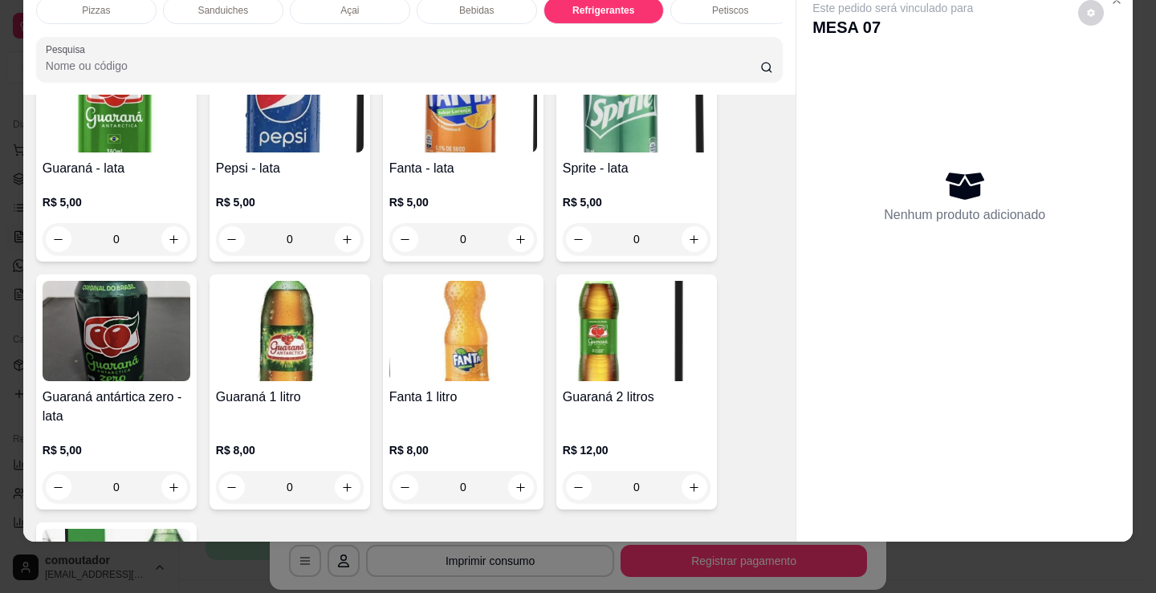
scroll to position [4478, 0]
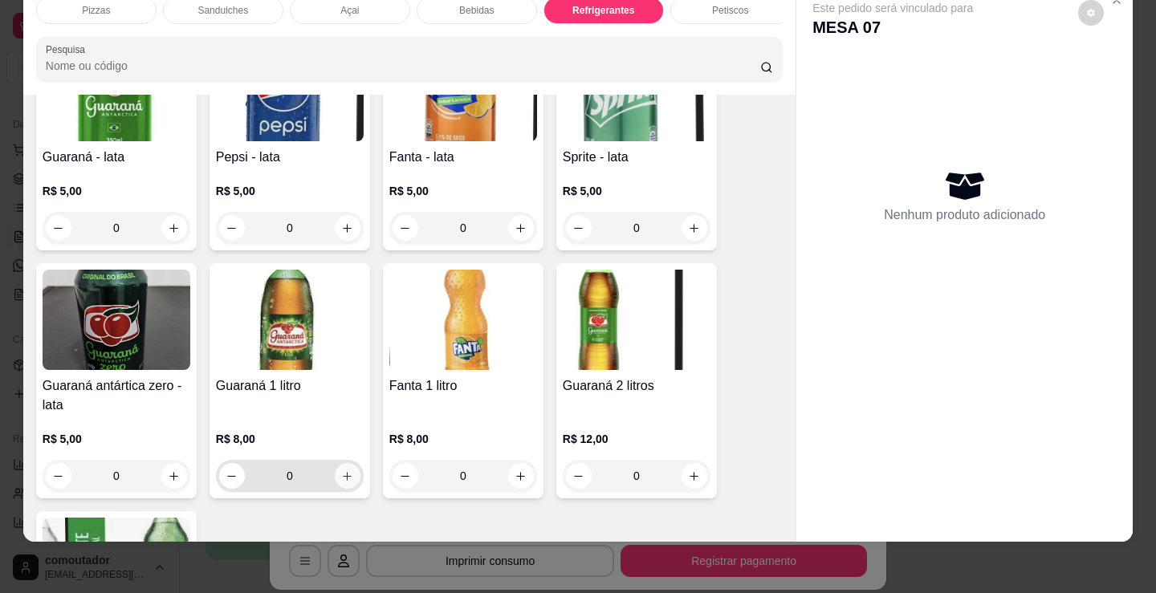
click at [348, 467] on button "increase-product-quantity" at bounding box center [348, 476] width 26 height 26
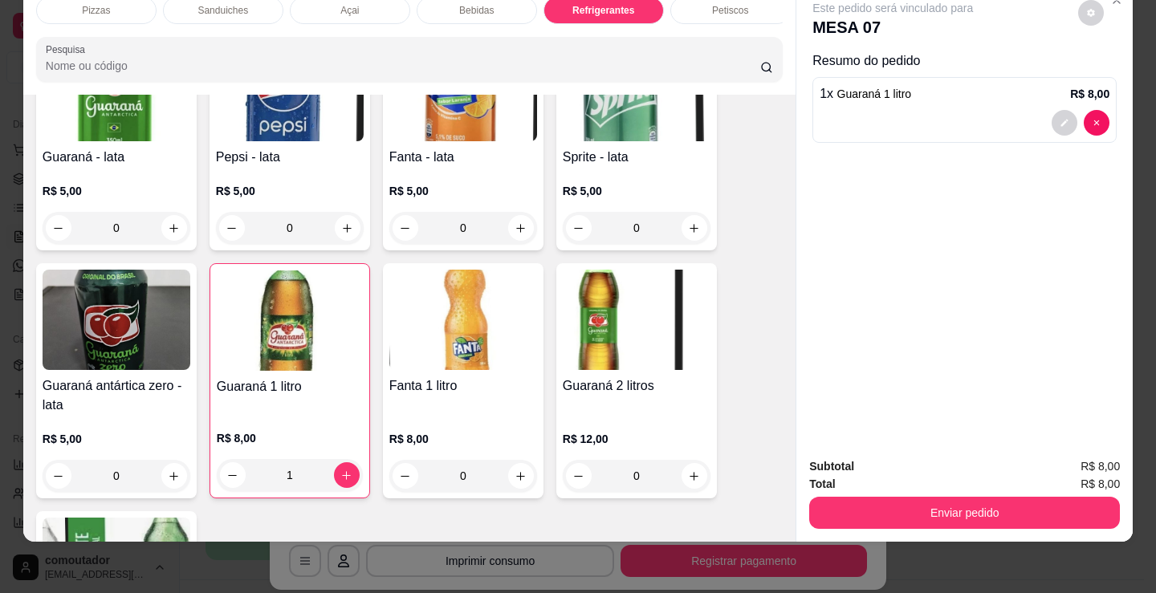
click at [904, 500] on button "Enviar pedido" at bounding box center [964, 513] width 311 height 32
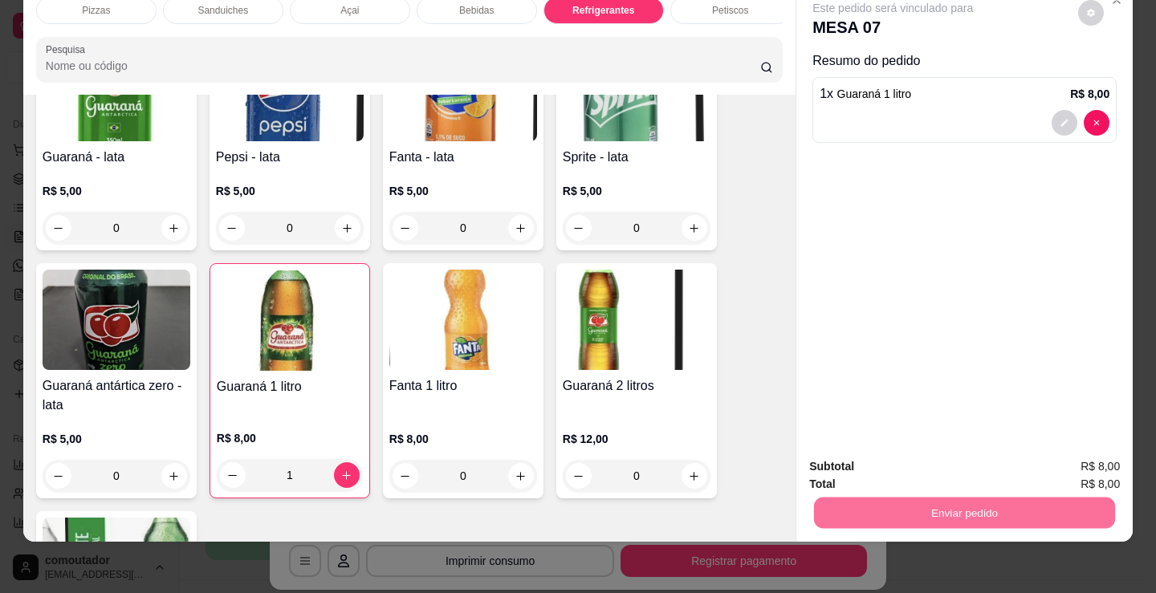
click at [862, 456] on button "Não registrar e enviar pedido" at bounding box center [911, 461] width 167 height 31
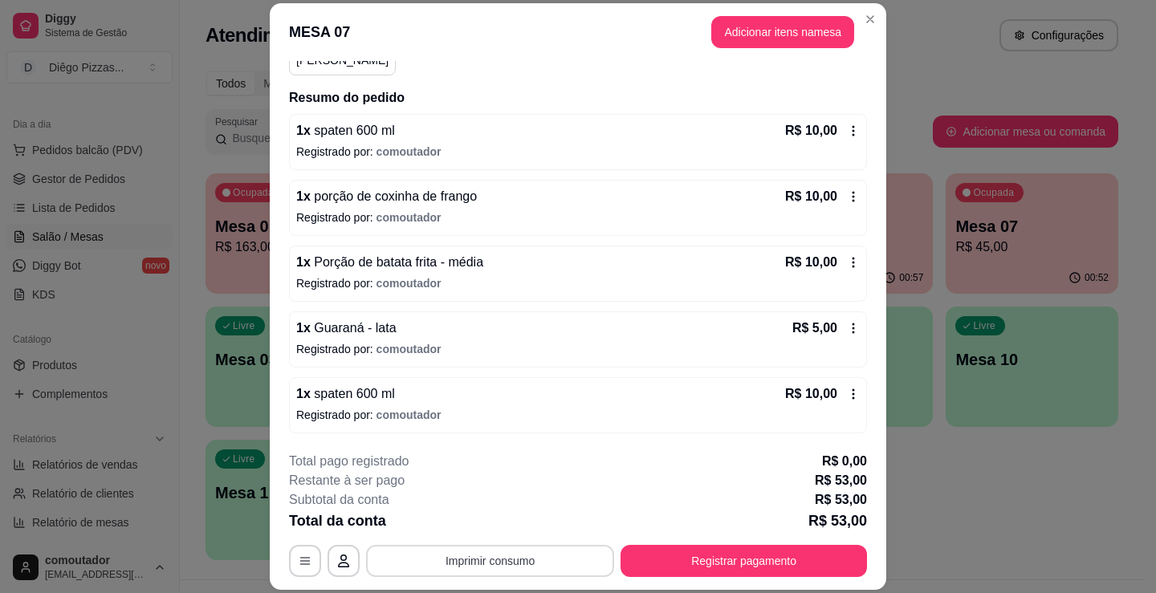
click at [515, 571] on button "Imprimir consumo" at bounding box center [490, 561] width 248 height 32
click at [498, 527] on button "IMPRESSORA" at bounding box center [489, 524] width 116 height 26
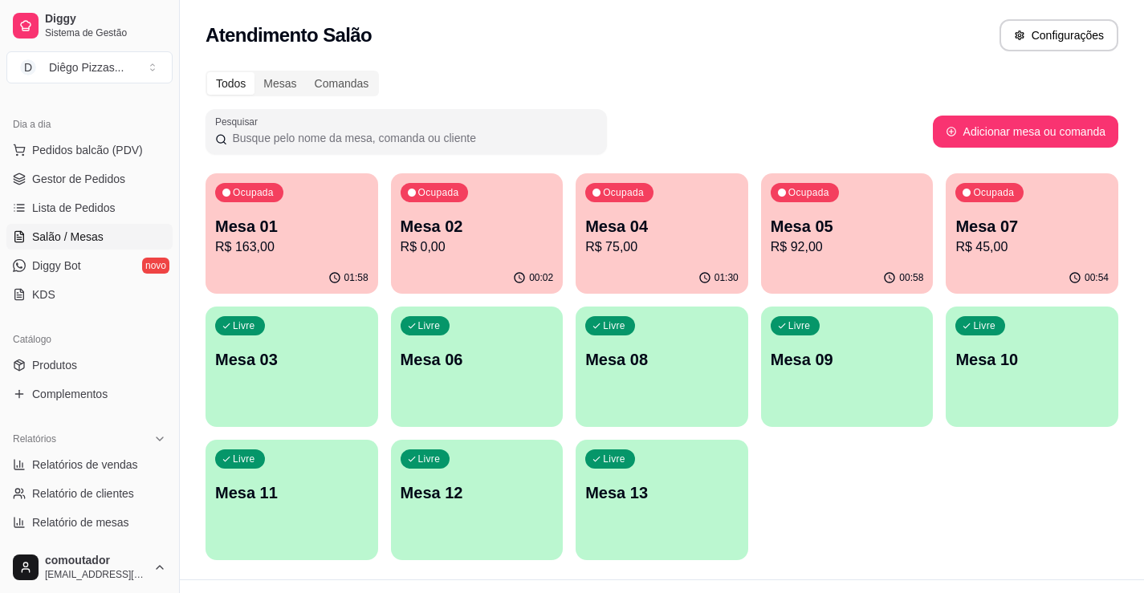
click at [37, 136] on div "Dia a dia" at bounding box center [89, 125] width 166 height 26
click at [73, 170] on link "Gestor de Pedidos" at bounding box center [89, 179] width 166 height 26
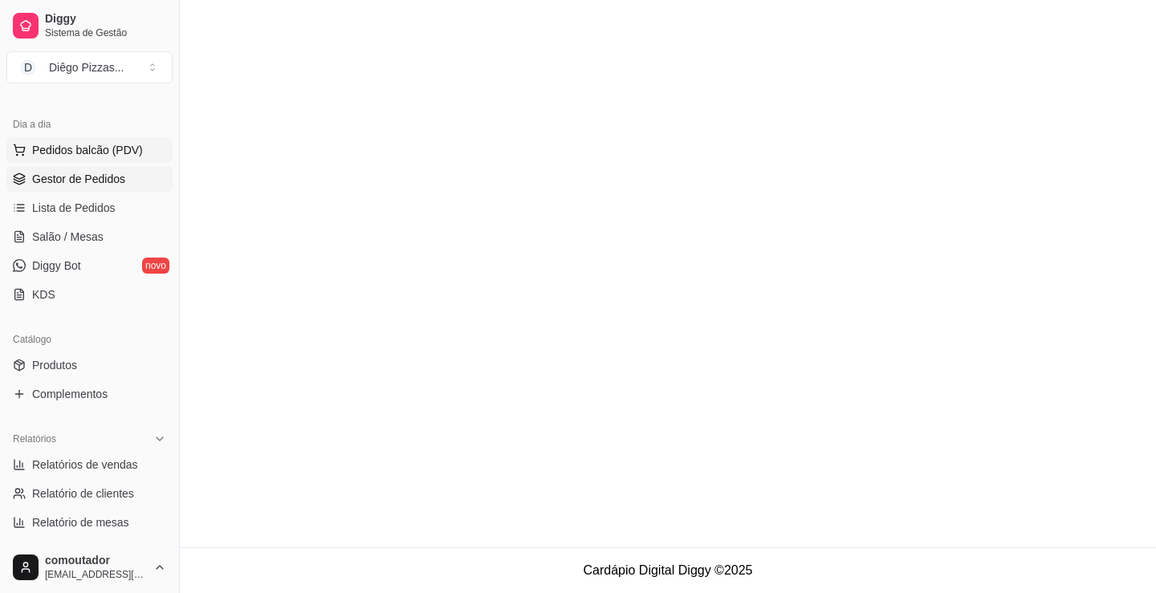
click at [87, 154] on span "Pedidos balcão (PDV)" at bounding box center [87, 150] width 111 height 16
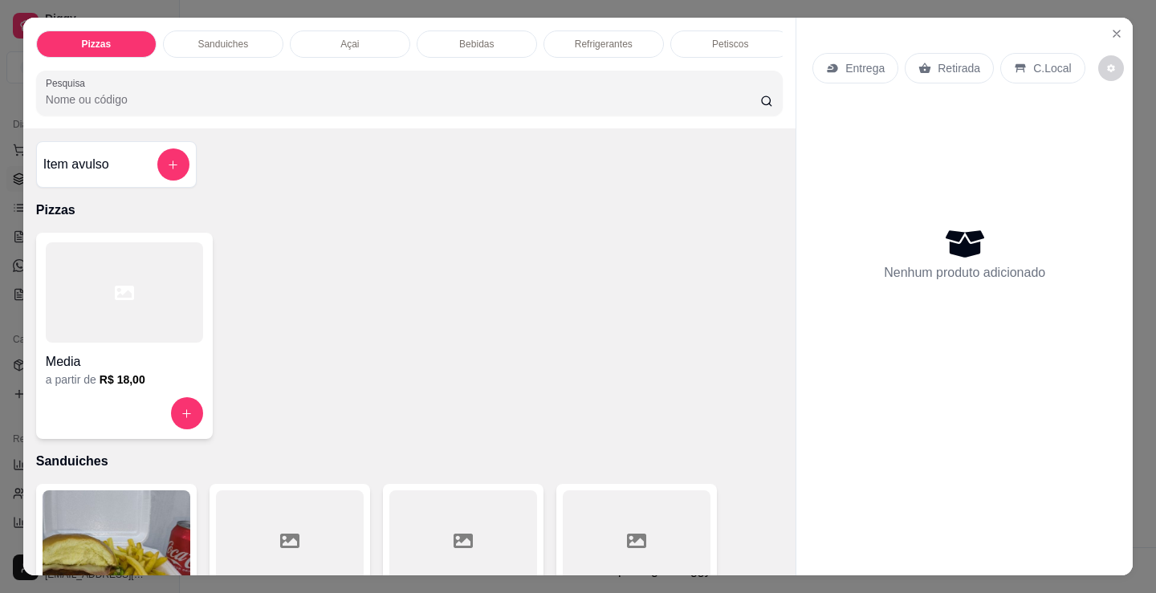
click at [389, 35] on div "Açai" at bounding box center [350, 44] width 120 height 27
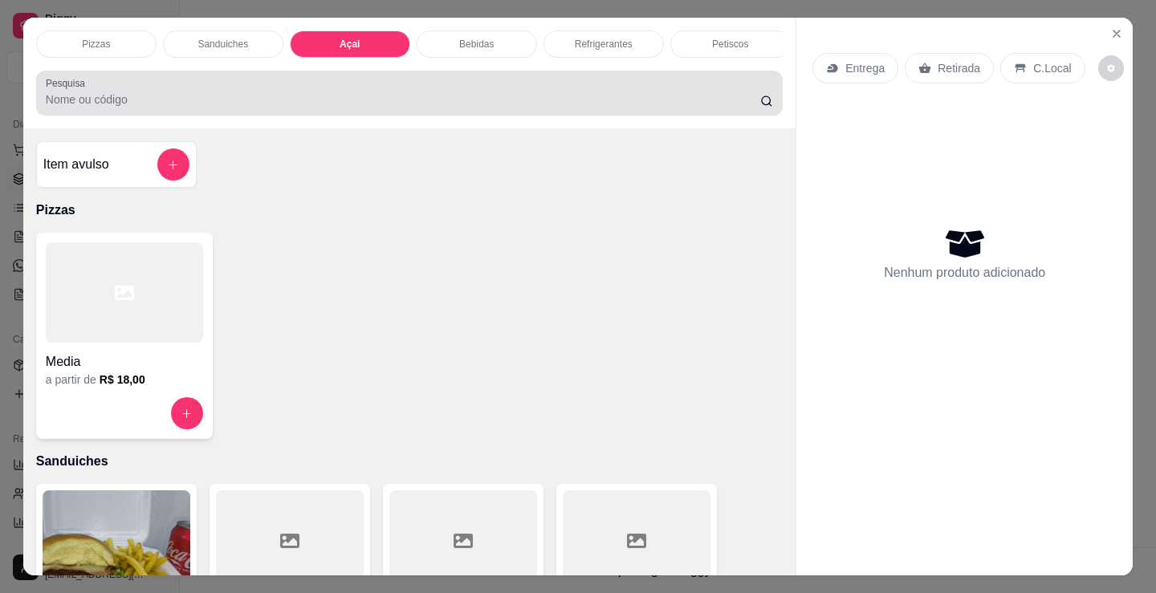
scroll to position [39, 0]
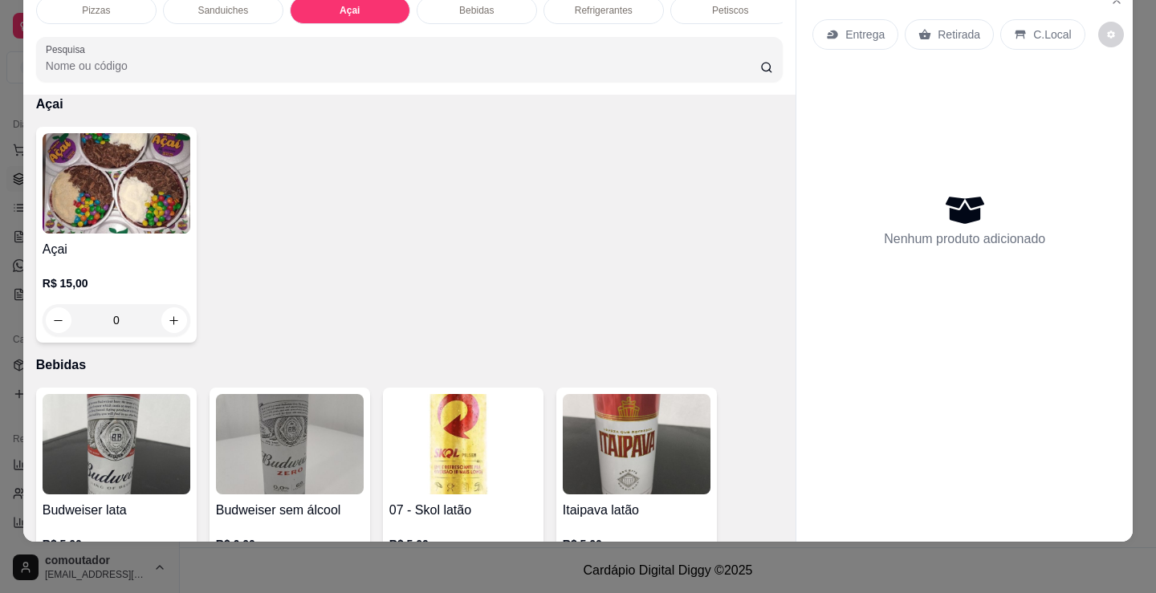
click at [132, 220] on img at bounding box center [117, 183] width 148 height 100
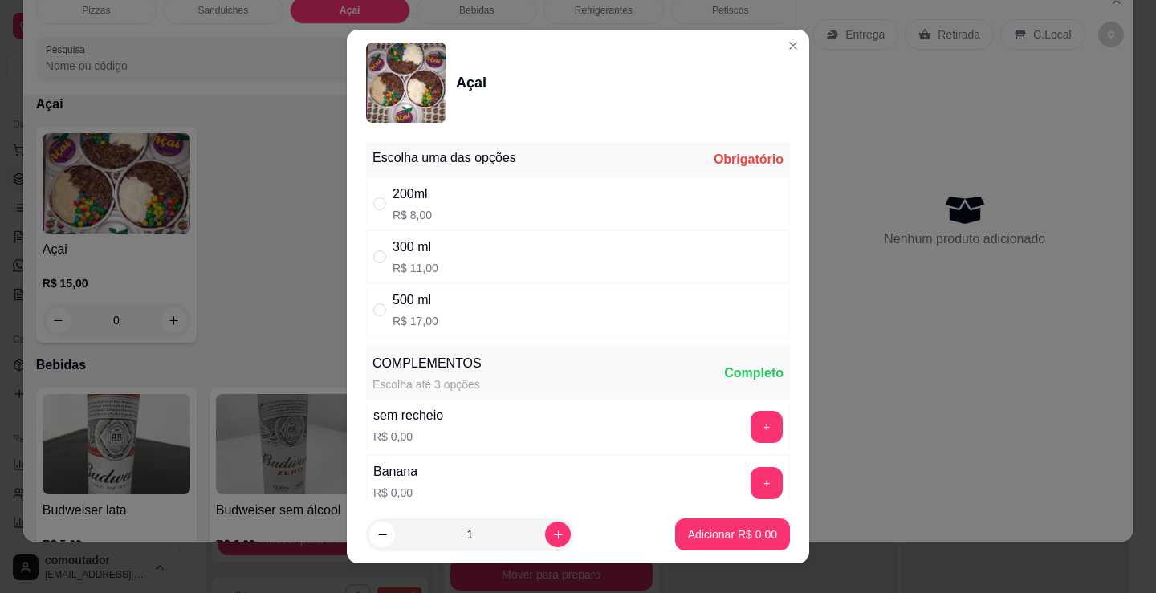
click at [459, 203] on div "200ml R$ 8,00" at bounding box center [578, 203] width 424 height 53
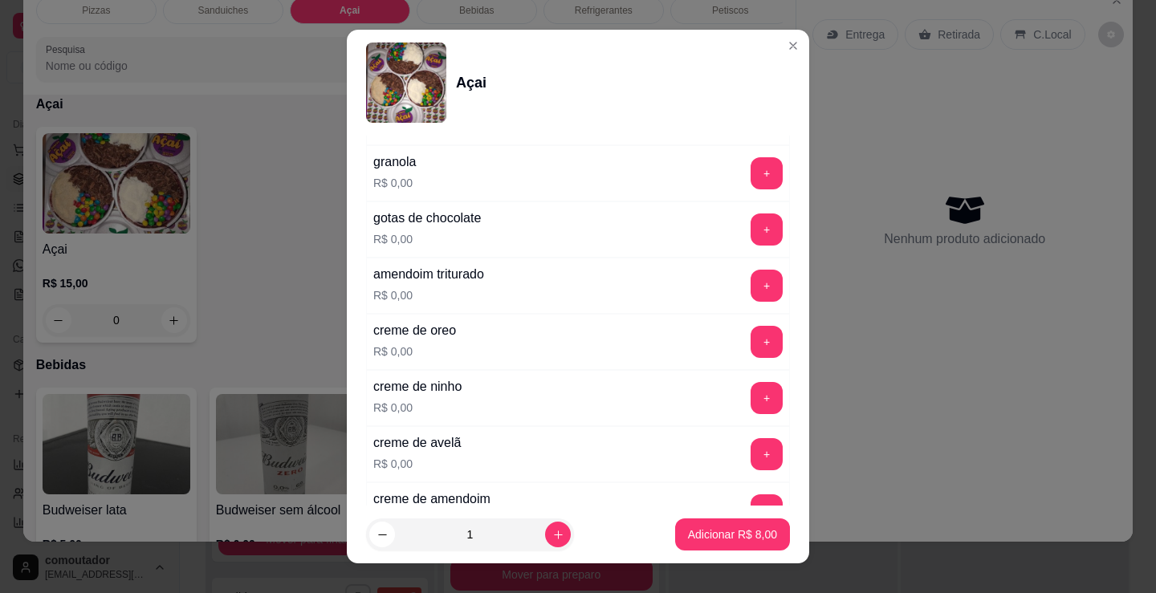
scroll to position [963, 0]
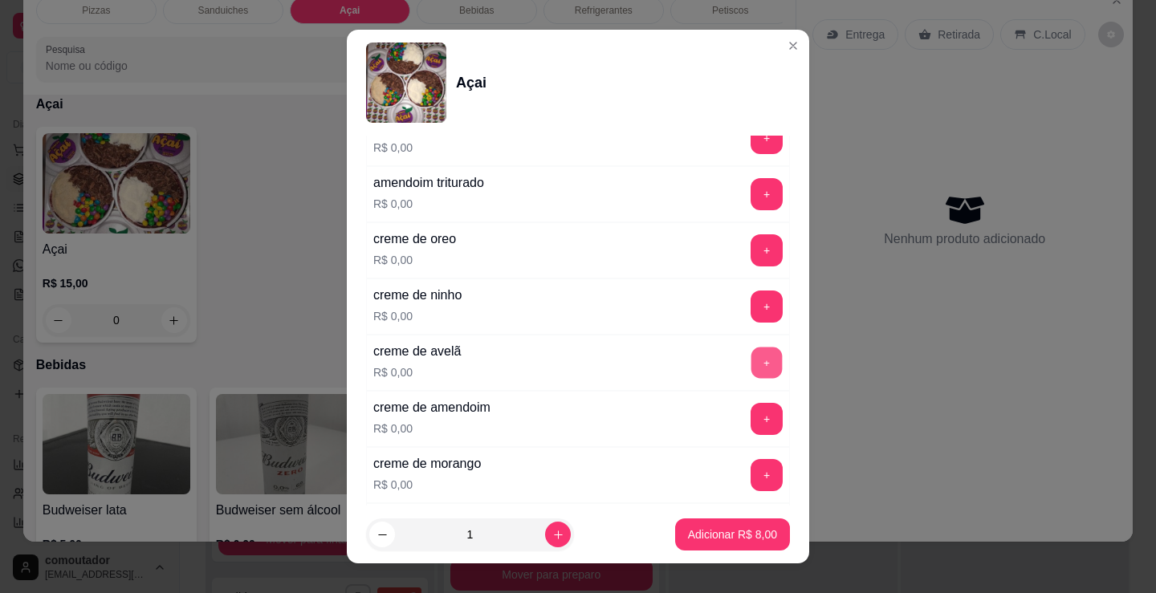
click at [751, 364] on button "+" at bounding box center [766, 363] width 31 height 31
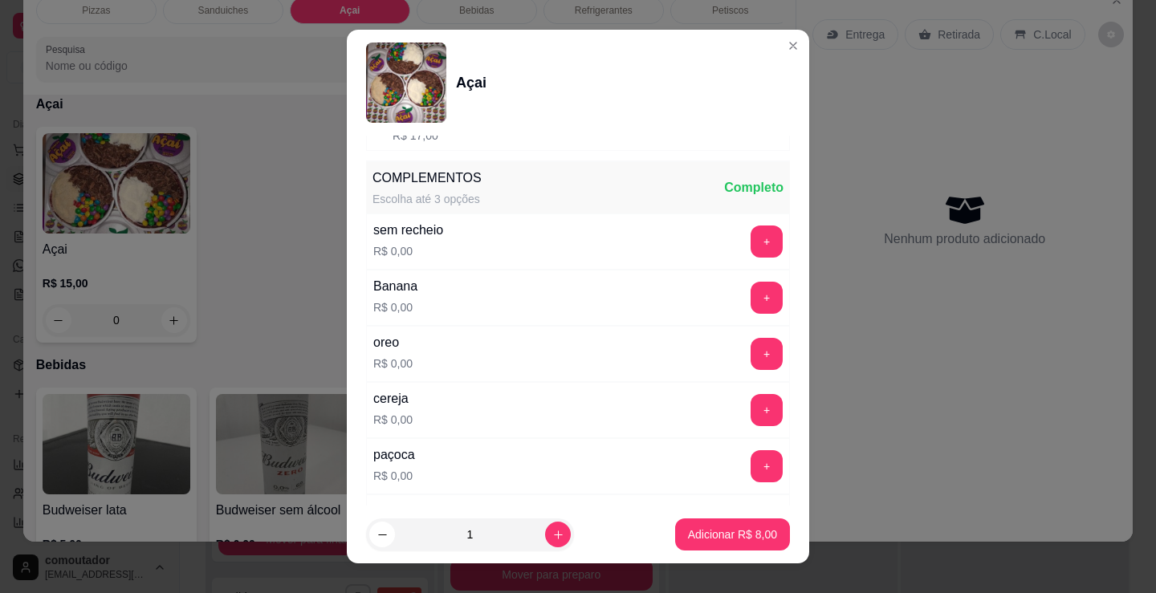
scroll to position [321, 0]
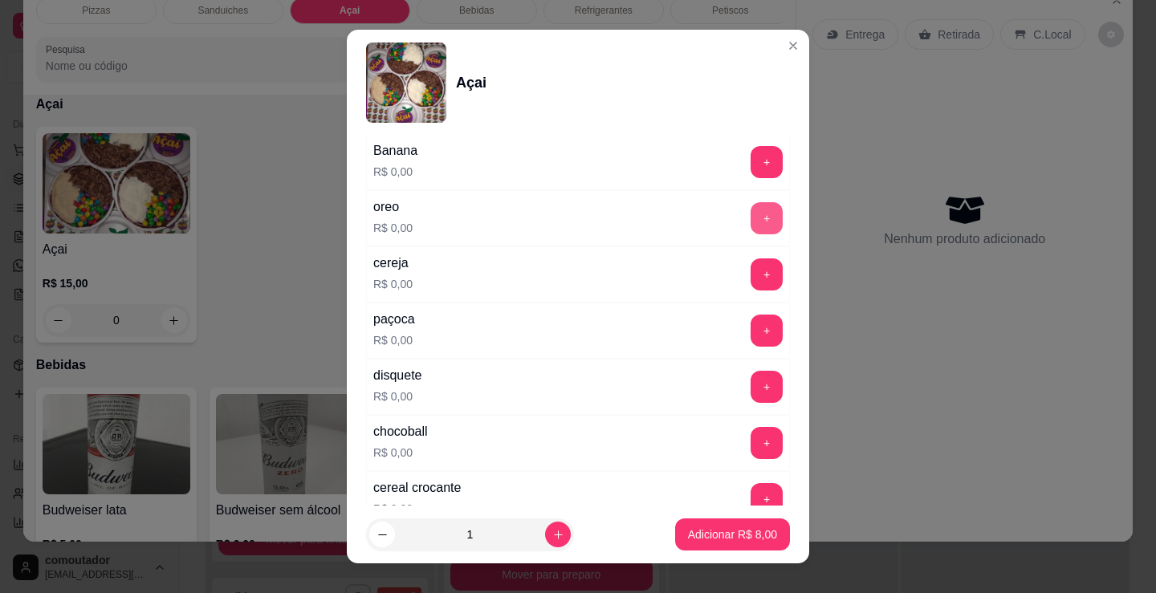
click at [750, 222] on button "+" at bounding box center [766, 218] width 32 height 32
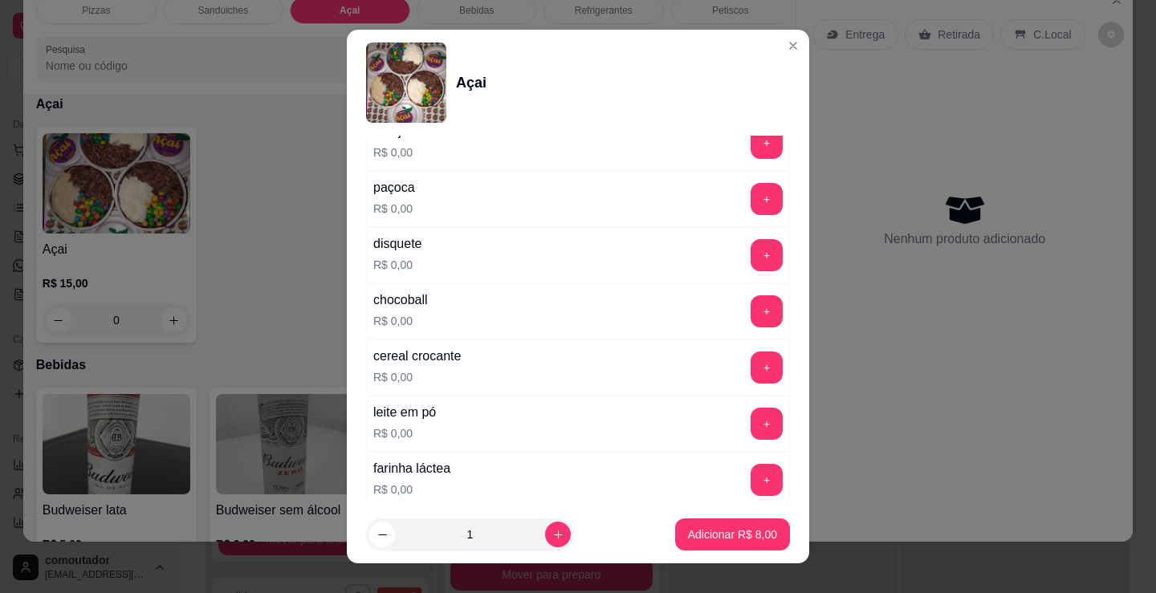
scroll to position [482, 0]
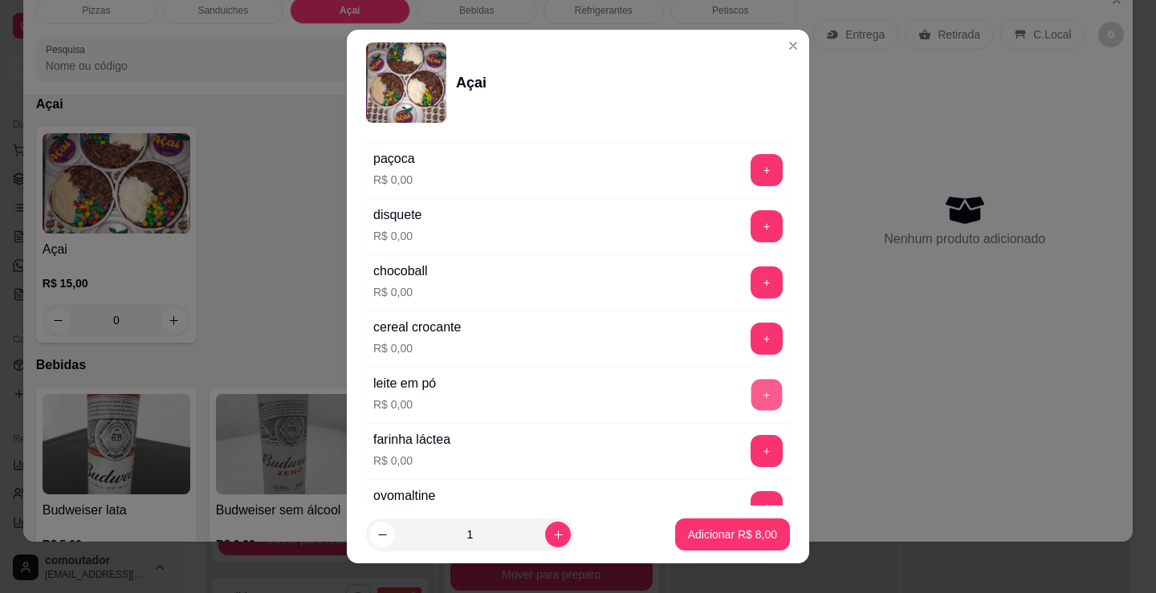
click at [751, 394] on button "+" at bounding box center [766, 395] width 31 height 31
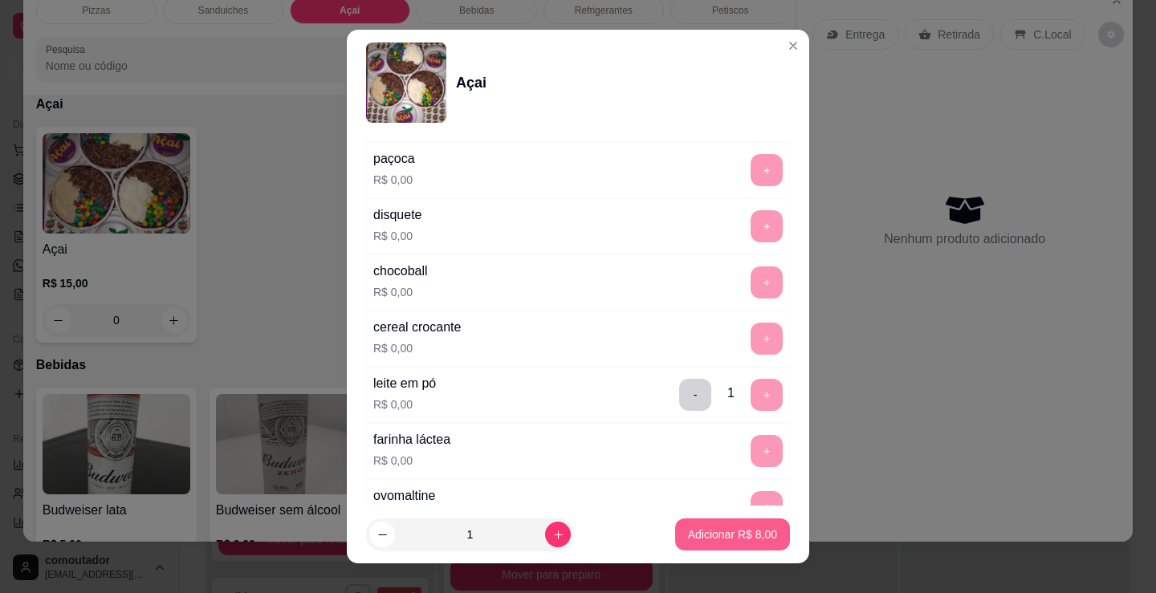
click at [736, 532] on p "Adicionar R$ 8,00" at bounding box center [732, 535] width 89 height 16
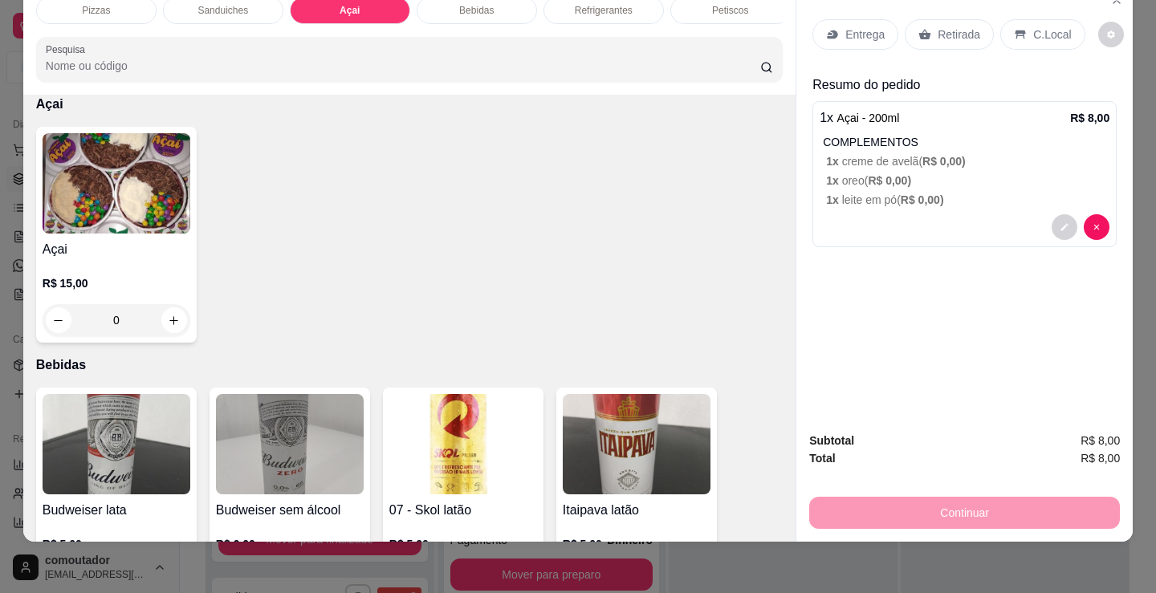
click at [948, 27] on p "Retirada" at bounding box center [959, 34] width 43 height 16
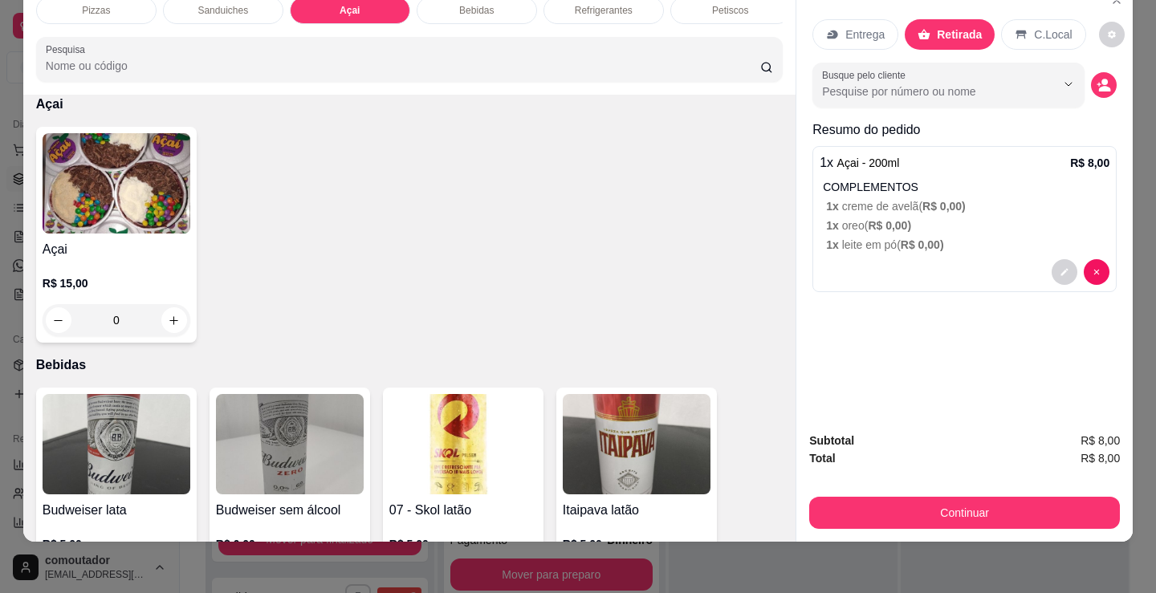
click at [1101, 79] on circle "decrease-product-quantity" at bounding box center [1104, 82] width 6 height 6
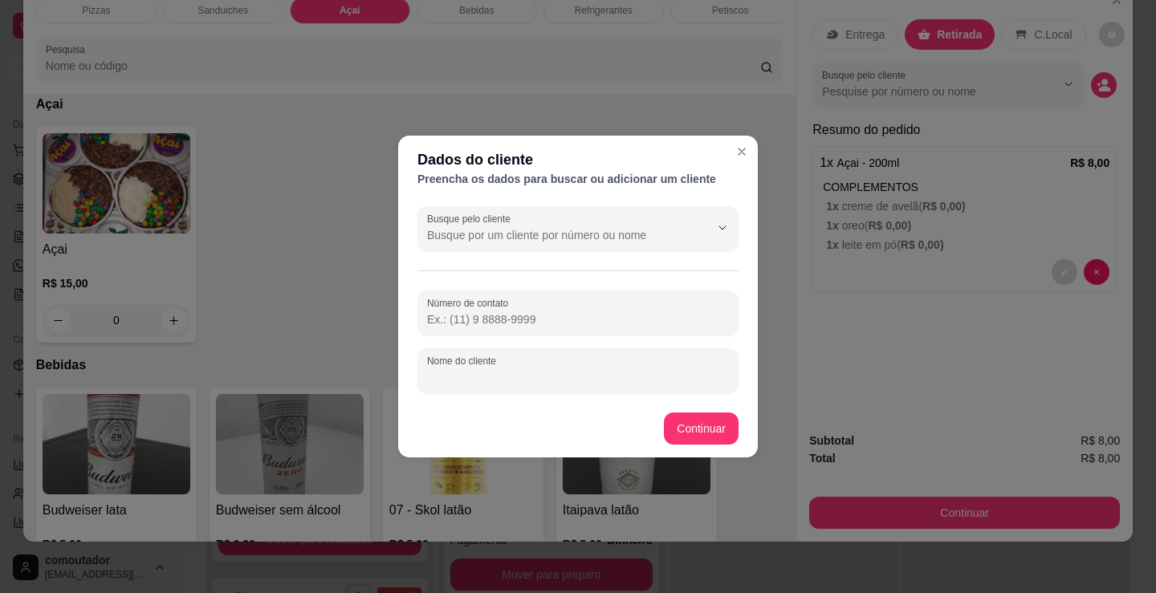
click at [535, 378] on input "Nome do cliente" at bounding box center [578, 377] width 302 height 16
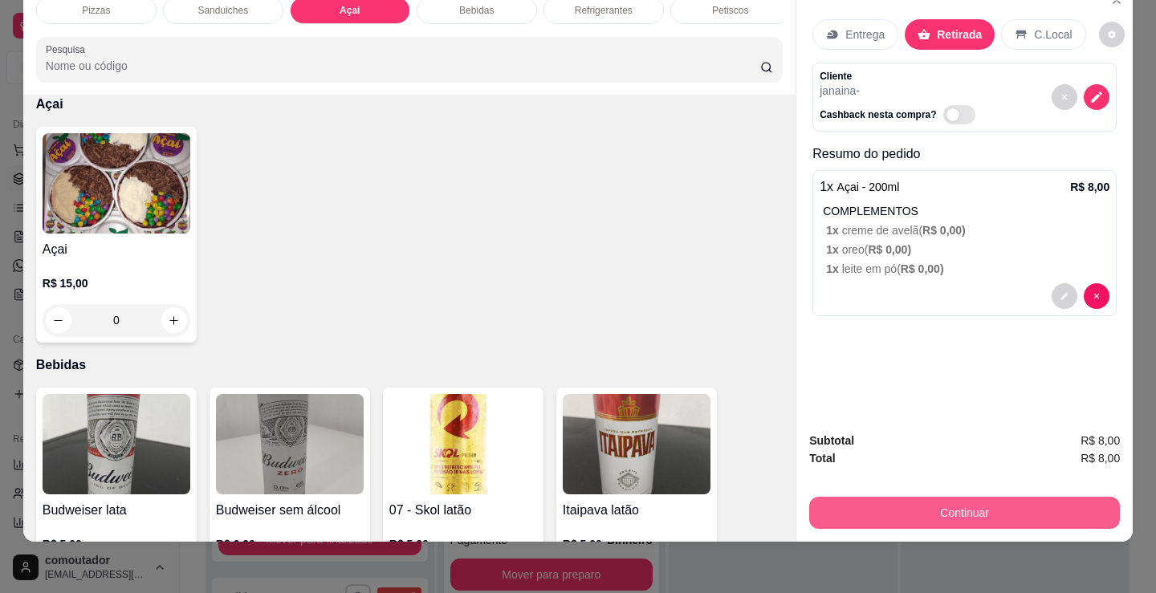
click at [955, 504] on button "Continuar" at bounding box center [964, 513] width 311 height 32
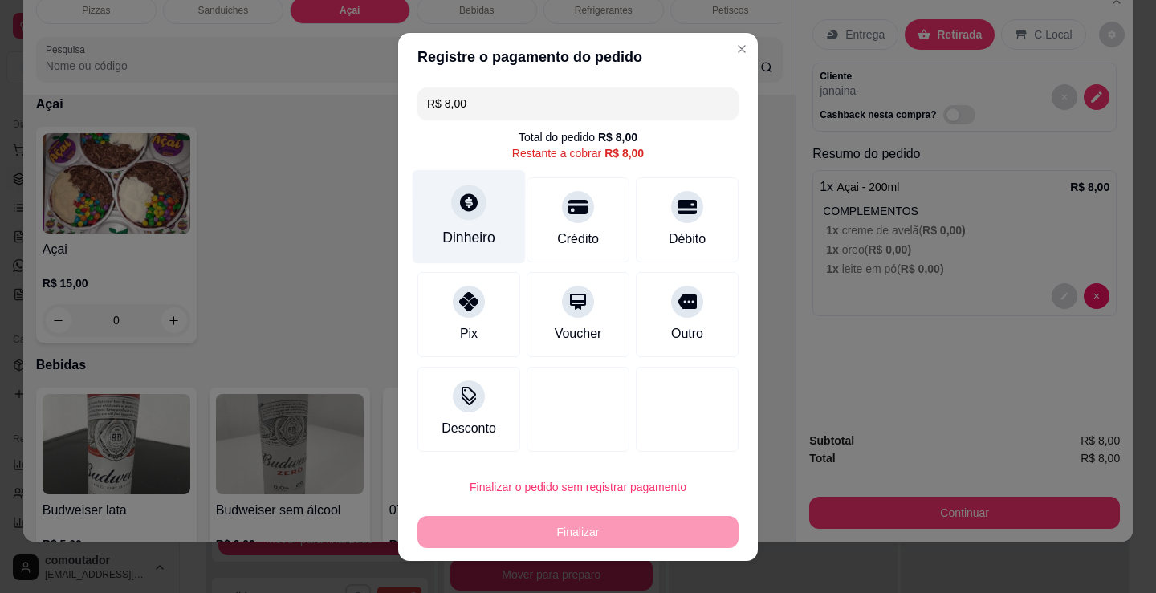
click at [426, 187] on div "Dinheiro" at bounding box center [469, 216] width 113 height 94
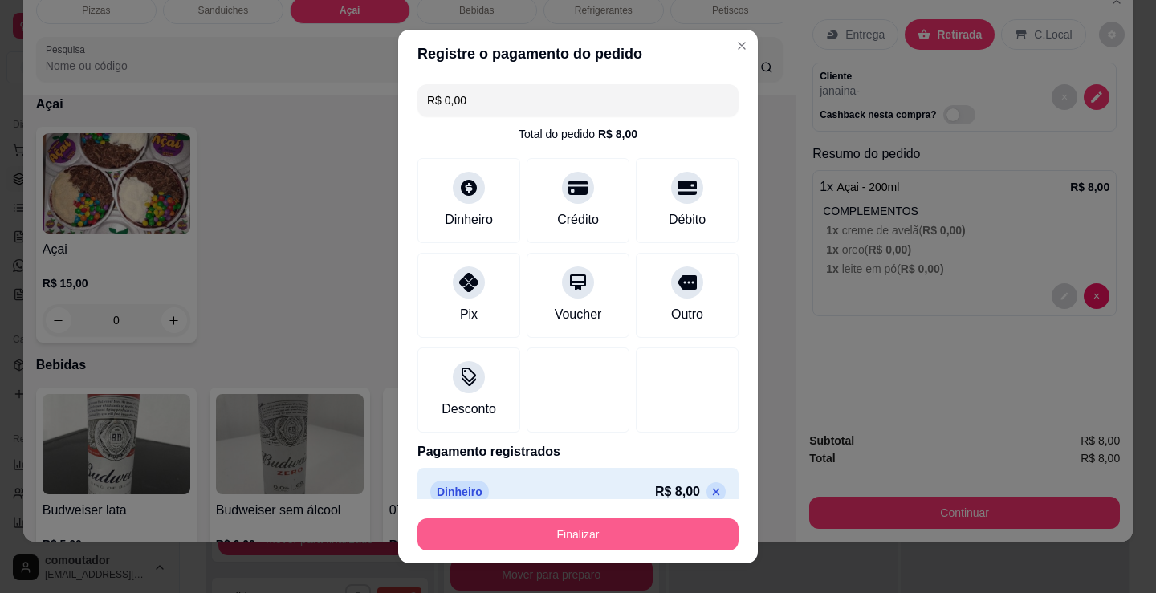
click at [620, 547] on button "Finalizar" at bounding box center [577, 535] width 321 height 32
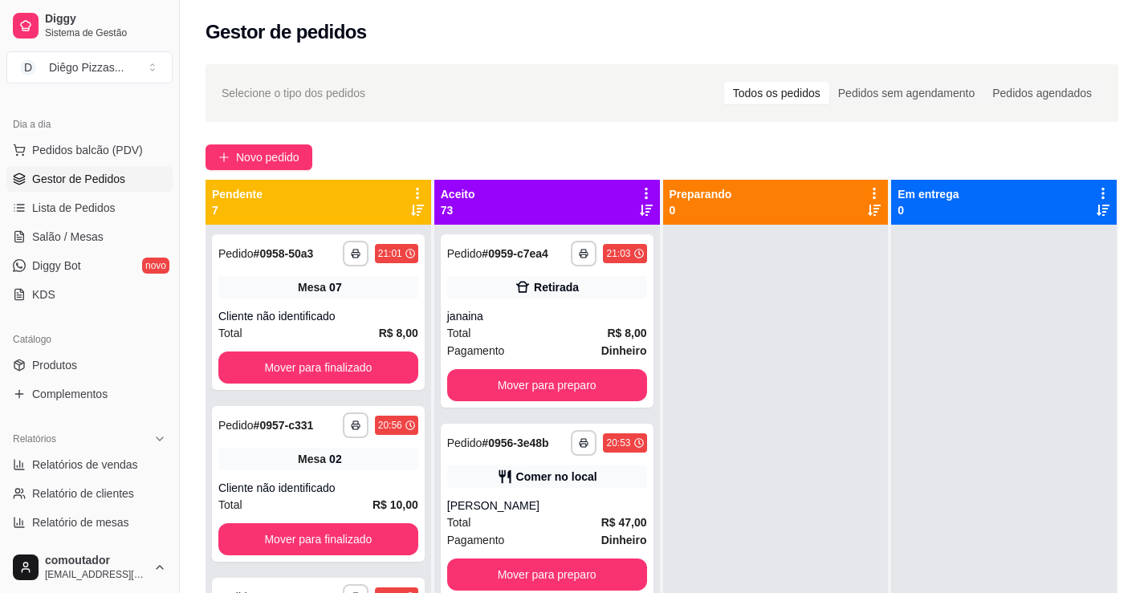
click at [221, 79] on div "Selecione o tipo dos pedidos Todos os pedidos Pedidos sem agendamento Pedidos a…" at bounding box center [661, 93] width 913 height 58
click at [255, 149] on span "Novo pedido" at bounding box center [267, 157] width 63 height 18
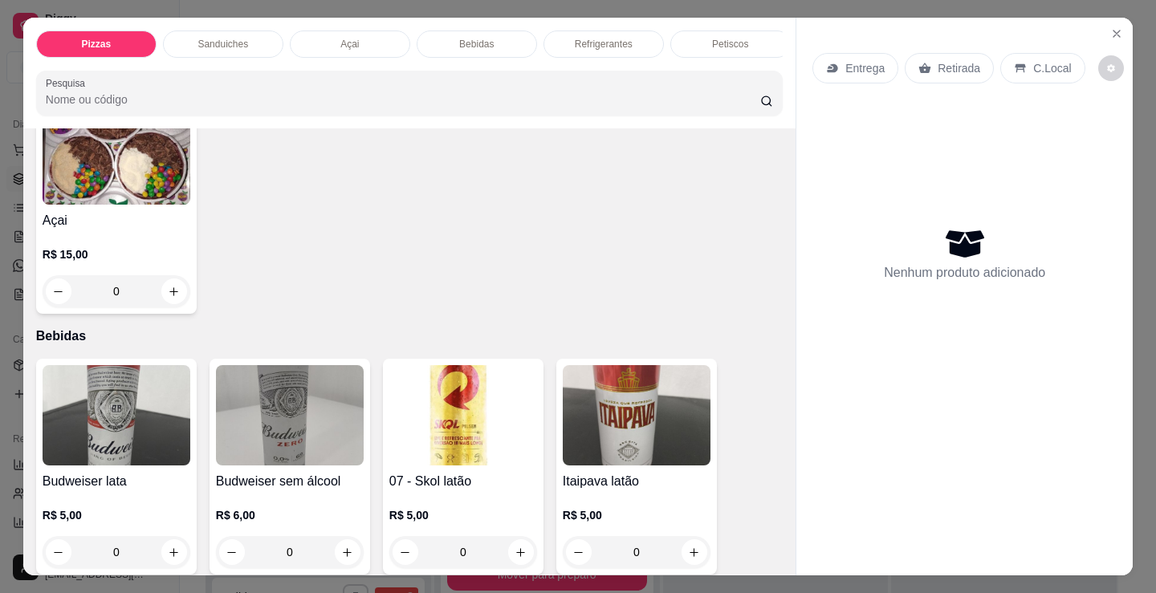
scroll to position [1766, 0]
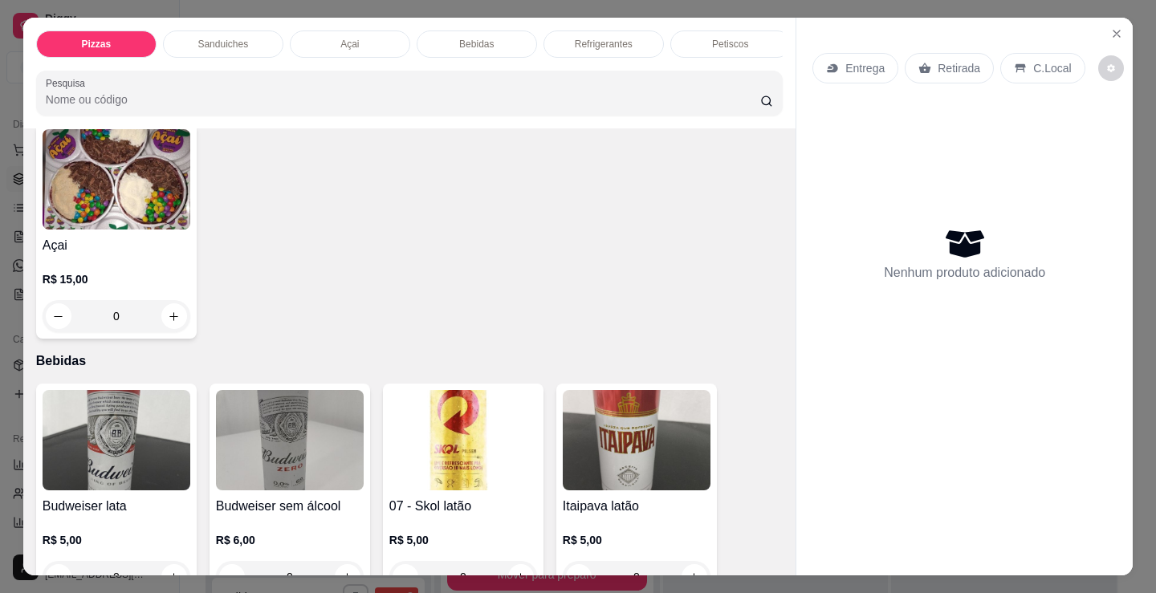
click at [105, 212] on img at bounding box center [117, 179] width 148 height 100
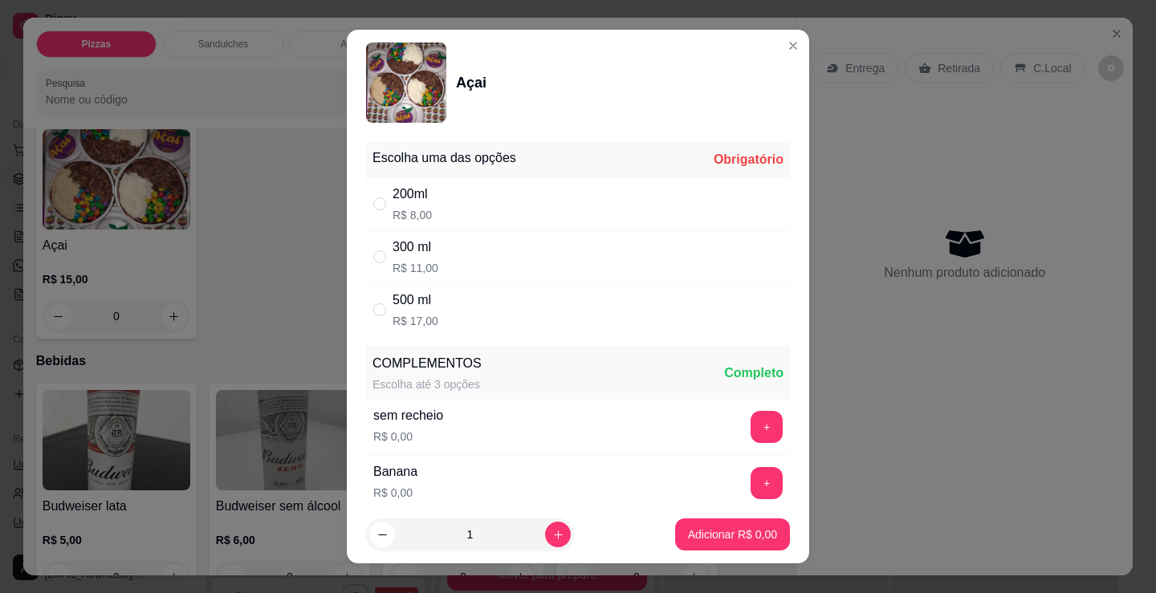
click at [450, 209] on div "200ml R$ 8,00" at bounding box center [578, 203] width 424 height 53
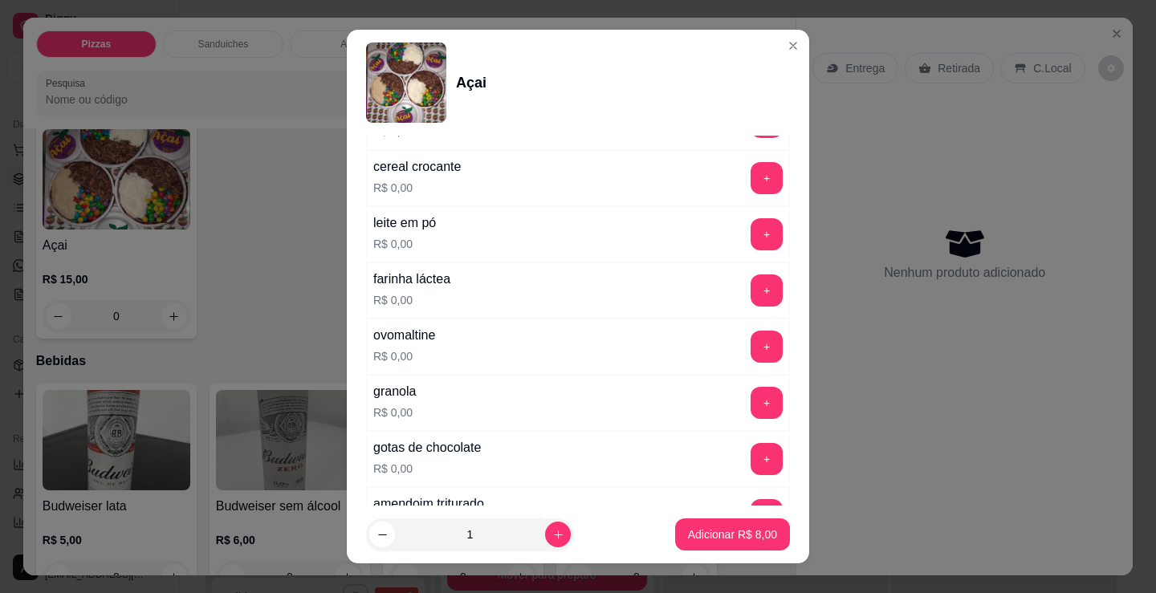
scroll to position [722, 0]
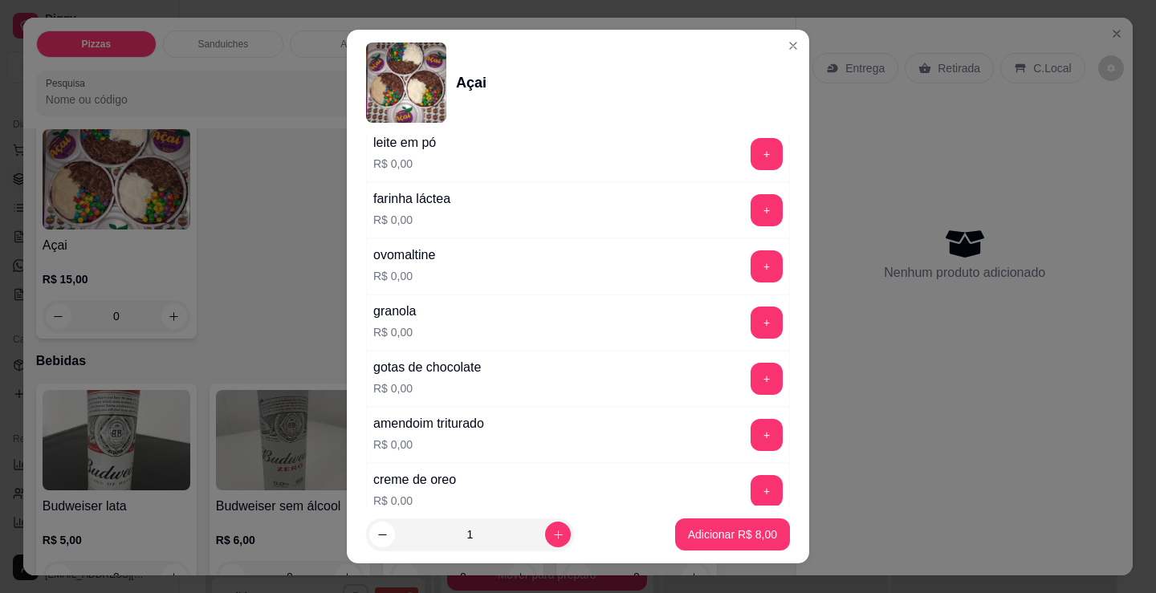
click at [490, 269] on div "ovomaltine R$ 0,00 +" at bounding box center [578, 266] width 424 height 56
click at [751, 270] on button "+" at bounding box center [766, 266] width 31 height 31
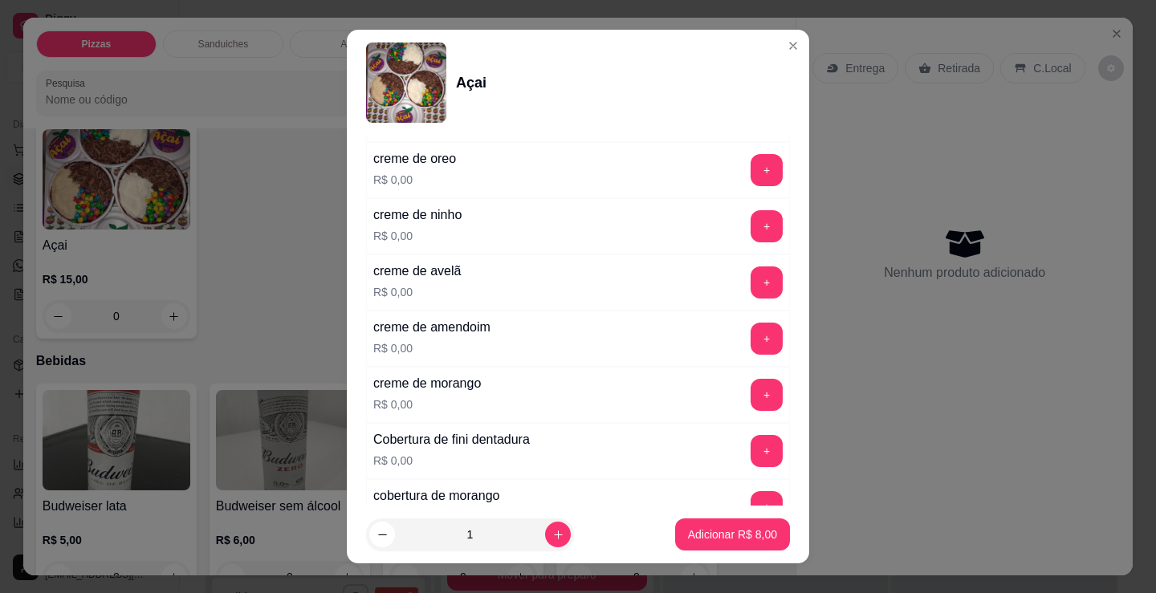
scroll to position [1124, 0]
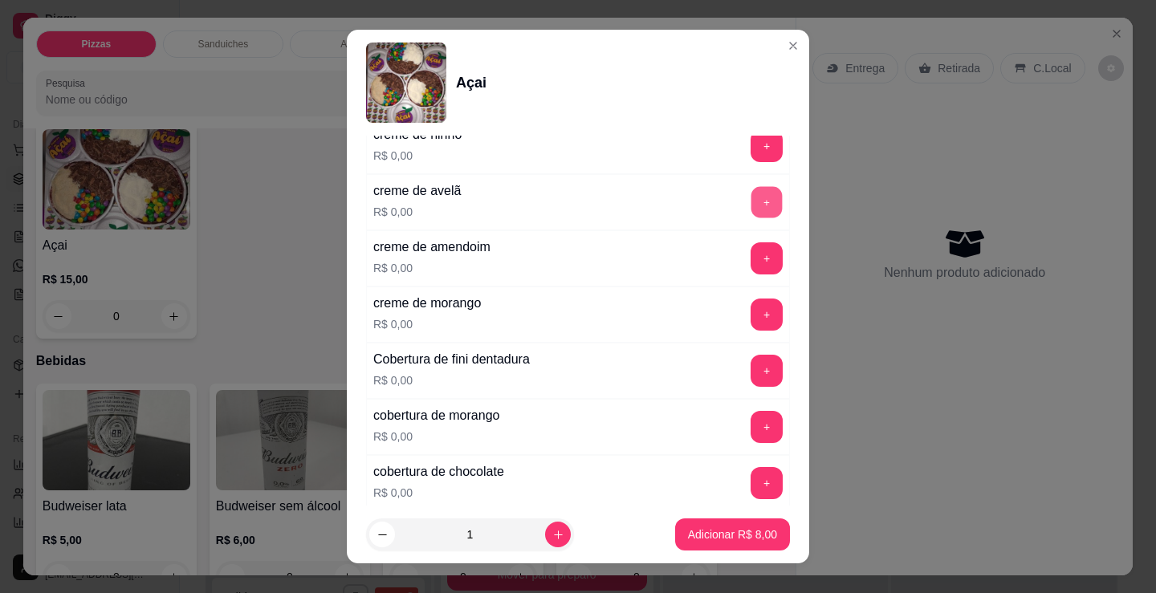
click at [751, 202] on button "+" at bounding box center [766, 202] width 31 height 31
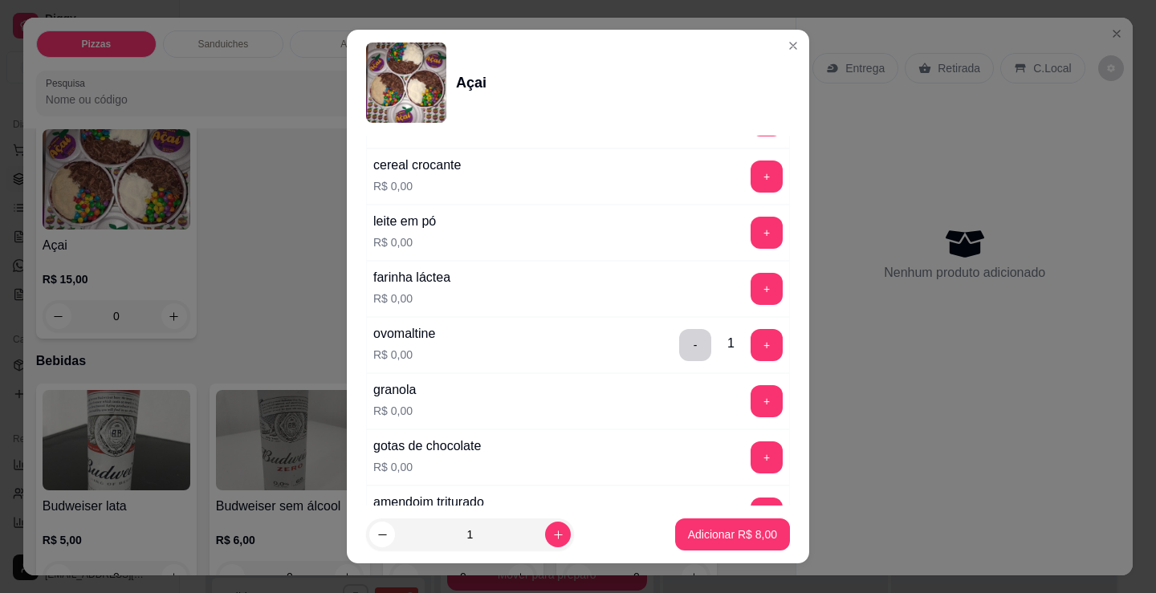
scroll to position [803, 0]
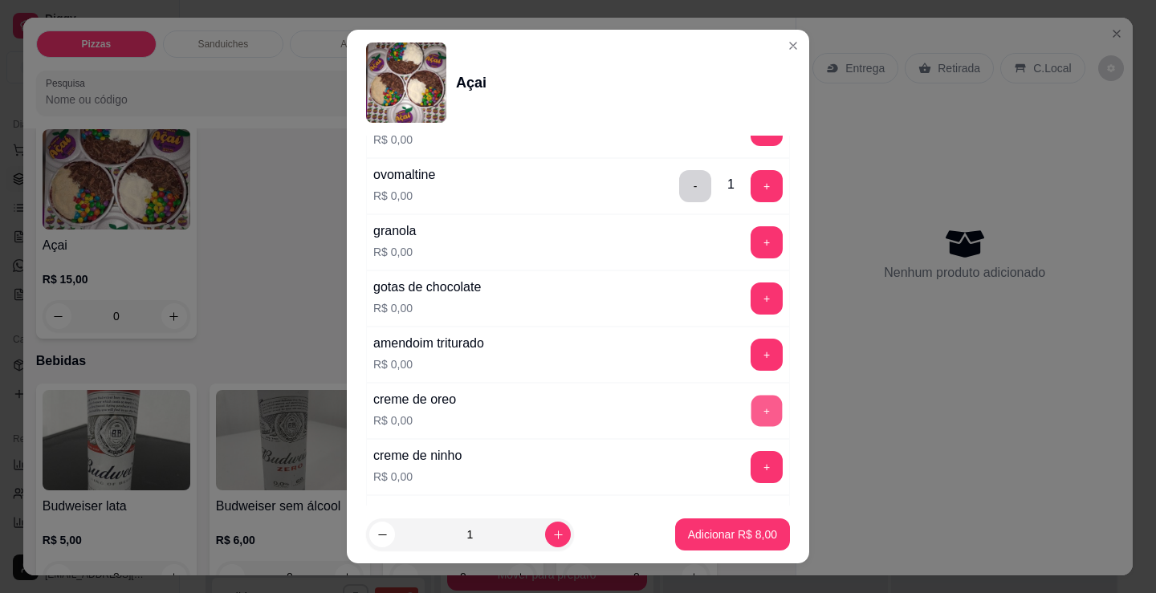
click at [751, 401] on button "+" at bounding box center [766, 411] width 31 height 31
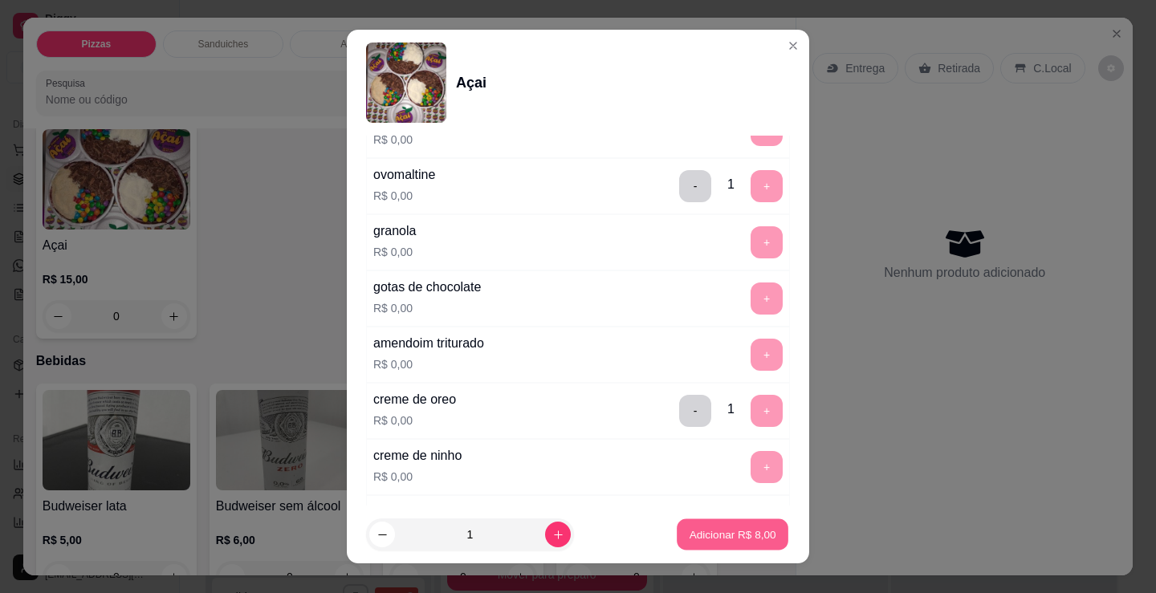
click at [708, 541] on p "Adicionar R$ 8,00" at bounding box center [732, 534] width 87 height 15
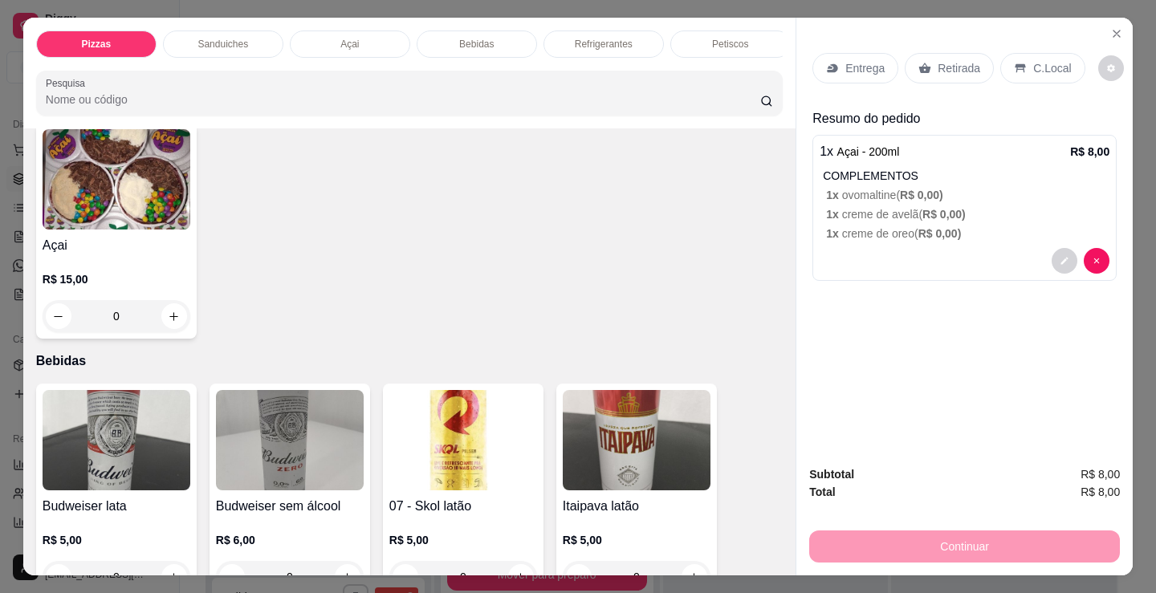
click at [103, 194] on img at bounding box center [117, 179] width 148 height 100
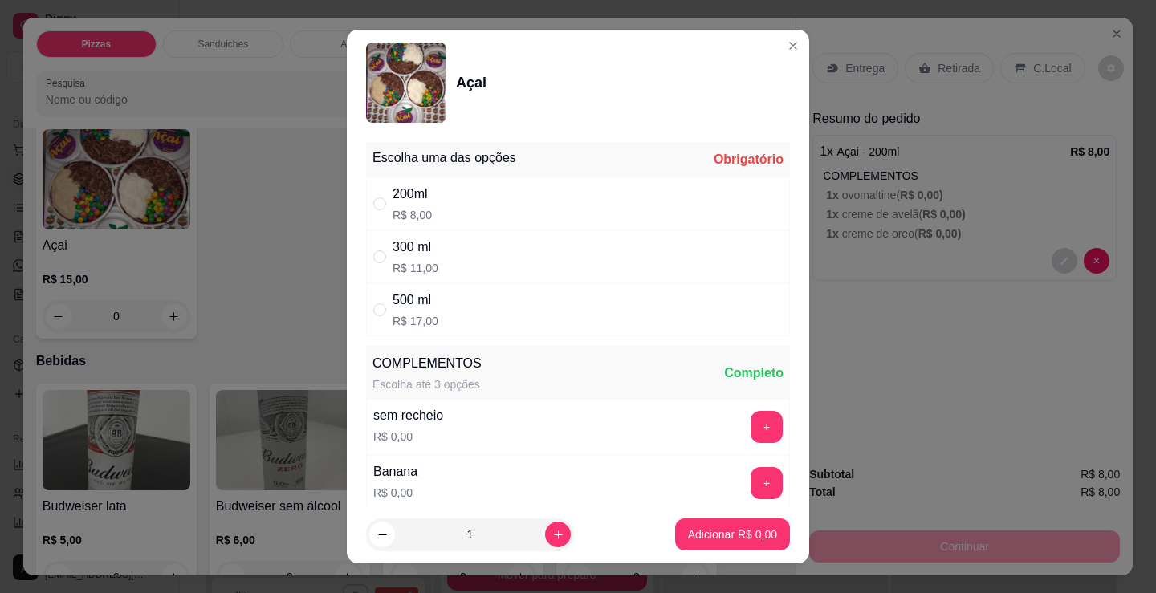
click at [414, 208] on p "R$ 8,00" at bounding box center [412, 215] width 39 height 16
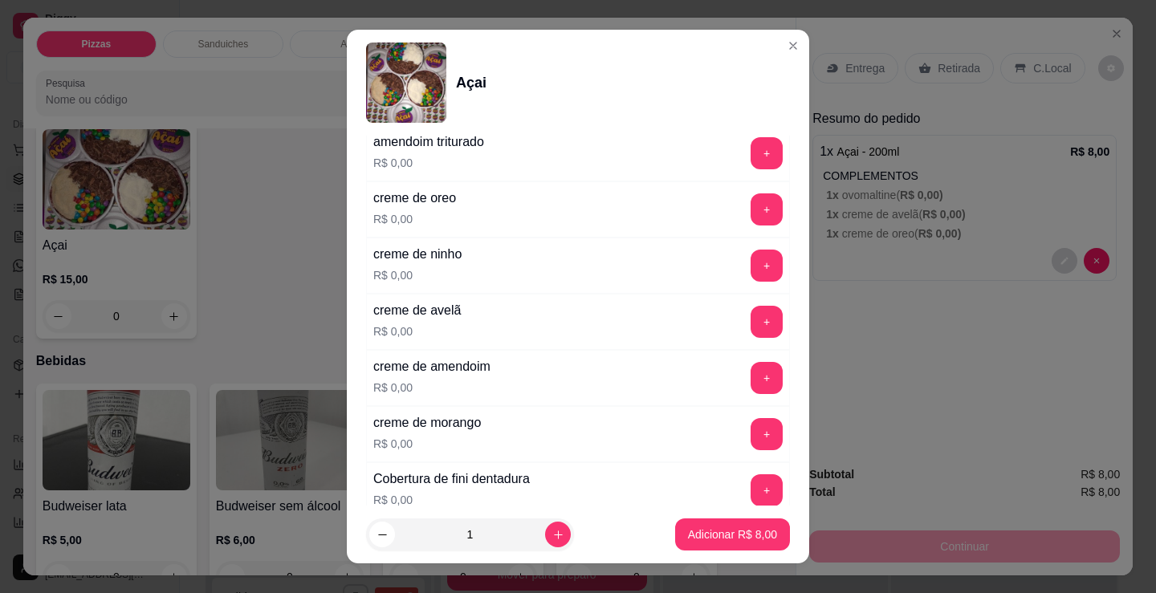
scroll to position [1043, 0]
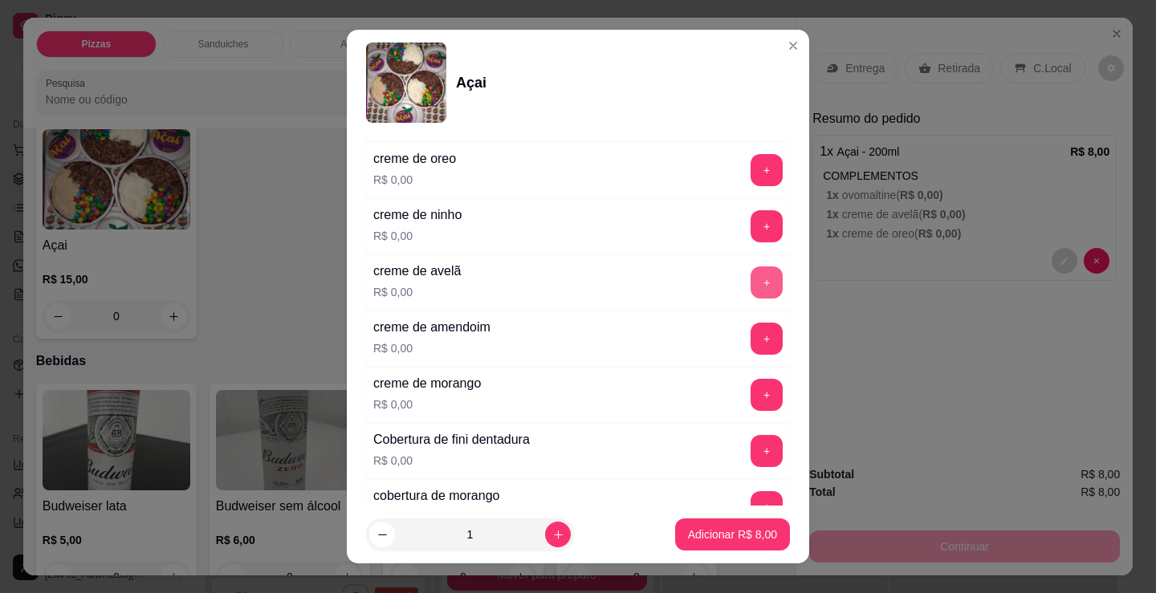
click at [750, 270] on button "+" at bounding box center [766, 282] width 32 height 32
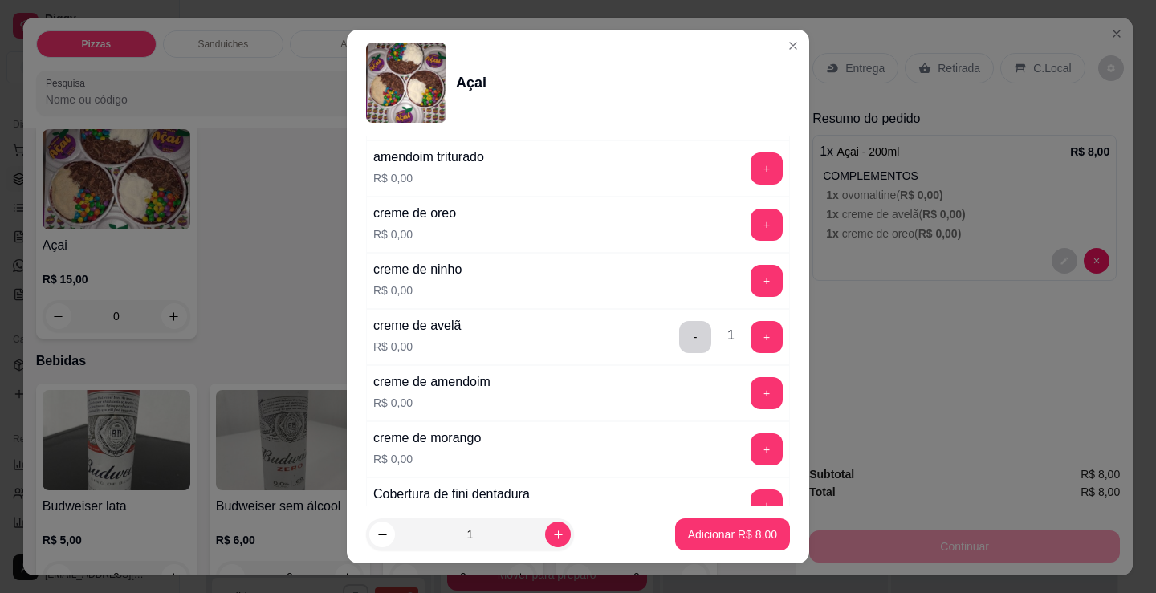
scroll to position [963, 0]
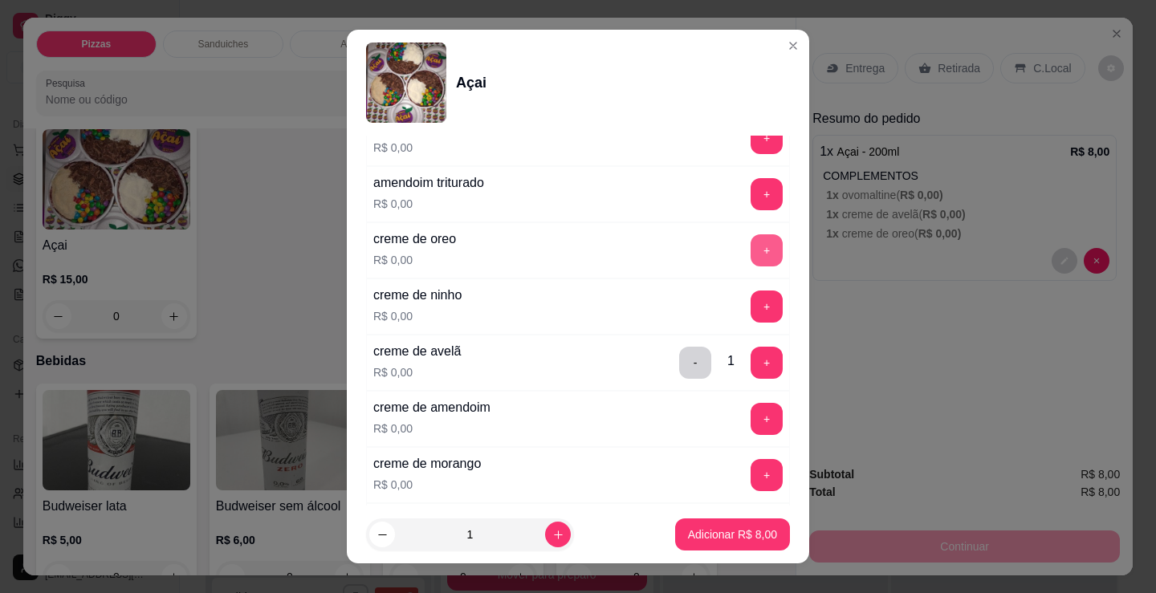
click at [750, 250] on button "+" at bounding box center [766, 250] width 32 height 32
click at [734, 547] on button "Adicionar R$ 8,00" at bounding box center [732, 535] width 115 height 32
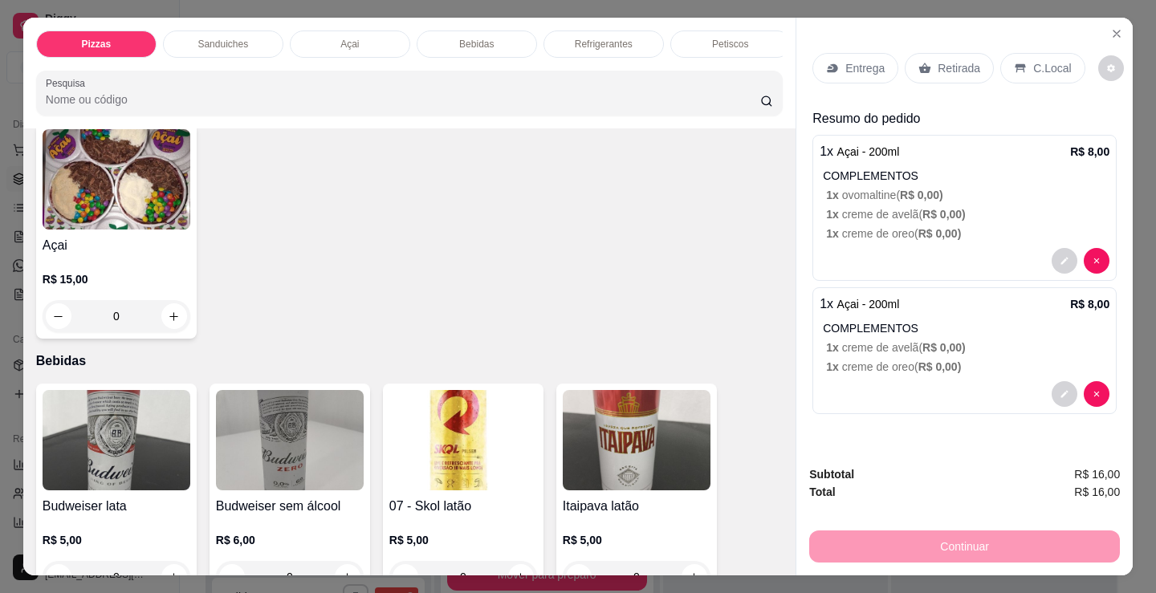
click at [129, 241] on div "Açai R$ 15,00 0" at bounding box center [116, 231] width 161 height 216
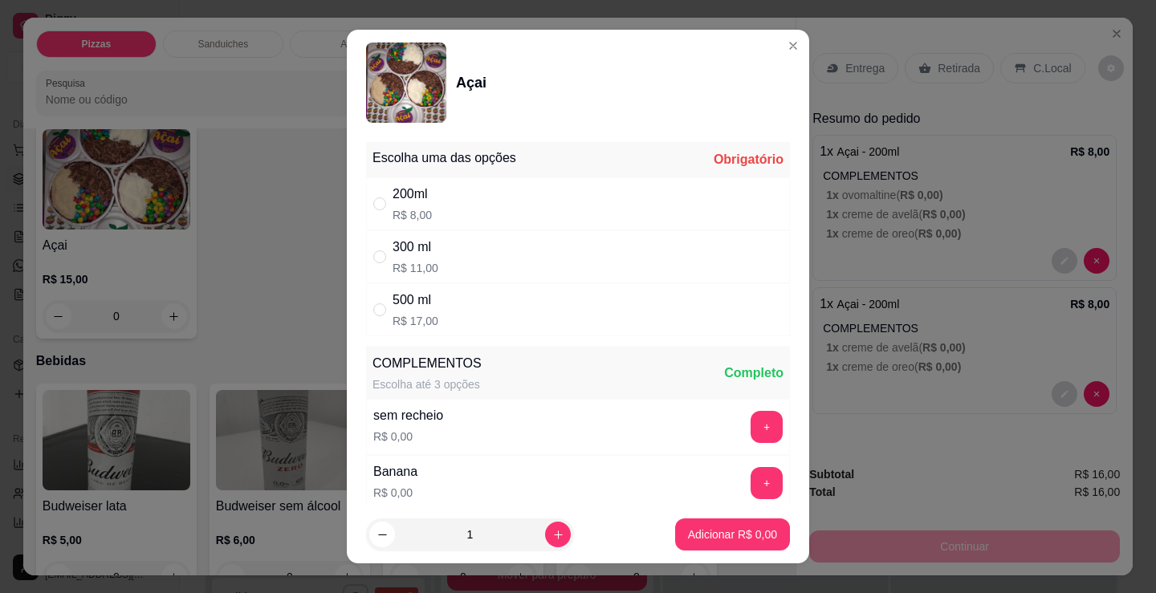
click at [481, 202] on div "200ml R$ 8,00" at bounding box center [578, 203] width 424 height 53
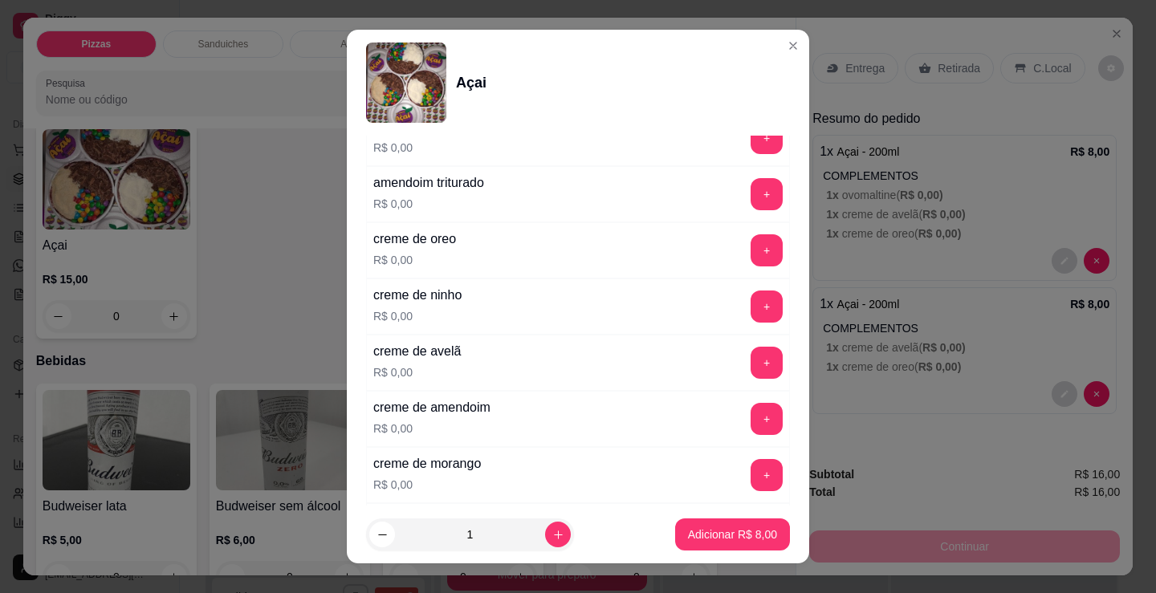
click at [750, 310] on button "+" at bounding box center [766, 307] width 32 height 32
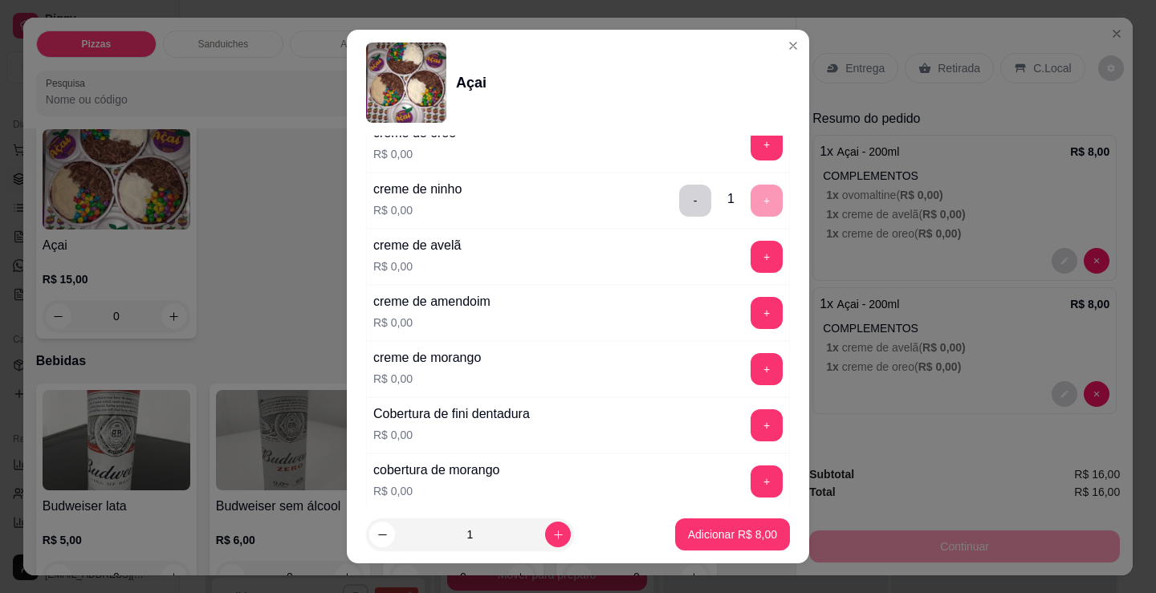
scroll to position [1124, 0]
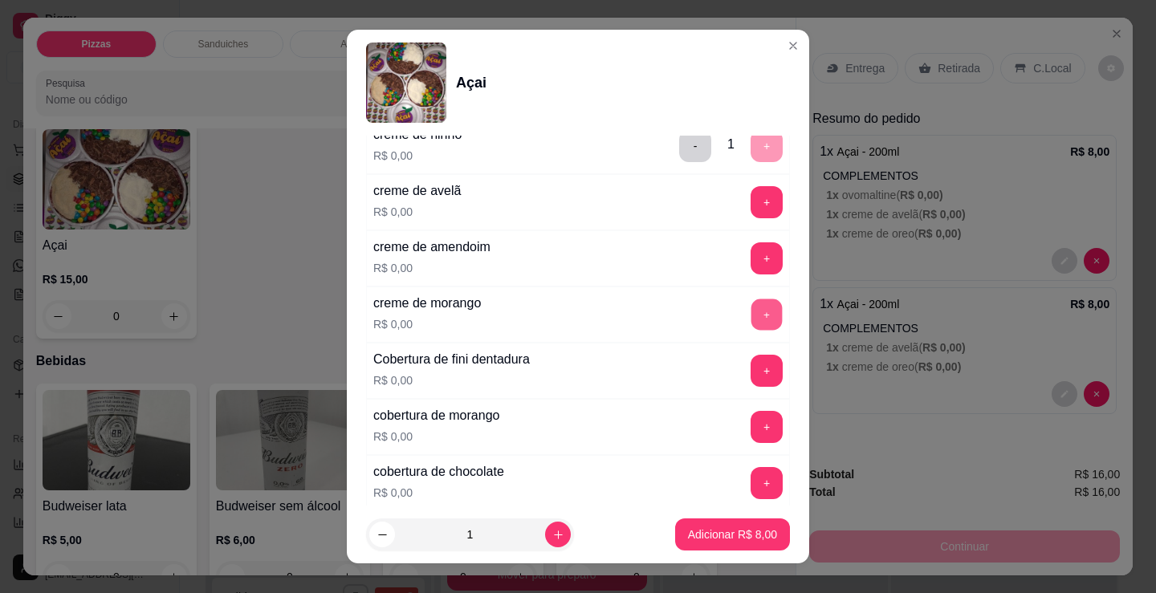
click at [751, 319] on button "+" at bounding box center [766, 314] width 31 height 31
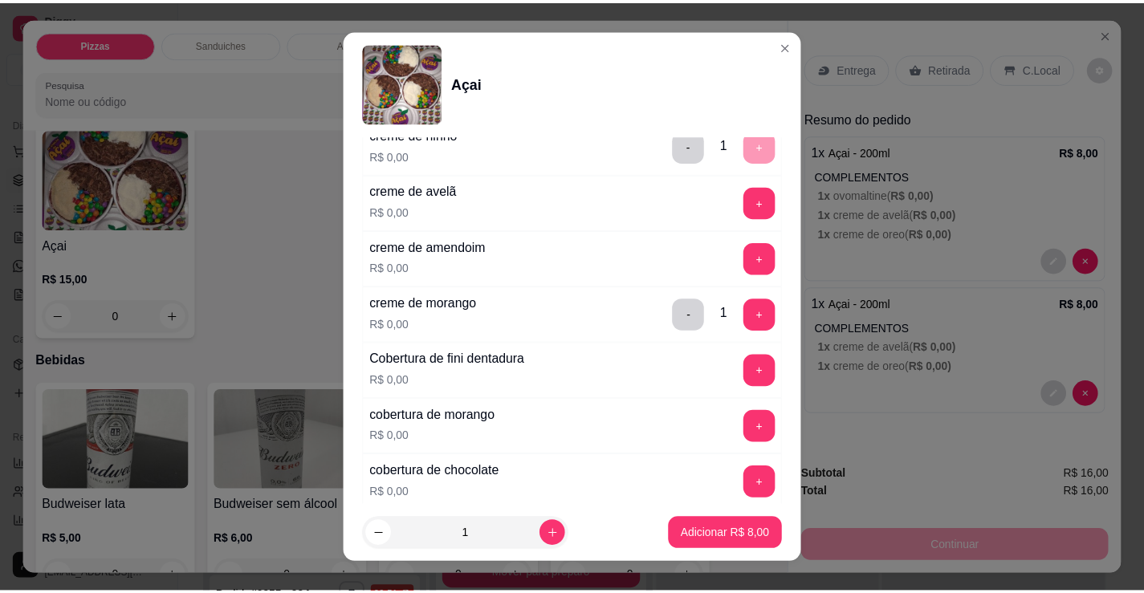
scroll to position [1043, 0]
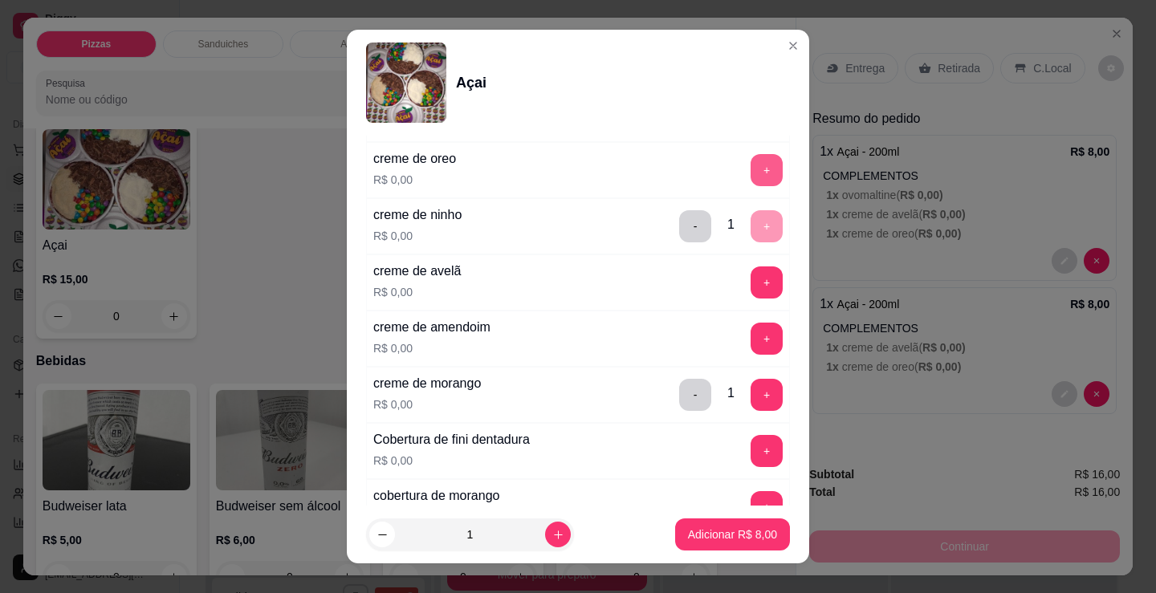
click at [750, 174] on button "+" at bounding box center [766, 170] width 32 height 32
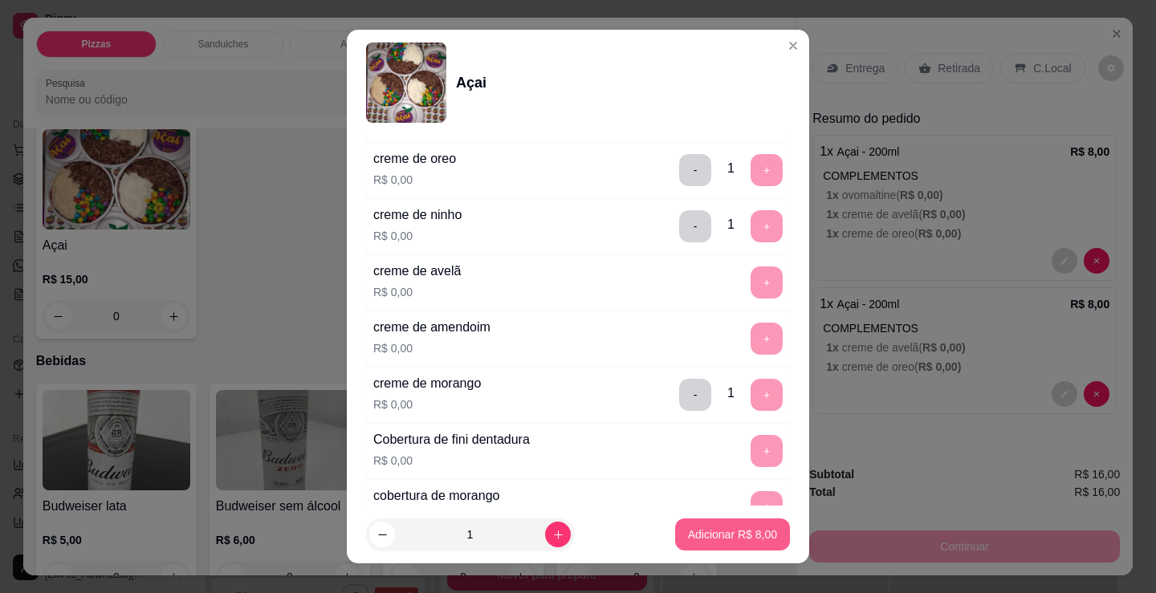
click at [749, 538] on p "Adicionar R$ 8,00" at bounding box center [732, 535] width 89 height 16
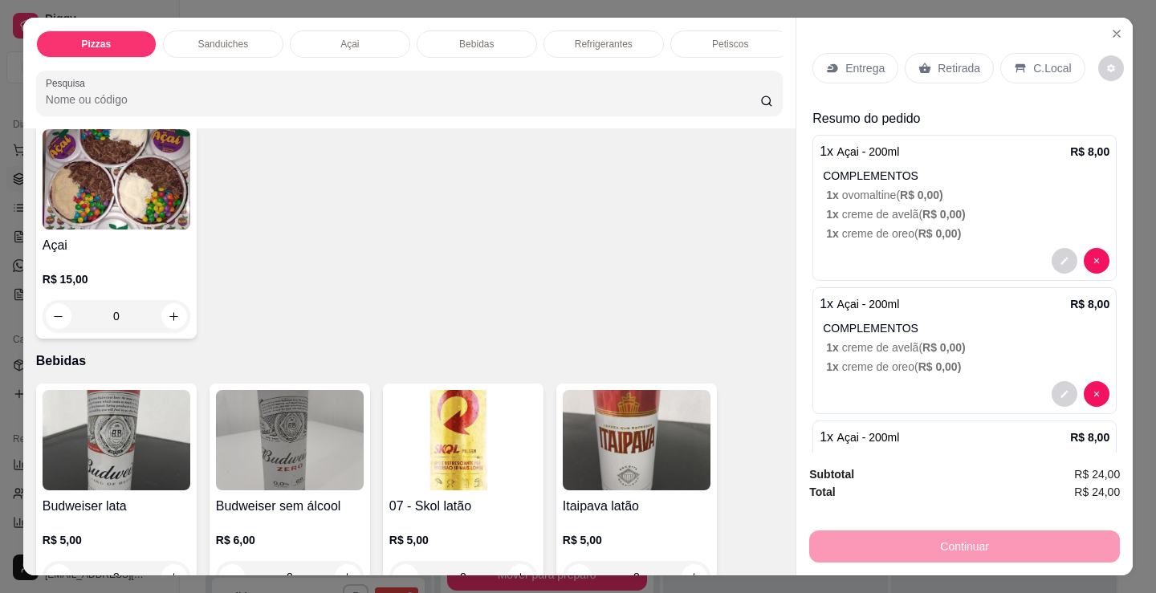
click at [1019, 61] on div "C.Local" at bounding box center [1042, 68] width 84 height 31
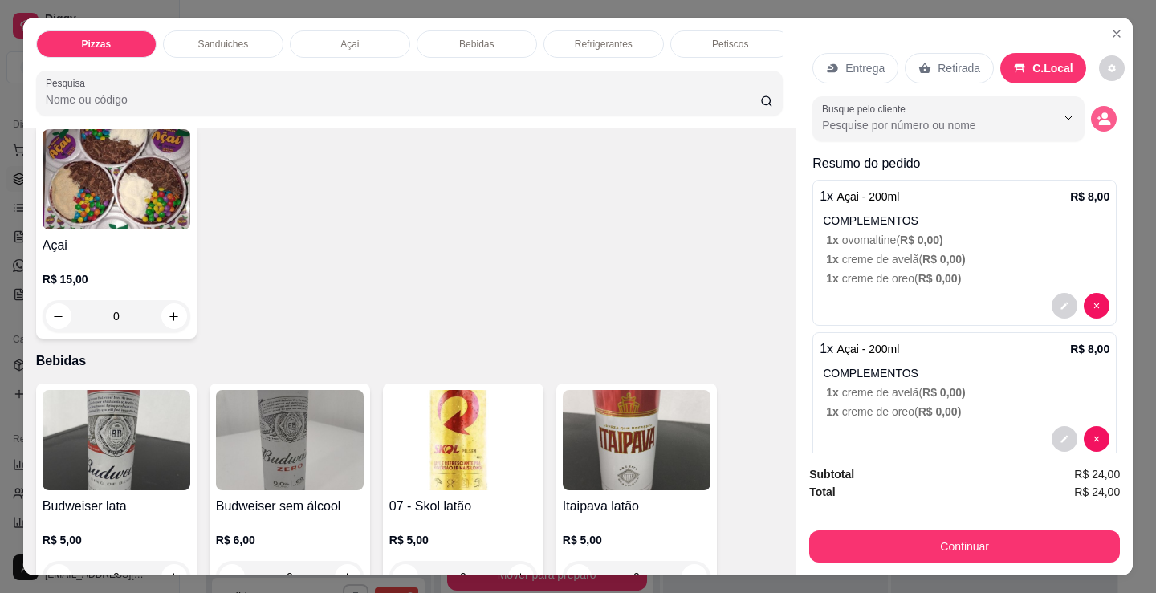
click at [1096, 116] on icon "decrease-product-quantity" at bounding box center [1103, 119] width 14 height 14
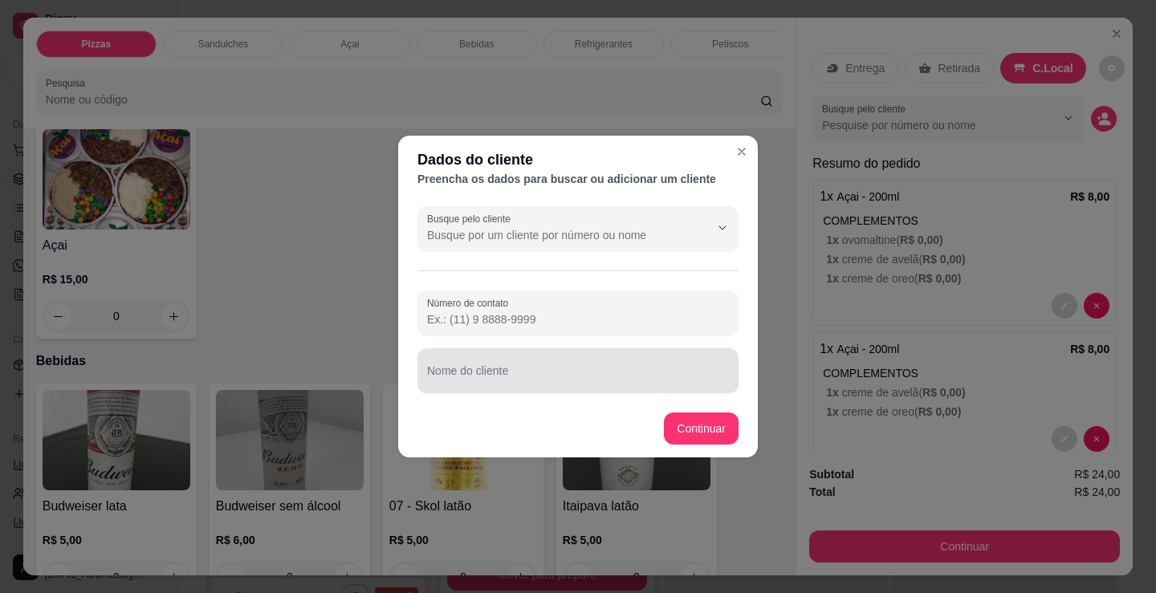
click at [557, 390] on div "Nome do cliente" at bounding box center [577, 370] width 321 height 45
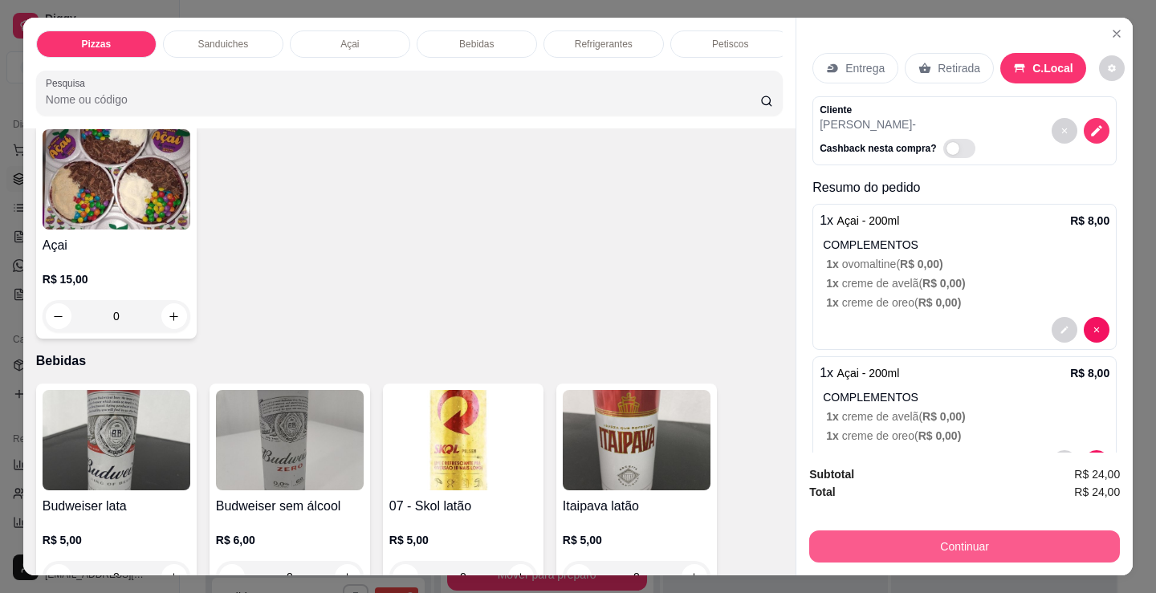
click at [858, 533] on button "Continuar" at bounding box center [964, 547] width 311 height 32
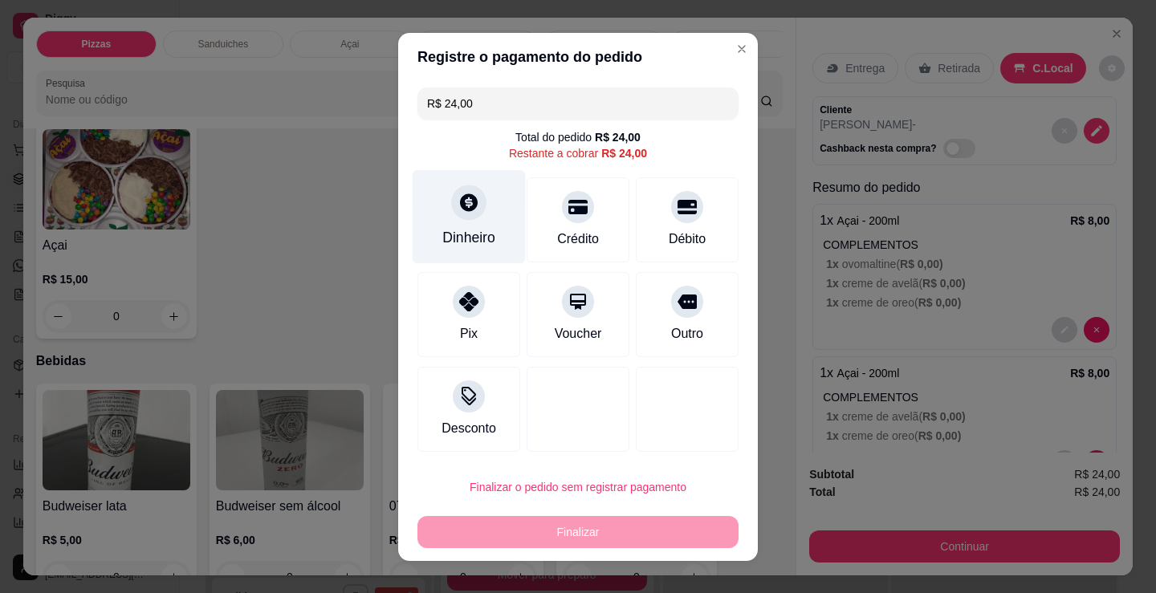
click at [456, 247] on div "Dinheiro" at bounding box center [468, 237] width 53 height 21
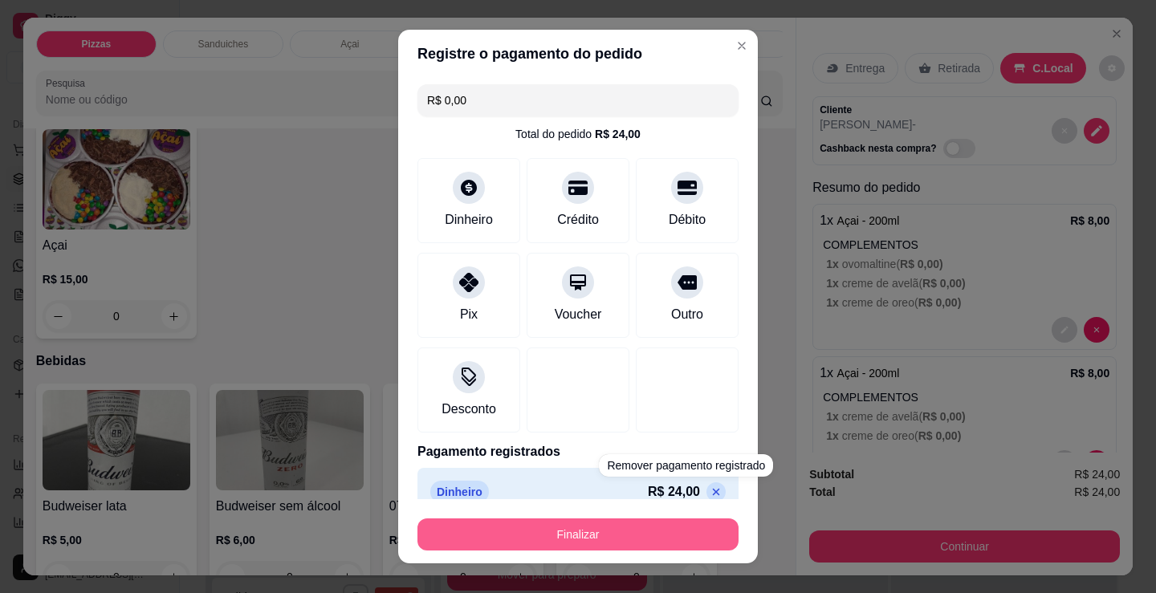
click at [669, 527] on button "Finalizar" at bounding box center [577, 535] width 321 height 32
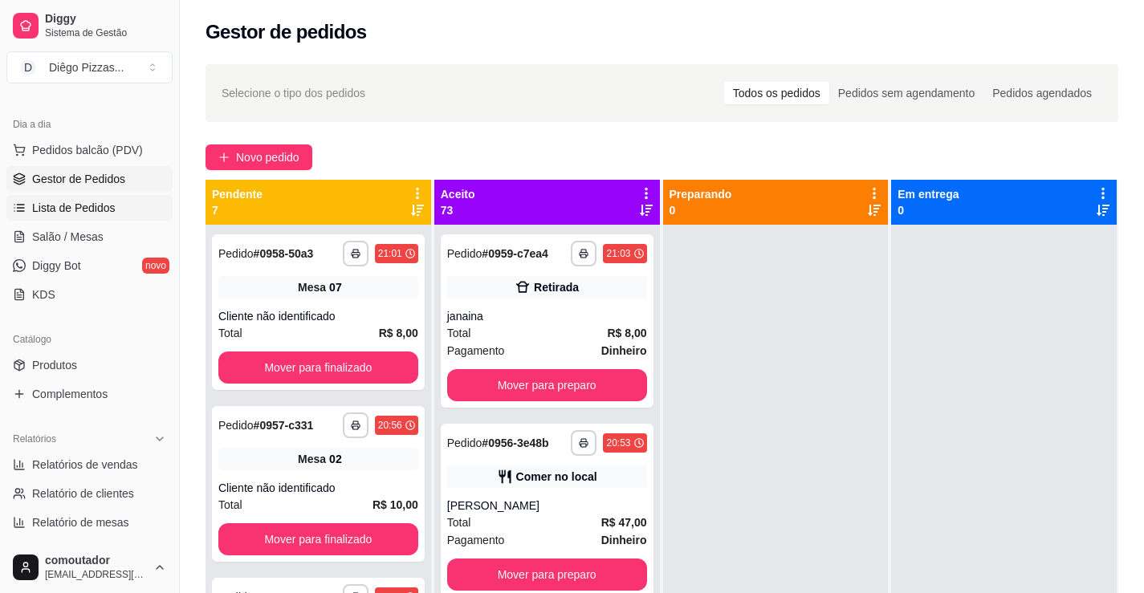
click at [74, 213] on span "Lista de Pedidos" at bounding box center [73, 208] width 83 height 16
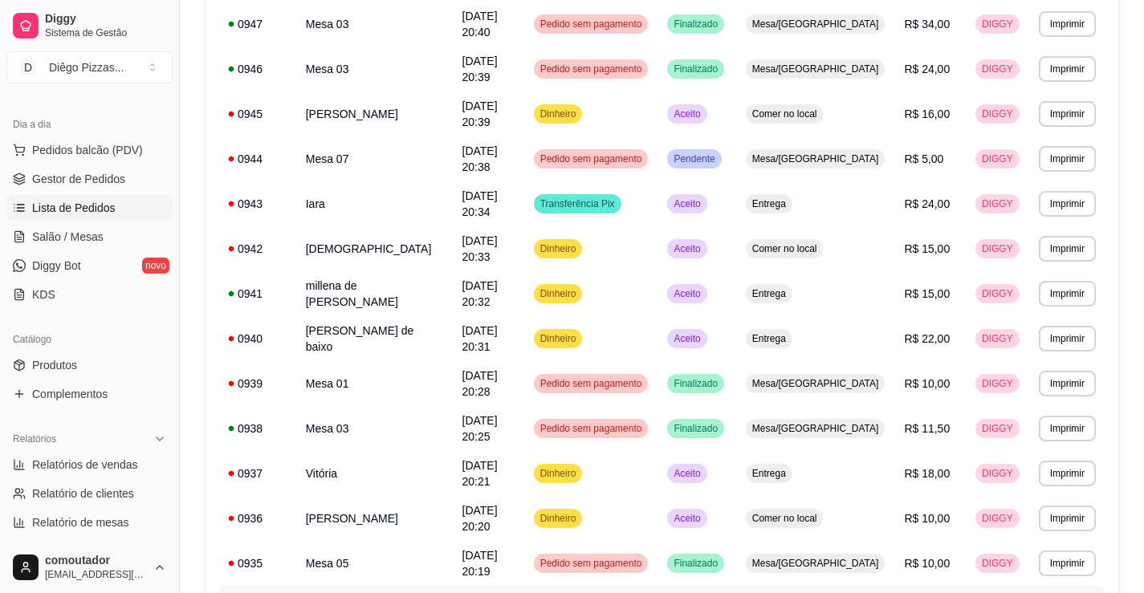
scroll to position [911, 0]
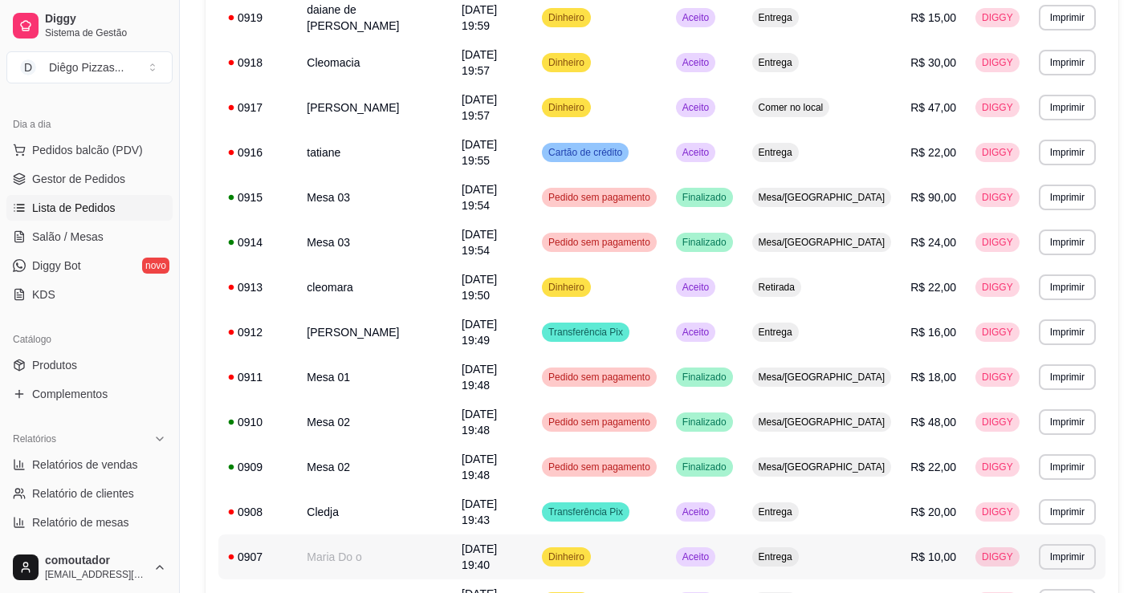
click at [374, 535] on td "Maria Do o" at bounding box center [374, 557] width 155 height 45
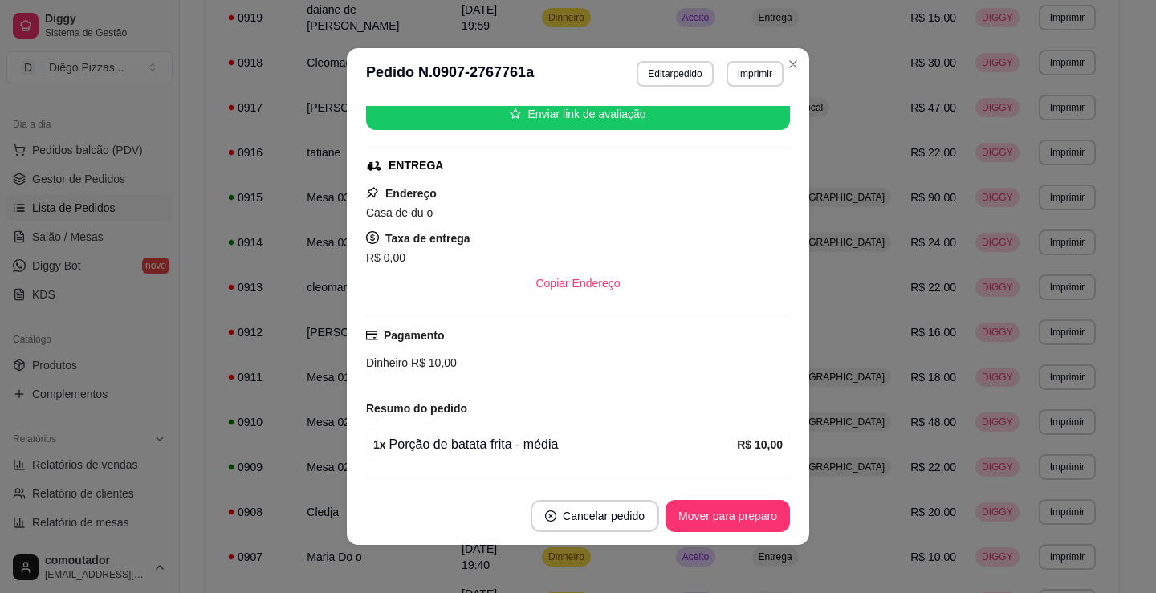
scroll to position [249, 0]
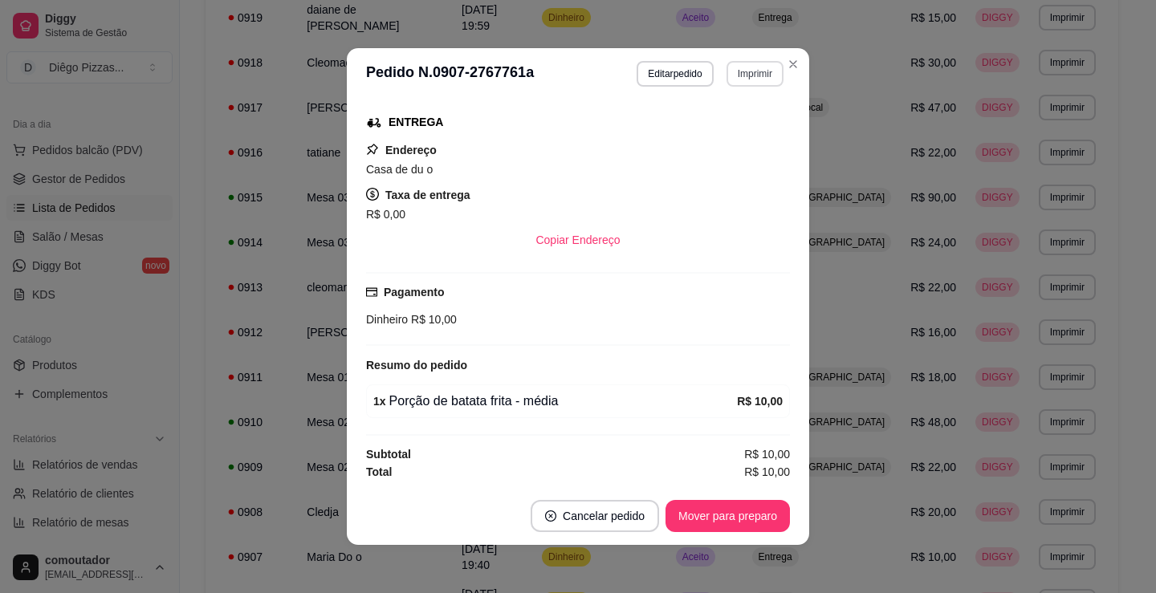
click at [760, 74] on button "Imprimir" at bounding box center [754, 74] width 57 height 26
click at [724, 125] on button "IMPRESSORA" at bounding box center [721, 129] width 112 height 25
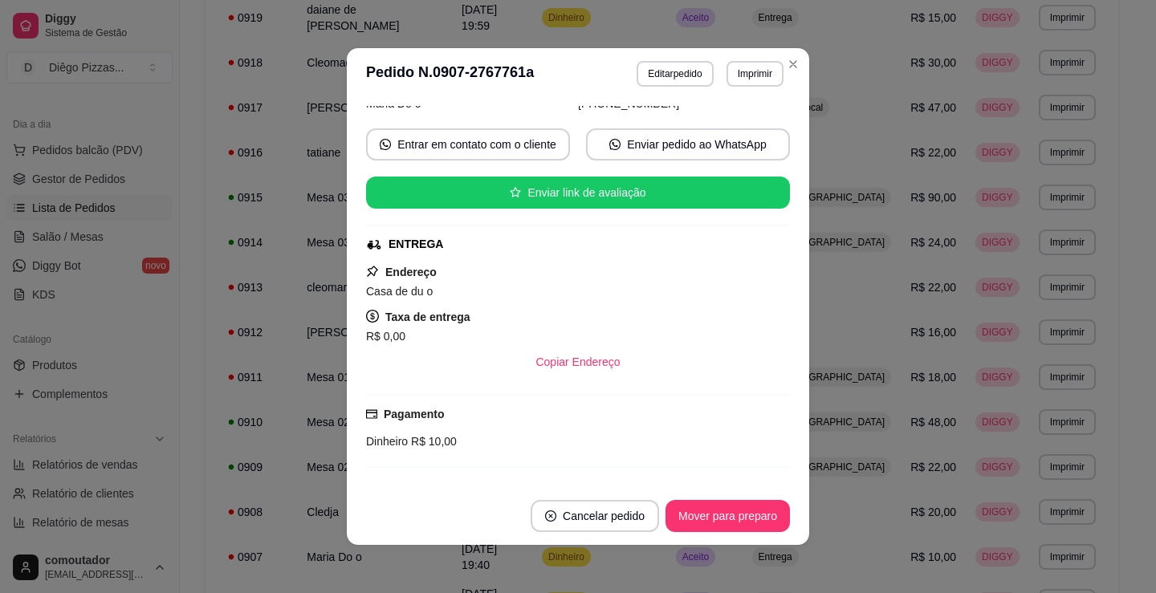
scroll to position [0, 0]
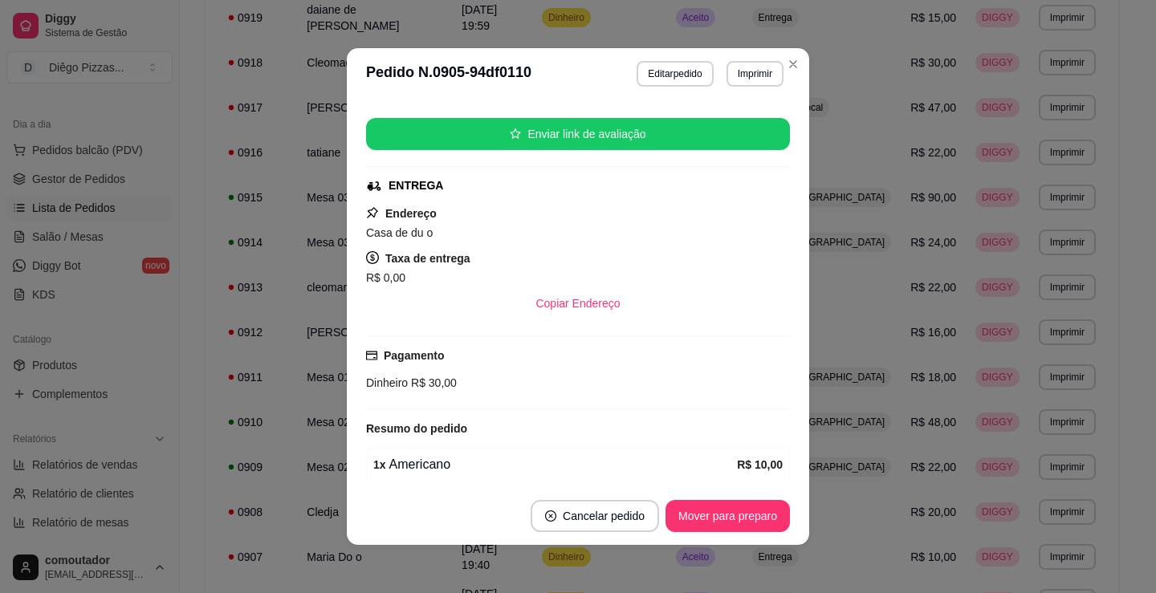
scroll to position [321, 0]
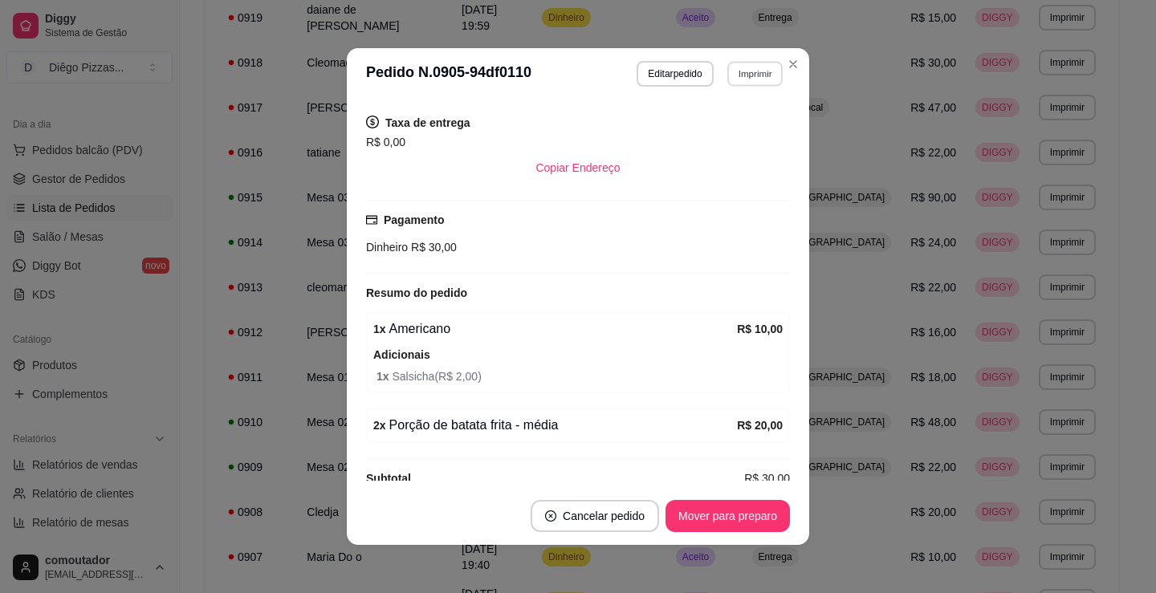
click at [759, 65] on button "Imprimir" at bounding box center [754, 73] width 55 height 25
click at [737, 126] on button "IMPRESSORA" at bounding box center [721, 130] width 116 height 26
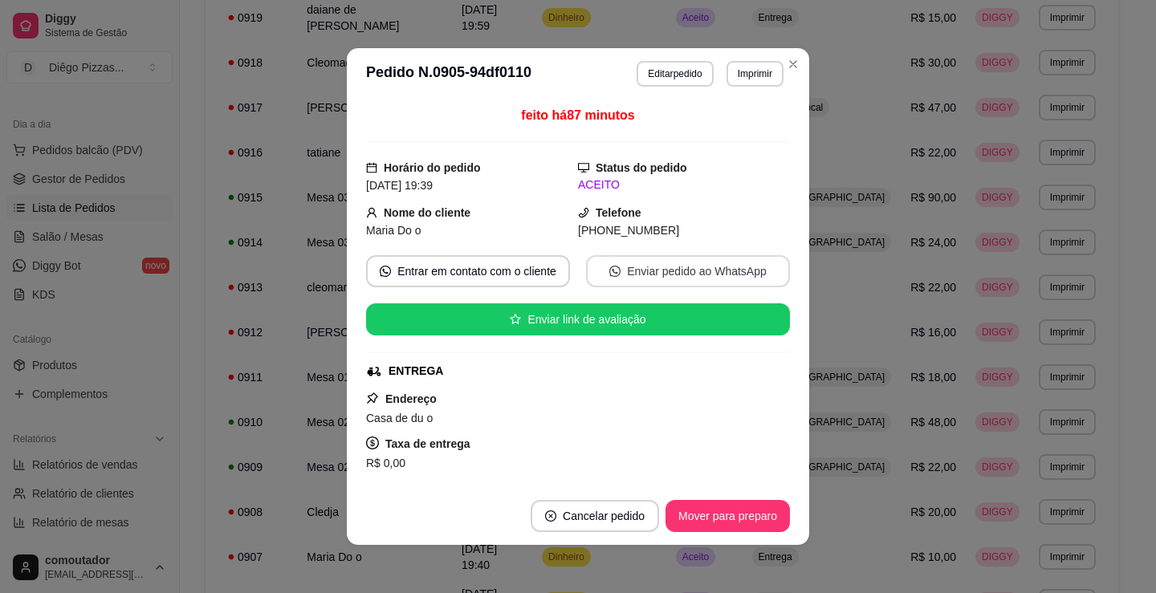
click at [609, 270] on icon "whats-app" at bounding box center [614, 271] width 11 height 11
click at [494, 270] on button "Entrar em contato com o cliente" at bounding box center [468, 271] width 204 height 32
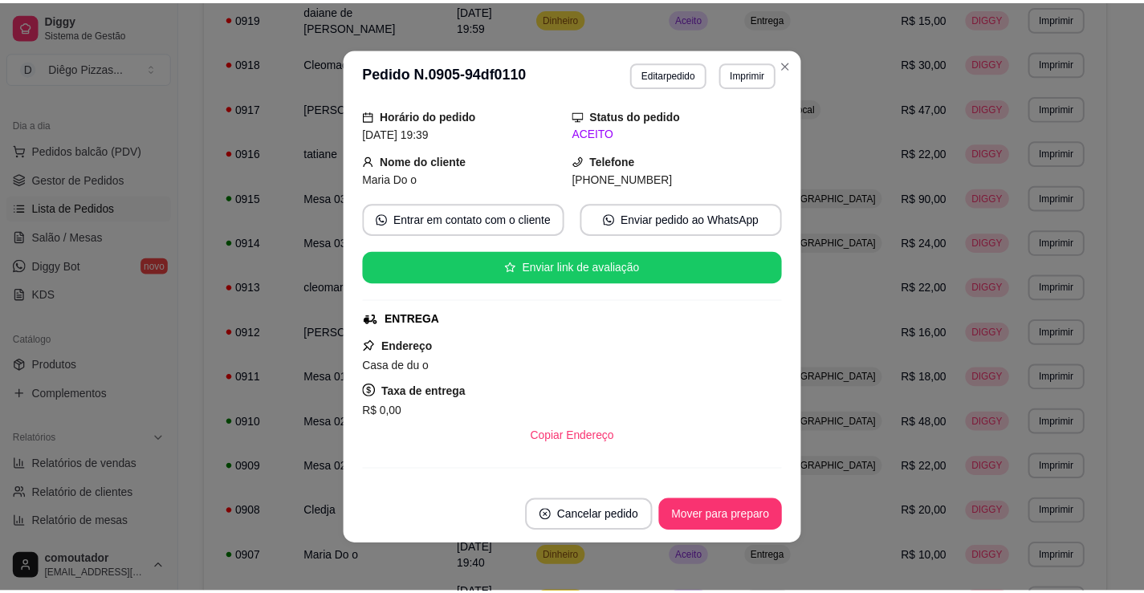
scroll to position [80, 0]
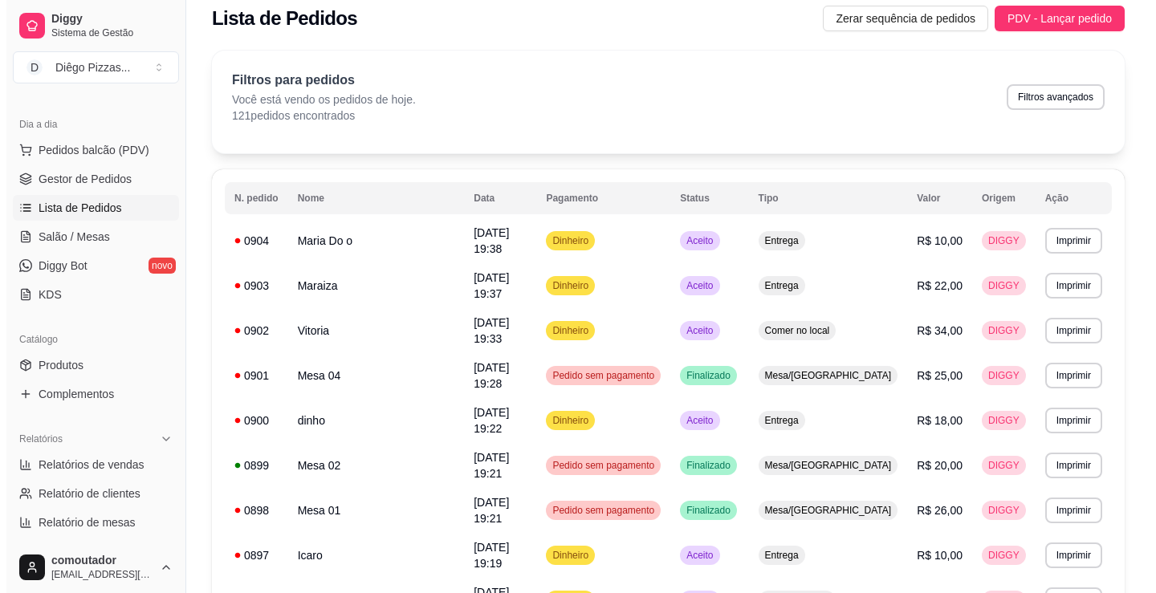
scroll to position [0, 0]
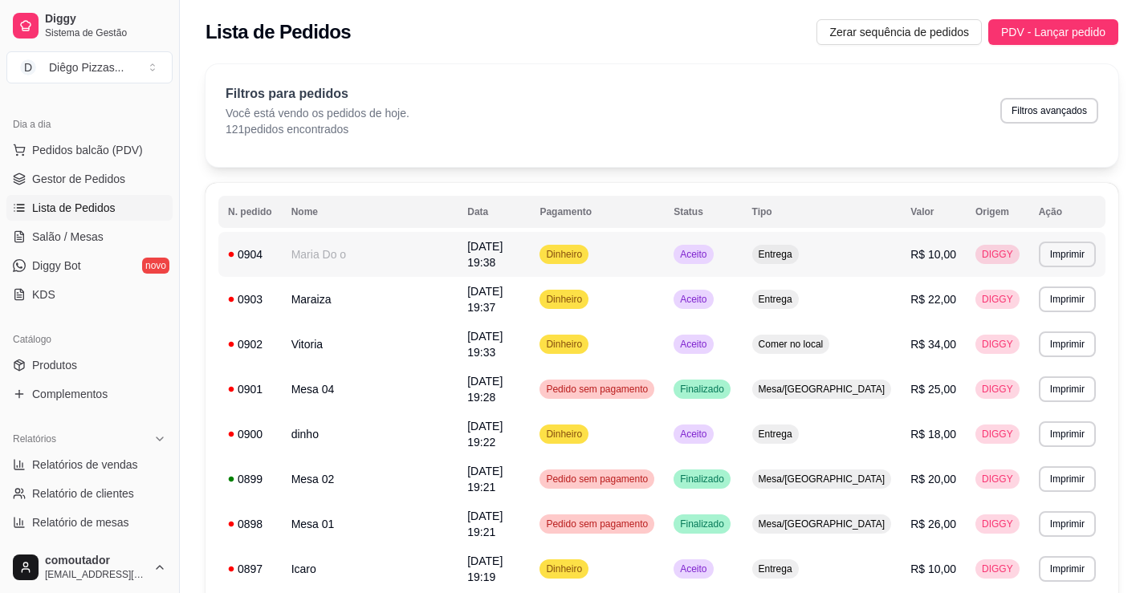
click at [411, 262] on td "Maria Do o" at bounding box center [370, 254] width 177 height 45
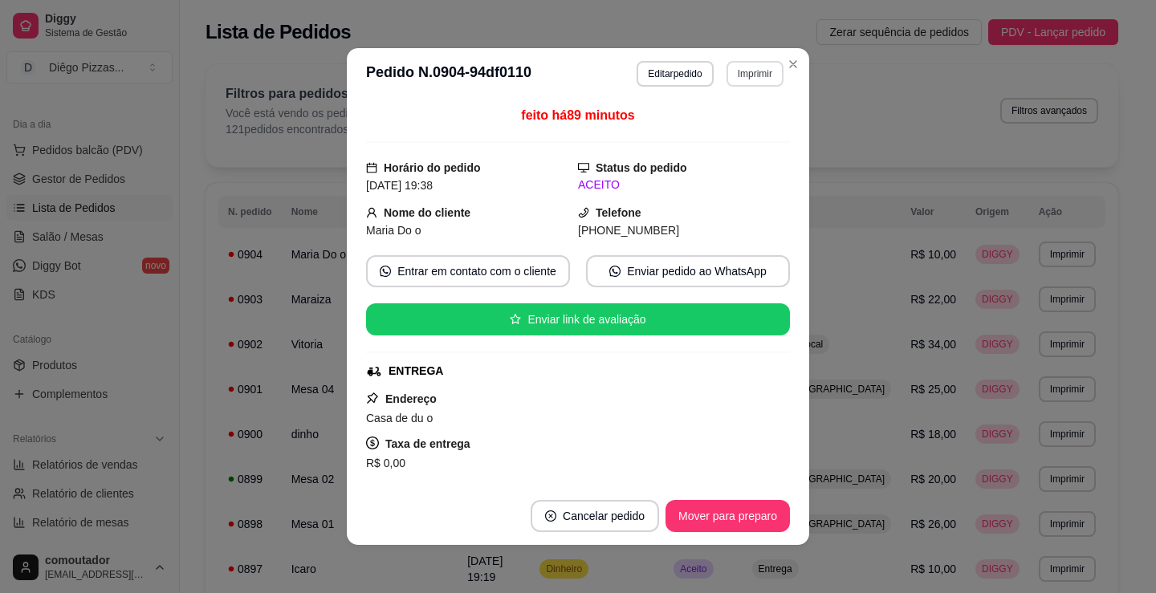
click at [748, 85] on button "Imprimir" at bounding box center [754, 74] width 57 height 26
click at [752, 134] on button "IMPRESSORA" at bounding box center [721, 129] width 112 height 25
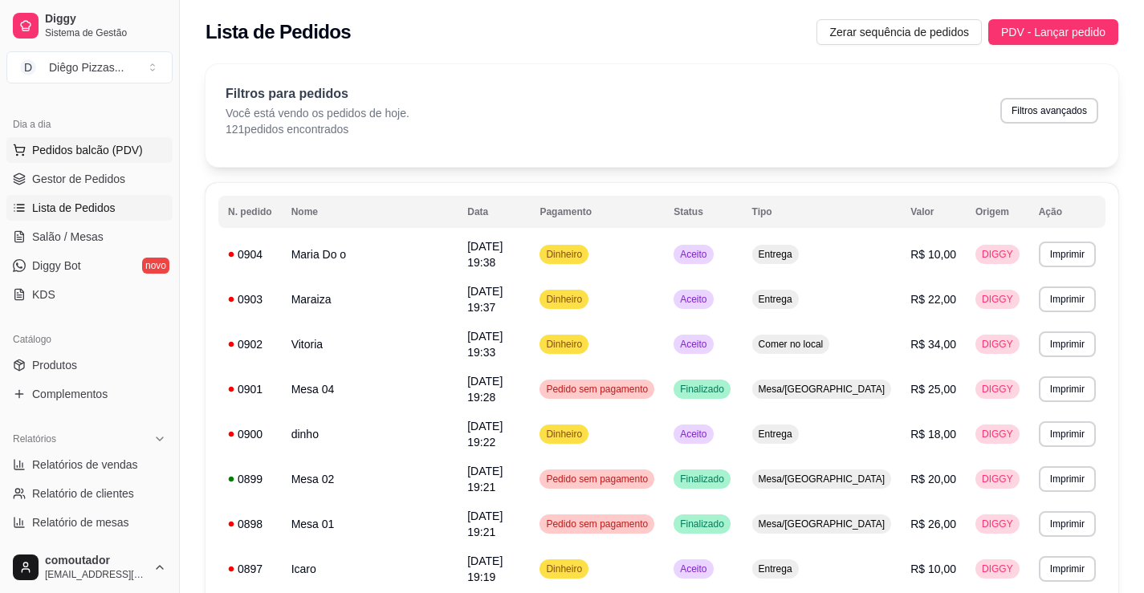
click at [100, 138] on button "Pedidos balcão (PDV)" at bounding box center [89, 150] width 166 height 26
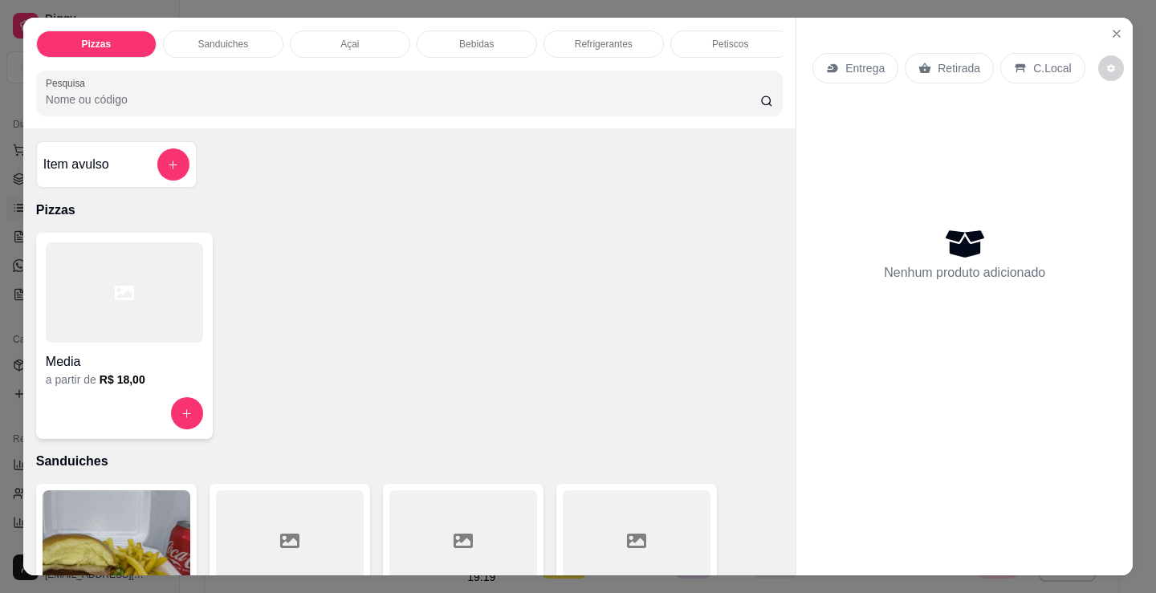
click at [759, 43] on div "Petiscos" at bounding box center [730, 44] width 120 height 27
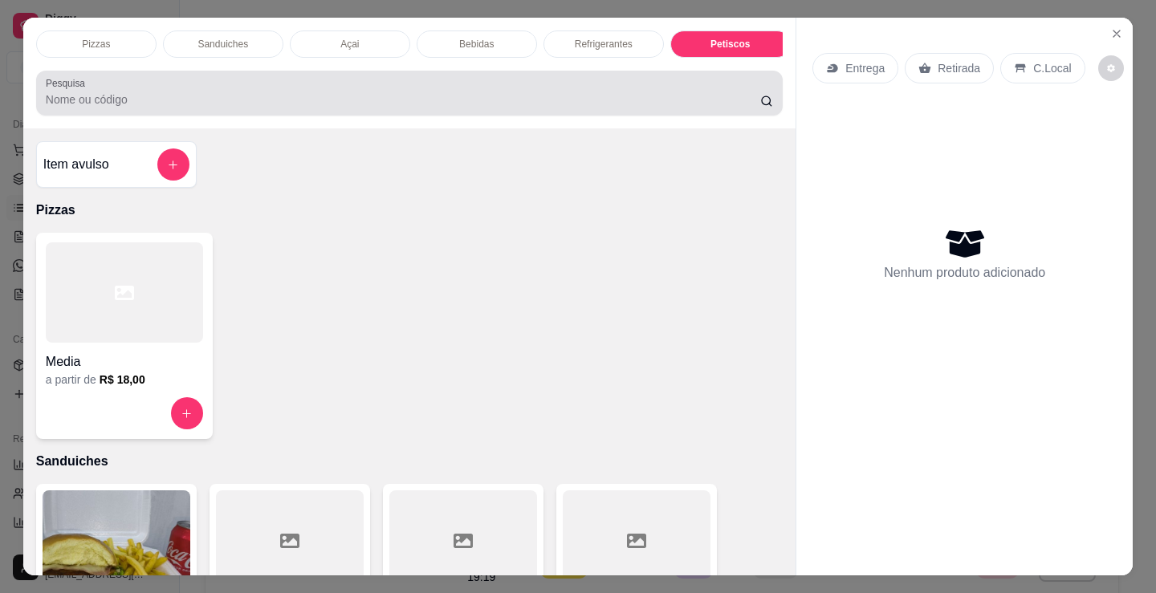
scroll to position [39, 0]
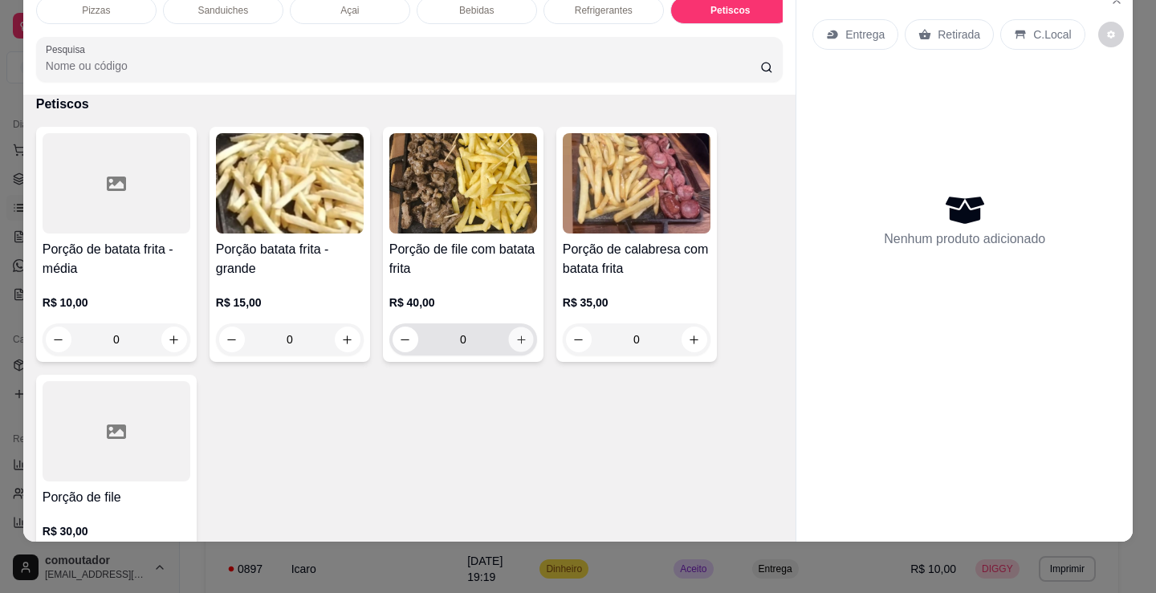
click at [515, 338] on icon "increase-product-quantity" at bounding box center [521, 340] width 12 height 12
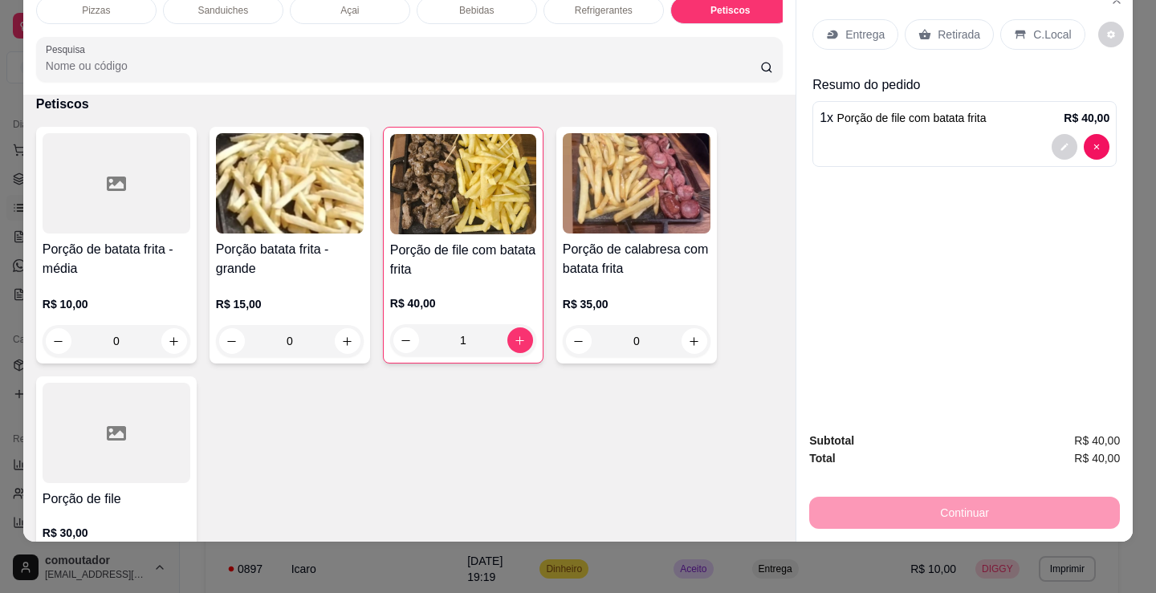
click at [1045, 26] on p "C.Local" at bounding box center [1052, 34] width 38 height 16
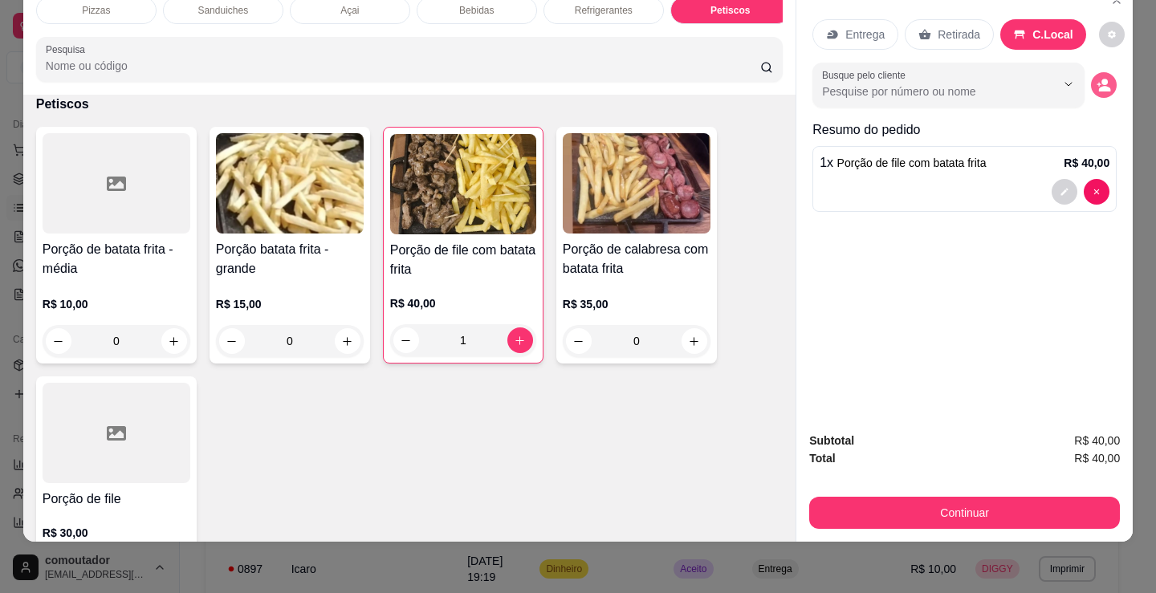
click at [1096, 78] on icon "decrease-product-quantity" at bounding box center [1103, 85] width 14 height 14
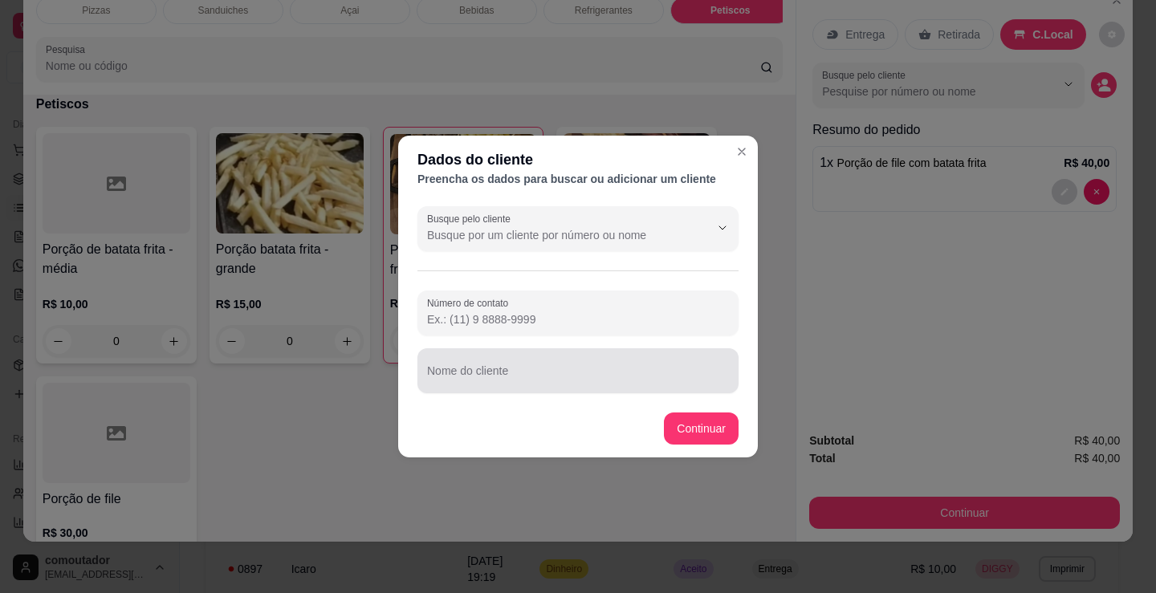
click at [491, 370] on div "Nome do cliente" at bounding box center [577, 370] width 321 height 45
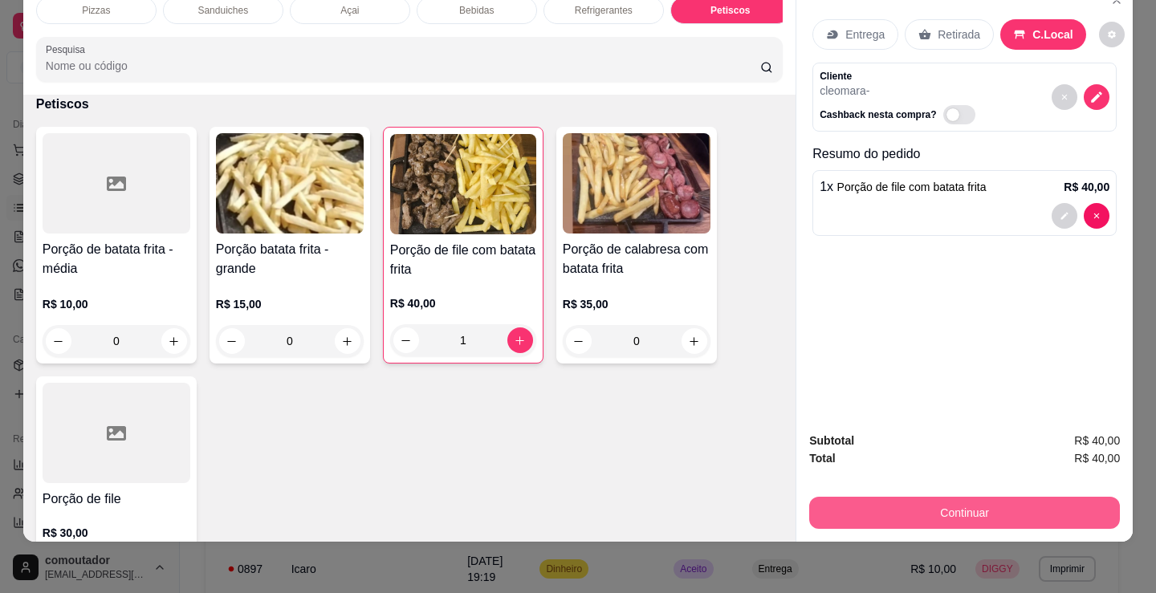
click at [825, 497] on button "Continuar" at bounding box center [964, 513] width 311 height 32
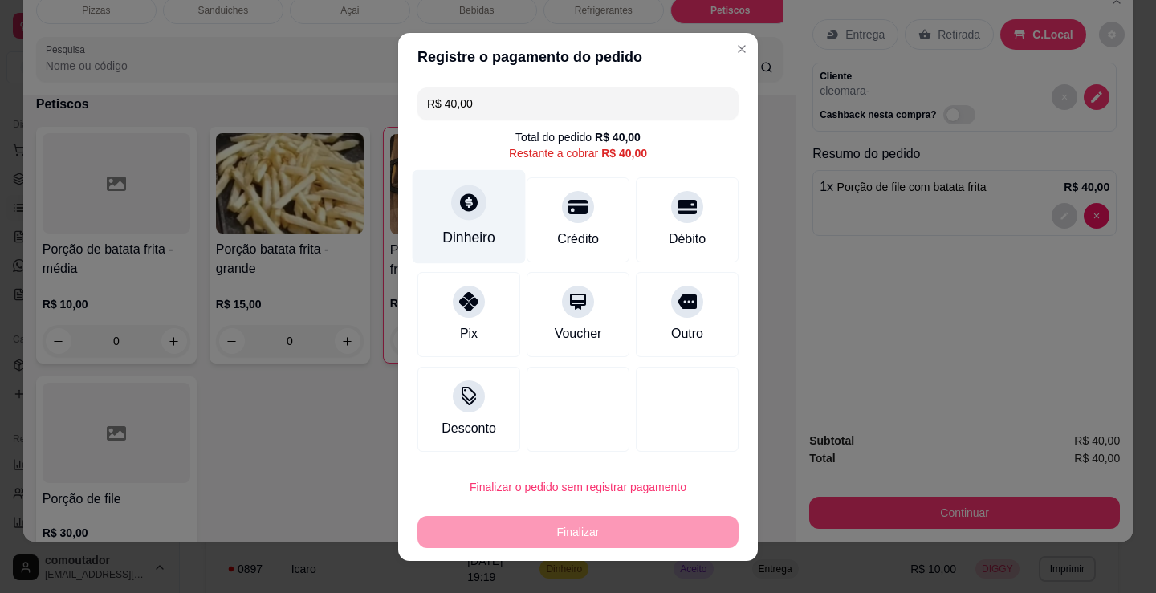
click at [433, 232] on div "Dinheiro" at bounding box center [469, 216] width 113 height 94
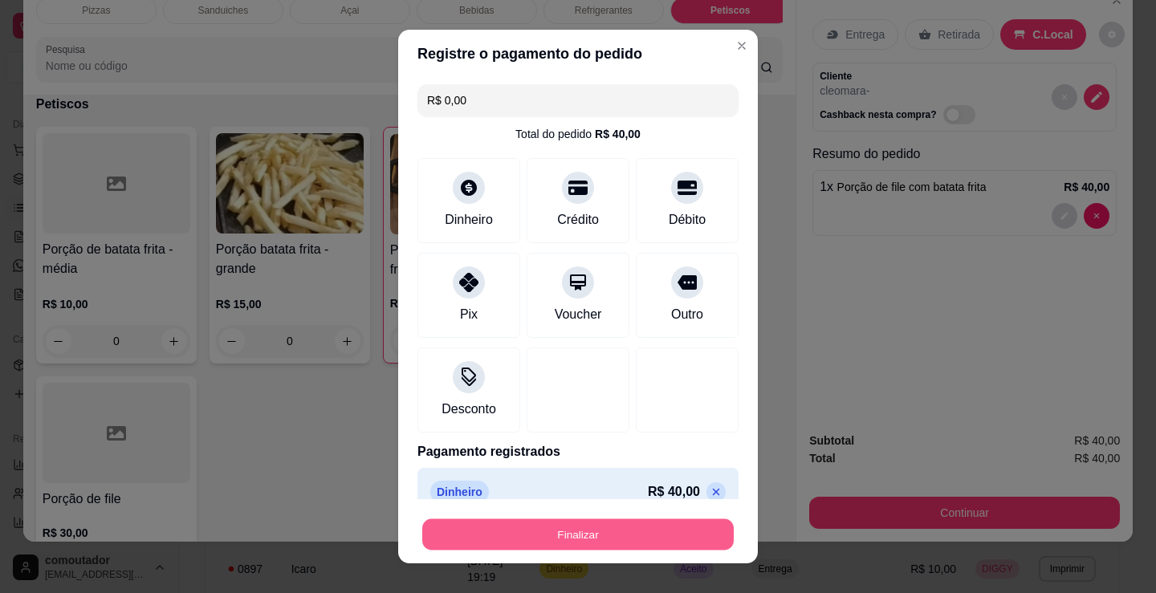
click at [600, 528] on button "Finalizar" at bounding box center [577, 534] width 311 height 31
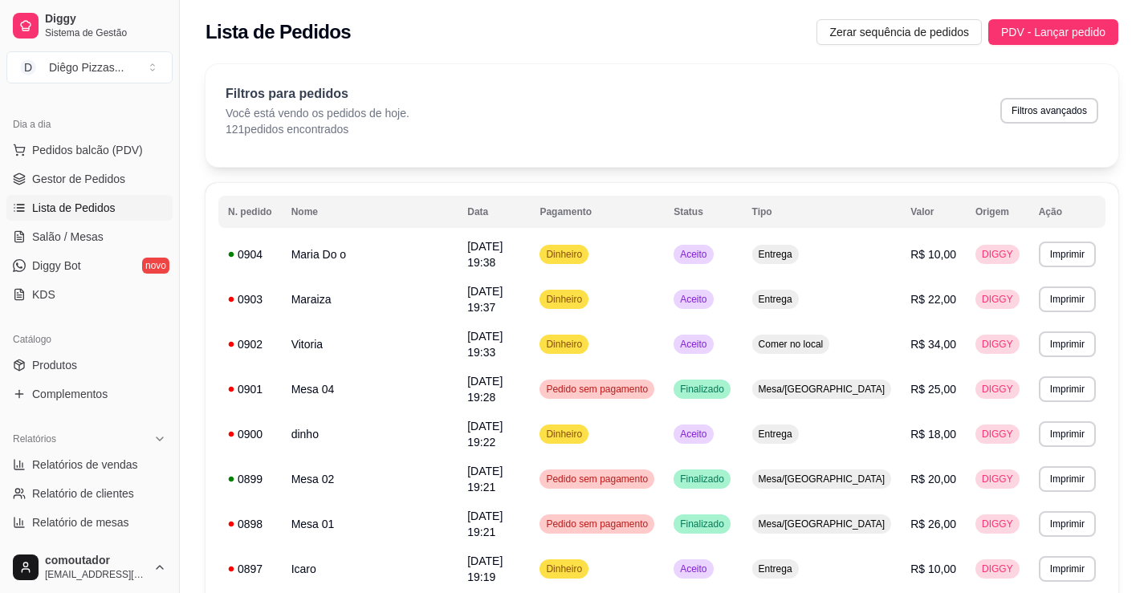
click at [125, 340] on div "Catálogo" at bounding box center [89, 340] width 166 height 26
click at [87, 140] on button "Pedidos balcão (PDV)" at bounding box center [89, 150] width 166 height 26
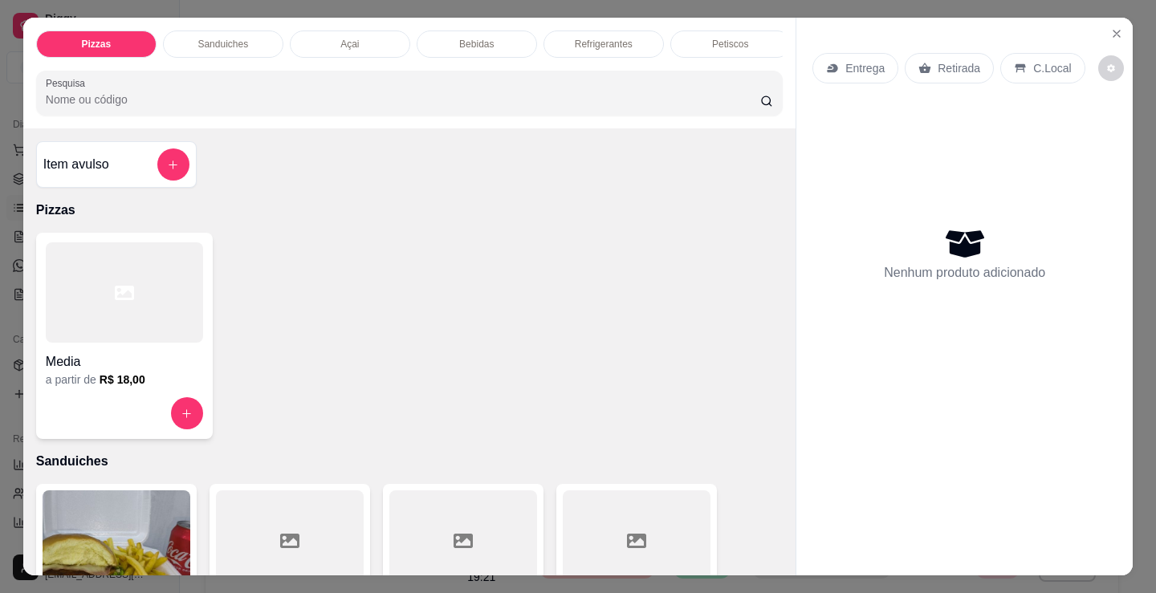
click at [233, 42] on p "Sanduiches" at bounding box center [222, 44] width 51 height 13
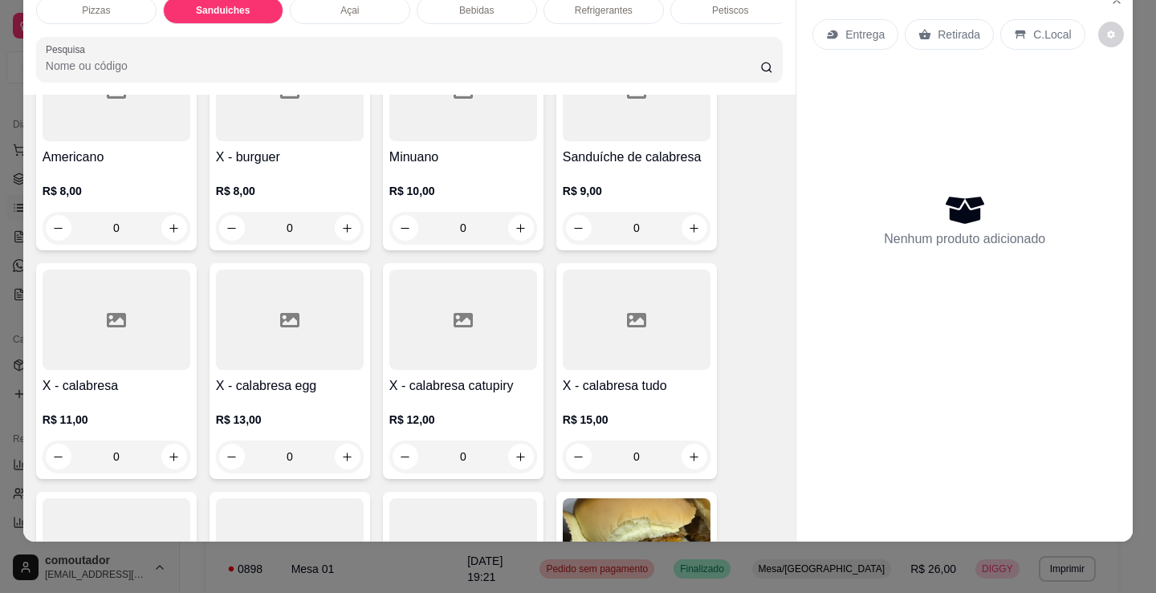
click at [92, 7] on div "Pizzas" at bounding box center [96, 10] width 120 height 27
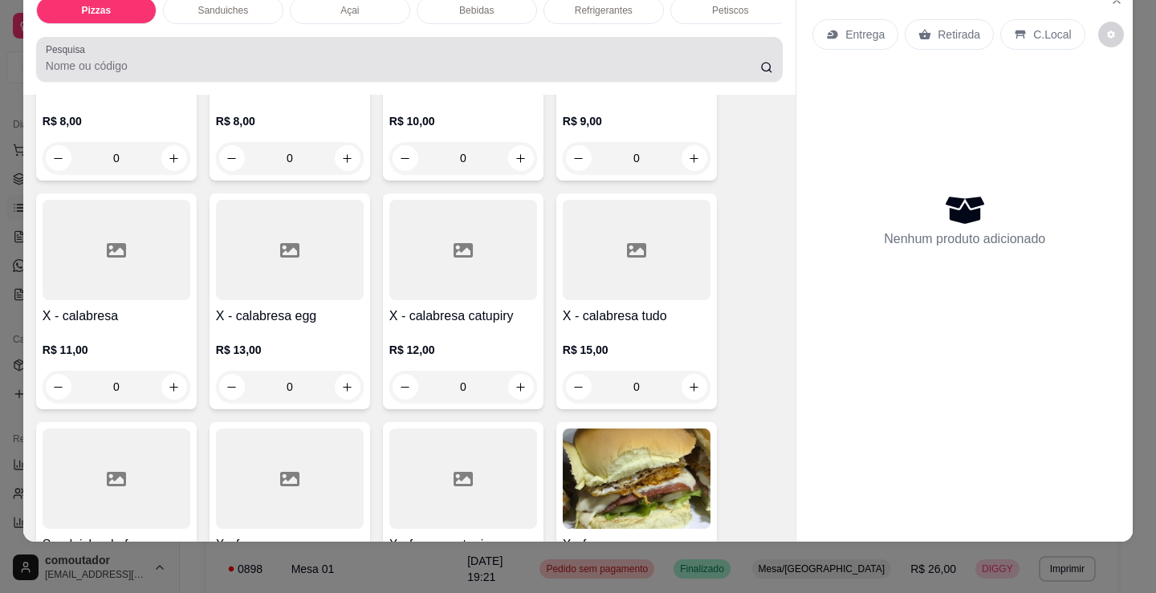
scroll to position [0, 0]
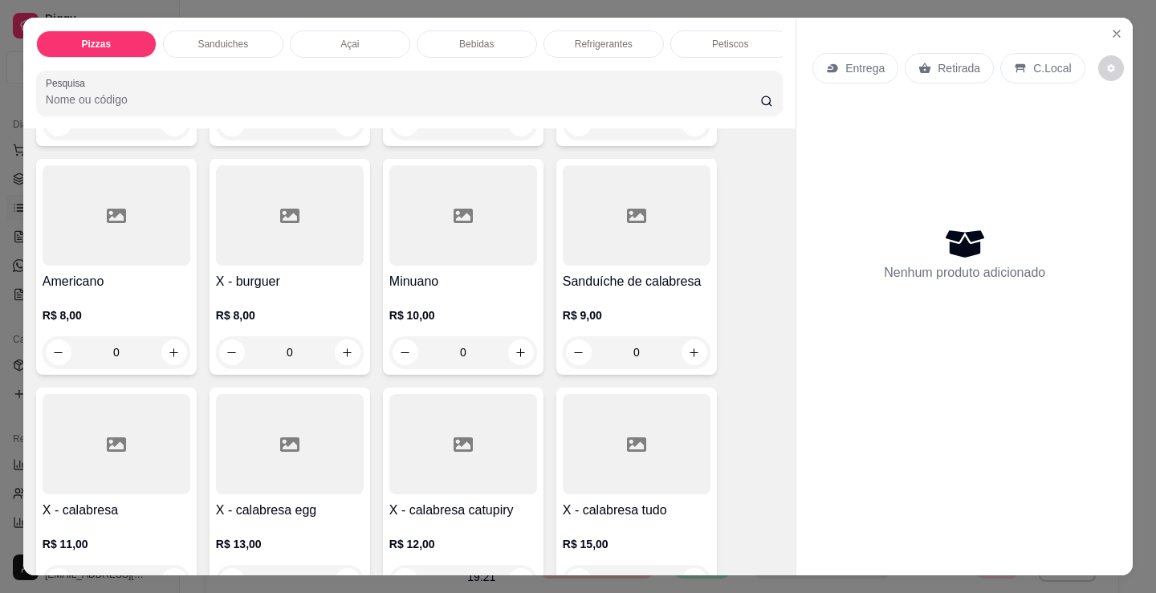
click at [116, 43] on div "Pizzas" at bounding box center [96, 44] width 120 height 27
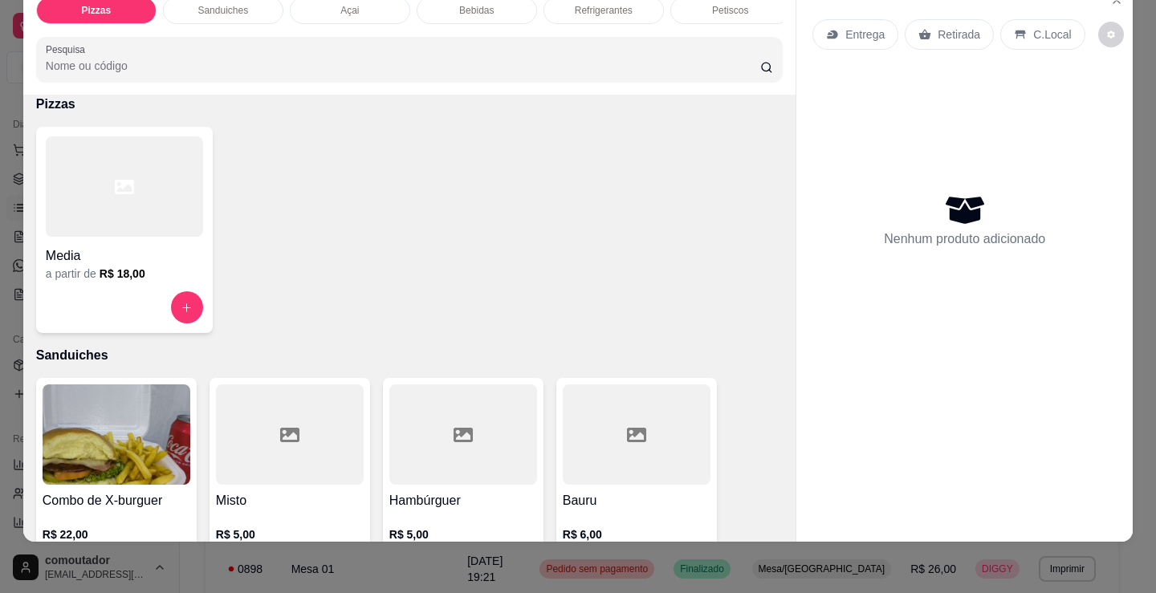
click at [116, 43] on div at bounding box center [409, 59] width 727 height 32
click at [92, 234] on div at bounding box center [124, 186] width 157 height 100
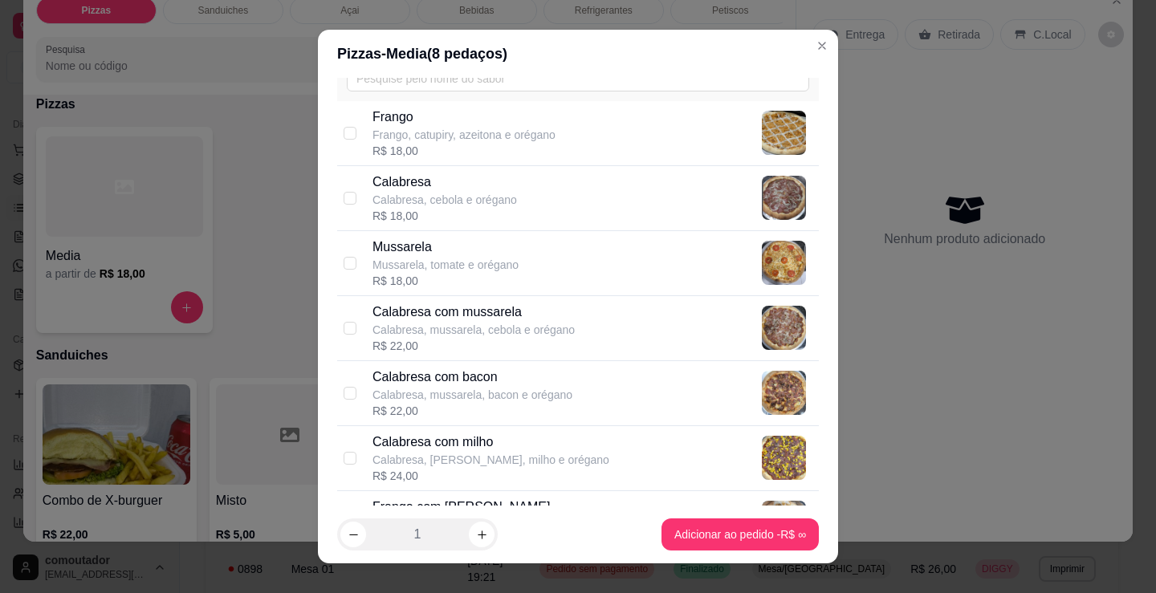
scroll to position [80, 0]
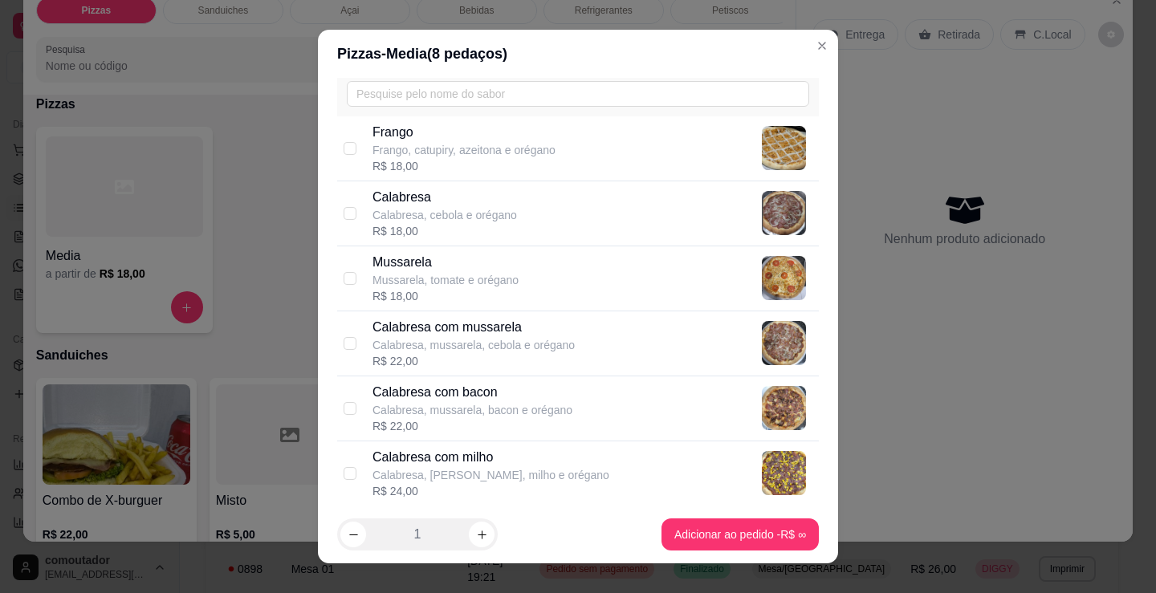
click at [478, 339] on p "Calabresa, mussarela, cebola e orégano" at bounding box center [473, 345] width 202 height 16
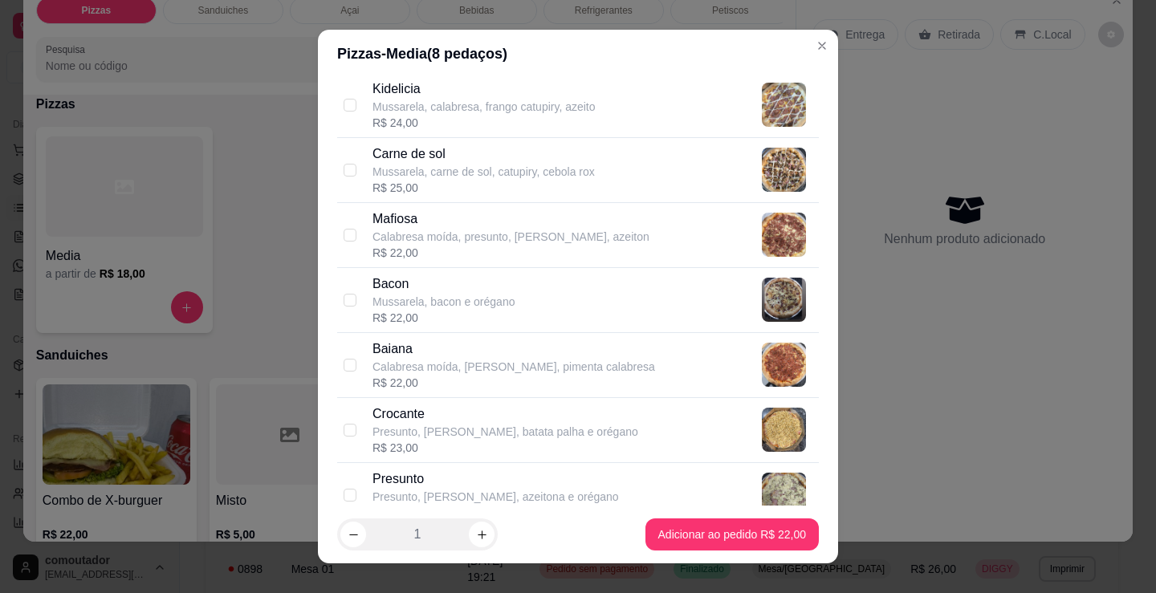
scroll to position [883, 0]
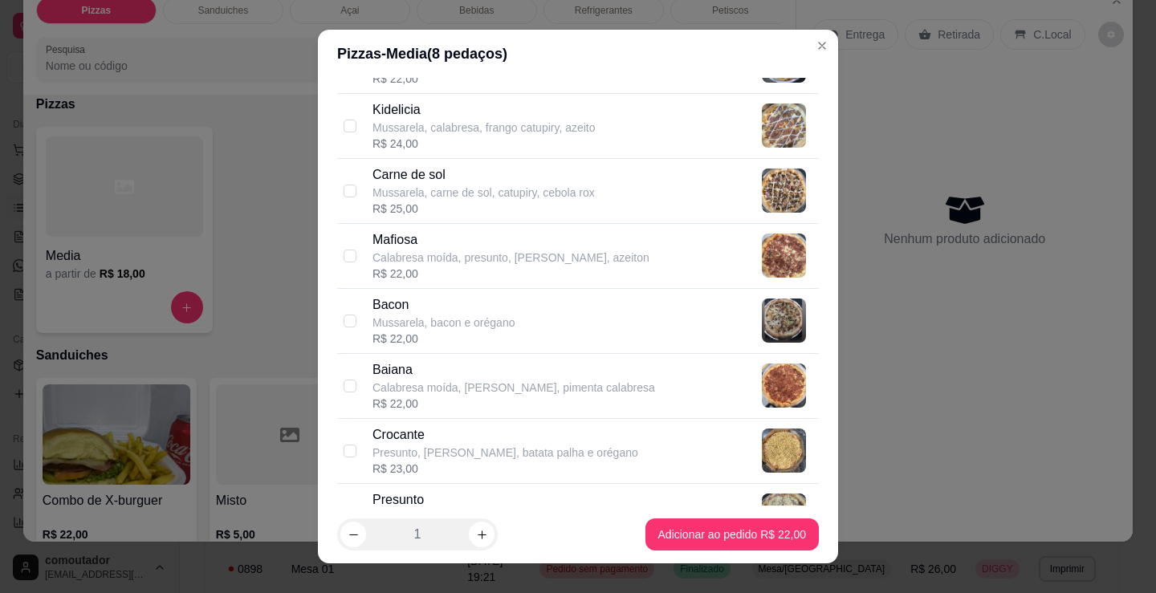
click at [465, 296] on p "Bacon" at bounding box center [443, 304] width 142 height 19
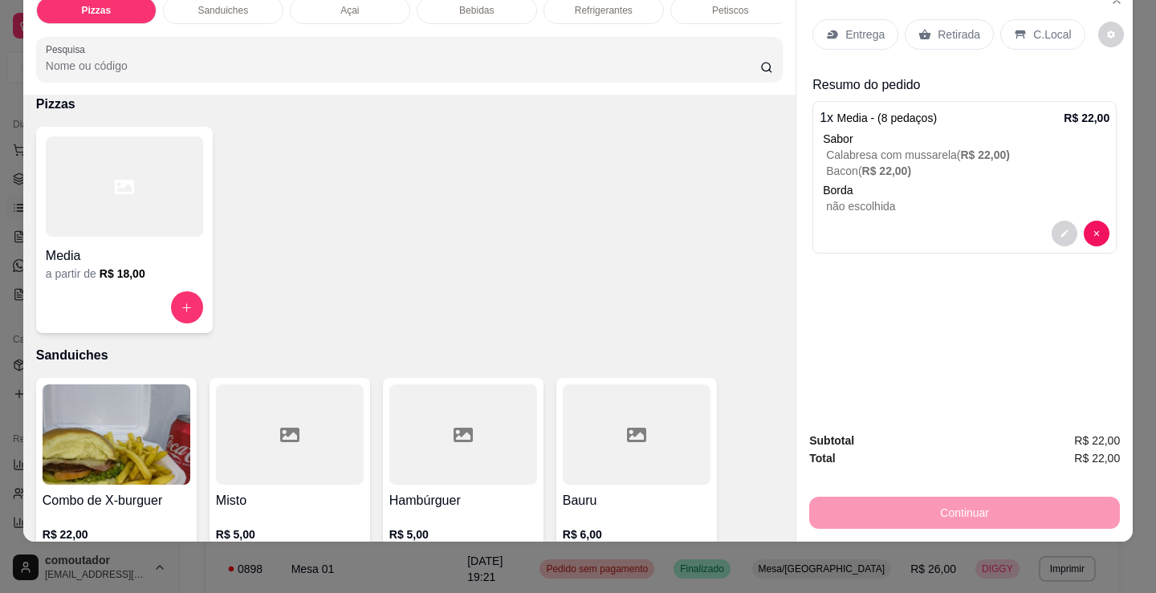
click at [245, 3] on div "Sanduiches" at bounding box center [223, 10] width 120 height 27
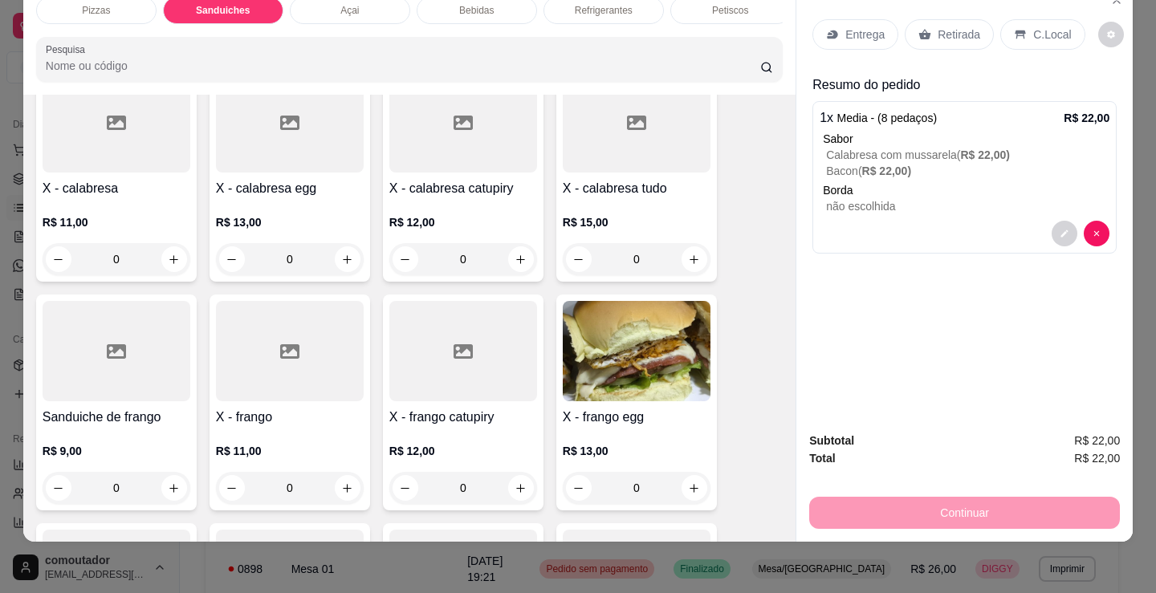
scroll to position [805, 0]
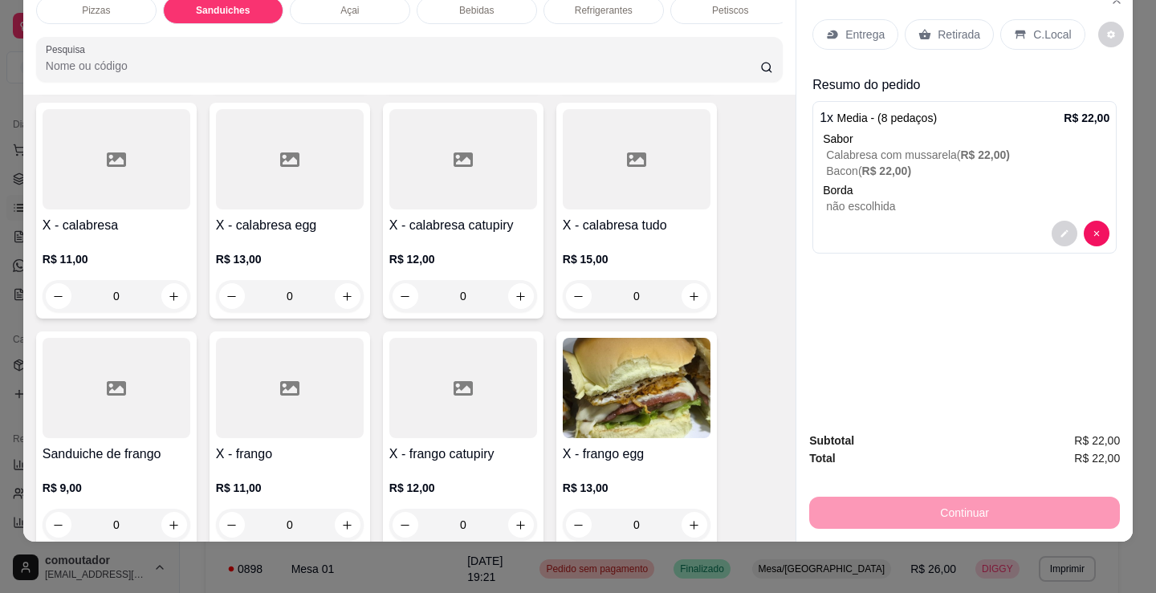
click at [682, 294] on div "0" at bounding box center [637, 296] width 148 height 32
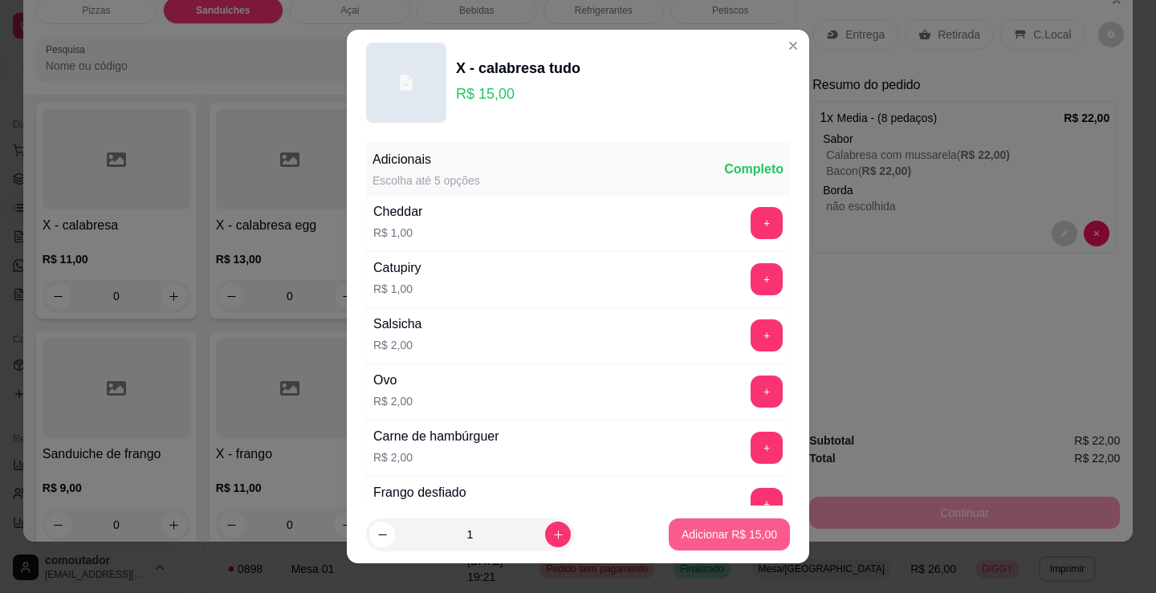
click at [715, 531] on p "Adicionar R$ 15,00" at bounding box center [729, 535] width 96 height 16
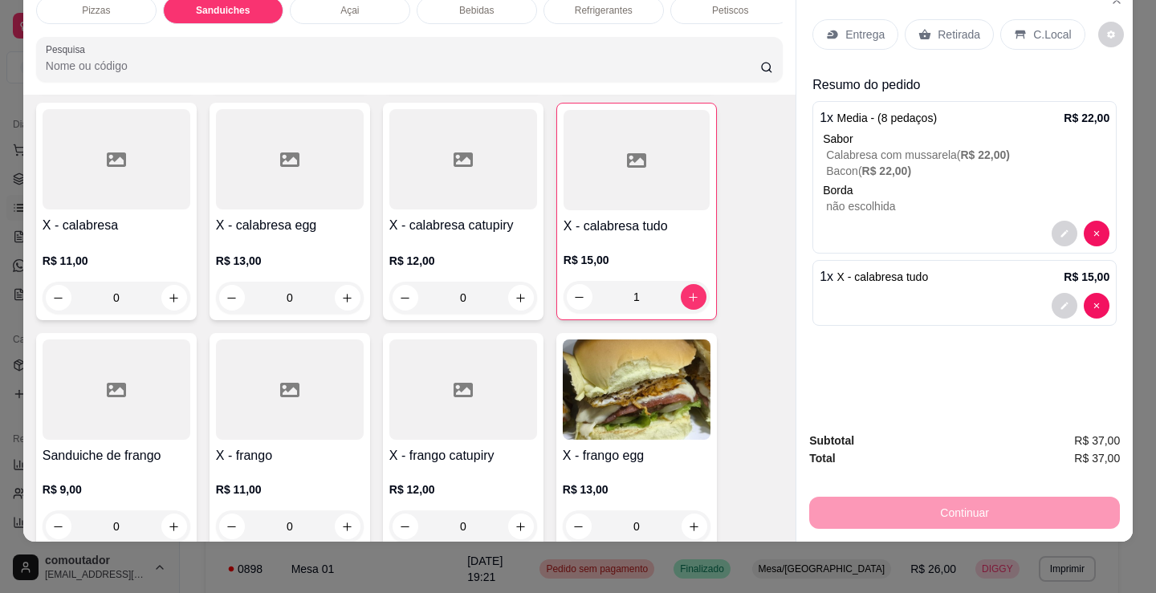
click at [588, 4] on p "Refrigerantes" at bounding box center [604, 10] width 58 height 13
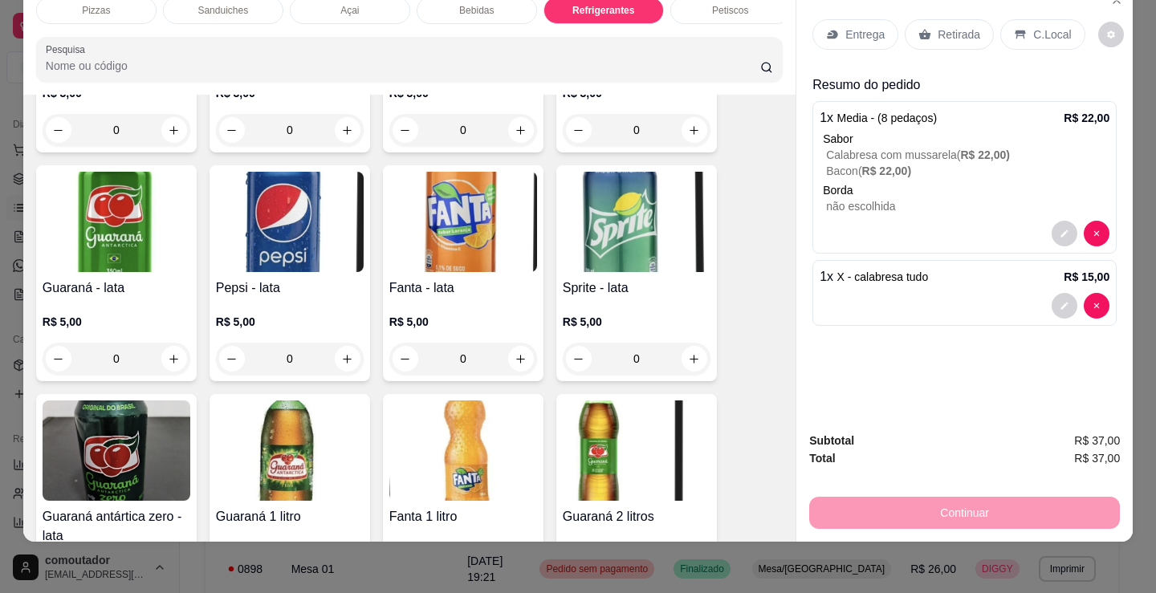
scroll to position [4399, 0]
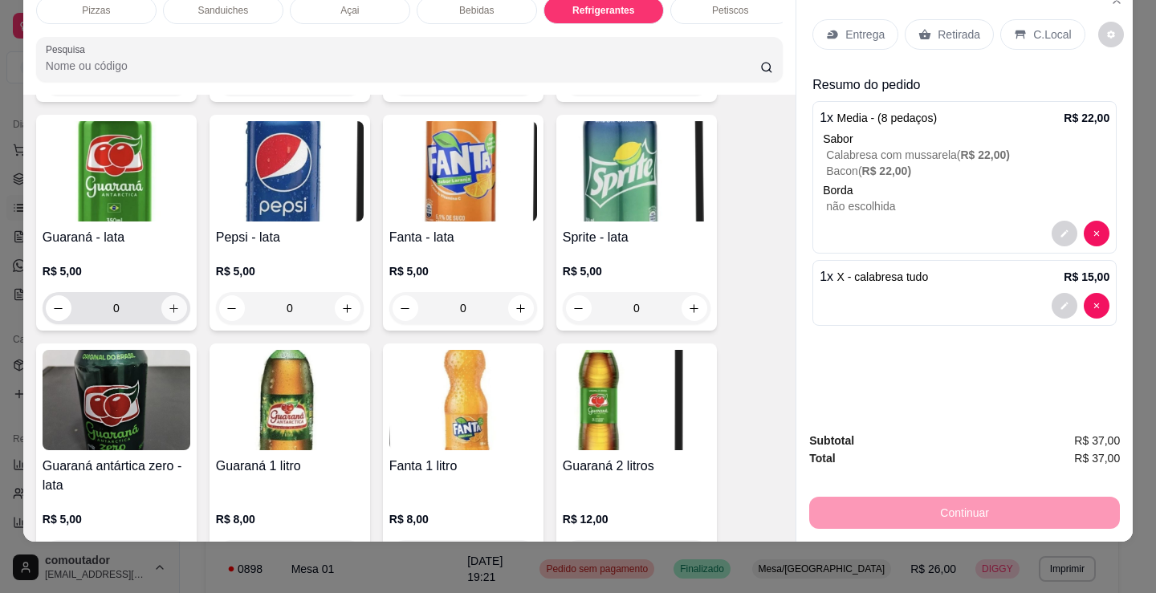
click at [168, 313] on icon "increase-product-quantity" at bounding box center [174, 309] width 12 height 12
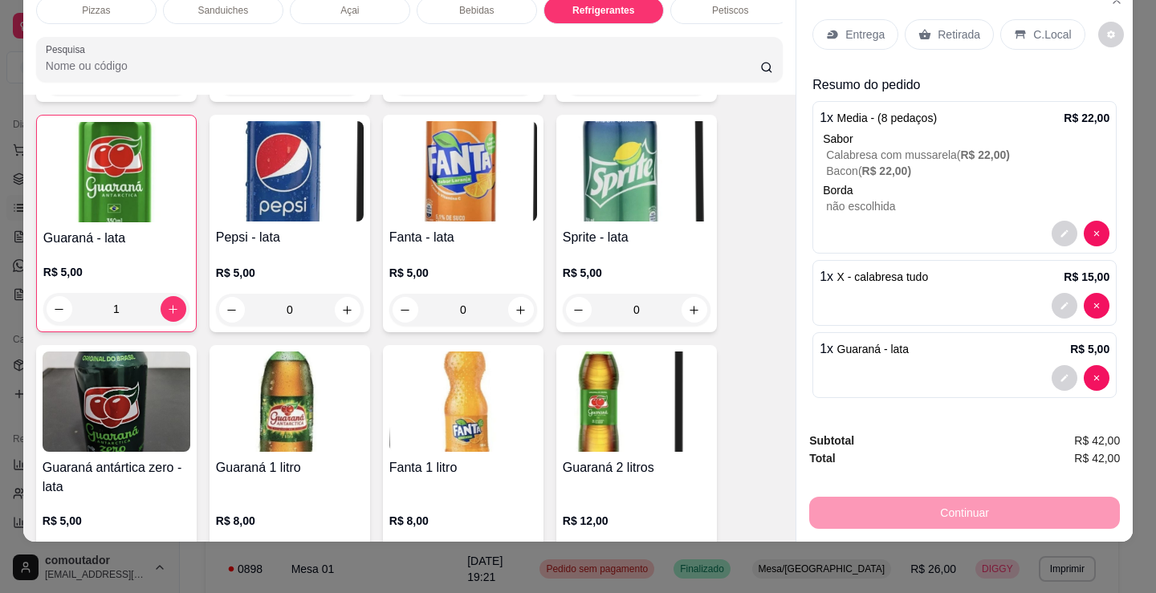
click at [471, 6] on div "Bebidas" at bounding box center [477, 10] width 120 height 27
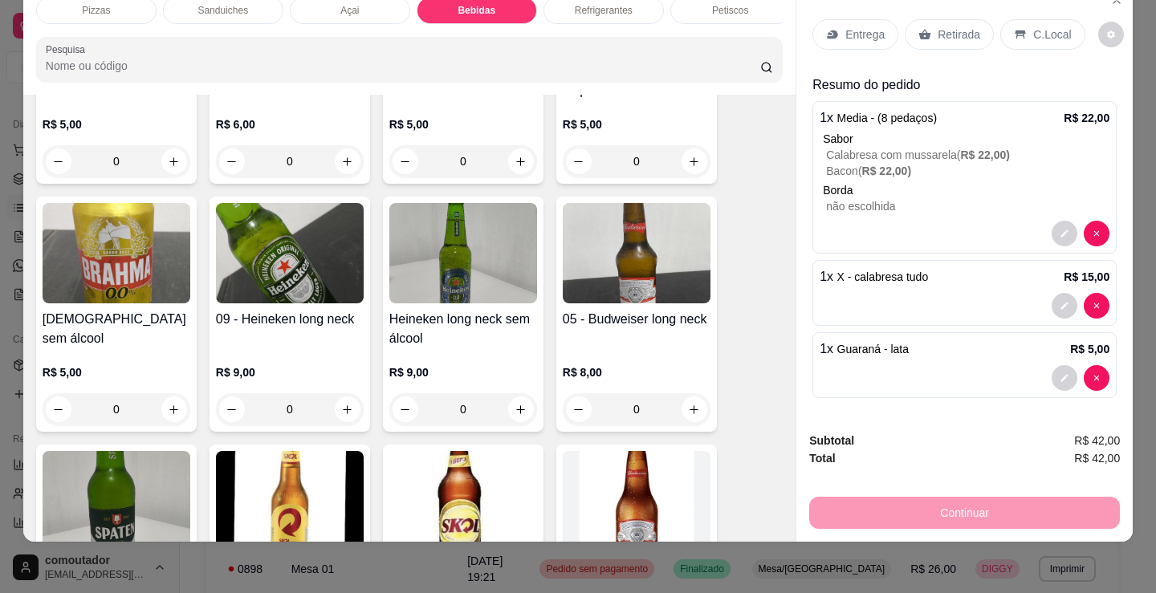
scroll to position [2151, 0]
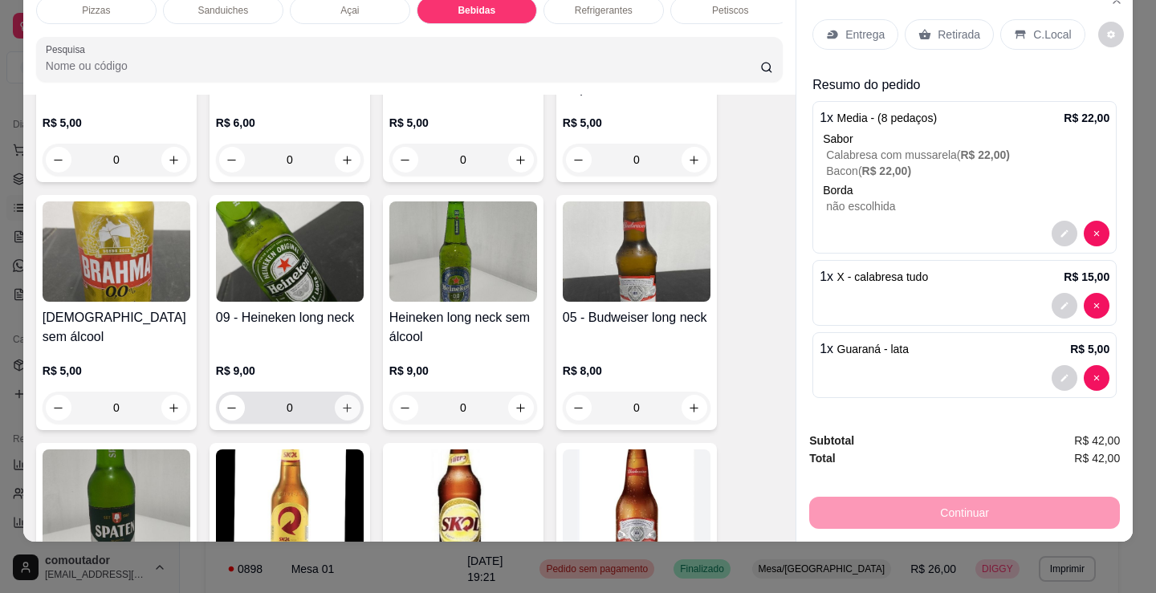
click at [342, 406] on icon "increase-product-quantity" at bounding box center [347, 408] width 12 height 12
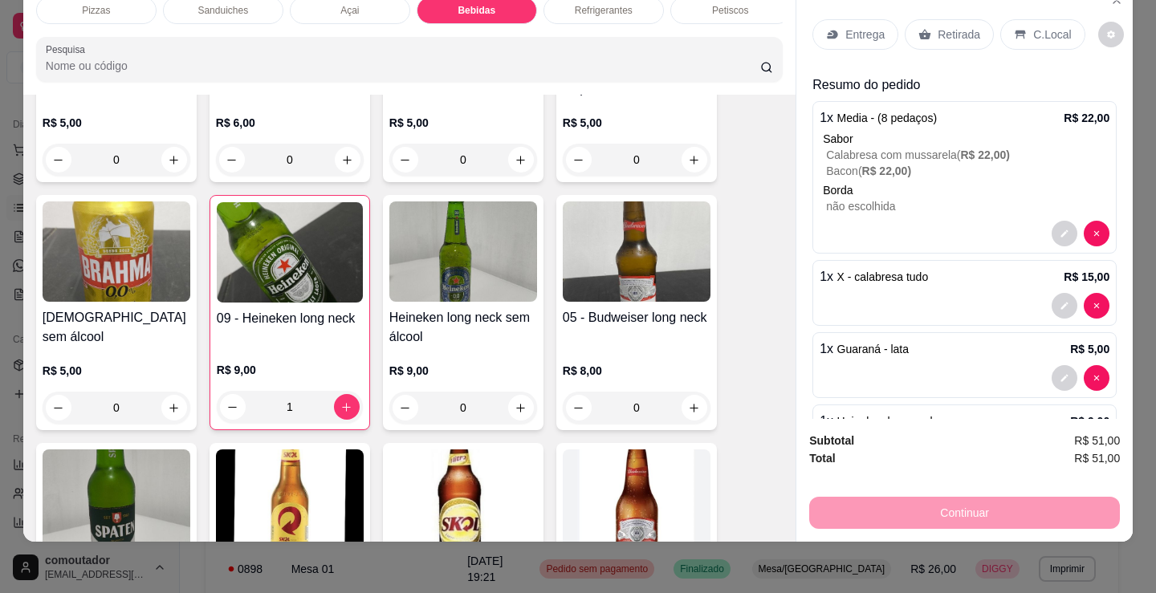
click at [1036, 26] on p "C.Local" at bounding box center [1052, 34] width 38 height 16
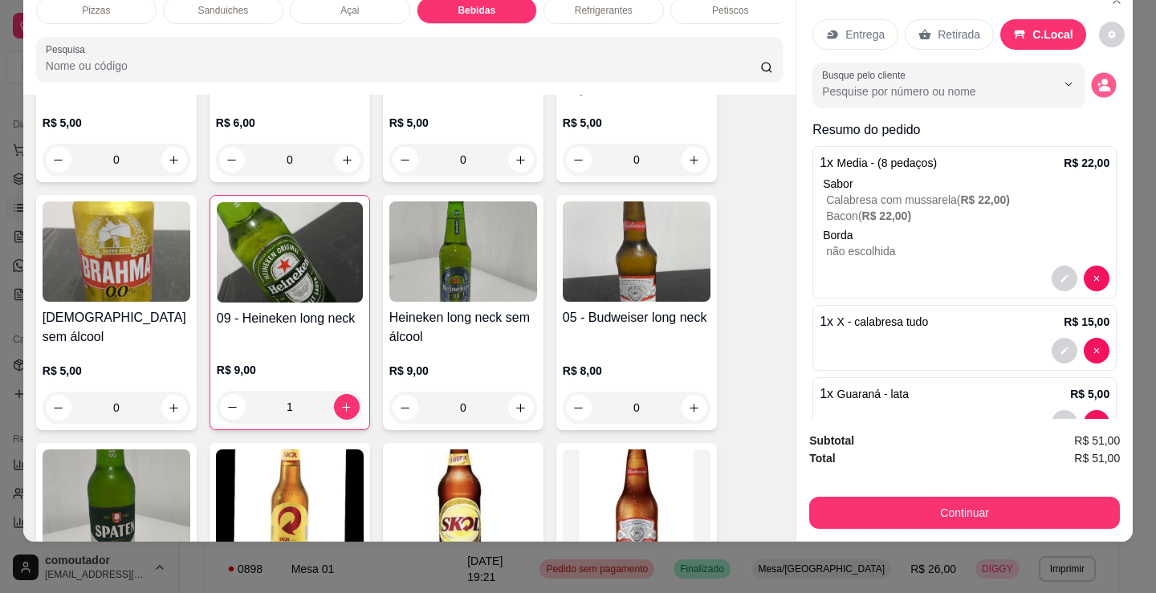
click at [1096, 78] on icon "decrease-product-quantity" at bounding box center [1103, 85] width 14 height 14
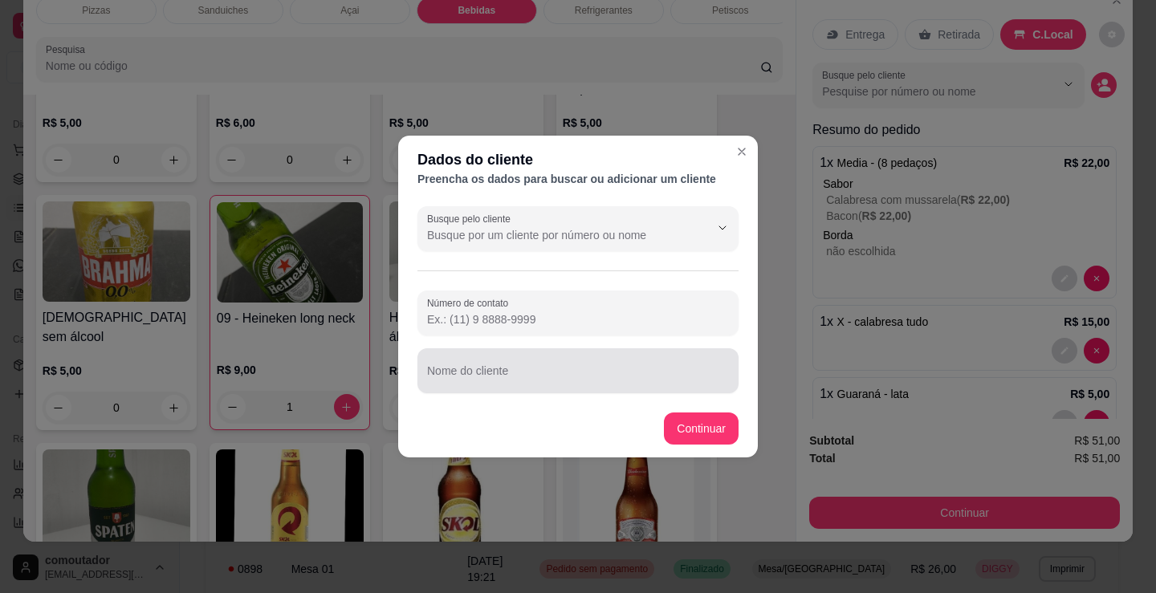
click at [494, 384] on input "Nome do cliente" at bounding box center [578, 377] width 302 height 16
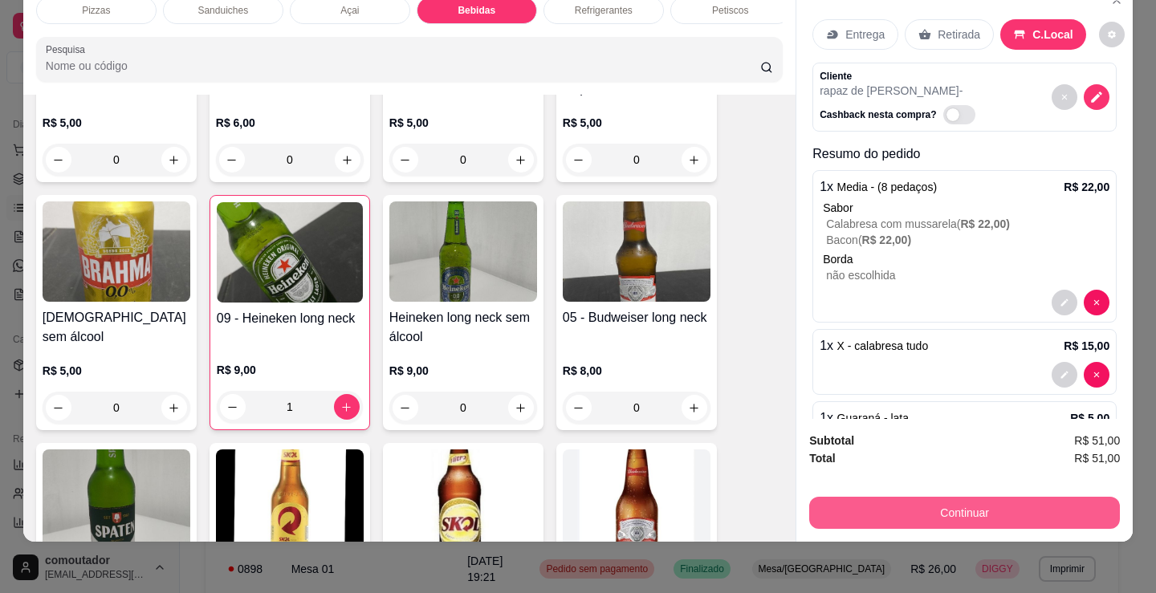
click at [839, 497] on button "Continuar" at bounding box center [964, 513] width 311 height 32
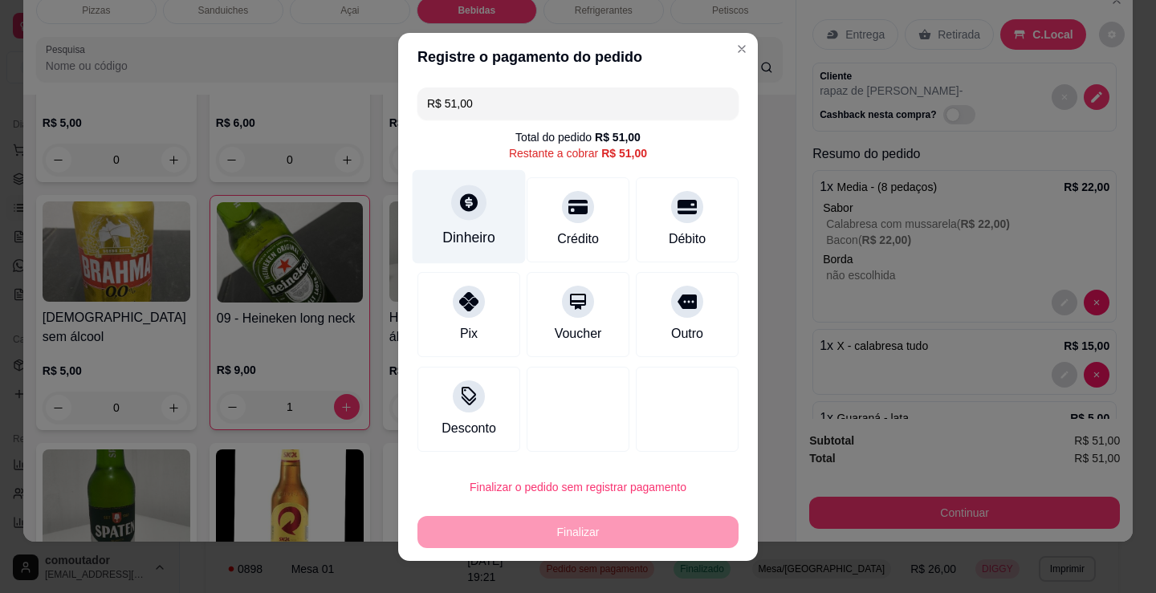
click at [451, 208] on div at bounding box center [468, 202] width 35 height 35
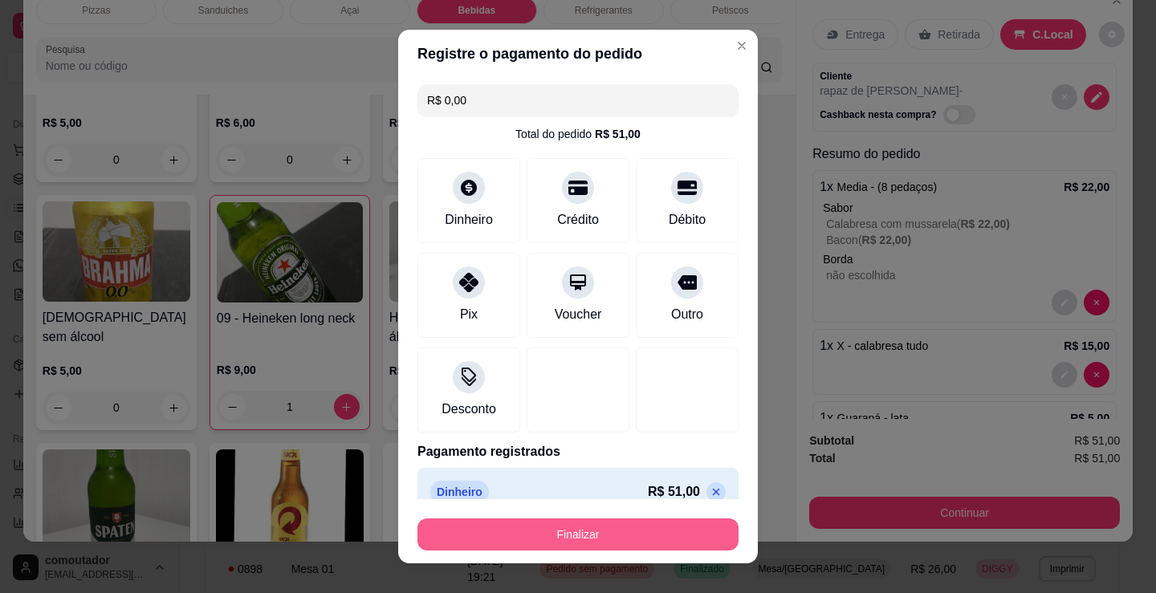
click at [586, 536] on button "Finalizar" at bounding box center [577, 535] width 321 height 32
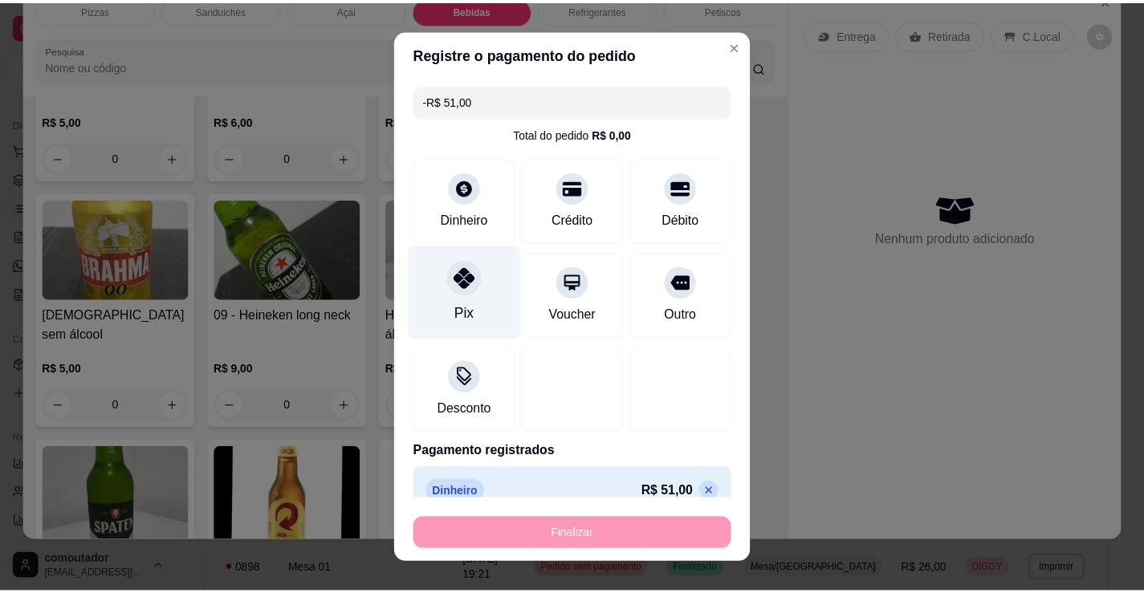
scroll to position [2150, 0]
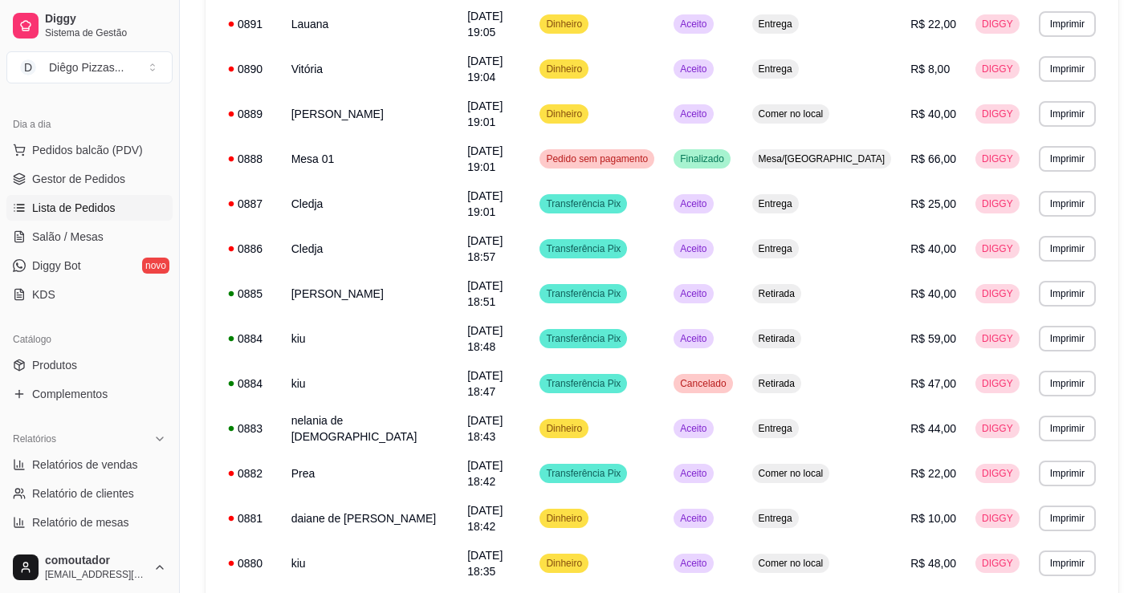
scroll to position [911, 0]
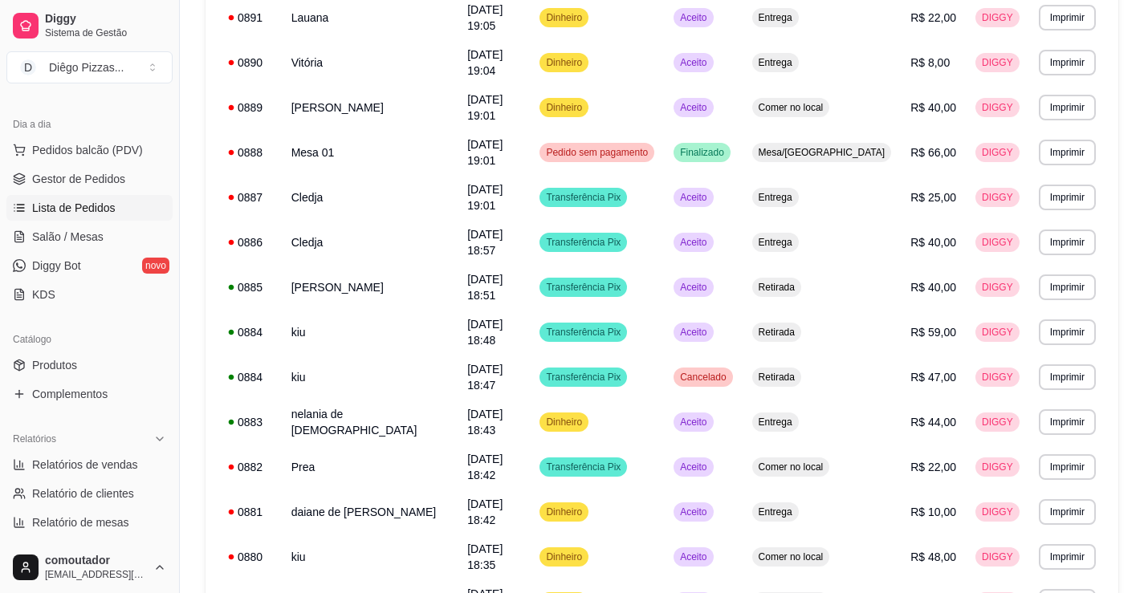
click at [75, 243] on span "Salão / Mesas" at bounding box center [67, 237] width 71 height 16
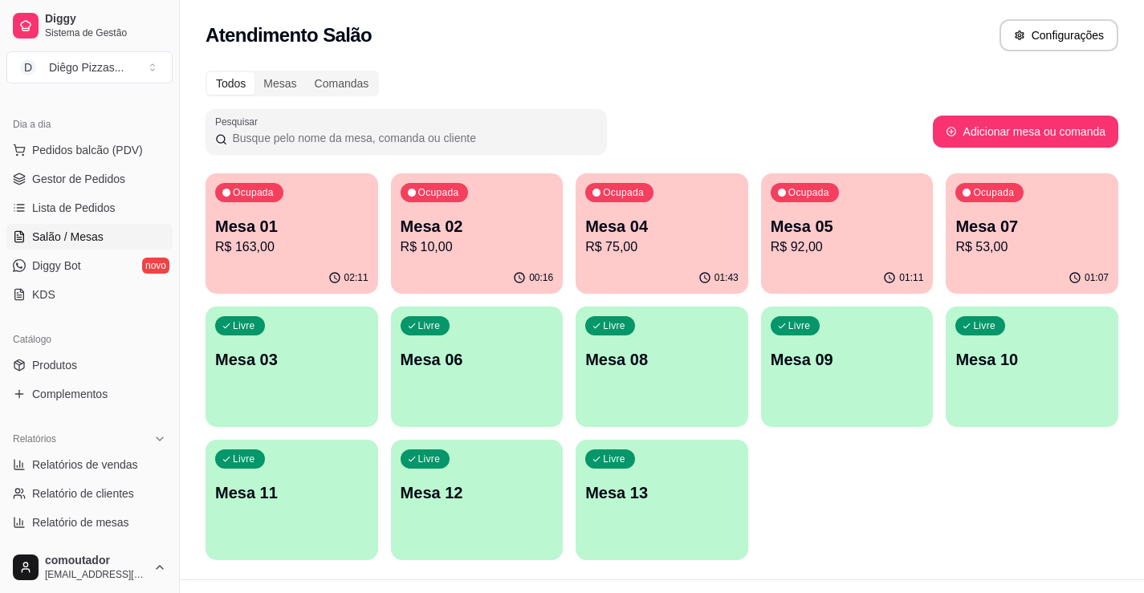
click at [249, 359] on p "Mesa 03" at bounding box center [291, 359] width 153 height 22
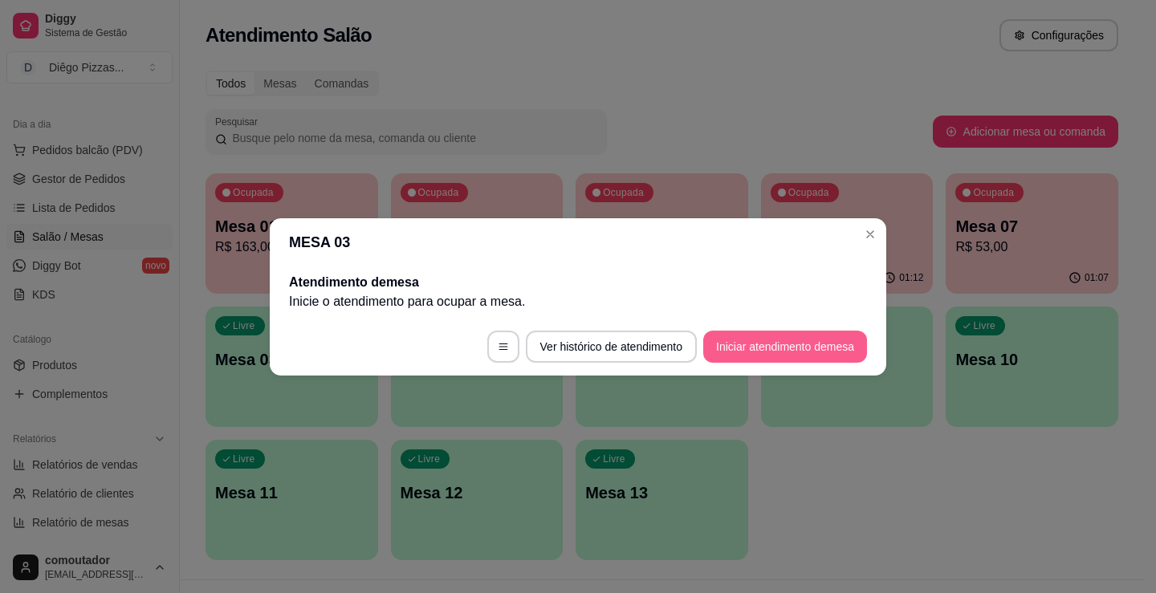
click at [790, 336] on button "Iniciar atendimento de mesa" at bounding box center [785, 347] width 164 height 32
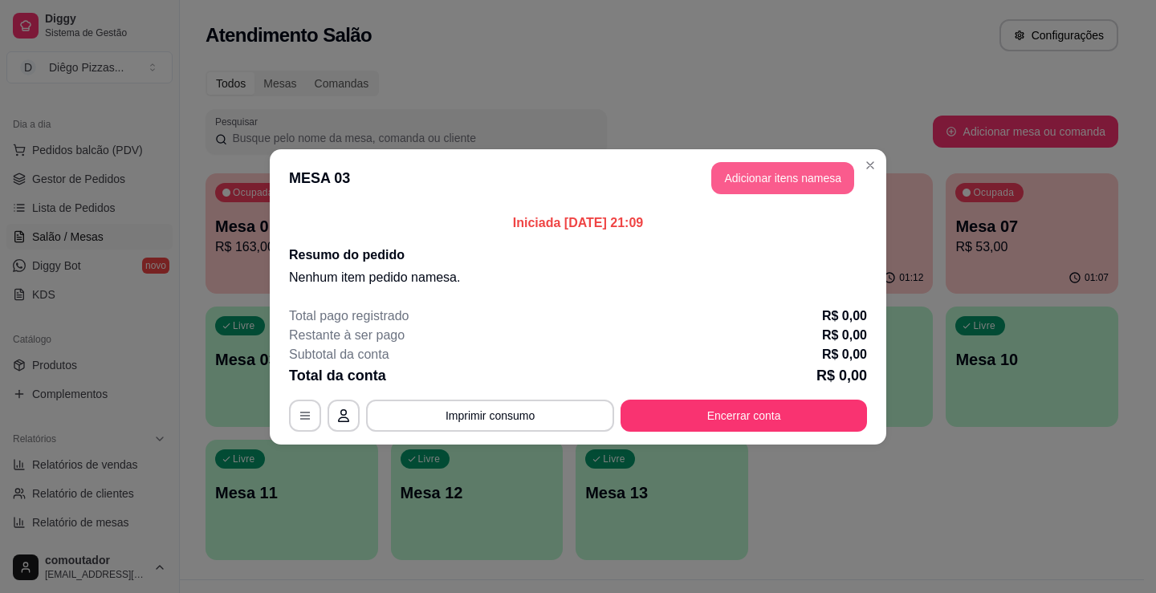
click at [777, 179] on button "Adicionar itens na mesa" at bounding box center [782, 178] width 143 height 32
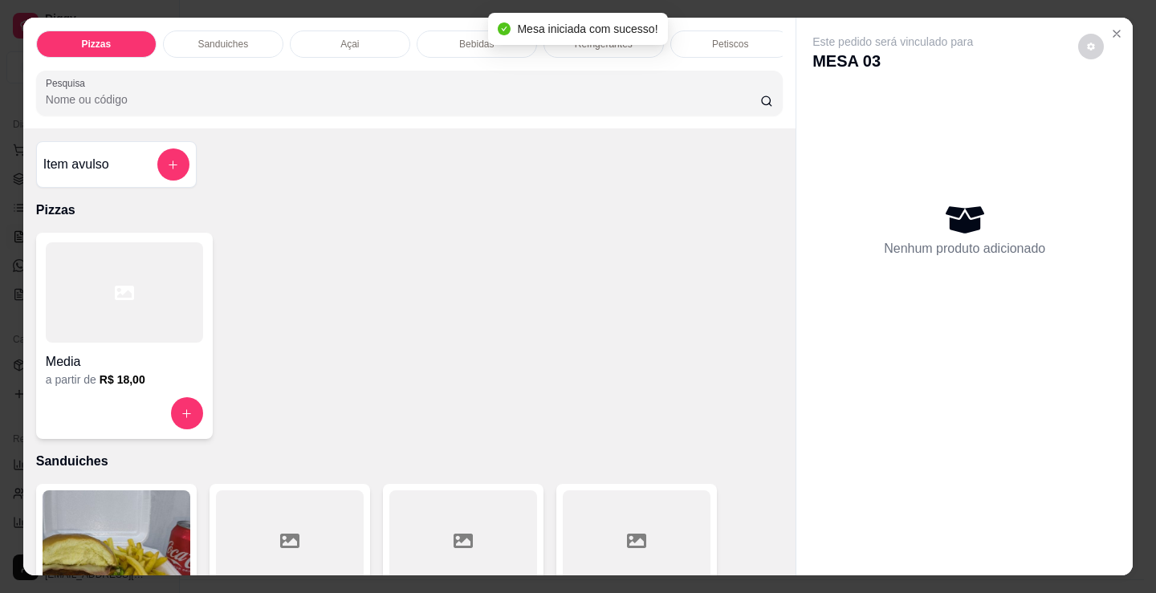
click at [570, 51] on div "Refrigerantes" at bounding box center [603, 44] width 120 height 27
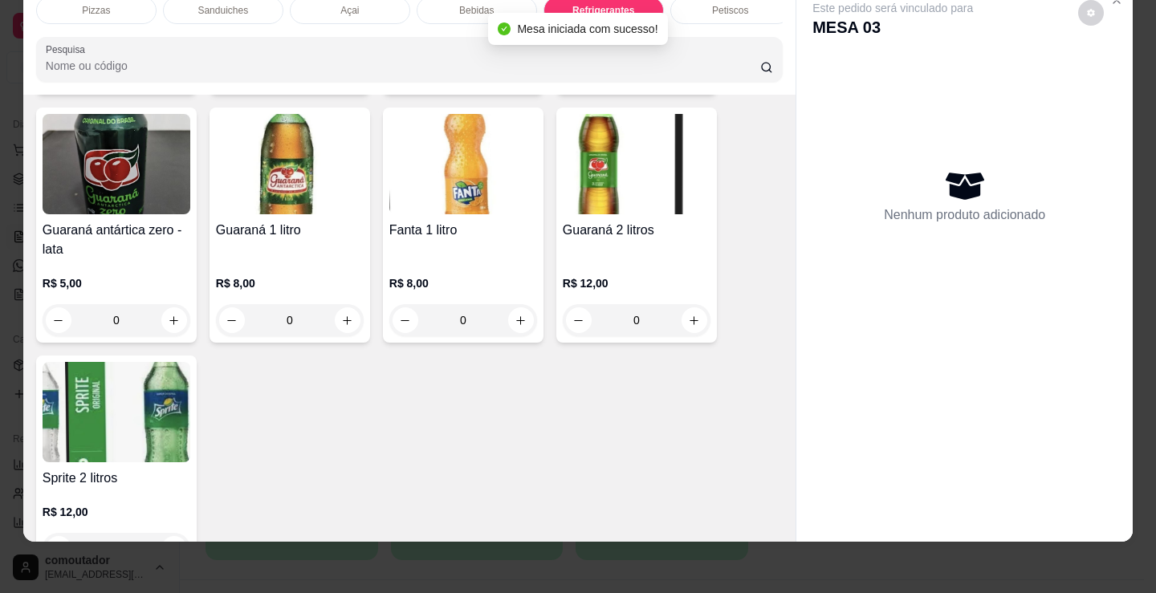
scroll to position [4639, 0]
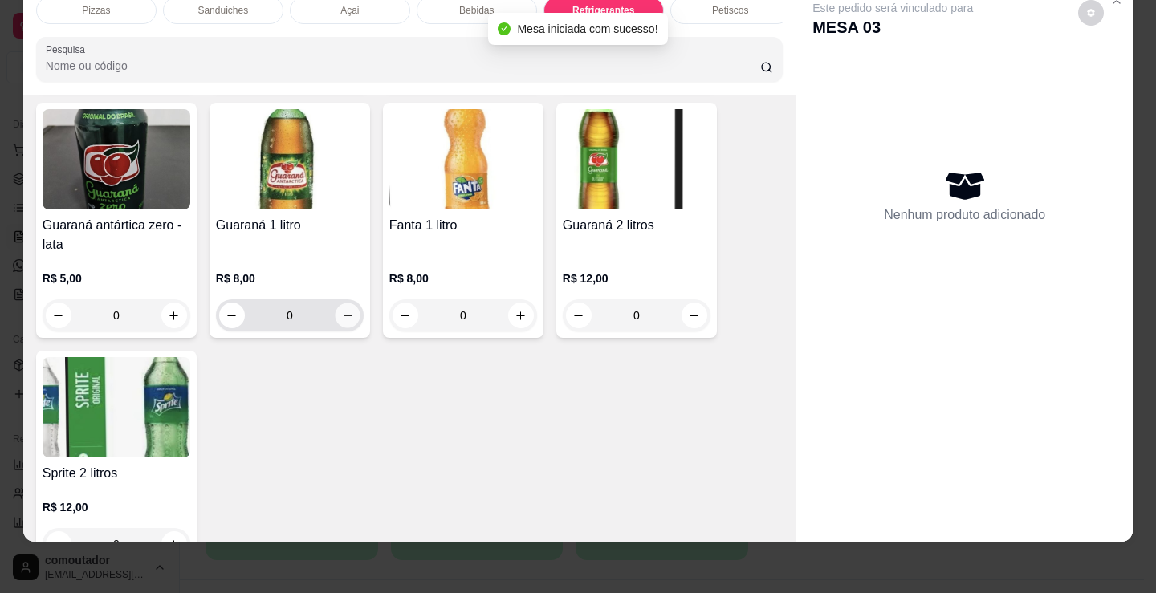
click at [348, 314] on button "increase-product-quantity" at bounding box center [347, 315] width 25 height 25
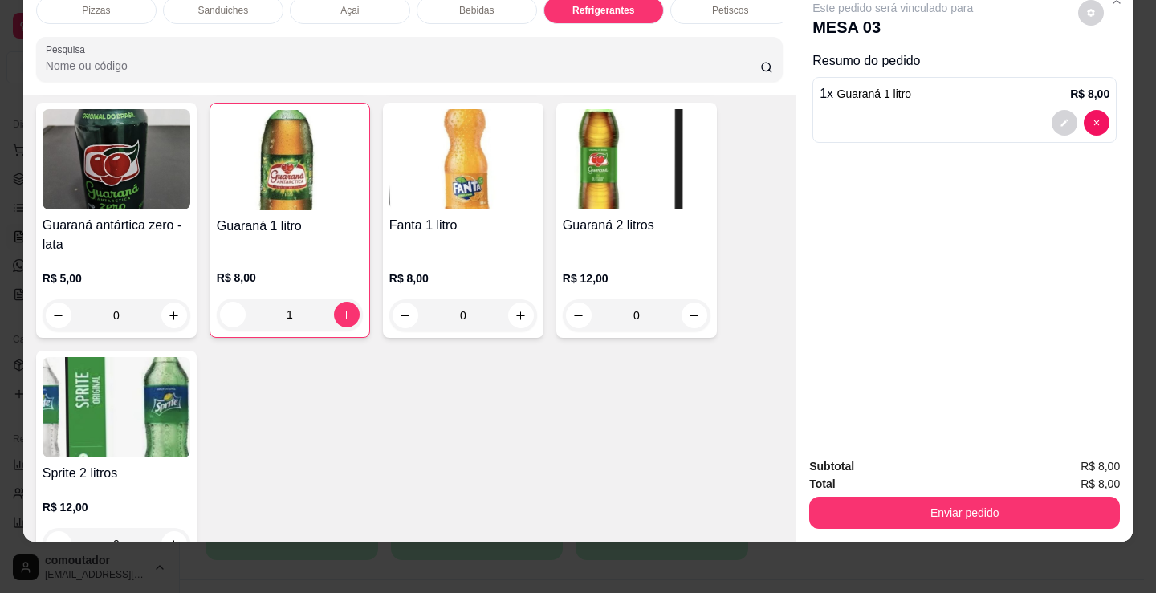
scroll to position [0, 0]
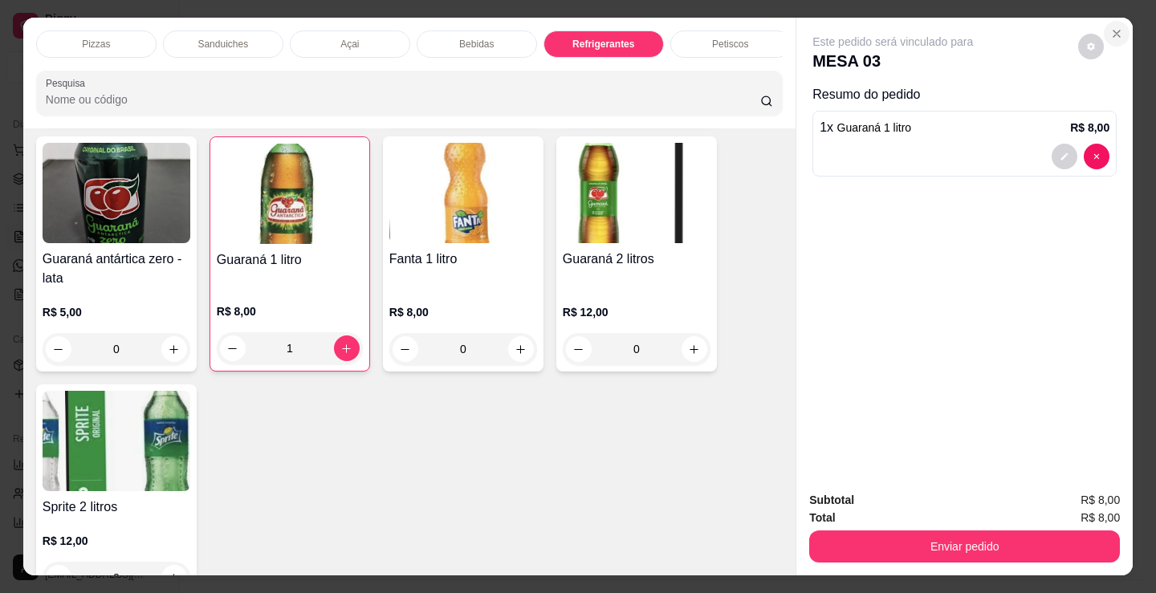
click at [1111, 27] on icon "Close" at bounding box center [1116, 33] width 13 height 13
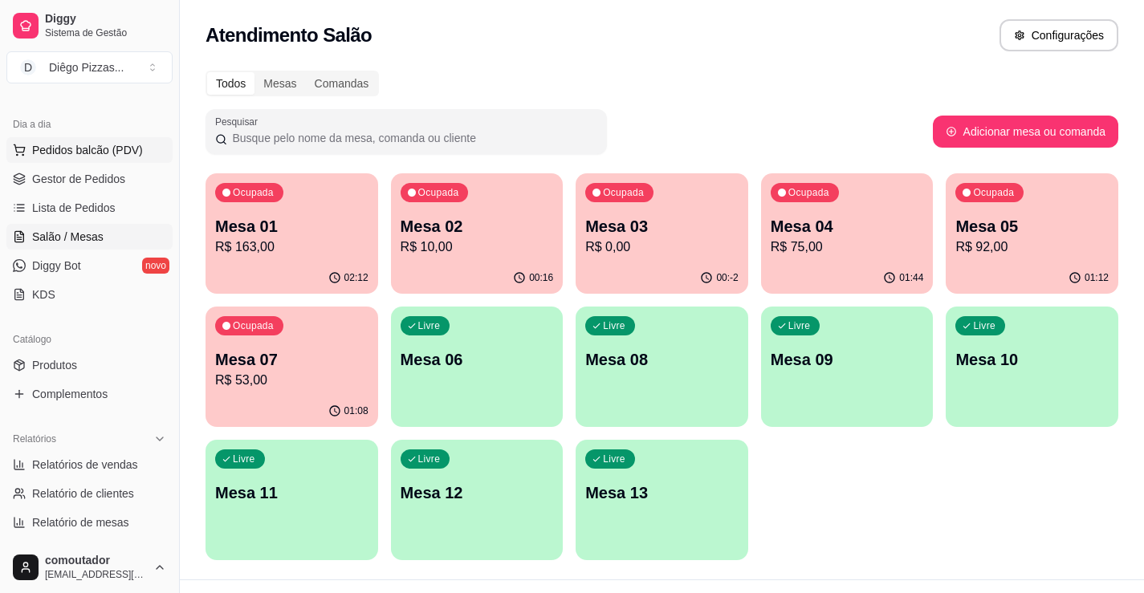
click at [71, 157] on span "Pedidos balcão (PDV)" at bounding box center [87, 150] width 111 height 16
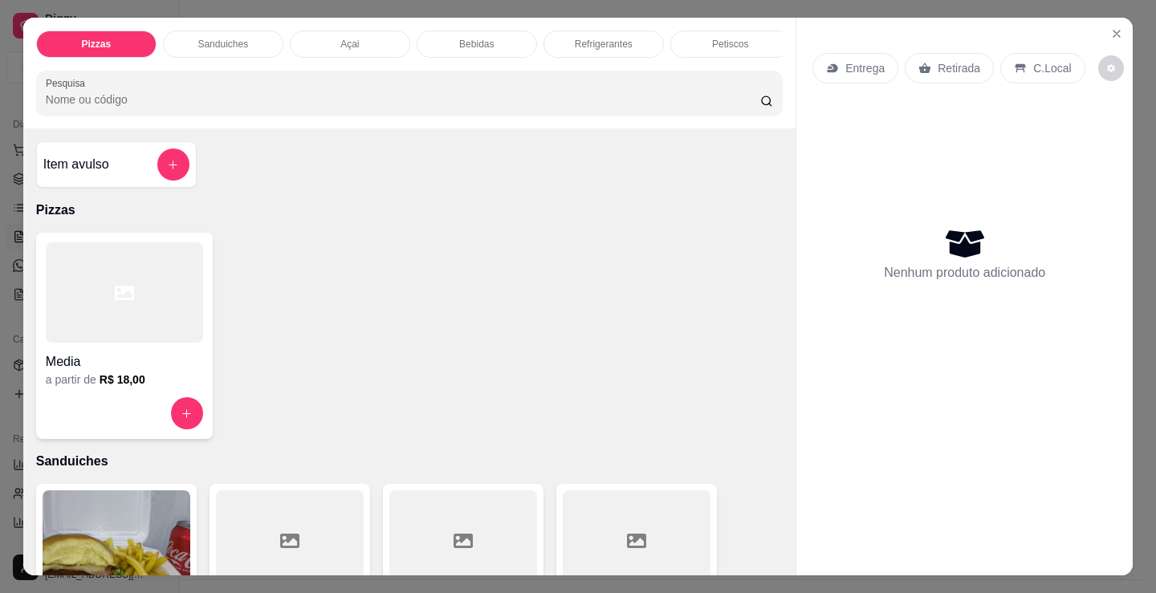
click at [741, 38] on p "Petiscos" at bounding box center [730, 44] width 36 height 13
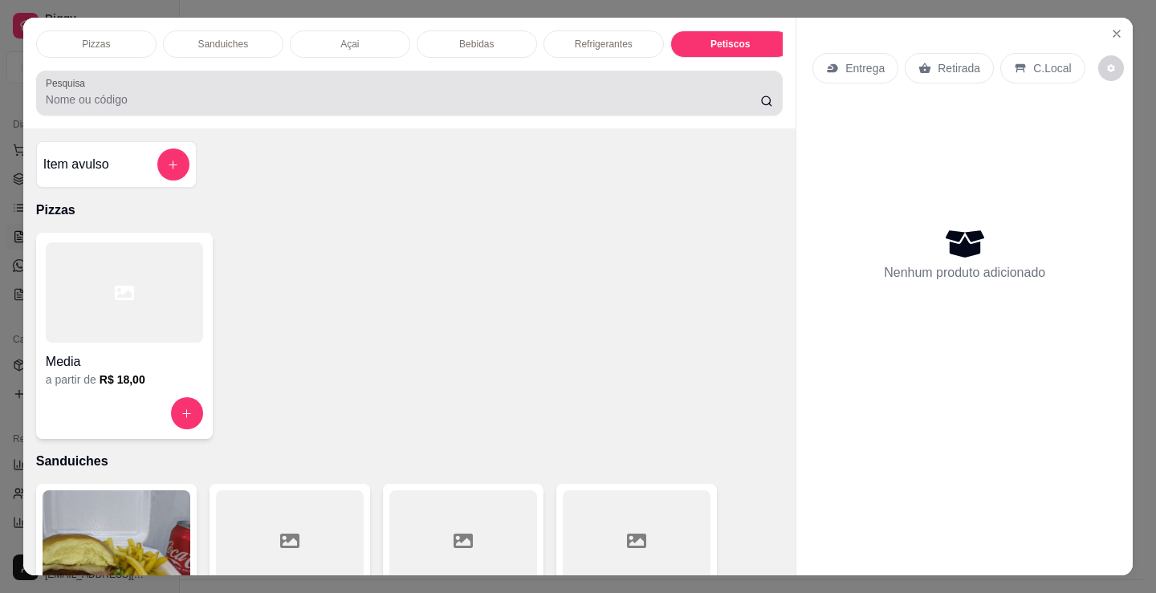
scroll to position [39, 0]
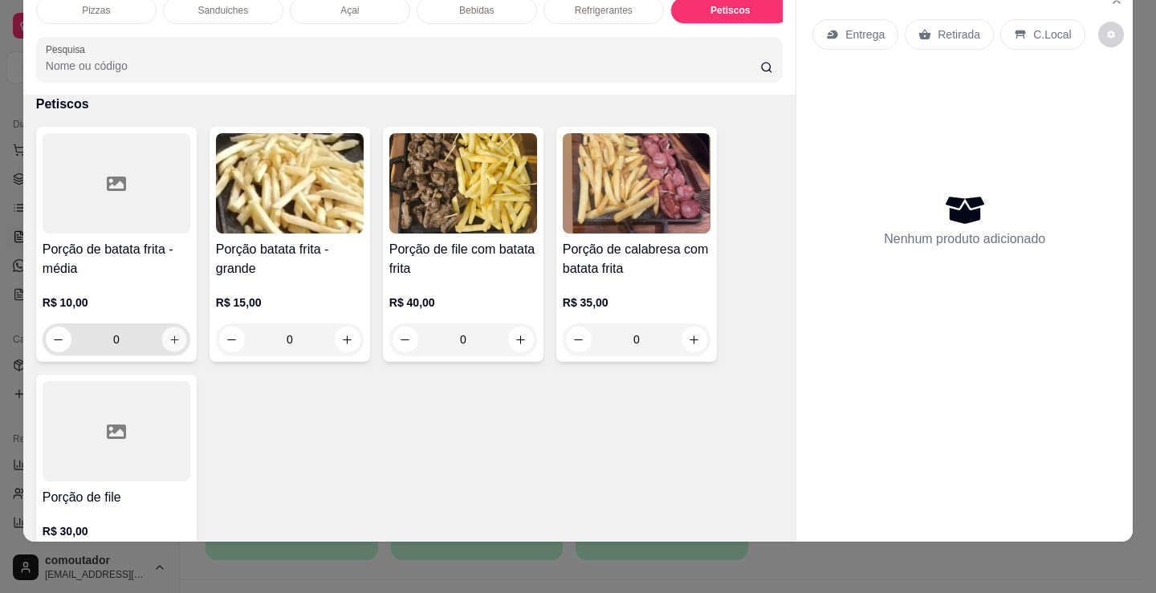
click at [171, 336] on icon "increase-product-quantity" at bounding box center [175, 340] width 12 height 12
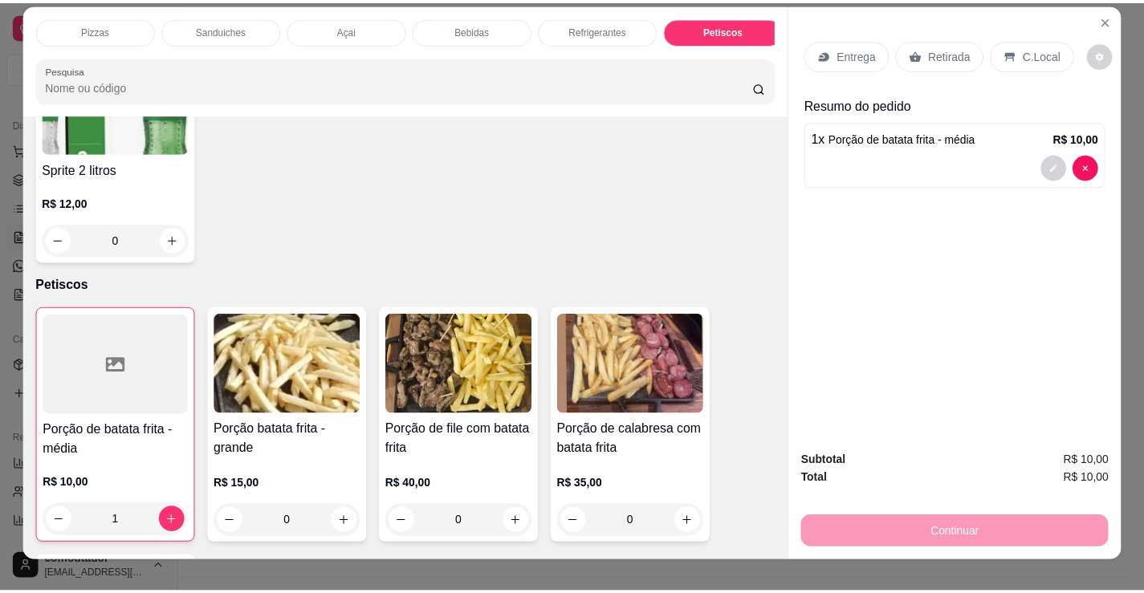
scroll to position [0, 0]
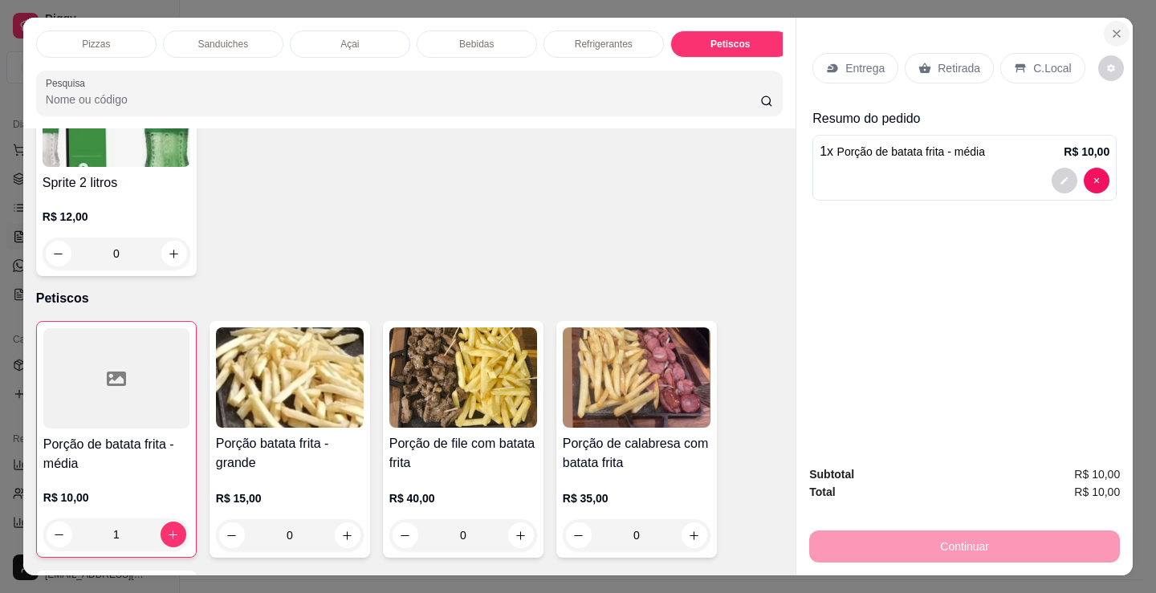
click at [1114, 36] on button "Close" at bounding box center [1117, 34] width 26 height 26
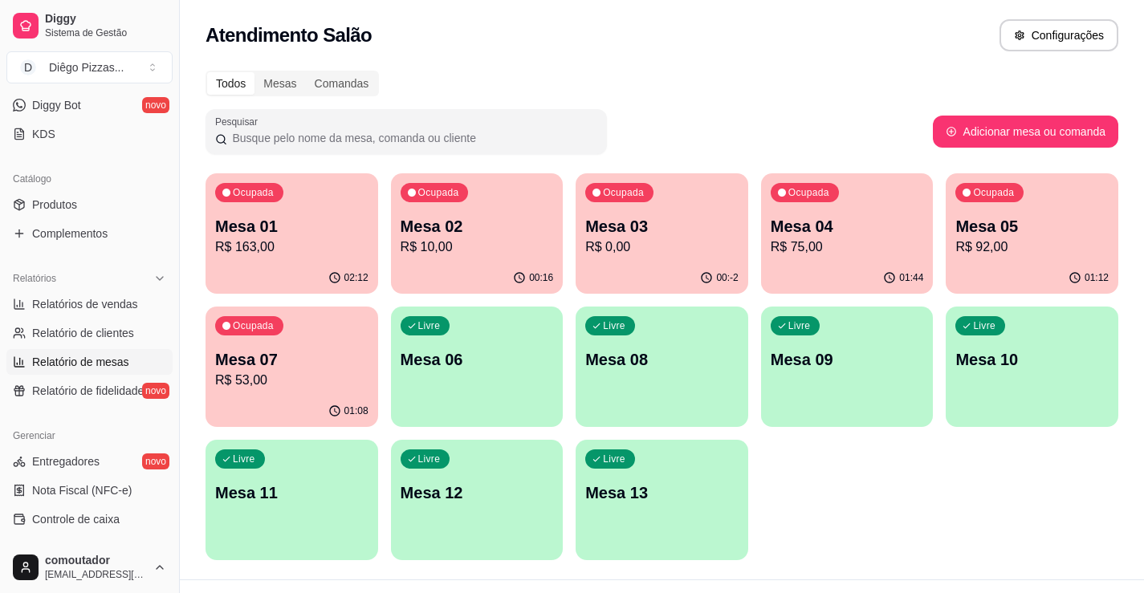
scroll to position [241, 0]
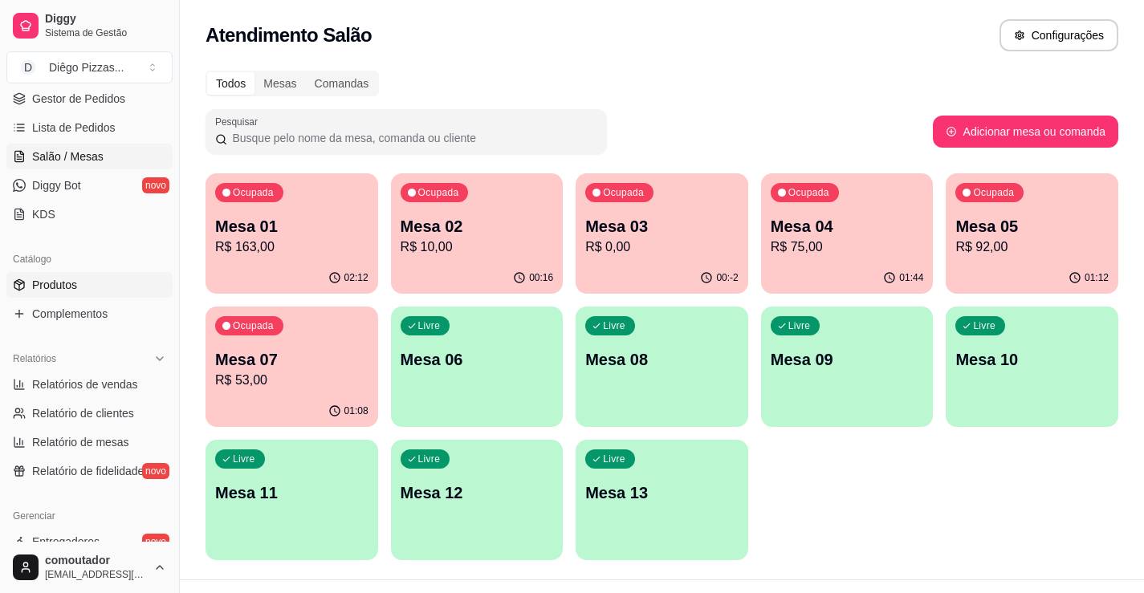
click at [63, 292] on span "Produtos" at bounding box center [54, 285] width 45 height 16
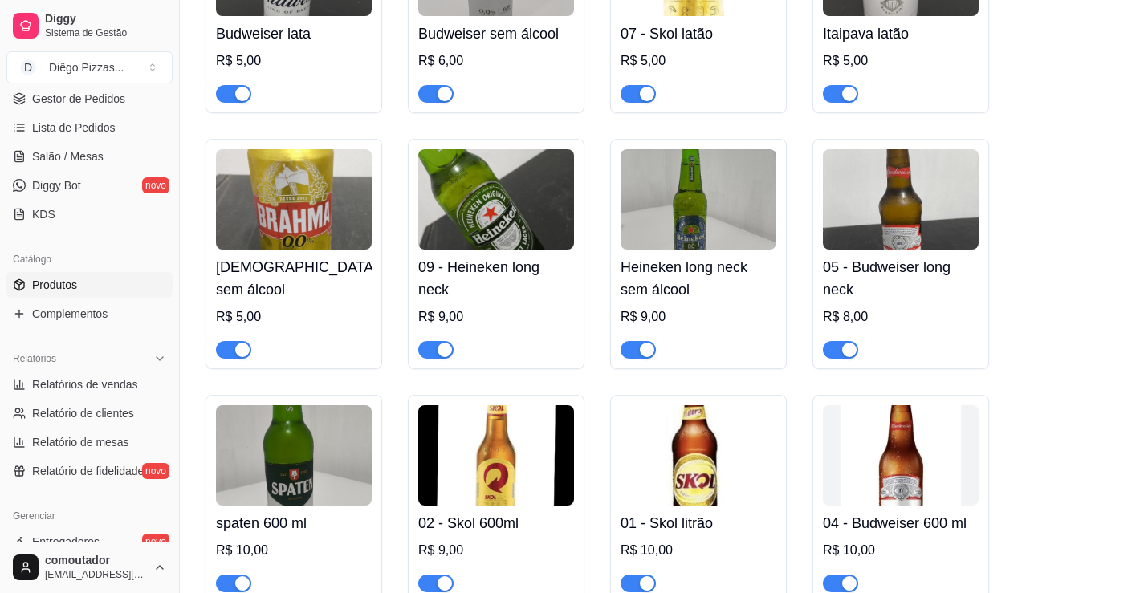
scroll to position [4013, 0]
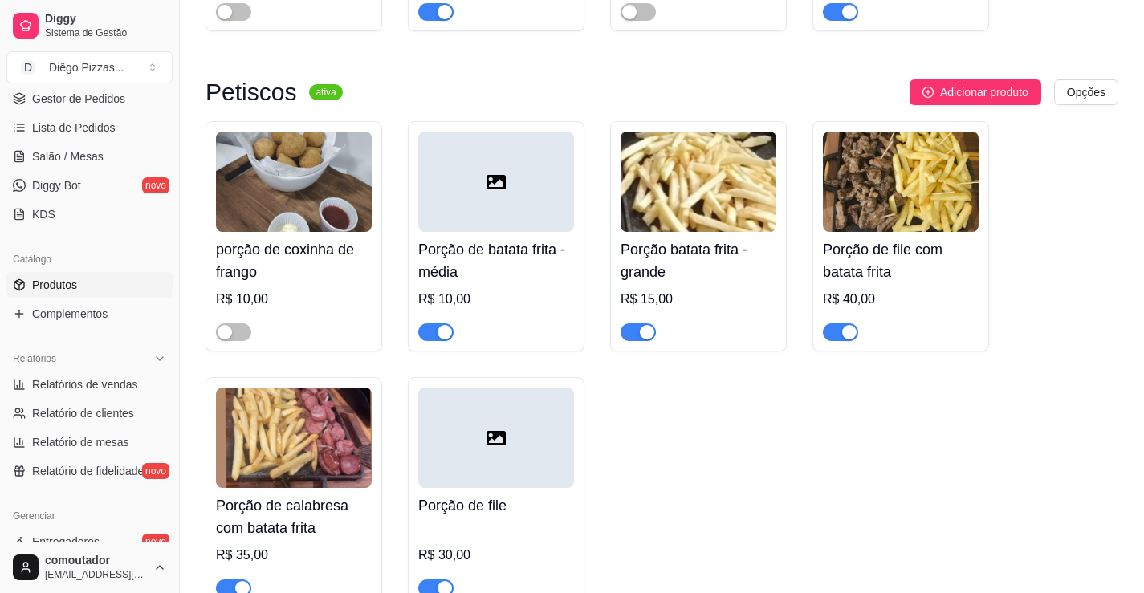
scroll to position [6903, 0]
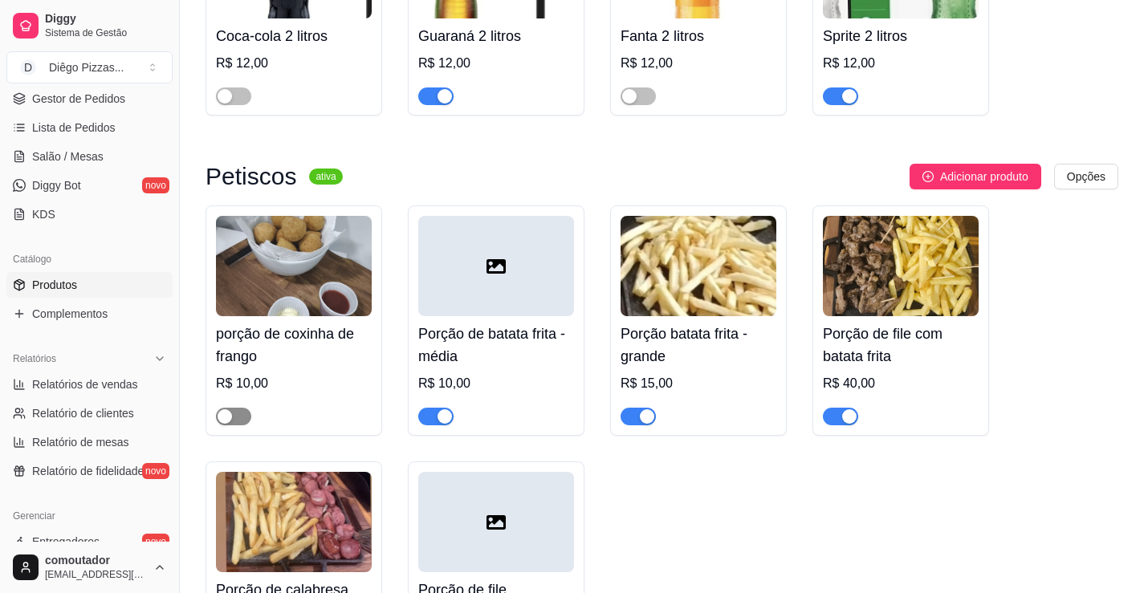
click at [224, 411] on div "button" at bounding box center [225, 416] width 14 height 14
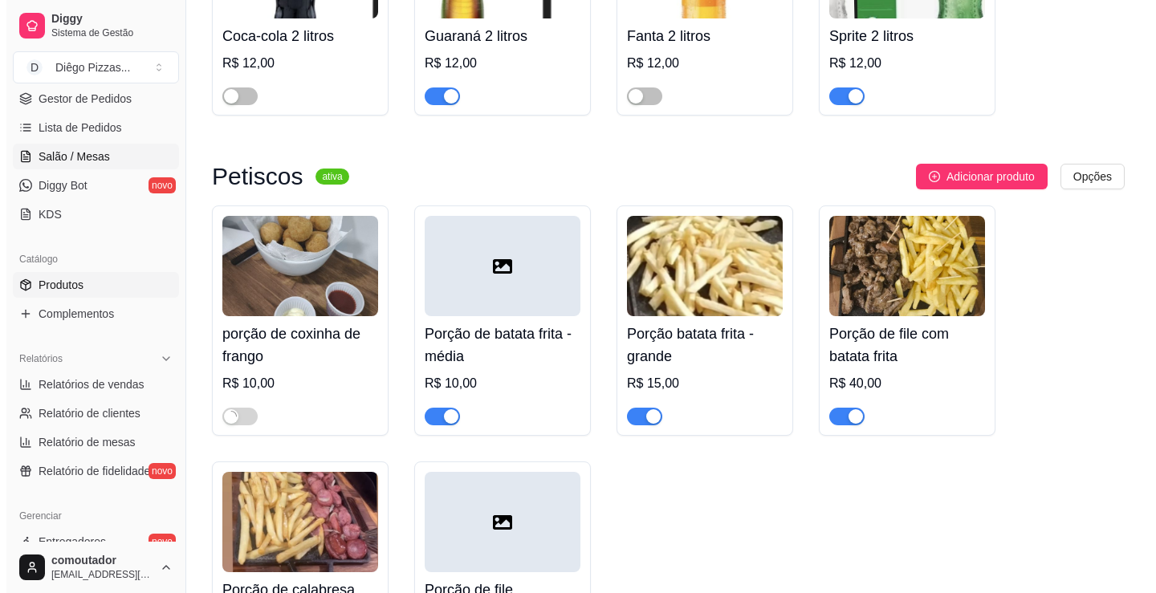
scroll to position [161, 0]
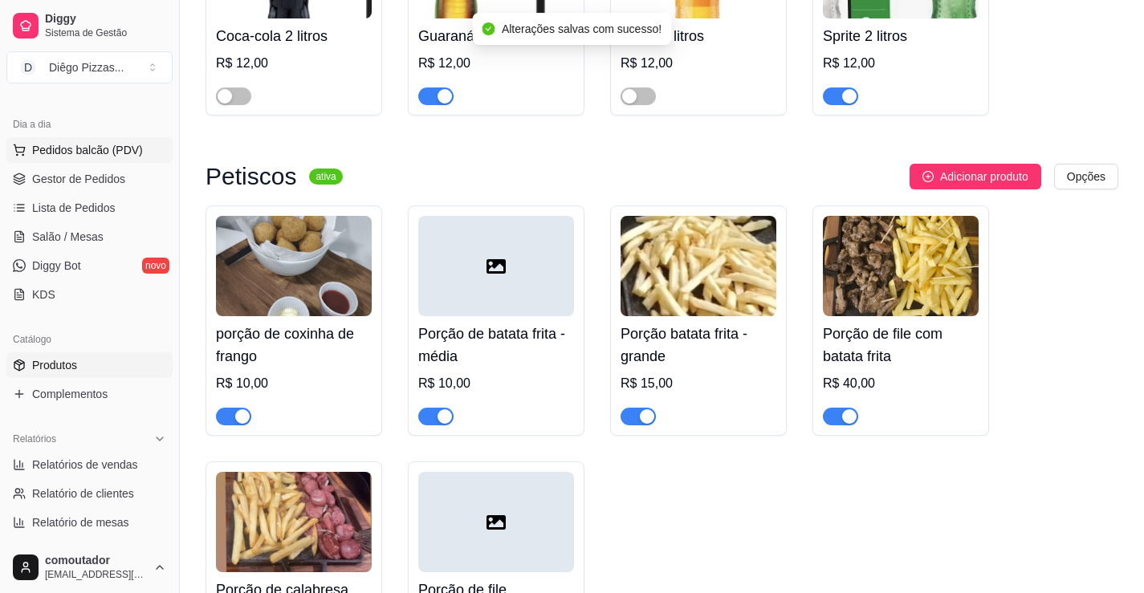
click at [81, 158] on button "Pedidos balcão (PDV)" at bounding box center [89, 150] width 166 height 26
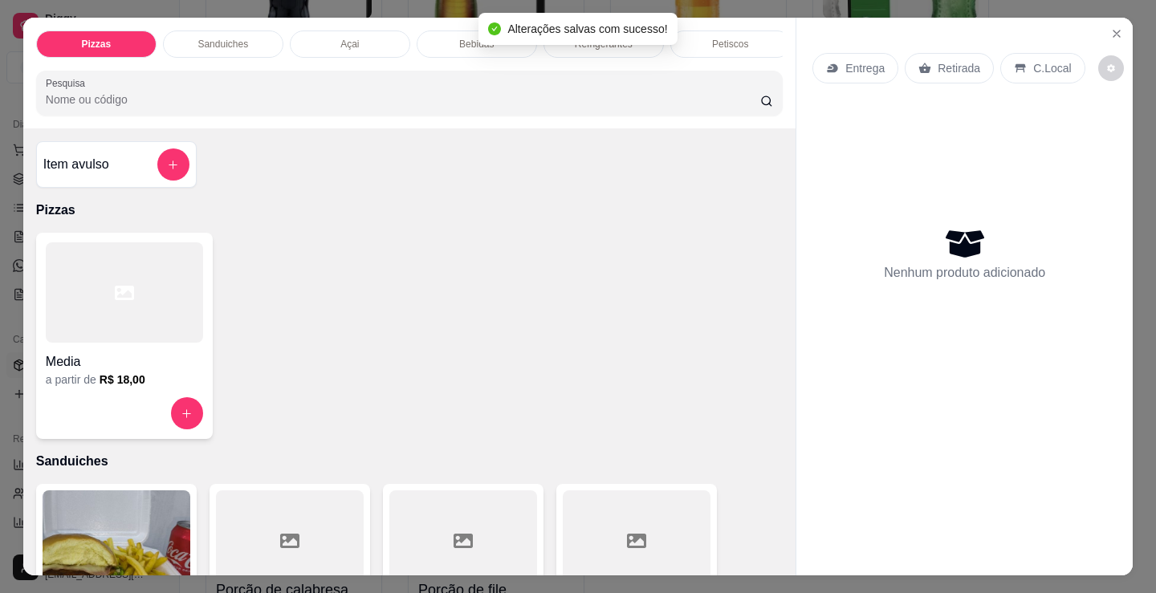
click at [729, 41] on p "Petiscos" at bounding box center [730, 44] width 36 height 13
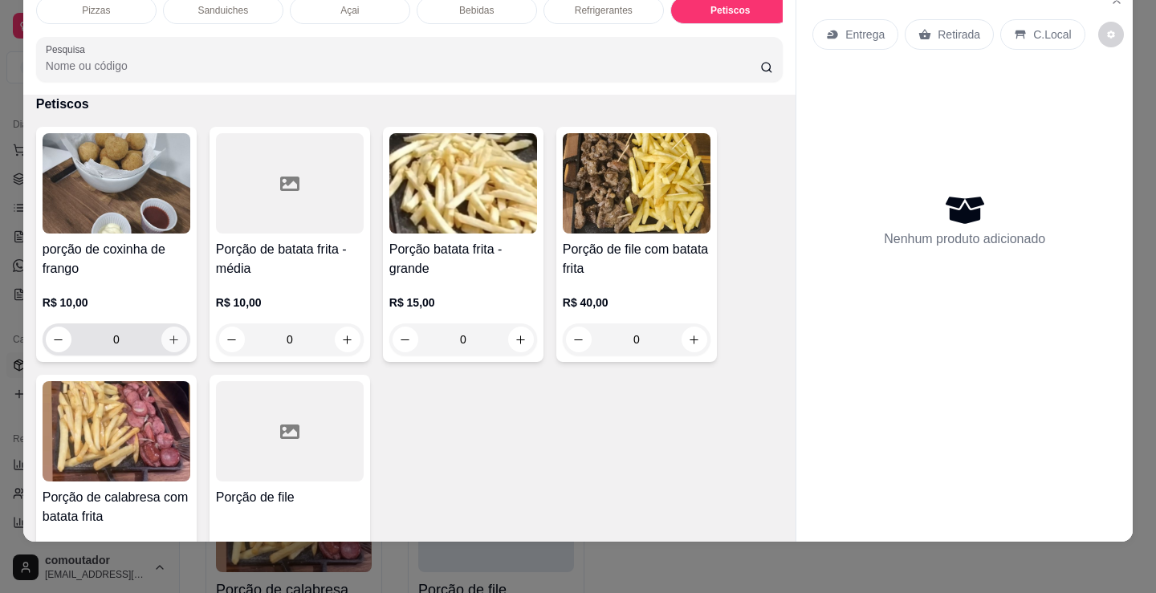
click at [173, 337] on icon "increase-product-quantity" at bounding box center [174, 340] width 12 height 12
type input "1"
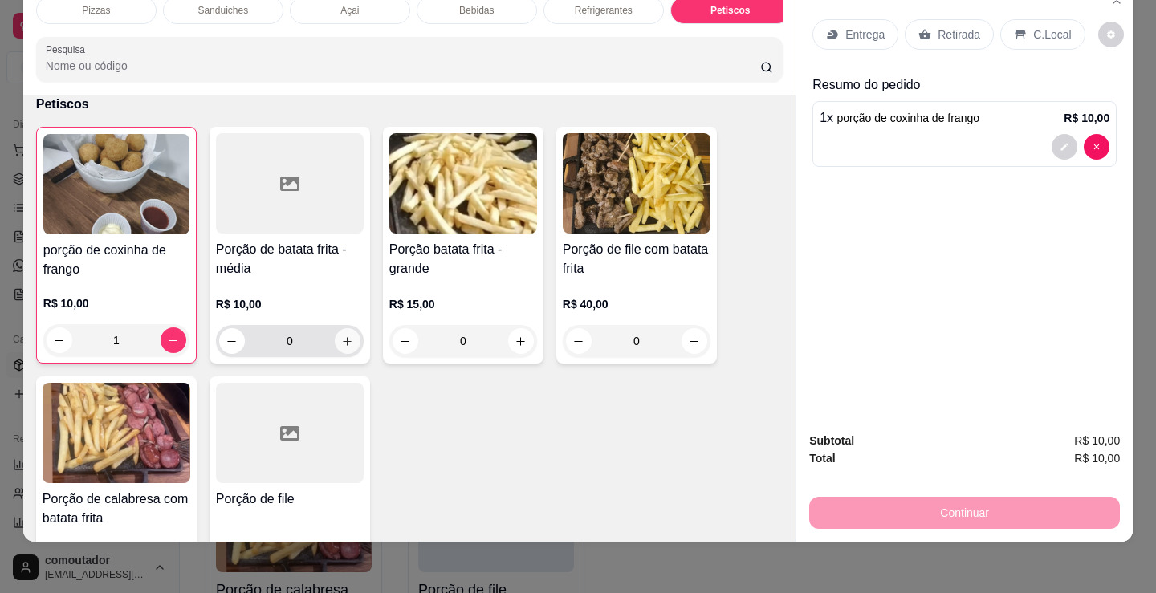
click at [344, 346] on icon "increase-product-quantity" at bounding box center [347, 342] width 12 height 12
type input "1"
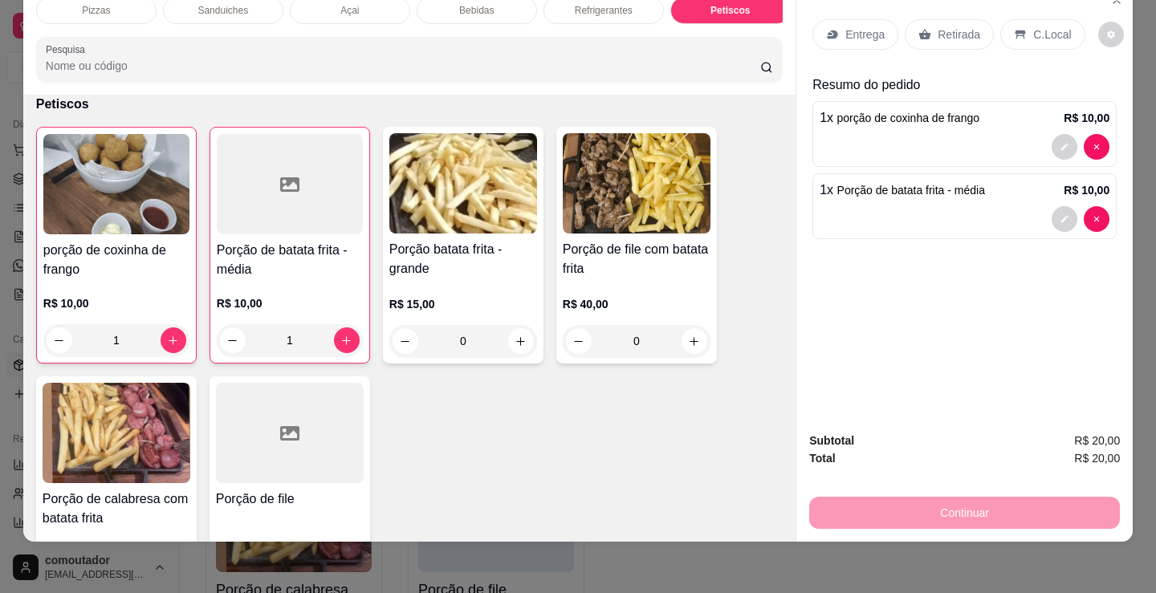
click at [850, 26] on p "Entrega" at bounding box center [864, 34] width 39 height 16
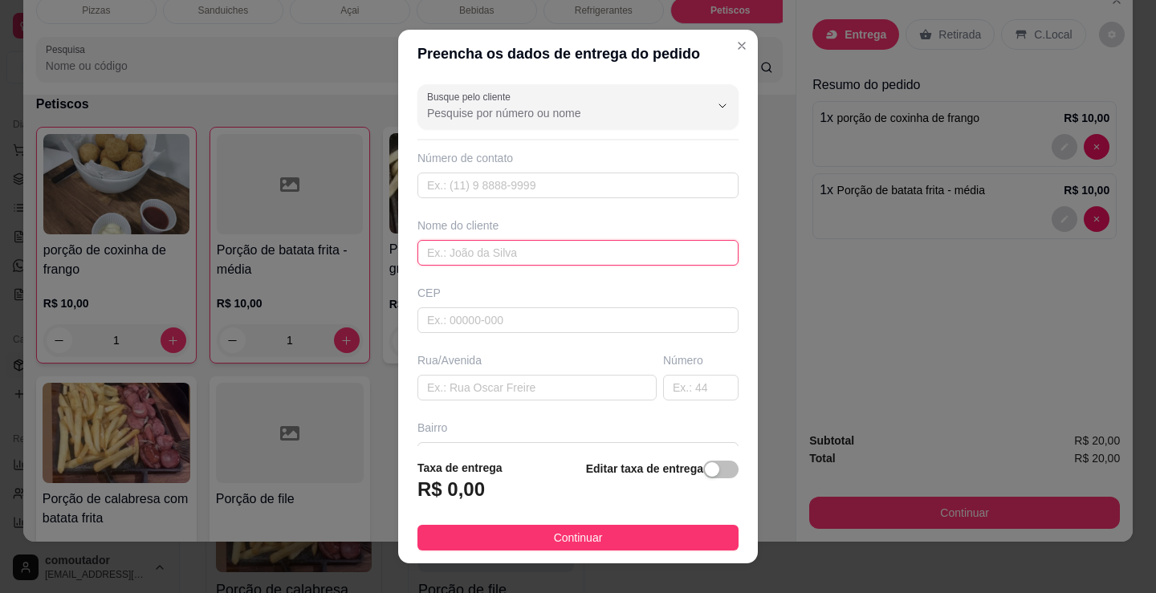
click at [590, 259] on input "text" at bounding box center [577, 253] width 321 height 26
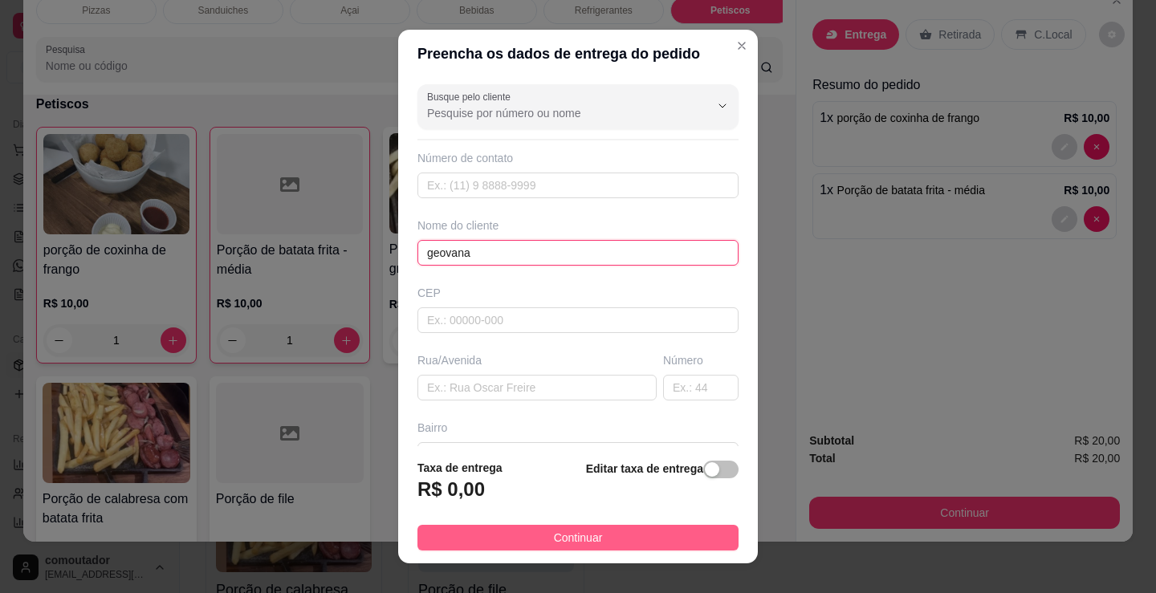
type input "geovana"
click at [596, 541] on button "Continuar" at bounding box center [577, 538] width 321 height 26
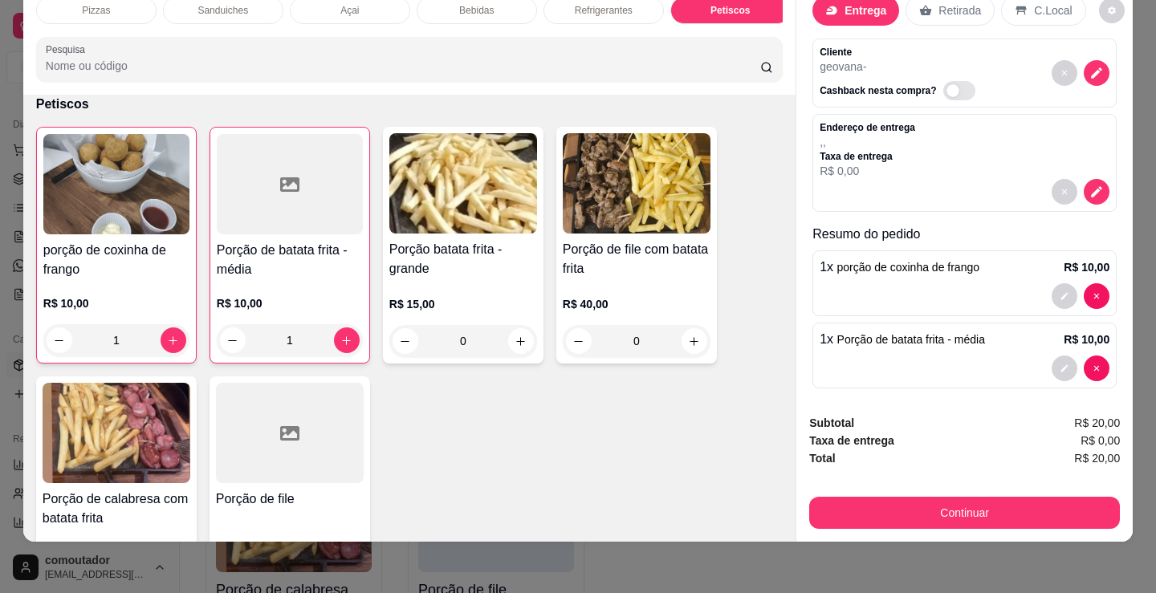
scroll to position [34, 0]
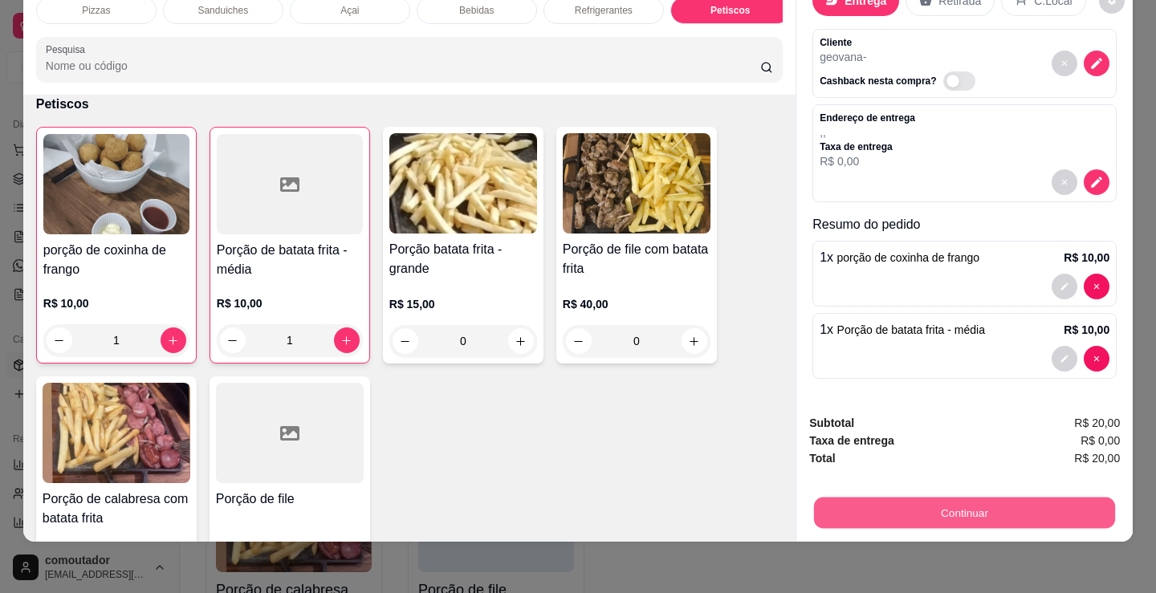
click at [940, 497] on button "Continuar" at bounding box center [964, 512] width 301 height 31
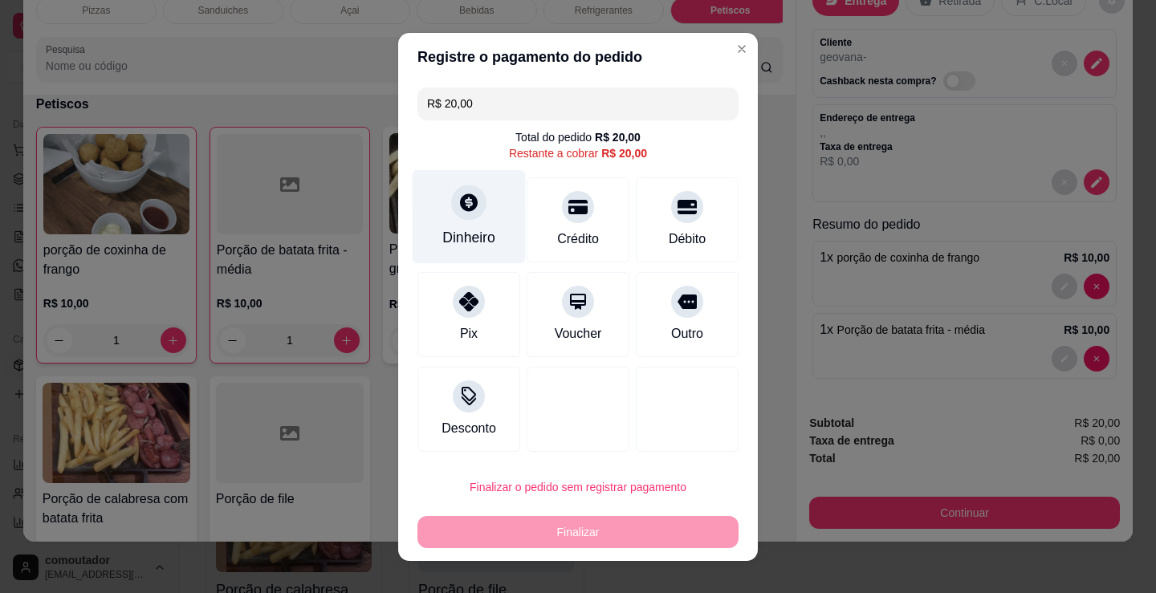
click at [453, 218] on div "Dinheiro" at bounding box center [469, 216] width 113 height 94
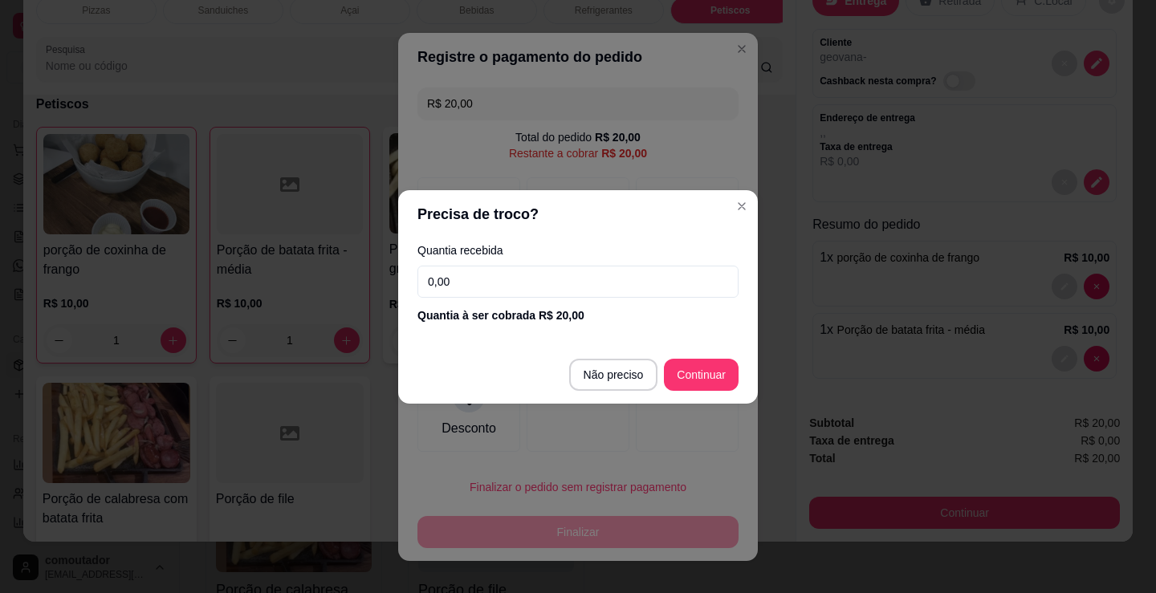
type input "R$ 0,00"
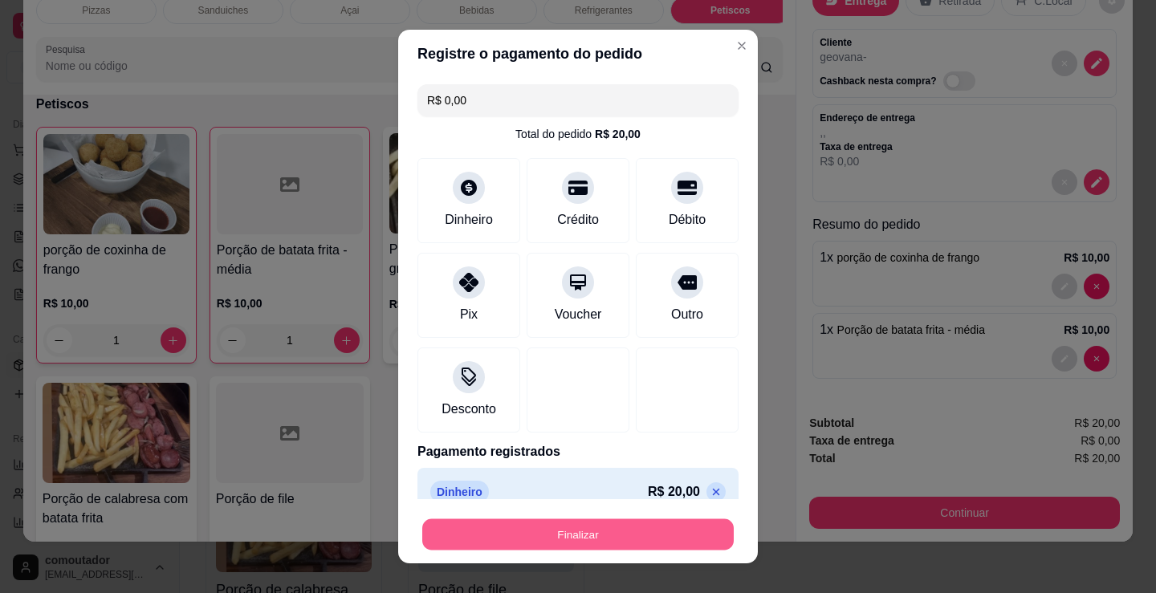
click at [604, 536] on button "Finalizar" at bounding box center [577, 534] width 311 height 31
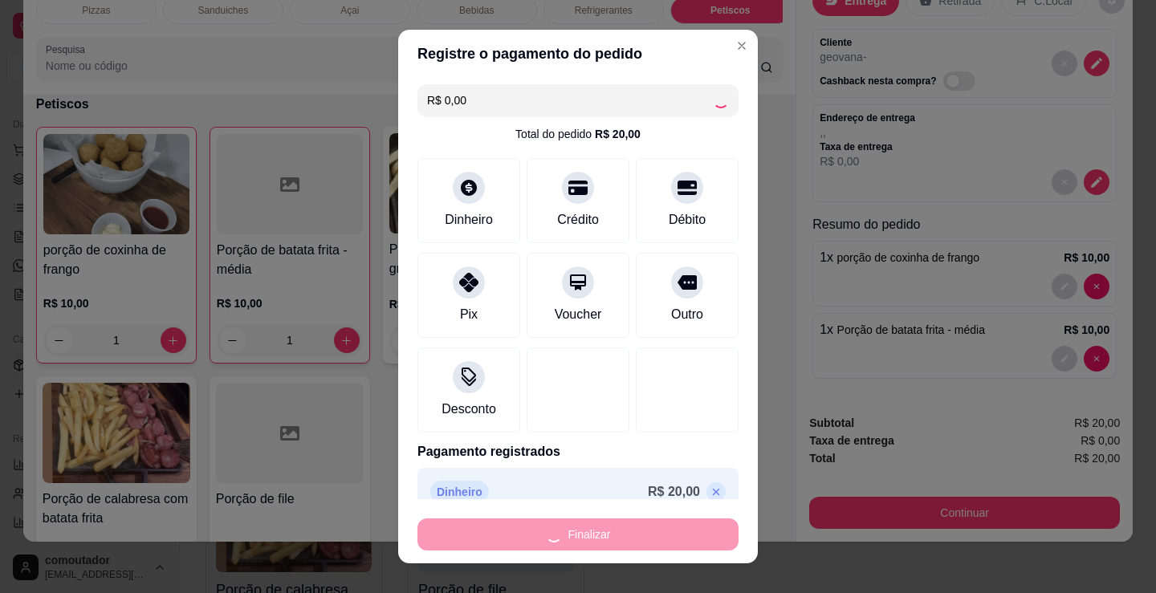
type input "0"
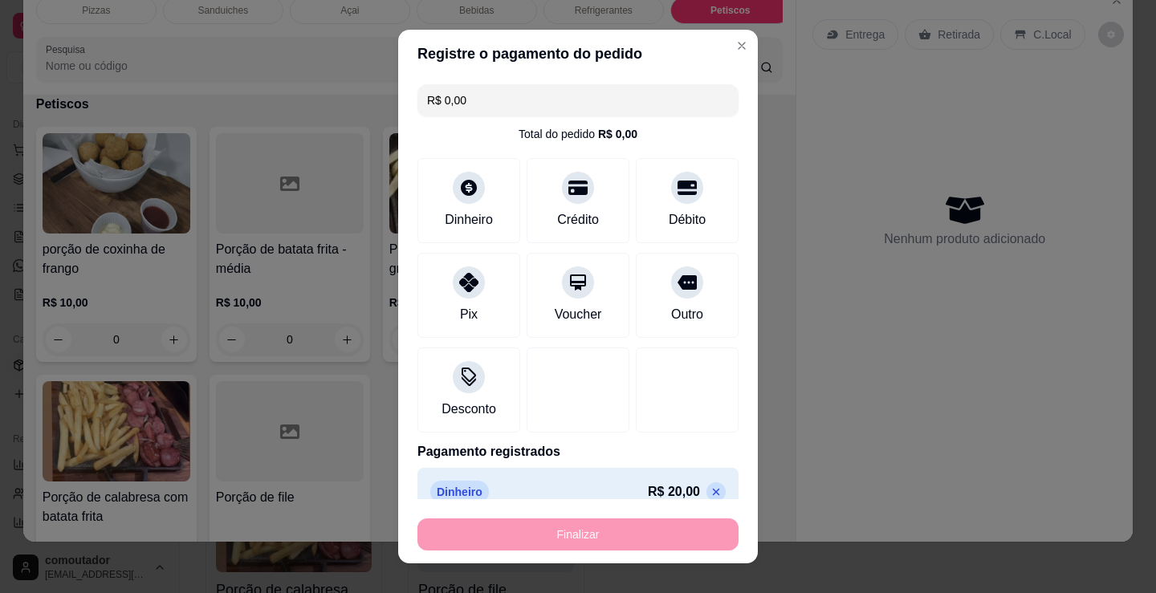
type input "-R$ 20,00"
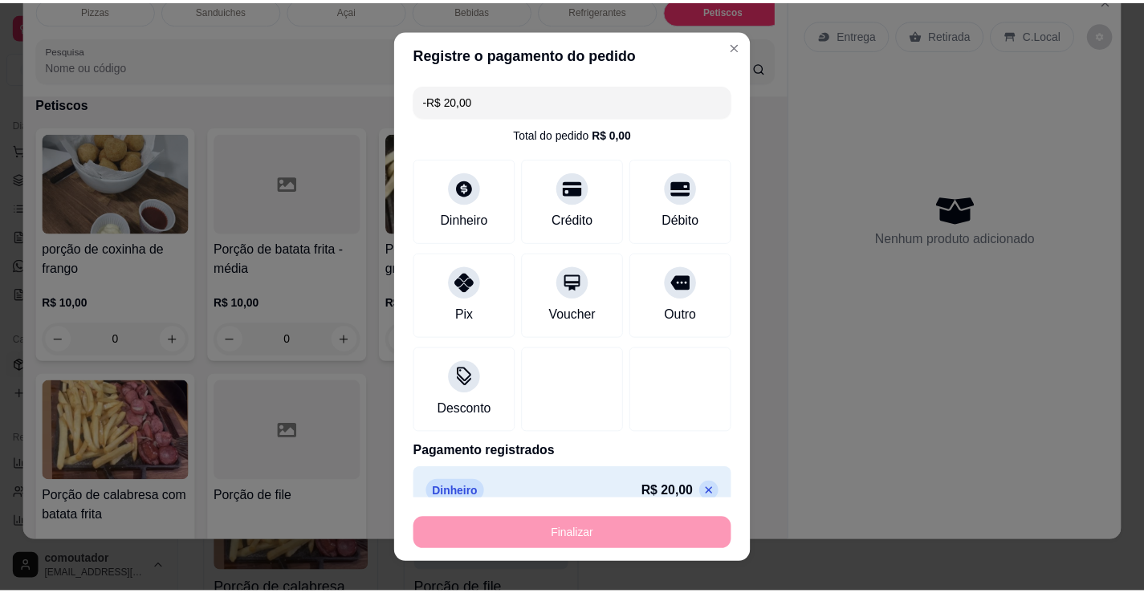
scroll to position [0, 0]
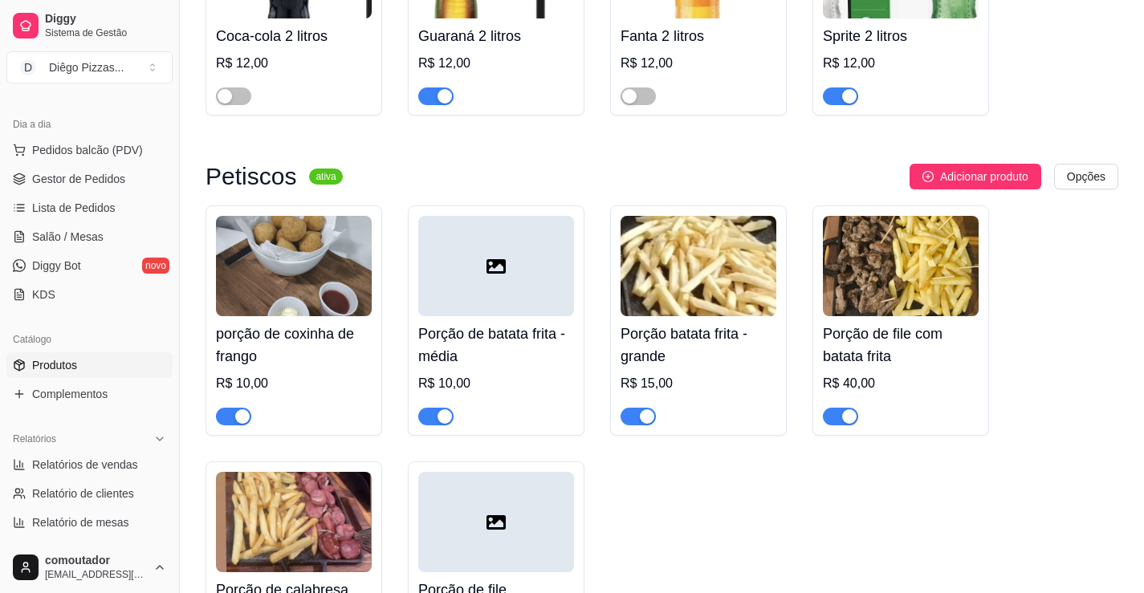
click at [928, 470] on div "porção de coxinha de frango R$ 10,00 Porção de batata frita - média R$ 10,00 Po…" at bounding box center [661, 448] width 913 height 486
click at [71, 243] on span "Salão / Mesas" at bounding box center [67, 237] width 71 height 16
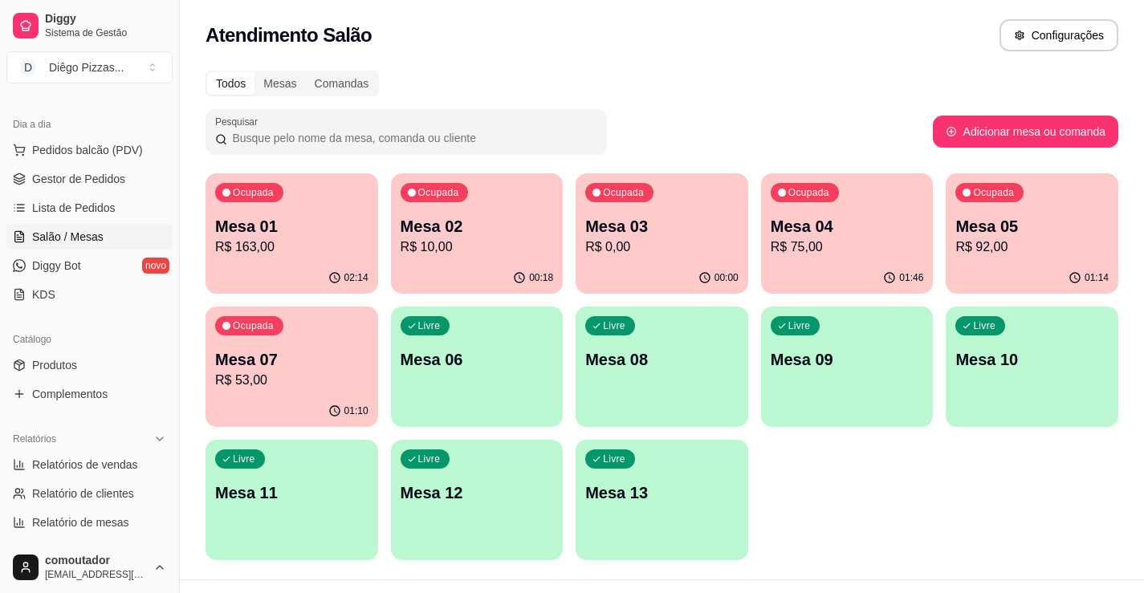
click at [1051, 242] on p "R$ 92,00" at bounding box center [1031, 247] width 153 height 19
click at [796, 217] on p "Mesa 04" at bounding box center [847, 227] width 148 height 22
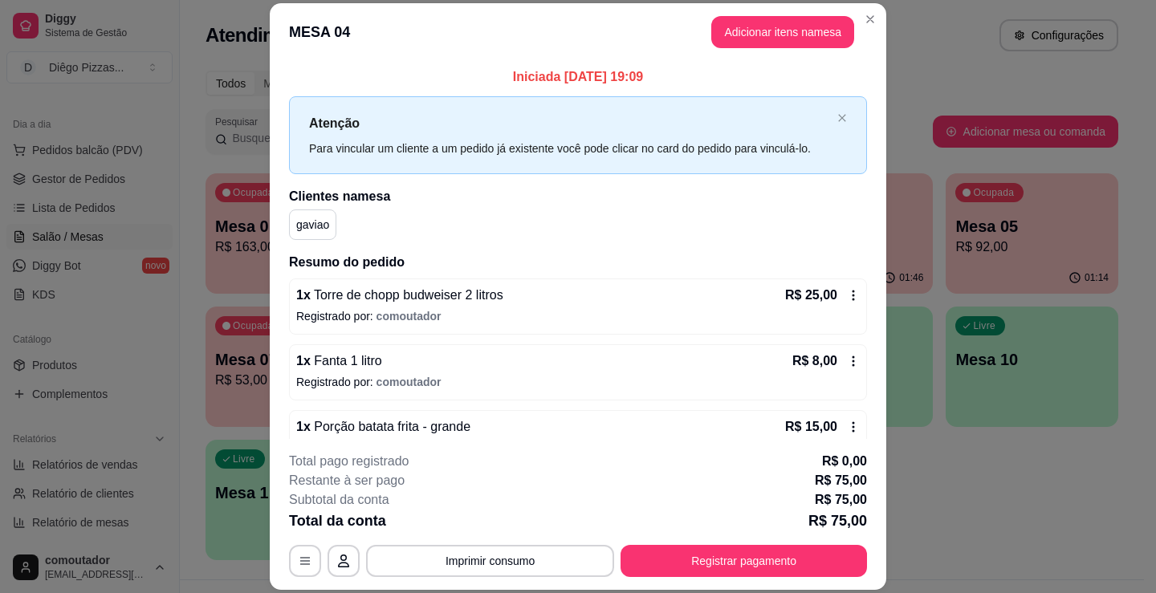
scroll to position [277, 0]
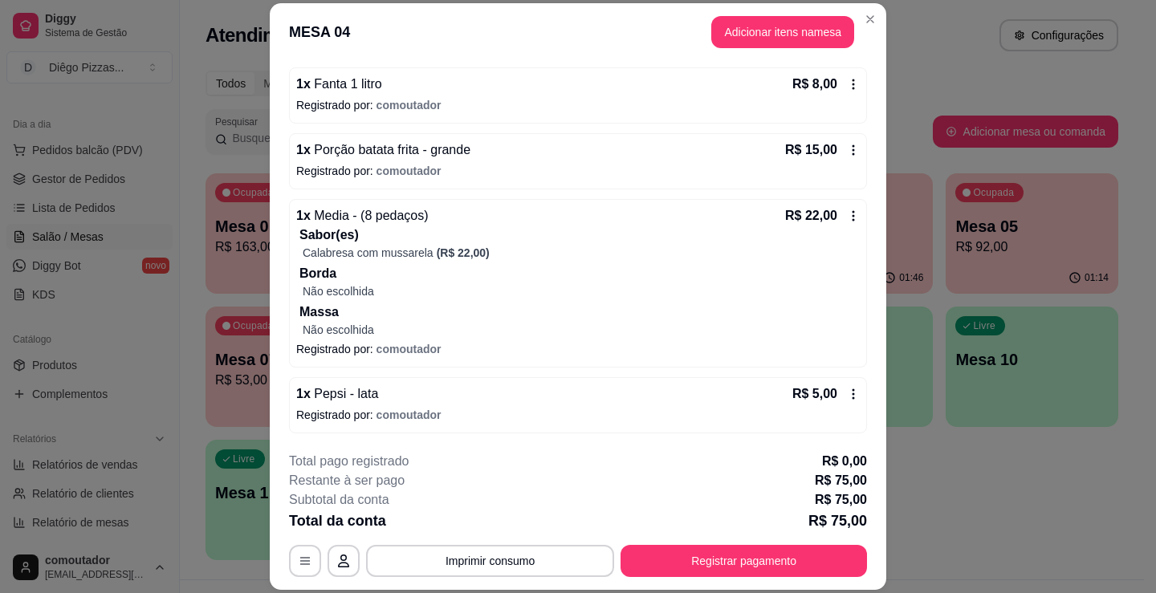
click at [477, 559] on button "Imprimir consumo" at bounding box center [490, 561] width 248 height 32
click at [477, 523] on button "IMPRESSORA" at bounding box center [488, 527] width 93 height 21
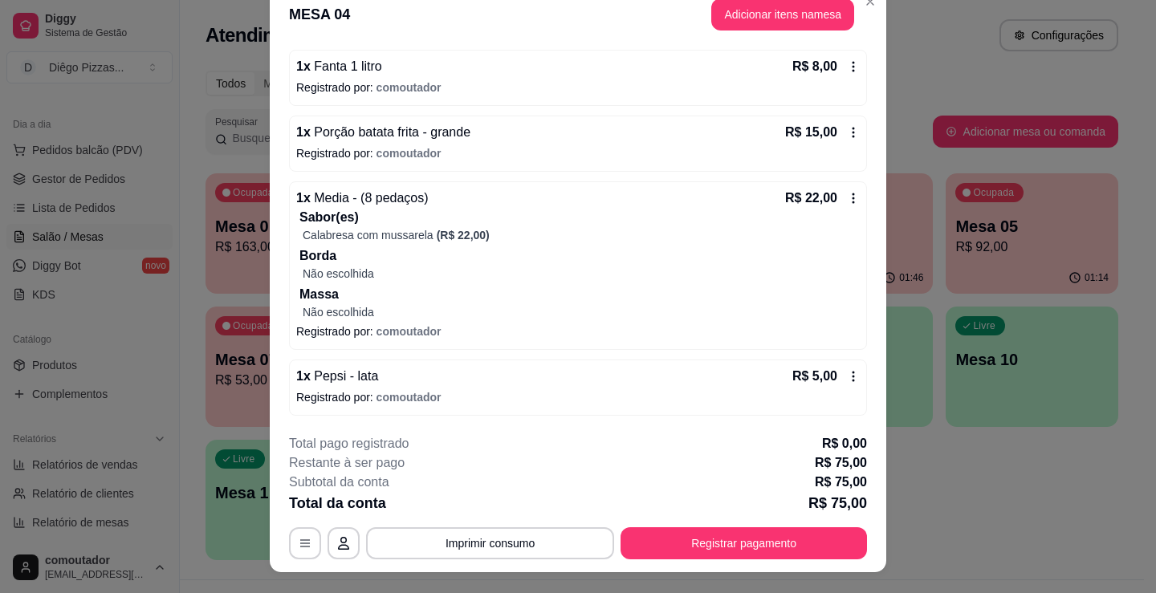
scroll to position [48, 0]
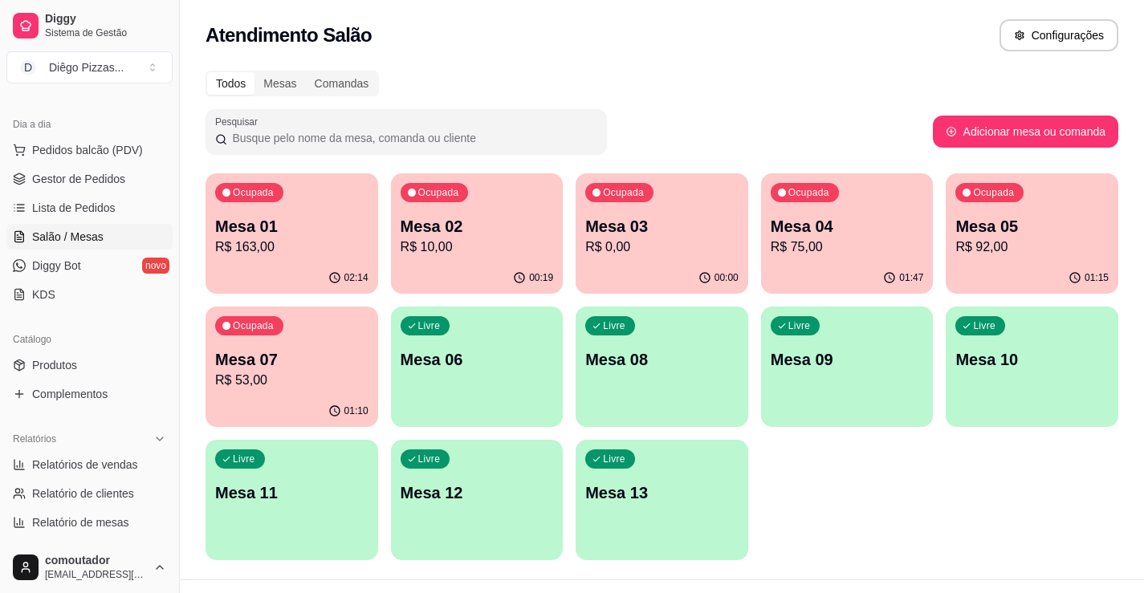
click at [311, 364] on p "Mesa 07" at bounding box center [291, 359] width 153 height 22
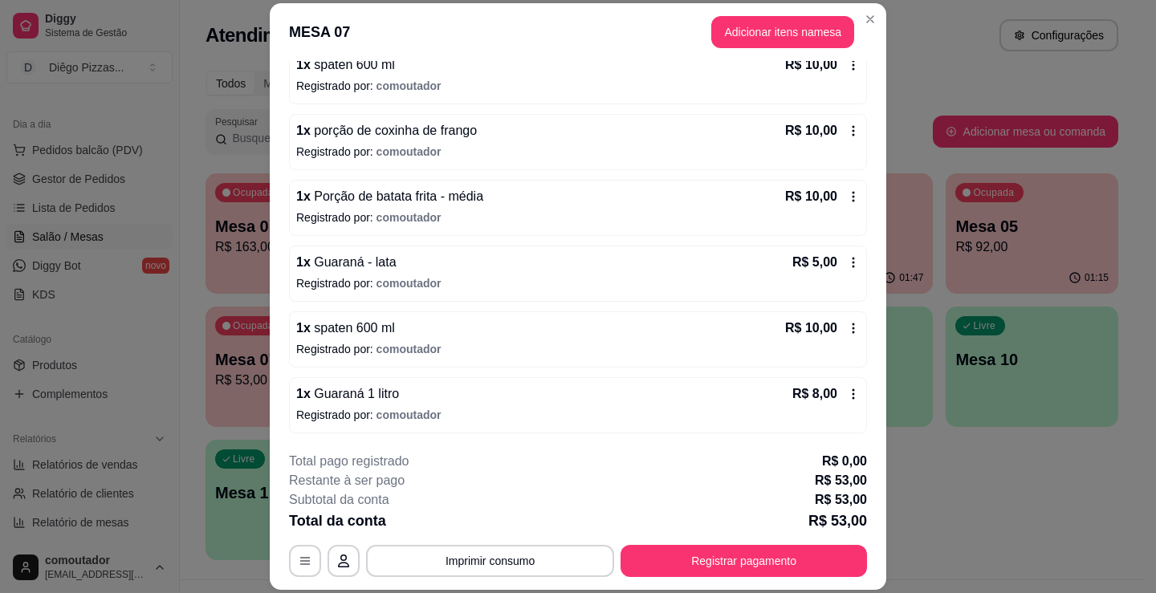
scroll to position [0, 0]
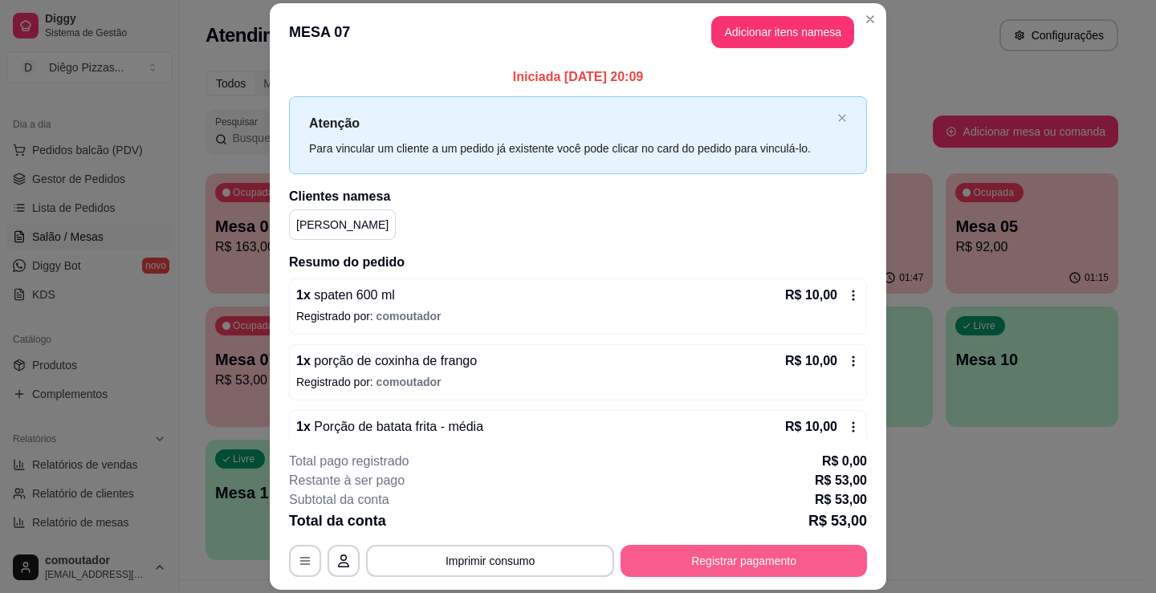
click at [671, 564] on button "Registrar pagamento" at bounding box center [743, 561] width 246 height 32
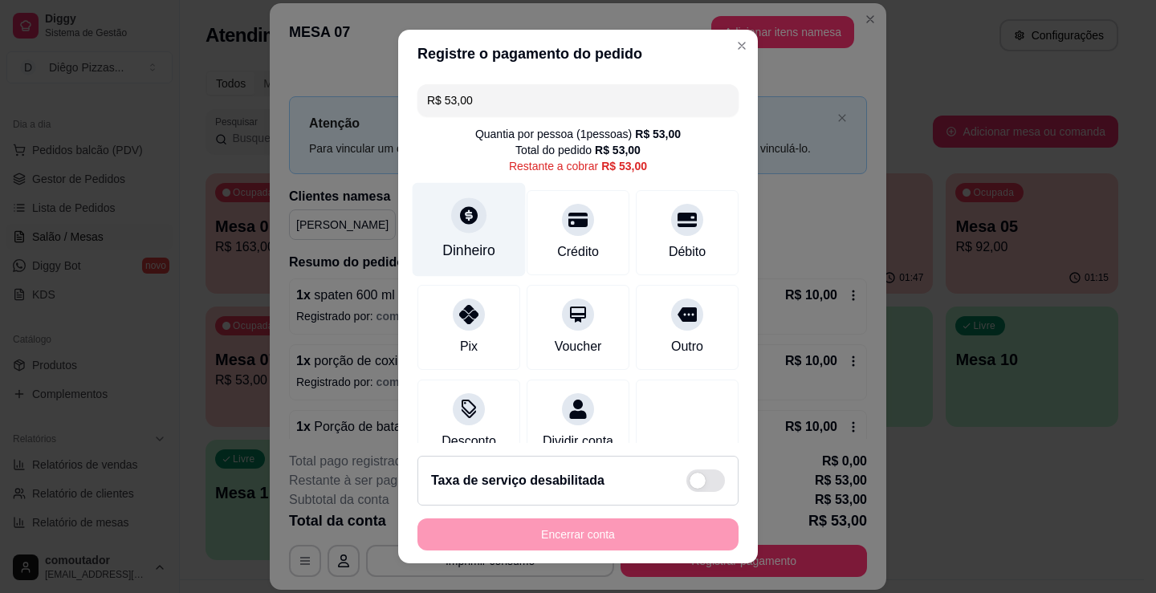
click at [451, 238] on div "Dinheiro" at bounding box center [469, 230] width 113 height 94
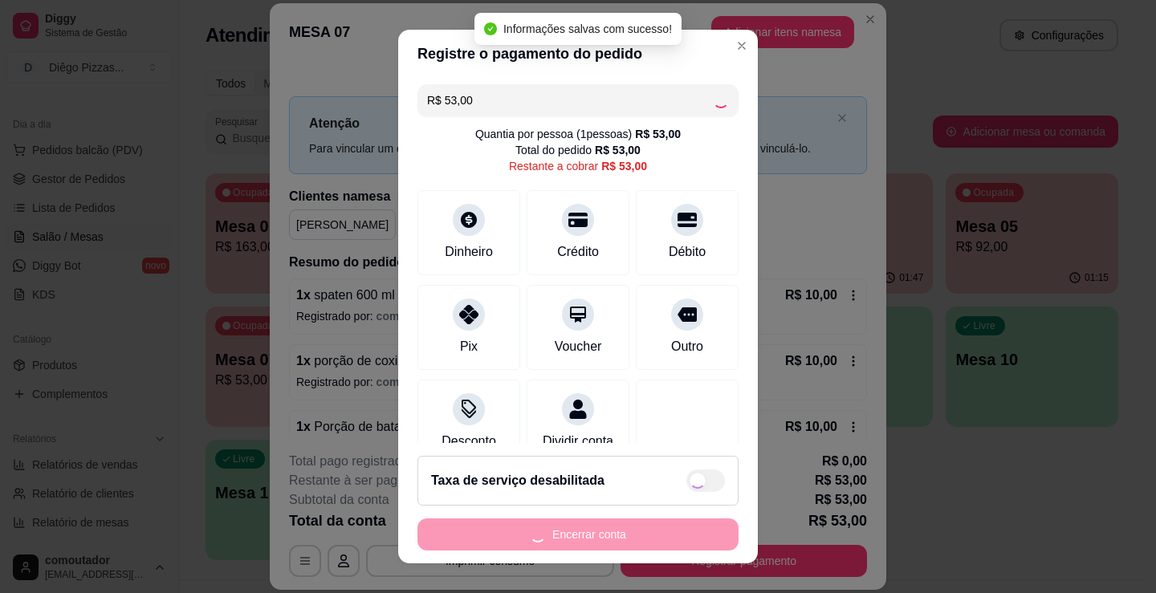
type input "R$ 0,00"
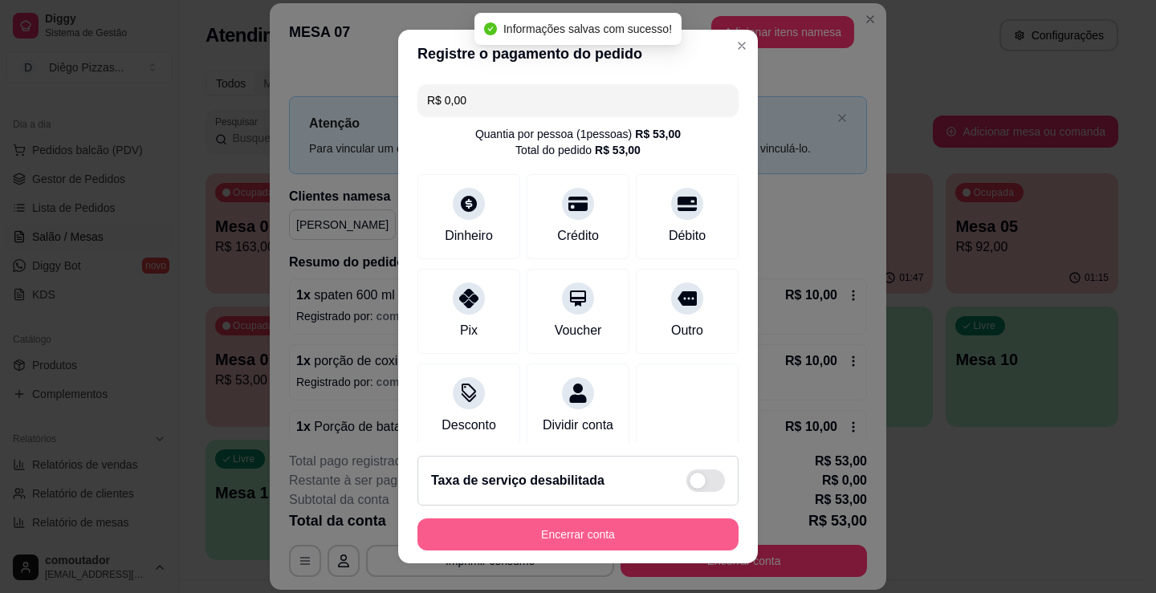
click at [615, 535] on button "Encerrar conta" at bounding box center [577, 535] width 321 height 32
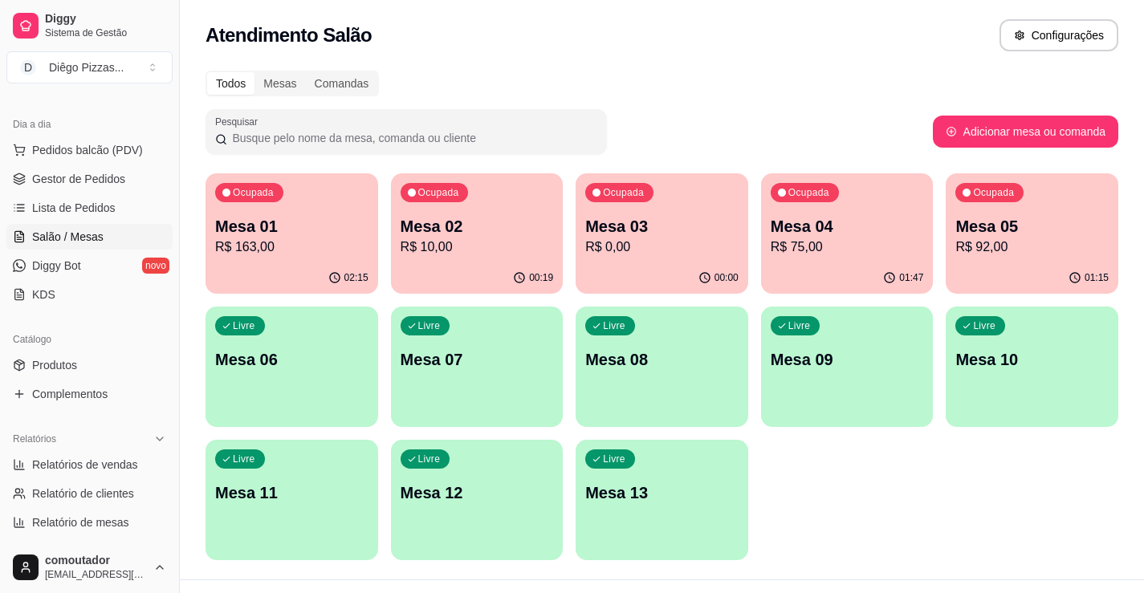
click at [861, 482] on div "Ocupada Mesa 01 R$ 163,00 02:15 Ocupada Mesa 02 R$ 10,00 00:19 Ocupada Mesa 03 …" at bounding box center [661, 366] width 913 height 387
click at [41, 157] on span "Pedidos balcão (PDV)" at bounding box center [87, 150] width 111 height 16
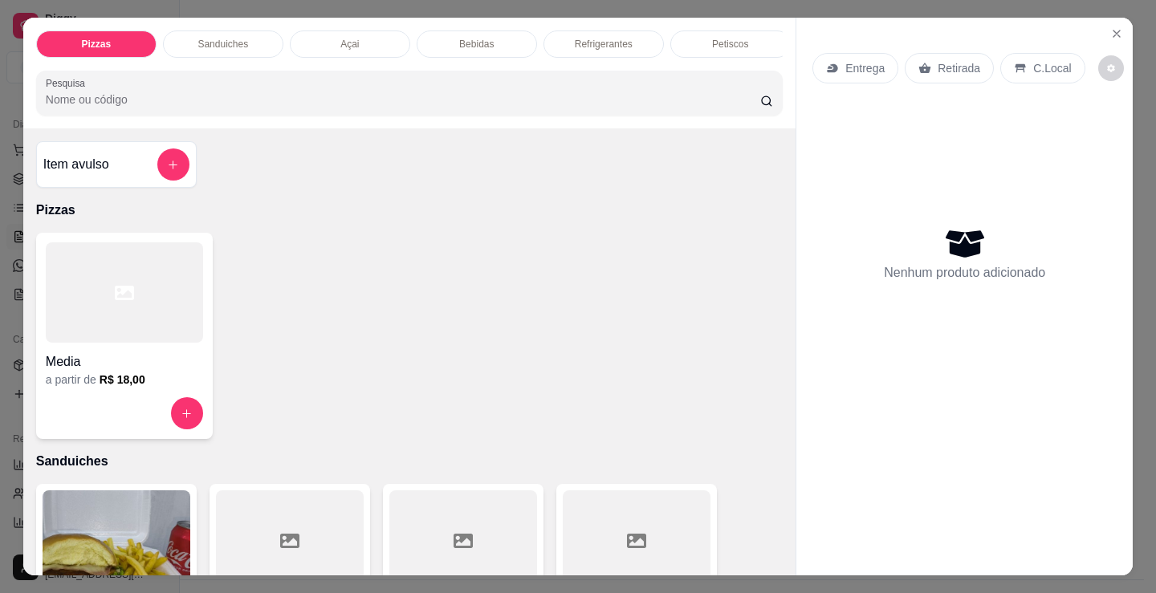
click at [722, 38] on p "Petiscos" at bounding box center [730, 44] width 36 height 13
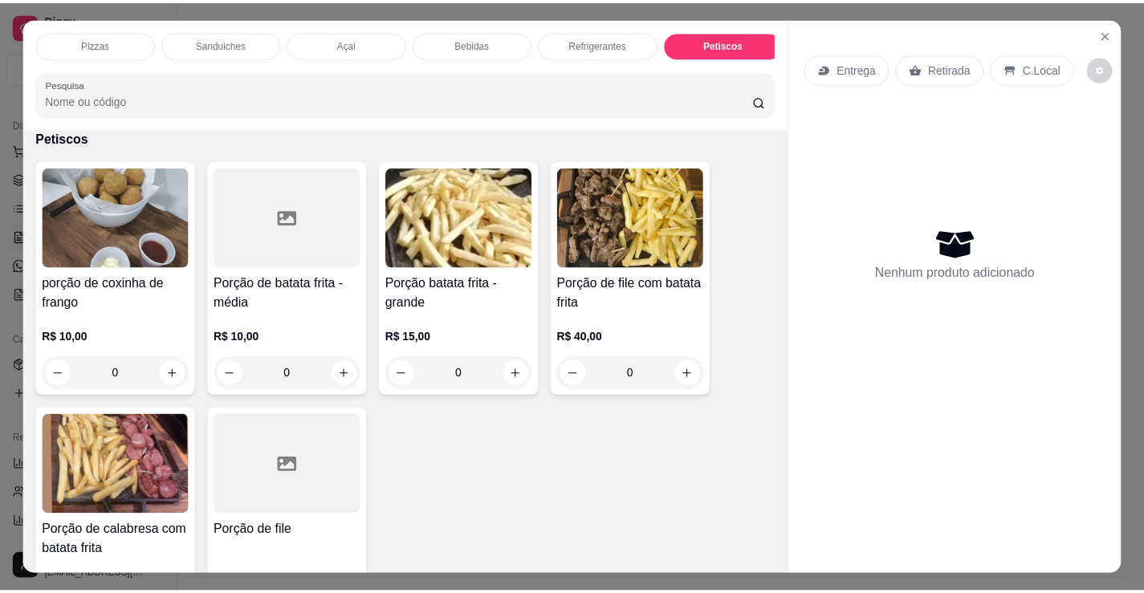
scroll to position [39, 0]
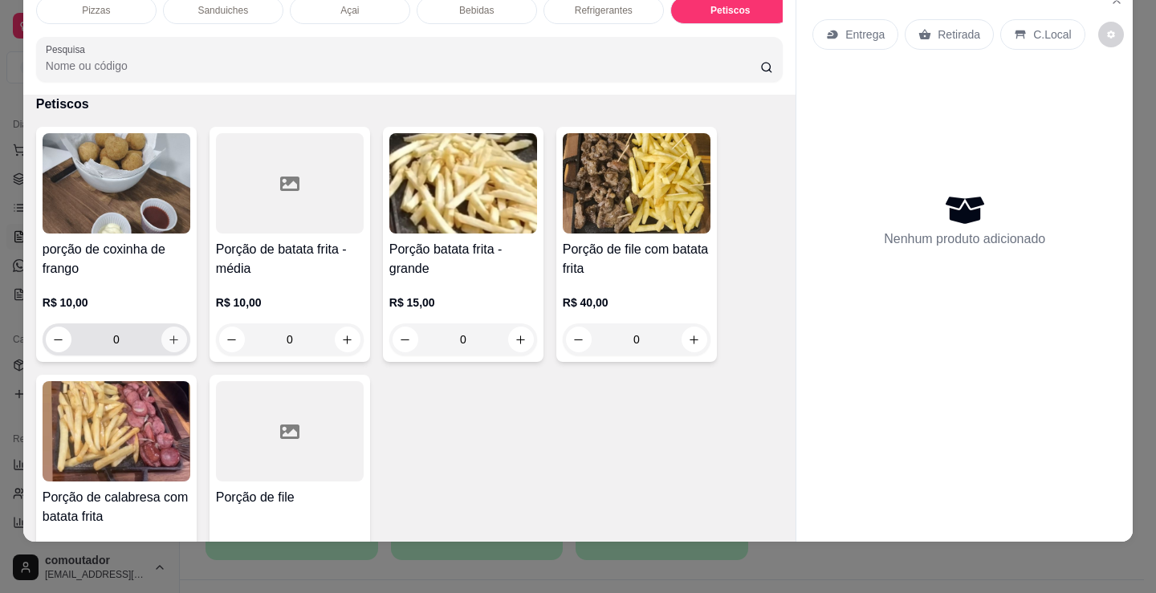
click at [170, 336] on icon "increase-product-quantity" at bounding box center [174, 340] width 12 height 12
type input "1"
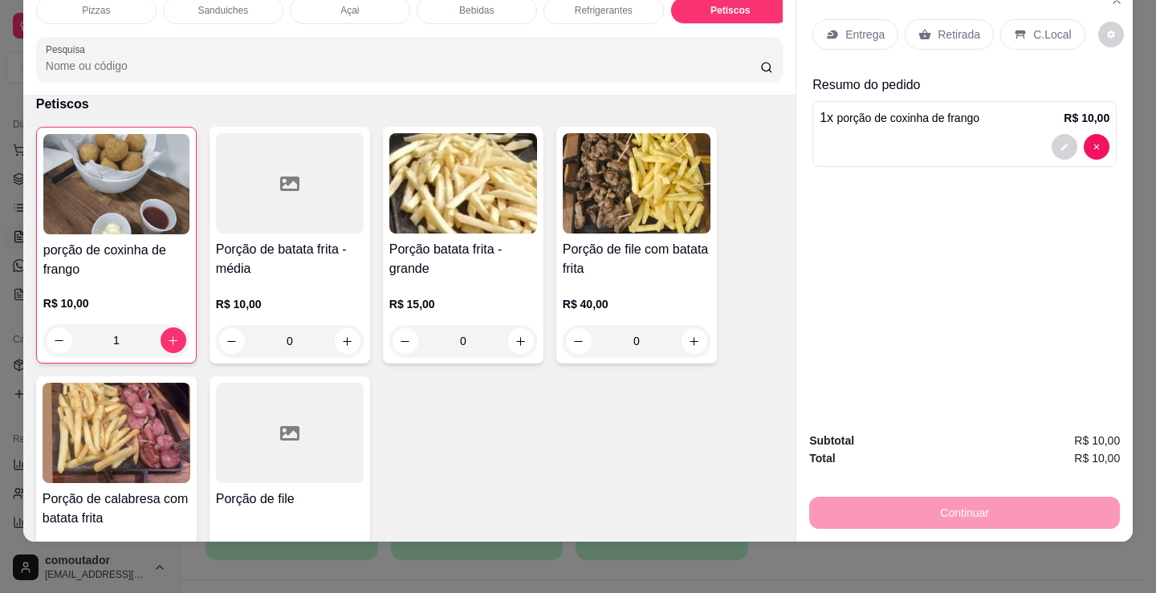
click at [845, 27] on p "Entrega" at bounding box center [864, 34] width 39 height 16
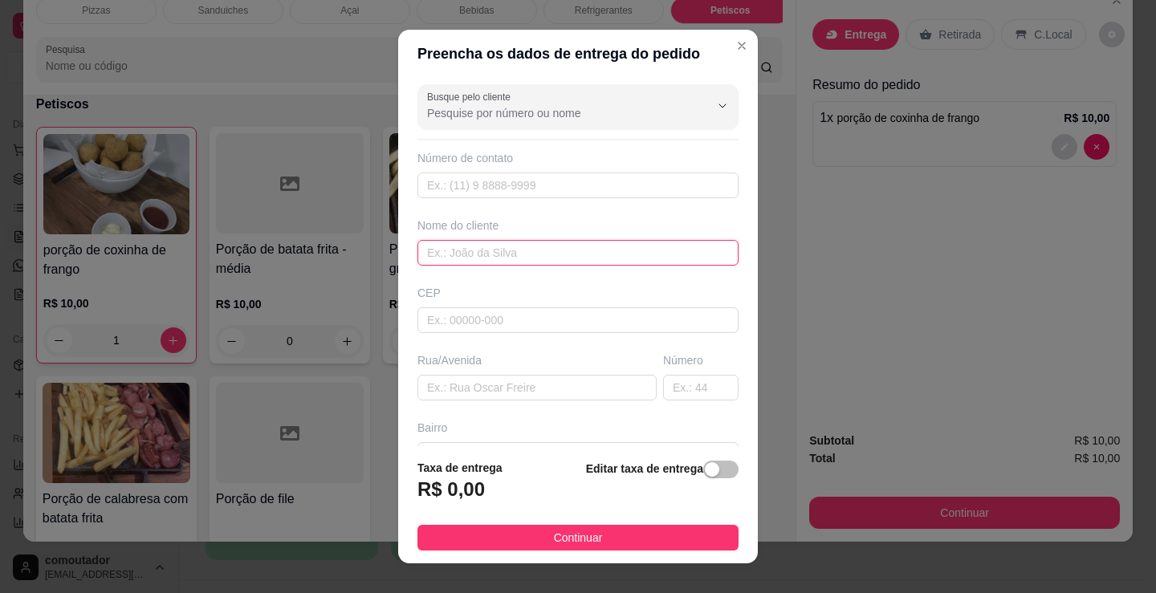
click at [667, 256] on input "text" at bounding box center [577, 253] width 321 height 26
click at [429, 252] on input "psina" at bounding box center [577, 253] width 321 height 26
drag, startPoint x: 433, startPoint y: 255, endPoint x: 630, endPoint y: 250, distance: 197.5
click at [629, 250] on input "pisina" at bounding box center [577, 253] width 321 height 26
click at [631, 256] on input "pisina" at bounding box center [577, 253] width 321 height 26
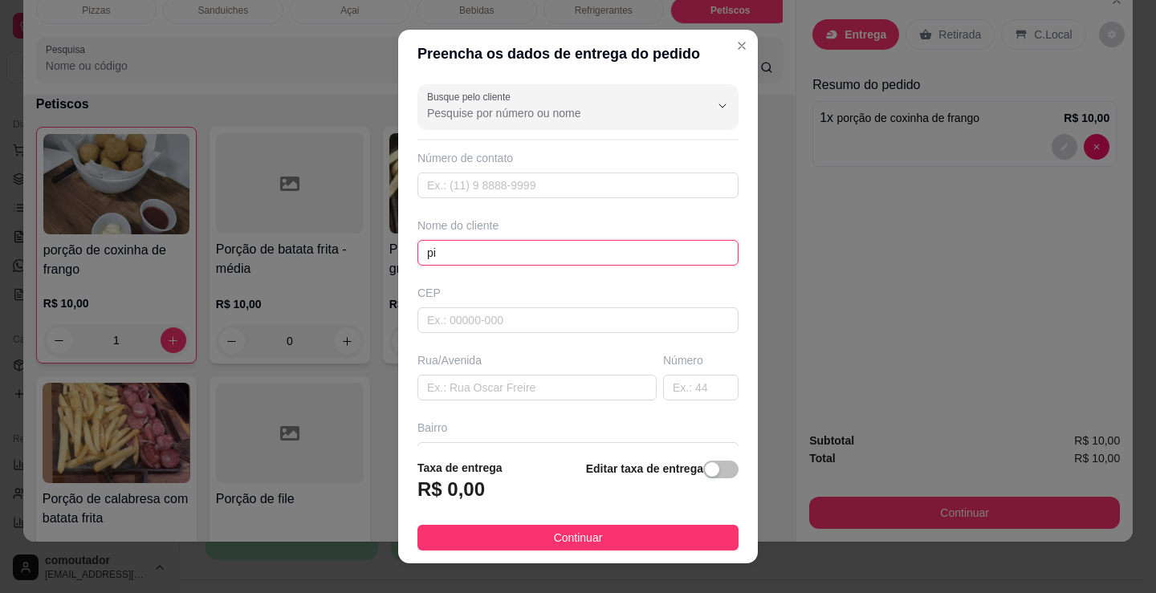
type input "p"
type input "vanesa"
click at [591, 531] on button "Continuar" at bounding box center [577, 538] width 321 height 26
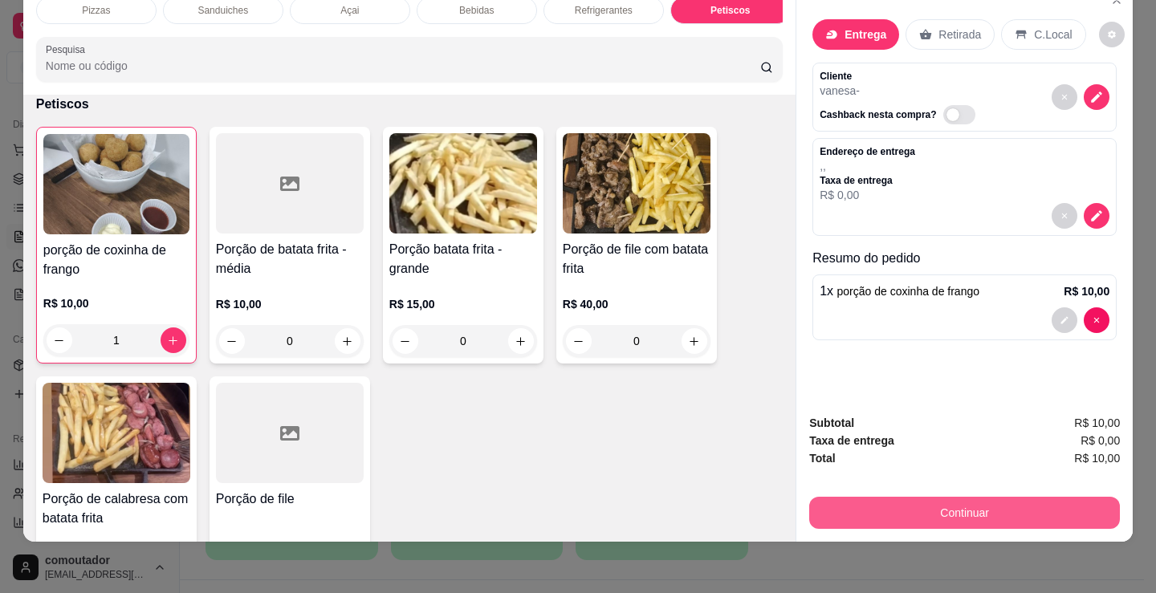
click at [824, 499] on button "Continuar" at bounding box center [964, 513] width 311 height 32
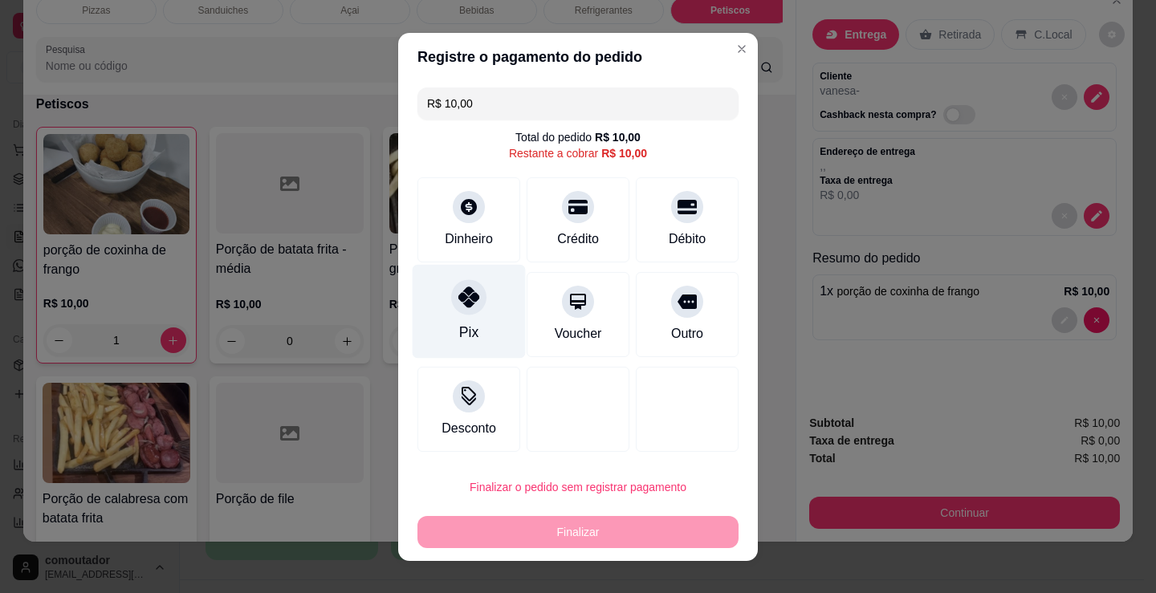
click at [437, 304] on div "Pix" at bounding box center [469, 311] width 113 height 94
type input "R$ 0,00"
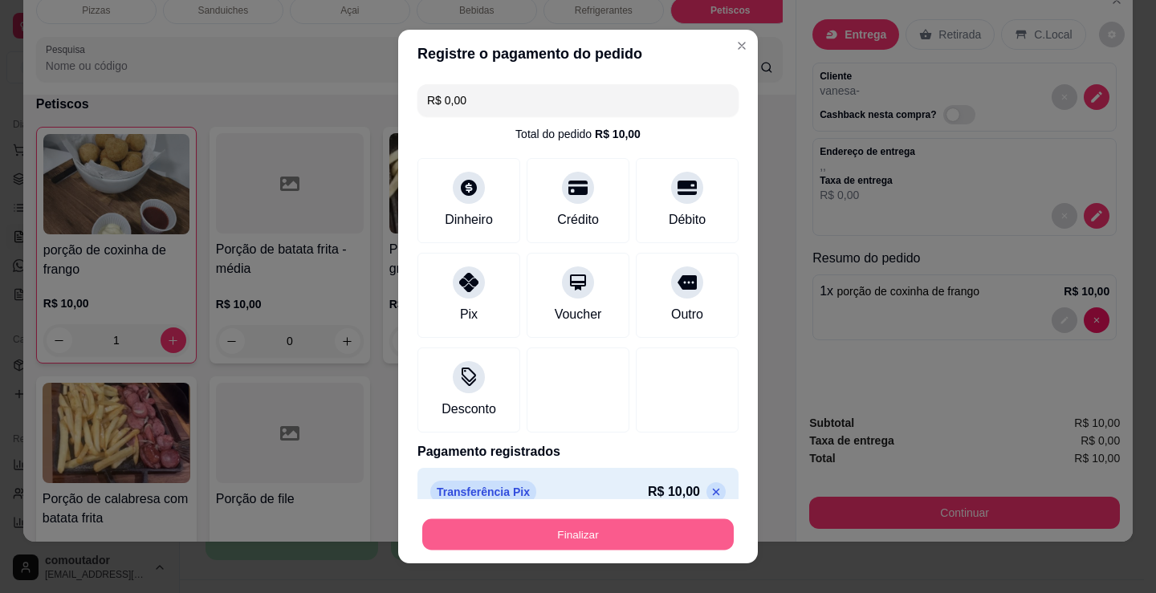
click at [520, 527] on button "Finalizar" at bounding box center [577, 534] width 311 height 31
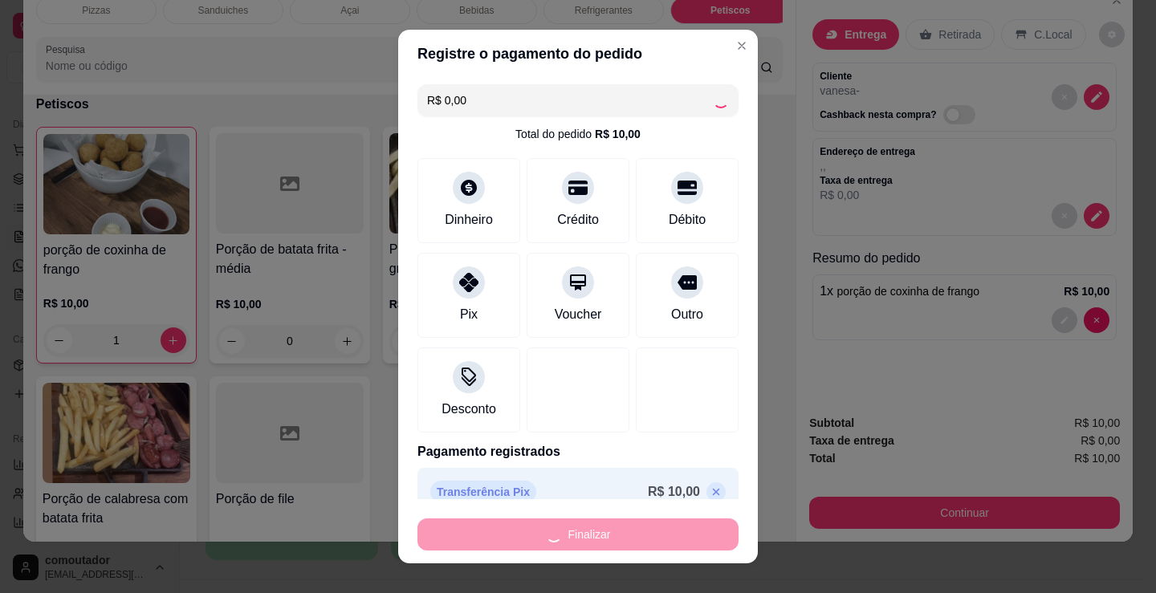
type input "0"
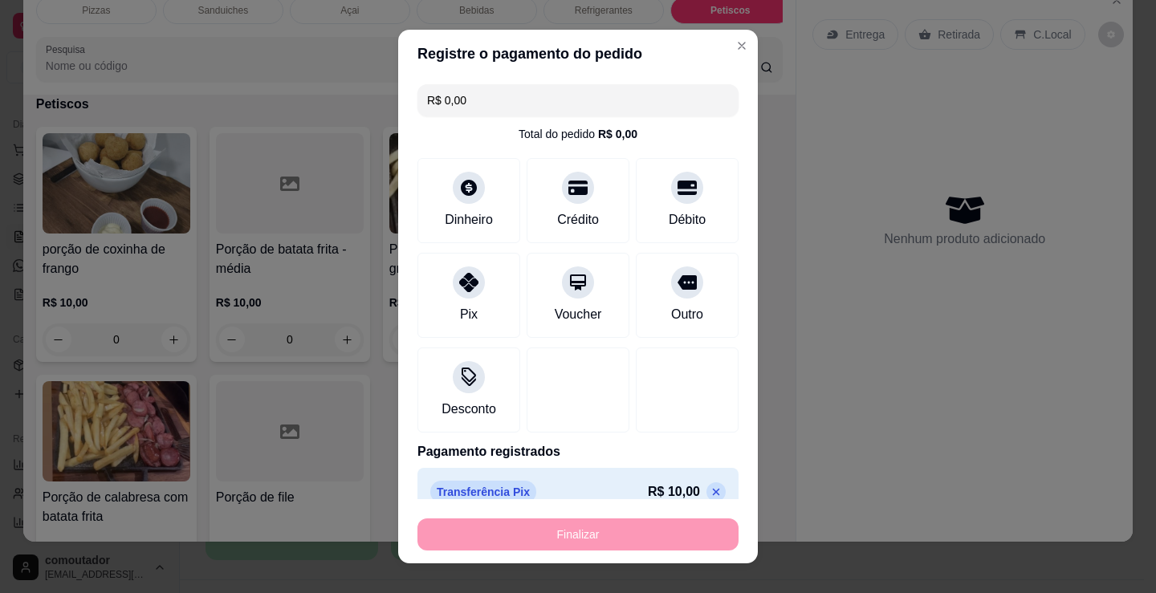
type input "-R$ 10,00"
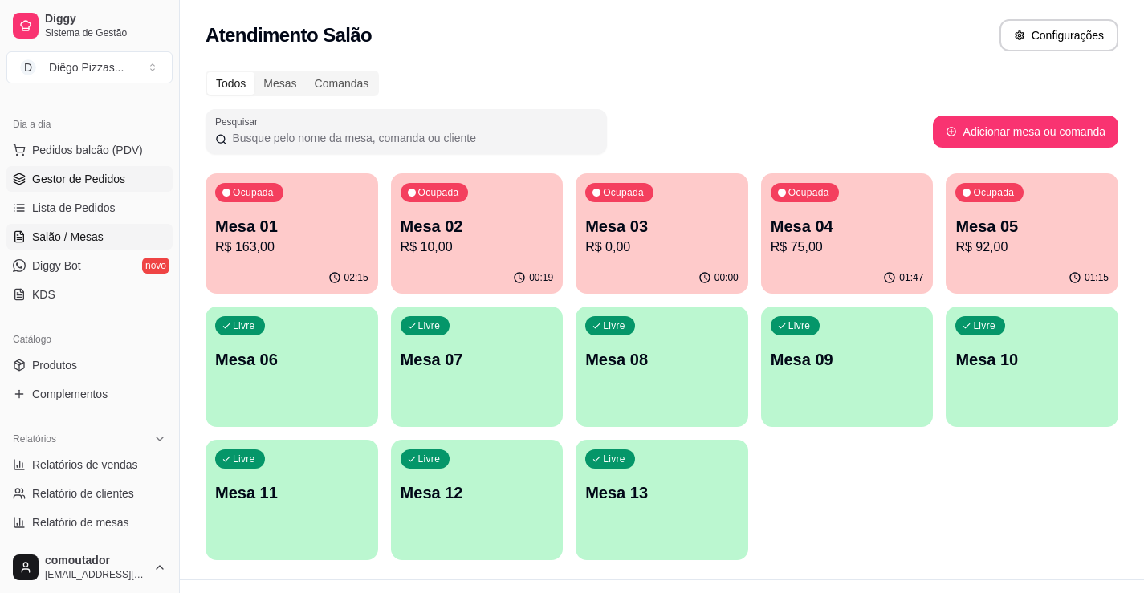
click at [83, 183] on span "Gestor de Pedidos" at bounding box center [78, 179] width 93 height 16
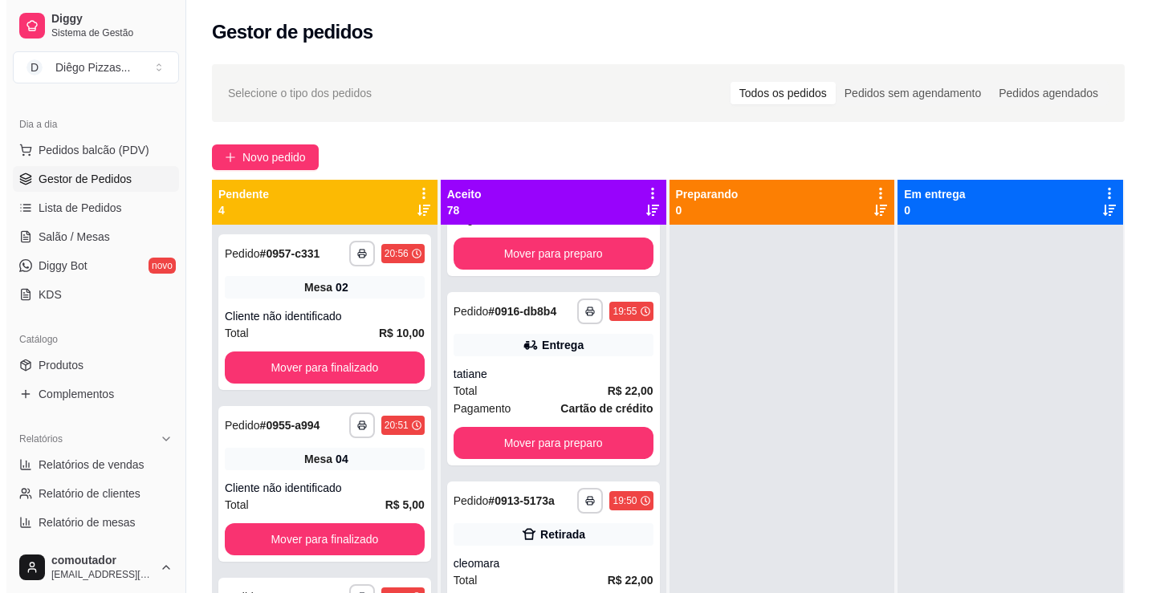
scroll to position [5137, 0]
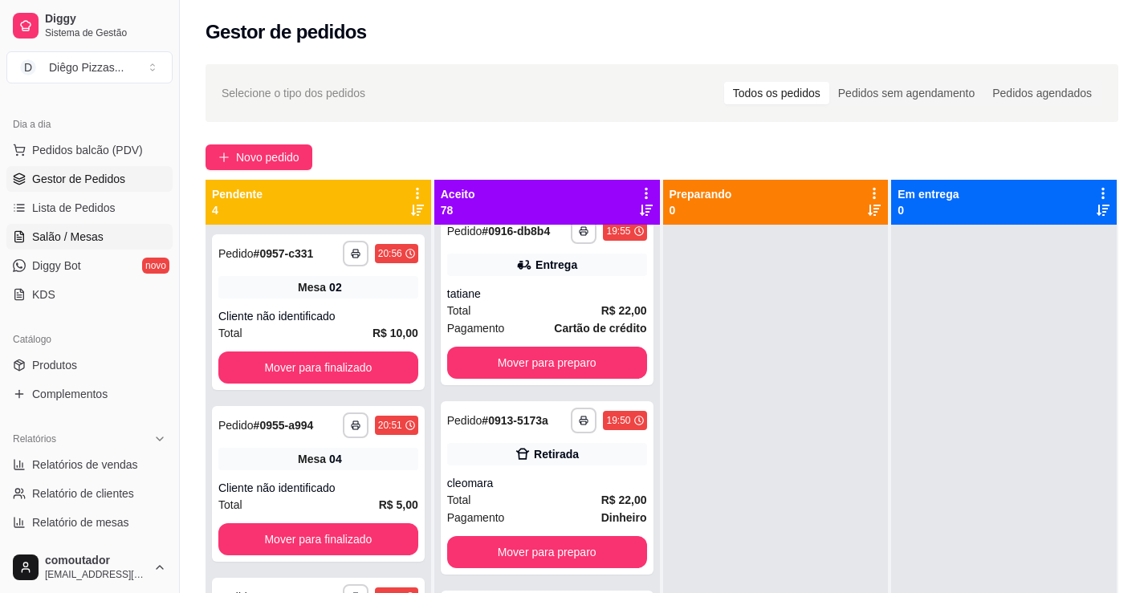
click at [92, 227] on link "Salão / Mesas" at bounding box center [89, 237] width 166 height 26
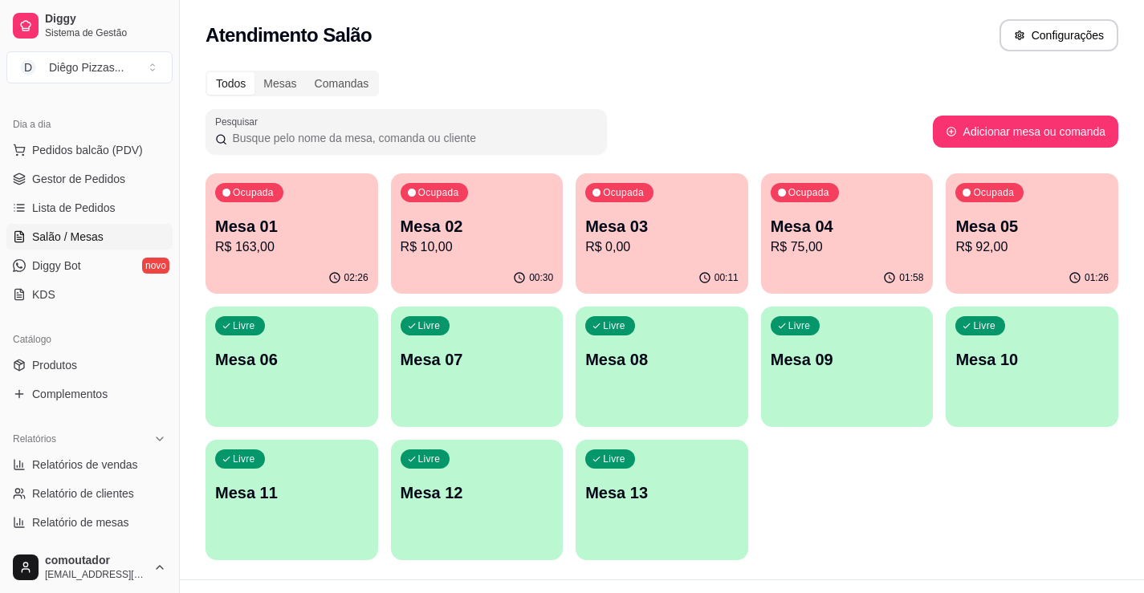
click at [332, 243] on p "R$ 163,00" at bounding box center [291, 247] width 153 height 19
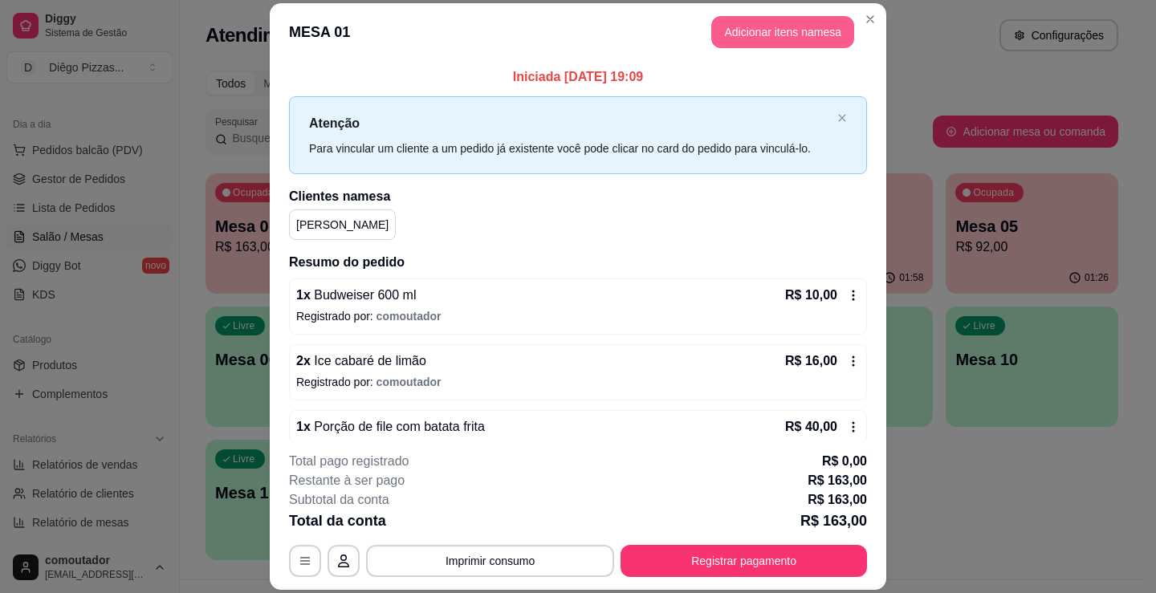
click at [769, 21] on button "Adicionar itens na mesa" at bounding box center [782, 32] width 143 height 32
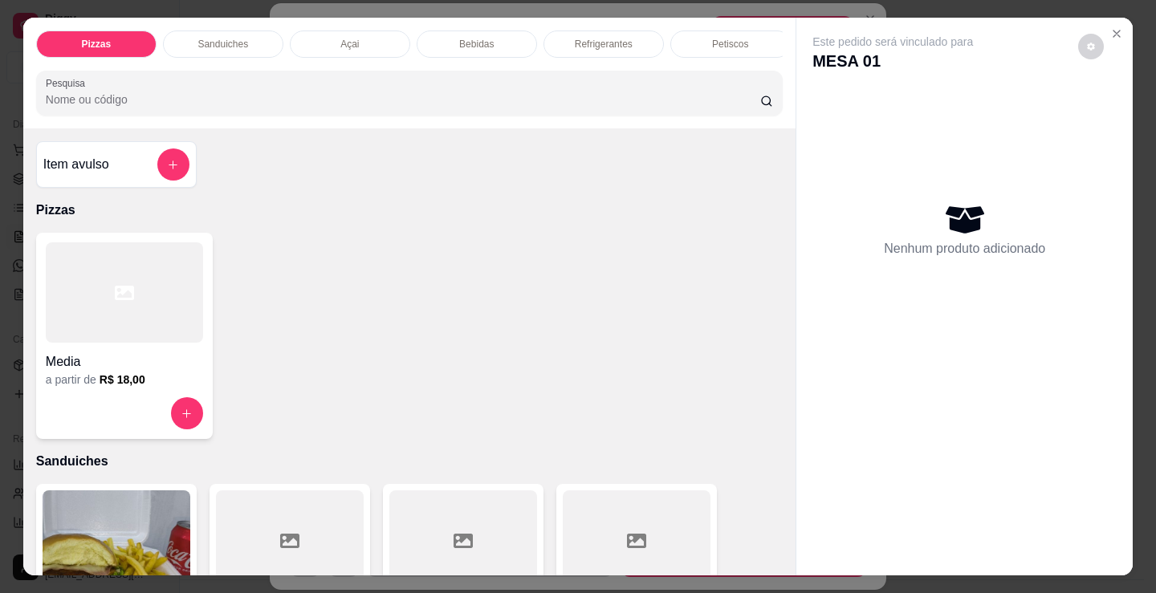
click at [462, 38] on p "Bebidas" at bounding box center [476, 44] width 35 height 13
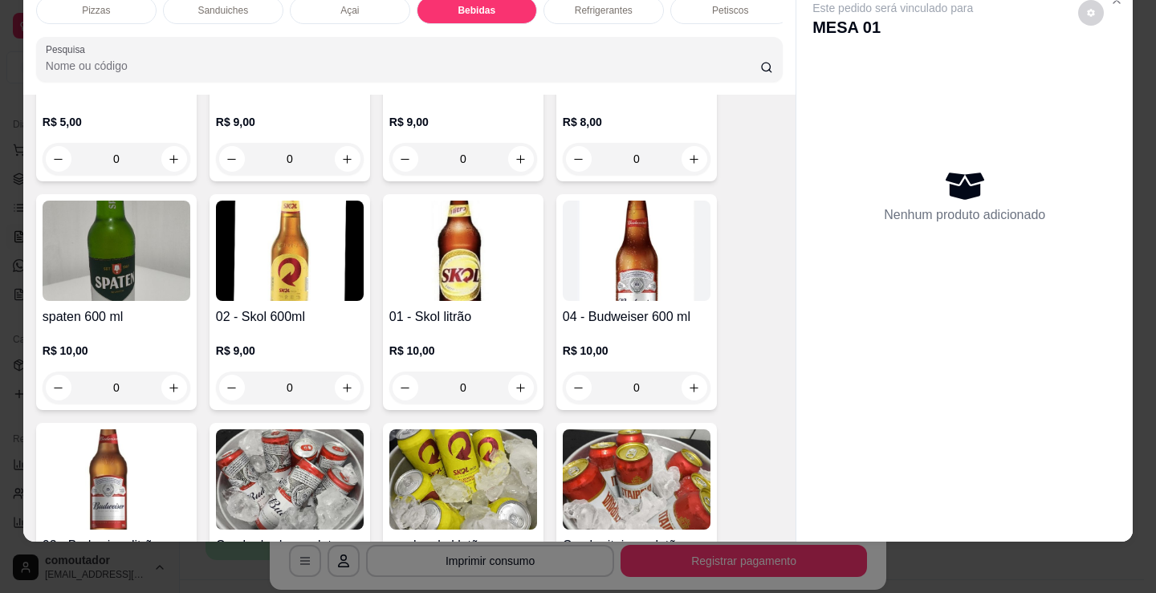
scroll to position [2471, 0]
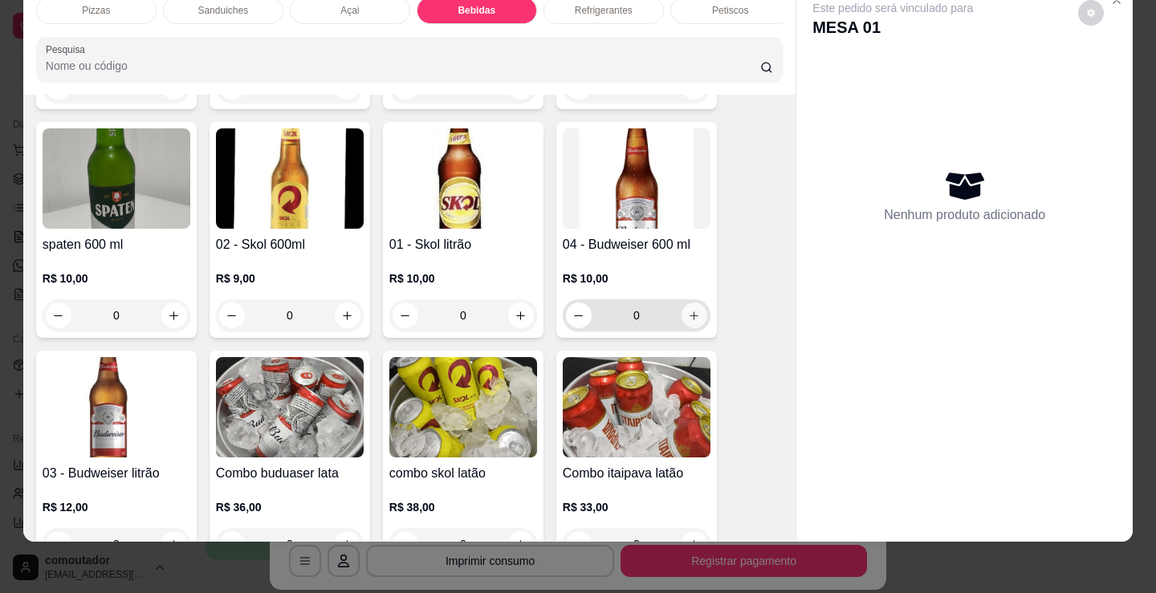
click at [693, 324] on button "increase-product-quantity" at bounding box center [694, 316] width 26 height 26
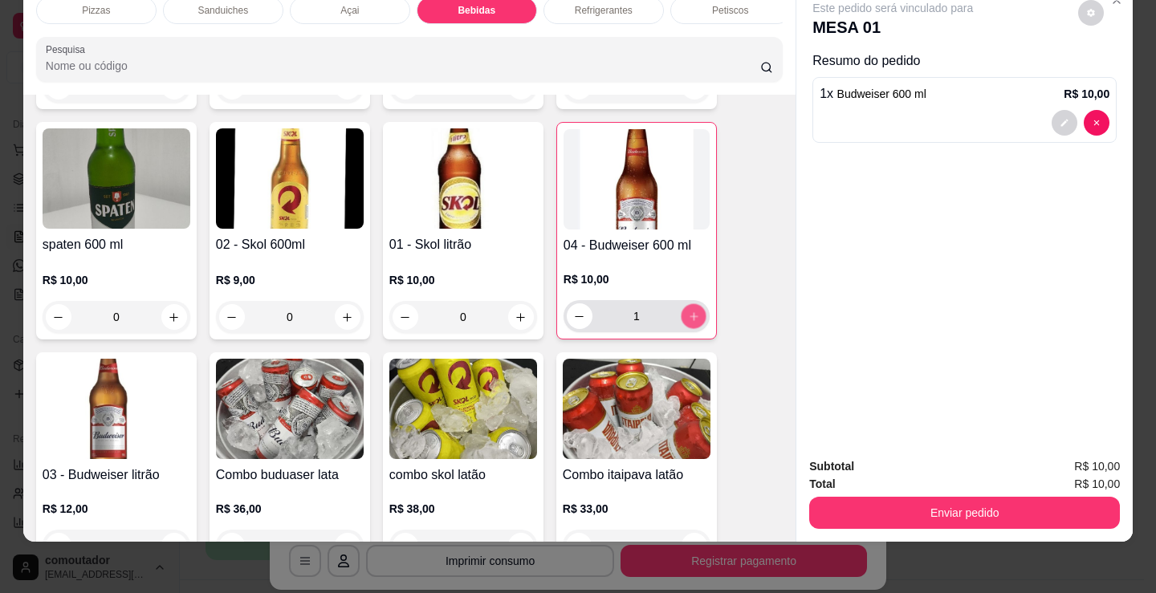
click at [693, 324] on button "increase-product-quantity" at bounding box center [693, 316] width 25 height 25
type input "2"
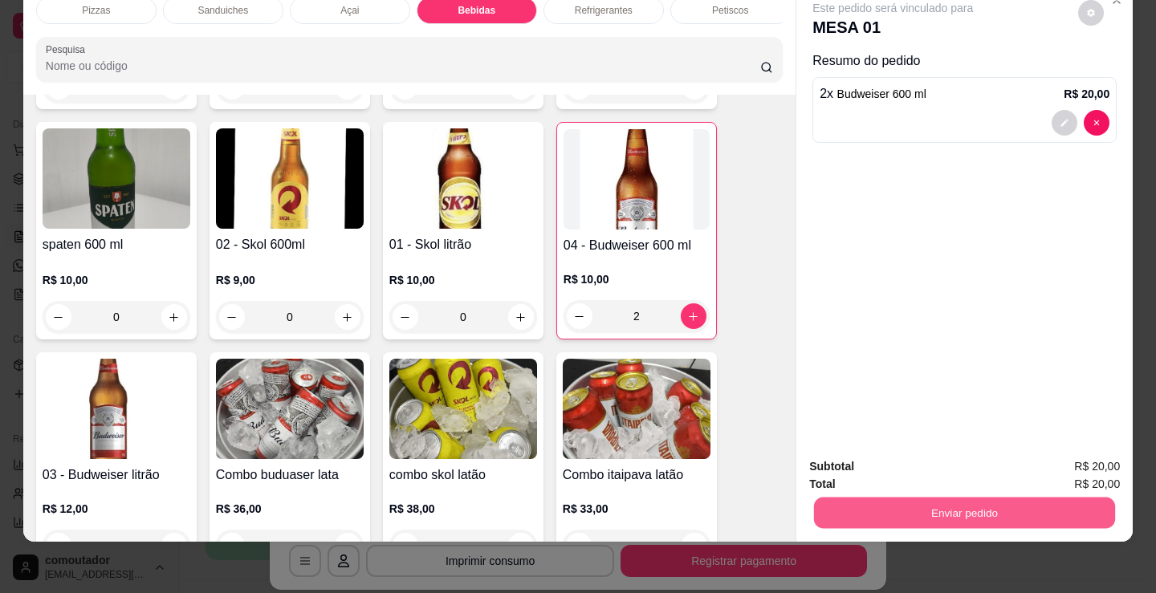
click at [887, 497] on button "Enviar pedido" at bounding box center [964, 512] width 301 height 31
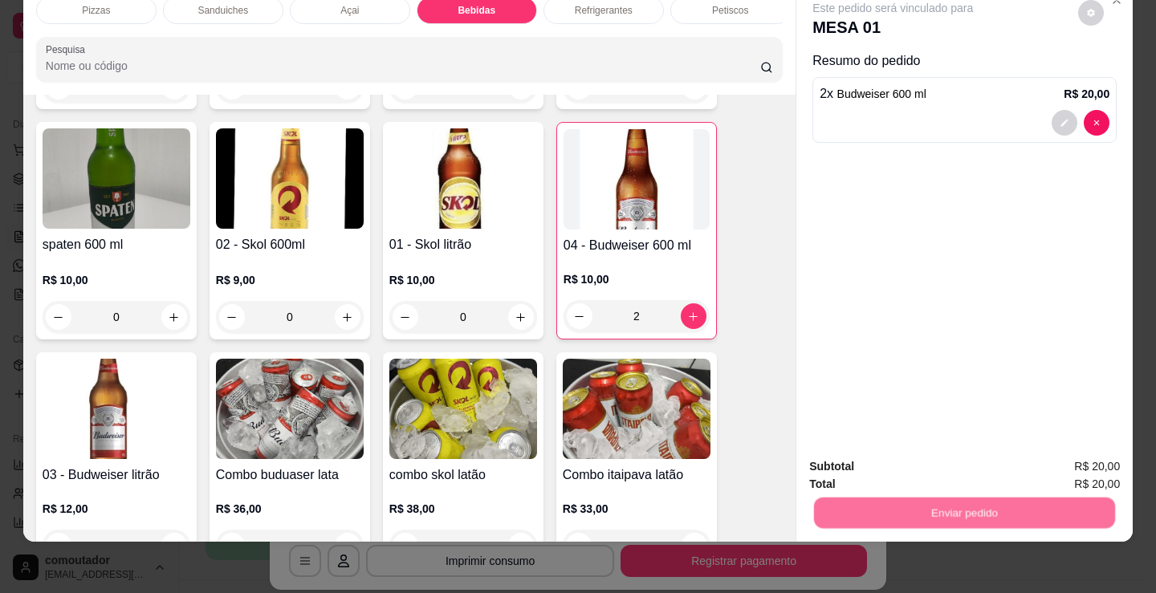
click at [870, 464] on button "Não registrar e enviar pedido" at bounding box center [911, 461] width 167 height 31
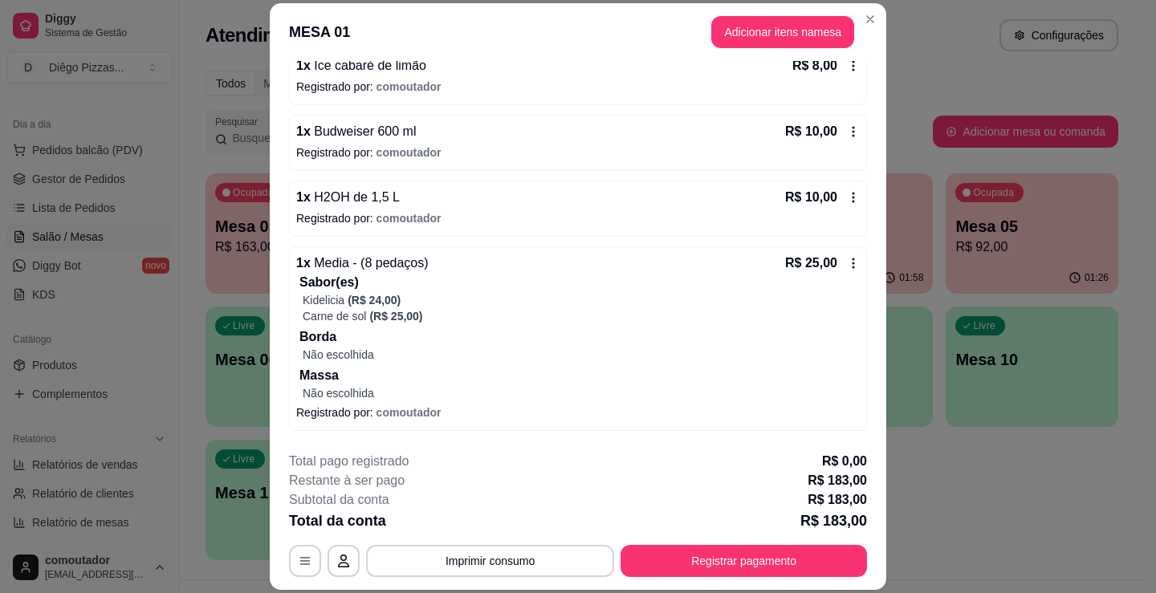
scroll to position [674, 0]
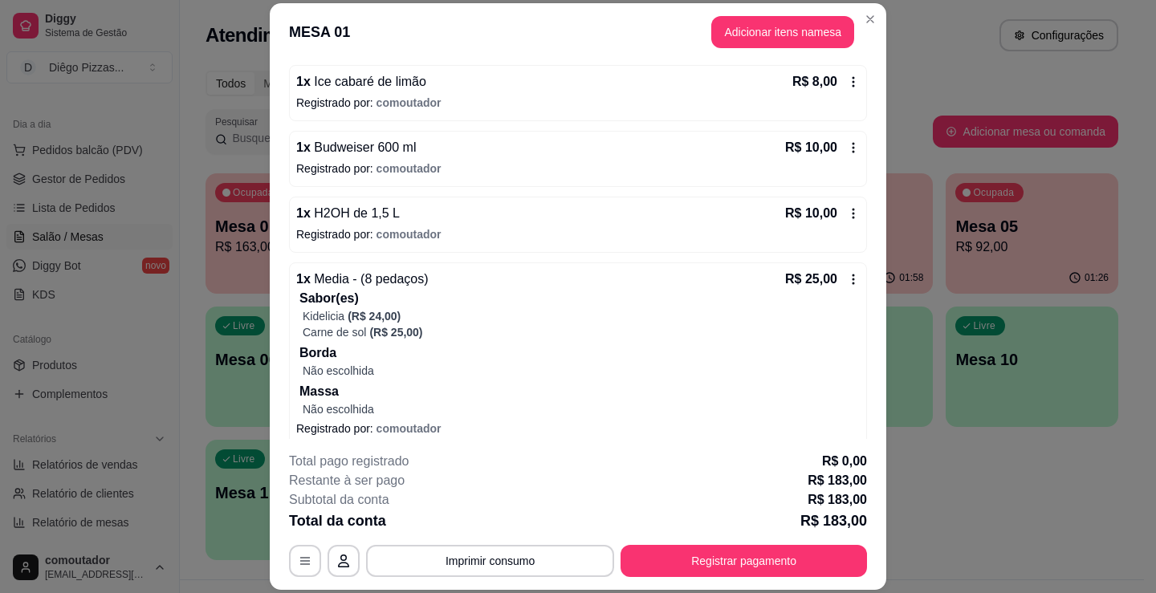
click at [517, 239] on p "Registrado por: comoutador" at bounding box center [577, 234] width 563 height 16
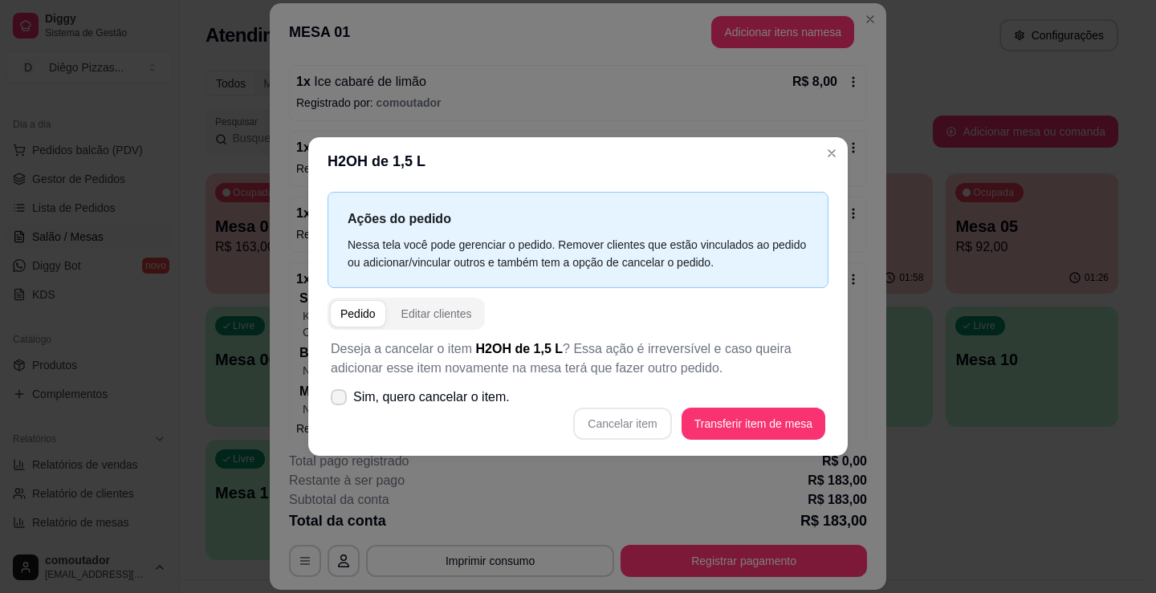
click at [433, 395] on span "Sim, quero cancelar o item." at bounding box center [431, 397] width 157 height 19
click at [340, 400] on input "Sim, quero cancelar o item." at bounding box center [335, 405] width 10 height 10
checkbox input "true"
click at [635, 425] on button "Cancelar item" at bounding box center [622, 424] width 98 height 32
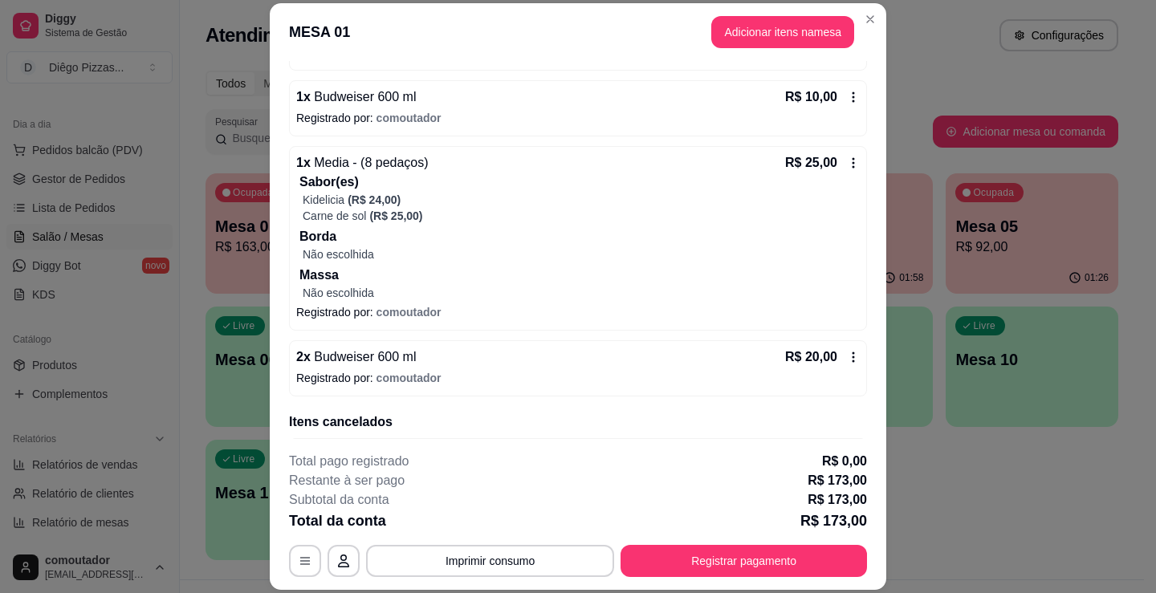
scroll to position [779, 0]
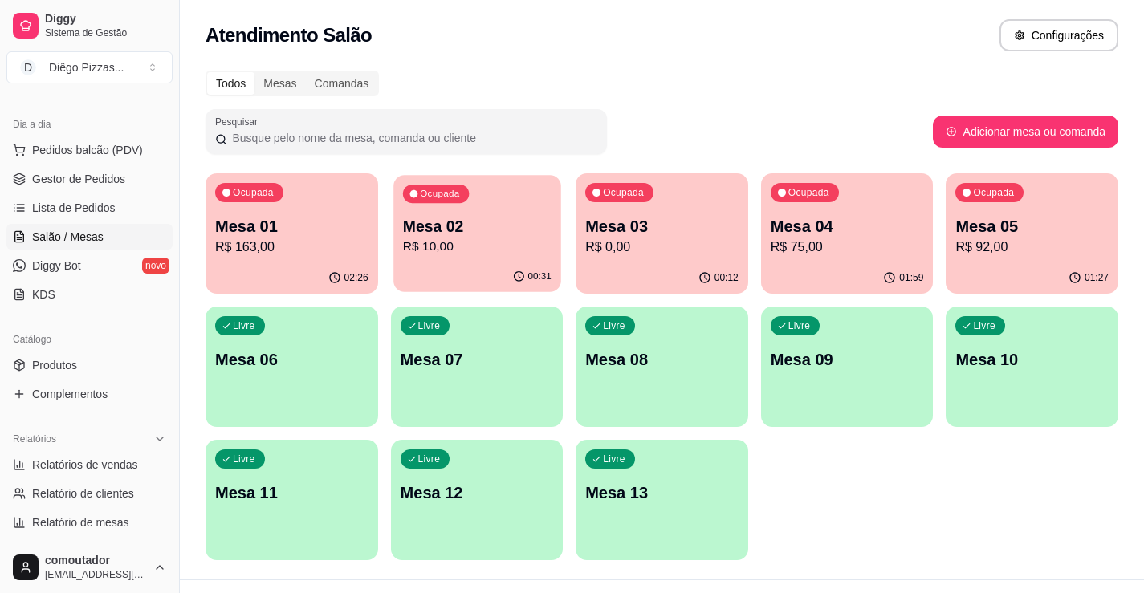
click at [466, 228] on p "Mesa 02" at bounding box center [476, 227] width 148 height 22
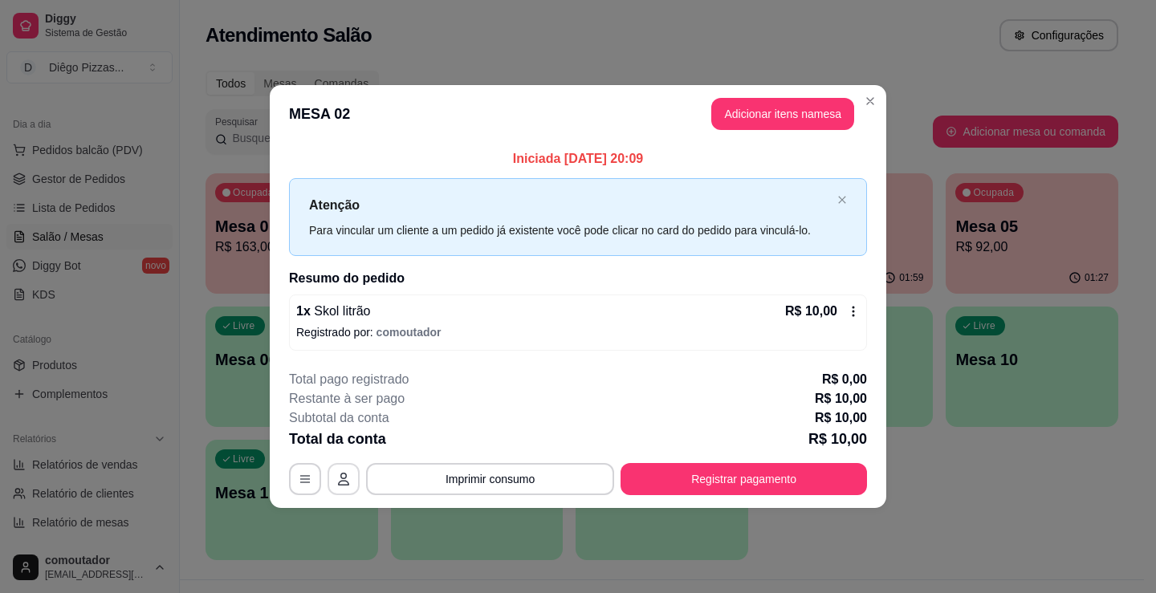
click at [339, 476] on icon "button" at bounding box center [343, 479] width 13 height 13
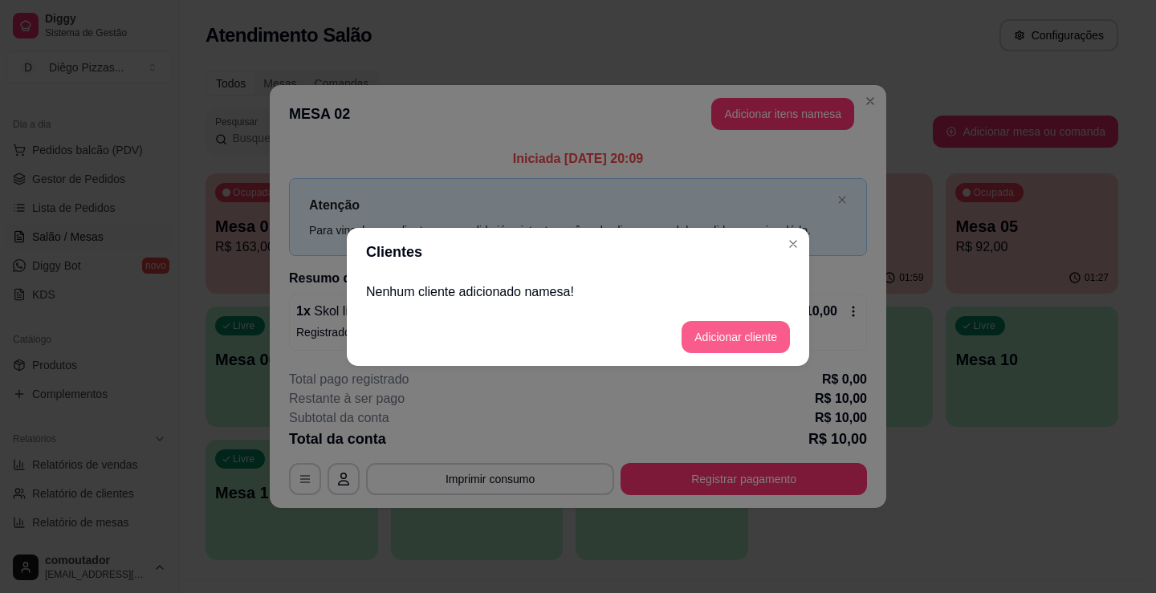
click at [741, 344] on button "Adicionar cliente" at bounding box center [735, 337] width 108 height 32
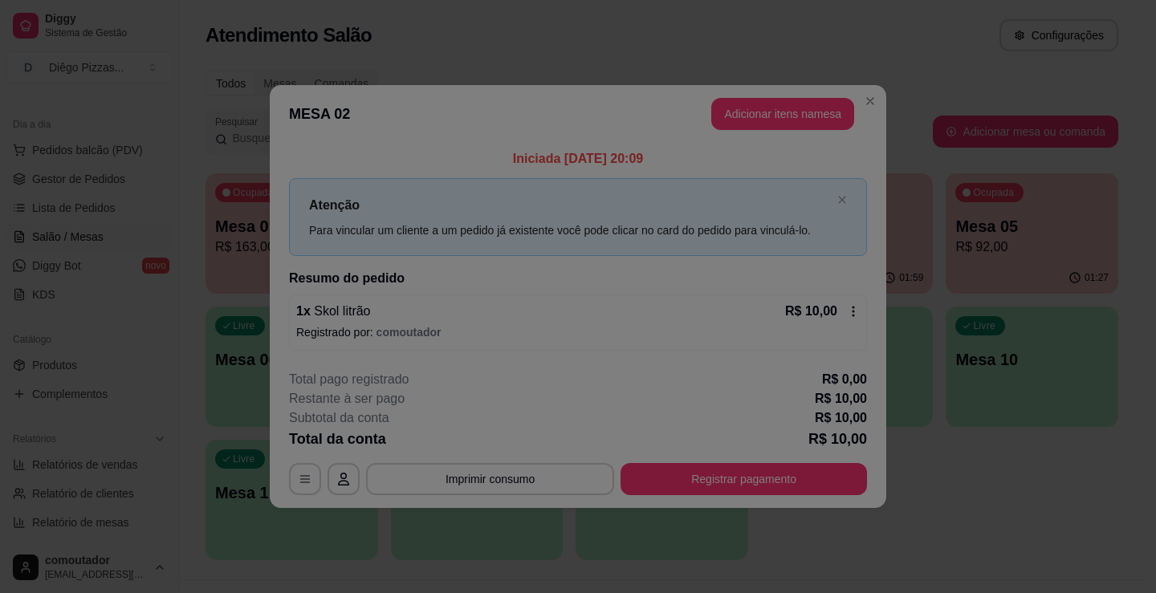
click at [582, 289] on div at bounding box center [578, 291] width 405 height 32
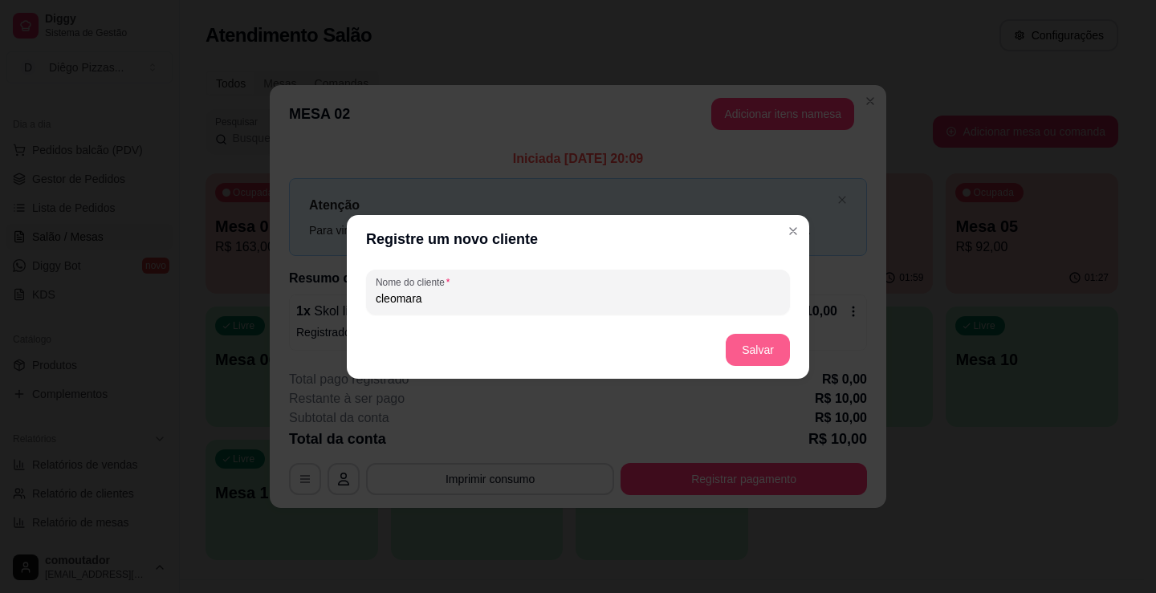
type input "cleomara"
click at [771, 338] on button "Salvar" at bounding box center [758, 350] width 64 height 32
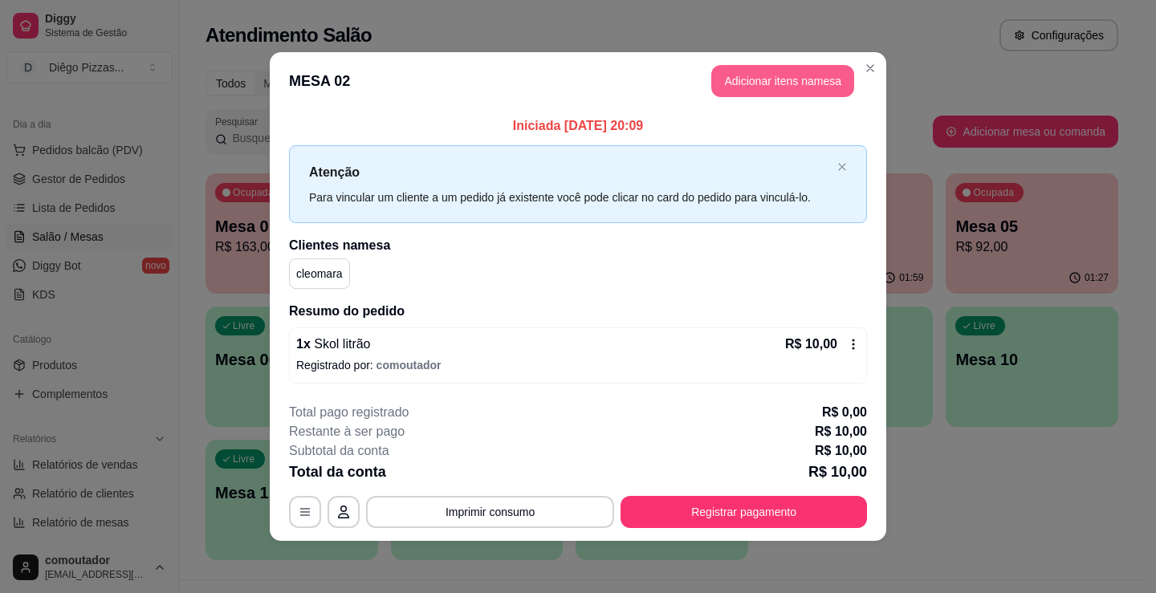
click at [826, 87] on button "Adicionar itens na mesa" at bounding box center [782, 81] width 143 height 32
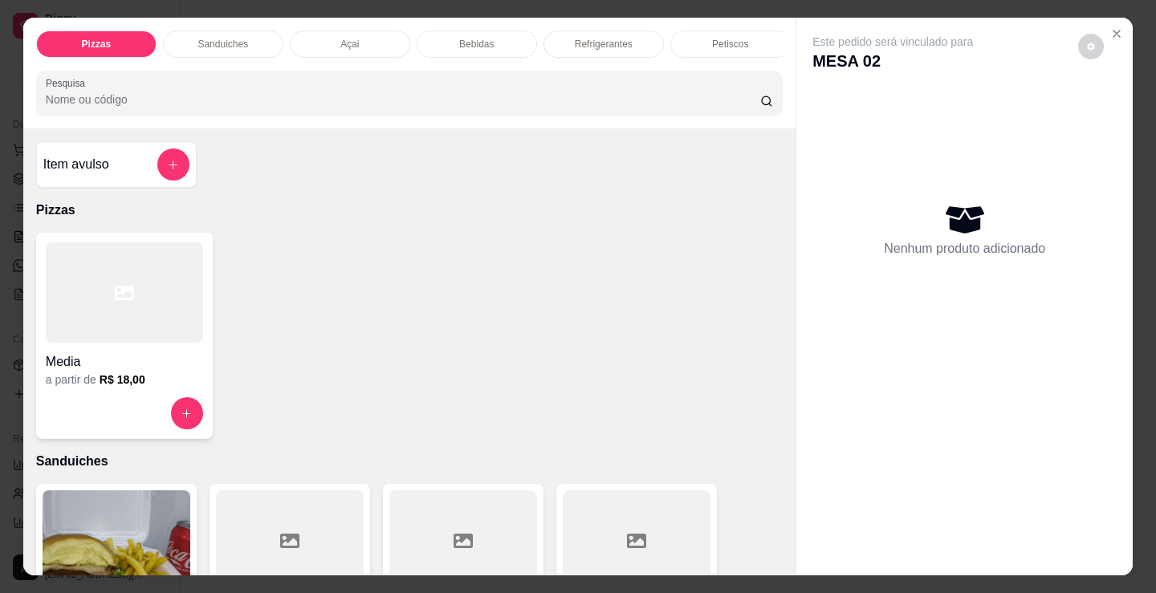
click at [737, 38] on p "Petiscos" at bounding box center [730, 44] width 36 height 13
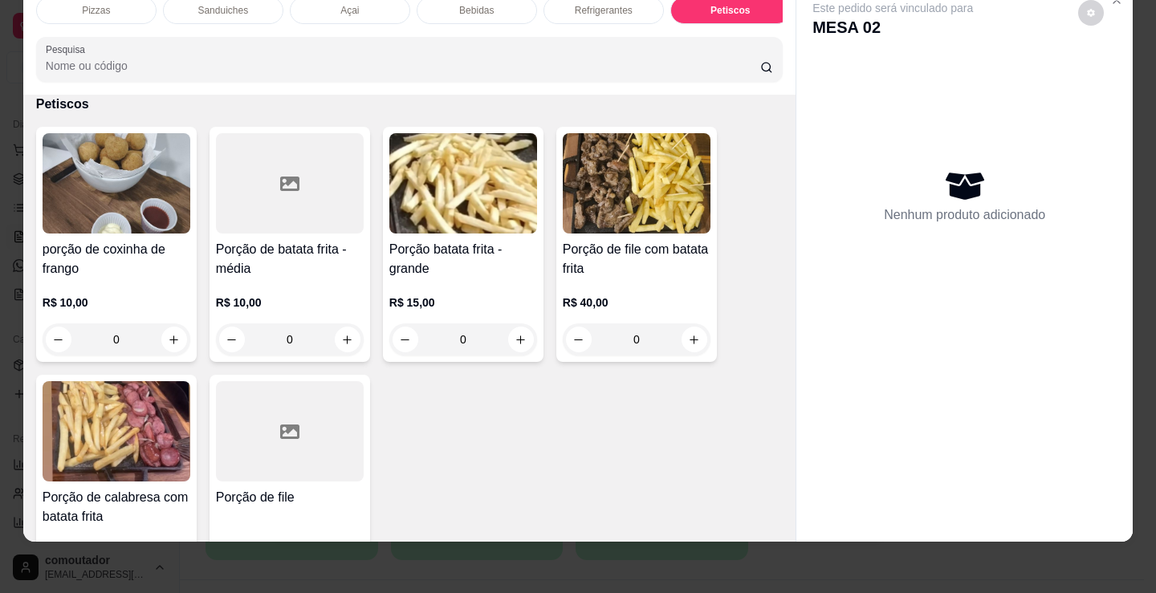
click at [691, 336] on icon "increase-product-quantity" at bounding box center [694, 340] width 12 height 12
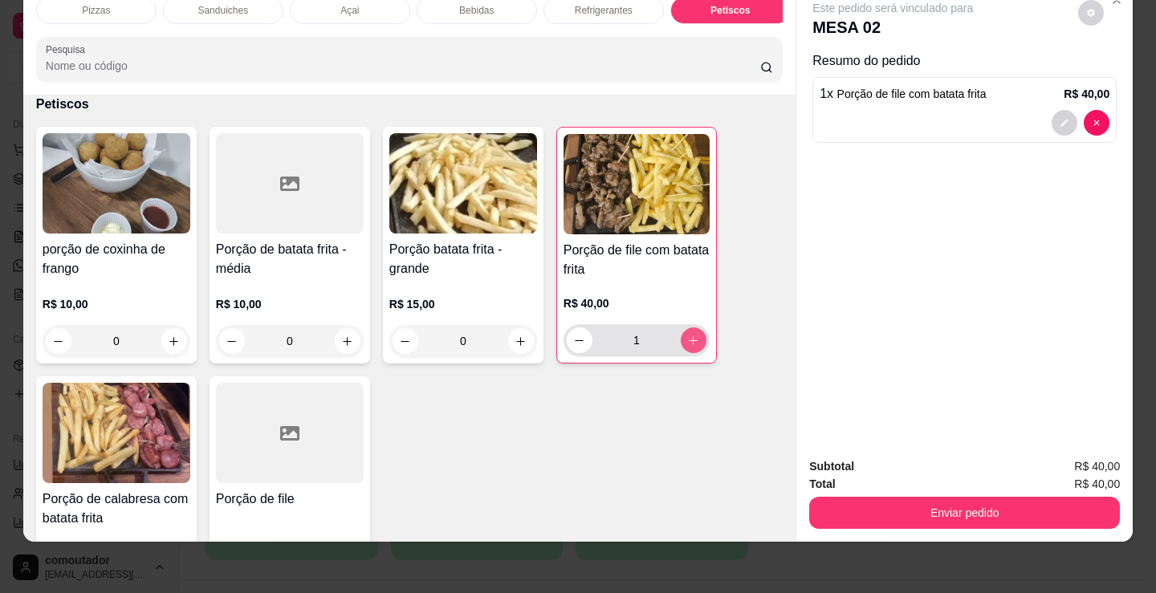
type input "1"
click at [1071, 497] on button "Enviar pedido" at bounding box center [964, 513] width 311 height 32
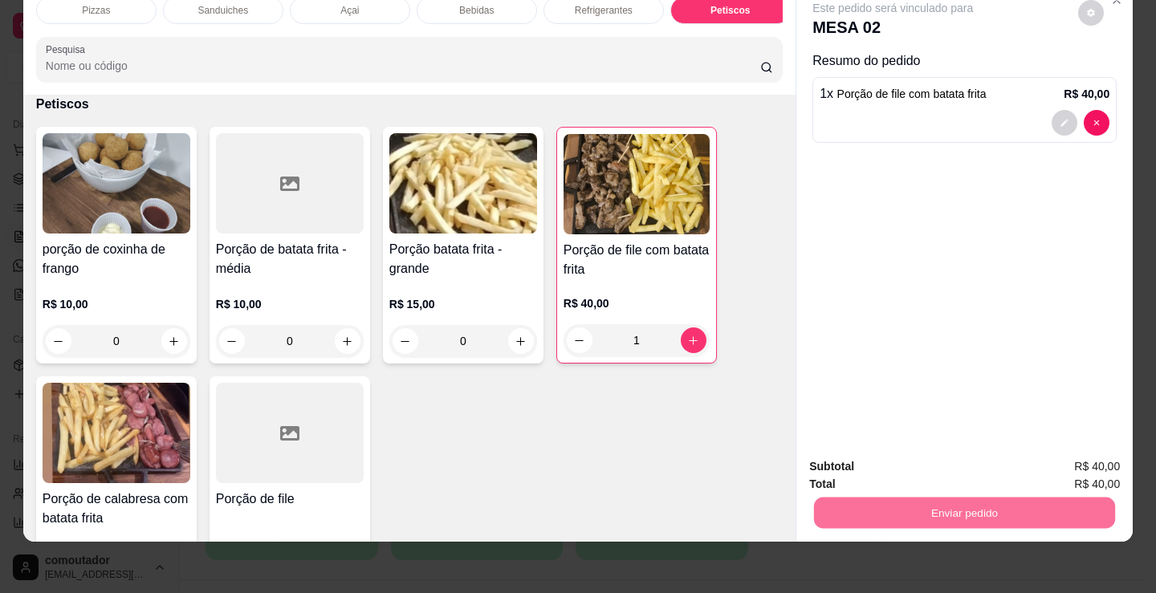
click at [958, 460] on button "Não registrar e enviar pedido" at bounding box center [910, 461] width 174 height 32
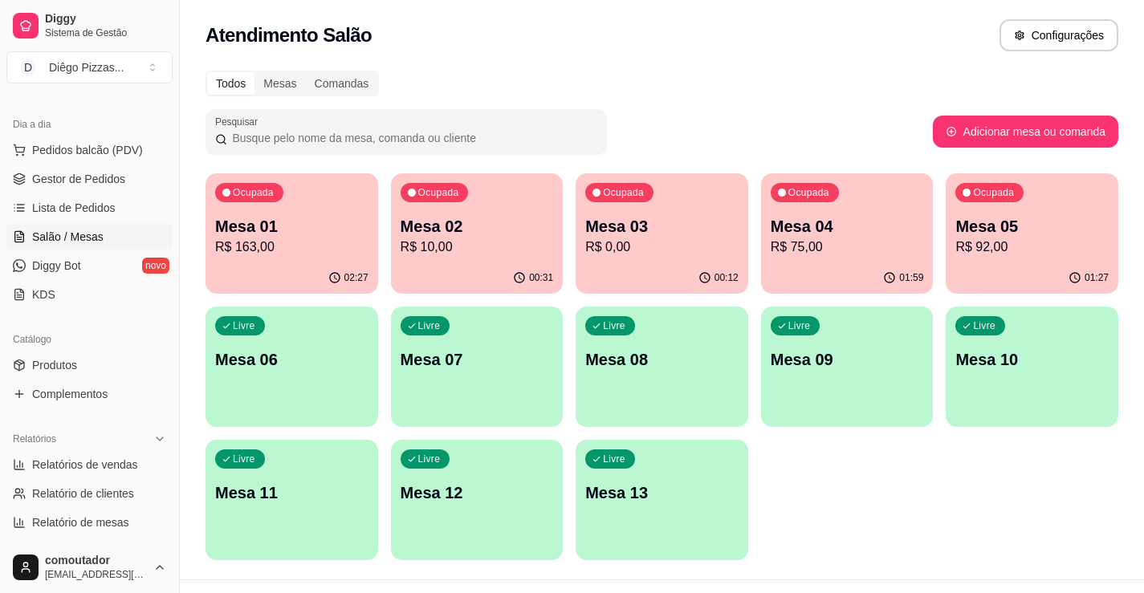
click at [675, 233] on p "Mesa 03" at bounding box center [661, 226] width 153 height 22
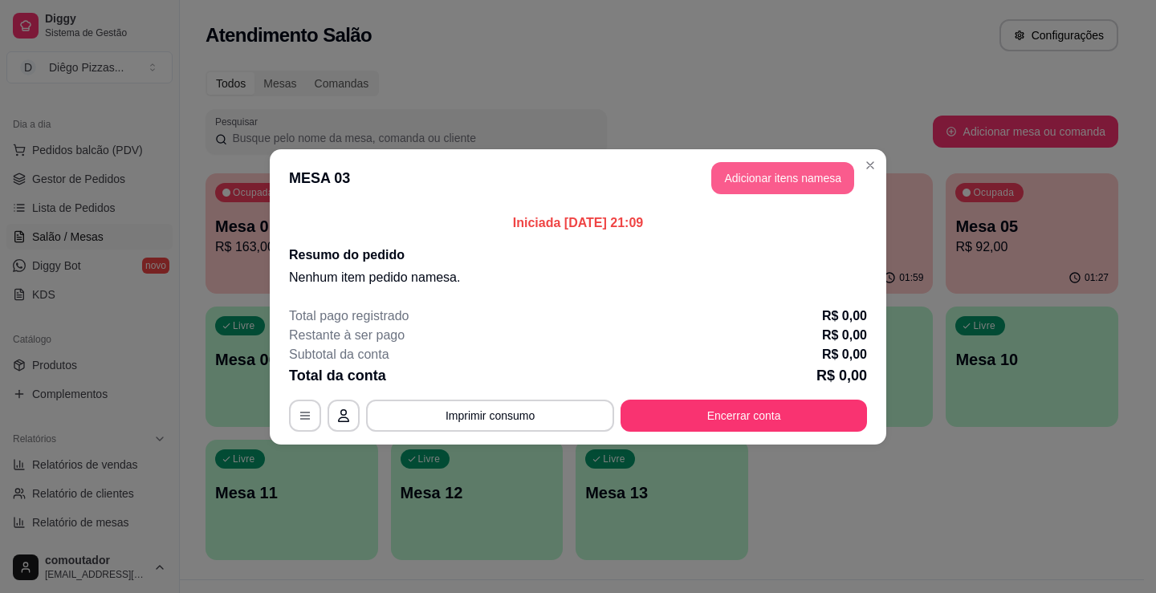
click at [756, 174] on button "Adicionar itens na mesa" at bounding box center [782, 178] width 143 height 32
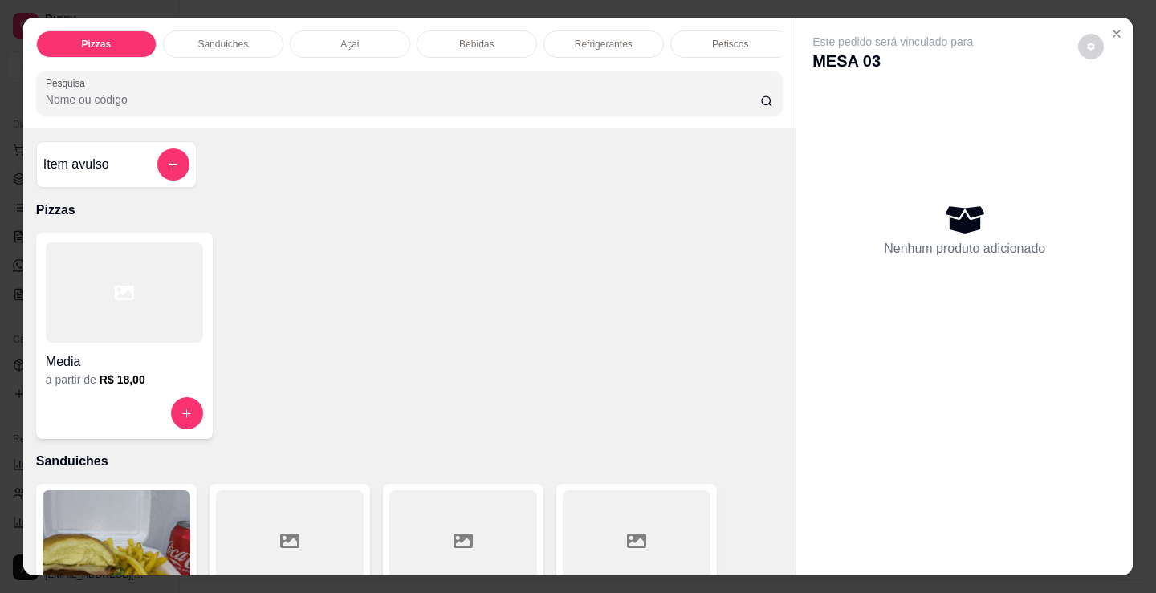
click at [512, 34] on div "Bebidas" at bounding box center [477, 44] width 120 height 27
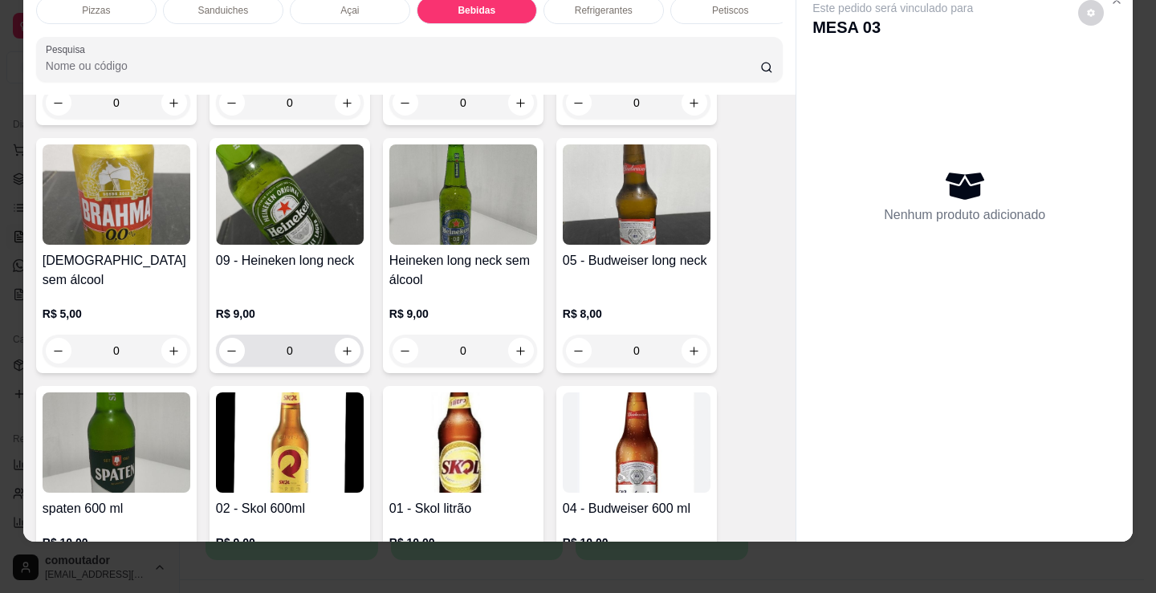
scroll to position [2230, 0]
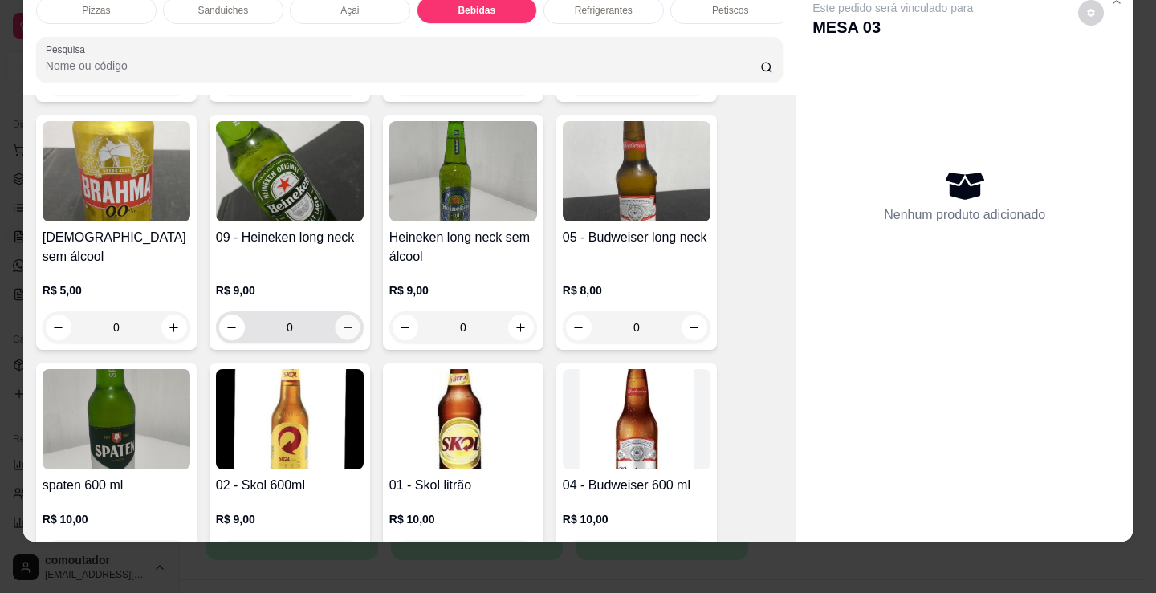
click at [352, 329] on button "increase-product-quantity" at bounding box center [347, 327] width 25 height 25
type input "1"
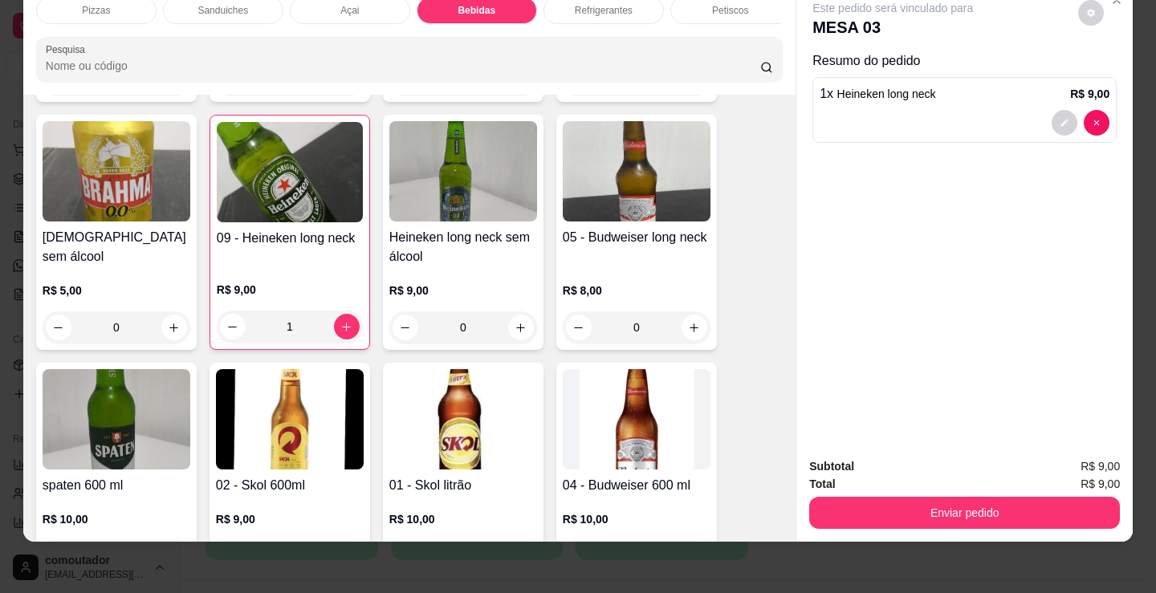
click at [592, 11] on div "Refrigerantes" at bounding box center [603, 10] width 120 height 27
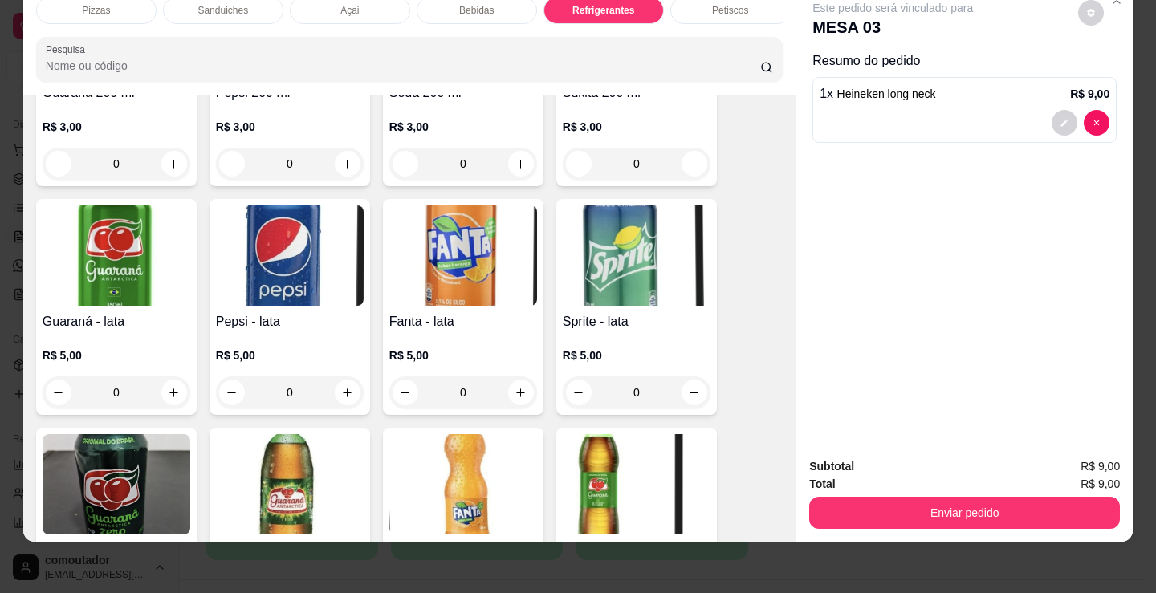
scroll to position [4318, 0]
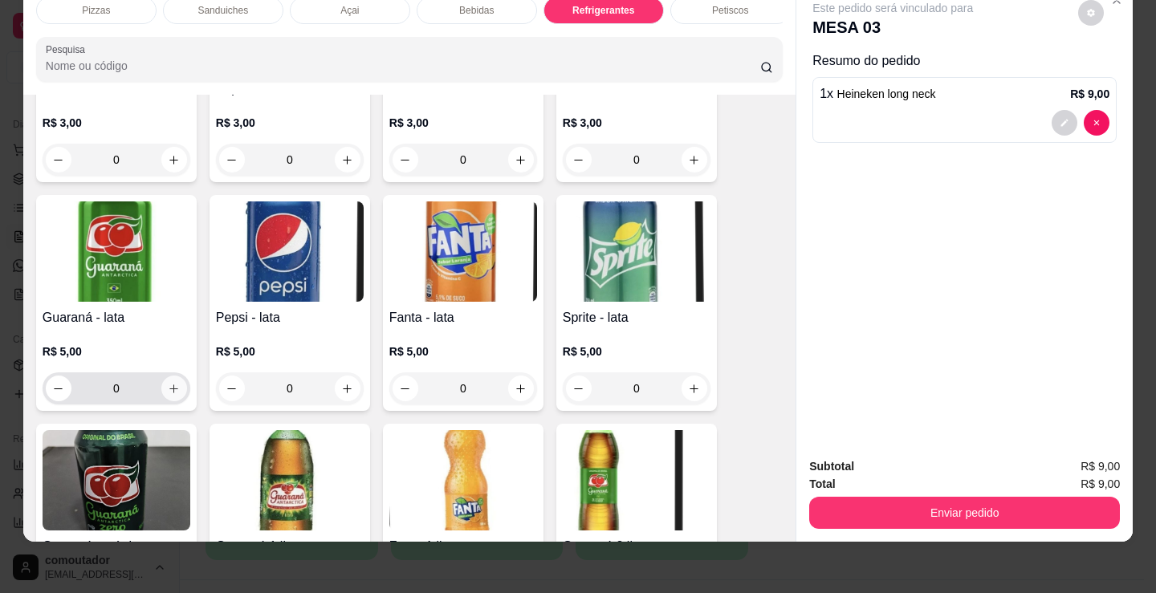
click at [168, 383] on icon "increase-product-quantity" at bounding box center [174, 389] width 12 height 12
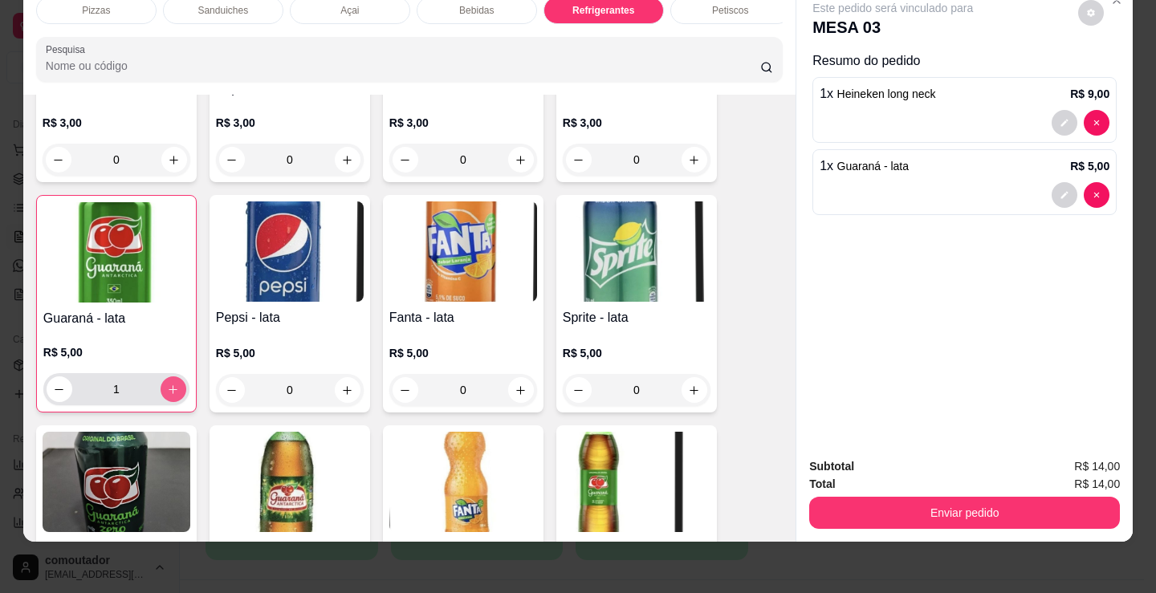
type input "1"
click at [124, 2] on div "Pizzas" at bounding box center [96, 10] width 120 height 27
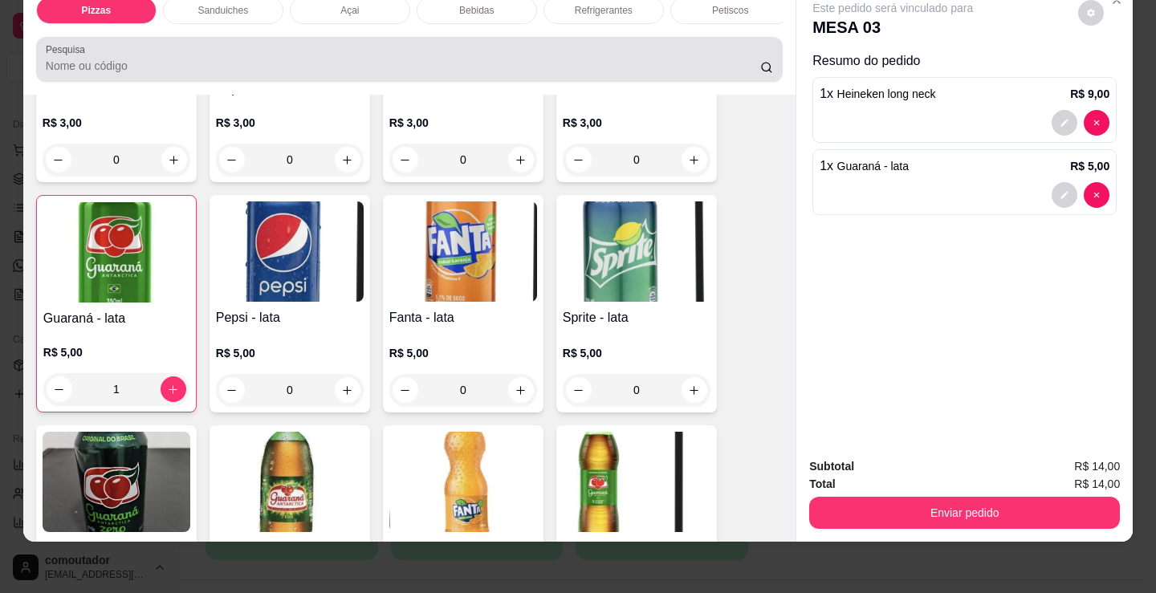
scroll to position [72, 0]
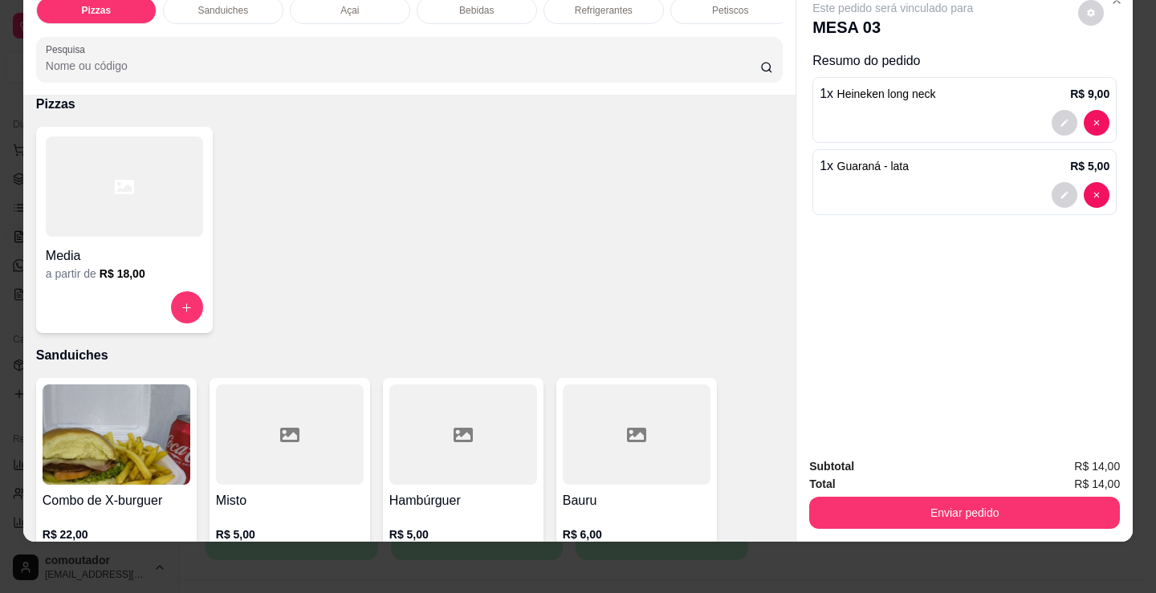
click at [154, 279] on div "a partir de R$ 18,00" at bounding box center [124, 274] width 157 height 16
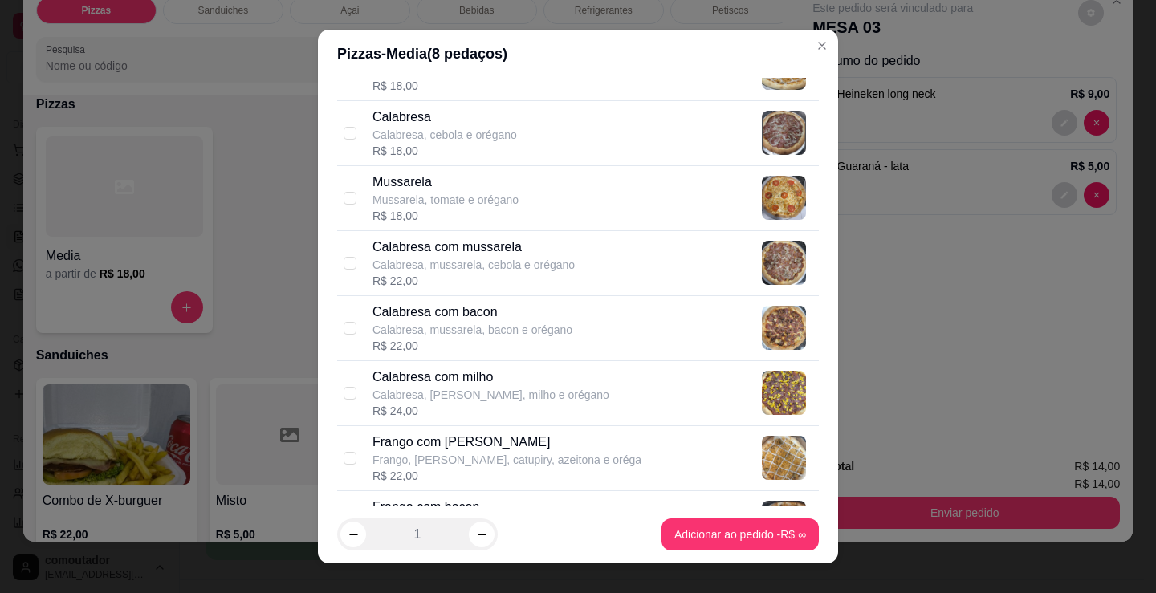
click at [555, 264] on p "Calabresa, mussarela, cebola e orégano" at bounding box center [473, 265] width 202 height 16
checkbox input "true"
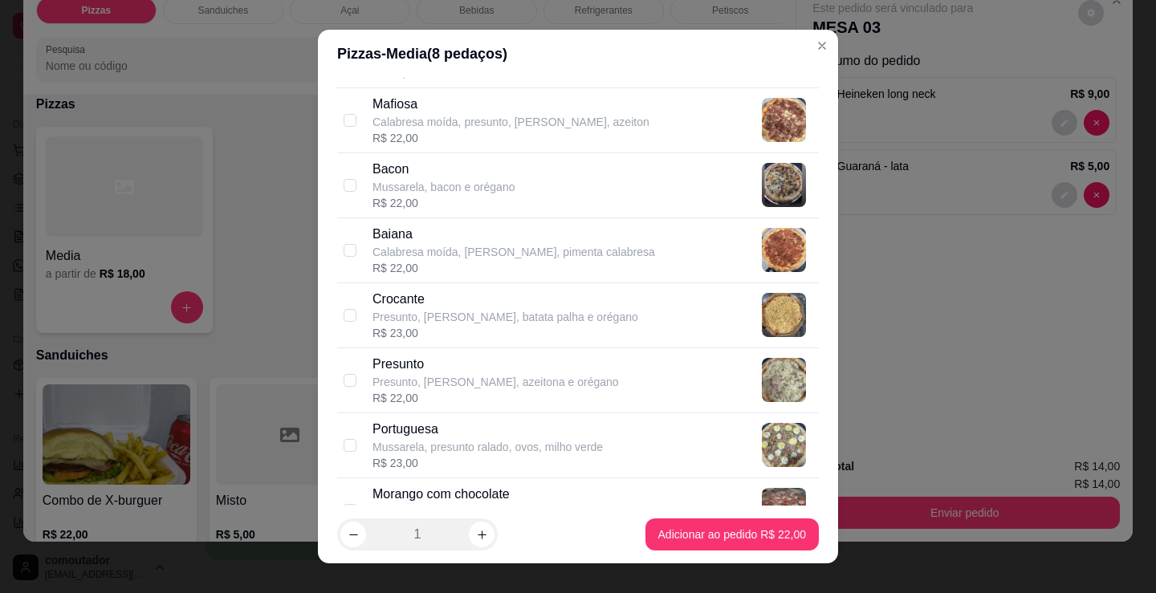
scroll to position [1043, 0]
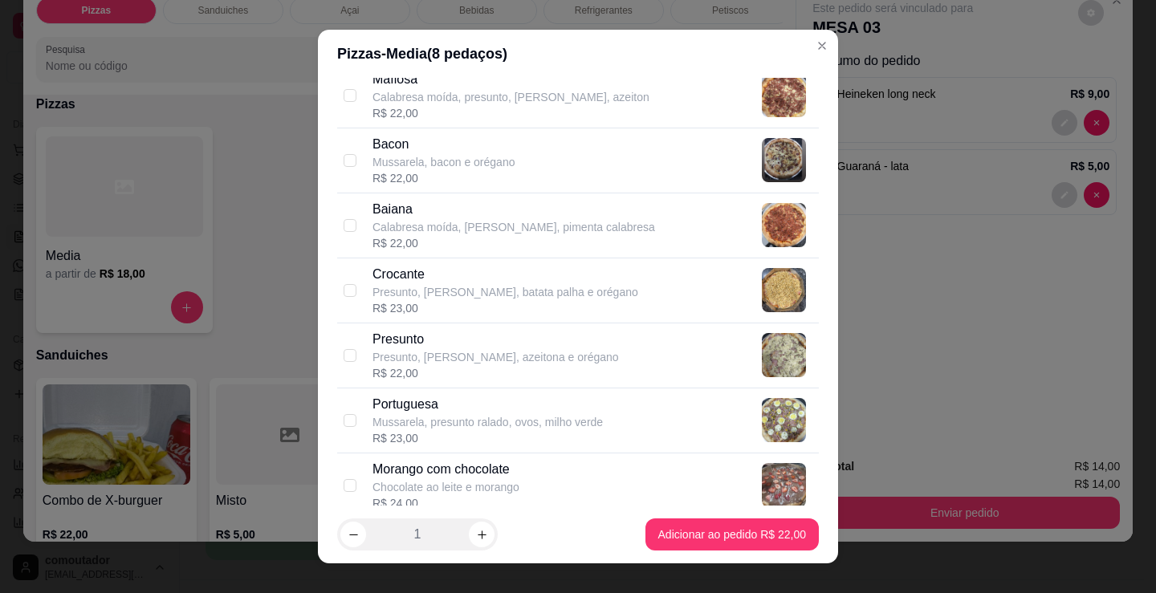
click at [500, 237] on div "R$ 22,00" at bounding box center [513, 243] width 283 height 16
click at [510, 279] on p "Crocante" at bounding box center [505, 274] width 266 height 19
checkbox input "false"
checkbox input "true"
click at [474, 208] on p "Baiana" at bounding box center [513, 209] width 283 height 19
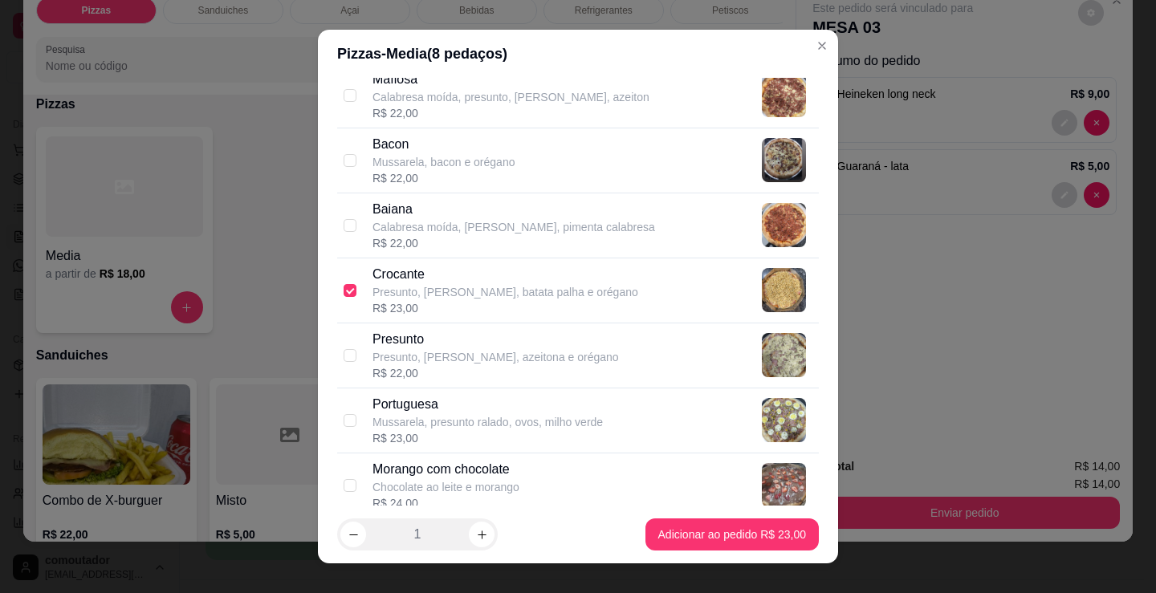
checkbox input "true"
checkbox input "false"
click at [478, 172] on div "R$ 22,00" at bounding box center [443, 178] width 142 height 16
checkbox input "true"
checkbox input "false"
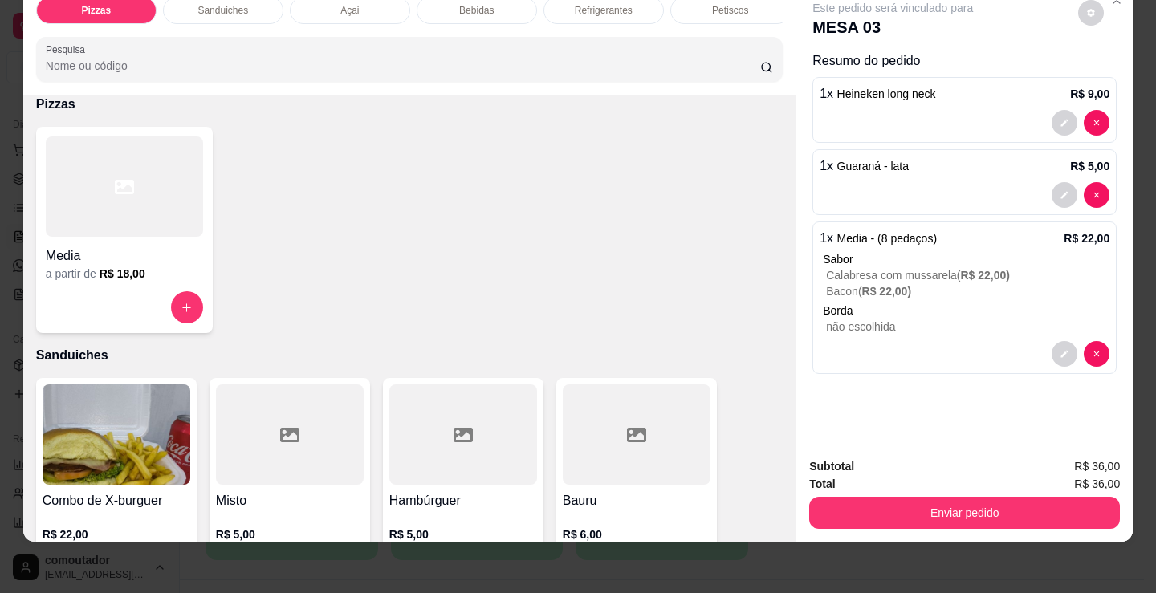
click at [251, 4] on div "Sanduiches" at bounding box center [223, 10] width 120 height 27
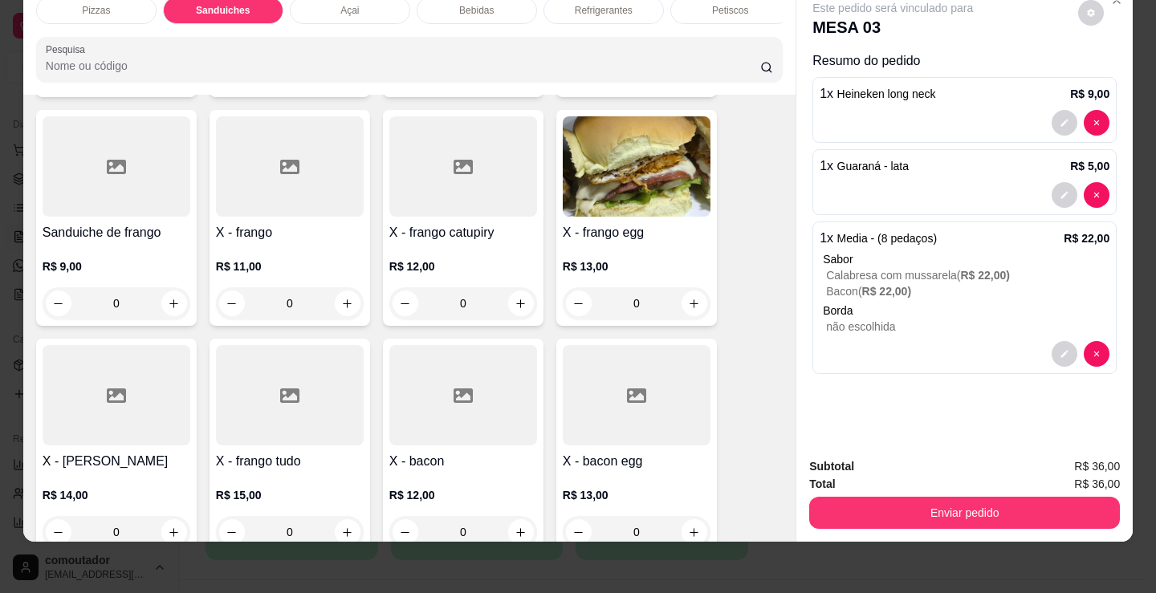
scroll to position [725, 0]
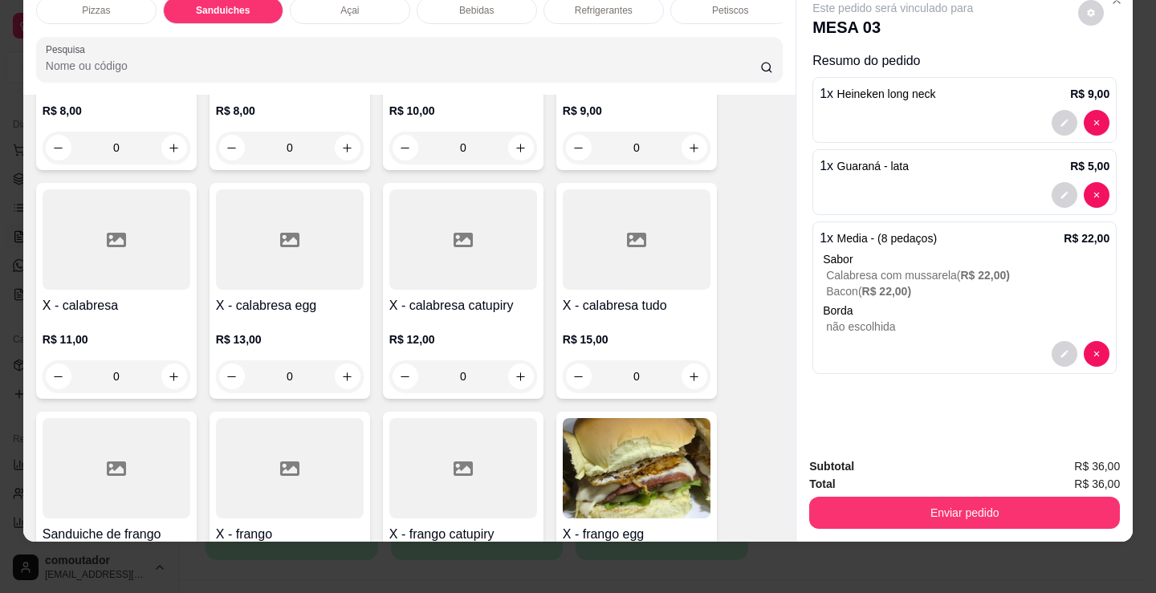
click at [679, 372] on div "0" at bounding box center [637, 376] width 148 height 32
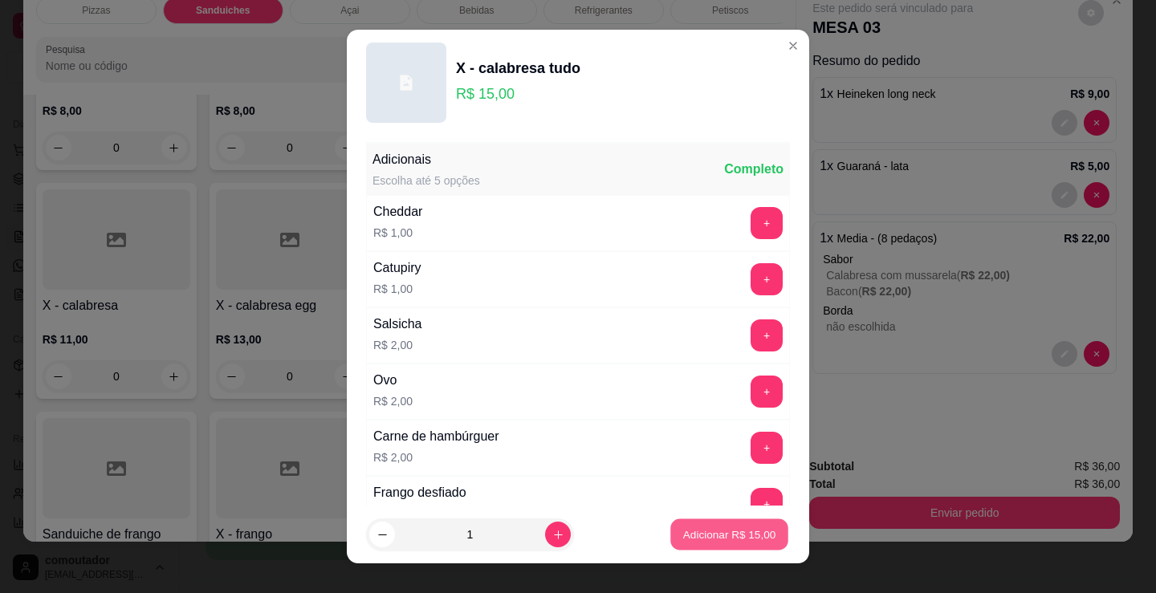
click at [716, 531] on p "Adicionar R$ 15,00" at bounding box center [729, 534] width 93 height 15
type input "1"
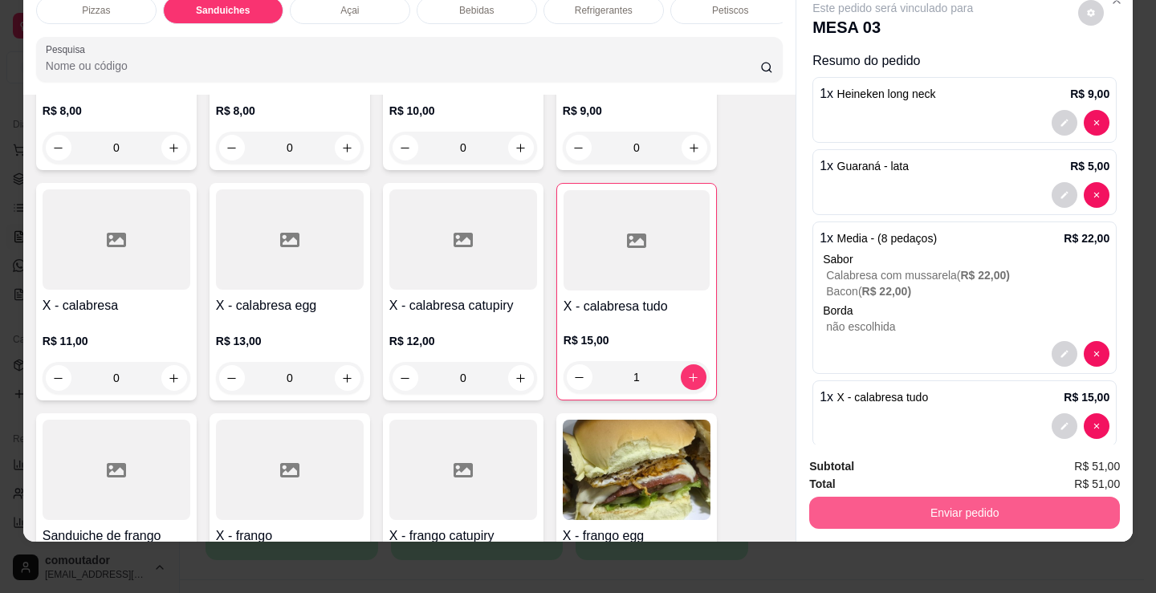
click at [888, 497] on button "Enviar pedido" at bounding box center [964, 513] width 311 height 32
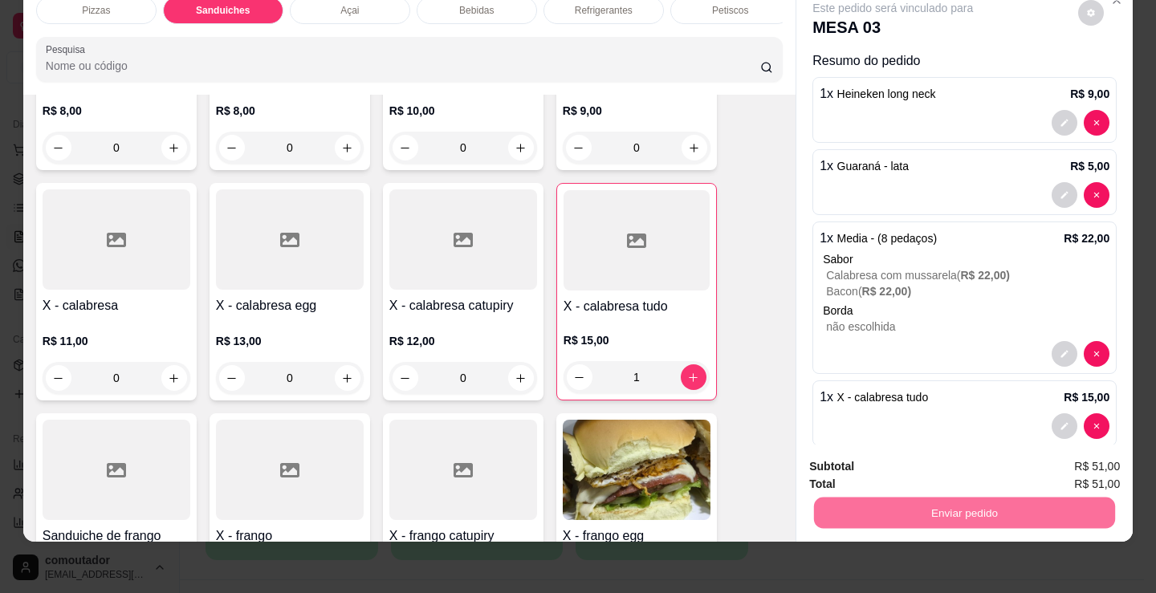
click at [932, 455] on button "Não registrar e enviar pedido" at bounding box center [911, 461] width 167 height 31
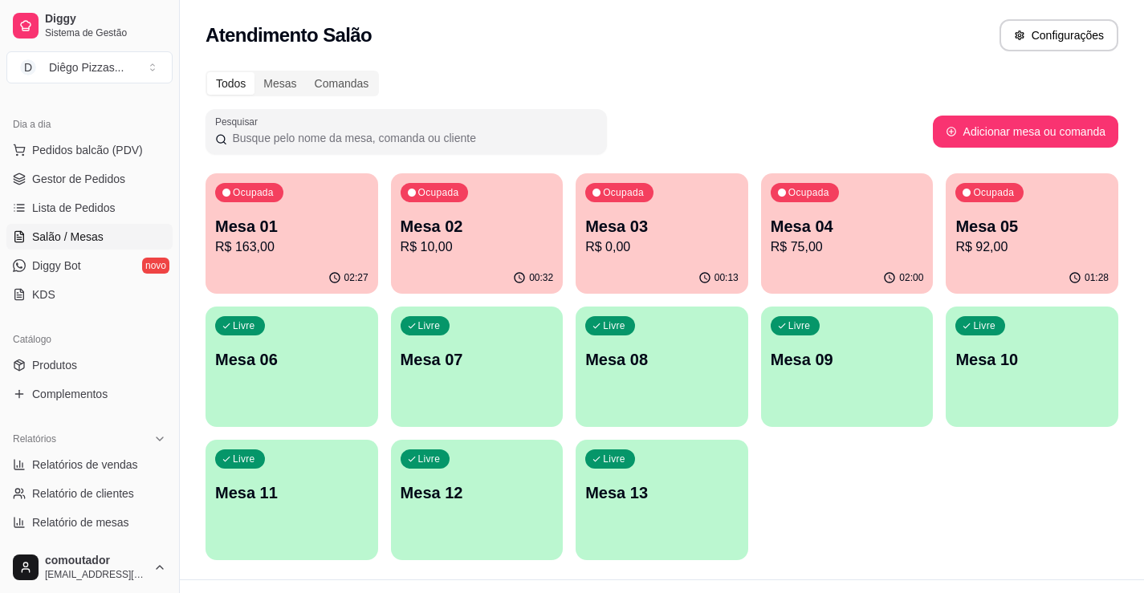
click at [817, 227] on p "Mesa 04" at bounding box center [847, 226] width 153 height 22
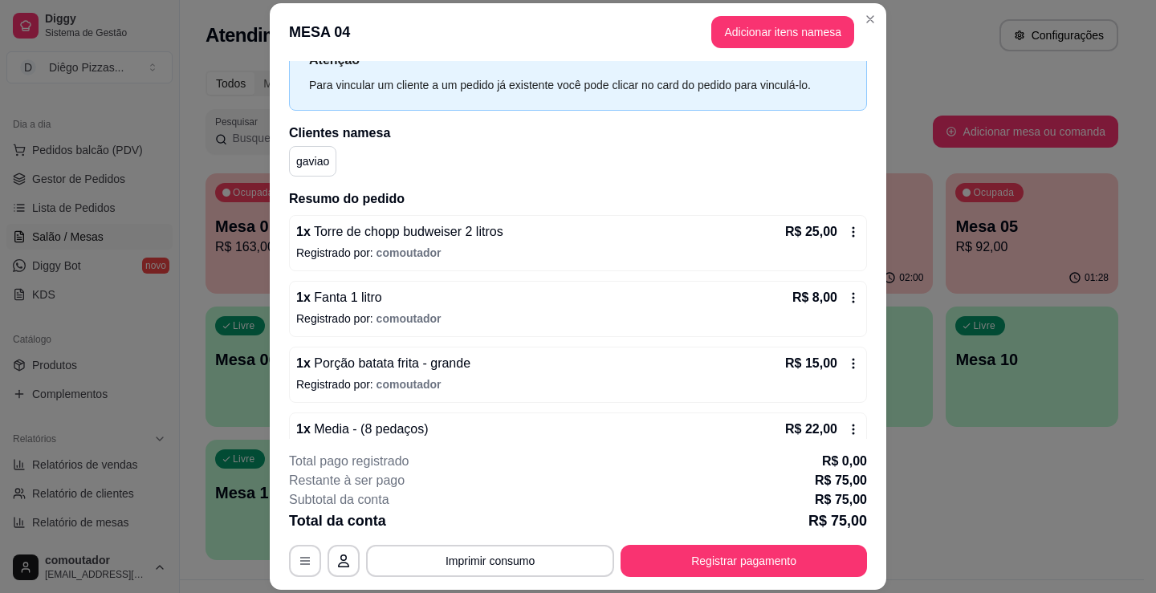
scroll to position [277, 0]
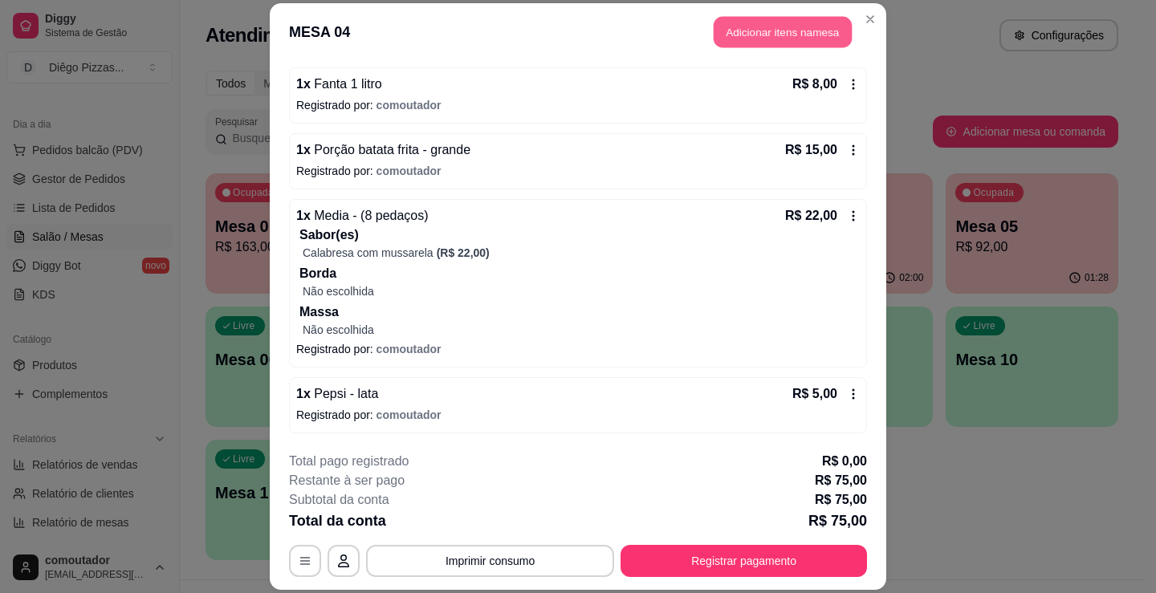
click at [764, 27] on button "Adicionar itens na mesa" at bounding box center [783, 31] width 138 height 31
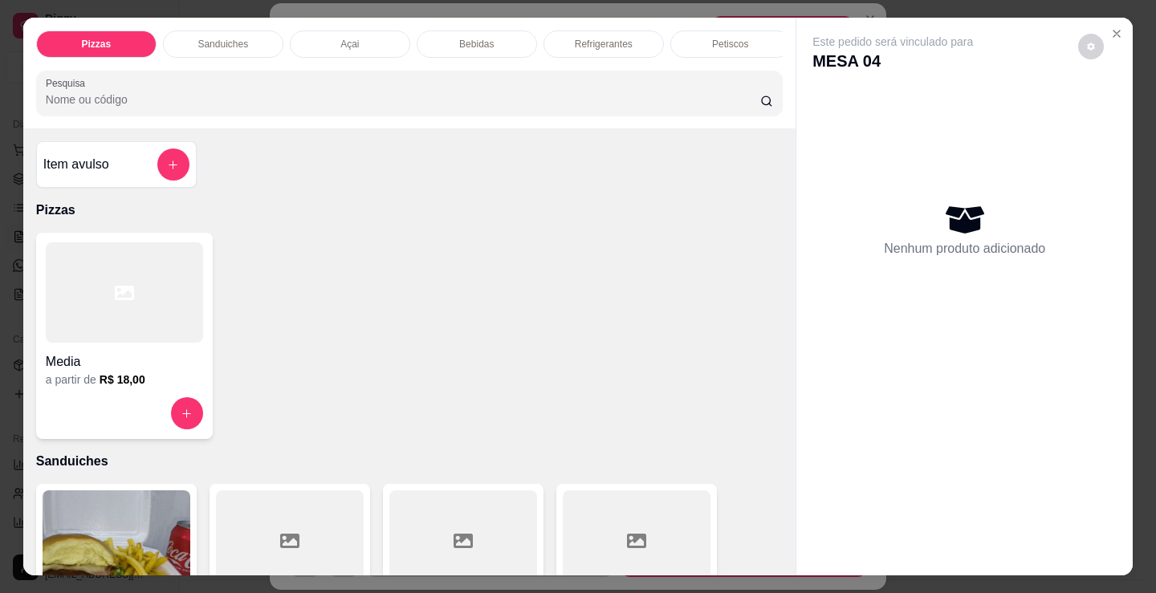
click at [459, 39] on p "Bebidas" at bounding box center [476, 44] width 35 height 13
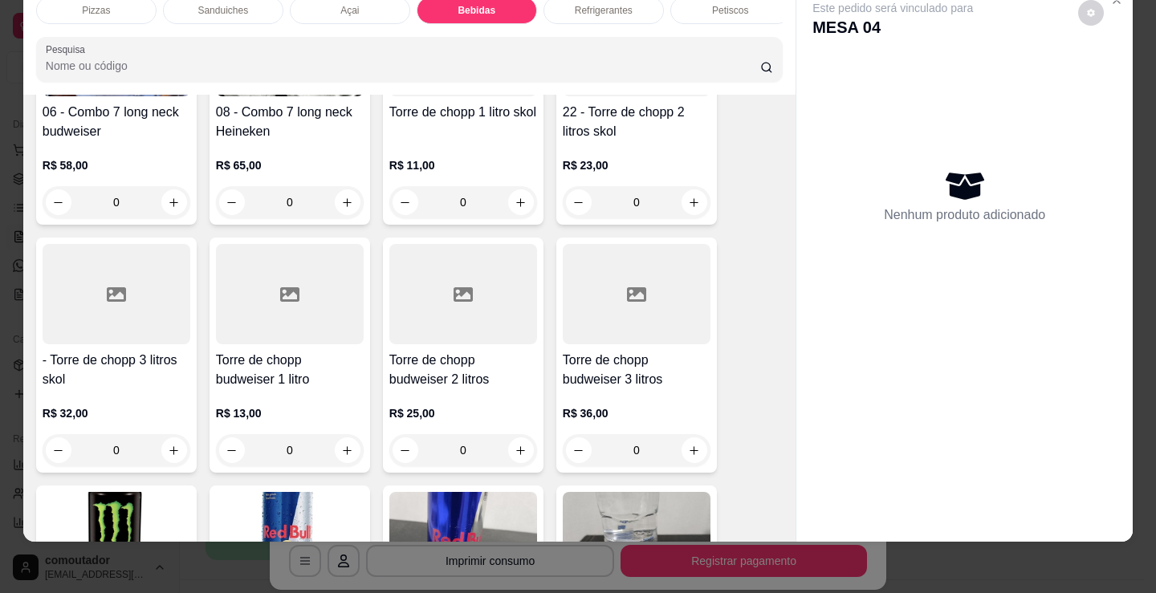
scroll to position [3032, 0]
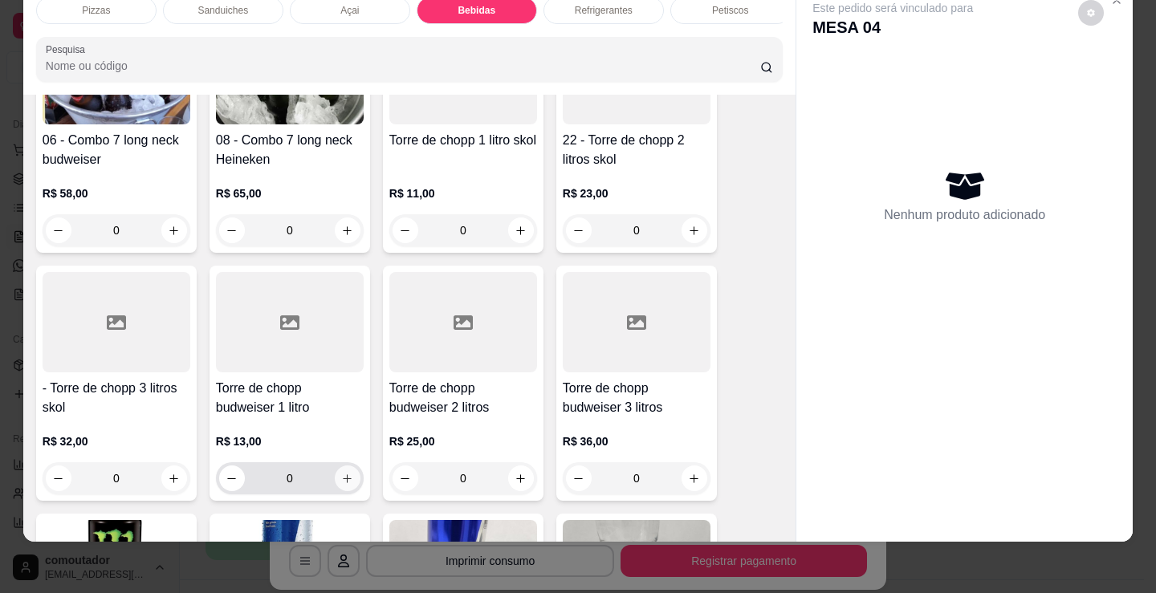
click at [349, 482] on button "increase-product-quantity" at bounding box center [348, 479] width 26 height 26
type input "1"
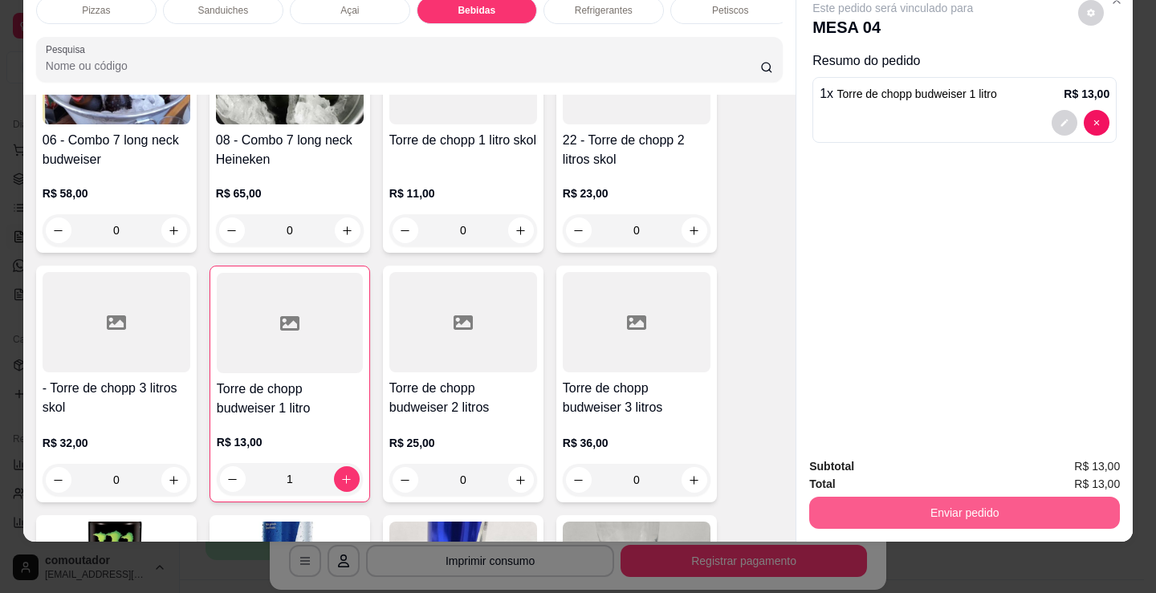
click at [886, 497] on button "Enviar pedido" at bounding box center [964, 513] width 311 height 32
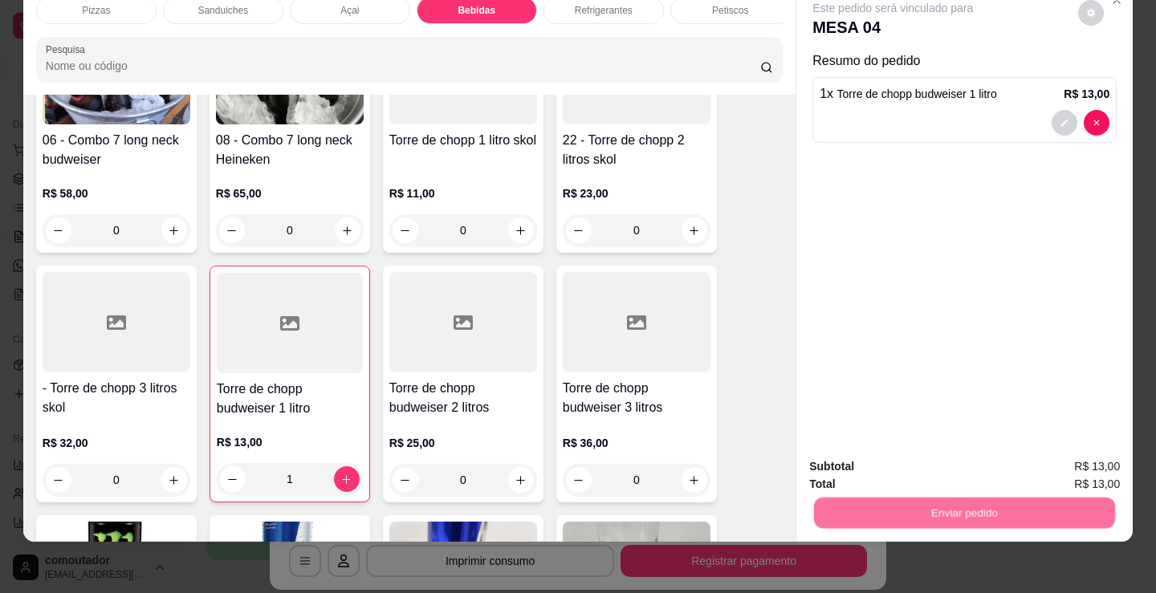
click at [881, 466] on button "Não registrar e enviar pedido" at bounding box center [911, 461] width 167 height 31
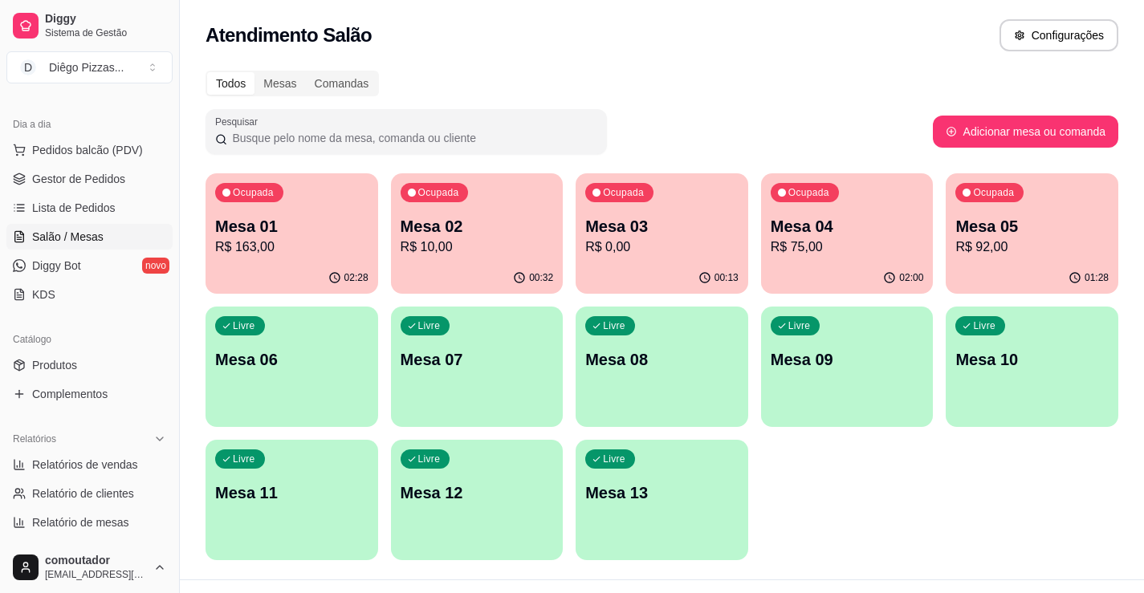
click at [991, 276] on div "01:28" at bounding box center [1032, 277] width 173 height 31
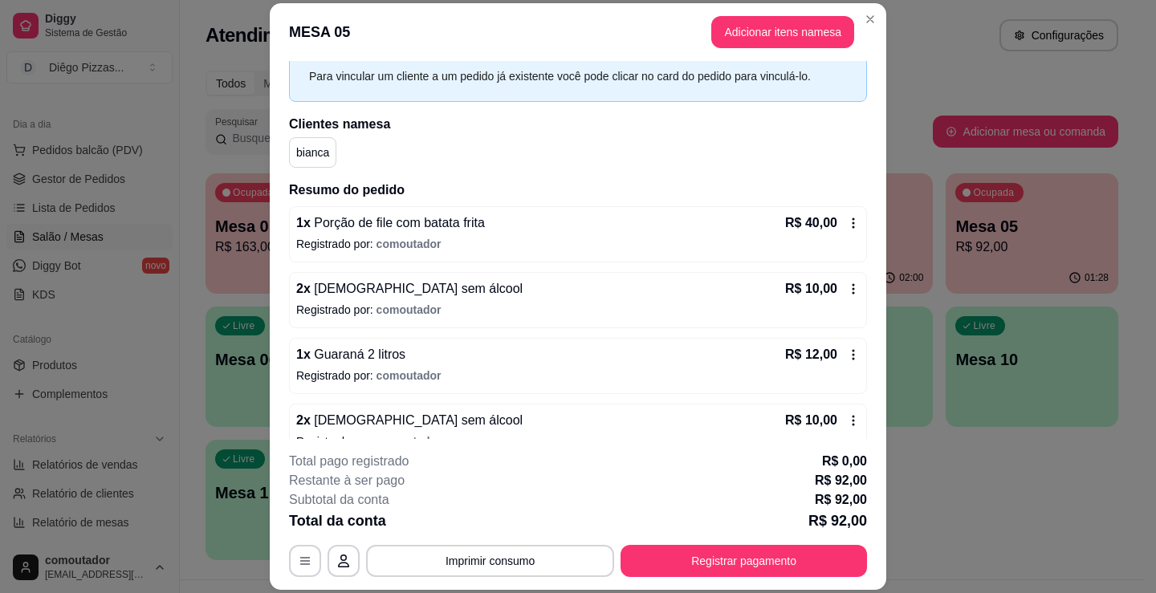
scroll to position [71, 0]
click at [737, 42] on button "Adicionar itens na mesa" at bounding box center [782, 32] width 143 height 32
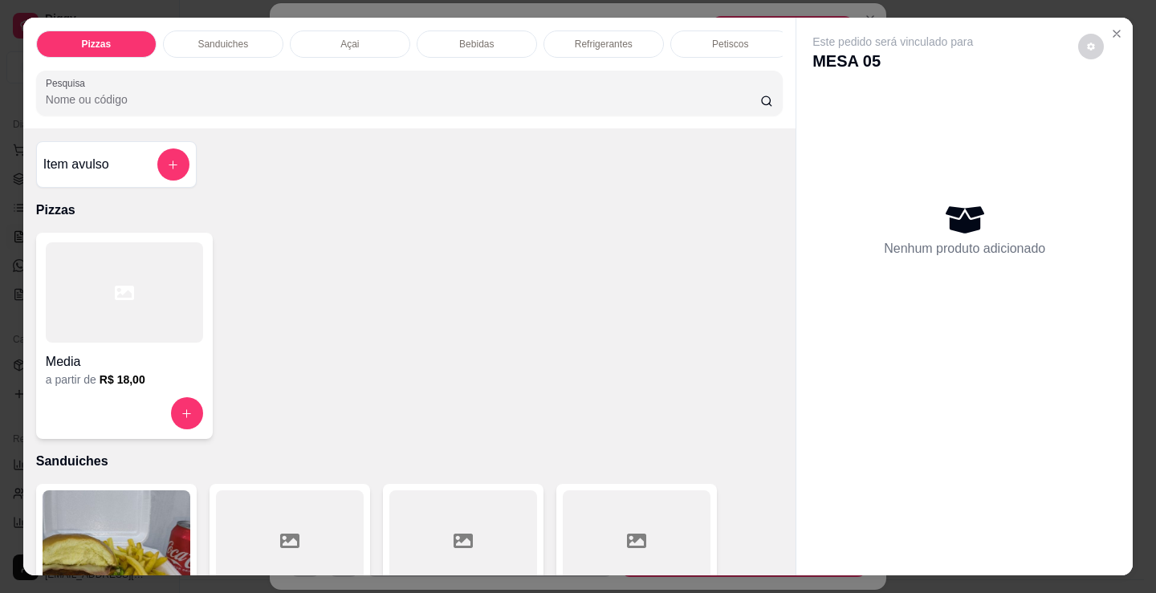
click at [483, 45] on div "Bebidas" at bounding box center [477, 44] width 120 height 27
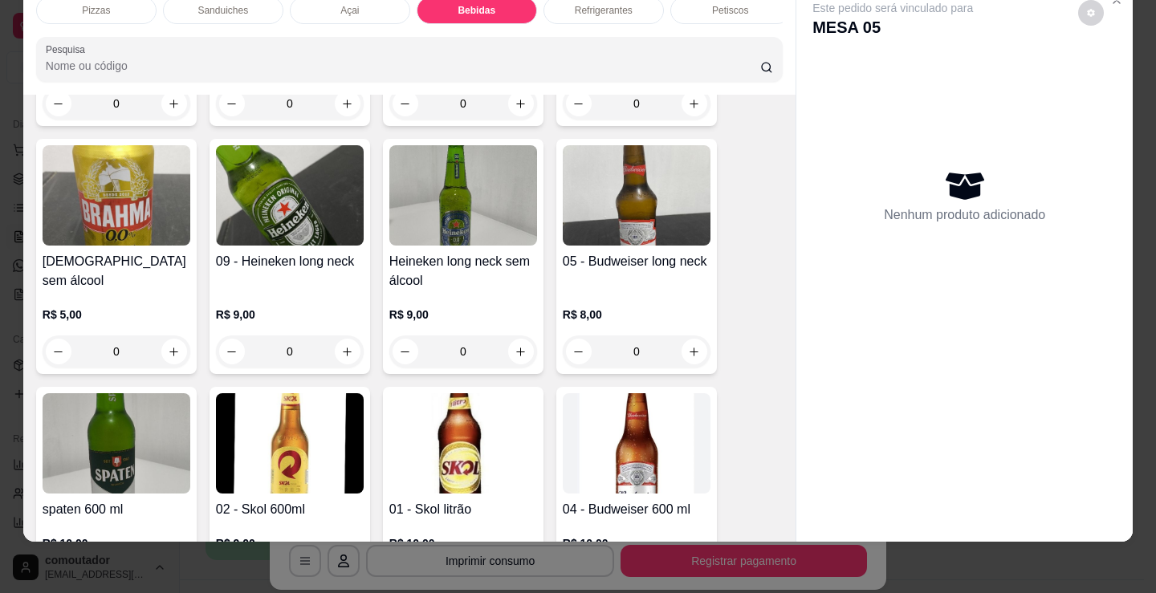
scroll to position [2230, 0]
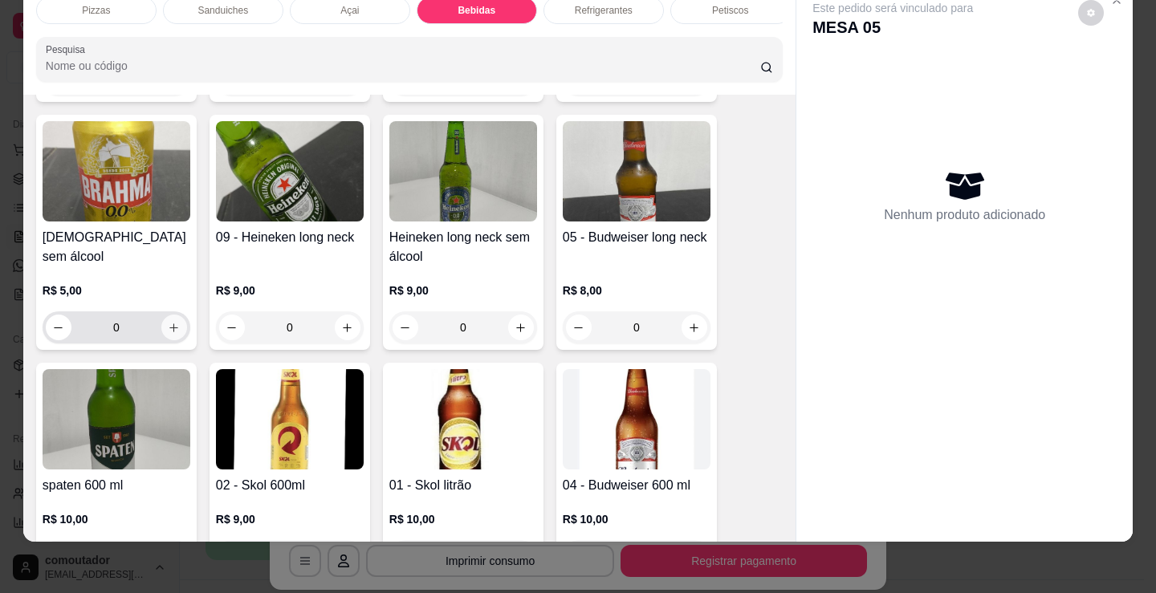
click at [169, 332] on icon "increase-product-quantity" at bounding box center [174, 328] width 12 height 12
type input "1"
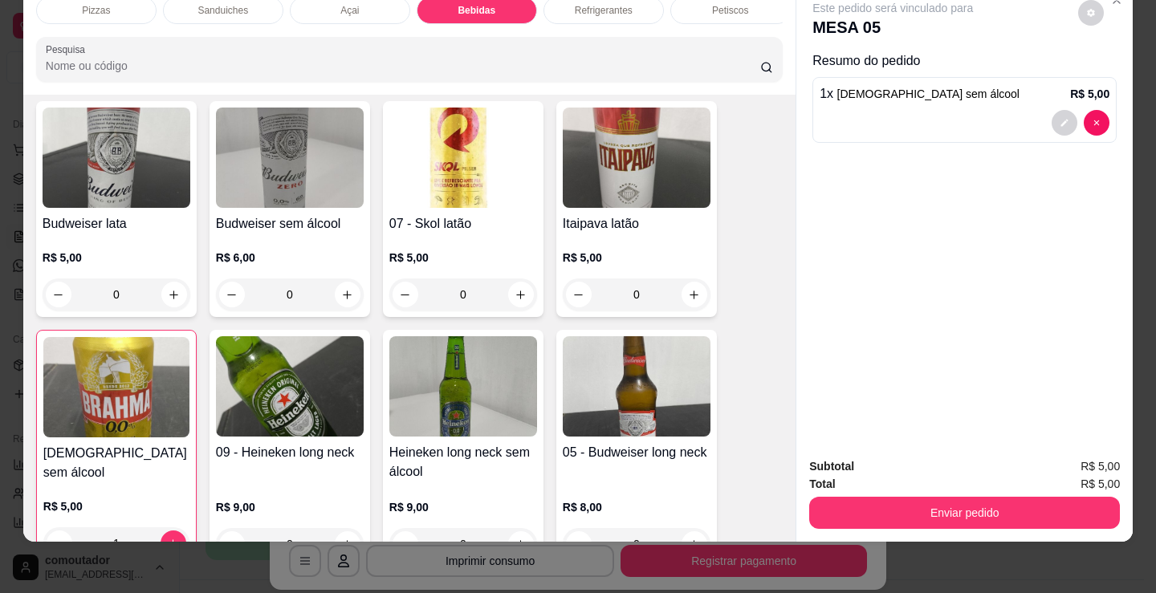
scroll to position [1909, 0]
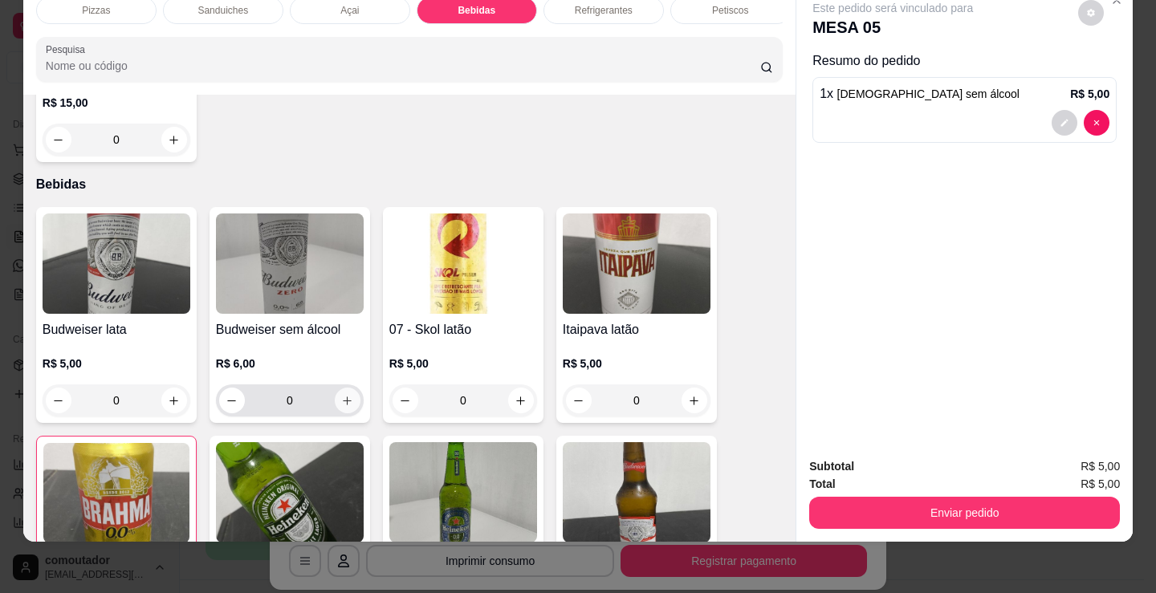
click at [348, 394] on button "increase-product-quantity" at bounding box center [348, 401] width 26 height 26
type input "1"
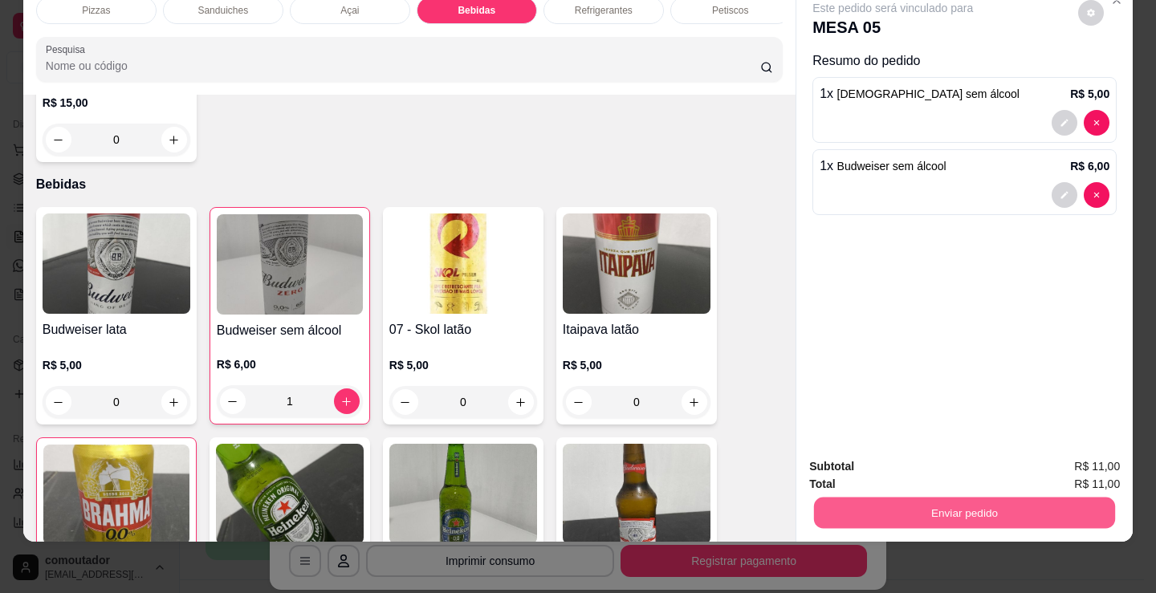
click at [912, 497] on button "Enviar pedido" at bounding box center [964, 512] width 301 height 31
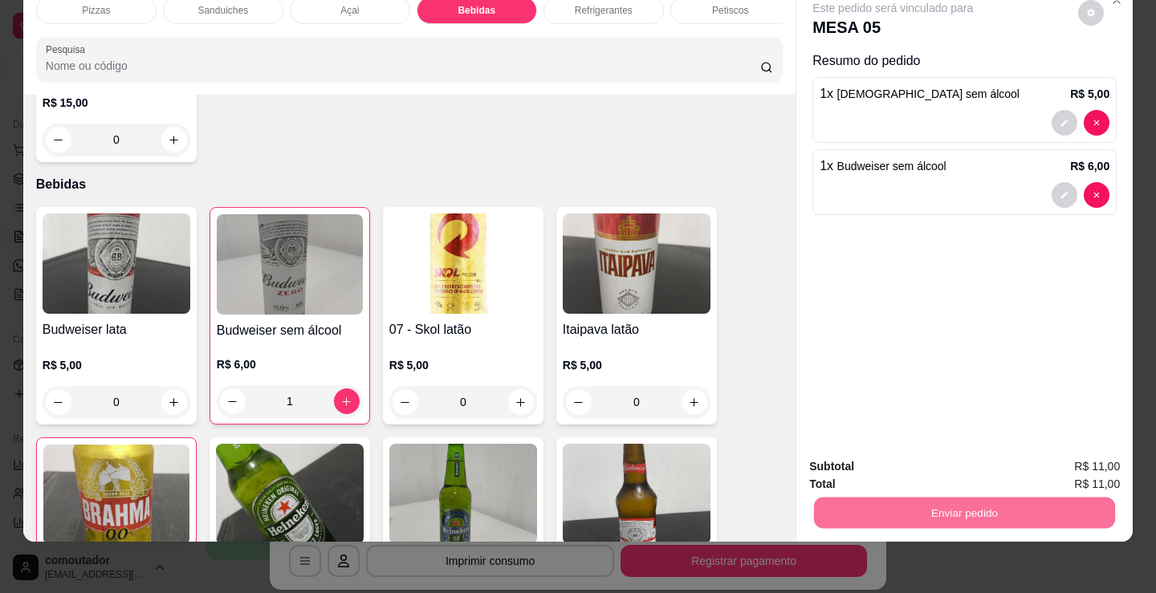
click at [885, 462] on button "Não registrar e enviar pedido" at bounding box center [911, 461] width 167 height 31
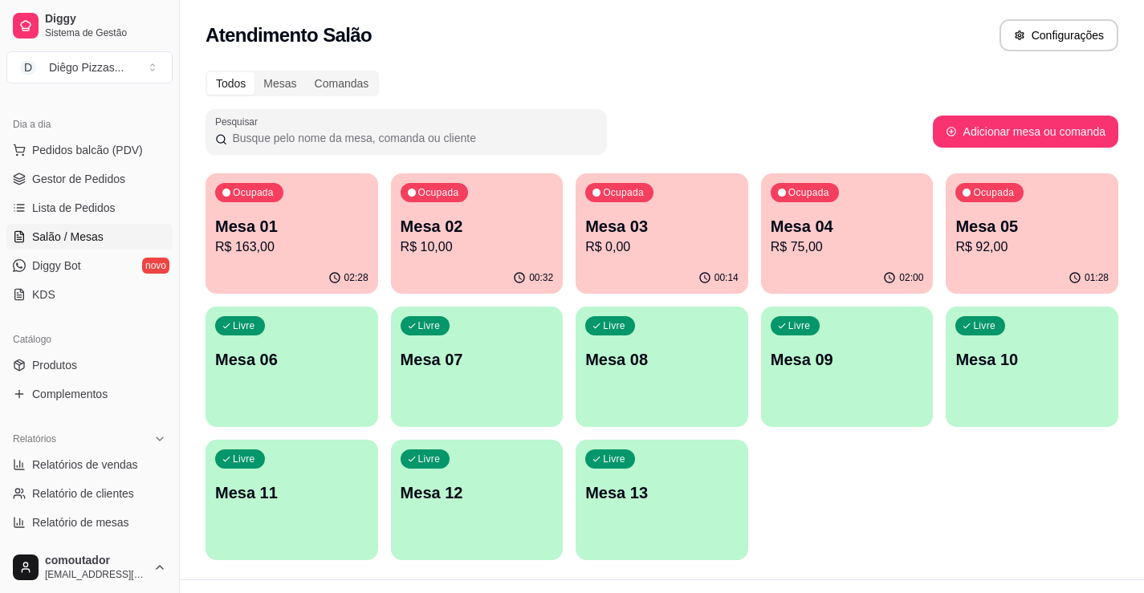
click at [482, 254] on p "R$ 10,00" at bounding box center [477, 247] width 153 height 19
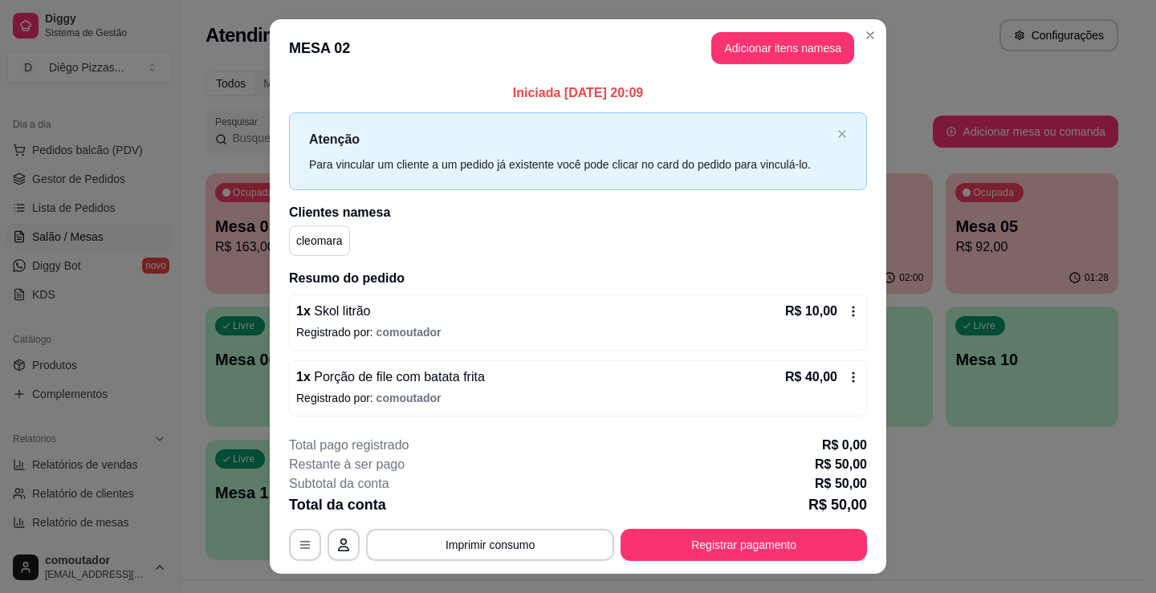
drag, startPoint x: 741, startPoint y: 26, endPoint x: 744, endPoint y: 34, distance: 8.6
click at [742, 28] on header "MESA 02 Adicionar itens na mesa" at bounding box center [578, 48] width 616 height 58
click at [744, 35] on button "Adicionar itens na mesa" at bounding box center [782, 48] width 143 height 32
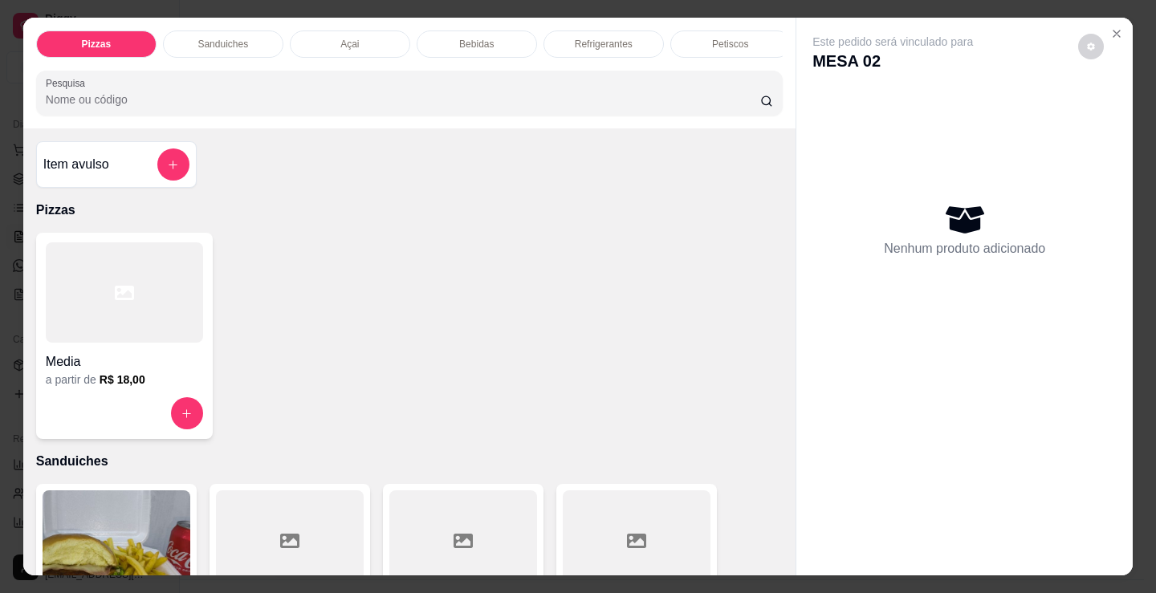
click at [469, 38] on p "Bebidas" at bounding box center [476, 44] width 35 height 13
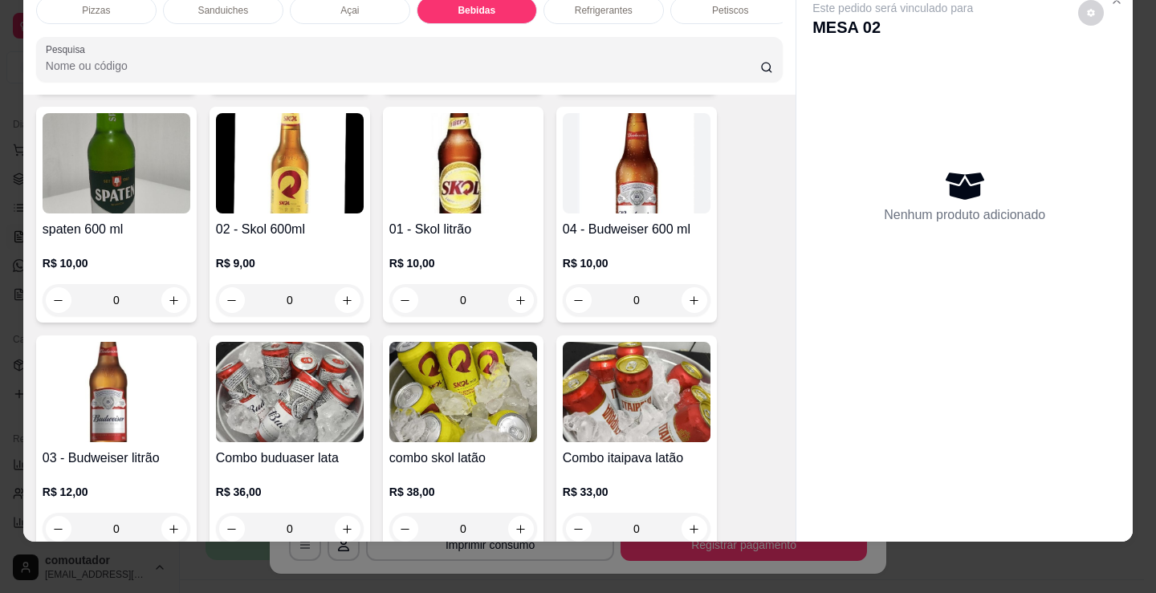
scroll to position [2471, 0]
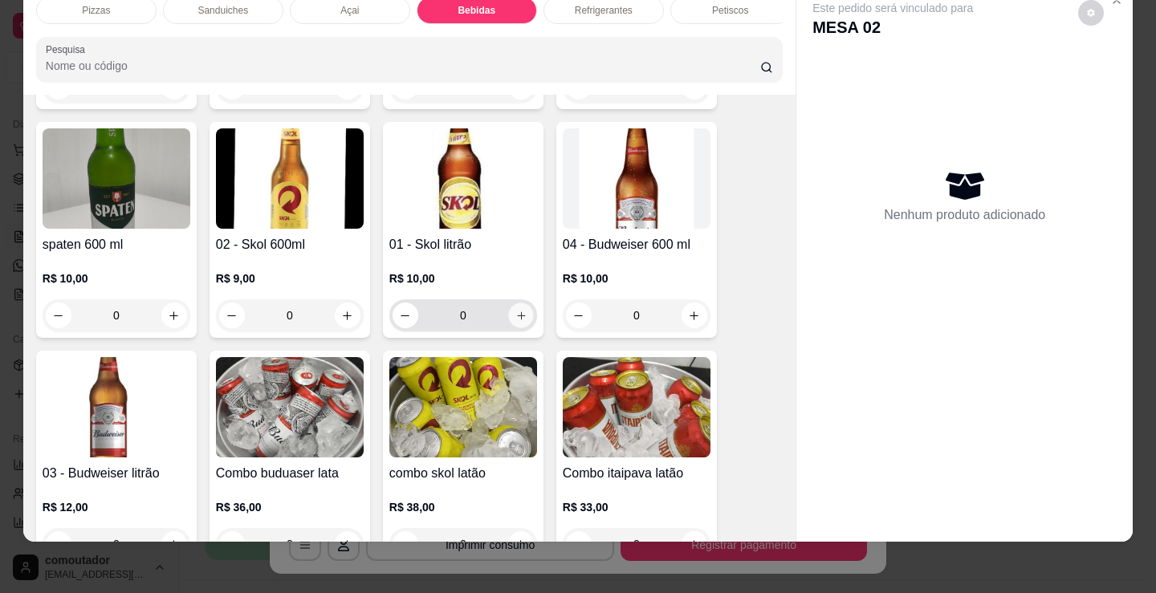
click at [515, 315] on icon "increase-product-quantity" at bounding box center [521, 316] width 12 height 12
type input "1"
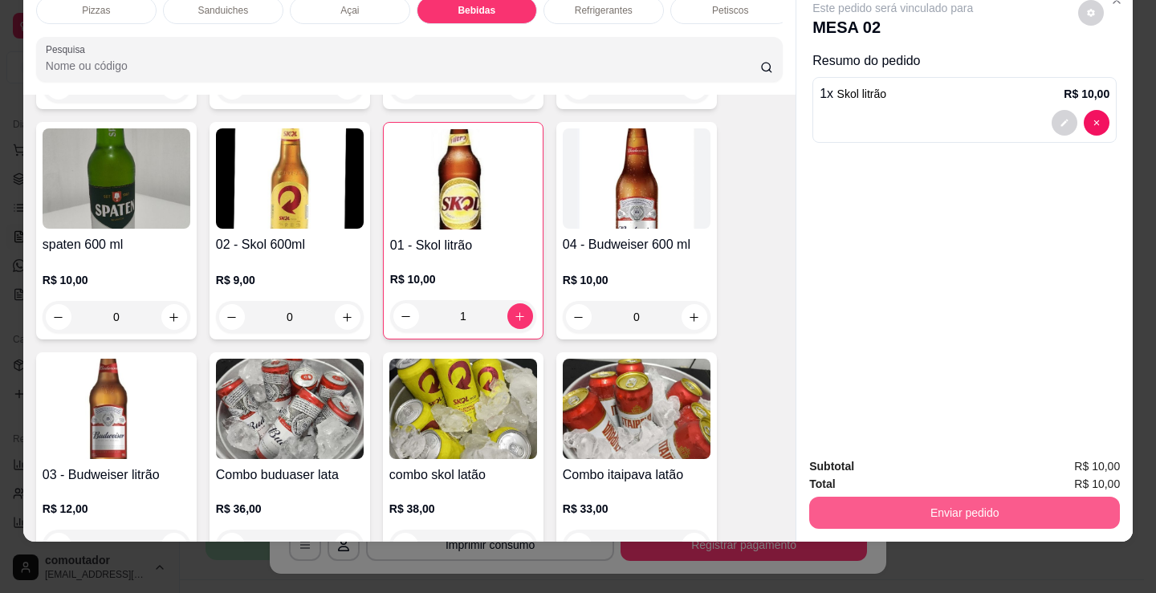
click at [833, 498] on button "Enviar pedido" at bounding box center [964, 513] width 311 height 32
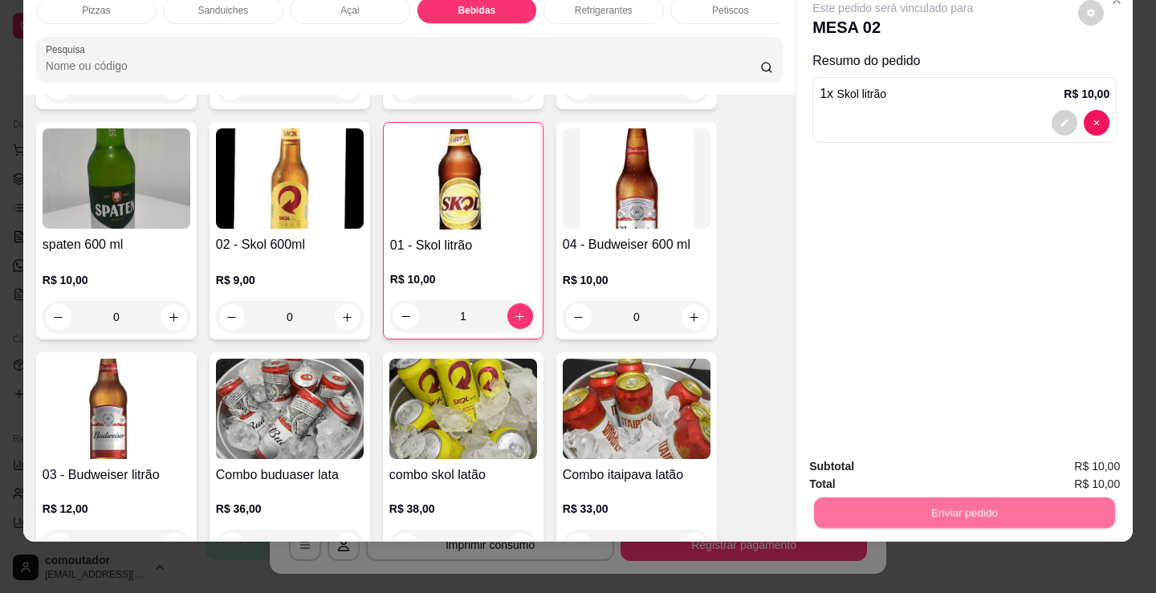
click at [834, 466] on button "Não registrar e enviar pedido" at bounding box center [911, 461] width 167 height 31
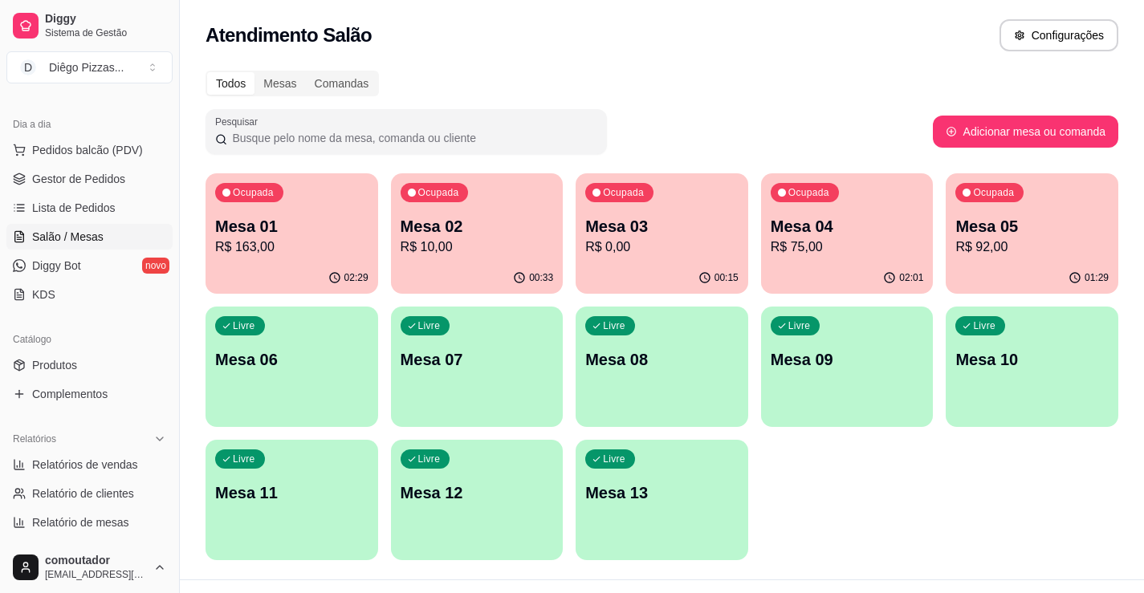
click at [81, 146] on span "Pedidos balcão (PDV)" at bounding box center [87, 150] width 111 height 16
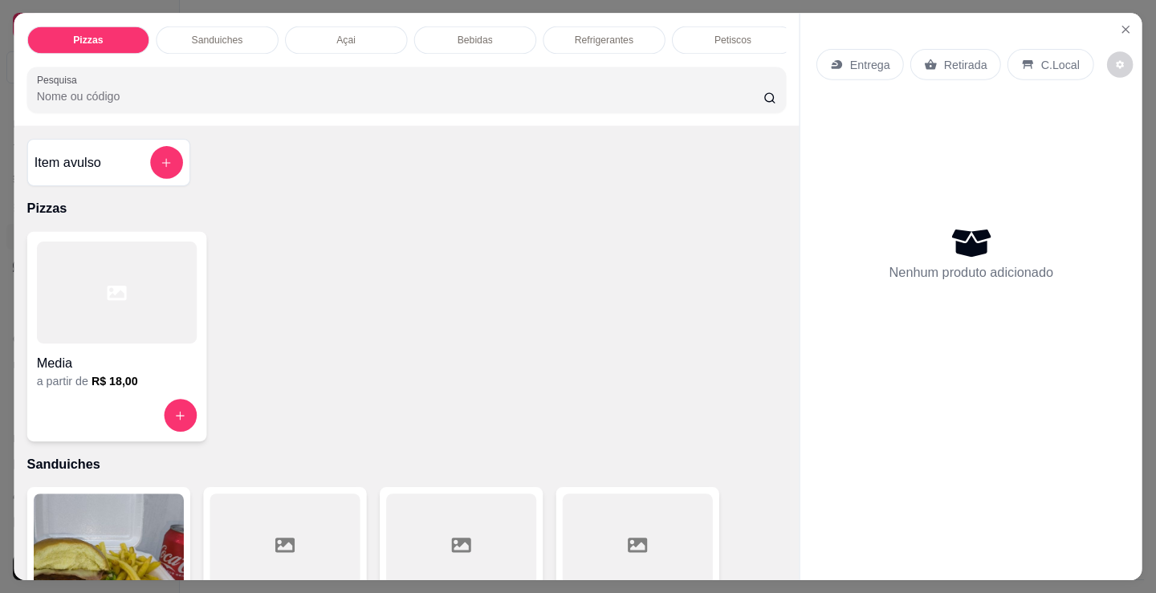
click at [68, 323] on div at bounding box center [117, 293] width 160 height 102
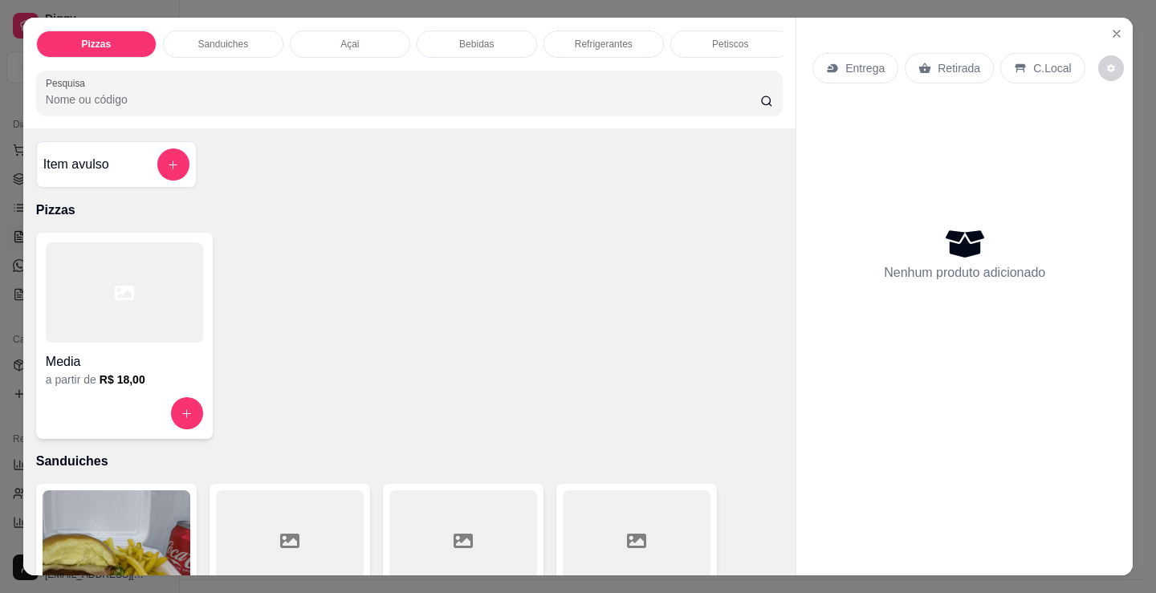
click at [318, 35] on div "Açai" at bounding box center [350, 44] width 120 height 27
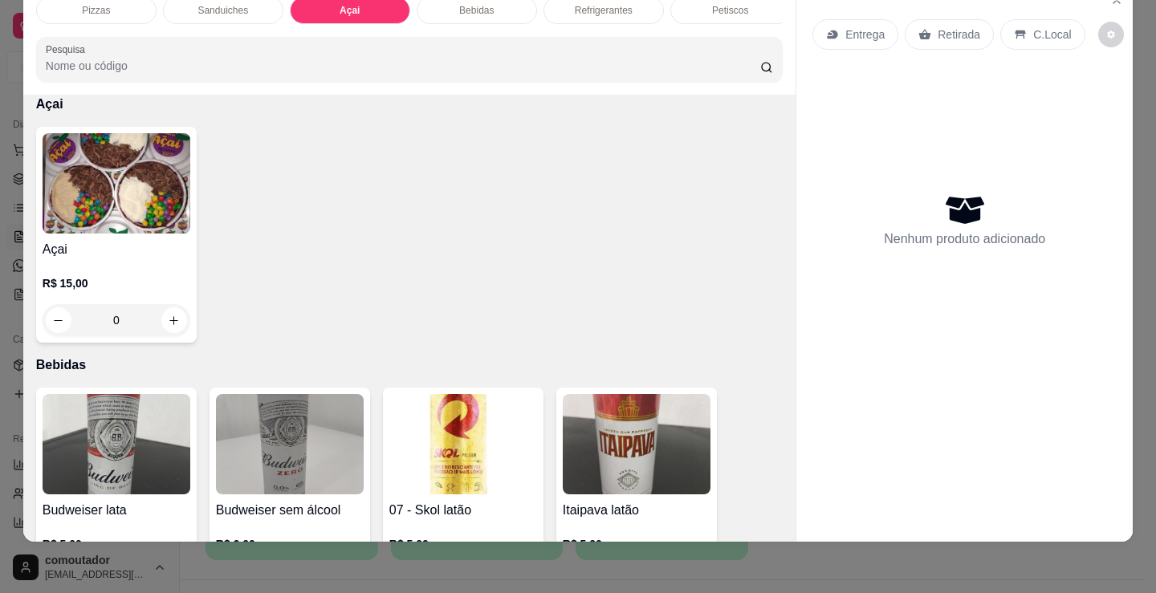
click at [127, 226] on img at bounding box center [117, 183] width 148 height 100
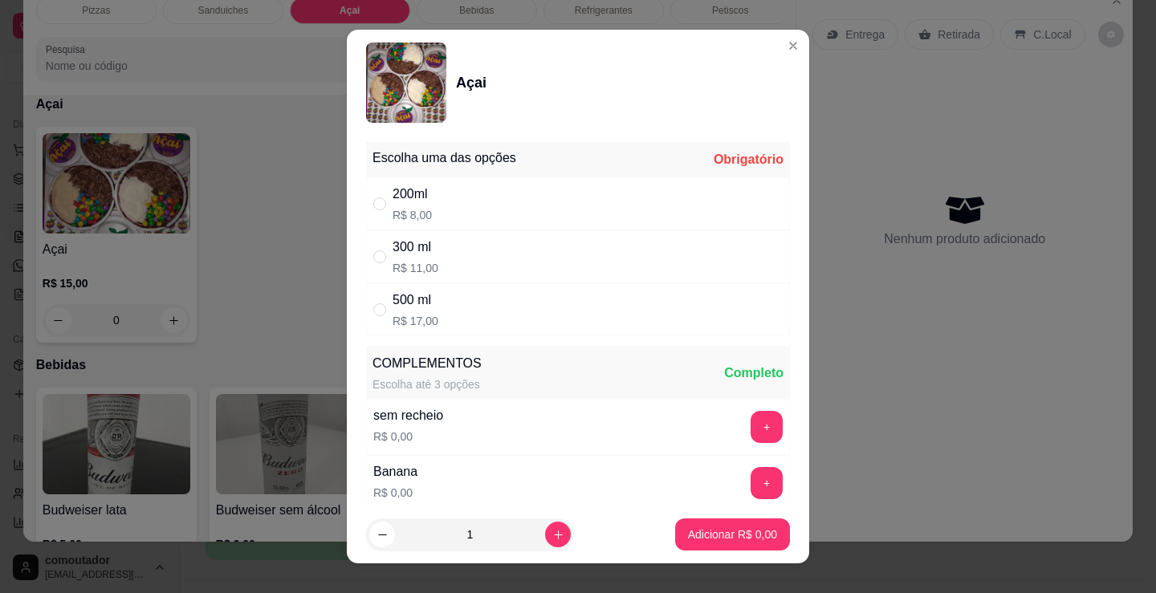
click at [505, 298] on div "500 ml R$ 17,00" at bounding box center [578, 309] width 424 height 53
radio input "true"
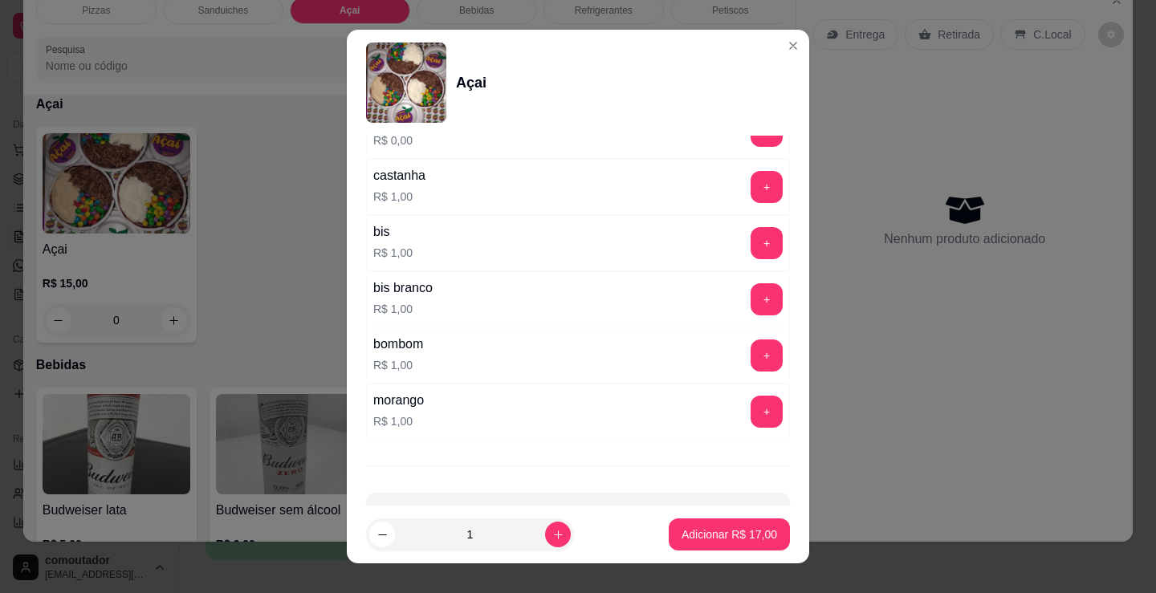
scroll to position [1450, 0]
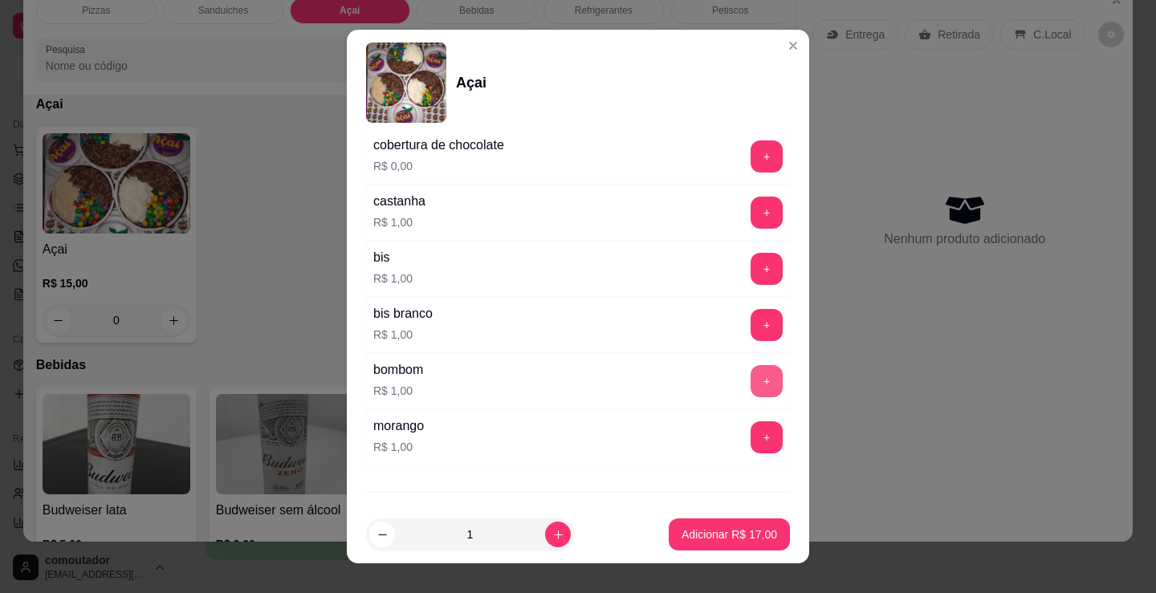
click at [750, 388] on button "+" at bounding box center [766, 381] width 32 height 32
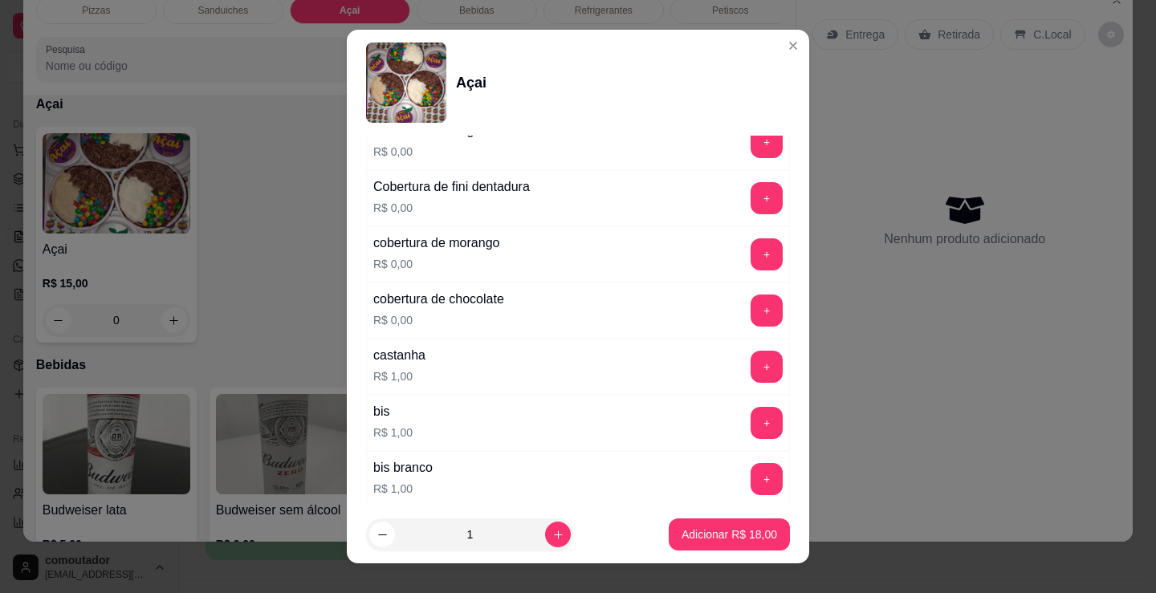
scroll to position [1290, 0]
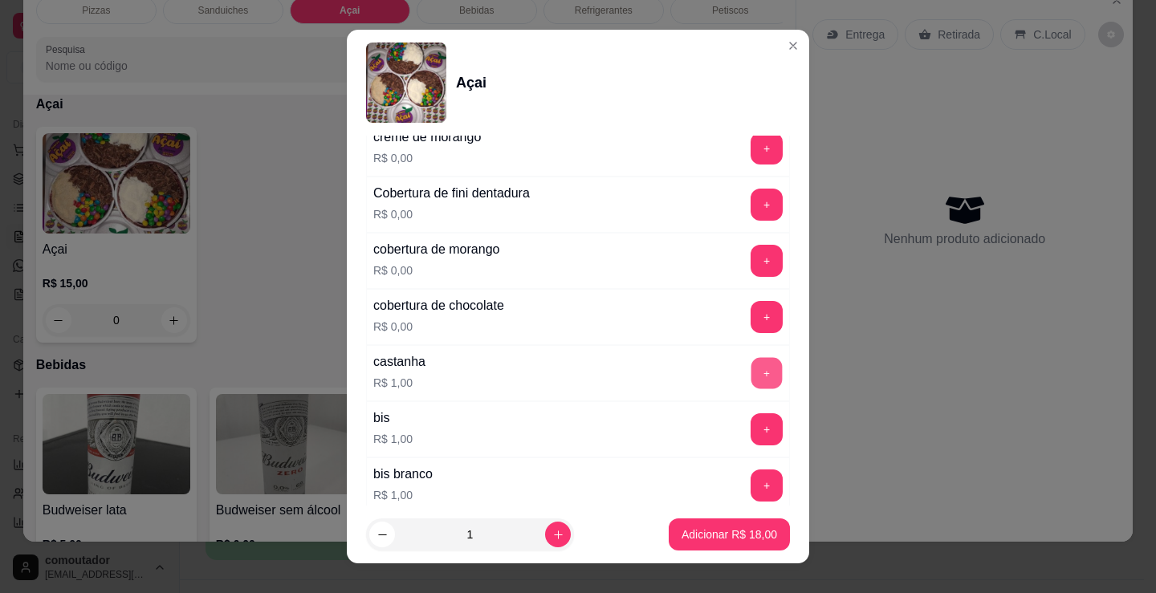
click at [751, 366] on button "+" at bounding box center [766, 373] width 31 height 31
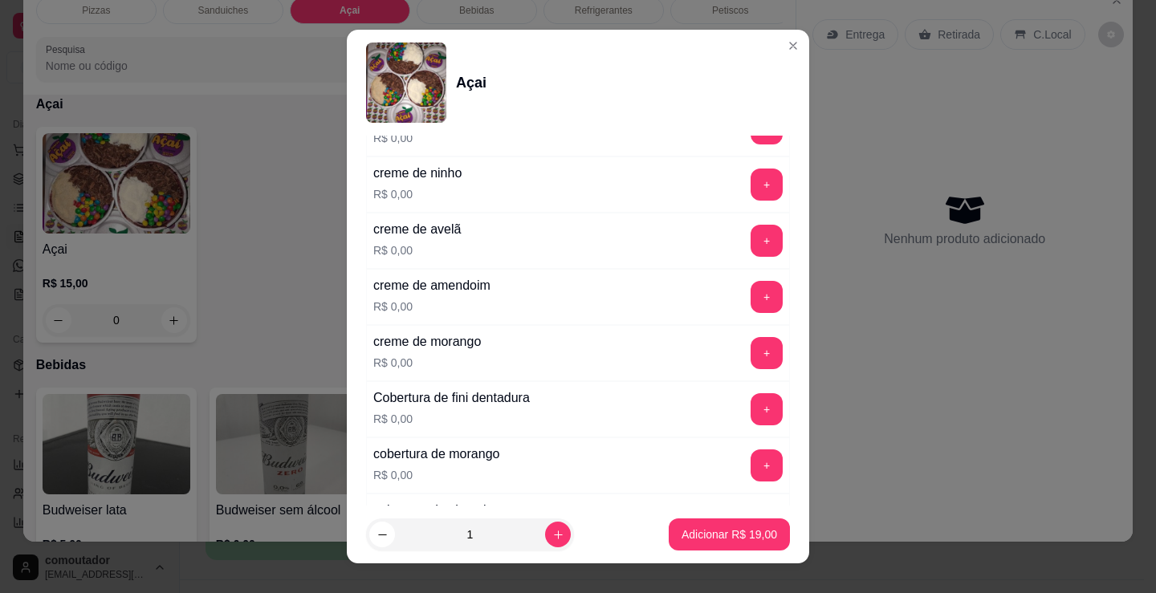
scroll to position [1049, 0]
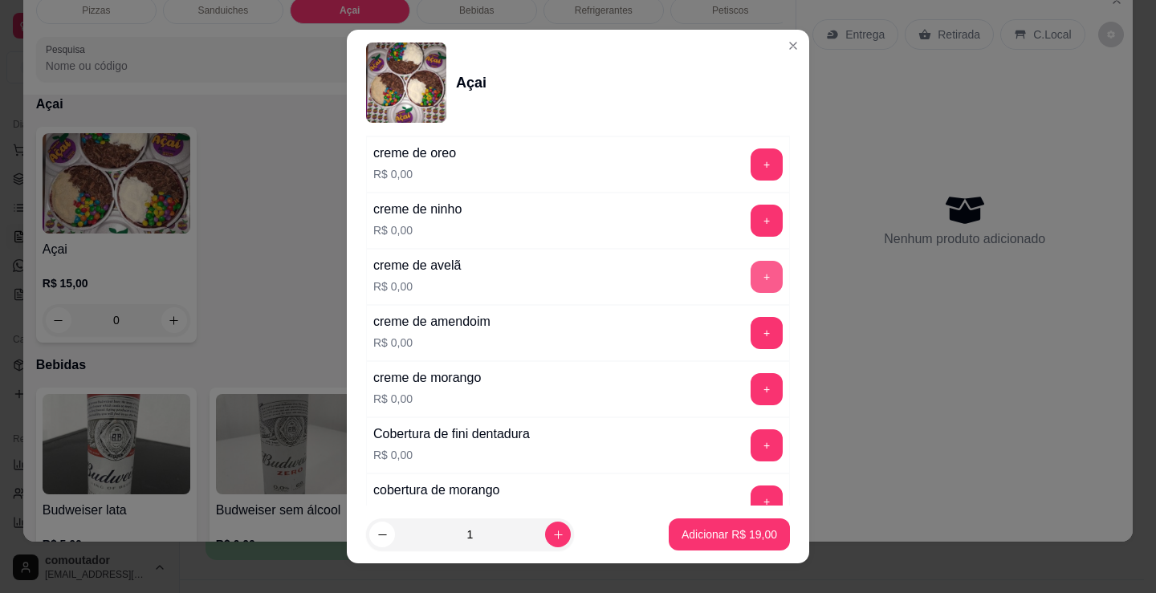
click at [750, 270] on button "+" at bounding box center [766, 277] width 32 height 32
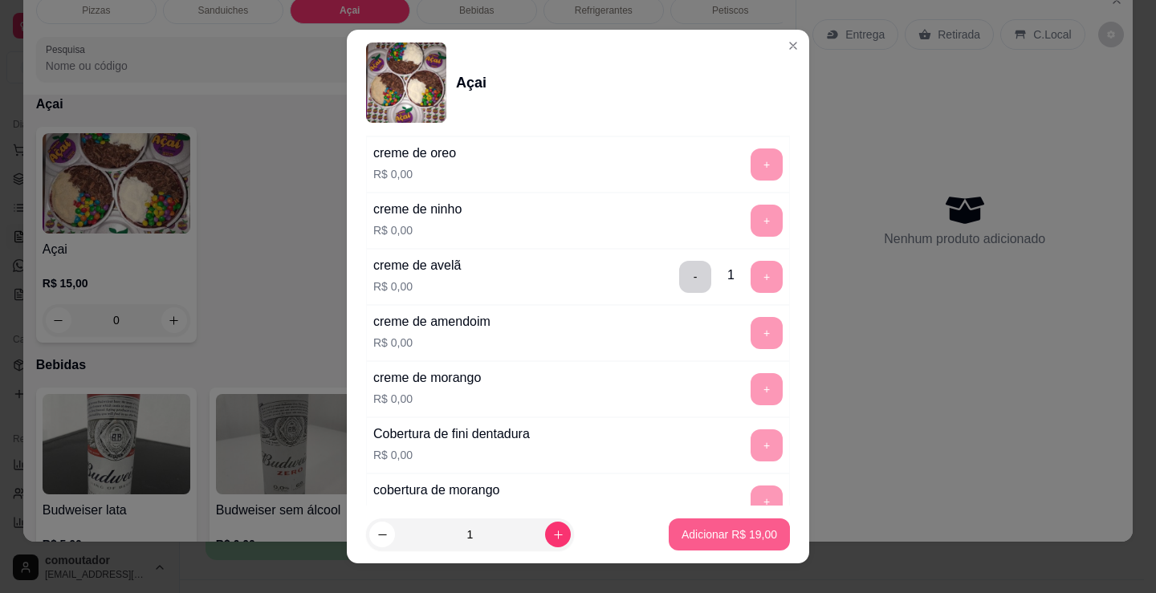
click at [748, 534] on p "Adicionar R$ 19,00" at bounding box center [729, 535] width 96 height 16
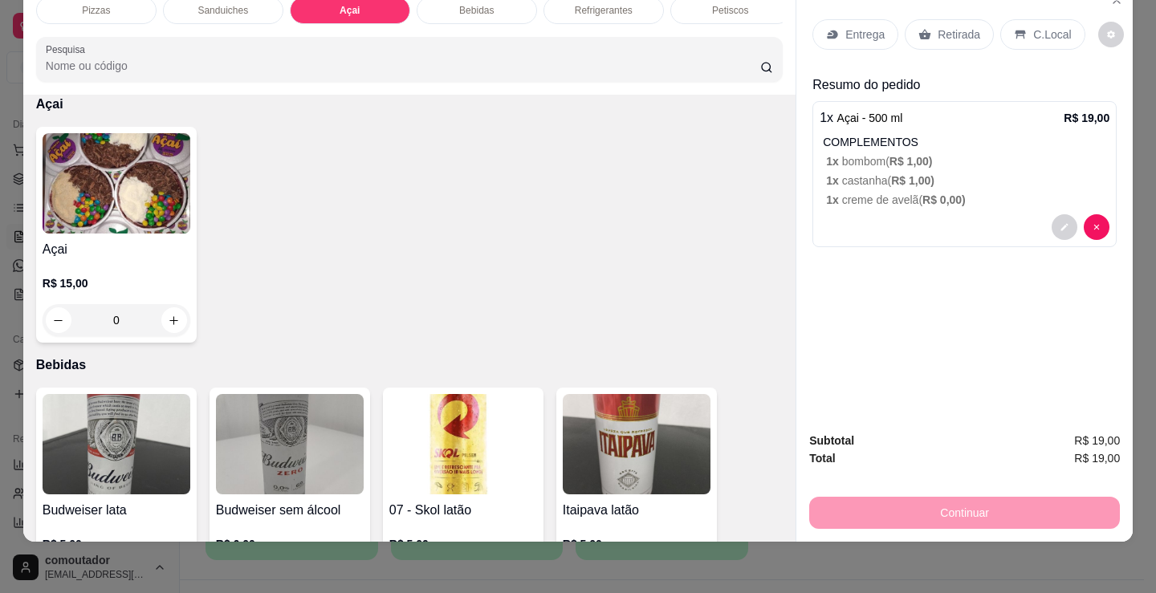
click at [848, 26] on p "Entrega" at bounding box center [864, 34] width 39 height 16
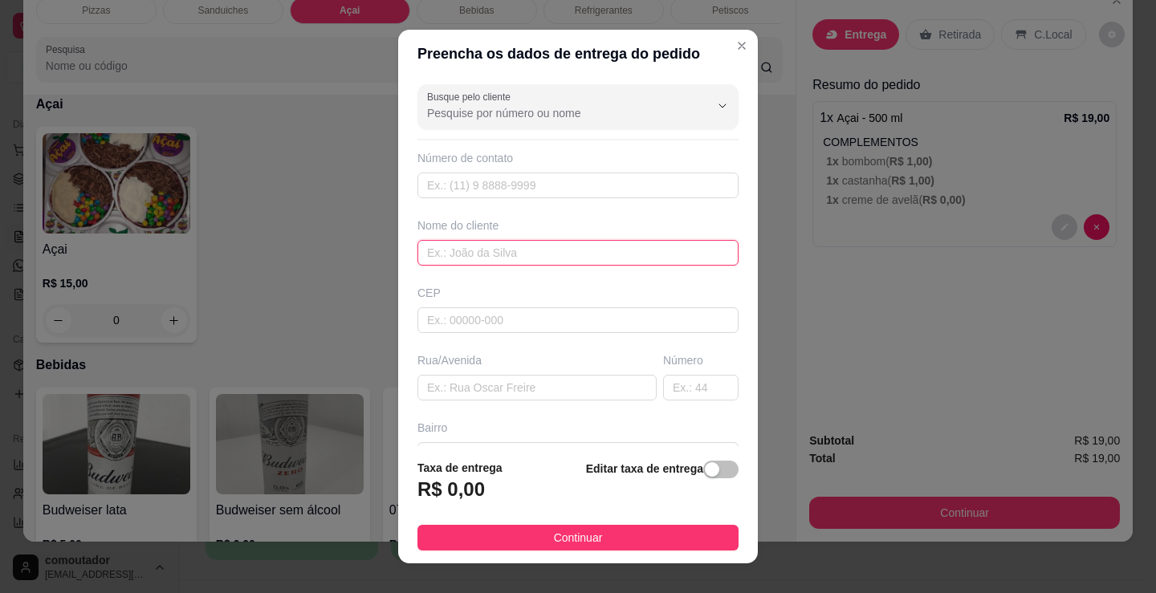
click at [543, 261] on input "text" at bounding box center [577, 253] width 321 height 26
type input "O"
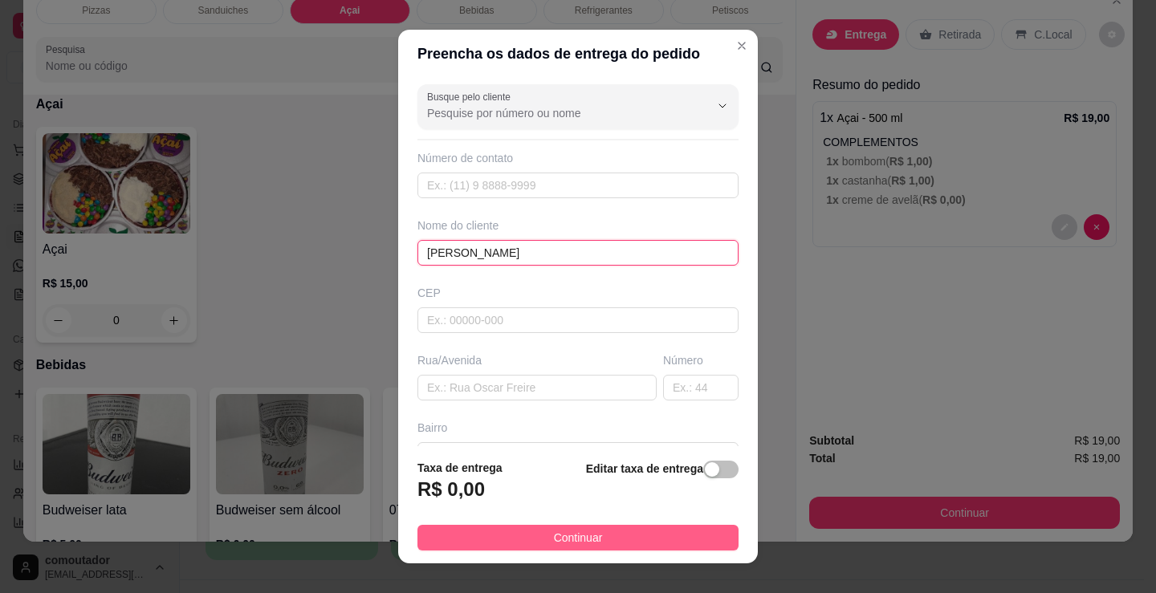
type input "paulinho"
click at [642, 539] on button "Continuar" at bounding box center [577, 538] width 321 height 26
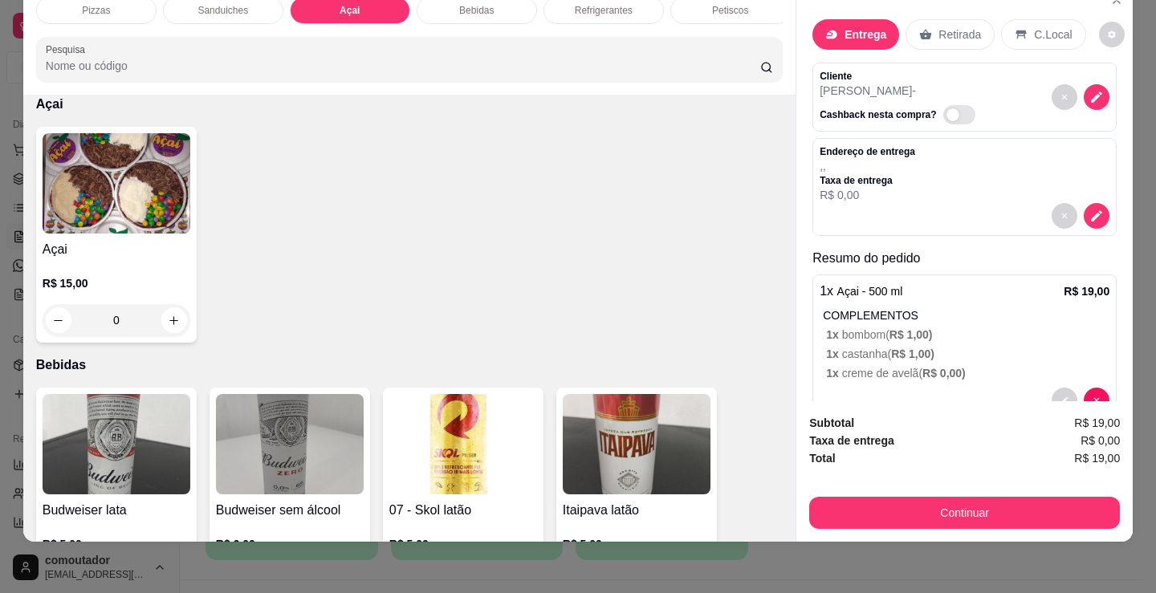
click at [856, 498] on button "Continuar" at bounding box center [964, 513] width 311 height 32
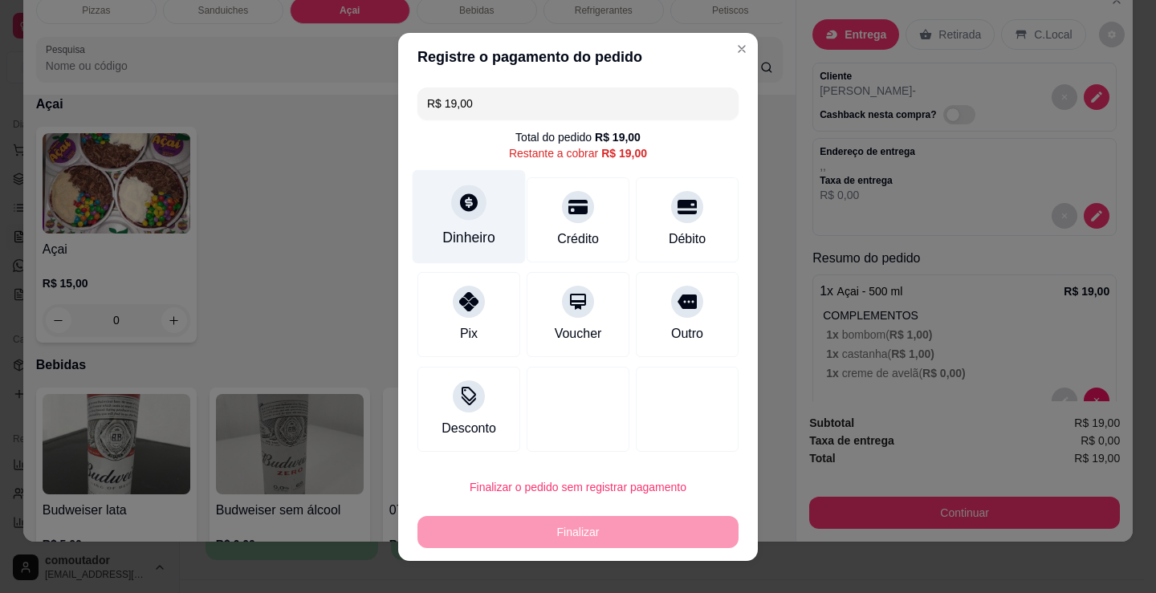
click at [460, 202] on icon at bounding box center [469, 202] width 18 height 18
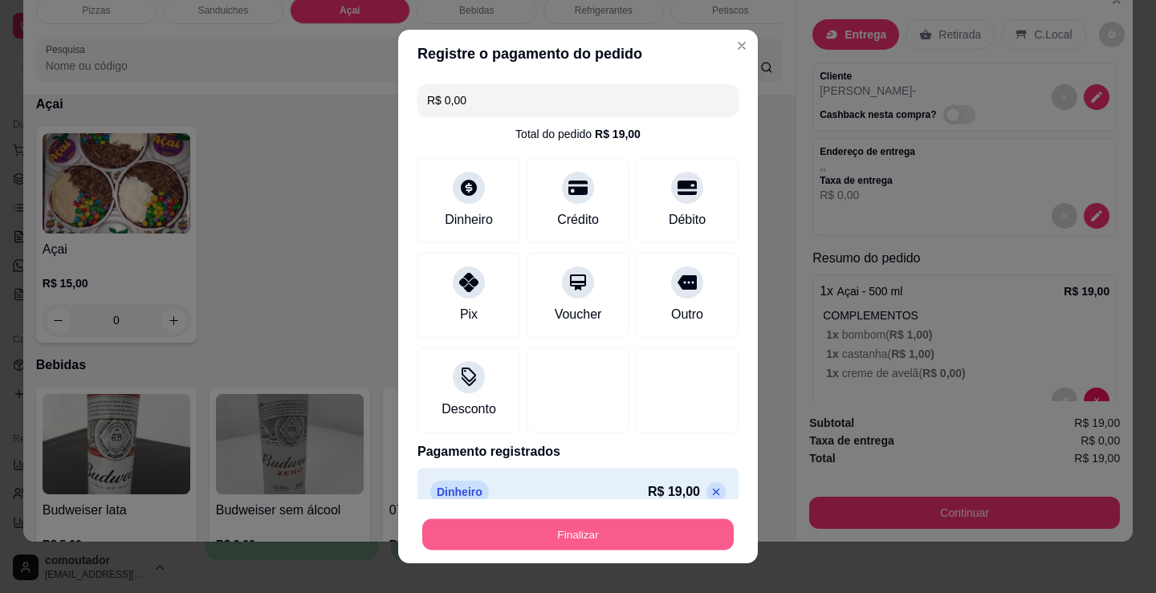
click at [589, 527] on button "Finalizar" at bounding box center [577, 534] width 311 height 31
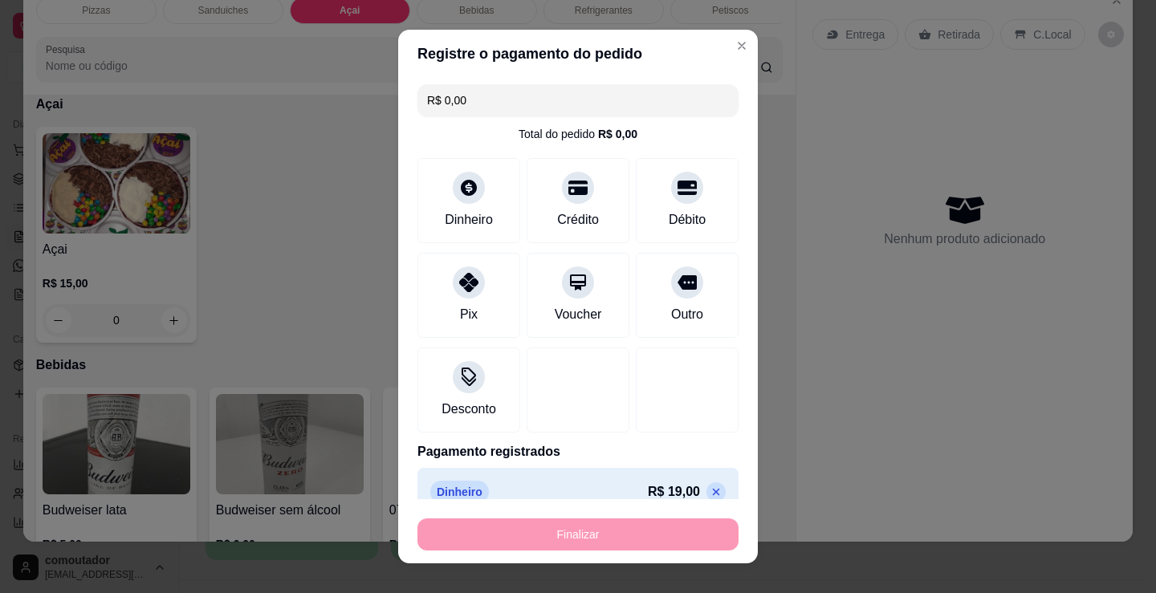
type input "-R$ 19,00"
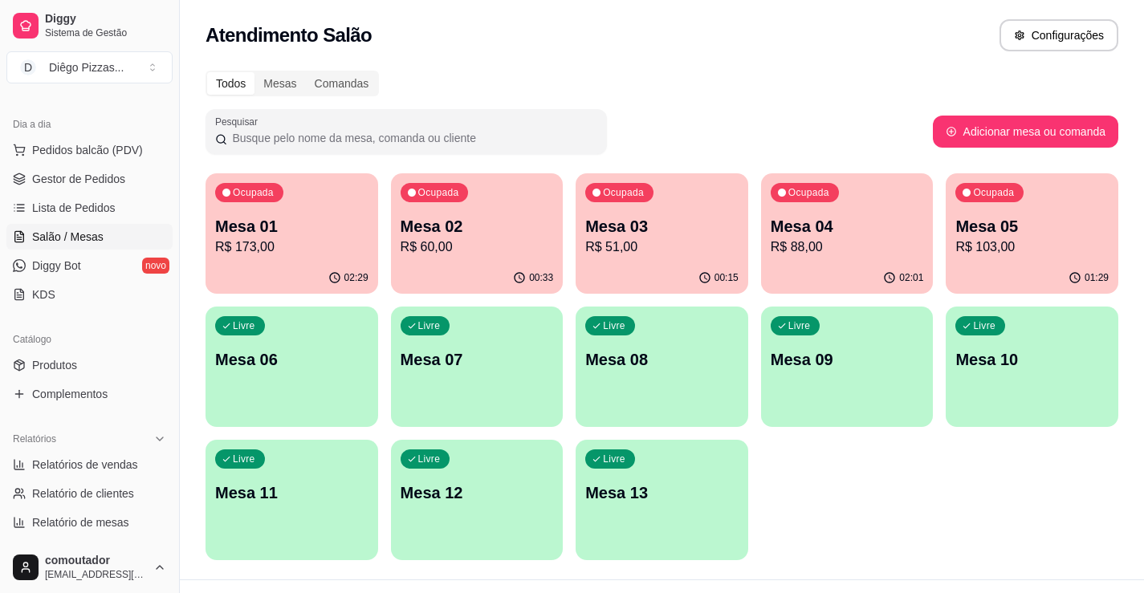
click at [502, 278] on div "00:33" at bounding box center [477, 277] width 173 height 31
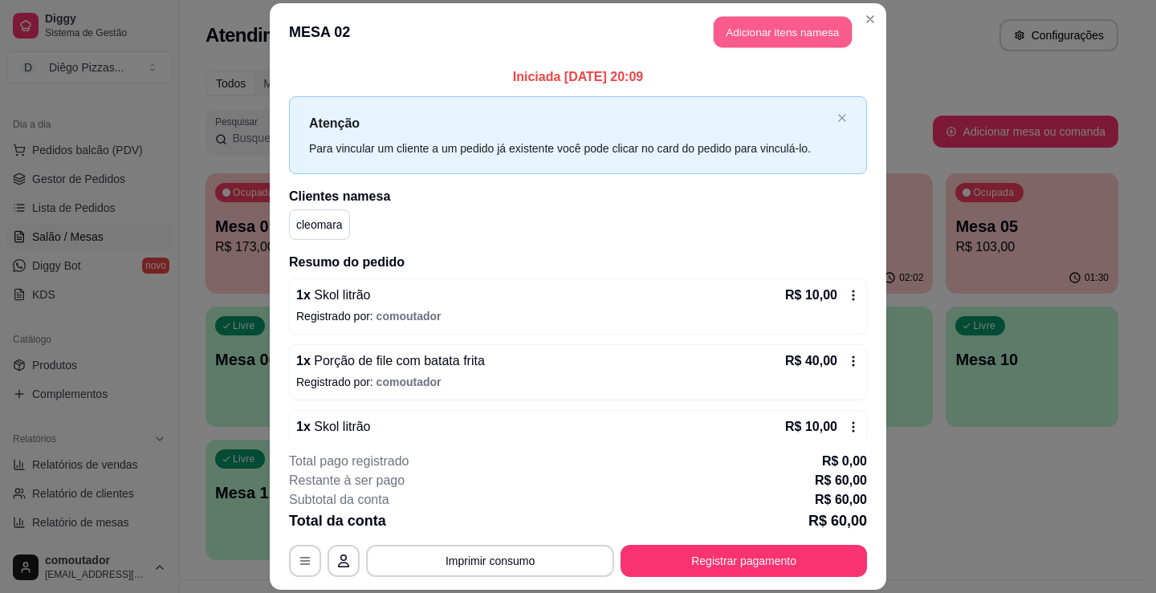
click at [820, 26] on button "Adicionar itens na mesa" at bounding box center [783, 31] width 138 height 31
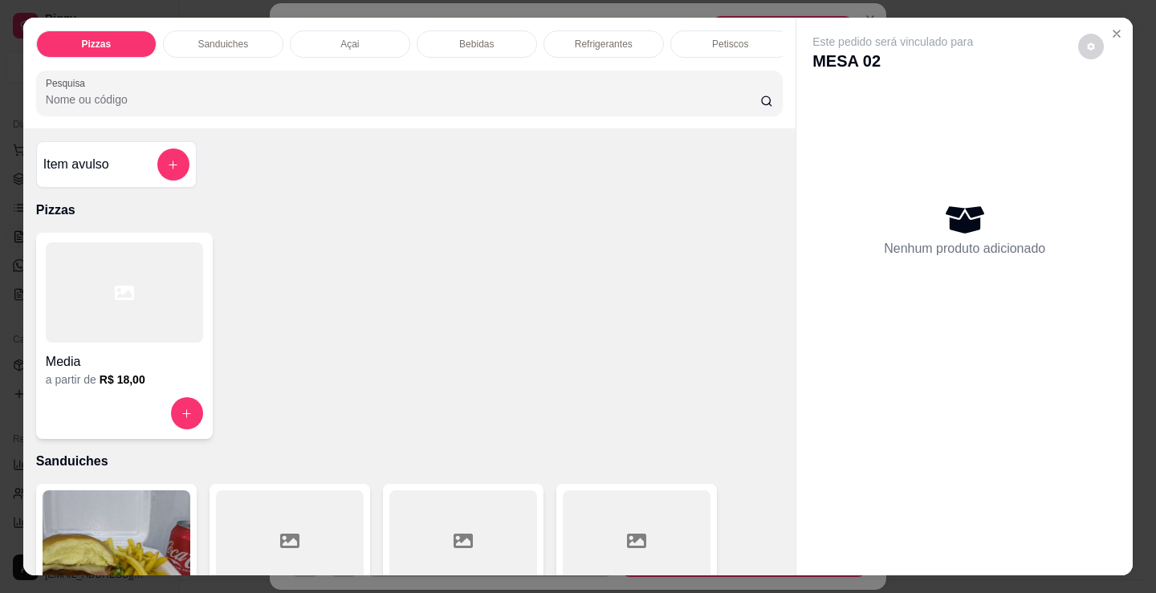
click at [453, 32] on div "Bebidas" at bounding box center [477, 44] width 120 height 27
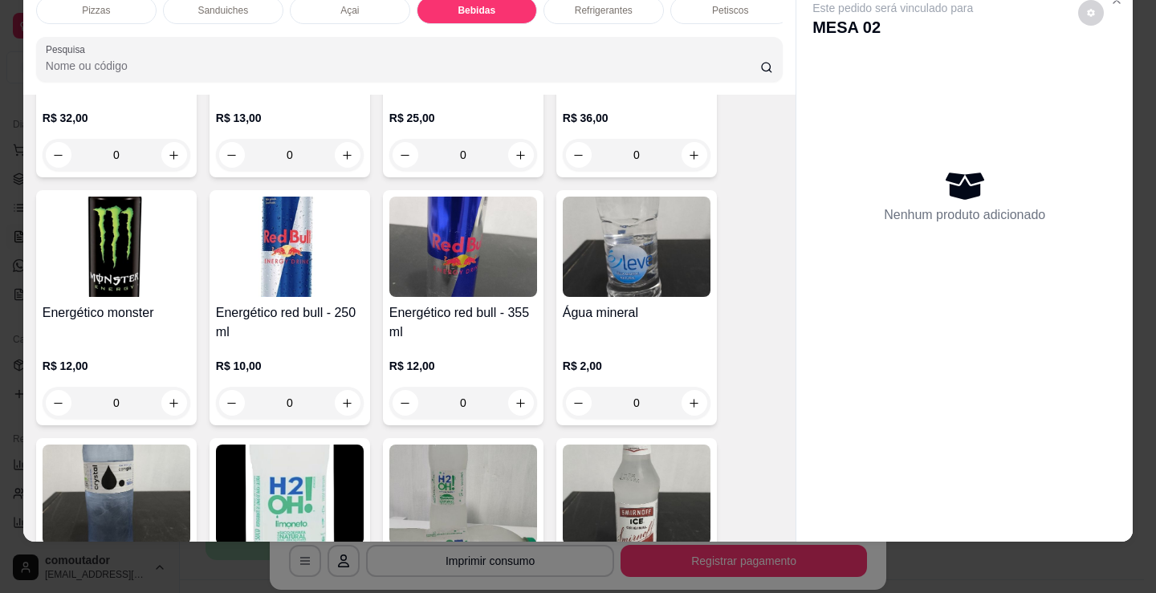
scroll to position [3434, 0]
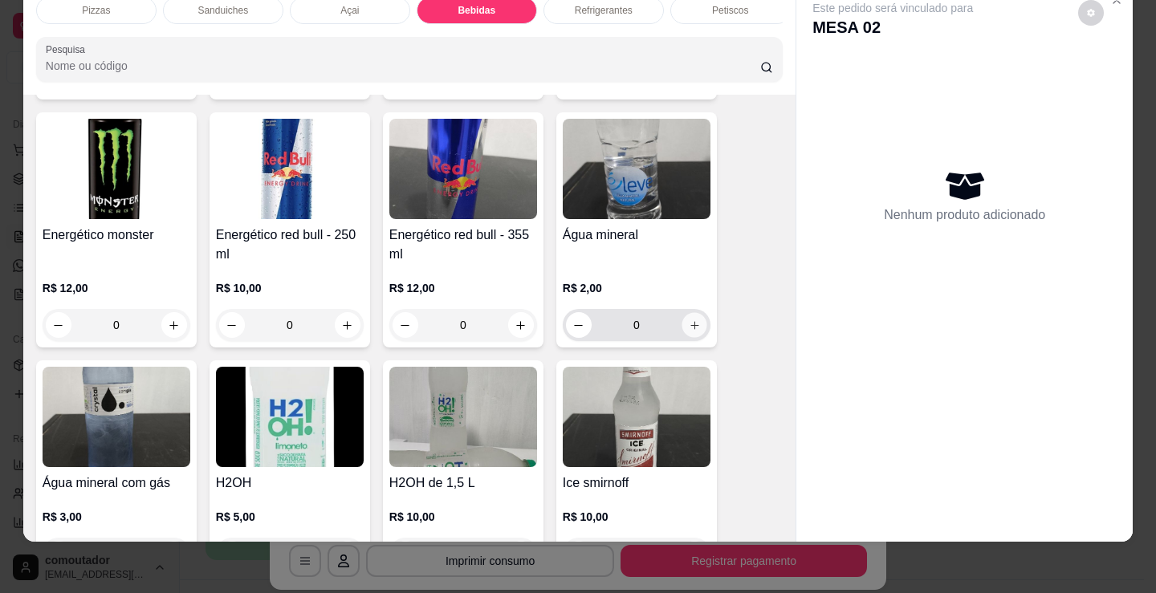
click at [698, 320] on button "increase-product-quantity" at bounding box center [693, 325] width 25 height 25
type input "1"
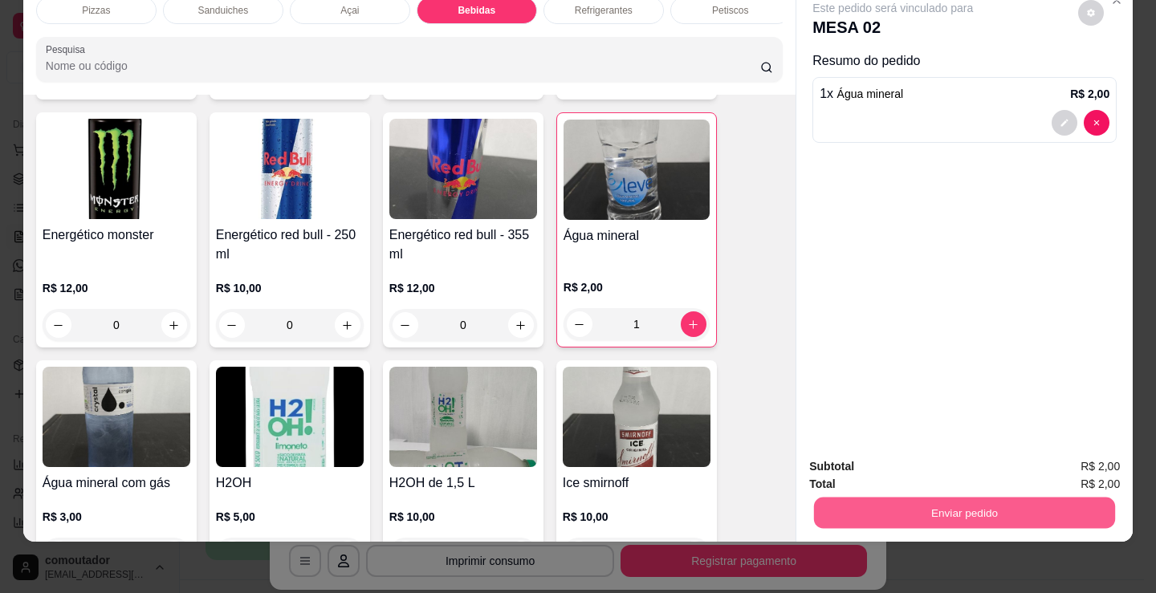
click at [931, 502] on button "Enviar pedido" at bounding box center [964, 512] width 301 height 31
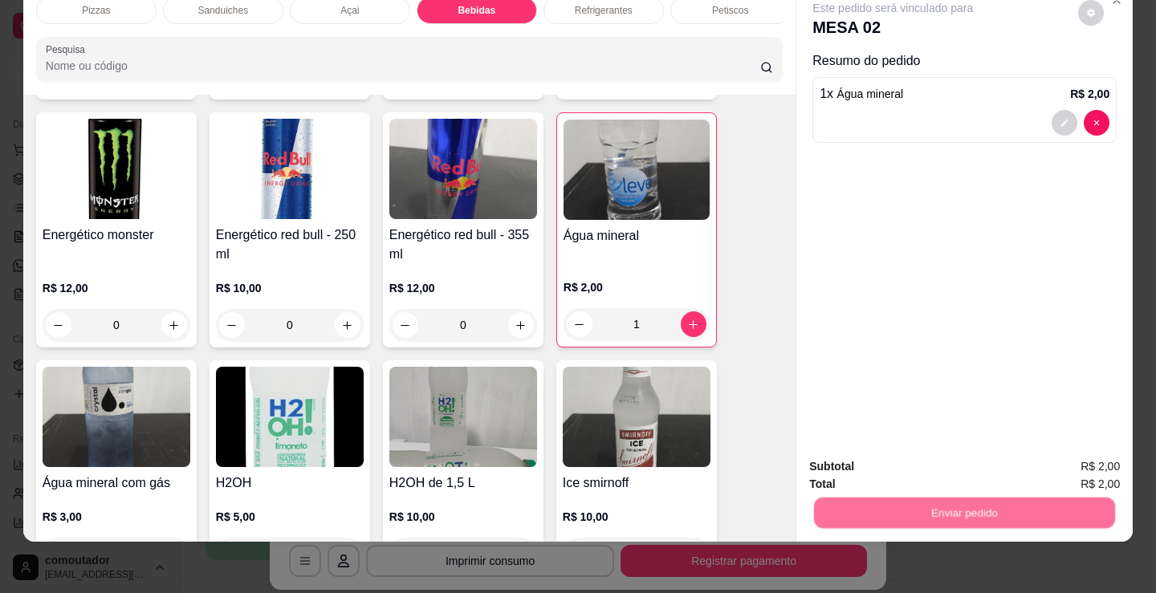
click at [891, 466] on button "Não registrar e enviar pedido" at bounding box center [912, 461] width 162 height 30
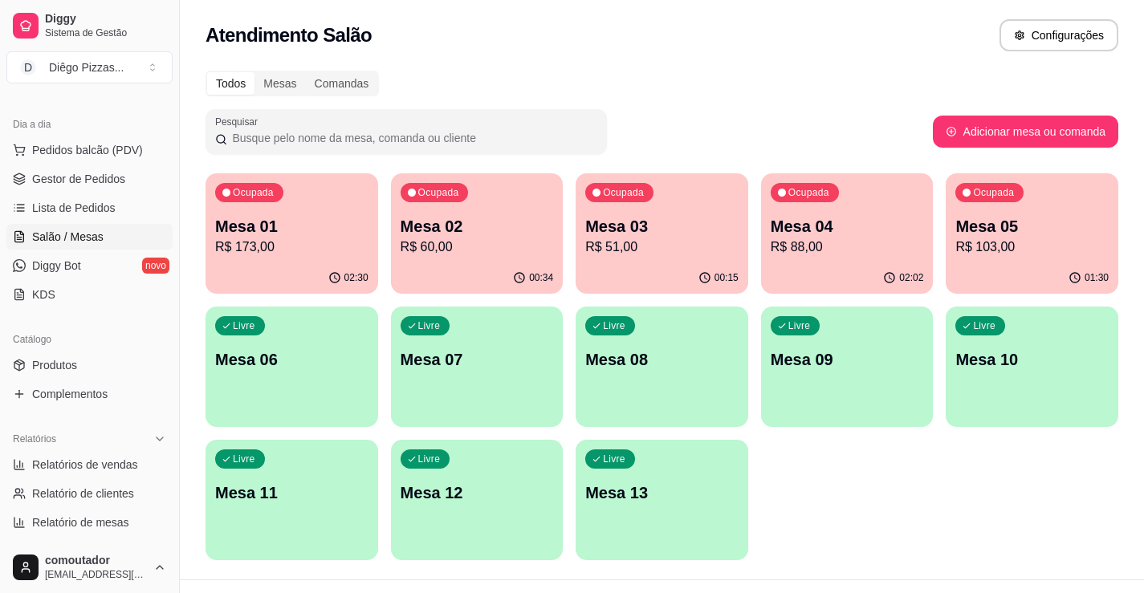
click at [961, 547] on div "Ocupada Mesa 01 R$ 173,00 02:30 Ocupada Mesa 02 R$ 60,00 00:34 Ocupada Mesa 03 …" at bounding box center [661, 366] width 913 height 387
click at [266, 350] on p "Mesa 06" at bounding box center [291, 359] width 153 height 22
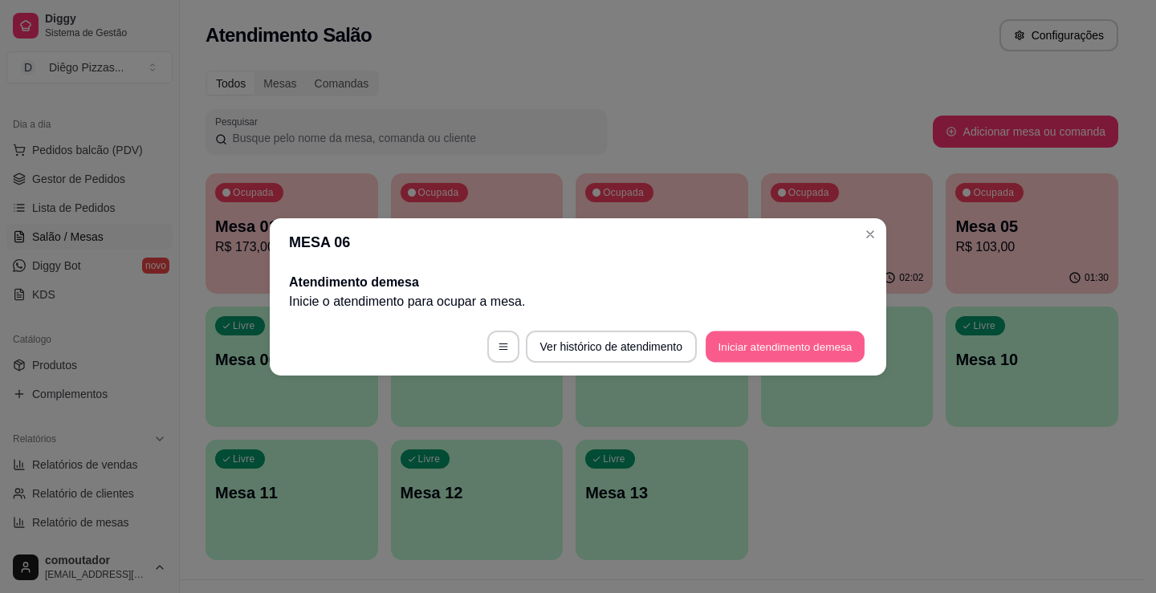
click at [746, 345] on button "Iniciar atendimento de mesa" at bounding box center [785, 346] width 159 height 31
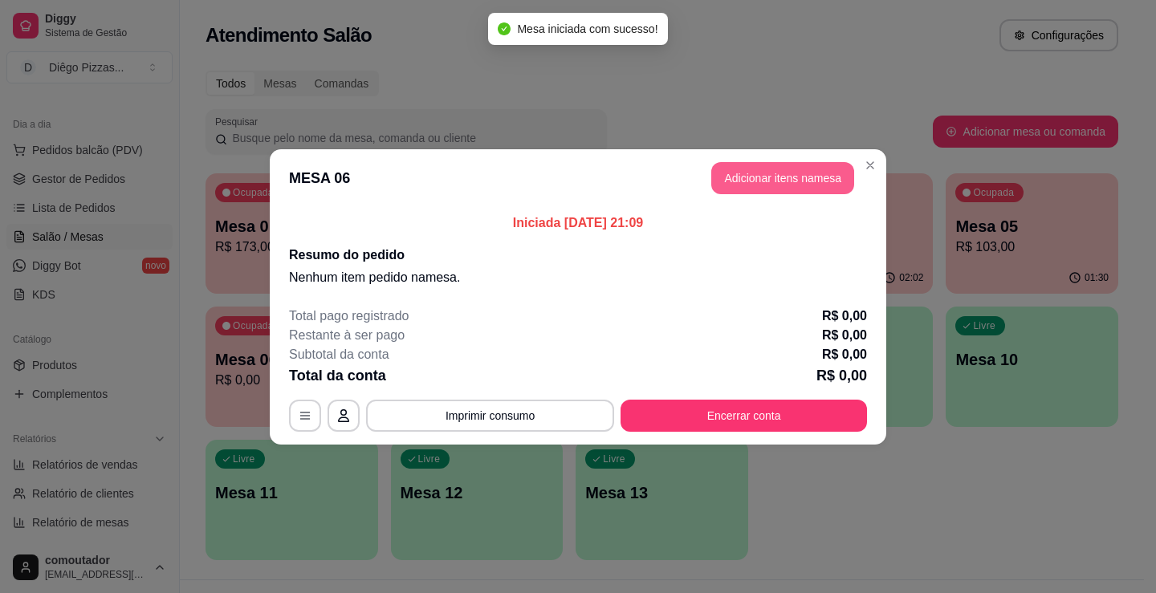
click at [736, 181] on button "Adicionar itens na mesa" at bounding box center [782, 178] width 143 height 32
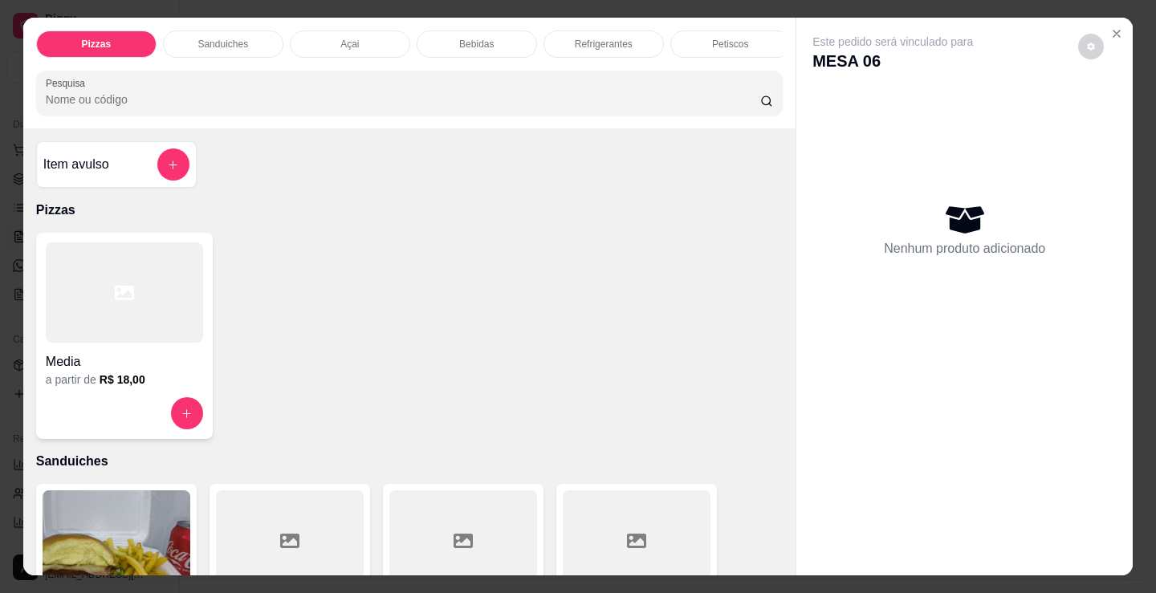
click at [145, 288] on div at bounding box center [124, 292] width 157 height 100
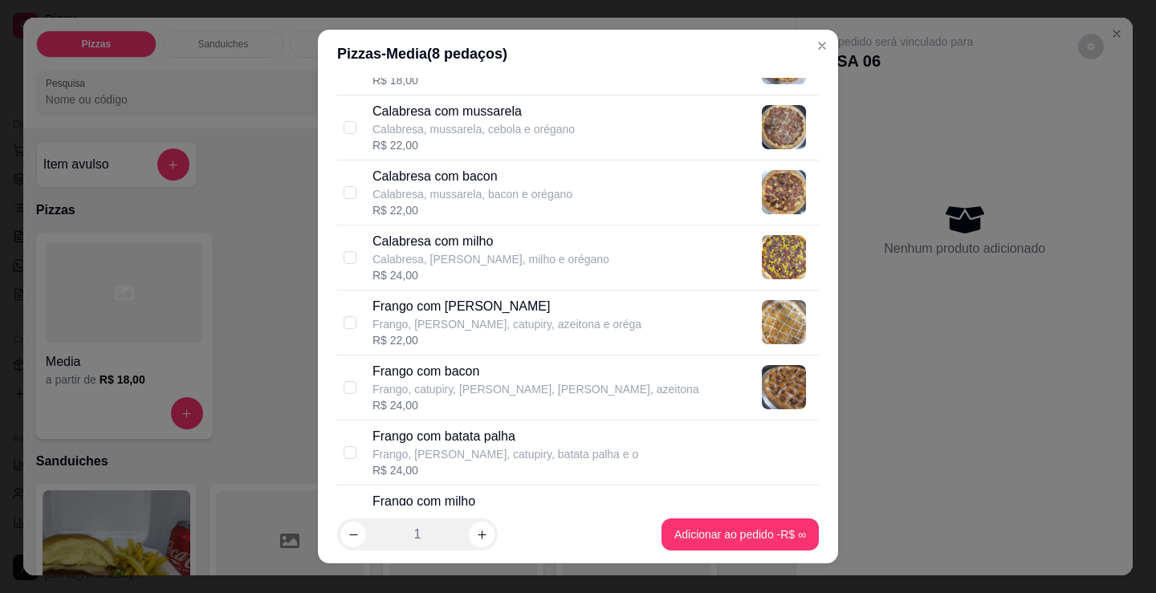
scroll to position [321, 0]
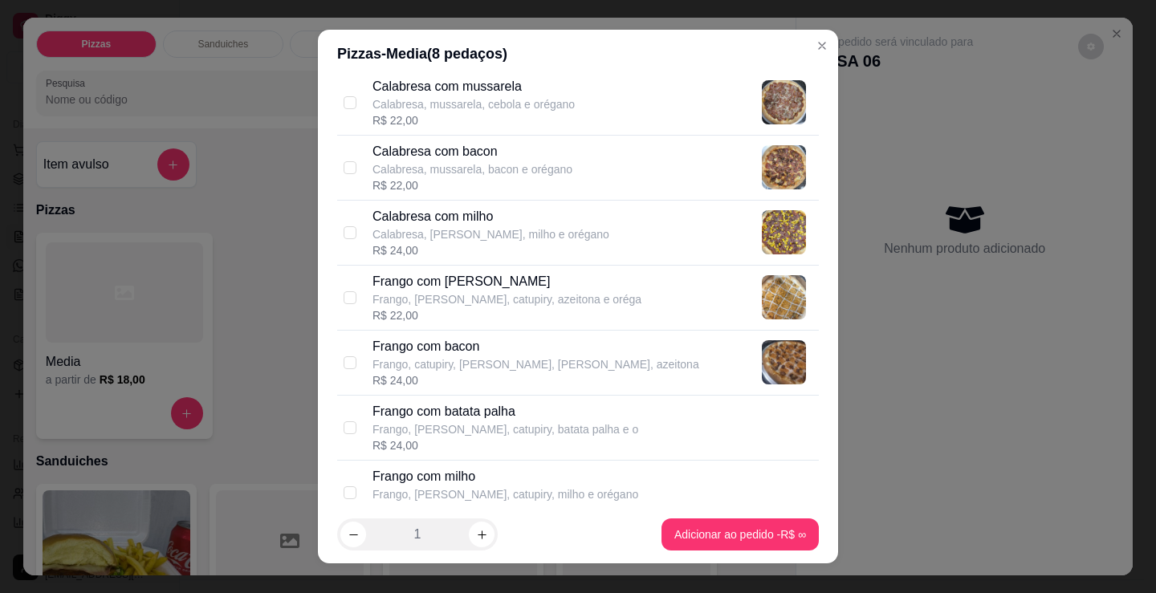
click at [472, 290] on p "Frango com [PERSON_NAME]" at bounding box center [506, 281] width 269 height 19
checkbox input "true"
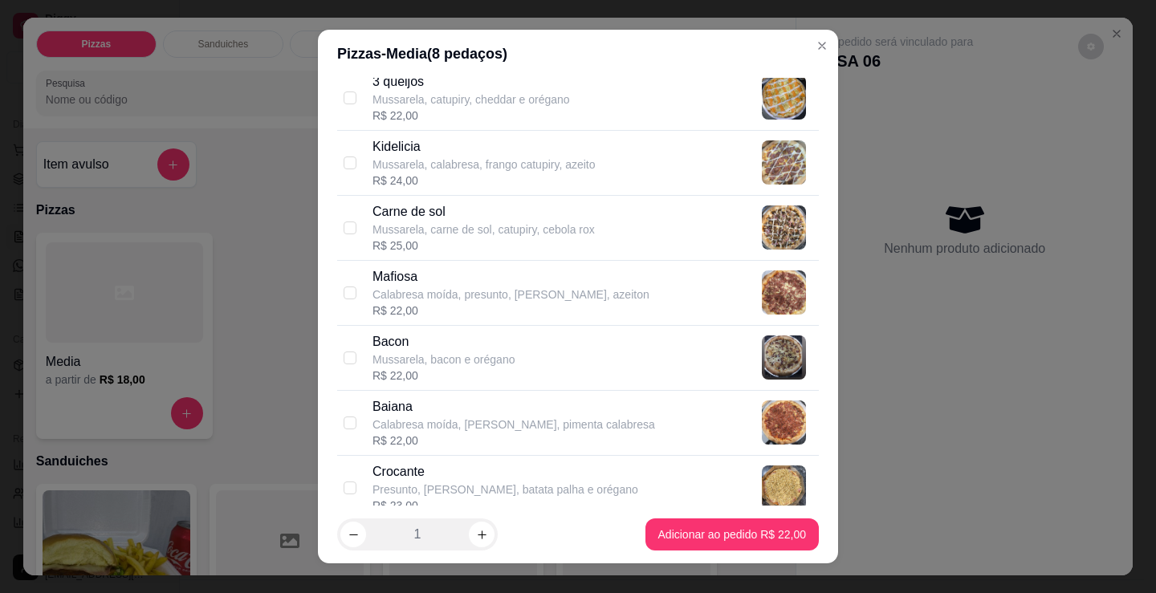
scroll to position [883, 0]
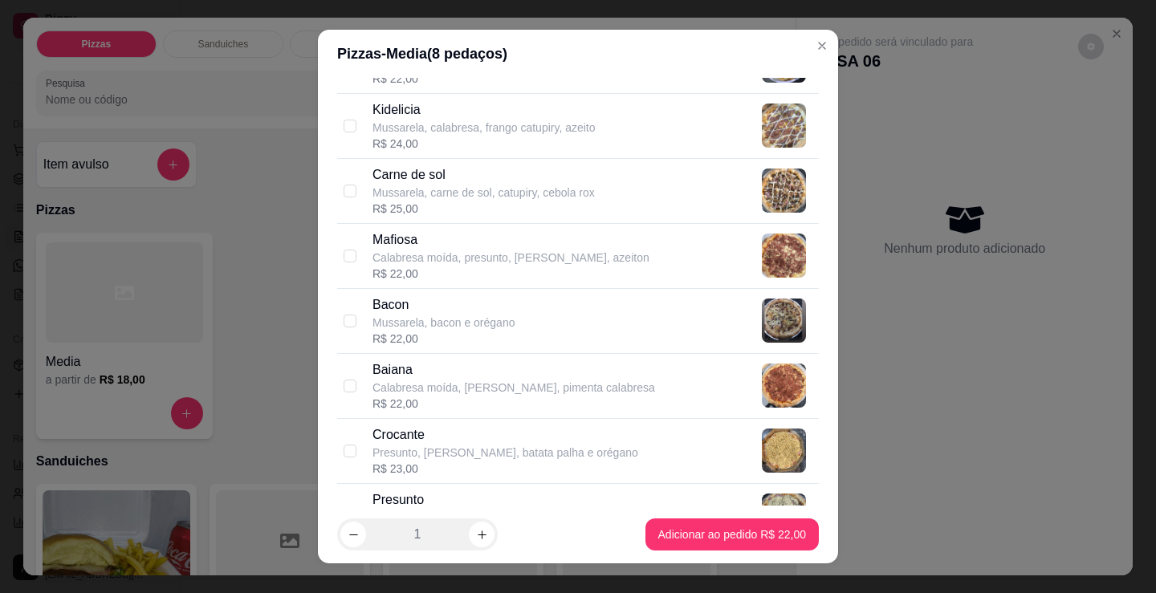
click at [458, 368] on p "Baiana" at bounding box center [513, 369] width 283 height 19
checkbox input "true"
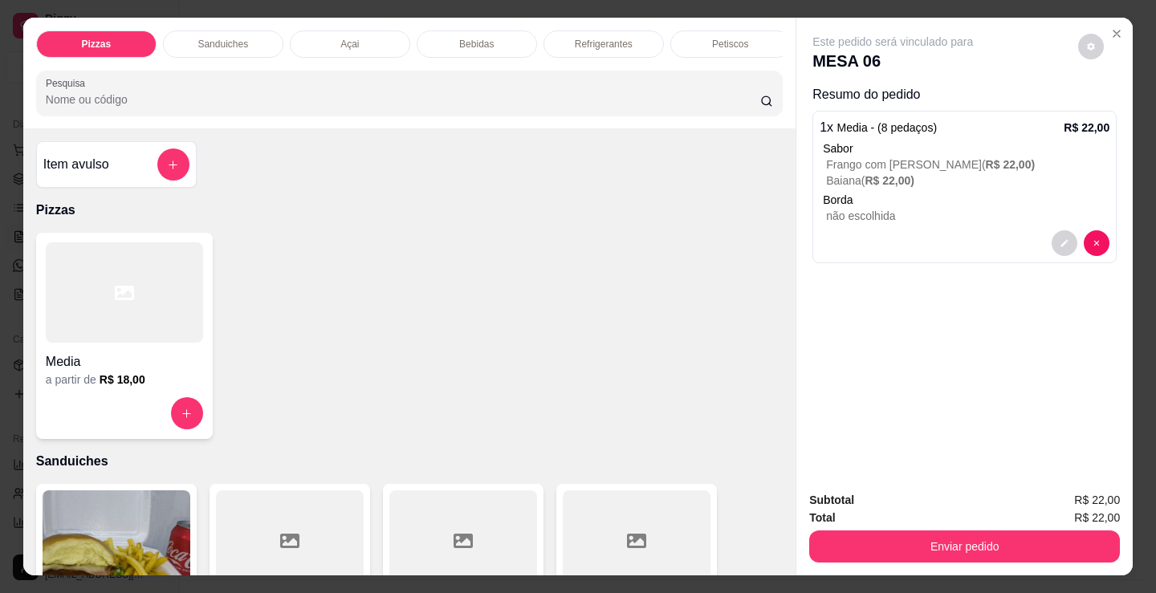
click at [509, 466] on p "Sanduiches" at bounding box center [409, 461] width 746 height 19
click at [140, 339] on div at bounding box center [124, 292] width 157 height 100
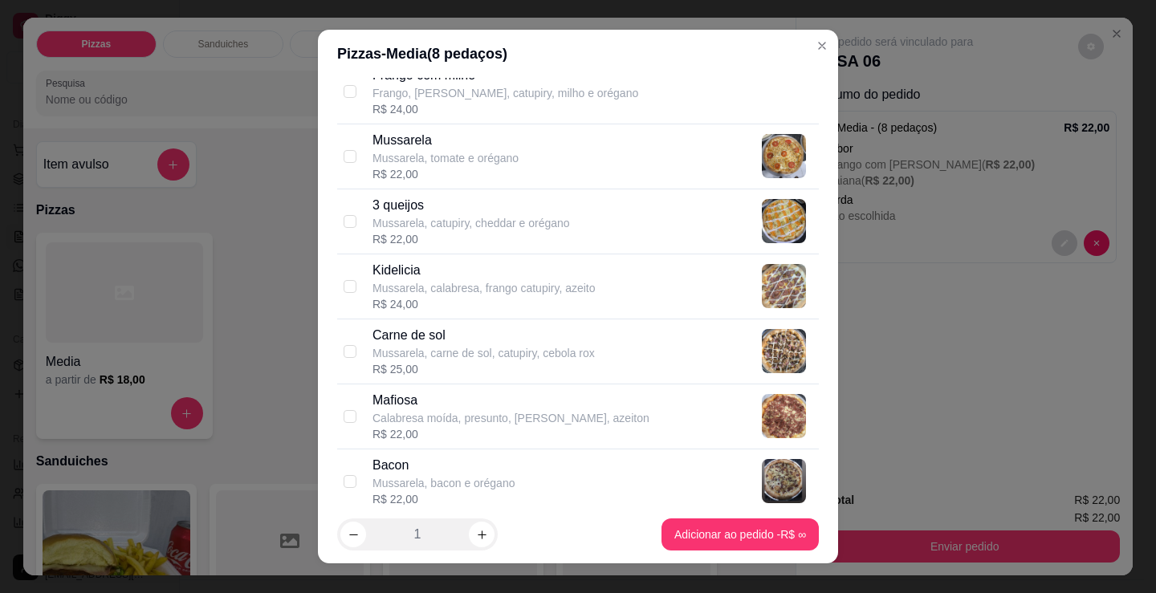
click at [490, 364] on div "R$ 25,00" at bounding box center [483, 369] width 222 height 16
checkbox input "true"
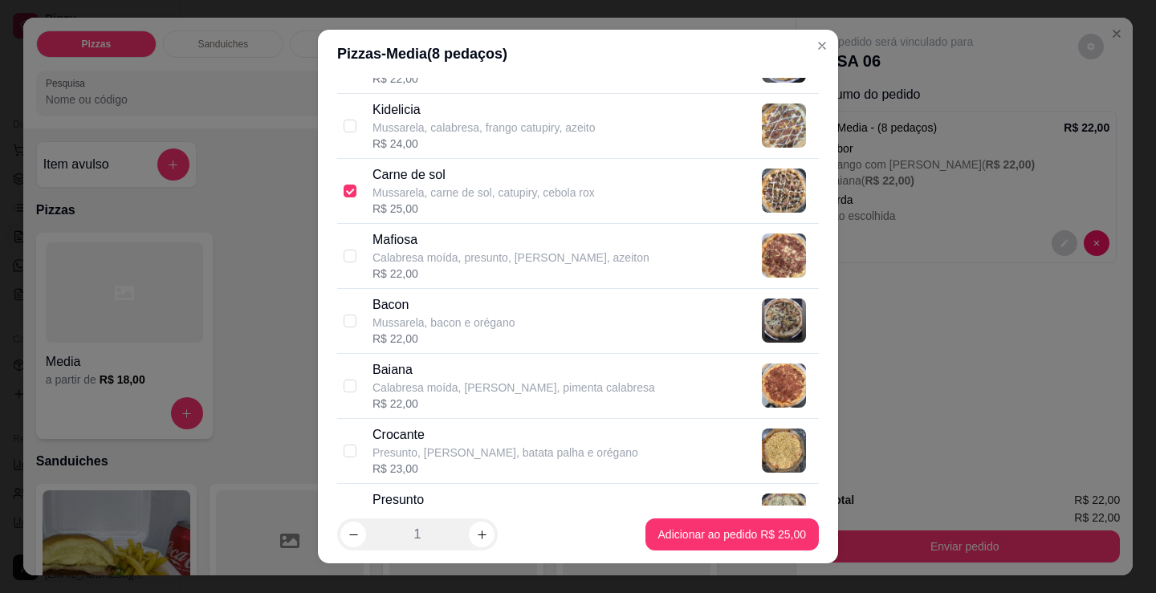
scroll to position [963, 0]
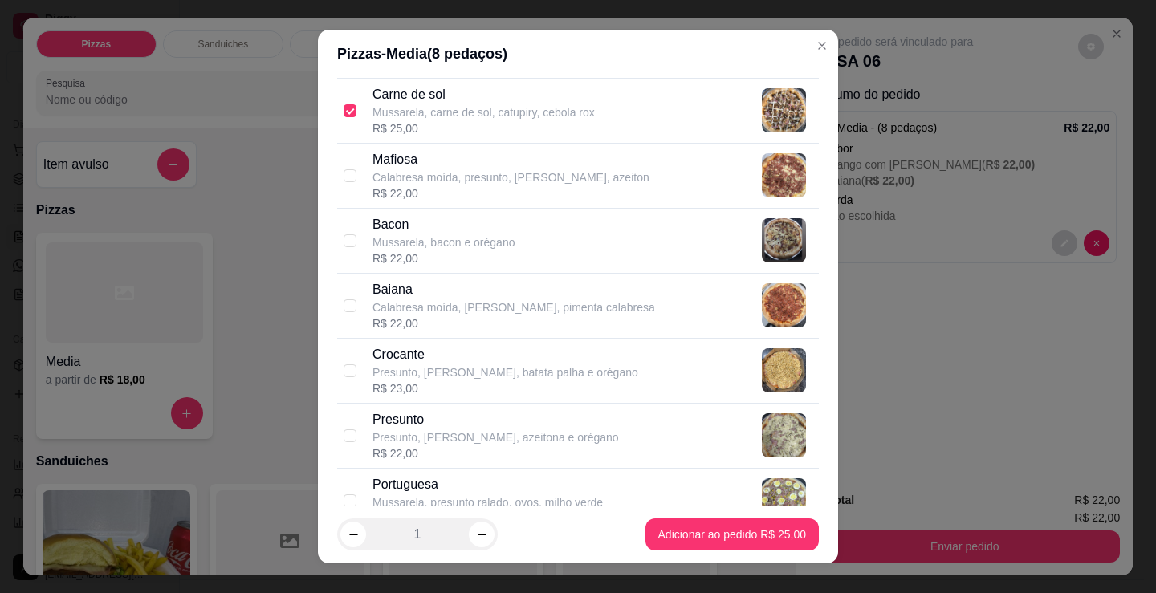
drag, startPoint x: 522, startPoint y: 479, endPoint x: 589, endPoint y: 502, distance: 71.3
click at [532, 482] on p "Portuguesa" at bounding box center [487, 484] width 230 height 19
checkbox input "true"
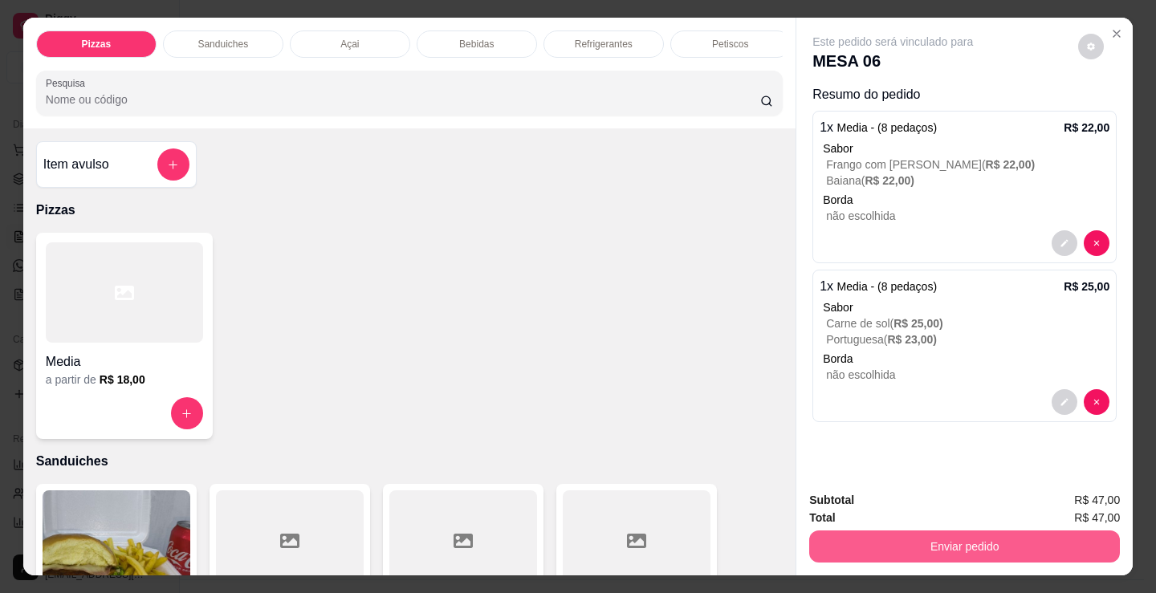
click at [865, 542] on button "Enviar pedido" at bounding box center [964, 547] width 311 height 32
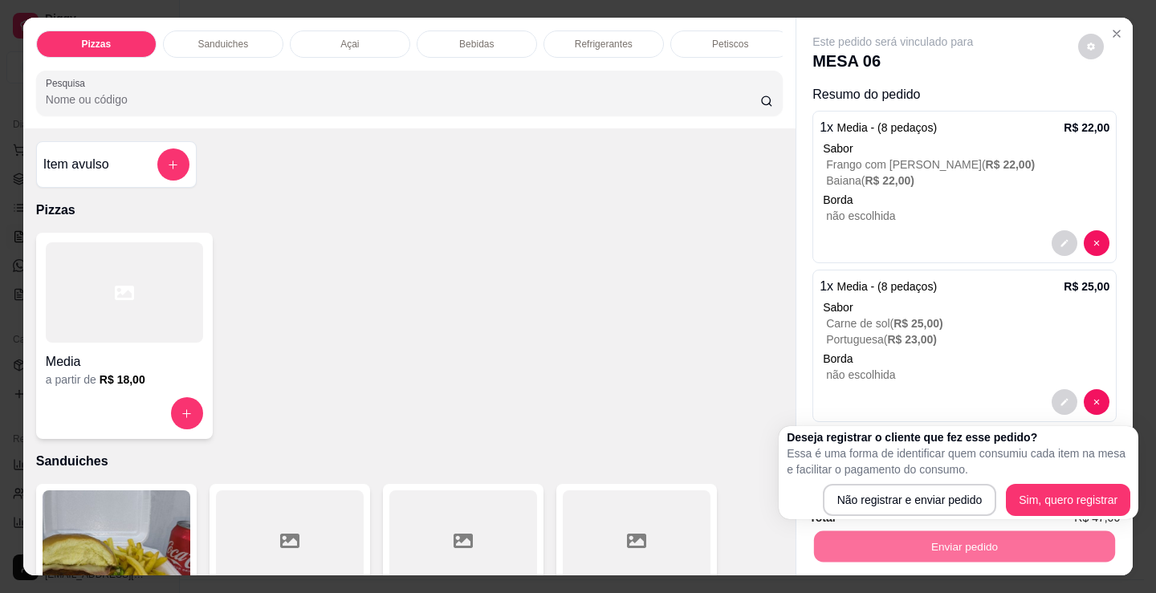
click at [548, 255] on div "Media a partir de R$ 18,00" at bounding box center [409, 336] width 746 height 206
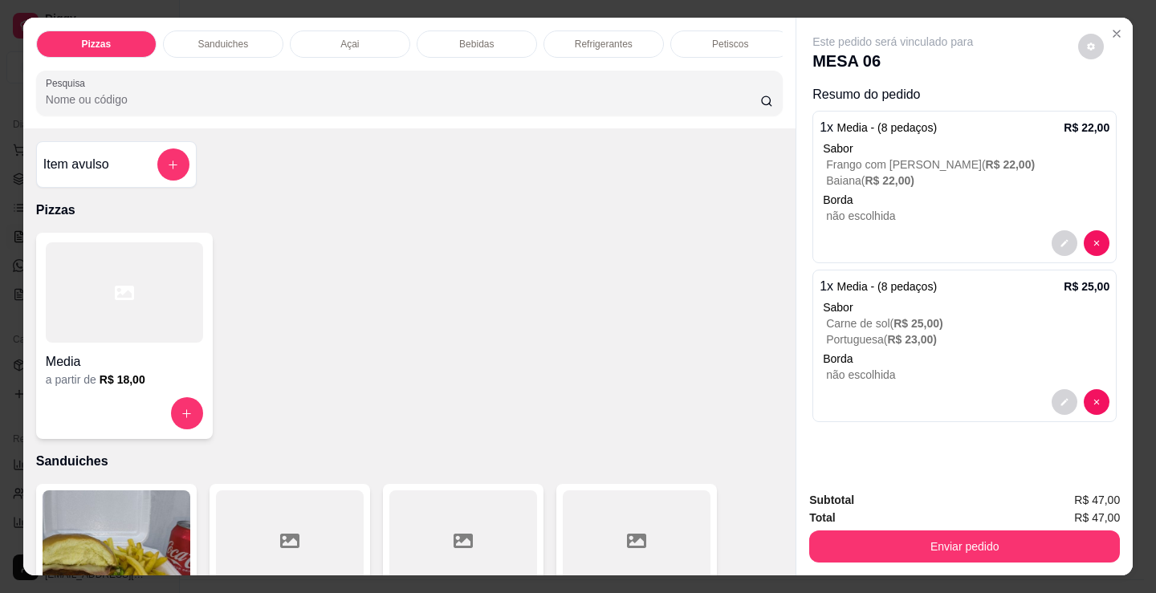
click at [567, 33] on div "Refrigerantes" at bounding box center [603, 44] width 120 height 27
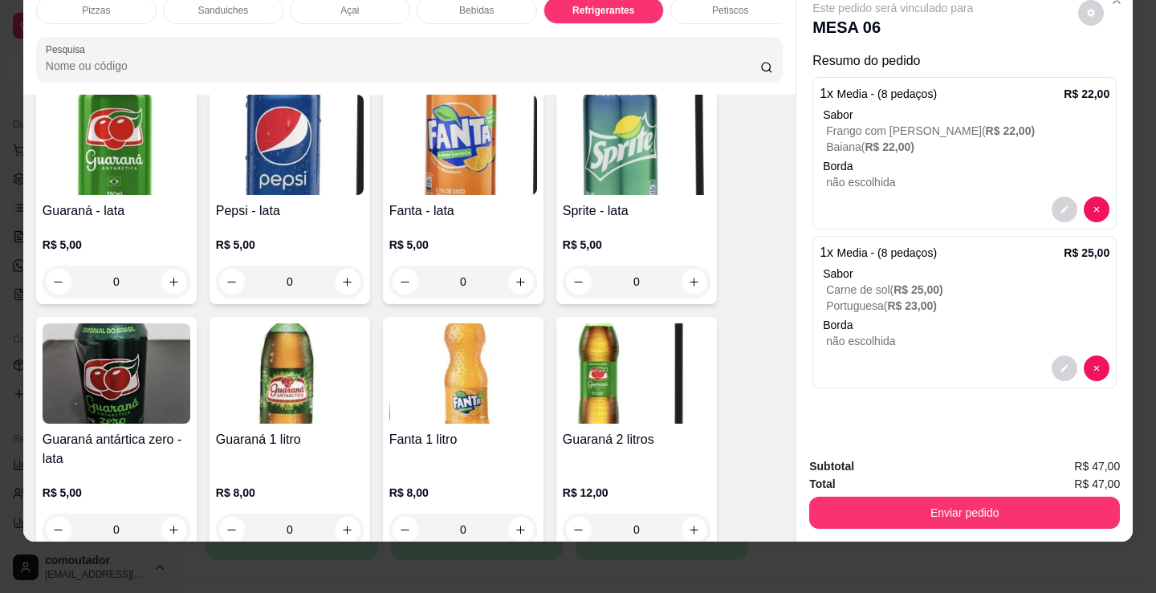
scroll to position [4558, 0]
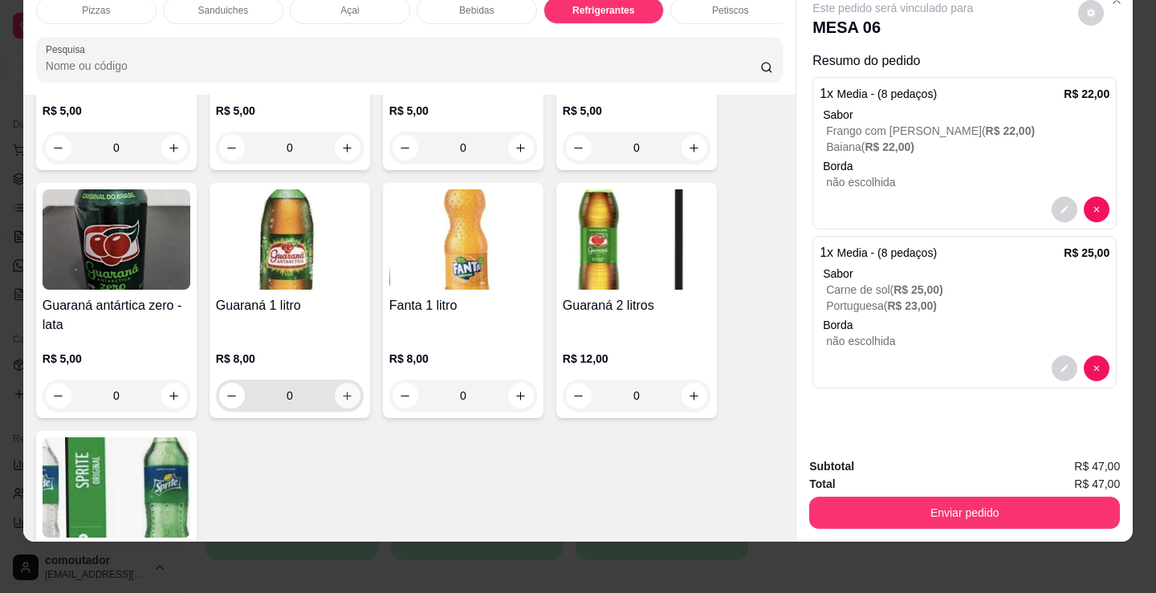
click at [341, 392] on icon "increase-product-quantity" at bounding box center [347, 396] width 12 height 12
type input "1"
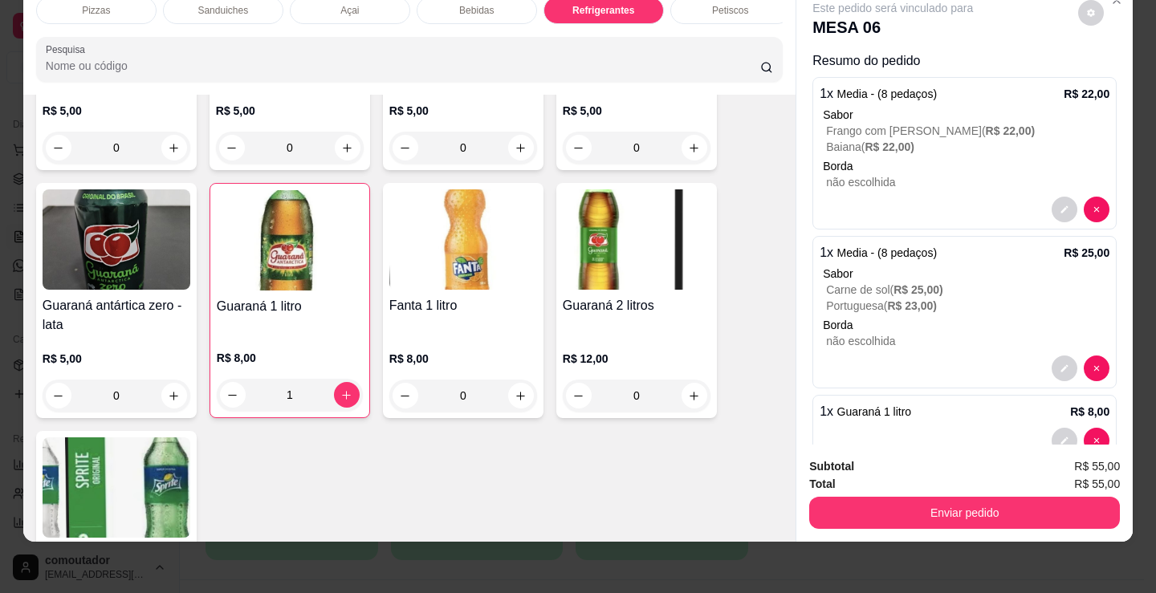
click at [466, 4] on p "Bebidas" at bounding box center [476, 10] width 35 height 13
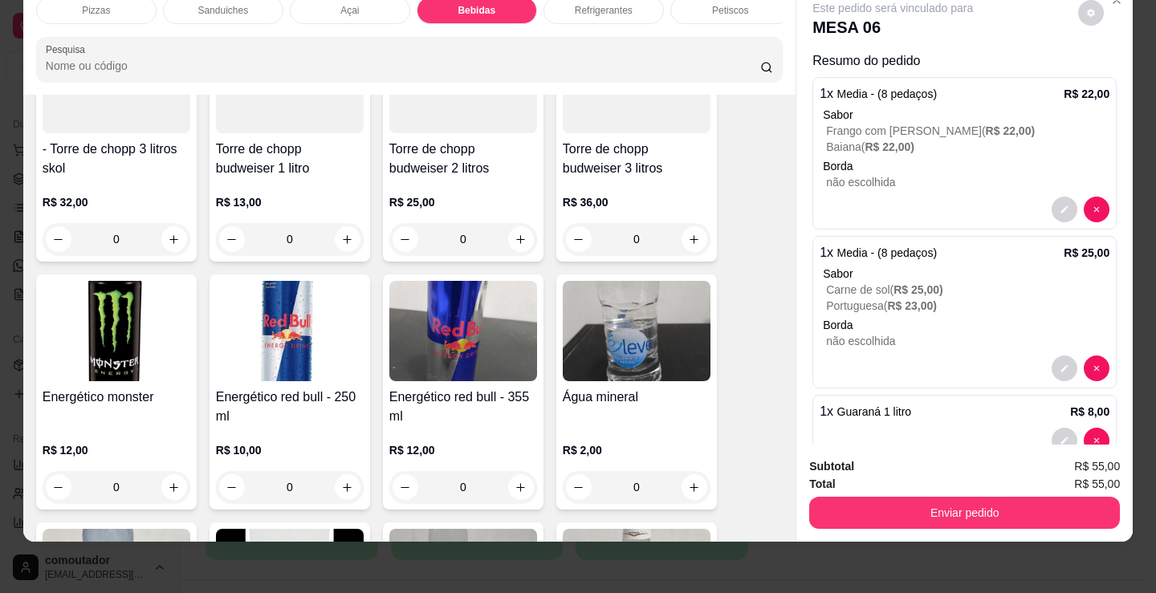
scroll to position [3273, 0]
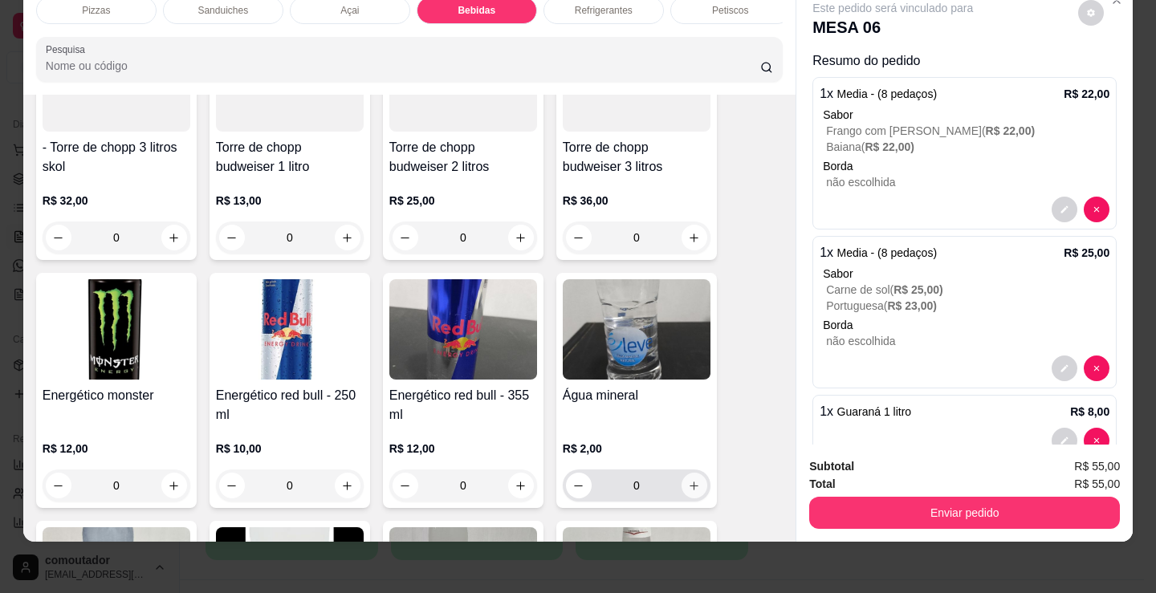
click at [690, 490] on icon "increase-product-quantity" at bounding box center [694, 486] width 12 height 12
type input "1"
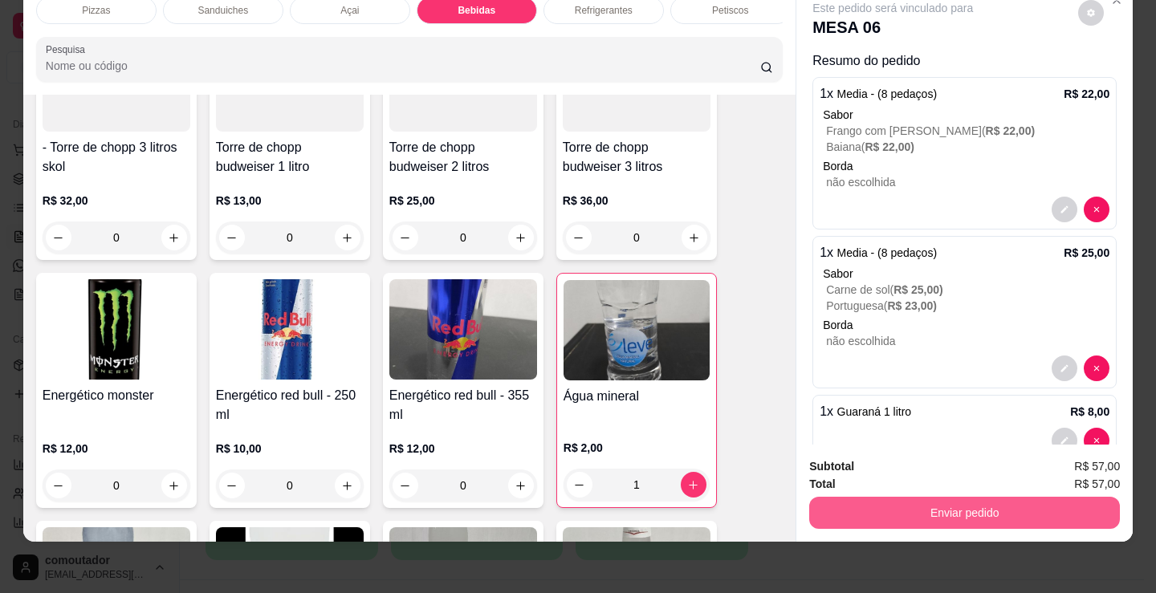
click at [885, 500] on button "Enviar pedido" at bounding box center [964, 513] width 311 height 32
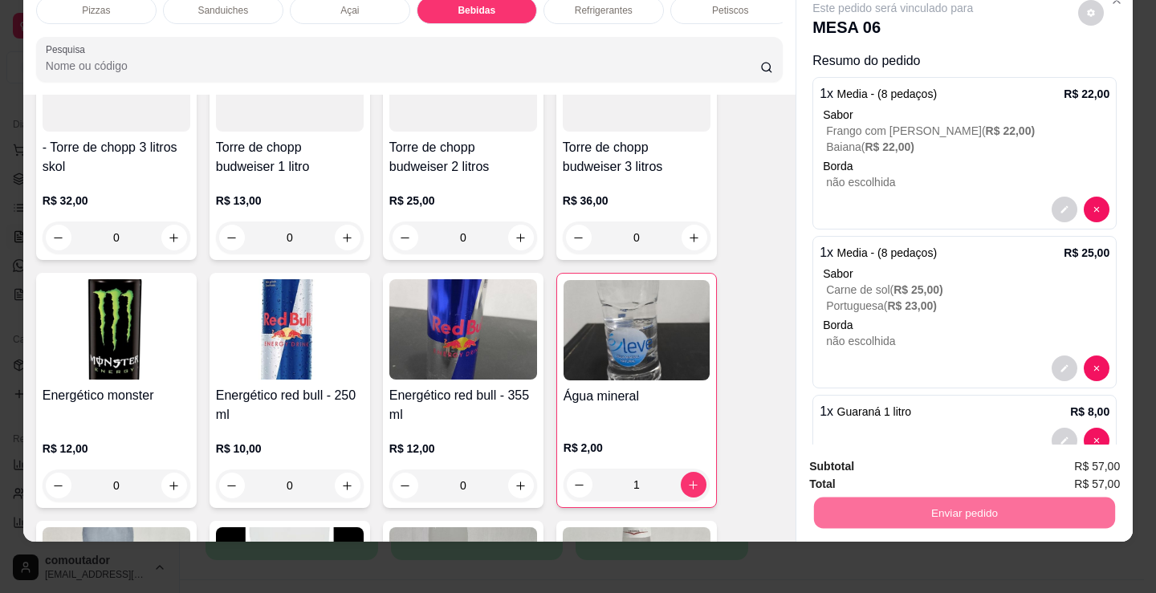
click at [863, 456] on button "Não registrar e enviar pedido" at bounding box center [910, 461] width 174 height 32
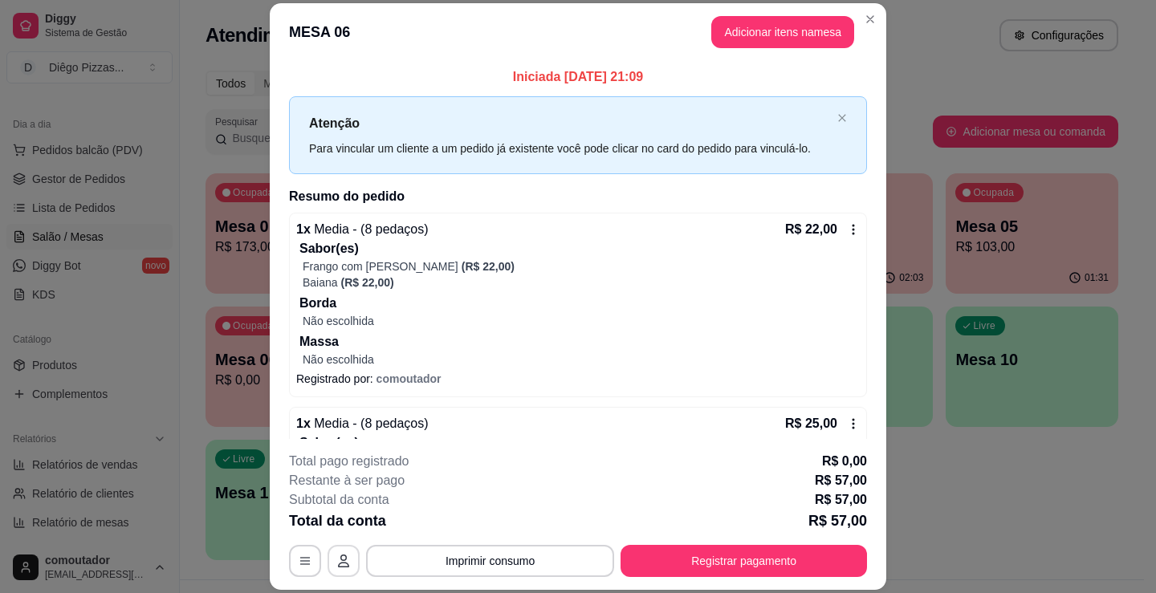
click at [338, 565] on icon "button" at bounding box center [343, 561] width 13 height 13
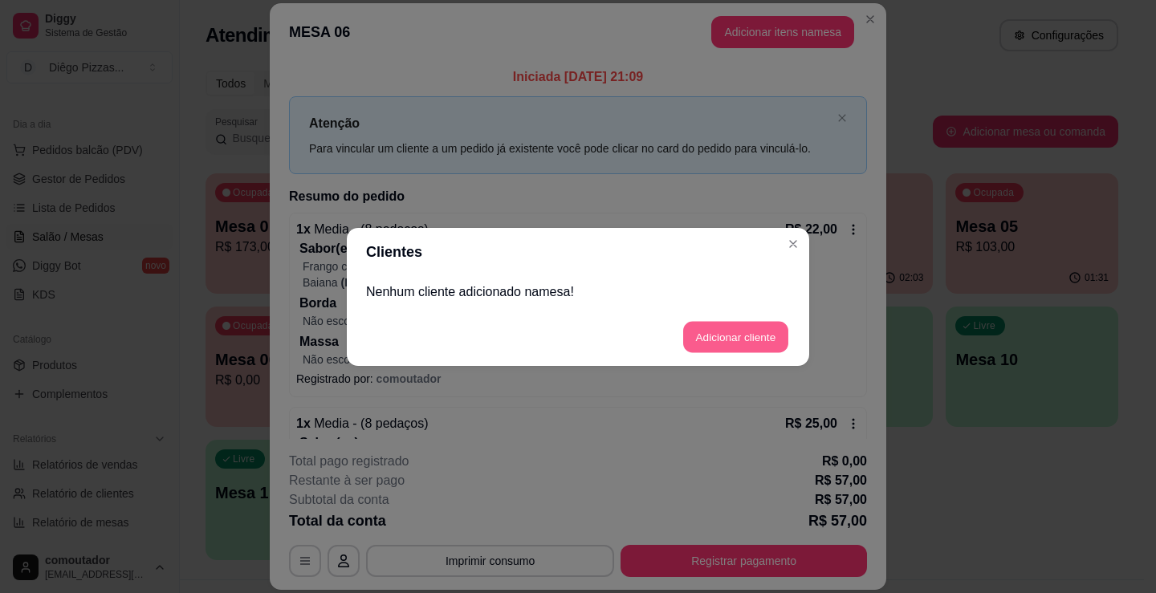
click at [718, 336] on button "Adicionar cliente" at bounding box center [735, 336] width 105 height 31
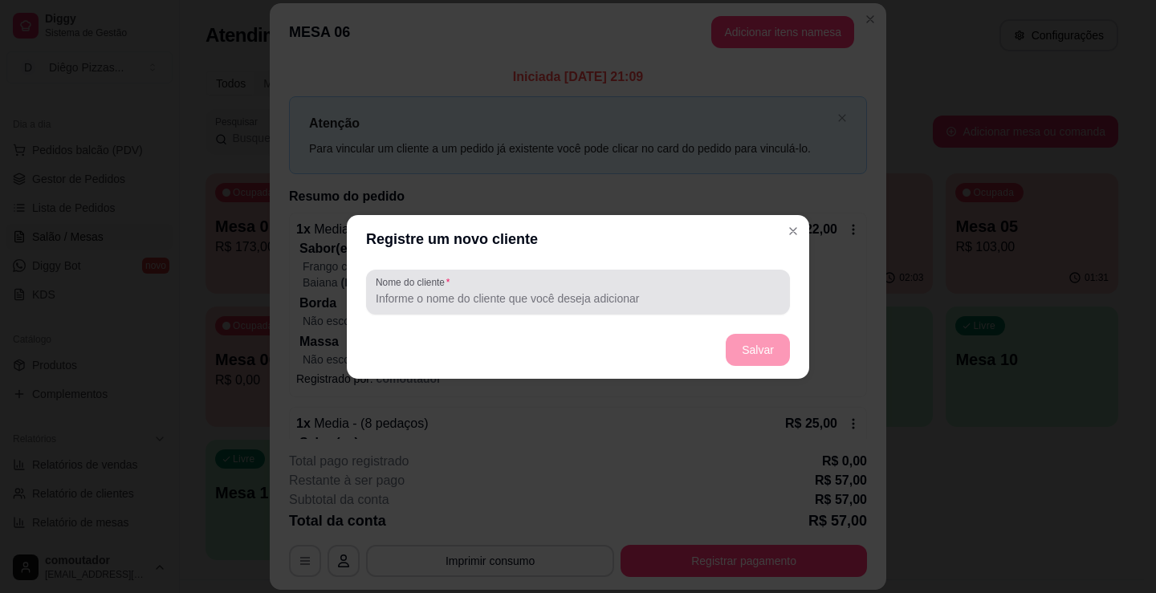
click at [553, 297] on input "Nome do cliente" at bounding box center [578, 299] width 405 height 16
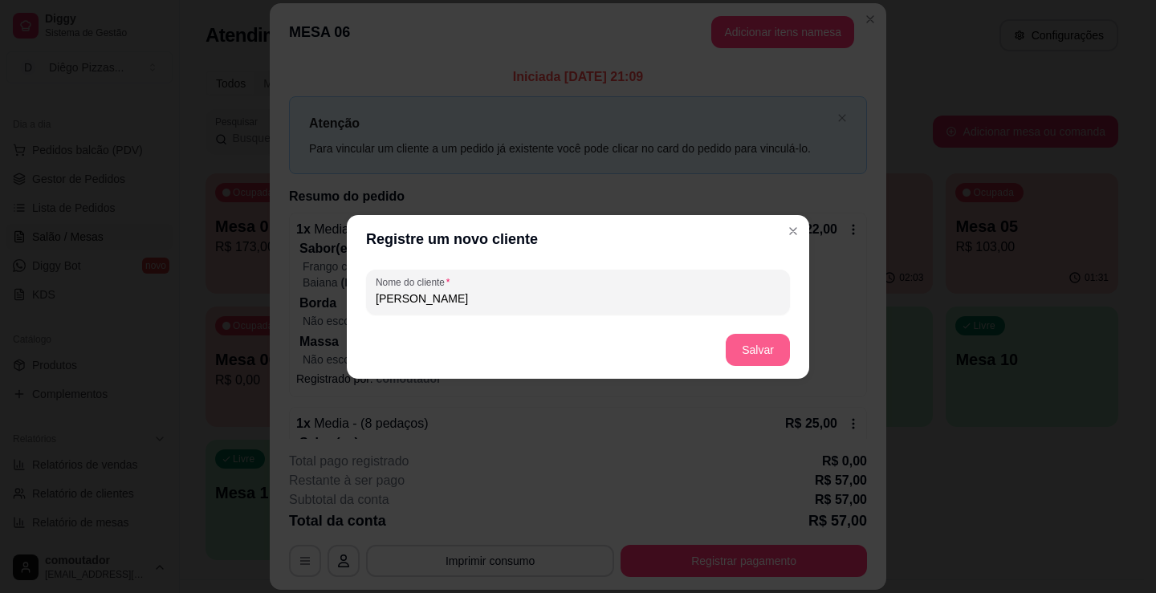
type input "[PERSON_NAME]"
click at [768, 356] on button "Salvar" at bounding box center [758, 350] width 64 height 32
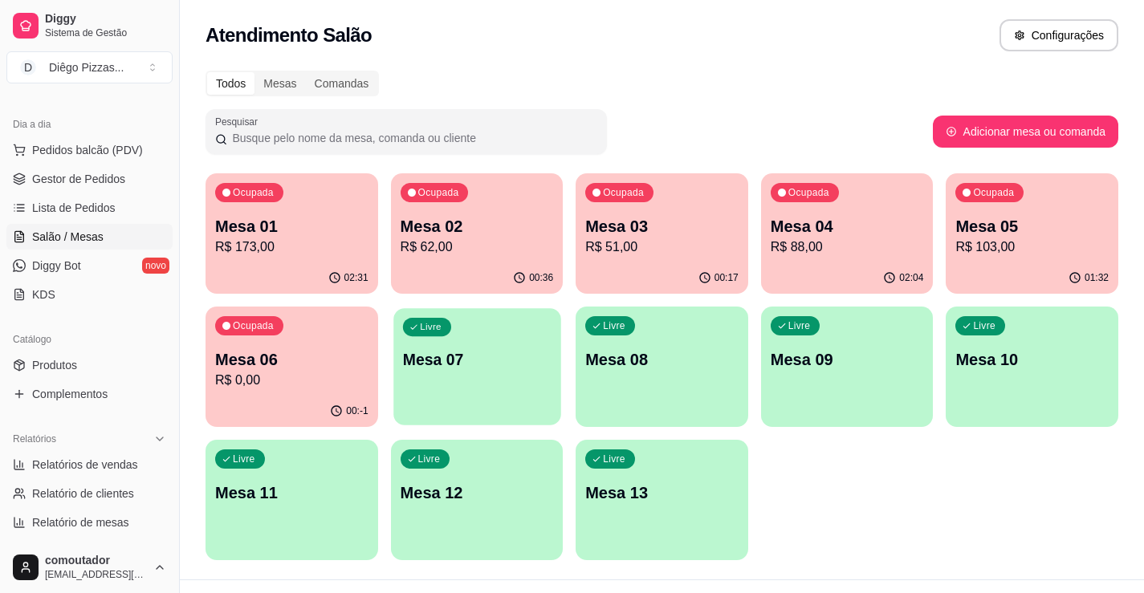
click at [459, 388] on div "Livre Mesa 07" at bounding box center [476, 357] width 167 height 98
click at [451, 242] on p "R$ 62,00" at bounding box center [477, 247] width 153 height 19
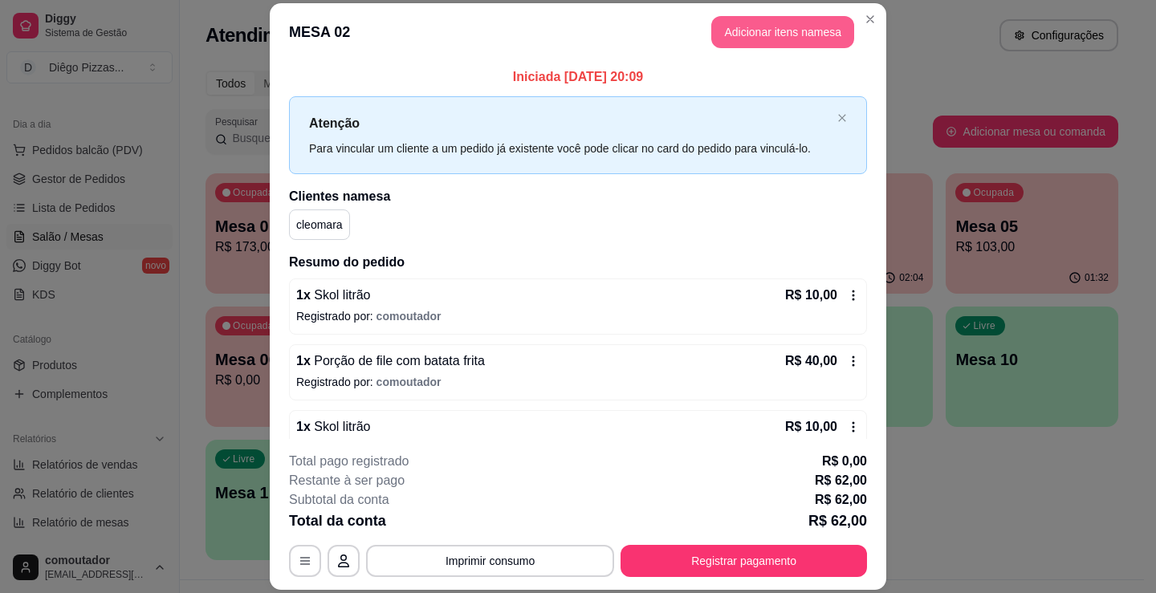
click at [754, 31] on button "Adicionar itens na mesa" at bounding box center [782, 32] width 143 height 32
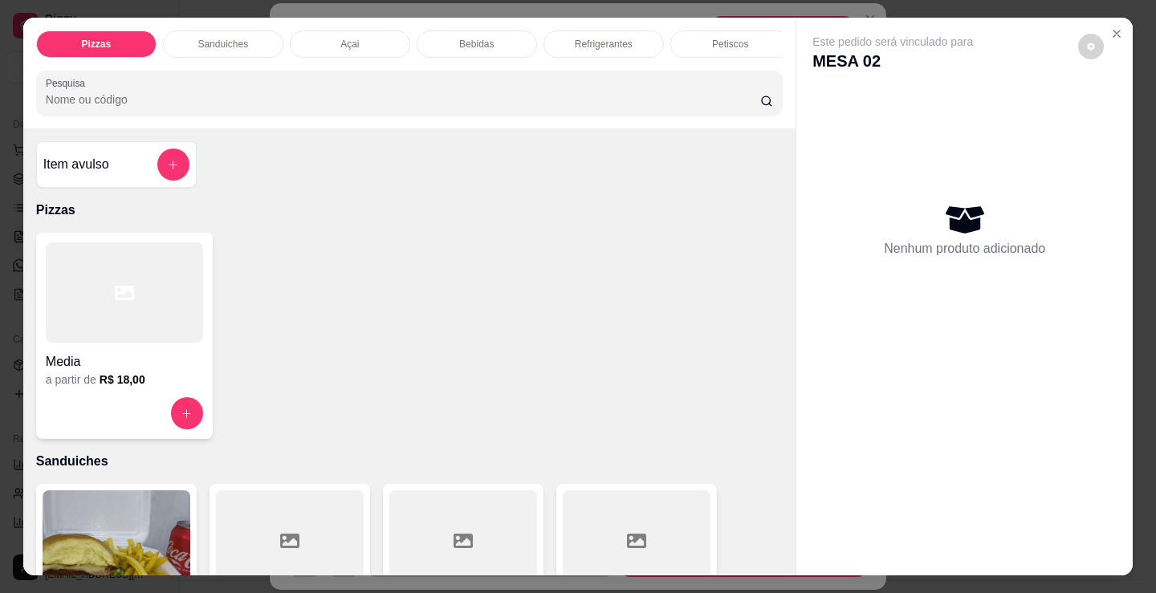
click at [347, 31] on div "Açai" at bounding box center [350, 44] width 120 height 27
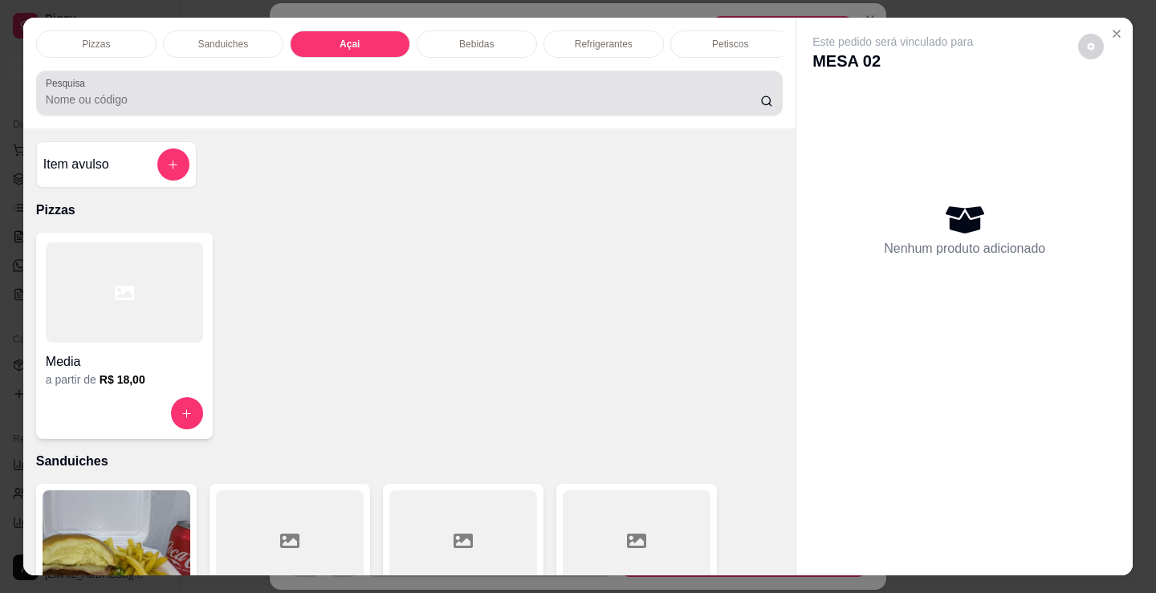
scroll to position [39, 0]
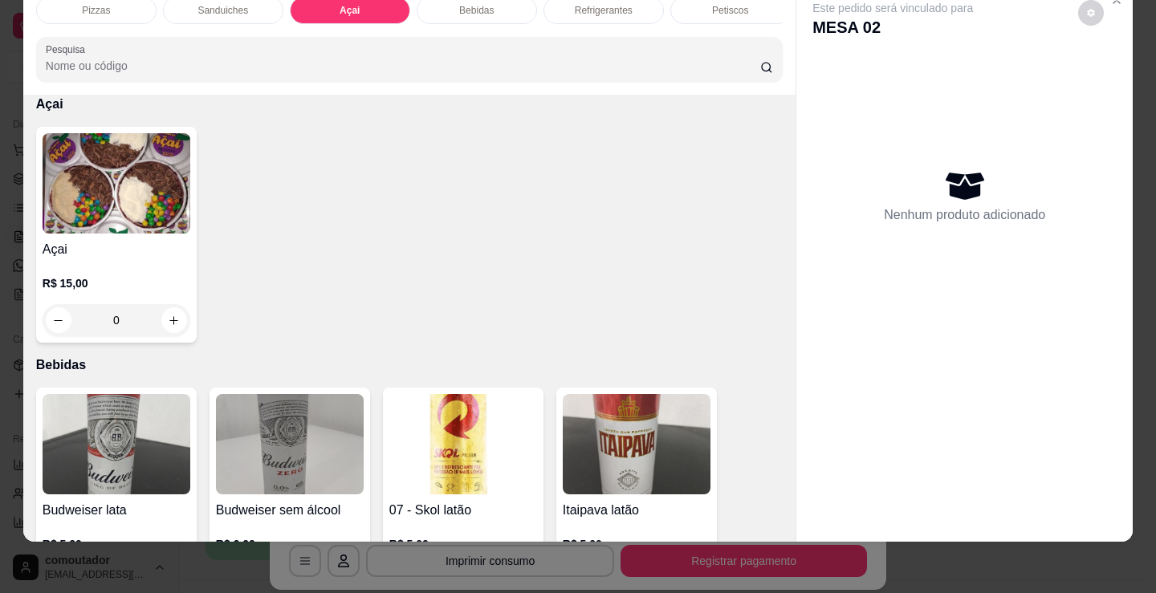
click at [108, 218] on img at bounding box center [117, 183] width 148 height 100
click at [523, 200] on div "200ml R$ 8,00" at bounding box center [577, 203] width 425 height 53
radio input "true"
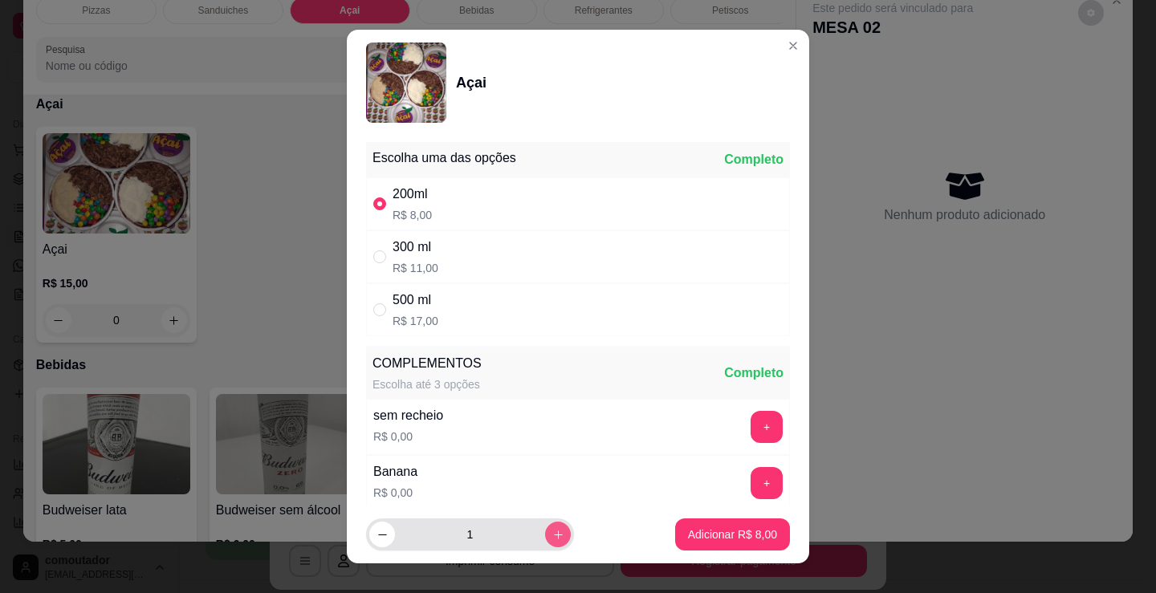
click at [545, 543] on button "increase-product-quantity" at bounding box center [558, 535] width 26 height 26
click at [545, 543] on button "increase-product-quantity" at bounding box center [557, 535] width 25 height 25
type input "3"
click at [705, 527] on p "Adicionar R$ 24,00" at bounding box center [729, 534] width 93 height 15
type input "3"
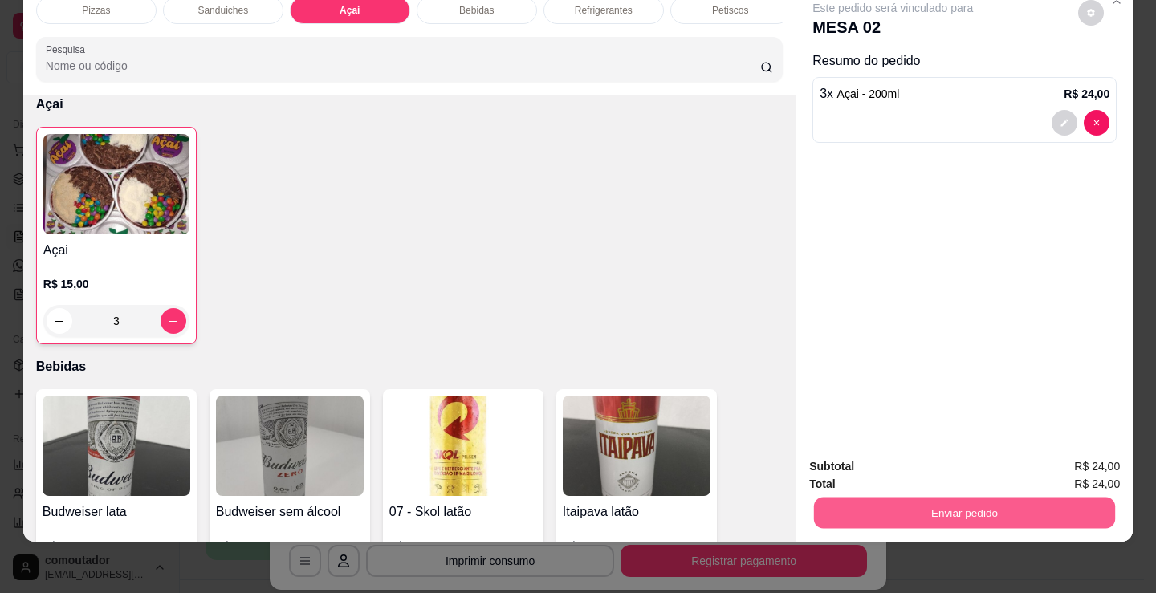
click at [814, 497] on button "Enviar pedido" at bounding box center [964, 512] width 301 height 31
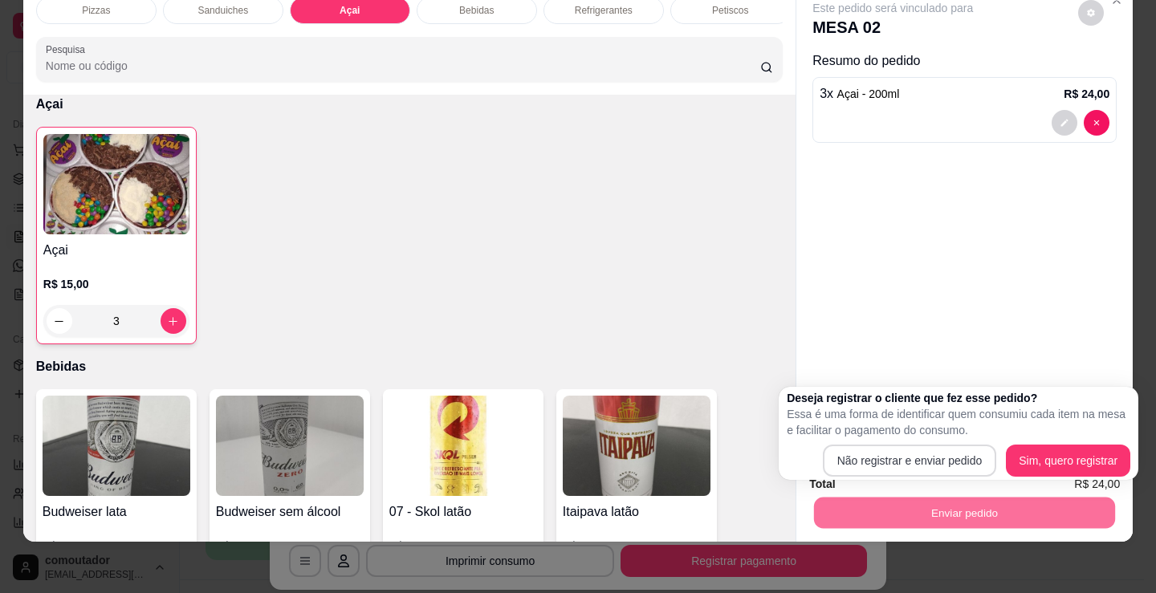
click at [832, 459] on button "Não registrar e enviar pedido" at bounding box center [910, 461] width 174 height 32
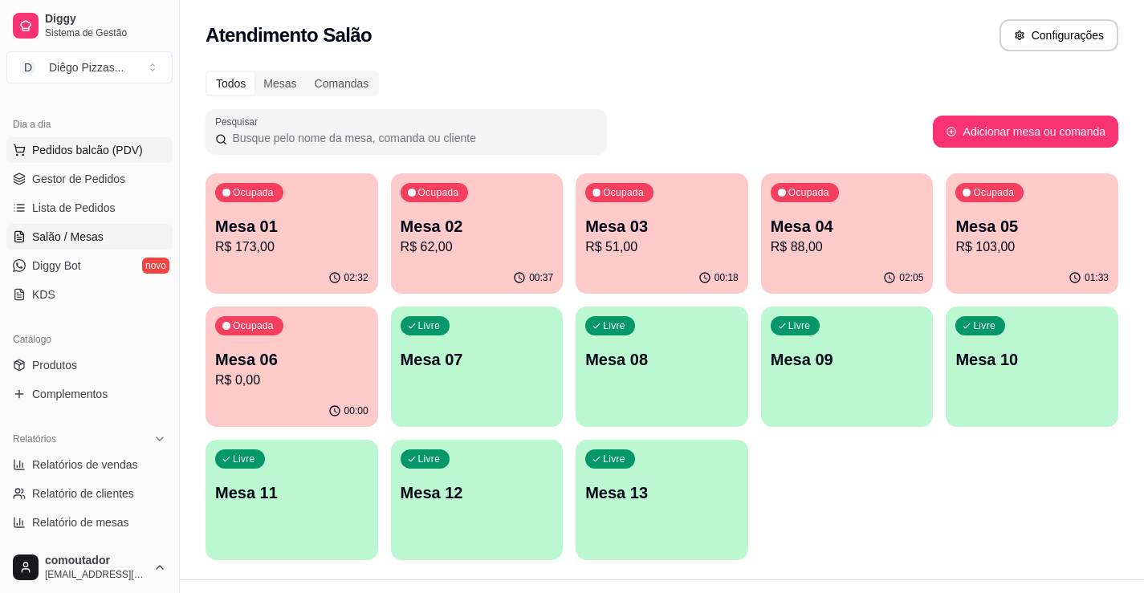
click at [70, 148] on span "Pedidos balcão (PDV)" at bounding box center [87, 150] width 111 height 16
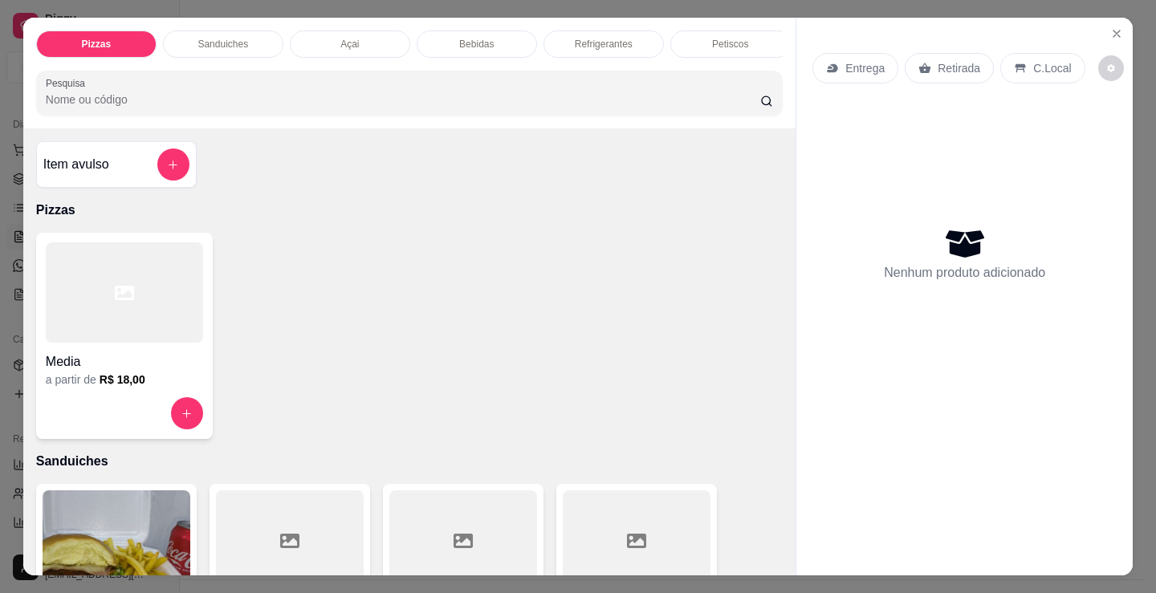
click at [216, 38] on p "Sanduiches" at bounding box center [222, 44] width 51 height 13
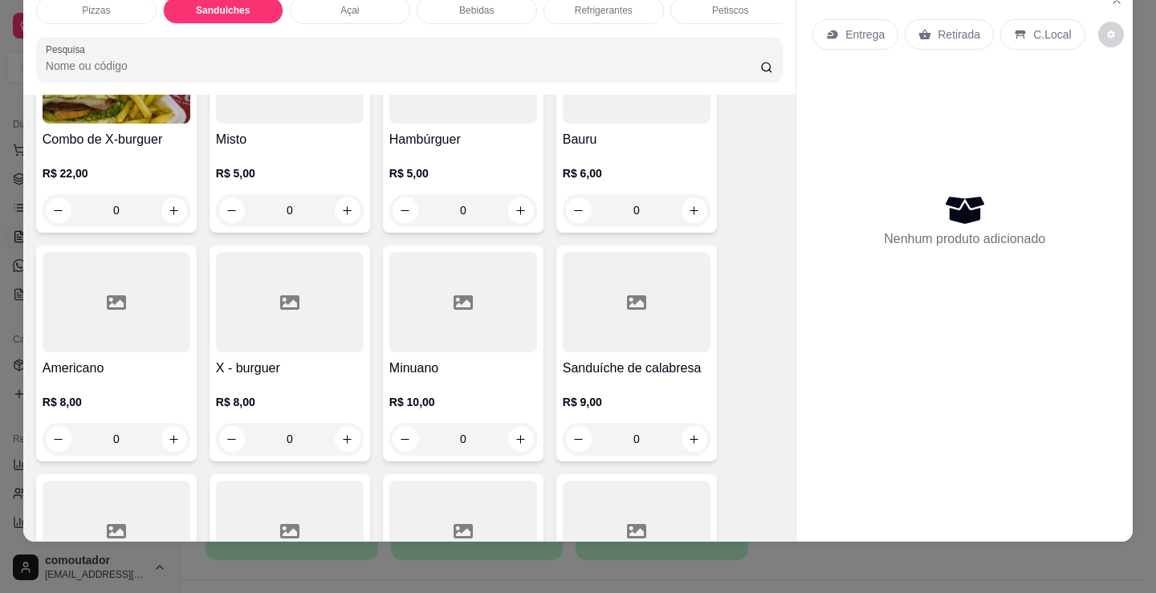
scroll to position [484, 0]
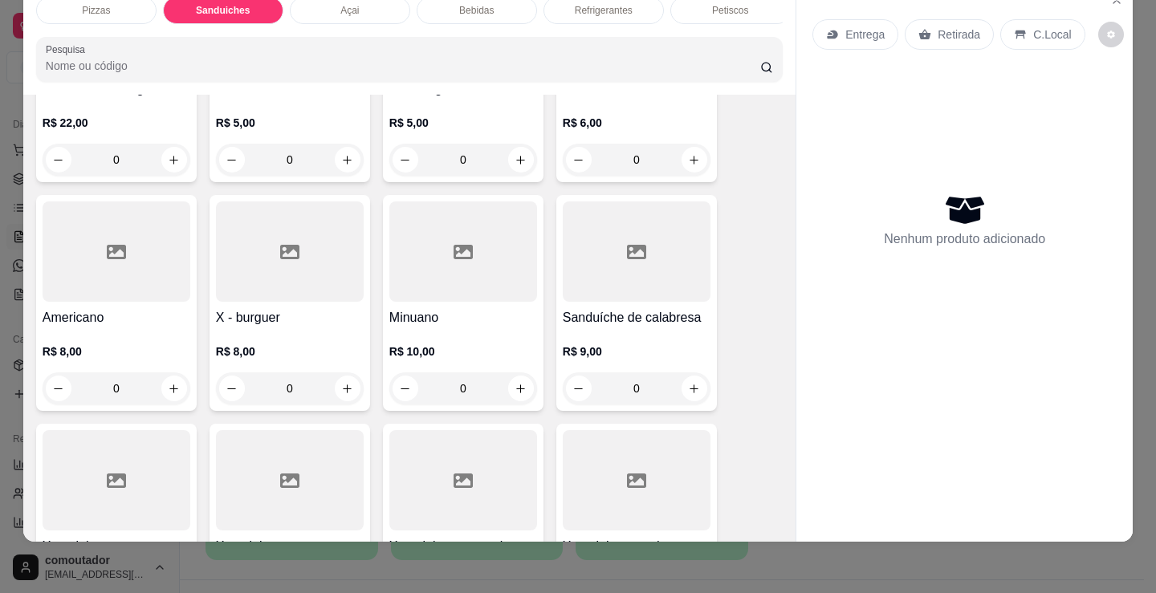
click at [346, 389] on div "0" at bounding box center [290, 388] width 148 height 32
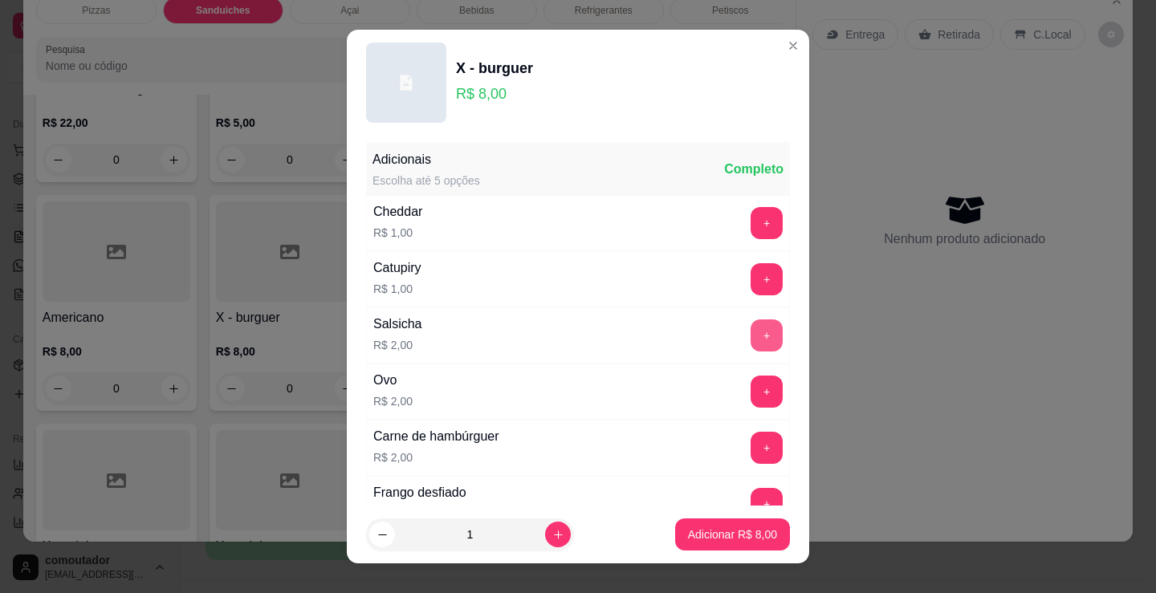
click at [750, 336] on button "+" at bounding box center [766, 335] width 32 height 32
click at [745, 530] on p "Adicionar R$ 10,00" at bounding box center [729, 535] width 96 height 16
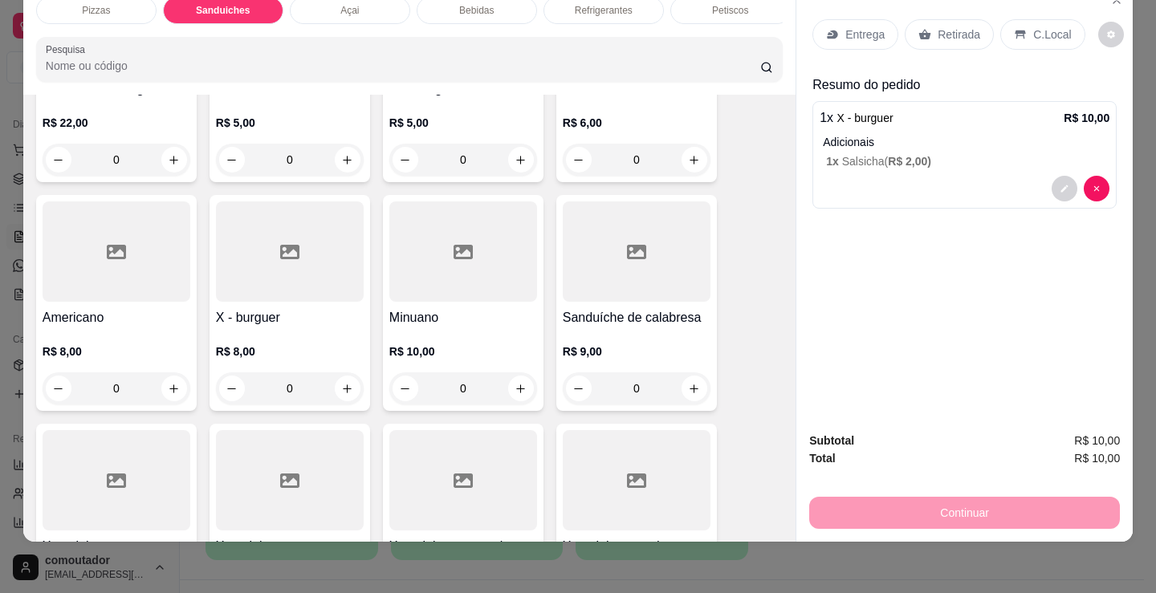
click at [337, 6] on div "Açai" at bounding box center [350, 10] width 120 height 27
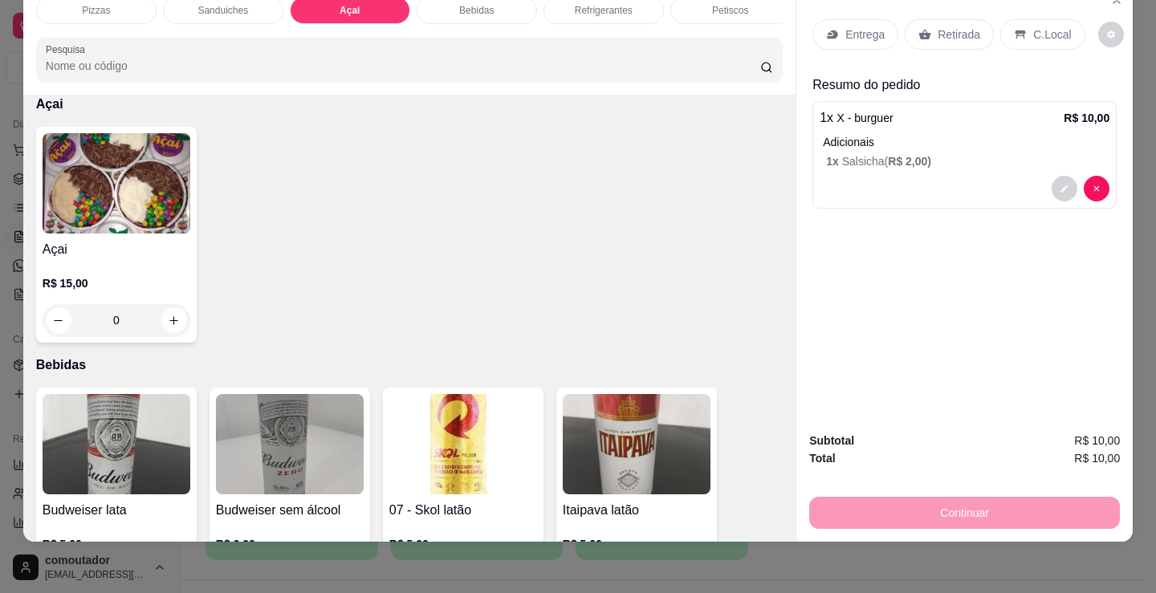
click at [735, 8] on div "Petiscos" at bounding box center [730, 10] width 120 height 27
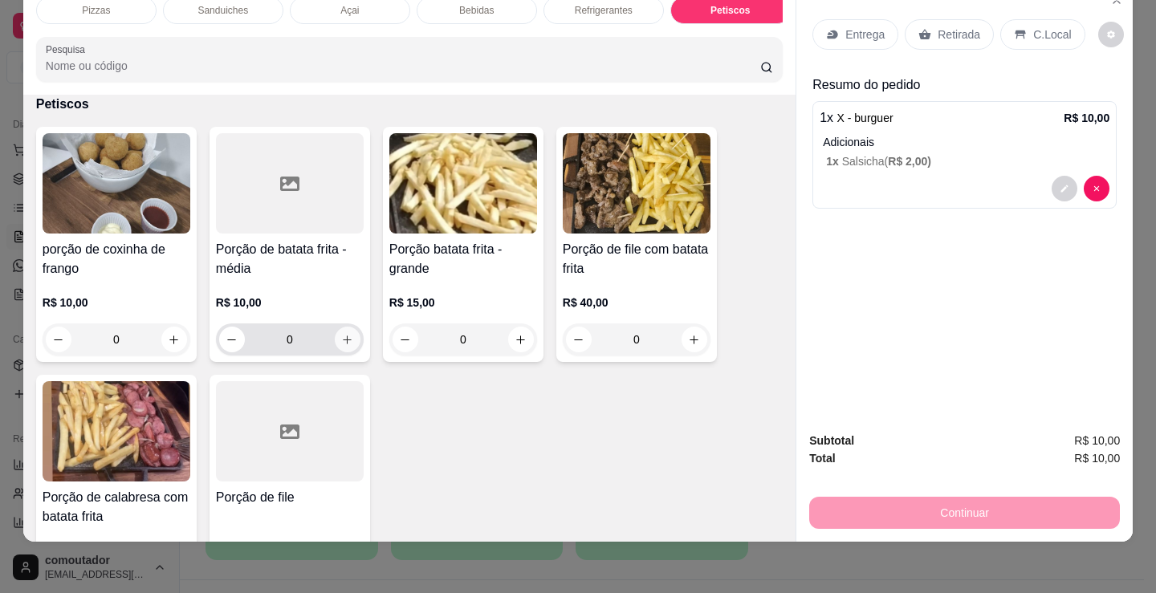
click at [341, 344] on icon "increase-product-quantity" at bounding box center [347, 340] width 12 height 12
type input "1"
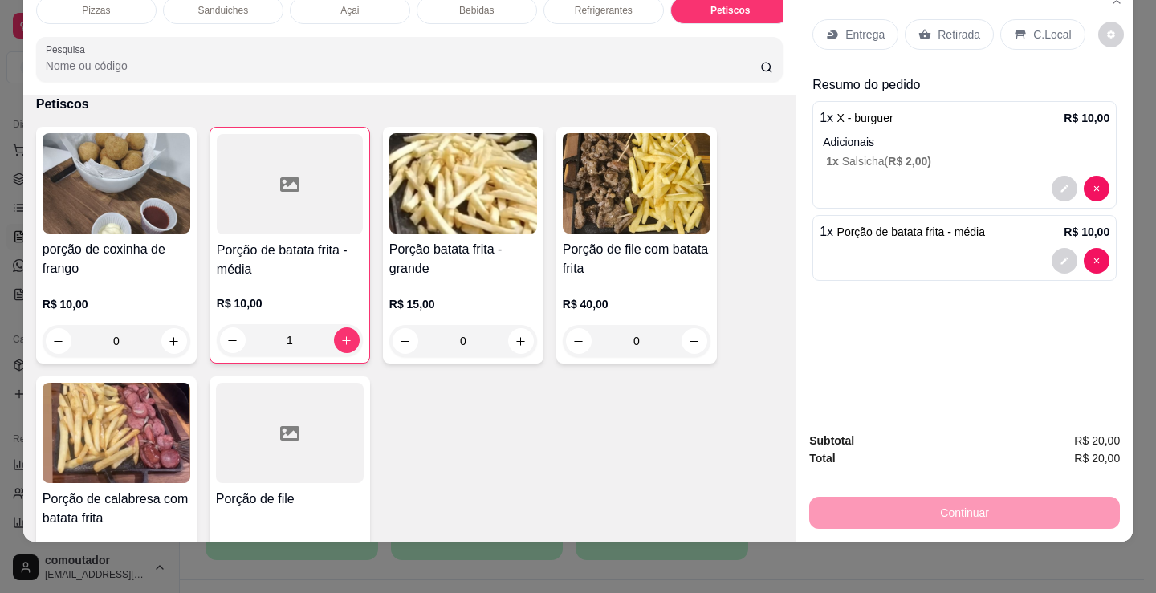
click at [849, 26] on p "Entrega" at bounding box center [864, 34] width 39 height 16
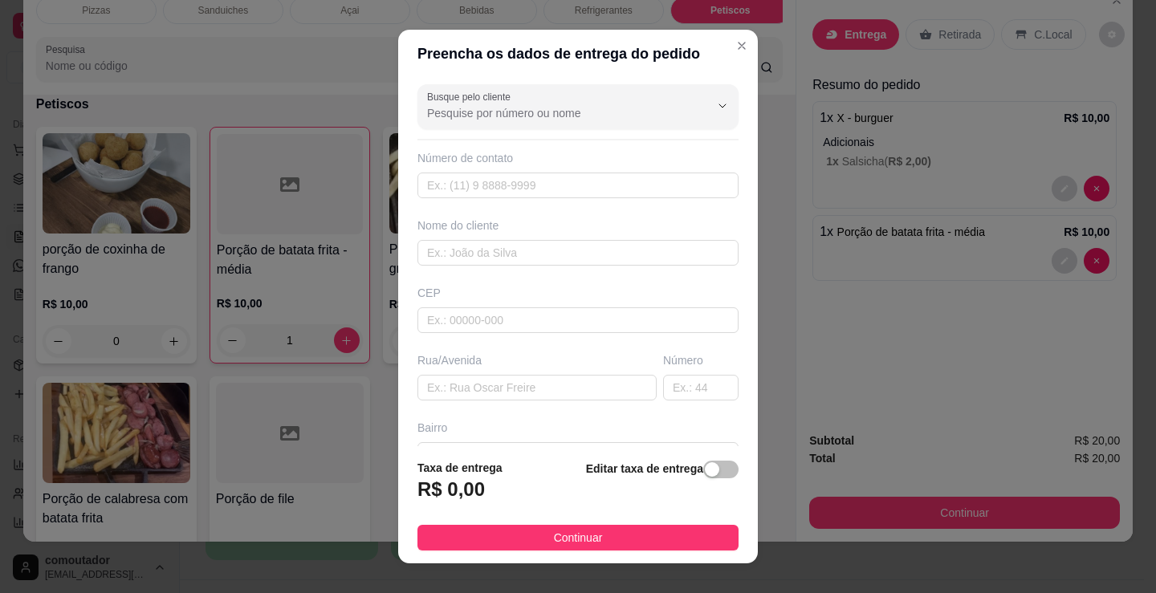
click at [553, 266] on div "Busque pelo cliente Número de contato Nome do cliente CEP Rua/Avenida Número Ba…" at bounding box center [578, 262] width 360 height 368
click at [554, 257] on input "text" at bounding box center [577, 253] width 321 height 26
type input "casa de duo"
click at [598, 535] on button "Continuar" at bounding box center [577, 538] width 321 height 26
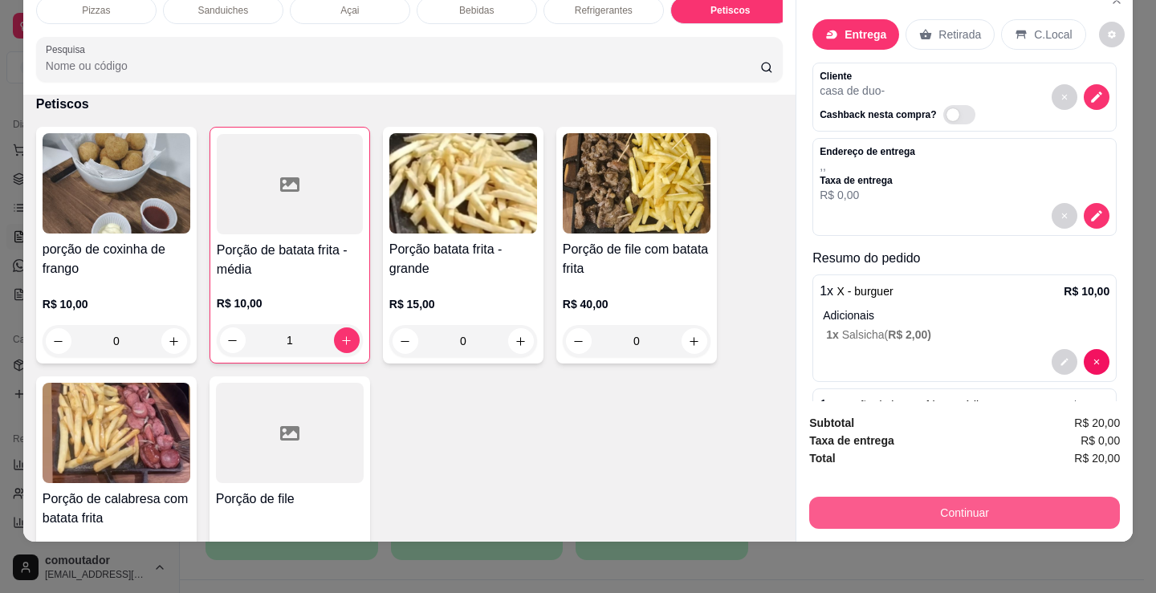
click at [888, 510] on button "Continuar" at bounding box center [964, 513] width 311 height 32
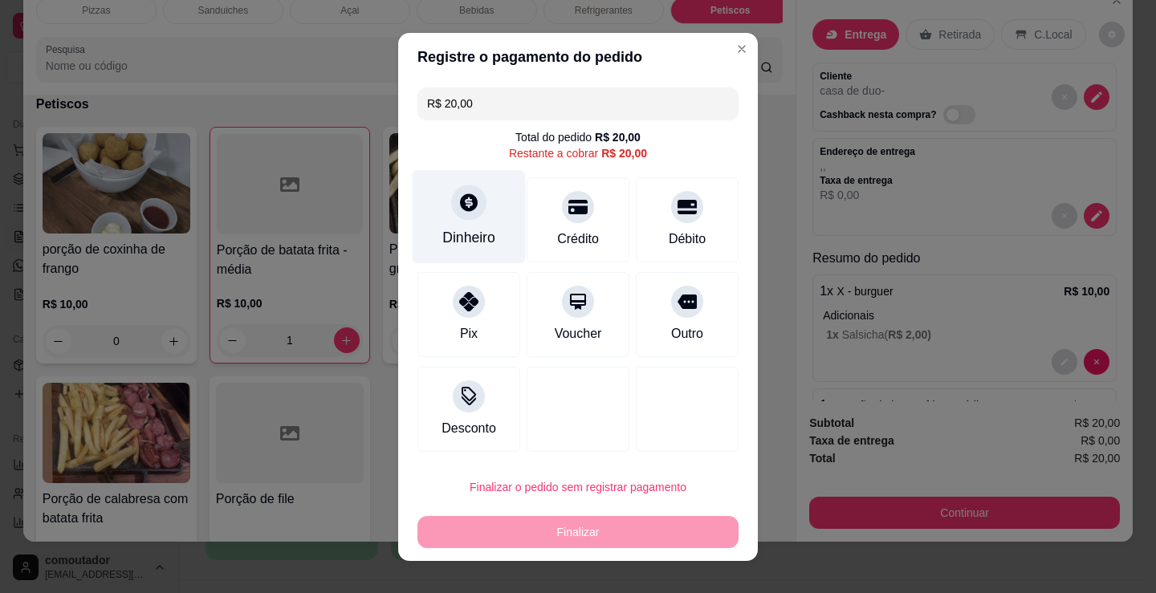
click at [458, 208] on icon at bounding box center [468, 202] width 21 height 21
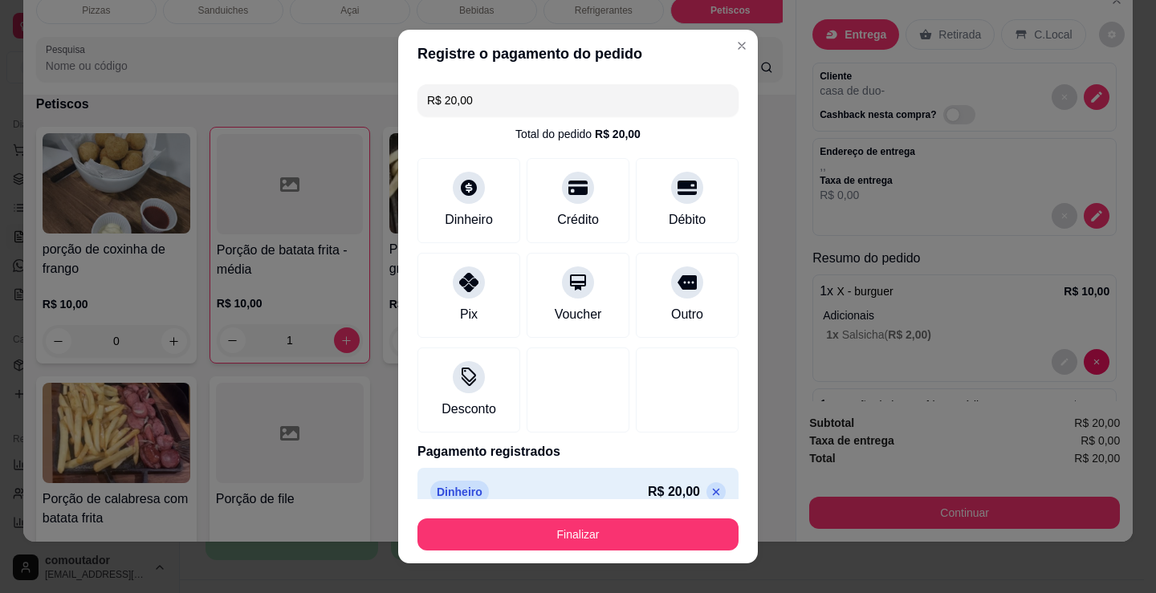
type input "R$ 0,00"
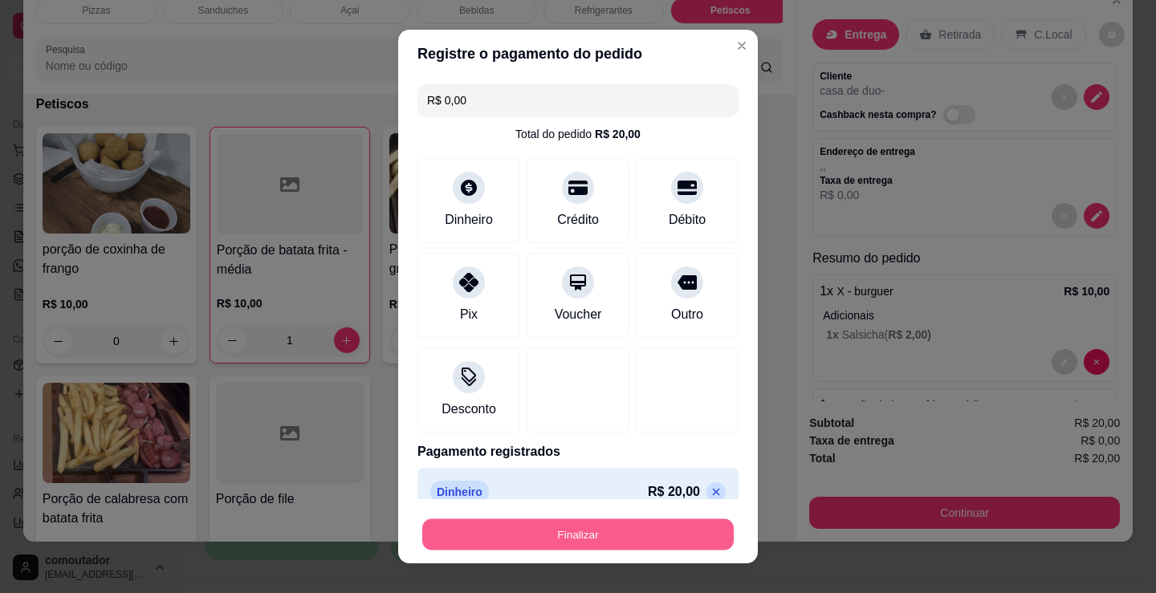
click at [595, 541] on button "Finalizar" at bounding box center [577, 534] width 311 height 31
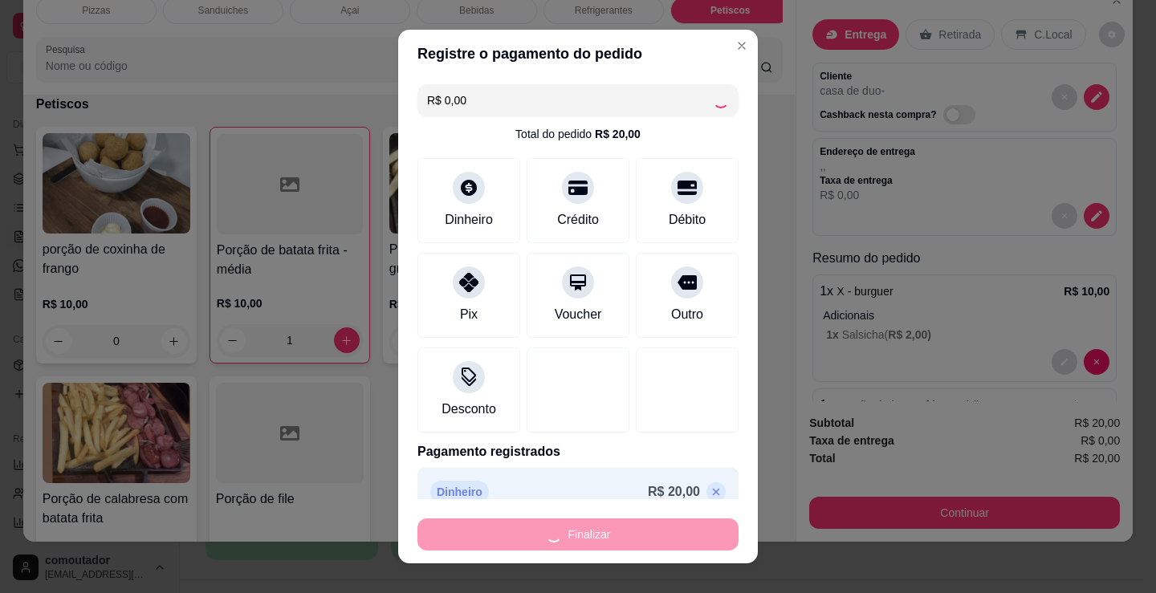
type input "0"
type input "-R$ 20,00"
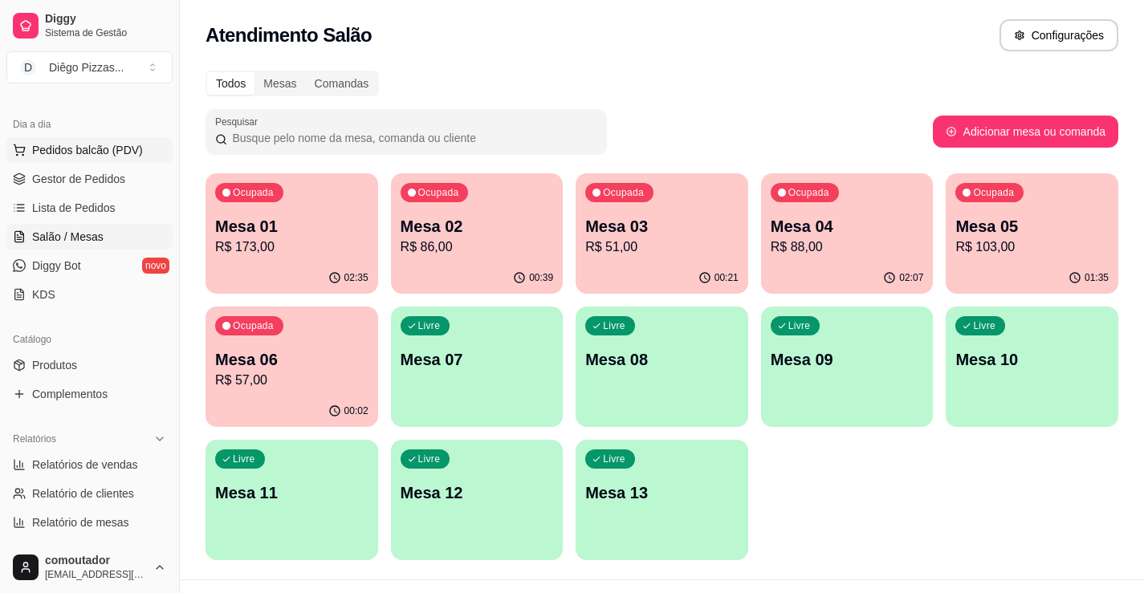
click at [111, 142] on span "Pedidos balcão (PDV)" at bounding box center [87, 150] width 111 height 16
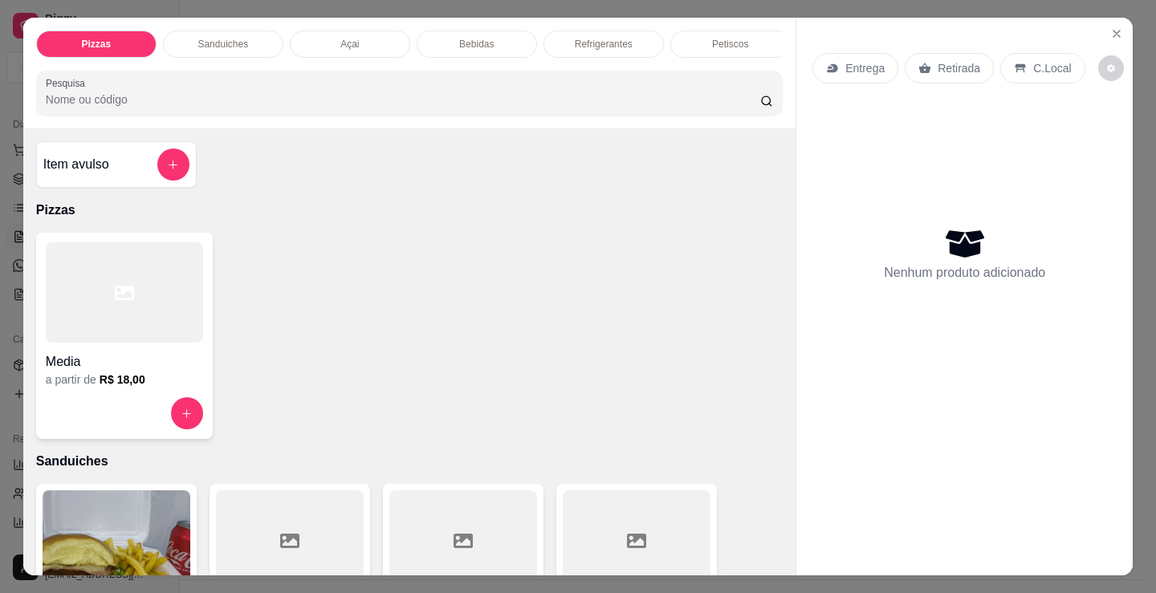
drag, startPoint x: 706, startPoint y: 33, endPoint x: 345, endPoint y: 224, distance: 408.6
click at [706, 33] on div "Petiscos" at bounding box center [730, 44] width 120 height 27
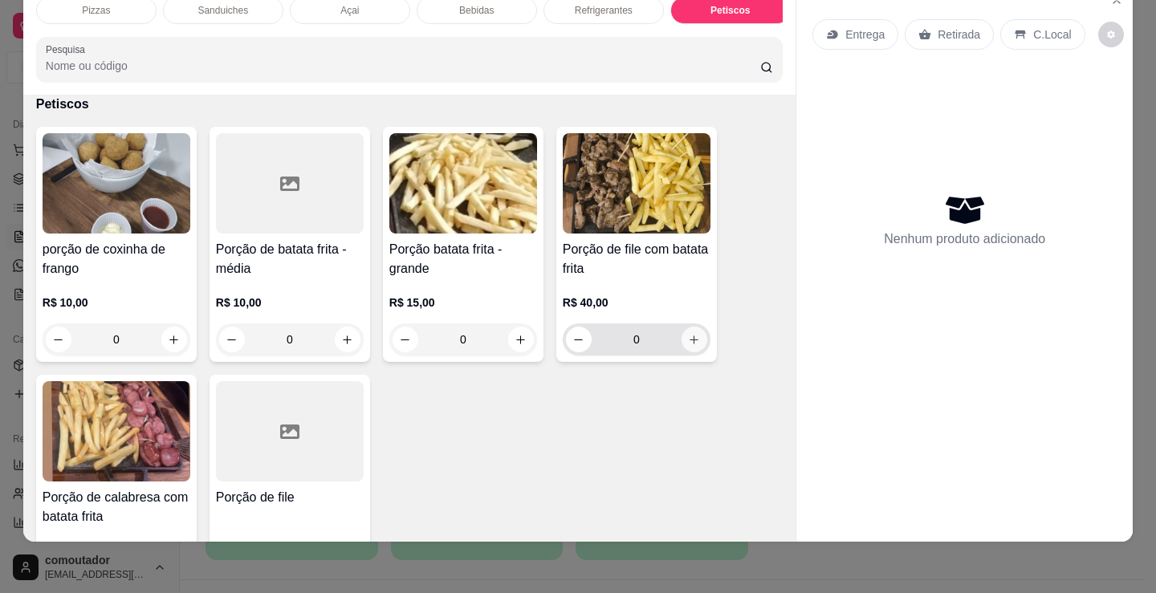
click at [698, 340] on button "increase-product-quantity" at bounding box center [694, 340] width 26 height 26
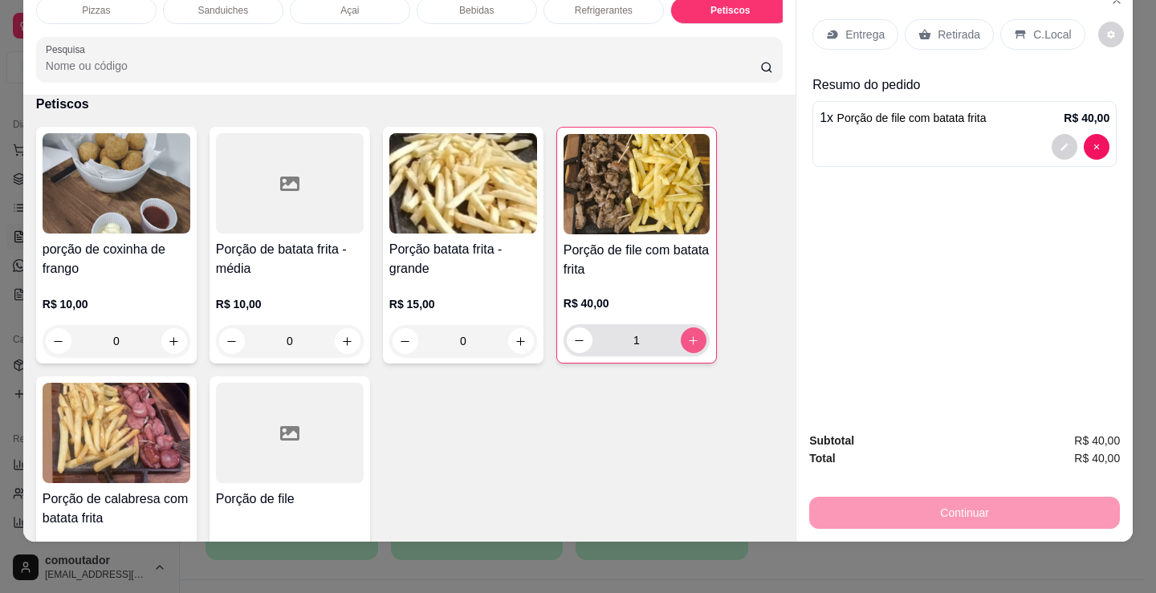
type input "1"
click at [510, 349] on button "increase-product-quantity" at bounding box center [521, 341] width 26 height 26
type input "1"
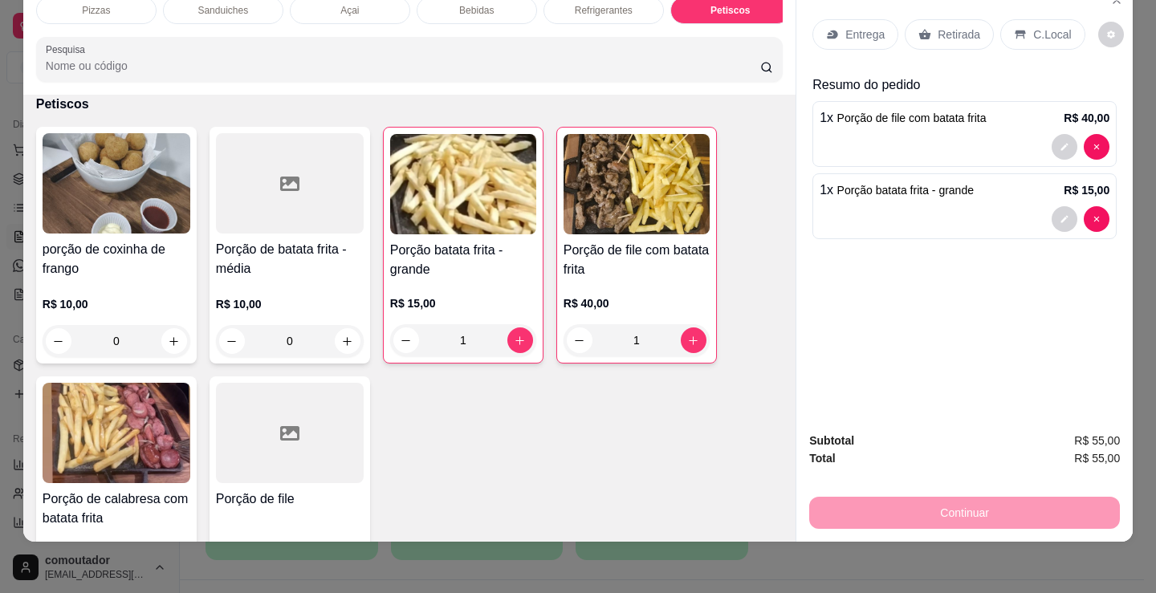
click at [1033, 26] on p "C.Local" at bounding box center [1052, 34] width 38 height 16
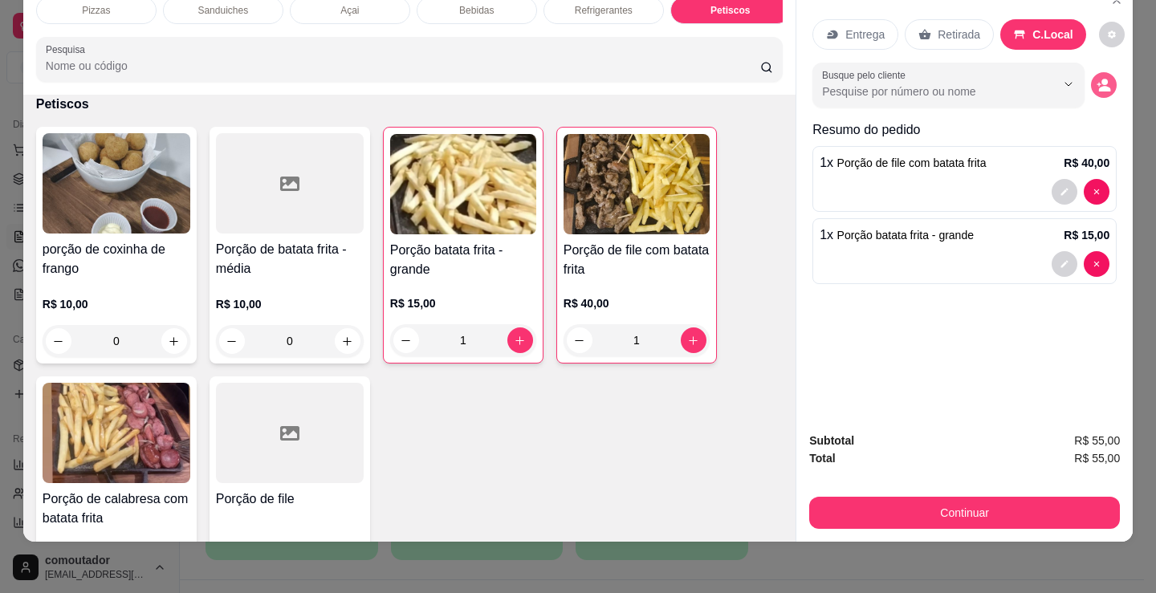
click at [1107, 74] on button "decrease-product-quantity" at bounding box center [1104, 85] width 26 height 26
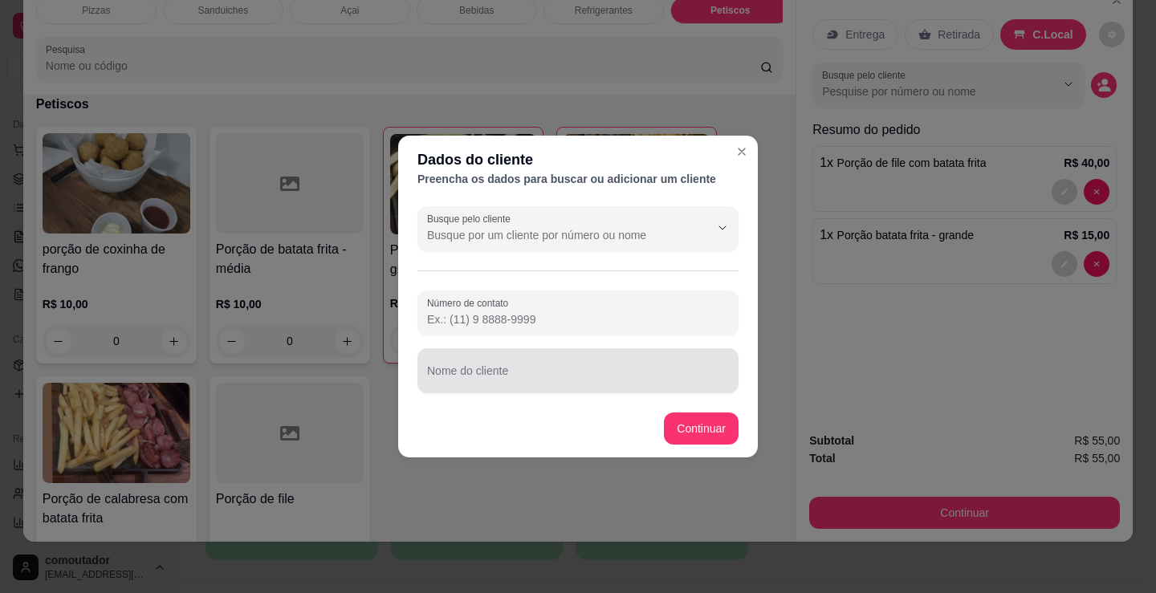
click at [596, 376] on input "Nome do cliente" at bounding box center [578, 377] width 302 height 16
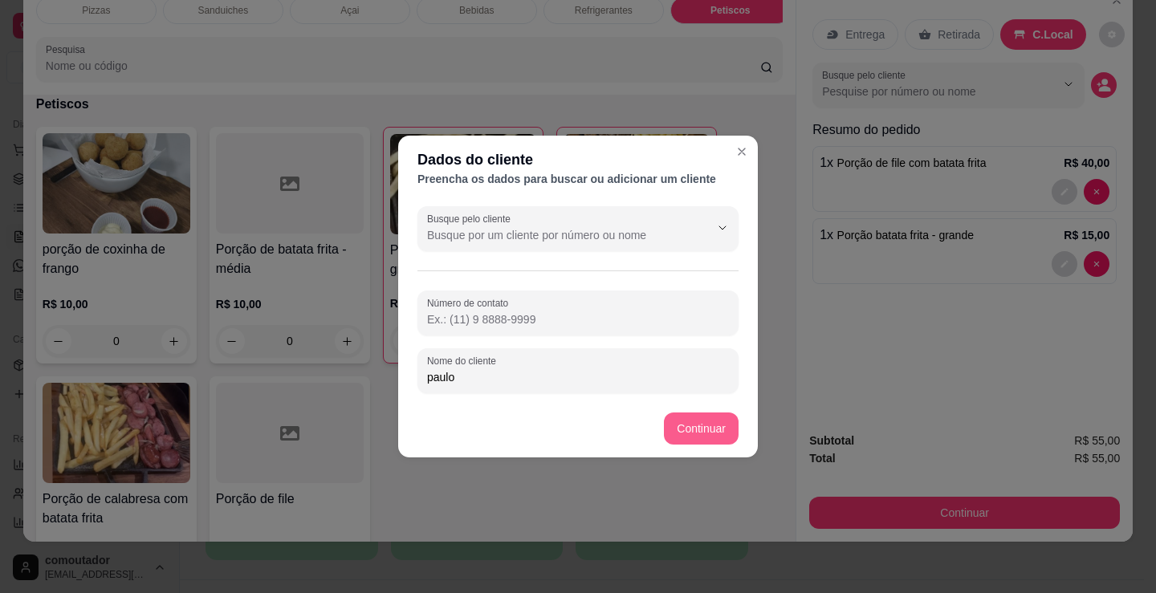
type input "paulo"
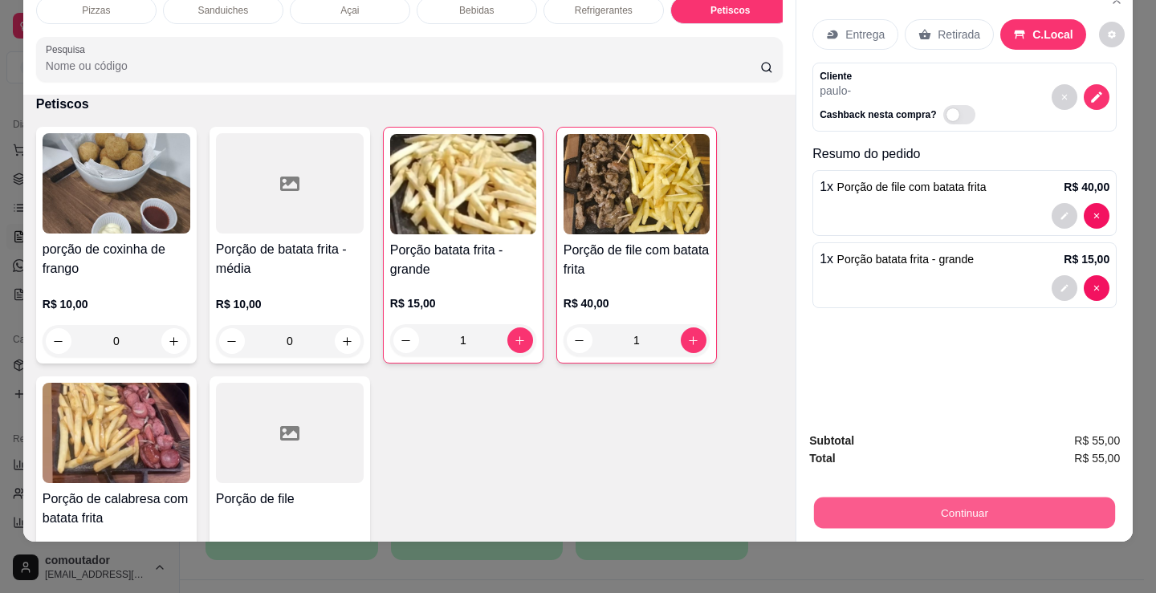
click at [917, 506] on button "Continuar" at bounding box center [964, 512] width 301 height 31
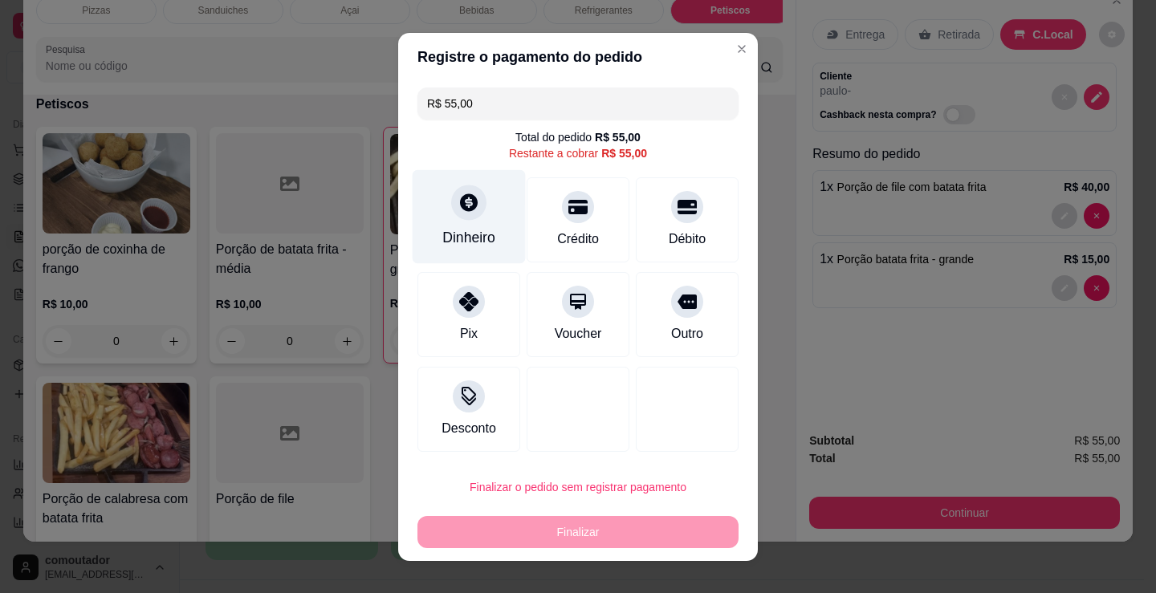
click at [478, 222] on div "Dinheiro" at bounding box center [469, 216] width 113 height 94
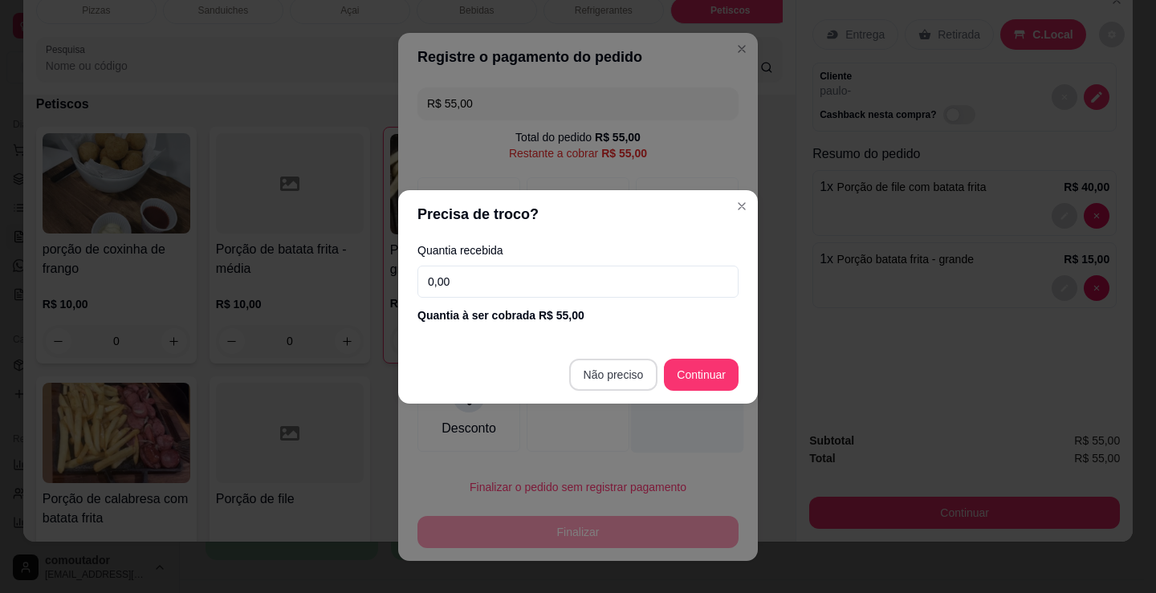
type input "R$ 0,00"
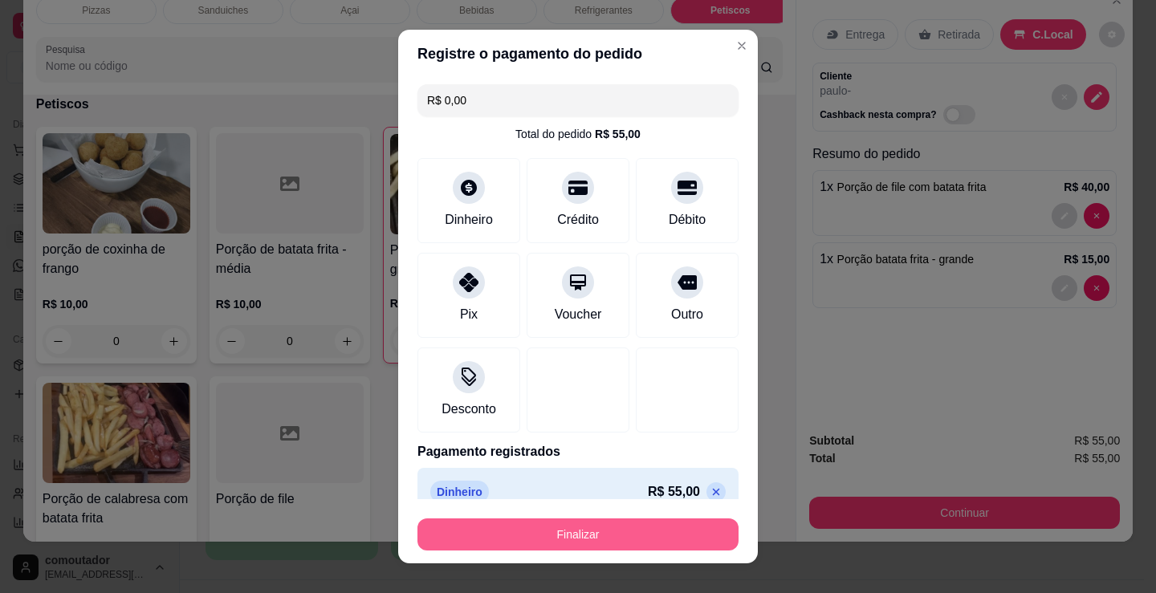
click at [611, 539] on button "Finalizar" at bounding box center [577, 535] width 321 height 32
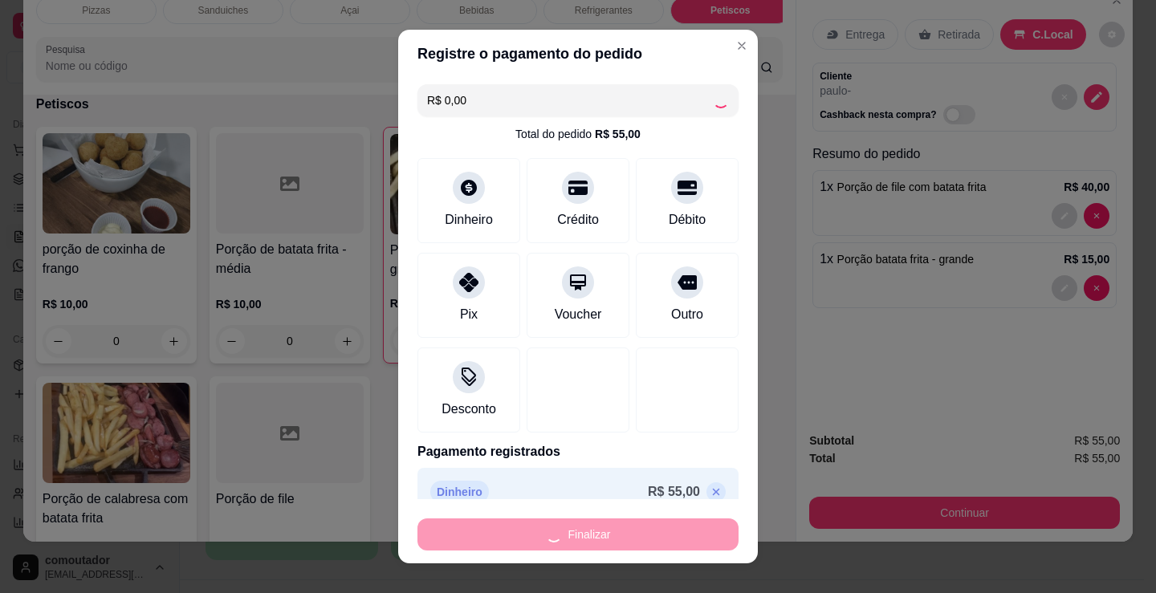
type input "0"
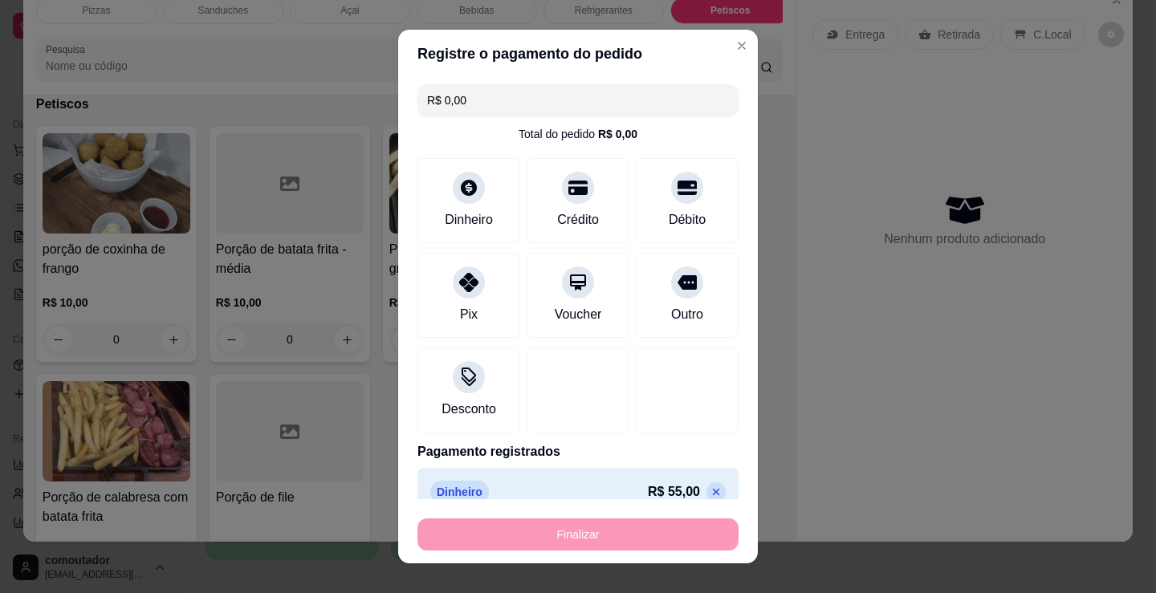
type input "-R$ 55,00"
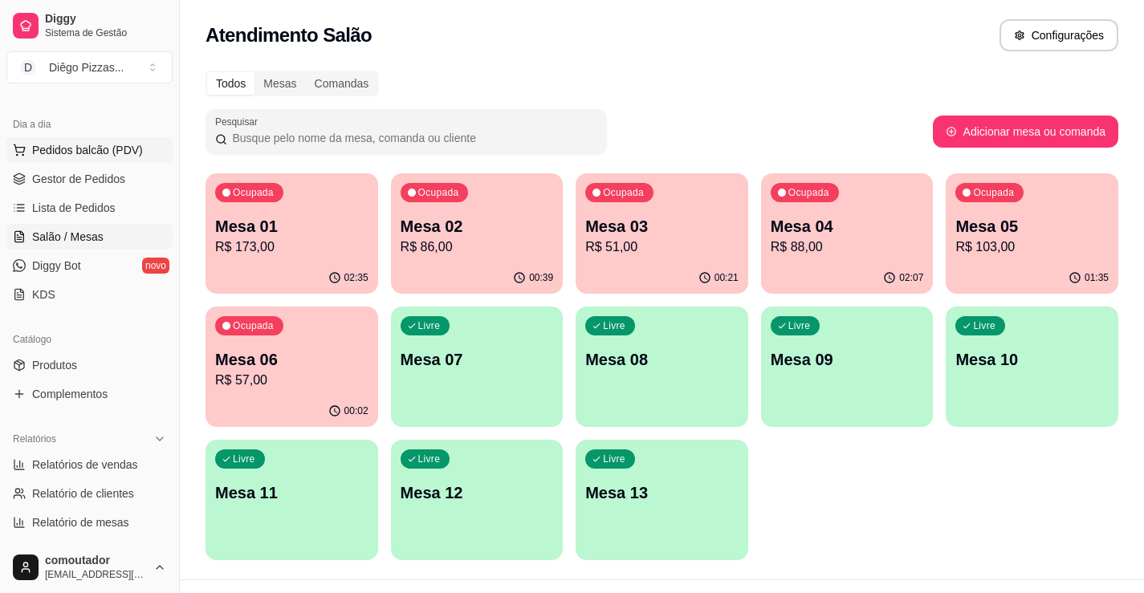
drag, startPoint x: 83, startPoint y: 144, endPoint x: 125, endPoint y: 148, distance: 42.8
click at [83, 144] on span "Pedidos balcão (PDV)" at bounding box center [87, 150] width 111 height 16
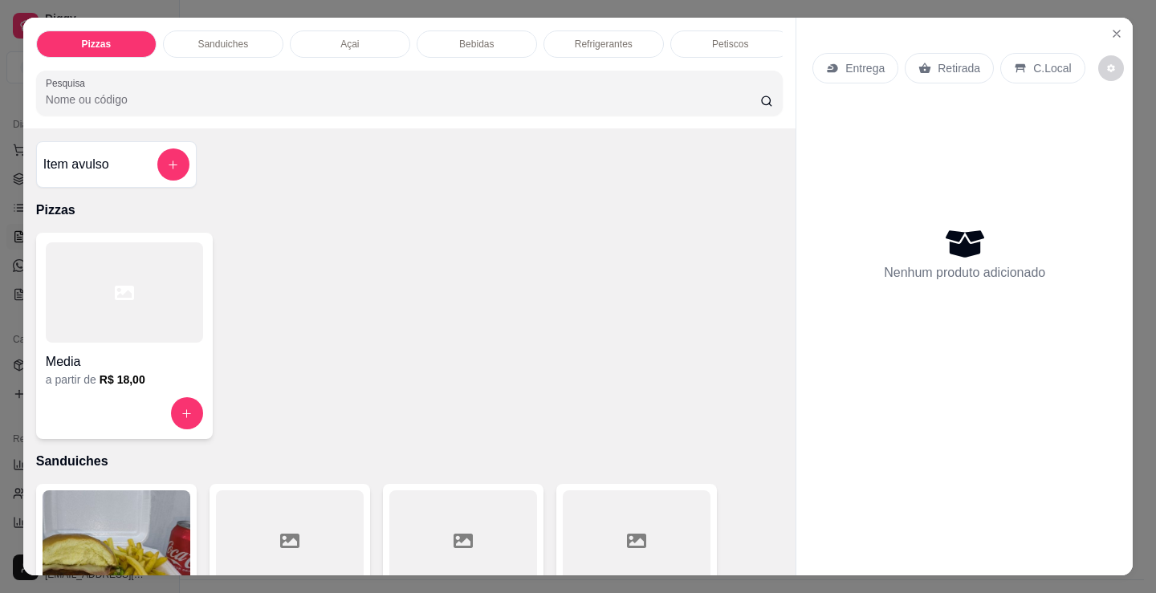
click at [112, 308] on div at bounding box center [124, 292] width 157 height 100
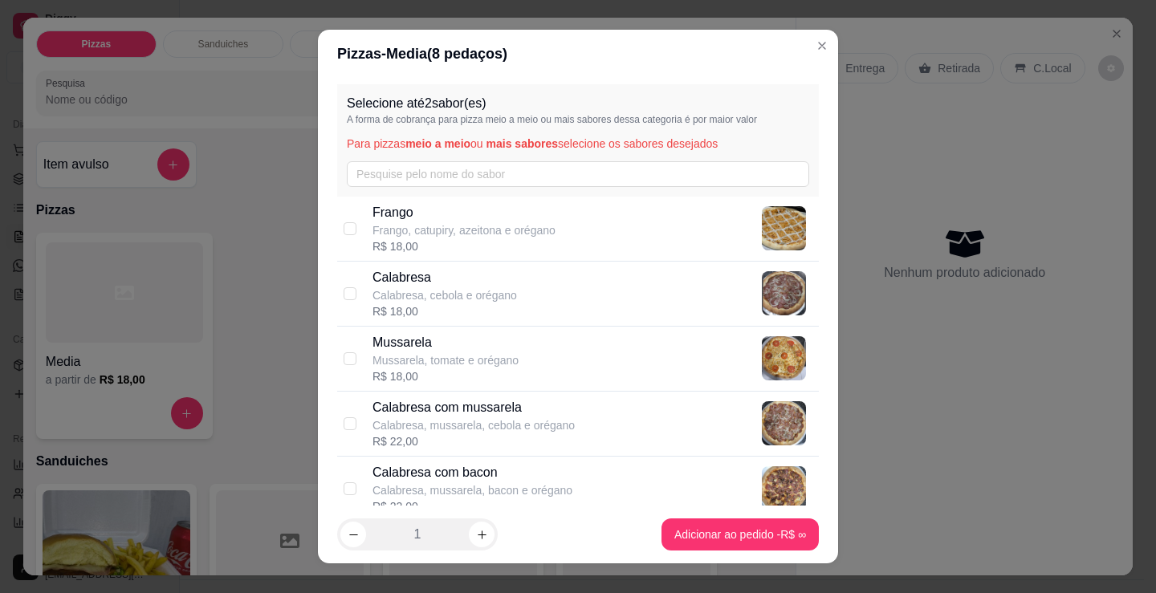
click at [517, 419] on p "Calabresa, mussarela, cebola e orégano" at bounding box center [473, 425] width 202 height 16
checkbox input "true"
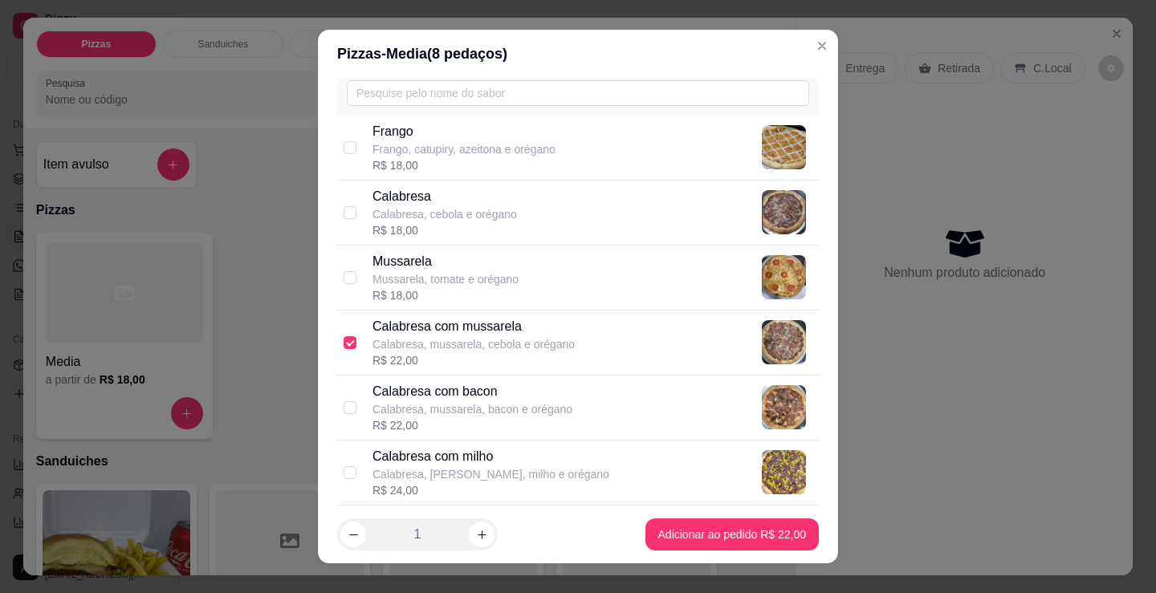
scroll to position [80, 0]
click at [388, 401] on p "Calabresa com bacon" at bounding box center [472, 392] width 200 height 19
checkbox input "true"
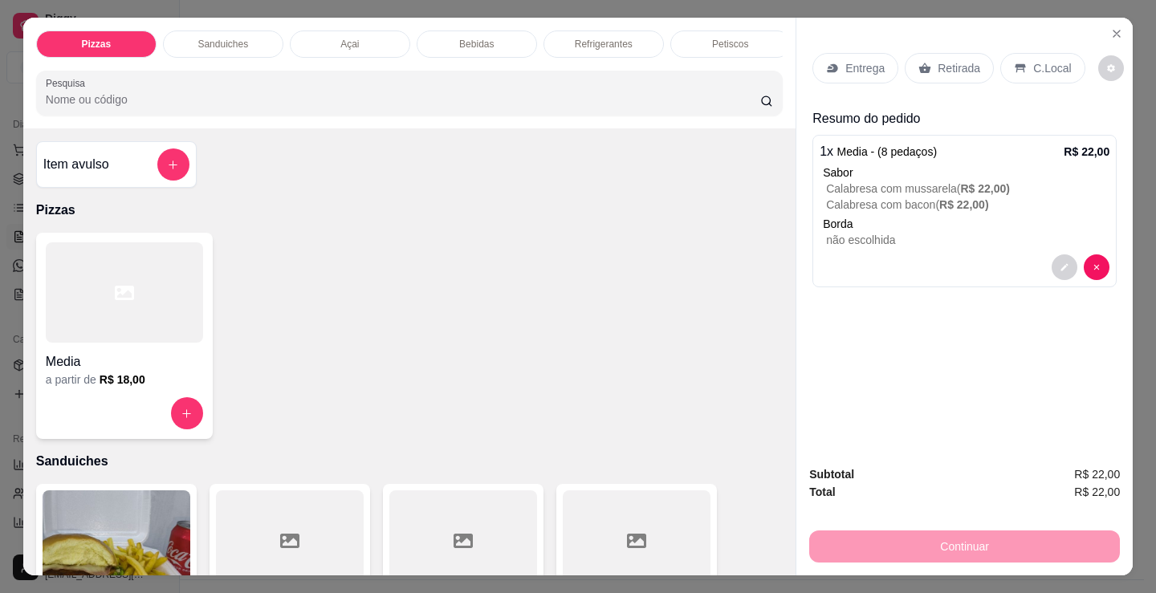
click at [695, 31] on div "Petiscos" at bounding box center [730, 44] width 120 height 27
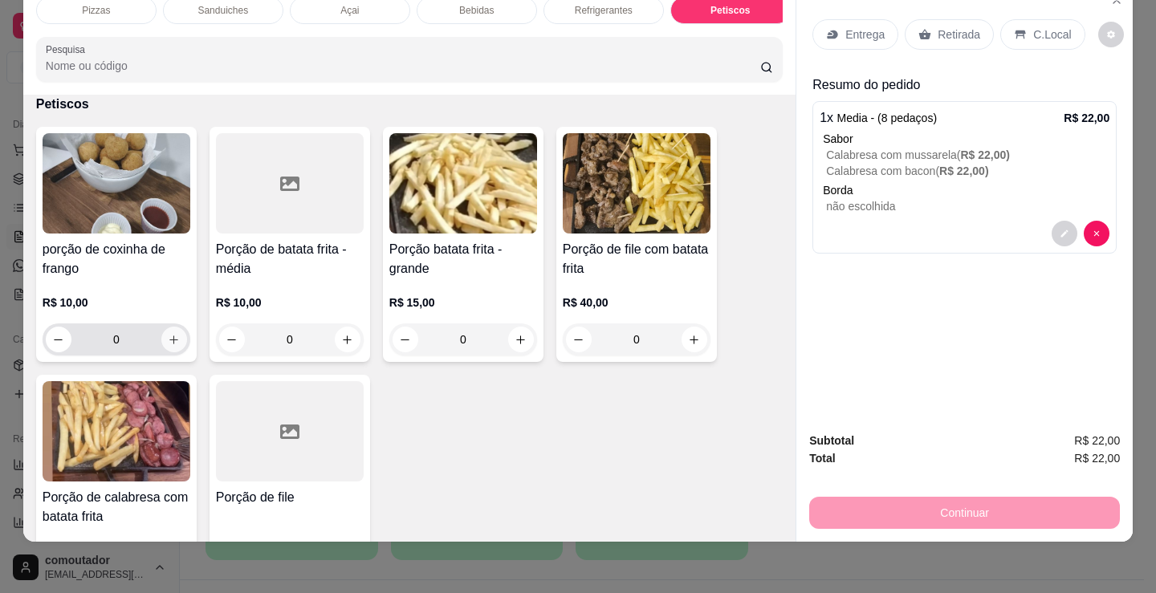
click at [174, 344] on button "increase-product-quantity" at bounding box center [174, 340] width 26 height 26
type input "1"
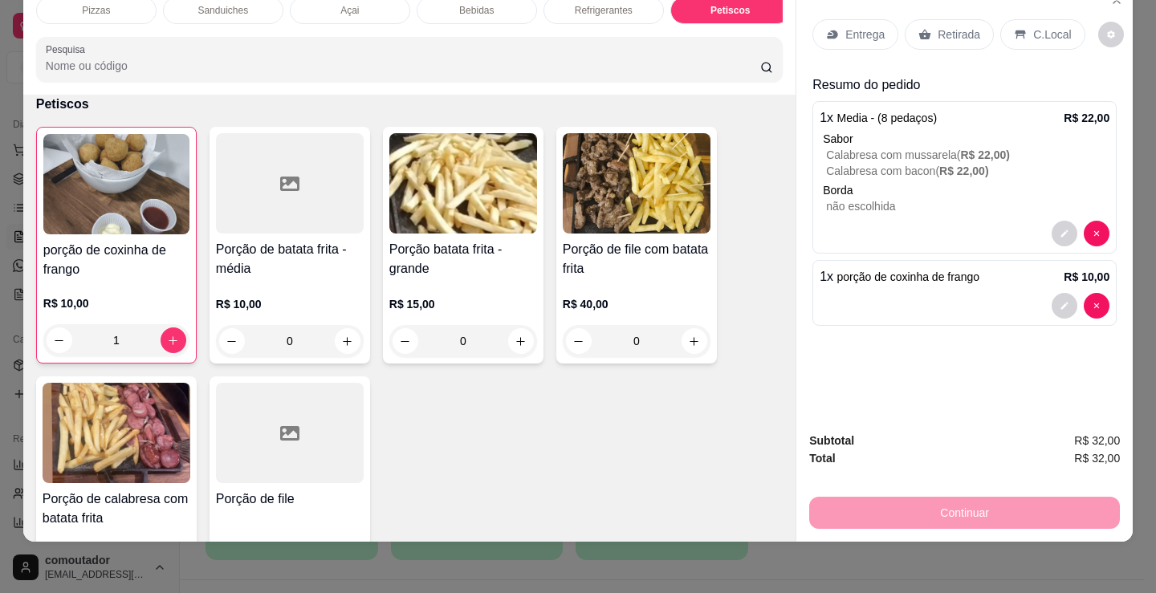
click at [657, 376] on div "porção de coxinha de frango R$ 10,00 1 Porção de batata frita - média R$ 10,00 …" at bounding box center [409, 369] width 746 height 485
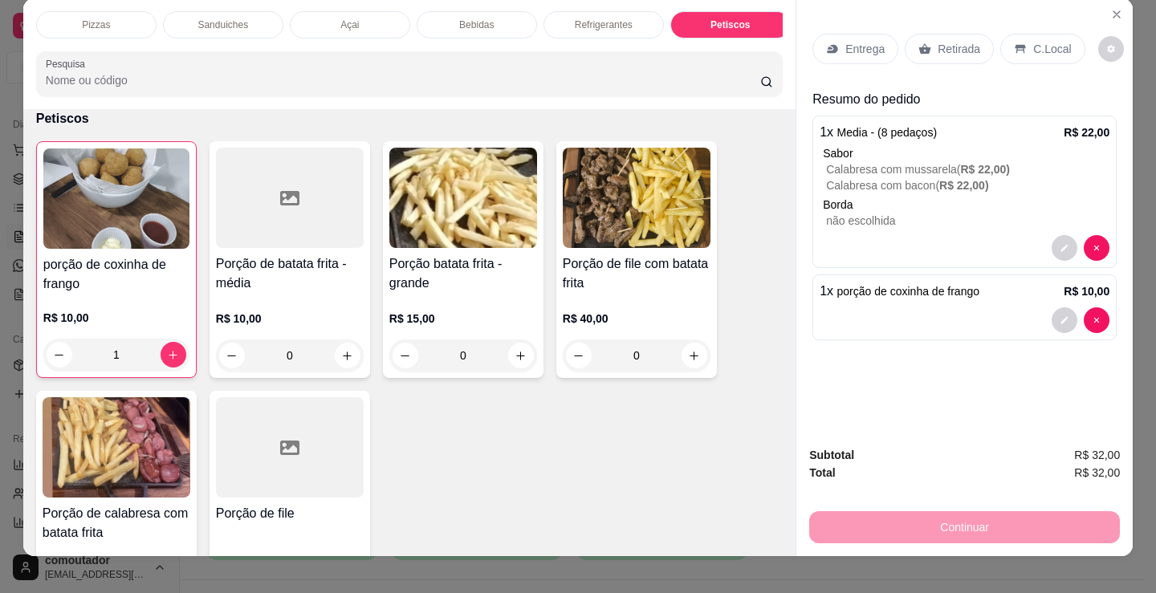
scroll to position [0, 0]
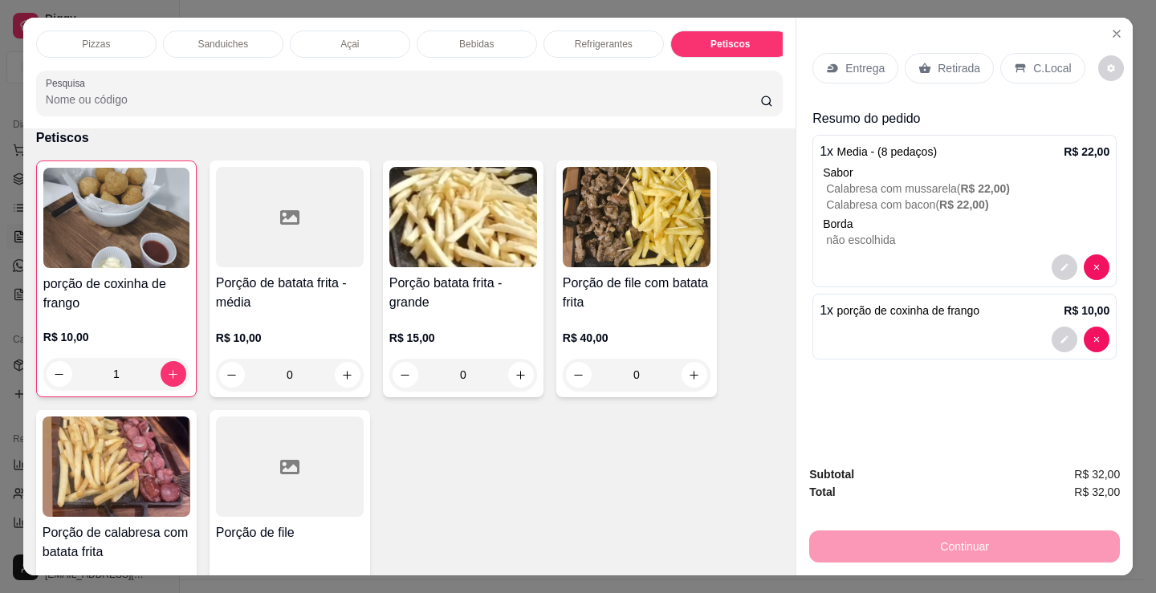
click at [858, 66] on p "Entrega" at bounding box center [864, 68] width 39 height 16
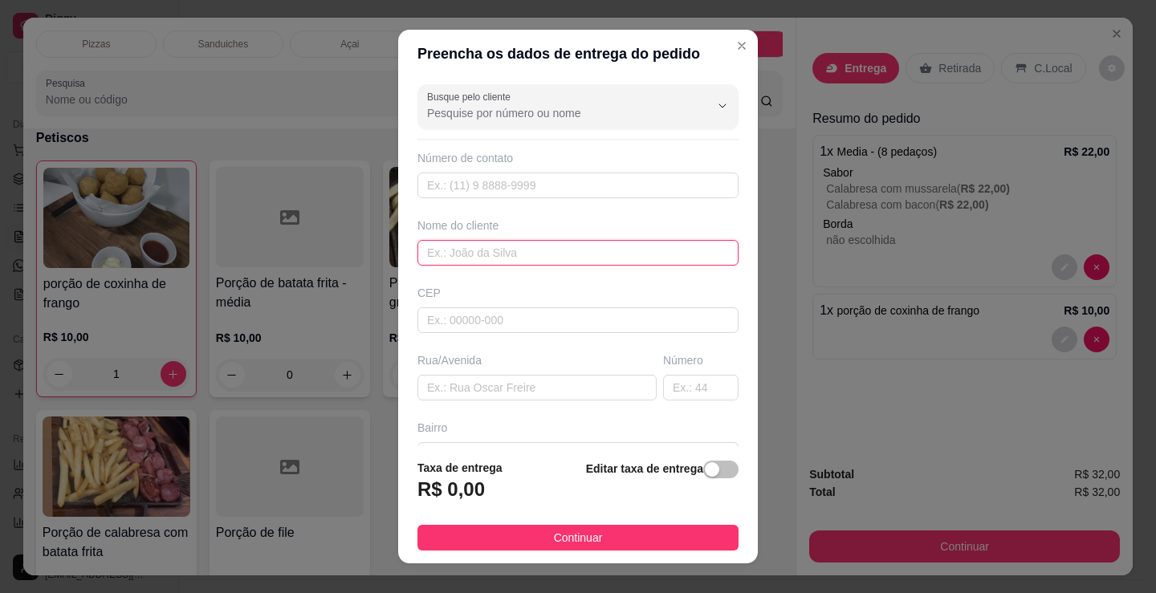
click at [528, 258] on input "text" at bounding box center [577, 253] width 321 height 26
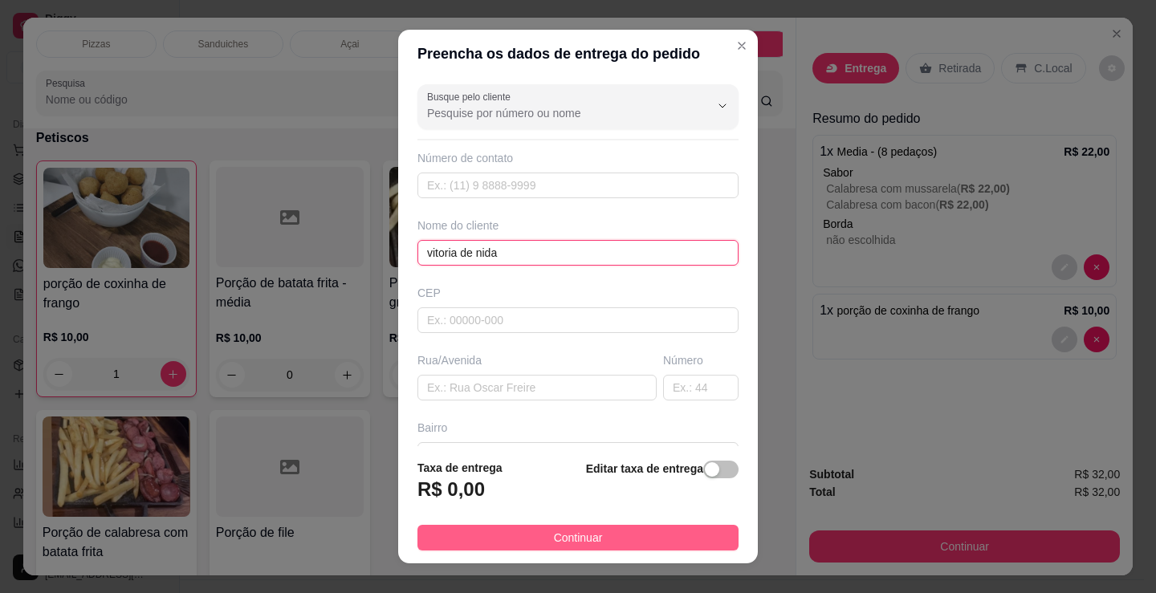
type input "vitoria de nida"
click at [673, 549] on button "Continuar" at bounding box center [577, 538] width 321 height 26
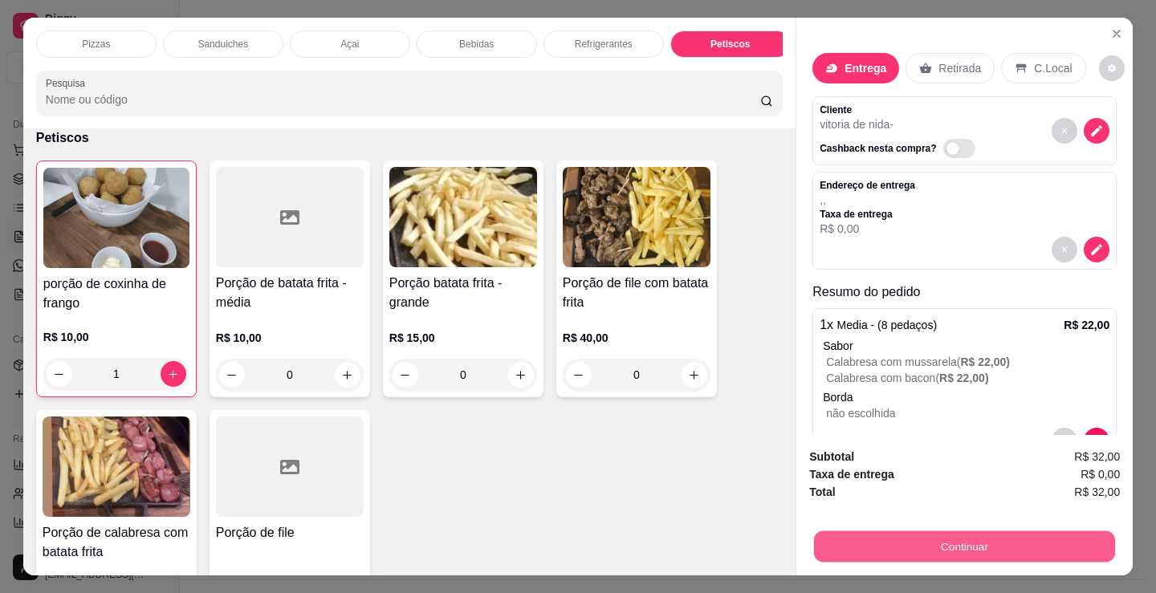
click at [923, 532] on button "Continuar" at bounding box center [964, 546] width 301 height 31
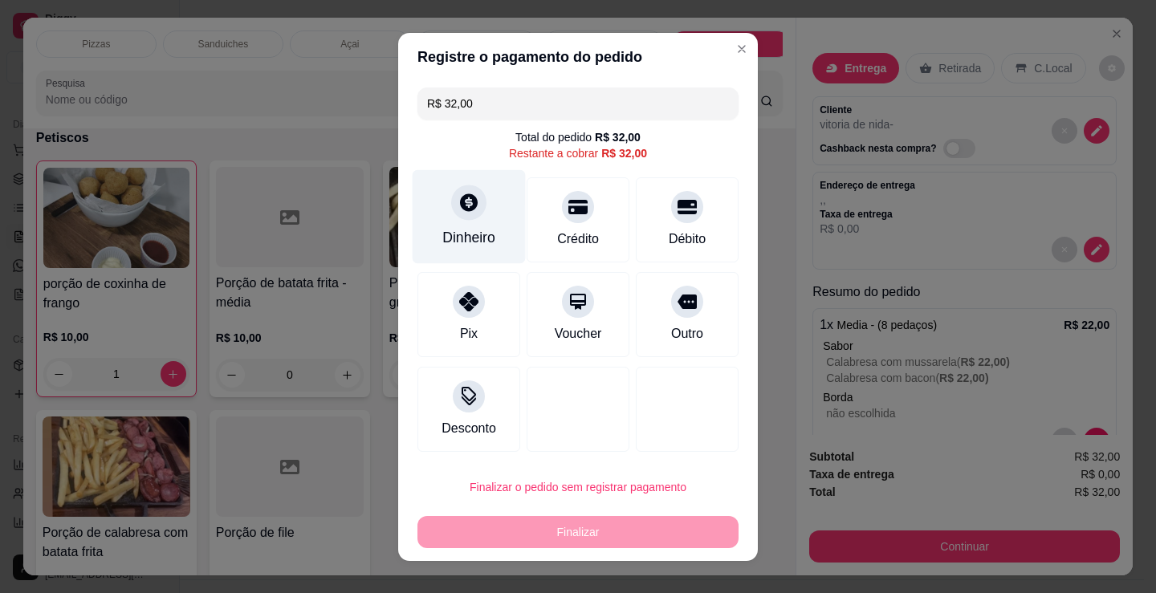
click at [468, 193] on icon at bounding box center [468, 202] width 21 height 21
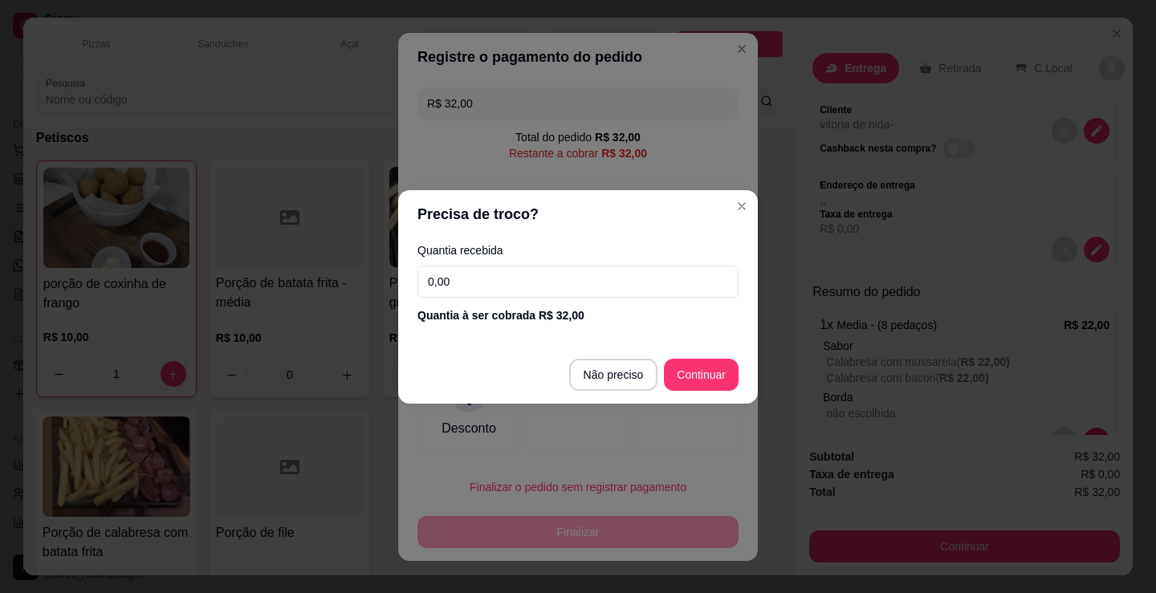
click at [495, 275] on input "0,00" at bounding box center [577, 282] width 321 height 32
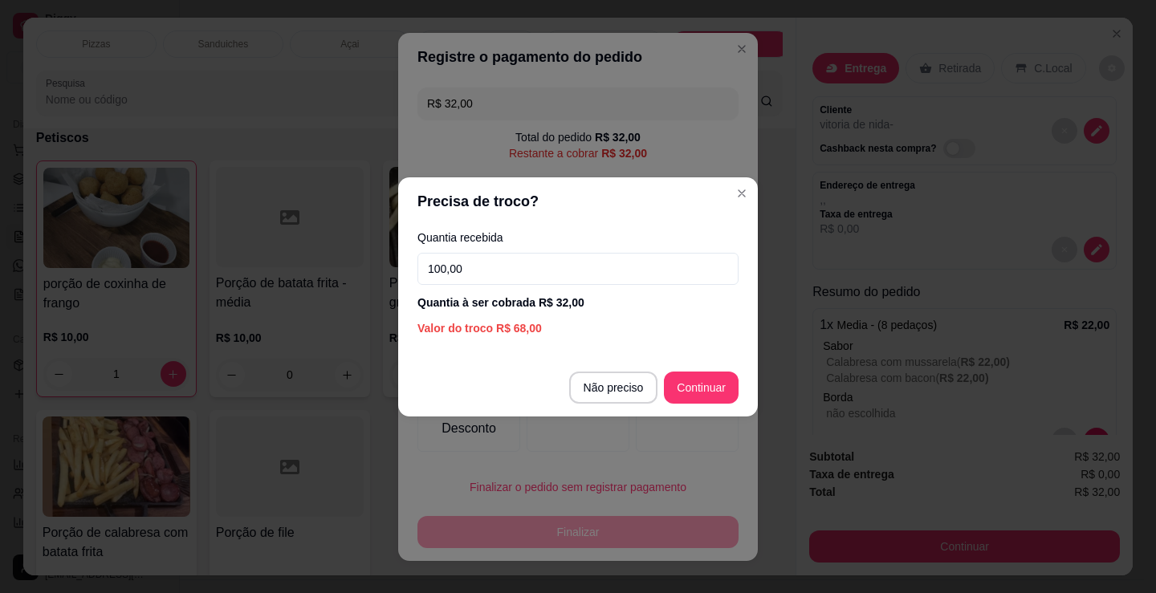
type input "100,00"
drag, startPoint x: 702, startPoint y: 369, endPoint x: 712, endPoint y: 379, distance: 13.6
click at [702, 370] on footer "Não preciso Continuar" at bounding box center [578, 388] width 360 height 58
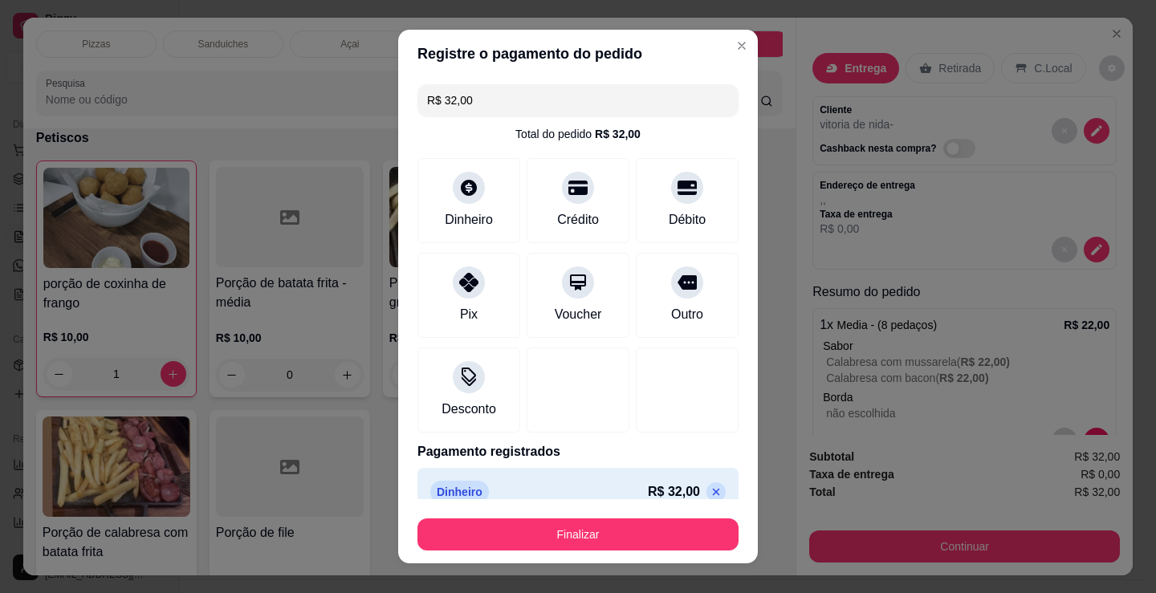
type input "R$ 0,00"
click at [641, 551] on footer "Finalizar" at bounding box center [578, 531] width 360 height 64
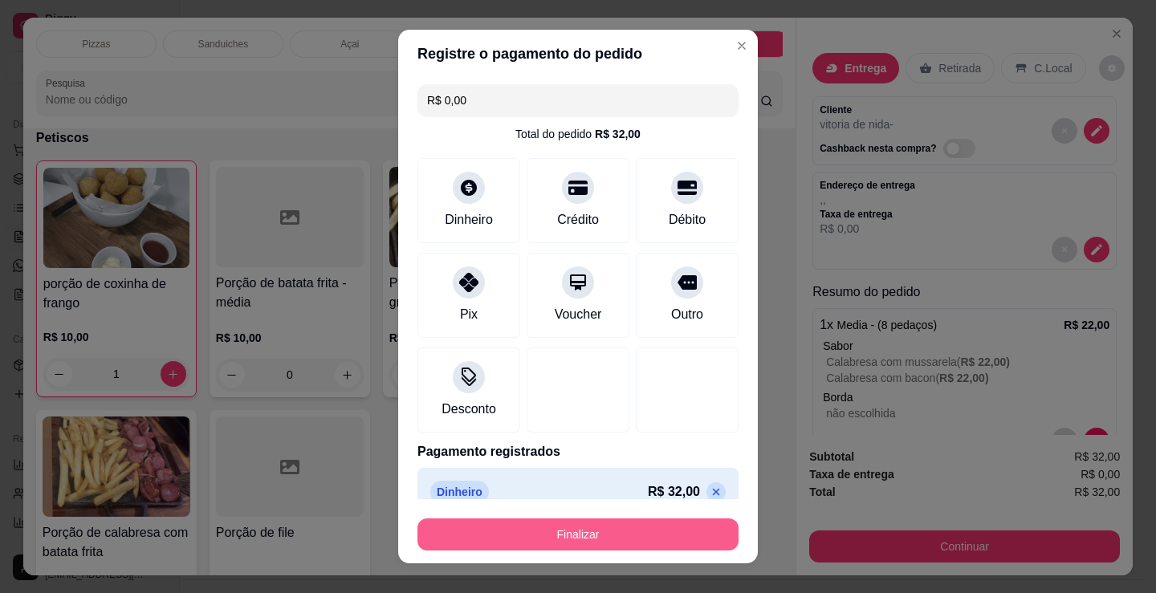
click at [638, 541] on button "Finalizar" at bounding box center [577, 535] width 321 height 32
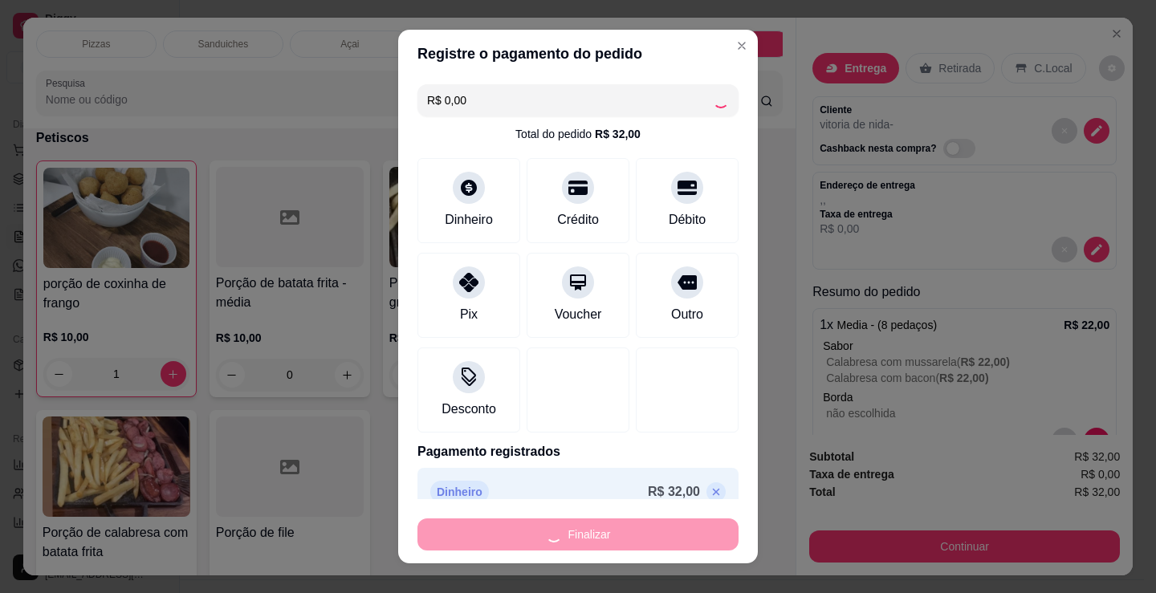
type input "0"
type input "-R$ 32,00"
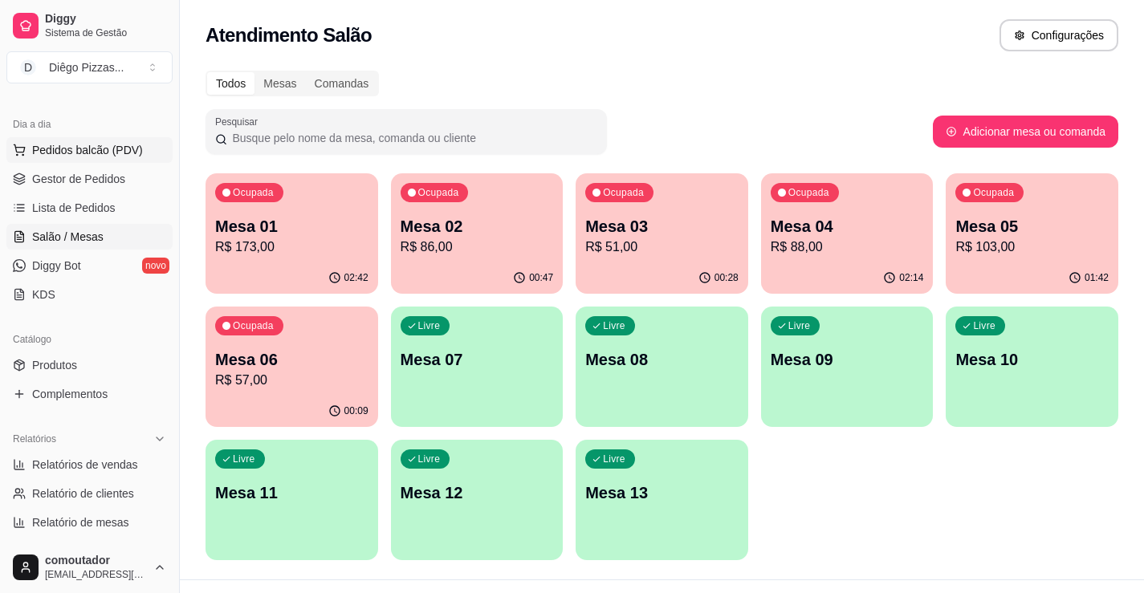
click at [76, 149] on span "Pedidos balcão (PDV)" at bounding box center [87, 150] width 111 height 16
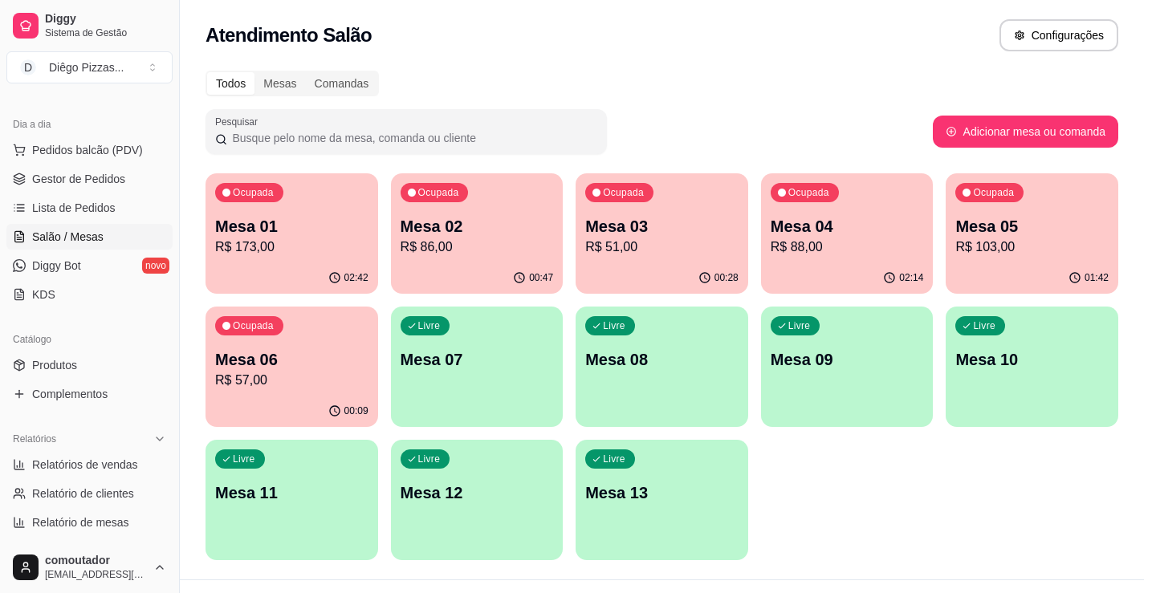
click at [340, 38] on p "Açai" at bounding box center [349, 44] width 18 height 13
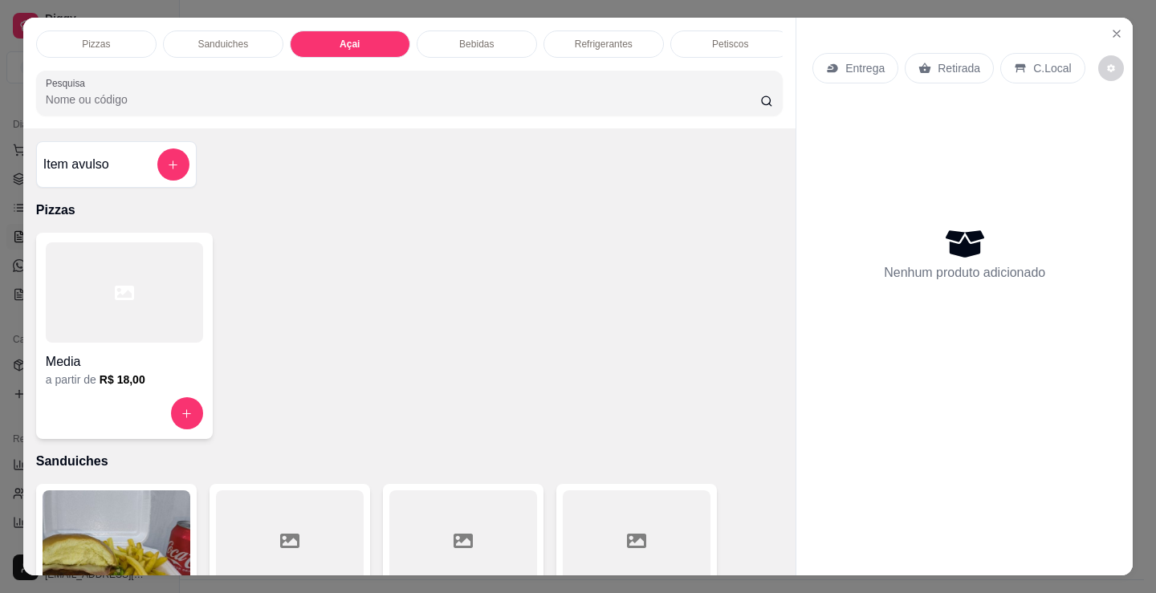
scroll to position [39, 0]
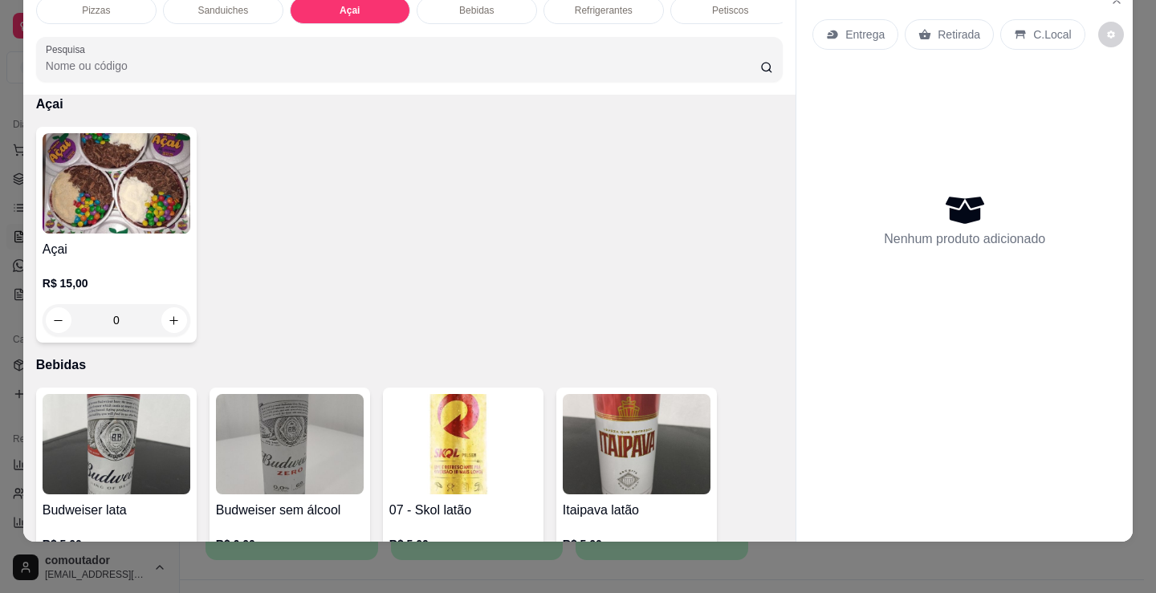
click at [122, 250] on h4 "Açai" at bounding box center [117, 249] width 148 height 19
click at [519, 250] on div "300 ml R$ 11,00" at bounding box center [577, 256] width 425 height 53
radio input "true"
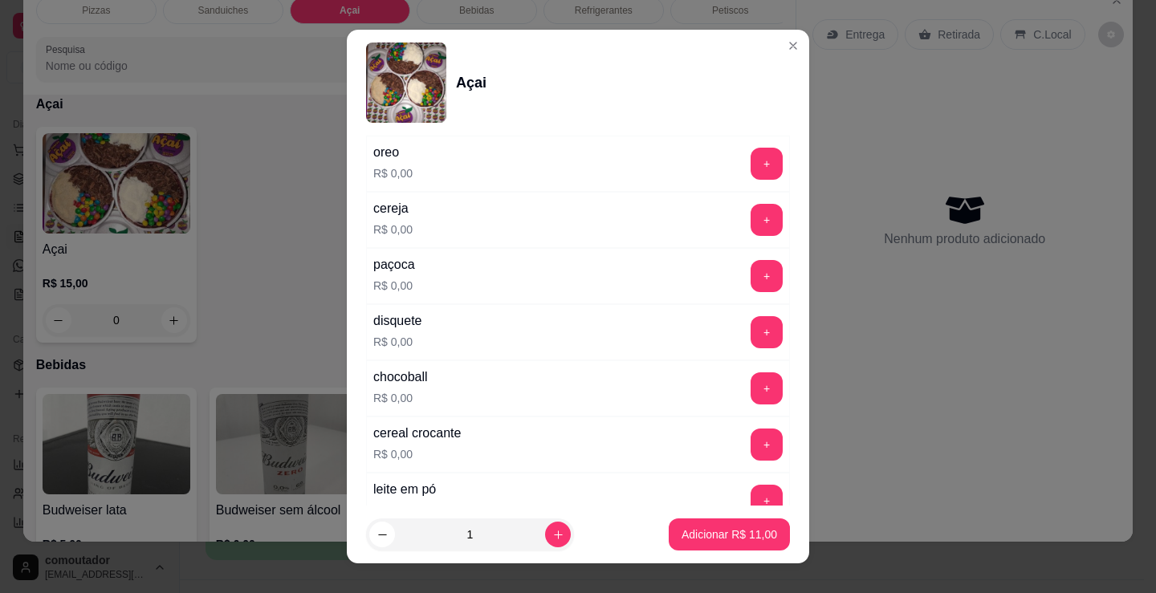
scroll to position [401, 0]
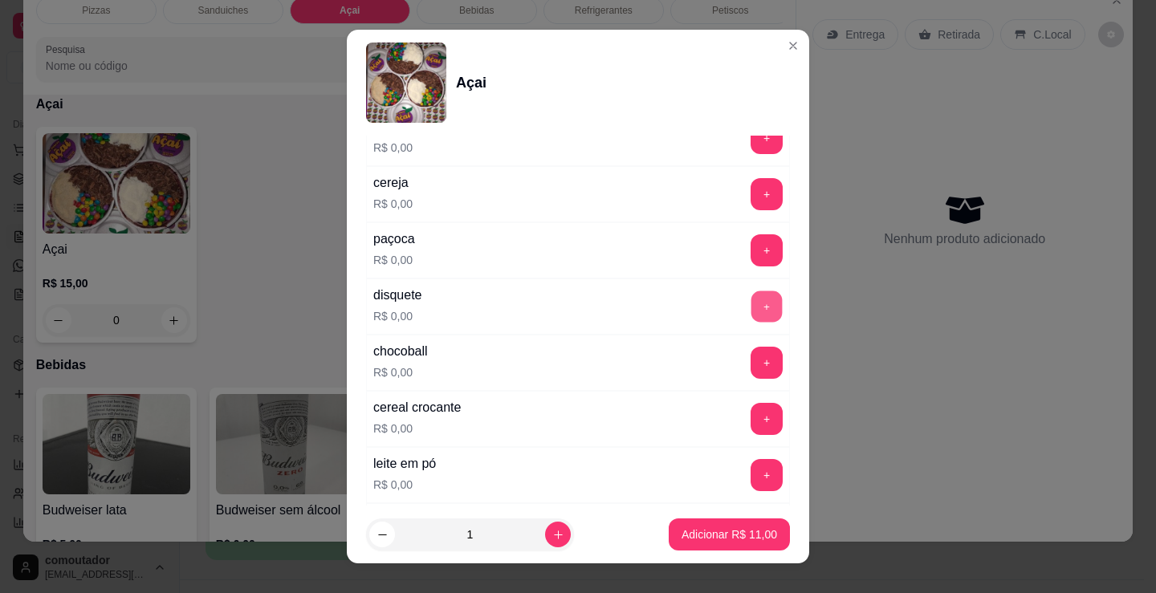
click at [751, 321] on button "+" at bounding box center [766, 306] width 31 height 31
click at [750, 361] on button "+" at bounding box center [766, 363] width 32 height 32
click at [750, 259] on button "+" at bounding box center [766, 250] width 32 height 32
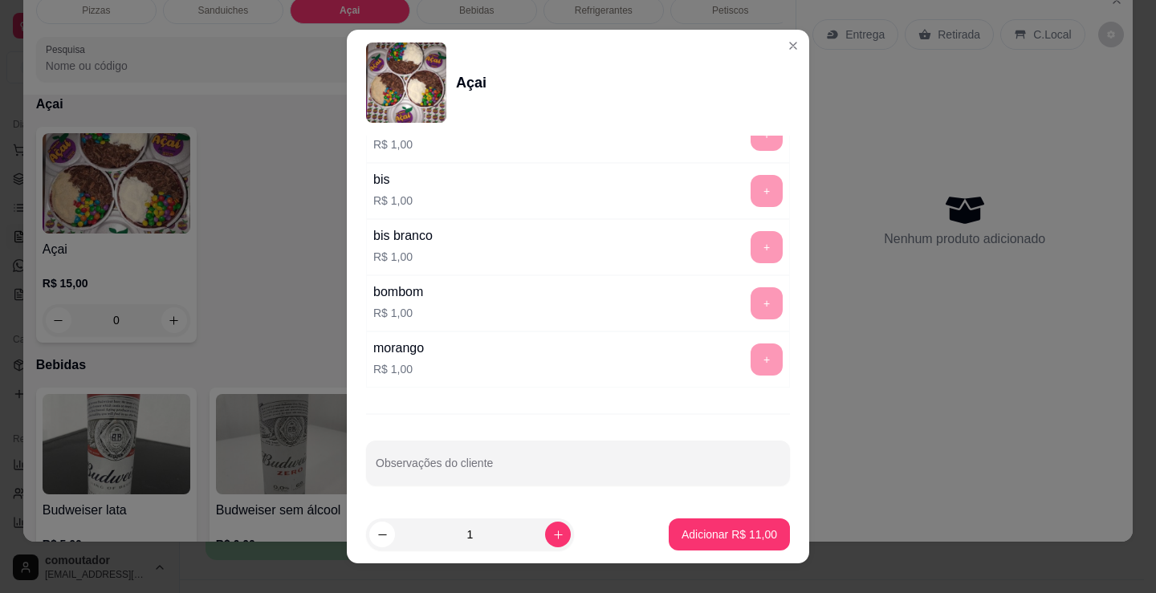
scroll to position [1531, 0]
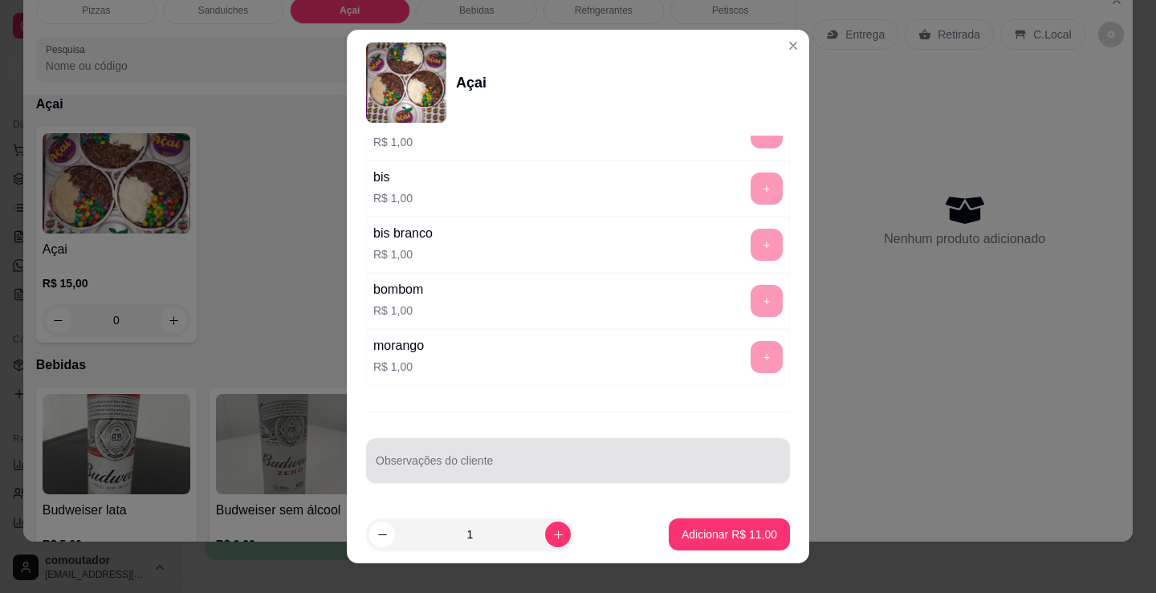
click at [523, 458] on div at bounding box center [578, 461] width 405 height 32
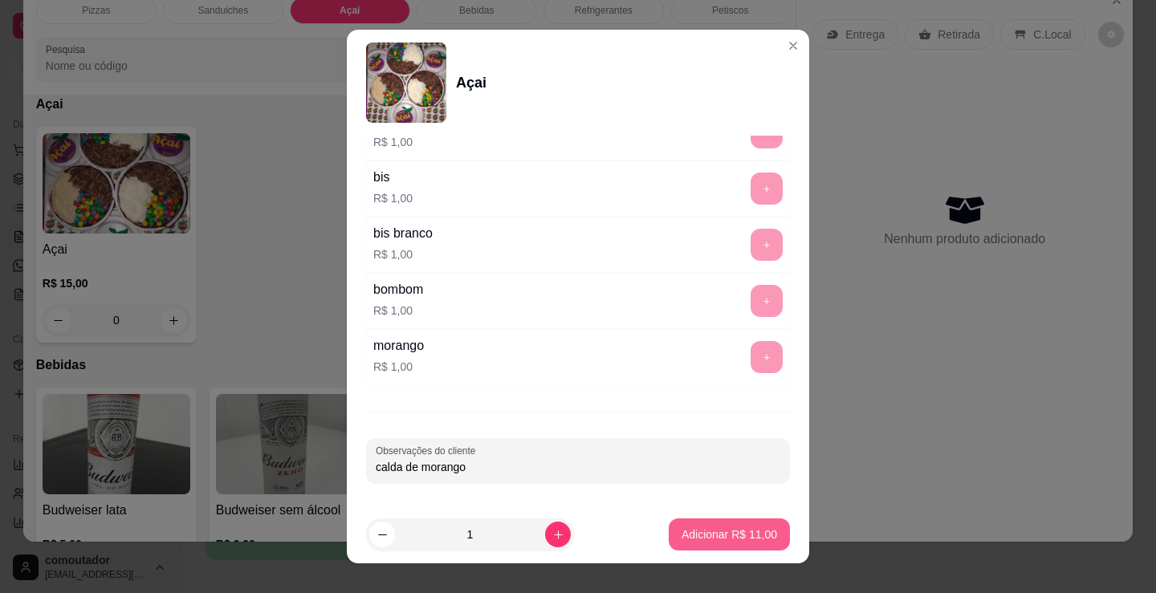
type input "calda de morango"
click at [712, 527] on p "Adicionar R$ 11,00" at bounding box center [729, 535] width 96 height 16
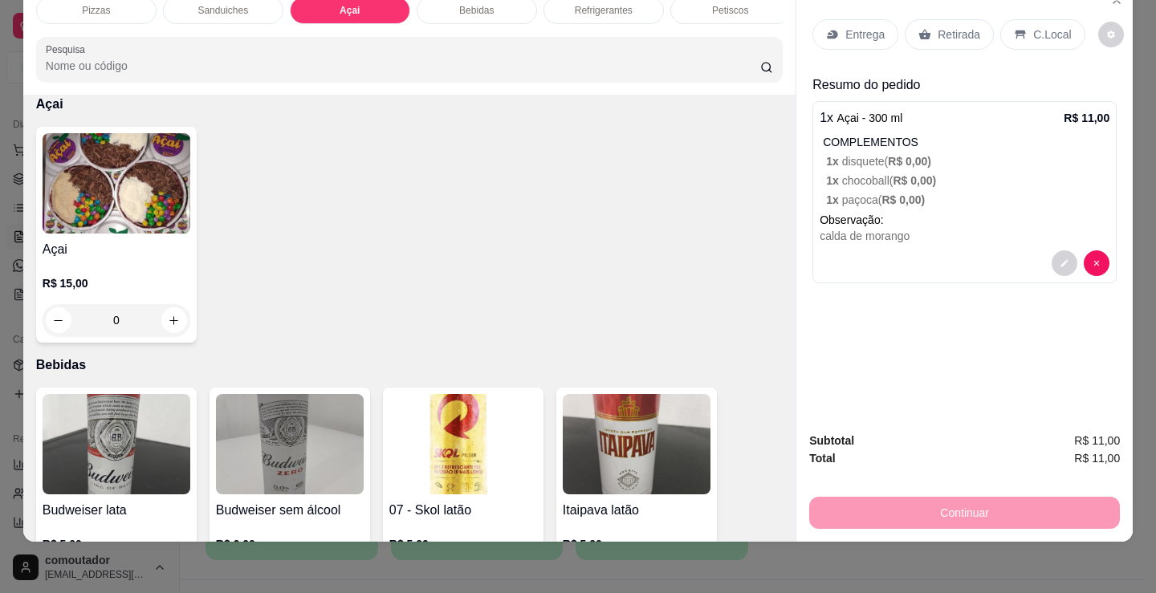
click at [917, 19] on div "Retirada" at bounding box center [949, 34] width 89 height 31
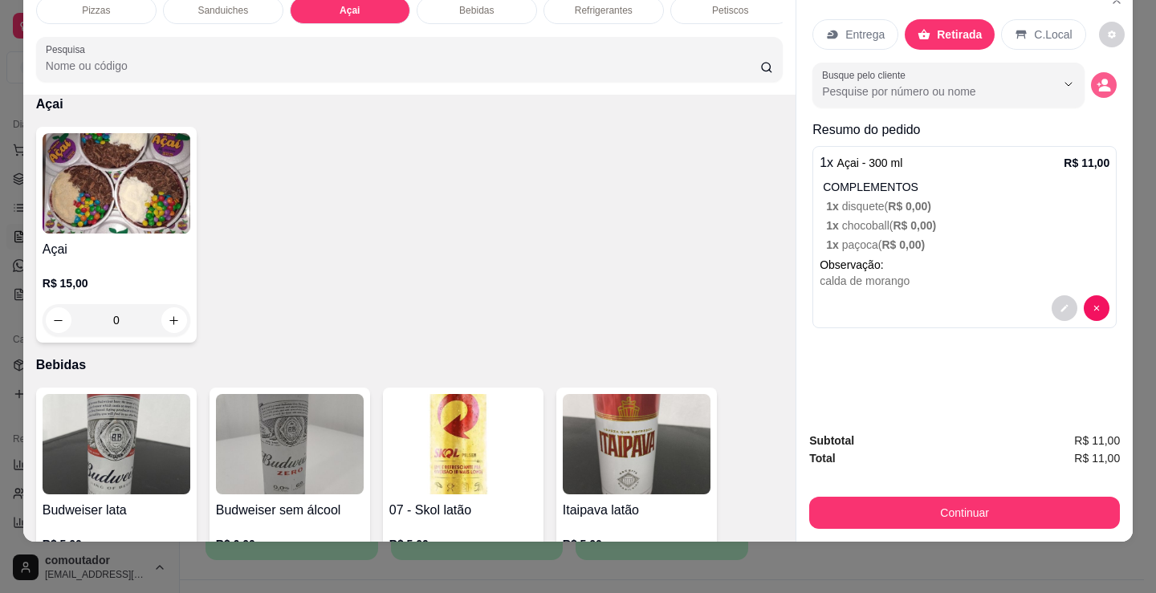
click at [1097, 83] on icon "decrease-product-quantity" at bounding box center [1099, 85] width 4 height 4
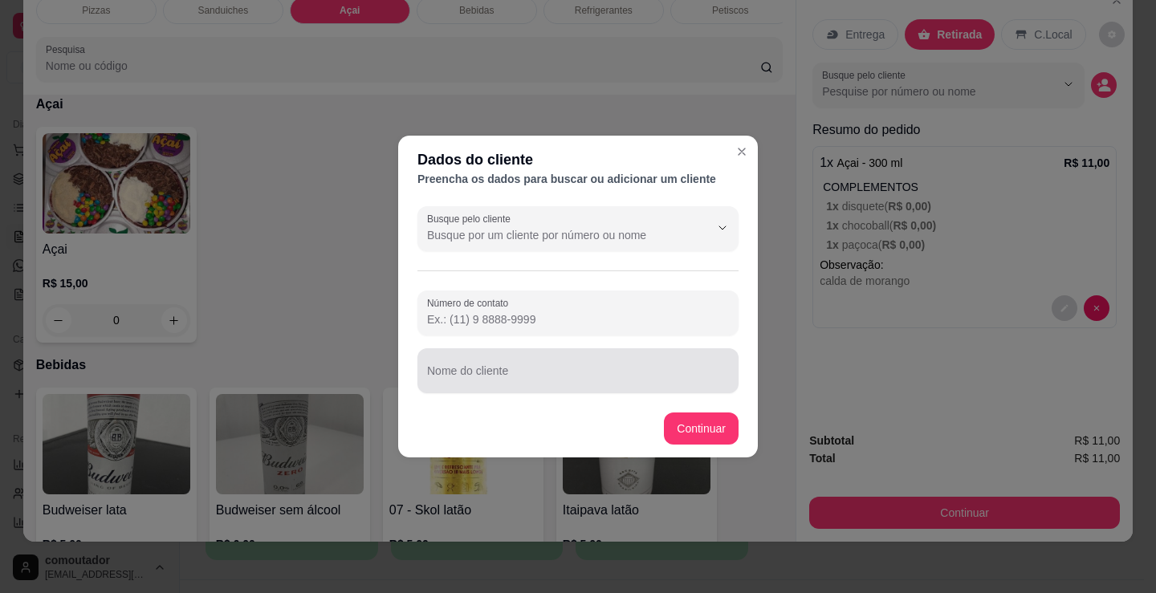
click at [588, 365] on div at bounding box center [578, 371] width 302 height 32
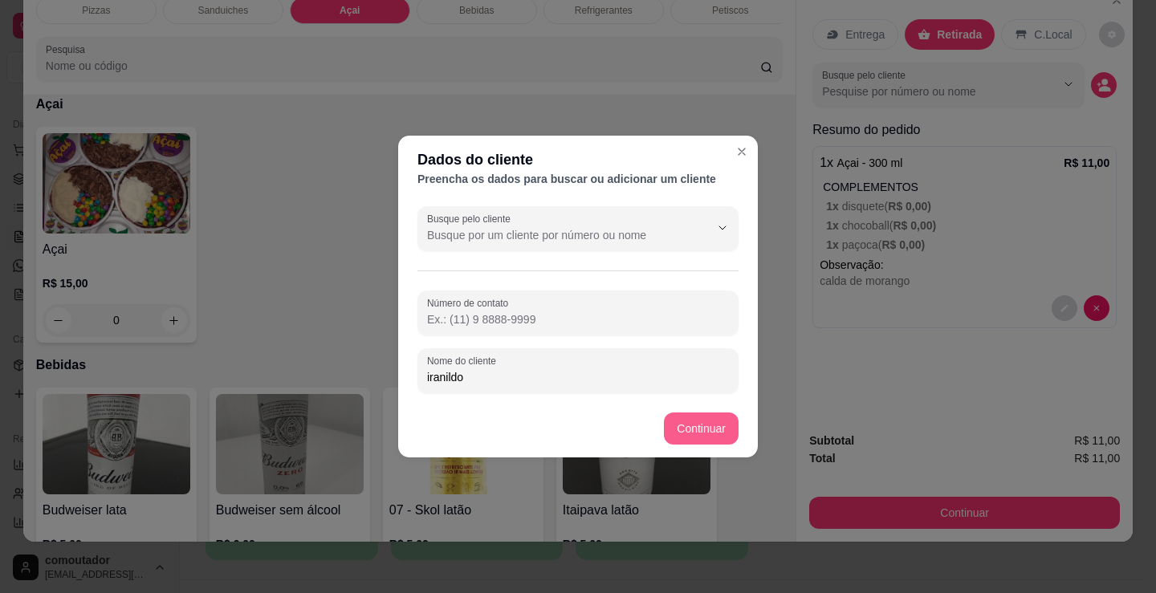
type input "iranildo"
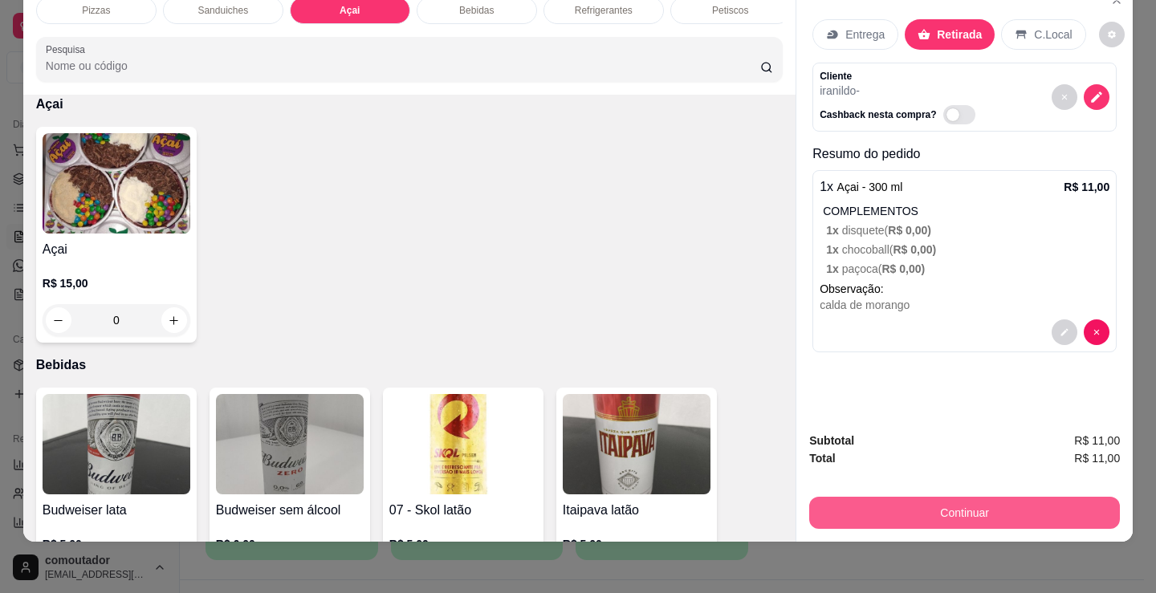
click at [917, 499] on button "Continuar" at bounding box center [964, 513] width 311 height 32
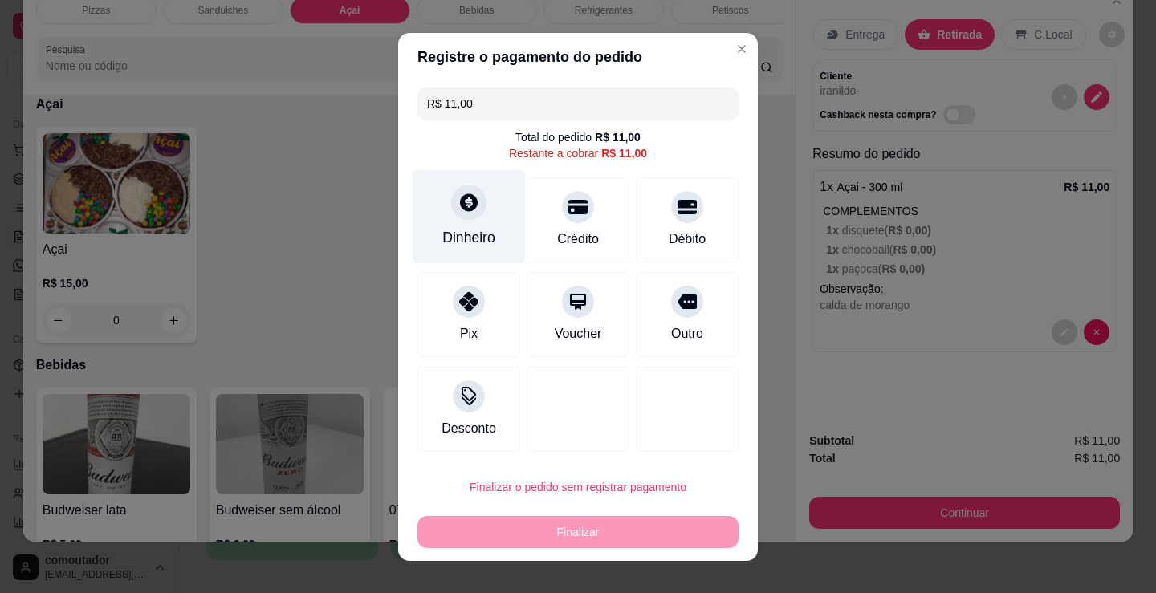
click at [481, 205] on div "Dinheiro" at bounding box center [469, 216] width 113 height 94
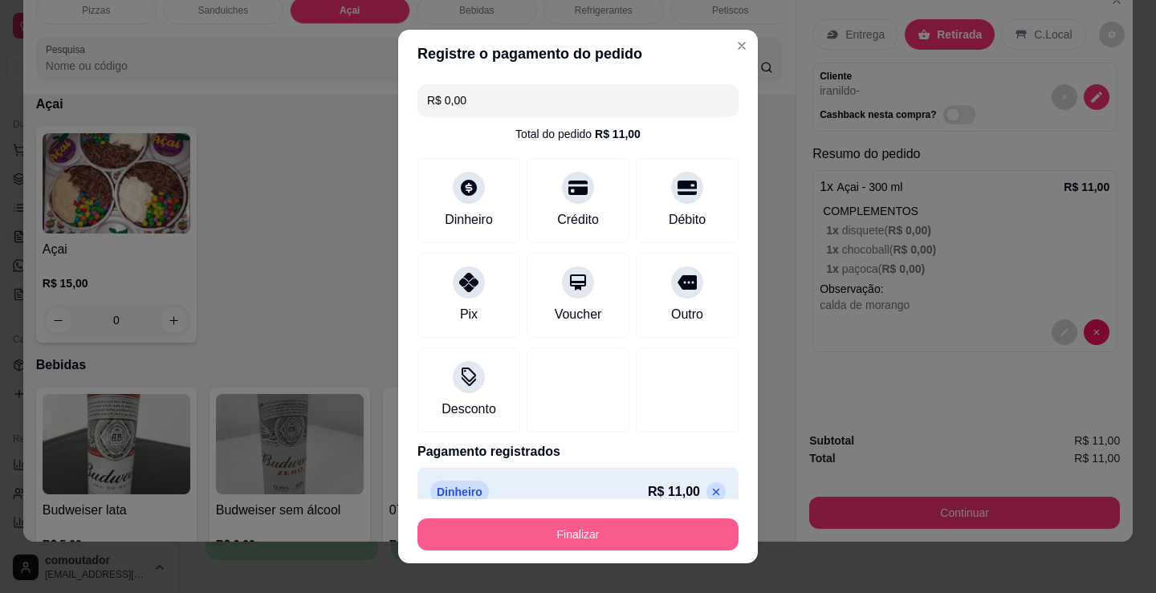
click at [611, 533] on button "Finalizar" at bounding box center [577, 535] width 321 height 32
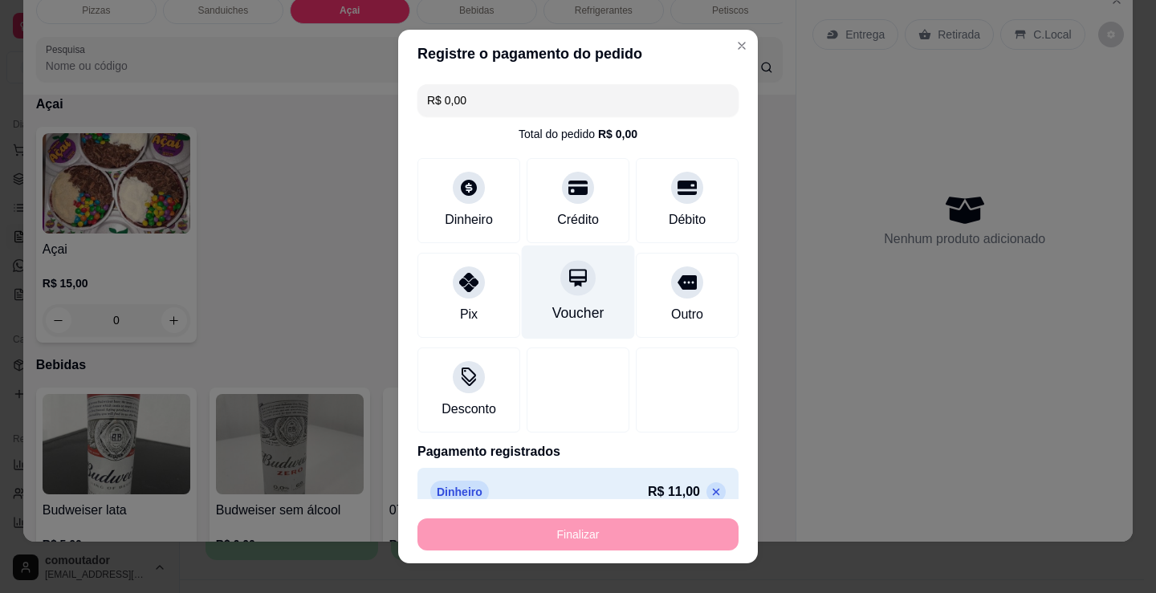
type input "-R$ 11,00"
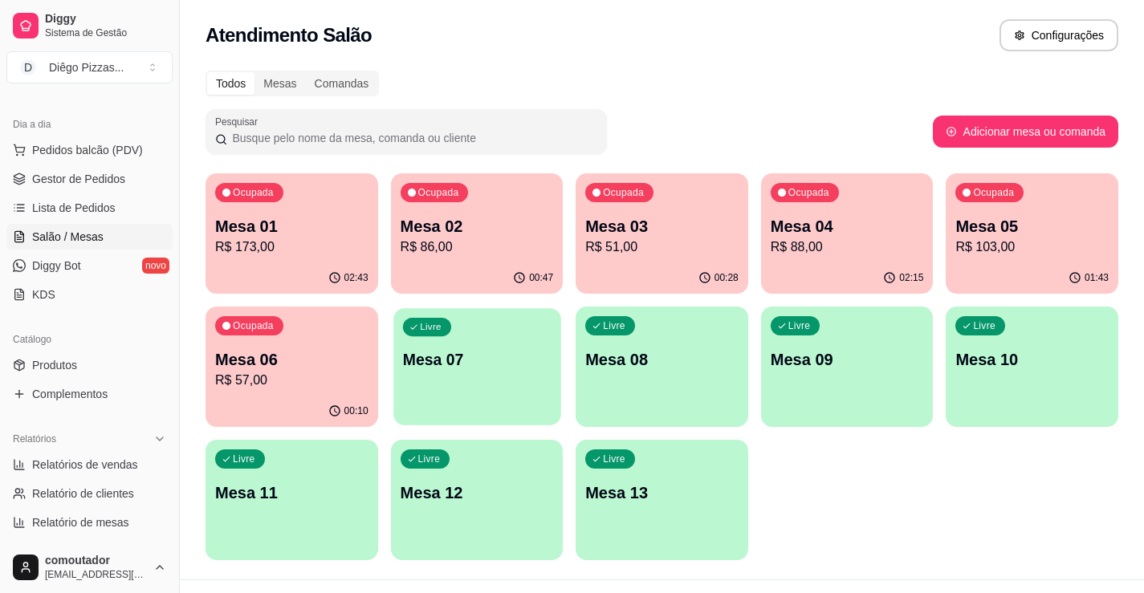
click at [528, 356] on p "Mesa 07" at bounding box center [476, 360] width 148 height 22
click at [1088, 202] on div "Ocupada Mesa 05 R$ 103,00" at bounding box center [1032, 217] width 173 height 89
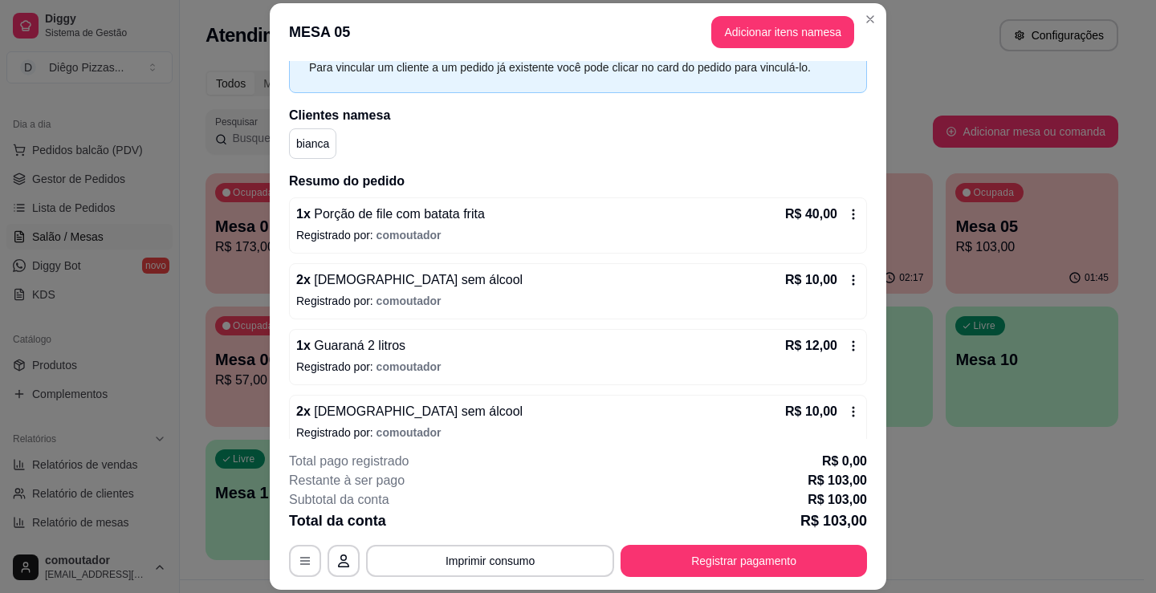
scroll to position [42, 0]
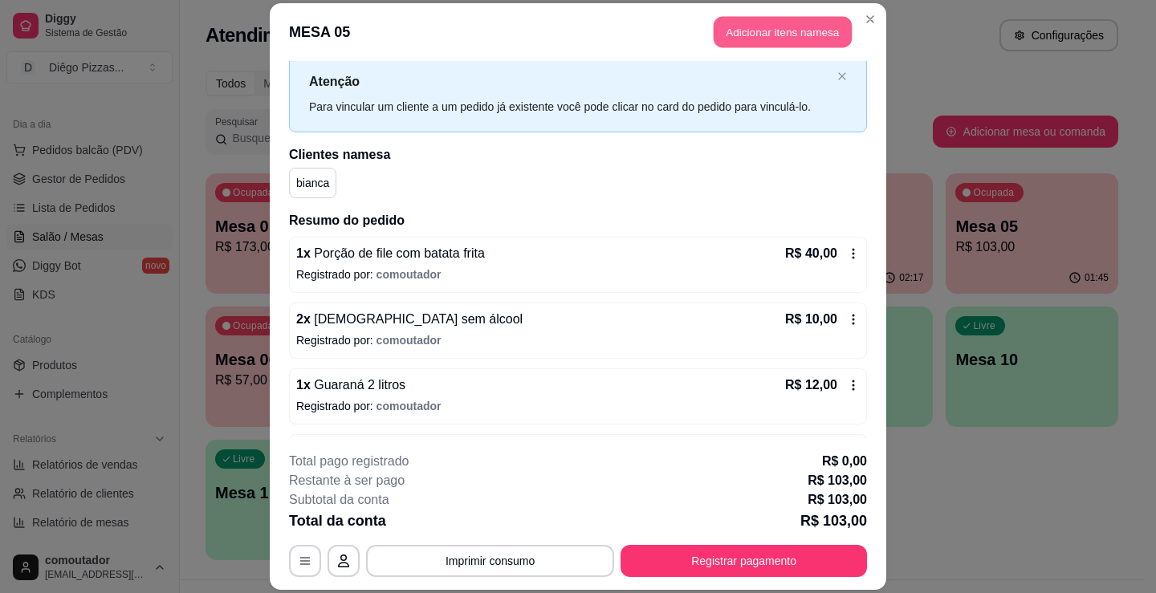
click at [747, 37] on button "Adicionar itens na mesa" at bounding box center [783, 31] width 138 height 31
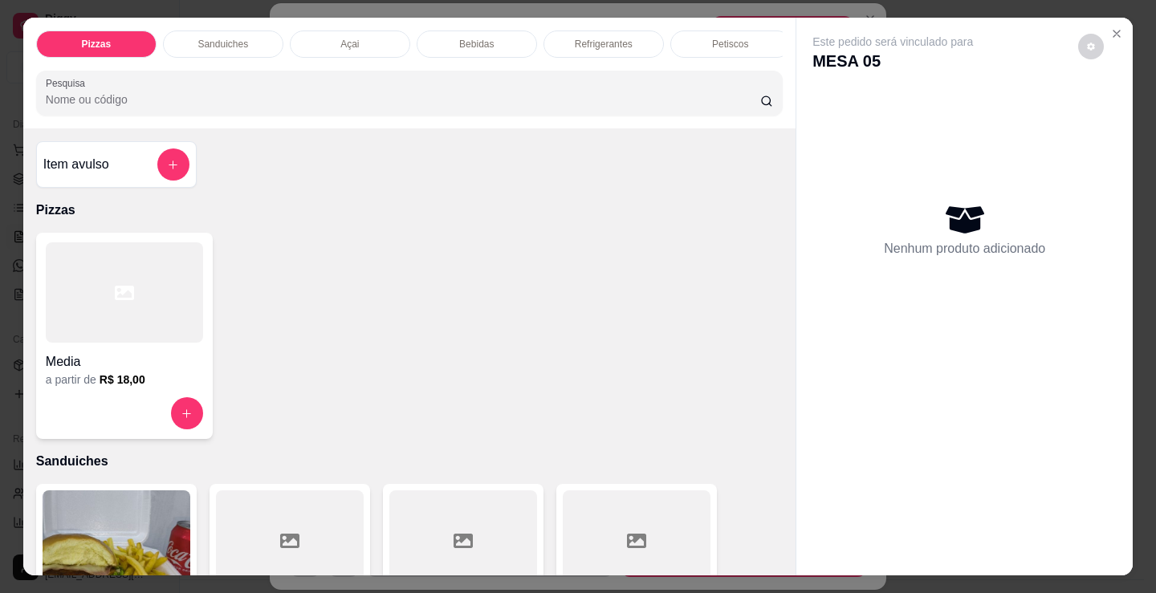
click at [172, 327] on div at bounding box center [124, 292] width 157 height 100
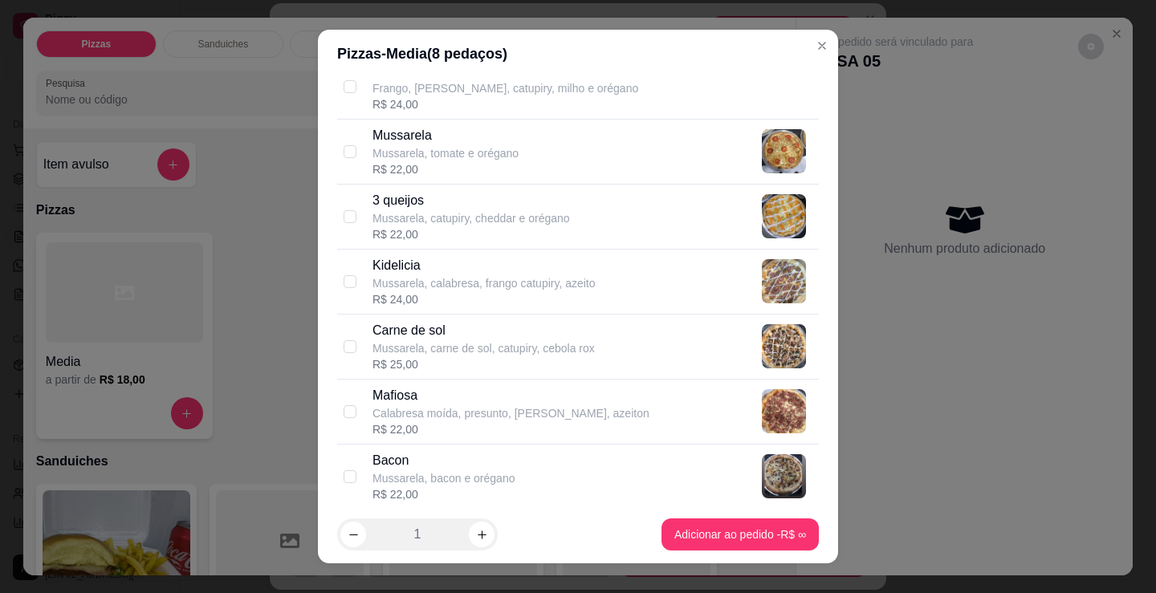
scroll to position [722, 0]
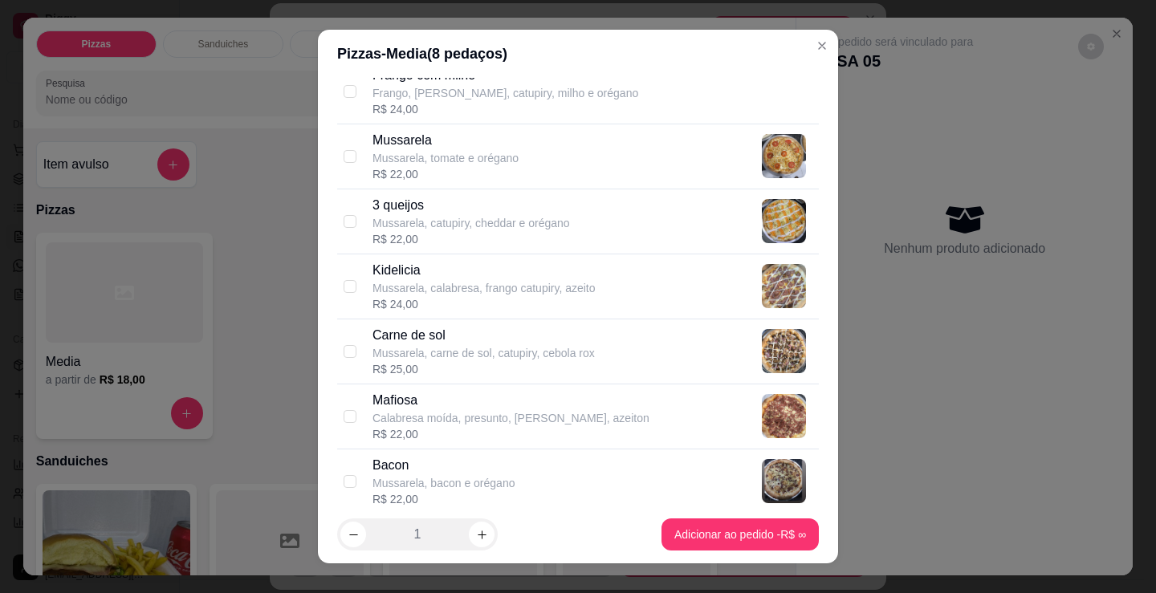
click at [433, 235] on div "R$ 22,00" at bounding box center [470, 239] width 197 height 16
checkbox input "true"
click at [444, 352] on p "Mussarela, carne de sol, catupiry, cebola rox" at bounding box center [483, 353] width 222 height 16
checkbox input "true"
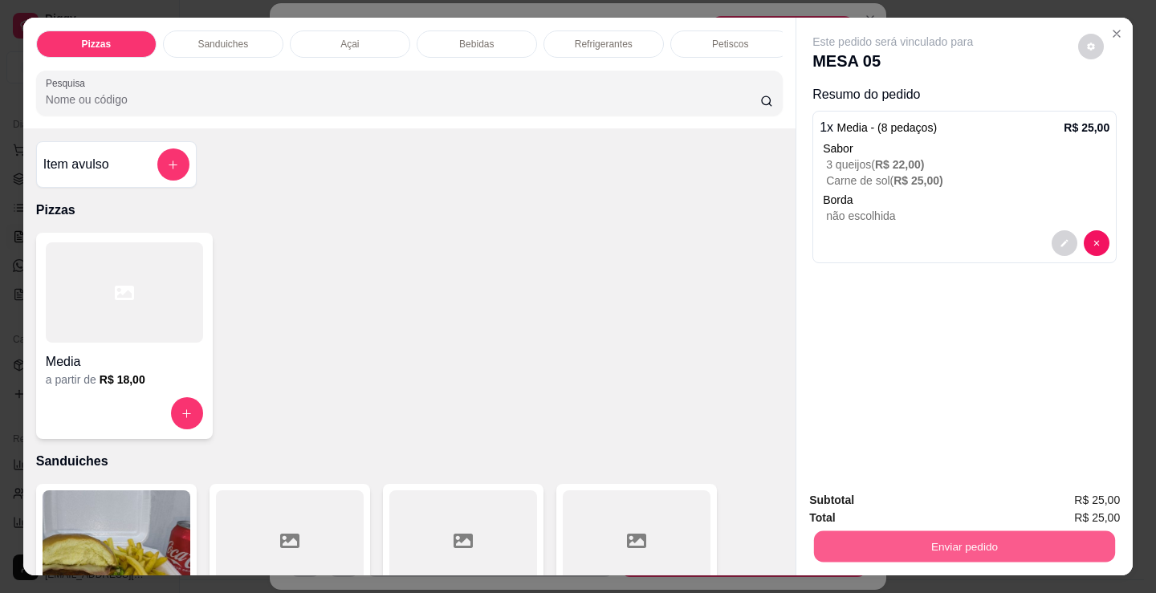
click at [955, 544] on button "Enviar pedido" at bounding box center [964, 546] width 301 height 31
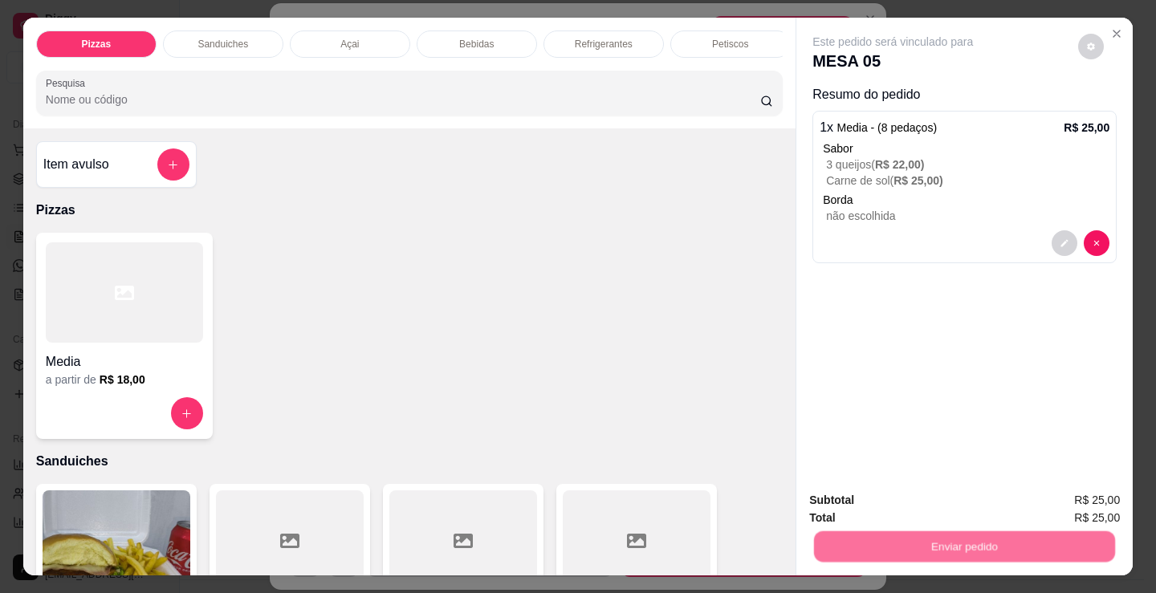
click at [877, 508] on button "Não registrar e enviar pedido" at bounding box center [911, 501] width 167 height 31
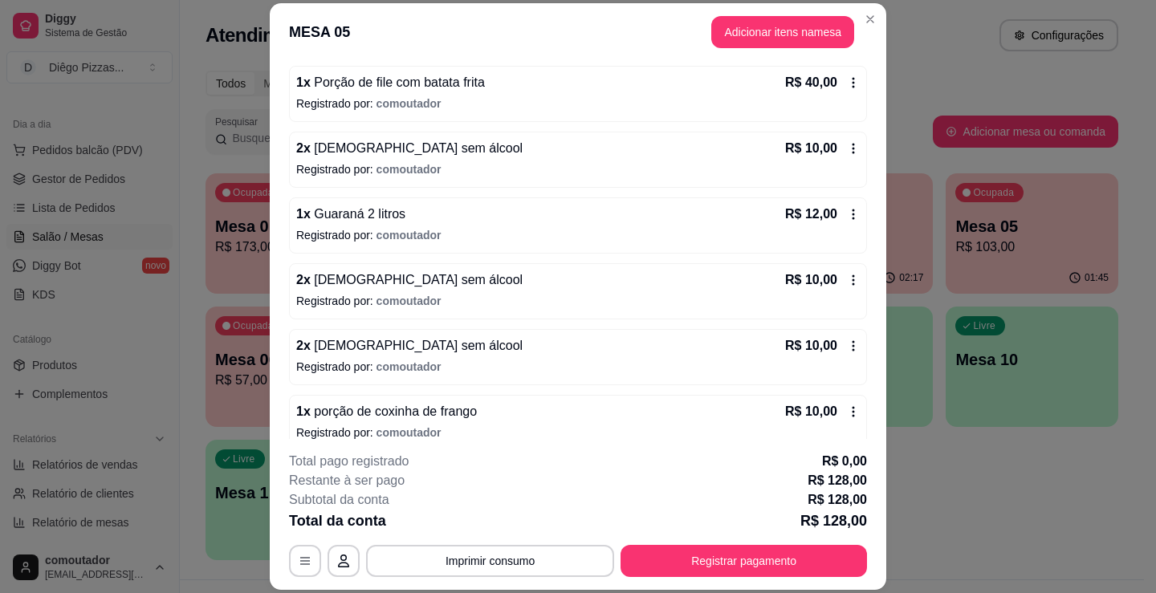
scroll to position [241, 0]
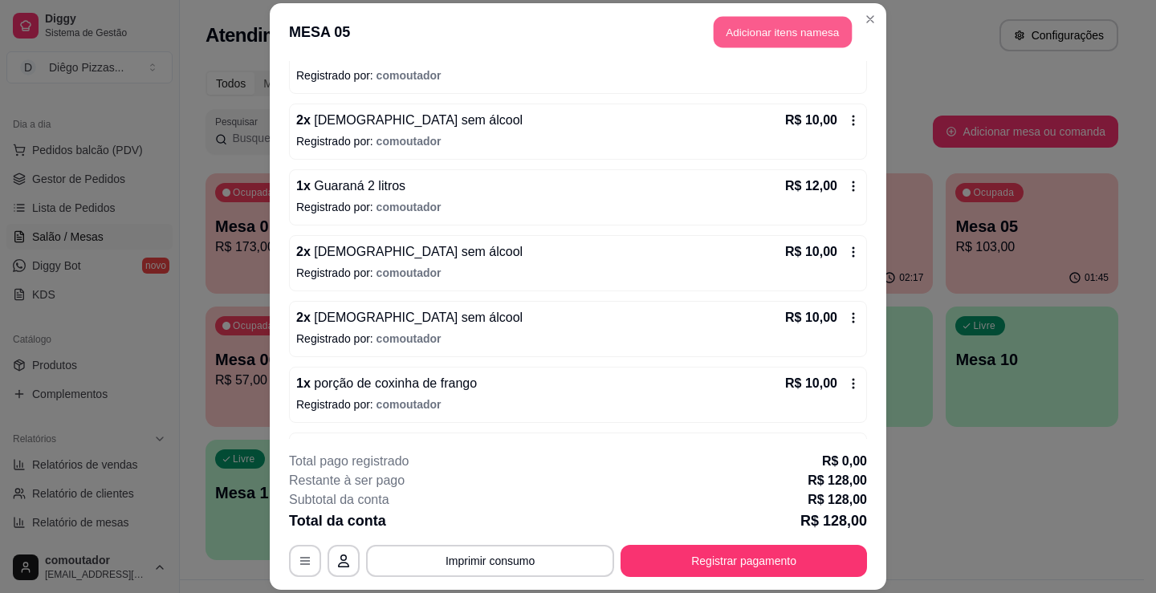
click at [761, 37] on button "Adicionar itens na mesa" at bounding box center [783, 31] width 138 height 31
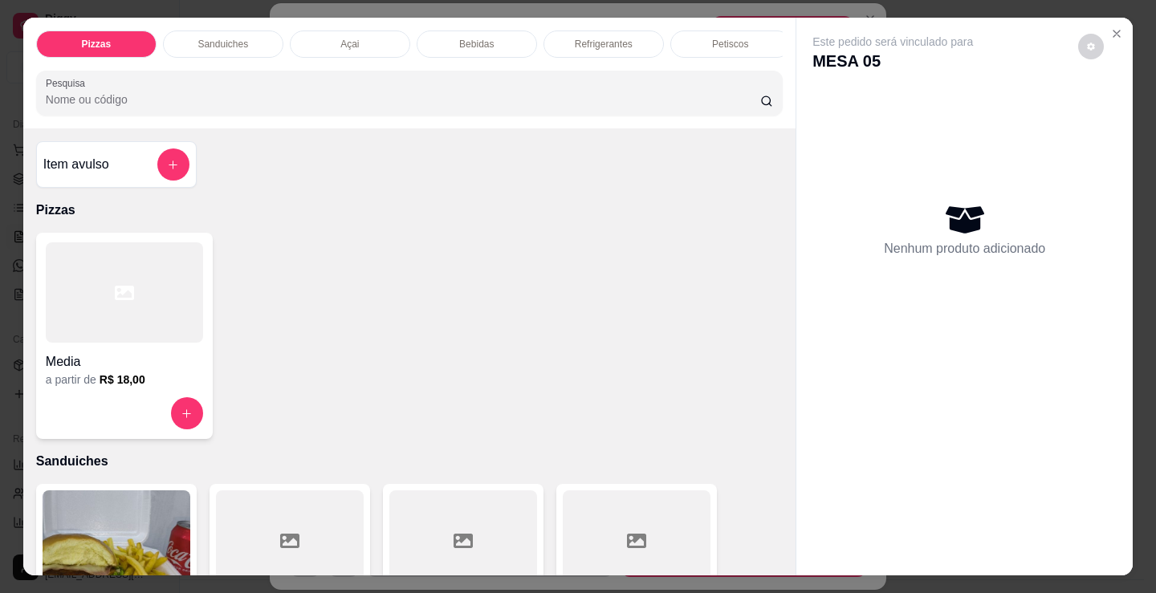
click at [340, 38] on p "Açai" at bounding box center [349, 44] width 18 height 13
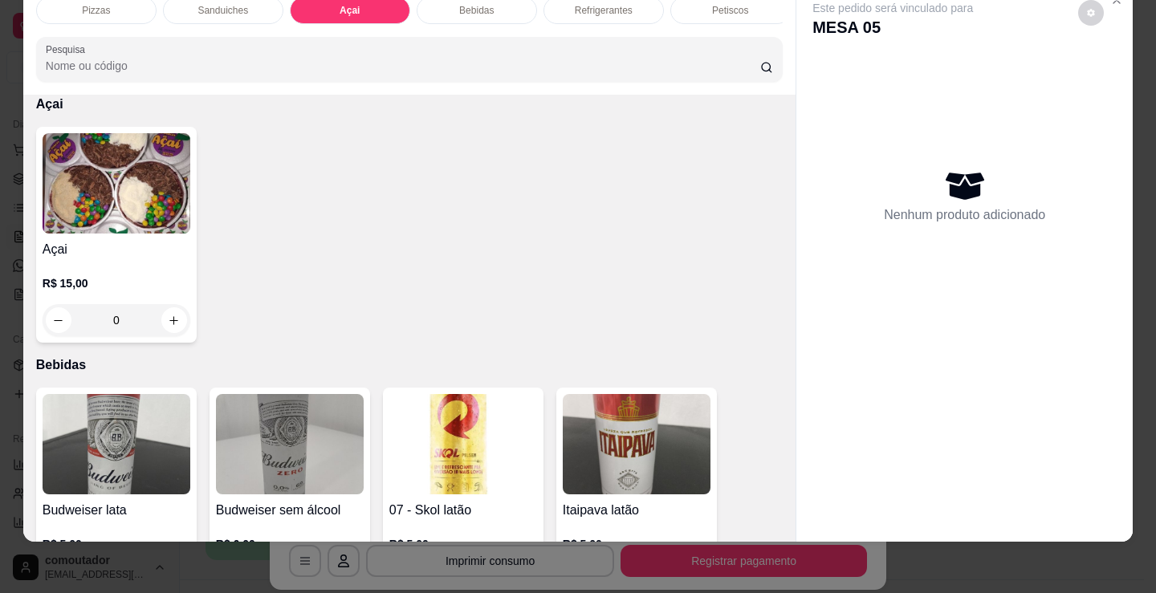
click at [79, 214] on img at bounding box center [117, 183] width 148 height 100
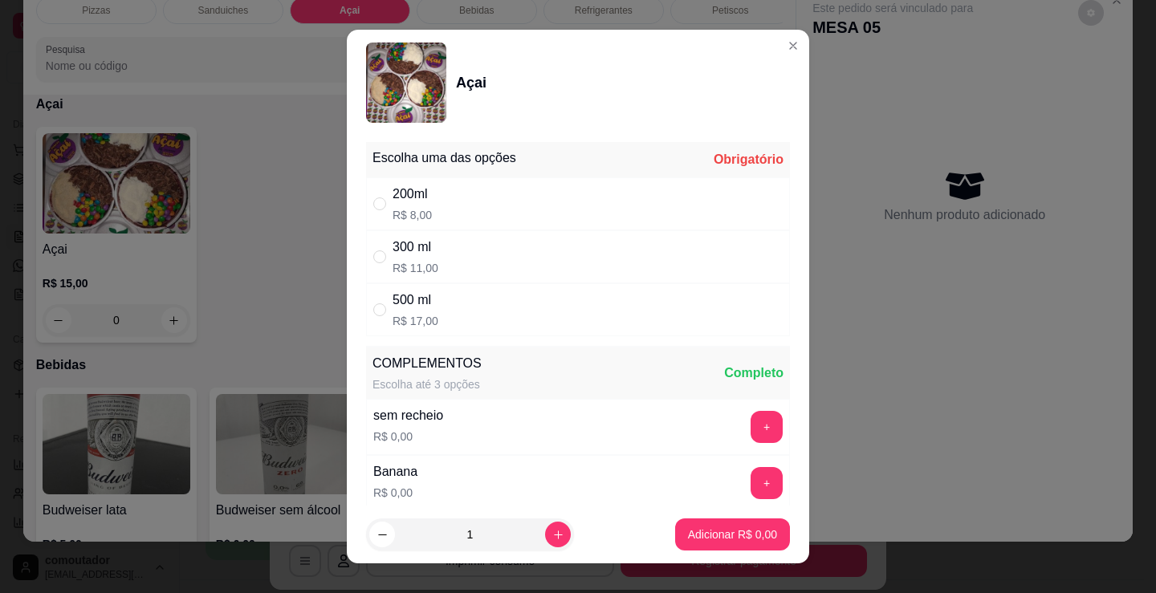
click at [428, 200] on div "200ml R$ 8,00" at bounding box center [578, 203] width 424 height 53
radio input "true"
click at [714, 544] on button "Adicionar R$ 8,00" at bounding box center [732, 535] width 115 height 32
type input "1"
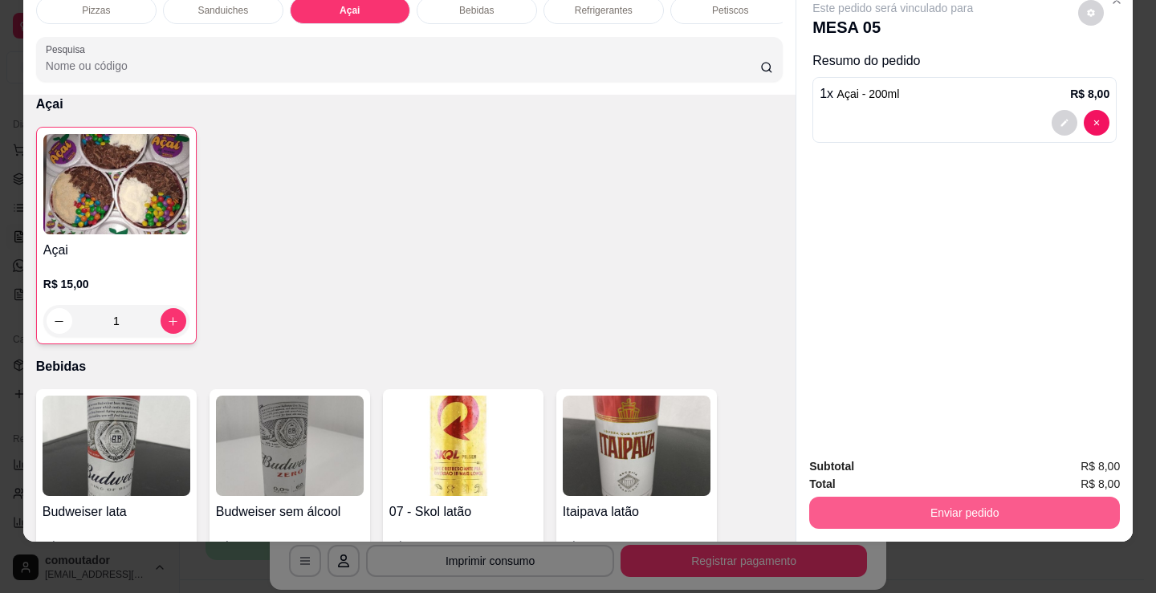
click at [956, 497] on button "Enviar pedido" at bounding box center [964, 513] width 311 height 32
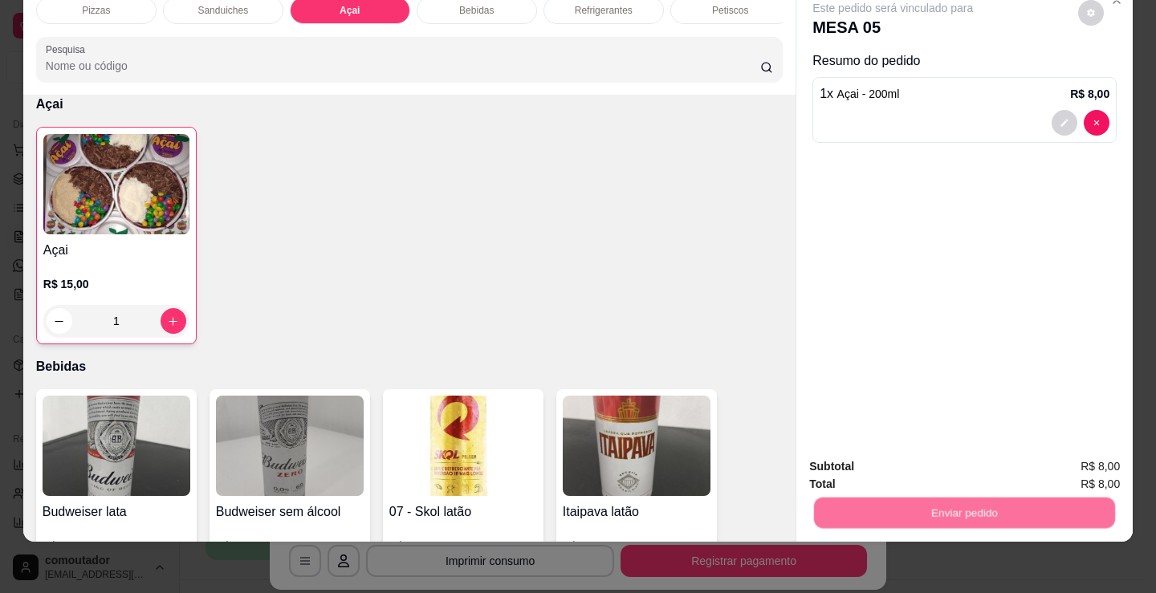
click at [904, 464] on button "Não registrar e enviar pedido" at bounding box center [911, 461] width 167 height 31
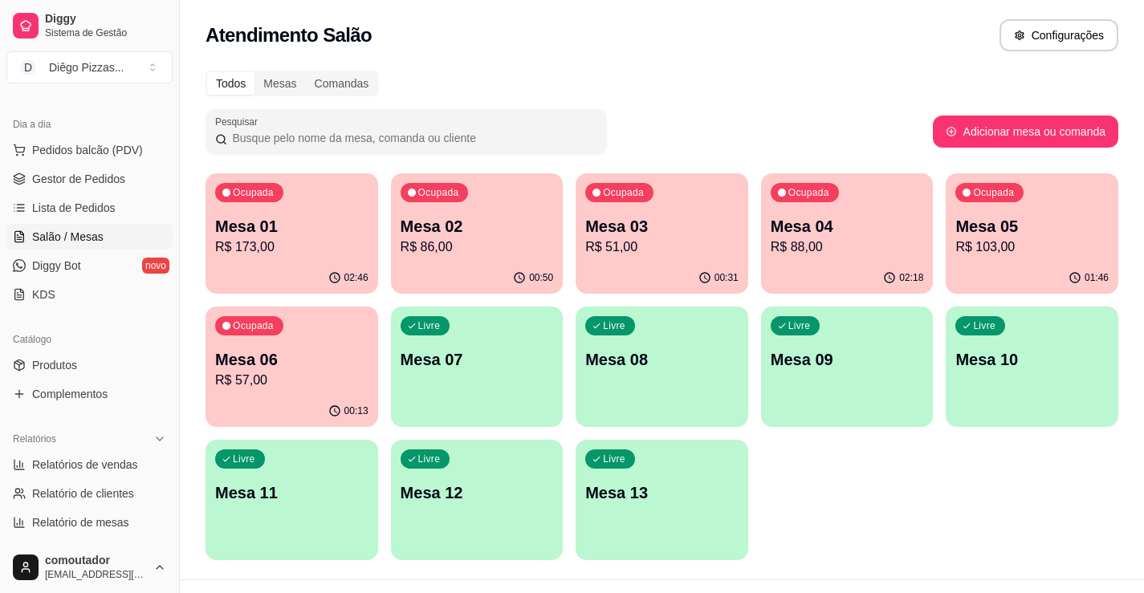
click at [865, 243] on p "R$ 88,00" at bounding box center [847, 247] width 153 height 19
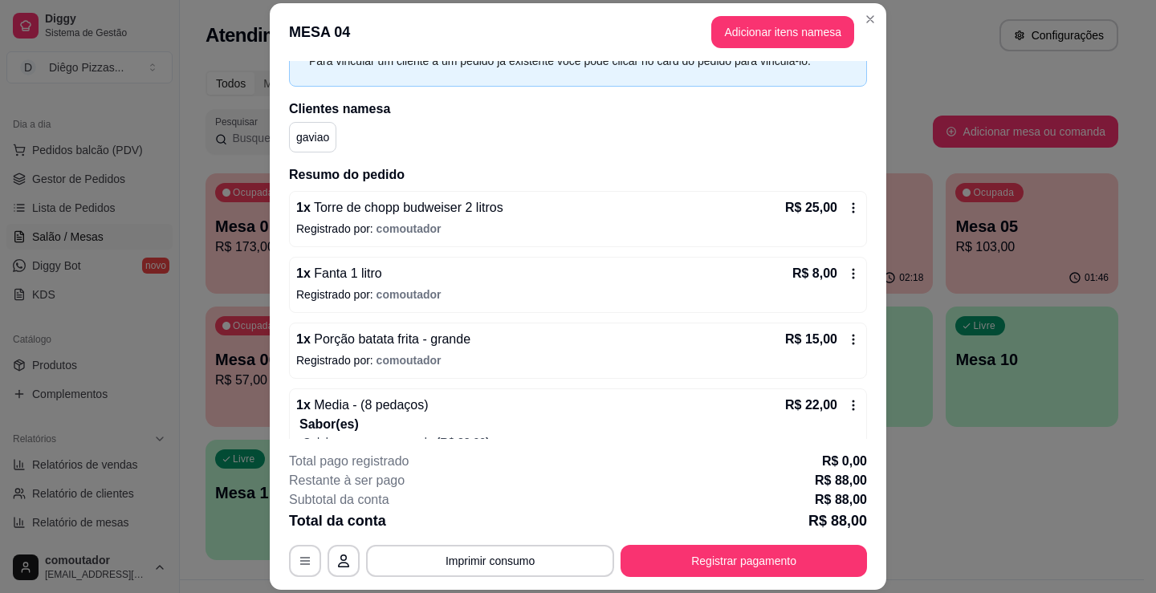
scroll to position [343, 0]
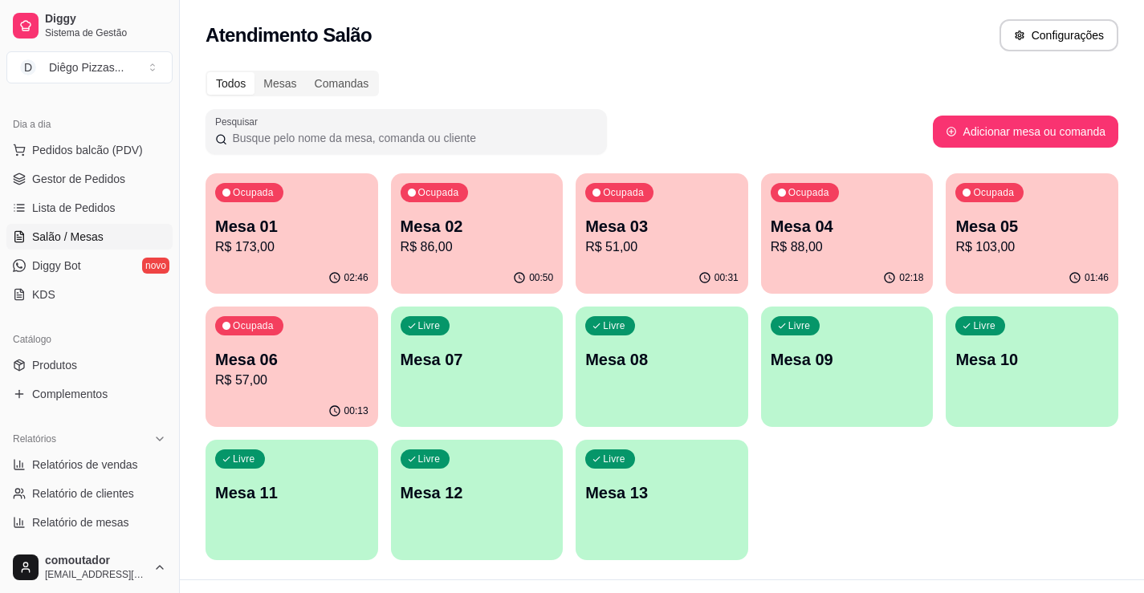
click at [1040, 228] on p "Mesa 05" at bounding box center [1031, 226] width 153 height 22
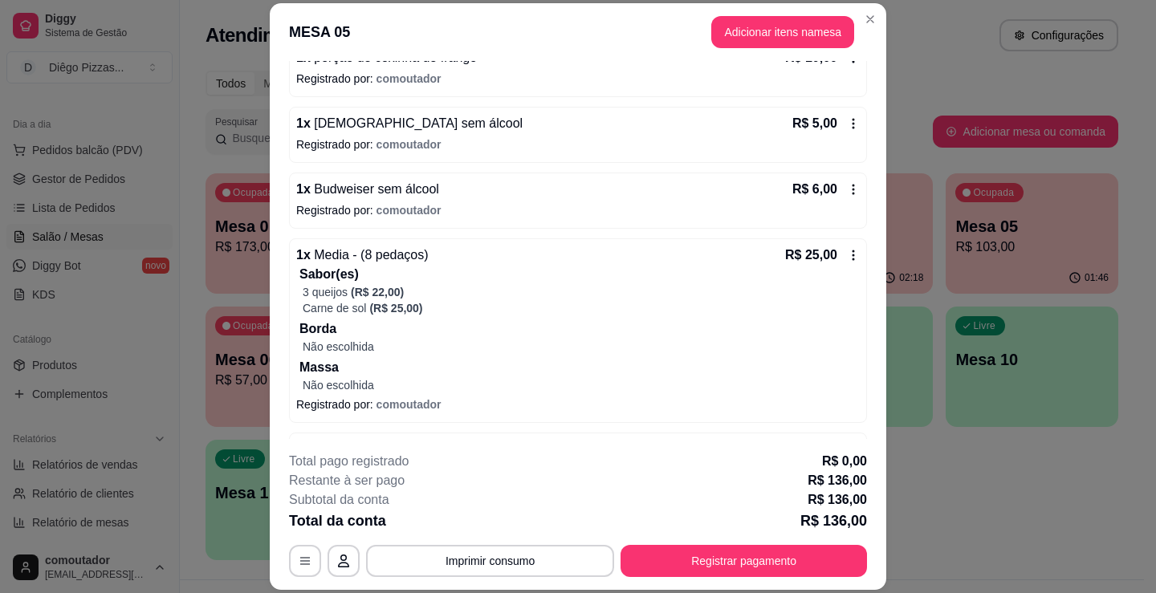
scroll to position [622, 0]
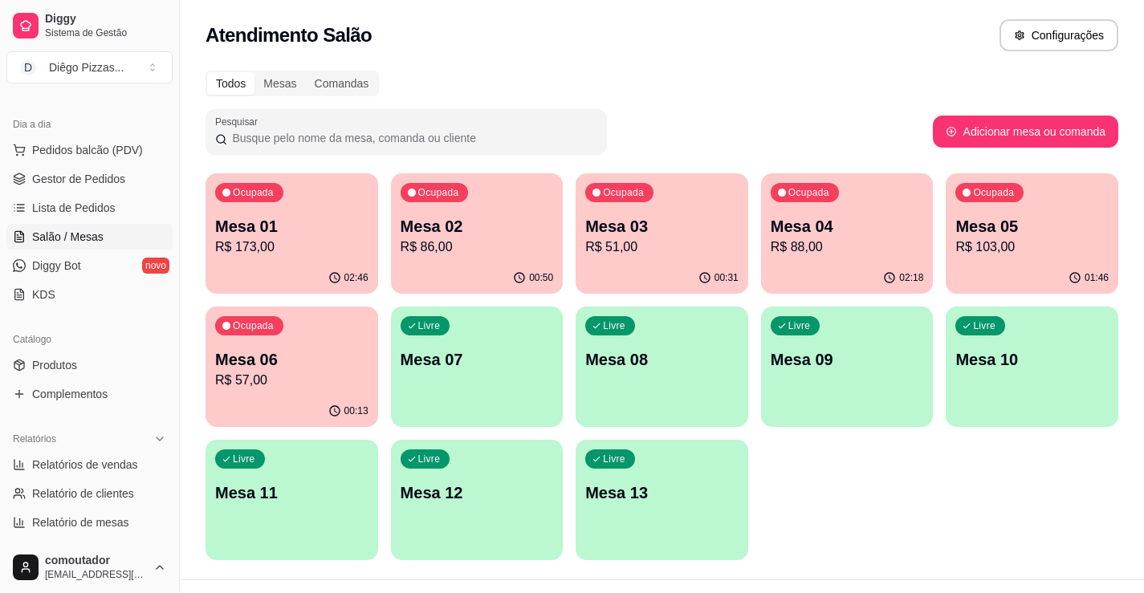
click at [640, 261] on div "Ocupada Mesa 03 R$ 51,00" at bounding box center [662, 217] width 173 height 89
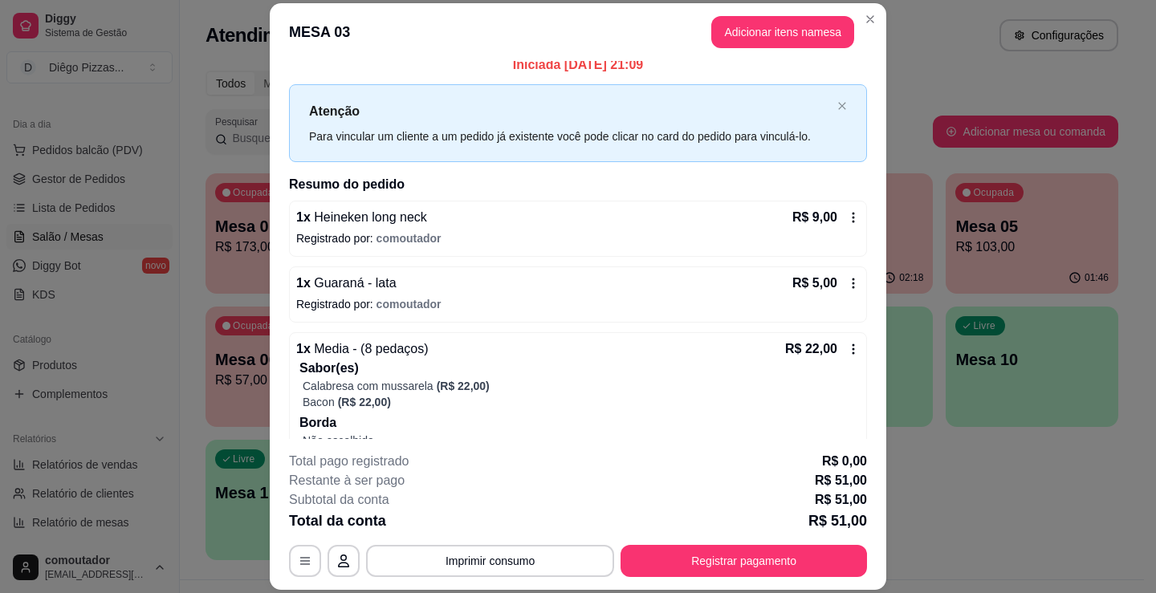
scroll to position [0, 0]
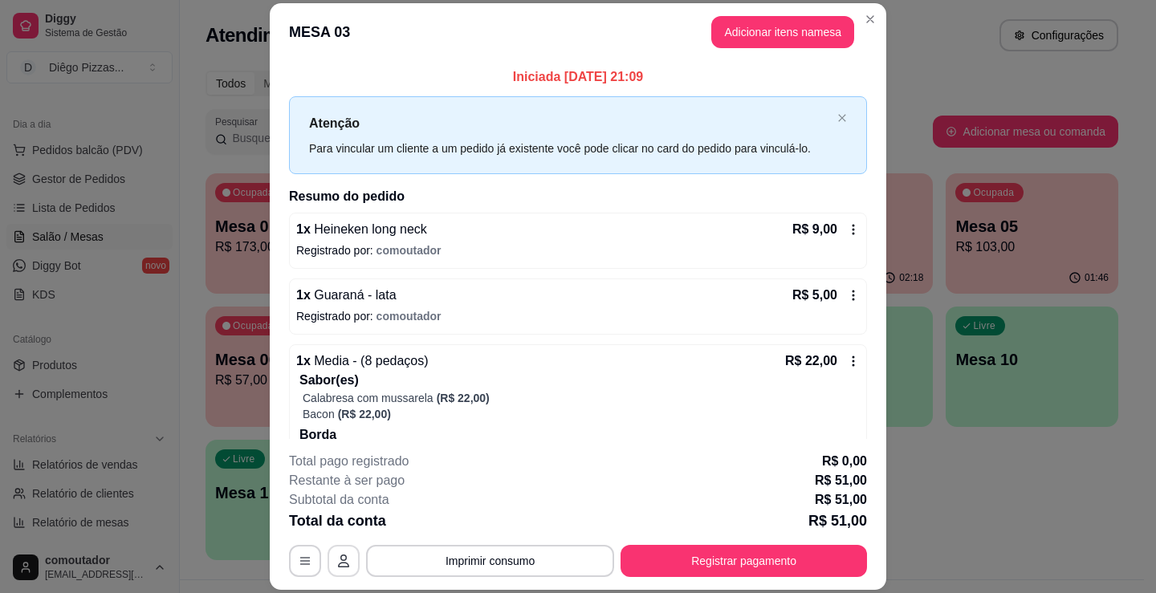
click at [346, 563] on button "button" at bounding box center [343, 561] width 32 height 32
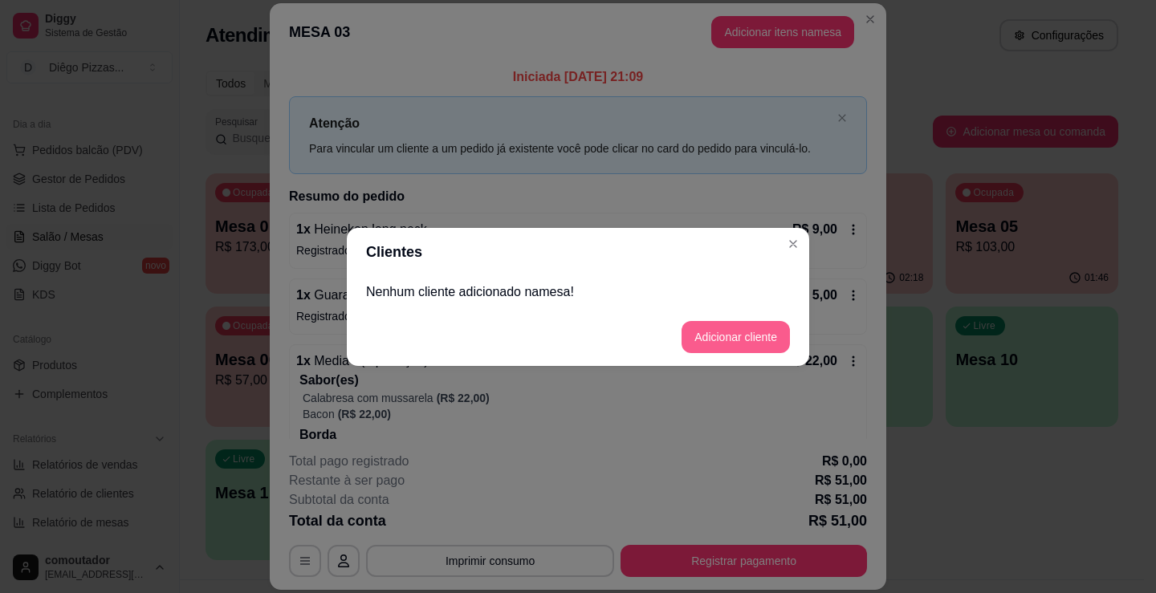
click at [722, 332] on button "Adicionar cliente" at bounding box center [735, 337] width 108 height 32
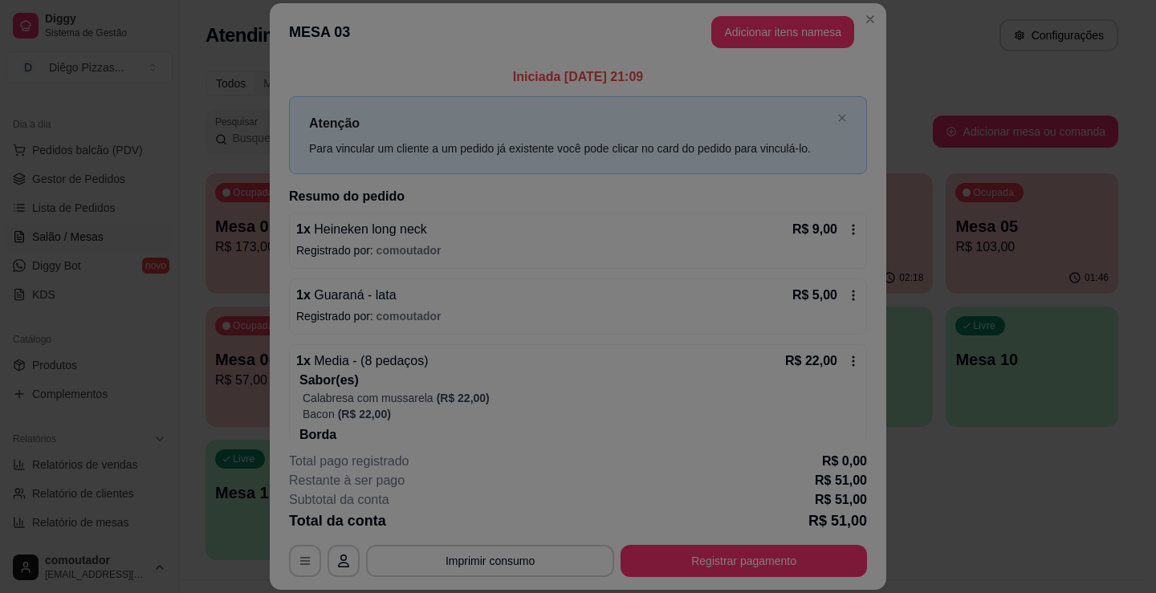
click at [617, 302] on input "Nome do cliente" at bounding box center [578, 298] width 405 height 16
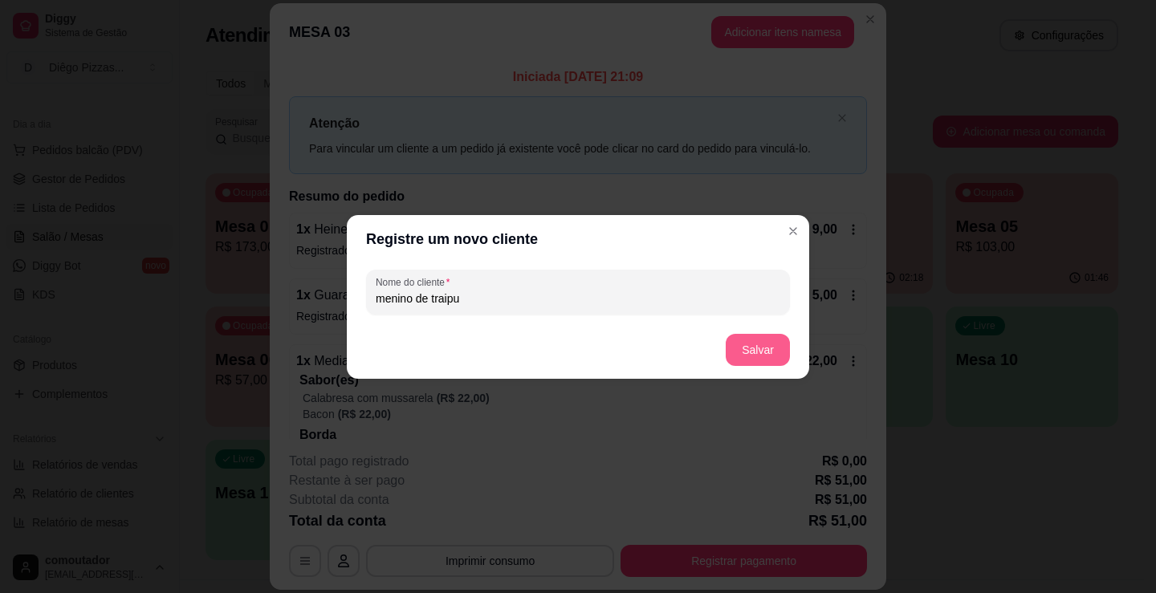
type input "menino de traipu"
click at [772, 347] on button "Salvar" at bounding box center [758, 350] width 64 height 32
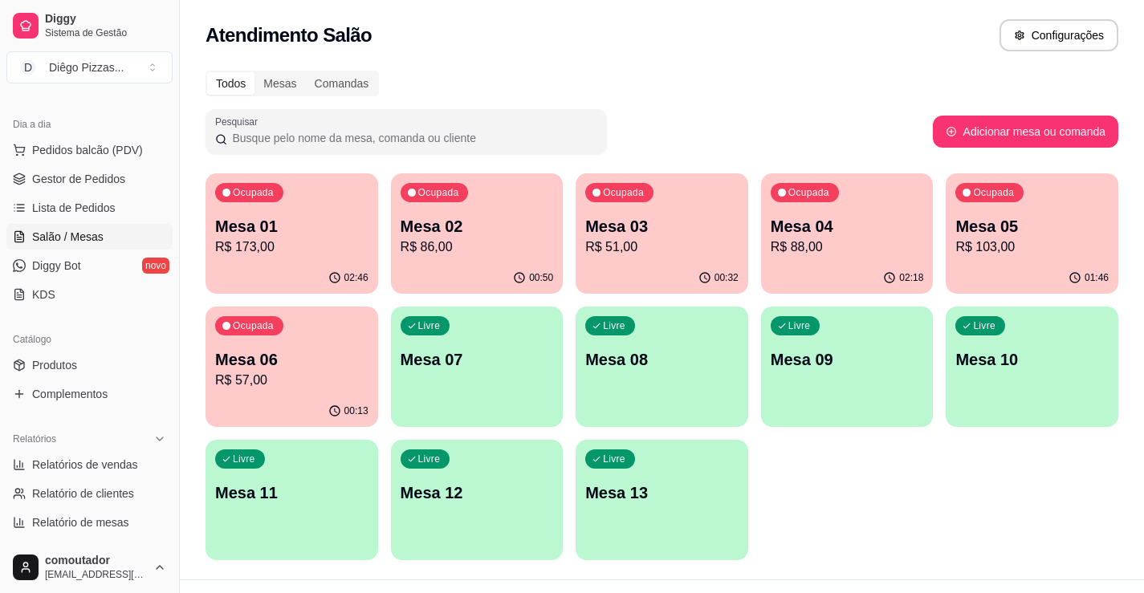
click at [502, 345] on div "Livre Mesa 07" at bounding box center [477, 357] width 173 height 101
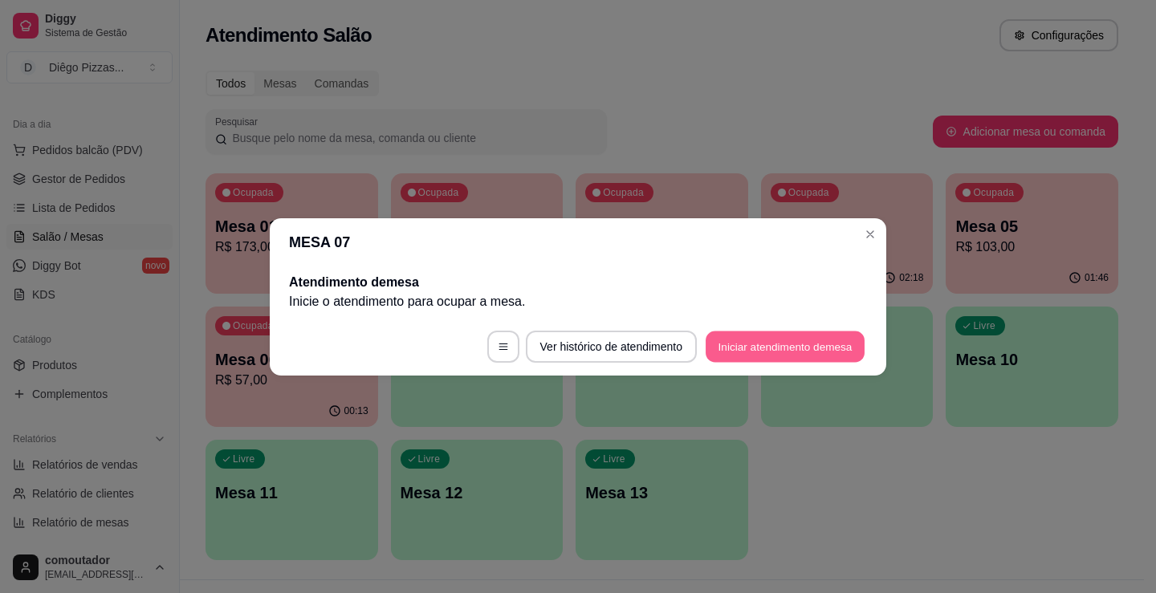
click at [816, 349] on button "Iniciar atendimento de mesa" at bounding box center [785, 346] width 159 height 31
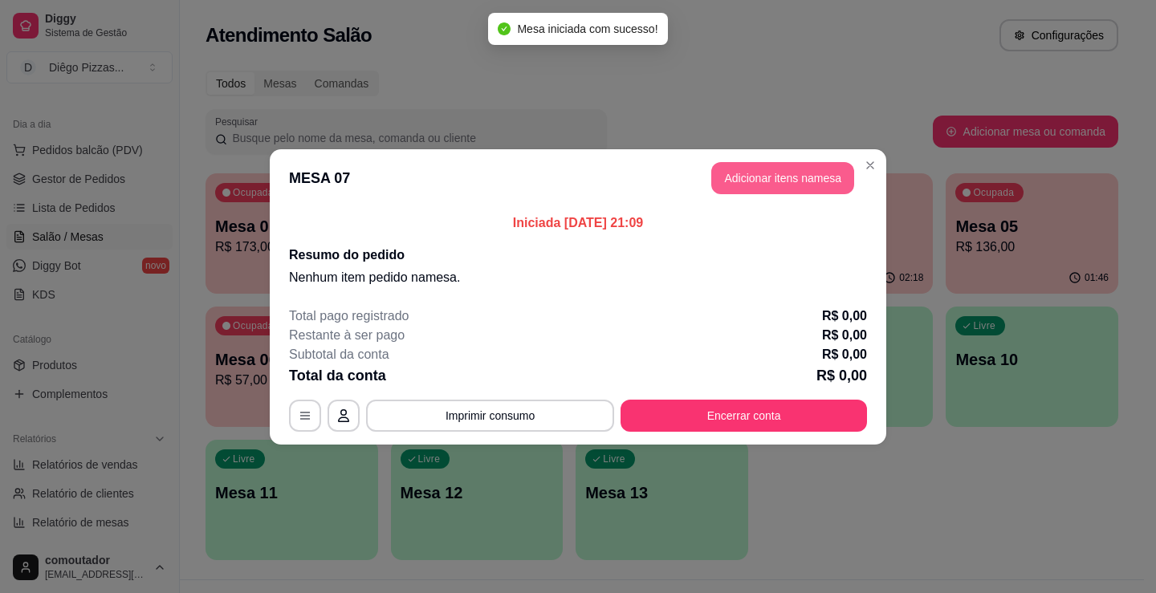
click at [767, 185] on button "Adicionar itens na mesa" at bounding box center [782, 178] width 143 height 32
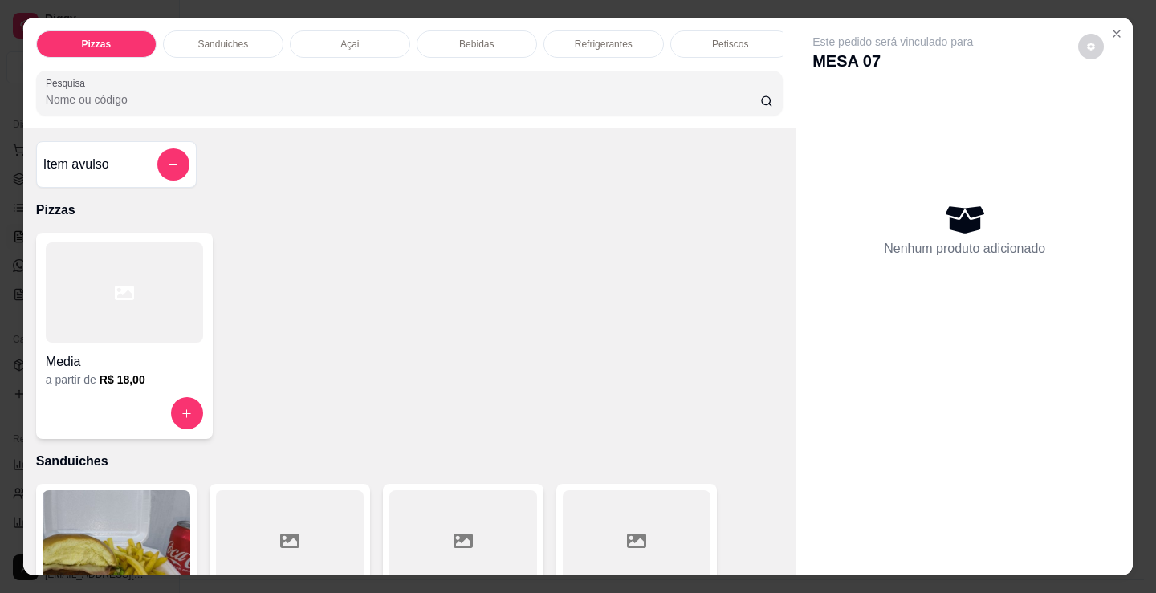
click at [132, 315] on div at bounding box center [124, 292] width 157 height 100
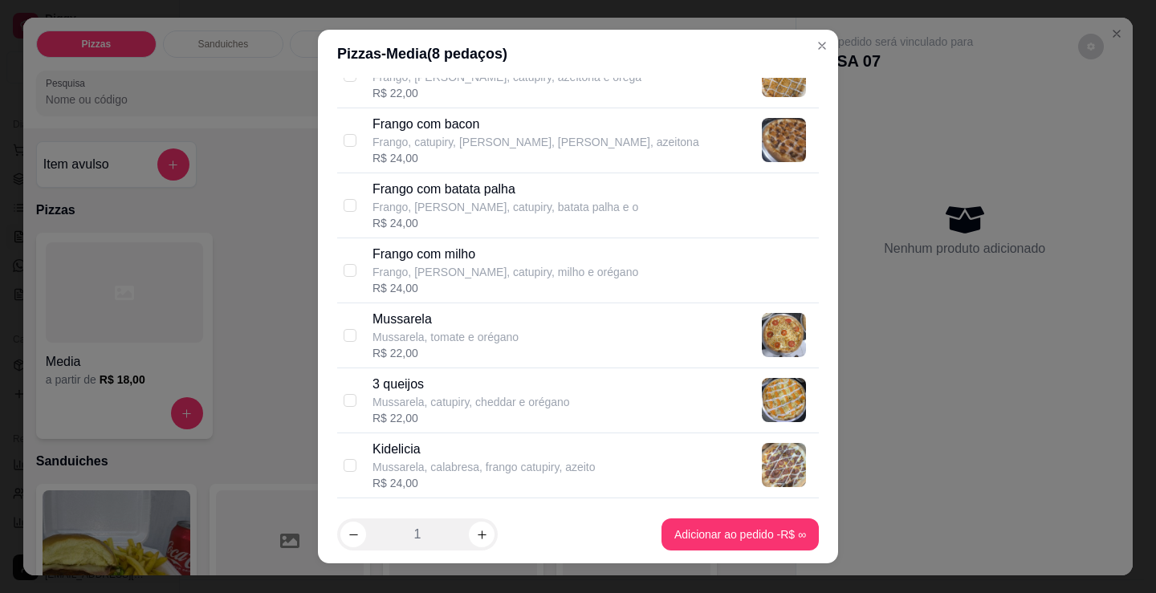
scroll to position [642, 0]
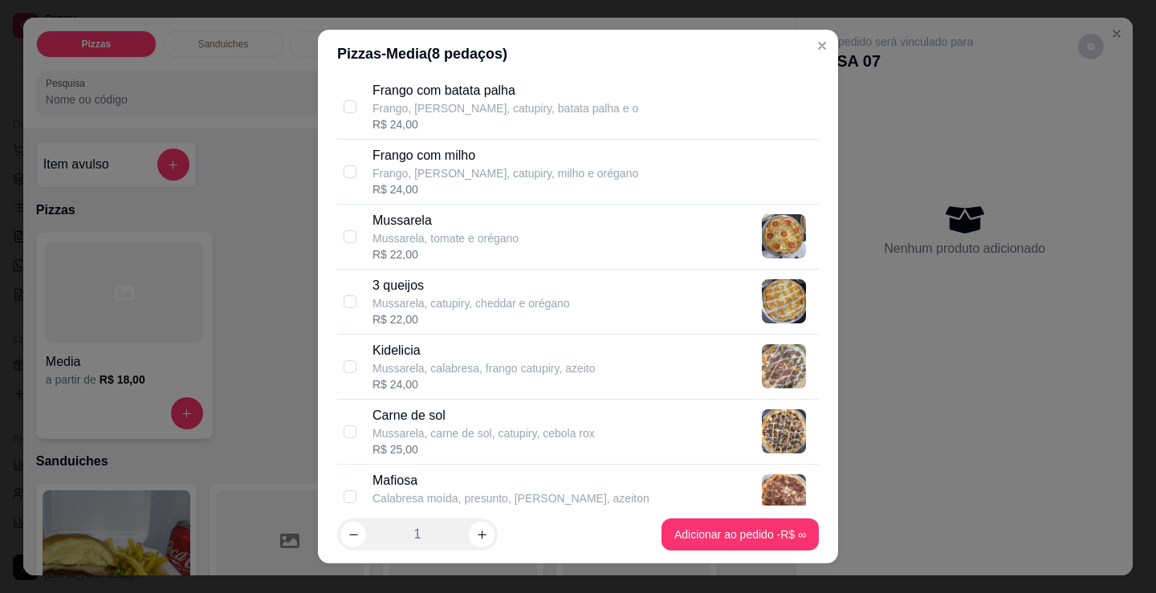
click at [523, 441] on p "Mussarela, carne de sol, catupiry, cebola rox" at bounding box center [483, 433] width 222 height 16
checkbox input "true"
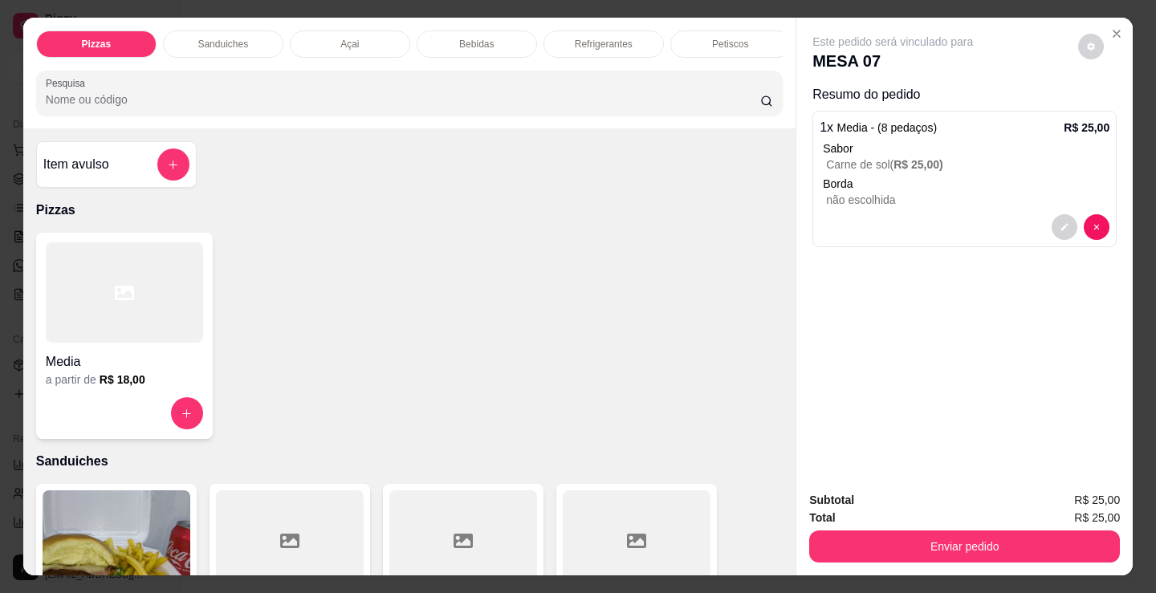
click at [150, 354] on div "Media" at bounding box center [124, 357] width 157 height 29
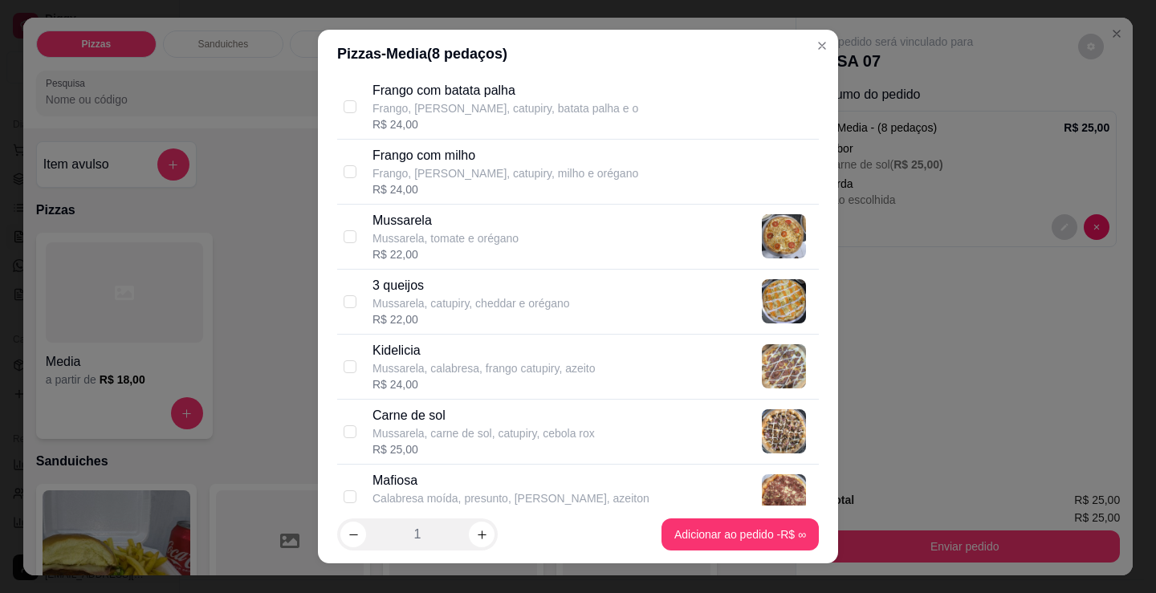
click at [458, 226] on p "Mussarela" at bounding box center [445, 220] width 146 height 19
checkbox input "true"
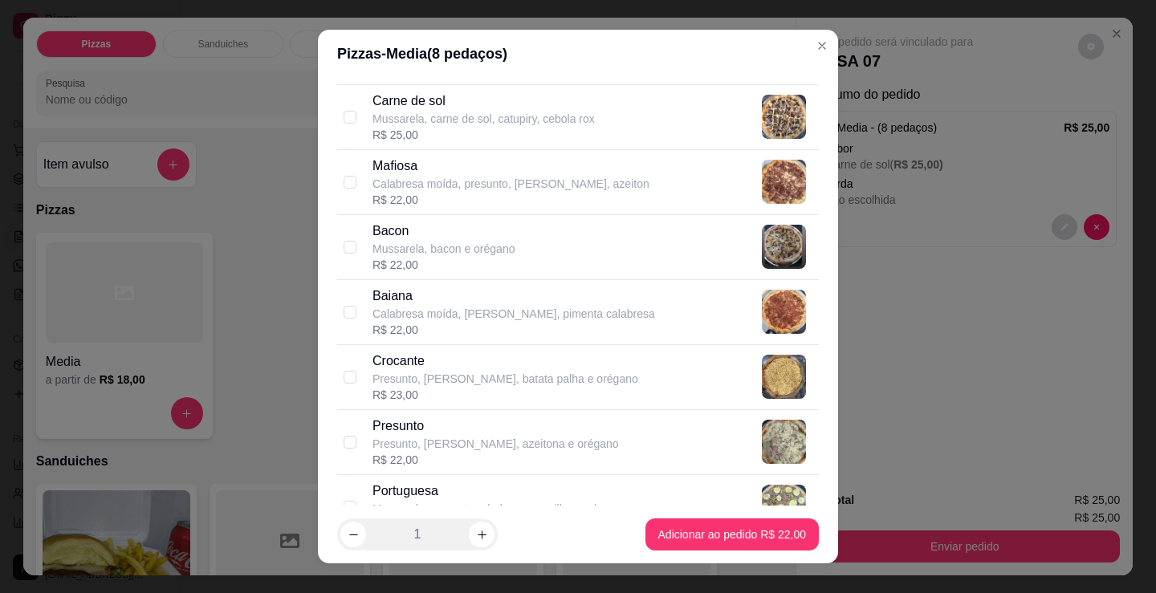
scroll to position [963, 0]
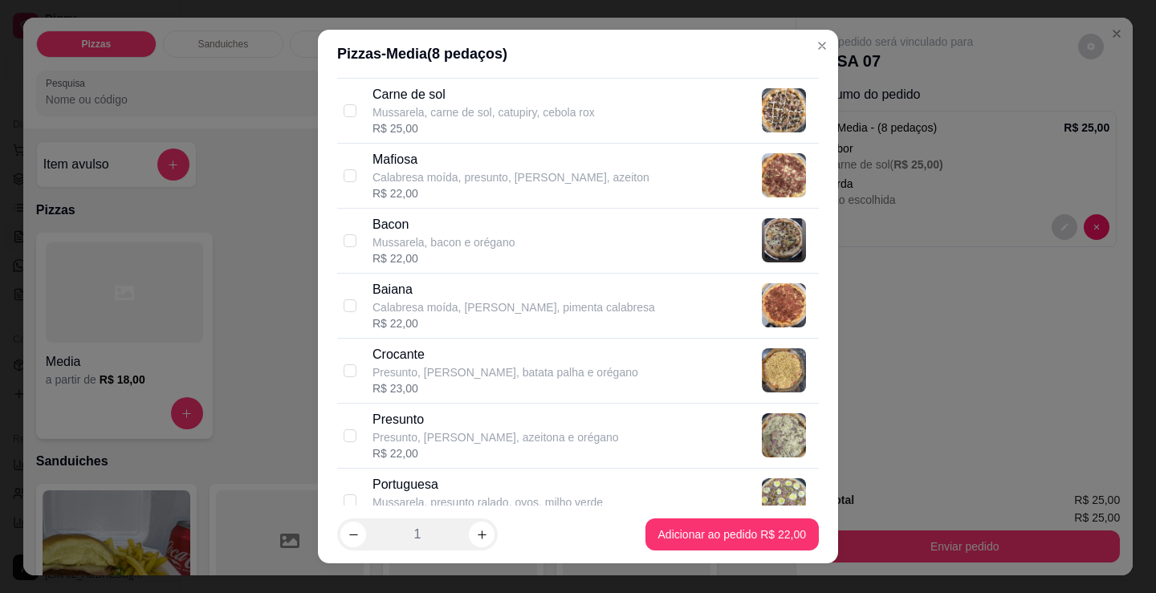
click at [477, 435] on p "Presunto, [PERSON_NAME], azeitona e orégano" at bounding box center [495, 437] width 246 height 16
checkbox input "true"
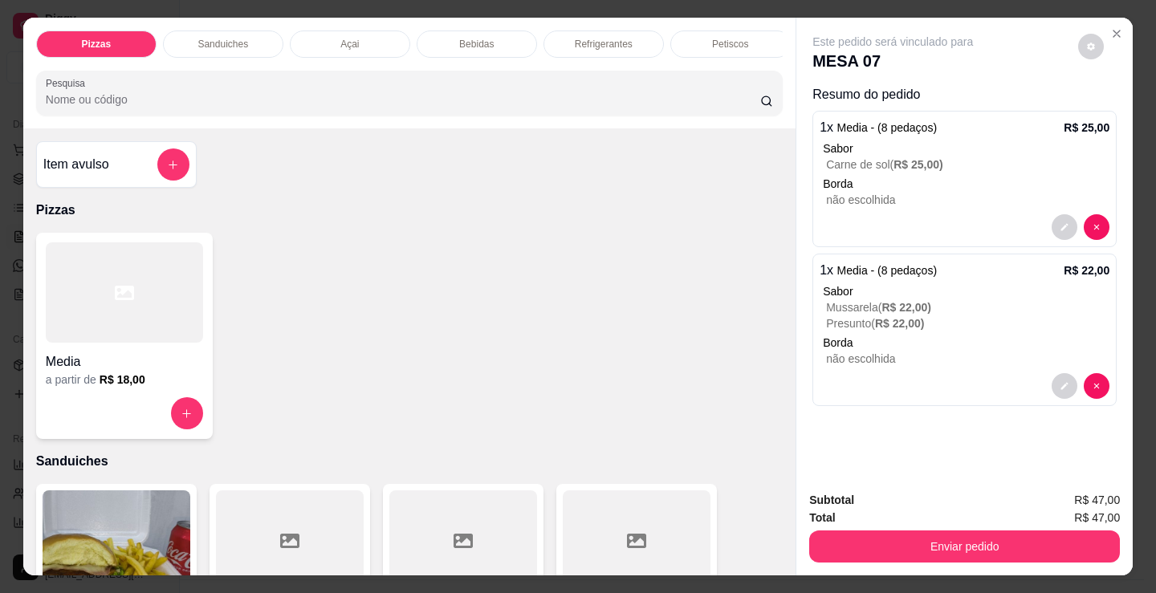
click at [81, 387] on div "a partir de R$ 18,00" at bounding box center [124, 380] width 157 height 16
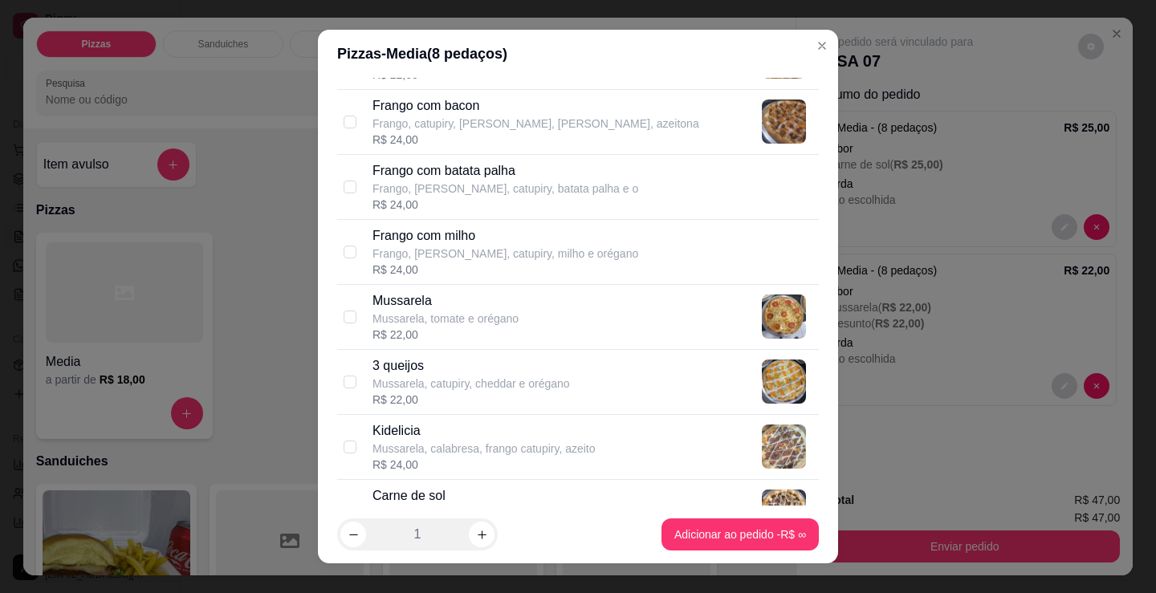
click at [459, 437] on p "Kidelicia" at bounding box center [483, 430] width 223 height 19
checkbox input "true"
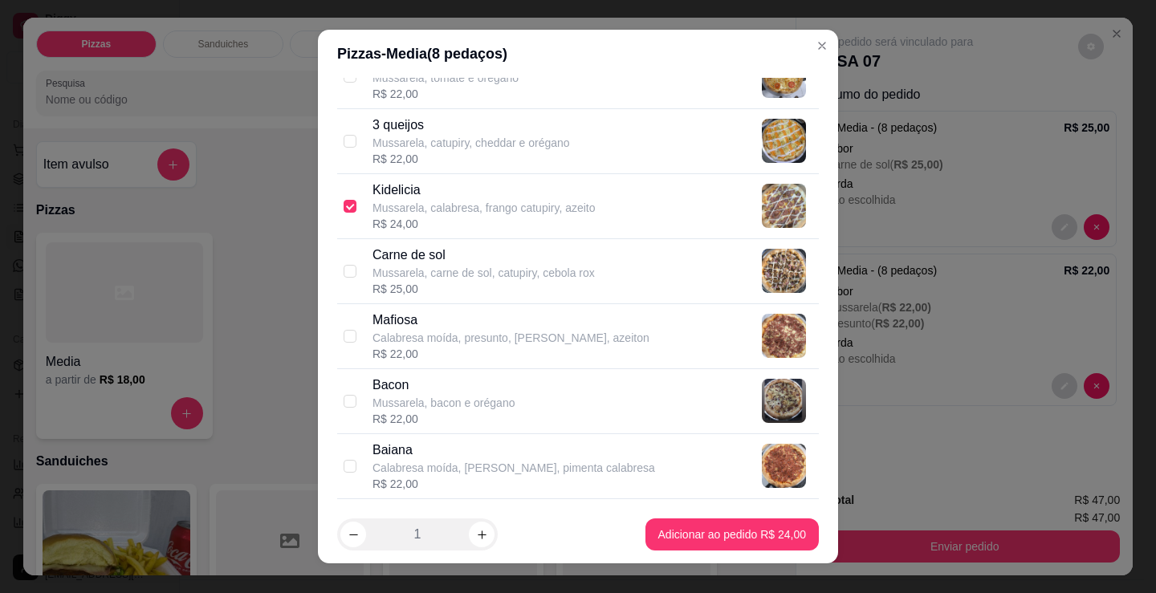
scroll to position [883, 0]
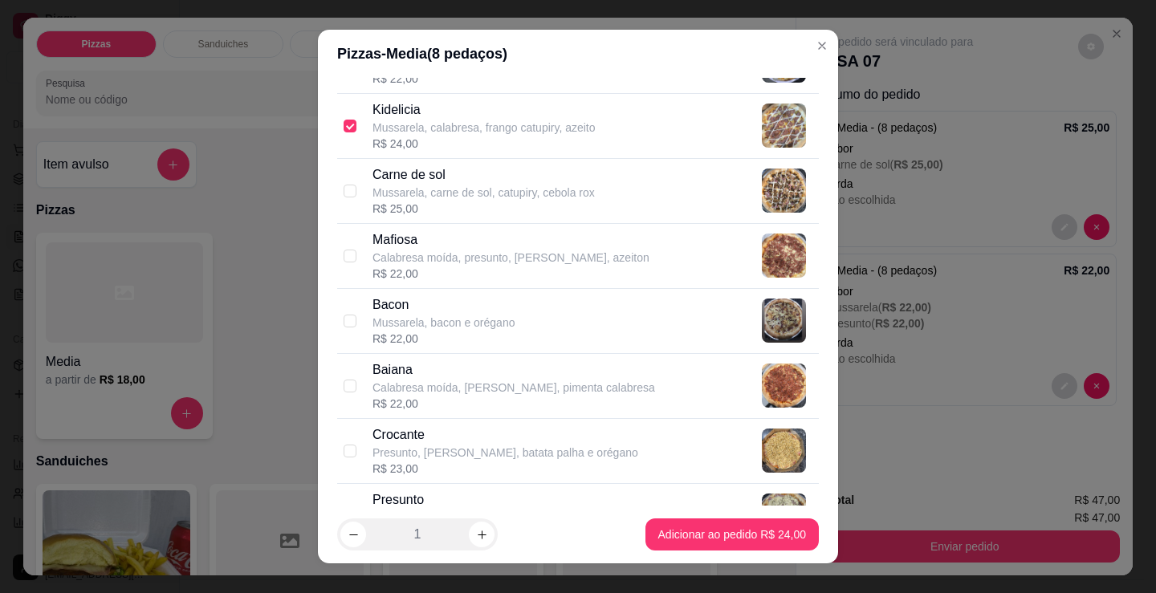
click at [503, 397] on div "R$ 22,00" at bounding box center [513, 404] width 283 height 16
checkbox input "true"
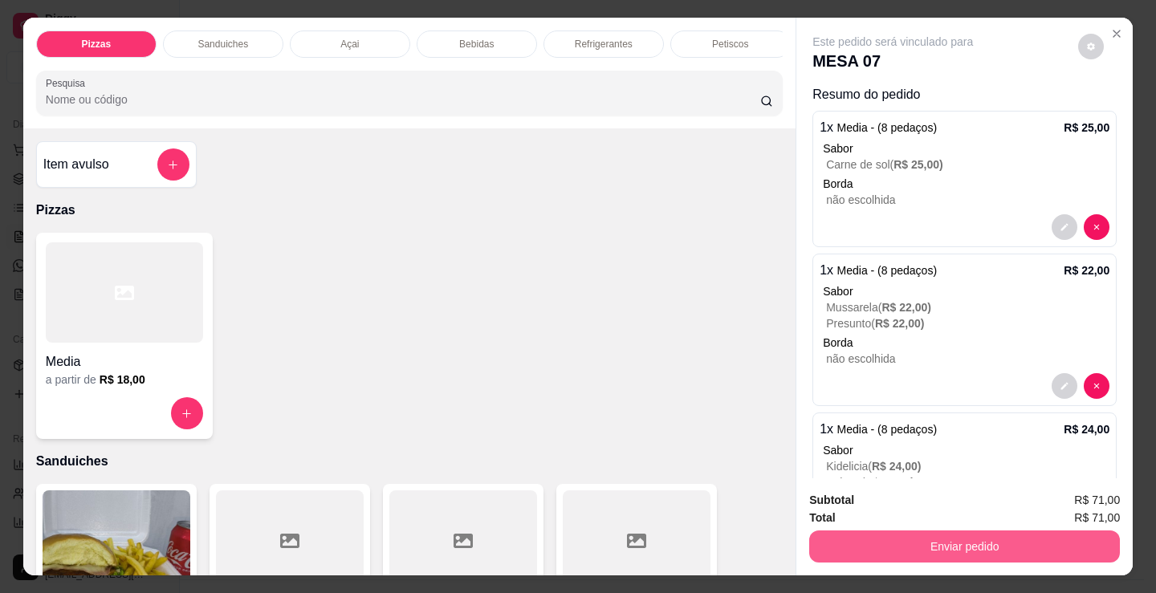
click at [1004, 539] on button "Enviar pedido" at bounding box center [964, 547] width 311 height 32
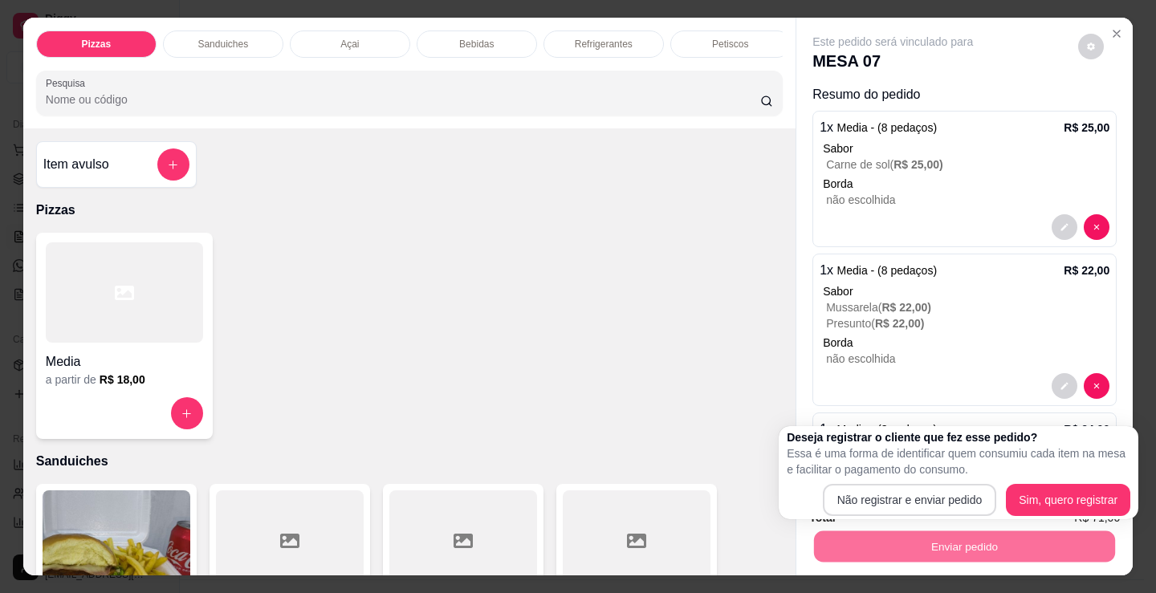
click at [935, 502] on button "Não registrar e enviar pedido" at bounding box center [910, 500] width 174 height 32
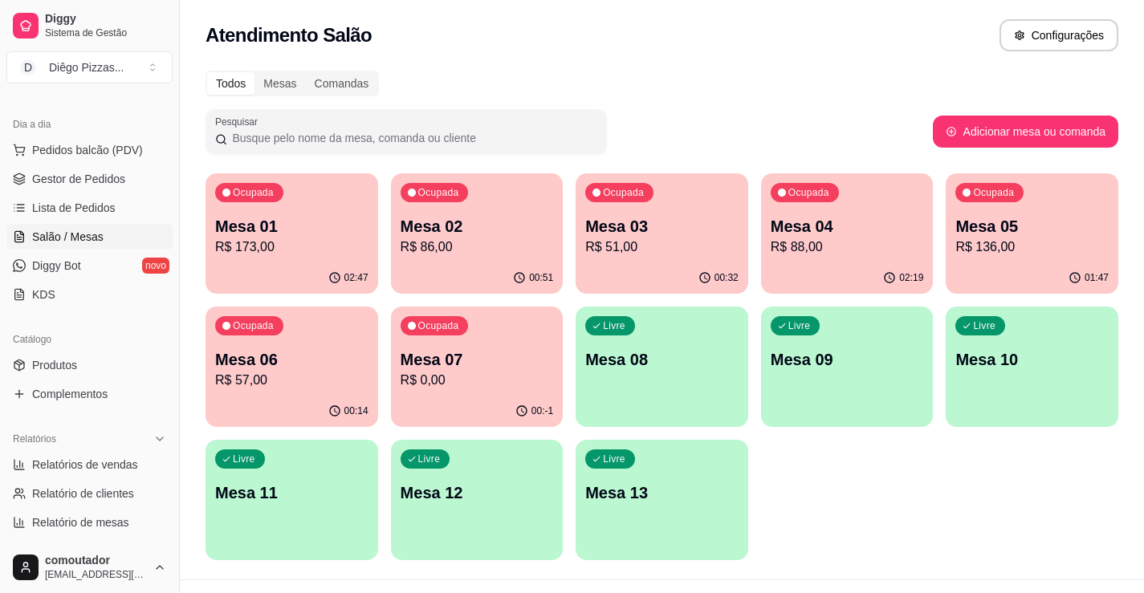
drag, startPoint x: 856, startPoint y: 526, endPoint x: 372, endPoint y: 348, distance: 515.8
click at [856, 525] on div "Ocupada Mesa 01 R$ 173,00 02:47 Ocupada Mesa 02 R$ 86,00 00:51 Ocupada Mesa 03 …" at bounding box center [661, 366] width 913 height 387
click at [486, 250] on p "R$ 86,00" at bounding box center [476, 247] width 148 height 18
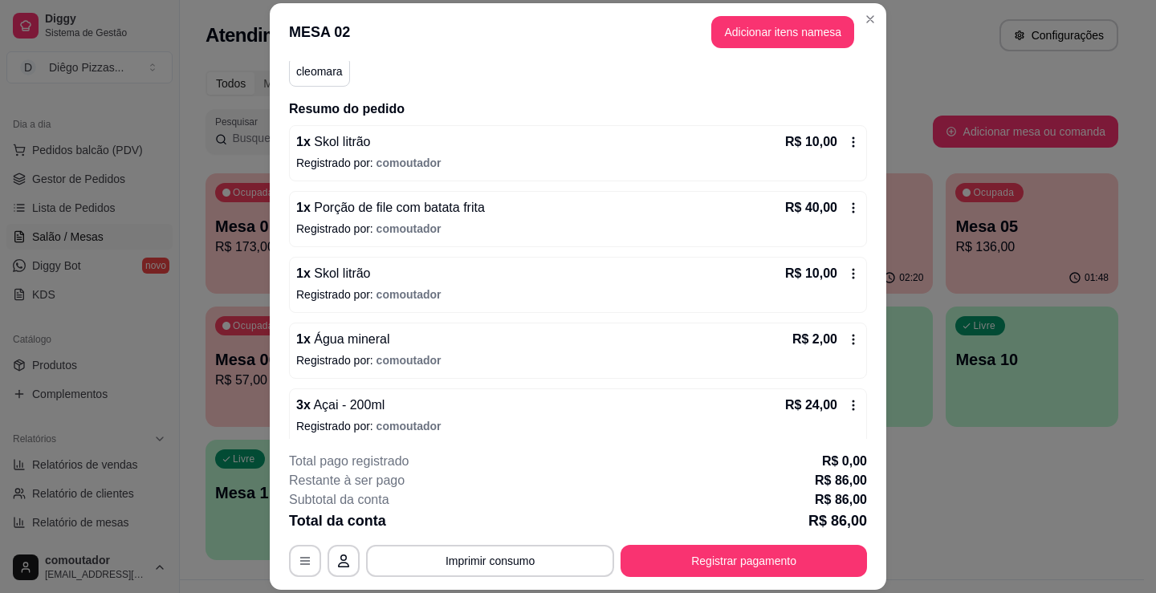
scroll to position [165, 0]
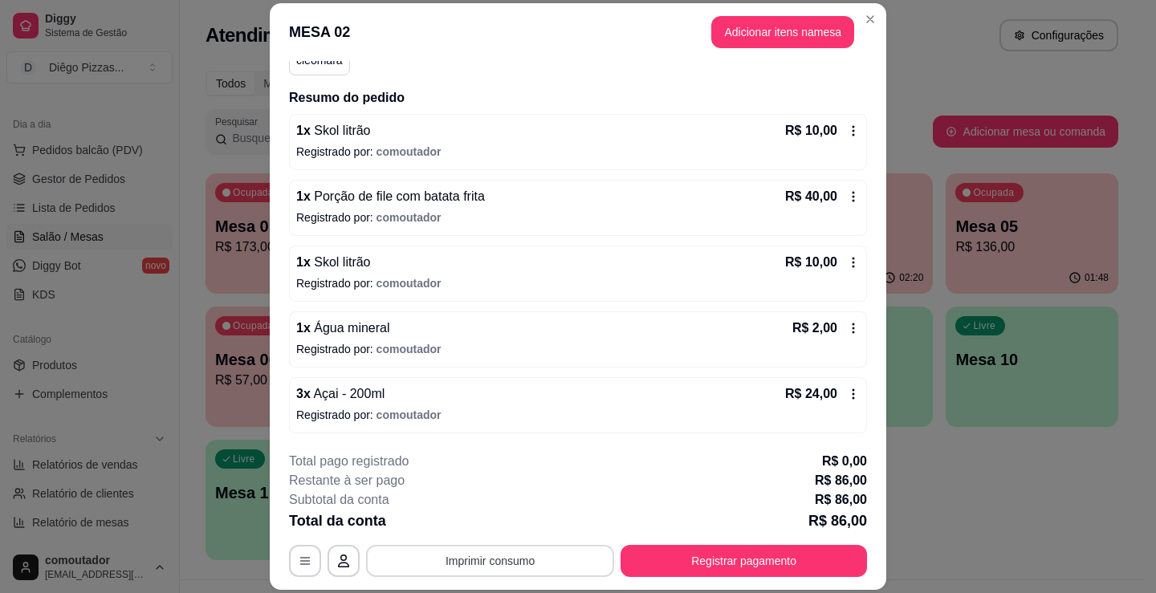
click at [507, 557] on button "Imprimir consumo" at bounding box center [490, 561] width 248 height 32
click at [506, 528] on button "IMPRESSORA" at bounding box center [489, 524] width 116 height 26
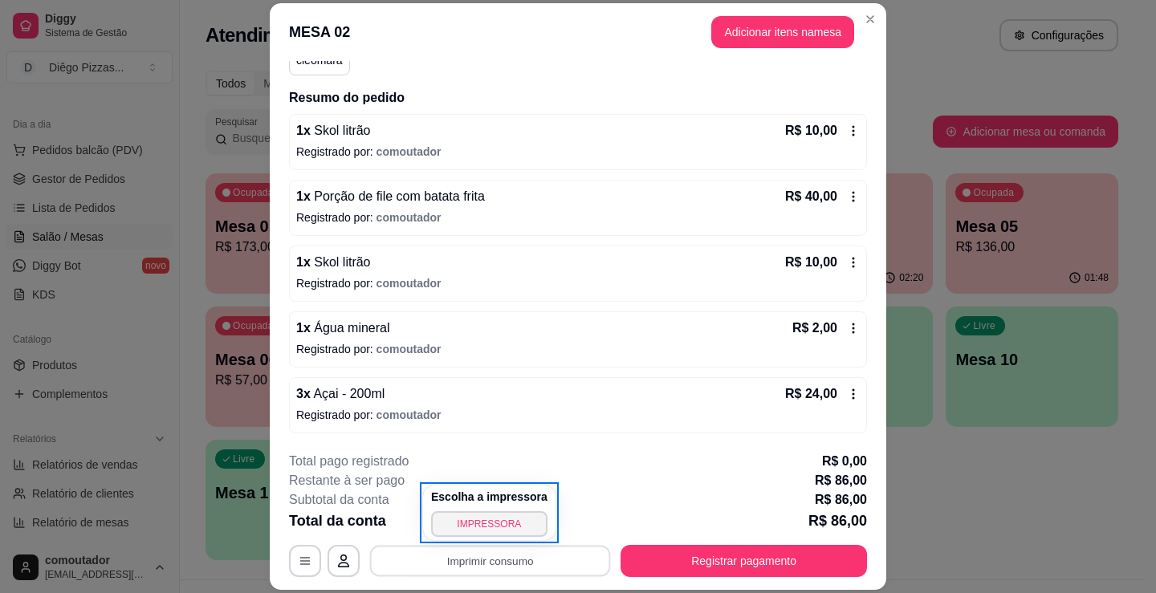
click at [932, 43] on div "**********" at bounding box center [578, 296] width 1156 height 593
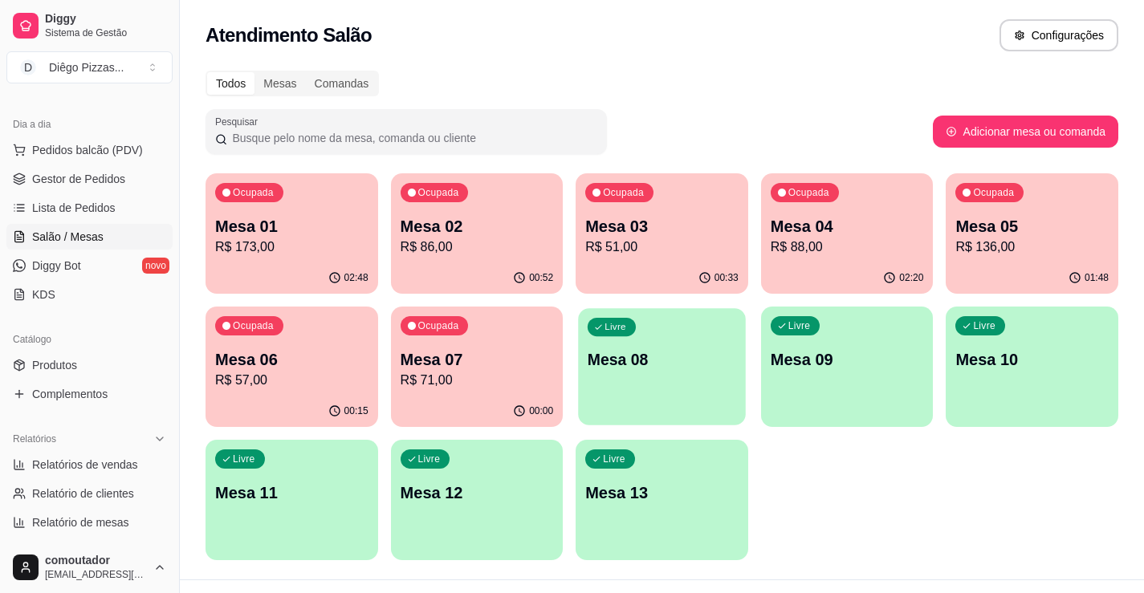
click at [662, 374] on div "Livre Mesa 08" at bounding box center [661, 357] width 167 height 98
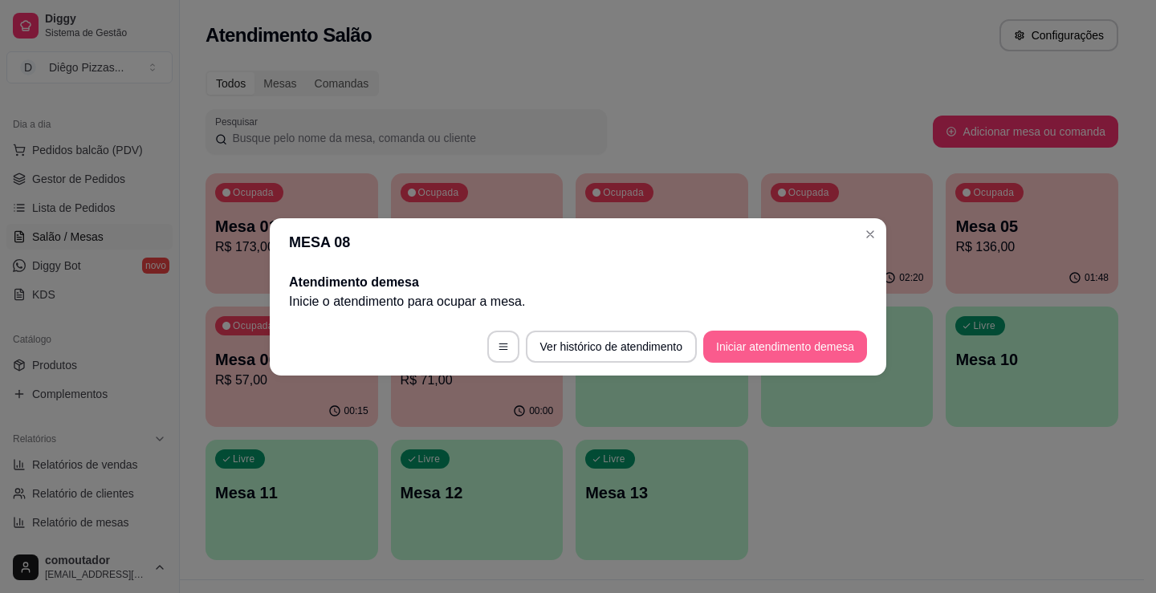
click at [803, 342] on button "Iniciar atendimento de mesa" at bounding box center [785, 347] width 164 height 32
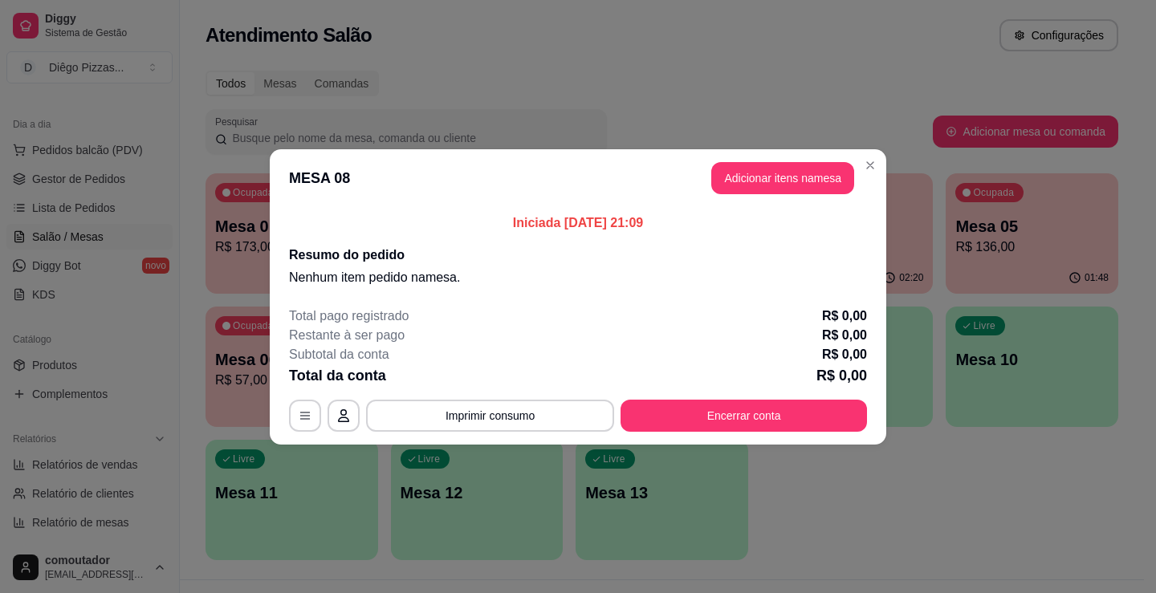
click at [646, 363] on div "Subtotal da conta R$ 0,00" at bounding box center [578, 354] width 578 height 19
click at [770, 177] on button "Adicionar itens na mesa" at bounding box center [782, 178] width 143 height 32
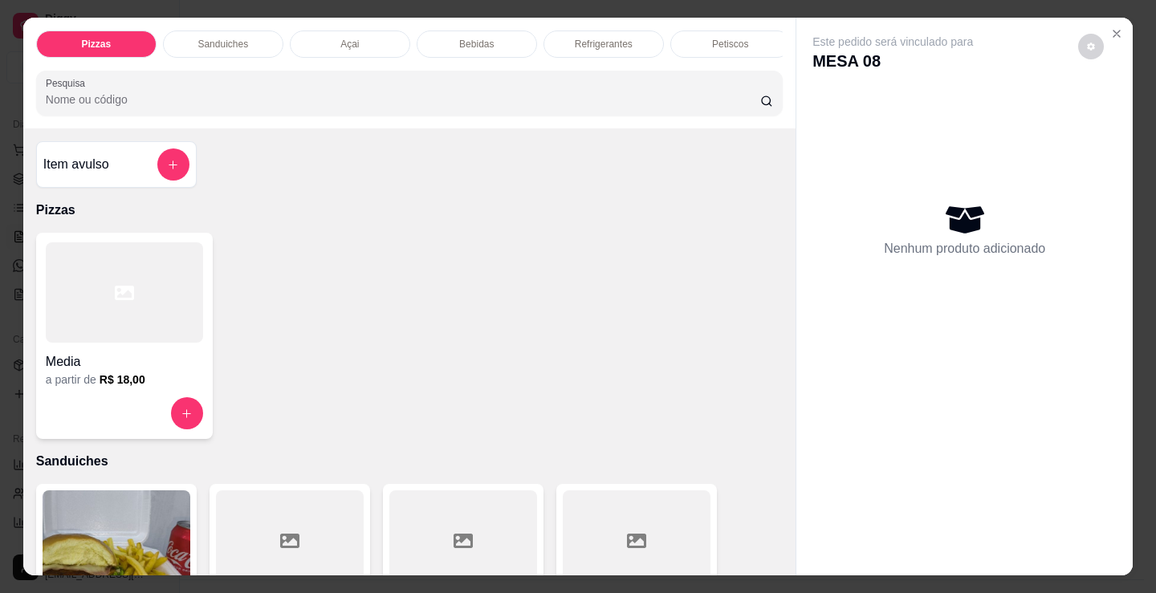
click at [593, 38] on p "Refrigerantes" at bounding box center [604, 44] width 58 height 13
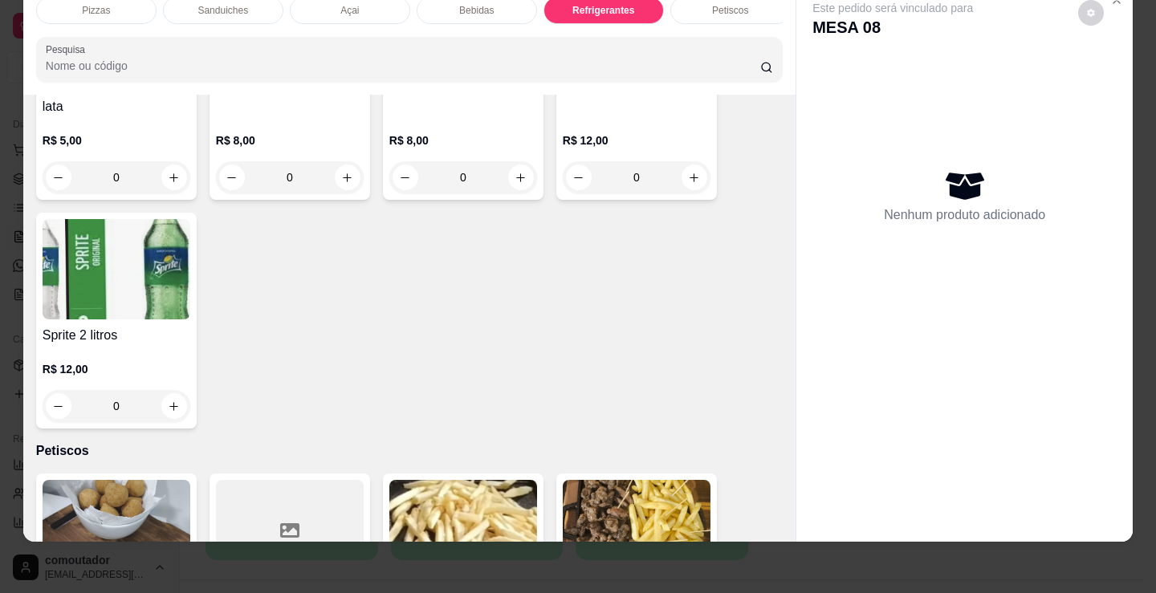
scroll to position [4960, 0]
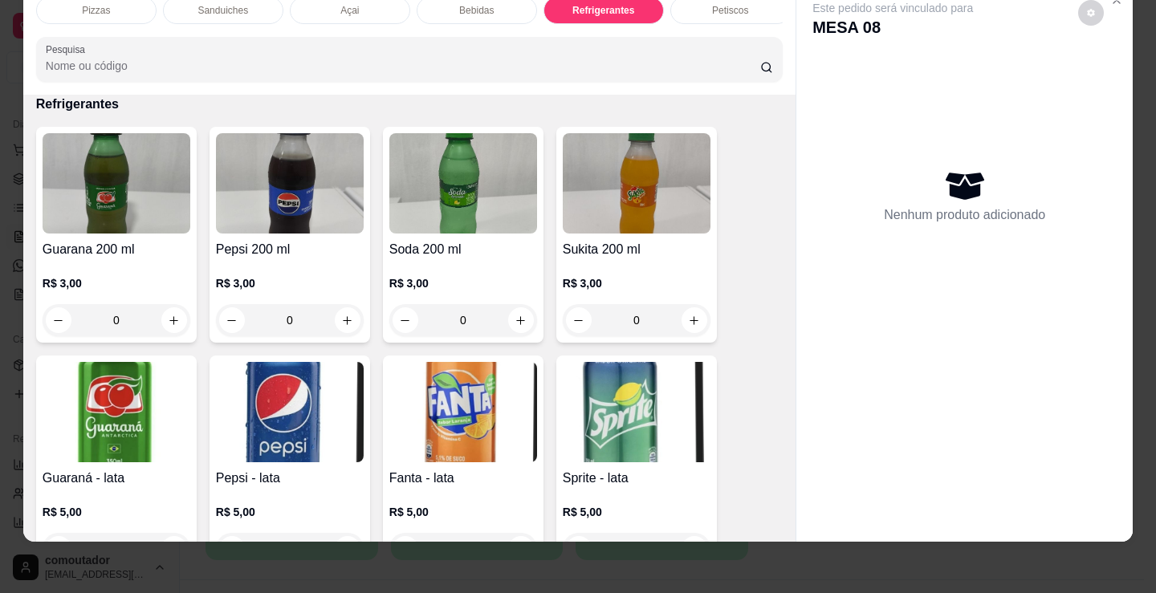
click at [470, 8] on div "Bebidas" at bounding box center [477, 10] width 120 height 27
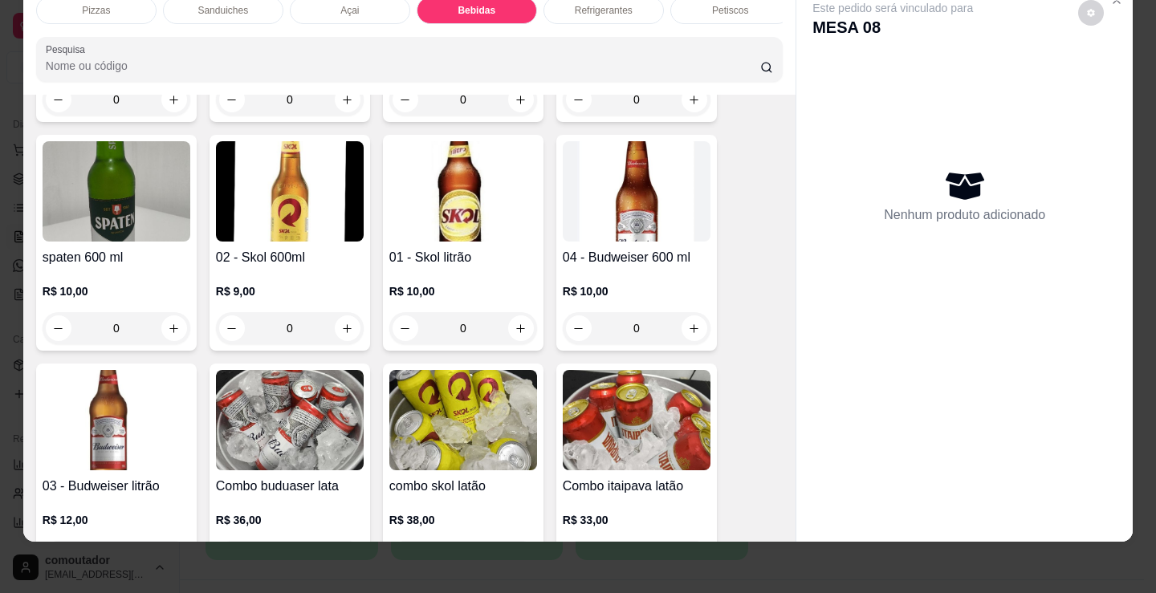
scroll to position [2471, 0]
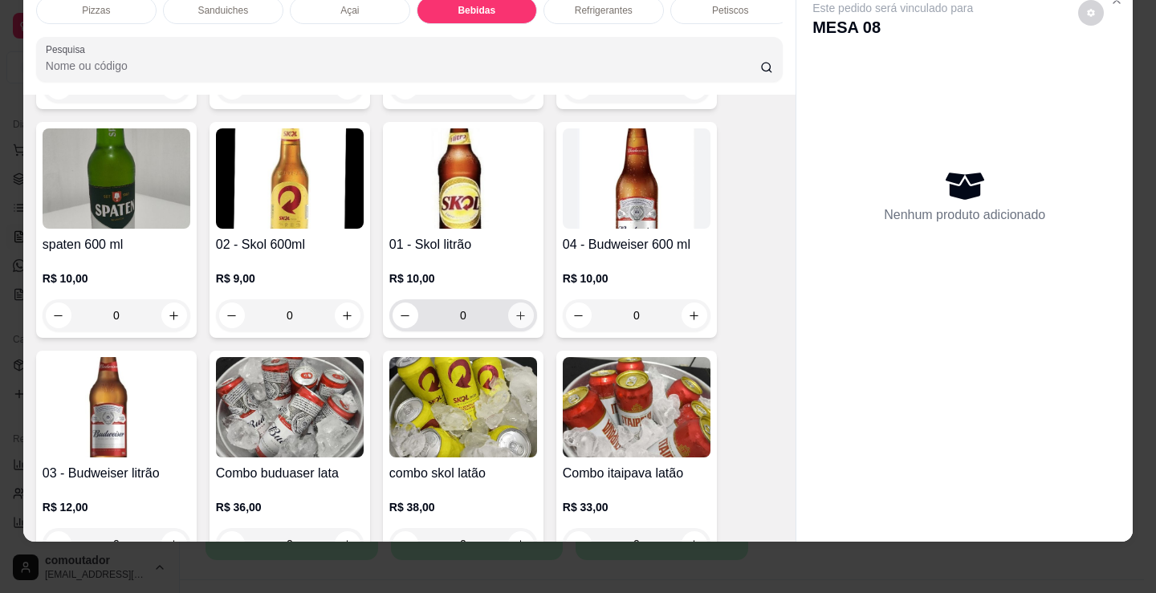
click at [515, 317] on icon "increase-product-quantity" at bounding box center [521, 316] width 12 height 12
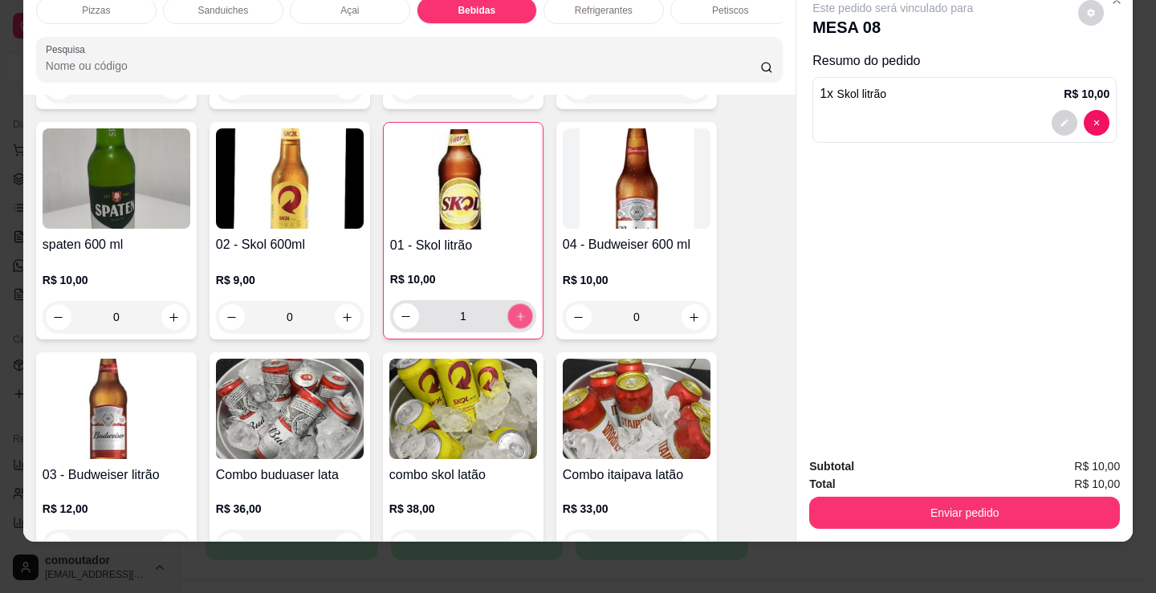
click at [516, 317] on icon "increase-product-quantity" at bounding box center [520, 316] width 8 height 8
type input "2"
click at [624, 4] on p "Refrigerantes" at bounding box center [604, 10] width 58 height 13
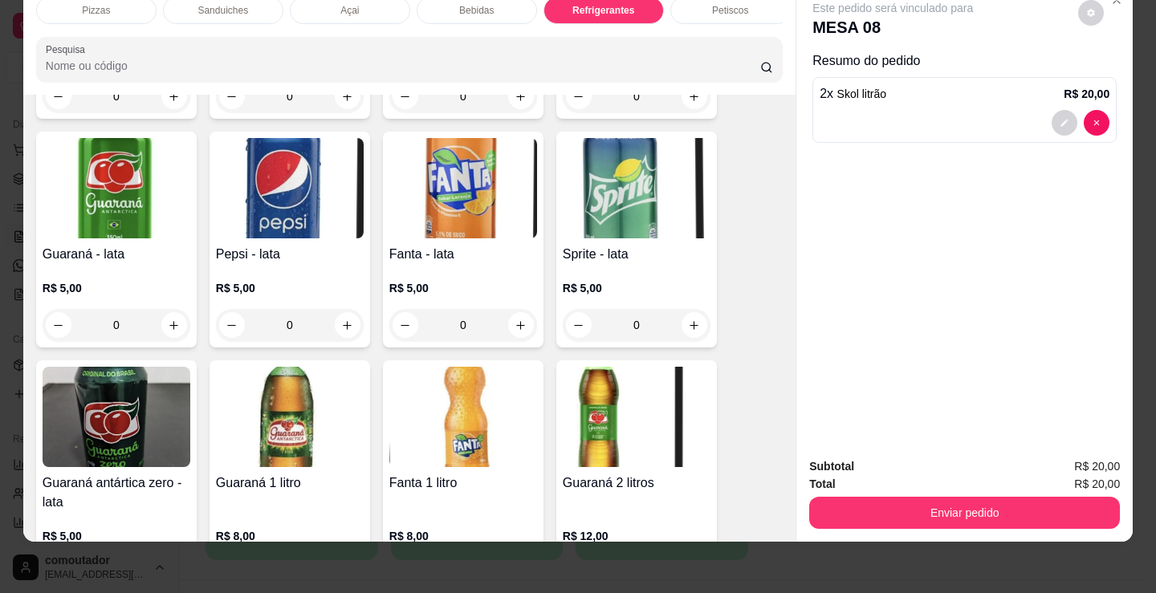
scroll to position [4399, 0]
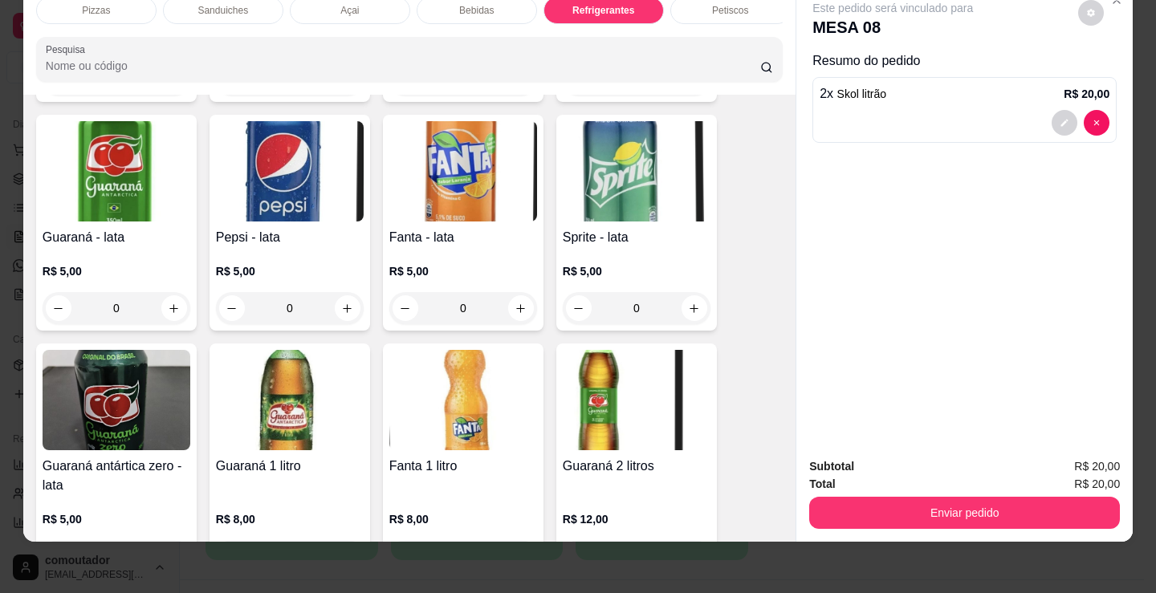
click at [341, 312] on icon "increase-product-quantity" at bounding box center [347, 309] width 12 height 12
type input "1"
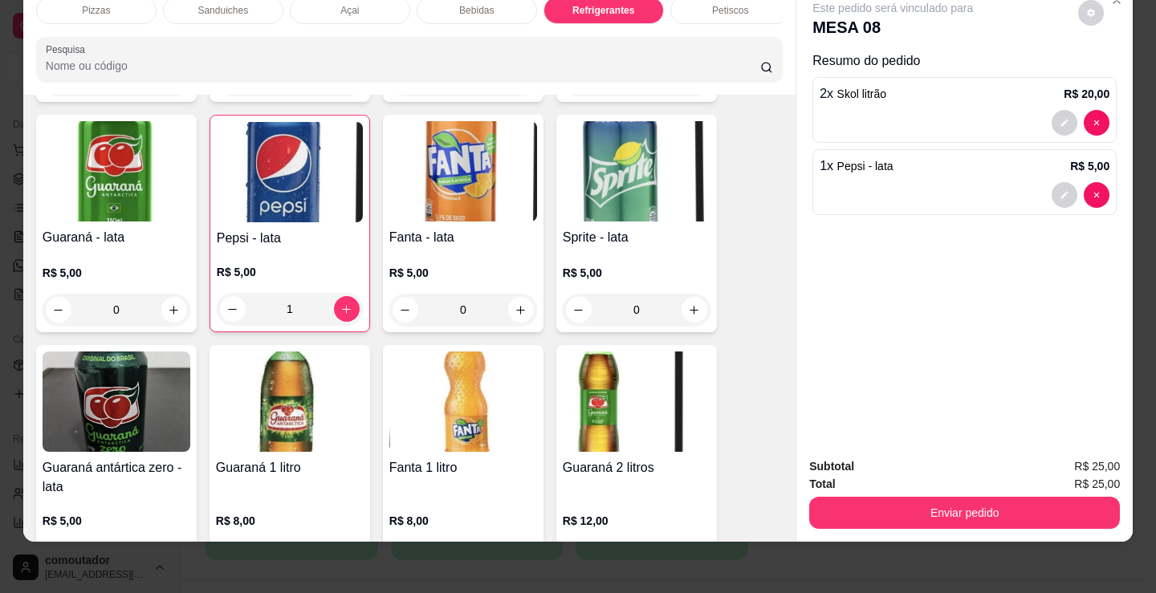
click at [100, 11] on div "Pizzas" at bounding box center [96, 10] width 120 height 27
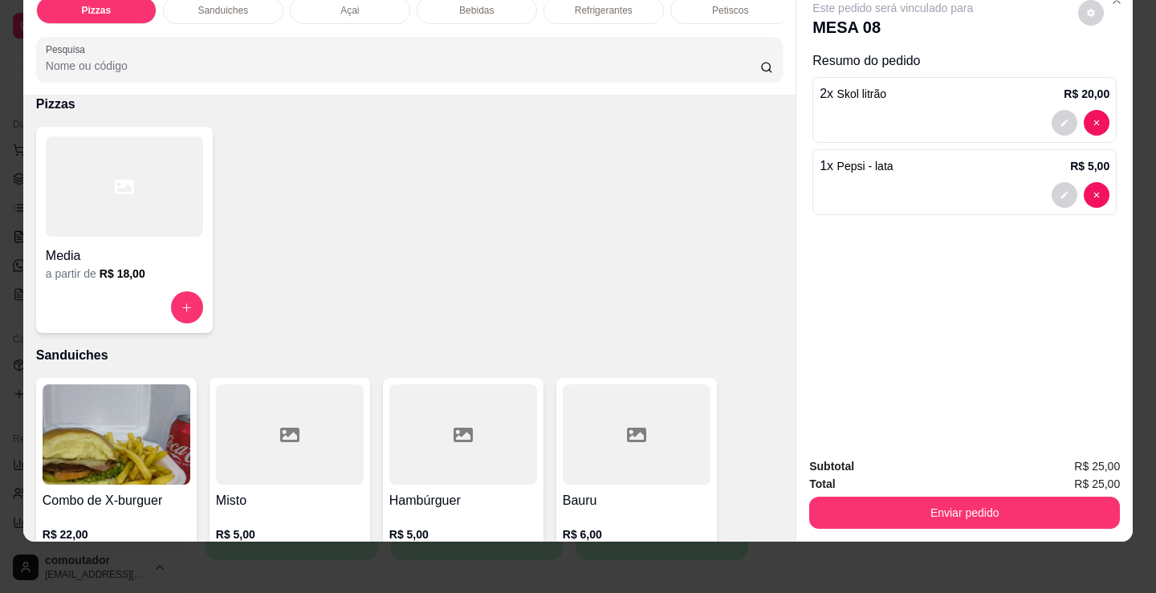
click at [156, 230] on div at bounding box center [124, 186] width 157 height 100
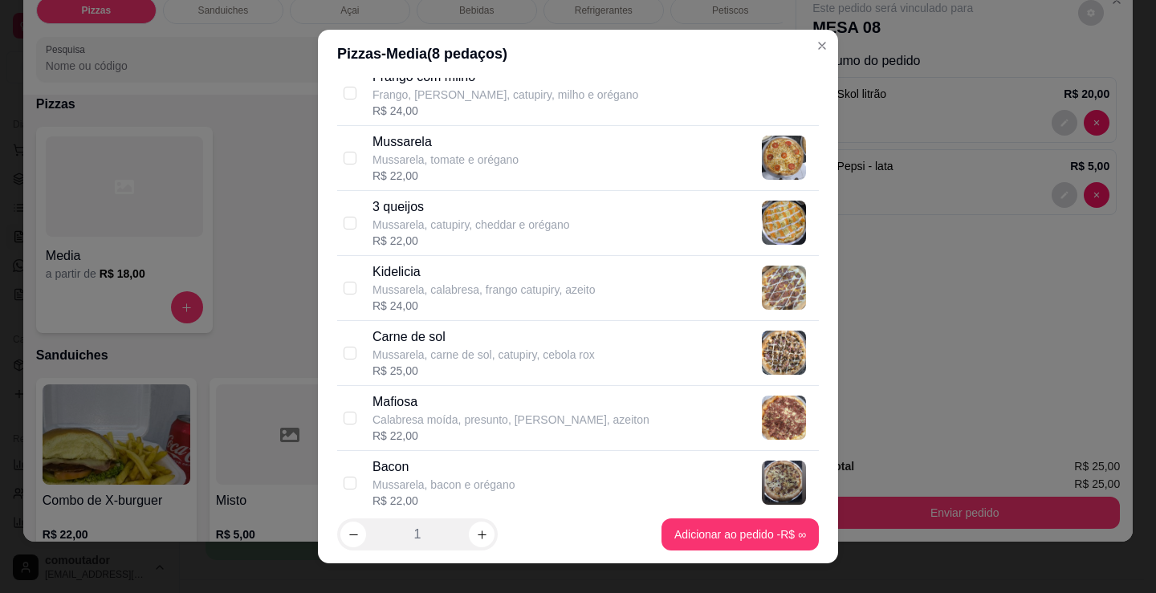
scroll to position [722, 0]
click at [372, 286] on p "Mussarela, calabresa, frango catupiry, azeito" at bounding box center [483, 288] width 223 height 16
checkbox input "true"
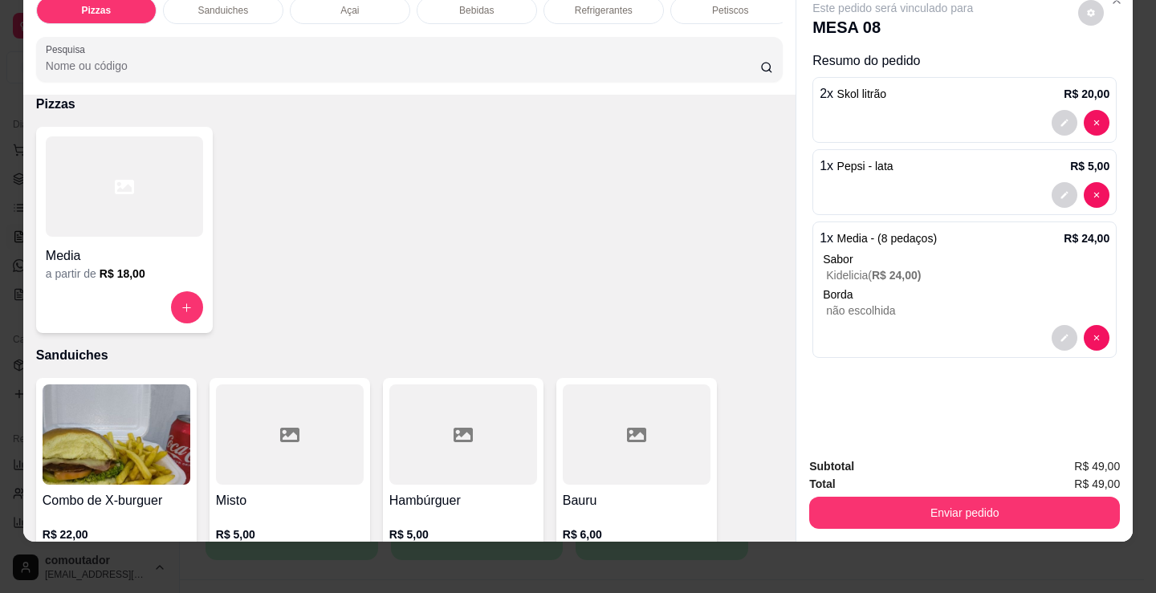
click at [228, 4] on p "Sanduiches" at bounding box center [222, 10] width 51 height 13
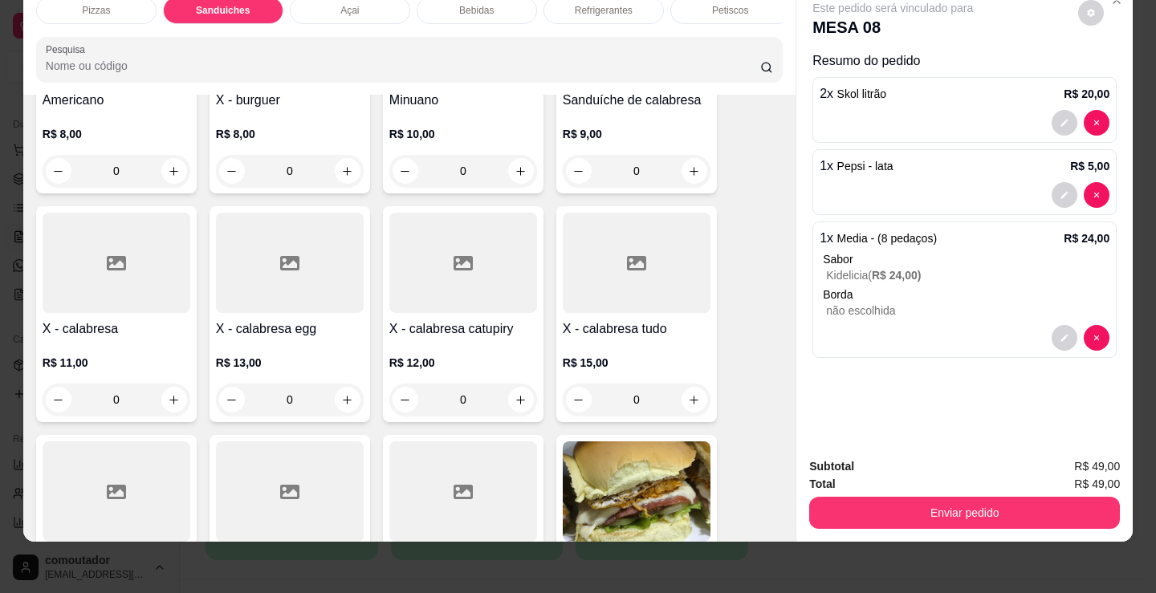
scroll to position [725, 0]
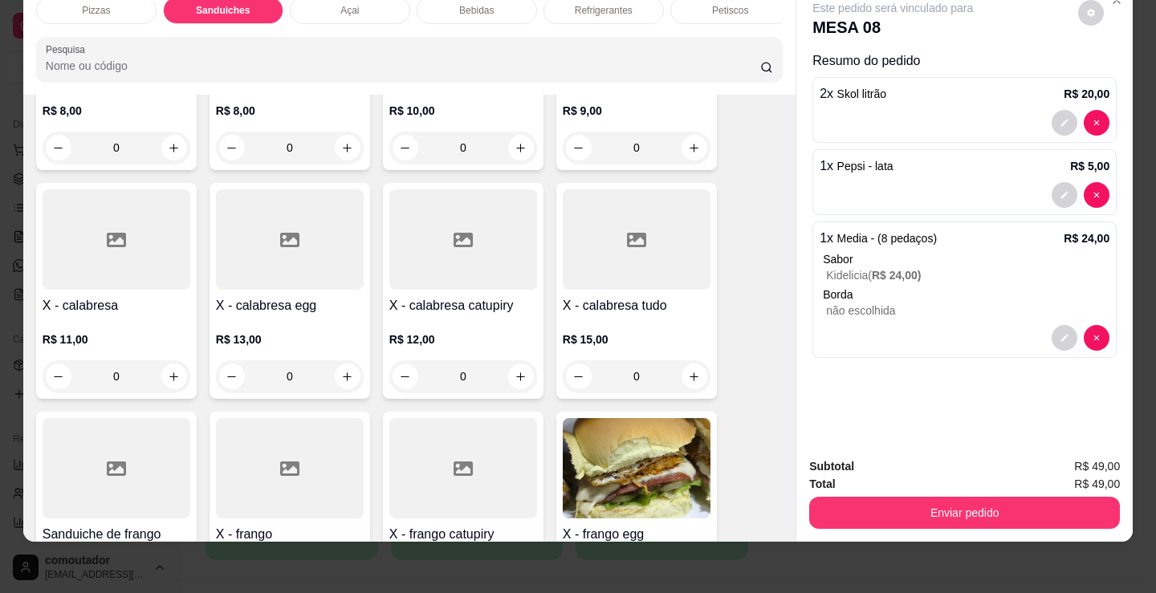
click at [684, 373] on div "0" at bounding box center [637, 376] width 148 height 32
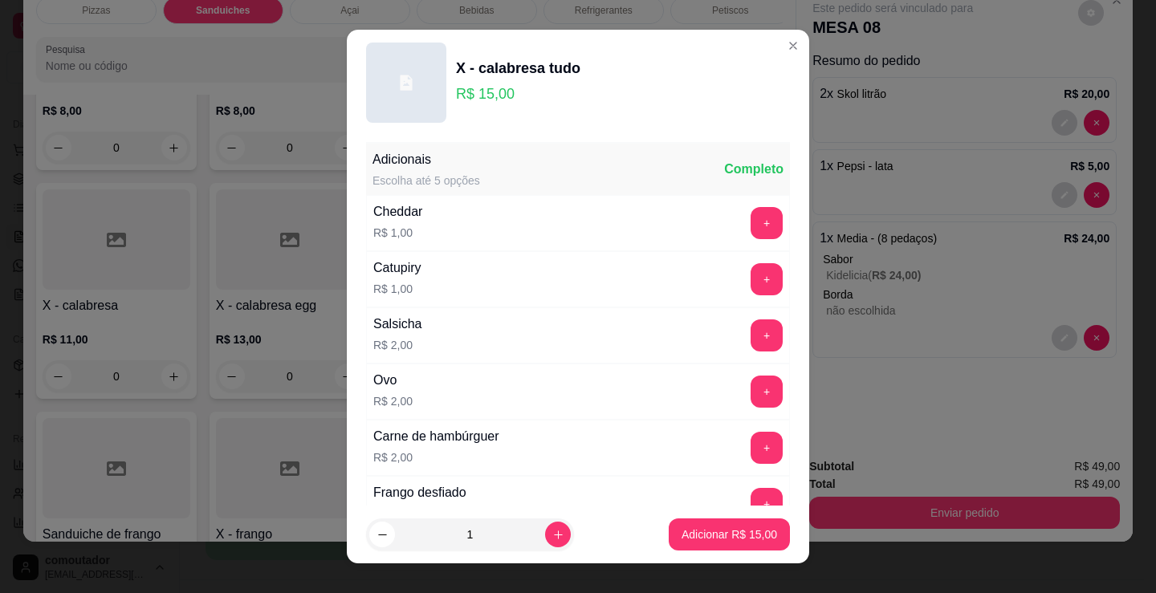
click at [755, 534] on p "Adicionar R$ 15,00" at bounding box center [729, 535] width 96 height 16
type input "1"
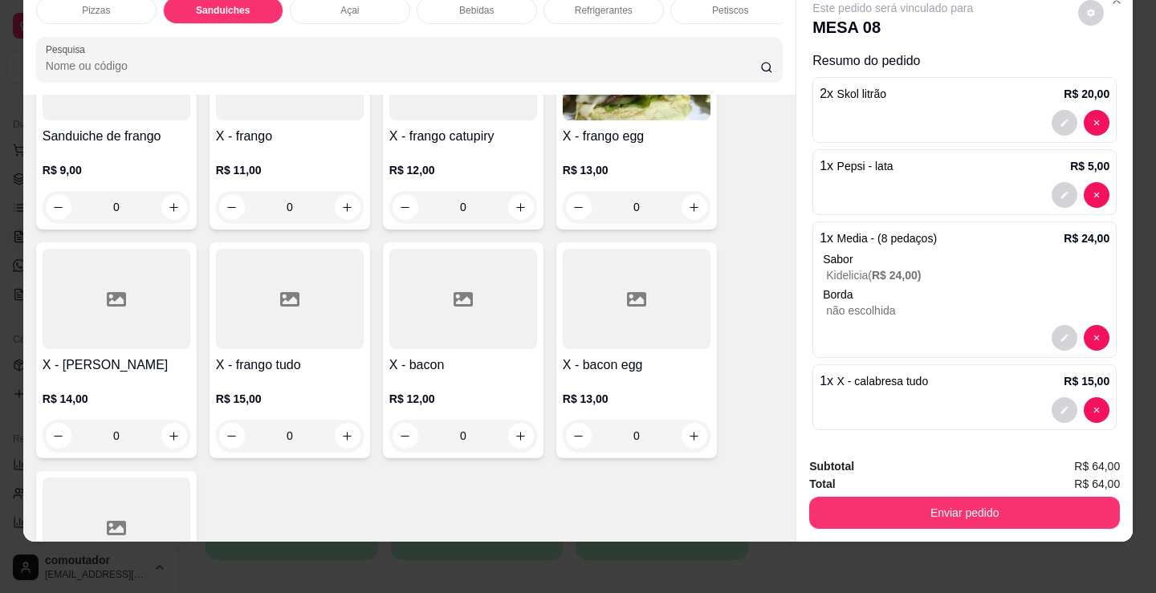
scroll to position [1126, 0]
click at [337, 429] on div "0" at bounding box center [290, 434] width 148 height 32
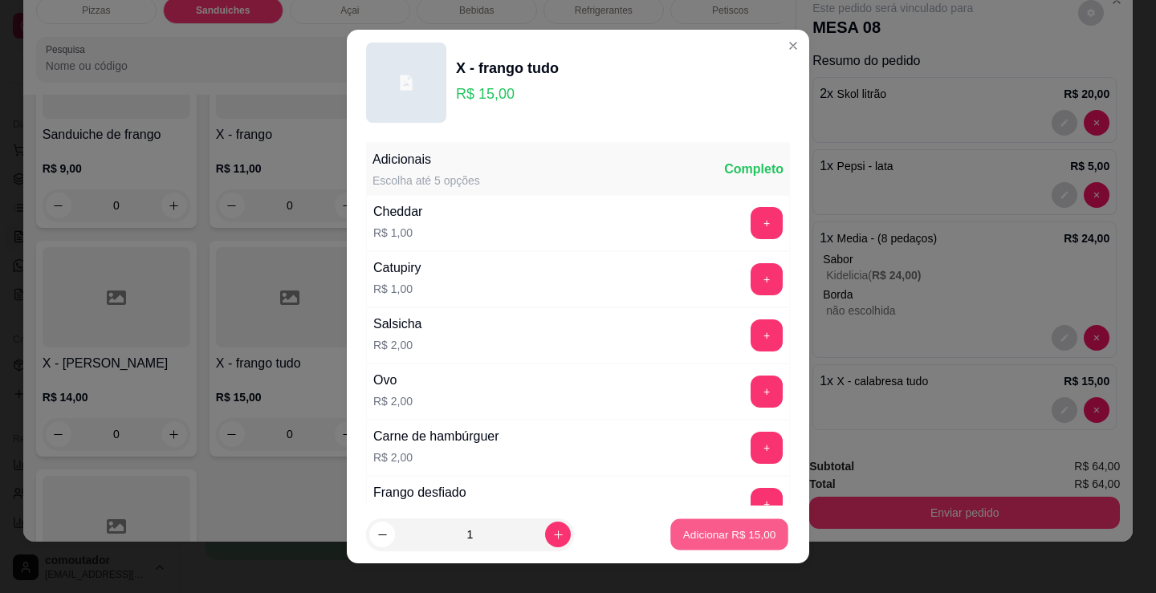
click at [750, 539] on p "Adicionar R$ 15,00" at bounding box center [729, 534] width 93 height 15
type input "1"
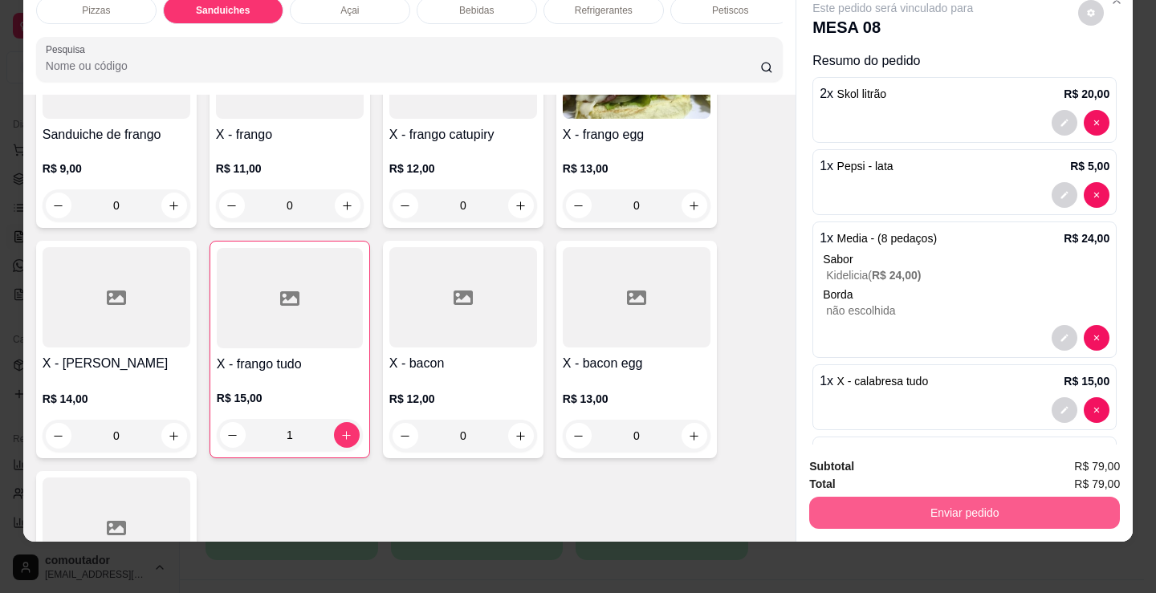
click at [885, 508] on button "Enviar pedido" at bounding box center [964, 513] width 311 height 32
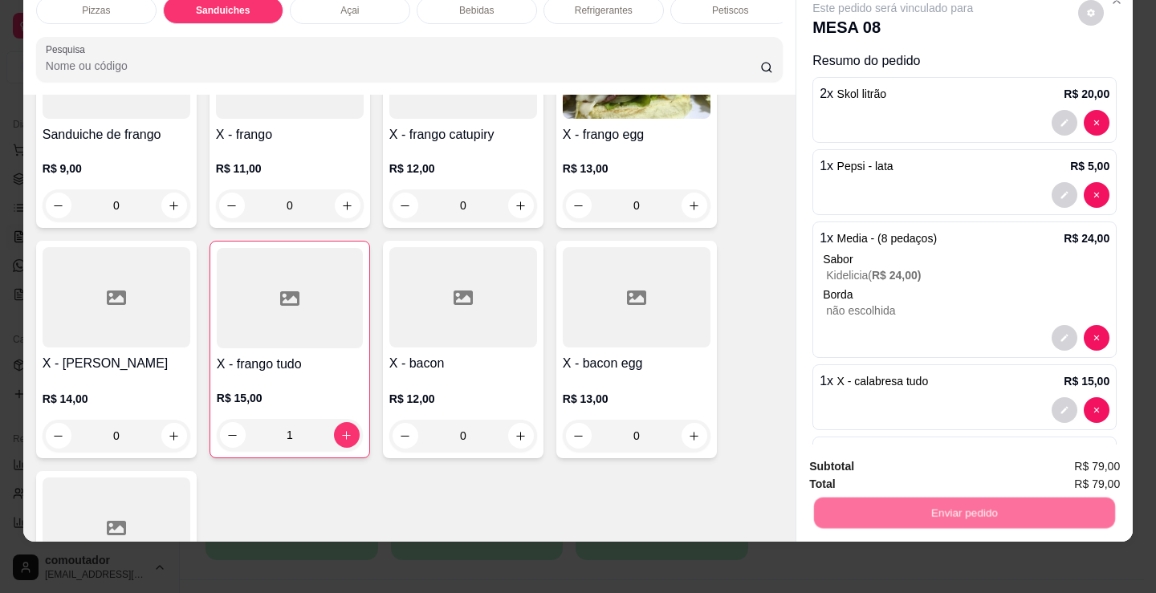
click at [856, 460] on button "Não registrar e enviar pedido" at bounding box center [911, 461] width 167 height 31
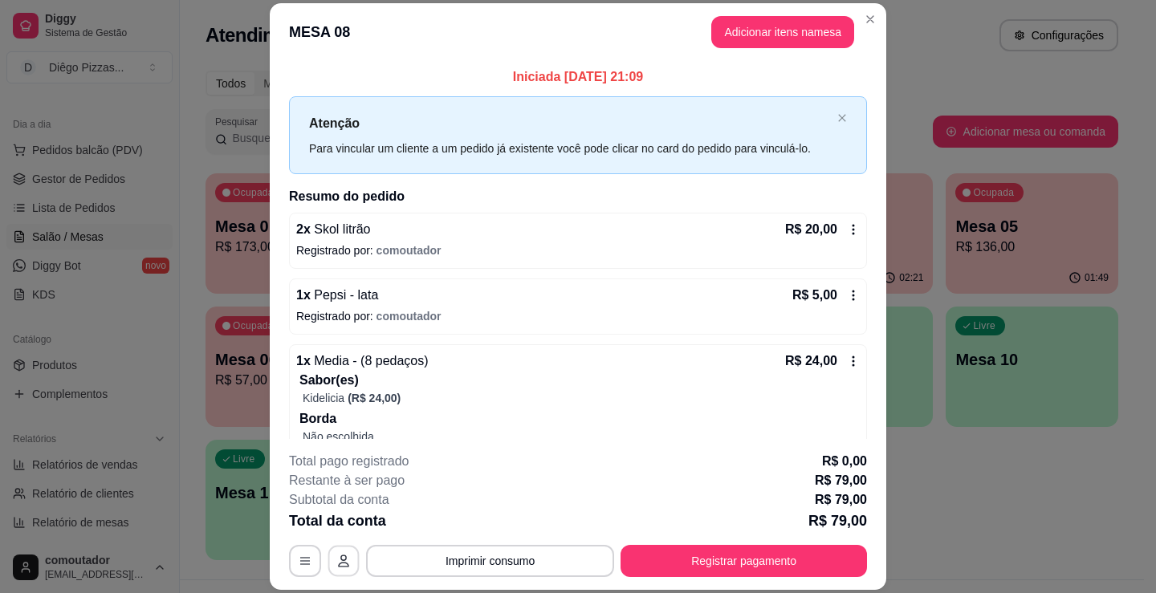
click at [347, 561] on button "button" at bounding box center [343, 561] width 31 height 31
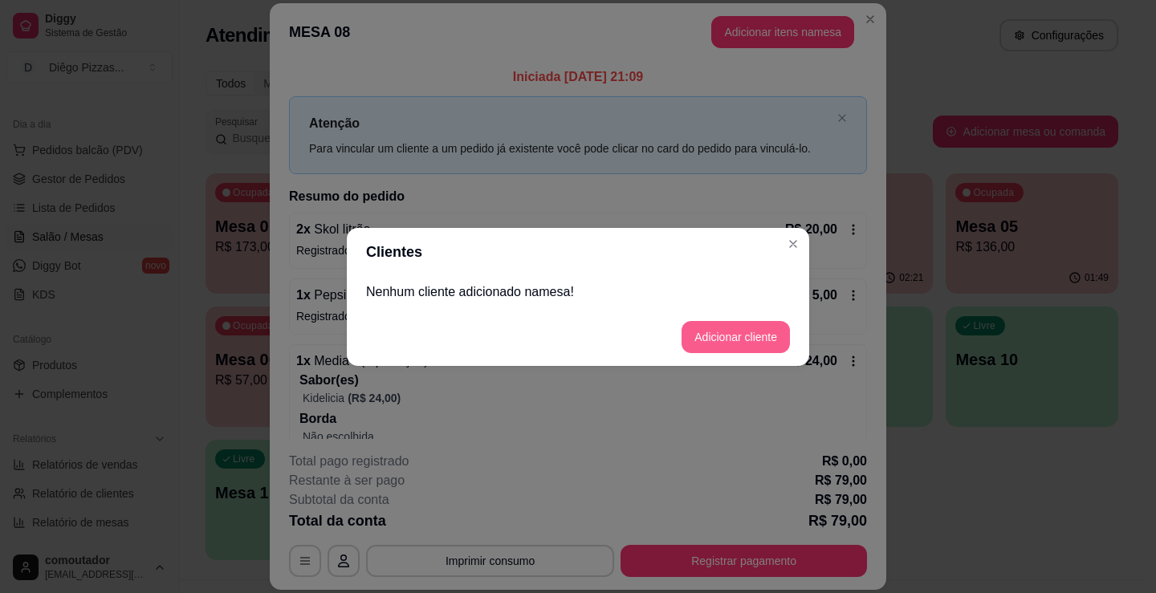
click at [699, 333] on button "Adicionar cliente" at bounding box center [735, 337] width 108 height 32
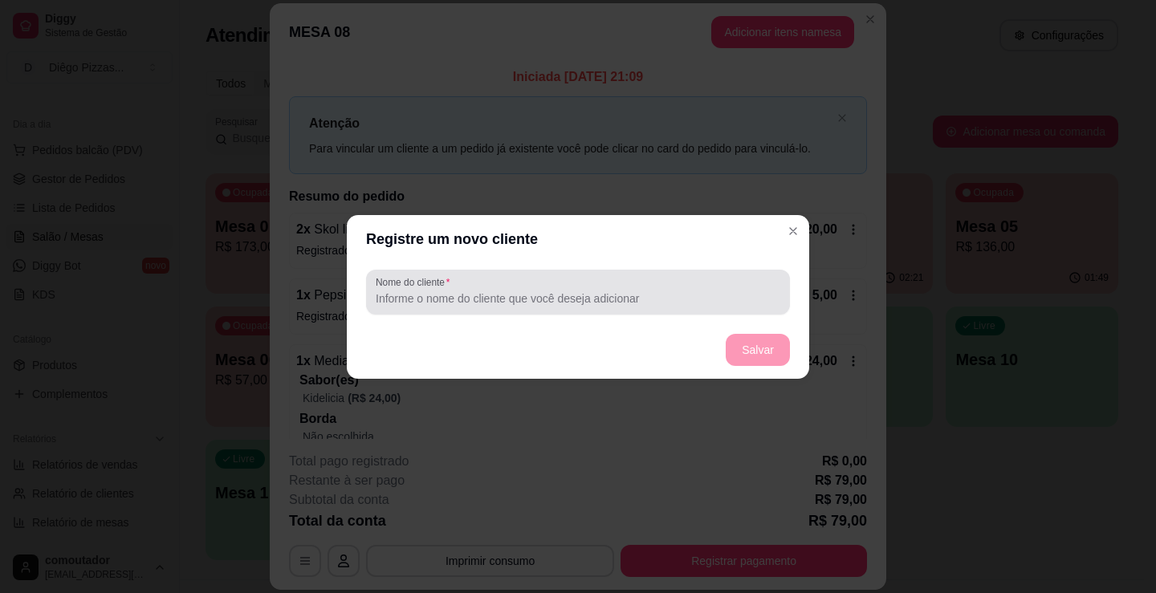
click at [525, 300] on input "Nome do cliente" at bounding box center [578, 299] width 405 height 16
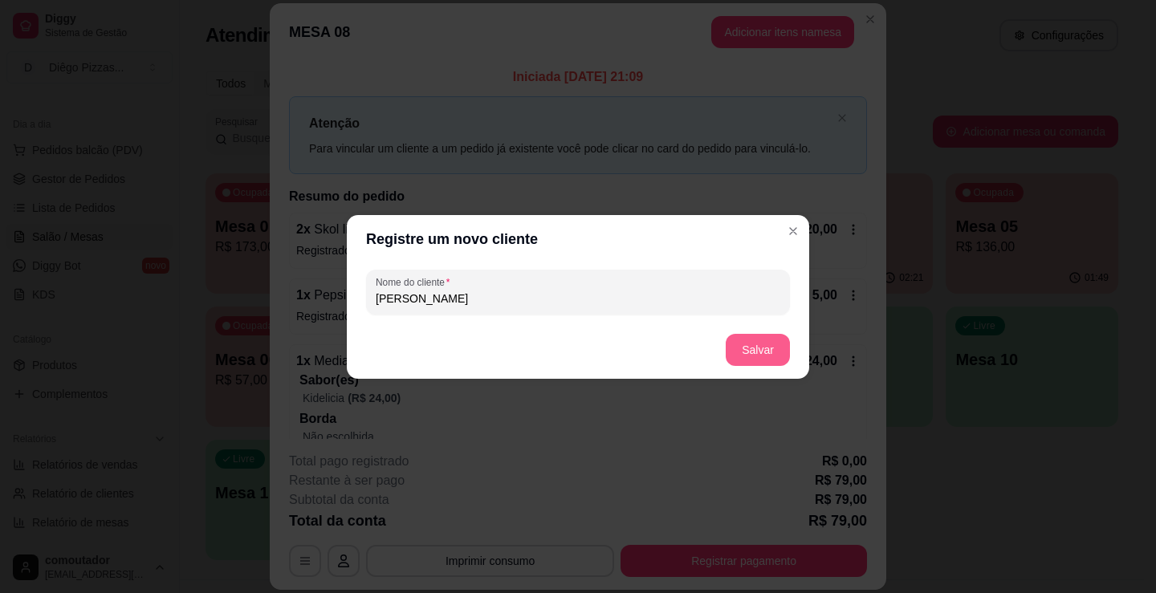
type input "[PERSON_NAME]"
click at [756, 347] on button "Salvar" at bounding box center [758, 350] width 64 height 32
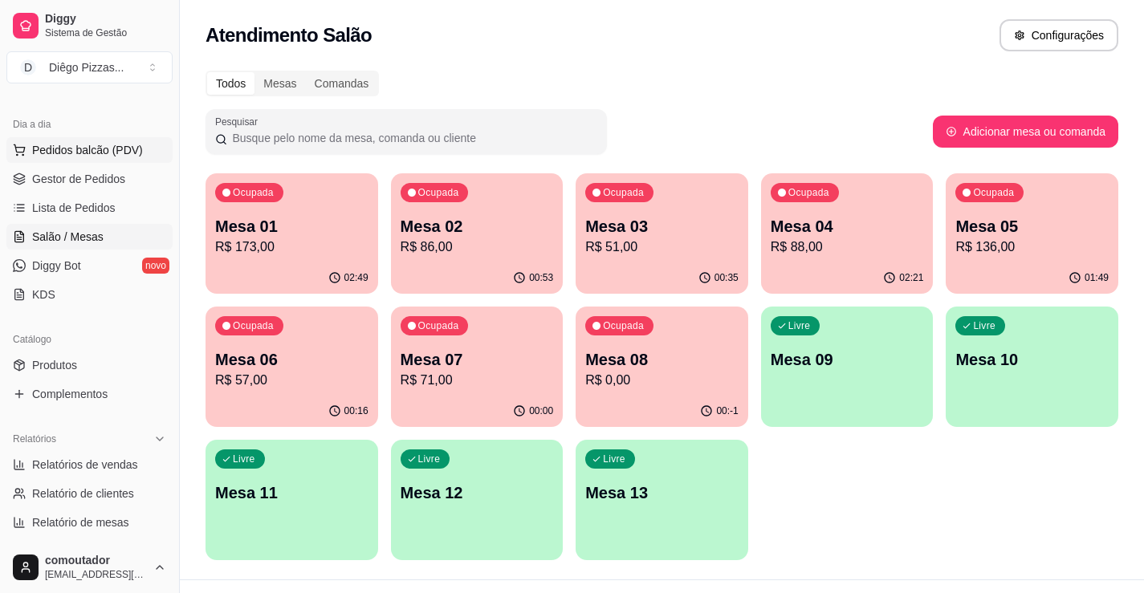
click at [61, 140] on button "Pedidos balcão (PDV)" at bounding box center [89, 150] width 166 height 26
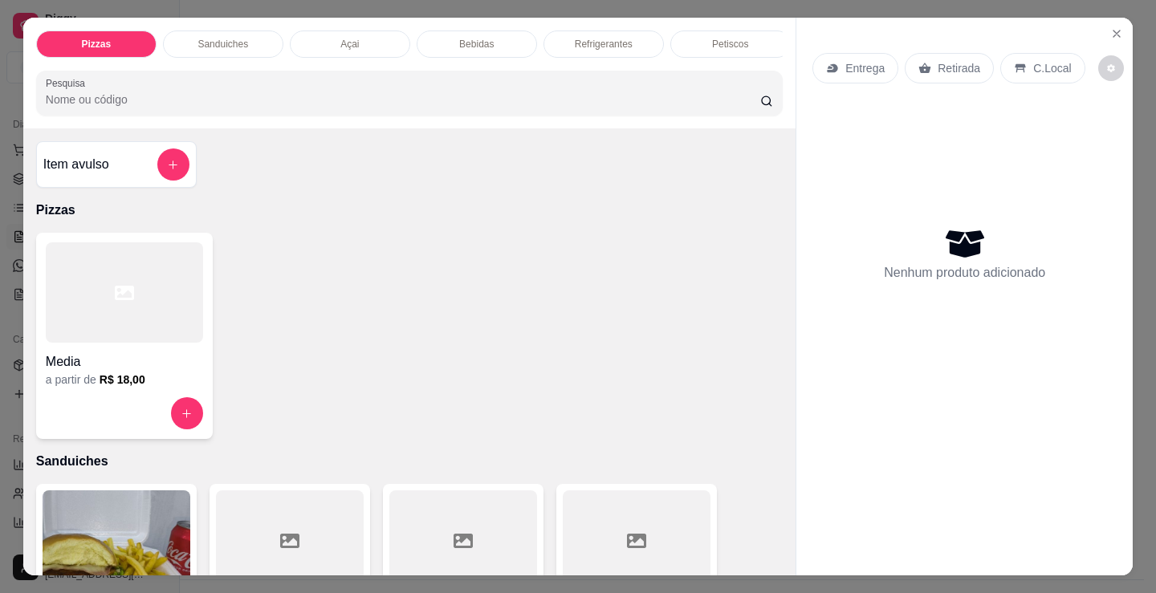
click at [358, 40] on div "Açai" at bounding box center [350, 44] width 120 height 27
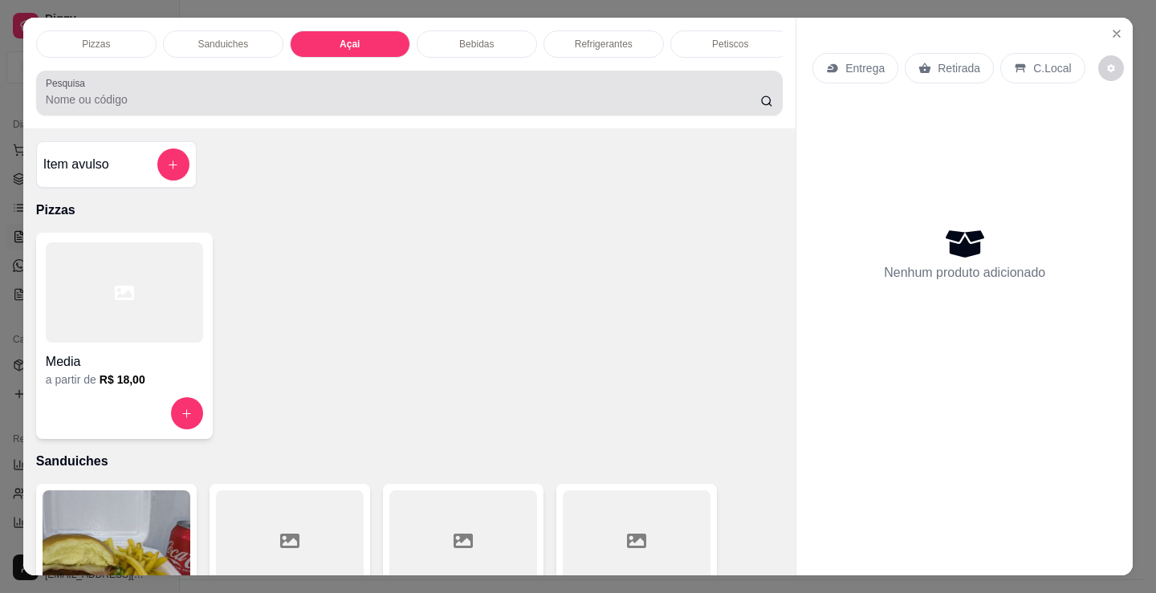
scroll to position [39, 0]
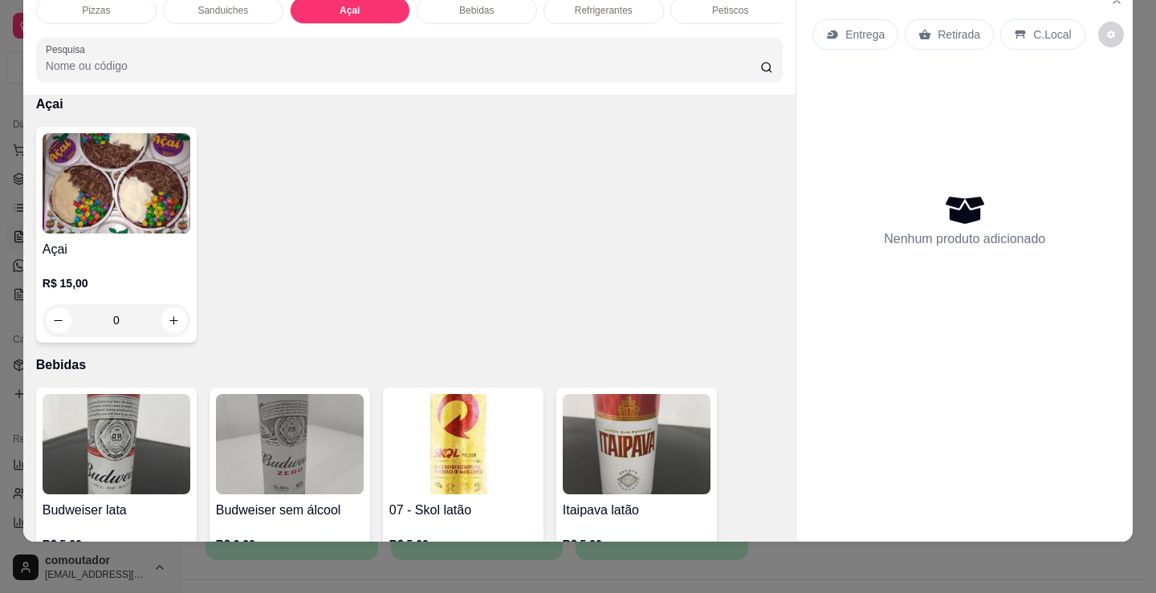
click at [154, 278] on p "R$ 15,00" at bounding box center [117, 283] width 148 height 16
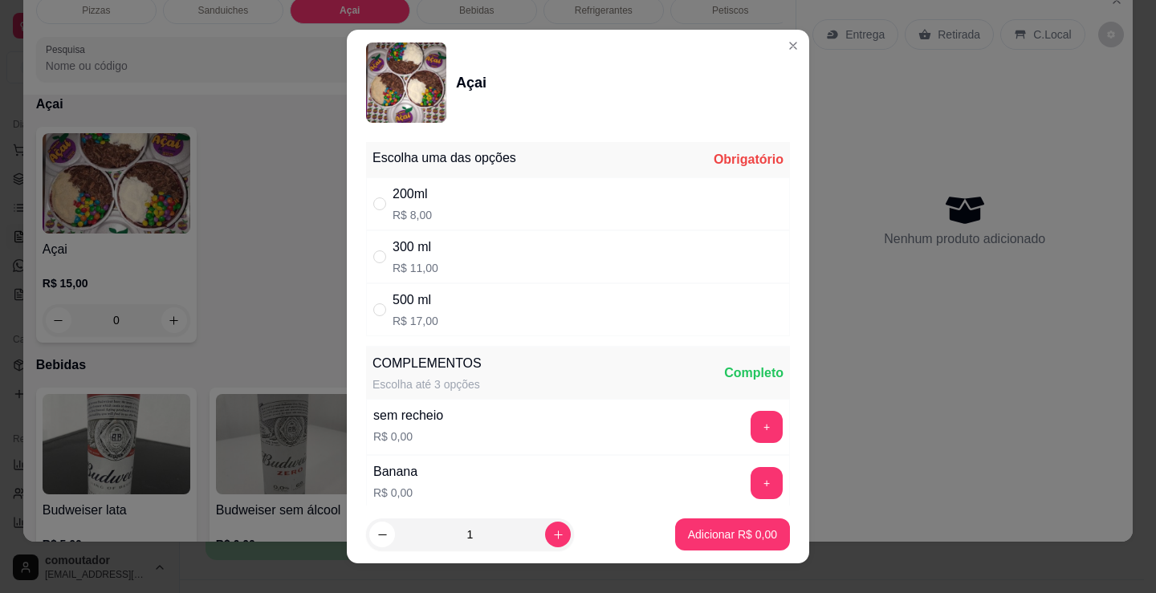
click at [437, 205] on div "200ml R$ 8,00" at bounding box center [578, 203] width 424 height 53
radio input "true"
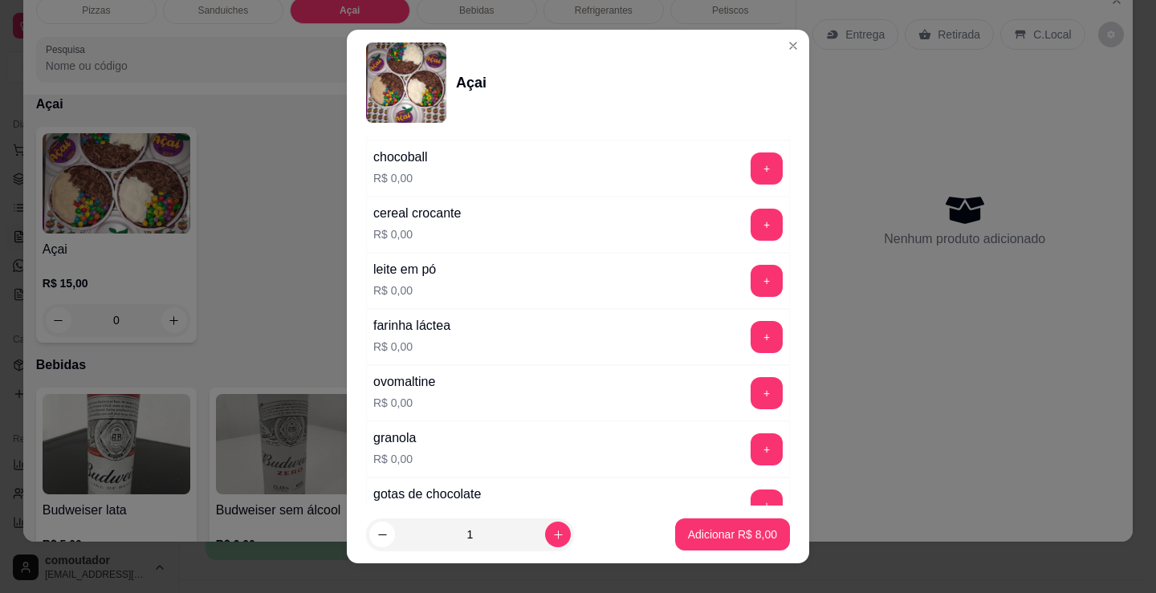
scroll to position [642, 0]
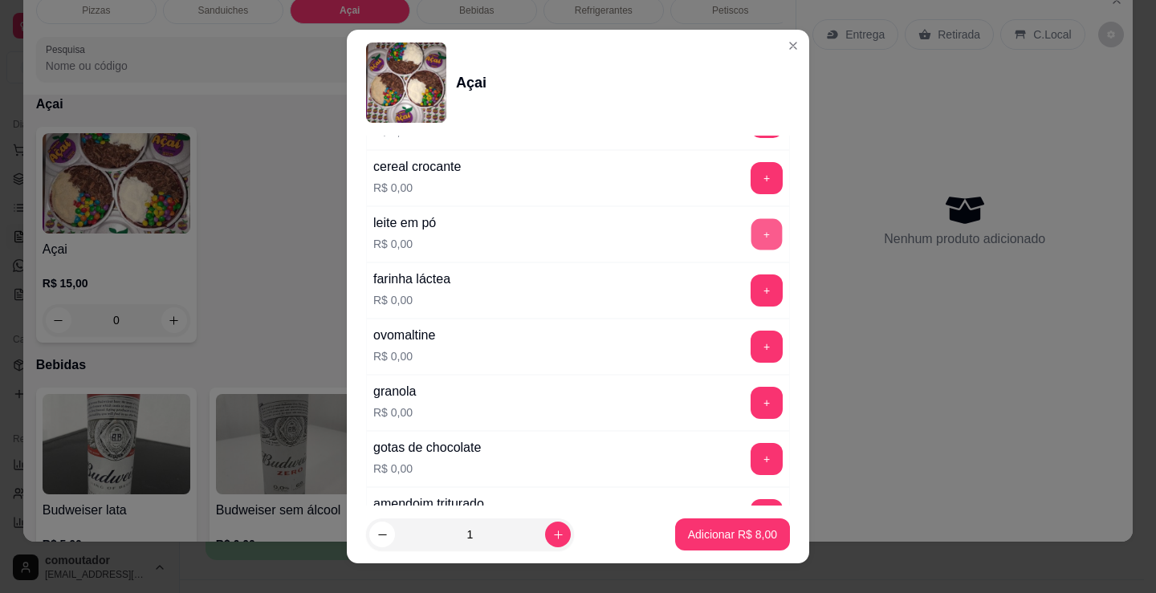
click at [751, 231] on button "+" at bounding box center [766, 234] width 31 height 31
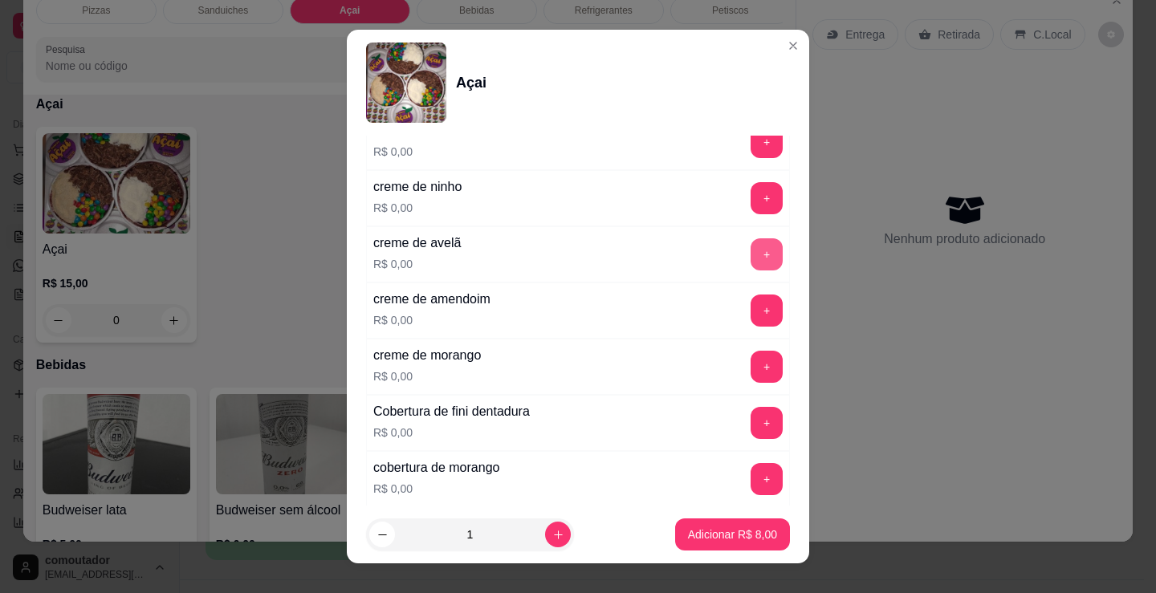
scroll to position [1043, 0]
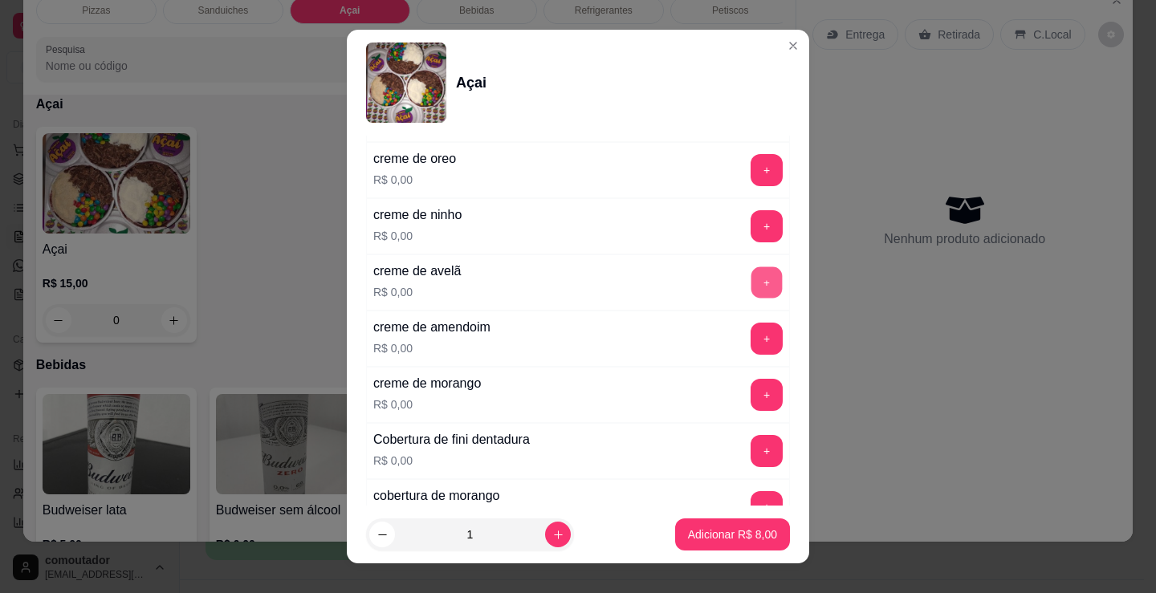
click at [751, 281] on button "+" at bounding box center [766, 282] width 31 height 31
click at [750, 238] on button "+" at bounding box center [766, 226] width 32 height 32
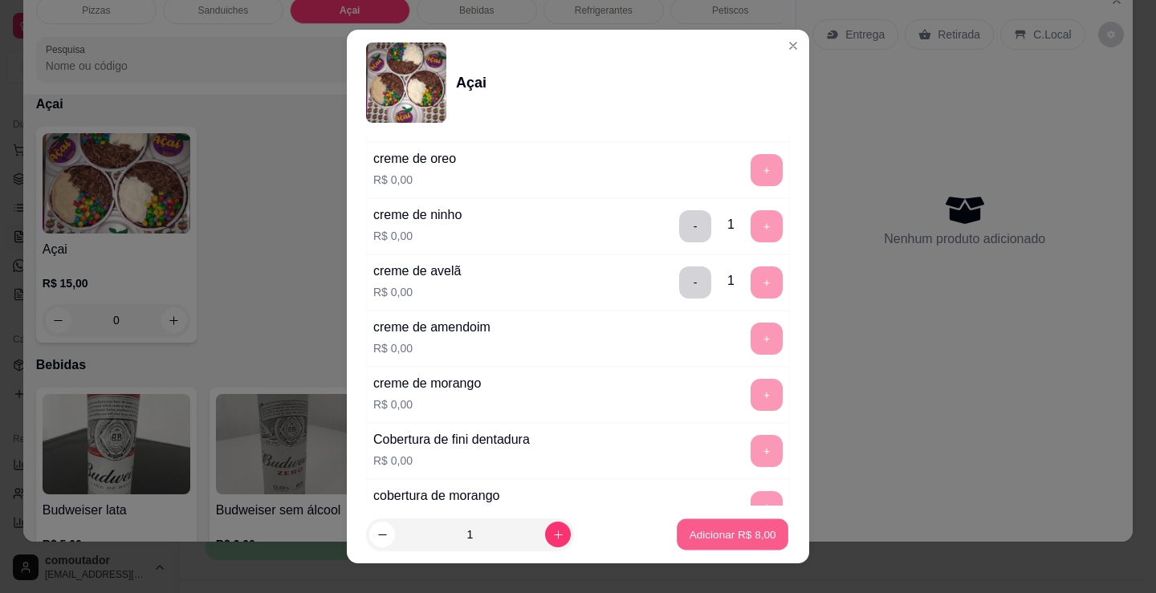
click at [724, 539] on p "Adicionar R$ 8,00" at bounding box center [732, 534] width 87 height 15
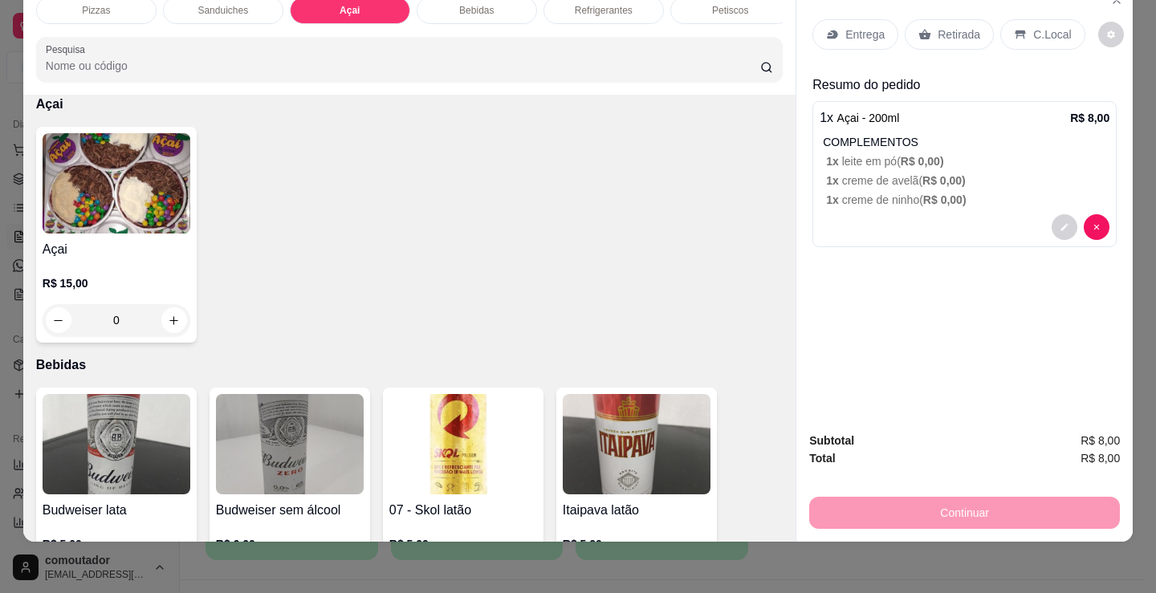
click at [1055, 26] on p "C.Local" at bounding box center [1052, 34] width 38 height 16
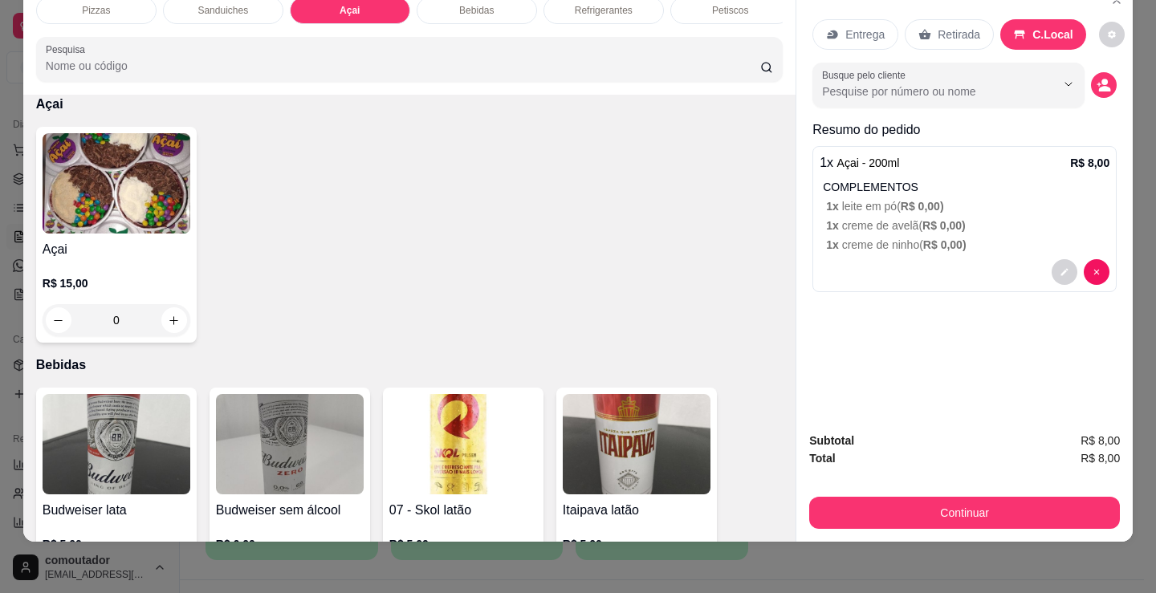
click at [1091, 86] on div "Busque pelo cliente" at bounding box center [964, 85] width 304 height 45
click at [1096, 78] on icon "decrease-product-quantity" at bounding box center [1103, 85] width 14 height 14
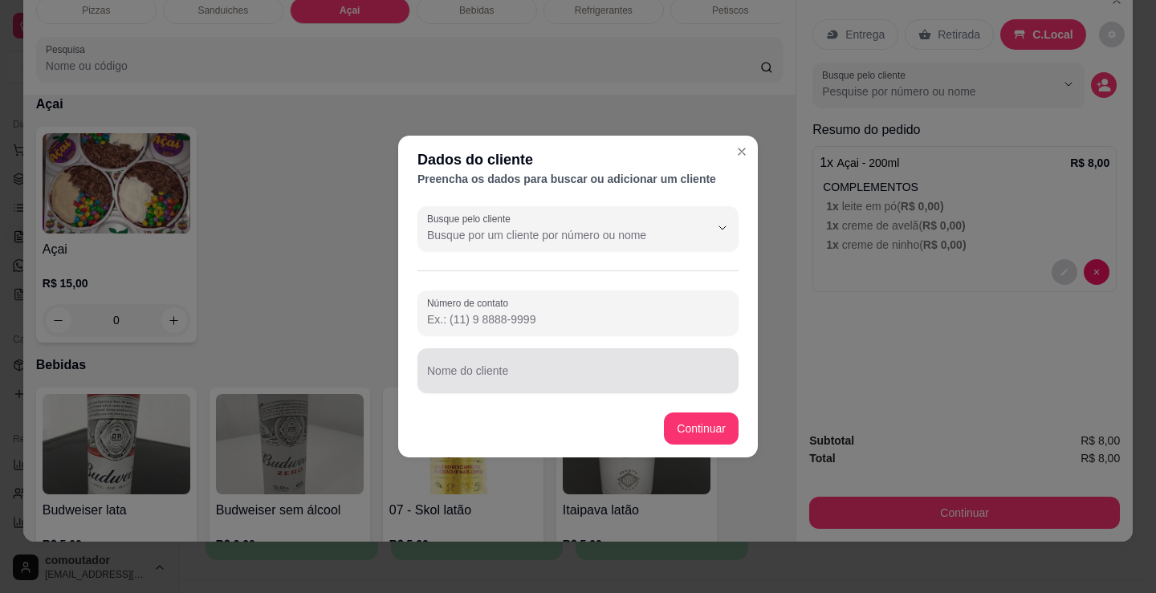
click at [492, 375] on input "Nome do cliente" at bounding box center [578, 377] width 302 height 16
click at [439, 377] on input "viotoria" at bounding box center [578, 377] width 302 height 16
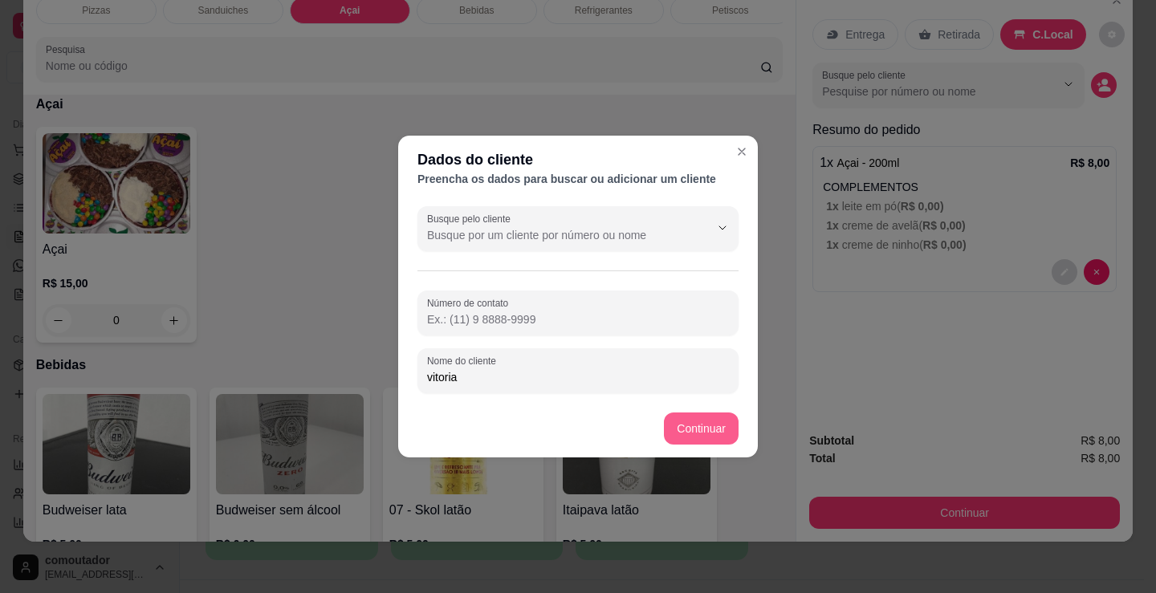
type input "vitoria"
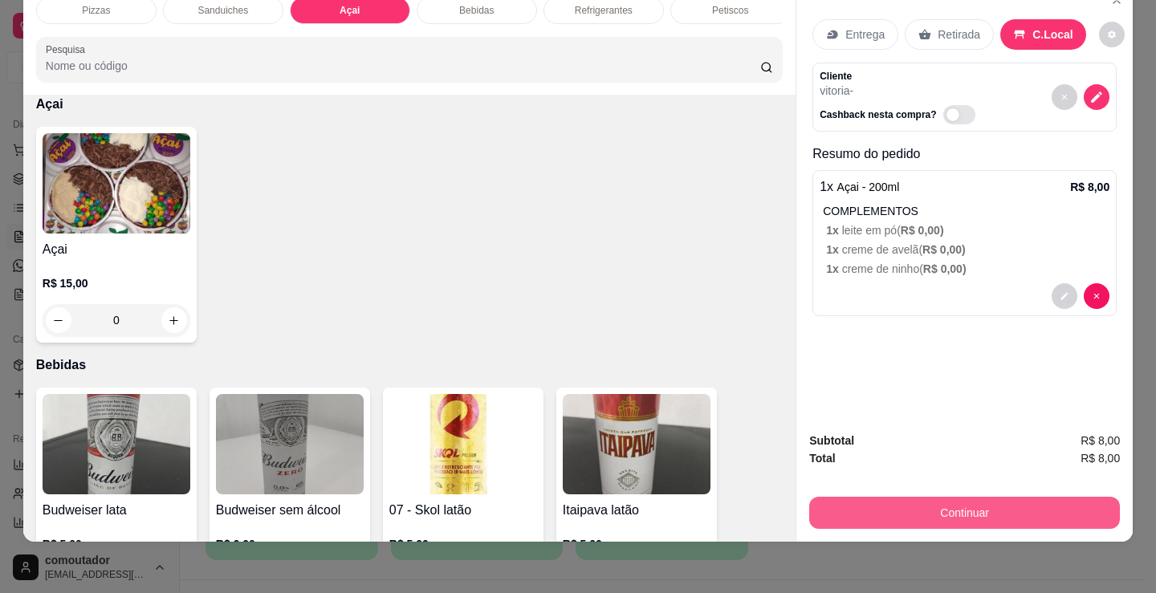
click at [982, 505] on button "Continuar" at bounding box center [964, 513] width 311 height 32
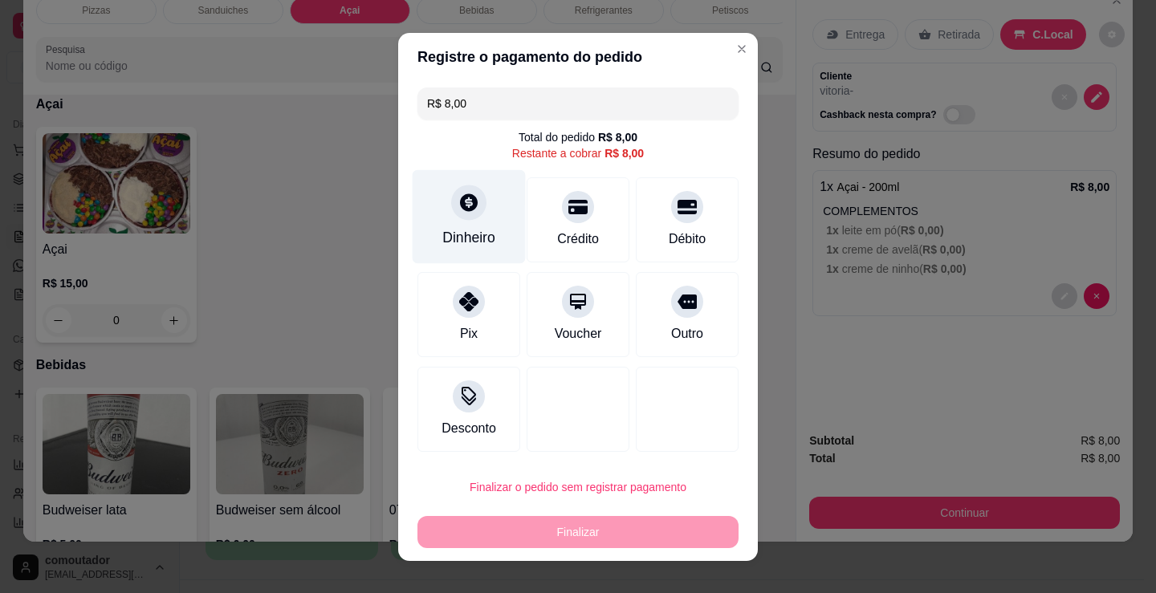
click at [453, 234] on div "Dinheiro" at bounding box center [468, 237] width 53 height 21
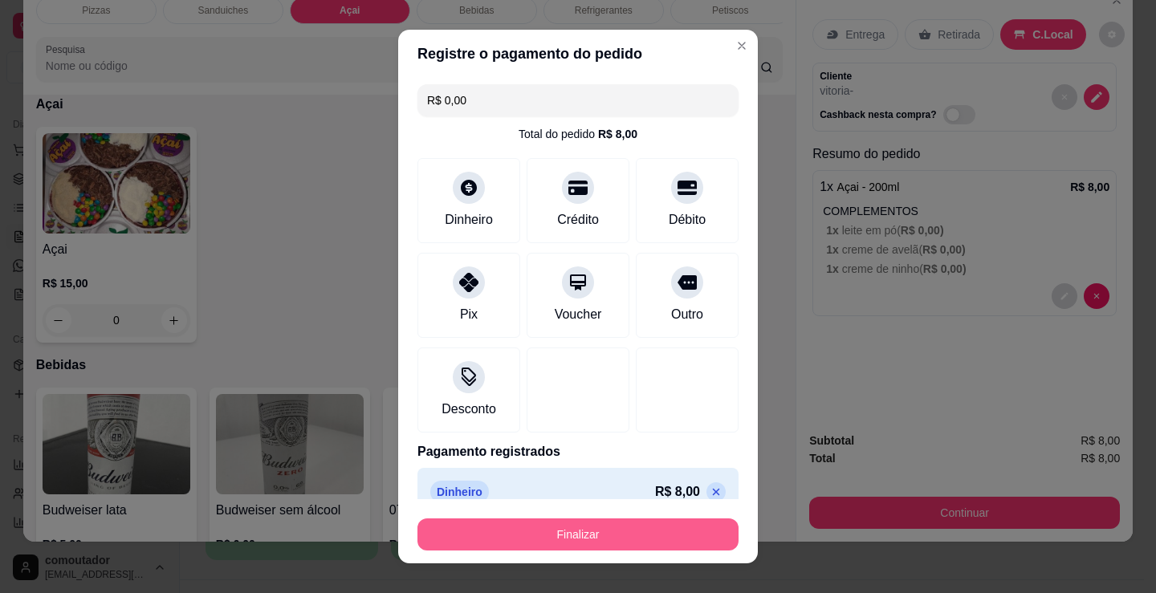
click at [569, 530] on button "Finalizar" at bounding box center [577, 535] width 321 height 32
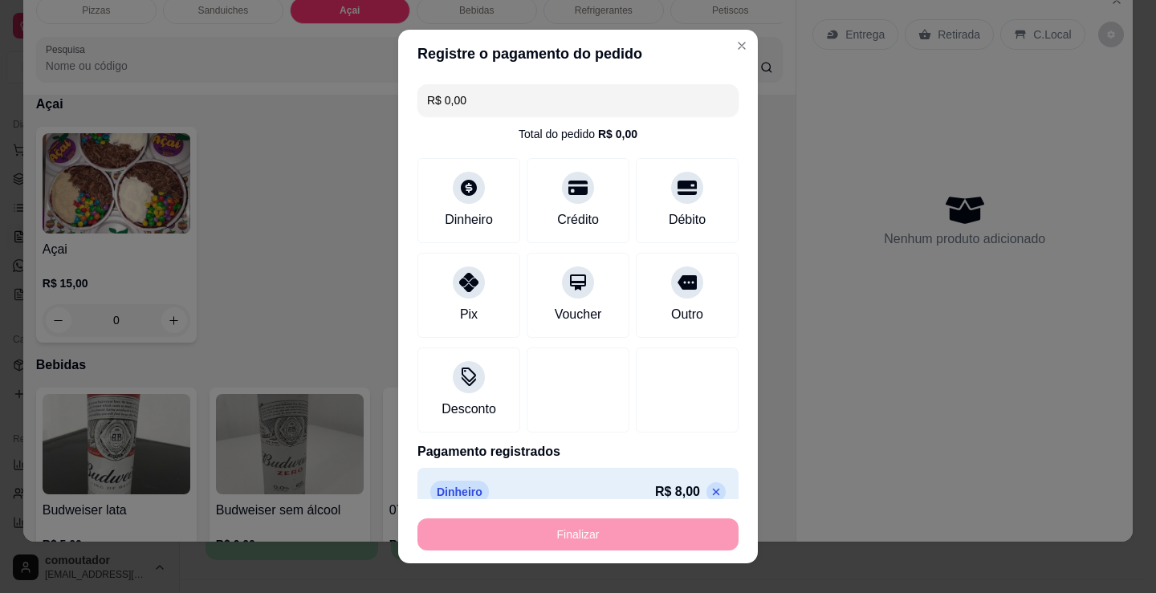
type input "-R$ 8,00"
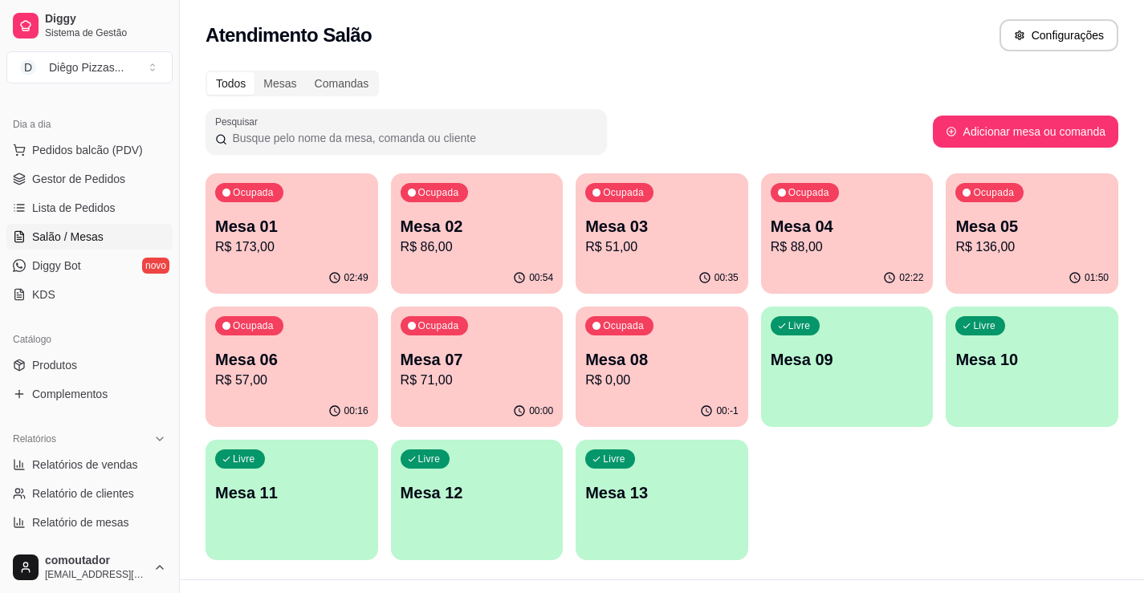
click at [1027, 500] on div "Ocupada Mesa 01 R$ 173,00 02:49 Ocupada Mesa 02 R$ 86,00 00:54 Ocupada Mesa 03 …" at bounding box center [661, 366] width 913 height 387
click at [423, 246] on p "R$ 86,00" at bounding box center [477, 247] width 153 height 19
drag, startPoint x: 97, startPoint y: 152, endPoint x: 128, endPoint y: 144, distance: 31.5
click at [97, 152] on span "Pedidos balcão (PDV)" at bounding box center [87, 150] width 111 height 16
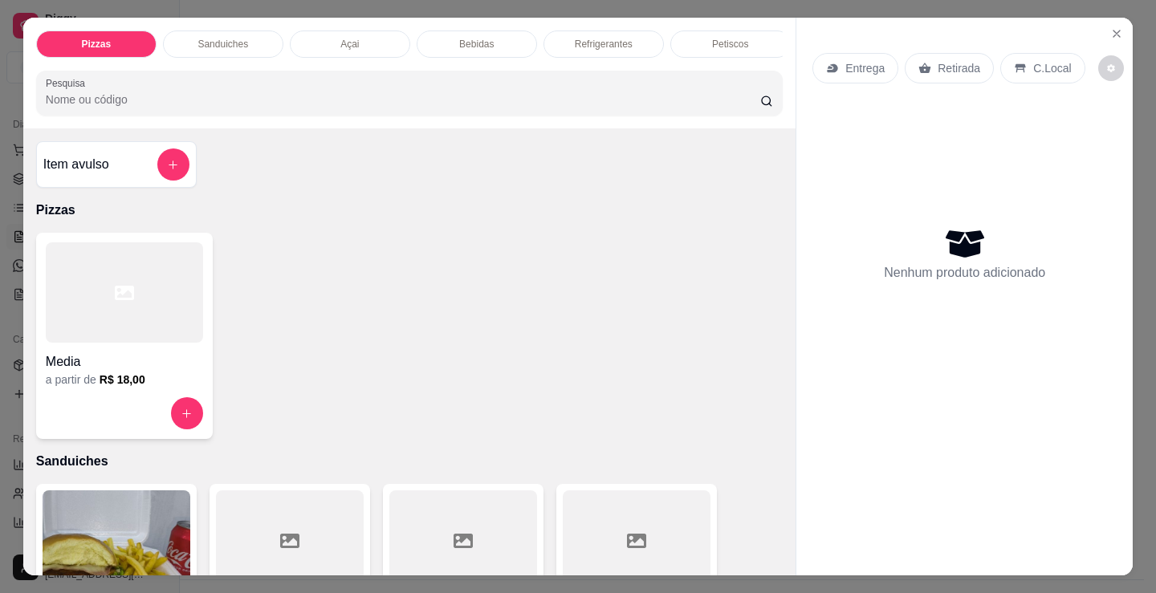
click at [73, 299] on div at bounding box center [124, 292] width 157 height 100
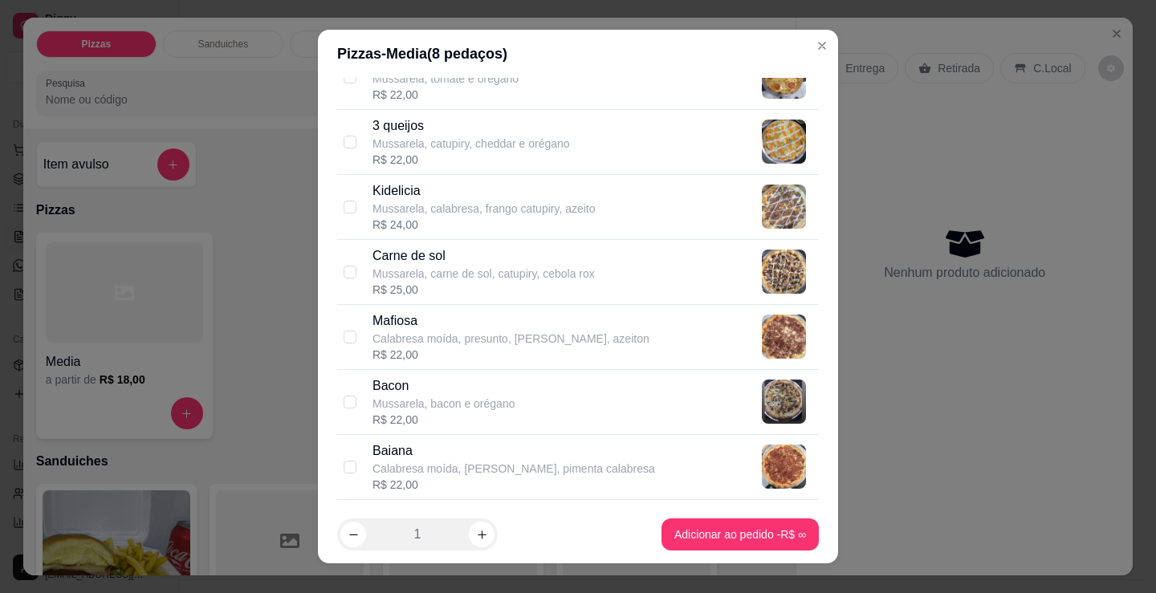
scroll to position [803, 0]
click at [469, 218] on div "R$ 24,00" at bounding box center [483, 224] width 223 height 16
checkbox input "true"
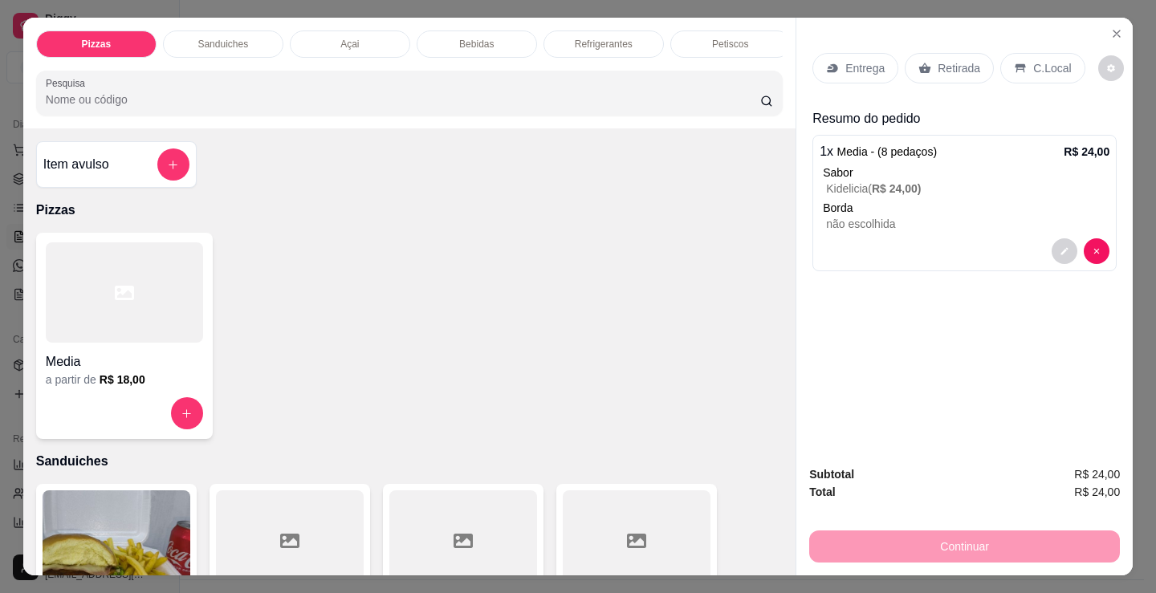
click at [1034, 70] on p "C.Local" at bounding box center [1052, 68] width 38 height 16
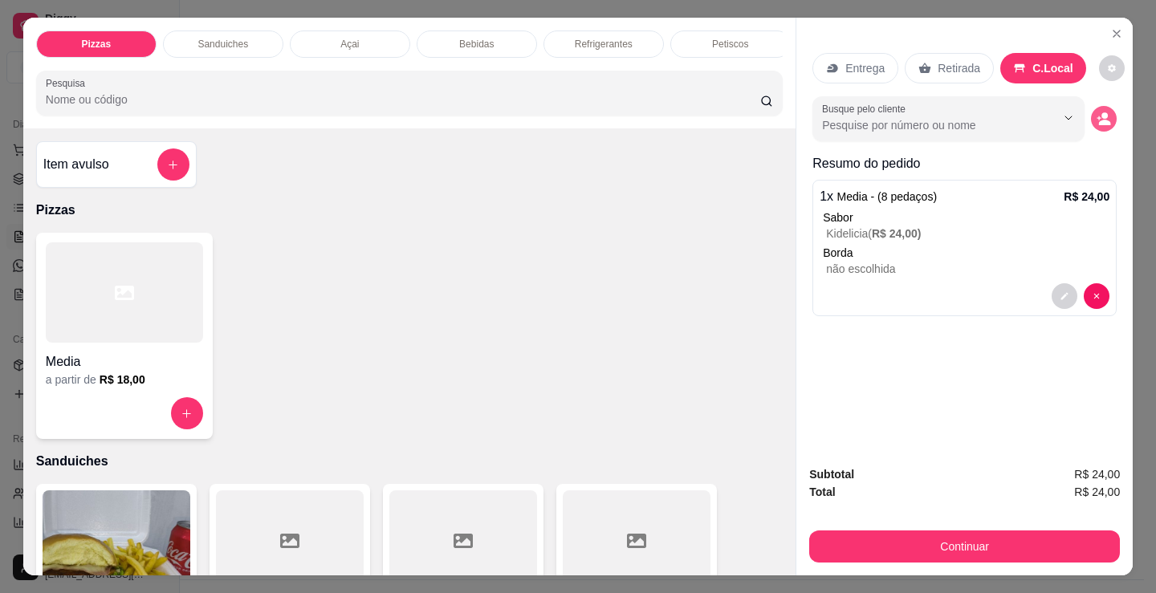
click at [1096, 112] on icon "decrease-product-quantity" at bounding box center [1103, 119] width 14 height 14
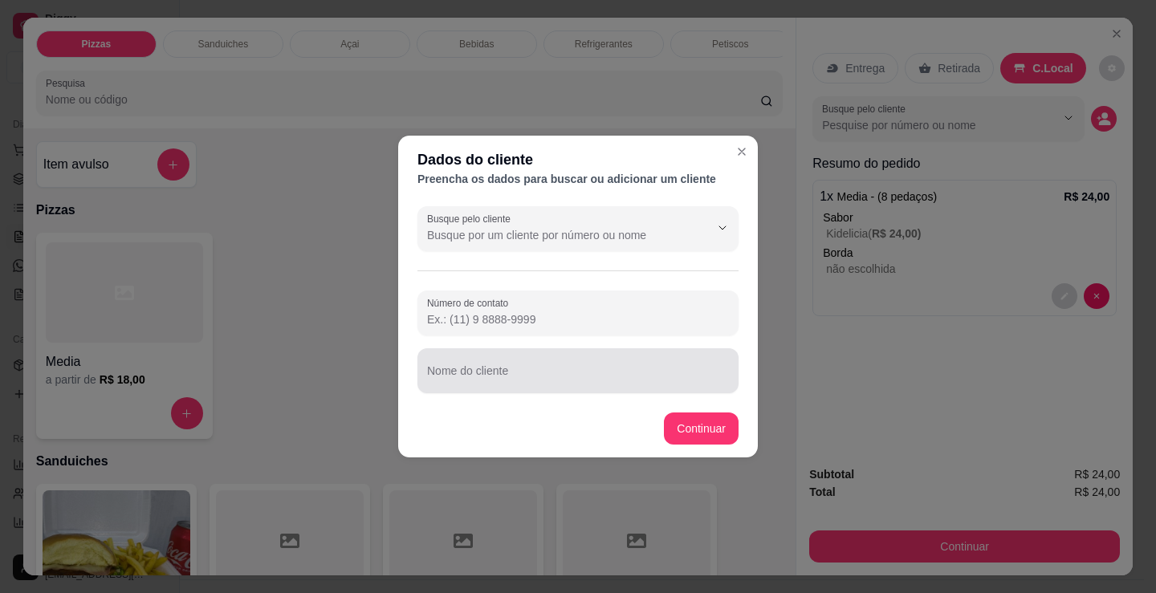
click at [511, 375] on input "Nome do cliente" at bounding box center [578, 377] width 302 height 16
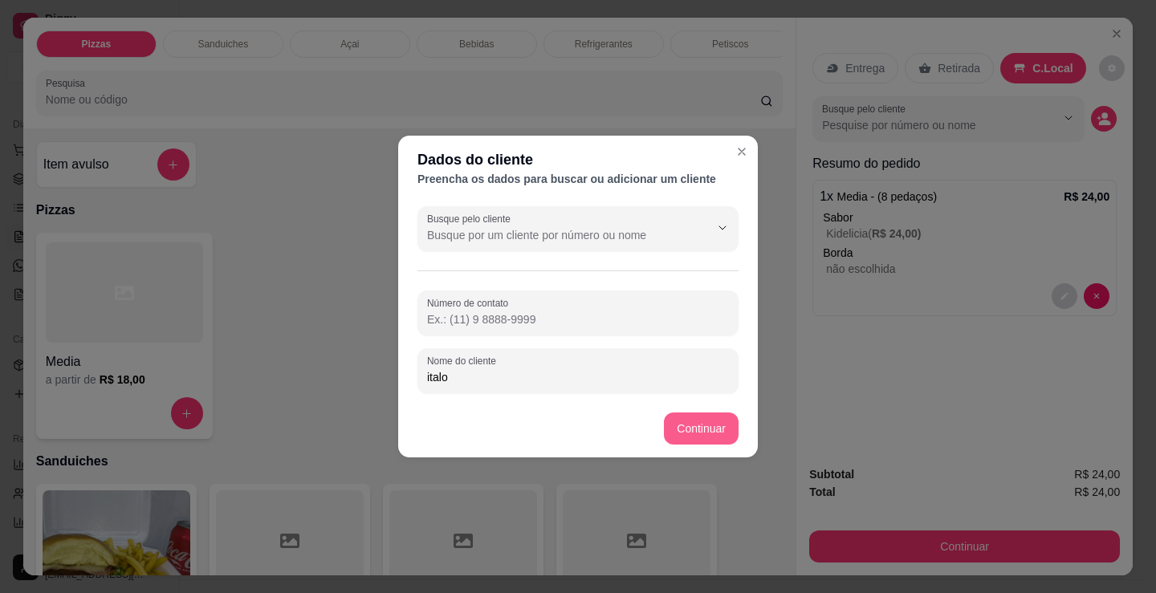
type input "italo"
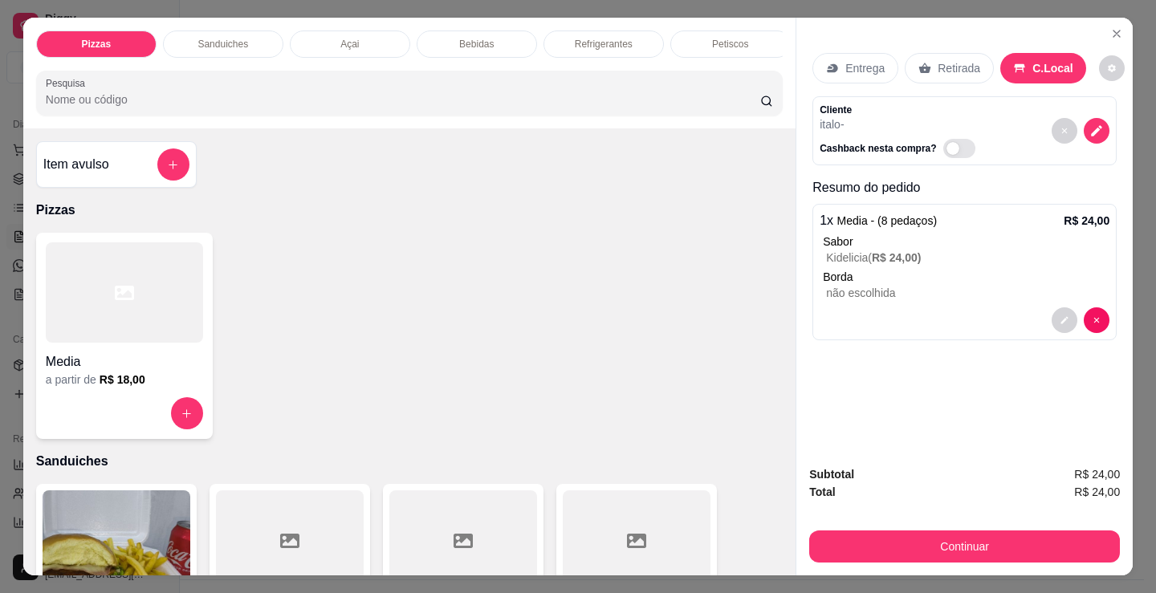
click at [889, 550] on button "Continuar" at bounding box center [964, 547] width 311 height 32
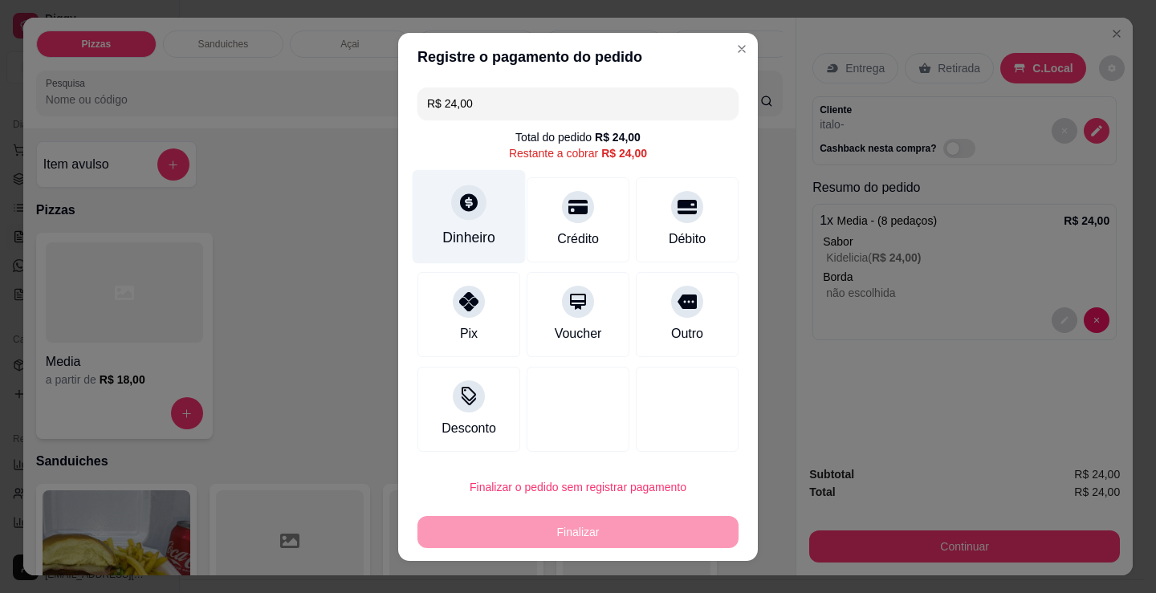
click at [479, 227] on div "Dinheiro" at bounding box center [468, 237] width 53 height 21
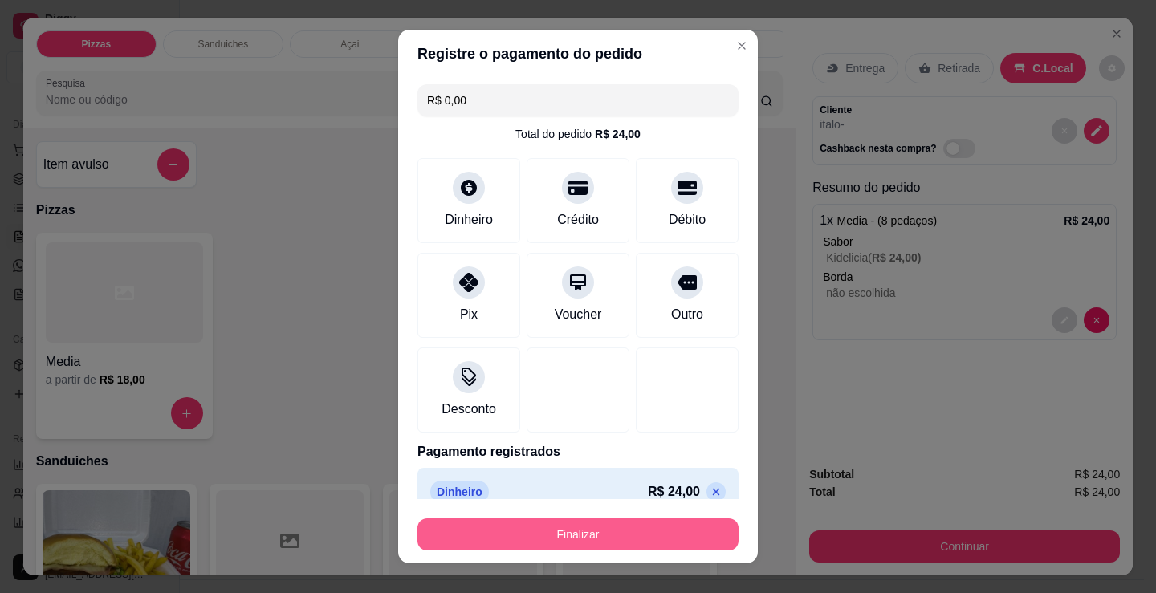
click at [616, 535] on button "Finalizar" at bounding box center [577, 535] width 321 height 32
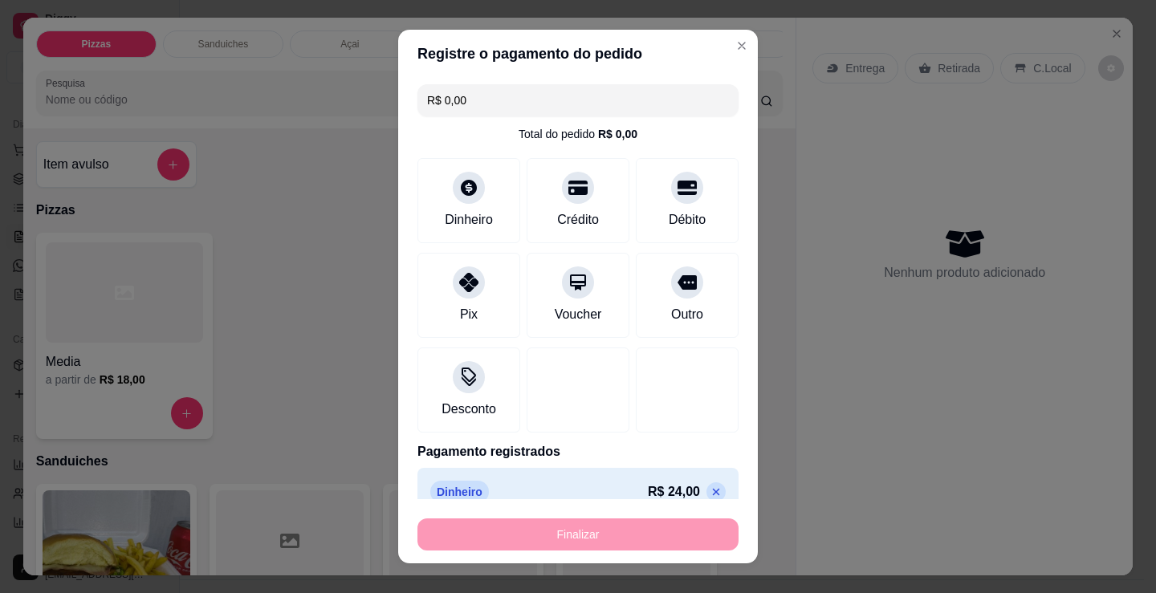
type input "-R$ 24,00"
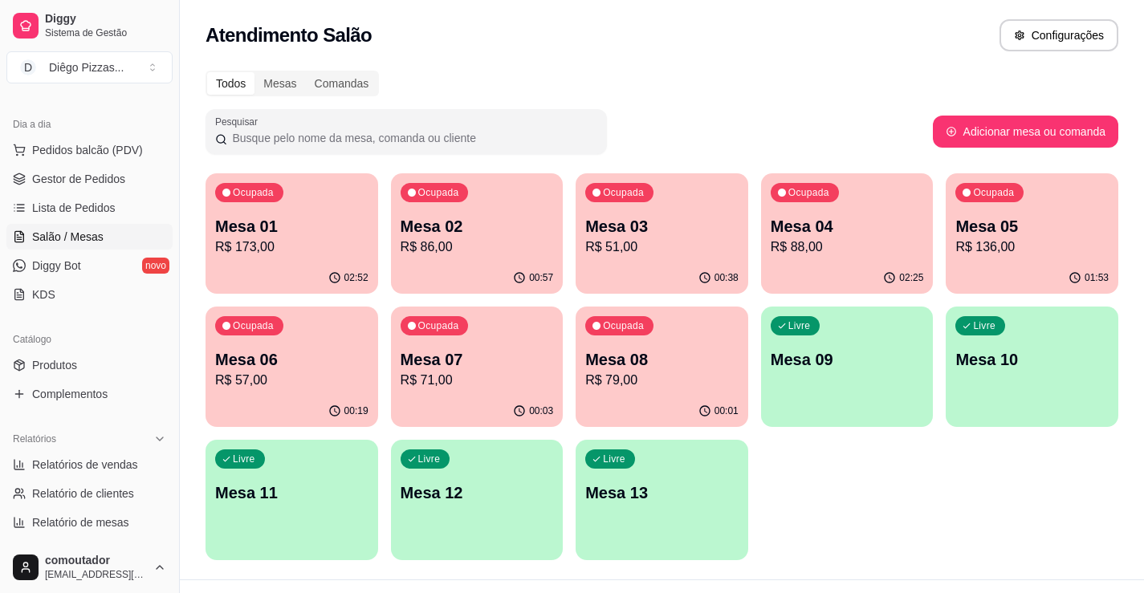
click at [455, 249] on p "R$ 86,00" at bounding box center [477, 247] width 153 height 19
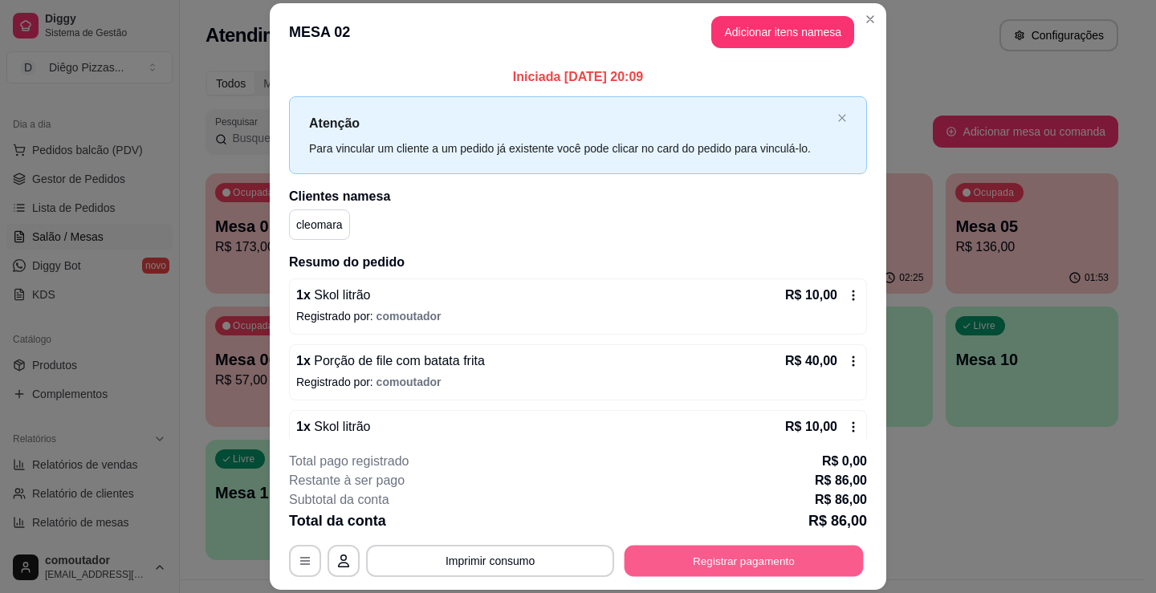
click at [816, 576] on button "Registrar pagamento" at bounding box center [743, 561] width 239 height 31
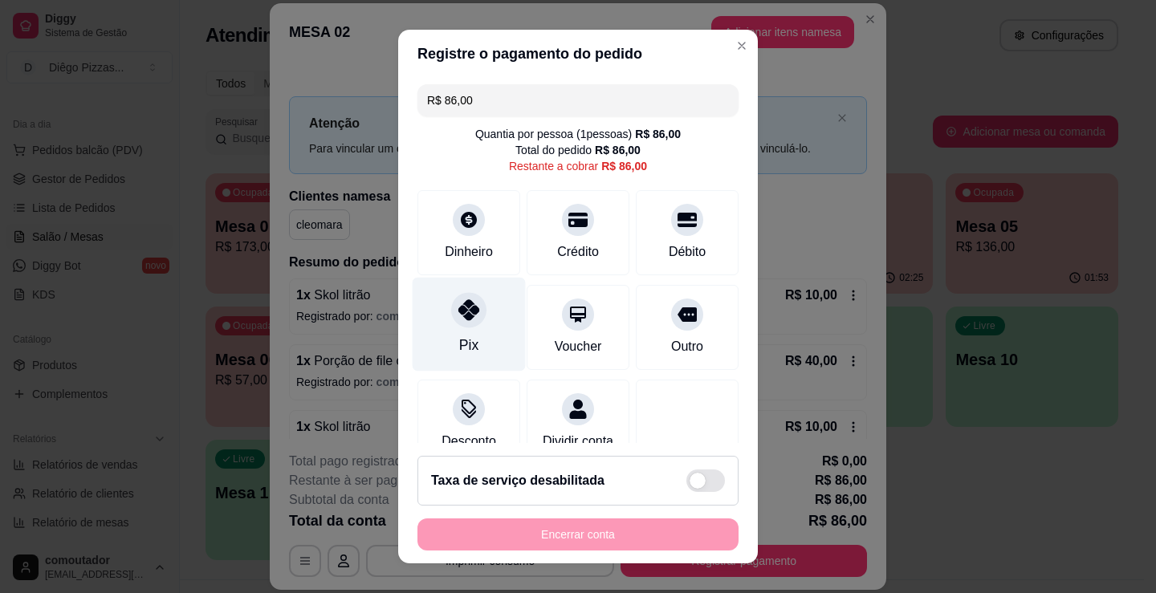
click at [483, 329] on div "Pix" at bounding box center [469, 325] width 113 height 94
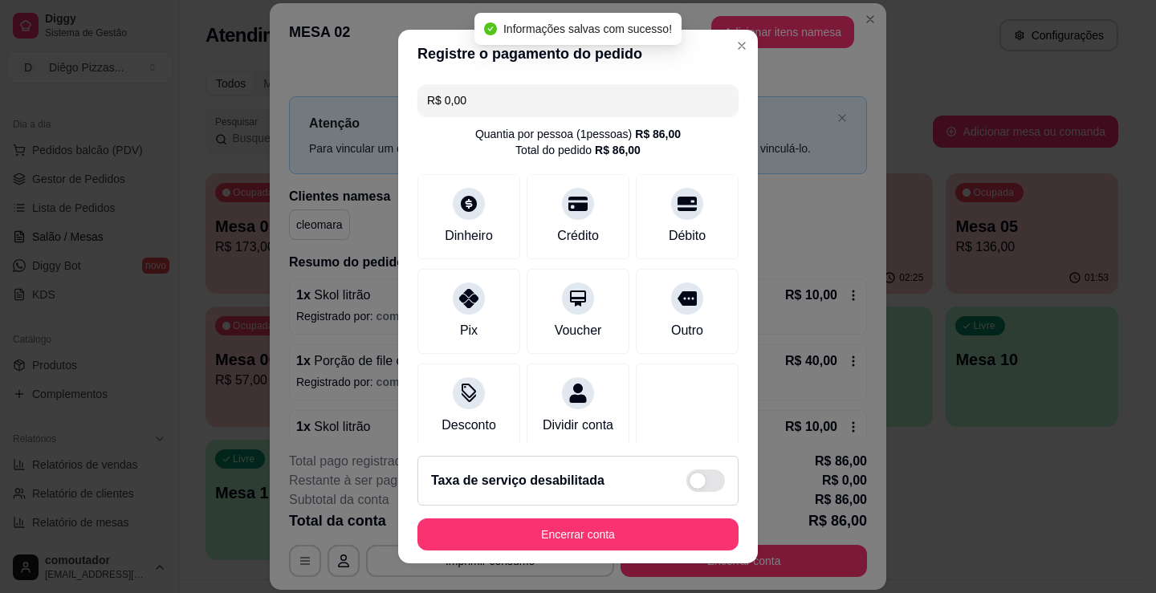
type input "R$ 0,00"
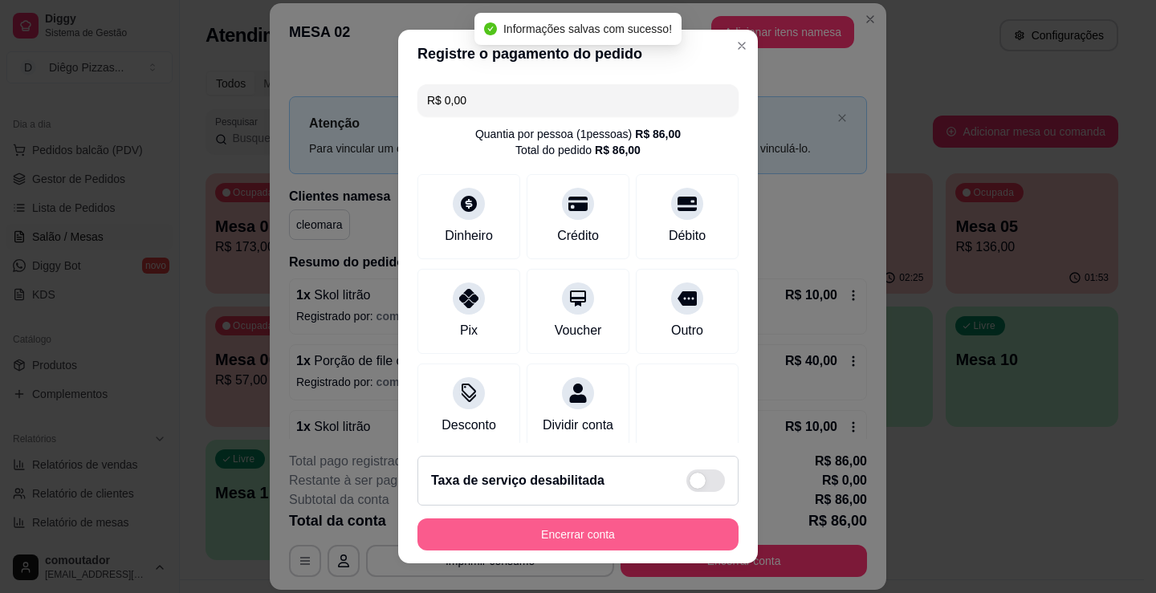
click at [661, 532] on button "Encerrar conta" at bounding box center [577, 535] width 321 height 32
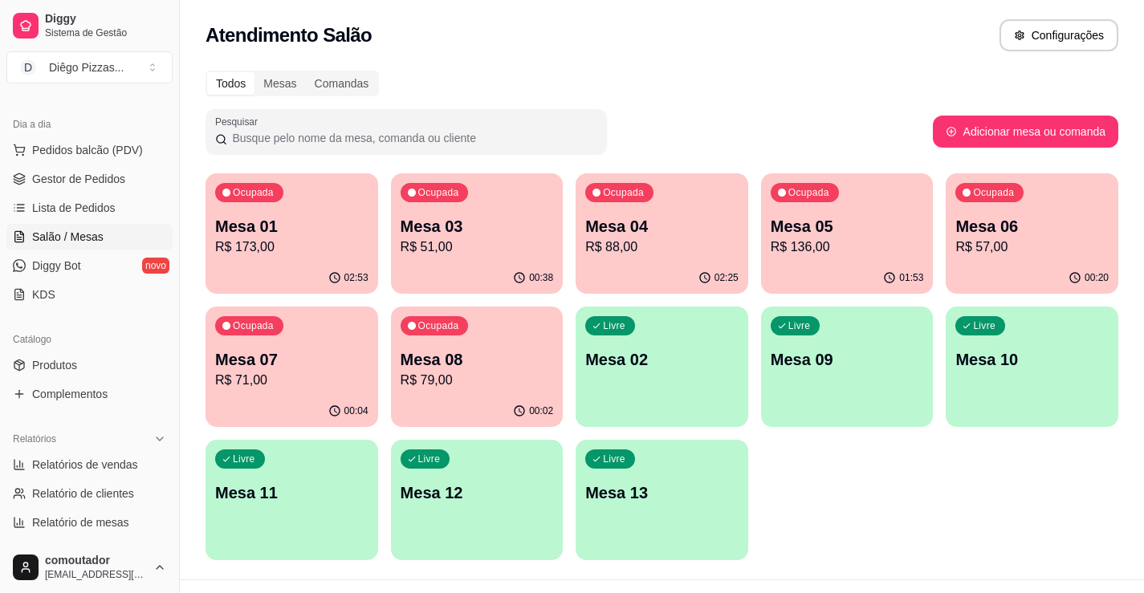
click at [437, 234] on p "Mesa 03" at bounding box center [477, 226] width 153 height 22
click at [320, 222] on p "Mesa 01" at bounding box center [291, 226] width 153 height 22
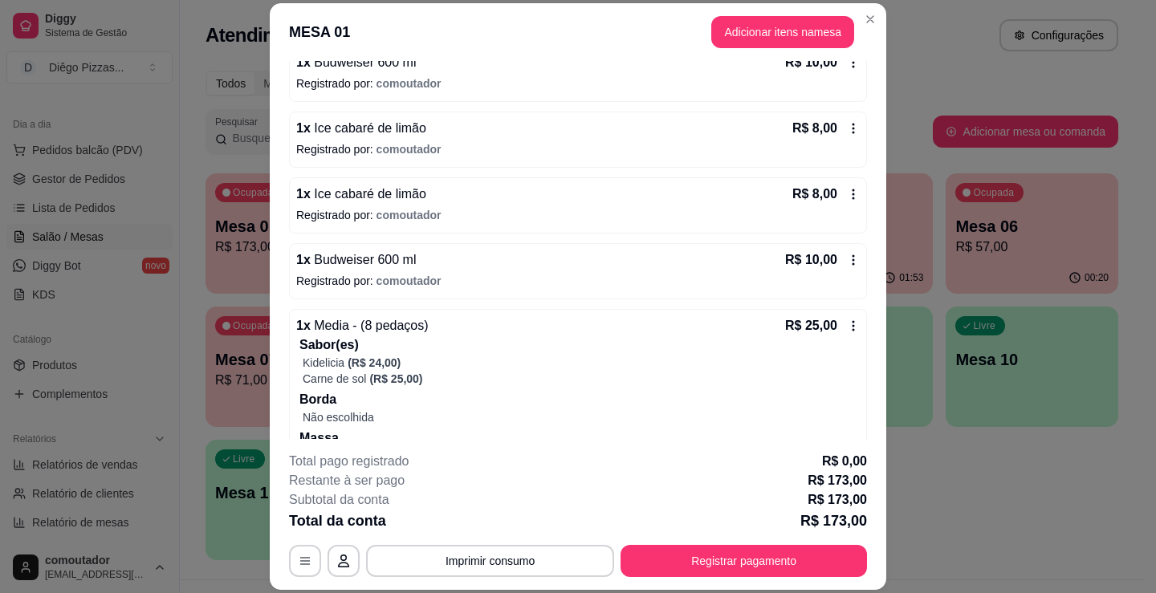
scroll to position [779, 0]
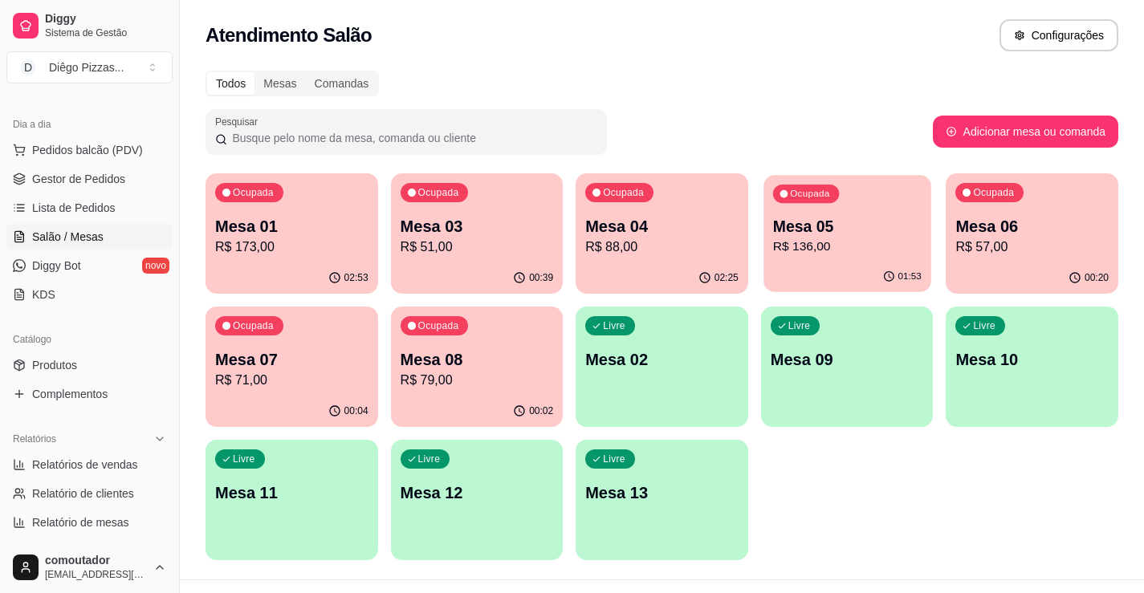
click at [806, 264] on div "01:53" at bounding box center [846, 277] width 167 height 31
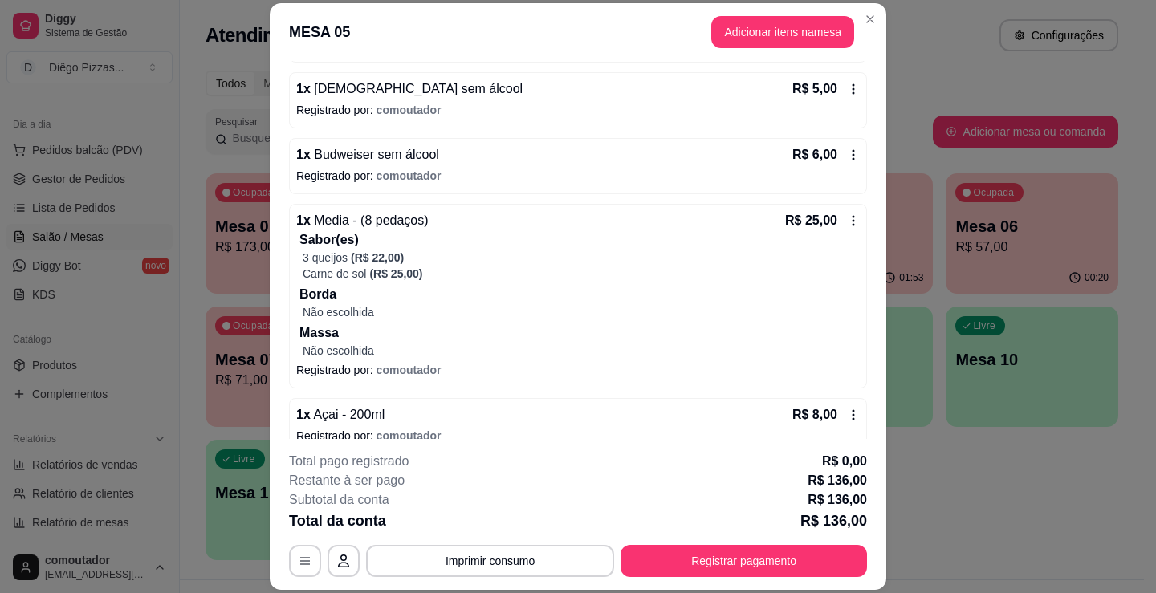
scroll to position [622, 0]
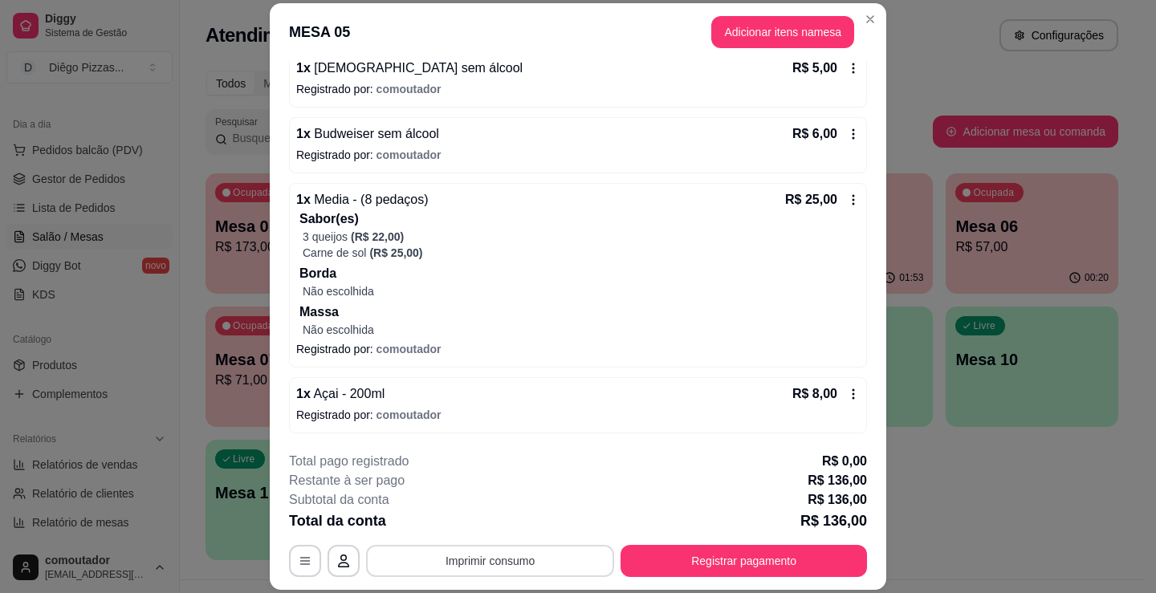
click at [515, 556] on button "Imprimir consumo" at bounding box center [490, 561] width 248 height 32
click at [474, 519] on button "IMPRESSORA" at bounding box center [489, 524] width 116 height 26
click at [752, 41] on button "Adicionar itens na mesa" at bounding box center [782, 32] width 143 height 32
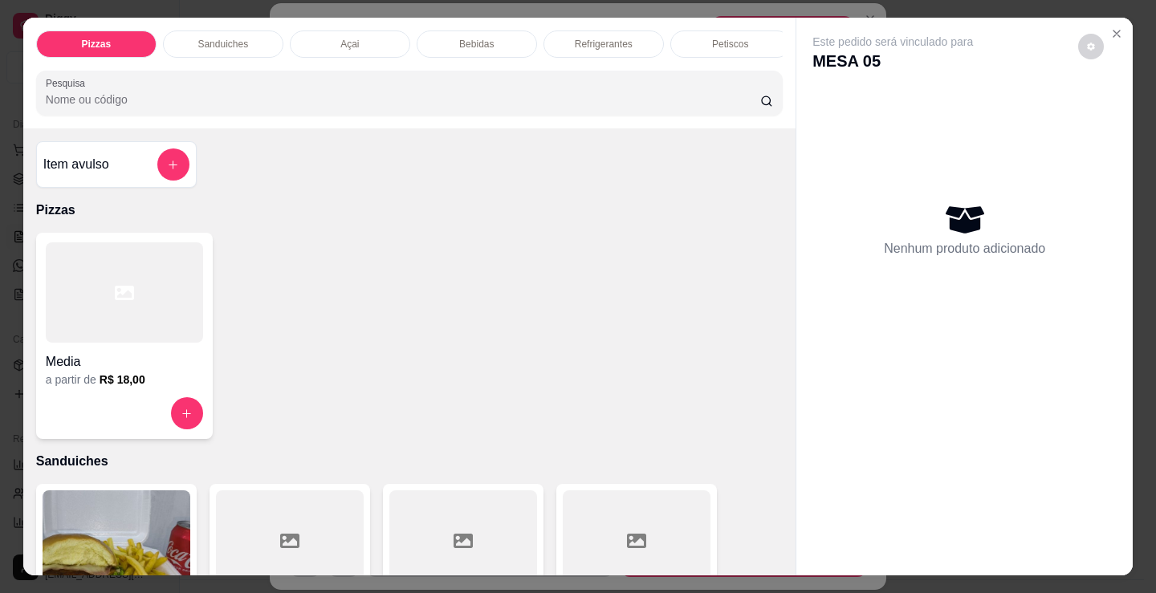
click at [469, 39] on p "Bebidas" at bounding box center [476, 44] width 35 height 13
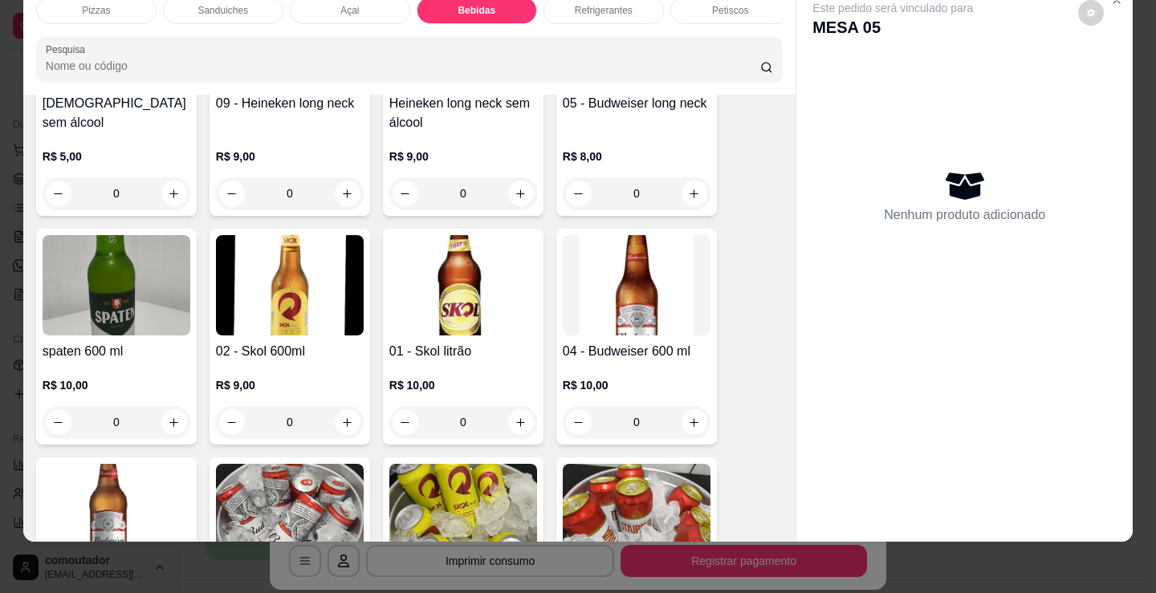
scroll to position [2390, 0]
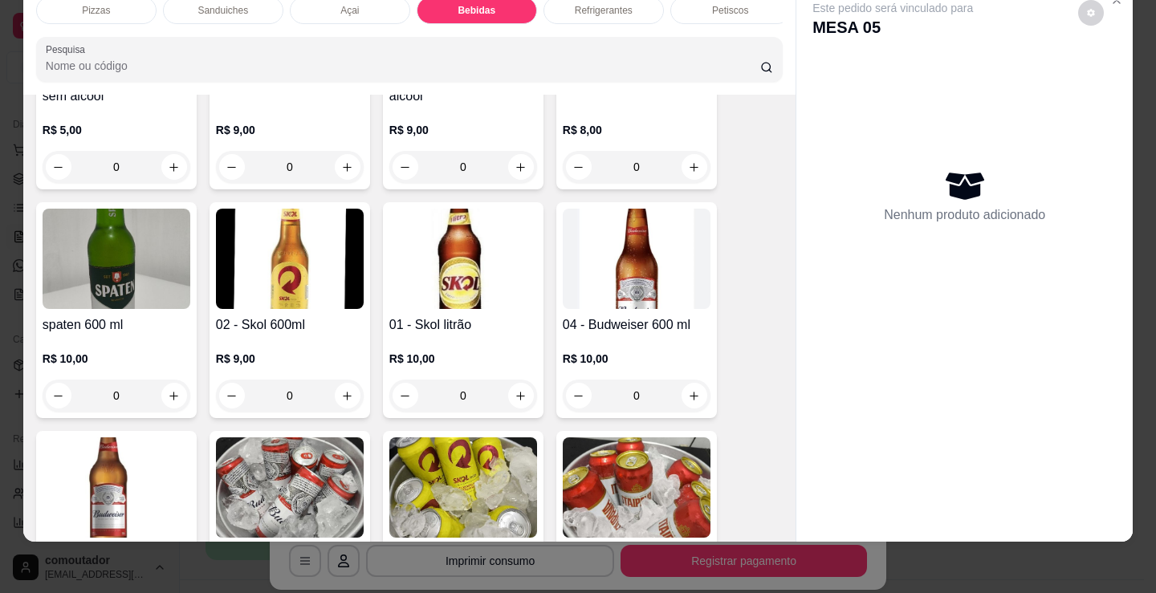
click at [688, 401] on icon "increase-product-quantity" at bounding box center [694, 396] width 12 height 12
type input "1"
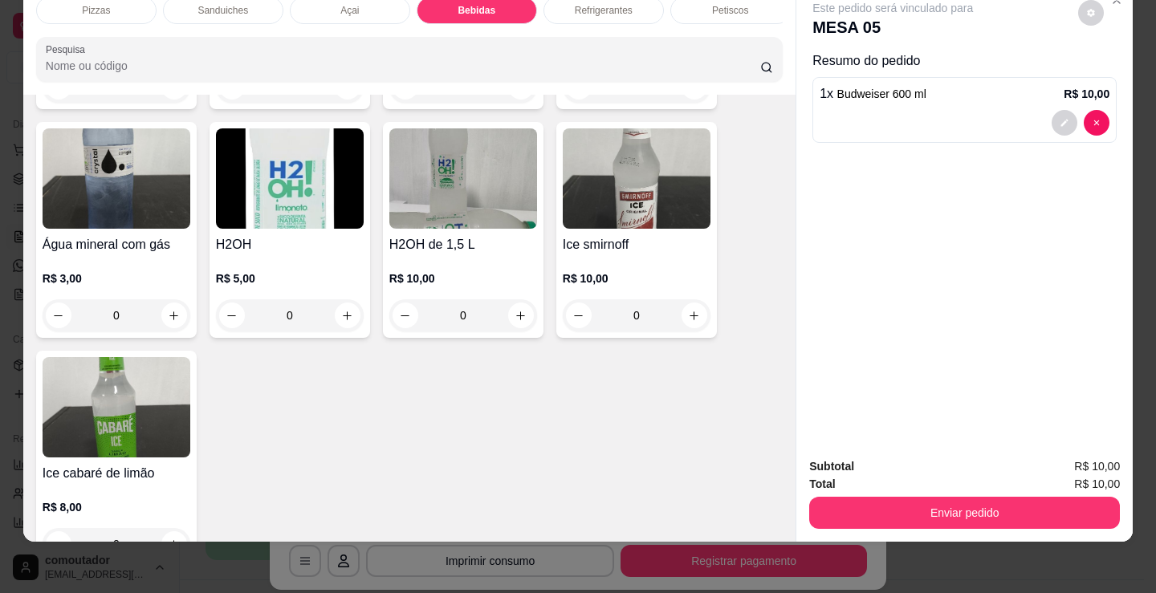
scroll to position [3675, 0]
click at [690, 316] on icon "increase-product-quantity" at bounding box center [694, 315] width 9 height 9
type input "1"
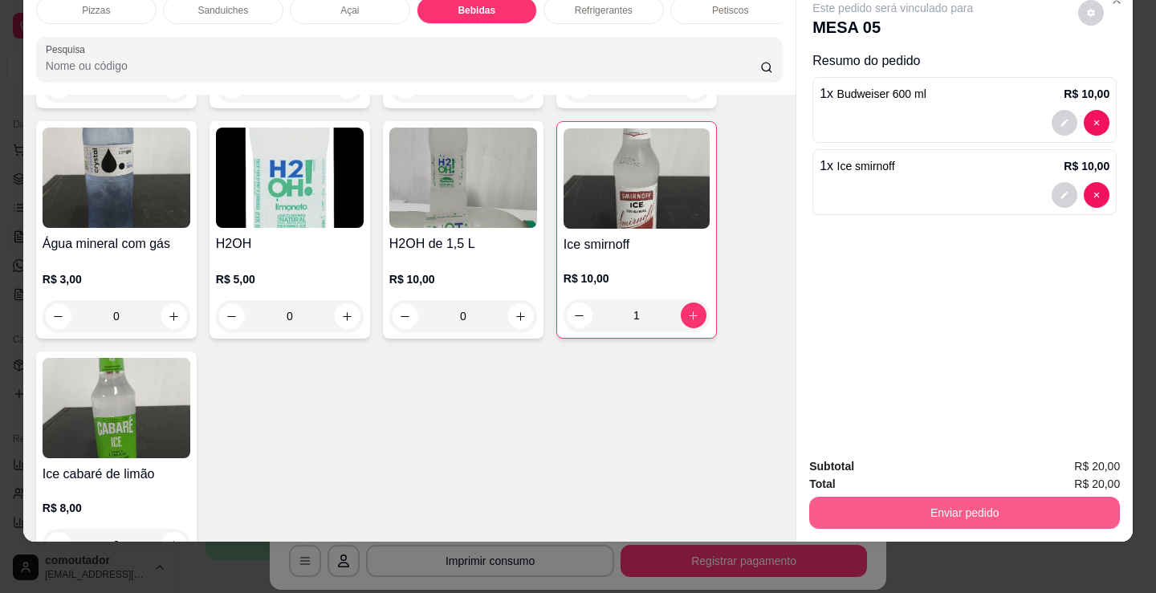
click at [877, 499] on button "Enviar pedido" at bounding box center [964, 513] width 311 height 32
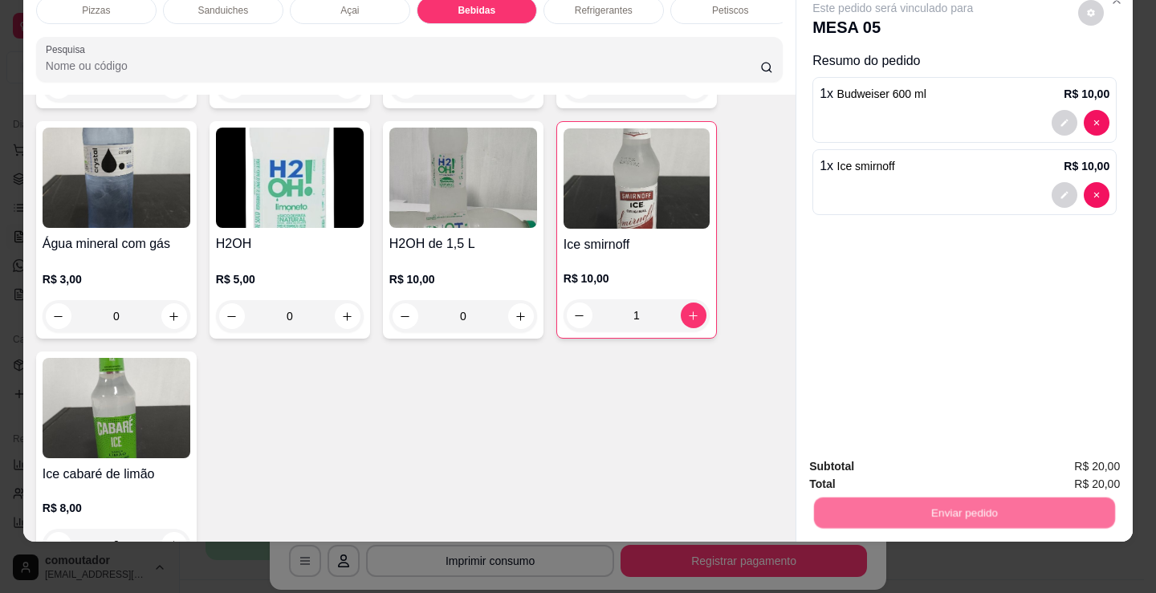
click at [881, 467] on button "Não registrar e enviar pedido" at bounding box center [912, 461] width 162 height 30
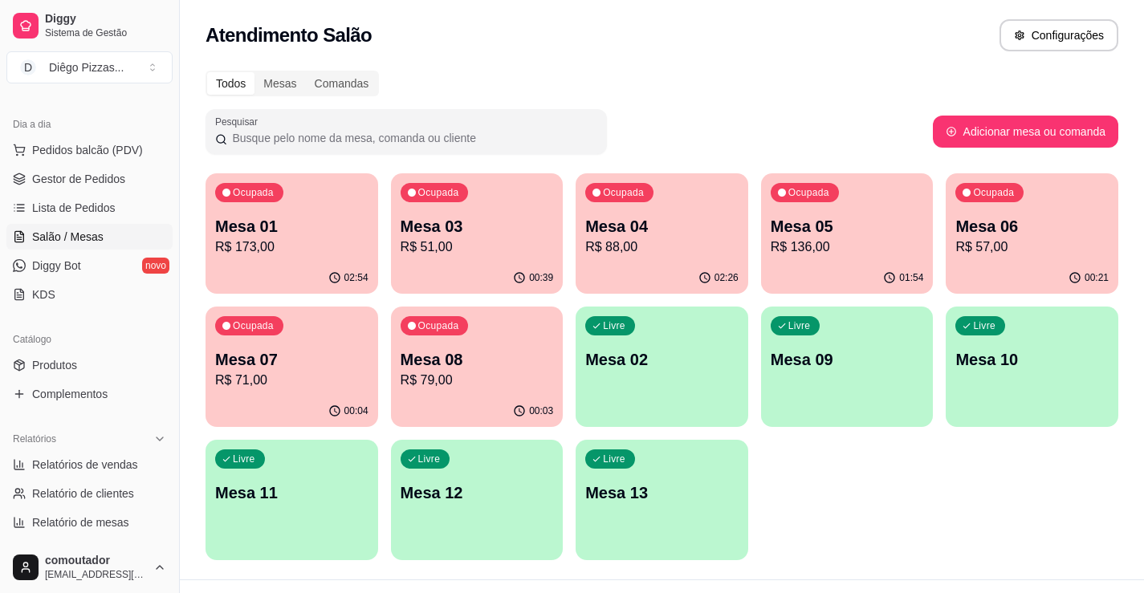
click at [252, 224] on p "Mesa 01" at bounding box center [291, 226] width 153 height 22
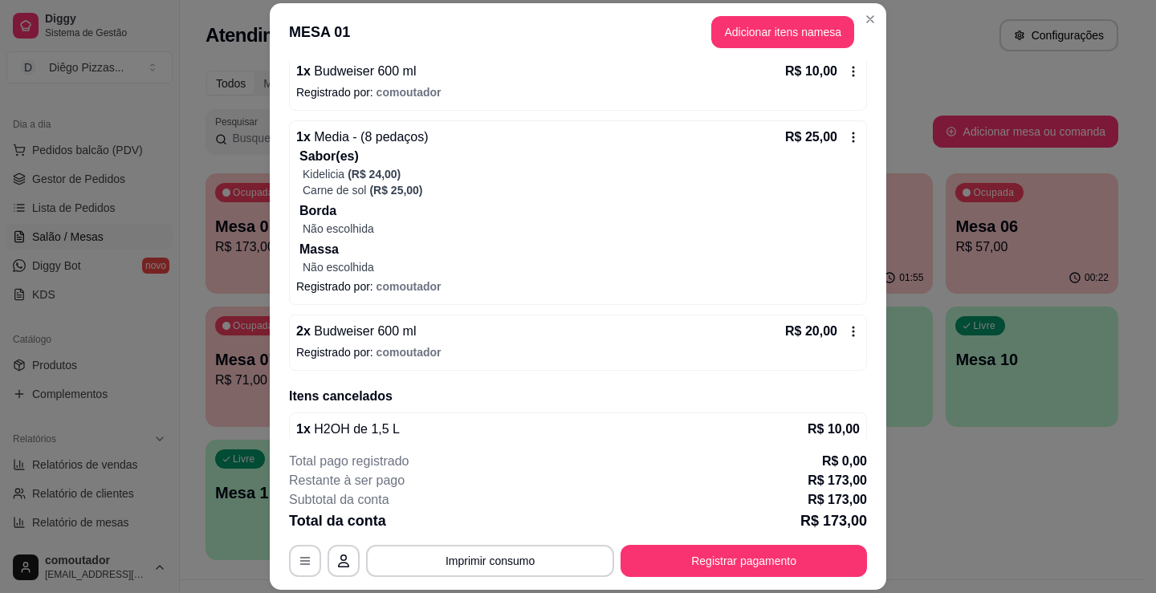
scroll to position [779, 0]
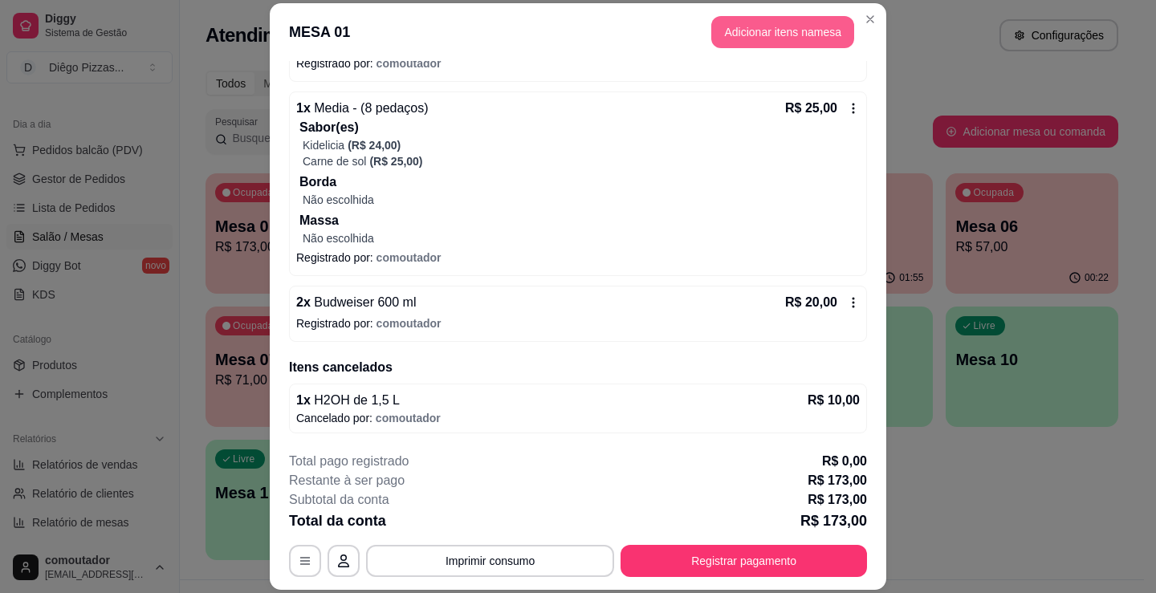
click at [744, 31] on button "Adicionar itens na mesa" at bounding box center [782, 32] width 143 height 32
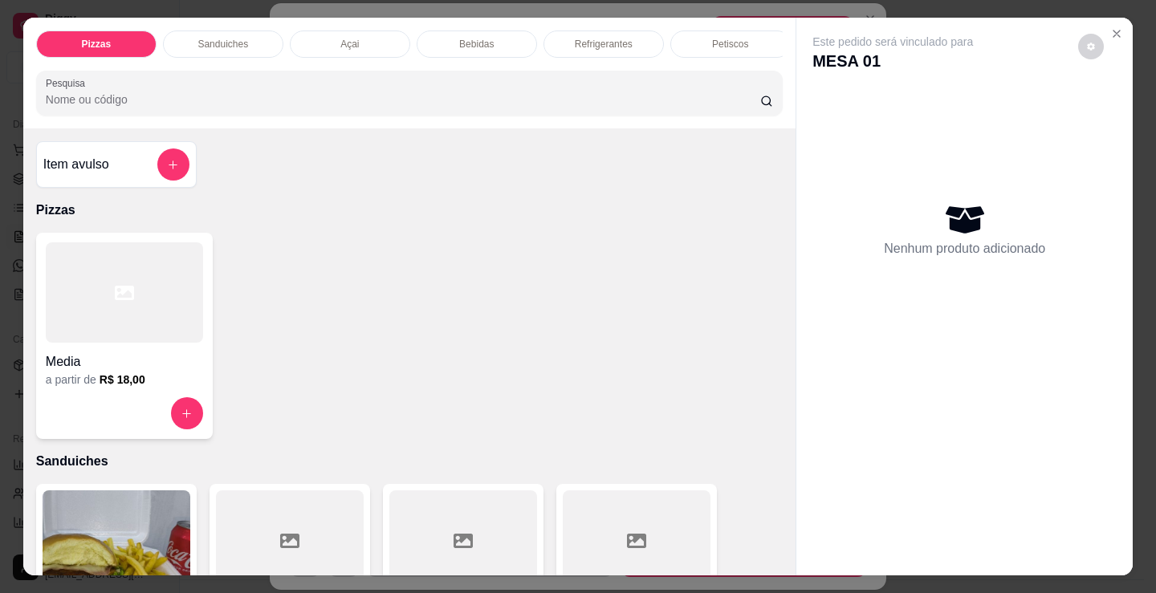
click at [340, 38] on p "Açai" at bounding box center [349, 44] width 18 height 13
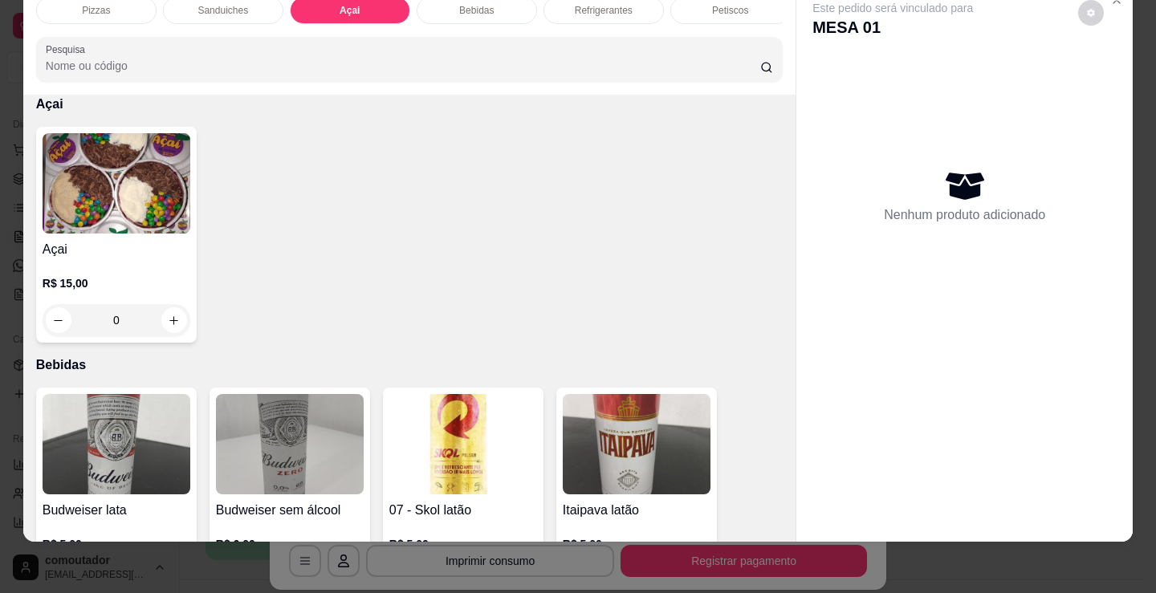
click at [114, 275] on div "R$ 15,00 0" at bounding box center [117, 297] width 148 height 77
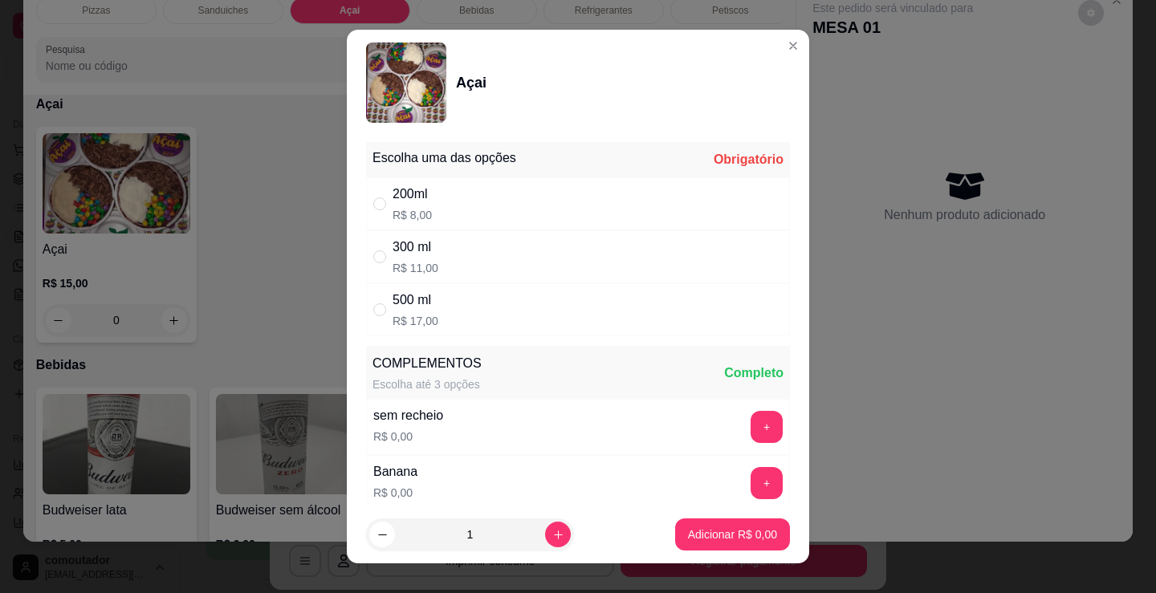
click at [486, 281] on div "300 ml R$ 11,00" at bounding box center [578, 256] width 424 height 53
radio input "true"
click at [681, 531] on p "Adicionar R$ 11,00" at bounding box center [729, 535] width 96 height 16
type input "1"
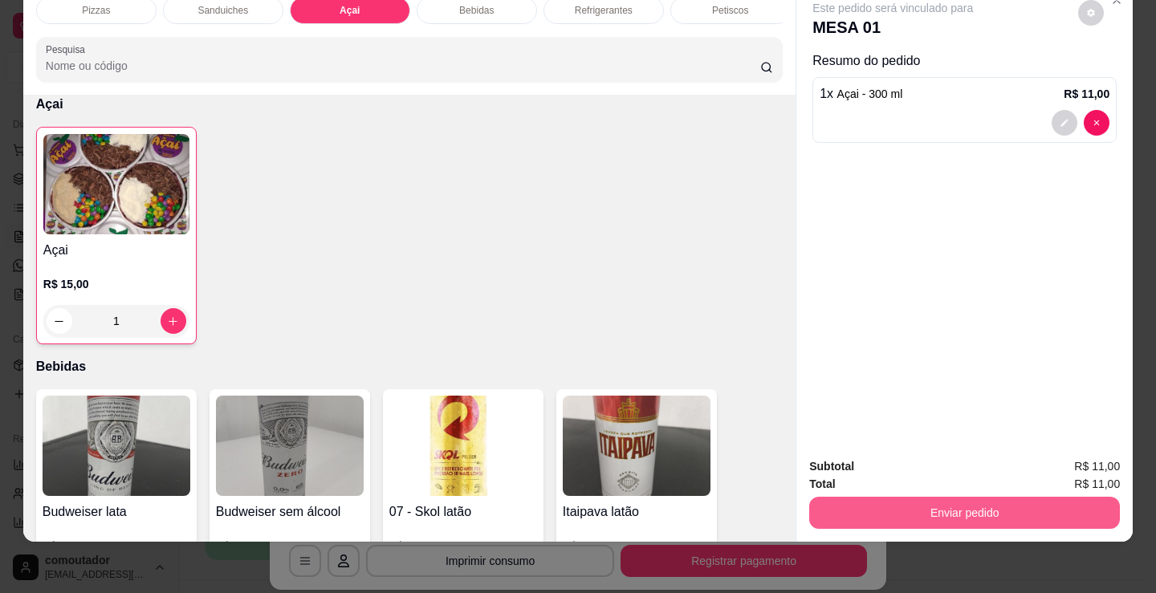
click at [817, 498] on button "Enviar pedido" at bounding box center [964, 513] width 311 height 32
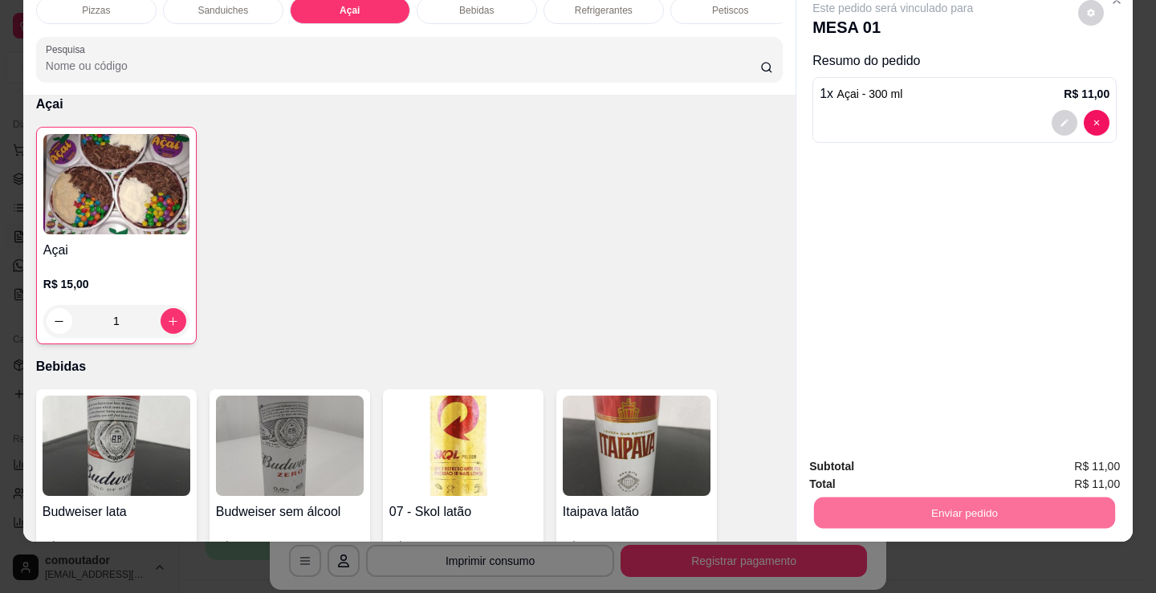
click at [832, 458] on button "Não registrar e enviar pedido" at bounding box center [911, 461] width 167 height 31
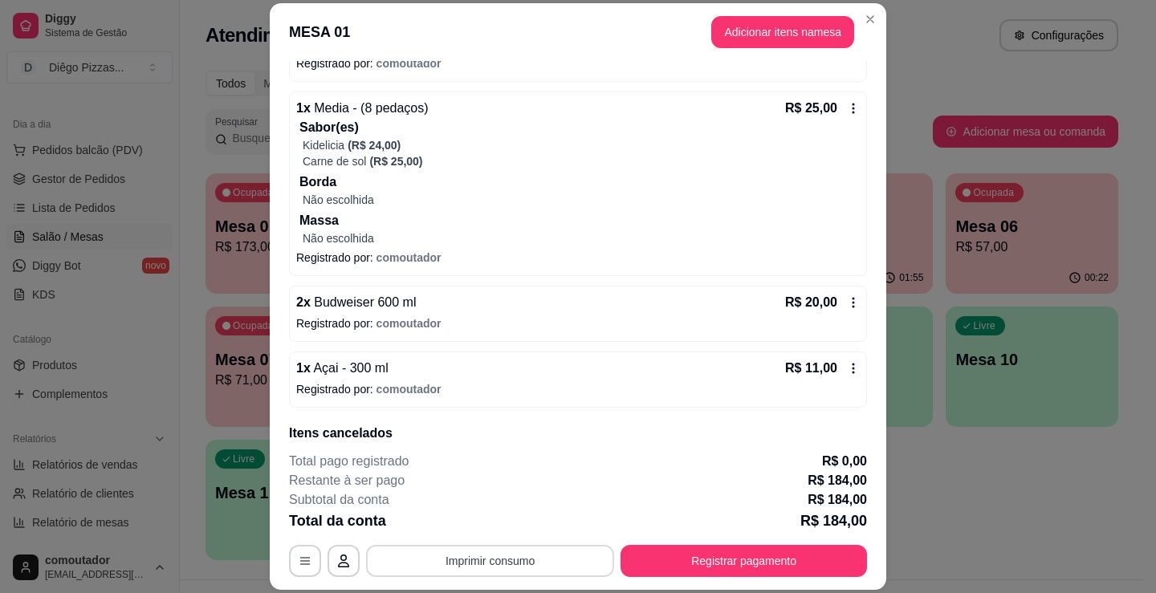
click at [543, 553] on button "Imprimir consumo" at bounding box center [490, 561] width 248 height 32
click at [520, 528] on button "IMPRESSORA" at bounding box center [489, 524] width 116 height 26
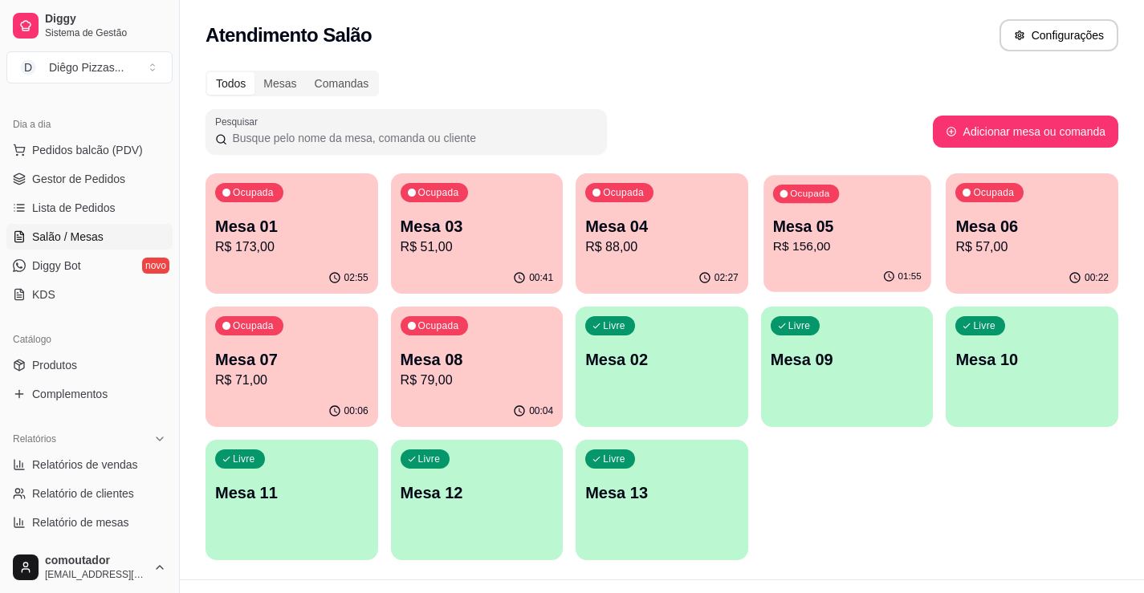
click at [832, 257] on div "Ocupada Mesa 05 R$ 156,00" at bounding box center [846, 218] width 167 height 87
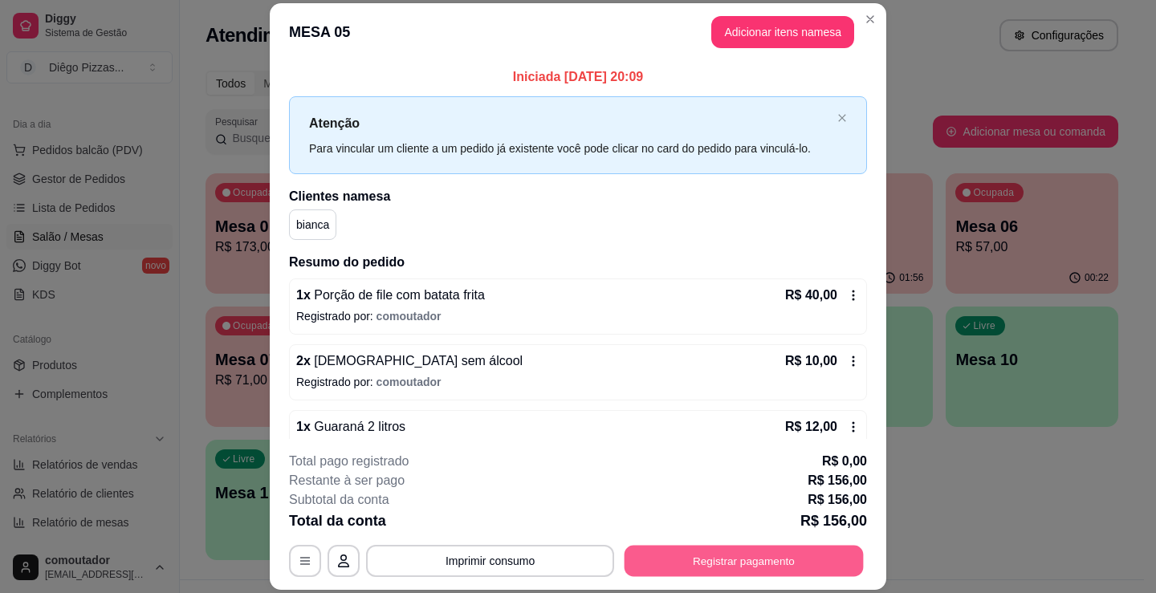
click at [687, 557] on button "Registrar pagamento" at bounding box center [743, 561] width 239 height 31
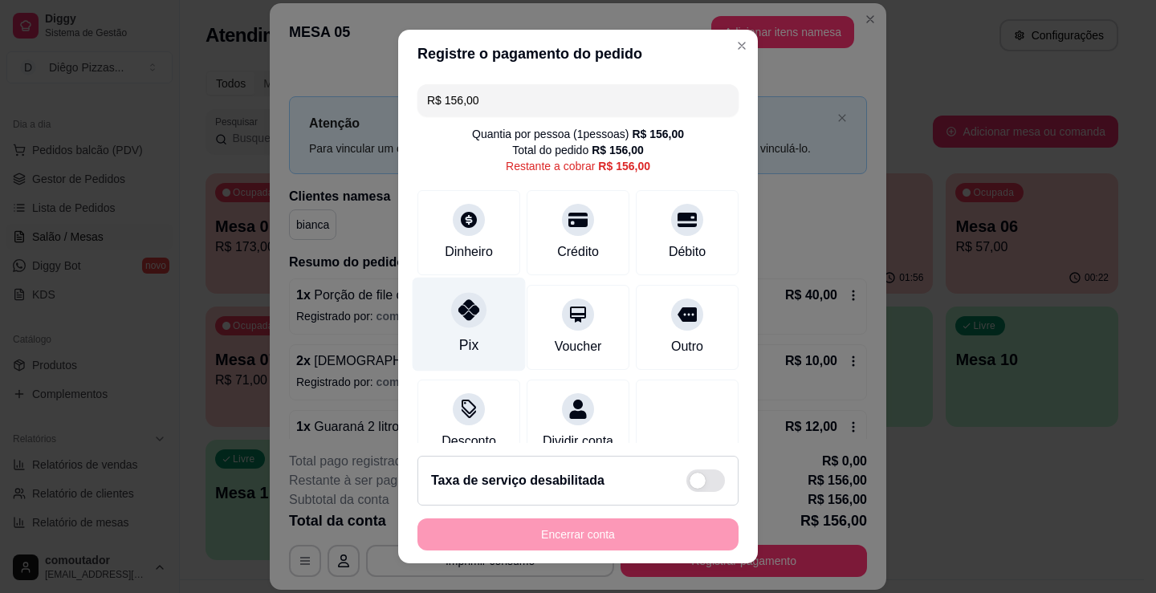
click at [458, 294] on div "Pix" at bounding box center [469, 325] width 113 height 94
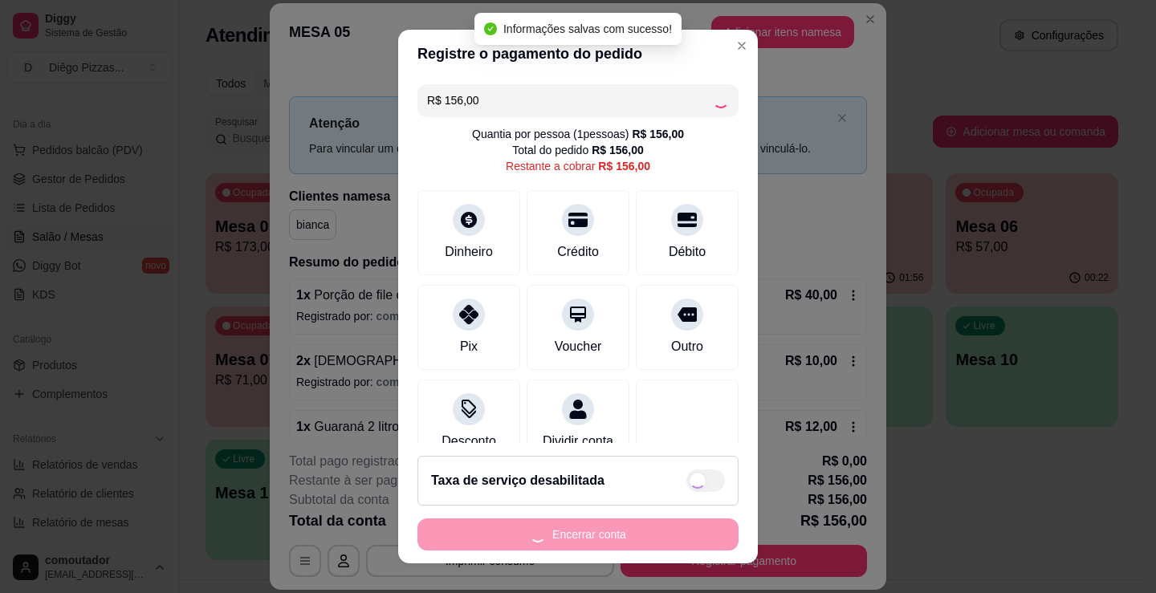
type input "R$ 0,00"
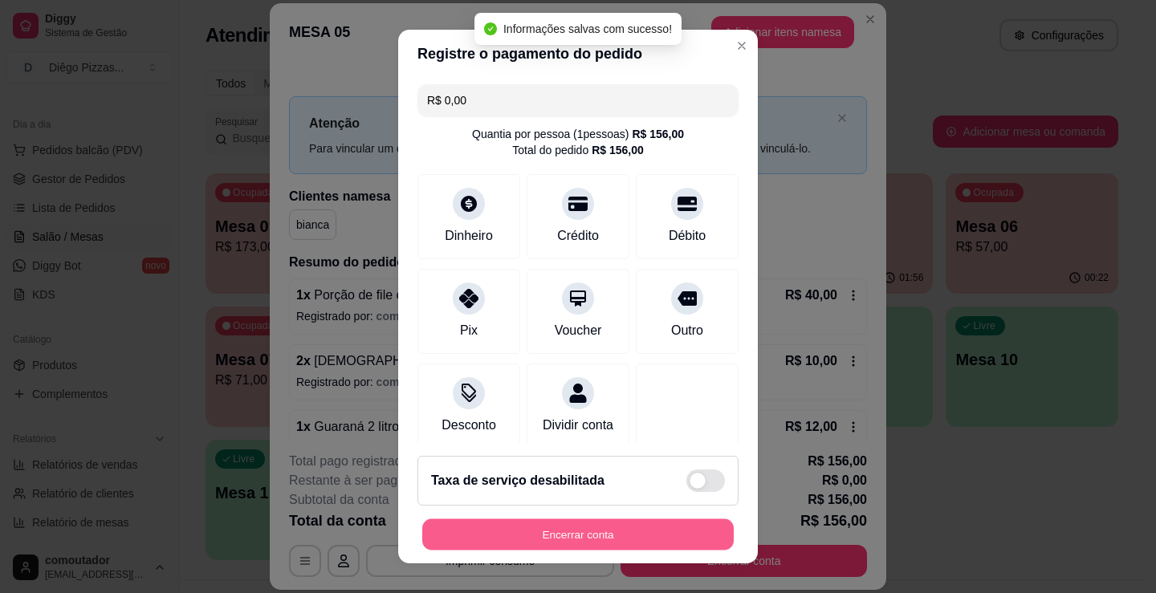
click at [606, 536] on button "Encerrar conta" at bounding box center [577, 534] width 311 height 31
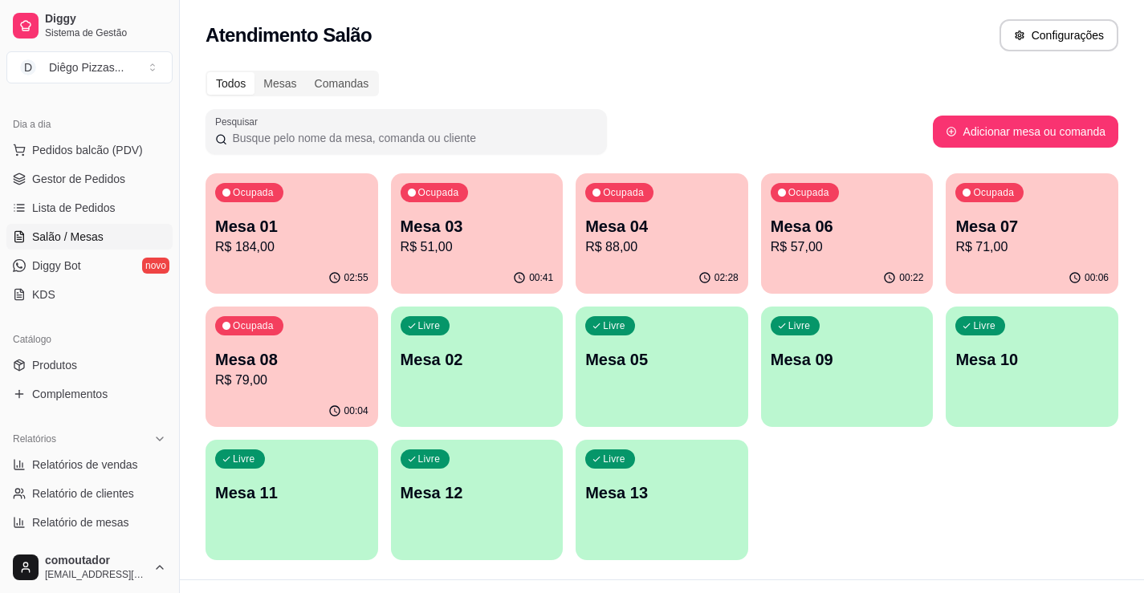
click at [490, 244] on p "R$ 51,00" at bounding box center [477, 247] width 153 height 19
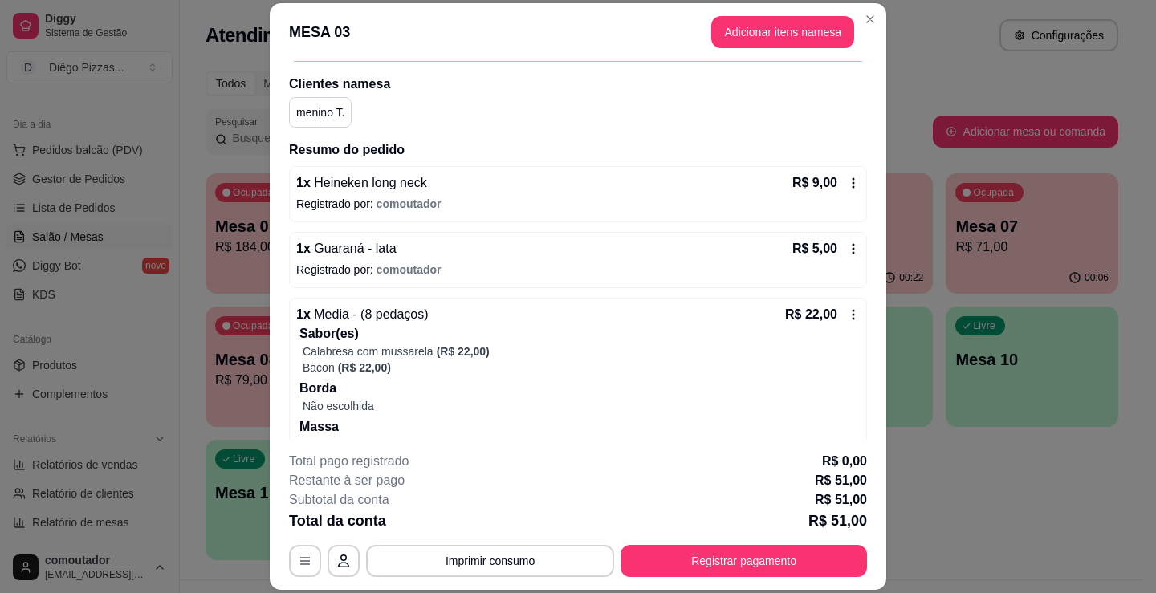
scroll to position [227, 0]
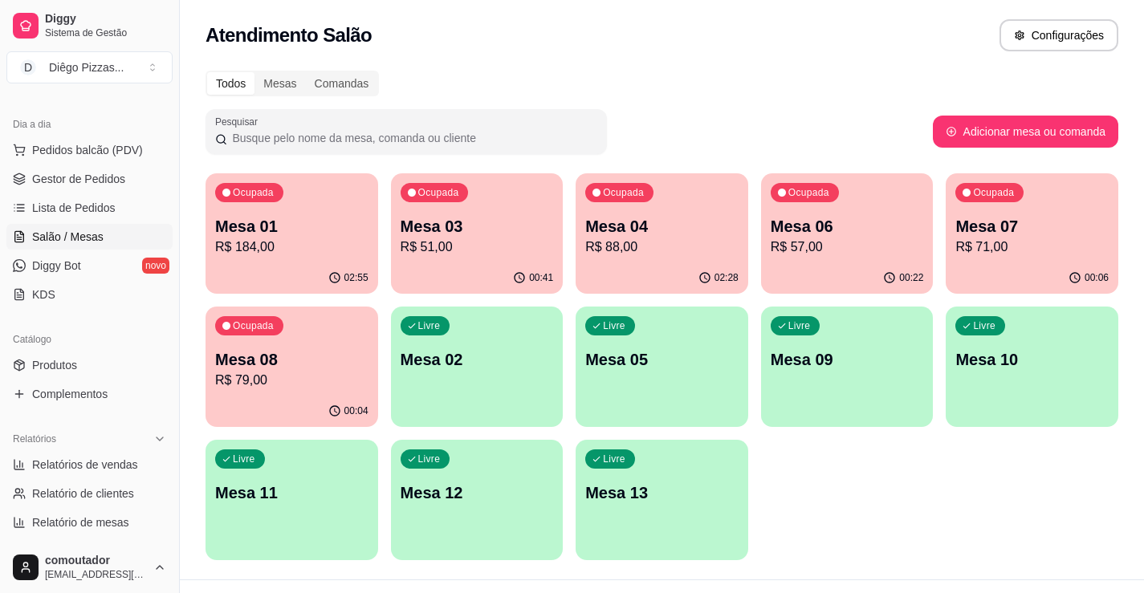
click at [616, 245] on p "R$ 88,00" at bounding box center [661, 247] width 153 height 19
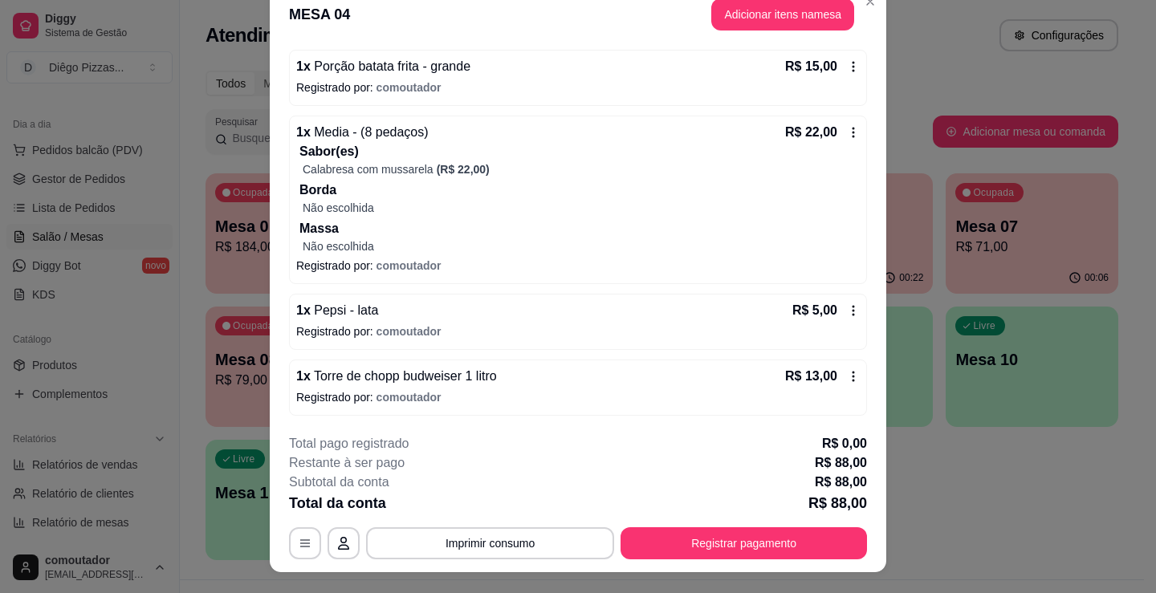
scroll to position [48, 0]
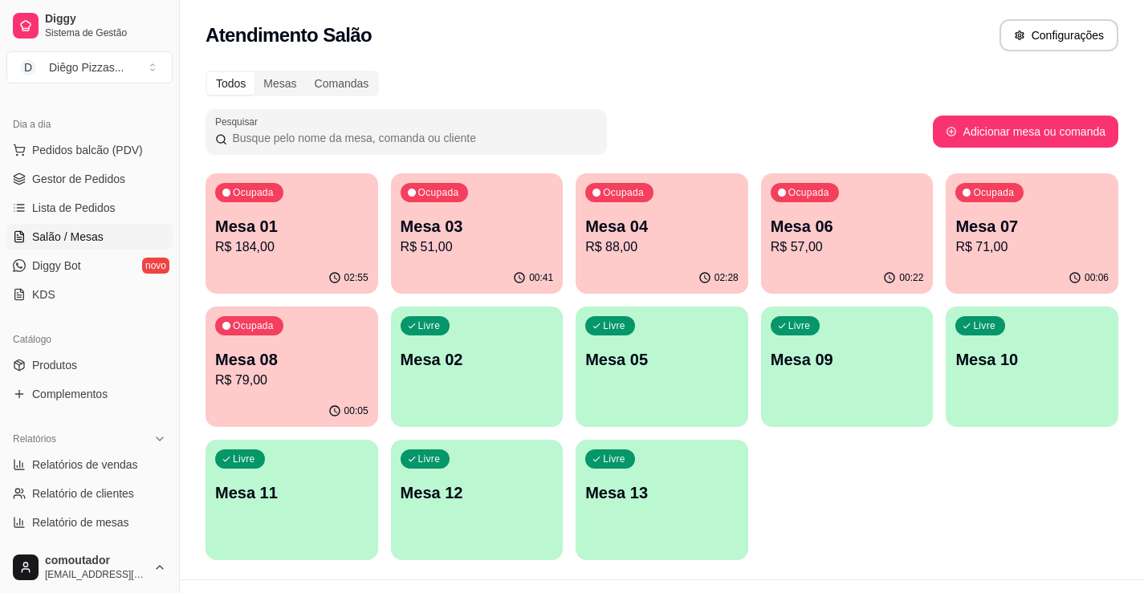
click at [885, 266] on div "00:22" at bounding box center [847, 277] width 173 height 31
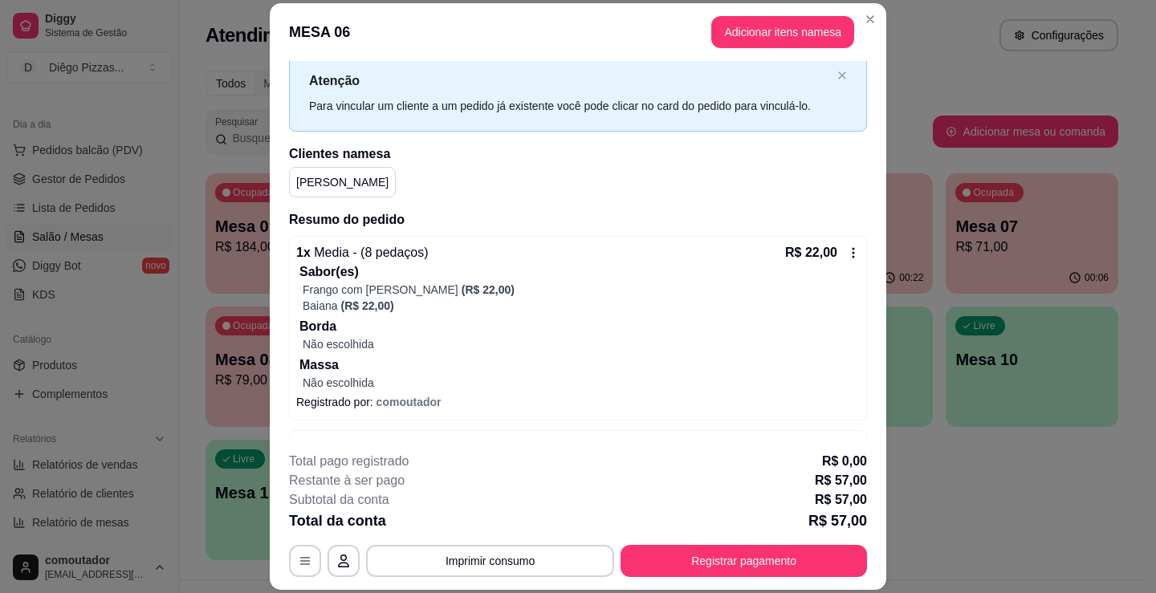
scroll to position [0, 0]
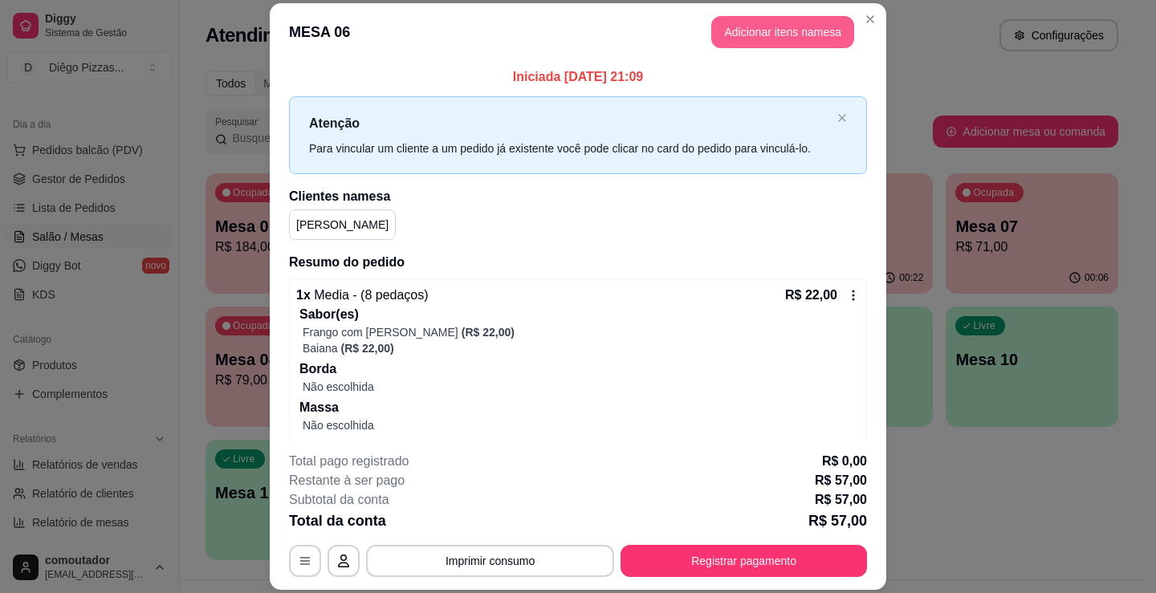
click at [759, 27] on button "Adicionar itens na mesa" at bounding box center [782, 32] width 143 height 32
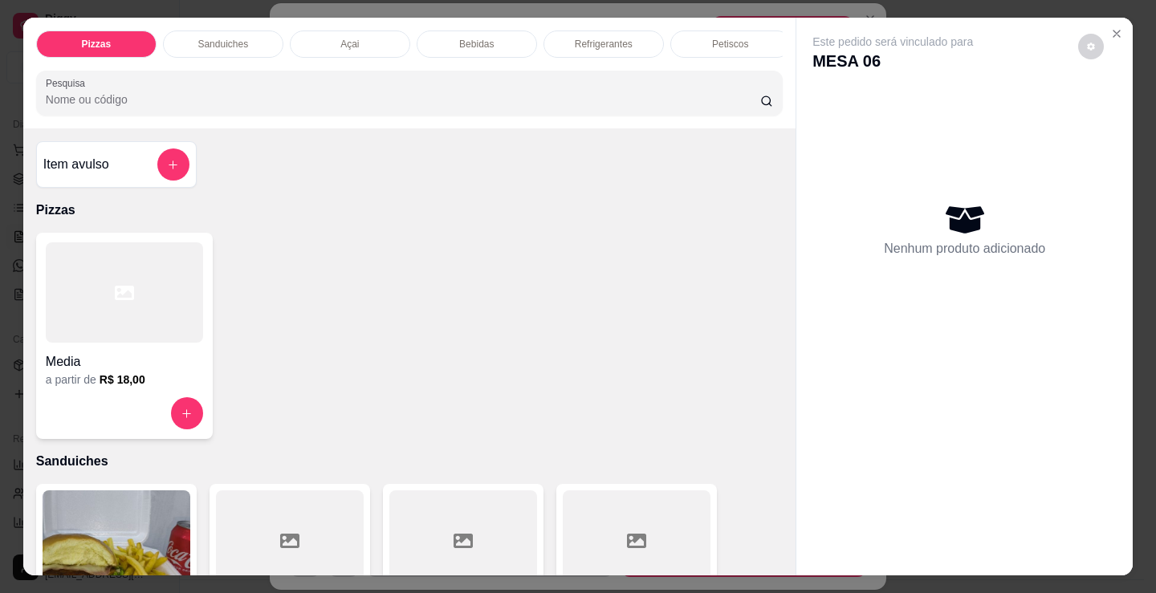
click at [636, 38] on div "Refrigerantes" at bounding box center [603, 44] width 120 height 27
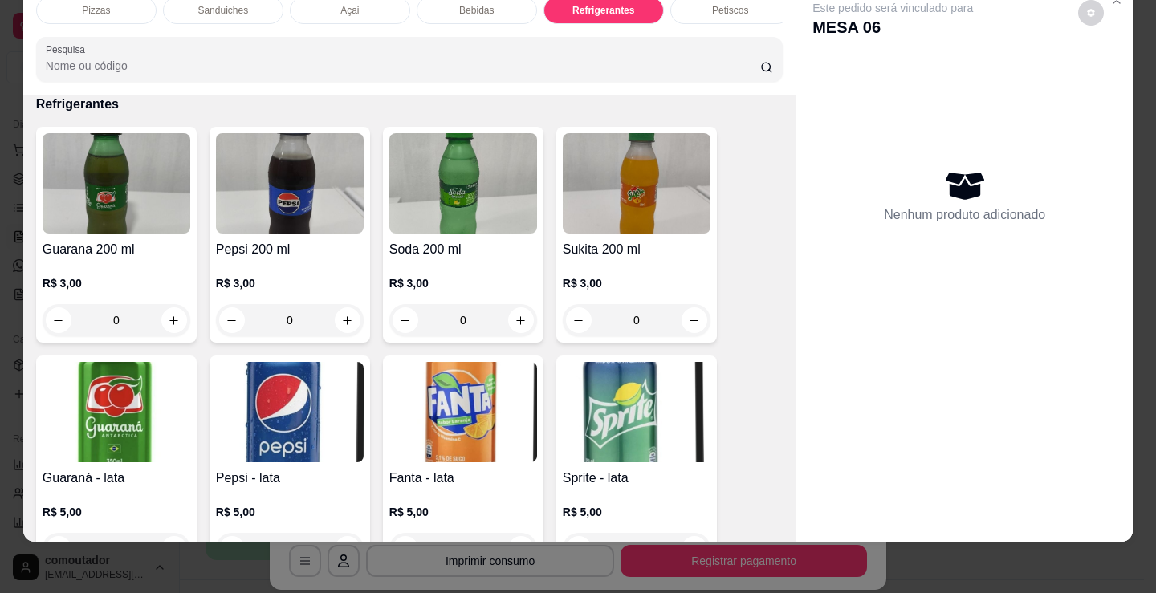
scroll to position [0, 388]
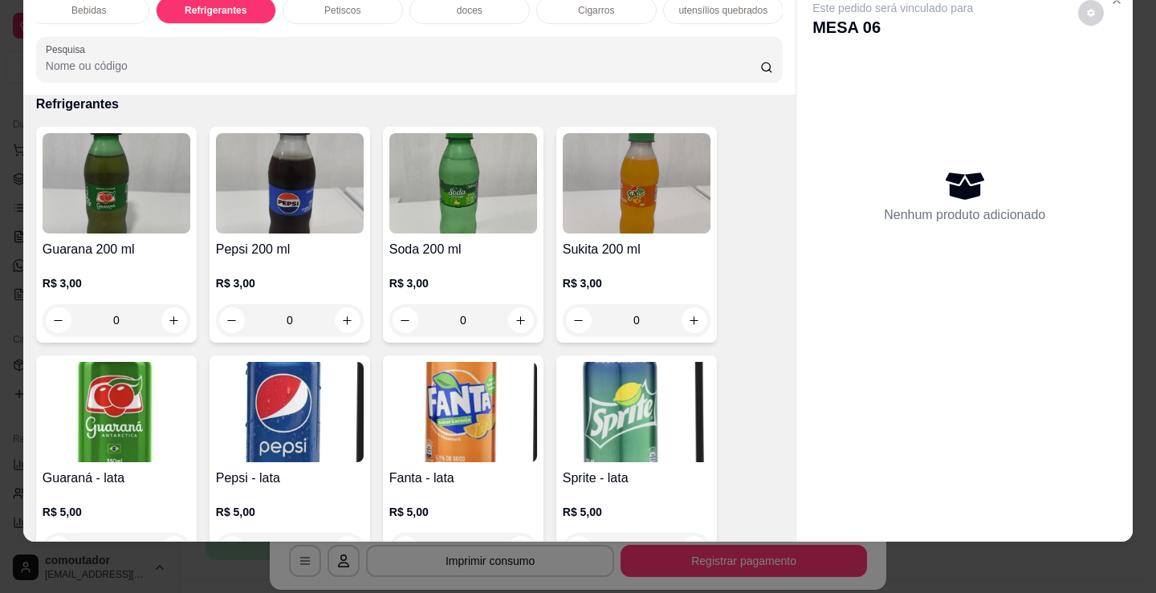
click at [362, 2] on div "Petiscos" at bounding box center [343, 10] width 120 height 27
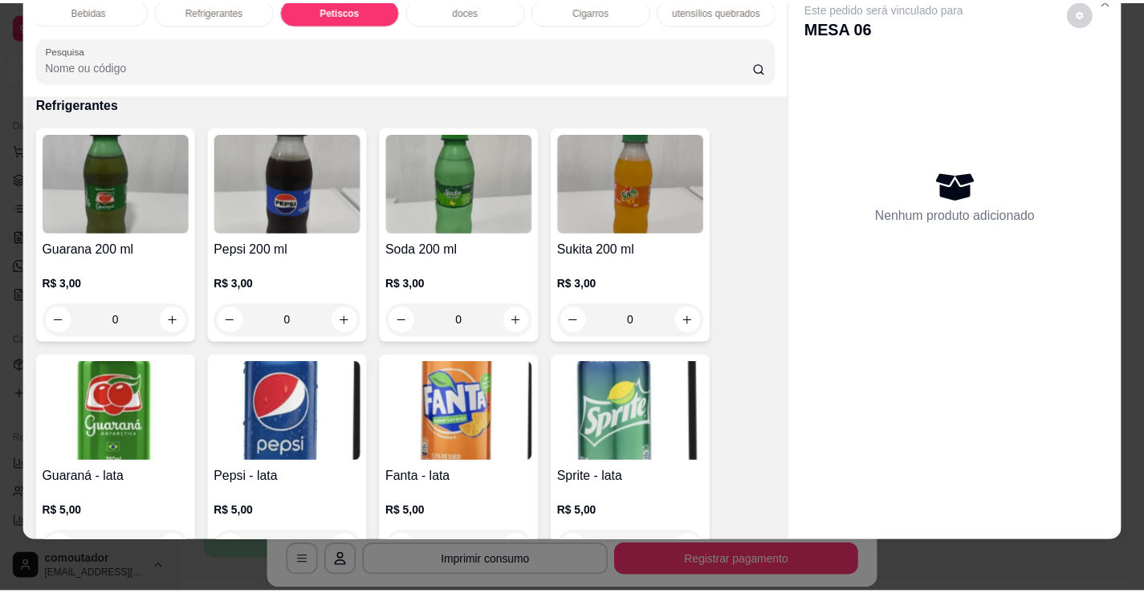
scroll to position [5123, 0]
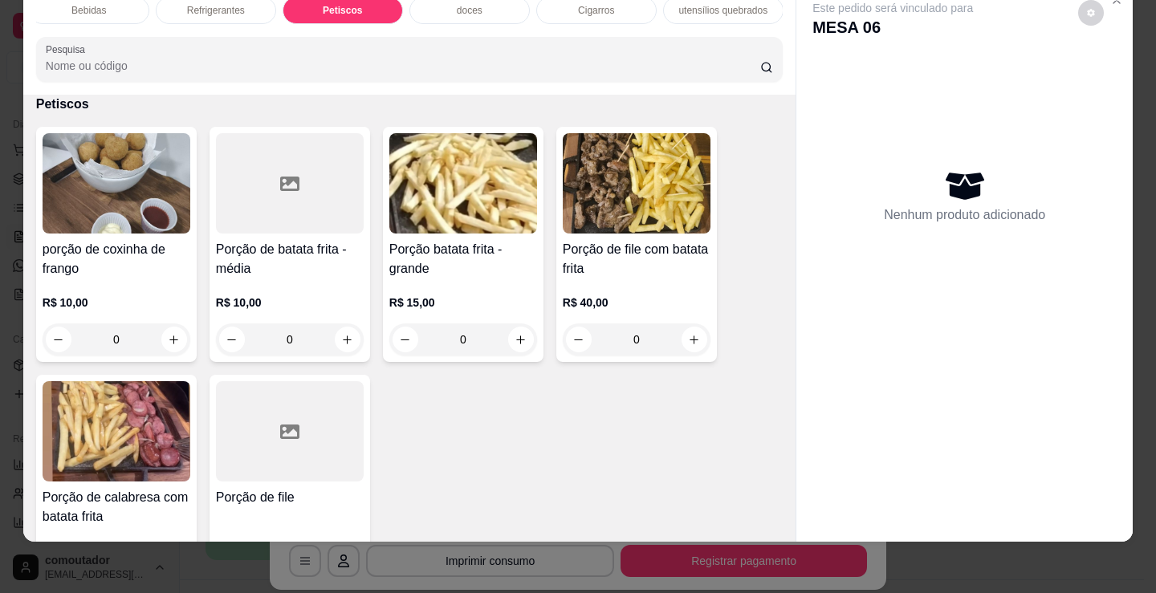
click at [688, 332] on button "increase-product-quantity" at bounding box center [694, 340] width 26 height 26
type input "1"
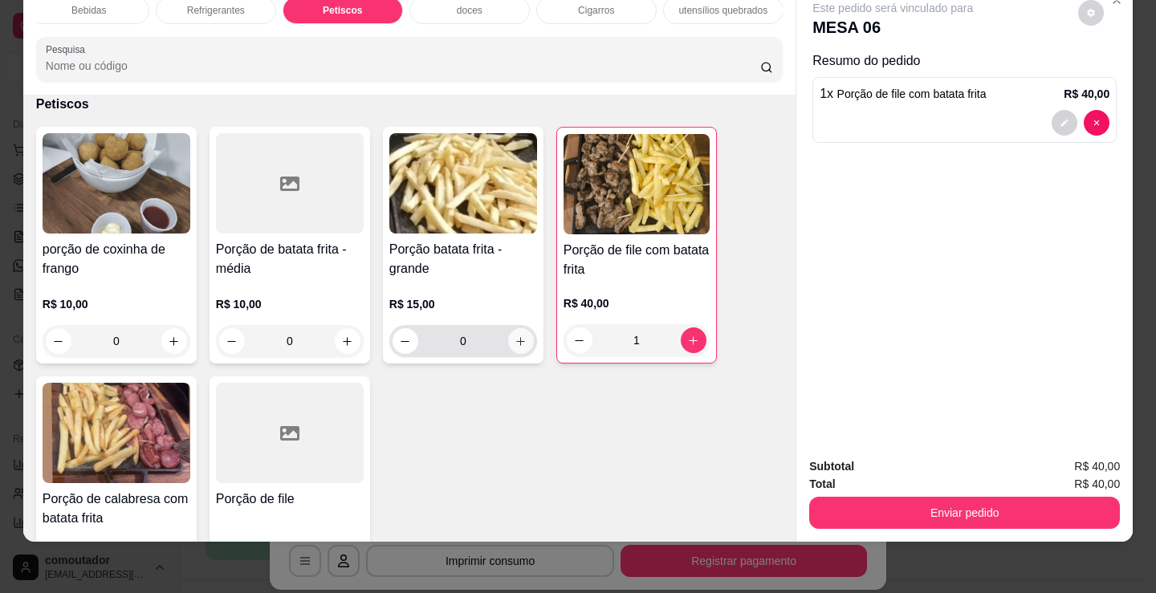
click at [516, 346] on icon "increase-product-quantity" at bounding box center [521, 342] width 12 height 12
type input "1"
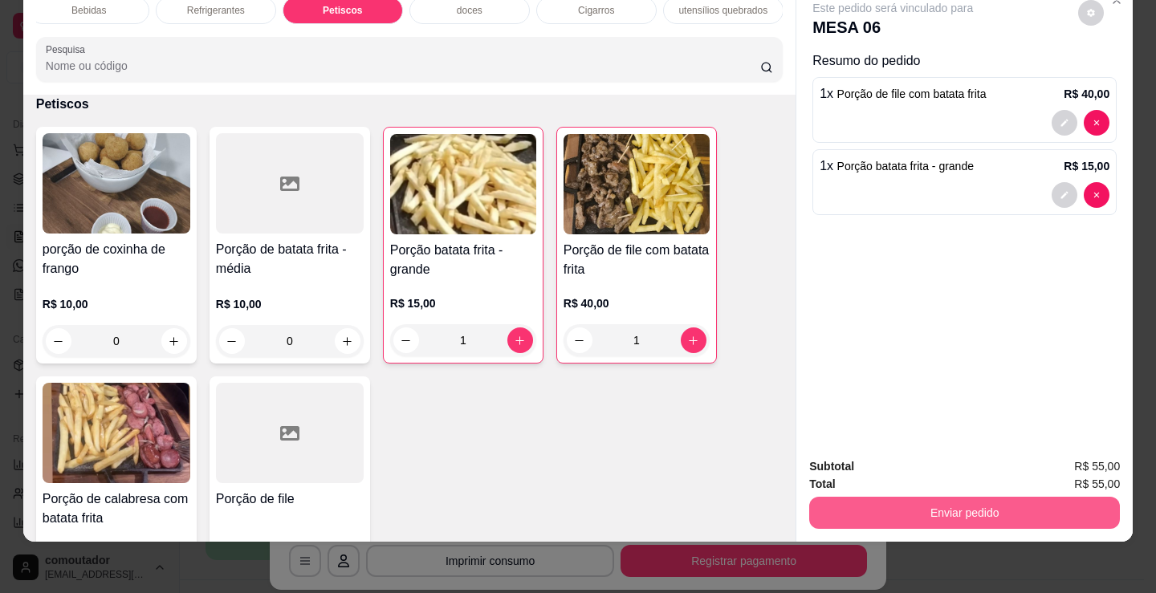
click at [850, 497] on button "Enviar pedido" at bounding box center [964, 513] width 311 height 32
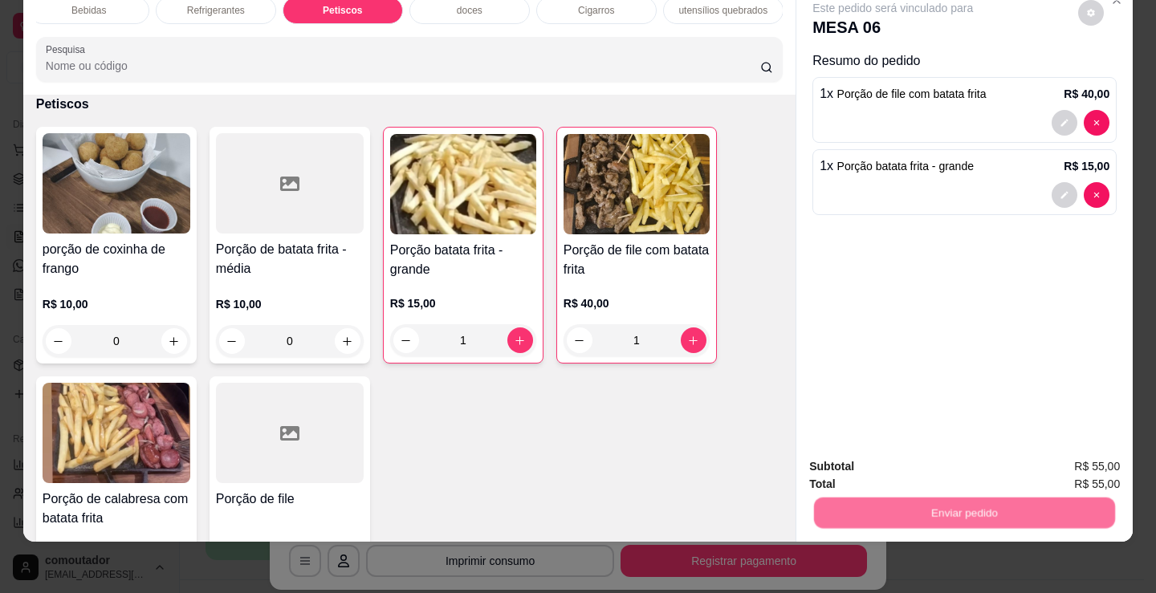
click at [850, 476] on button "Não registrar e enviar pedido" at bounding box center [911, 461] width 167 height 31
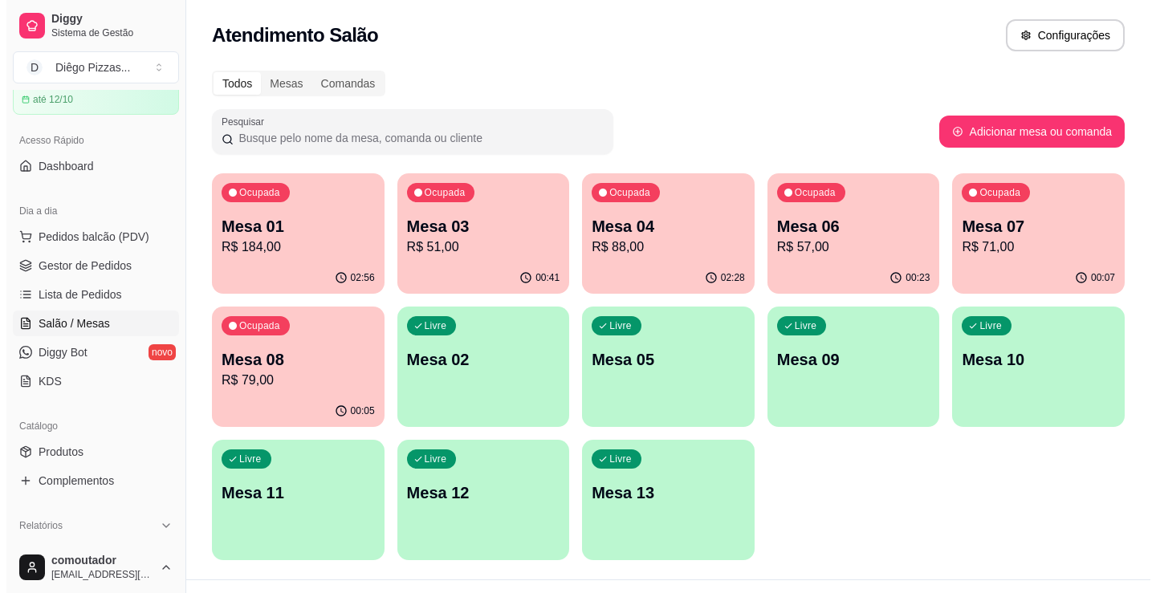
scroll to position [0, 0]
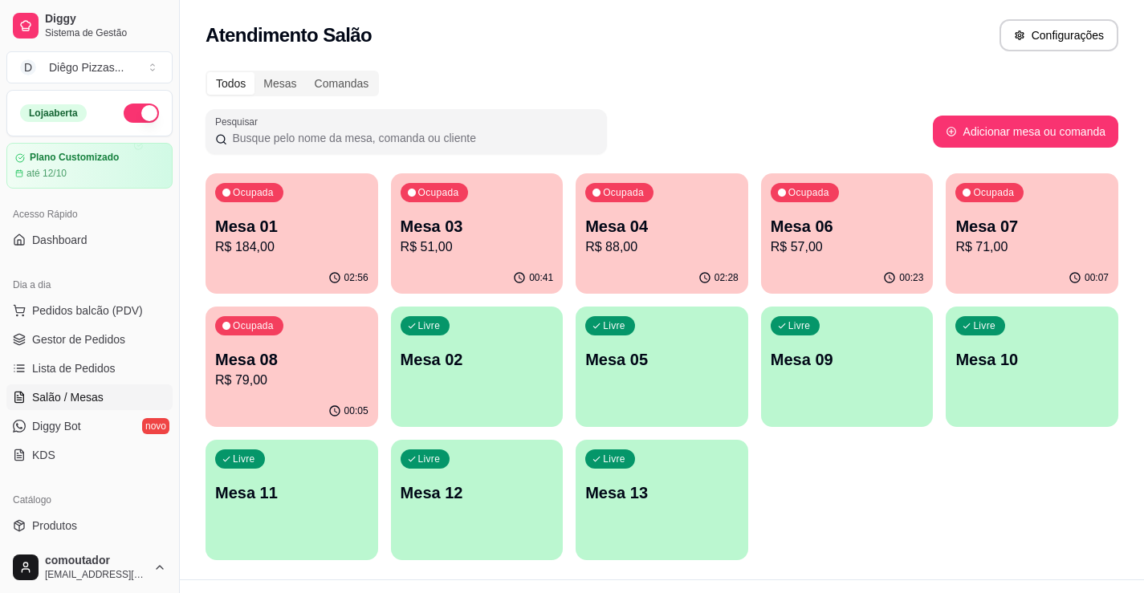
click at [125, 103] on div "Loja aberta" at bounding box center [89, 113] width 165 height 45
click at [130, 115] on button "button" at bounding box center [141, 113] width 35 height 19
click at [209, 267] on div "02:56" at bounding box center [291, 277] width 167 height 31
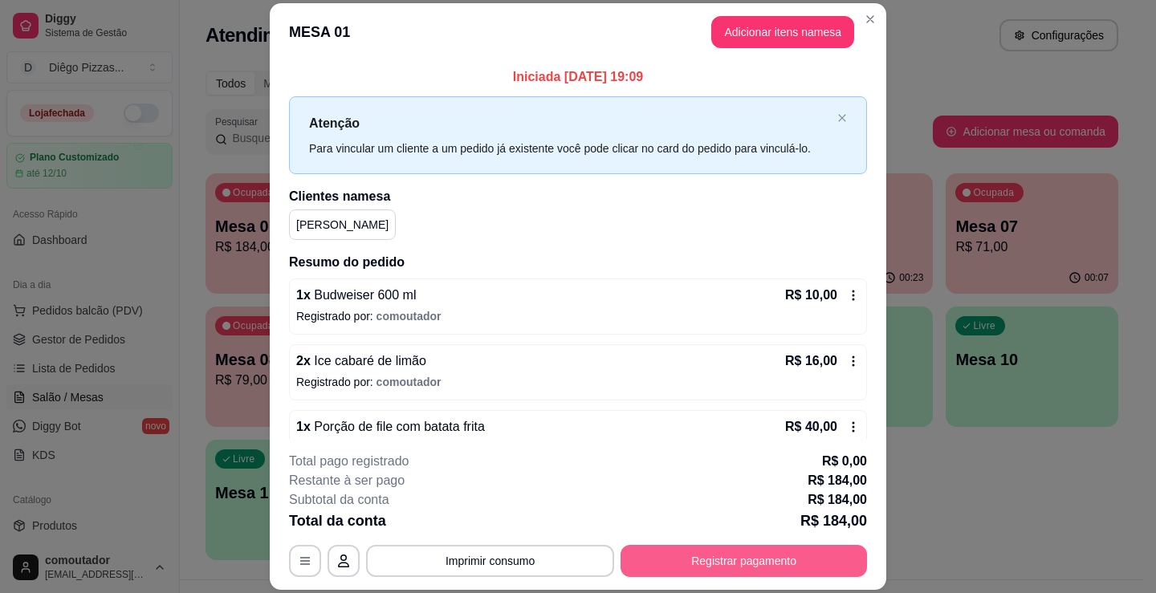
click at [685, 565] on button "Registrar pagamento" at bounding box center [743, 561] width 246 height 32
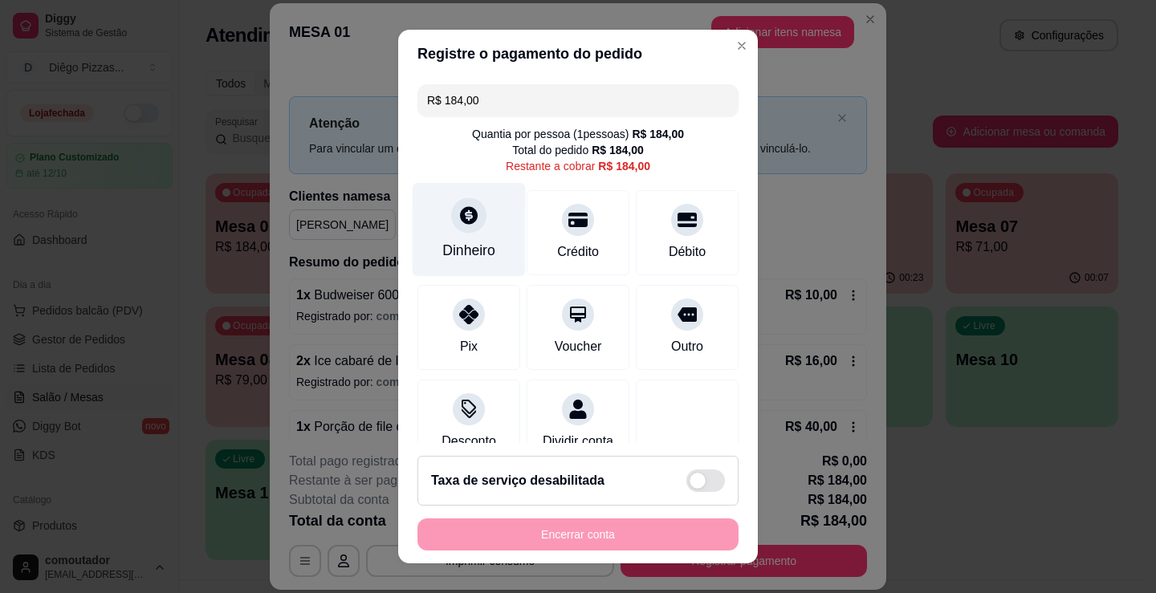
click at [466, 244] on div "Dinheiro" at bounding box center [468, 250] width 53 height 21
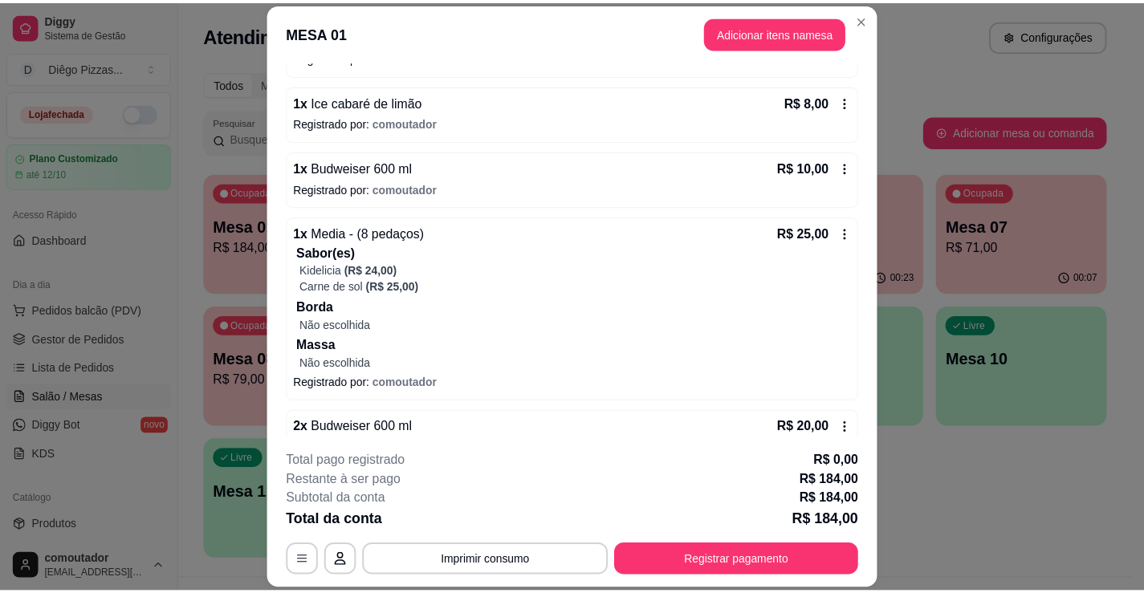
scroll to position [445, 0]
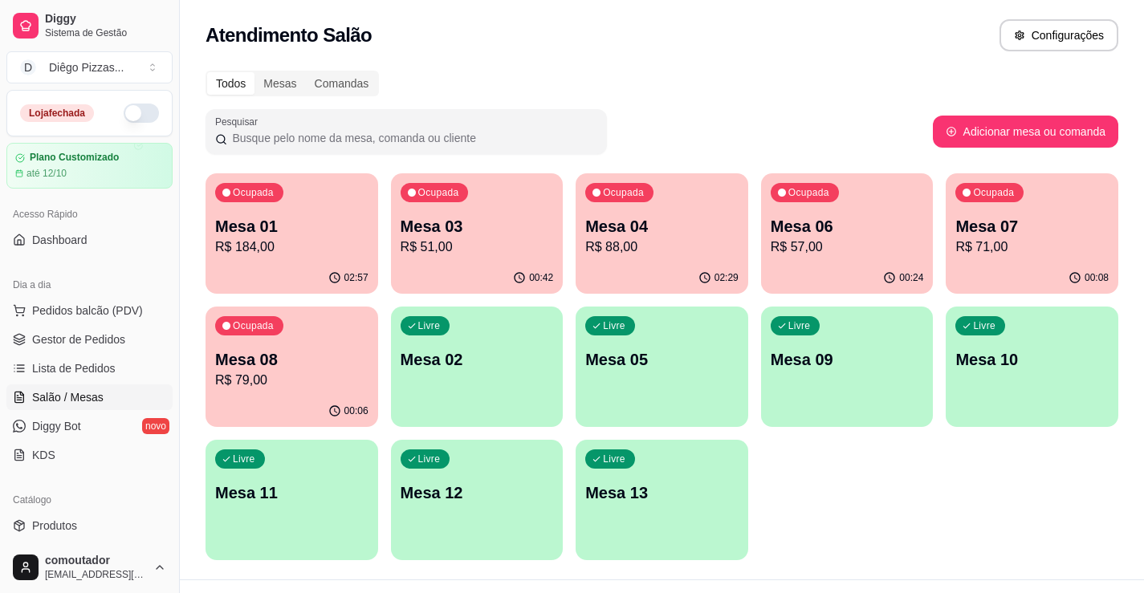
click at [279, 231] on p "Mesa 01" at bounding box center [291, 226] width 153 height 22
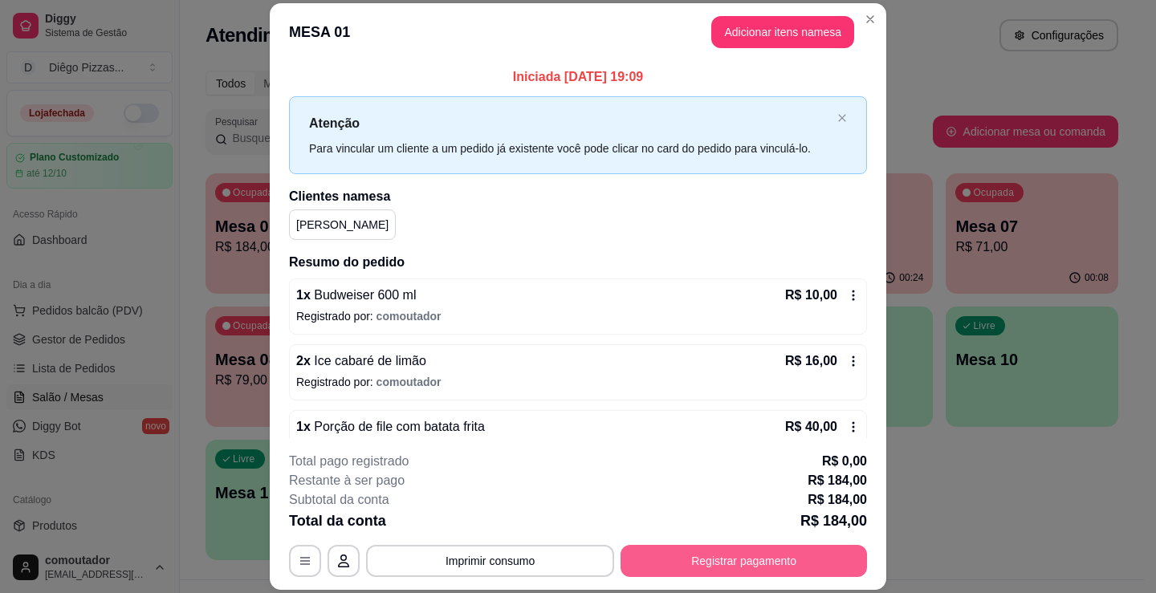
click at [751, 555] on button "Registrar pagamento" at bounding box center [743, 561] width 246 height 32
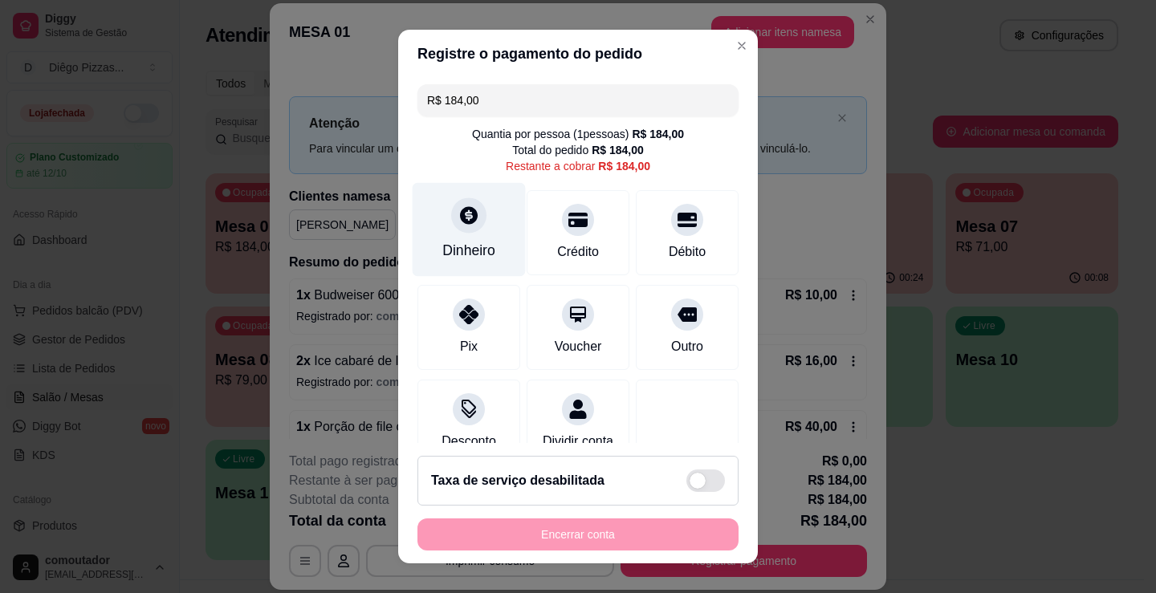
click at [458, 232] on div at bounding box center [468, 214] width 35 height 35
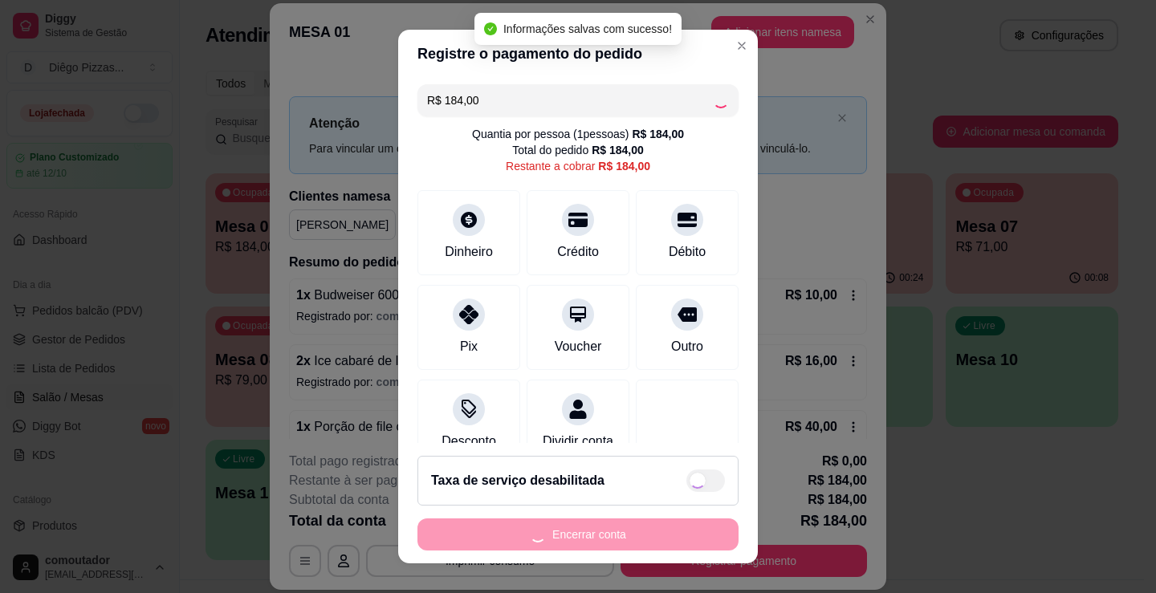
type input "R$ 0,00"
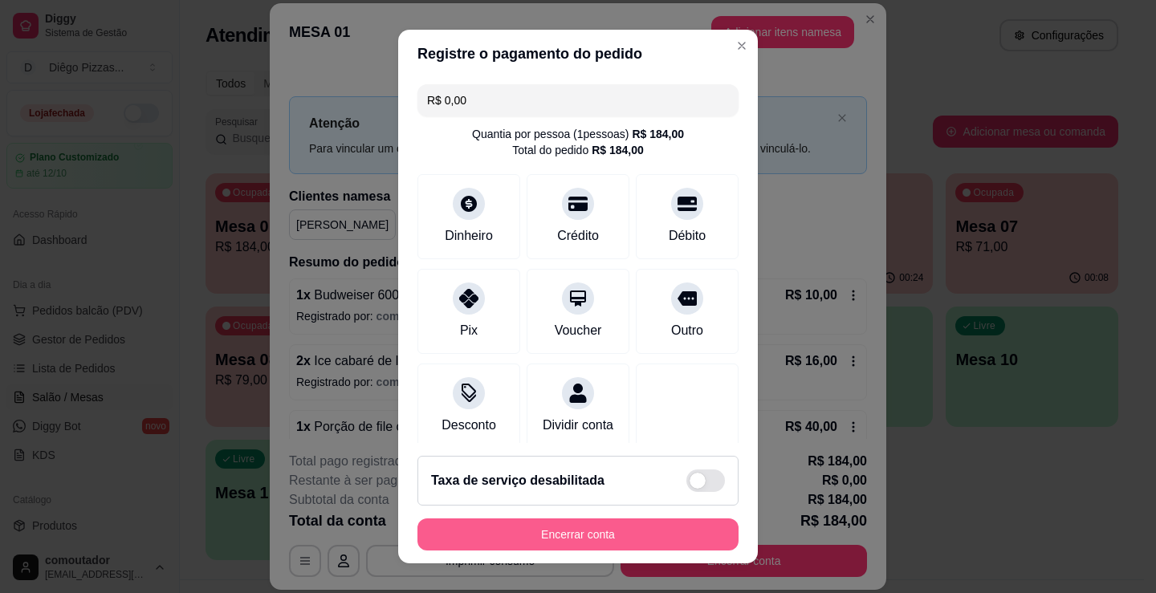
click at [548, 531] on button "Encerrar conta" at bounding box center [577, 535] width 321 height 32
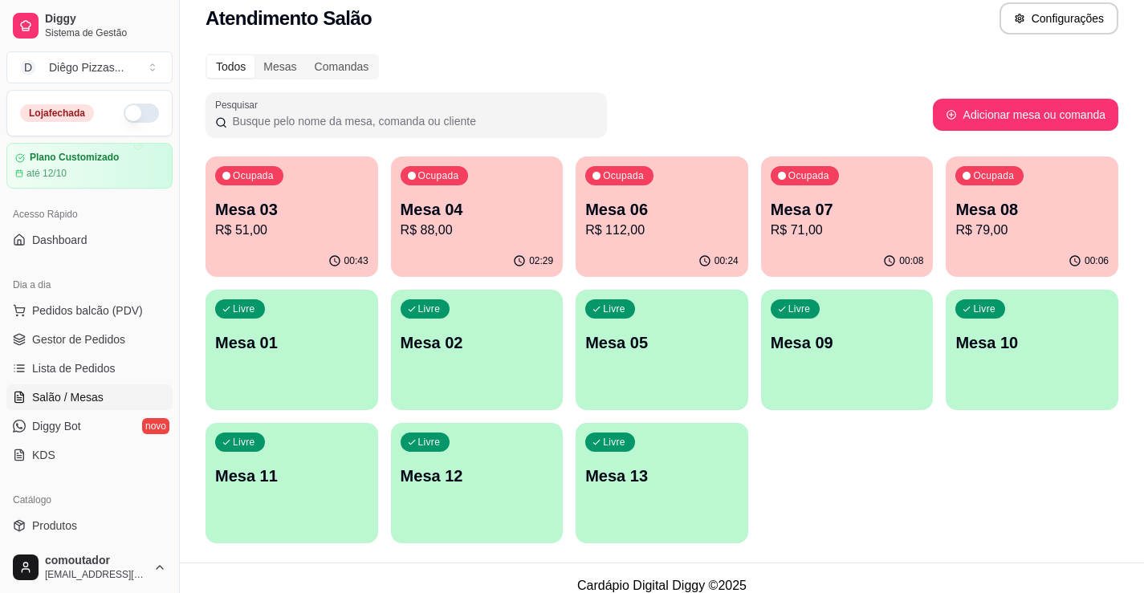
scroll to position [32, 0]
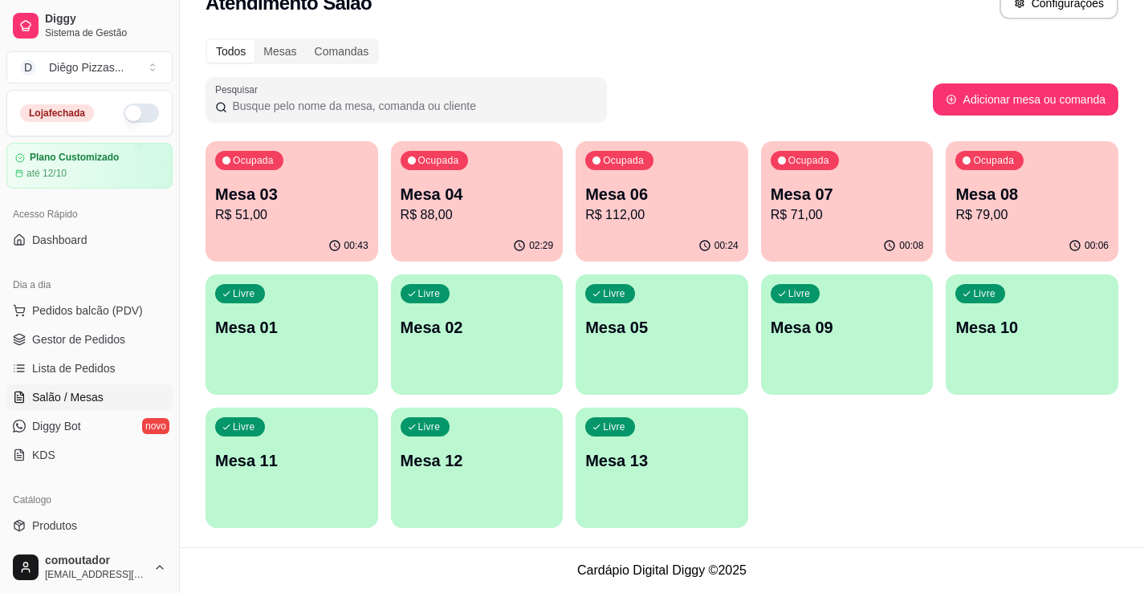
click at [972, 456] on div "Ocupada Mesa 03 R$ 51,00 00:43 Ocupada Mesa 04 R$ 88,00 02:29 Ocupada Mesa 06 R…" at bounding box center [661, 334] width 913 height 387
click at [100, 382] on ul "Pedidos balcão (PDV) Gestor de Pedidos Lista de Pedidos Salão / Mesas Diggy Bot…" at bounding box center [89, 383] width 166 height 170
click at [101, 340] on span "Gestor de Pedidos" at bounding box center [78, 340] width 93 height 16
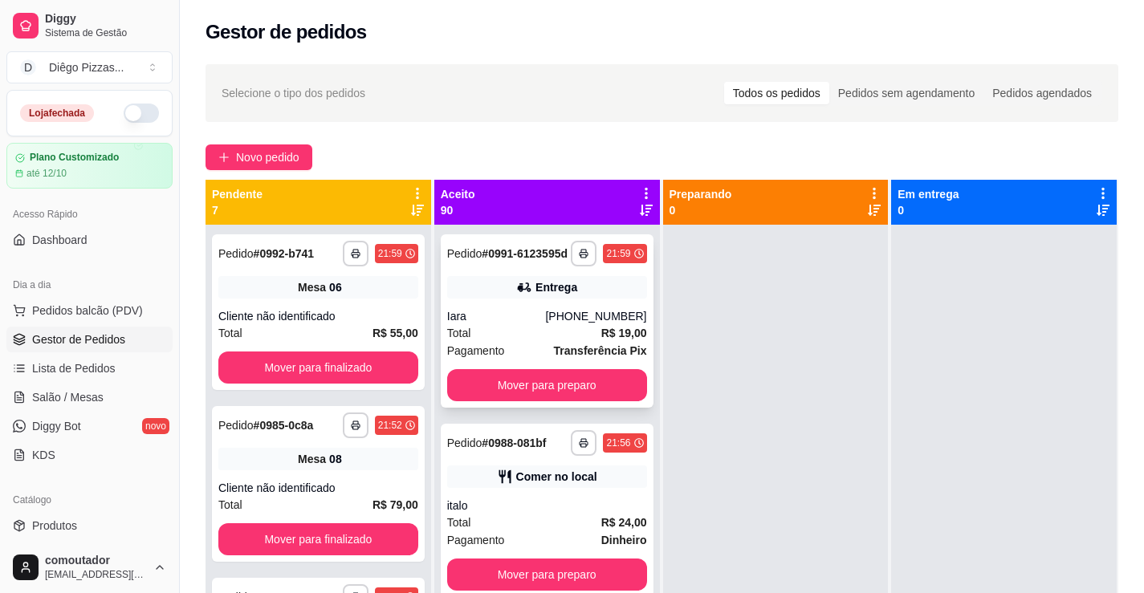
click at [573, 280] on div "**********" at bounding box center [547, 320] width 213 height 173
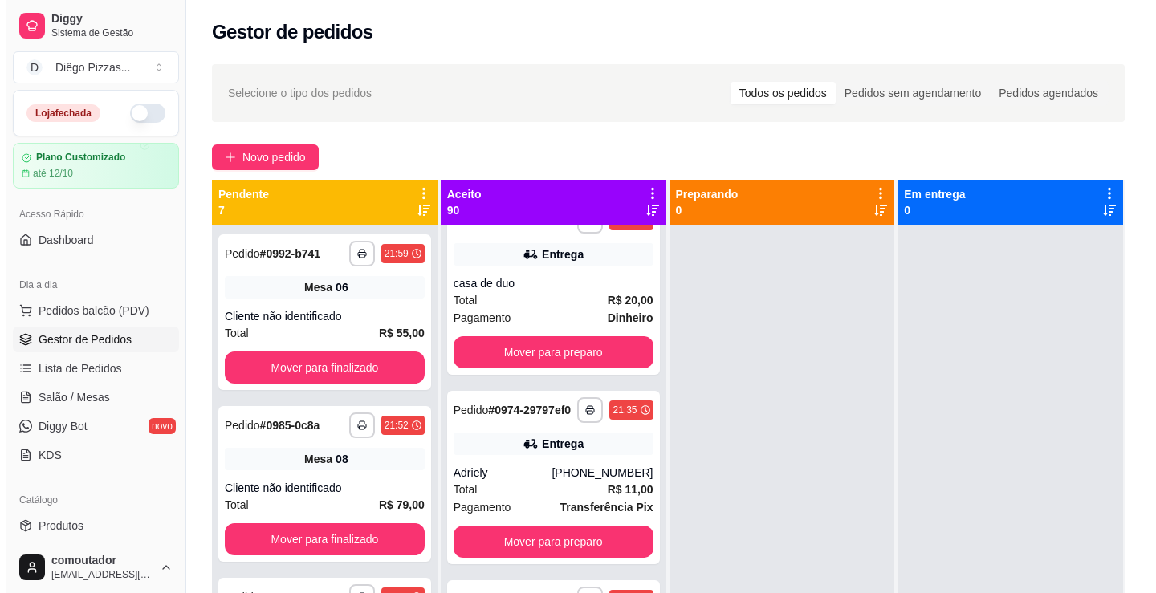
scroll to position [1766, 0]
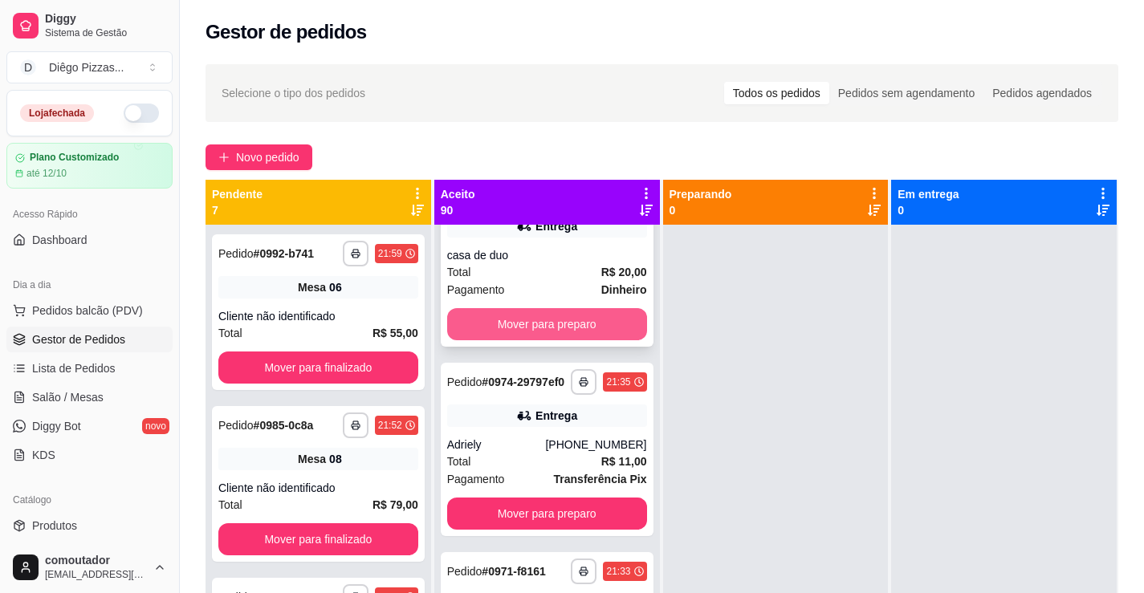
click at [505, 263] on div "casa de duo" at bounding box center [547, 255] width 200 height 16
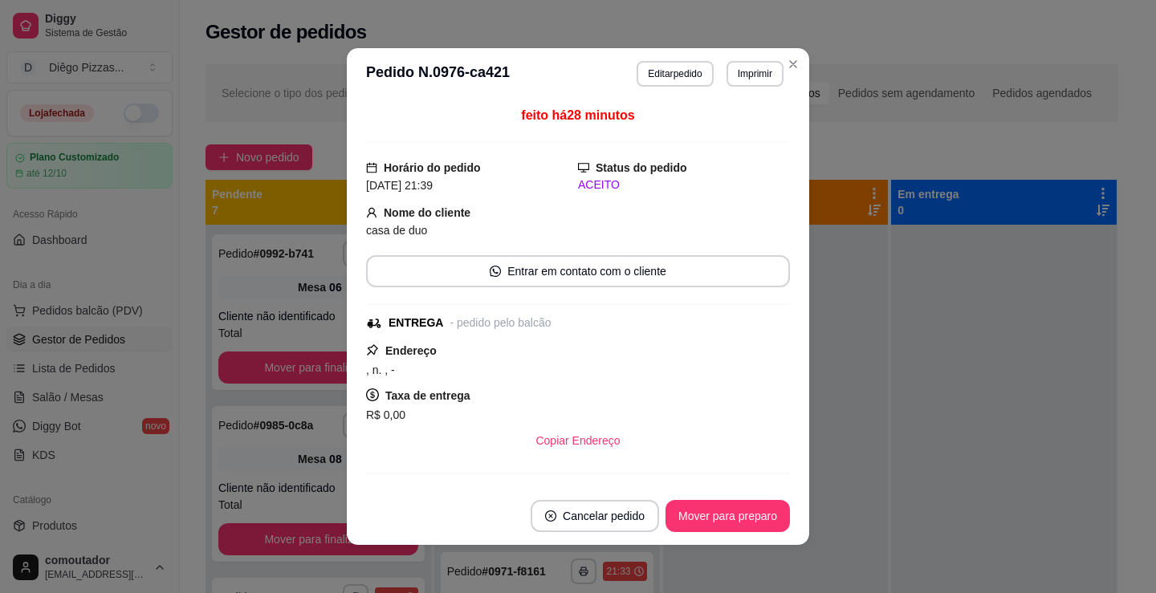
click at [731, 67] on button "Imprimir" at bounding box center [754, 74] width 57 height 26
click at [716, 136] on button "IMPRESSORA" at bounding box center [721, 130] width 116 height 26
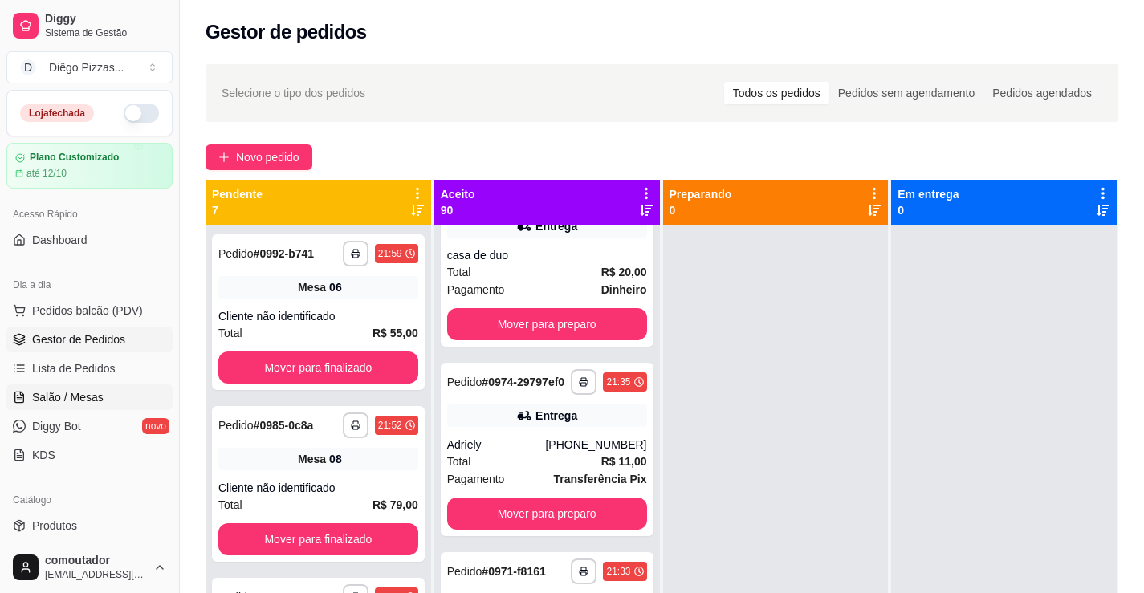
click at [76, 398] on span "Salão / Mesas" at bounding box center [67, 397] width 71 height 16
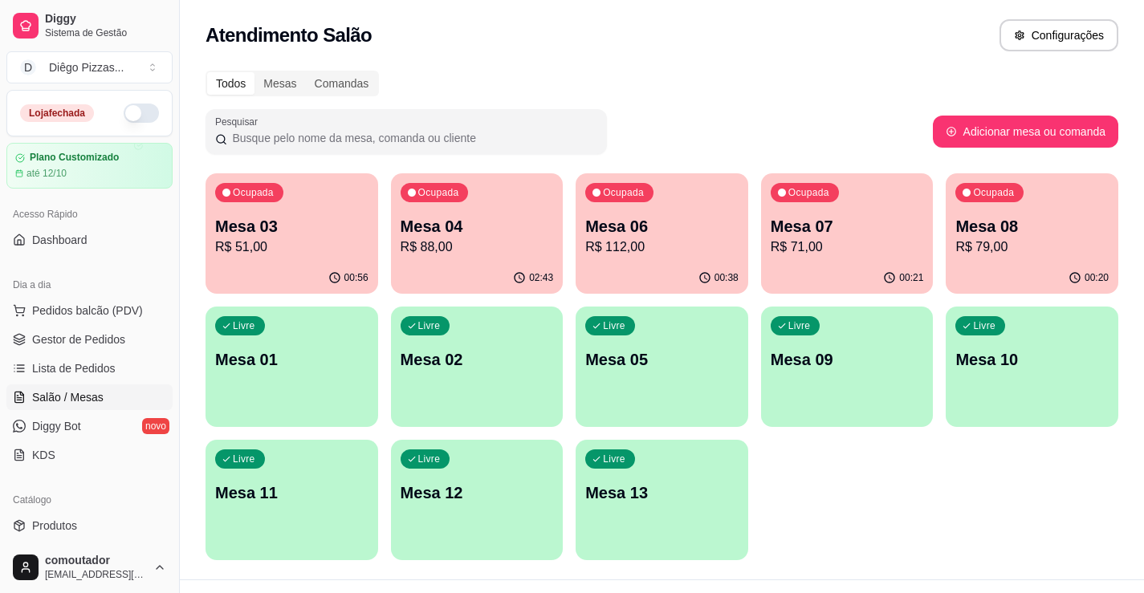
click at [246, 246] on p "R$ 51,00" at bounding box center [291, 247] width 153 height 19
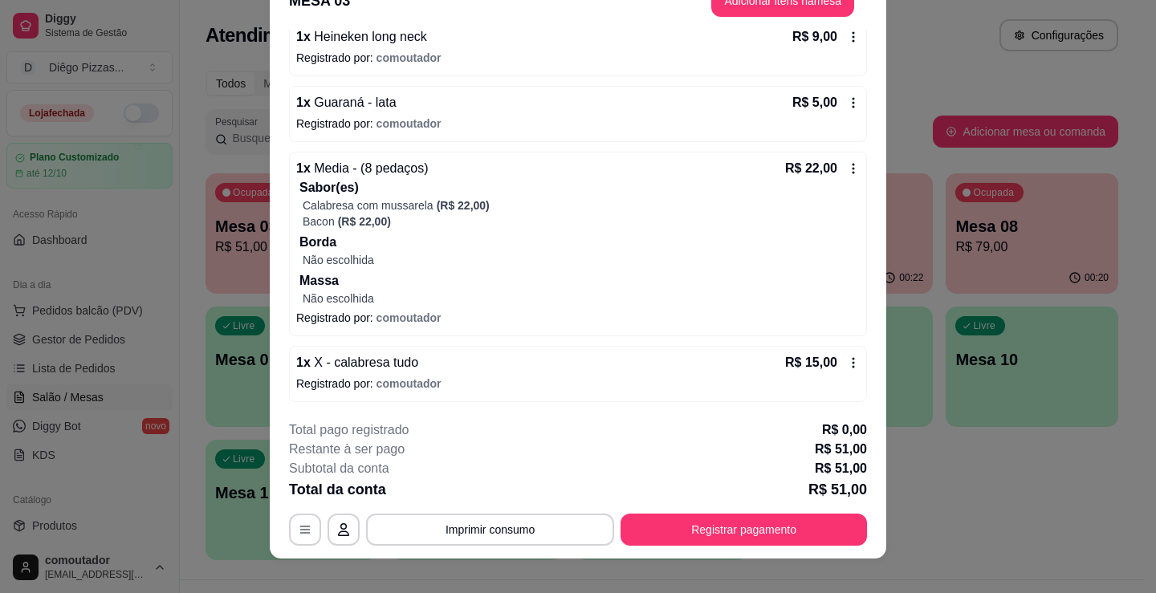
scroll to position [48, 0]
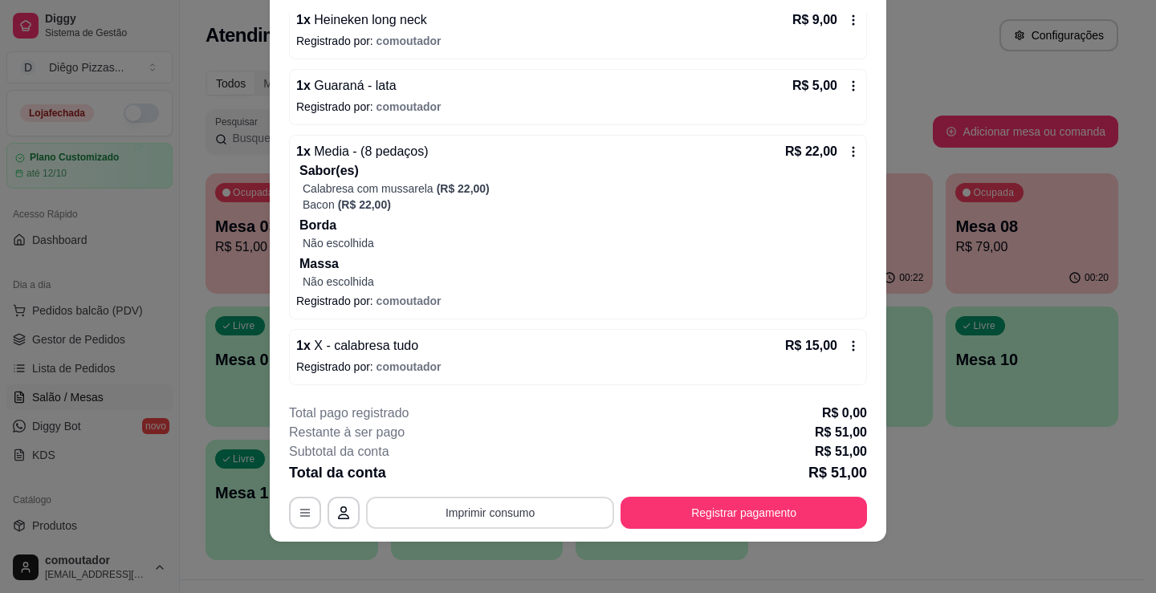
click at [515, 515] on button "Imprimir consumo" at bounding box center [490, 513] width 248 height 32
click at [492, 482] on button "IMPRESSORA" at bounding box center [489, 476] width 116 height 26
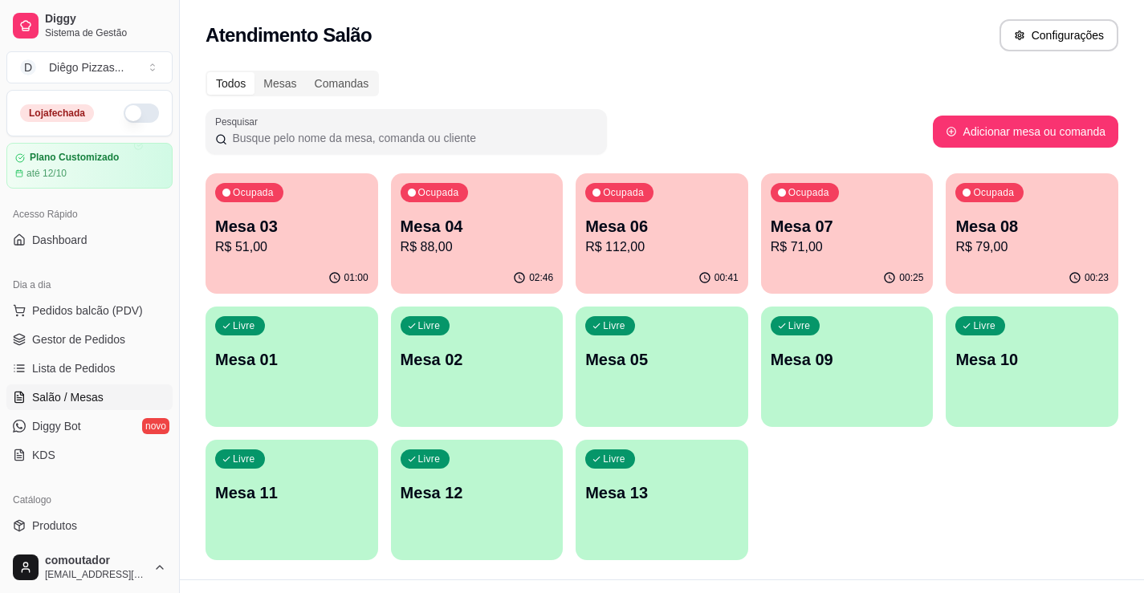
click at [501, 234] on p "Mesa 04" at bounding box center [477, 226] width 153 height 22
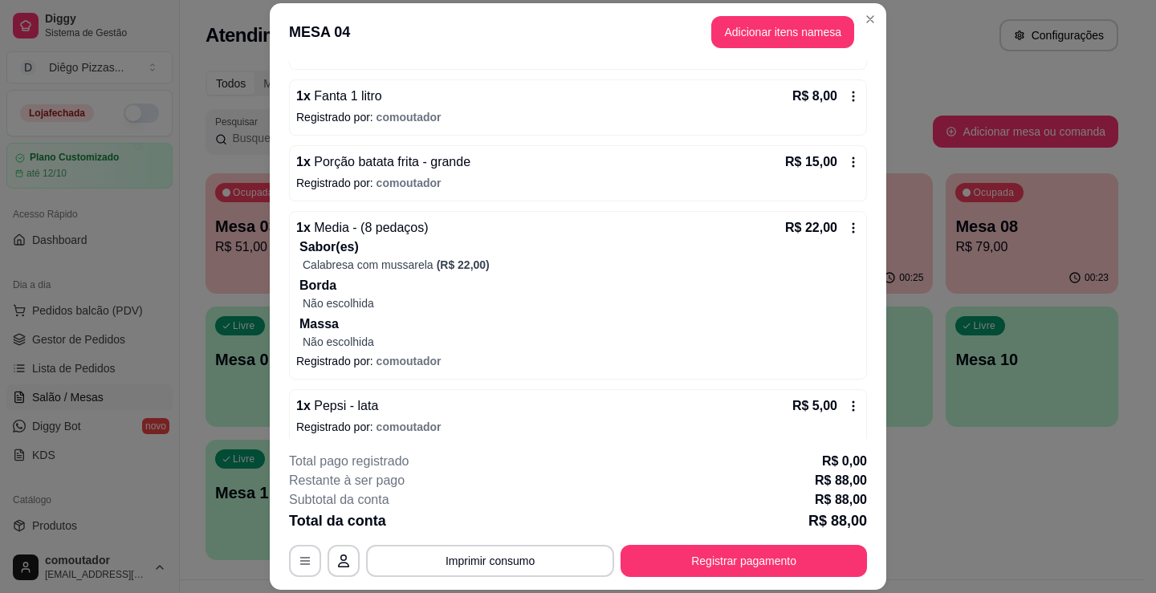
scroll to position [343, 0]
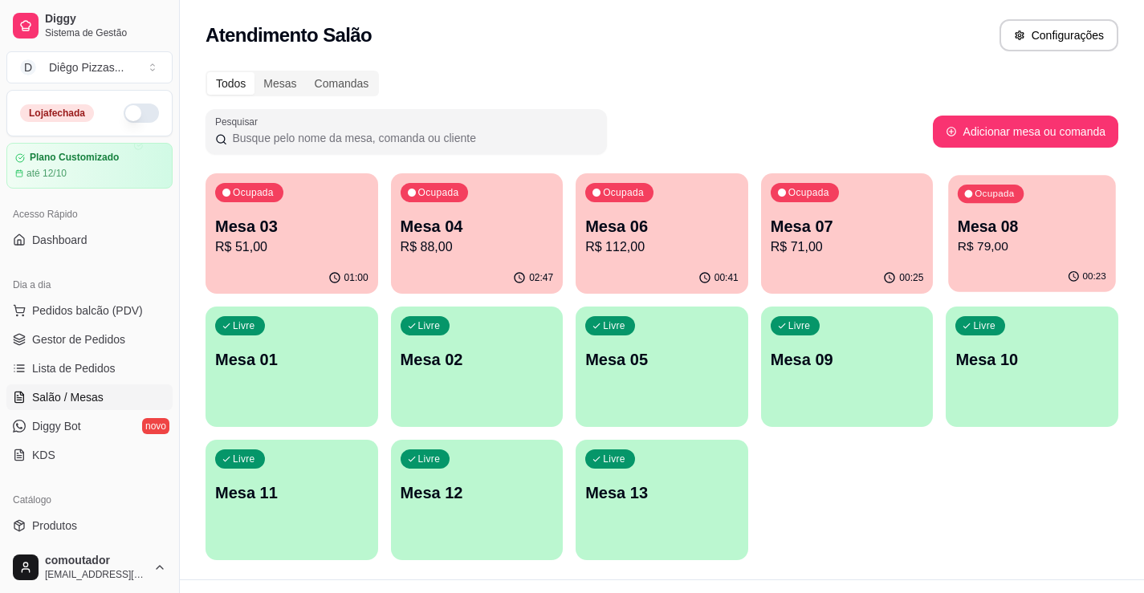
click at [1037, 270] on div "00:23" at bounding box center [1032, 277] width 167 height 31
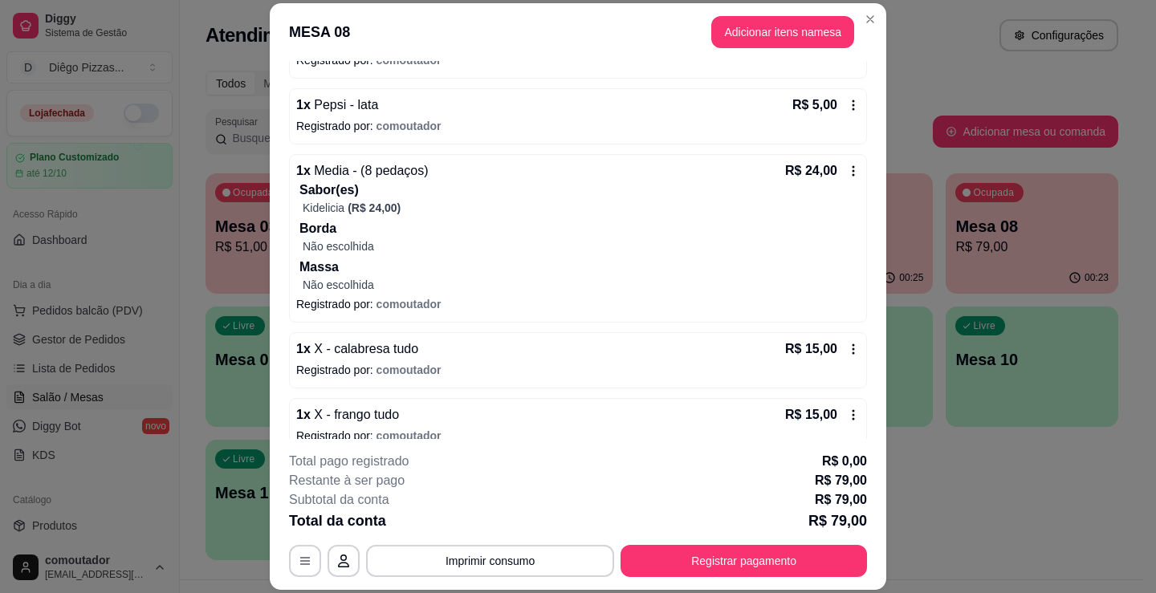
scroll to position [277, 0]
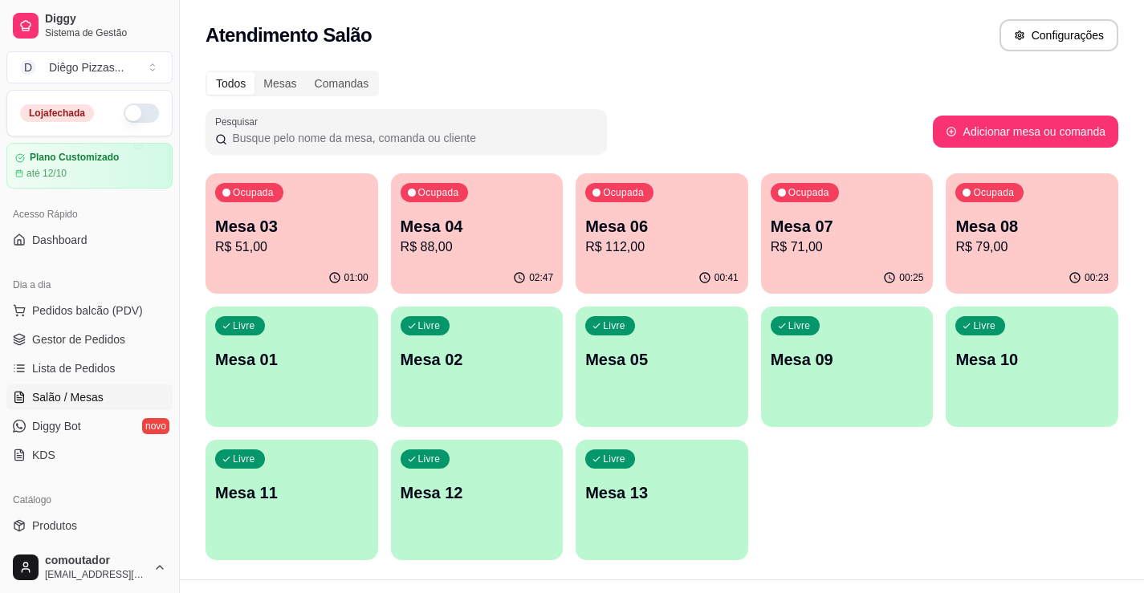
click at [877, 258] on div "Ocupada Mesa 07 R$ 71,00" at bounding box center [847, 217] width 173 height 89
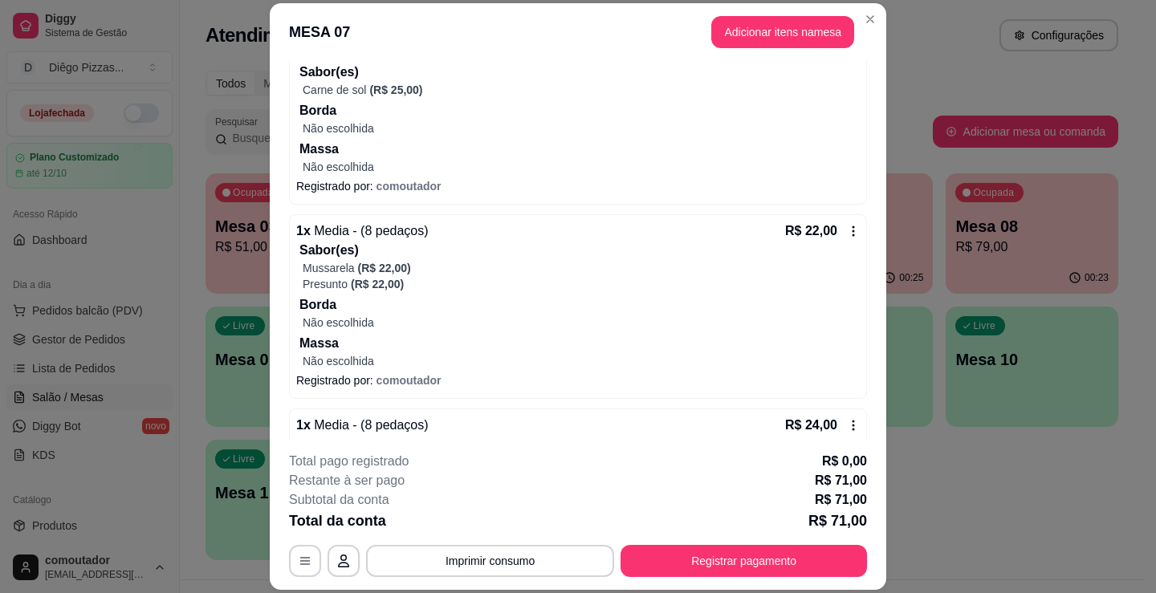
scroll to position [0, 0]
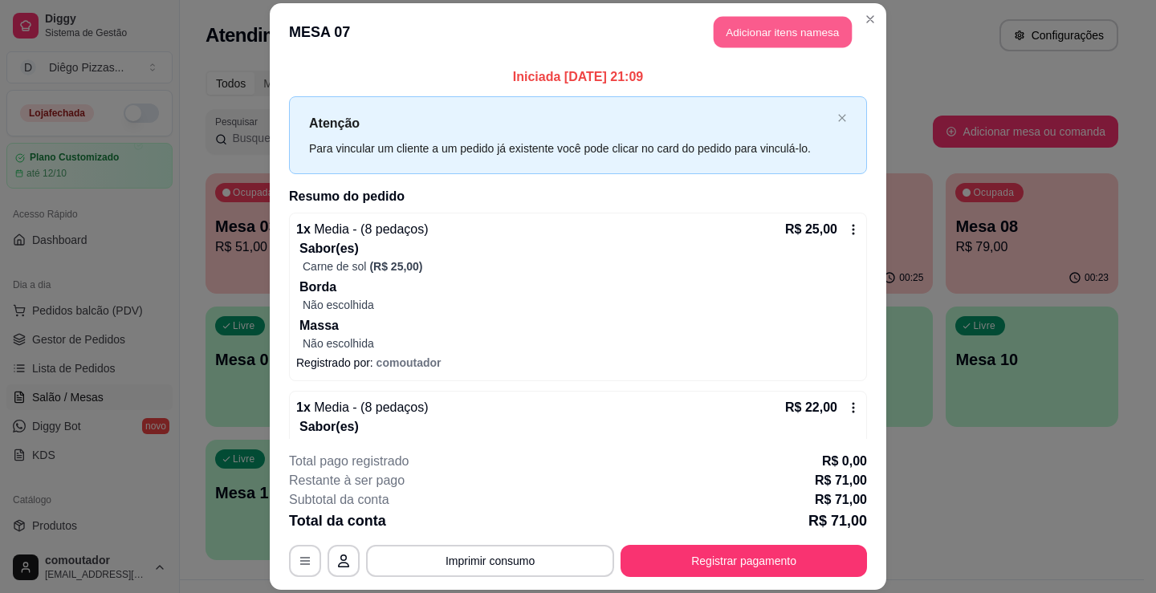
click at [732, 24] on button "Adicionar itens na mesa" at bounding box center [783, 31] width 138 height 31
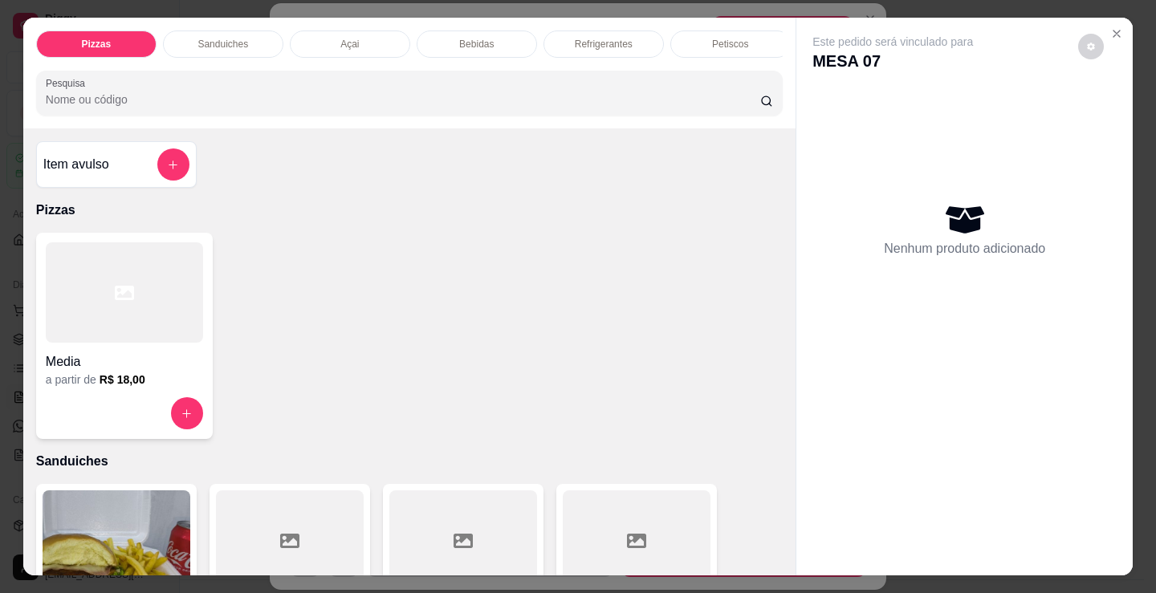
click at [596, 42] on p "Refrigerantes" at bounding box center [604, 44] width 58 height 13
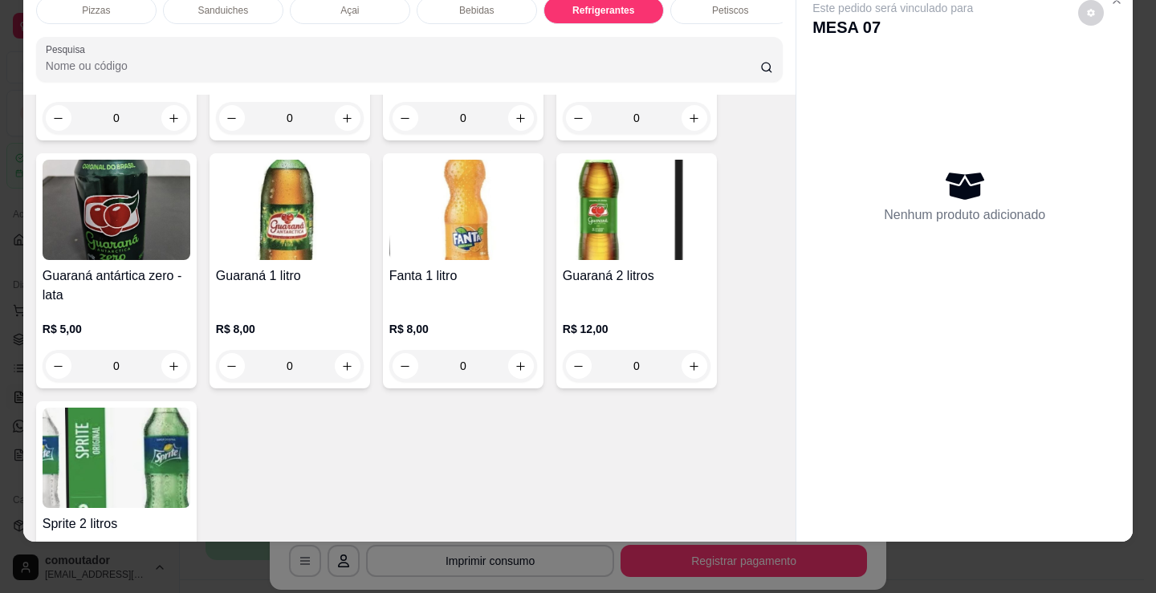
scroll to position [4639, 0]
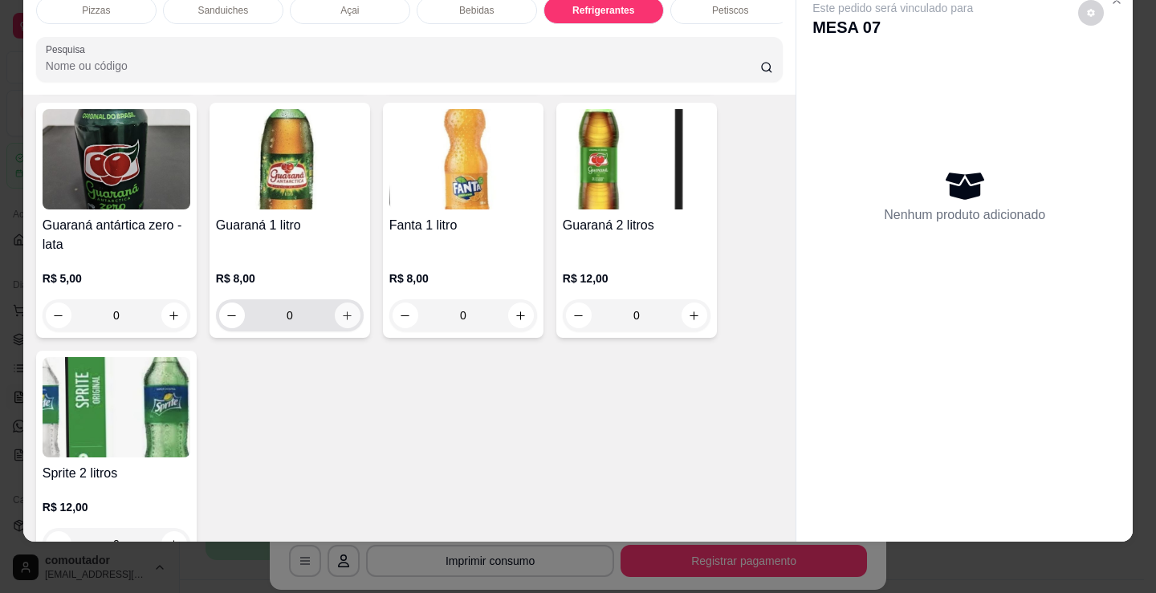
click at [341, 319] on icon "increase-product-quantity" at bounding box center [347, 316] width 12 height 12
type input "1"
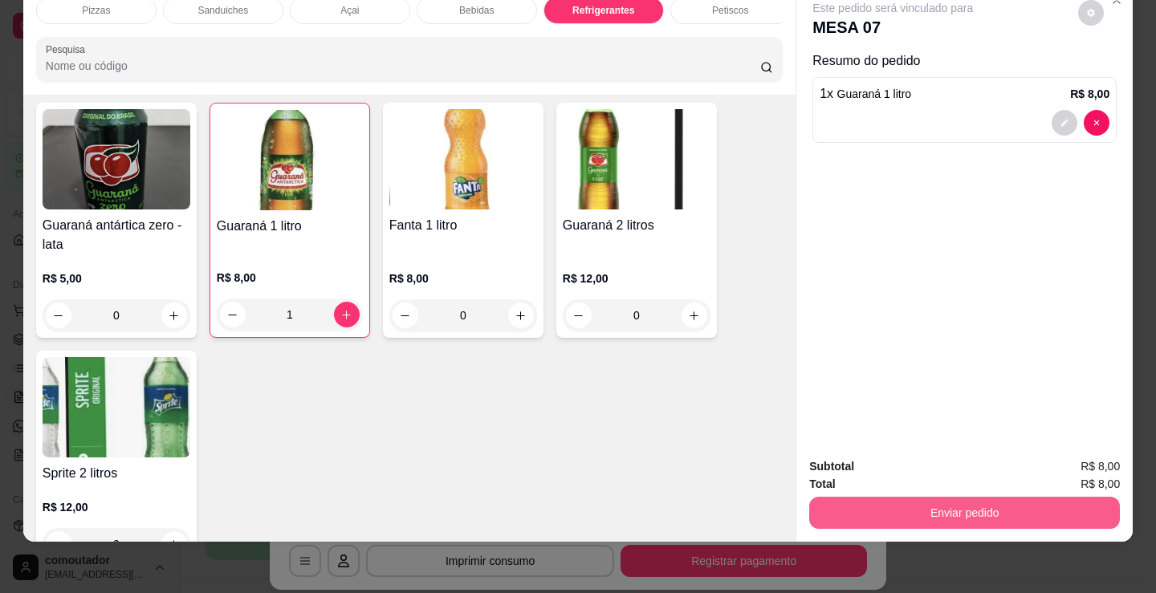
click at [898, 499] on button "Enviar pedido" at bounding box center [964, 513] width 311 height 32
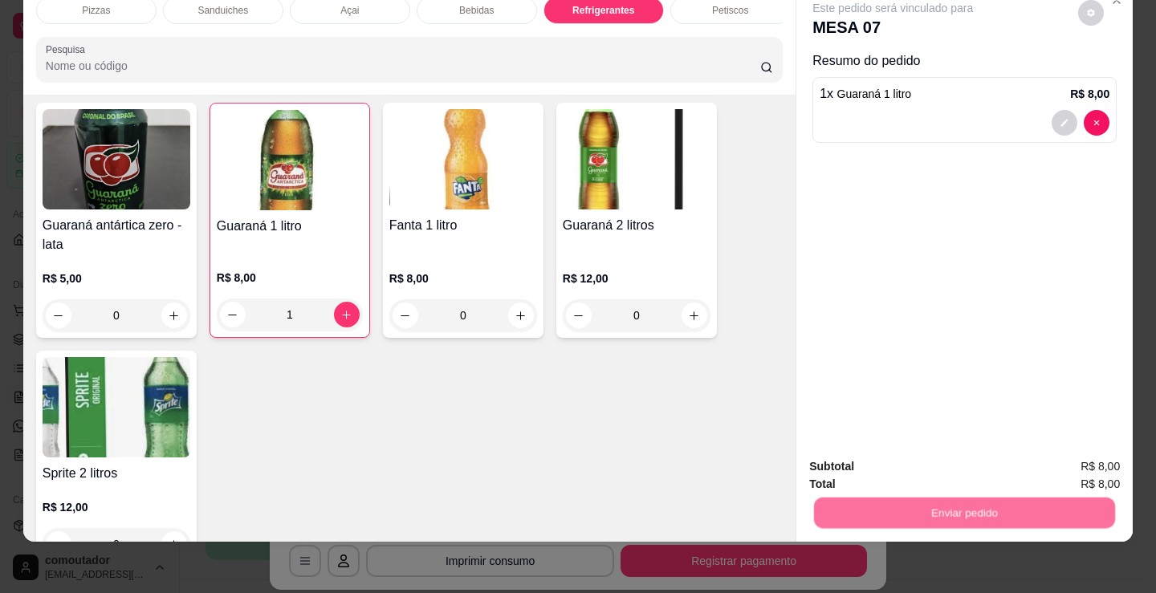
click at [907, 464] on button "Não registrar e enviar pedido" at bounding box center [912, 461] width 162 height 30
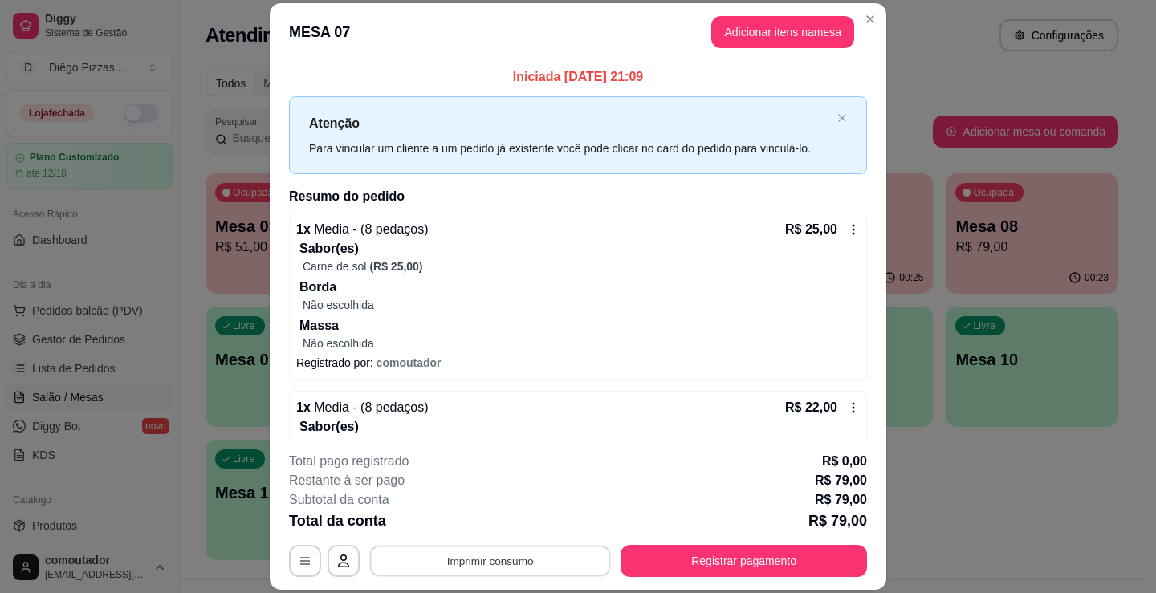
click at [464, 575] on button "Imprimir consumo" at bounding box center [490, 561] width 241 height 31
click at [470, 526] on button "IMPRESSORA" at bounding box center [489, 524] width 116 height 26
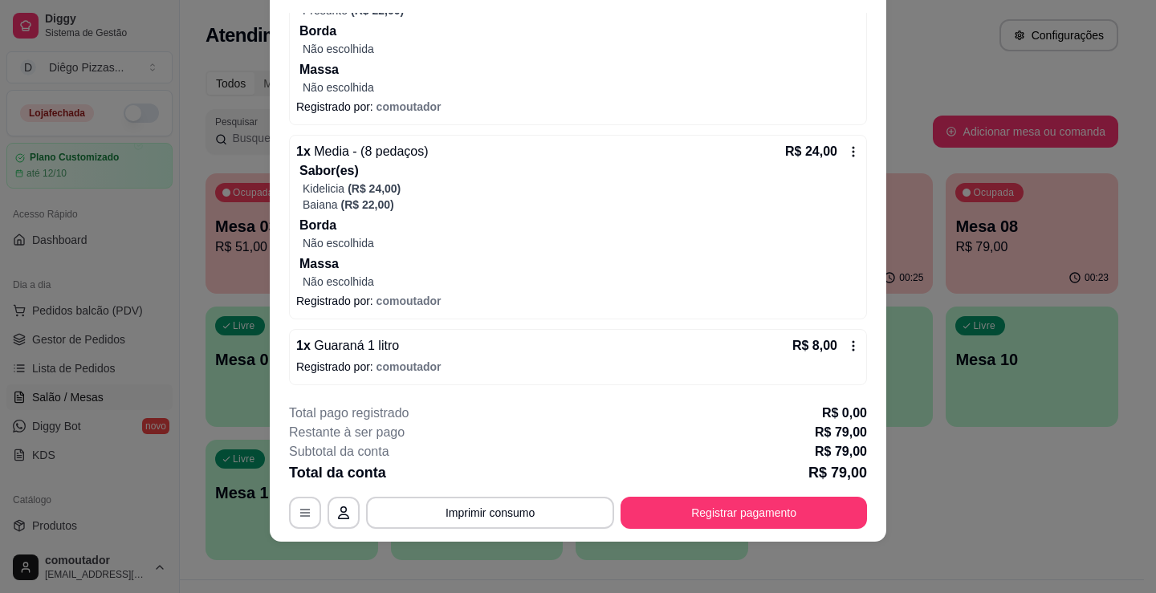
scroll to position [0, 0]
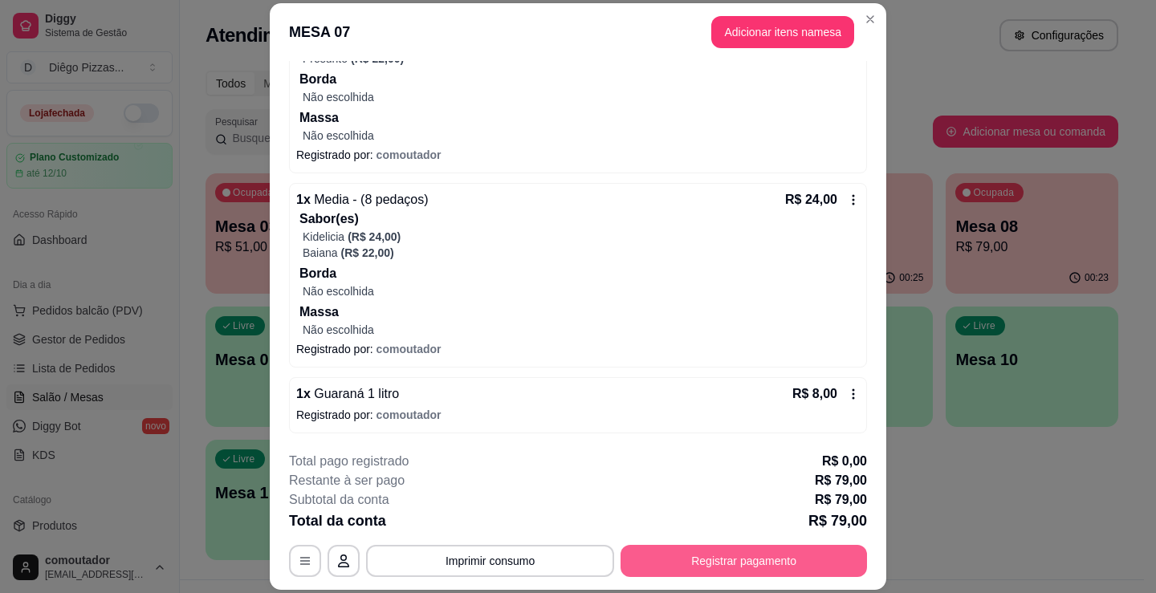
click at [726, 555] on button "Registrar pagamento" at bounding box center [743, 561] width 246 height 32
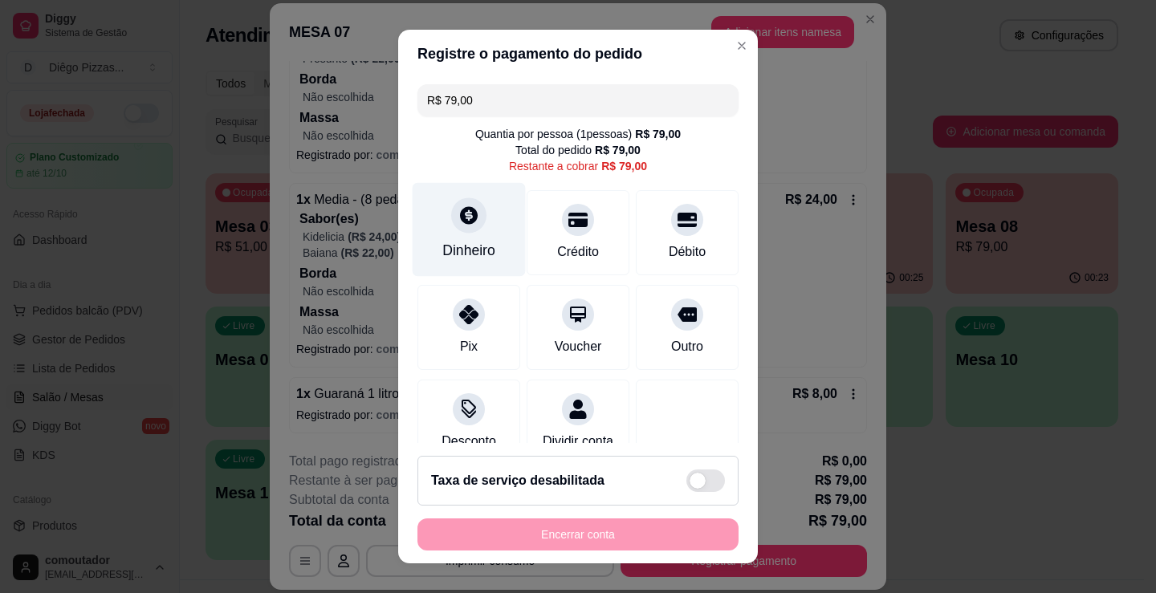
click at [442, 248] on div "Dinheiro" at bounding box center [468, 250] width 53 height 21
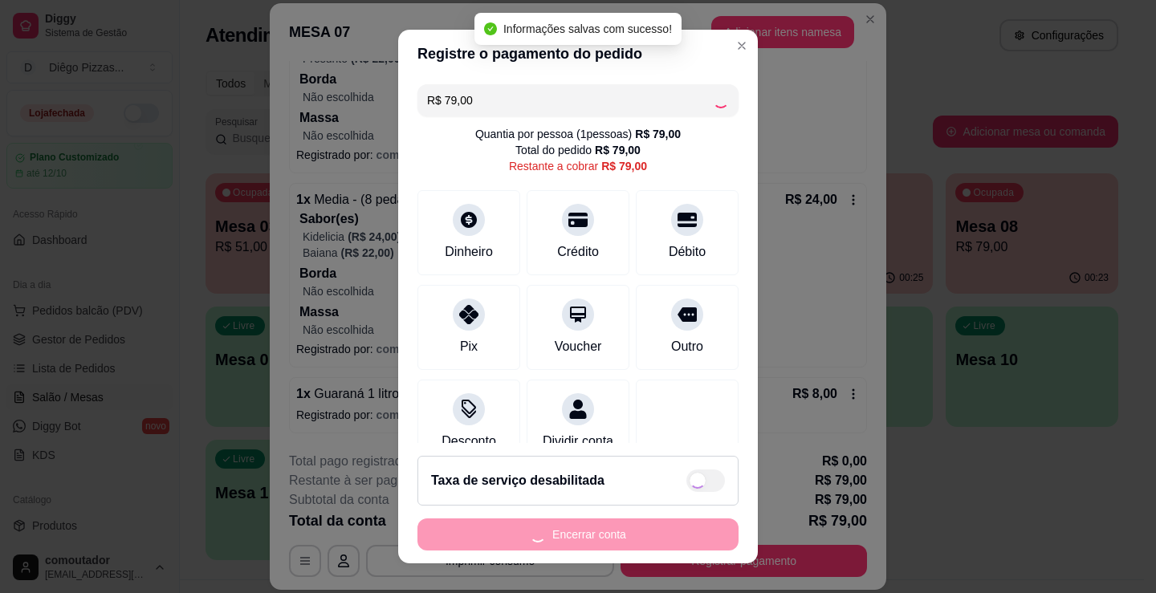
type input "R$ 0,00"
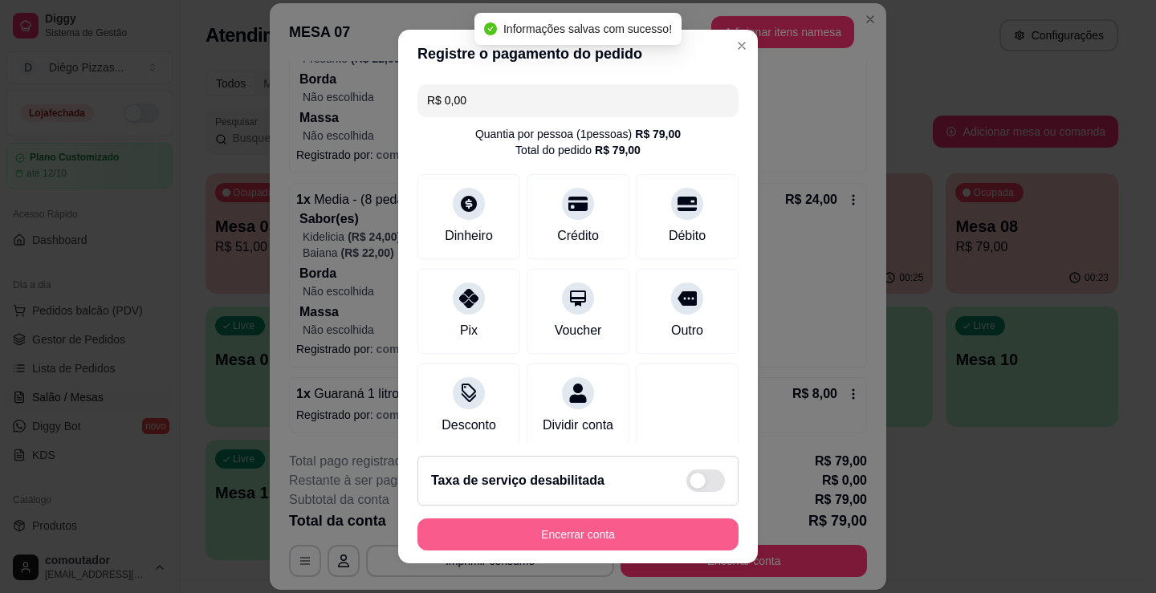
click at [585, 531] on button "Encerrar conta" at bounding box center [577, 535] width 321 height 32
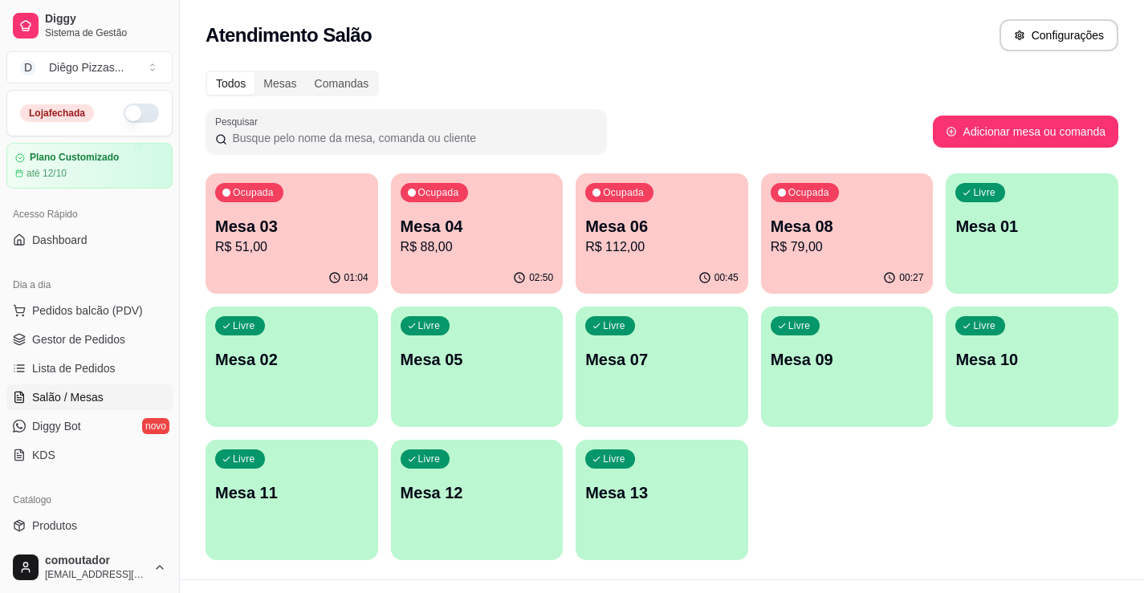
click at [284, 256] on p "R$ 51,00" at bounding box center [291, 247] width 153 height 19
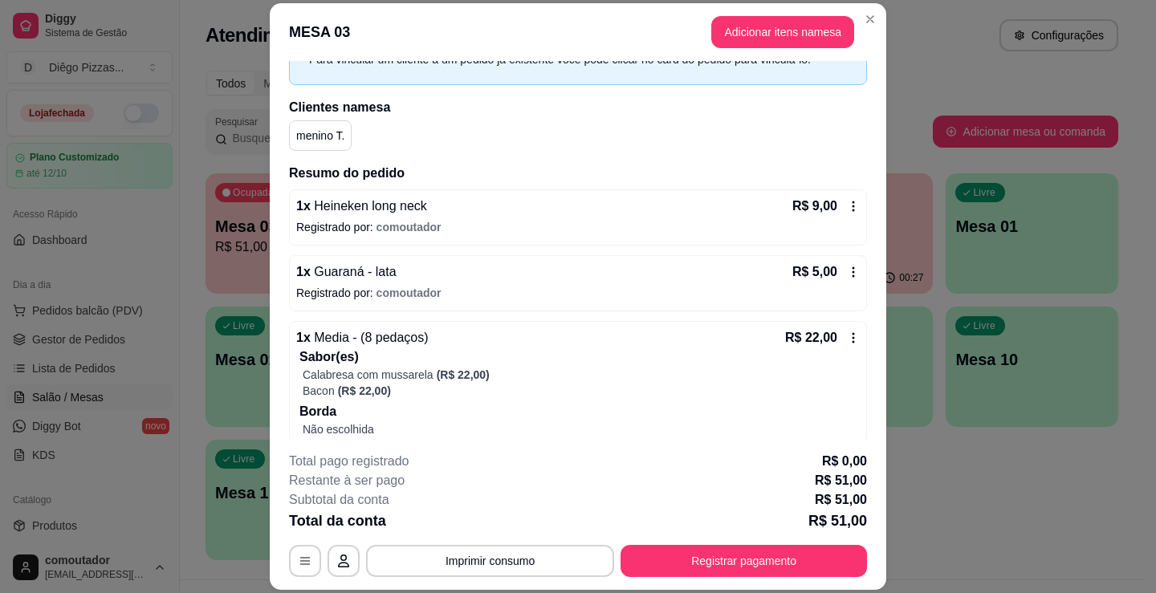
scroll to position [227, 0]
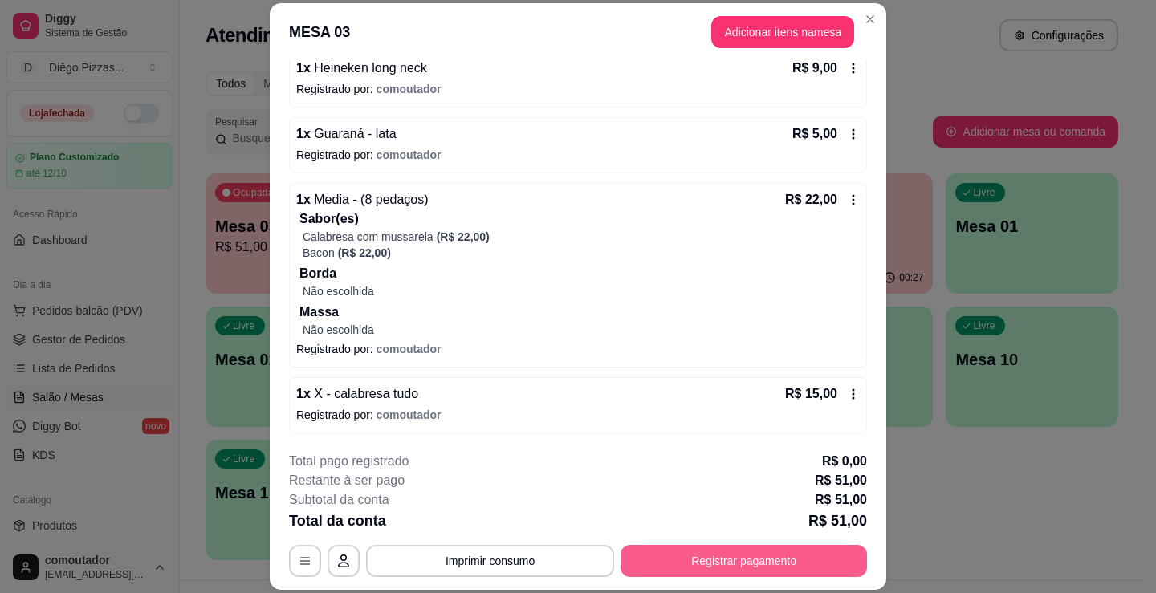
click at [728, 554] on button "Registrar pagamento" at bounding box center [743, 561] width 246 height 32
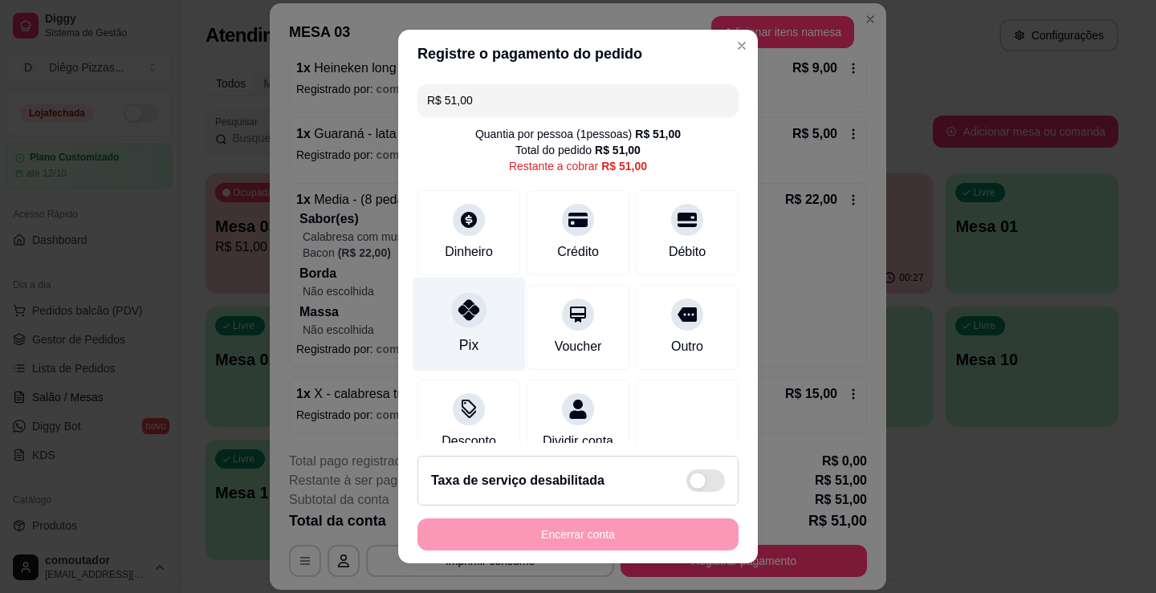
click at [456, 326] on div at bounding box center [468, 309] width 35 height 35
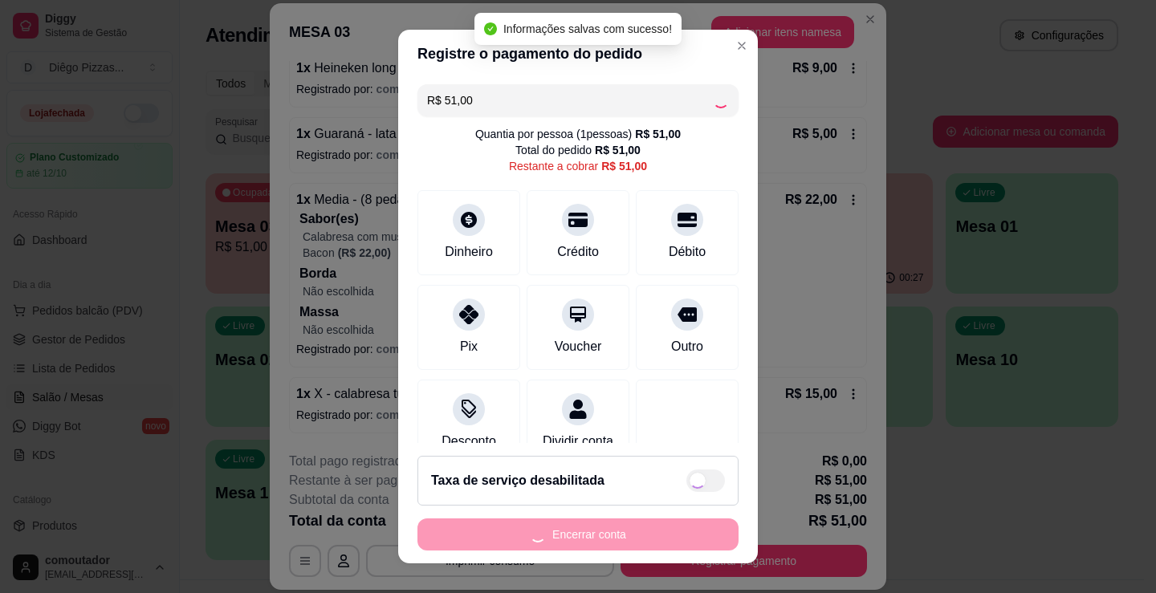
type input "R$ 0,00"
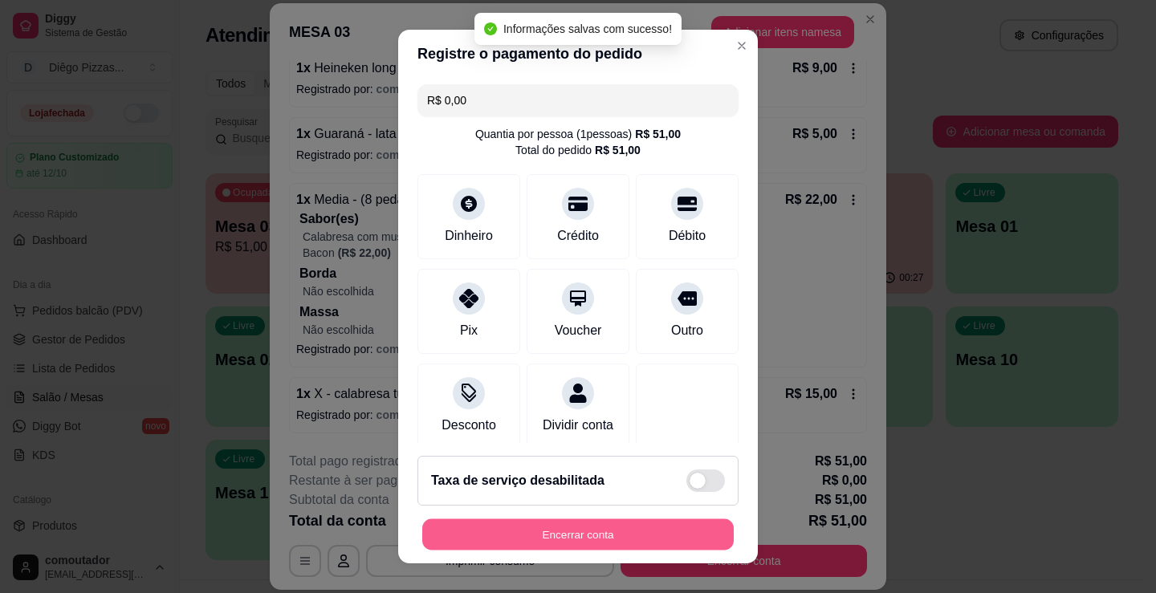
click at [649, 535] on button "Encerrar conta" at bounding box center [577, 534] width 311 height 31
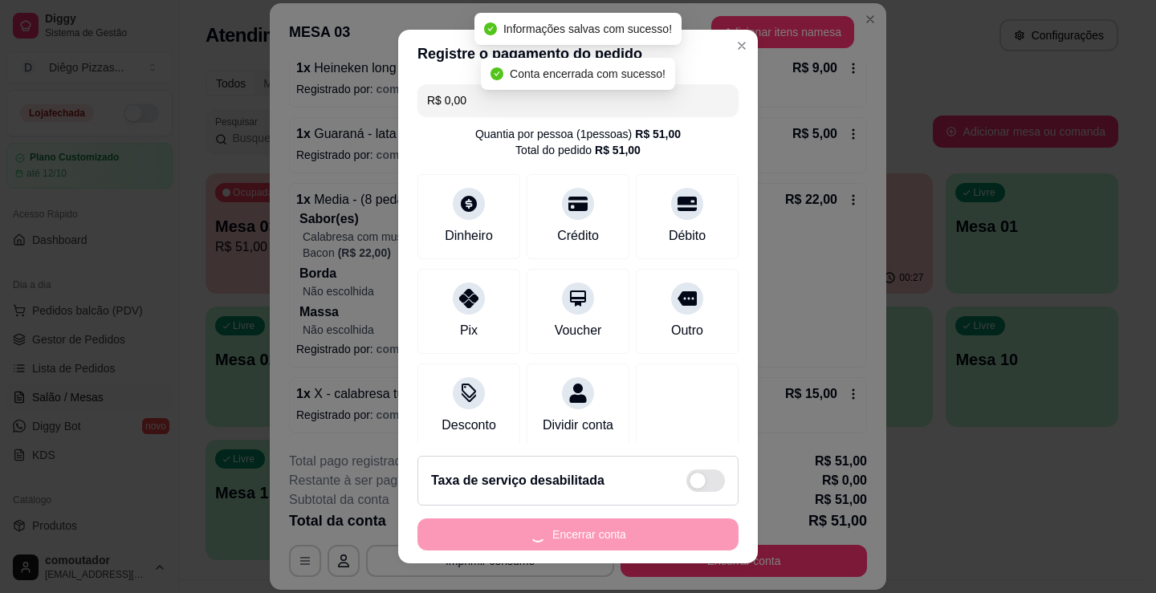
scroll to position [0, 0]
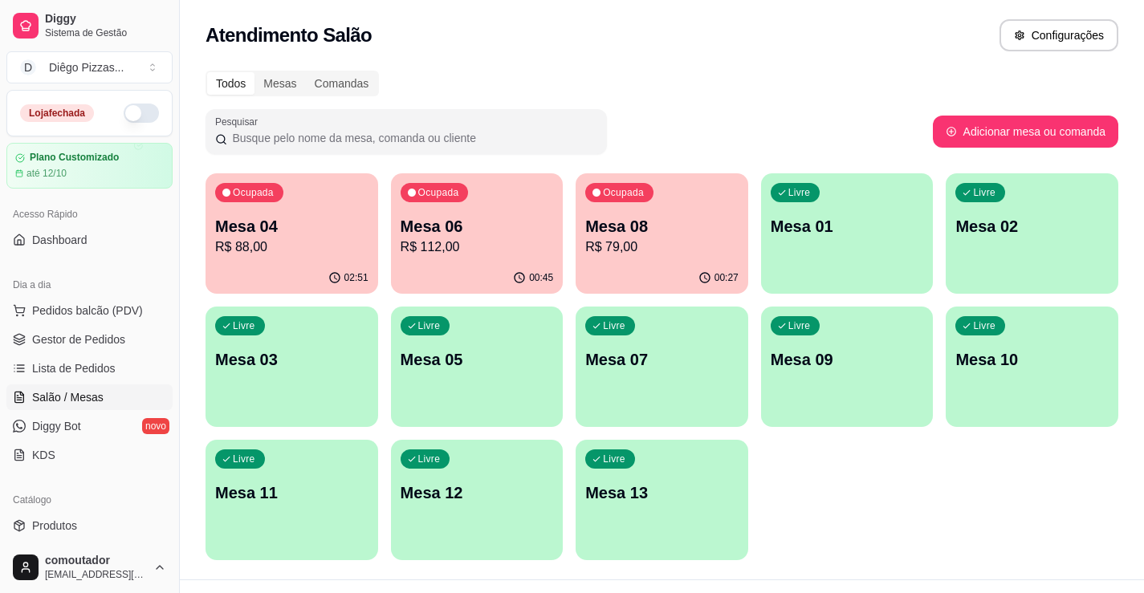
click at [332, 227] on p "Mesa 04" at bounding box center [291, 226] width 153 height 22
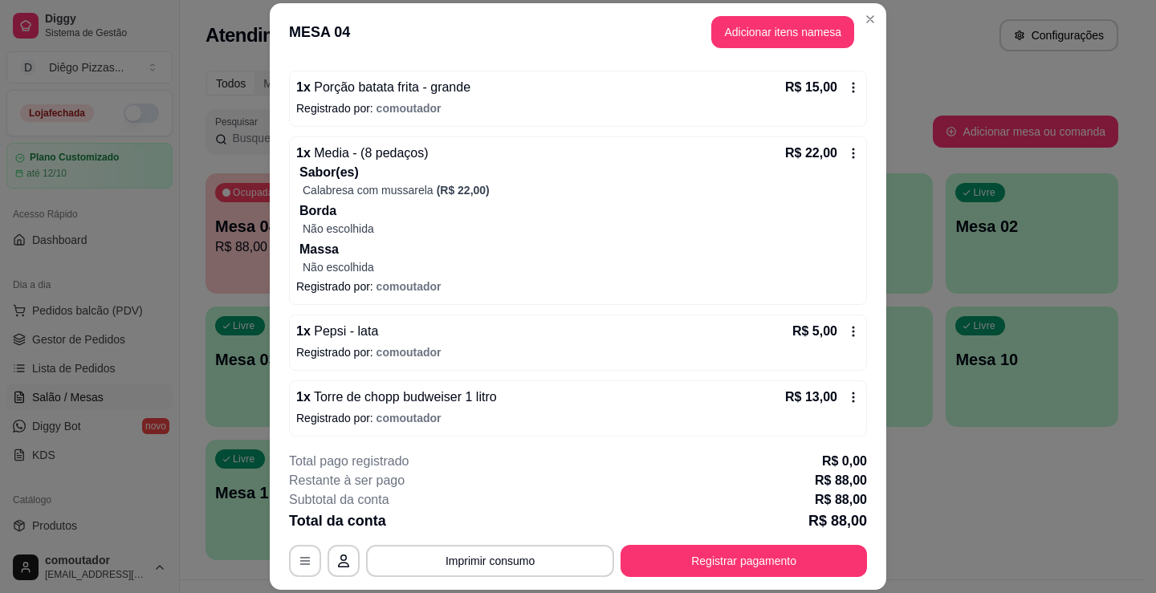
scroll to position [343, 0]
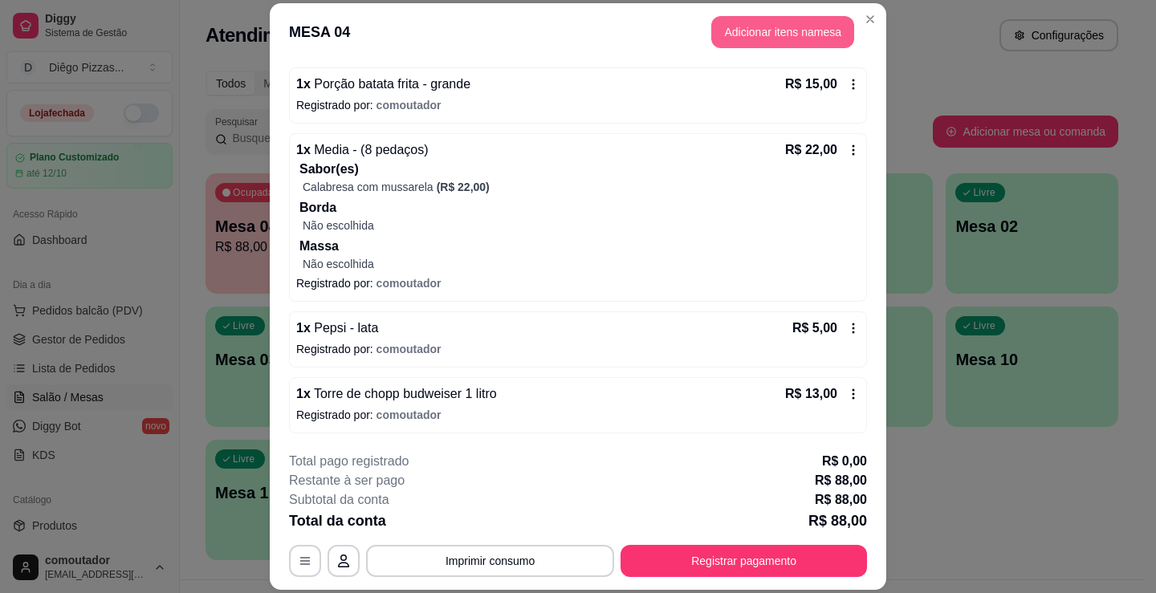
click at [745, 33] on button "Adicionar itens na mesa" at bounding box center [782, 32] width 143 height 32
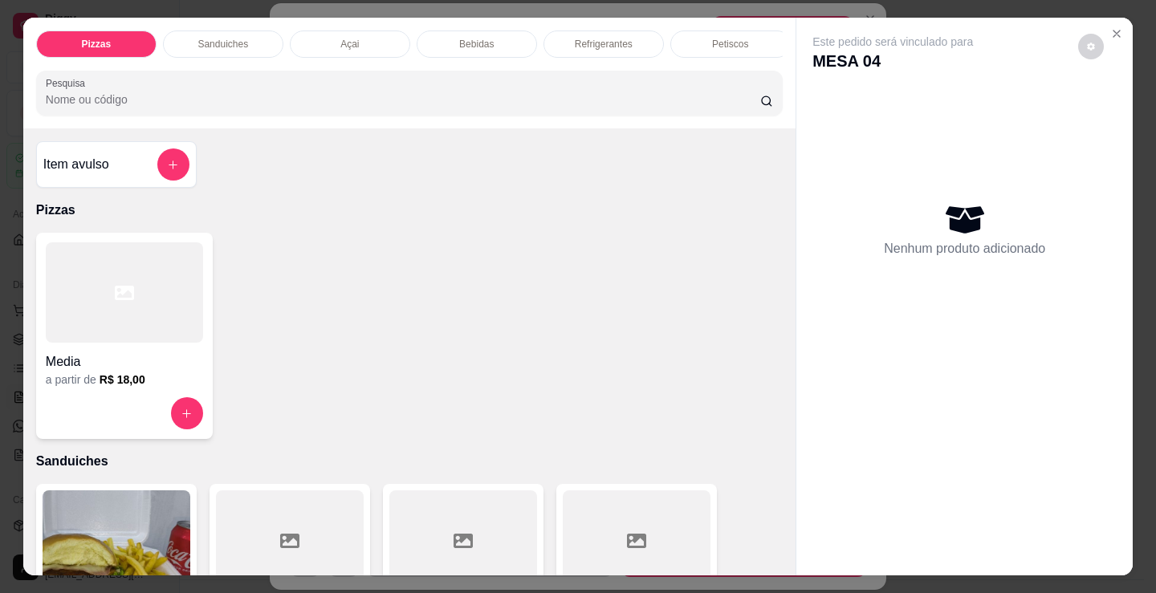
click at [353, 40] on div "Açai" at bounding box center [350, 44] width 120 height 27
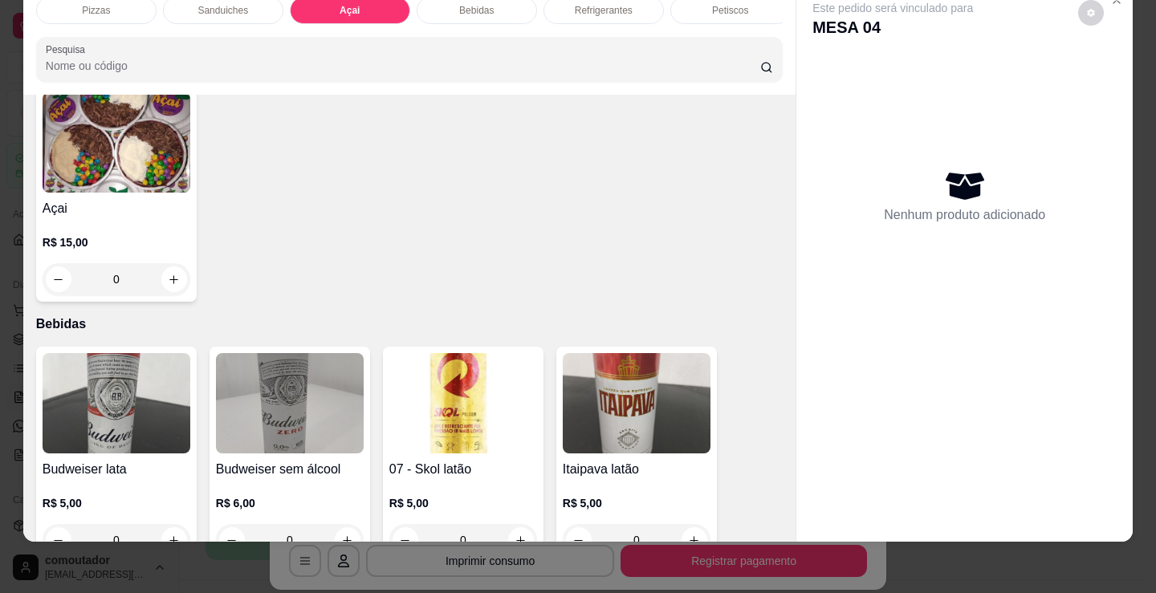
scroll to position [1808, 0]
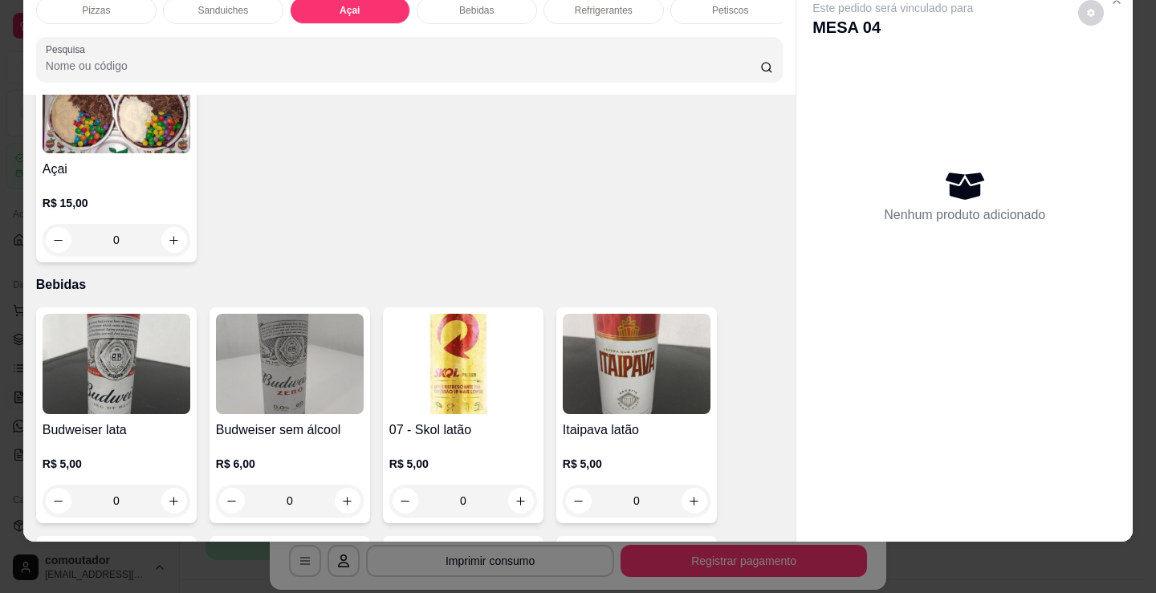
click at [131, 164] on h4 "Açai" at bounding box center [117, 169] width 148 height 19
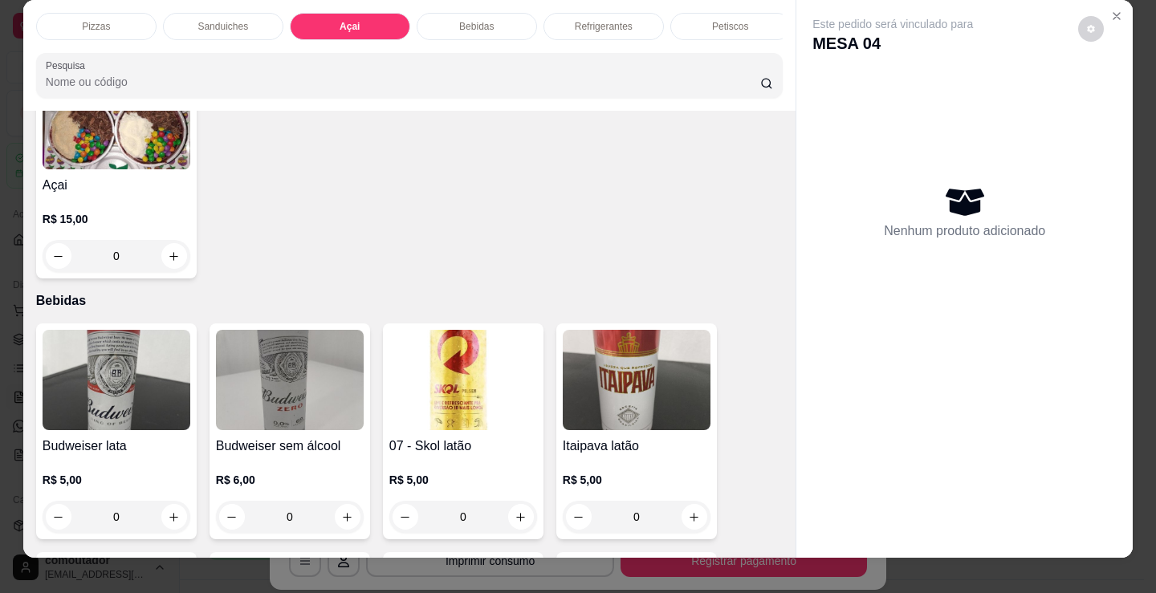
scroll to position [0, 0]
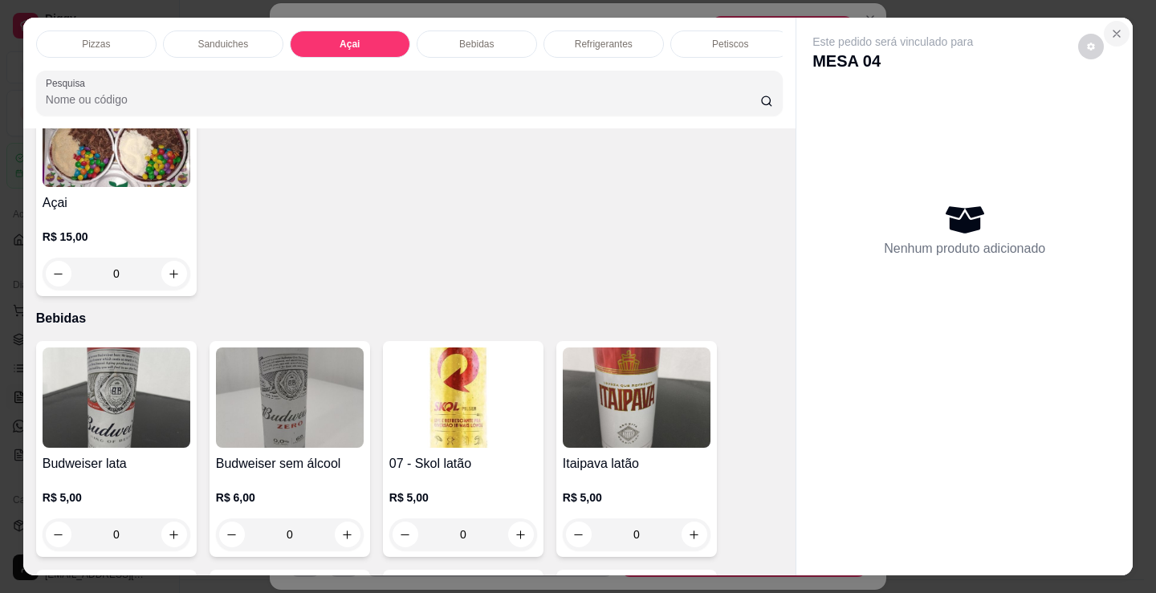
click at [1110, 27] on icon "Close" at bounding box center [1116, 33] width 13 height 13
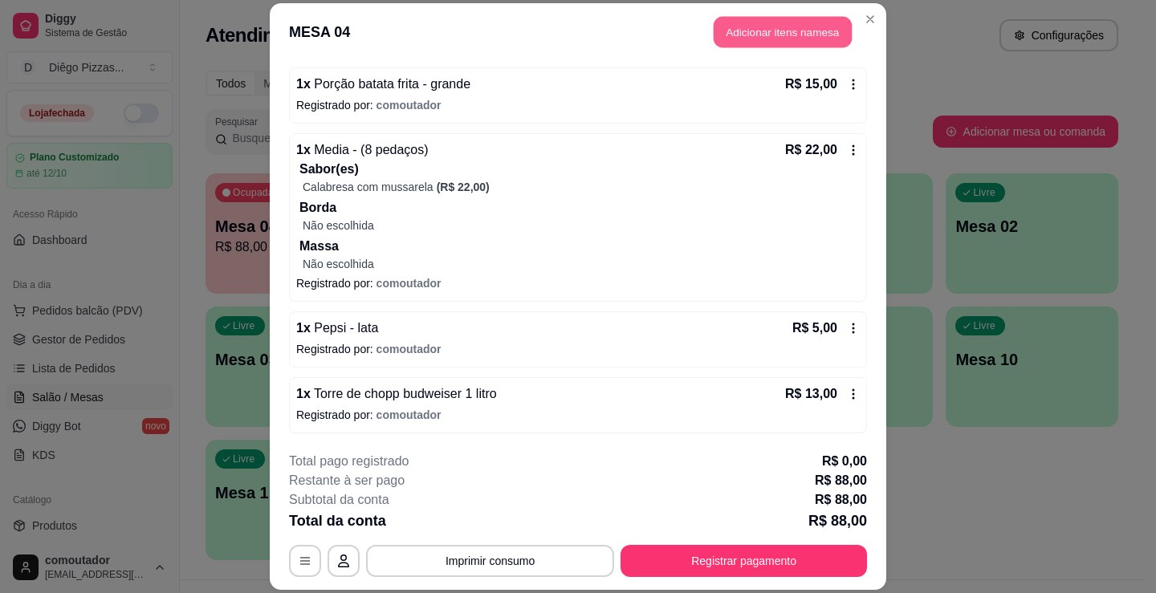
click at [745, 45] on button "Adicionar itens na mesa" at bounding box center [783, 31] width 138 height 31
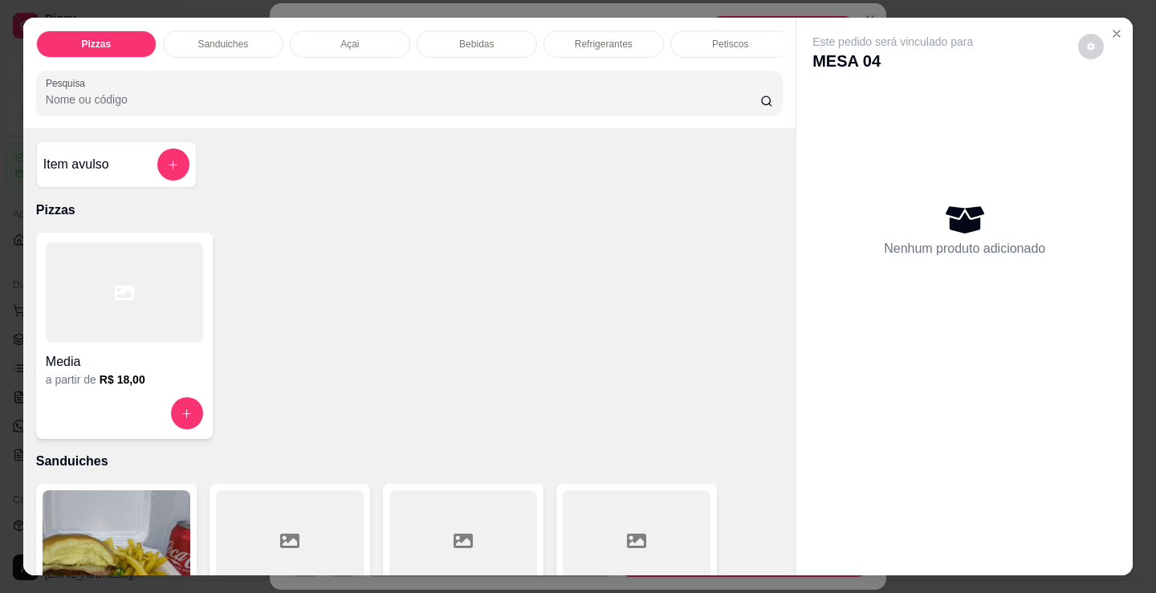
click at [459, 41] on p "Bebidas" at bounding box center [476, 44] width 35 height 13
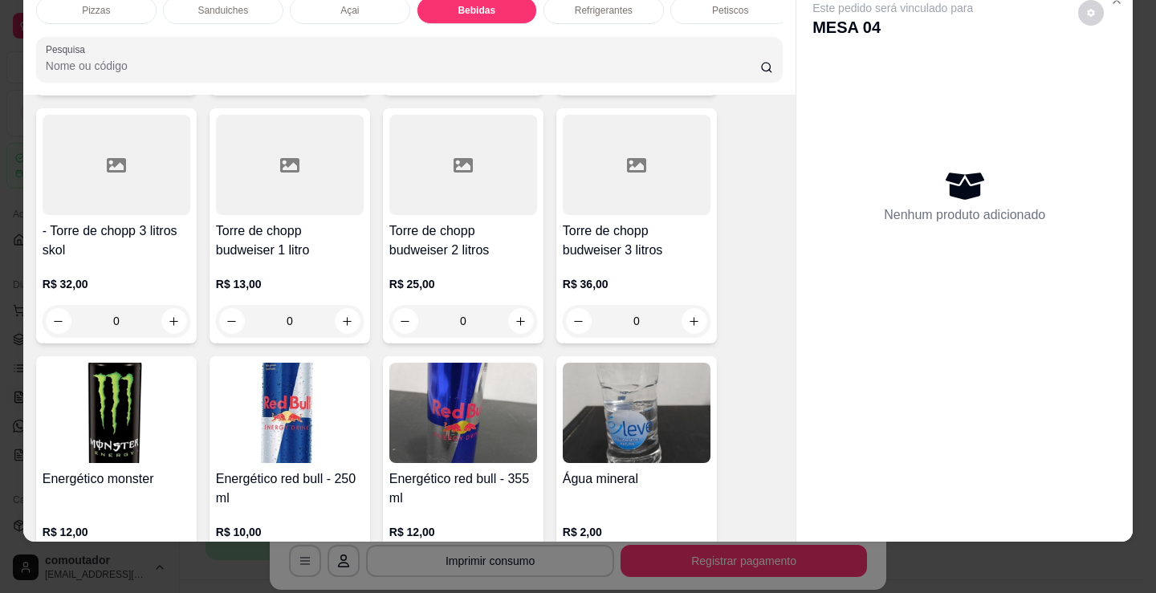
scroll to position [3113, 0]
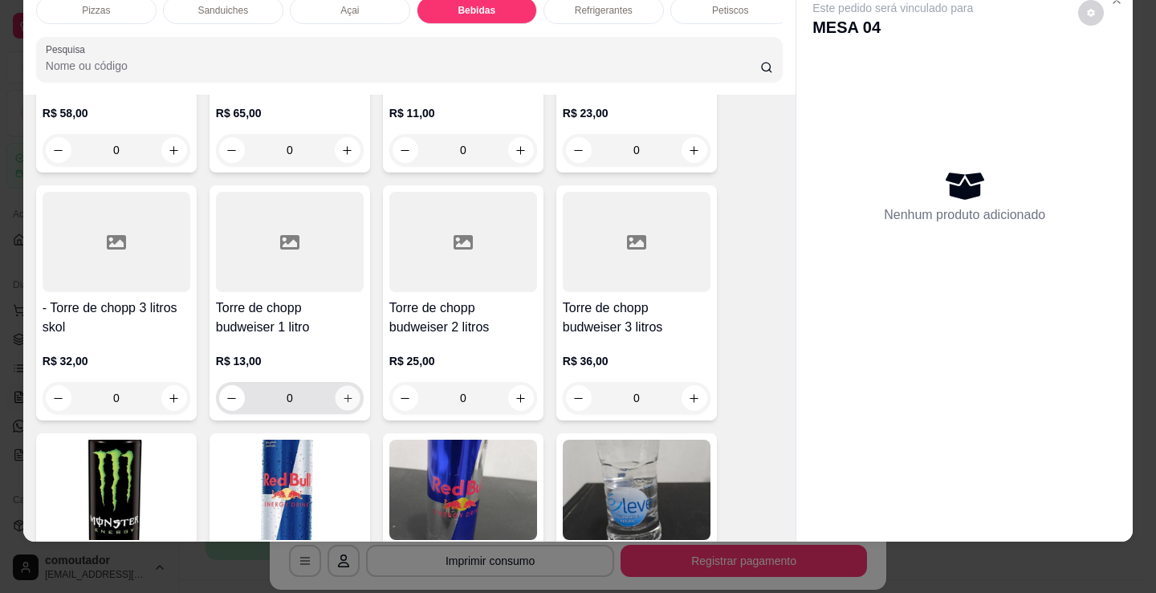
click at [342, 393] on icon "increase-product-quantity" at bounding box center [348, 399] width 12 height 12
type input "1"
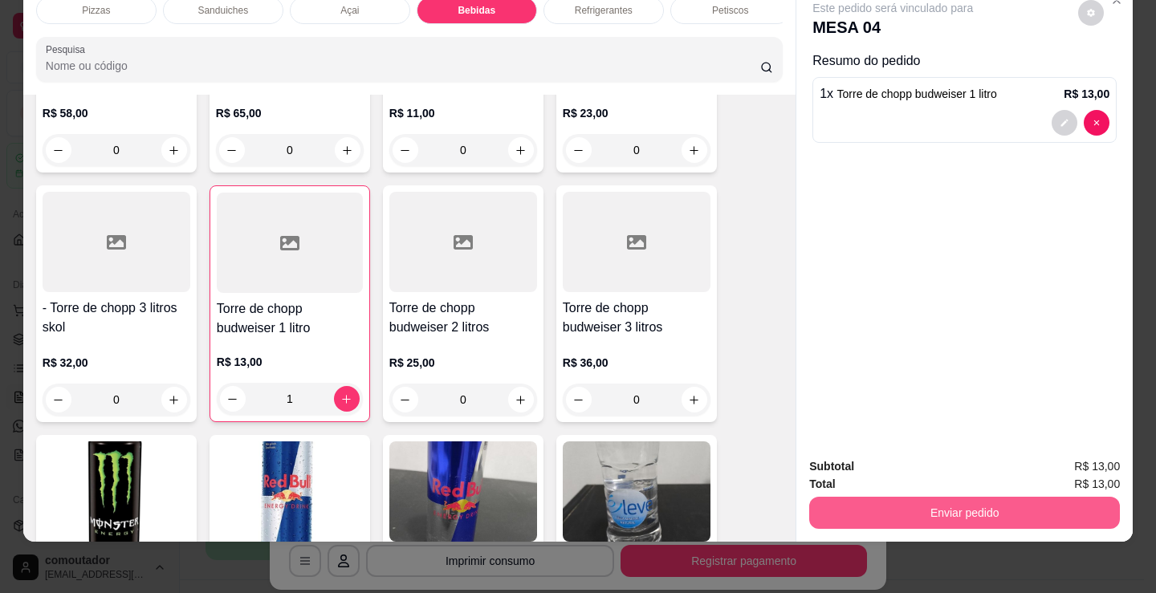
click at [859, 498] on button "Enviar pedido" at bounding box center [964, 513] width 311 height 32
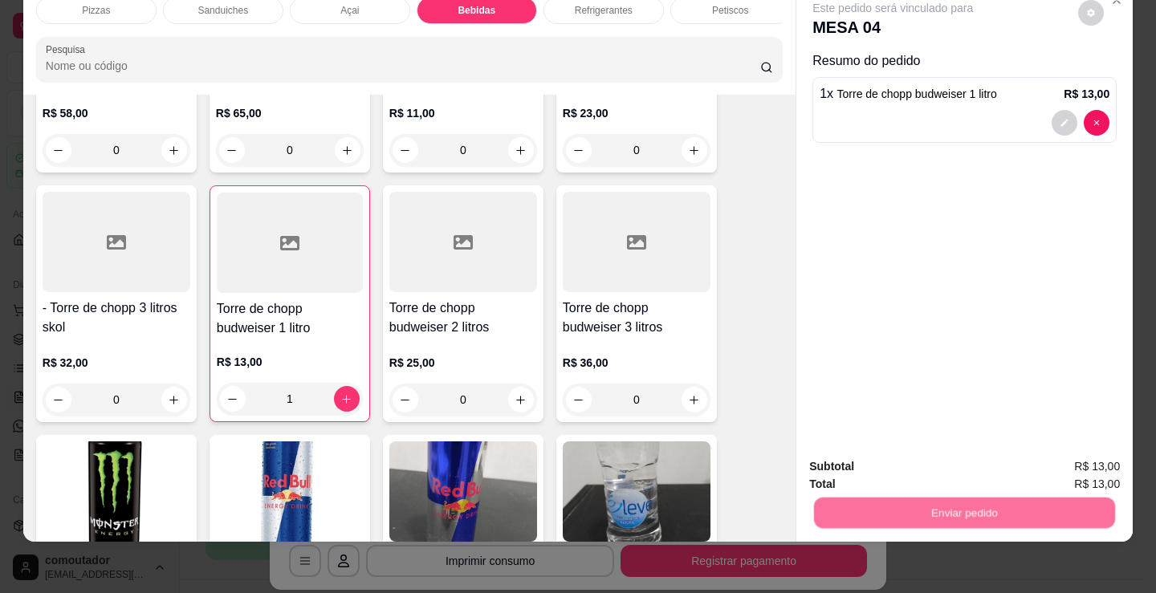
click at [839, 458] on button "Não registrar e enviar pedido" at bounding box center [912, 461] width 162 height 30
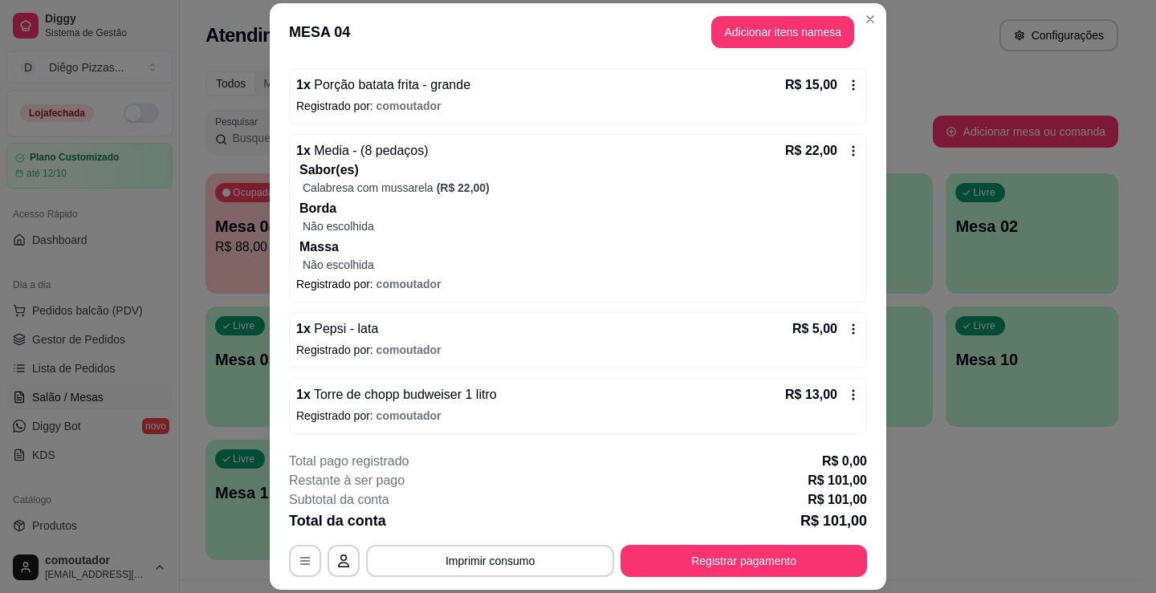
scroll to position [409, 0]
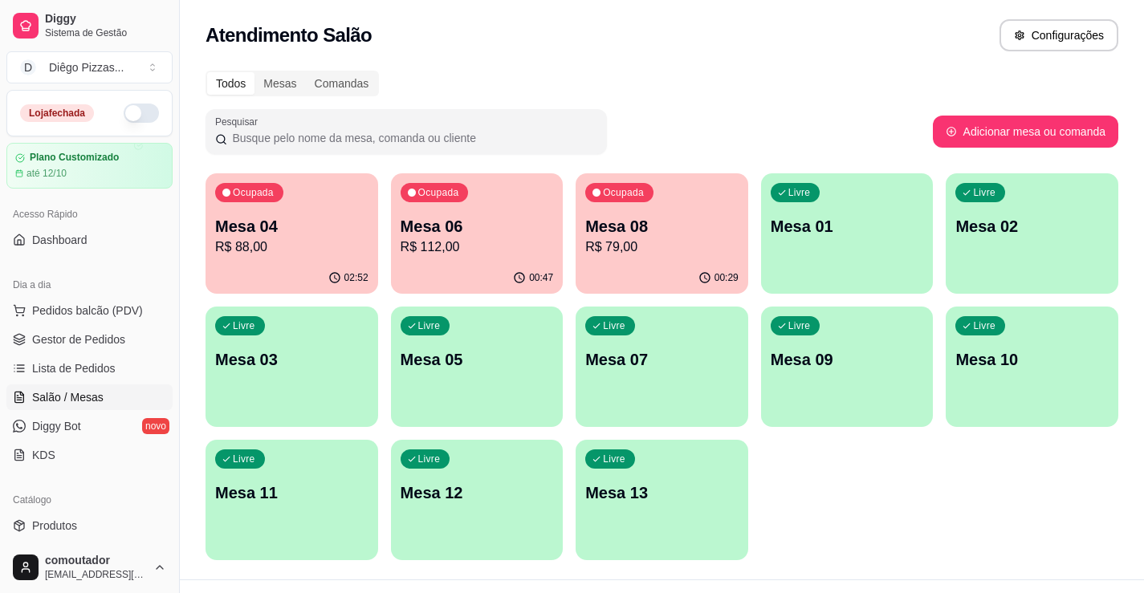
click at [450, 204] on div "Ocupada Mesa 06 R$ 112,00" at bounding box center [477, 217] width 173 height 89
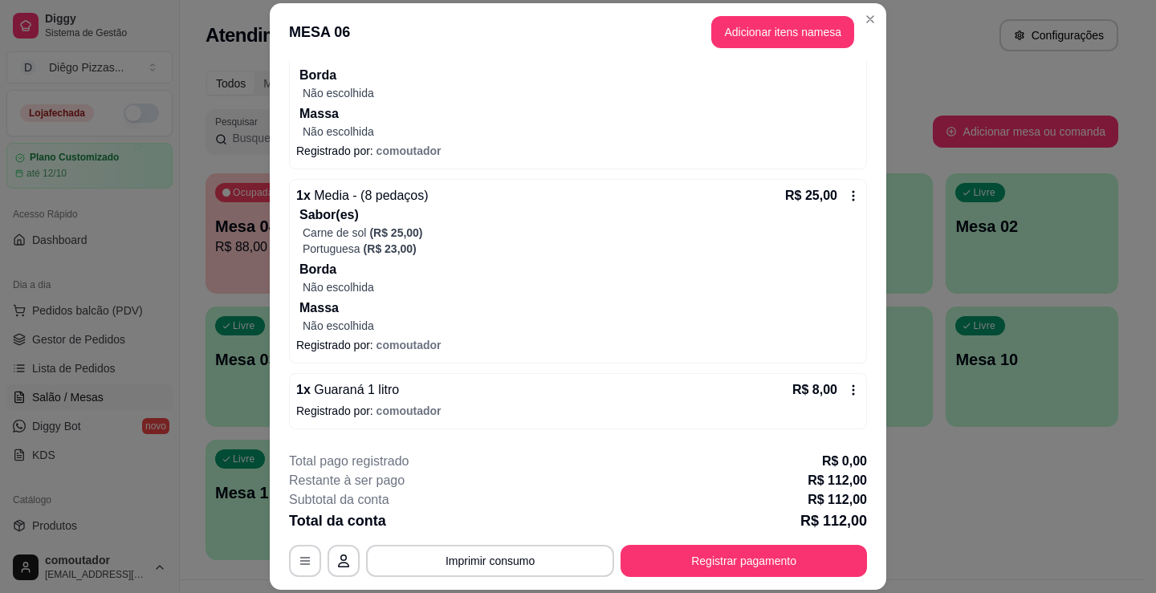
scroll to position [487, 0]
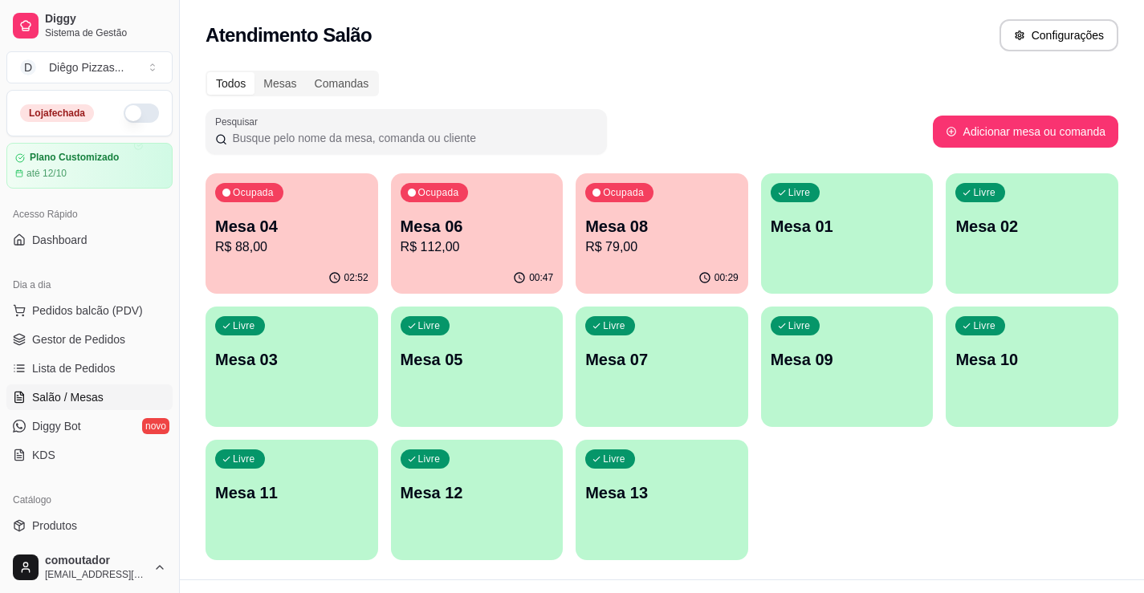
click at [673, 242] on p "R$ 79,00" at bounding box center [661, 247] width 153 height 19
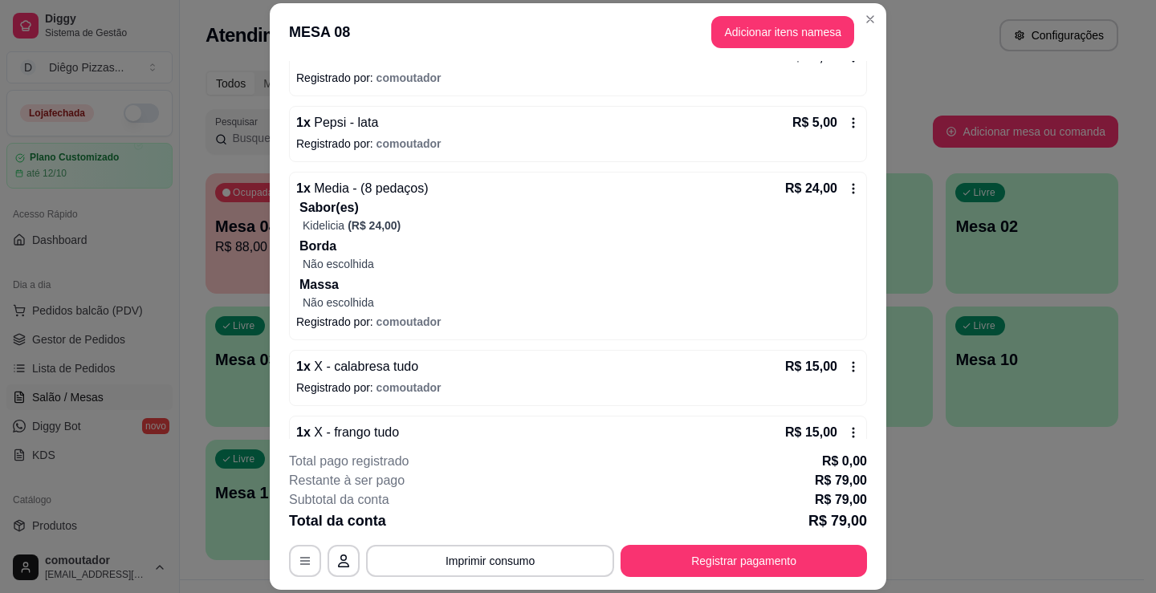
scroll to position [277, 0]
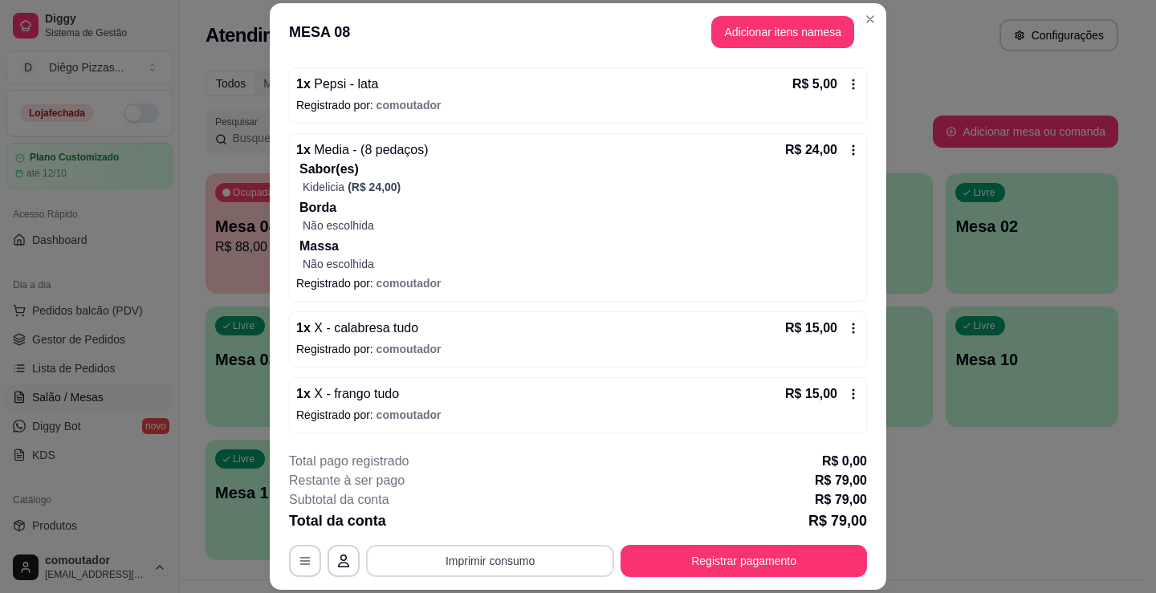
click at [484, 565] on button "Imprimir consumo" at bounding box center [490, 561] width 248 height 32
click at [466, 527] on button "IMPRESSORA" at bounding box center [489, 524] width 116 height 26
click at [734, 559] on button "Registrar pagamento" at bounding box center [743, 561] width 246 height 32
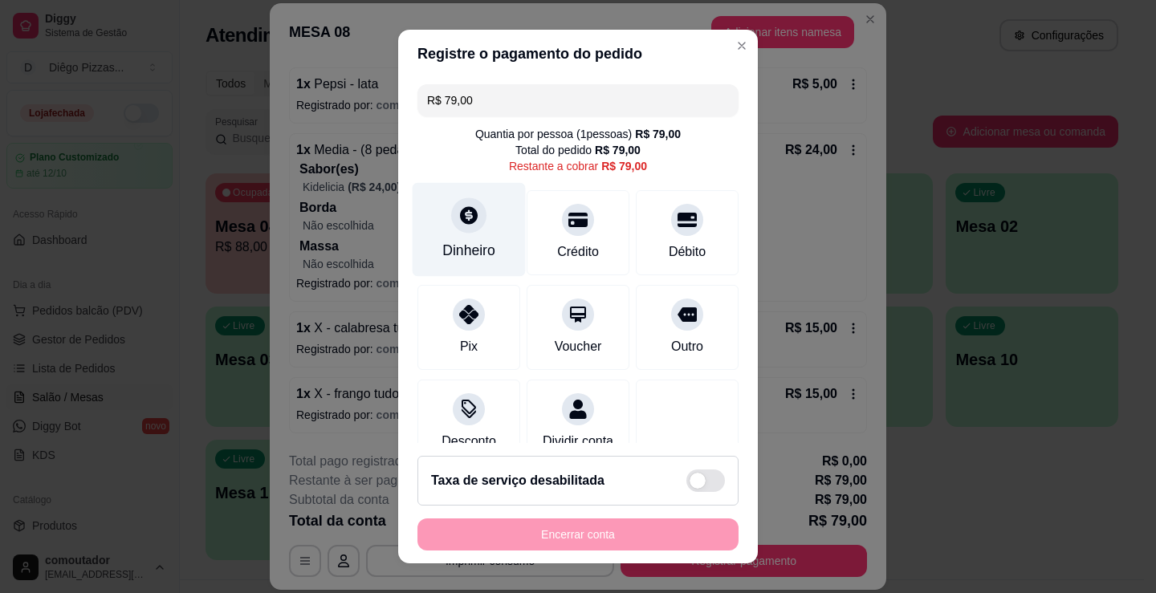
click at [485, 232] on div "Dinheiro" at bounding box center [469, 230] width 113 height 94
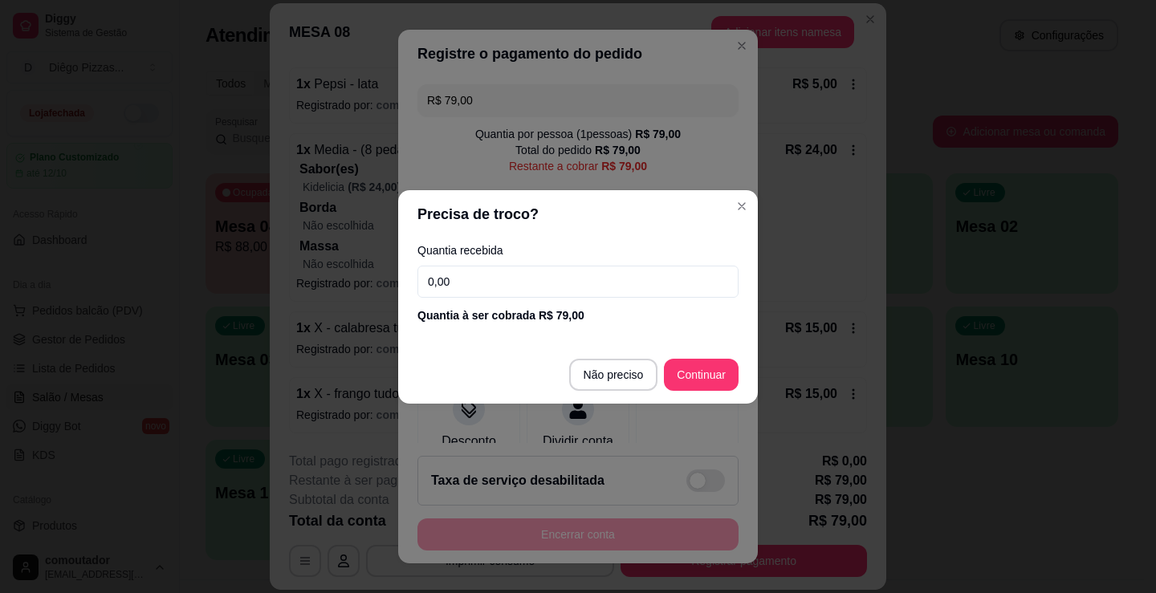
click at [482, 254] on label "Quantia recebida" at bounding box center [577, 250] width 321 height 11
click at [476, 276] on input "0,00" at bounding box center [577, 282] width 321 height 32
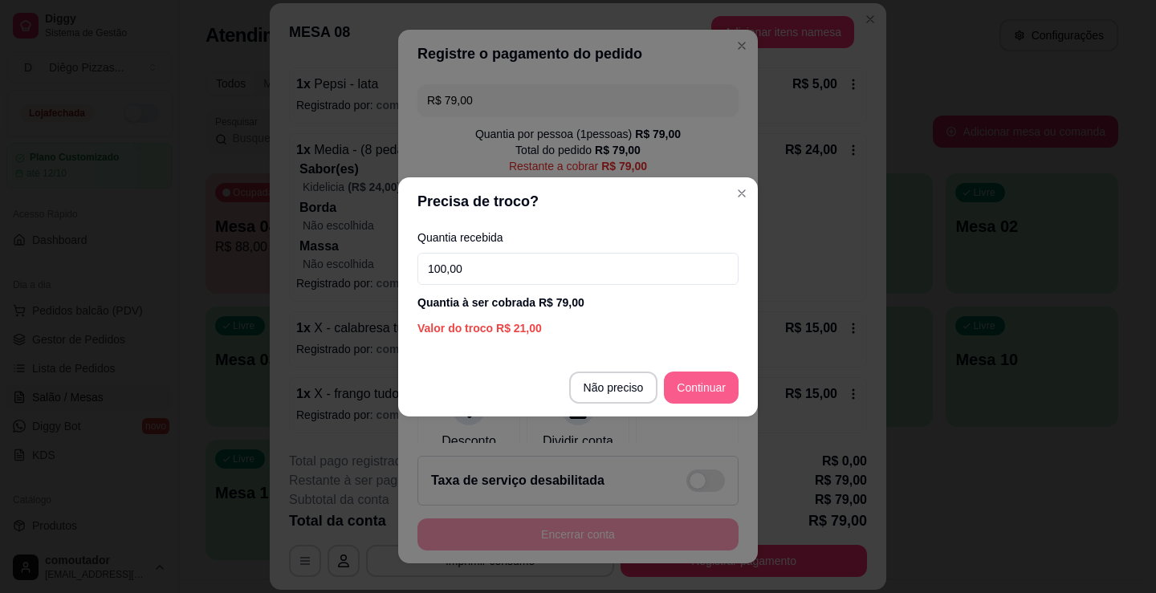
type input "100,00"
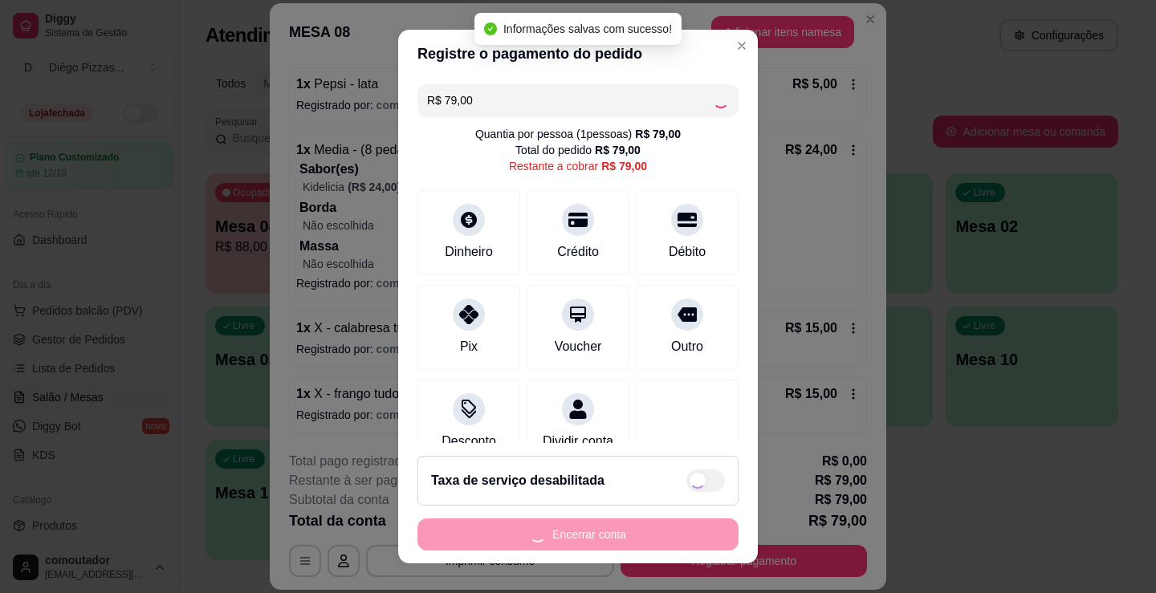
type input "R$ 0,00"
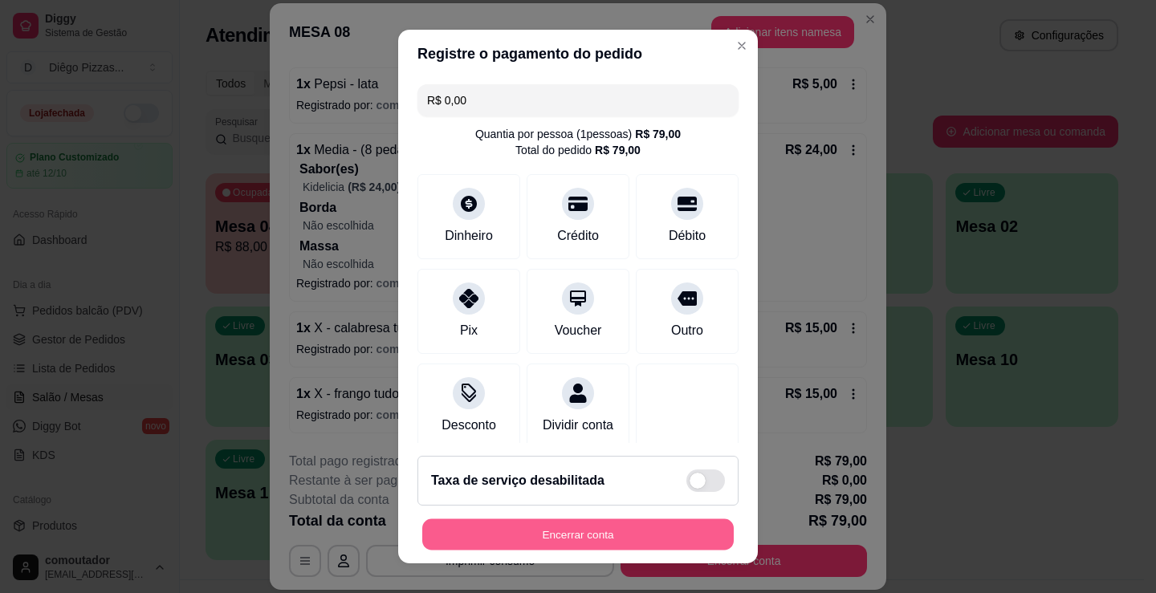
click at [665, 544] on button "Encerrar conta" at bounding box center [577, 534] width 311 height 31
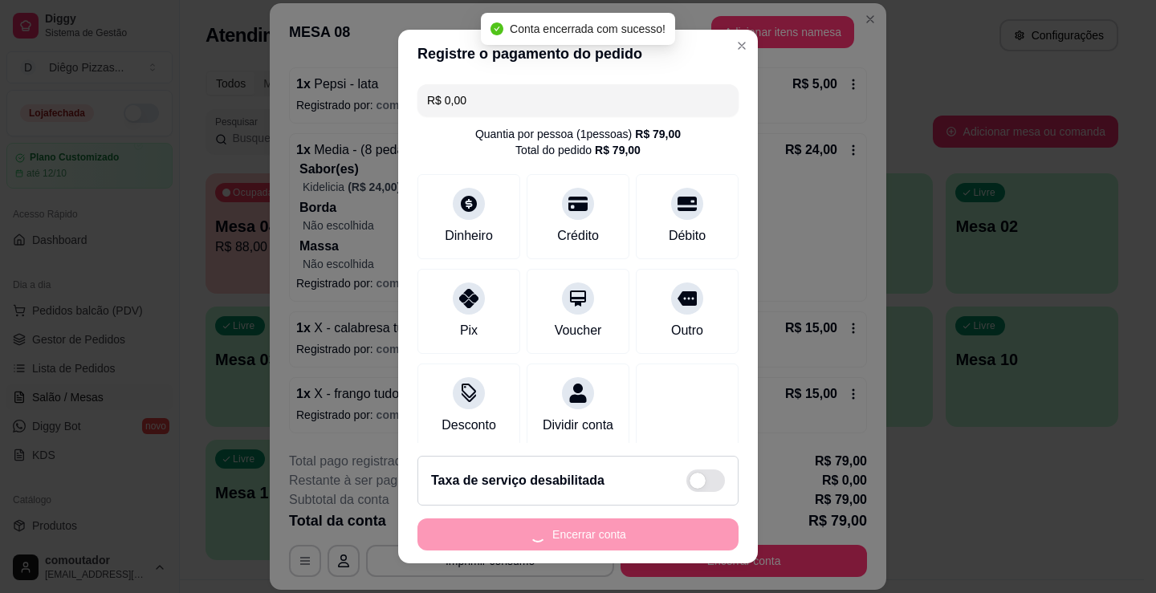
scroll to position [0, 0]
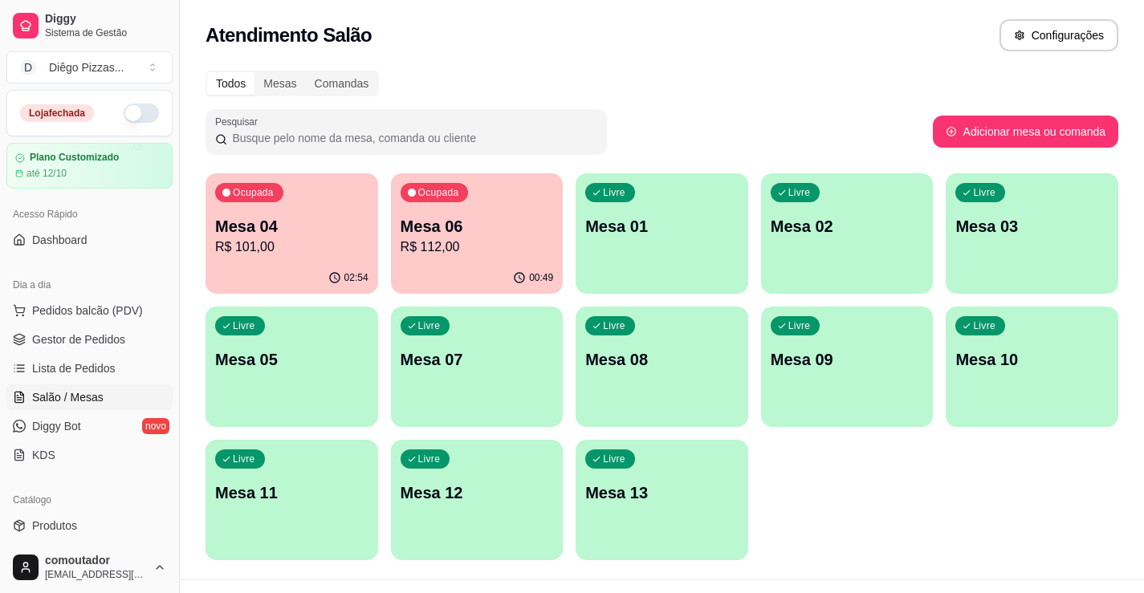
click at [257, 223] on p "Mesa 04" at bounding box center [291, 226] width 153 height 22
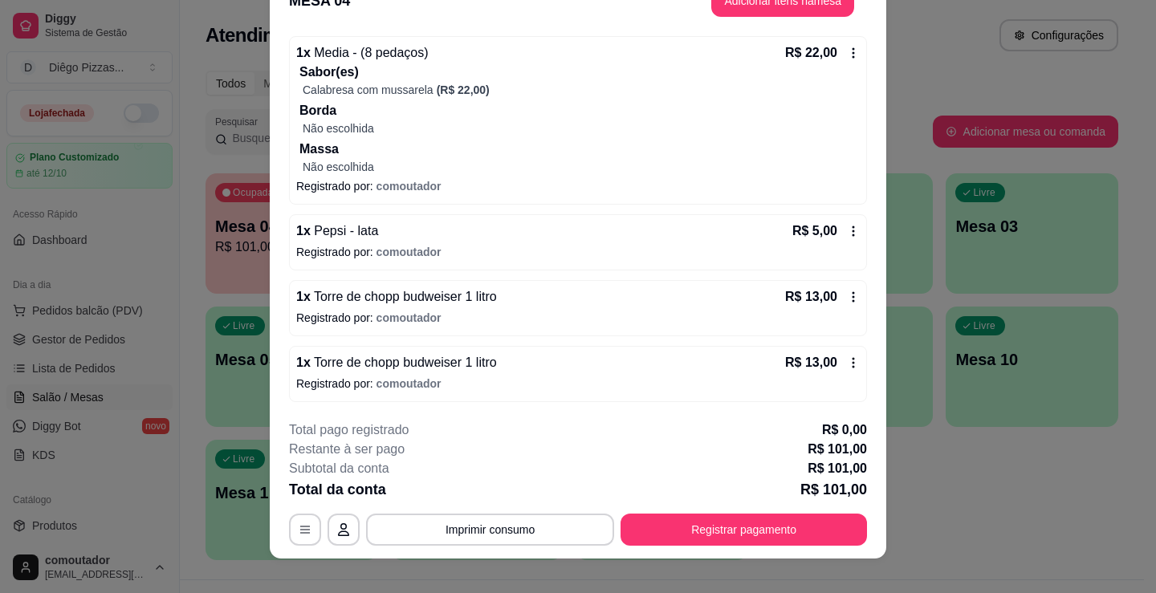
scroll to position [48, 0]
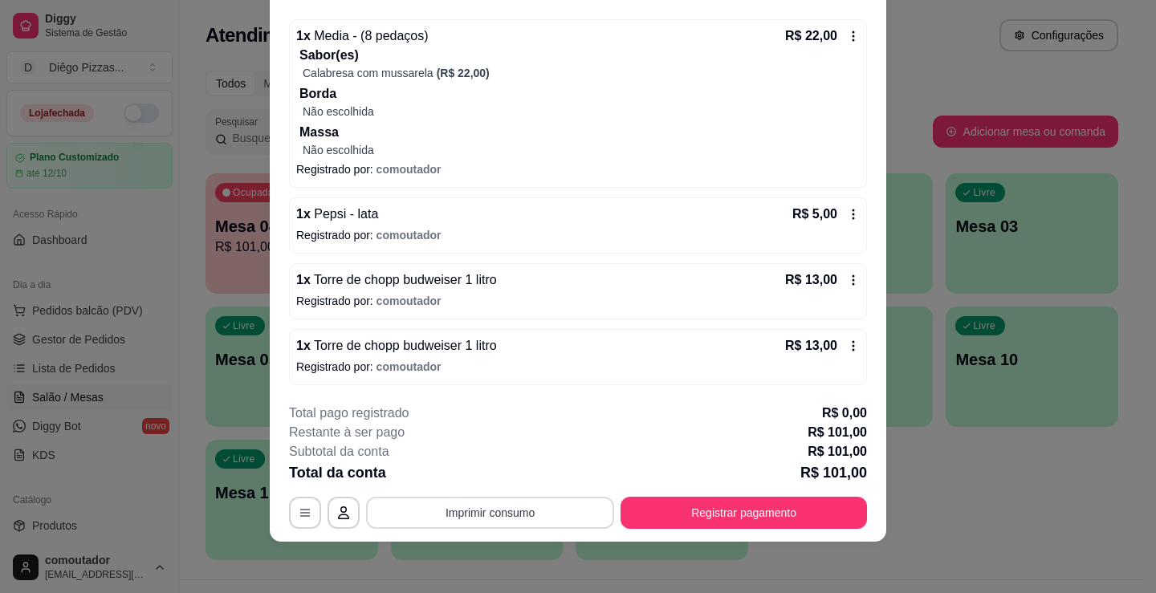
click at [502, 514] on button "Imprimir consumo" at bounding box center [490, 513] width 248 height 32
click at [510, 478] on button "IMPRESSORA" at bounding box center [489, 476] width 116 height 26
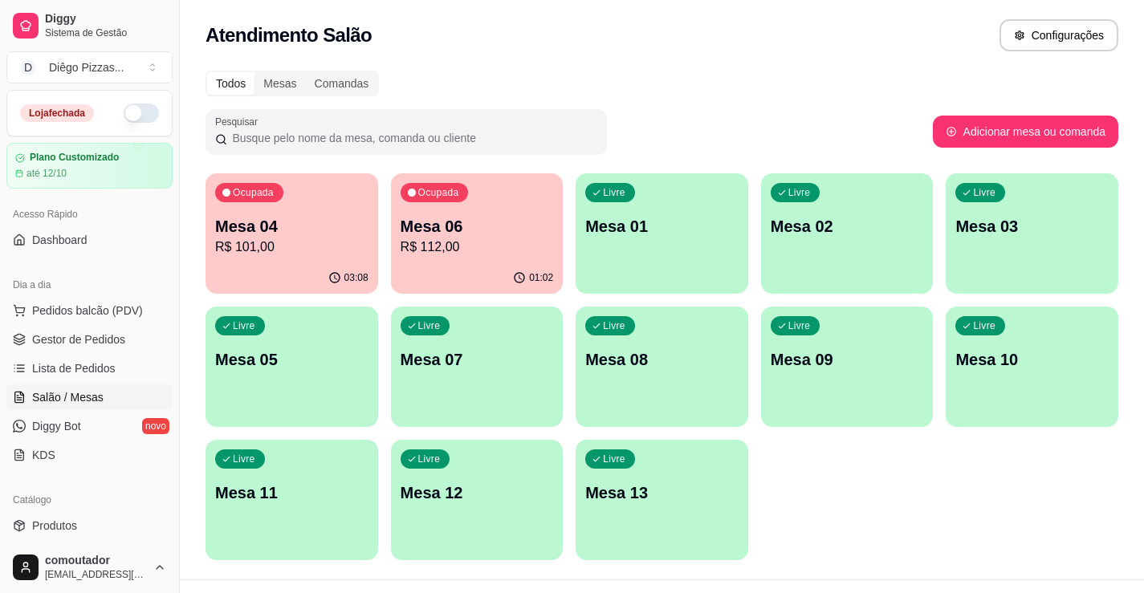
click at [458, 245] on p "R$ 112,00" at bounding box center [477, 247] width 153 height 19
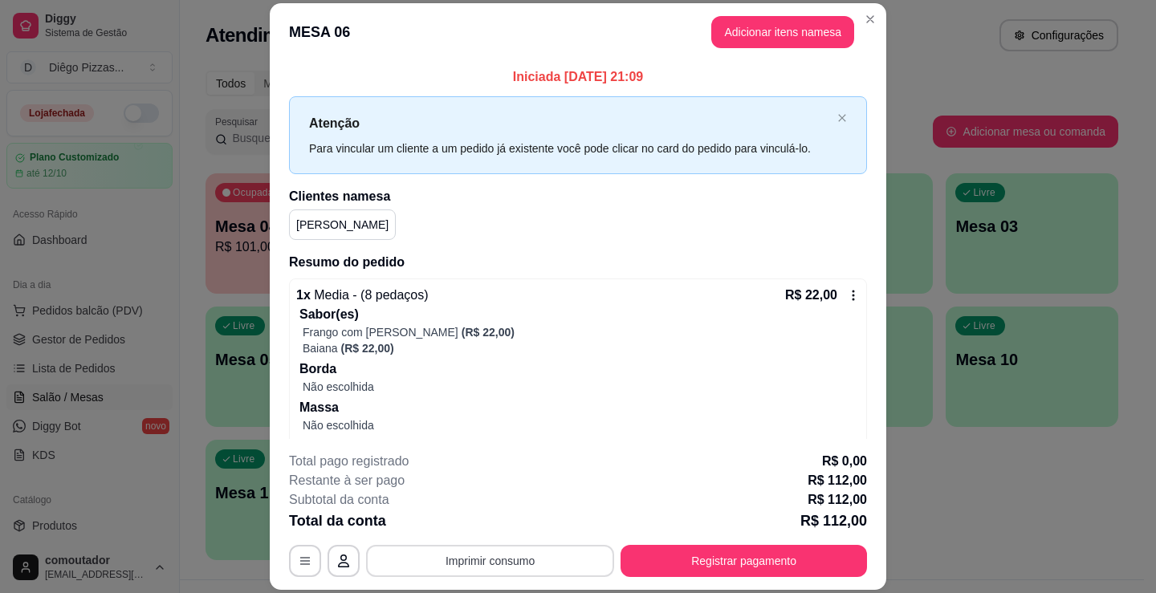
click at [555, 556] on button "Imprimir consumo" at bounding box center [490, 561] width 248 height 32
click at [514, 524] on button "IMPRESSORA" at bounding box center [489, 524] width 116 height 26
click at [730, 36] on button "Adicionar itens na mesa" at bounding box center [783, 31] width 138 height 31
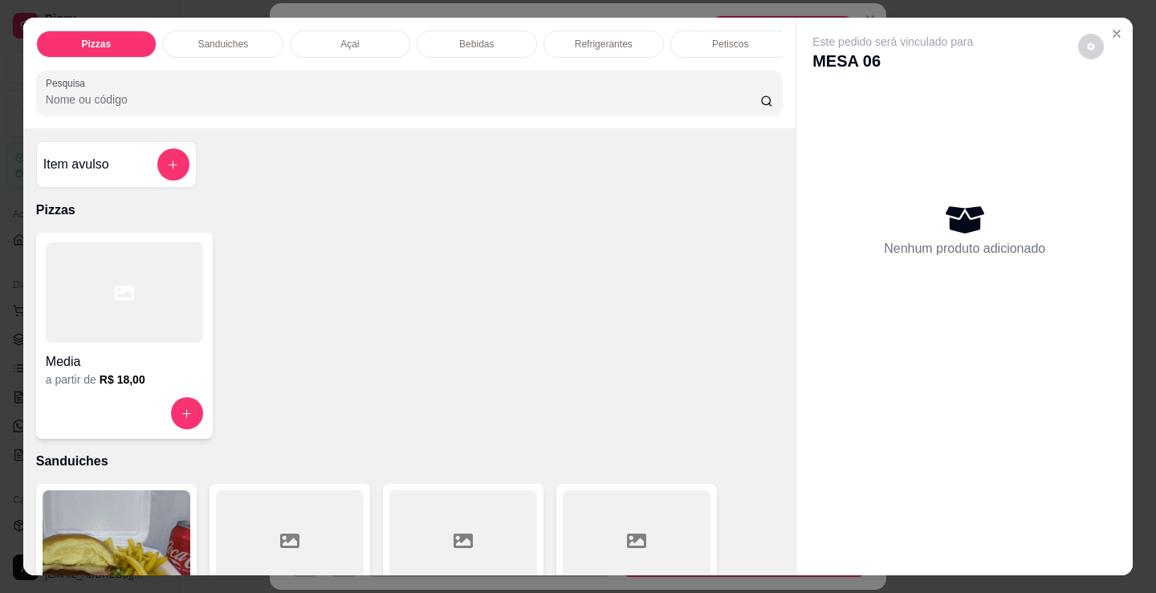
click at [588, 45] on div "Refrigerantes" at bounding box center [603, 44] width 120 height 27
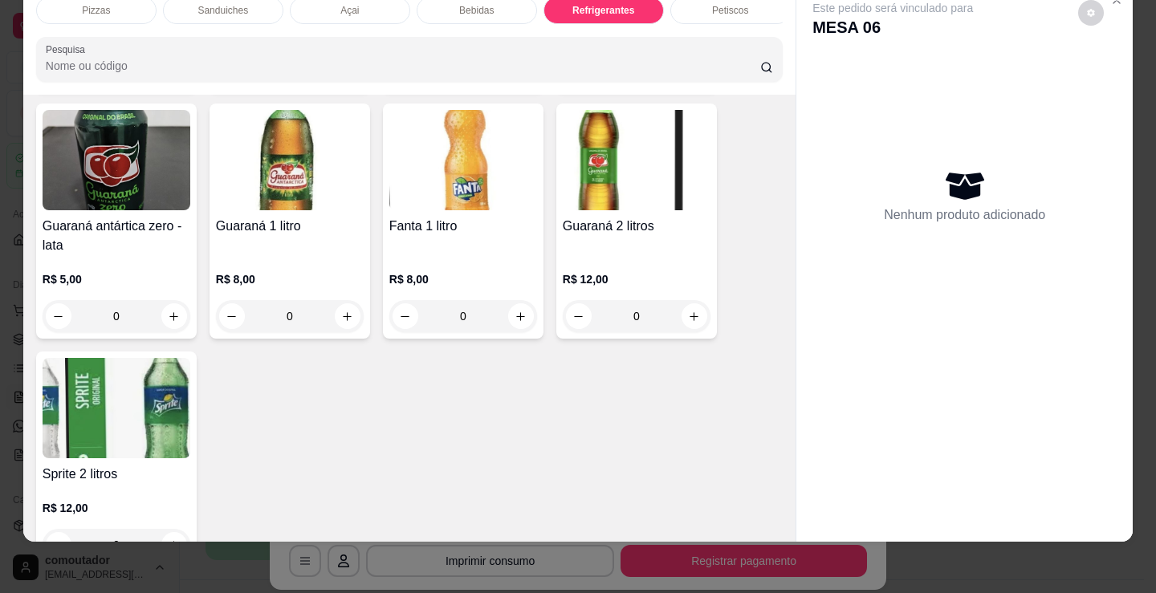
scroll to position [4639, 0]
click at [343, 313] on icon "increase-product-quantity" at bounding box center [347, 316] width 12 height 12
type input "1"
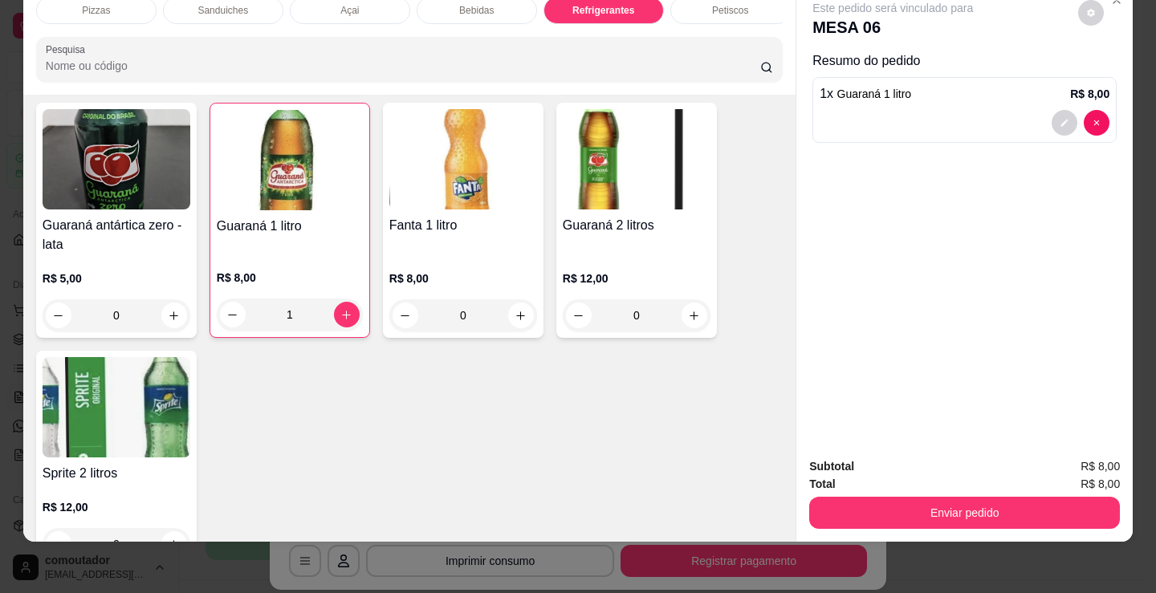
click at [462, 4] on p "Bebidas" at bounding box center [476, 10] width 35 height 13
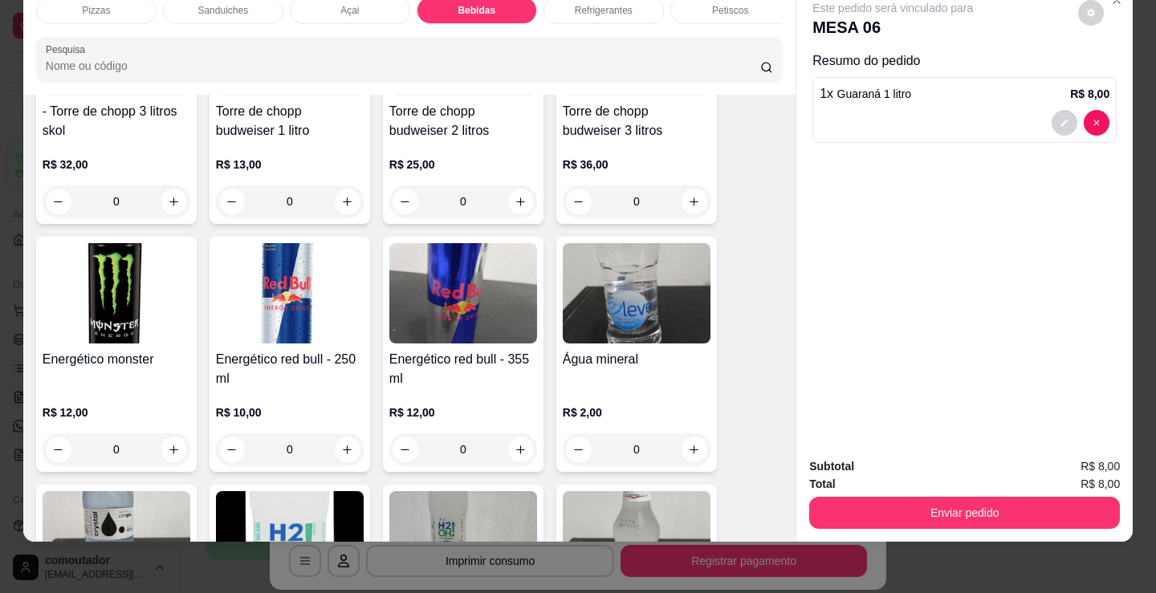
scroll to position [3354, 0]
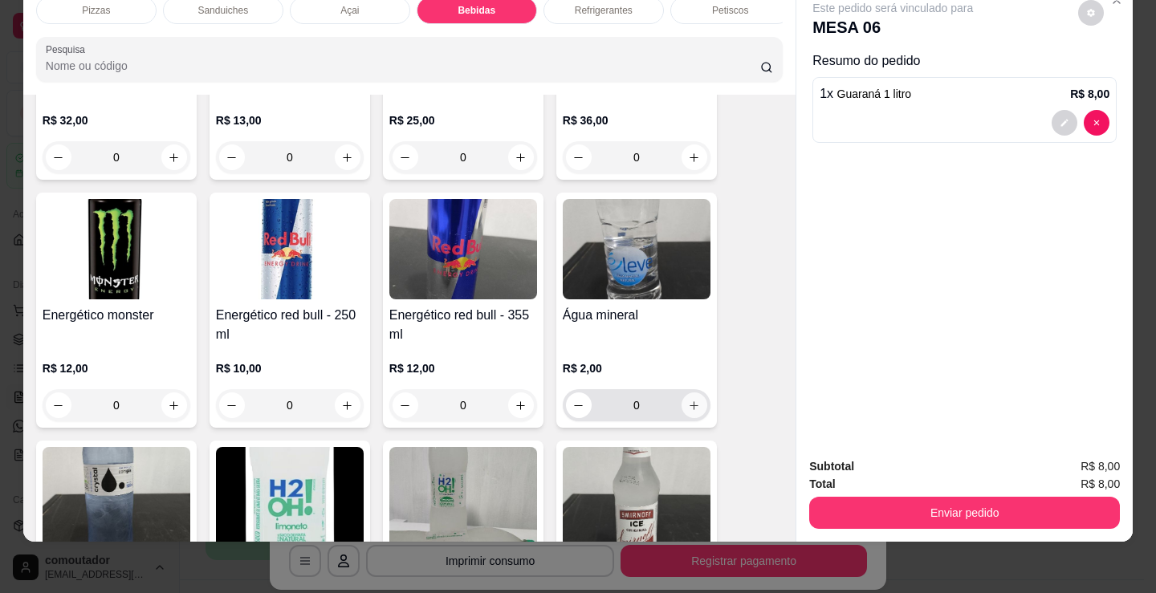
click at [693, 406] on icon "increase-product-quantity" at bounding box center [694, 406] width 12 height 12
type input "1"
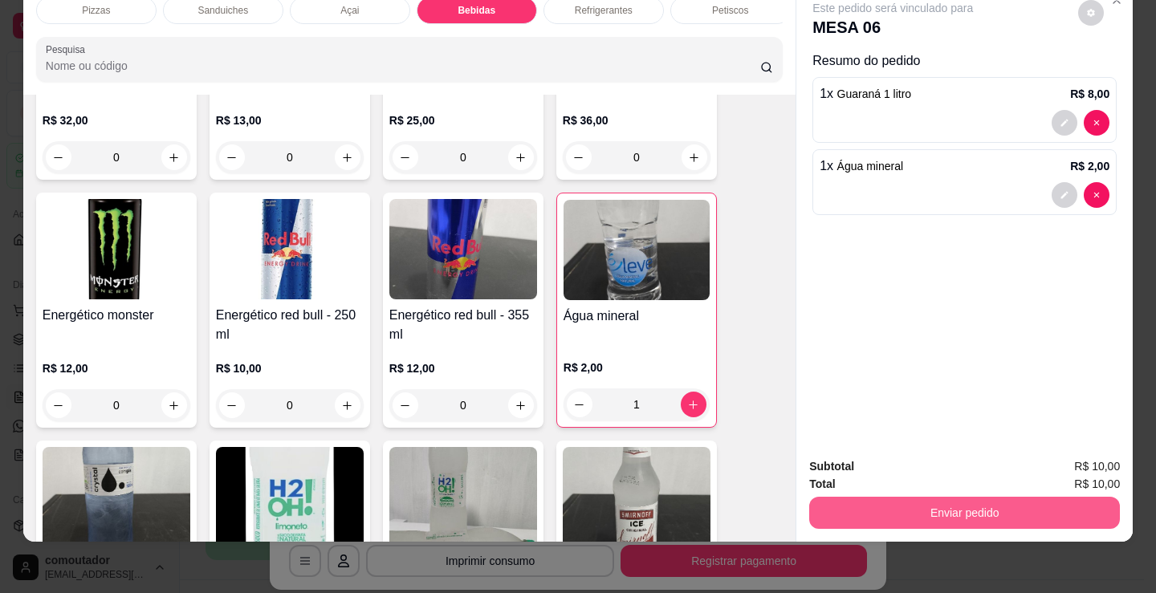
click at [1028, 506] on button "Enviar pedido" at bounding box center [964, 513] width 311 height 32
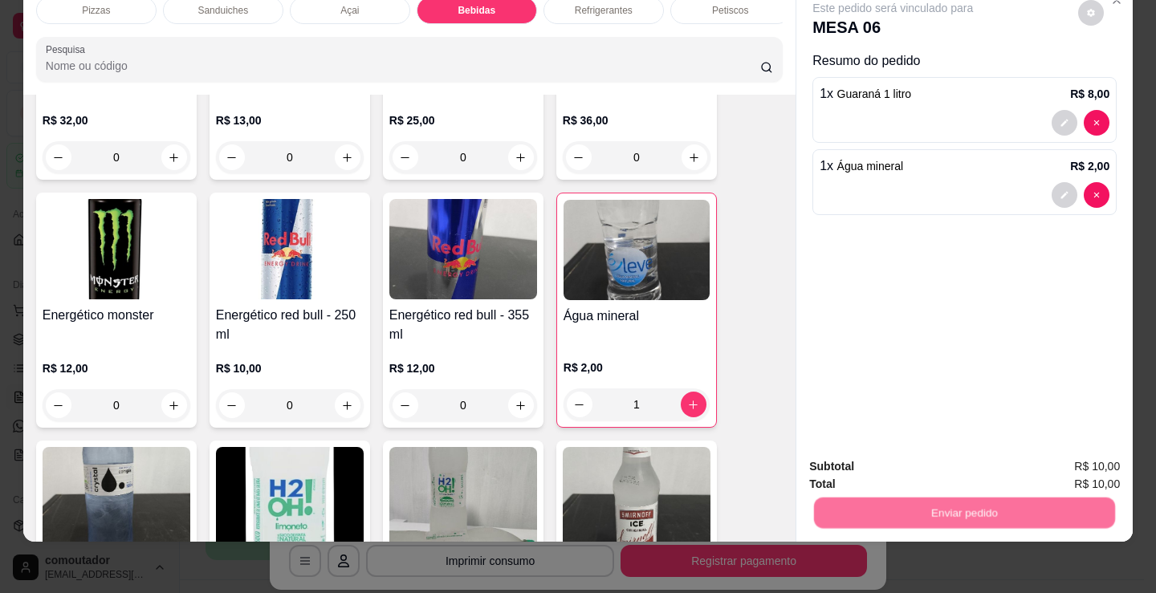
click at [893, 457] on button "Não registrar e enviar pedido" at bounding box center [912, 461] width 162 height 30
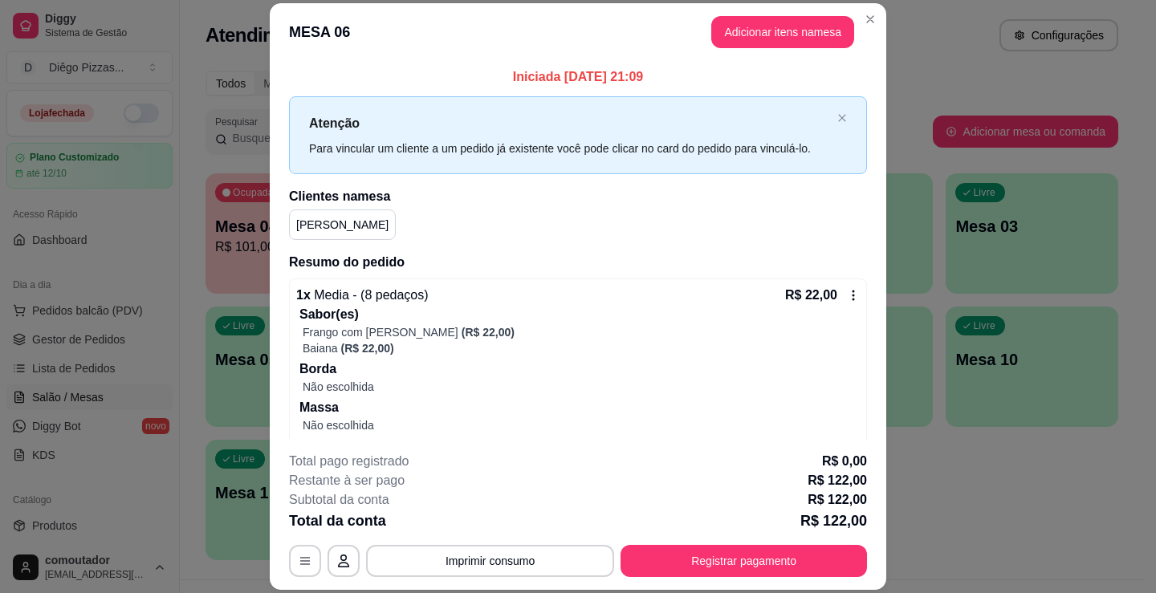
click at [502, 557] on button "Imprimir consumo" at bounding box center [490, 561] width 248 height 32
click at [469, 525] on button "IMPRESSORA" at bounding box center [489, 524] width 116 height 26
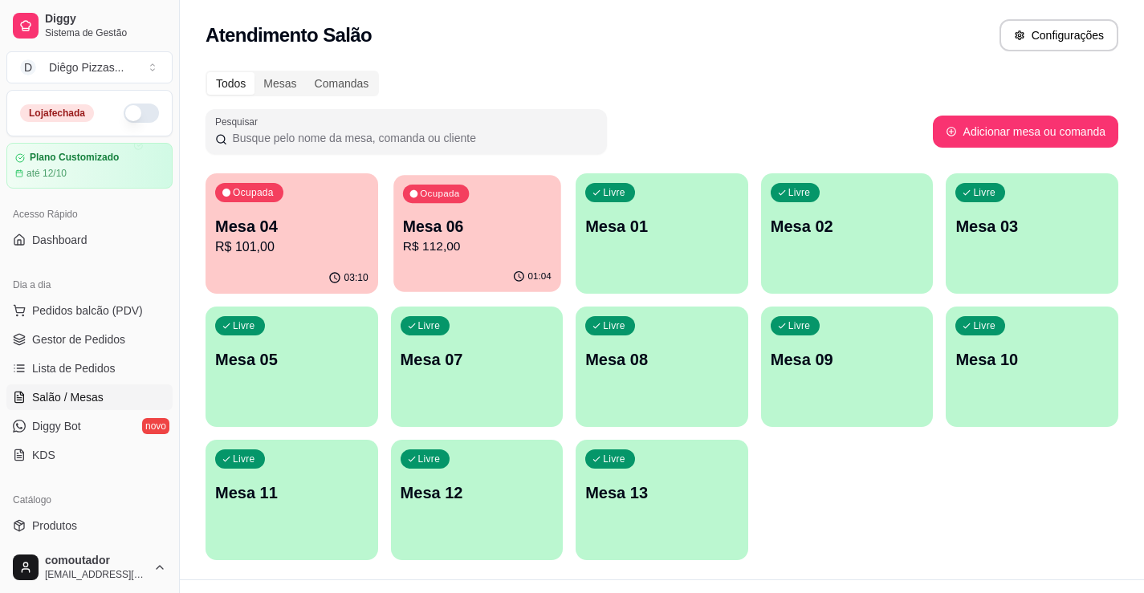
click at [540, 216] on div "Ocupada Mesa 06 R$ 112,00" at bounding box center [476, 218] width 167 height 87
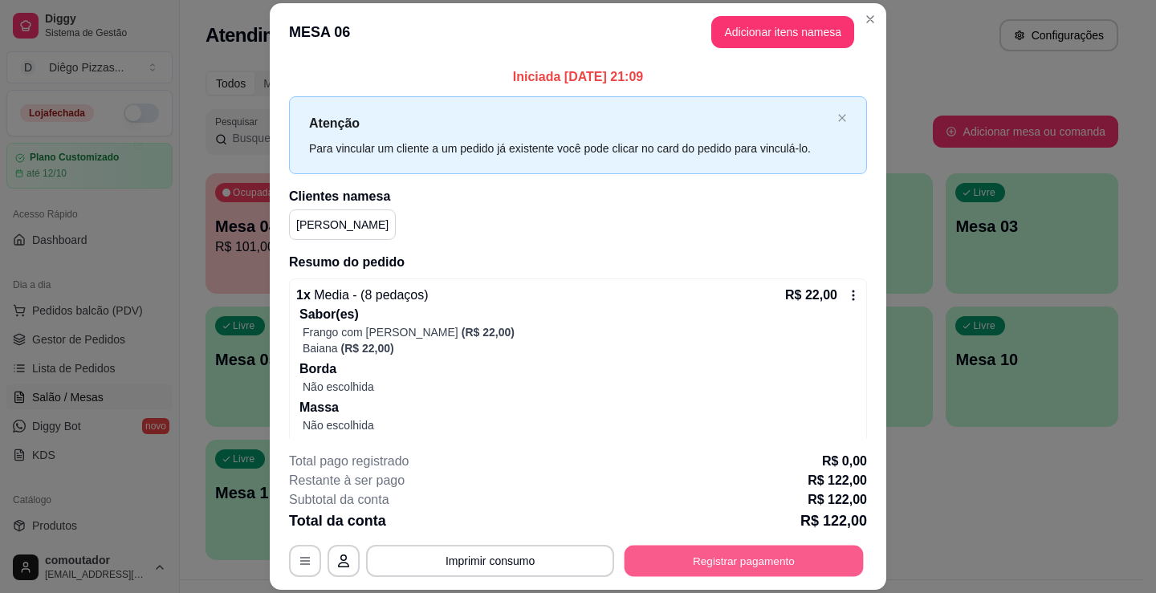
click at [673, 559] on button "Registrar pagamento" at bounding box center [743, 561] width 239 height 31
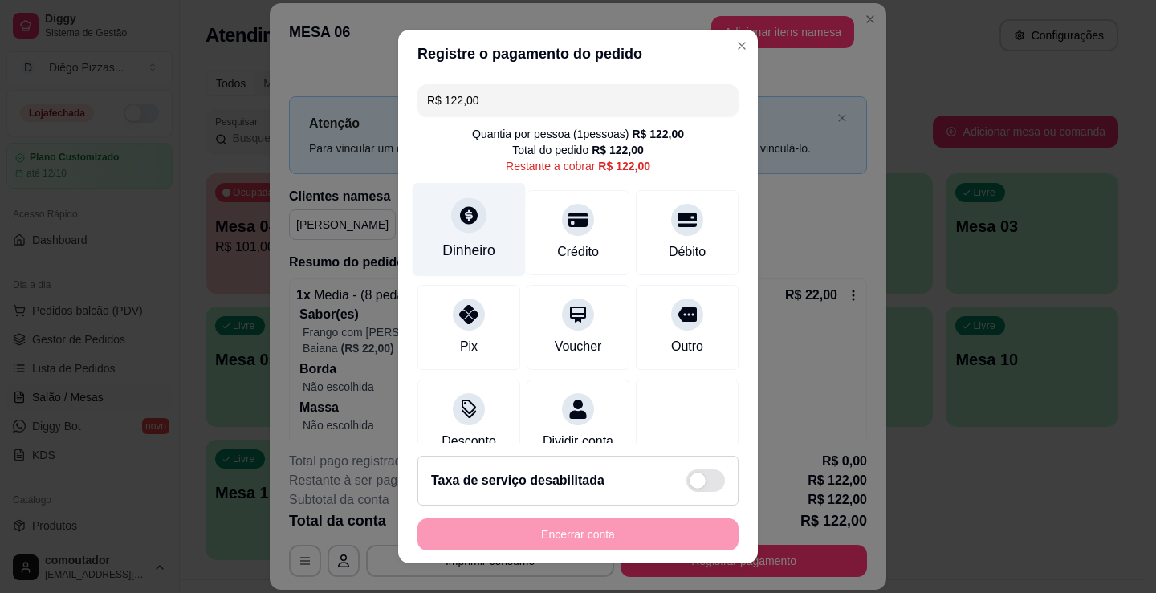
click at [466, 223] on icon at bounding box center [468, 215] width 21 height 21
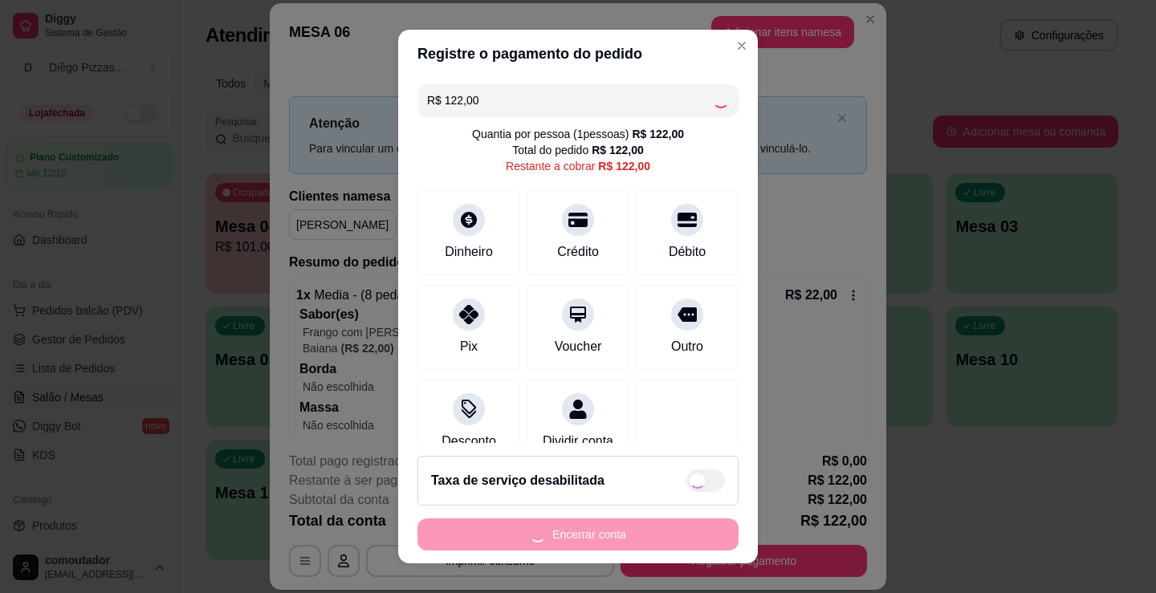
type input "R$ 0,00"
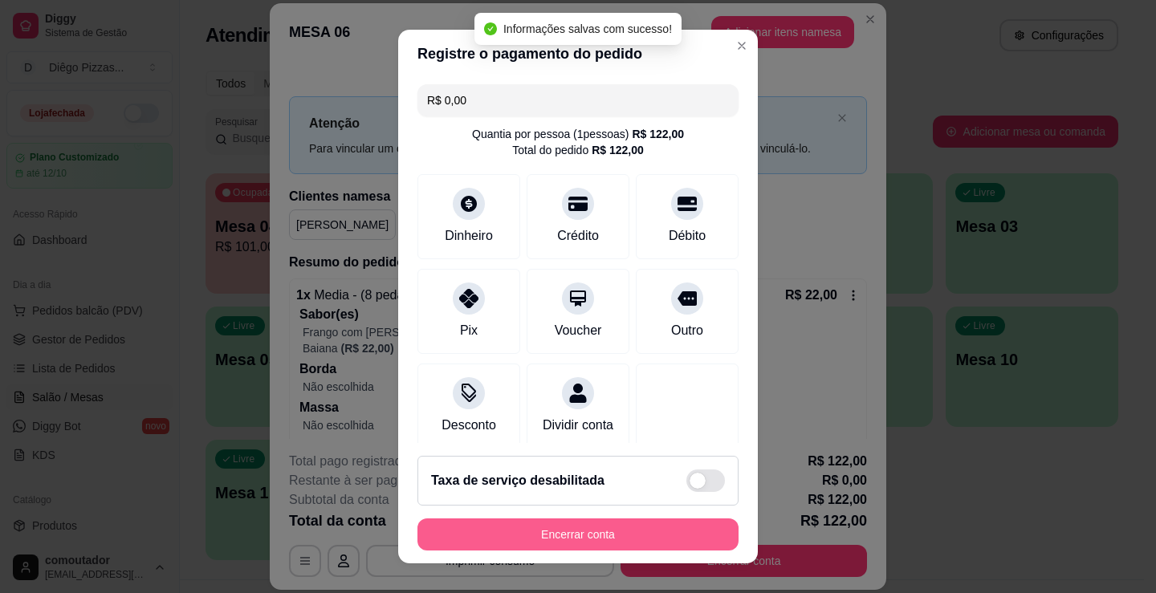
click at [558, 533] on button "Encerrar conta" at bounding box center [577, 535] width 321 height 32
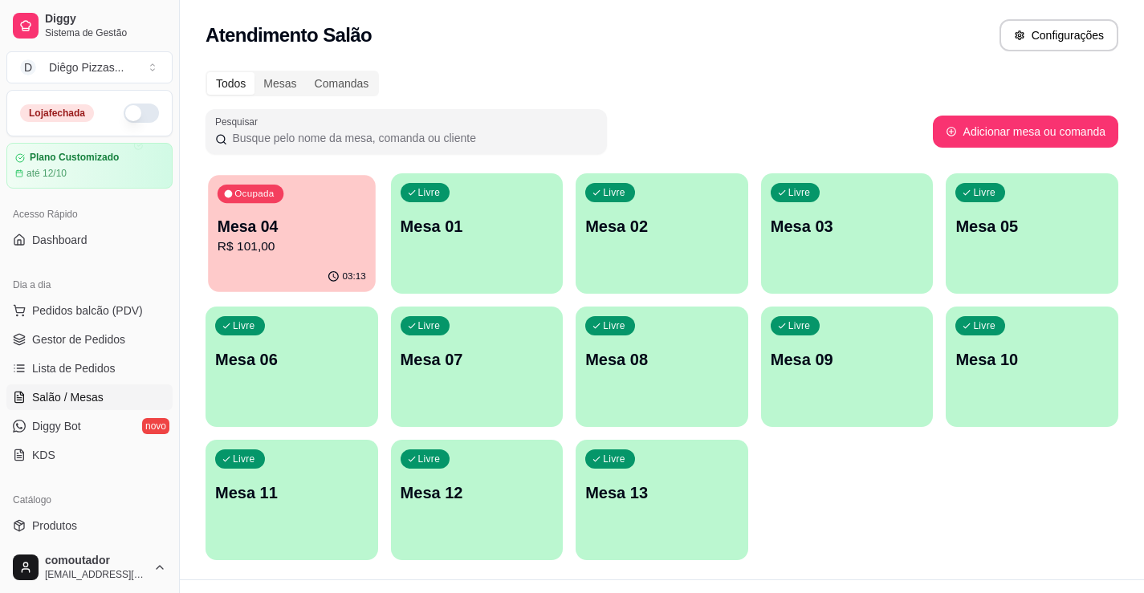
click at [299, 220] on p "Mesa 04" at bounding box center [292, 227] width 148 height 22
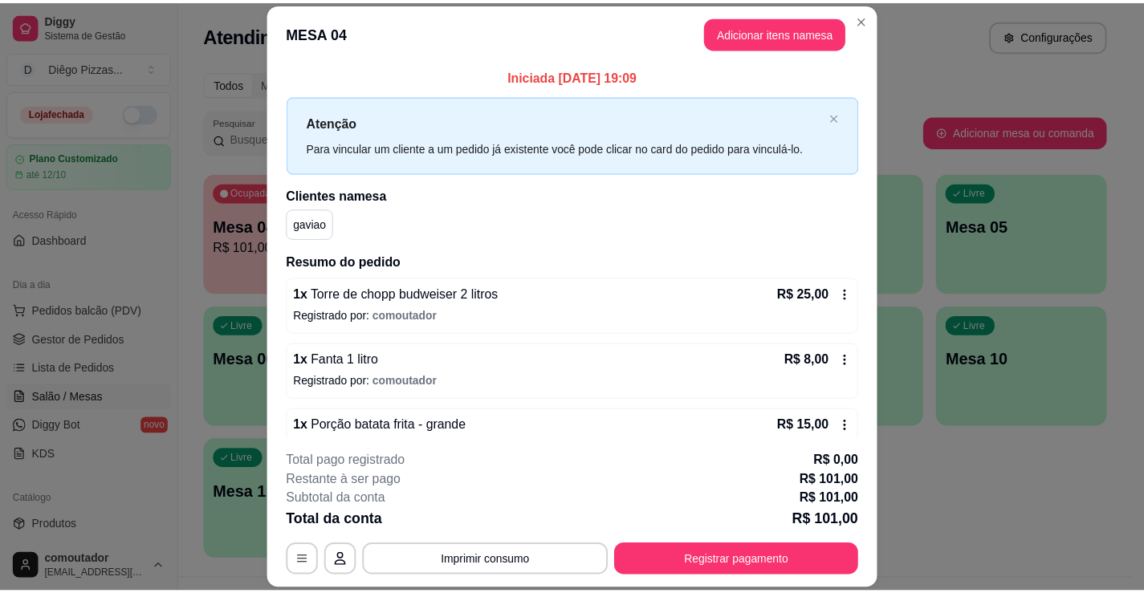
scroll to position [0, 0]
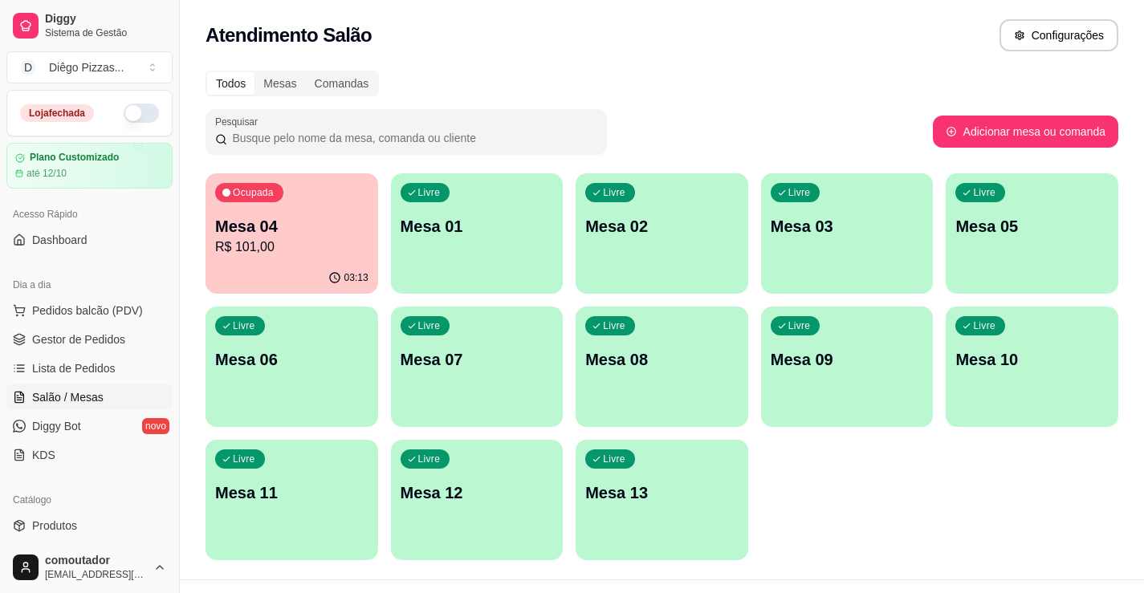
click at [323, 248] on p "R$ 101,00" at bounding box center [291, 247] width 153 height 19
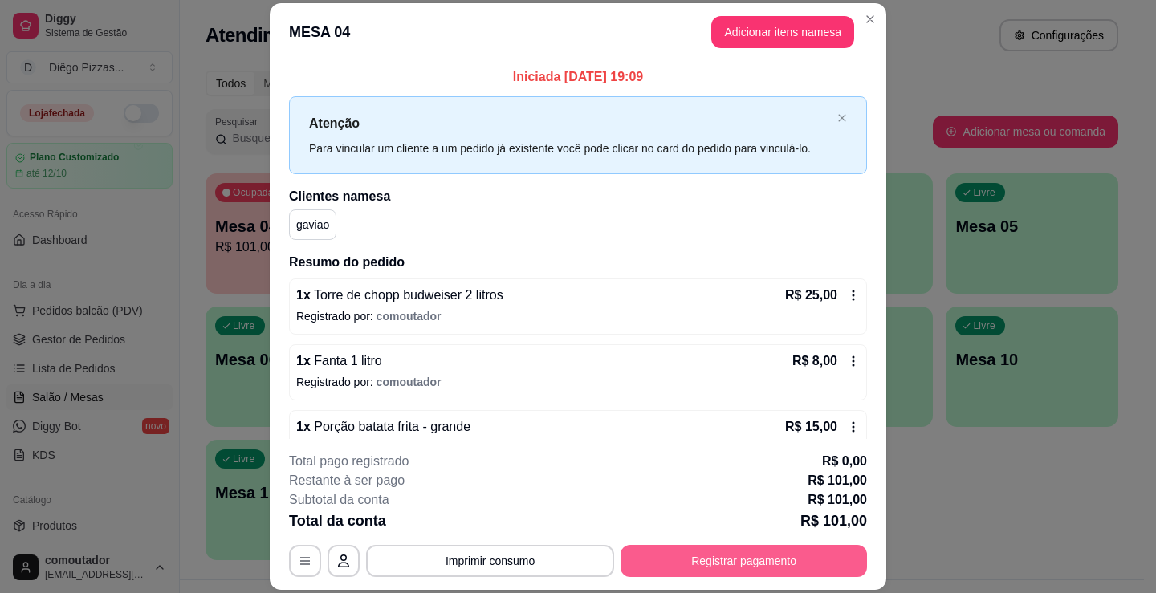
click at [741, 551] on button "Registrar pagamento" at bounding box center [743, 561] width 246 height 32
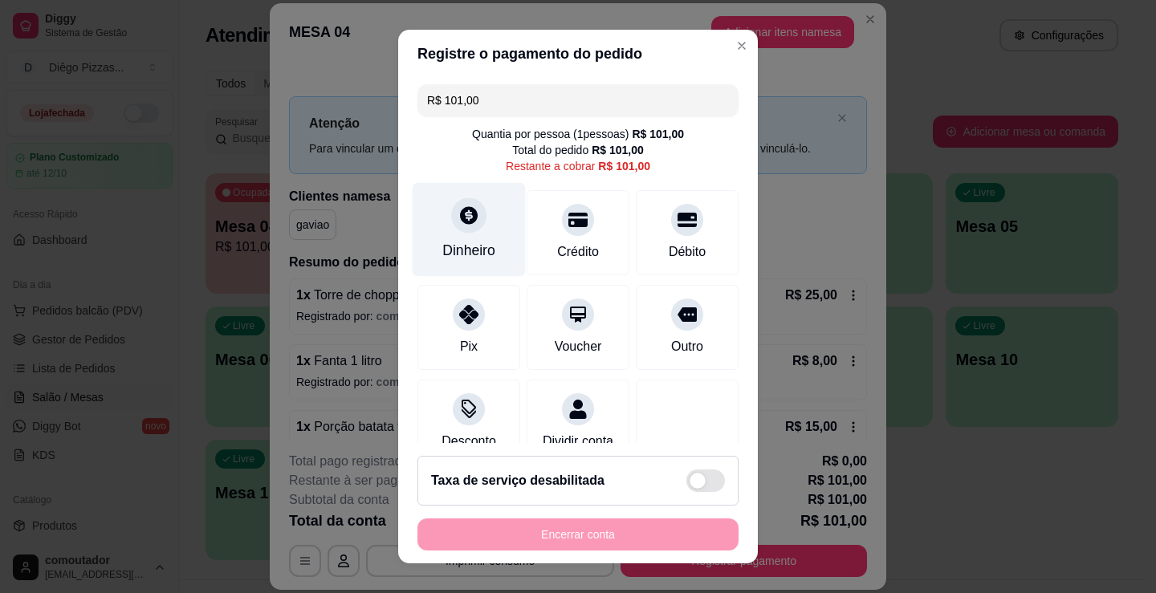
click at [448, 247] on div "Dinheiro" at bounding box center [468, 250] width 53 height 21
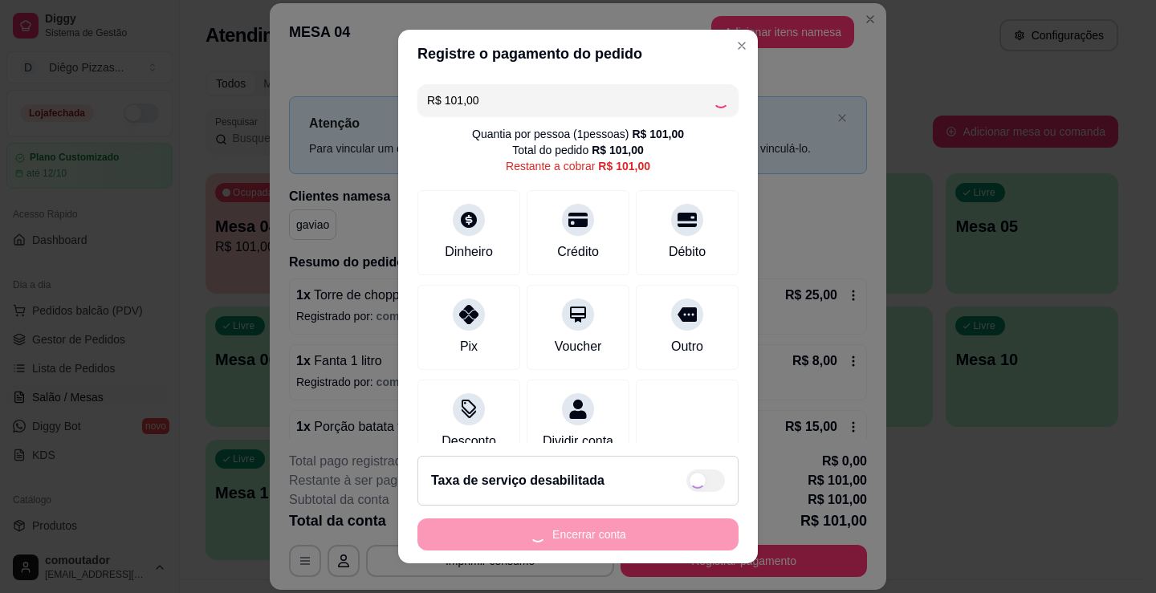
type input "R$ 0,00"
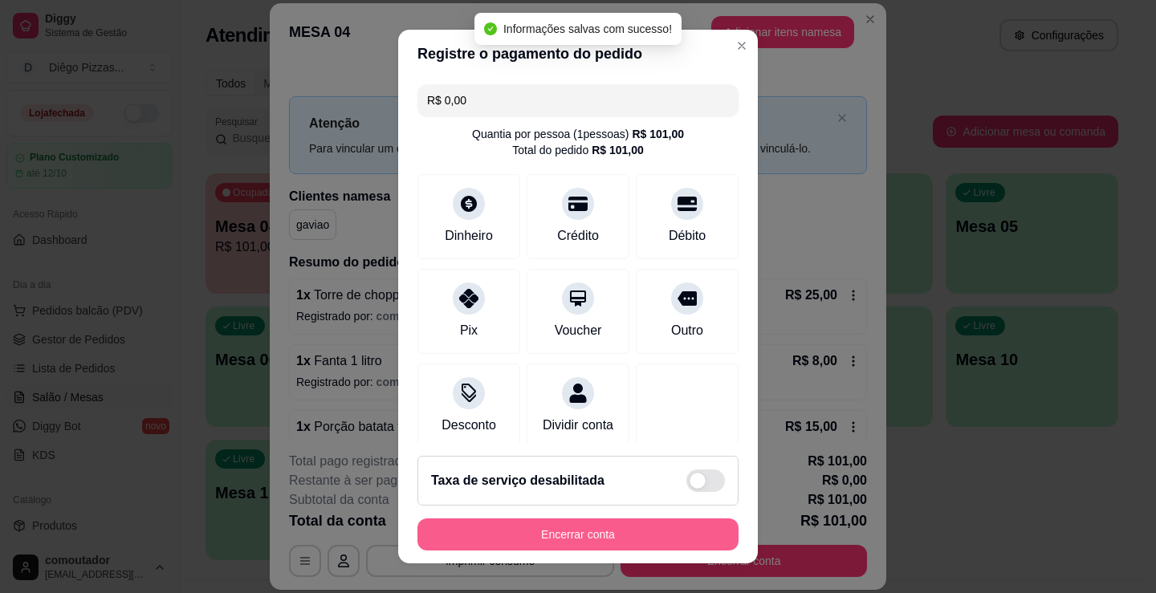
click at [592, 535] on button "Encerrar conta" at bounding box center [577, 535] width 321 height 32
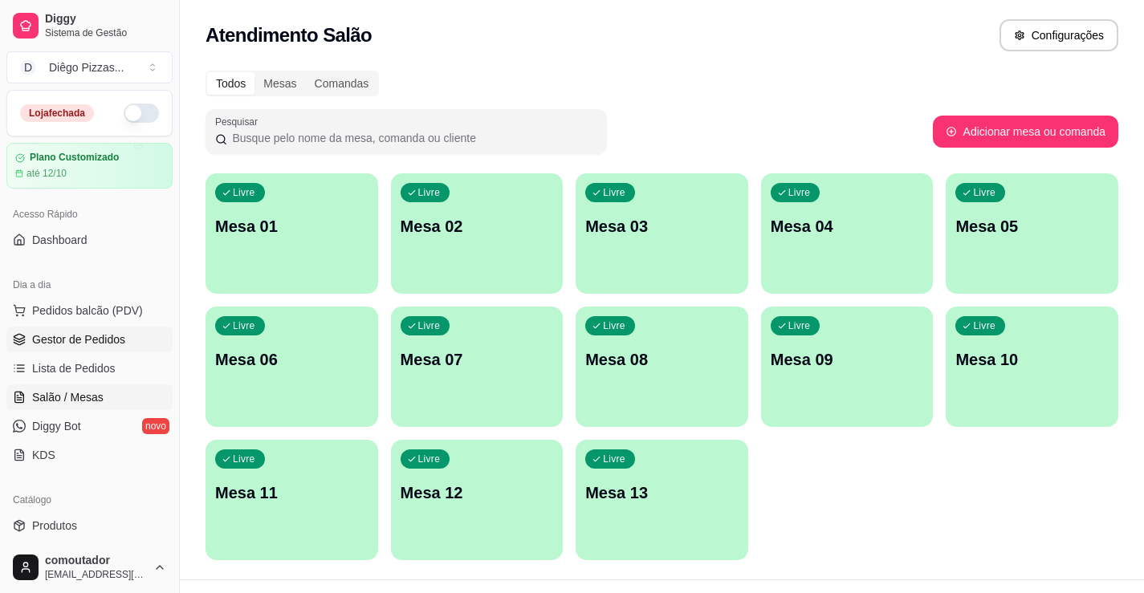
click at [92, 343] on span "Gestor de Pedidos" at bounding box center [78, 340] width 93 height 16
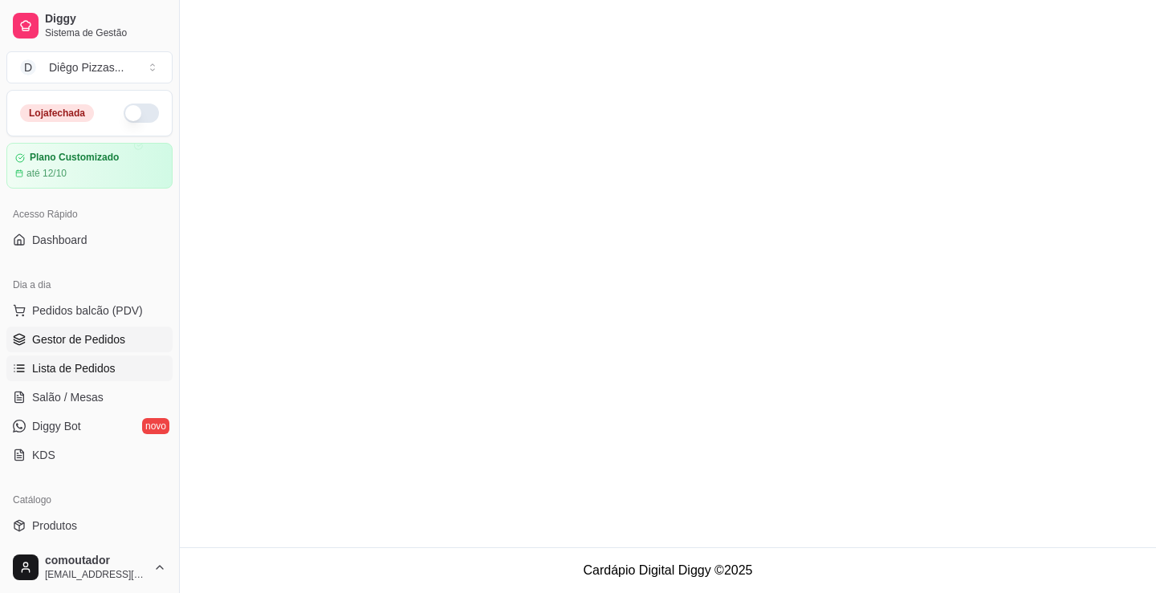
click at [100, 368] on span "Lista de Pedidos" at bounding box center [73, 368] width 83 height 16
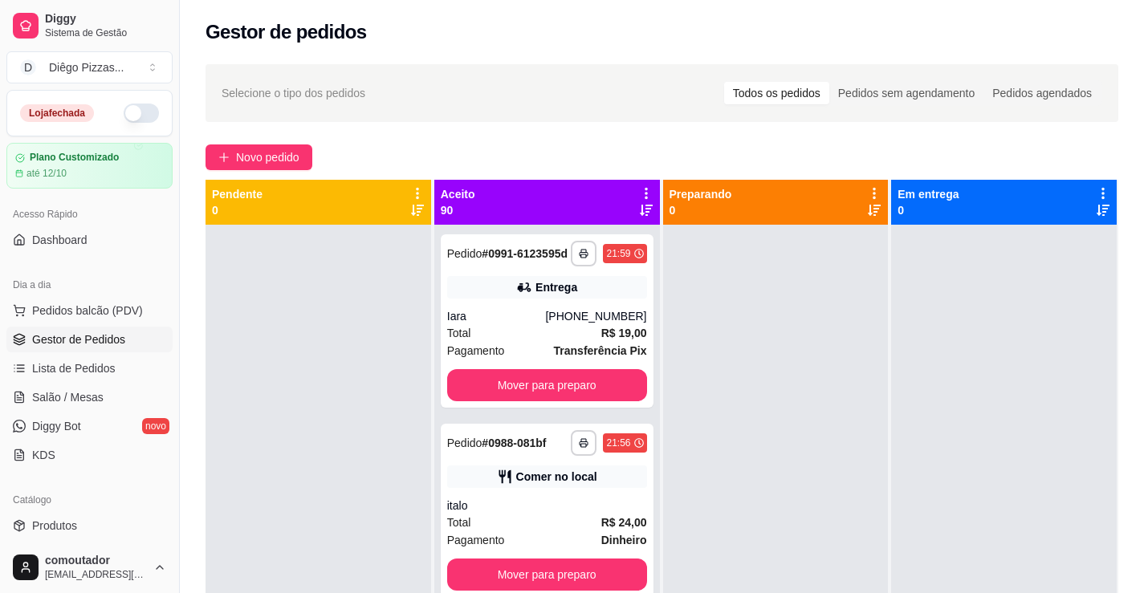
click at [79, 344] on span "Gestor de Pedidos" at bounding box center [78, 340] width 93 height 16
click at [643, 193] on icon at bounding box center [646, 193] width 14 height 14
click at [571, 245] on span "Com essa opção você tem a opção de mover todos os pedidos que estão em uma etap…" at bounding box center [541, 242] width 190 height 31
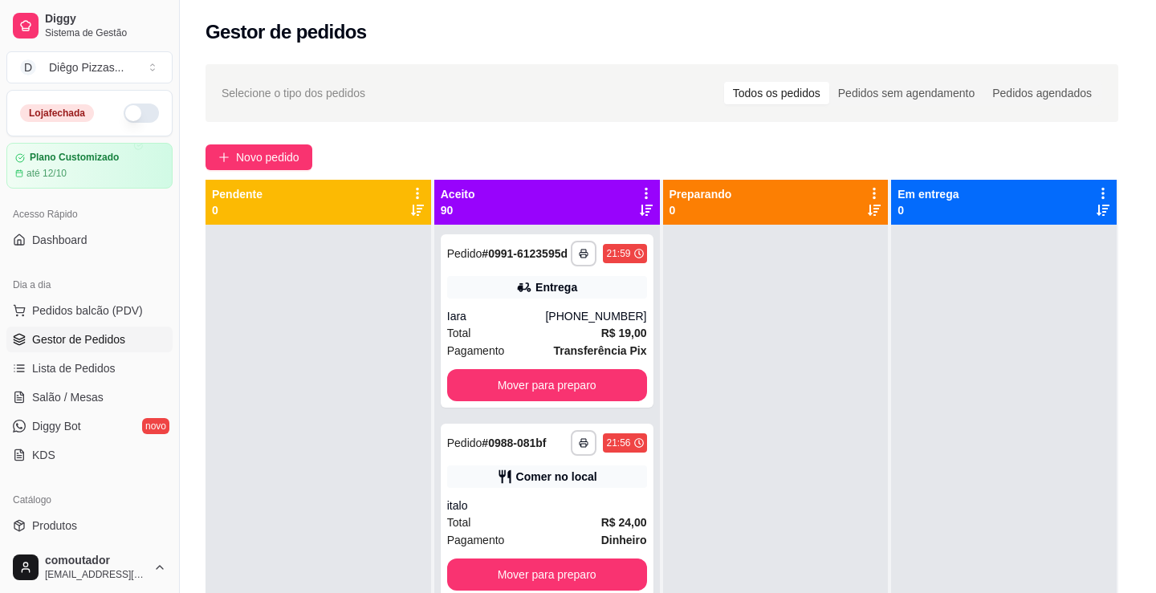
click at [434, 324] on span "Estou ciente de que esta ação será irreverssível e quero mover os pedidos." at bounding box center [589, 340] width 350 height 39
click at [401, 343] on input "Estou ciente de que esta ação será irreverssível e quero mover os pedidos." at bounding box center [396, 348] width 10 height 10
checkbox input "true"
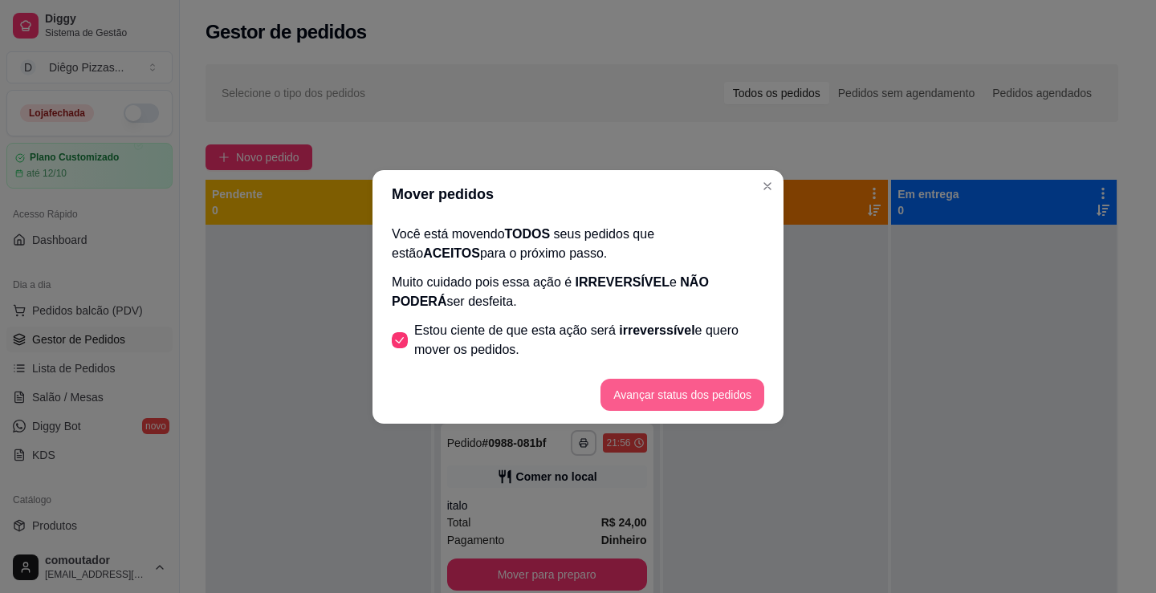
click at [646, 405] on button "Avançar status dos pedidos" at bounding box center [682, 395] width 164 height 32
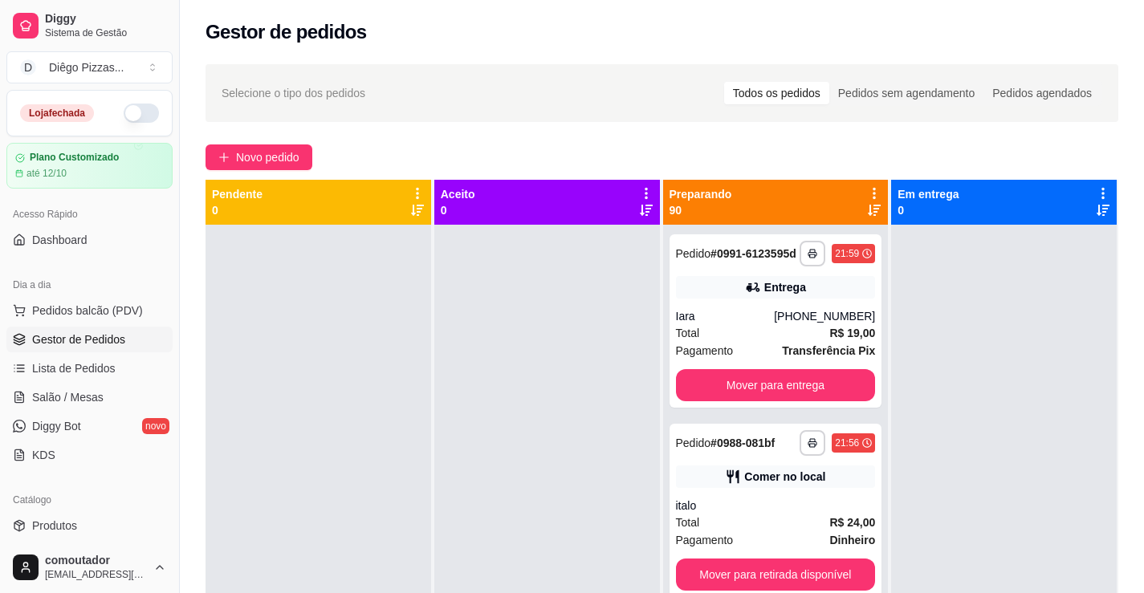
click at [872, 191] on div "Preparando 90" at bounding box center [776, 202] width 226 height 45
click at [869, 191] on icon at bounding box center [874, 193] width 14 height 14
click at [749, 258] on span "Com essa opção você tem a opção de mover todos os pedidos que estão em uma etap…" at bounding box center [767, 242] width 190 height 31
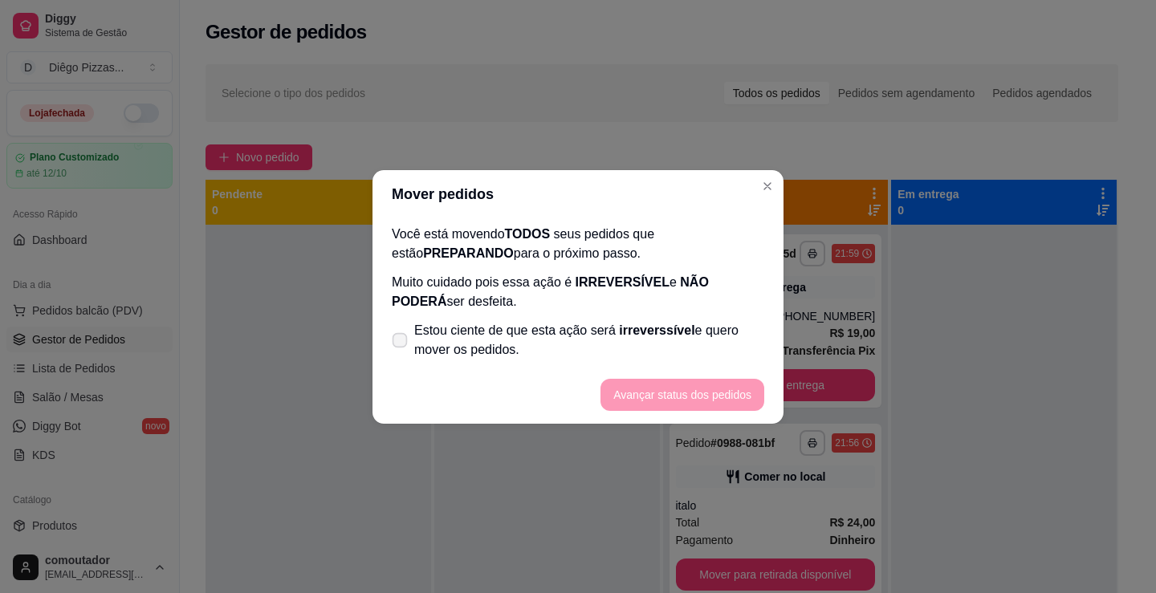
click at [478, 351] on span "Estou ciente de que esta ação será irreverssível e quero mover os pedidos." at bounding box center [589, 340] width 350 height 39
click at [401, 351] on input "Estou ciente de que esta ação será irreverssível e quero mover os pedidos." at bounding box center [396, 348] width 10 height 10
checkbox input "true"
click at [644, 389] on button "Avançar status dos pedidos" at bounding box center [682, 395] width 164 height 32
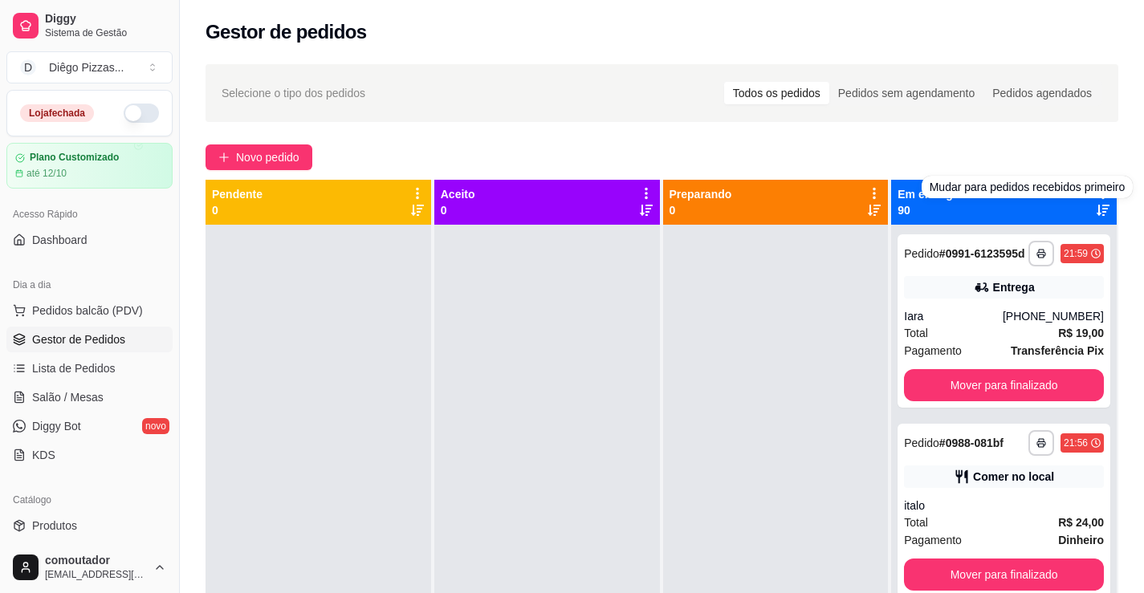
click at [1084, 145] on div "Novo pedido" at bounding box center [661, 157] width 913 height 26
click at [1096, 186] on icon at bounding box center [1103, 193] width 14 height 14
click at [897, 234] on div "Mover pedidos de etapa Com essa opção você tem a opção de mover todos os pedido…" at bounding box center [992, 235] width 190 height 43
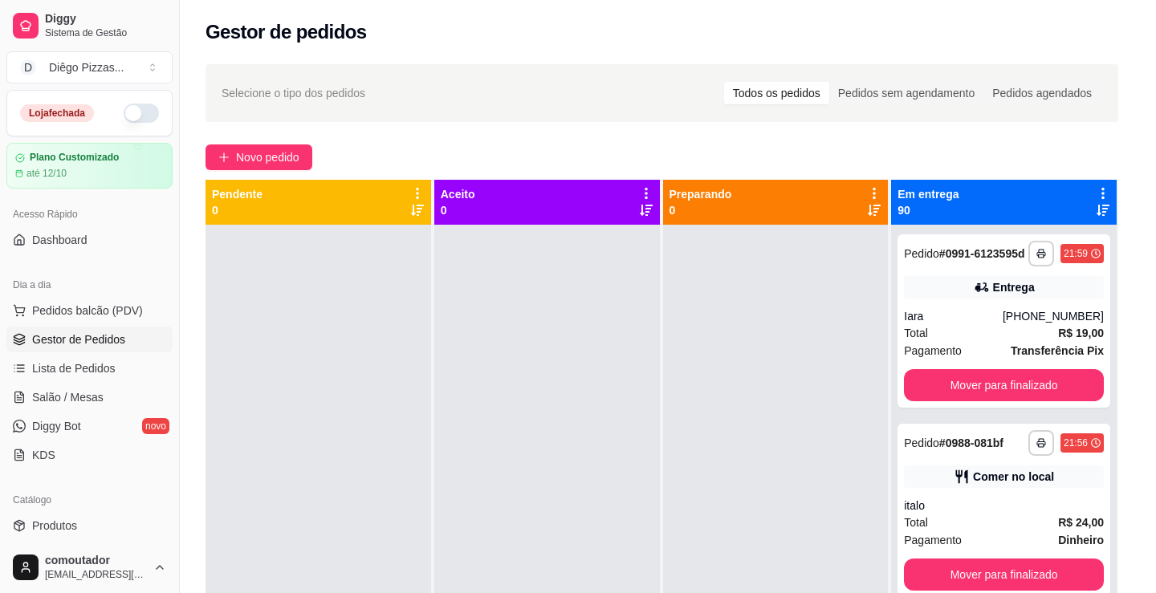
click at [637, 346] on span "Estou ciente de que esta ação será irreverssível e quero mover os pedidos." at bounding box center [589, 340] width 350 height 39
click at [401, 346] on input "Estou ciente de que esta ação será irreverssível e quero mover os pedidos." at bounding box center [396, 348] width 10 height 10
checkbox input "true"
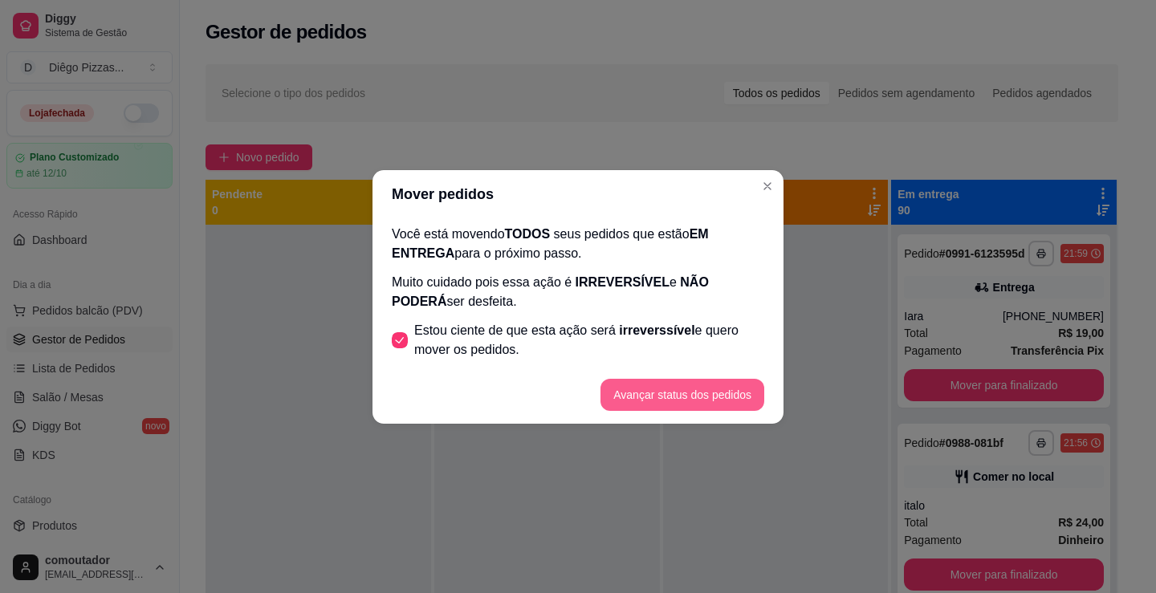
click at [657, 379] on button "Avançar status dos pedidos" at bounding box center [682, 395] width 164 height 32
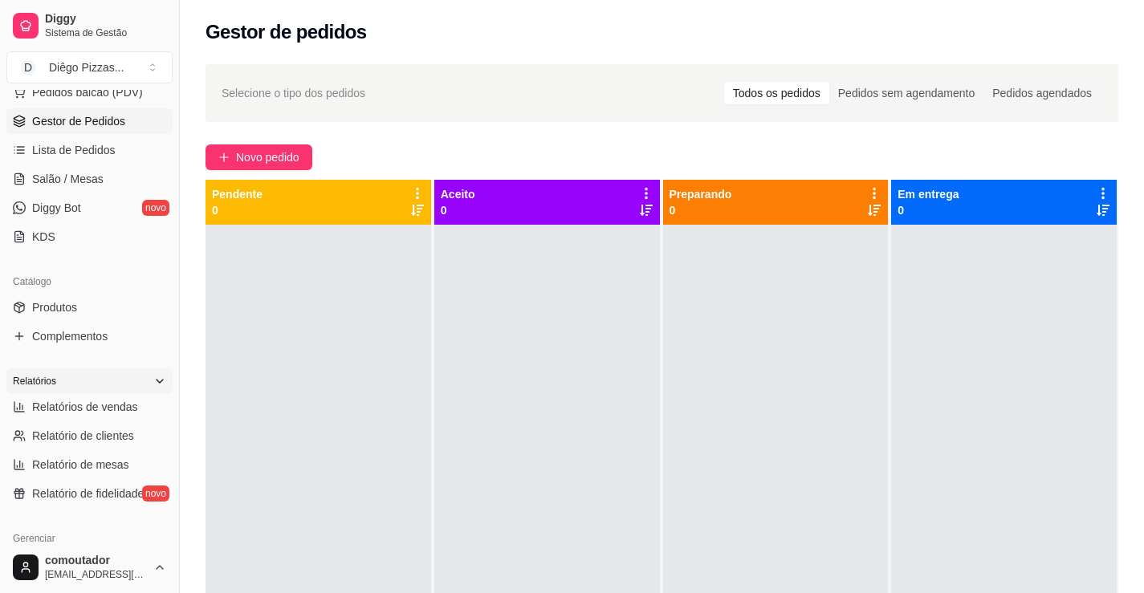
scroll to position [241, 0]
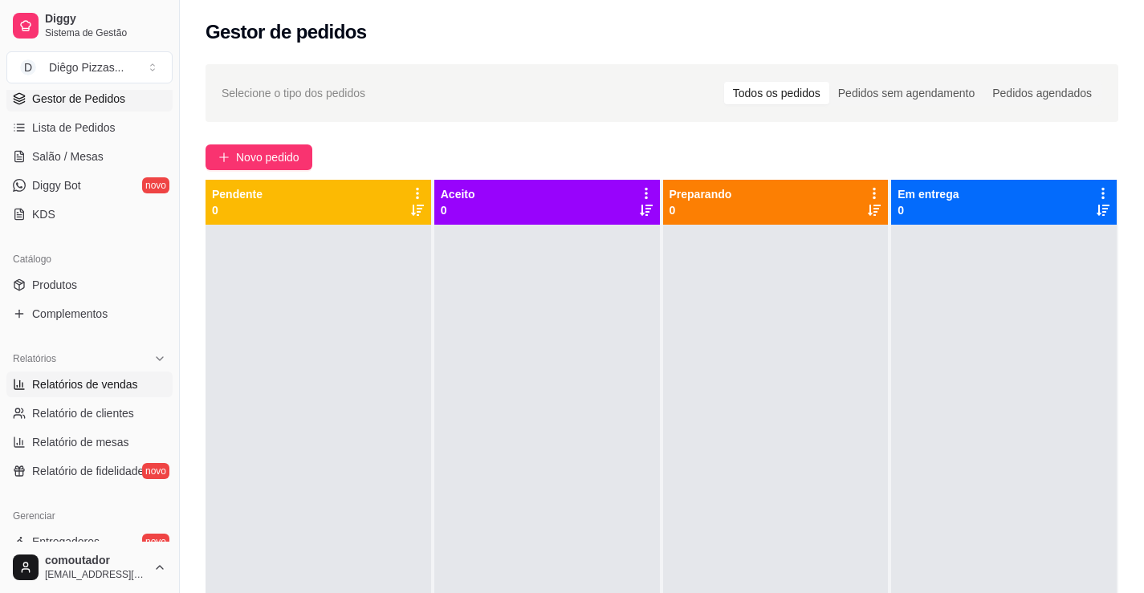
click at [88, 388] on span "Relatórios de vendas" at bounding box center [85, 384] width 106 height 16
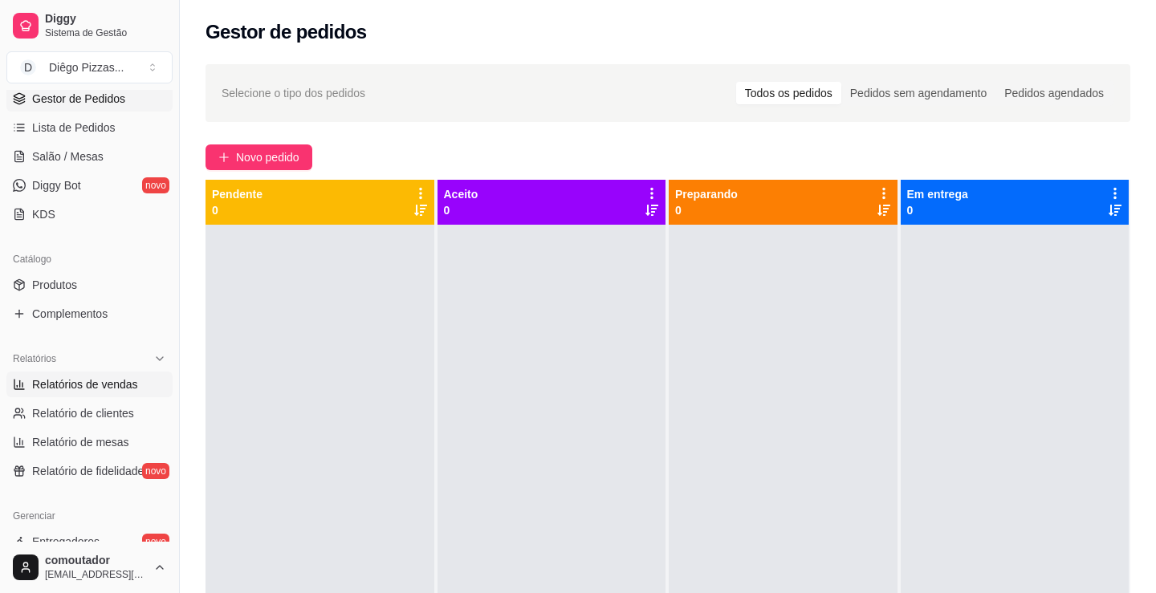
select select "ALL"
select select "0"
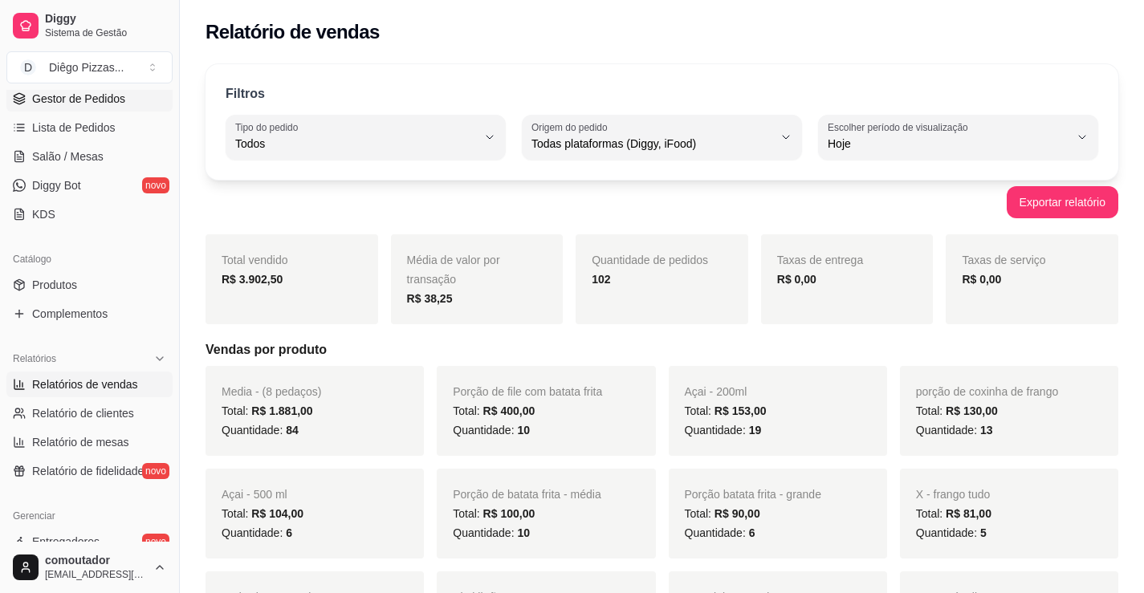
click at [65, 102] on span "Gestor de Pedidos" at bounding box center [78, 99] width 93 height 16
